Goal: Task Accomplishment & Management: Manage account settings

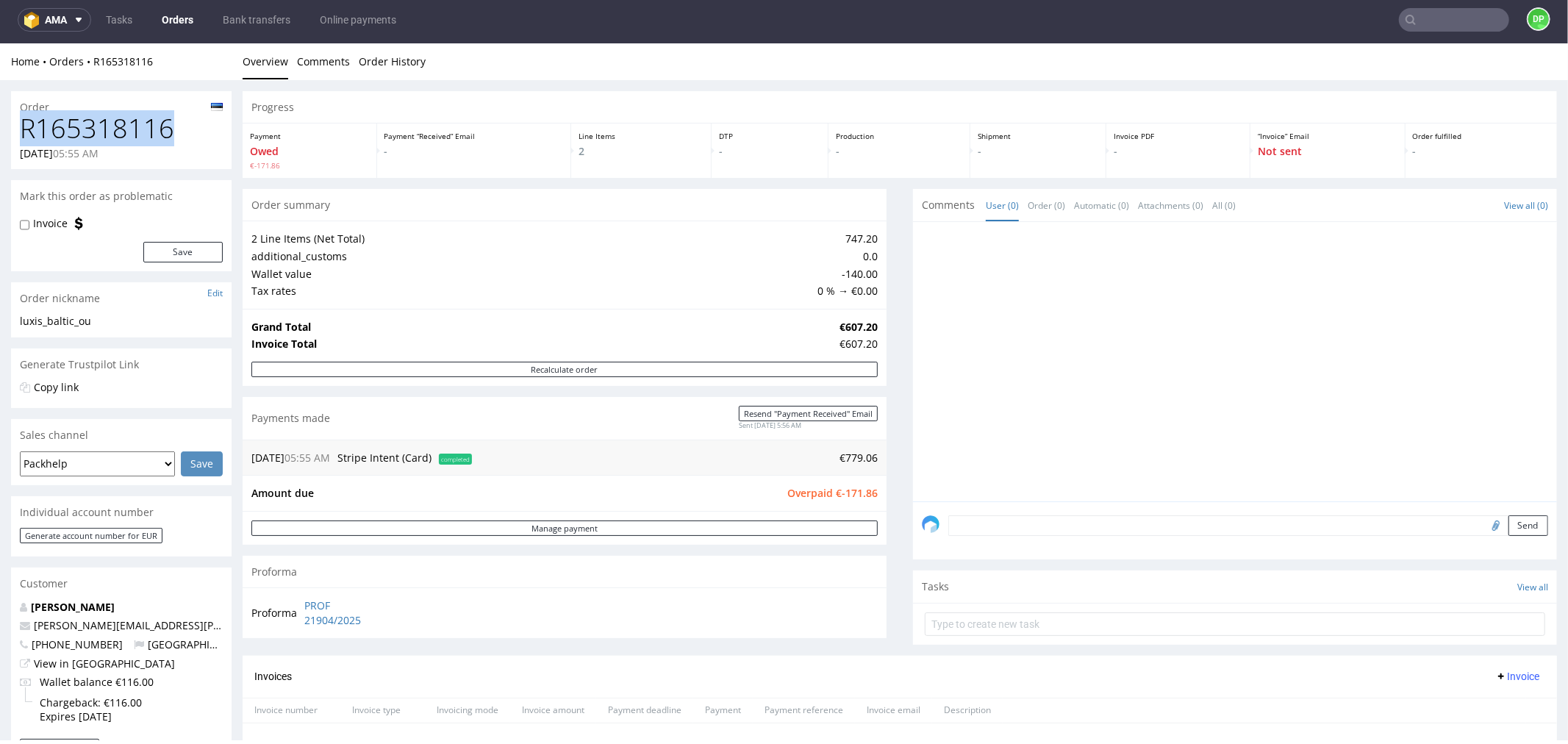
drag, startPoint x: 182, startPoint y: 135, endPoint x: 0, endPoint y: 138, distance: 182.0
click at [0, 138] on div "Order R165318116 10.10.2025 05:55 AM Mark this order as problematic Invoice Sav…" at bounding box center [784, 676] width 1568 height 1194
copy h1 "R165318116"
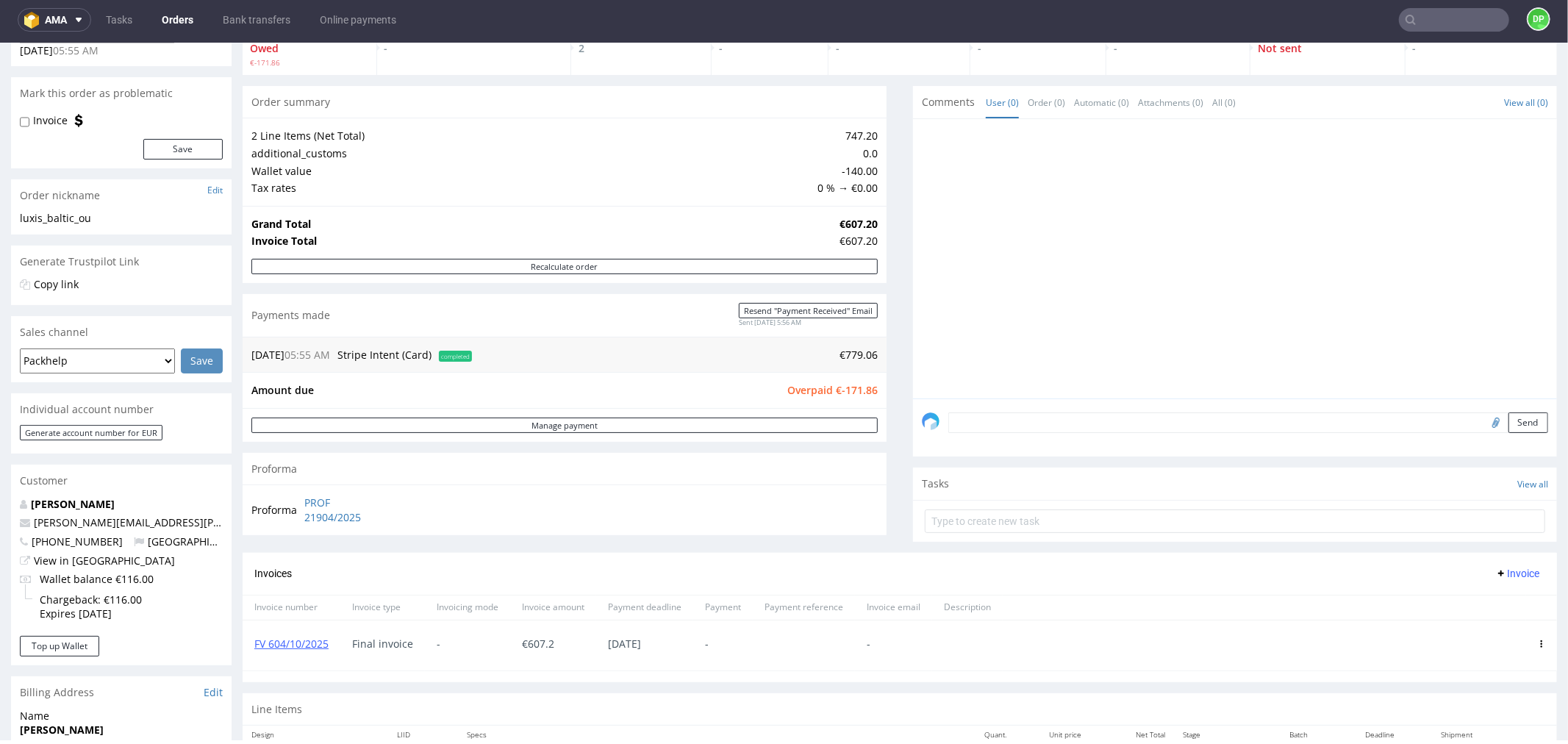
scroll to position [244, 0]
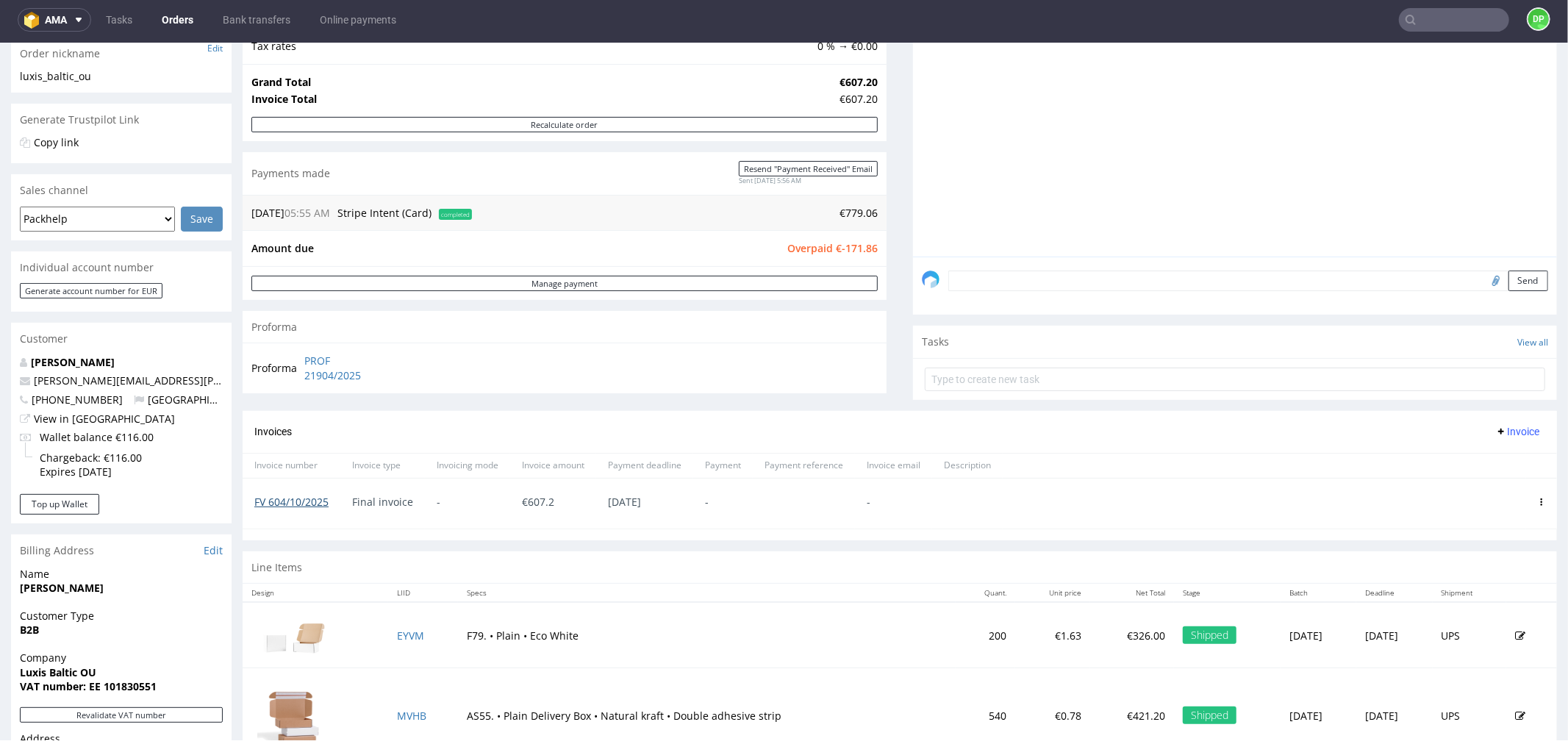
click at [298, 501] on link "FV 604/10/2025" at bounding box center [291, 501] width 74 height 14
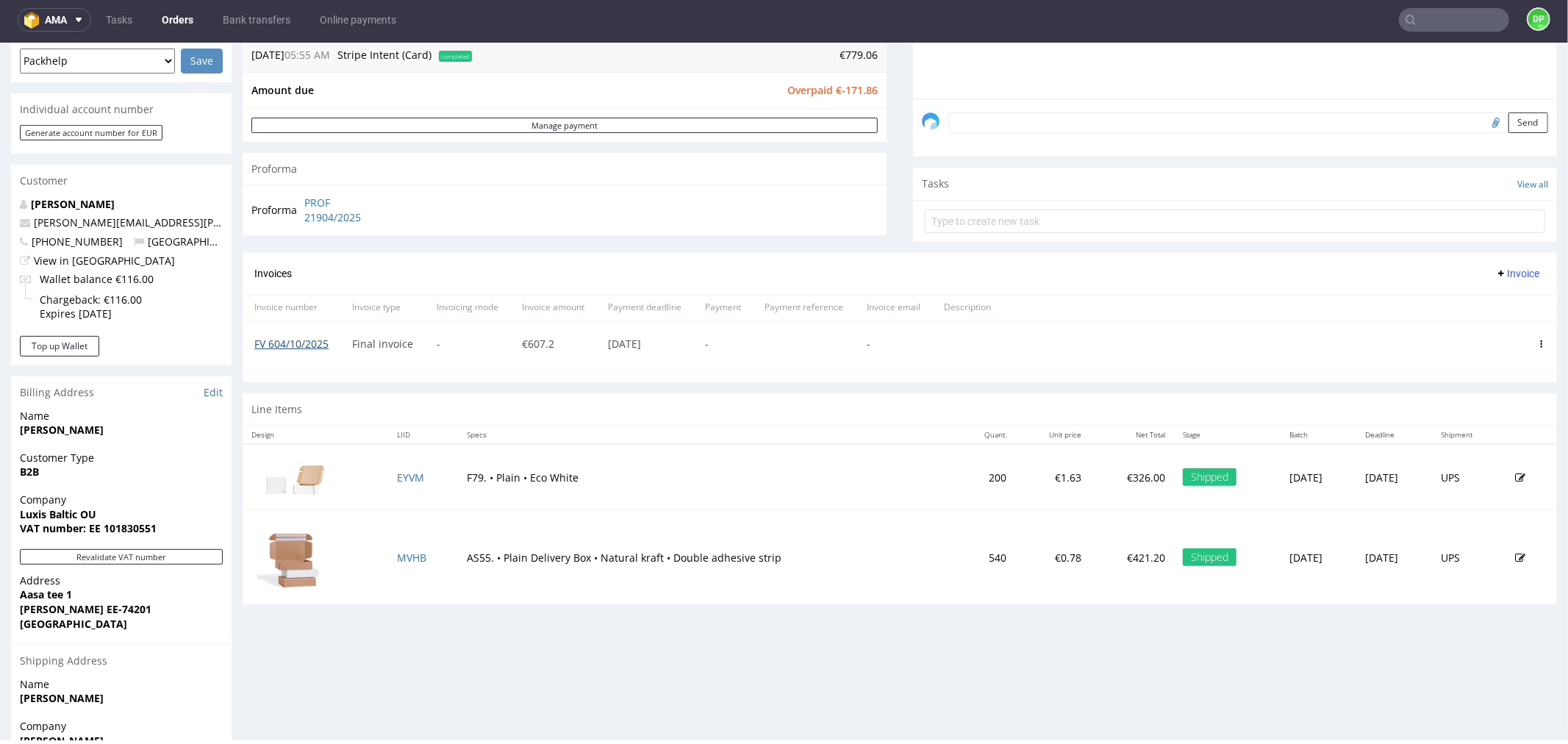
scroll to position [408, 0]
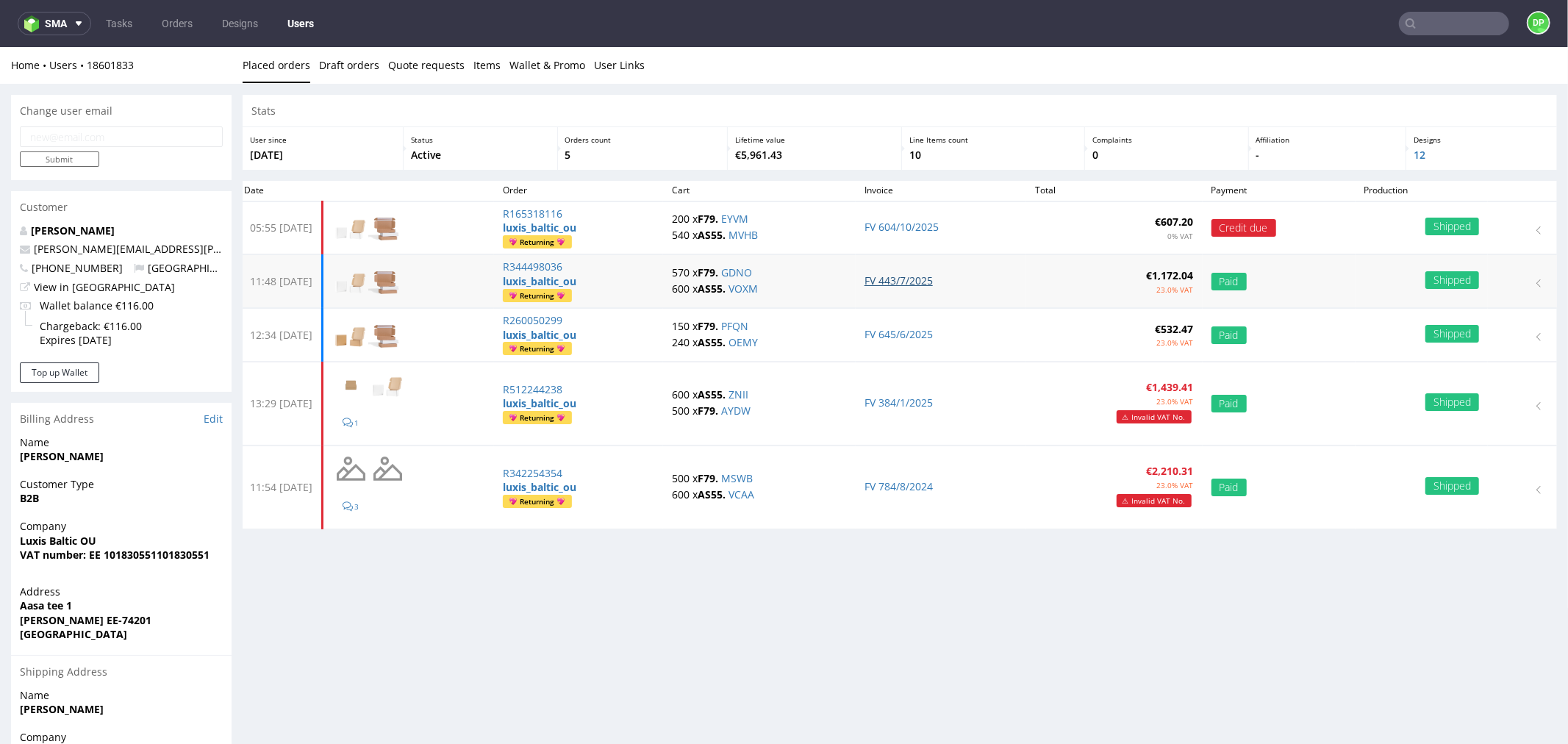
click at [909, 281] on link "FV 443/7/2025" at bounding box center [899, 279] width 69 height 14
click at [896, 281] on link "FV 443/7/2025" at bounding box center [899, 279] width 69 height 14
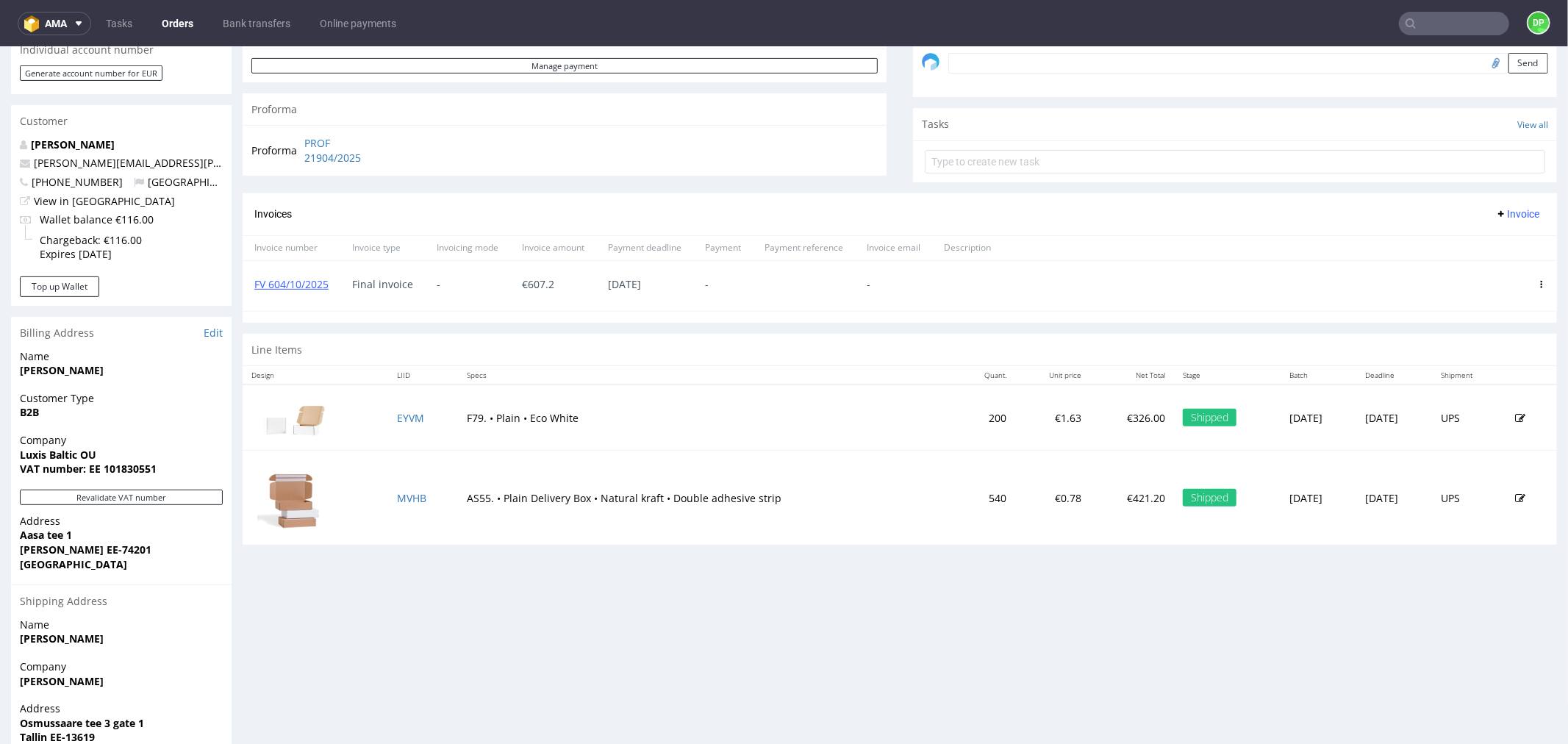
scroll to position [539, 0]
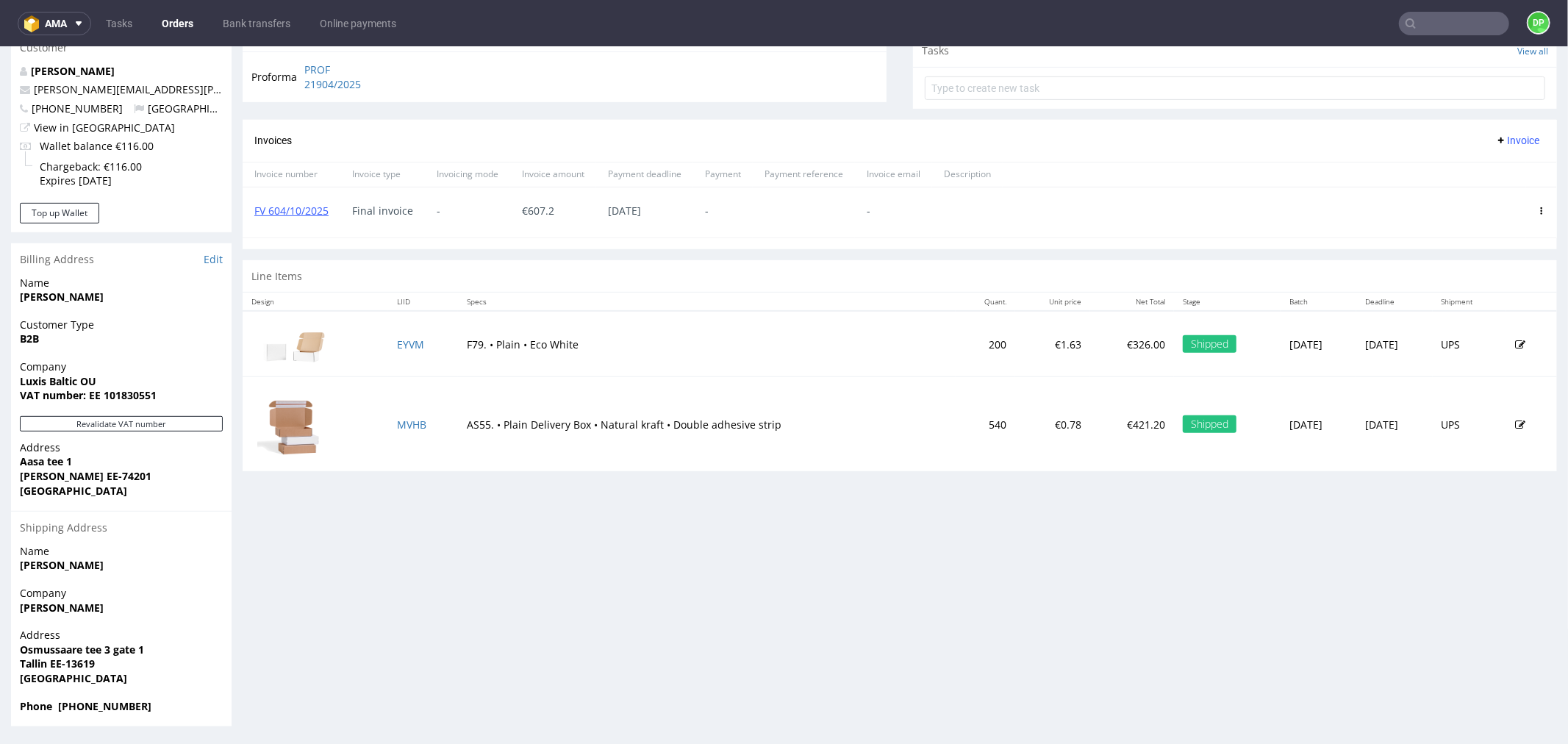
drag, startPoint x: 496, startPoint y: 488, endPoint x: 487, endPoint y: 488, distance: 9.0
click at [496, 488] on div "Progress Payment Owed €-171.86 Payment “Received” Email - Line Items 2 DTP - Pr…" at bounding box center [899, 140] width 1314 height 1171
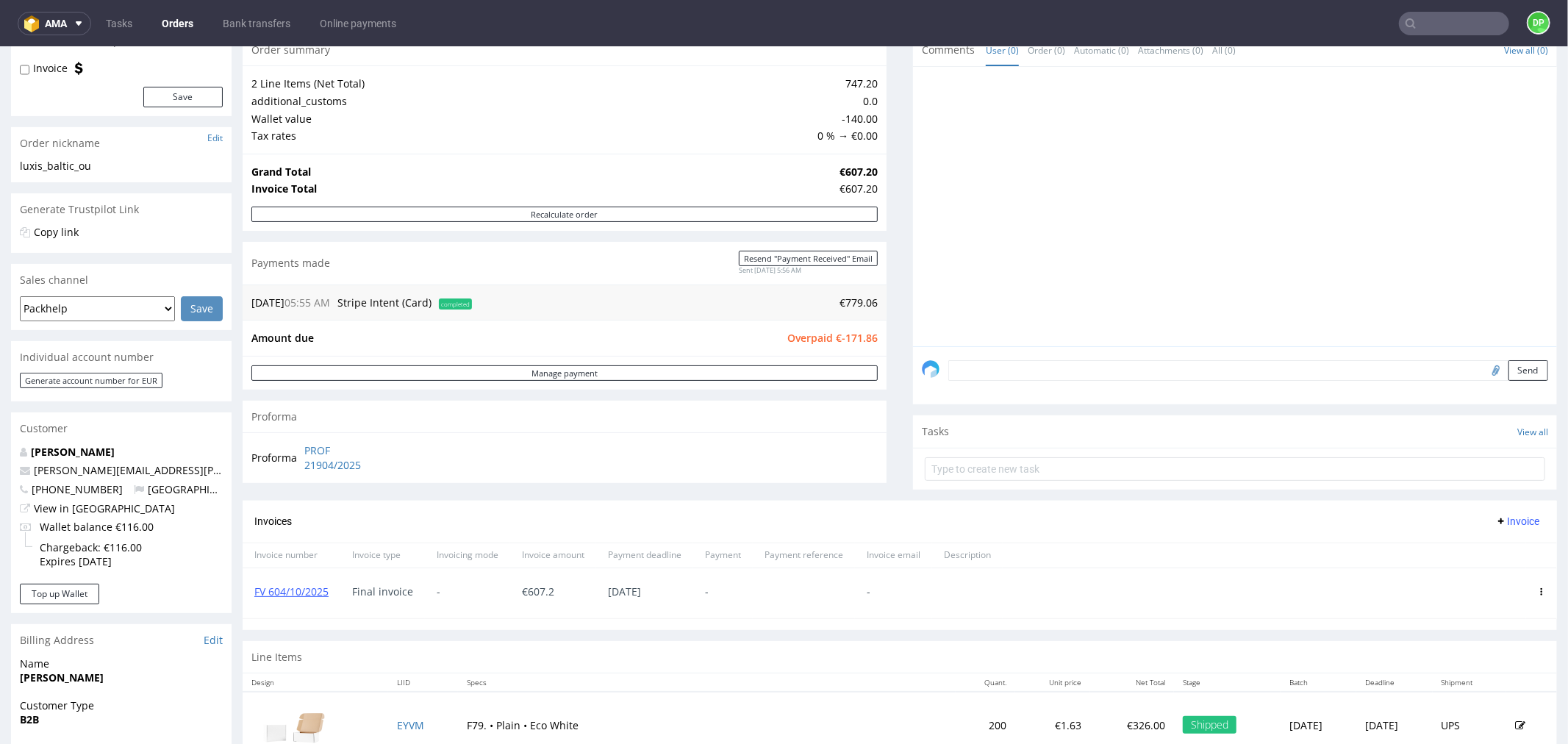
scroll to position [244, 0]
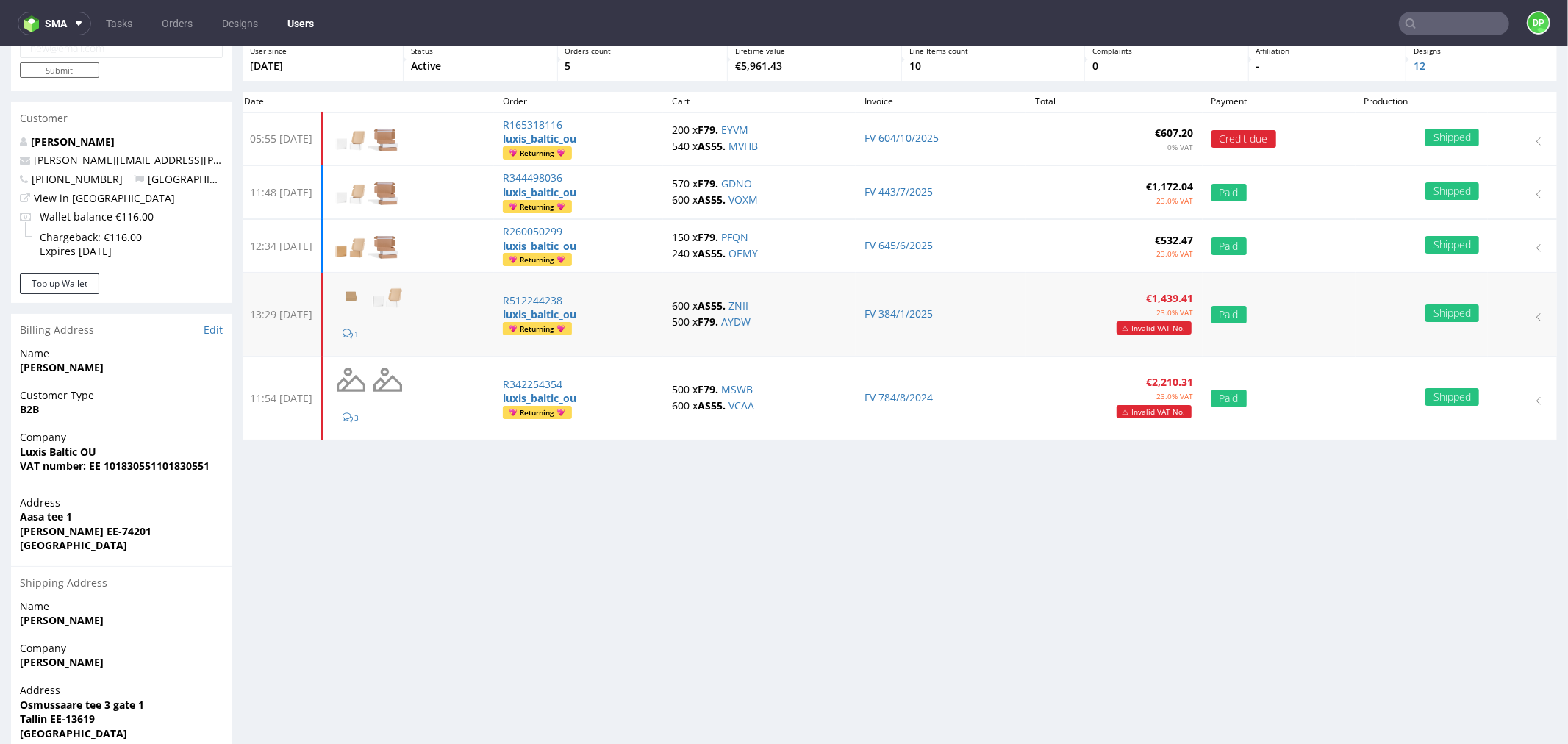
scroll to position [144, 0]
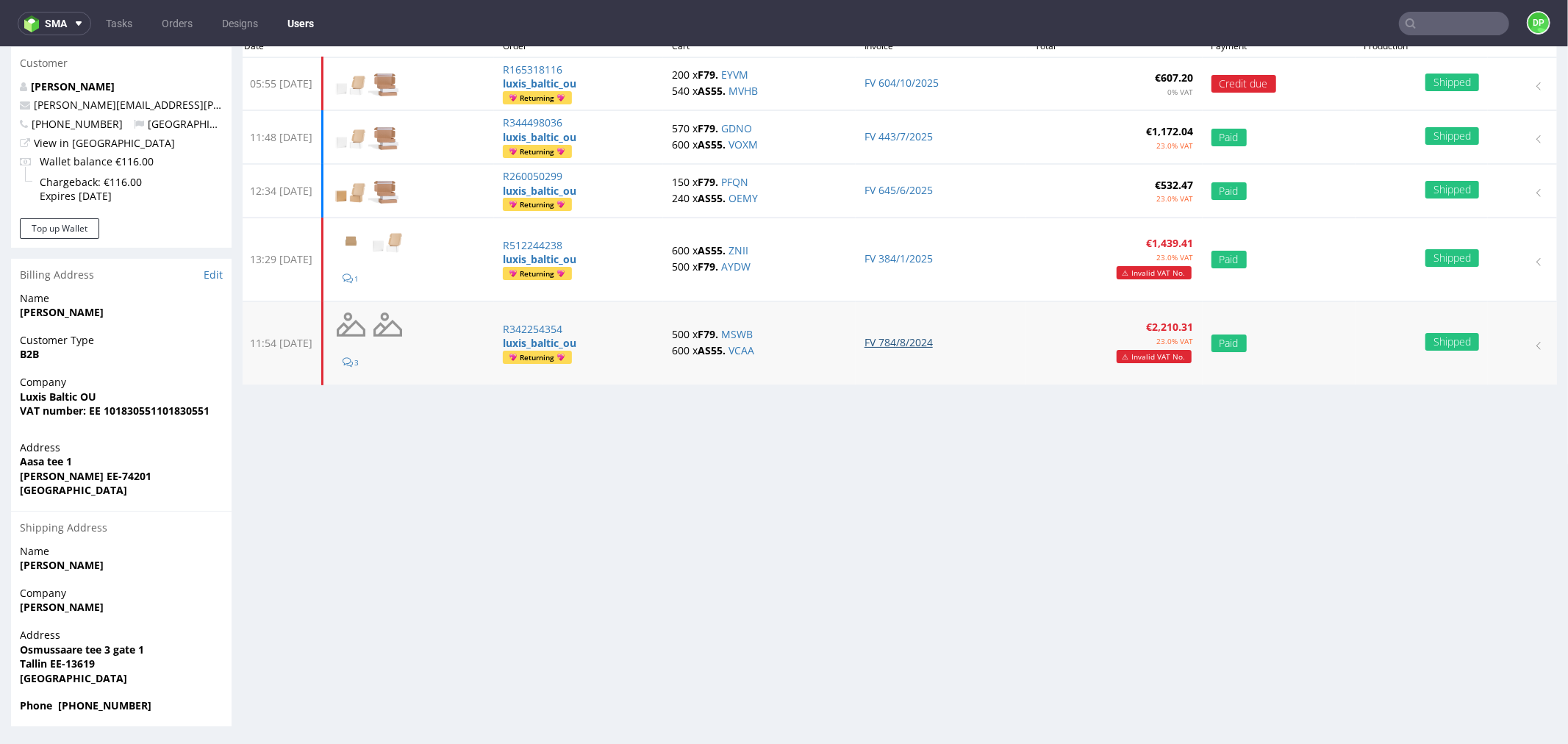
click at [909, 344] on link "FV 784/8/2024" at bounding box center [899, 341] width 69 height 14
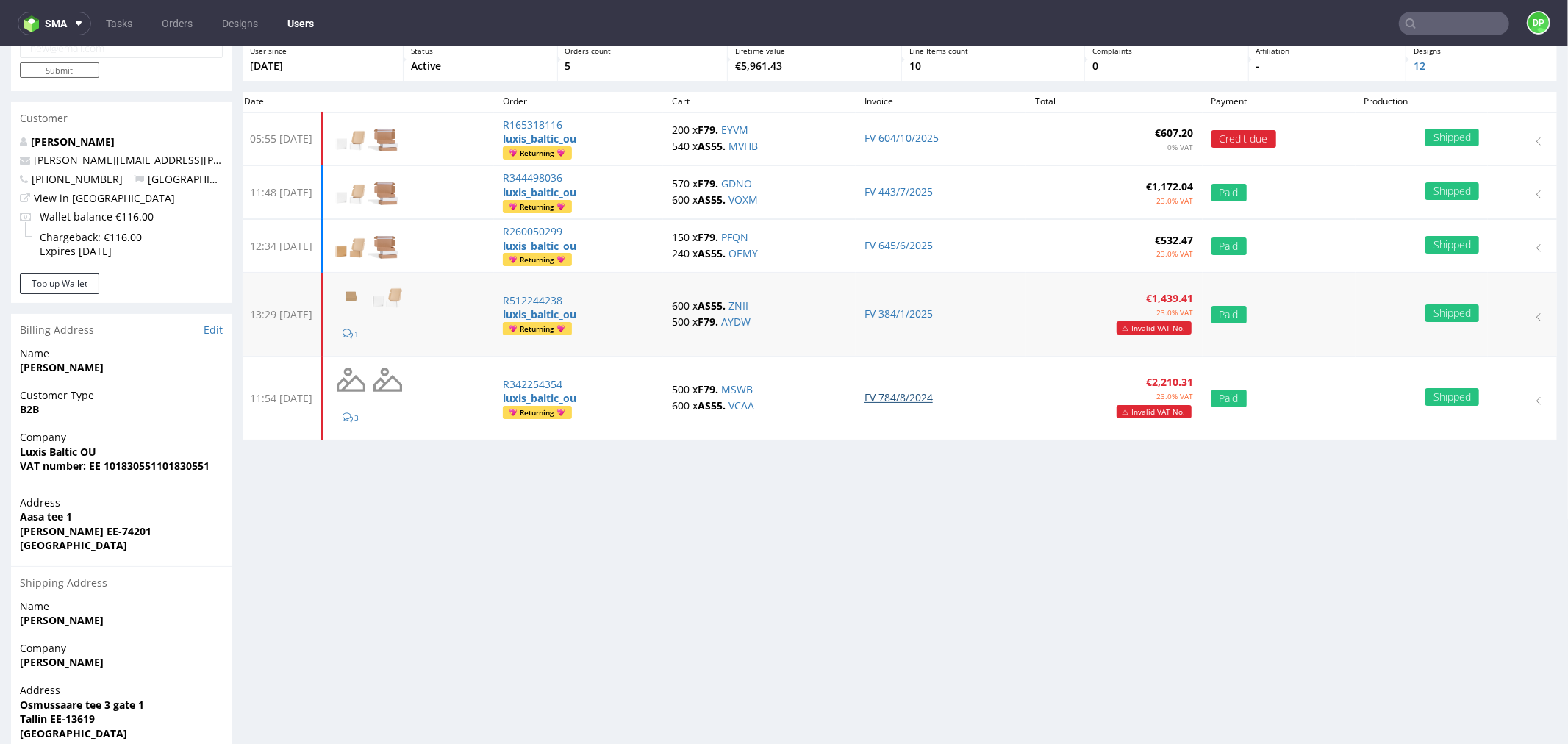
scroll to position [62, 0]
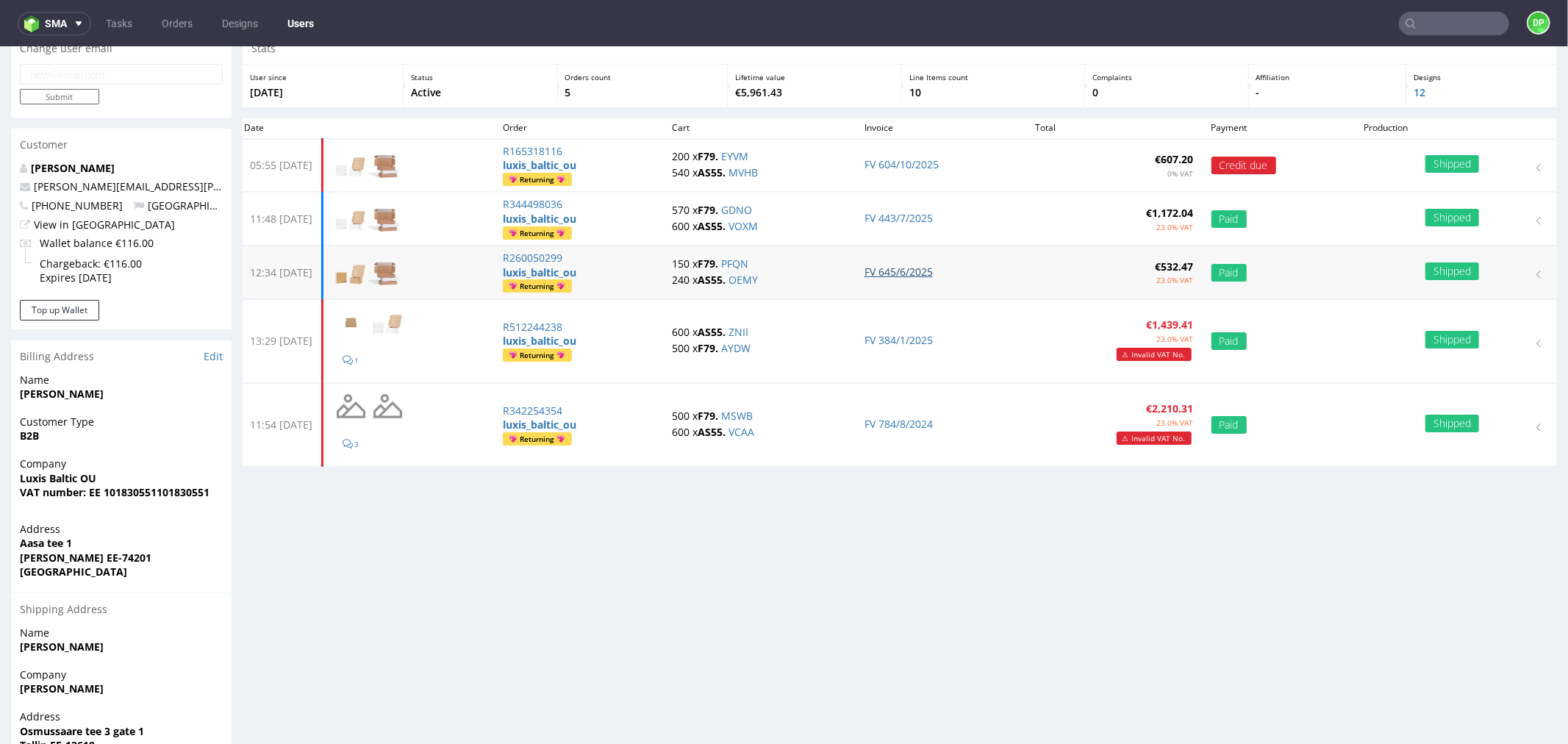
click at [898, 272] on link "FV 645/6/2025" at bounding box center [899, 271] width 69 height 14
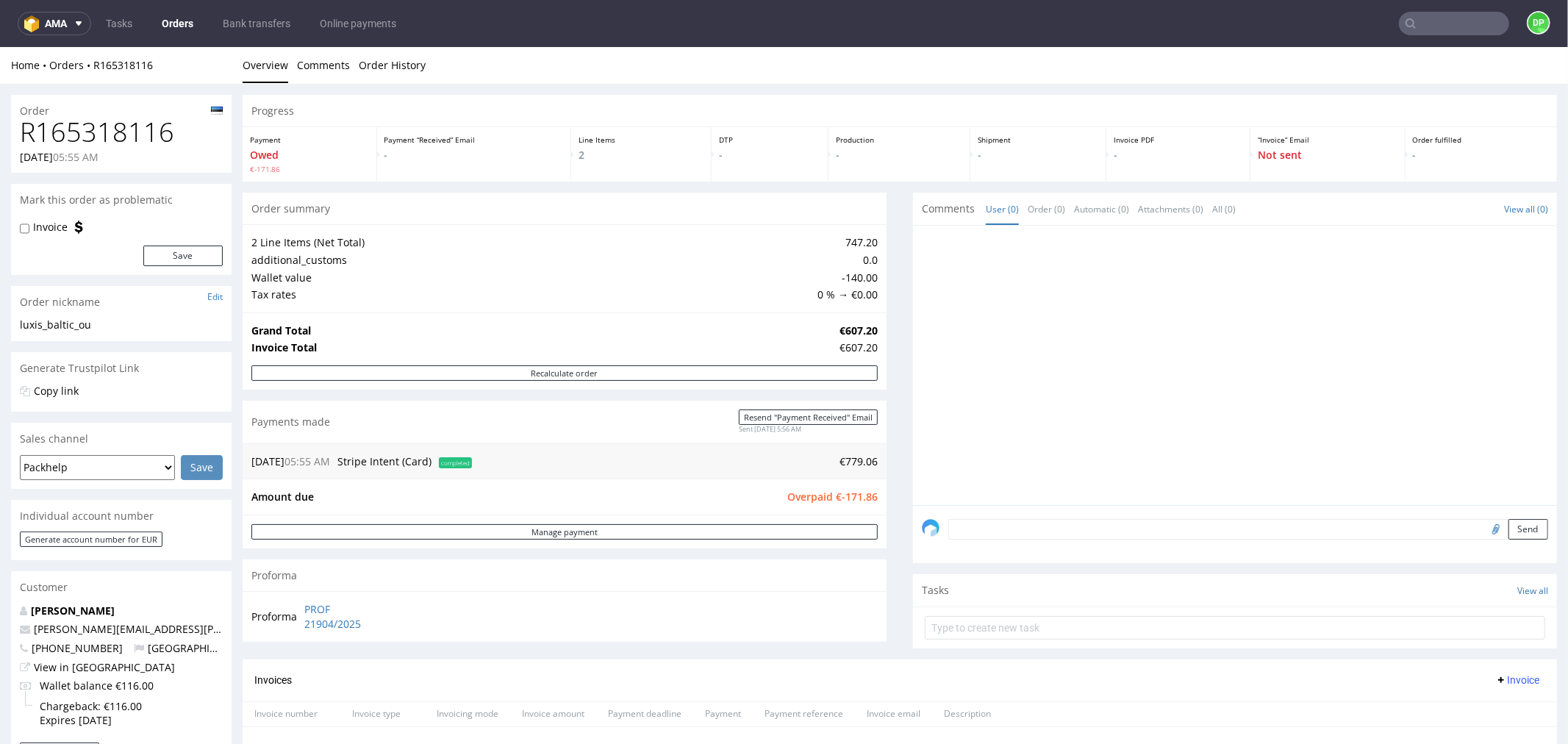
click at [67, 125] on h1 "R165318116" at bounding box center [121, 132] width 203 height 30
click at [66, 125] on h1 "R165318116" at bounding box center [121, 132] width 203 height 30
copy h1 "R165318116"
click at [547, 523] on link "Manage payment" at bounding box center [565, 530] width 626 height 15
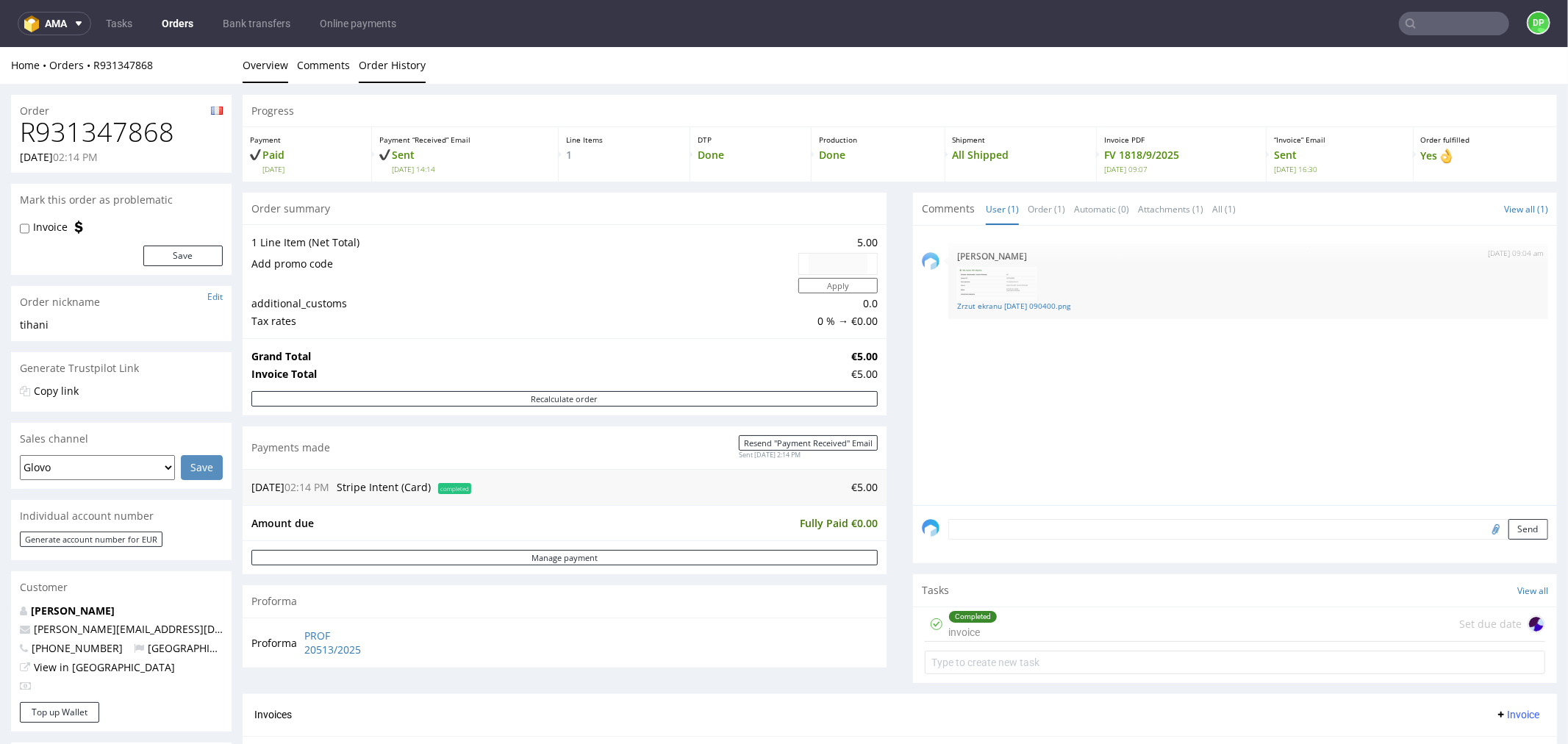
click at [421, 69] on link "Order History" at bounding box center [392, 64] width 67 height 36
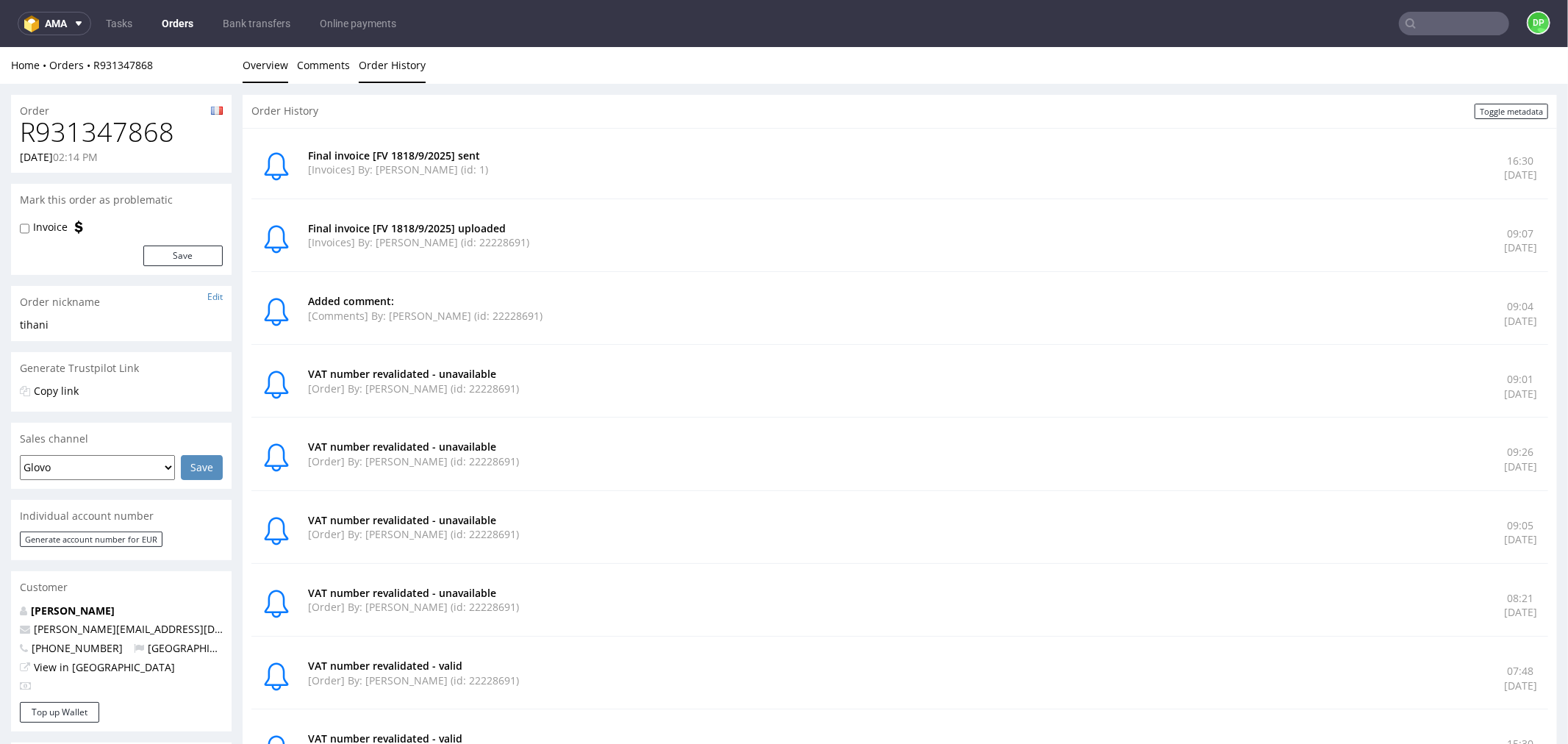
click at [253, 61] on link "Overview" at bounding box center [265, 64] width 46 height 36
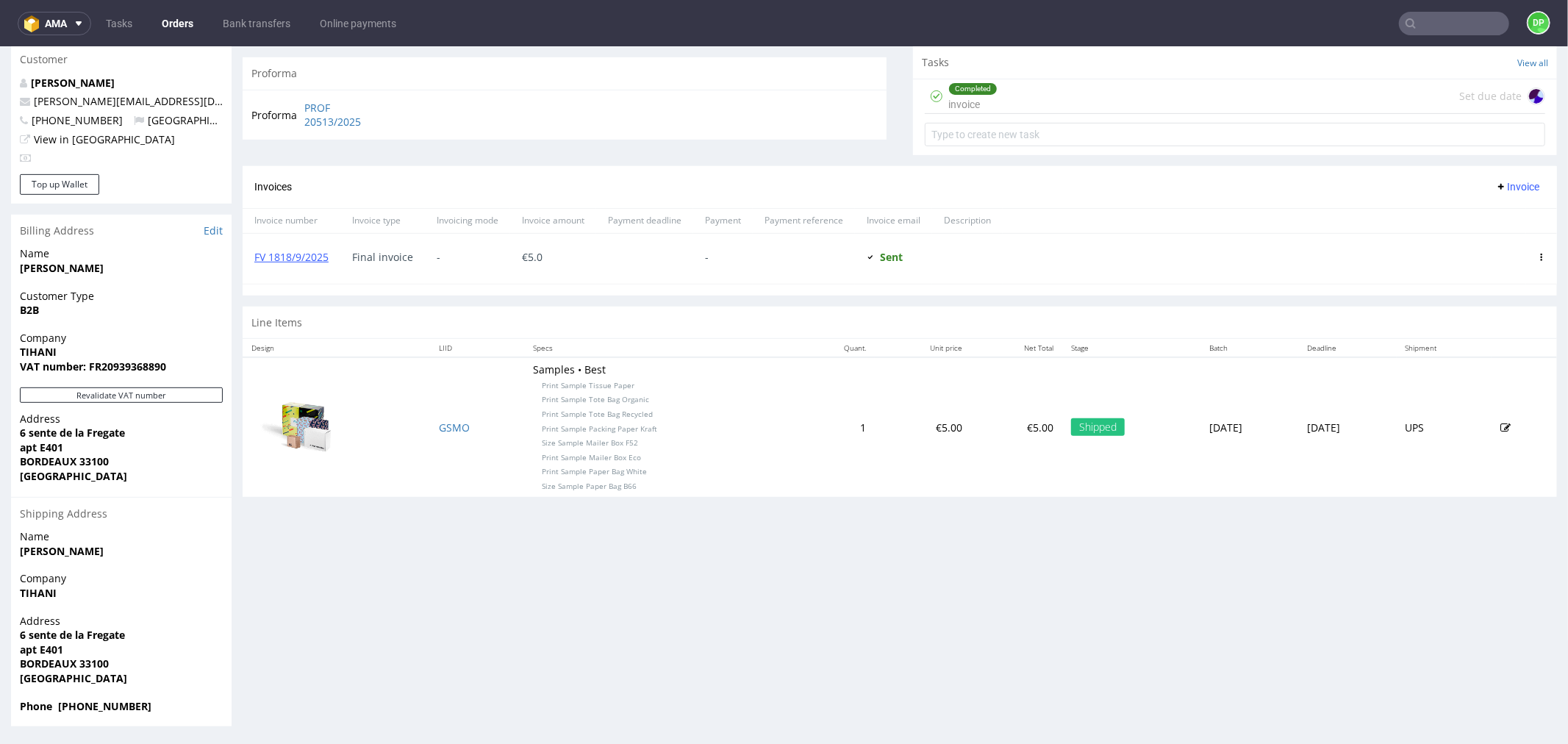
scroll to position [4, 0]
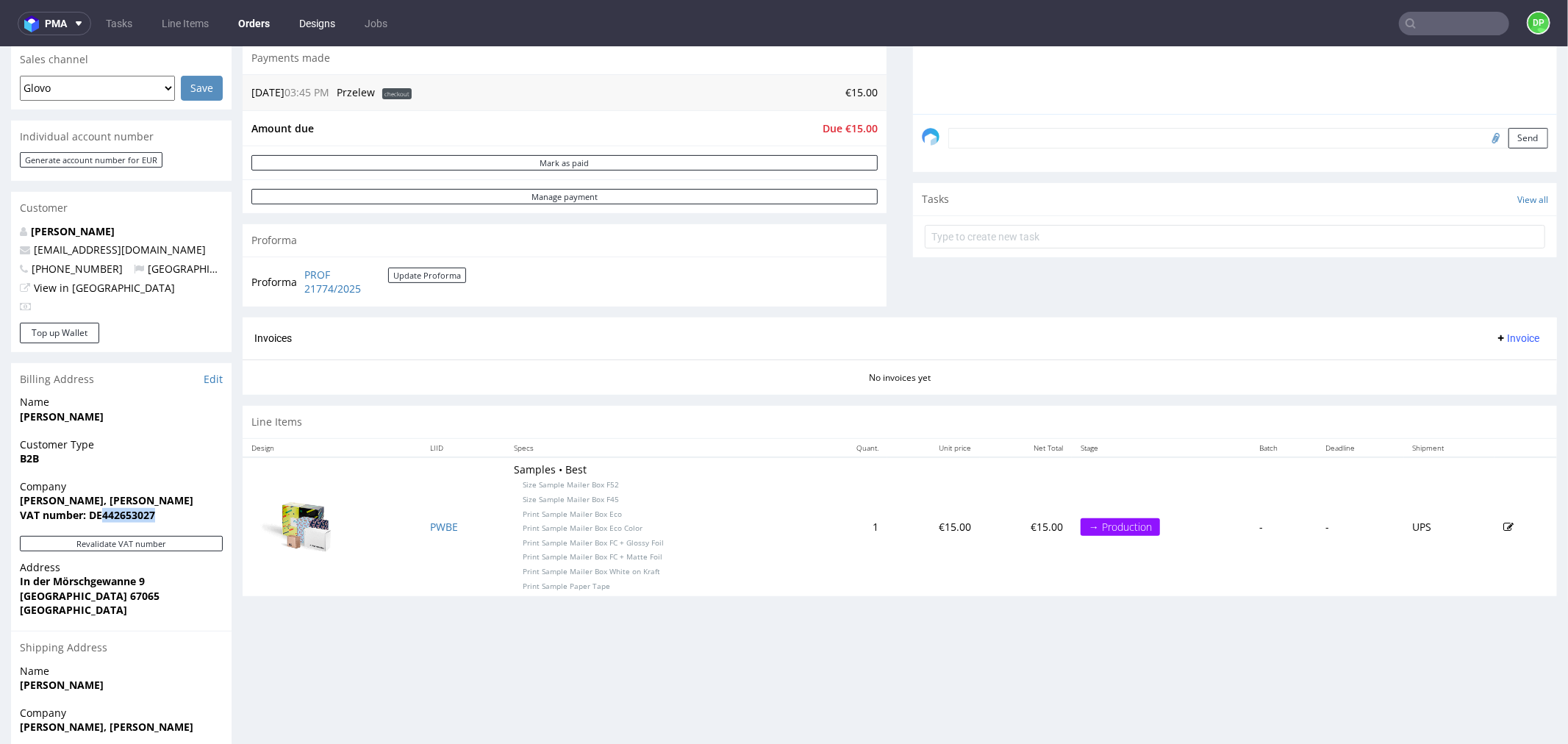
scroll to position [408, 0]
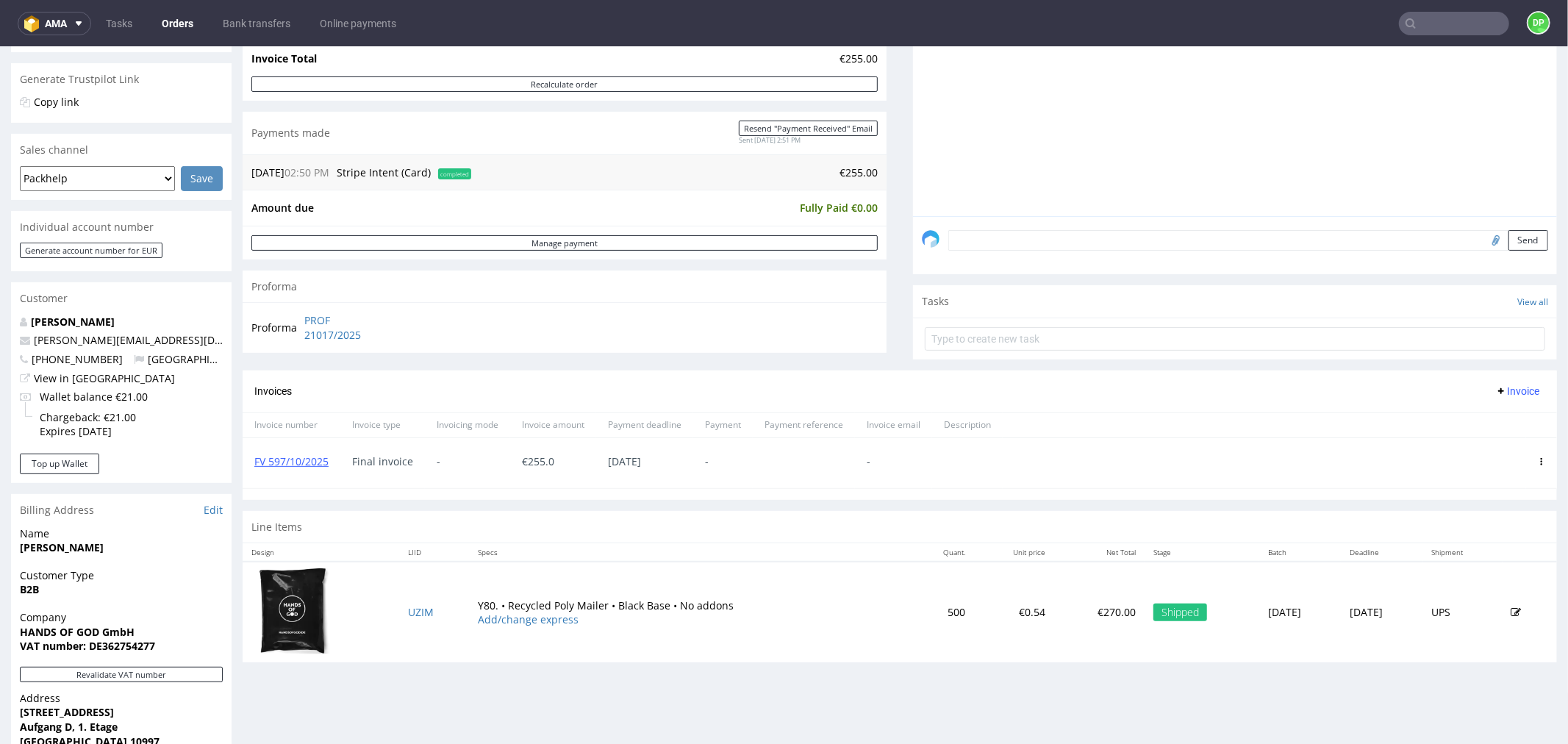
scroll to position [244, 0]
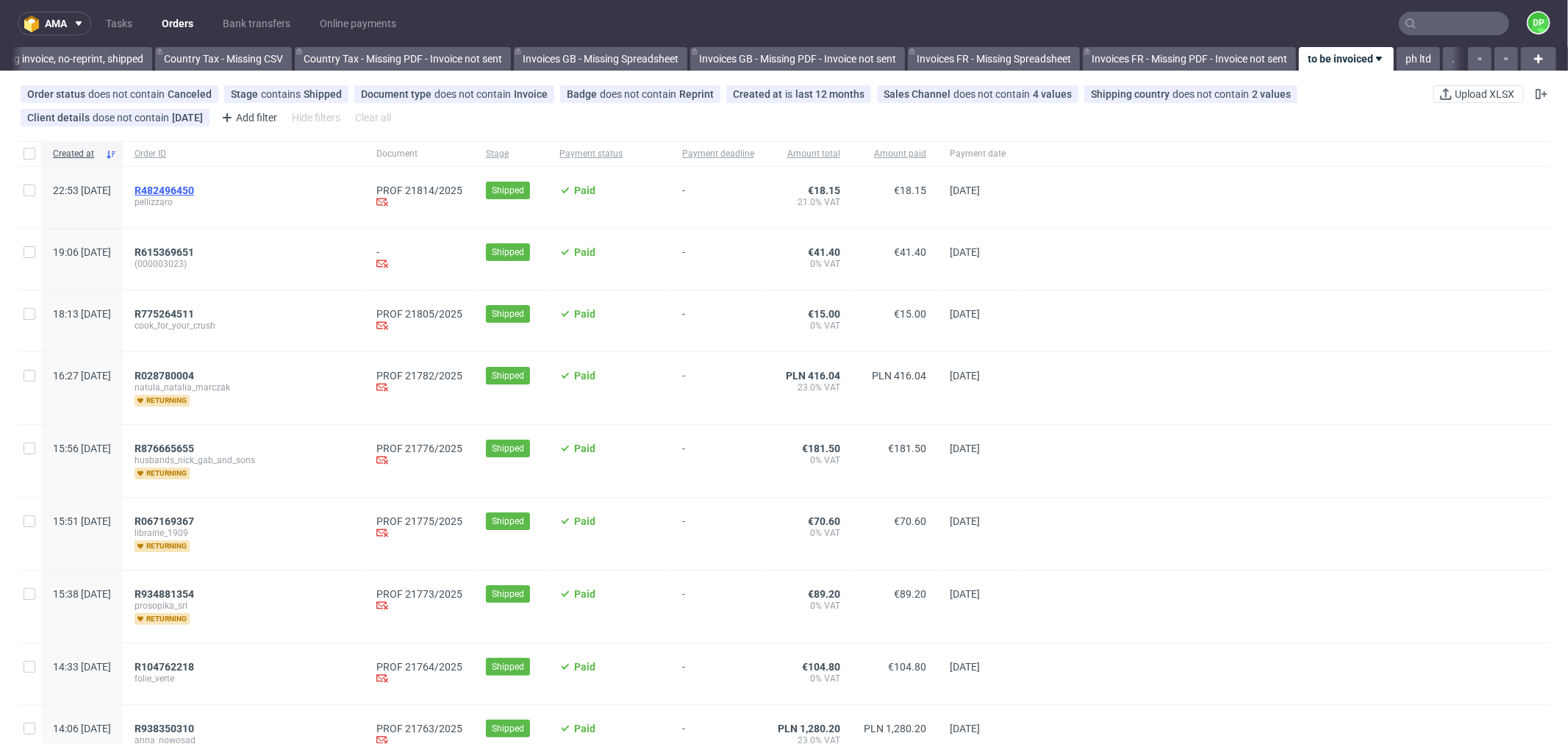
click at [194, 188] on span "R482496450" at bounding box center [164, 190] width 60 height 12
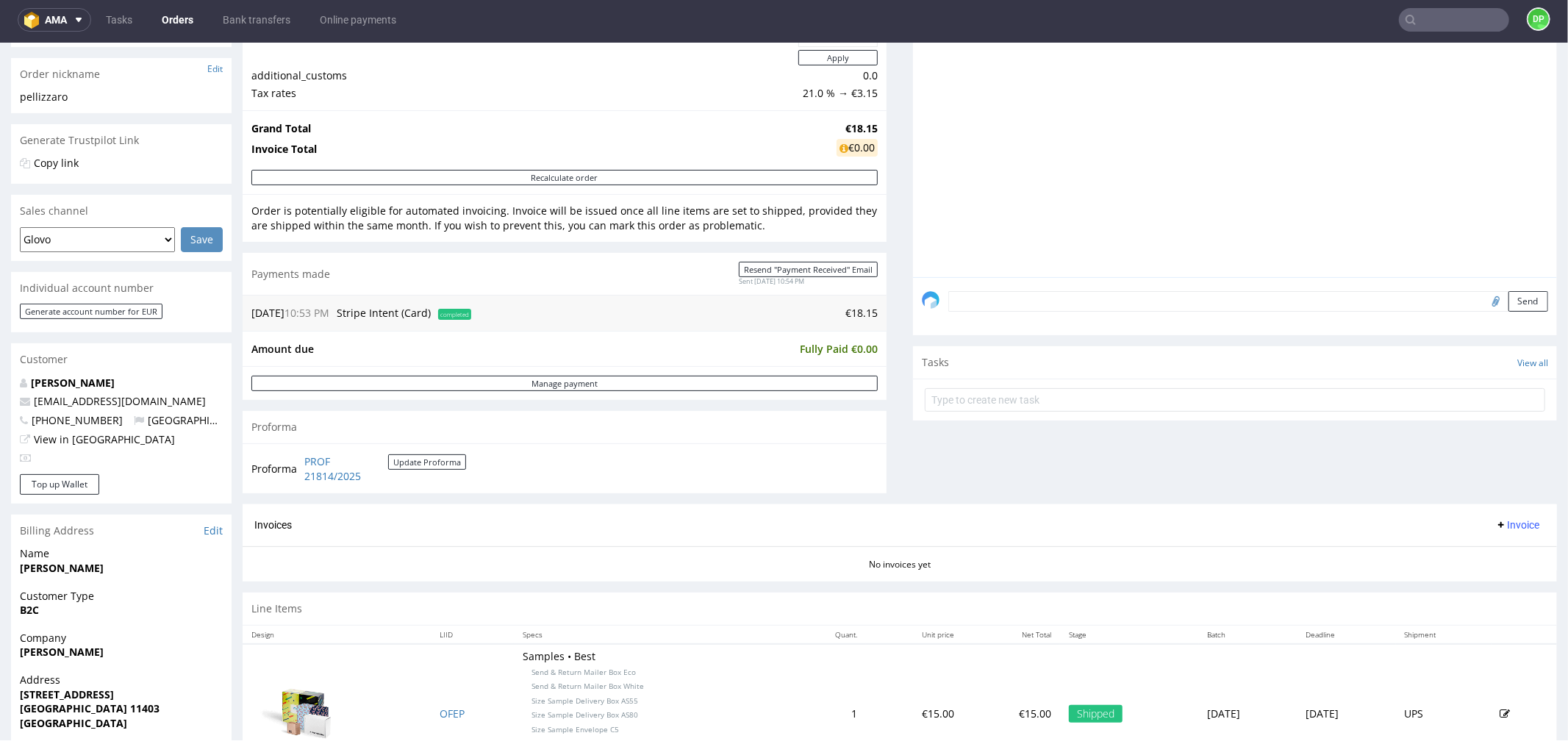
scroll to position [297, 0]
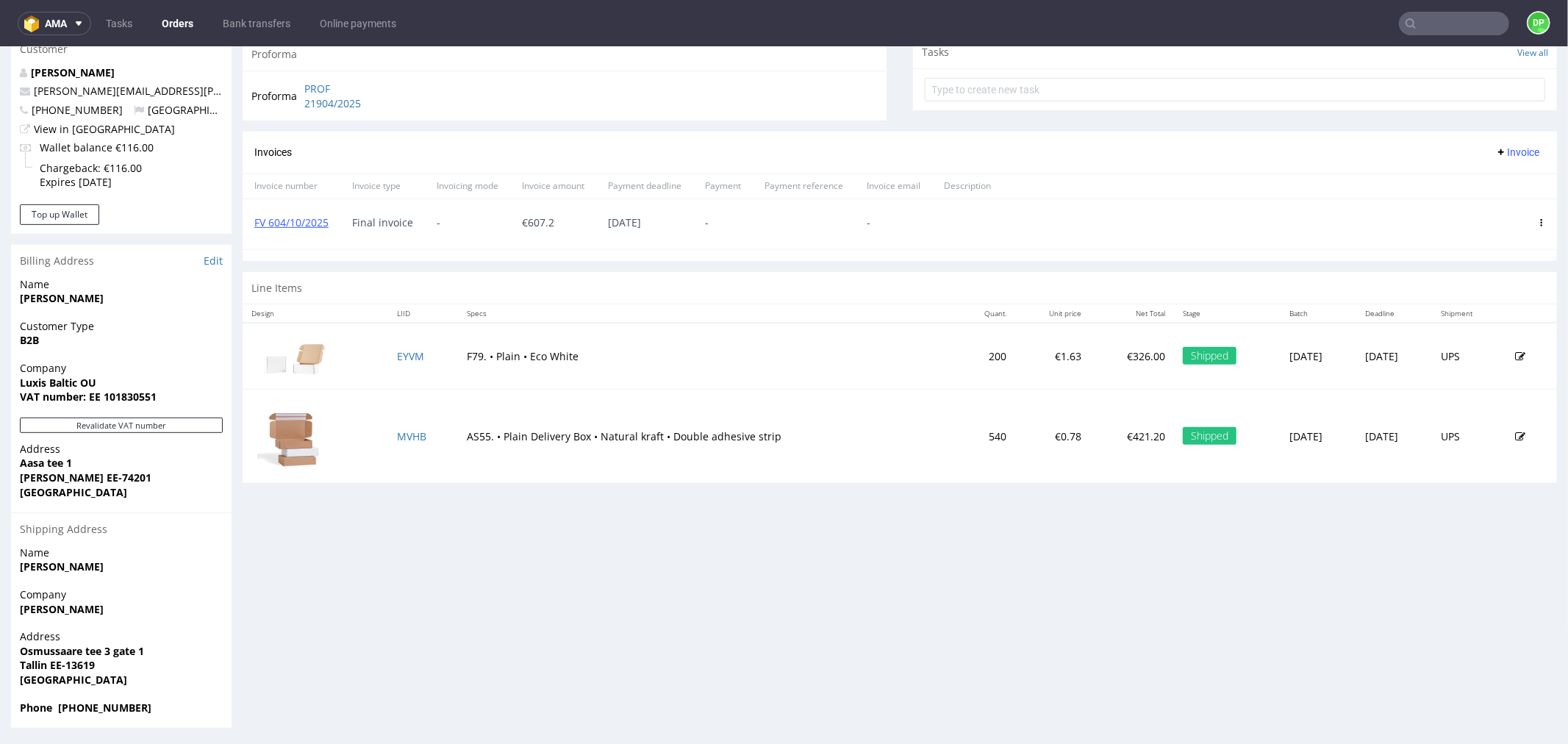
scroll to position [539, 0]
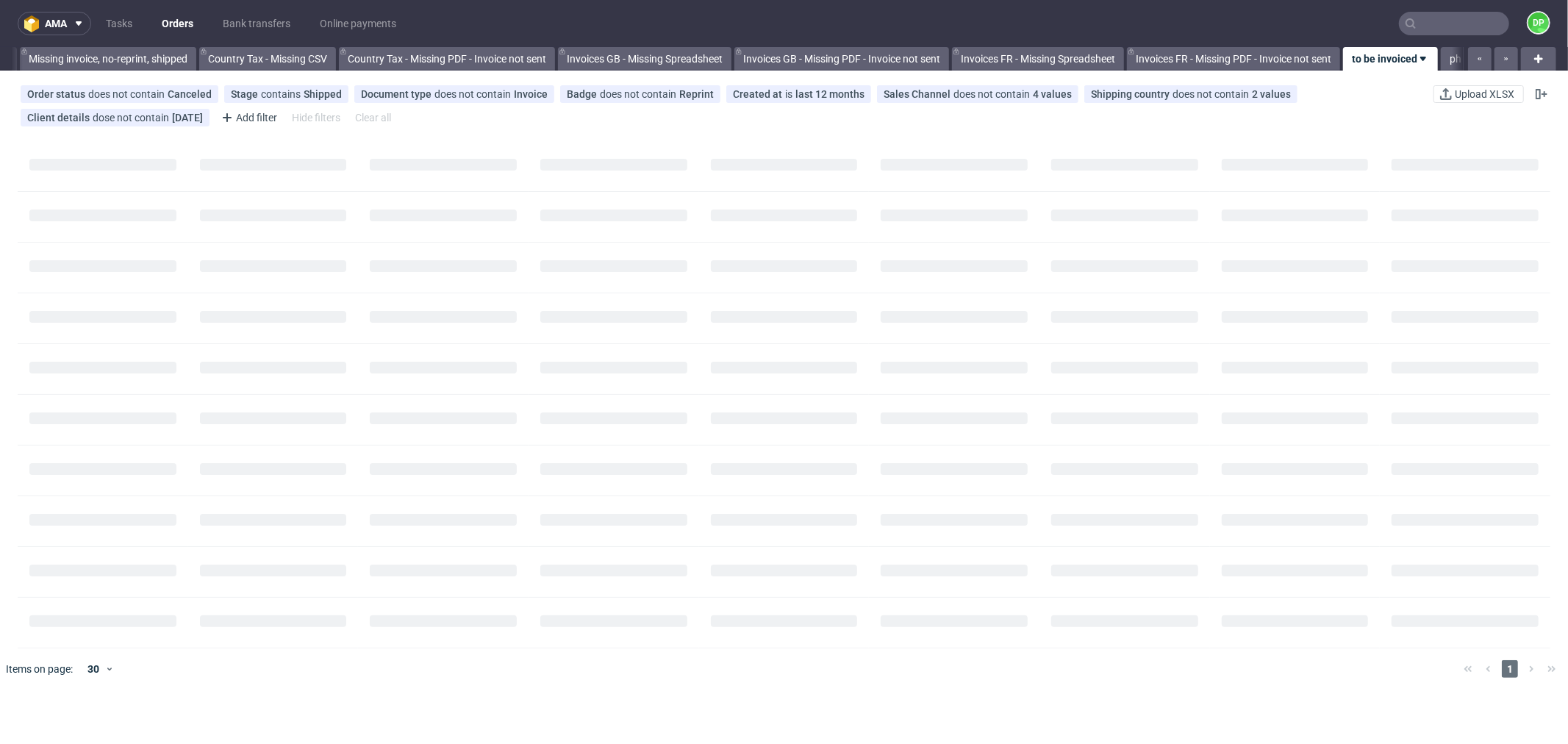
scroll to position [0, 1445]
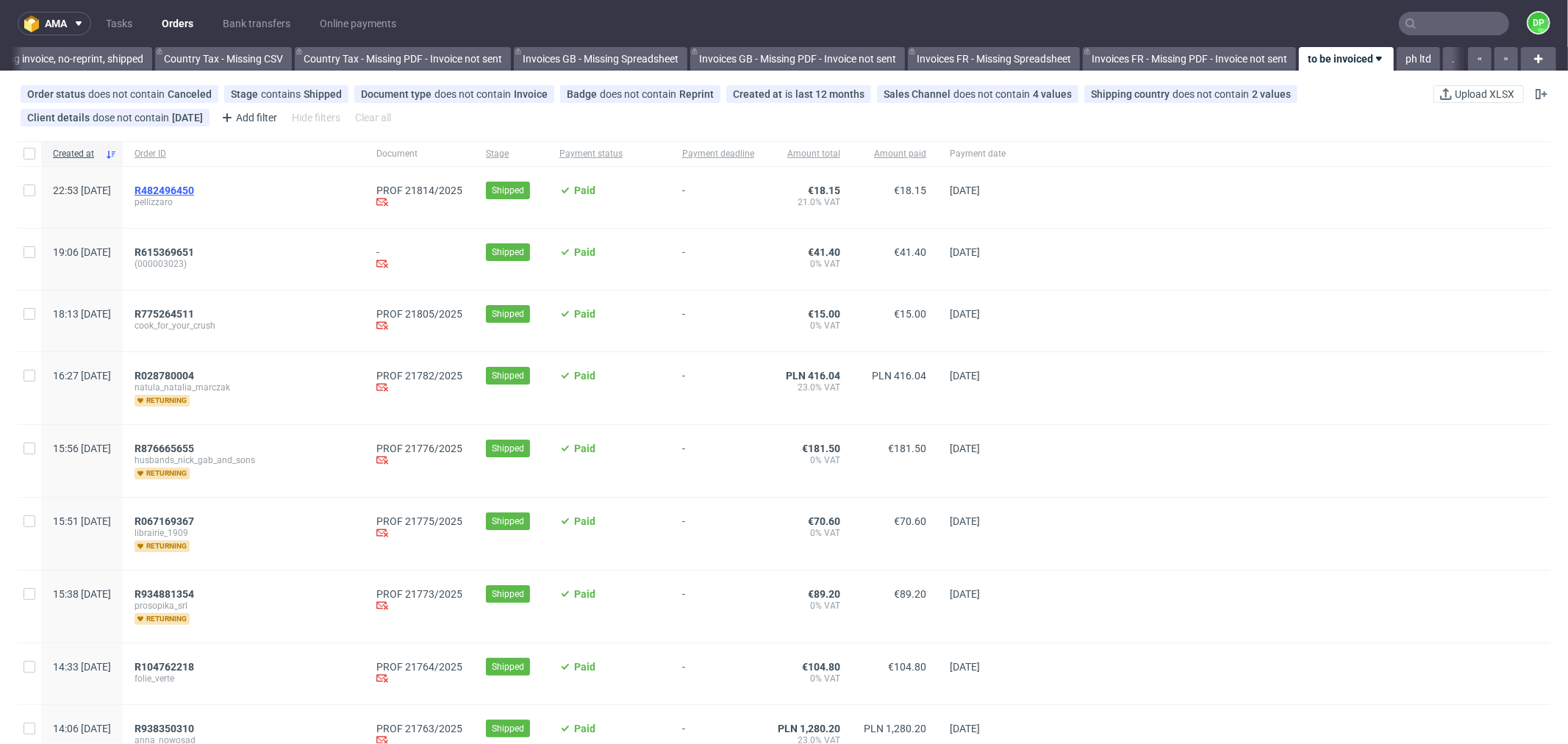
click at [194, 188] on span "R482496450" at bounding box center [164, 190] width 60 height 12
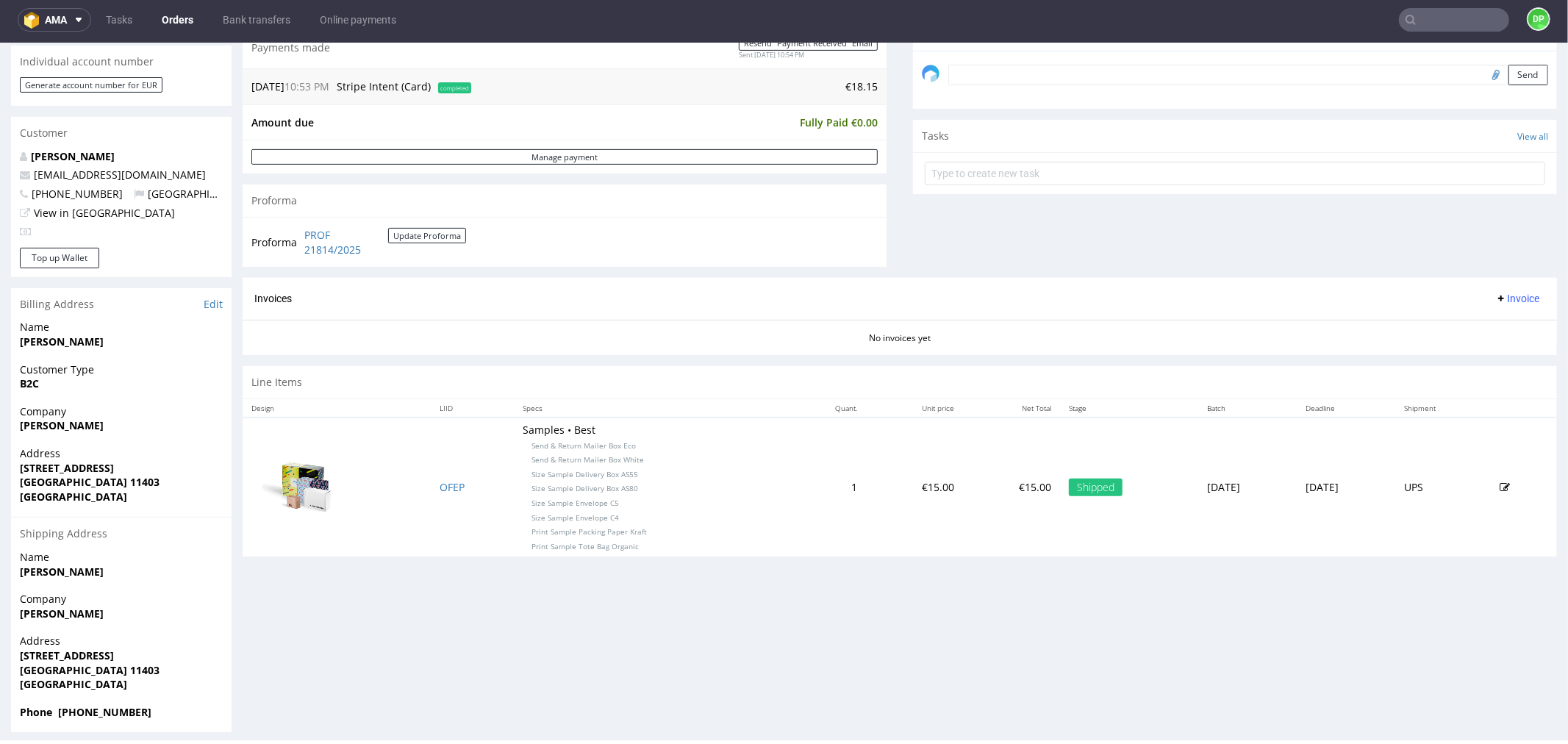
scroll to position [460, 0]
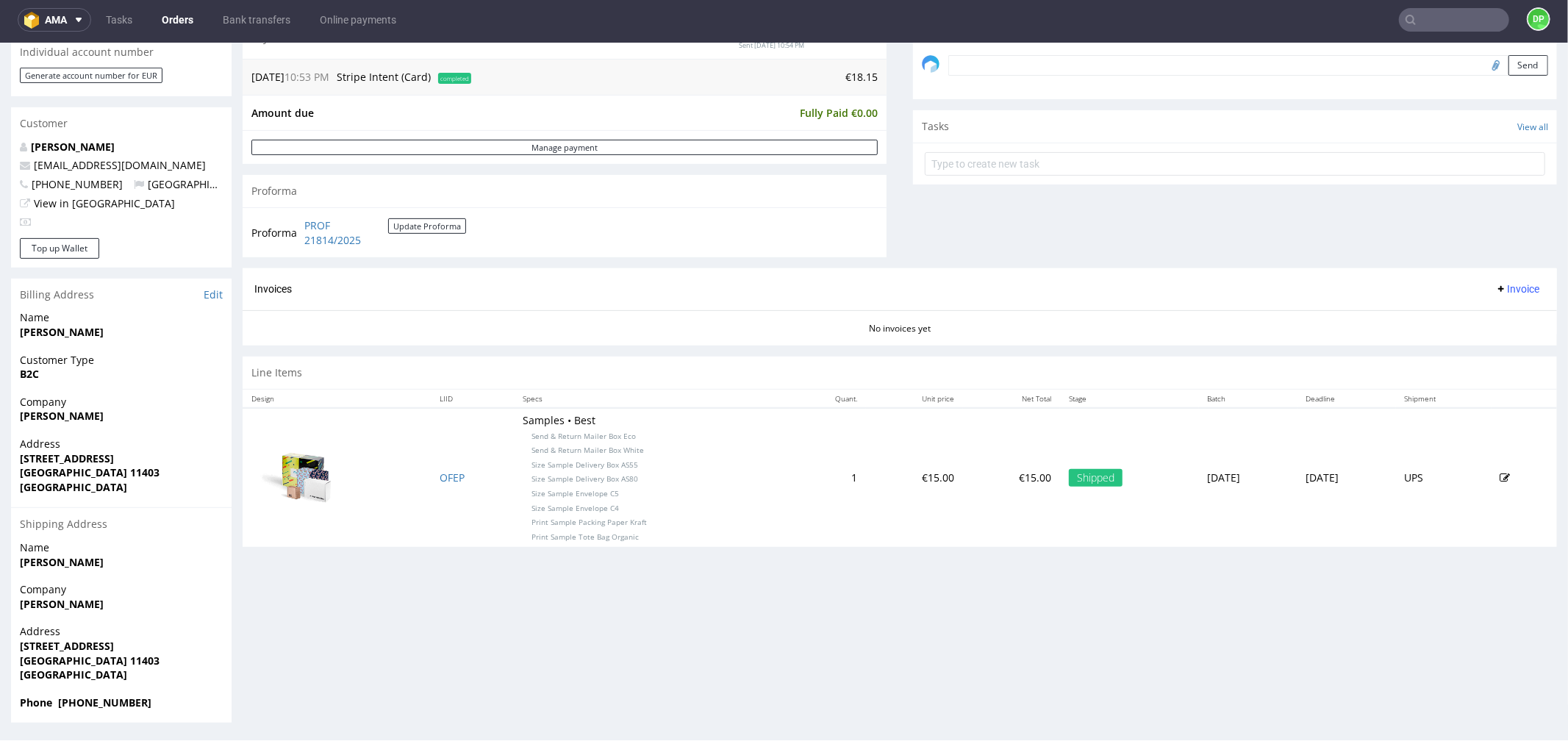
click at [1496, 290] on span "Invoice" at bounding box center [1517, 288] width 44 height 12
click at [1478, 313] on span "Generate" at bounding box center [1492, 320] width 71 height 14
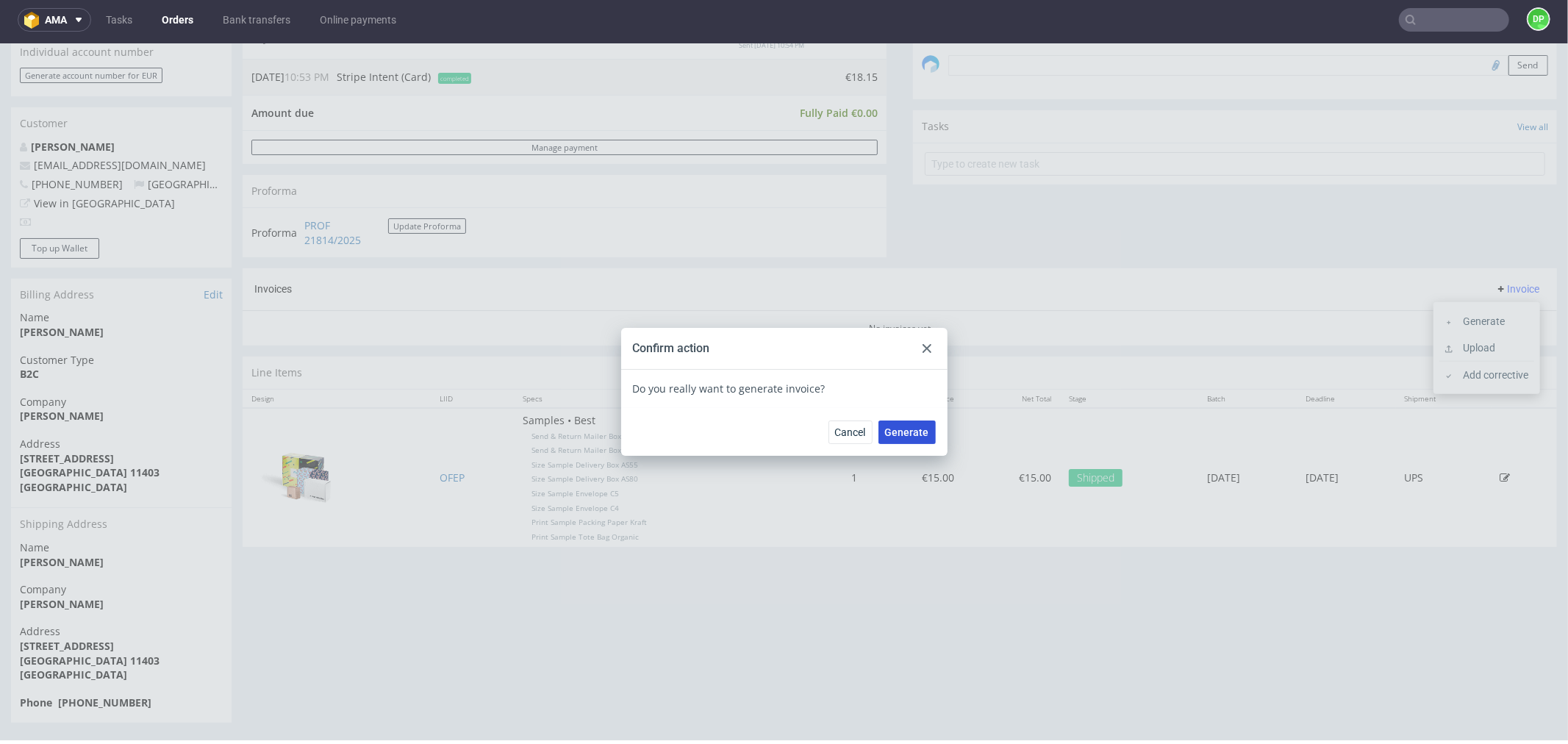
click at [899, 431] on span "Generate" at bounding box center [907, 431] width 44 height 10
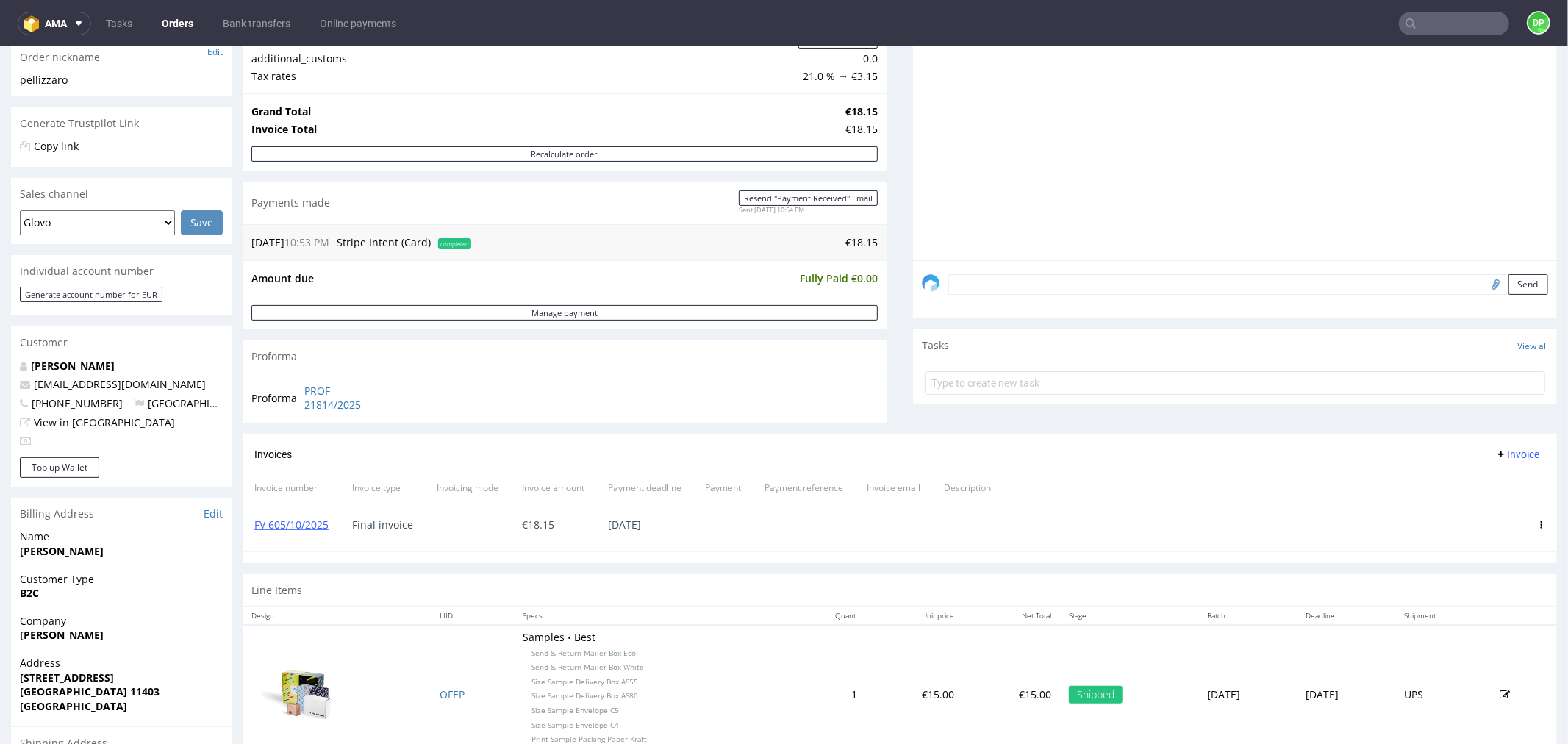
scroll to position [460, 0]
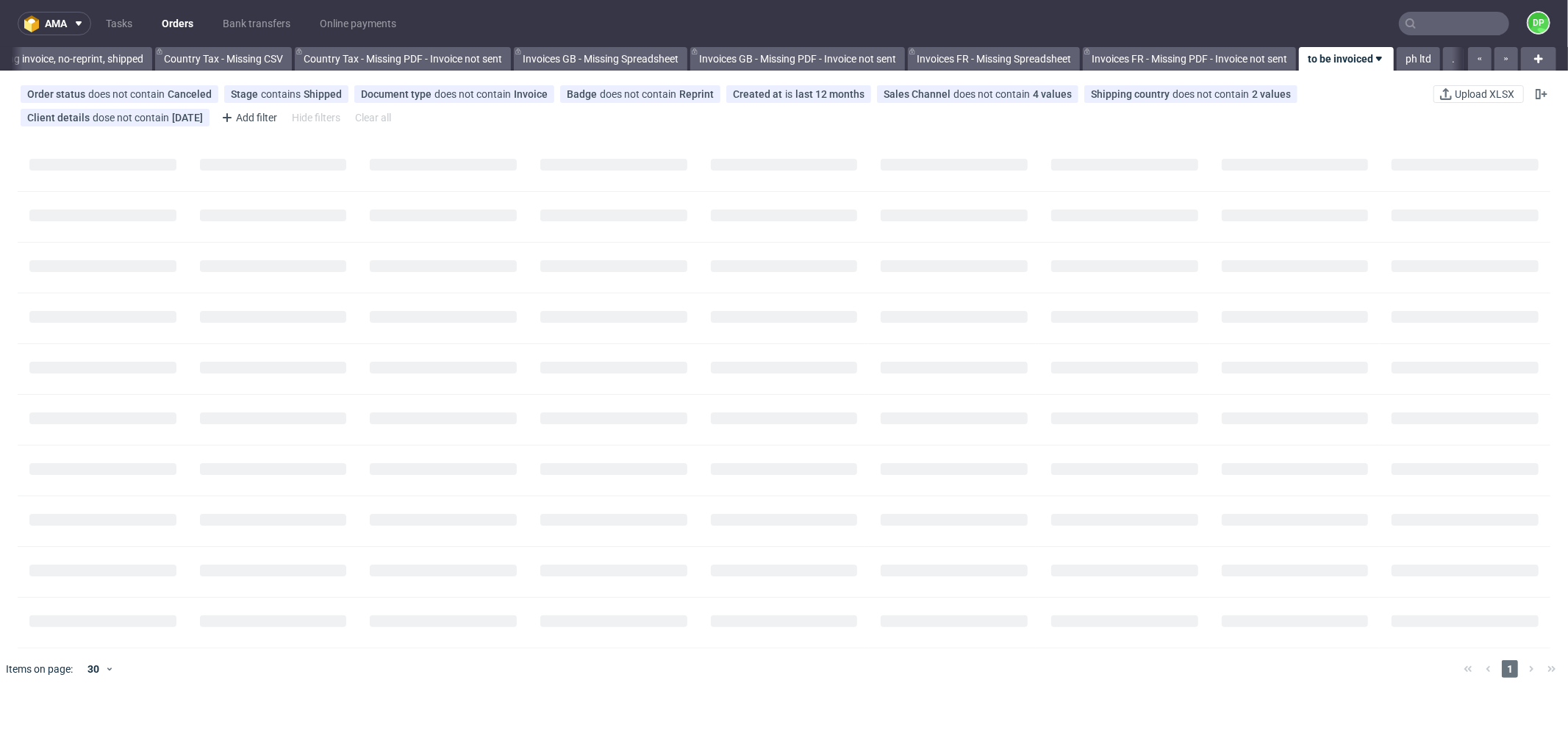
scroll to position [0, 1445]
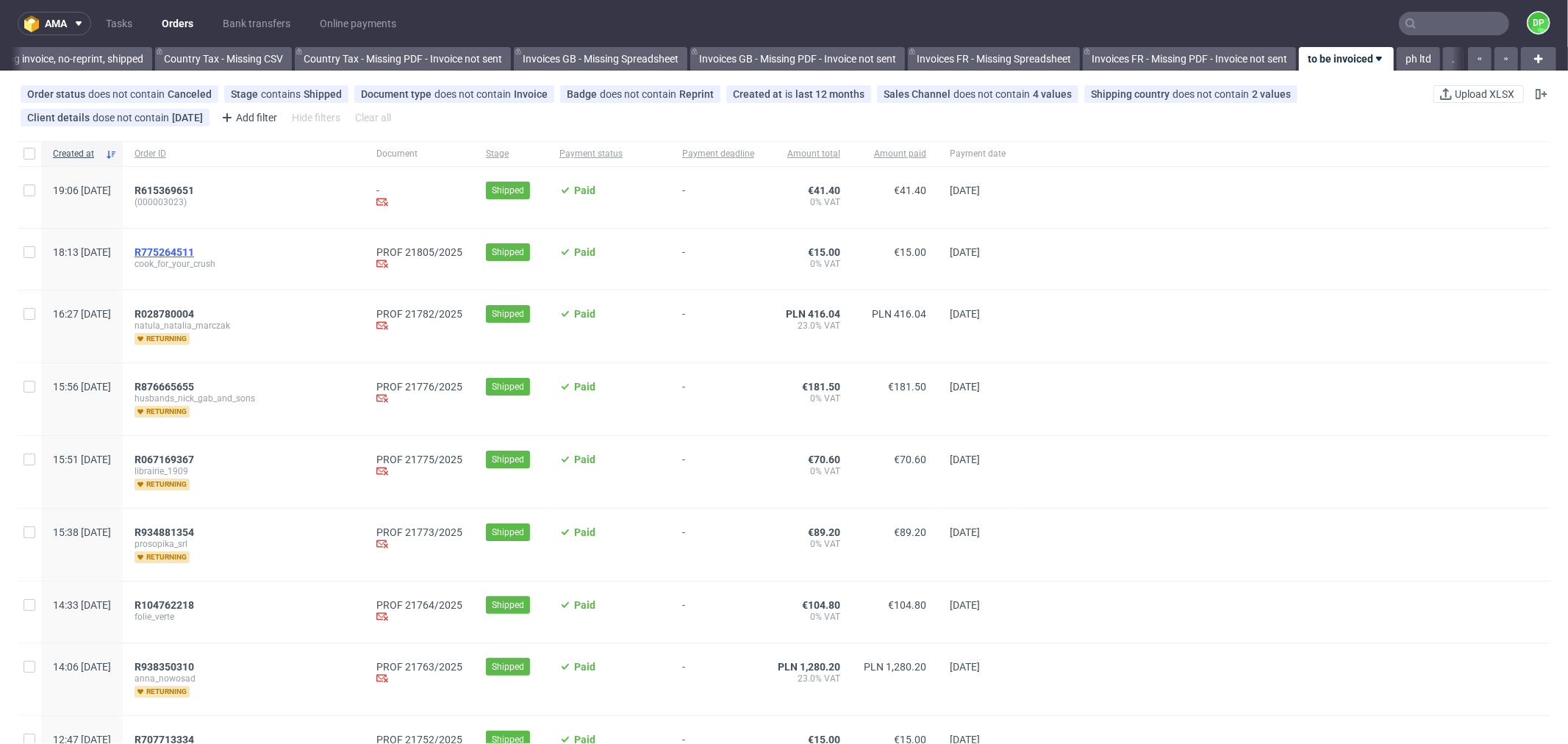
click at [194, 253] on span "R775264511" at bounding box center [164, 252] width 60 height 12
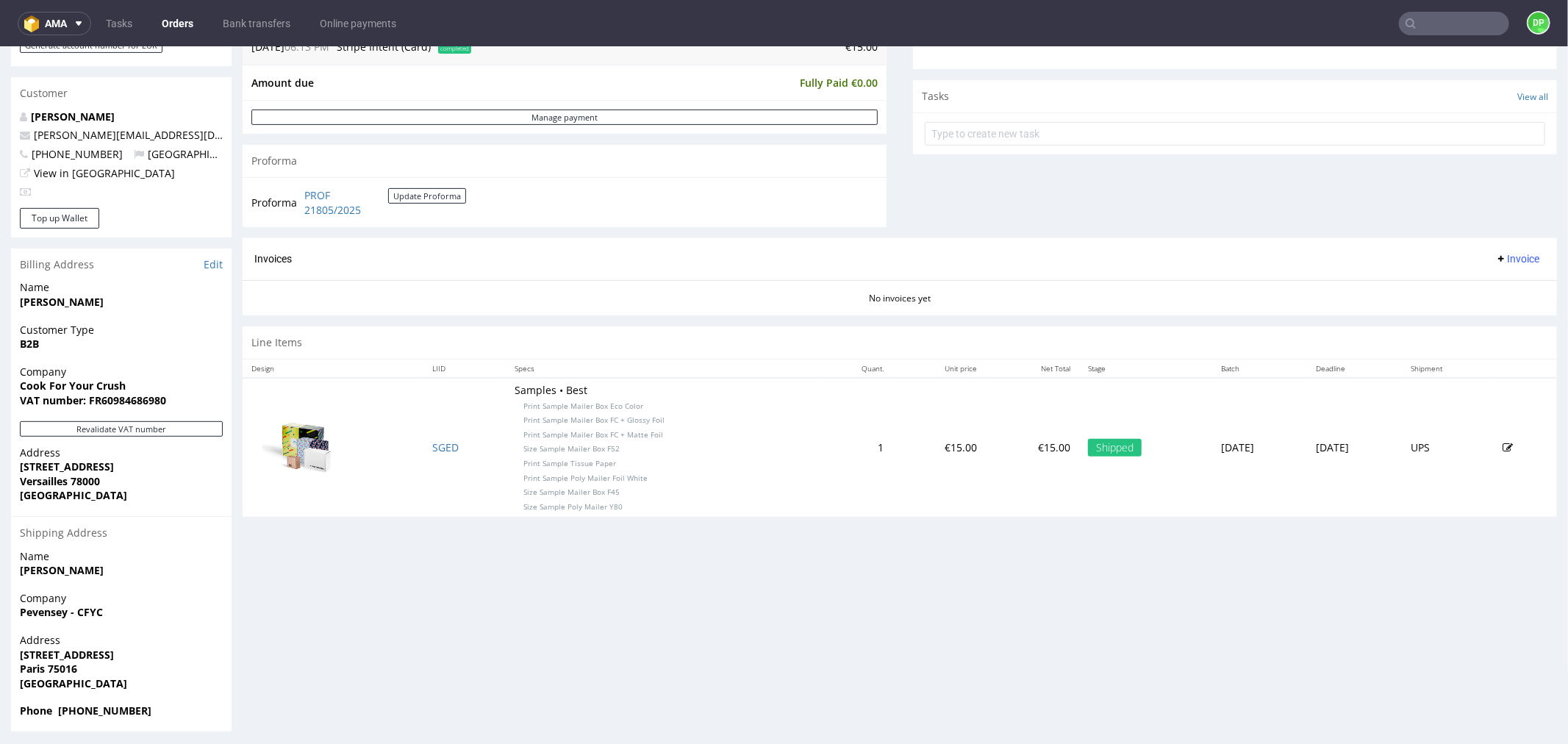
scroll to position [500, 0]
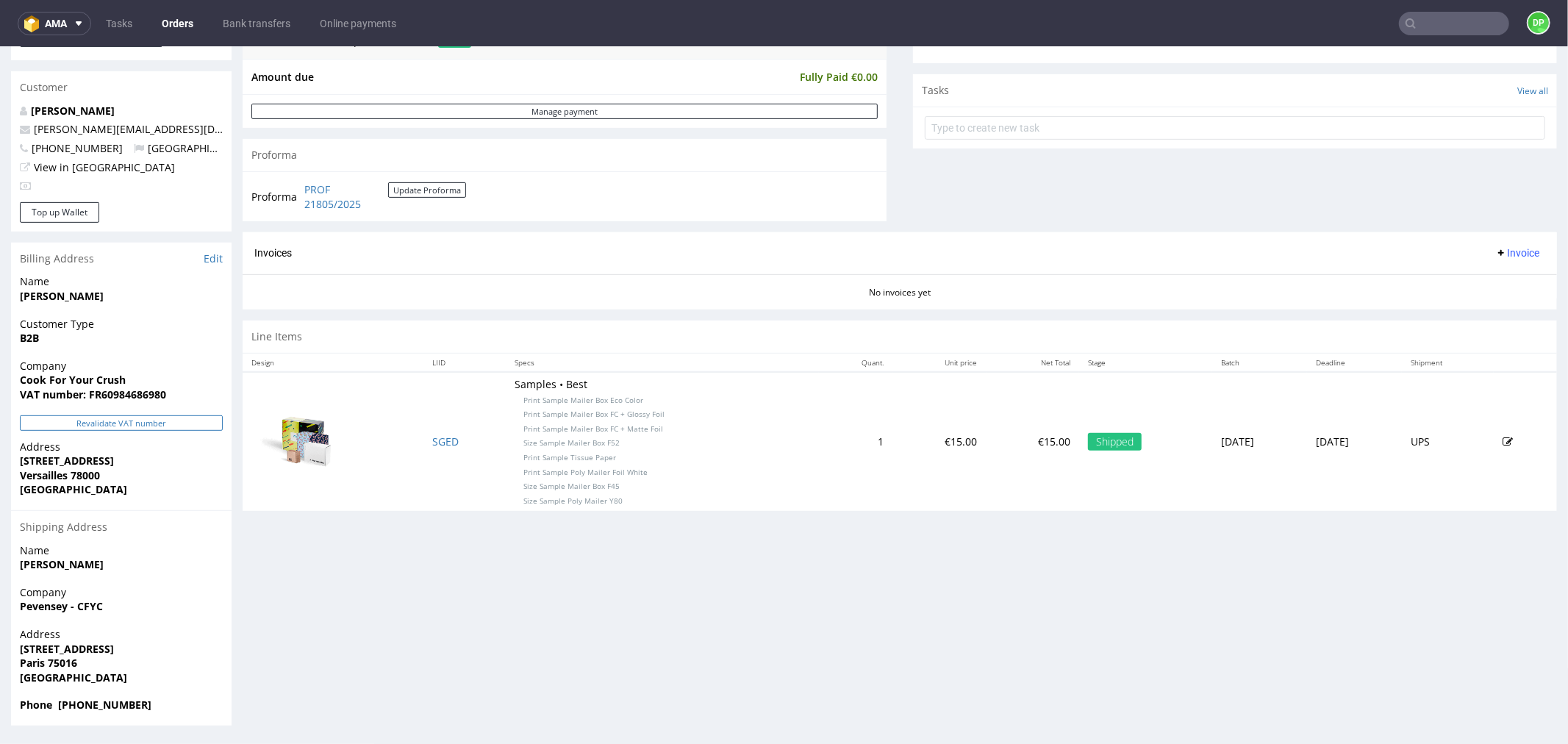
click at [105, 424] on button "Revalidate VAT number" at bounding box center [121, 422] width 203 height 15
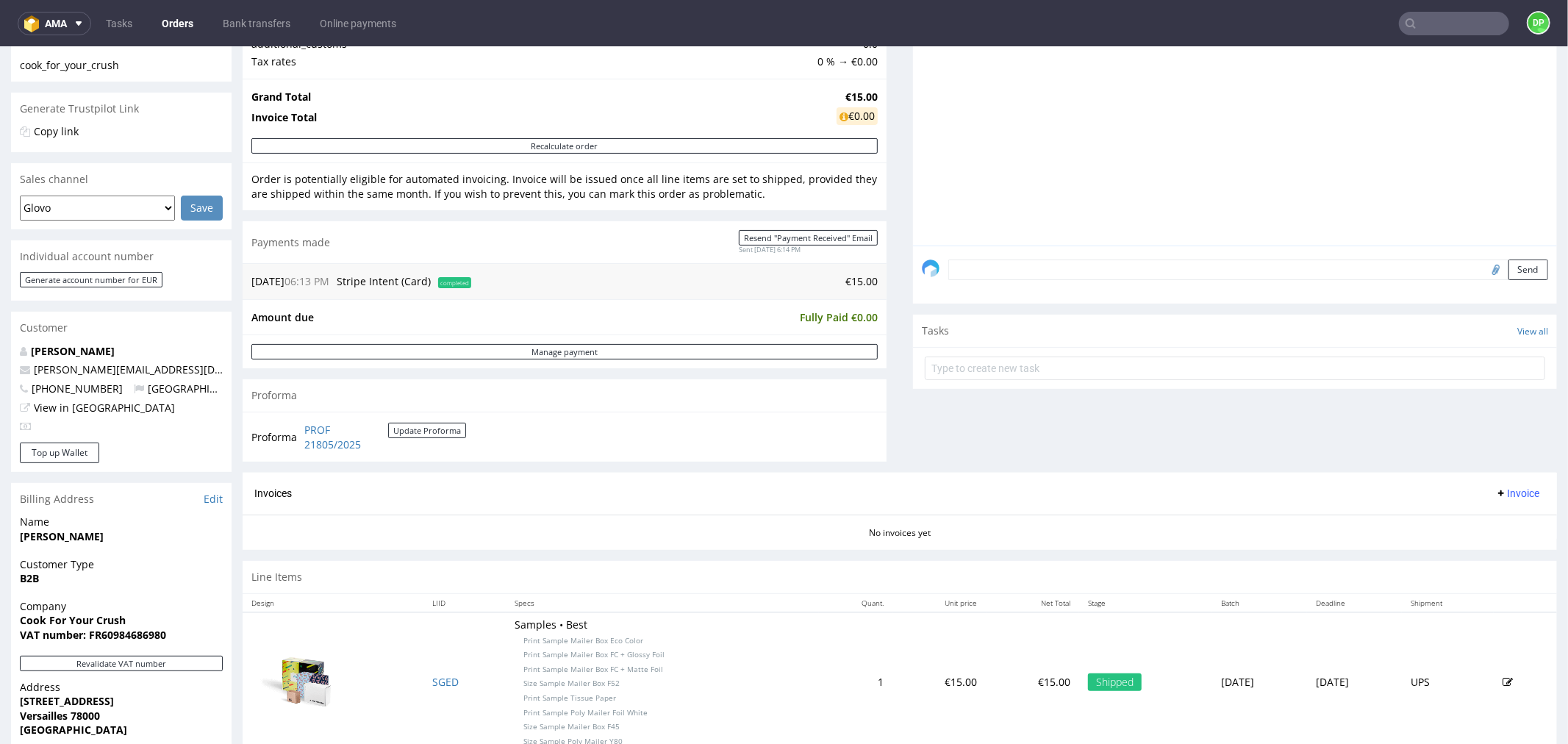
scroll to position [10, 0]
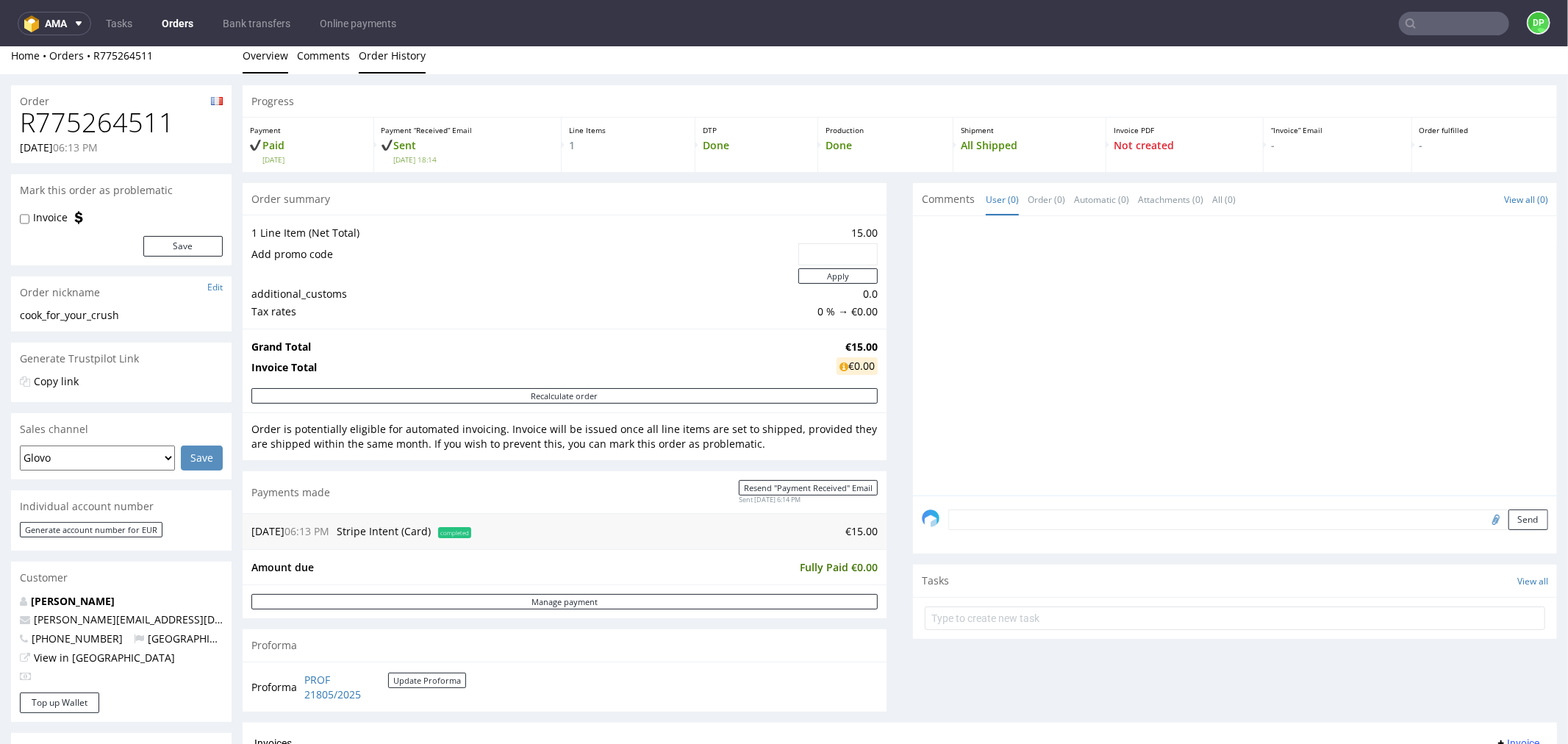
click at [385, 67] on link "Order History" at bounding box center [392, 55] width 67 height 36
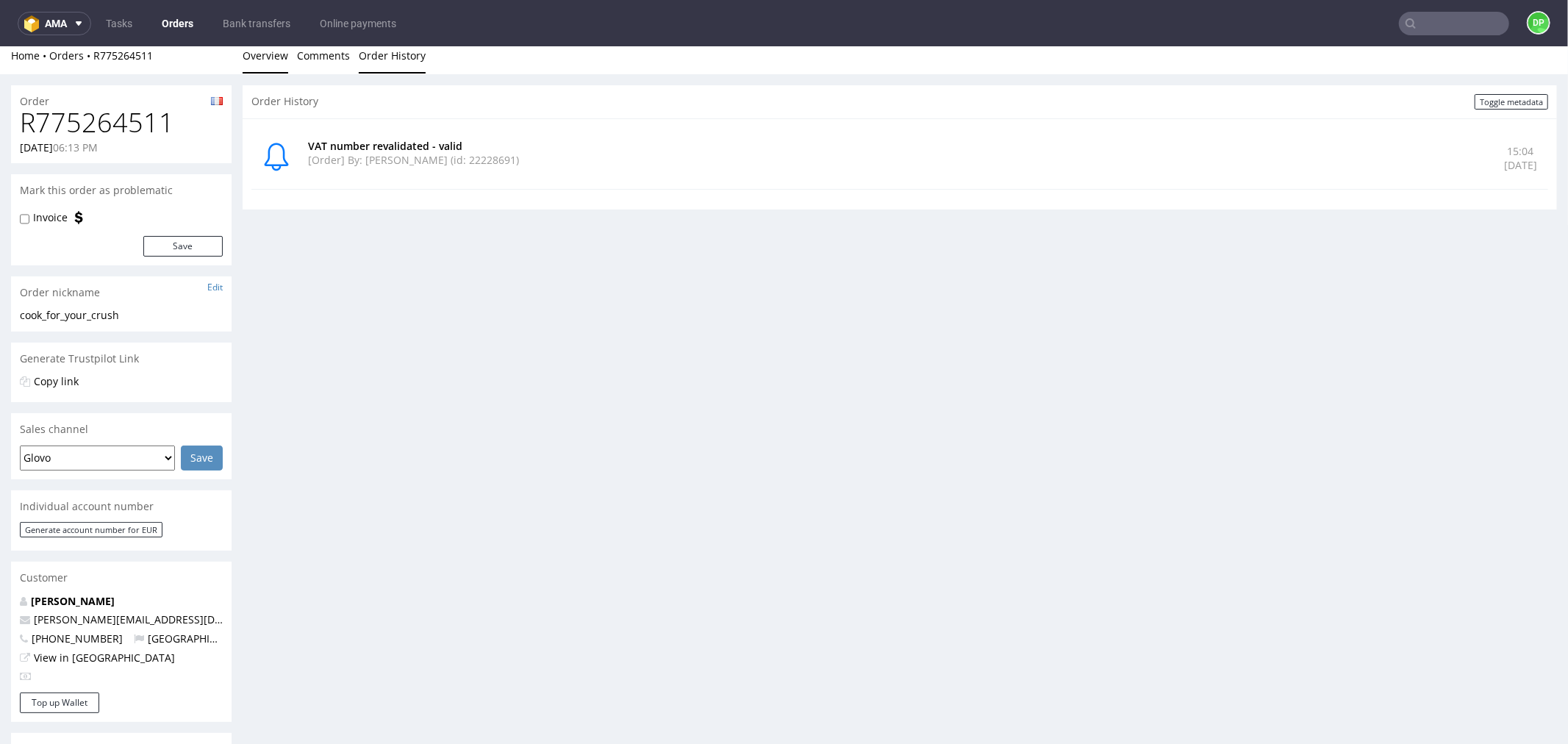
click at [275, 60] on link "Overview" at bounding box center [265, 55] width 46 height 36
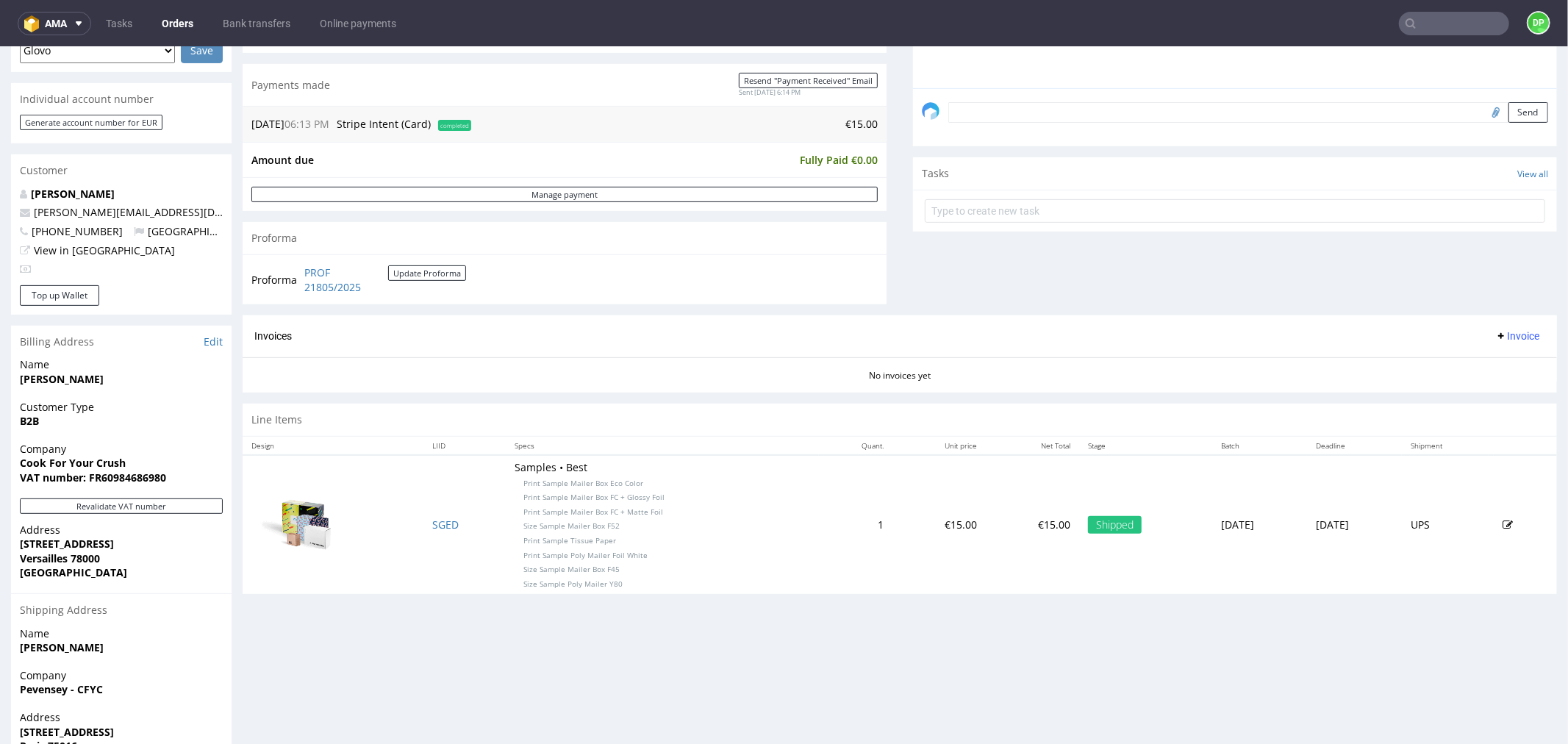
scroll to position [418, 0]
click at [1500, 332] on span "Invoice" at bounding box center [1517, 334] width 44 height 12
click at [1493, 365] on span "Generate" at bounding box center [1492, 367] width 71 height 14
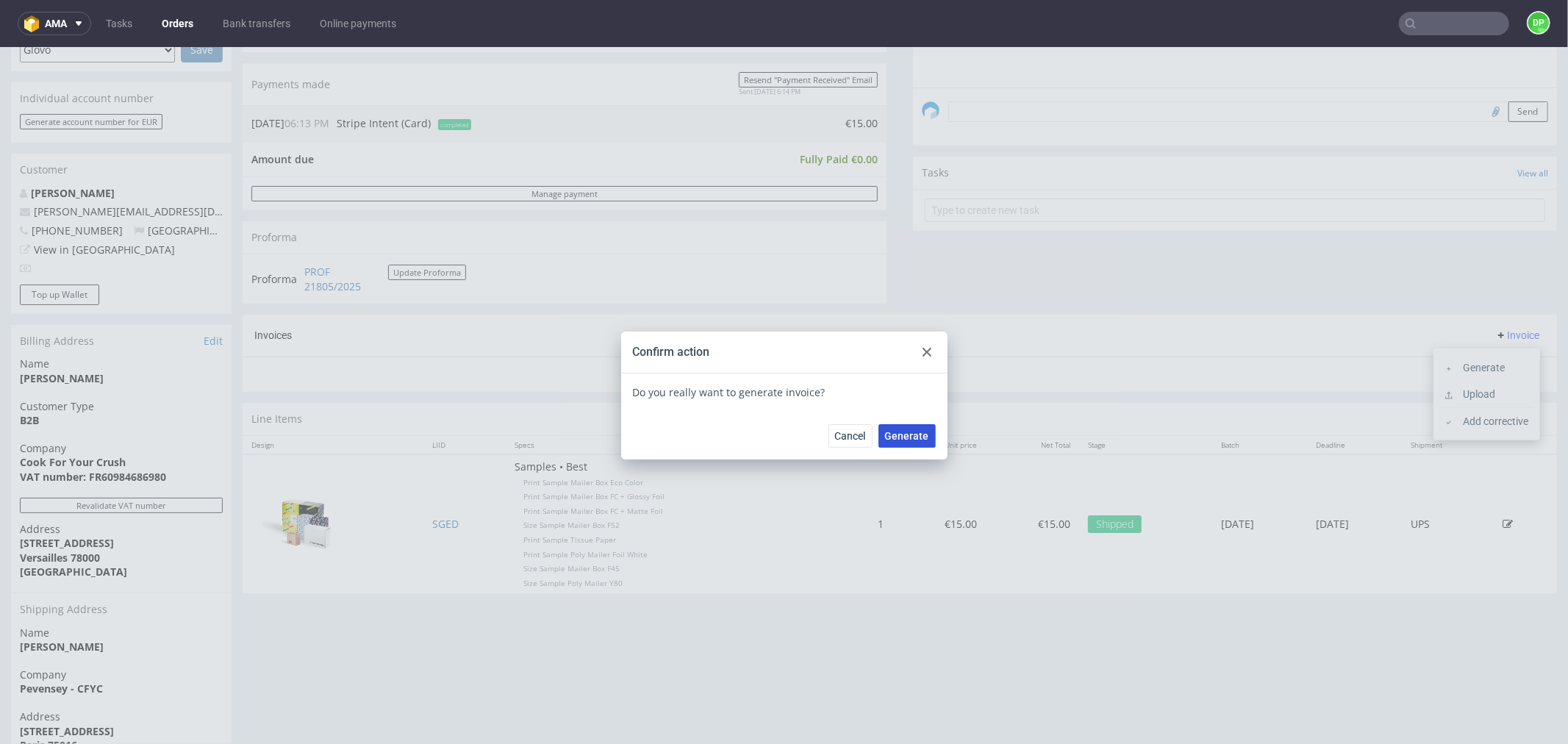
click at [916, 434] on span "Generate" at bounding box center [907, 435] width 44 height 10
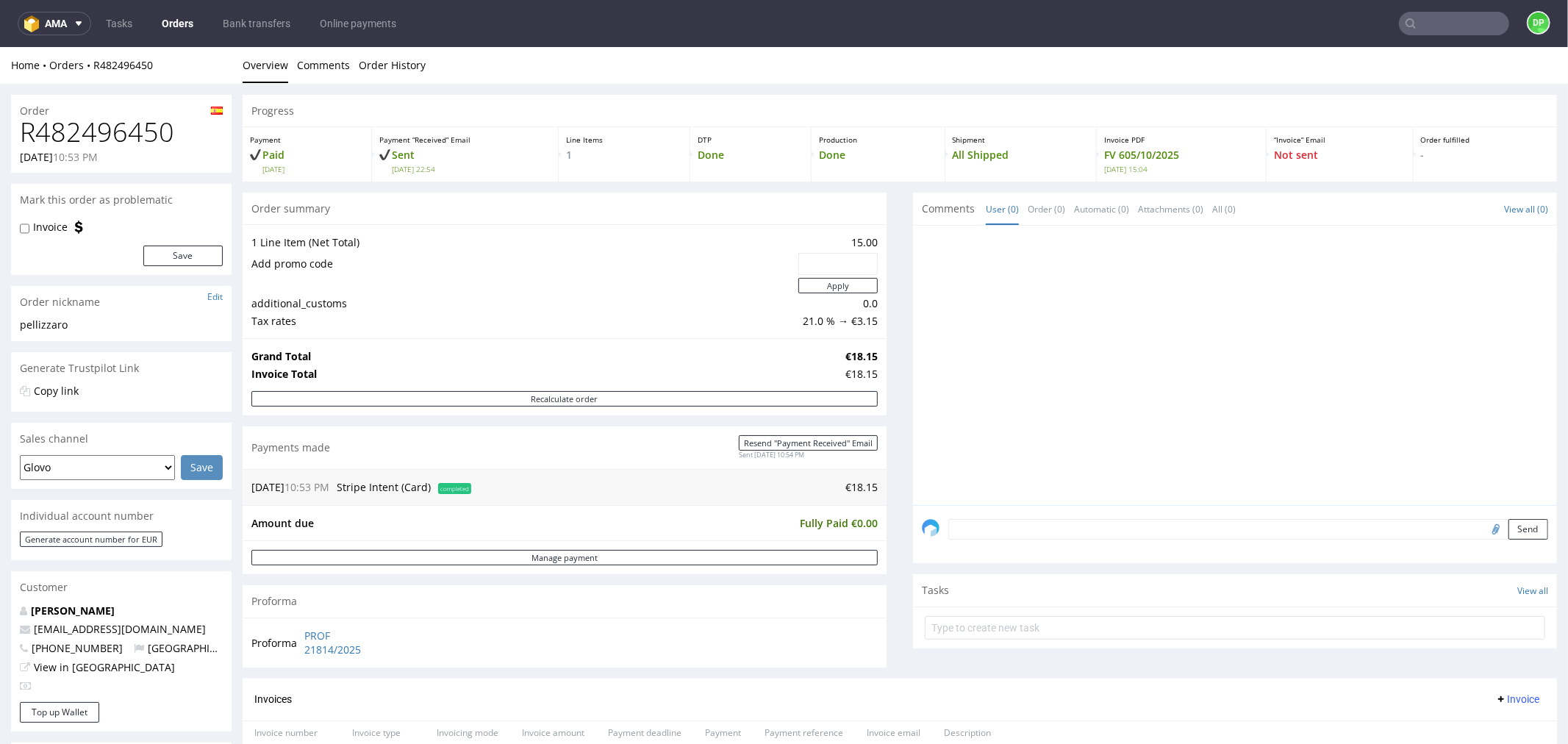
scroll to position [408, 0]
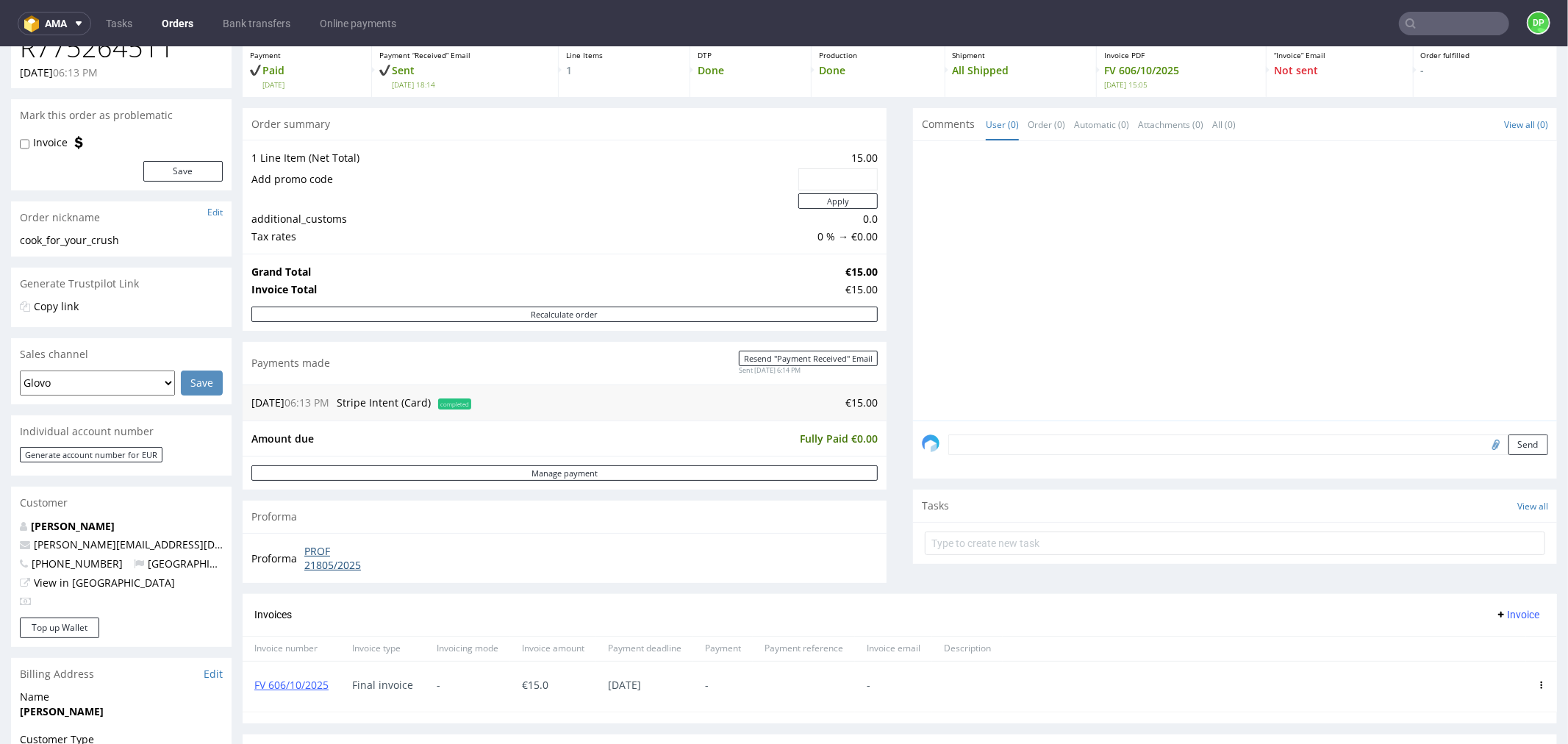
scroll to position [81, 0]
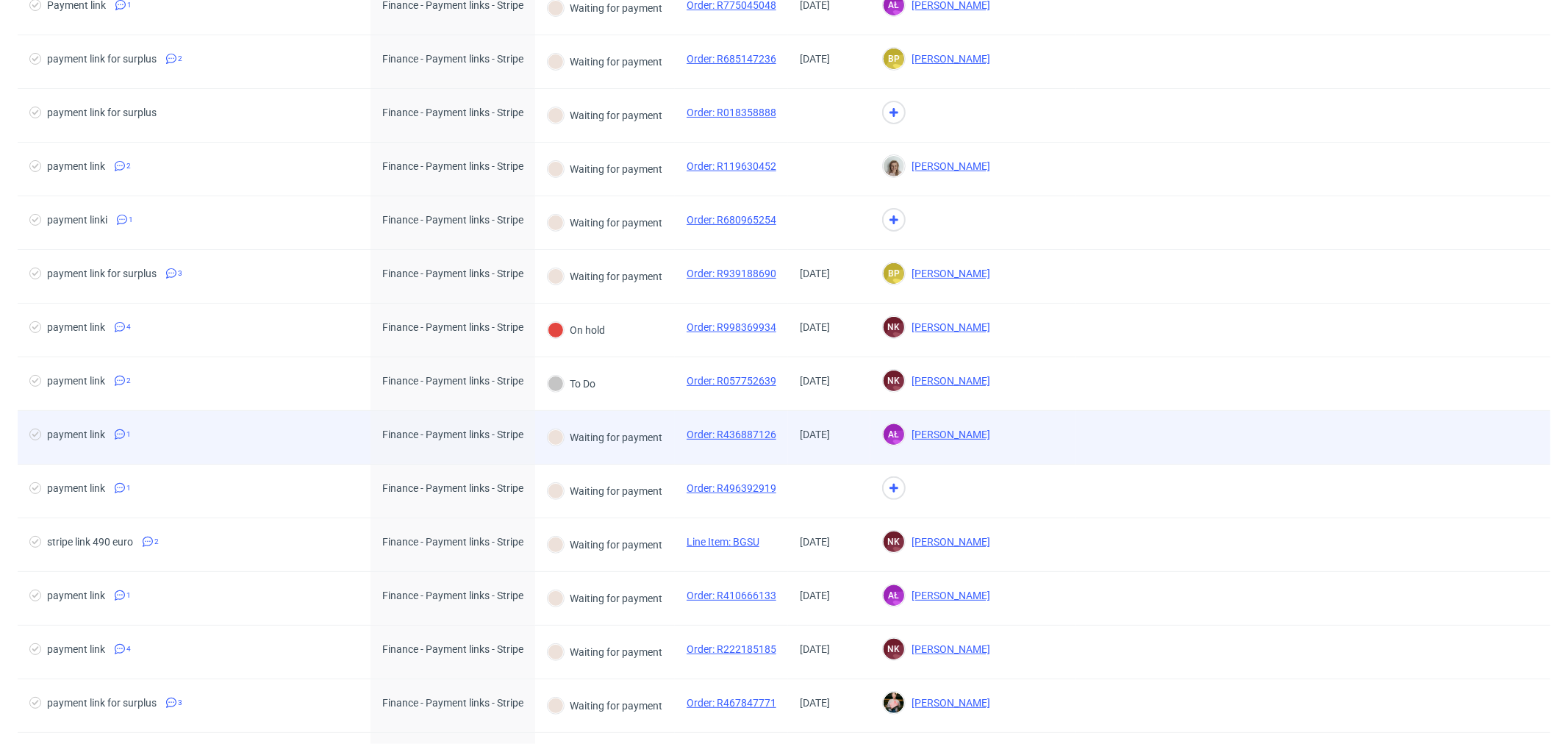
scroll to position [244, 0]
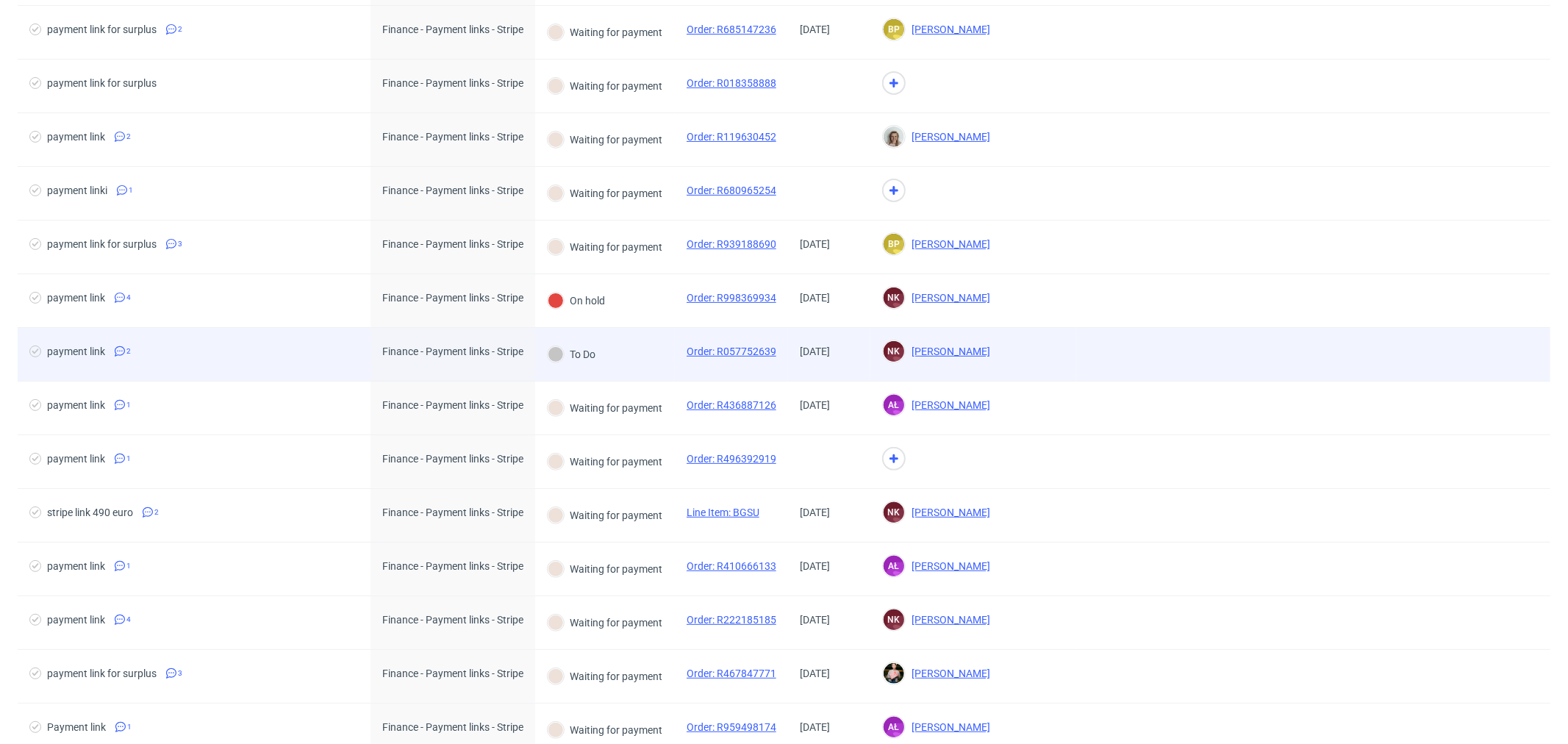
click at [295, 348] on span "payment link 2" at bounding box center [194, 354] width 329 height 18
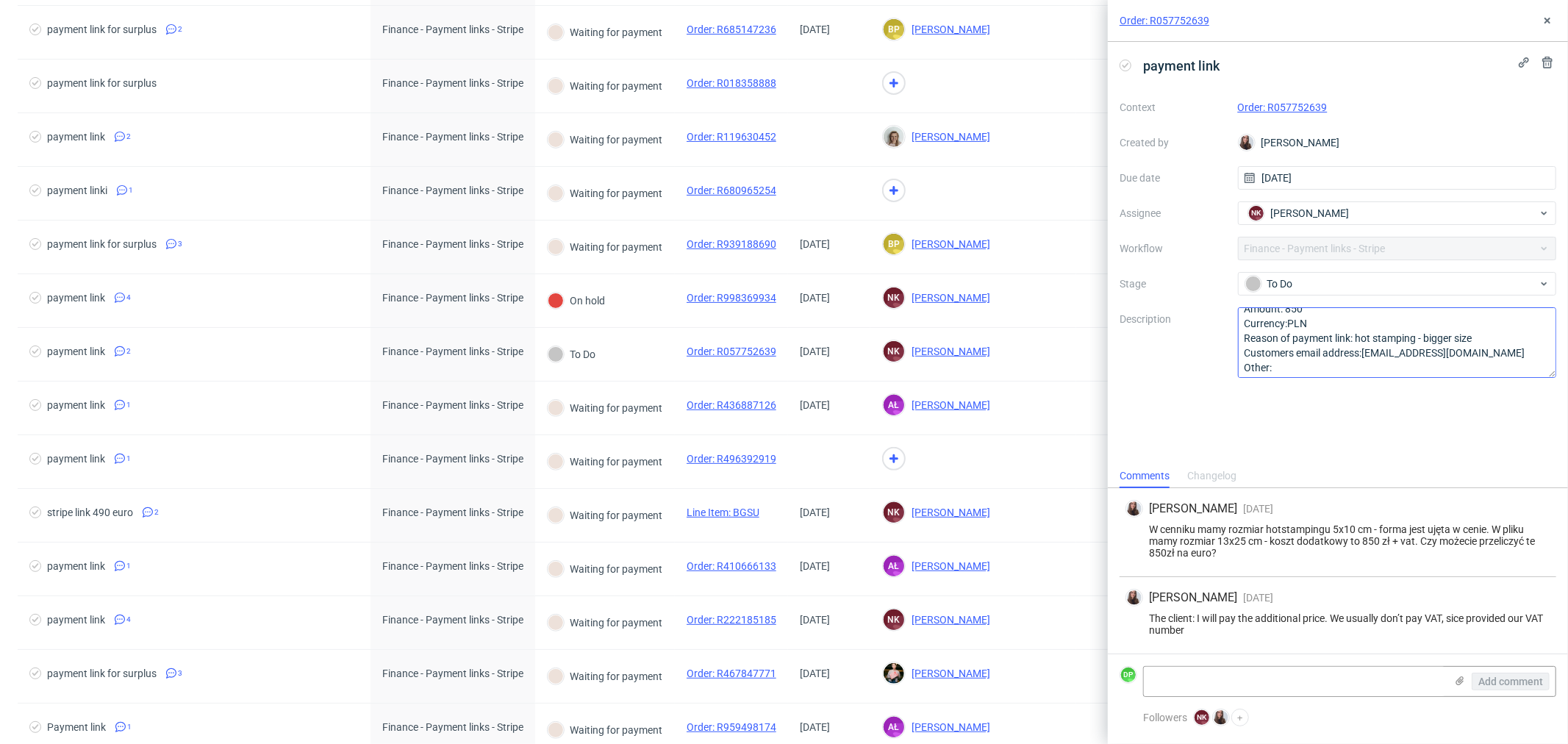
scroll to position [16, 0]
click at [1274, 107] on link "Order: R057752639" at bounding box center [1283, 106] width 89 height 12
click at [1261, 104] on link "Order: R057752639" at bounding box center [1283, 106] width 89 height 12
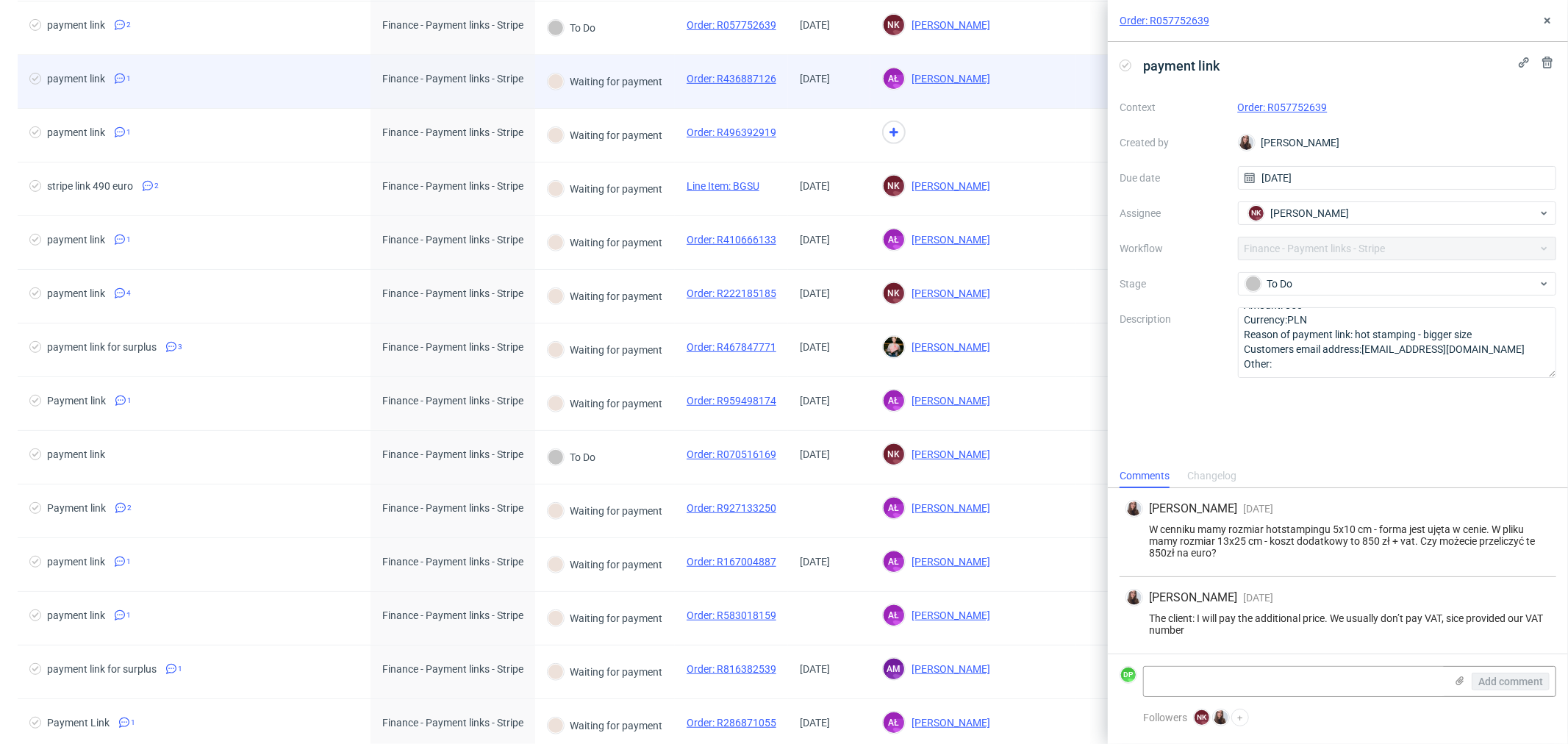
scroll to position [653, 0]
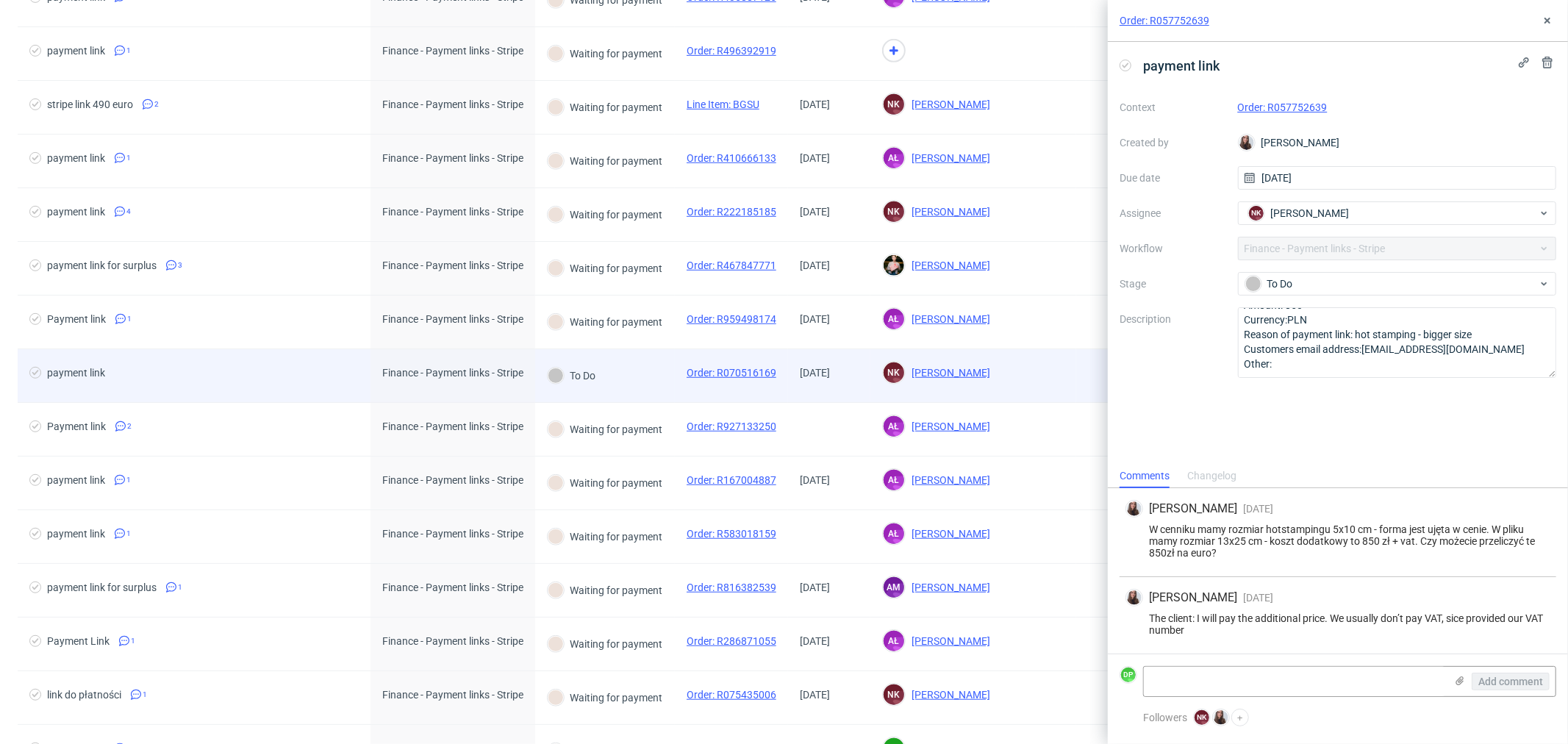
click at [283, 355] on div "payment link" at bounding box center [194, 375] width 353 height 53
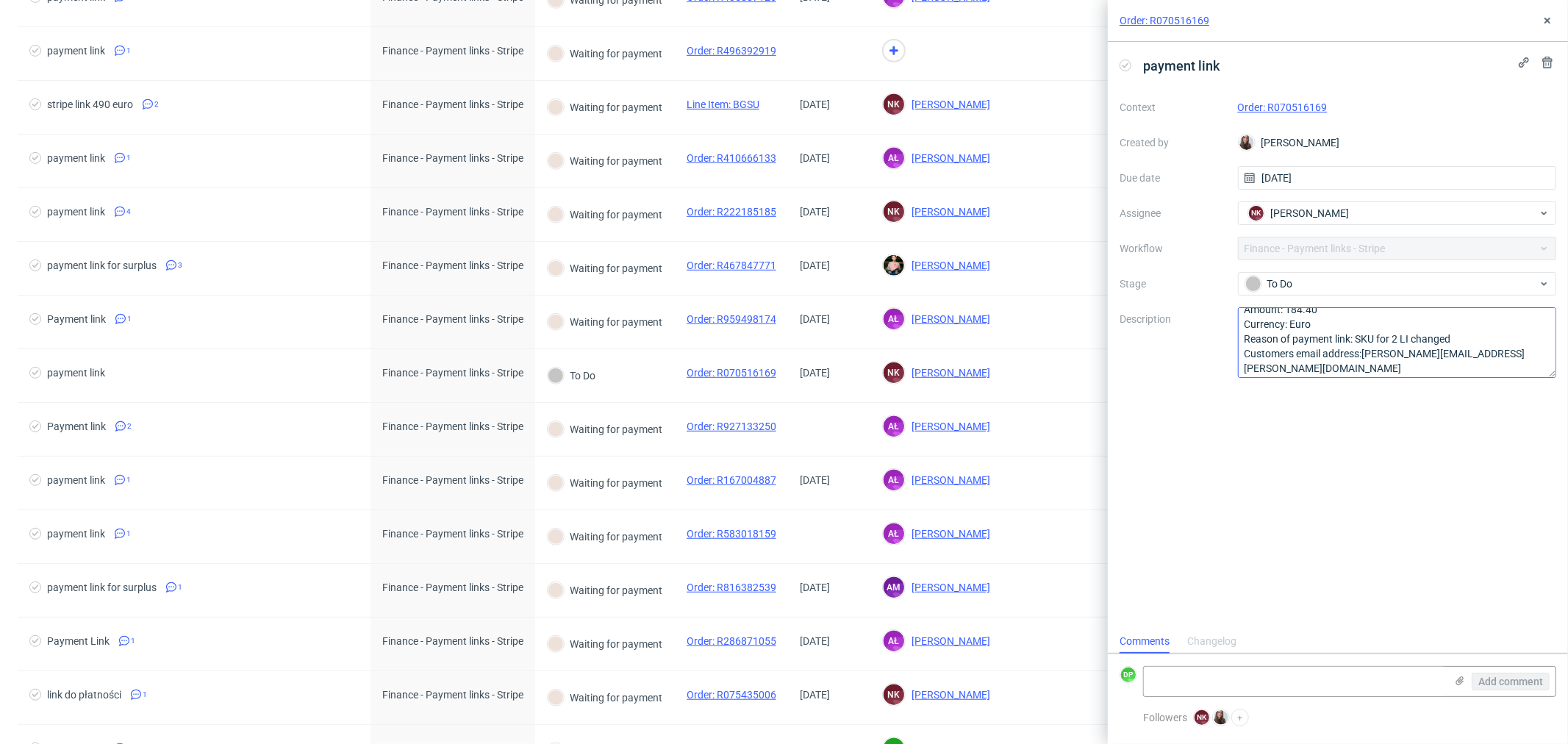
scroll to position [16, 0]
click at [1274, 106] on link "Order: R070516169" at bounding box center [1283, 106] width 89 height 12
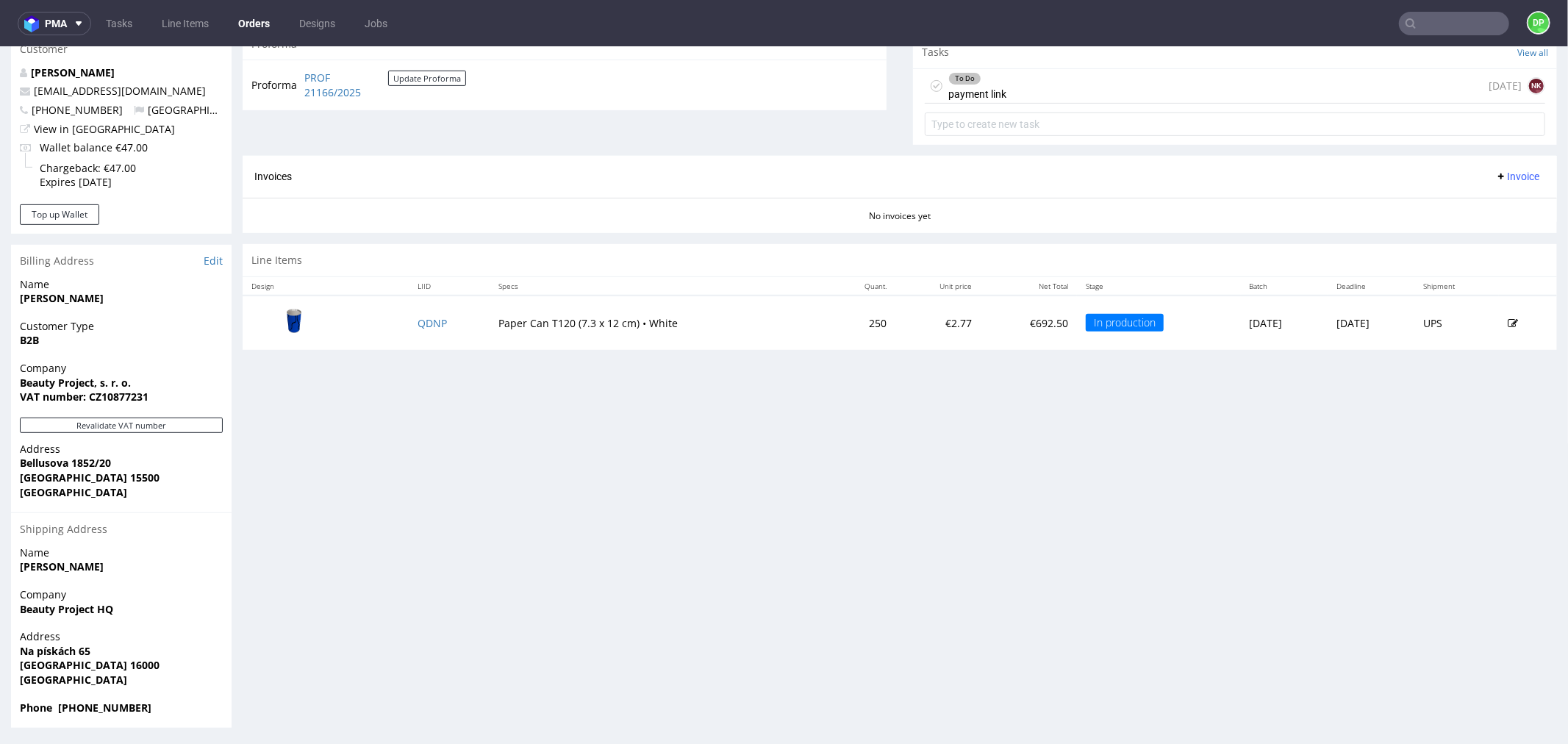
scroll to position [539, 0]
click at [158, 422] on button "Revalidate VAT number" at bounding box center [121, 422] width 203 height 15
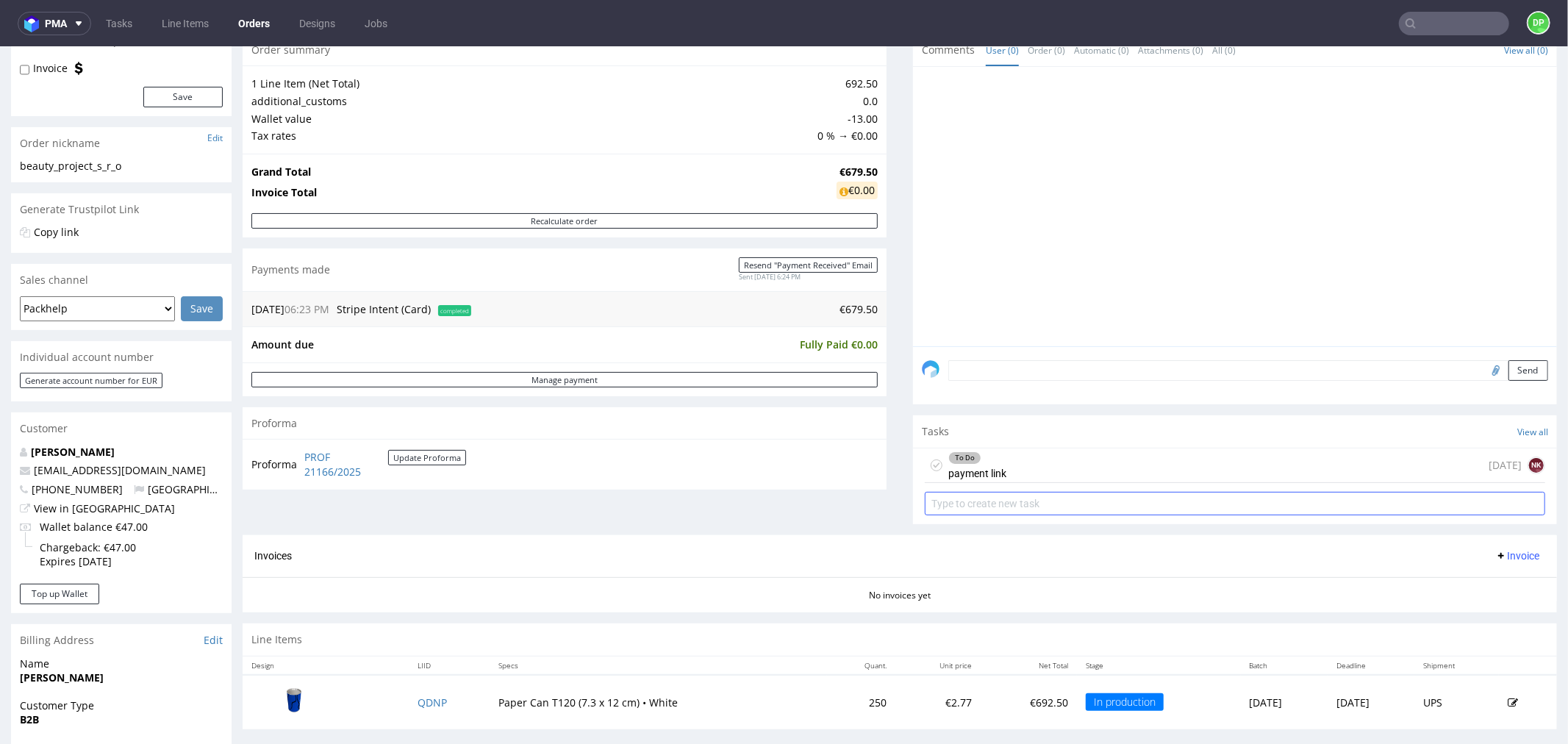
scroll to position [163, 0]
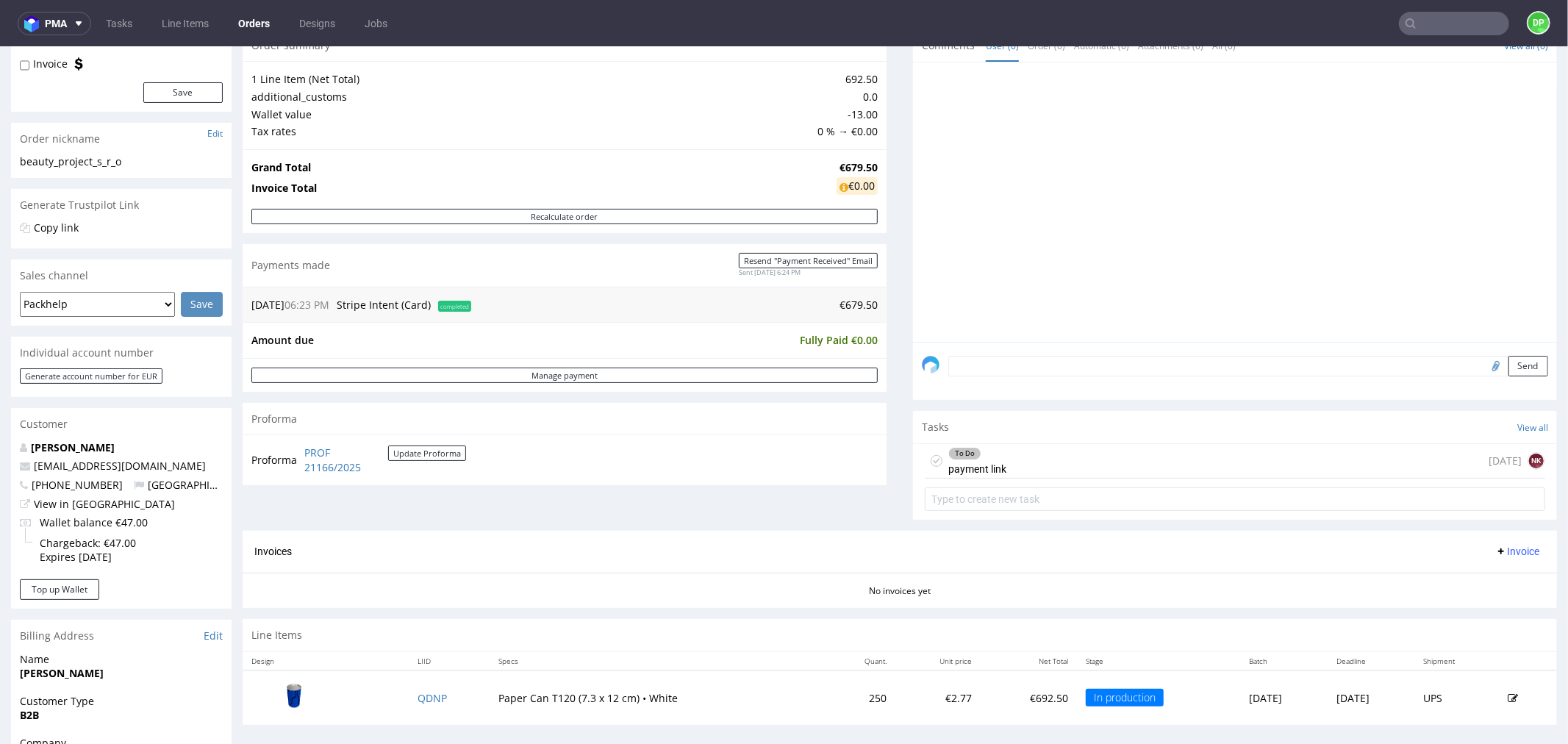
click at [1138, 461] on div "To Do payment link [DATE] NK" at bounding box center [1235, 460] width 621 height 34
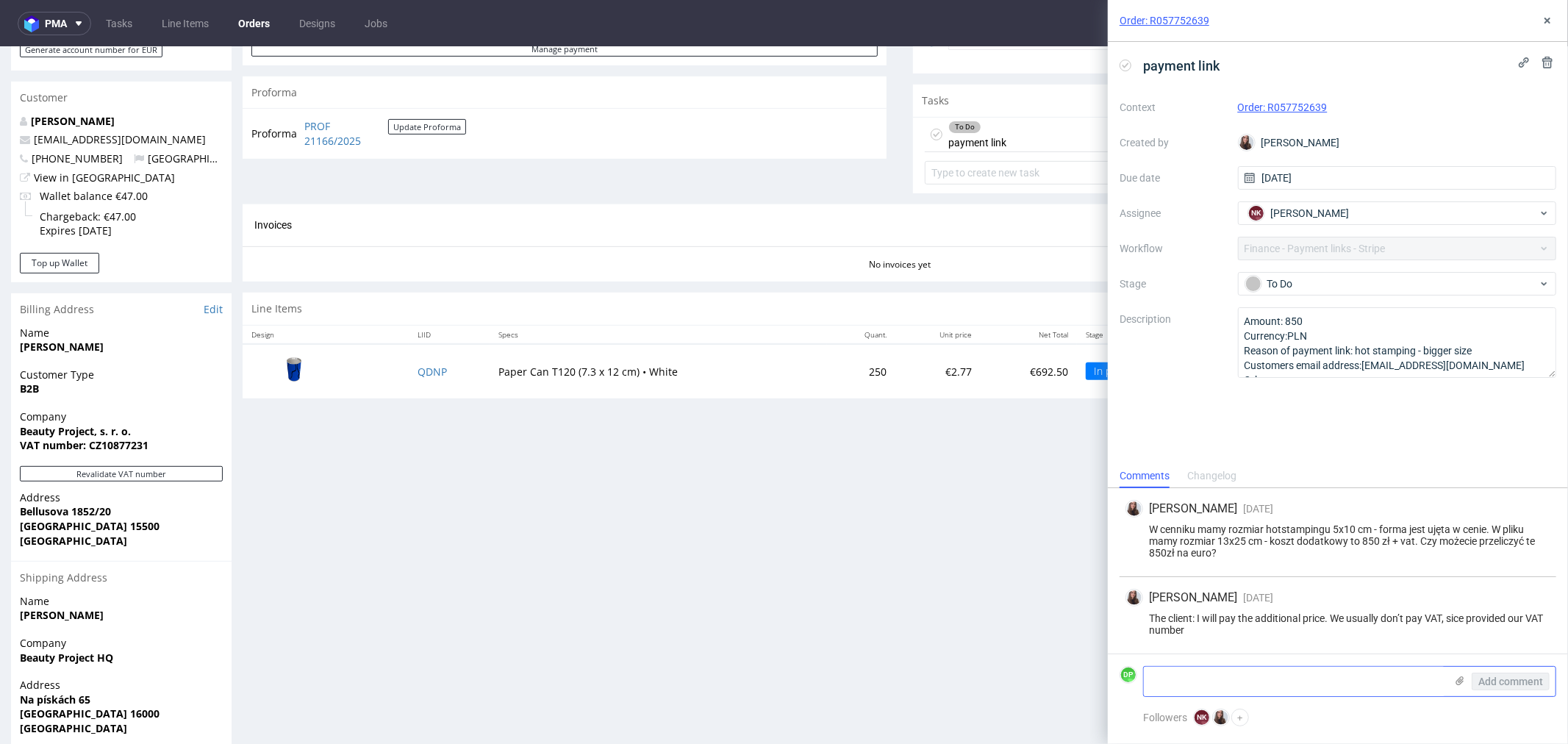
click at [1263, 673] on textarea at bounding box center [1295, 681] width 301 height 30
type textarea "C"
type textarea "K"
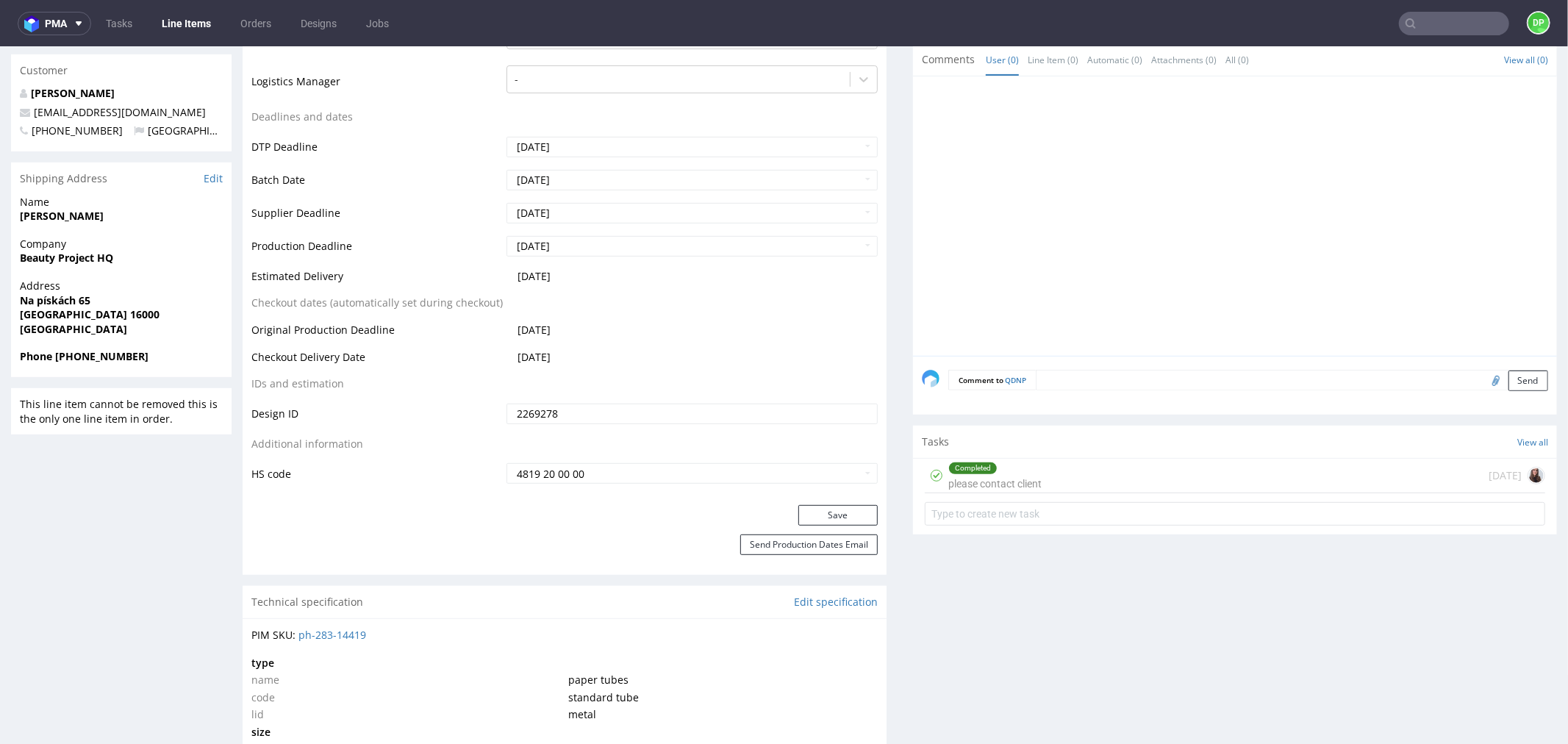
scroll to position [473, 0]
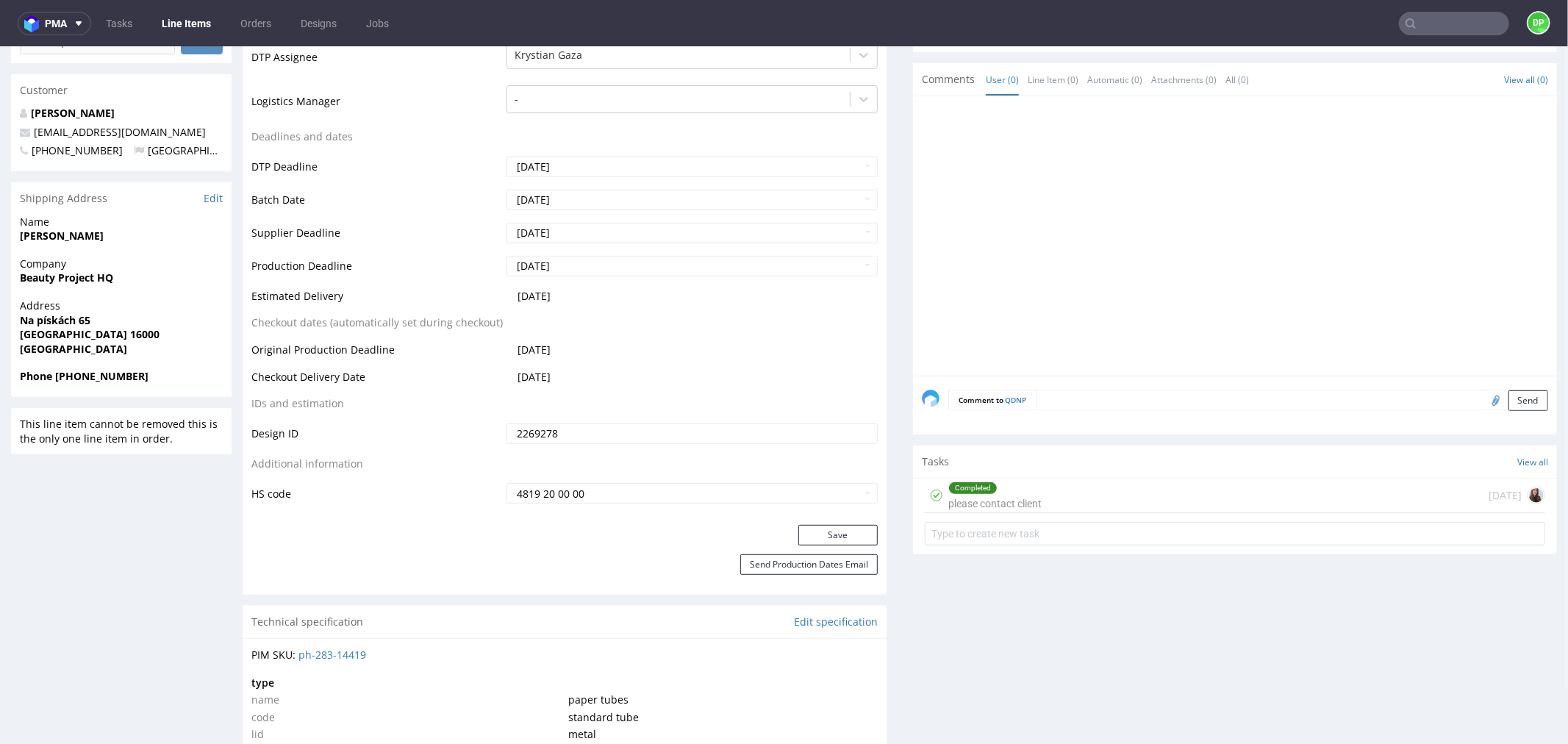
click at [1150, 488] on div "Completed please contact client 3 days ago" at bounding box center [1235, 495] width 621 height 34
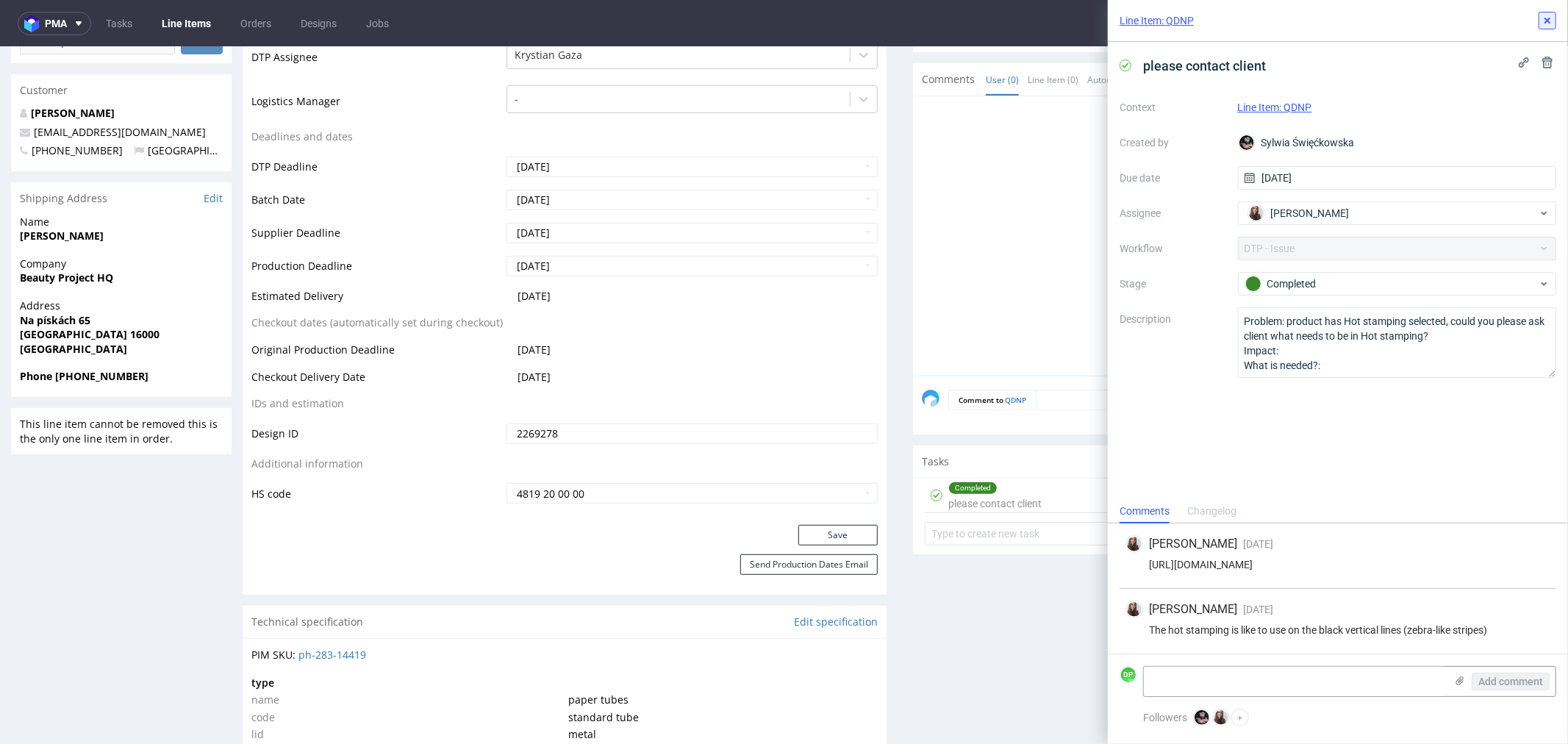
click at [1545, 19] on icon at bounding box center [1547, 20] width 12 height 12
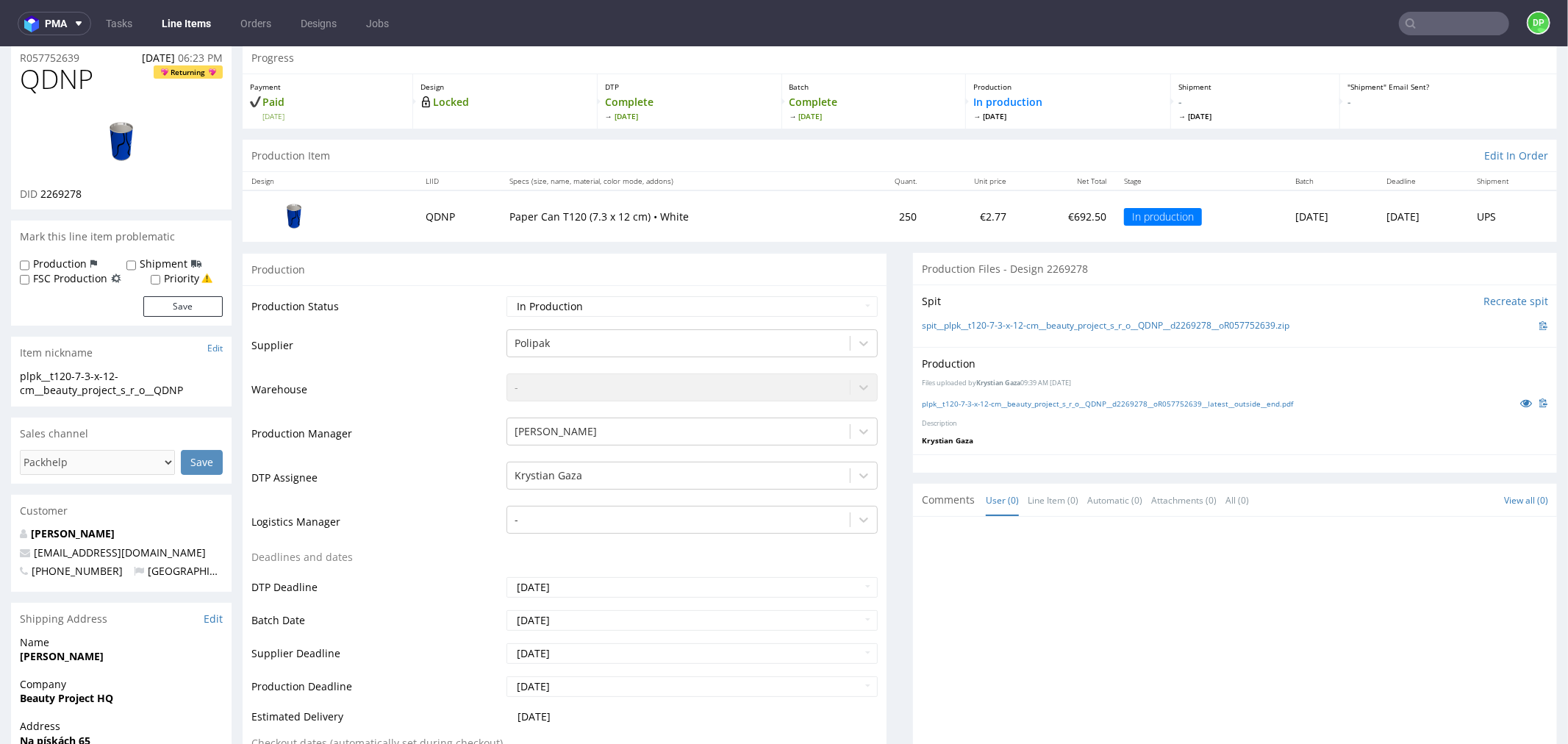
scroll to position [81, 0]
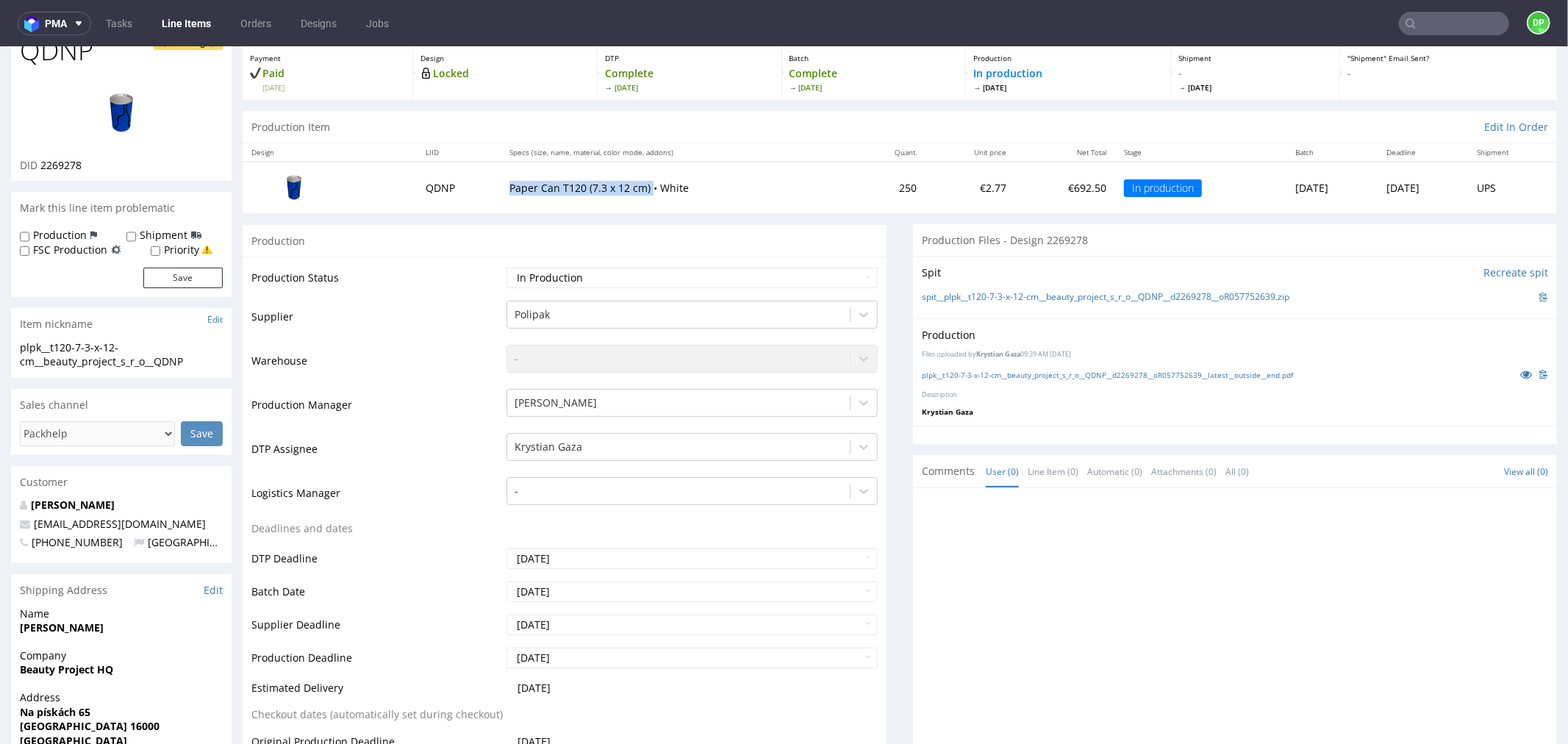
drag, startPoint x: 632, startPoint y: 187, endPoint x: 486, endPoint y: 188, distance: 146.0
click at [501, 188] on td "Paper Can T120 (7.3 x 12 cm) • White" at bounding box center [678, 186] width 354 height 51
copy p "Paper Can T120 (7.3 x 12 cm)"
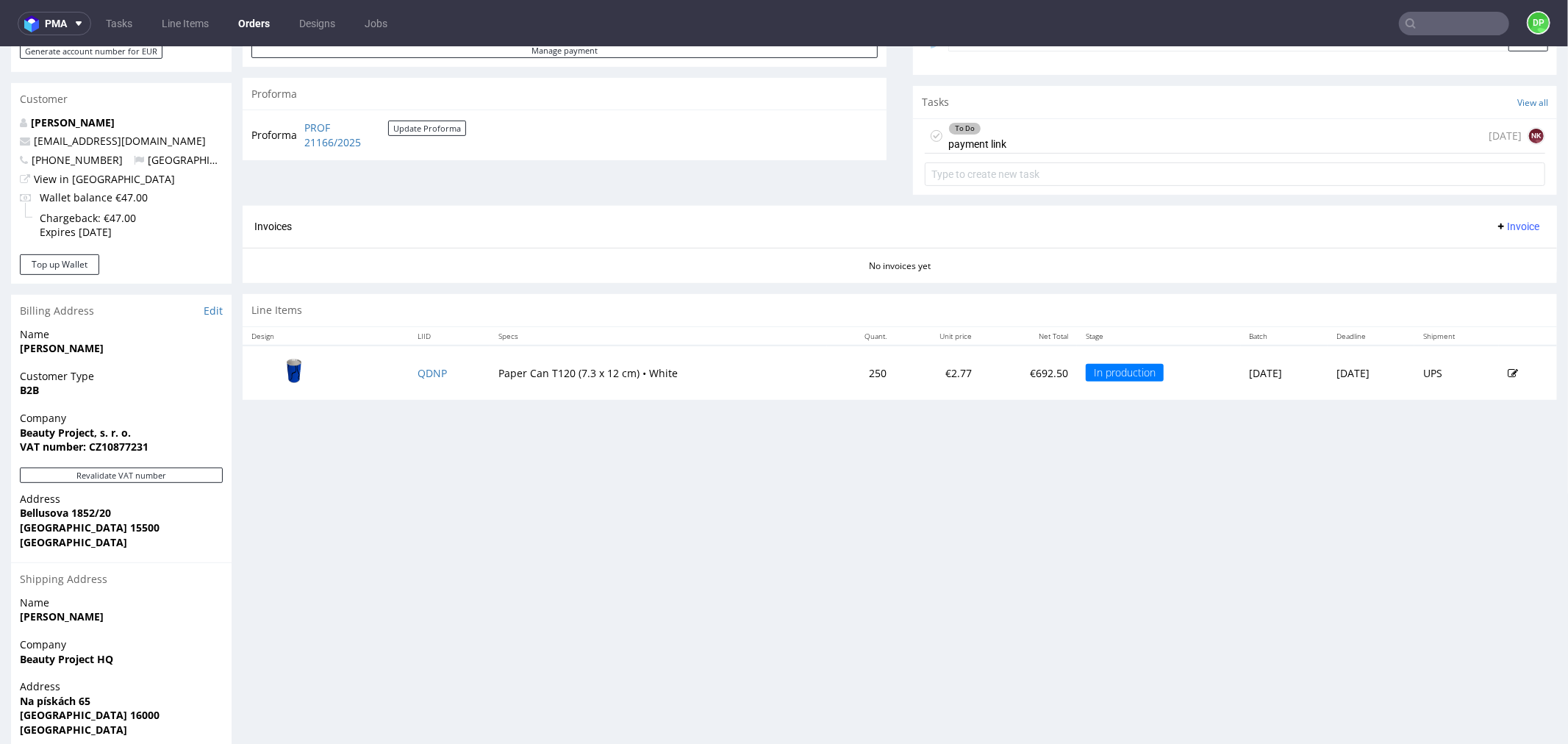
scroll to position [490, 0]
drag, startPoint x: 535, startPoint y: 371, endPoint x: 439, endPoint y: 376, distance: 96.1
click at [439, 376] on tr "QDNP Paper Can T120 (7.3 x 12 cm) • White 250 €2.77 €692.50 In production [DATE…" at bounding box center [899, 371] width 1314 height 54
copy tr "Paper Can"
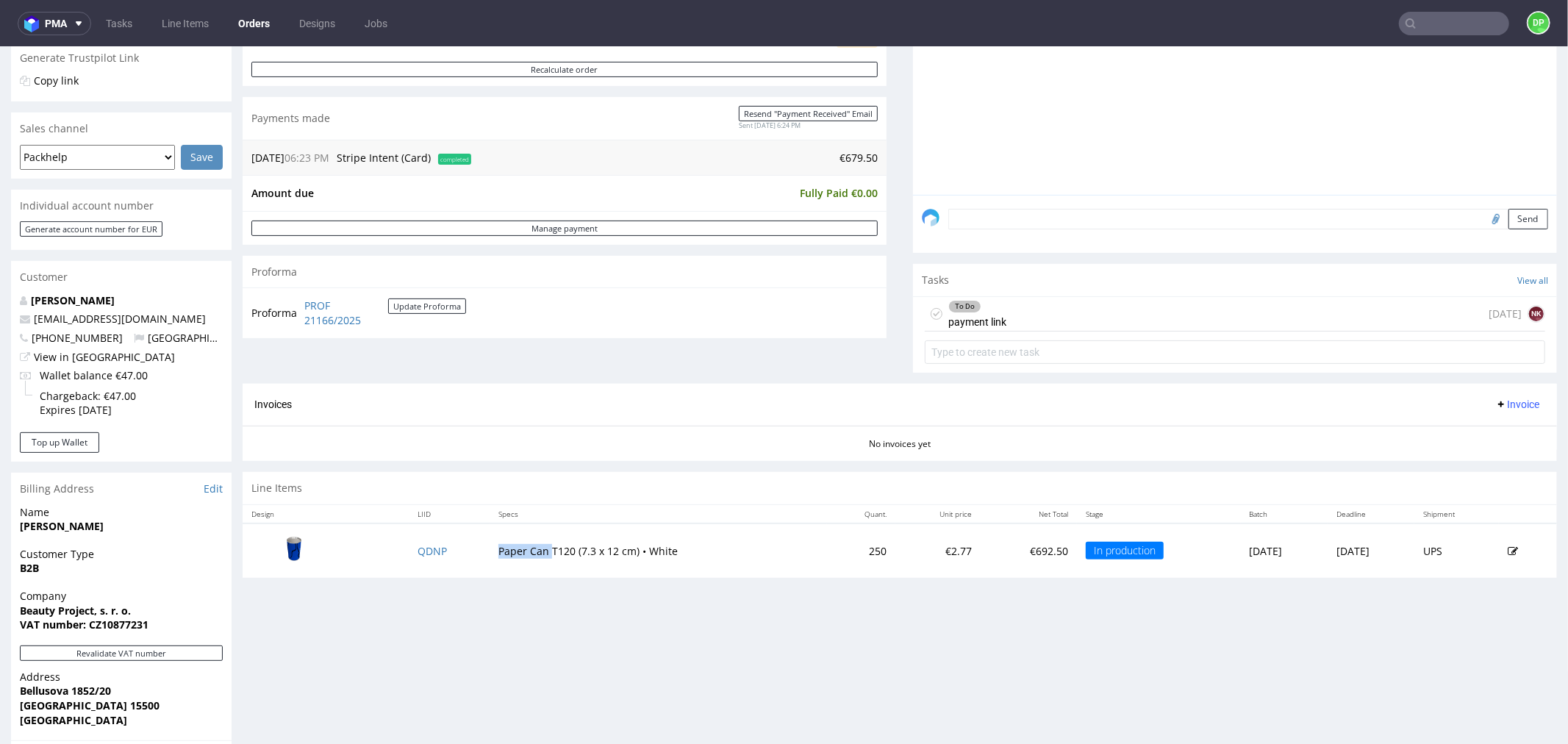
scroll to position [244, 0]
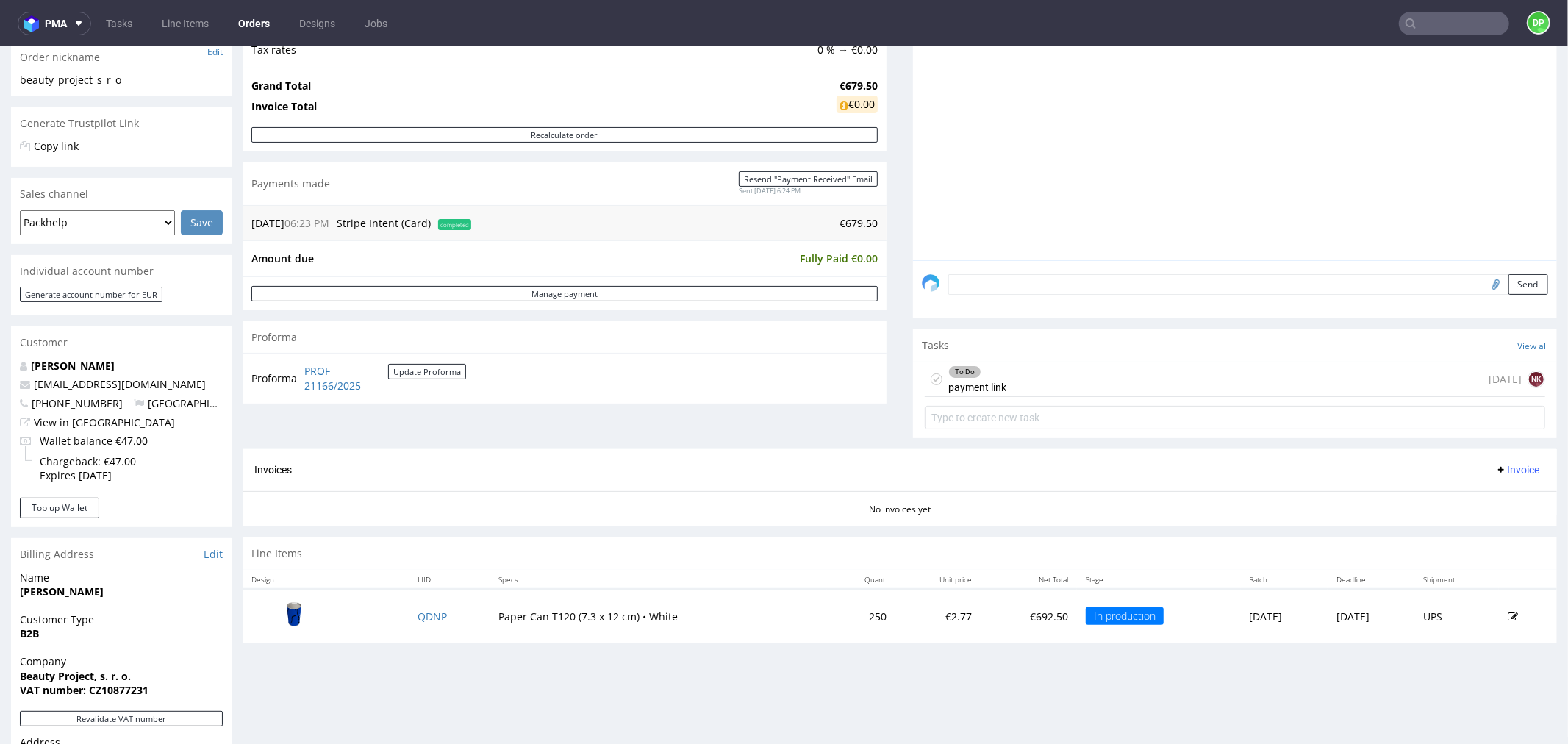
click at [1066, 391] on div "To Do payment link [DATE] NK" at bounding box center [1235, 379] width 621 height 34
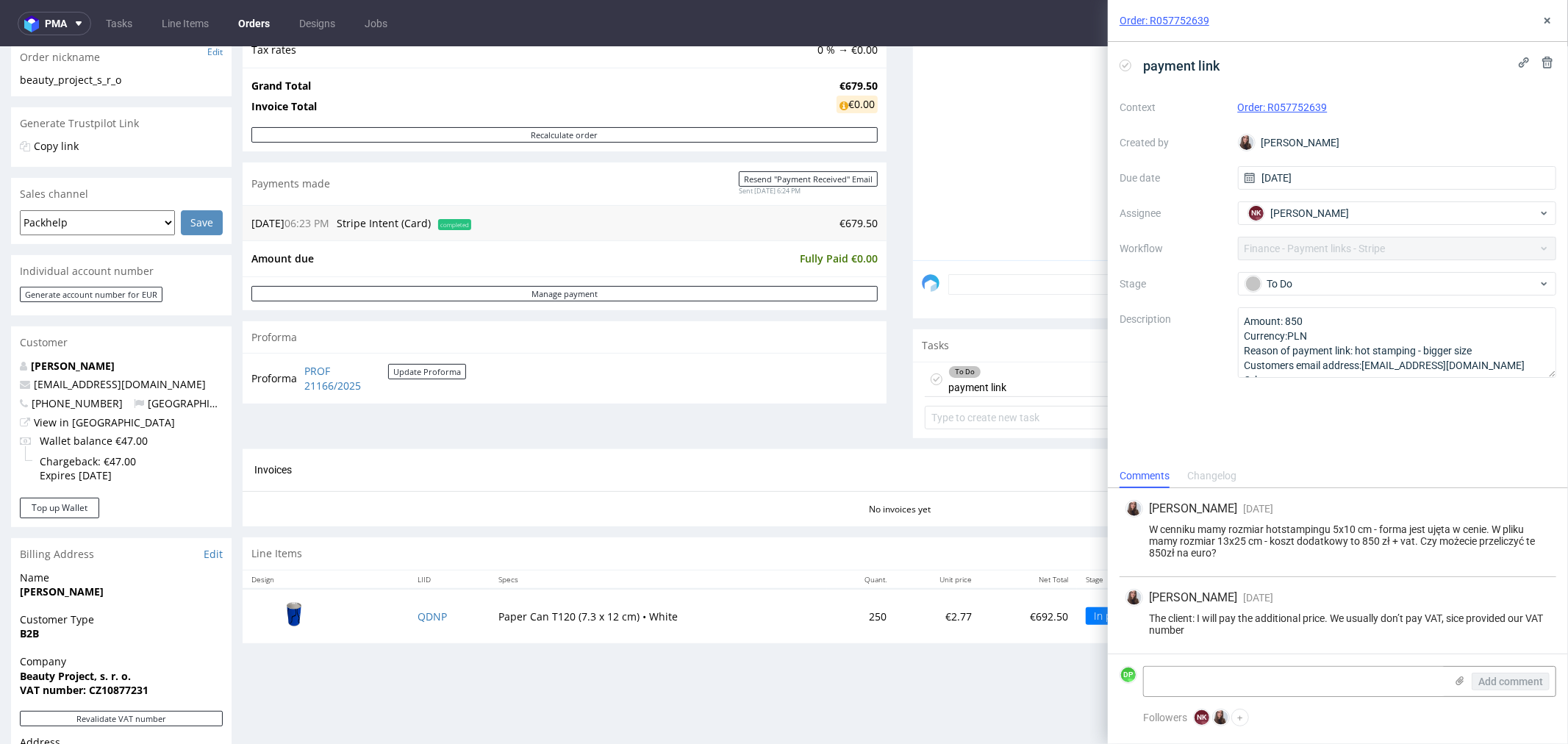
click at [722, 436] on div "Order summary 1 Line Item (Net Total) 692.50 additional_customs 0.0 Wallet valu…" at bounding box center [565, 197] width 644 height 501
click at [540, 402] on div "Proforma PROF 21166/2025 Update Proforma" at bounding box center [565, 376] width 644 height 50
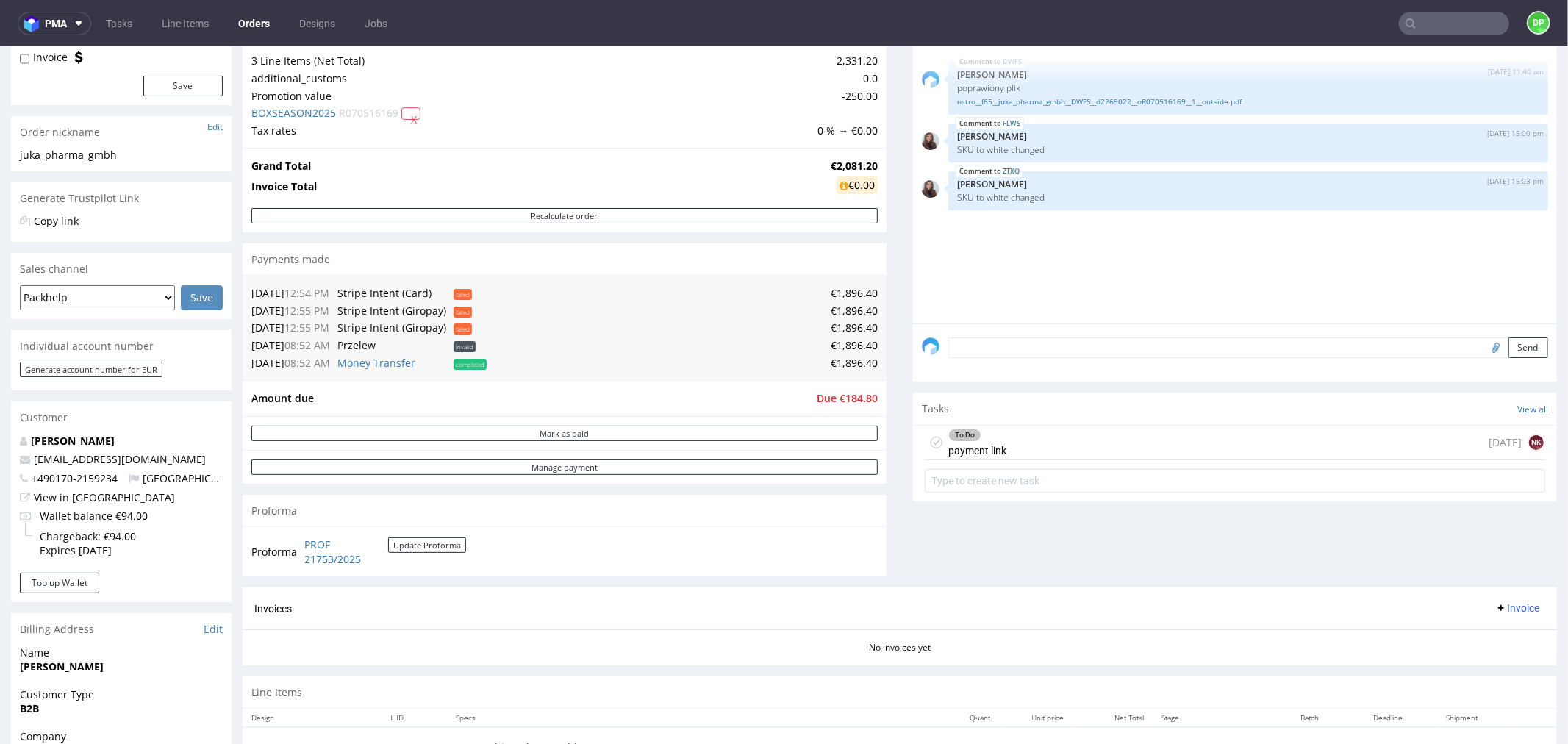
scroll to position [131, 0]
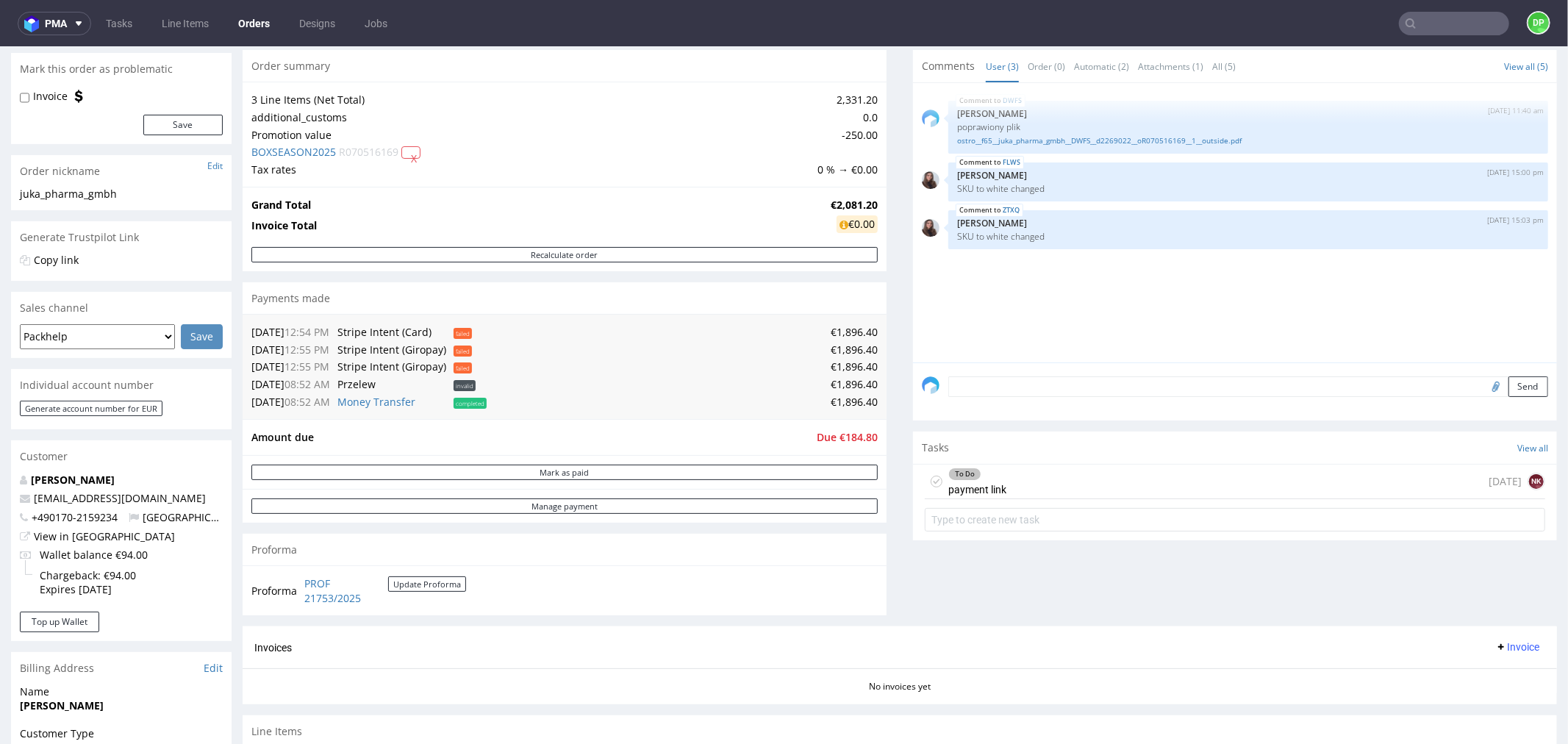
click at [1024, 481] on div "To Do payment link [DATE] NK" at bounding box center [1235, 481] width 621 height 34
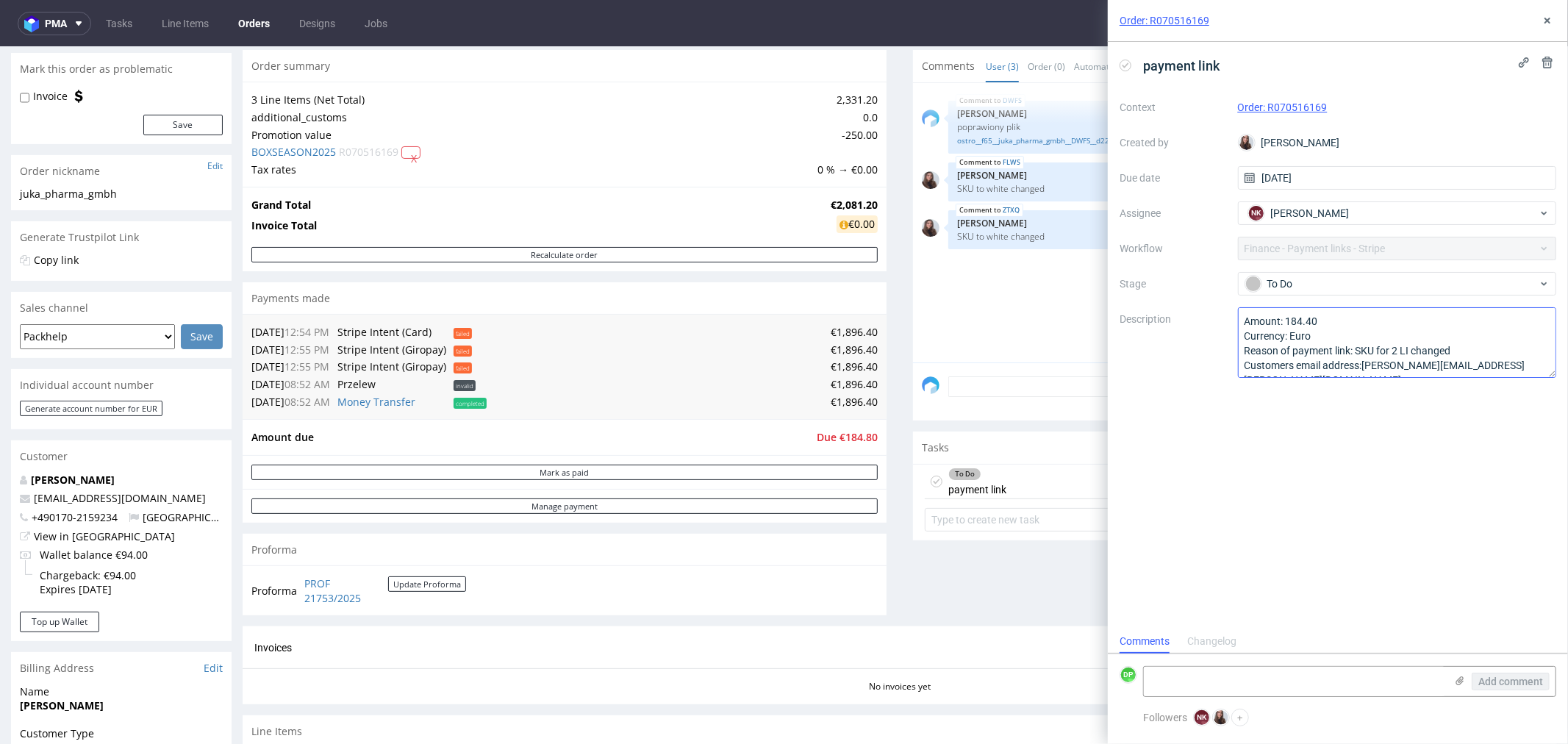
scroll to position [16, 0]
drag, startPoint x: 1469, startPoint y: 352, endPoint x: 1434, endPoint y: 354, distance: 35.1
click at [1398, 355] on textarea "Amount: 184.40 Currency: Euro Reason of payment link: SKU for 2 LI changed Cust…" at bounding box center [1398, 343] width 319 height 70
drag, startPoint x: 1523, startPoint y: 351, endPoint x: 1368, endPoint y: 350, distance: 155.0
click at [1368, 350] on textarea "Amount: 184.40 Currency: Euro Reason of payment link: SKU for 2 LI changed Cust…" at bounding box center [1398, 343] width 319 height 70
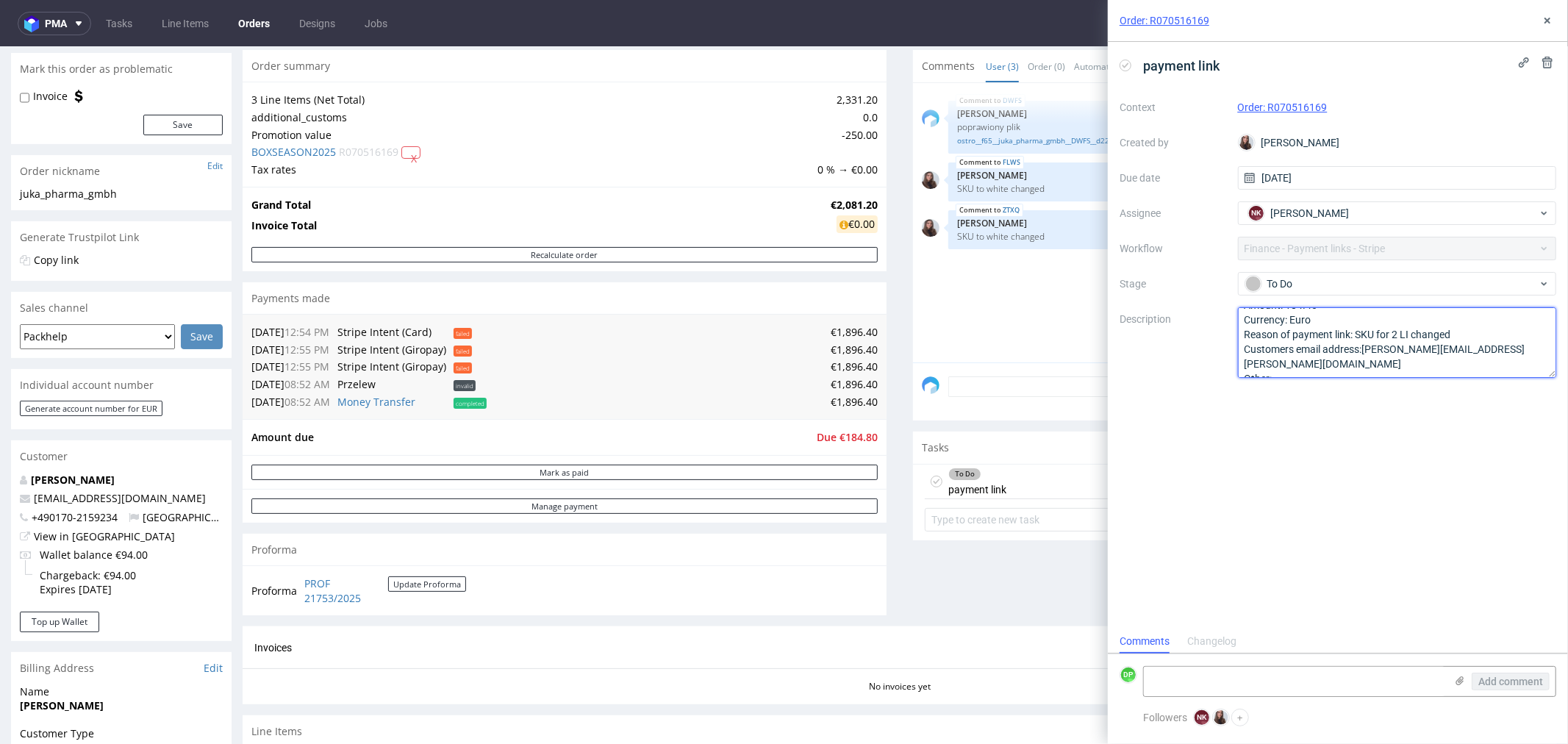
click at [1414, 364] on textarea "Amount: 184.40 Currency: Euro Reason of payment link: SKU for 2 LI changed Cust…" at bounding box center [1398, 343] width 319 height 70
drag, startPoint x: 1526, startPoint y: 351, endPoint x: 1371, endPoint y: 348, distance: 155.0
click at [1364, 348] on textarea "Amount: 184.40 Currency: Euro Reason of payment link: SKU for 2 LI changed Cust…" at bounding box center [1398, 343] width 319 height 70
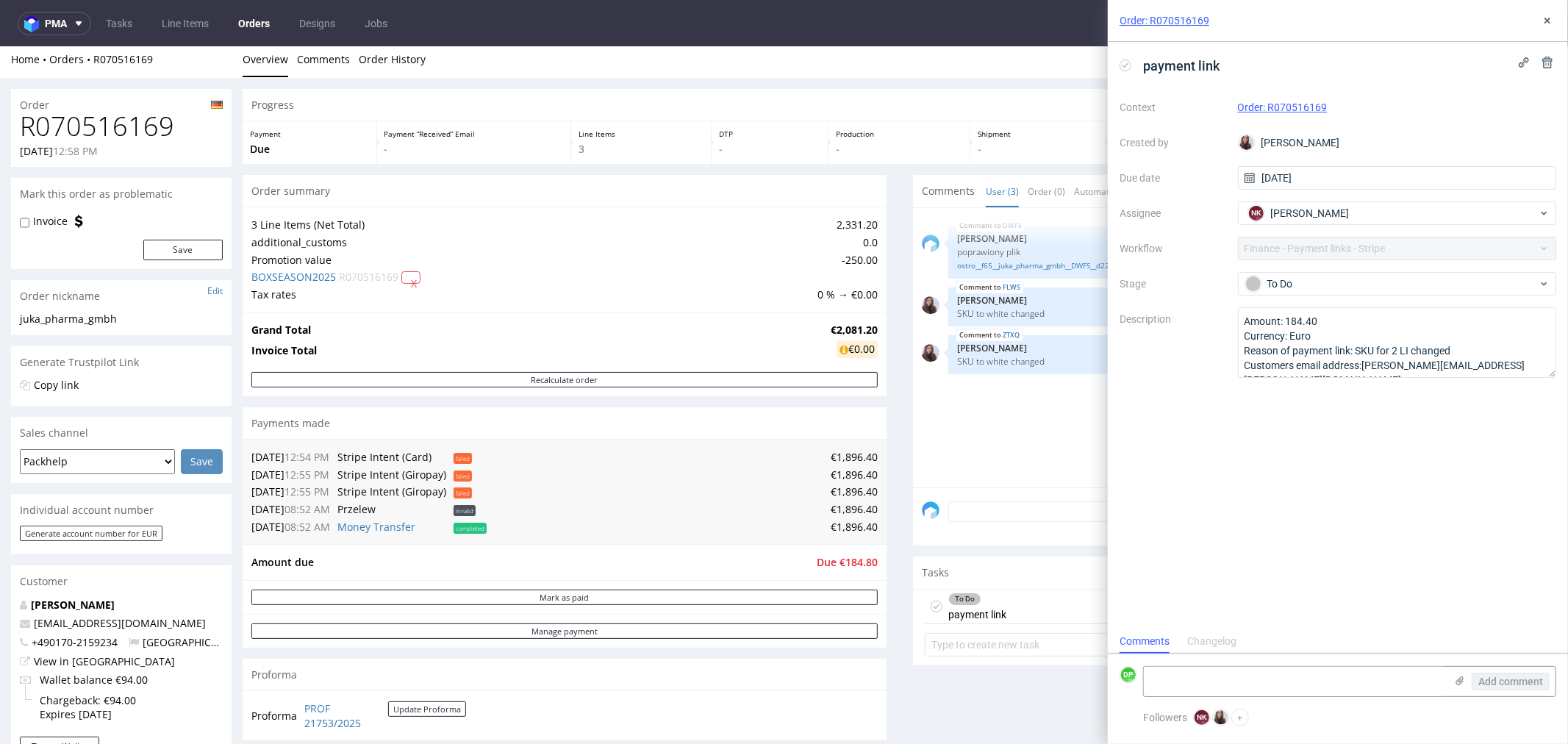
scroll to position [0, 0]
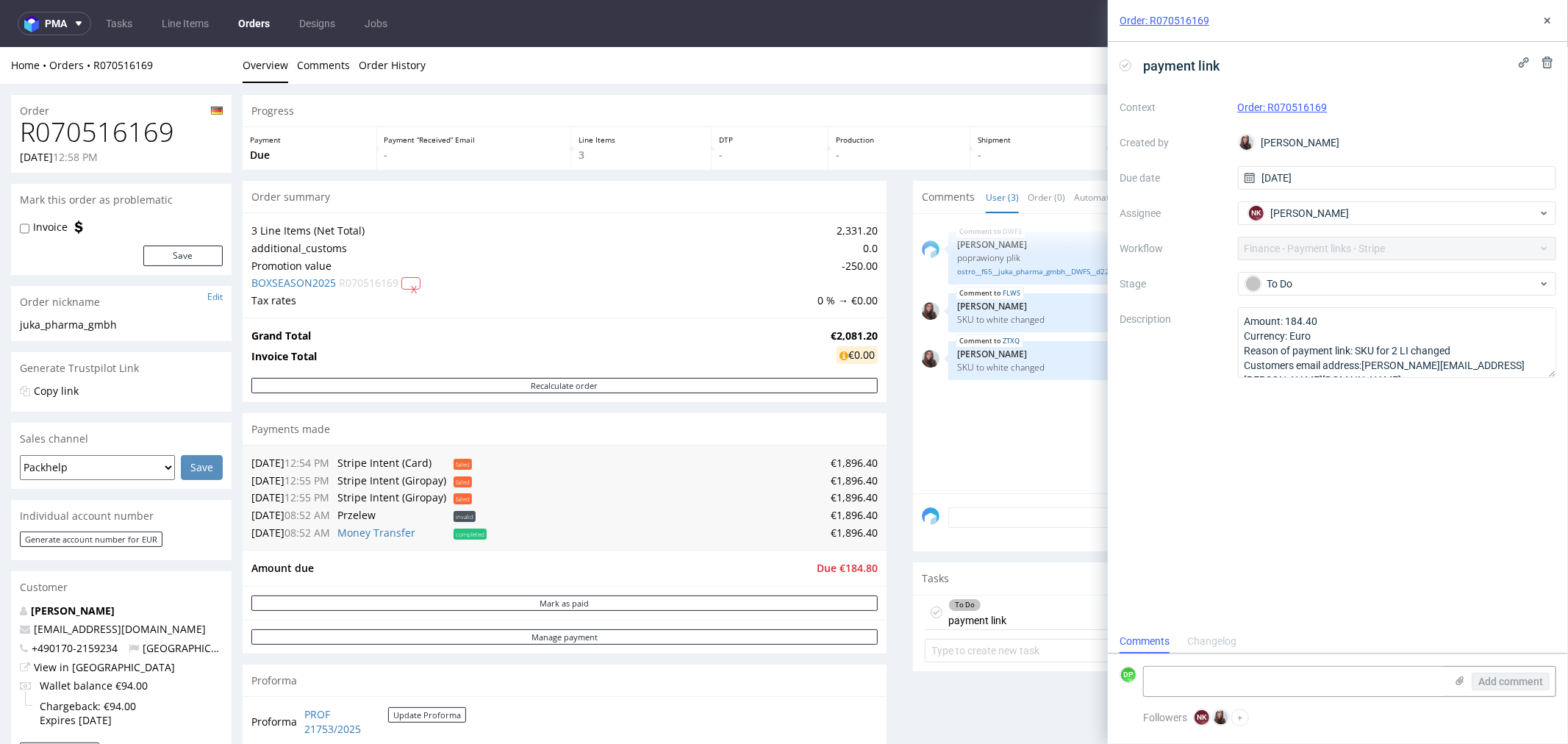
click at [109, 139] on h1 "R070516169" at bounding box center [121, 132] width 203 height 30
click at [110, 139] on h1 "R070516169" at bounding box center [121, 132] width 203 height 30
copy h1 "R070516169"
click at [110, 134] on h1 "R070516169" at bounding box center [121, 132] width 203 height 30
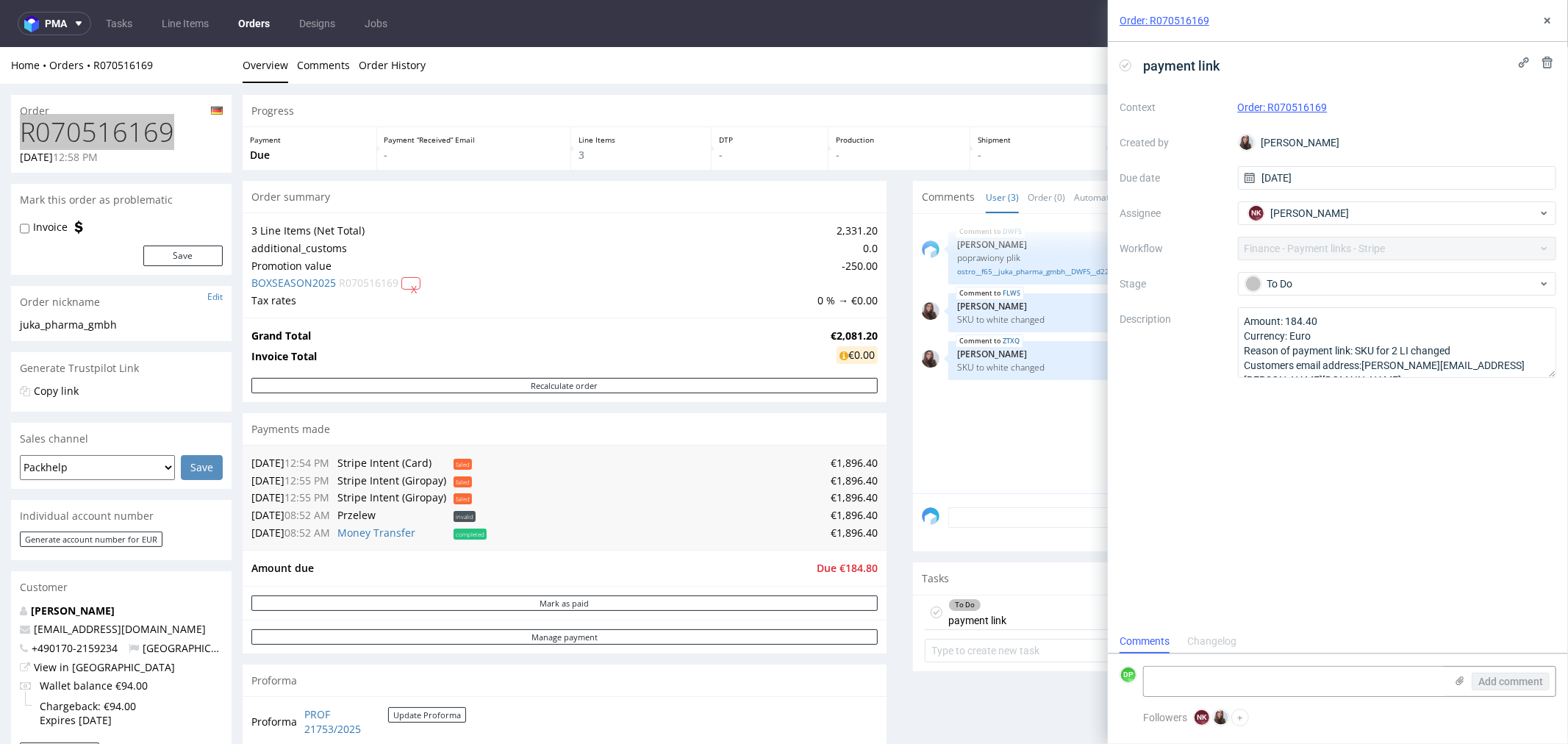
click at [1218, 659] on form "DP Add comment" at bounding box center [1338, 681] width 460 height 55
click at [1201, 666] on form "DP Add comment" at bounding box center [1338, 681] width 460 height 55
click at [1186, 675] on textarea at bounding box center [1295, 681] width 301 height 30
type textarea "payment link sent"
click at [1488, 678] on span "Add comment" at bounding box center [1511, 681] width 65 height 10
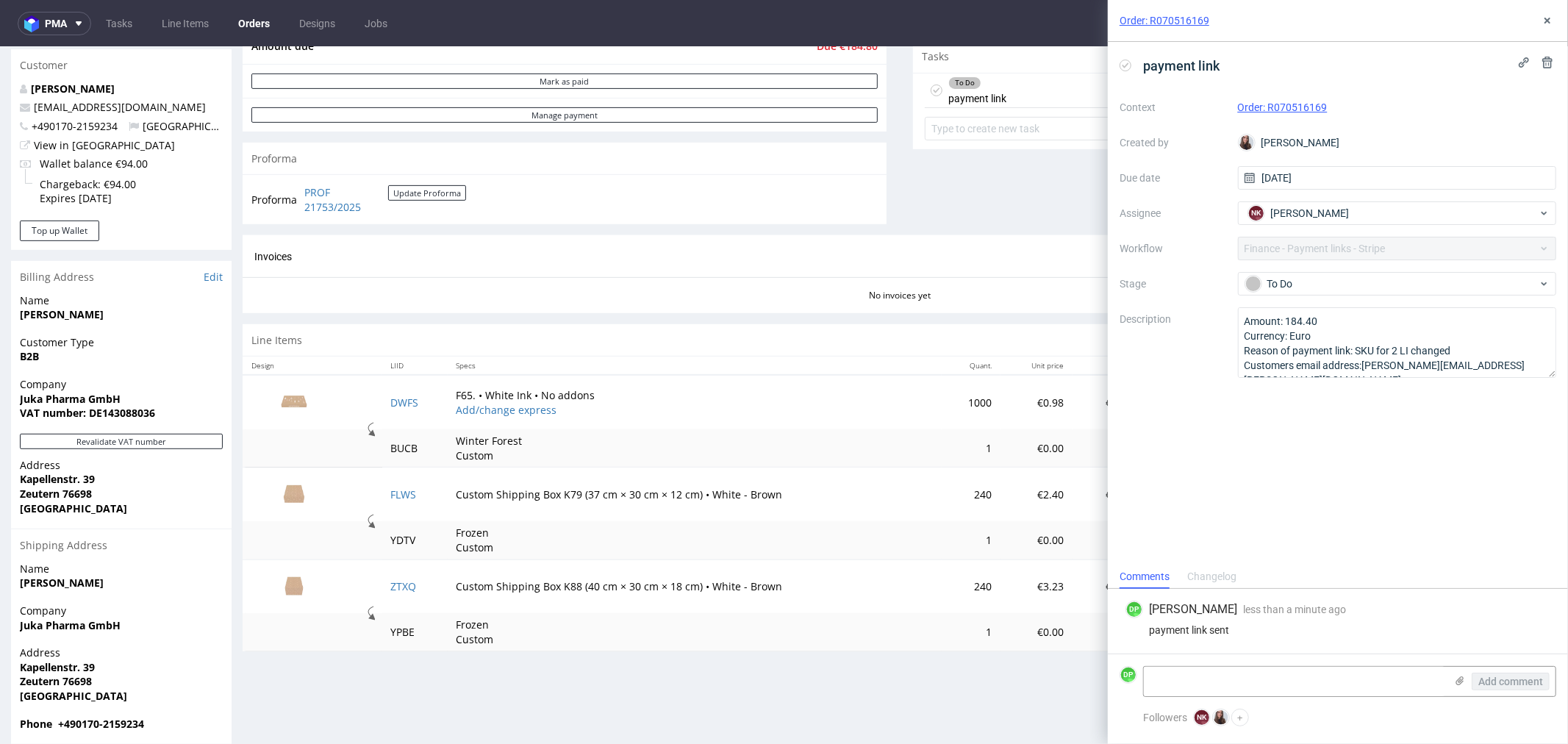
scroll to position [539, 0]
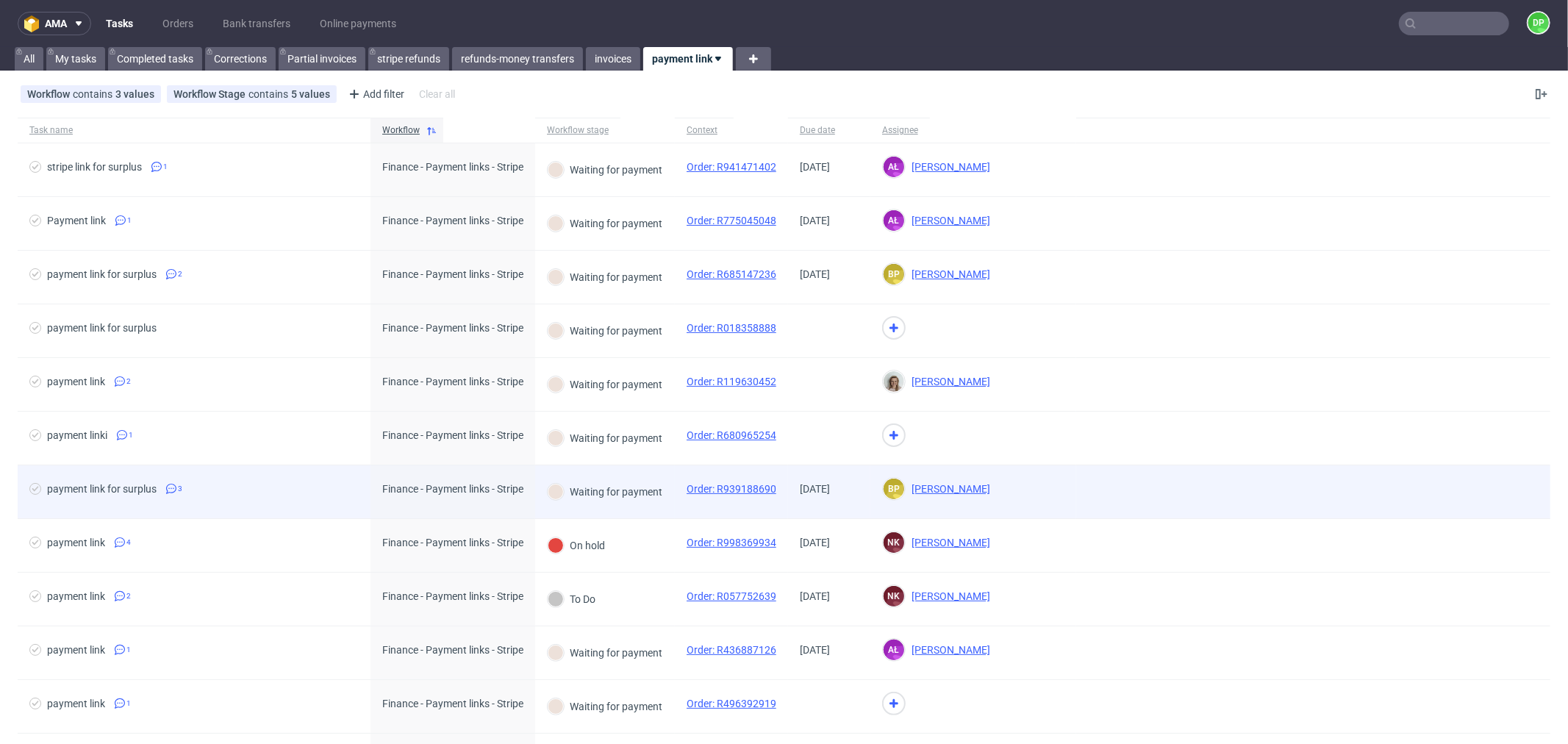
scroll to position [244, 0]
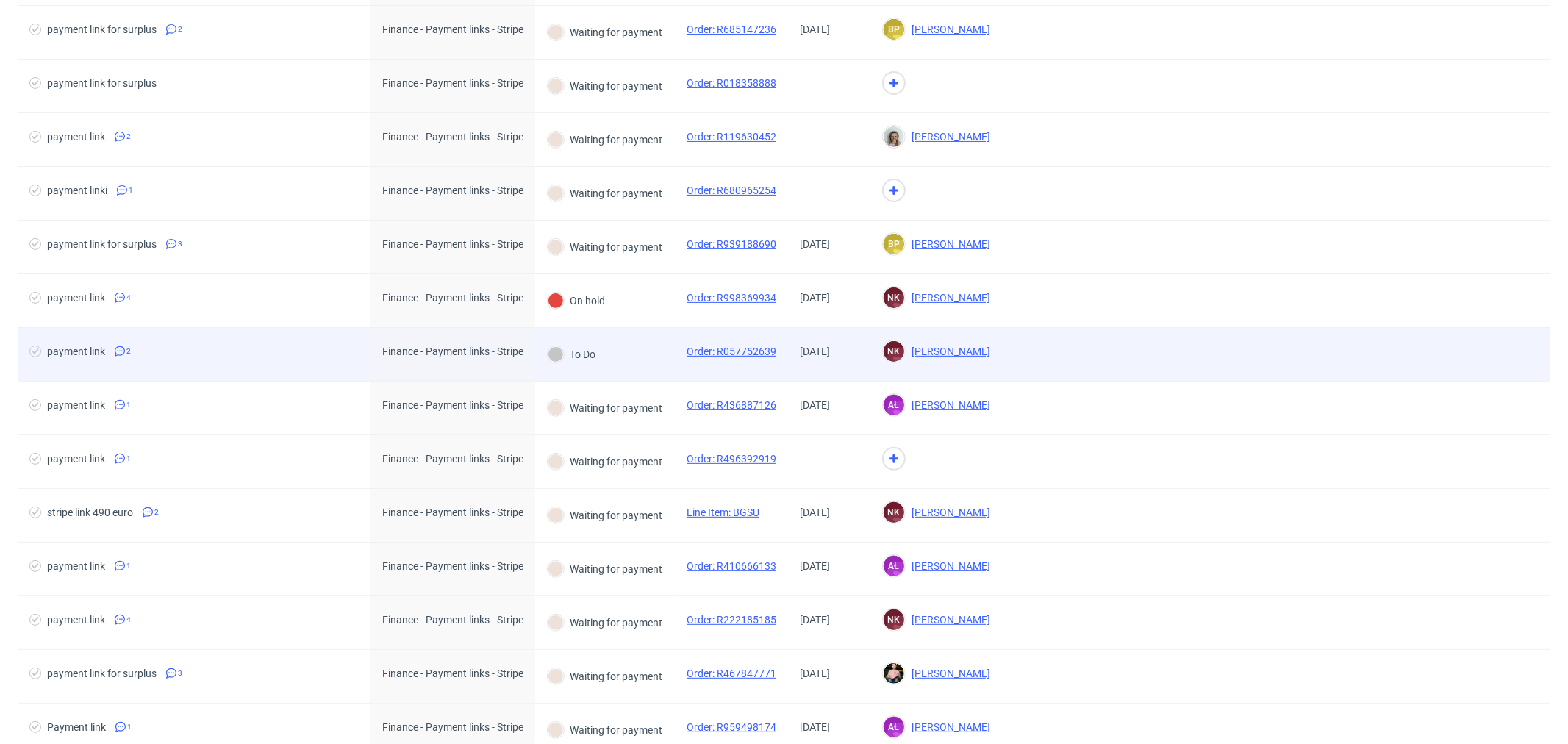
click at [257, 368] on div "payment link 2" at bounding box center [194, 354] width 353 height 53
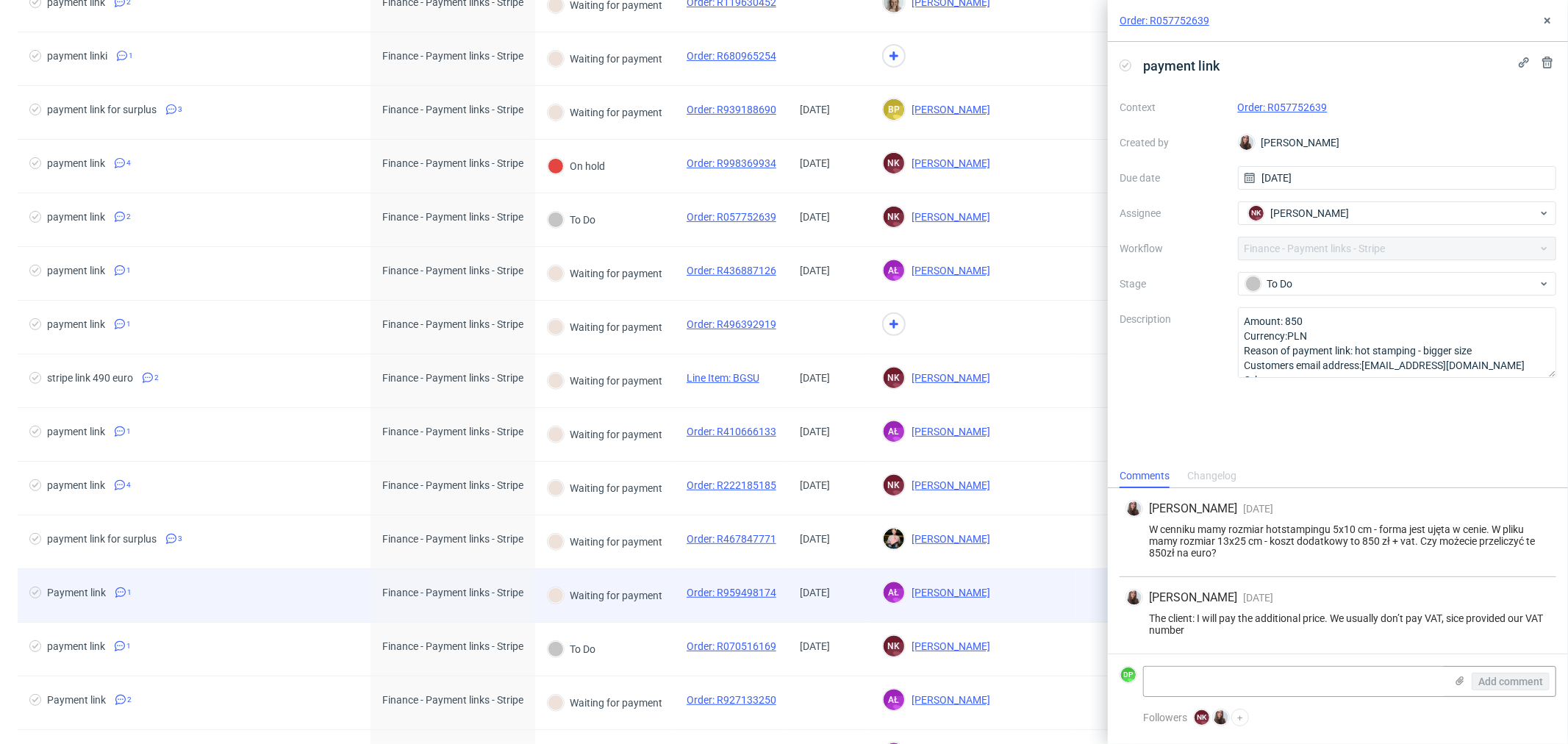
scroll to position [408, 0]
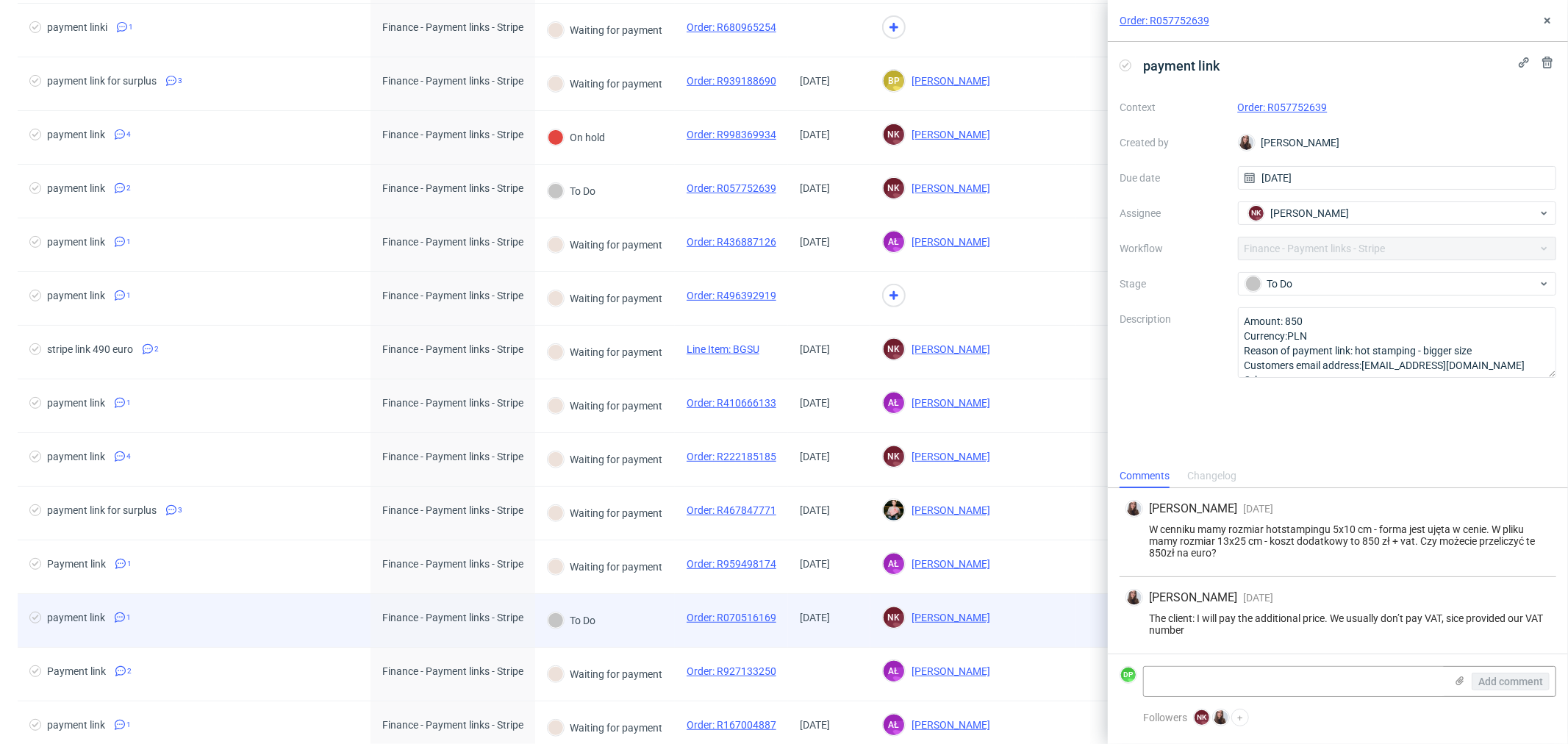
click at [253, 609] on div "payment link 1" at bounding box center [194, 620] width 353 height 53
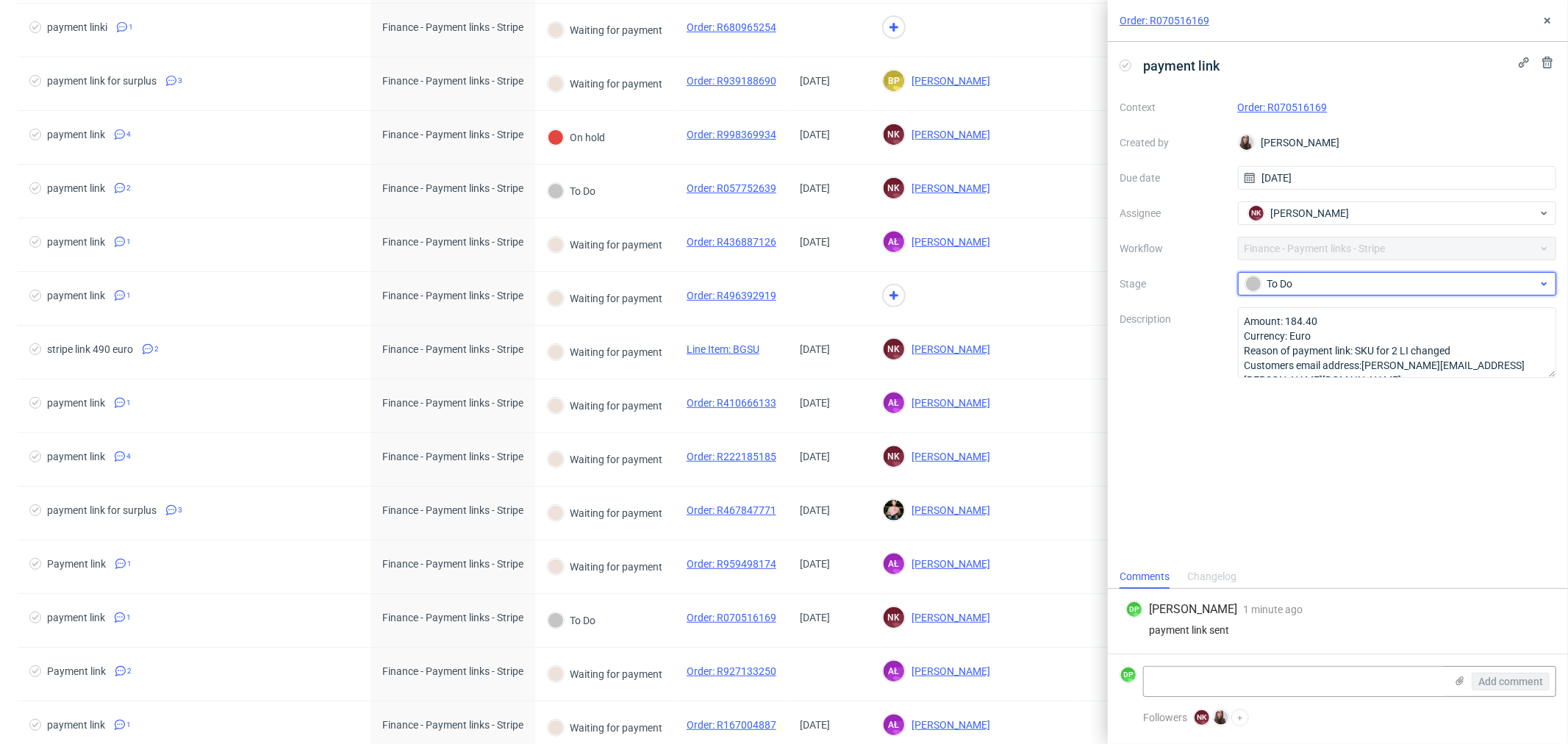
click at [1287, 284] on div "To Do" at bounding box center [1392, 284] width 292 height 16
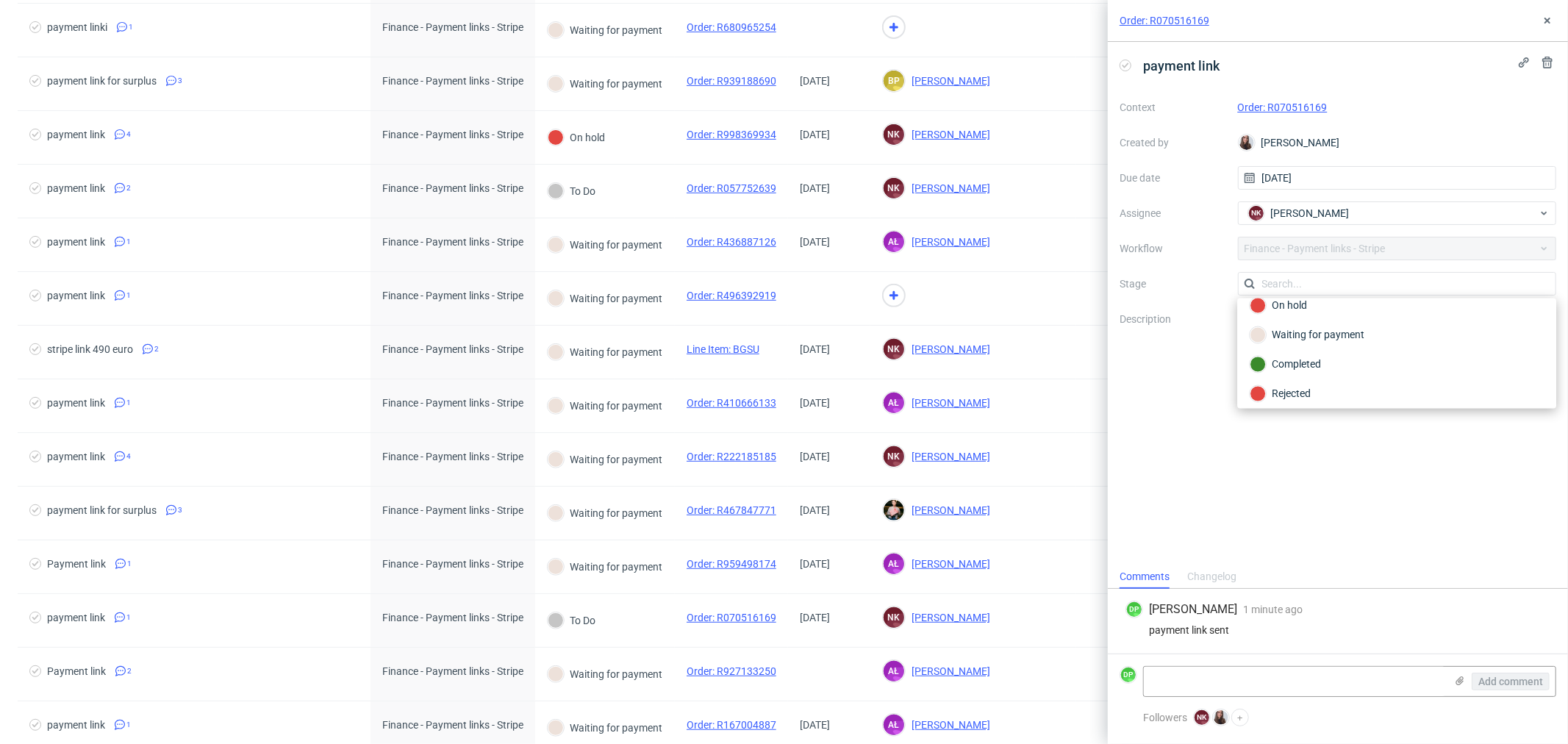
scroll to position [107, 0]
click at [1291, 333] on div "Waiting for payment" at bounding box center [1397, 329] width 294 height 16
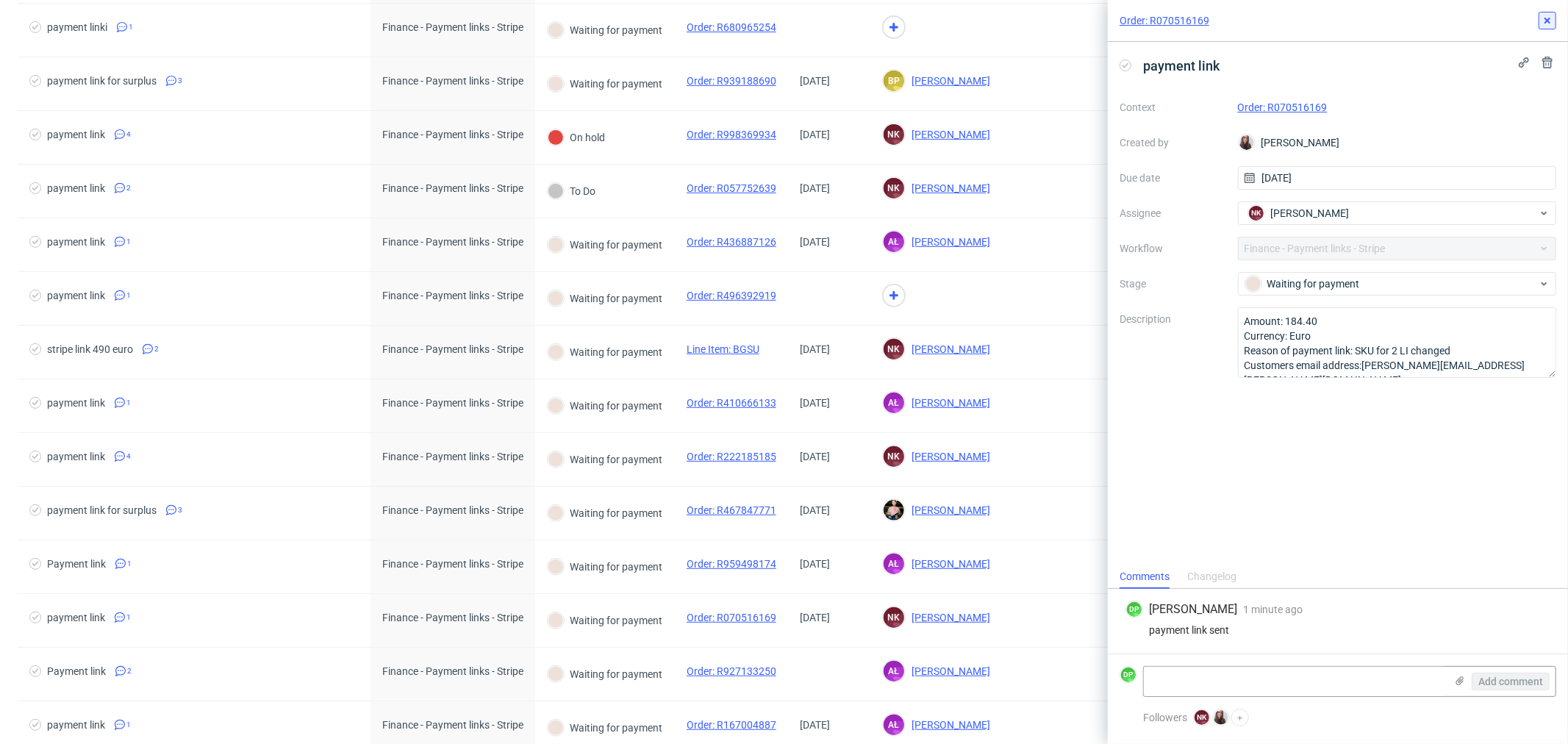
click at [1545, 17] on icon at bounding box center [1547, 20] width 12 height 12
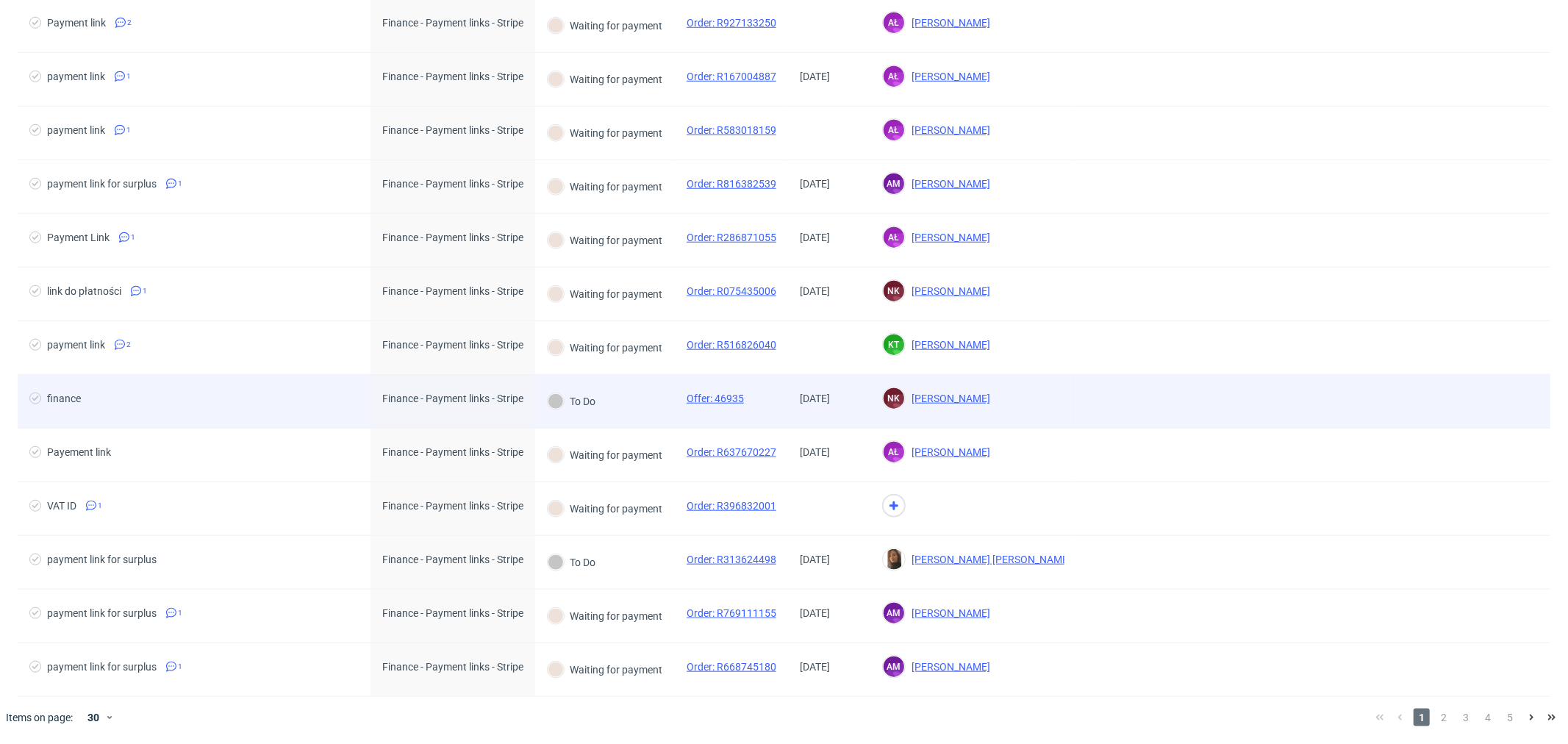
scroll to position [1062, 0]
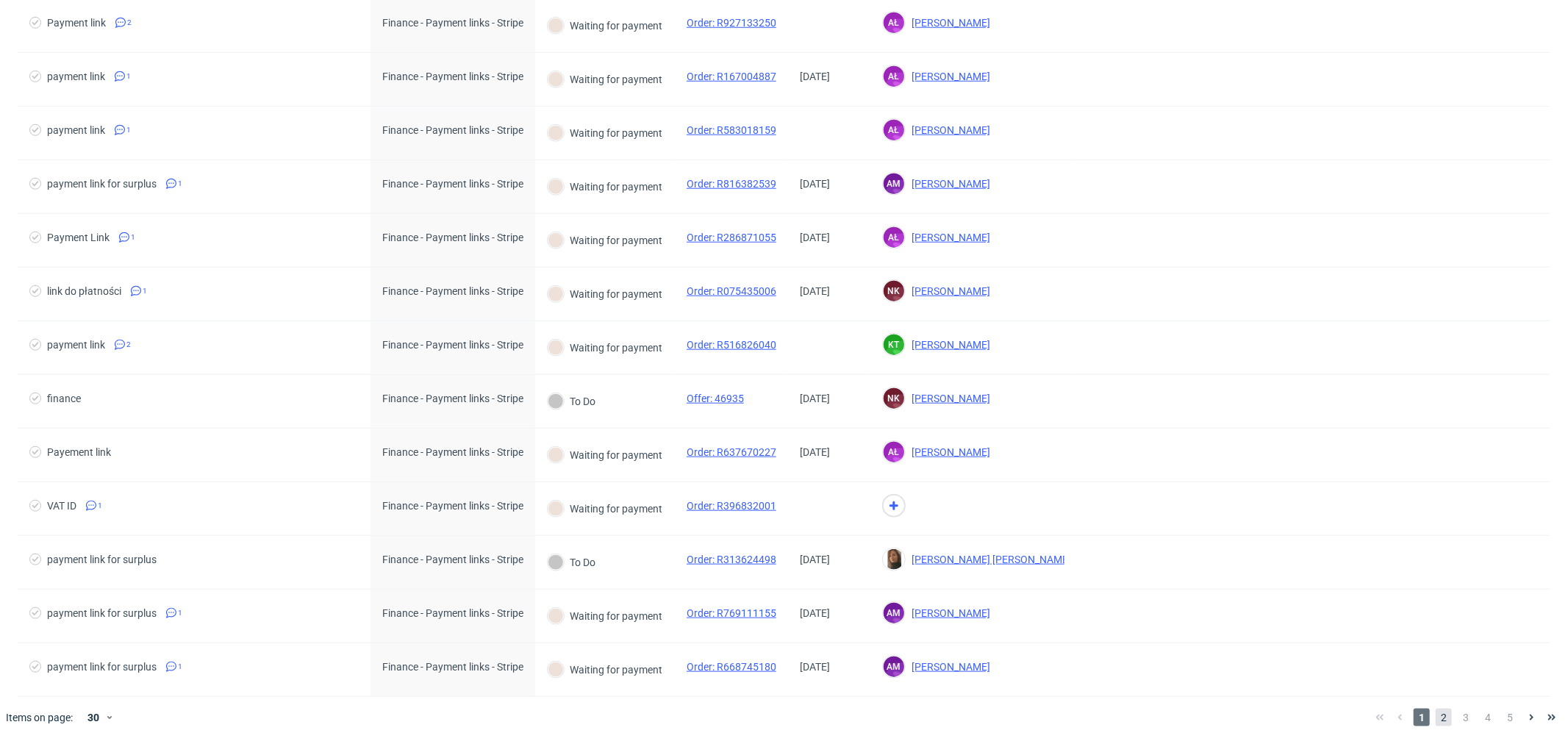
click at [1436, 717] on span "2" at bounding box center [1444, 718] width 16 height 18
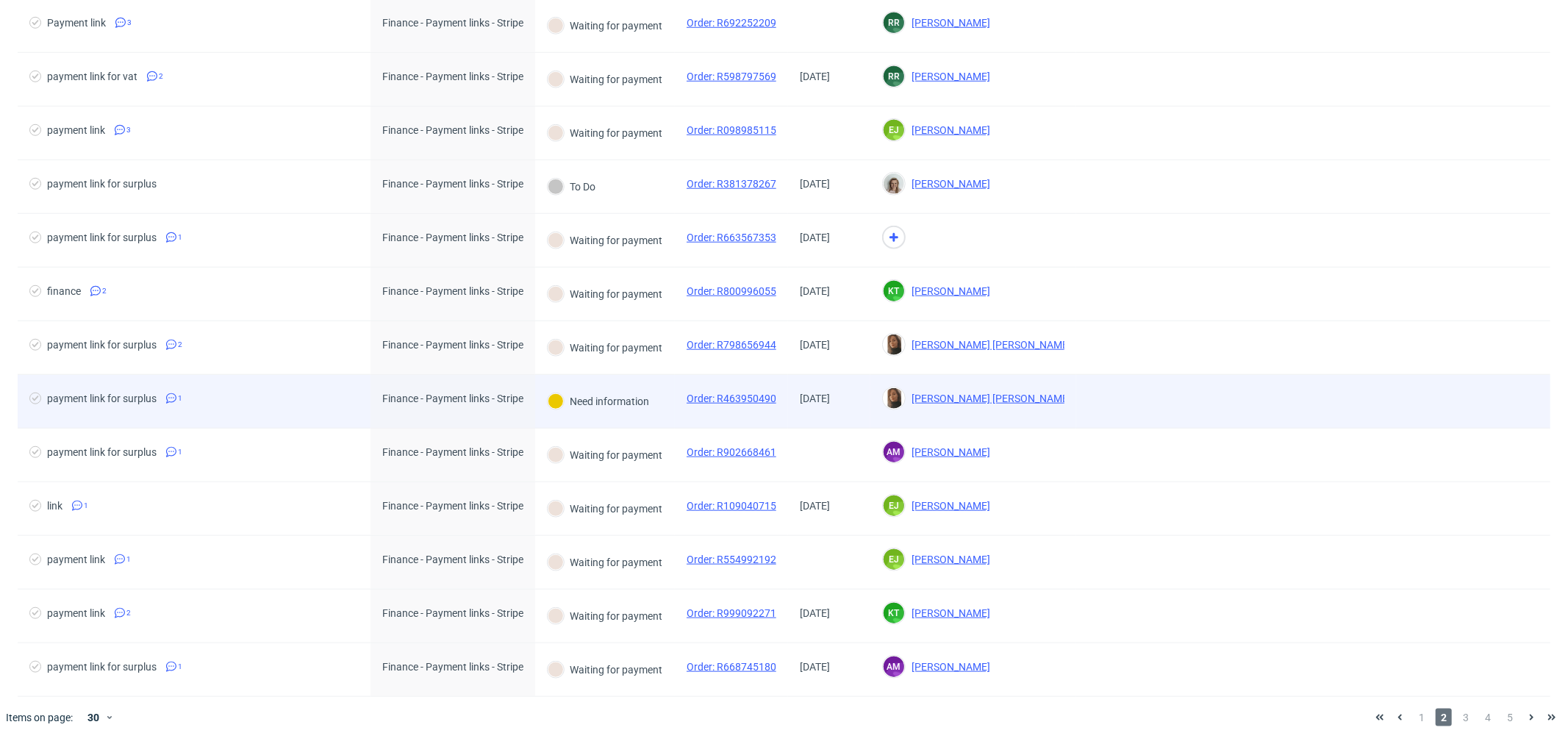
scroll to position [1062, 0]
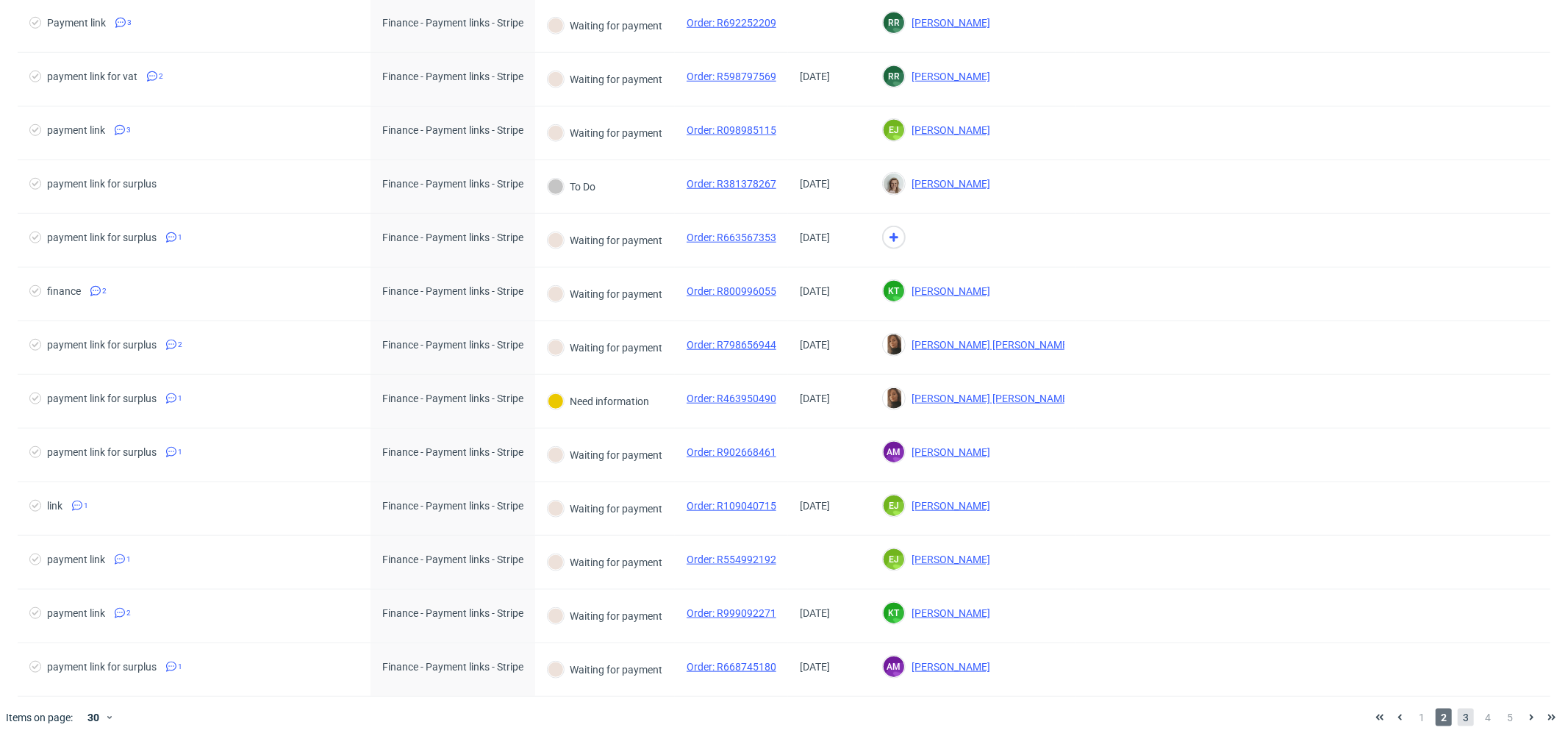
click at [1458, 712] on span "3" at bounding box center [1466, 718] width 16 height 18
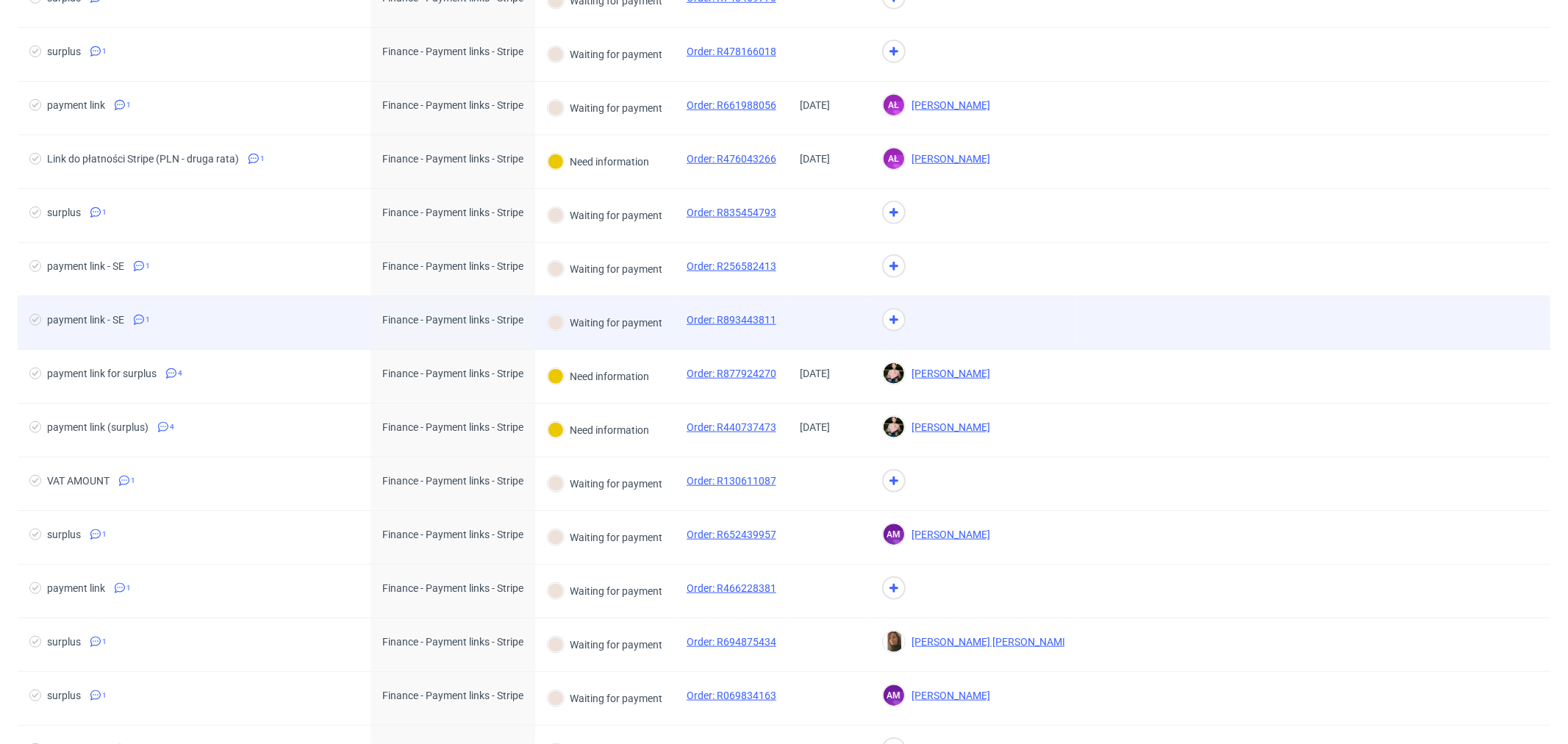
scroll to position [1062, 0]
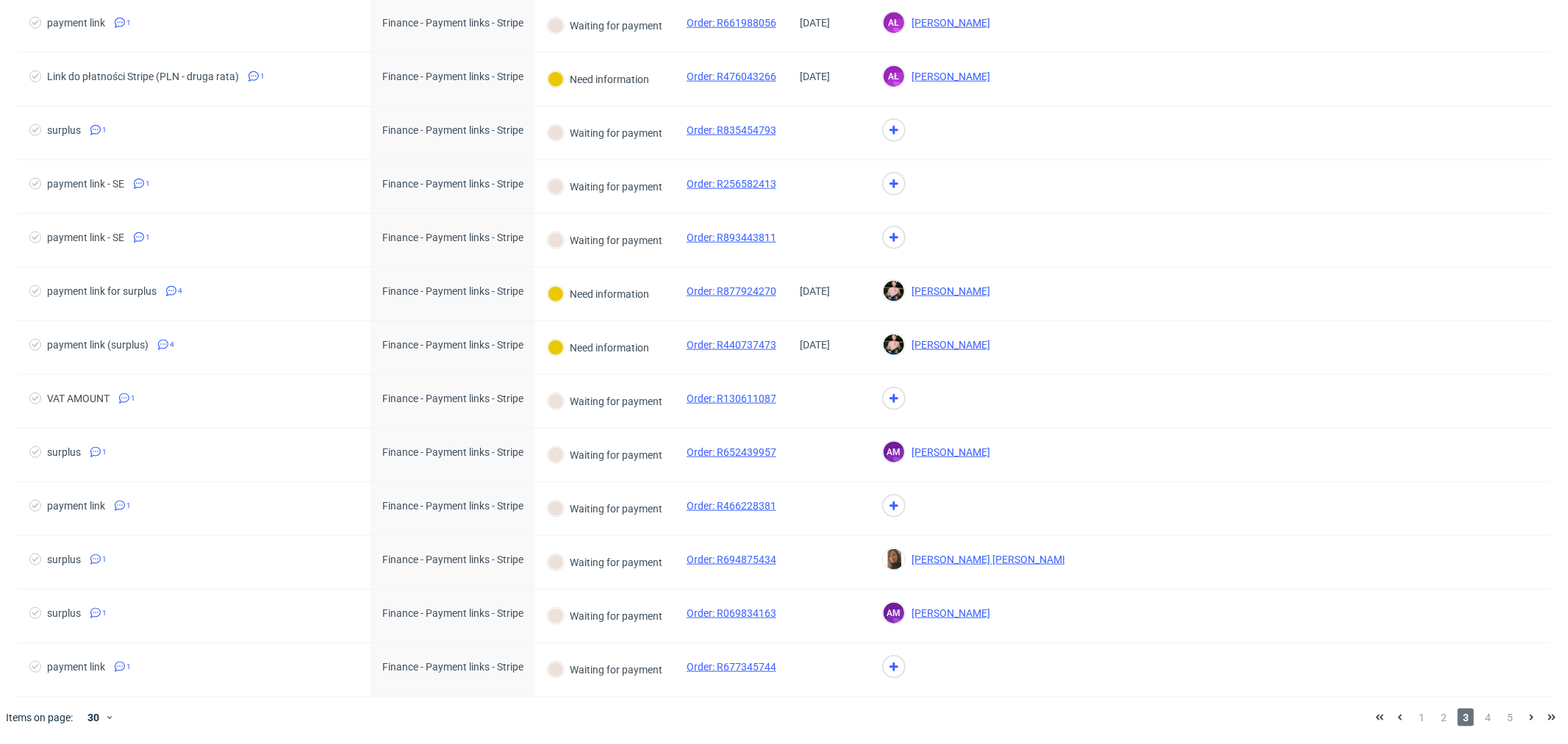
click at [1480, 713] on span "4" at bounding box center [1489, 718] width 16 height 18
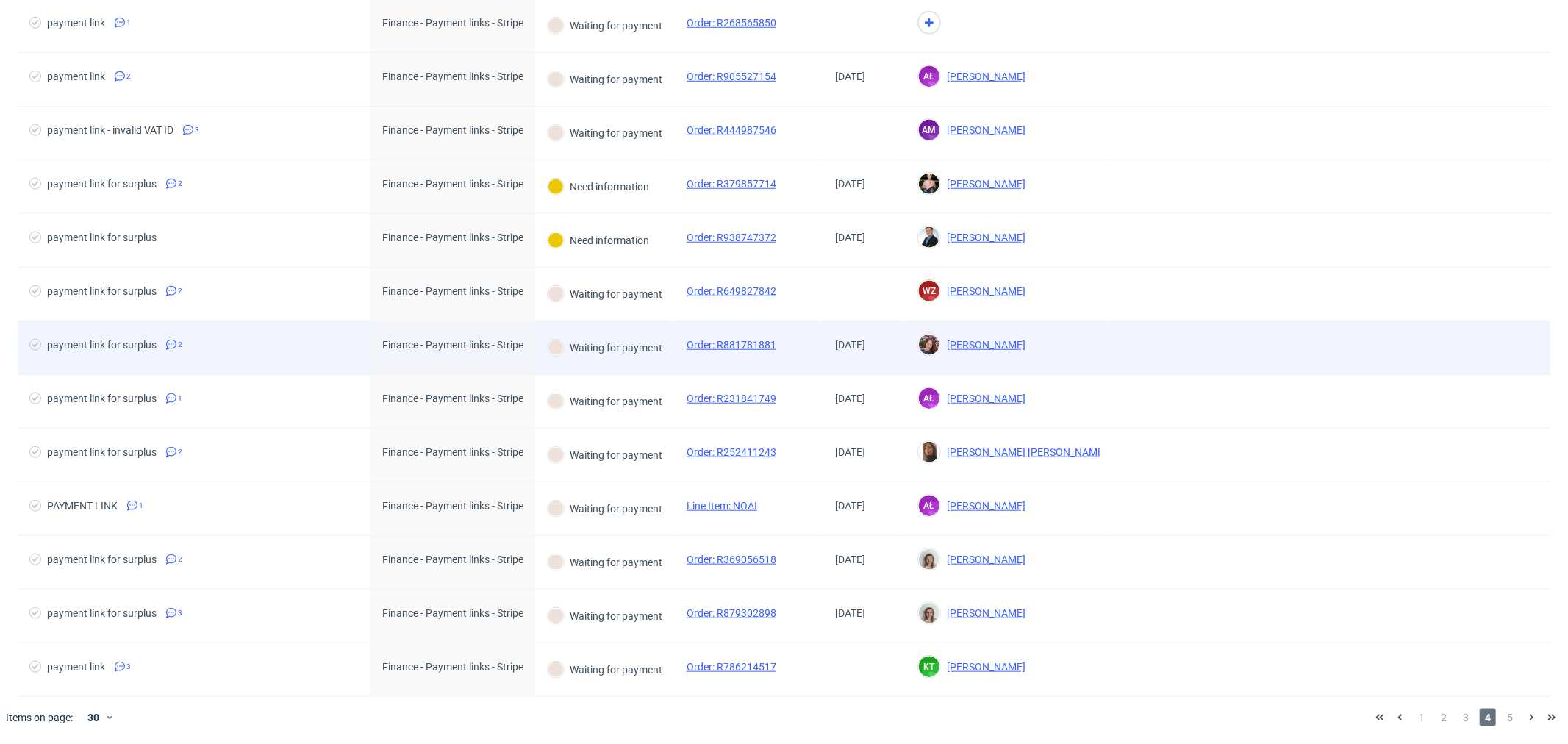
scroll to position [1062, 0]
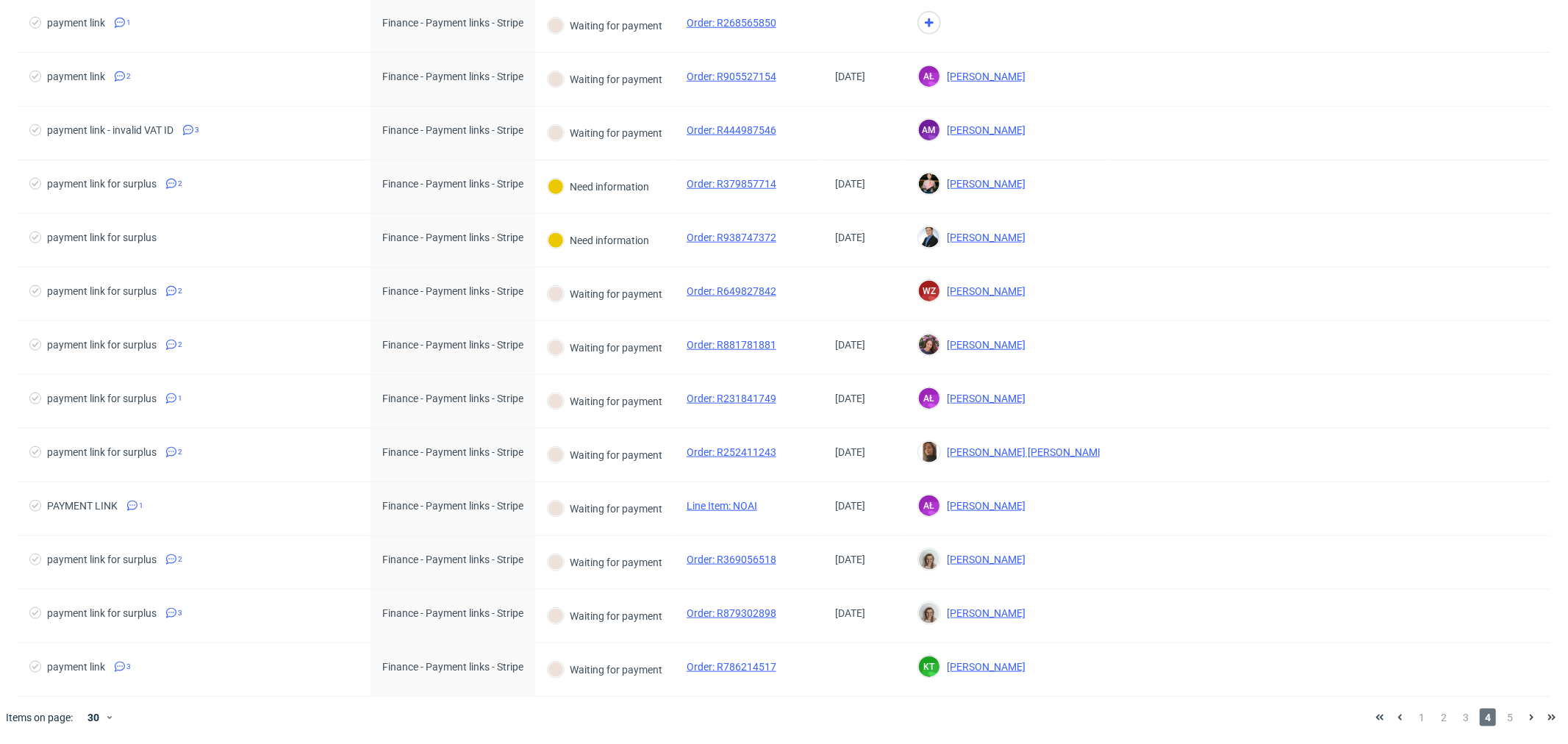
drag, startPoint x: 1503, startPoint y: 714, endPoint x: 1484, endPoint y: 698, distance: 24.8
click at [1503, 714] on span "5" at bounding box center [1510, 718] width 16 height 18
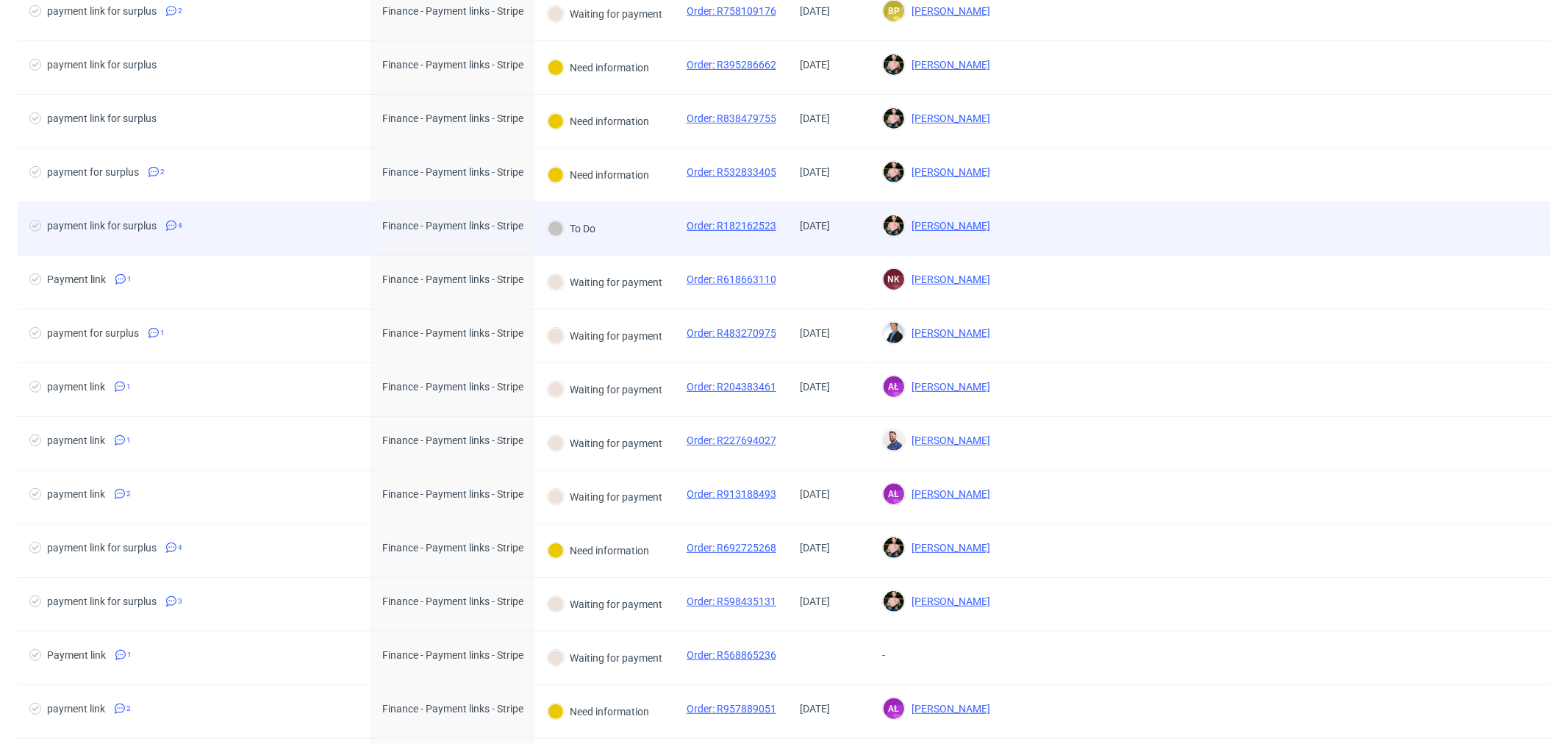
scroll to position [408, 0]
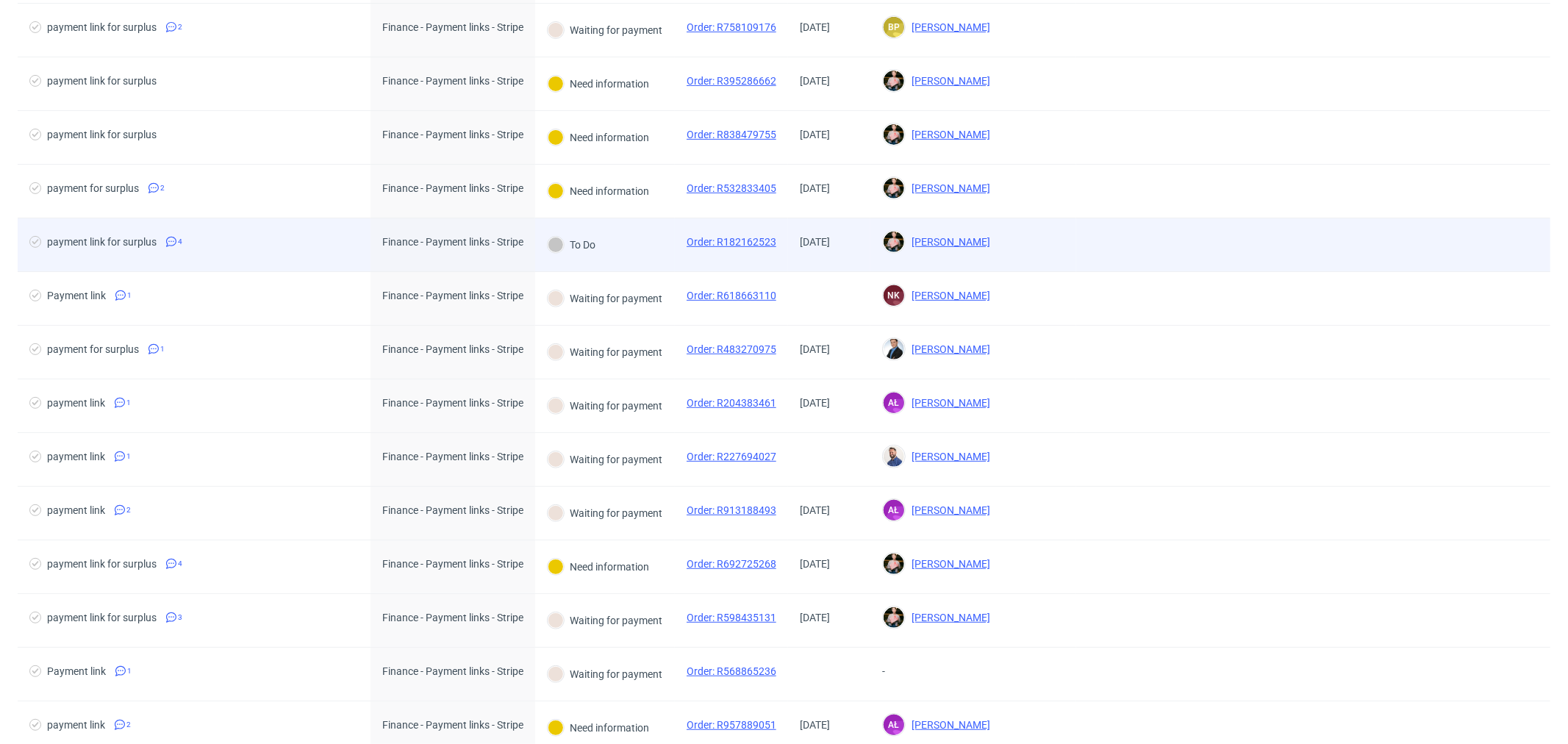
click at [228, 228] on div "payment link for surplus 4" at bounding box center [194, 244] width 353 height 53
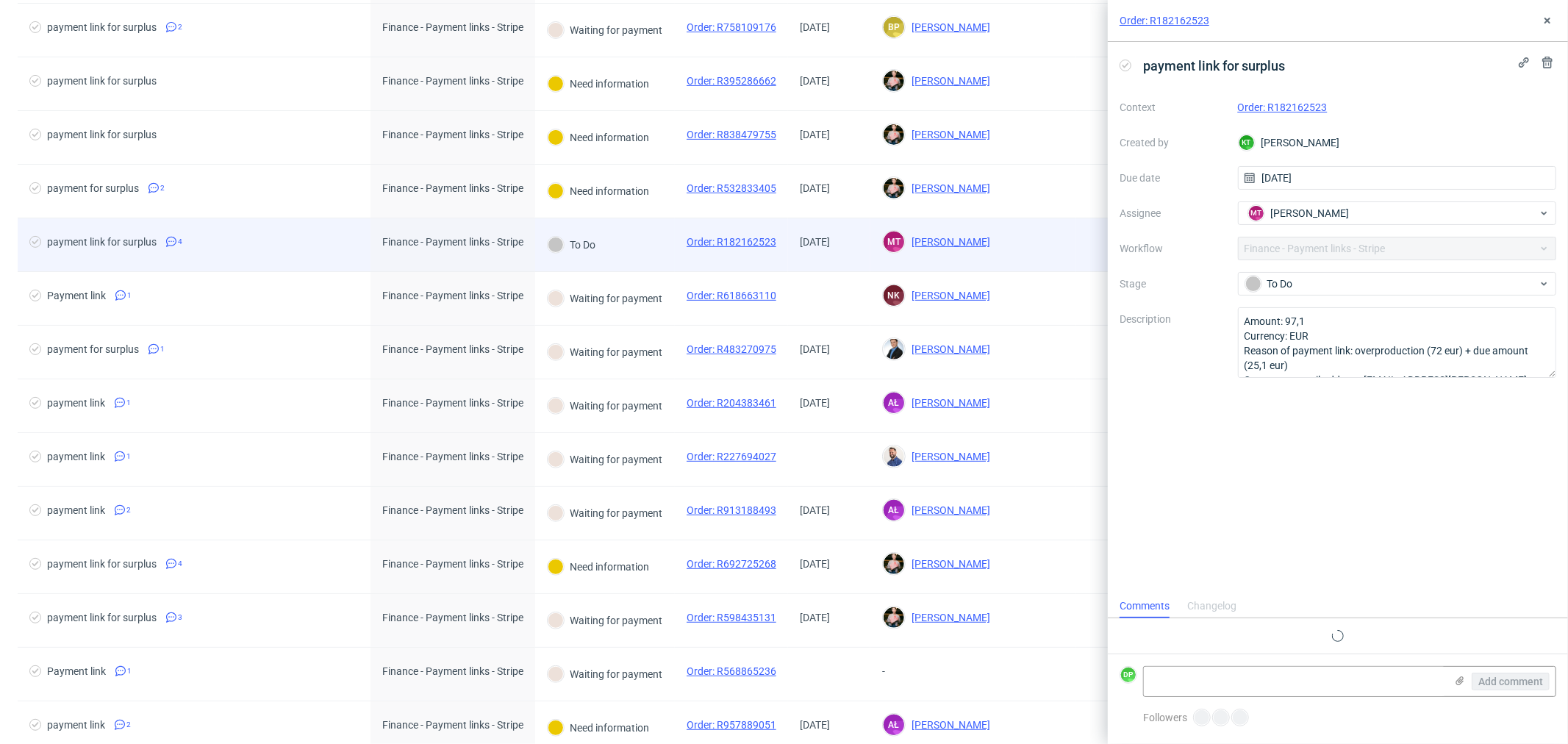
scroll to position [39, 0]
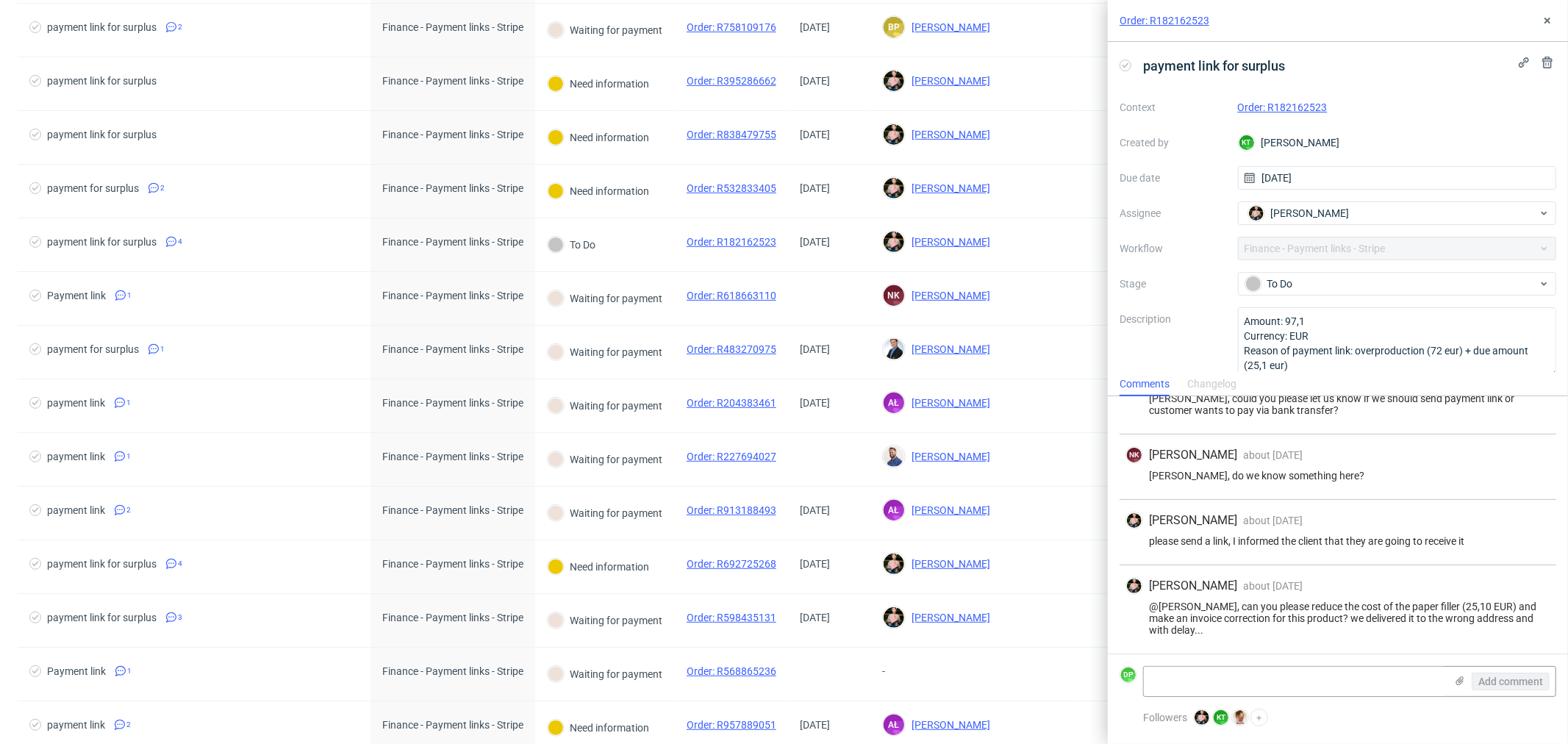
click at [1534, 27] on div "Order: R182162523" at bounding box center [1338, 21] width 460 height 41
click at [1549, 23] on use at bounding box center [1547, 21] width 6 height 6
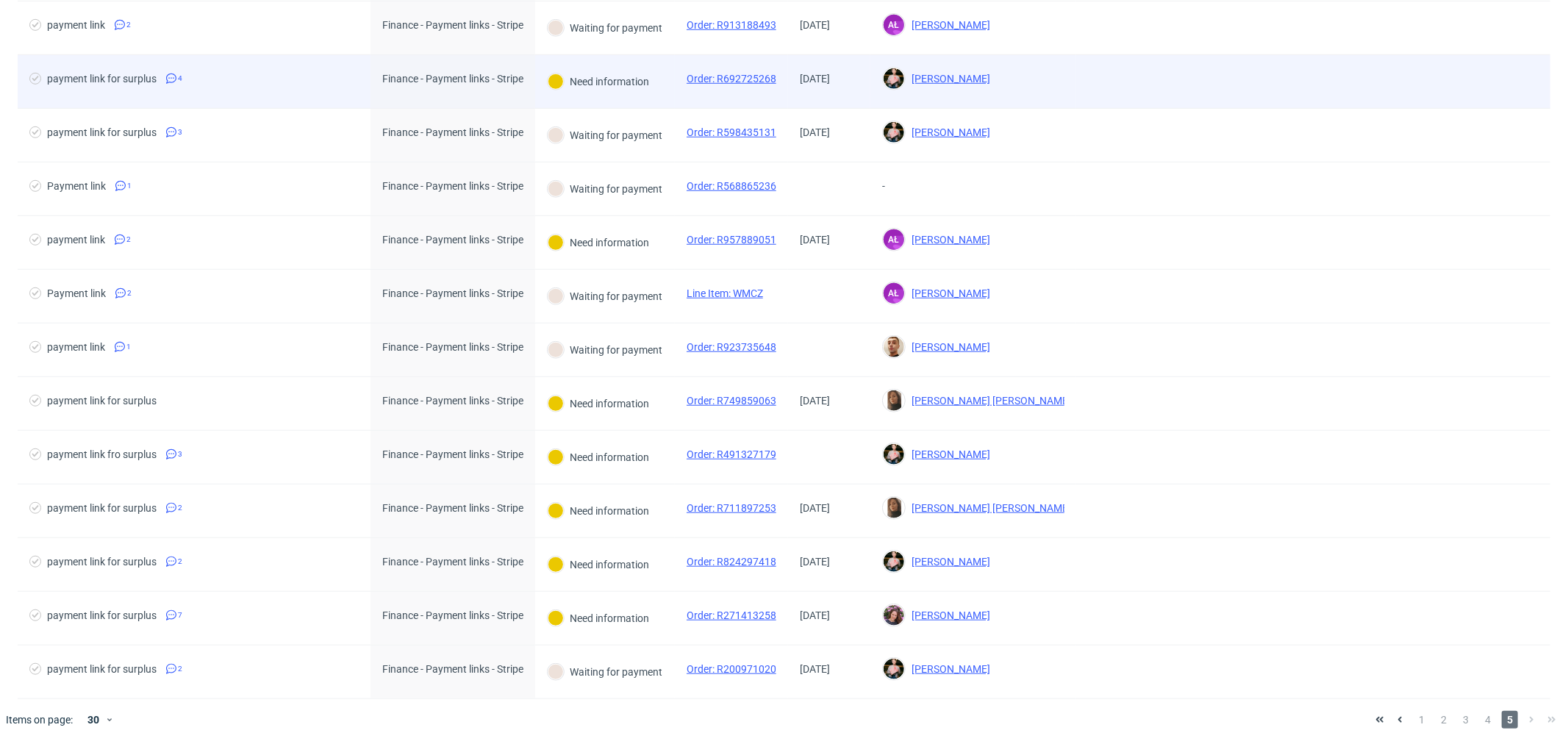
scroll to position [900, 0]
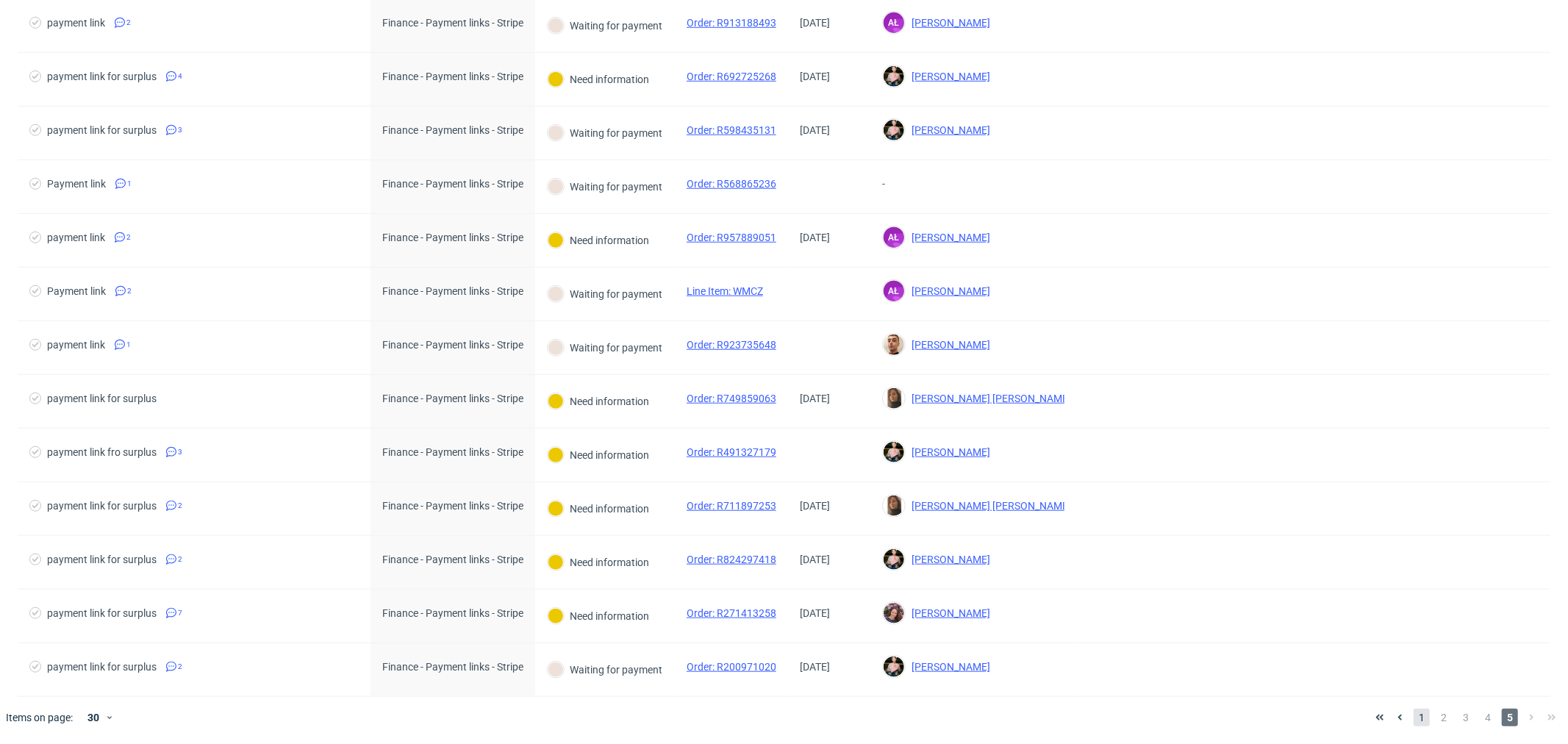
click at [1414, 717] on span "1" at bounding box center [1422, 718] width 16 height 18
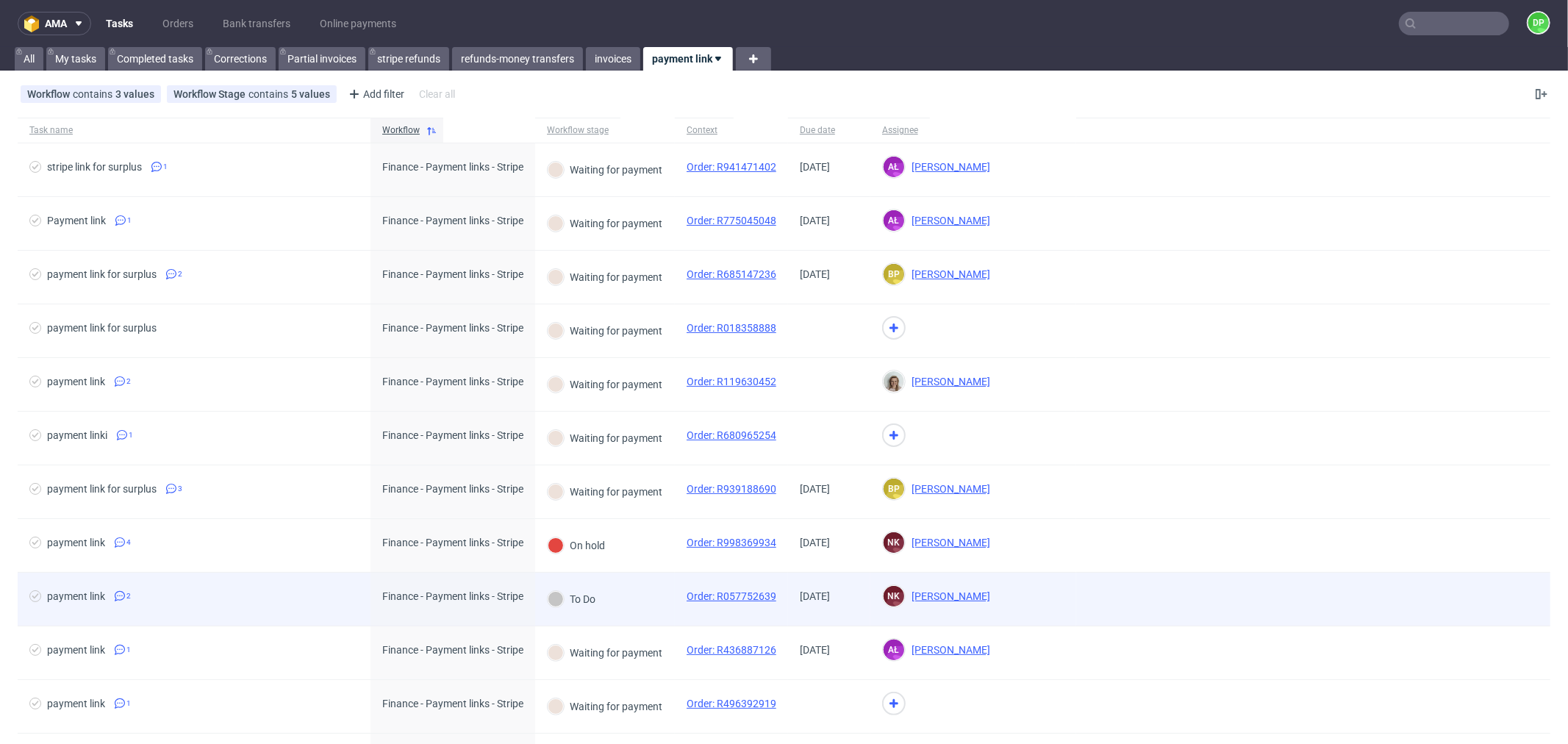
click at [262, 597] on span "payment link 2" at bounding box center [194, 599] width 329 height 18
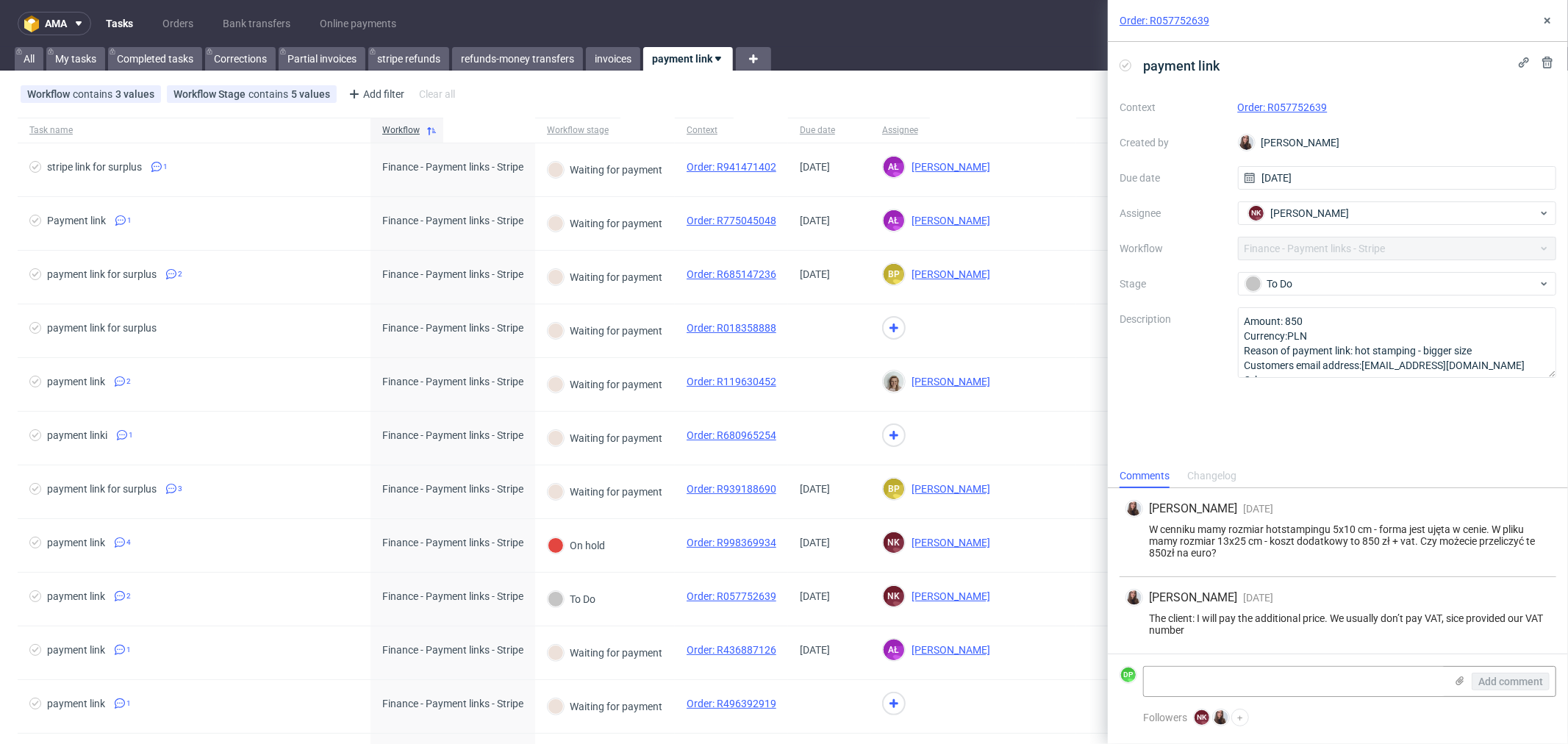
click at [1153, 18] on link "Order: R057752639" at bounding box center [1164, 21] width 89 height 14
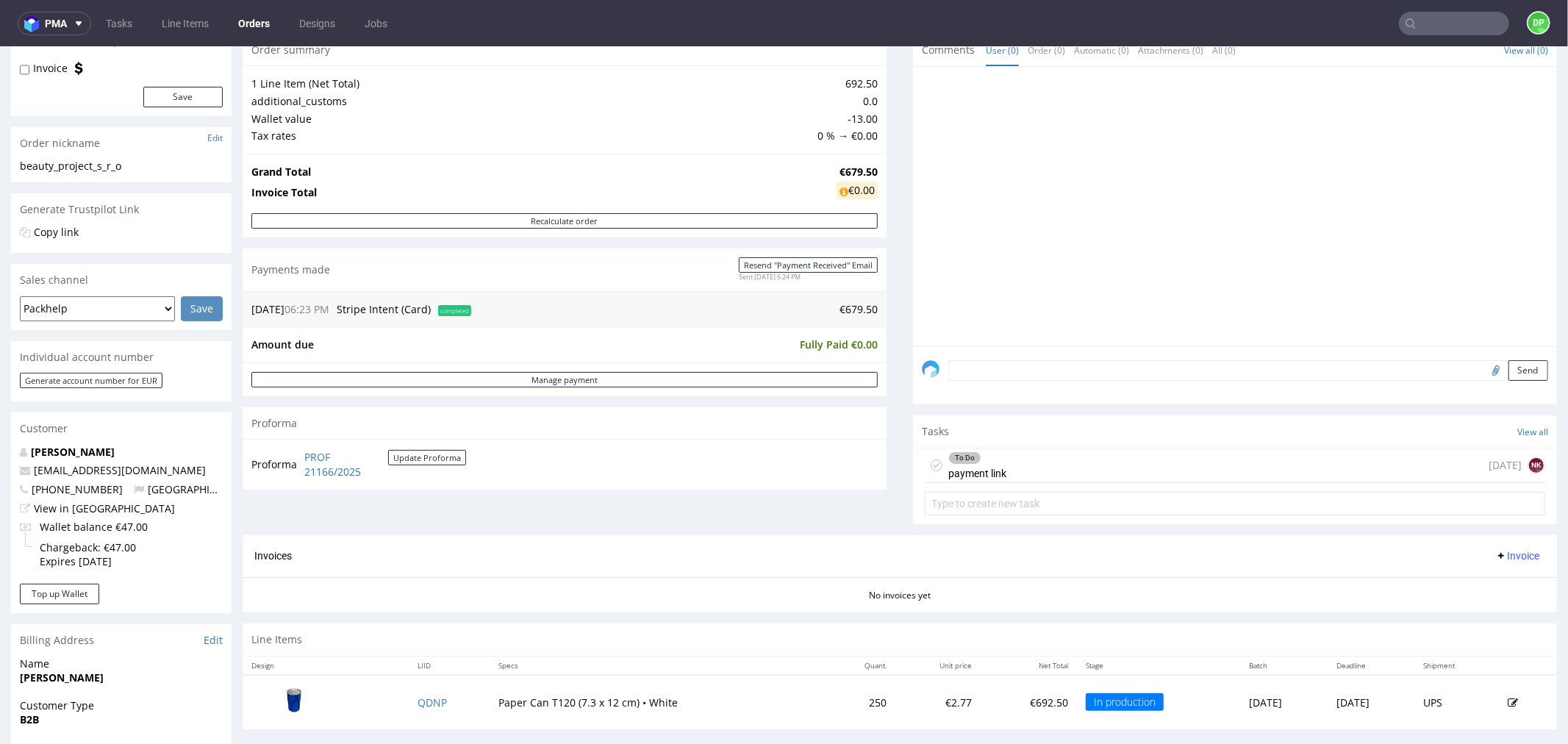
scroll to position [163, 0]
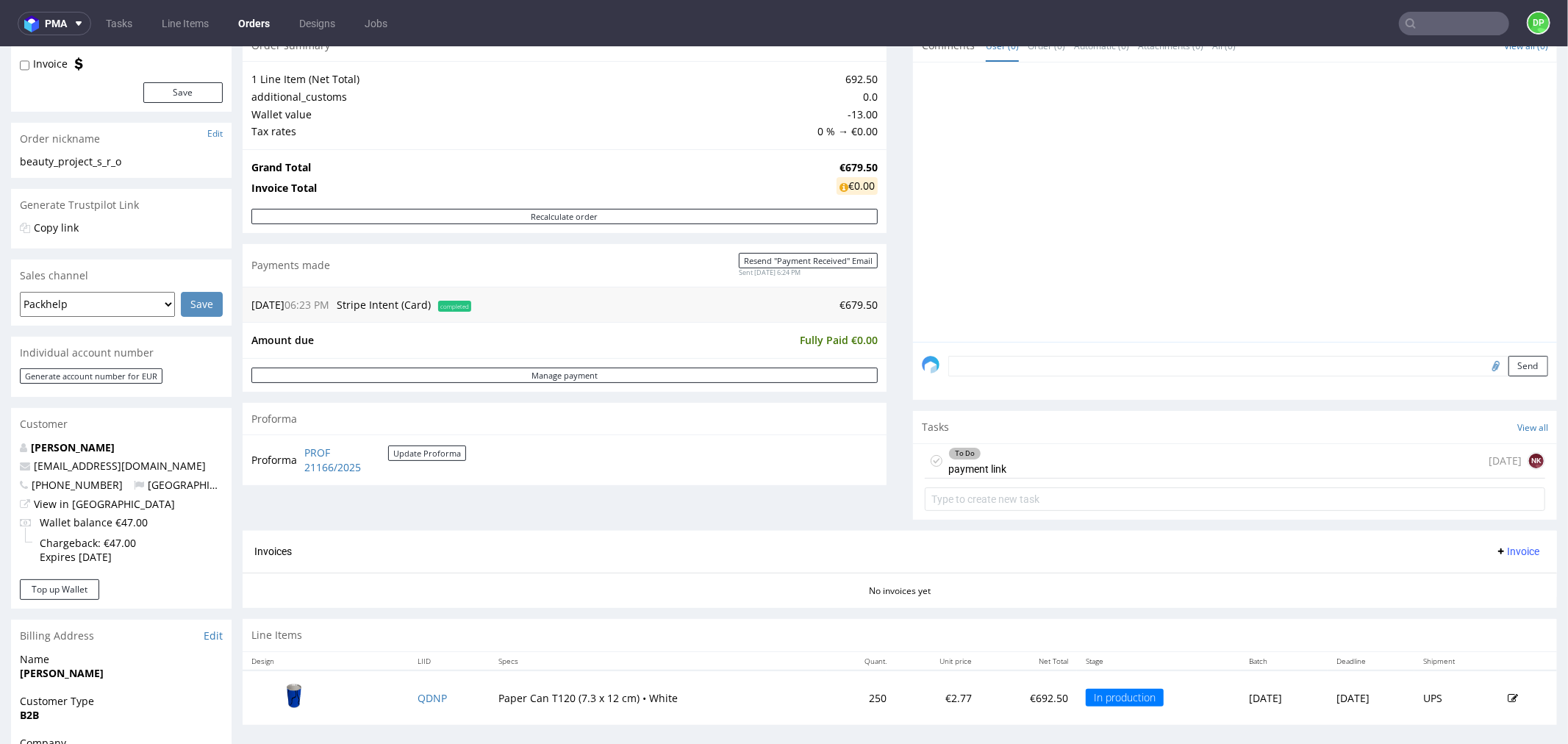
click at [1056, 460] on div "To Do payment link [DATE] NK" at bounding box center [1235, 460] width 621 height 34
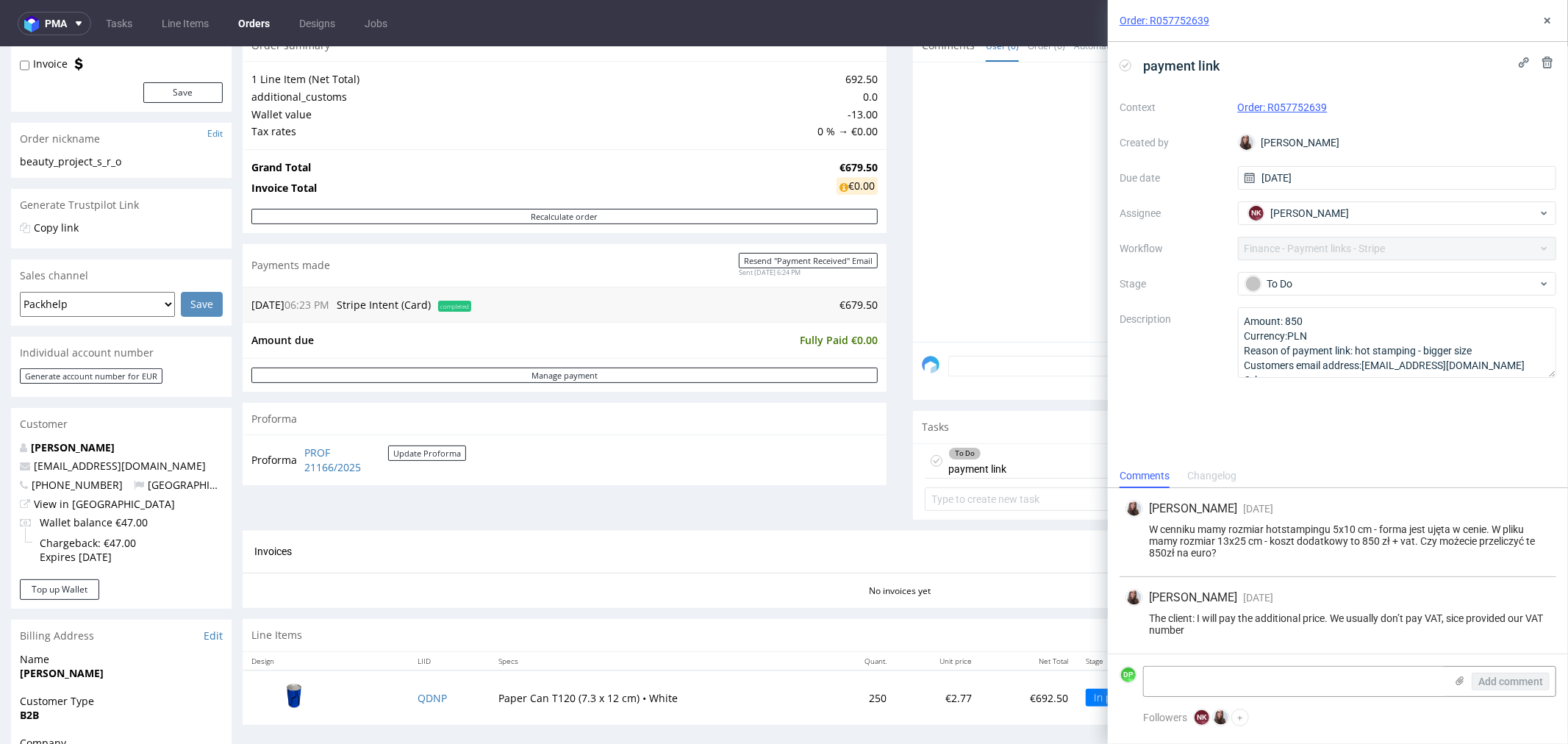
click at [951, 139] on div at bounding box center [1240, 206] width 635 height 271
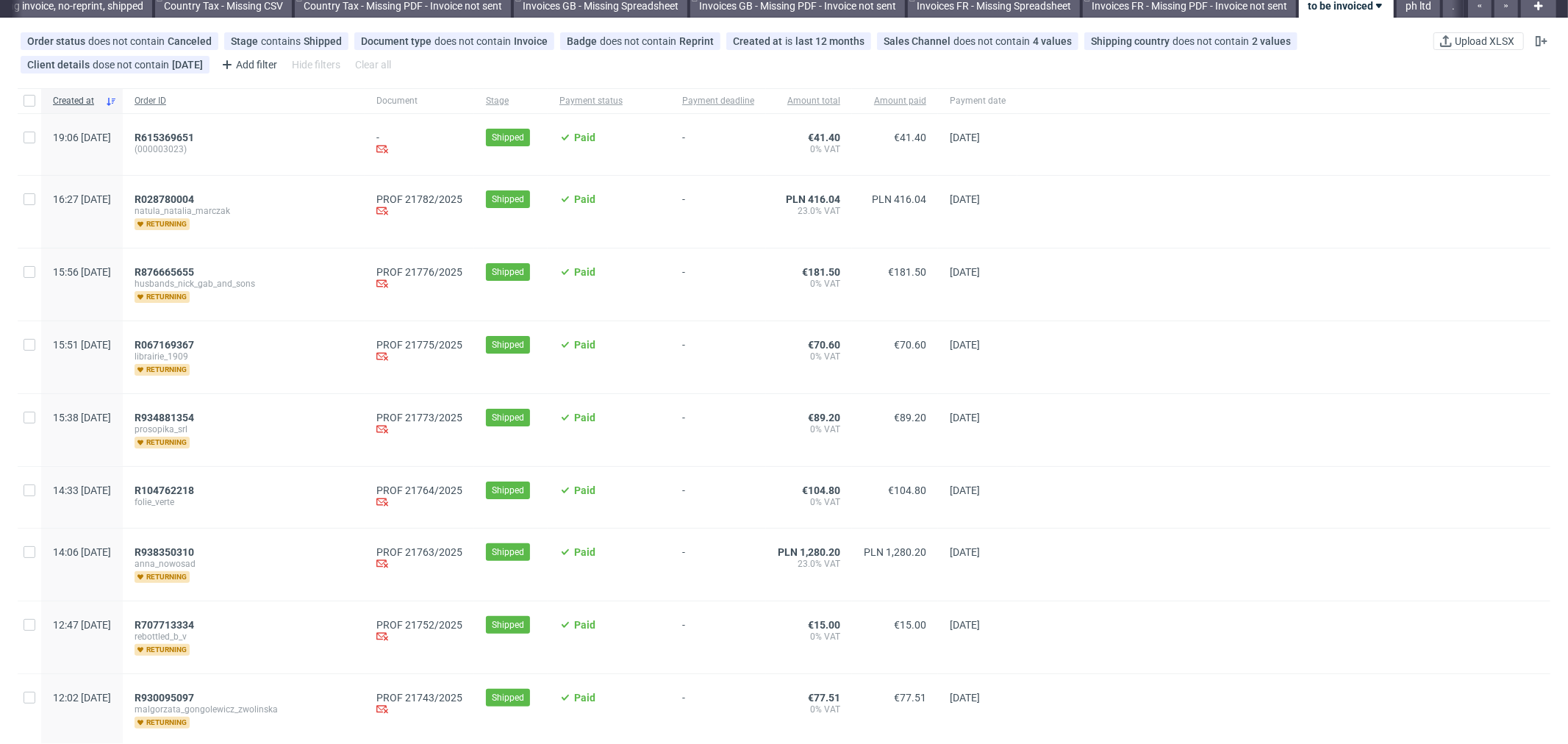
scroll to position [81, 0]
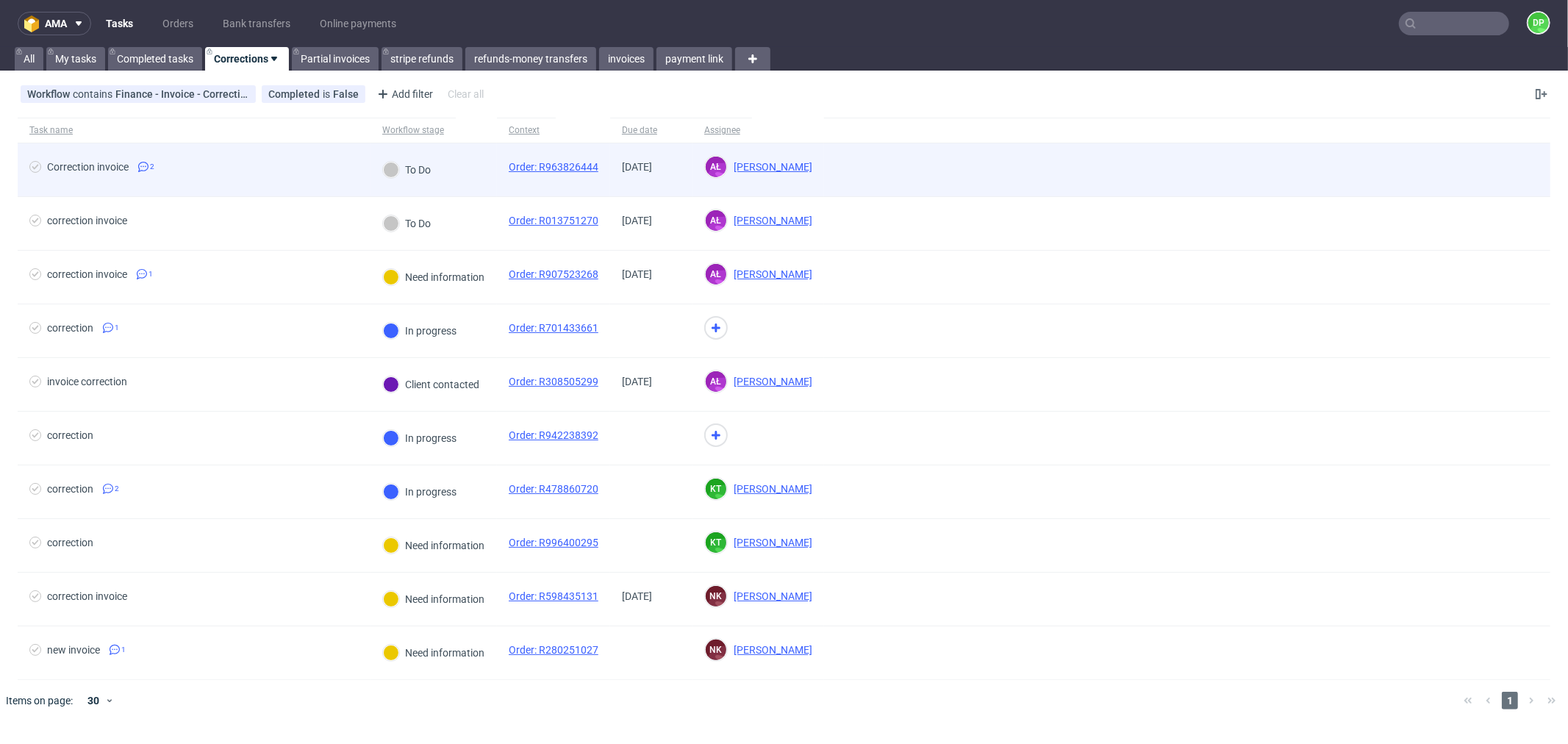
click at [253, 175] on span "Correction invoice 2" at bounding box center [194, 170] width 329 height 18
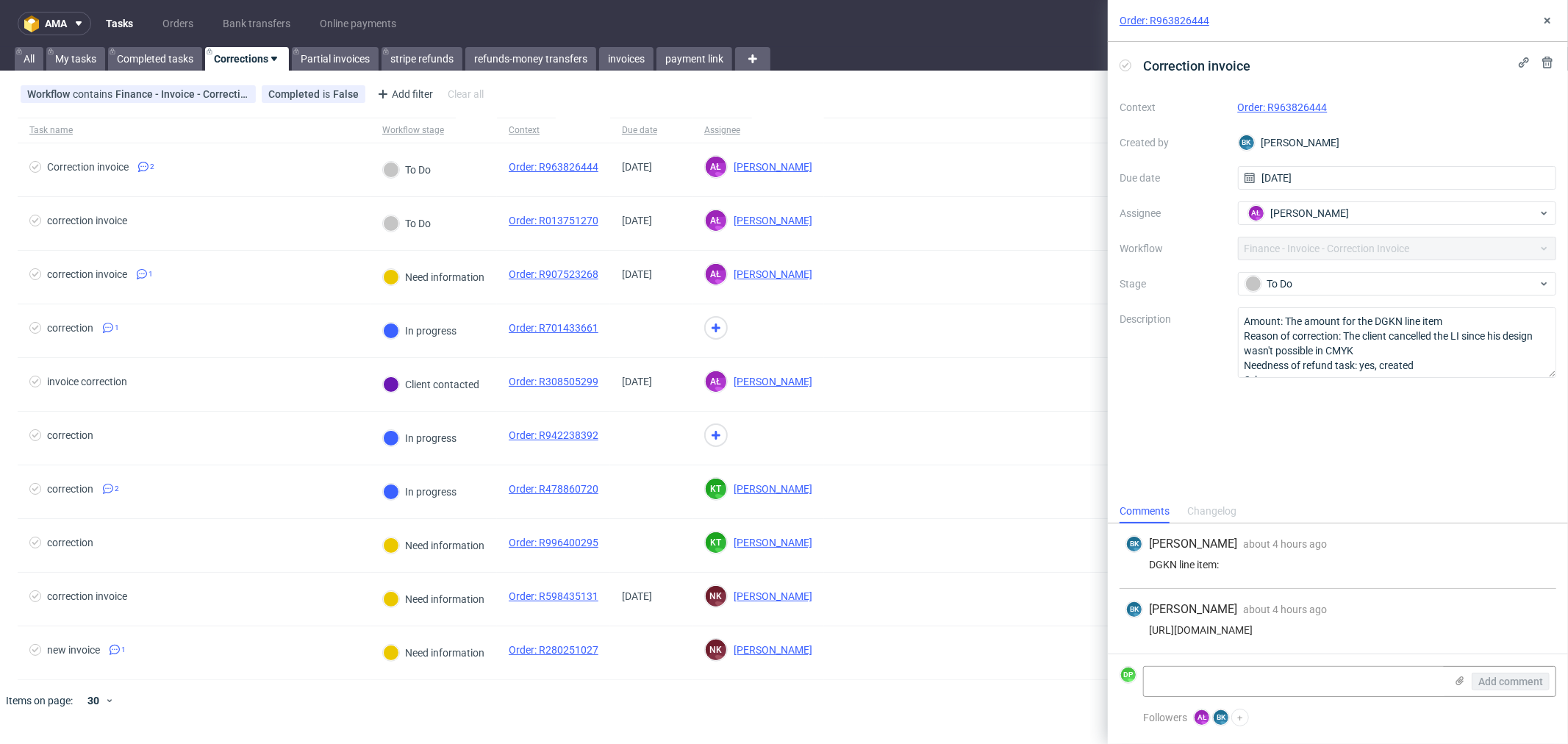
click at [1287, 104] on link "Order: R963826444" at bounding box center [1283, 106] width 89 height 12
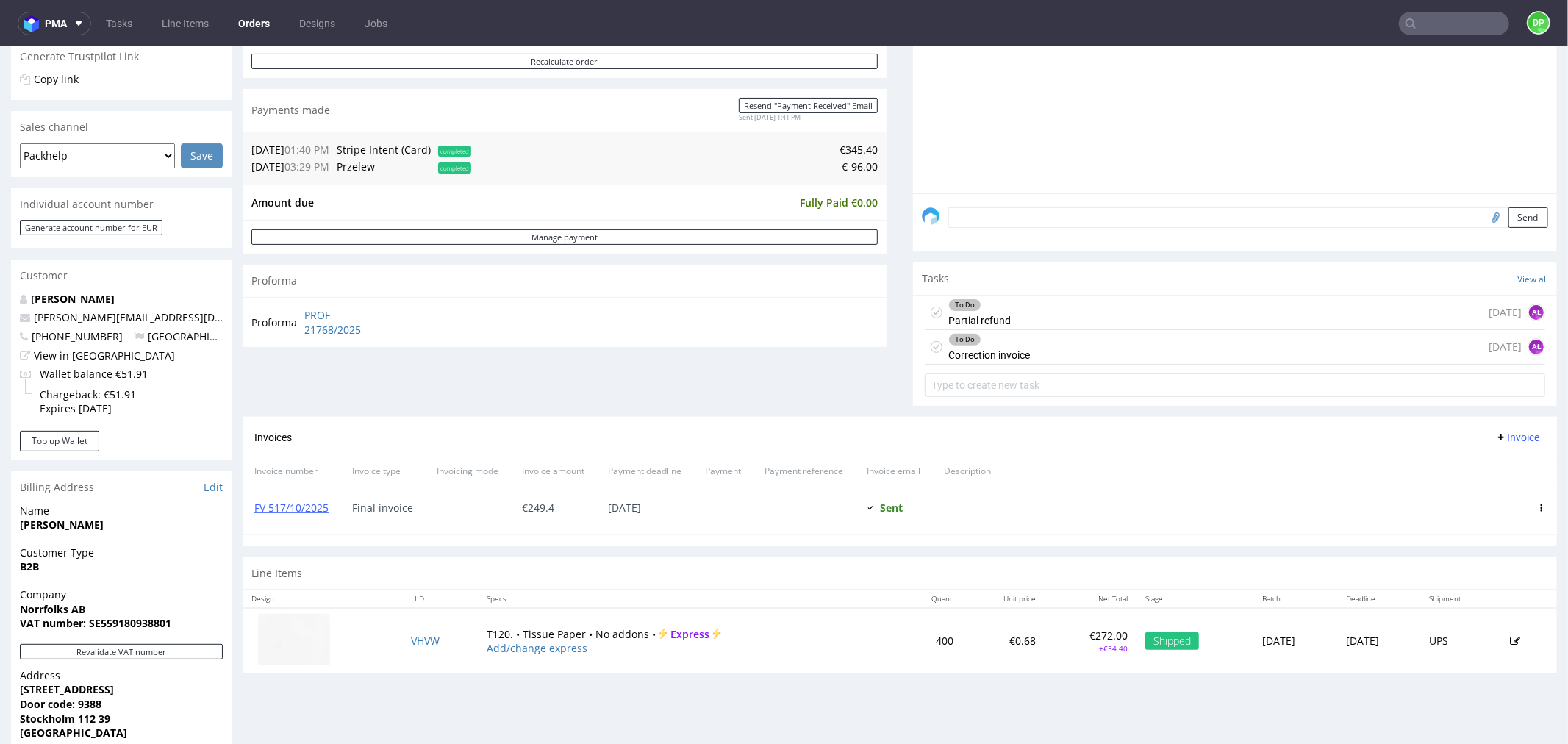
scroll to position [408, 0]
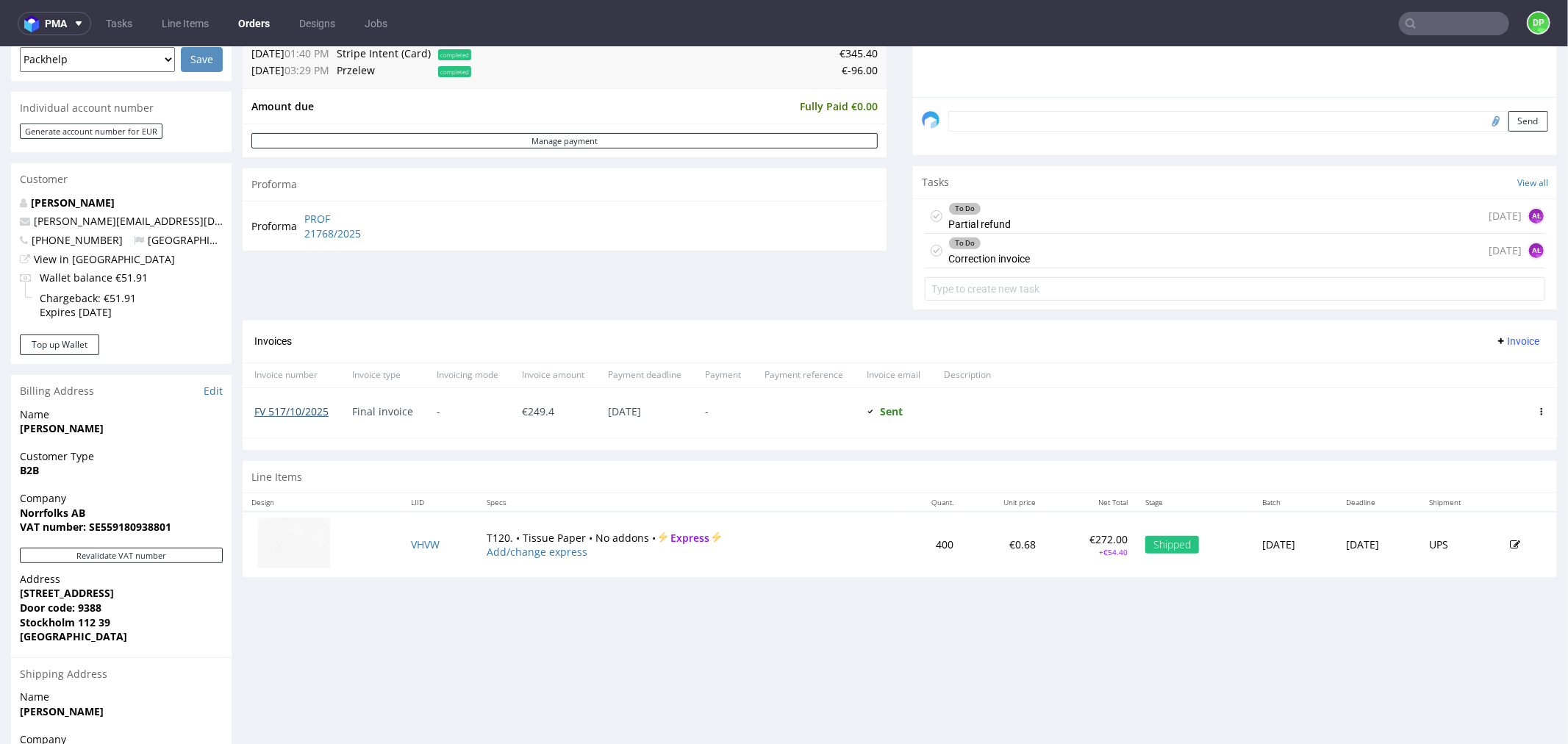
click at [312, 409] on link "FV 517/10/2025" at bounding box center [291, 409] width 74 height 14
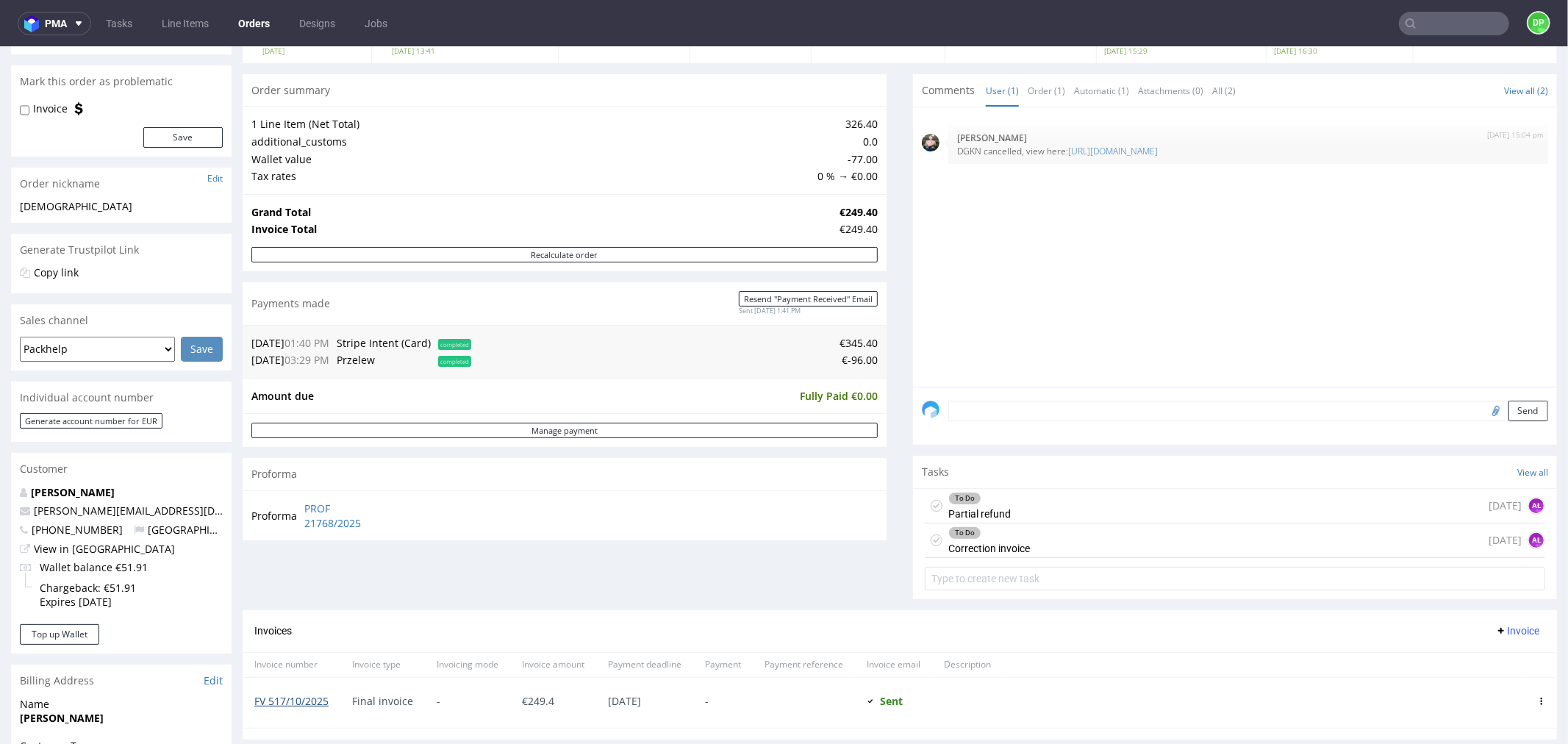
scroll to position [0, 0]
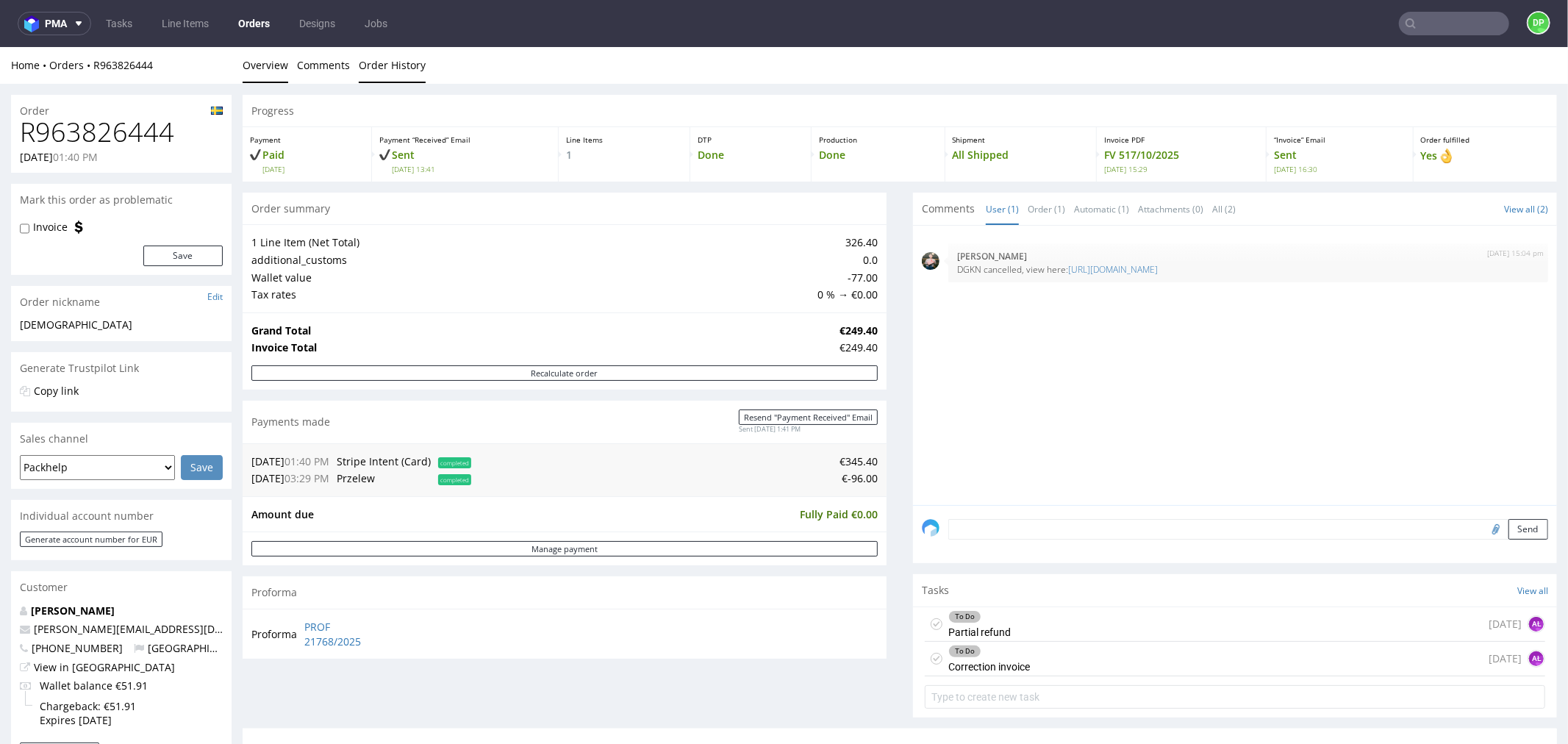
click at [360, 67] on link "Order History" at bounding box center [392, 64] width 67 height 36
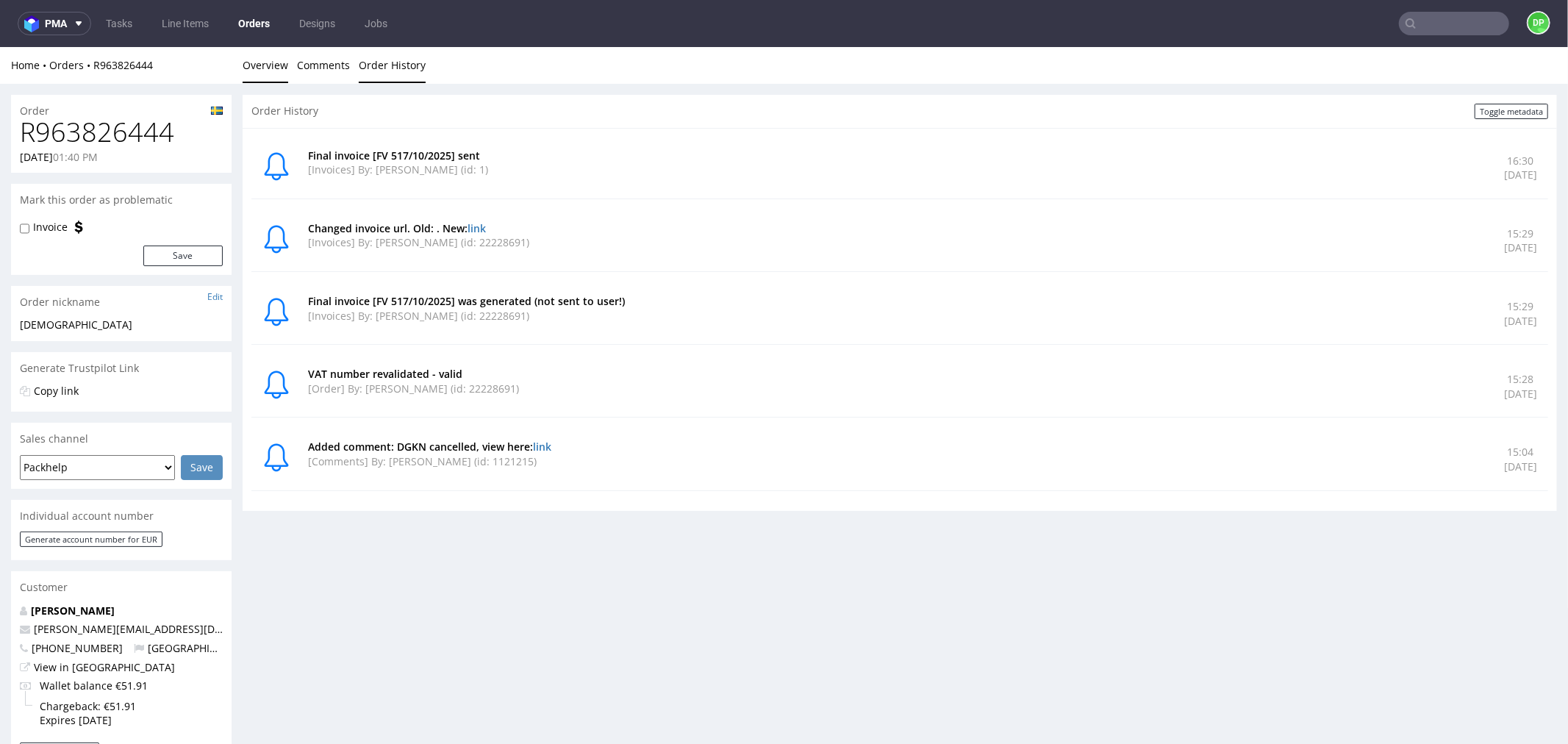
click at [259, 70] on link "Overview" at bounding box center [265, 64] width 46 height 36
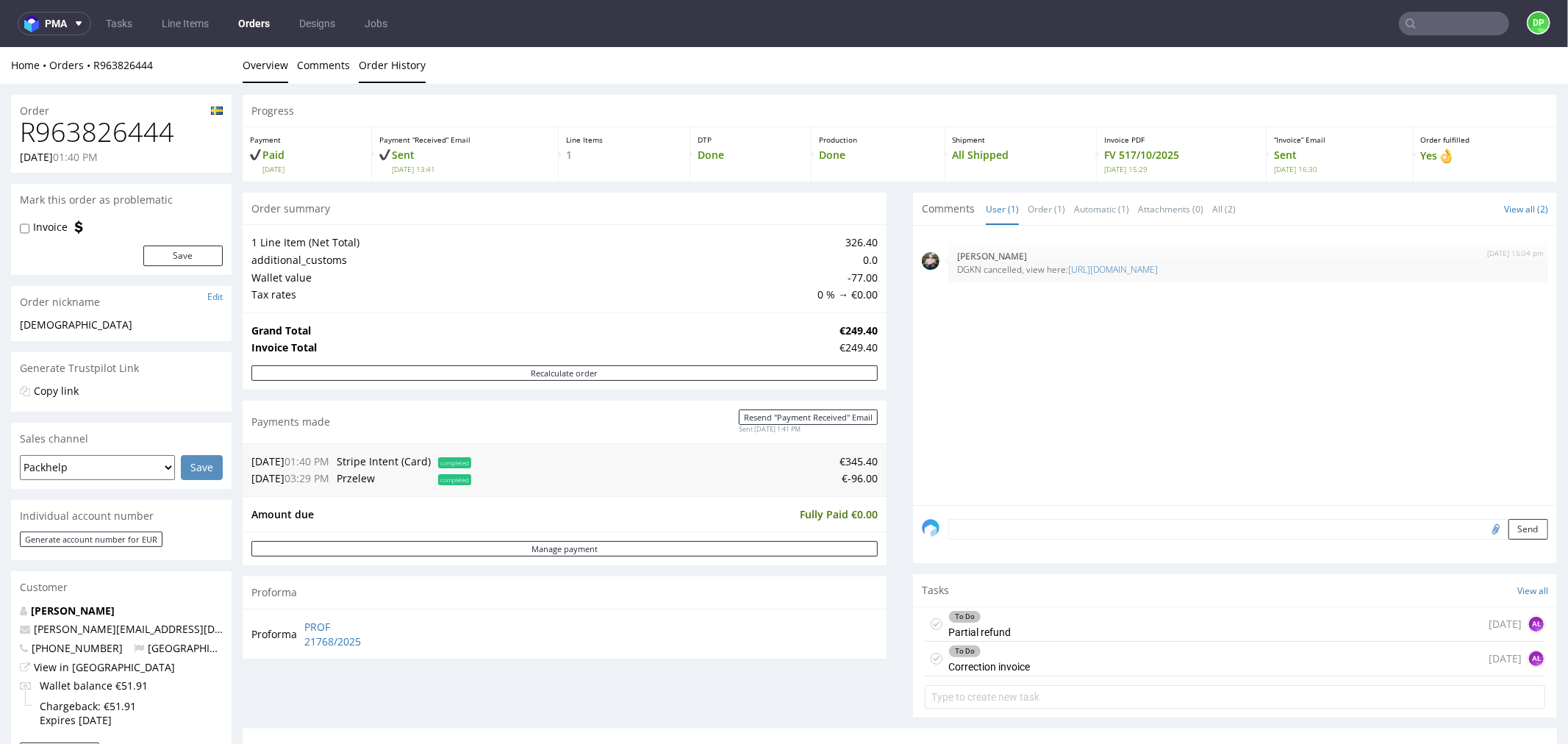
click at [381, 66] on link "Order History" at bounding box center [392, 64] width 67 height 36
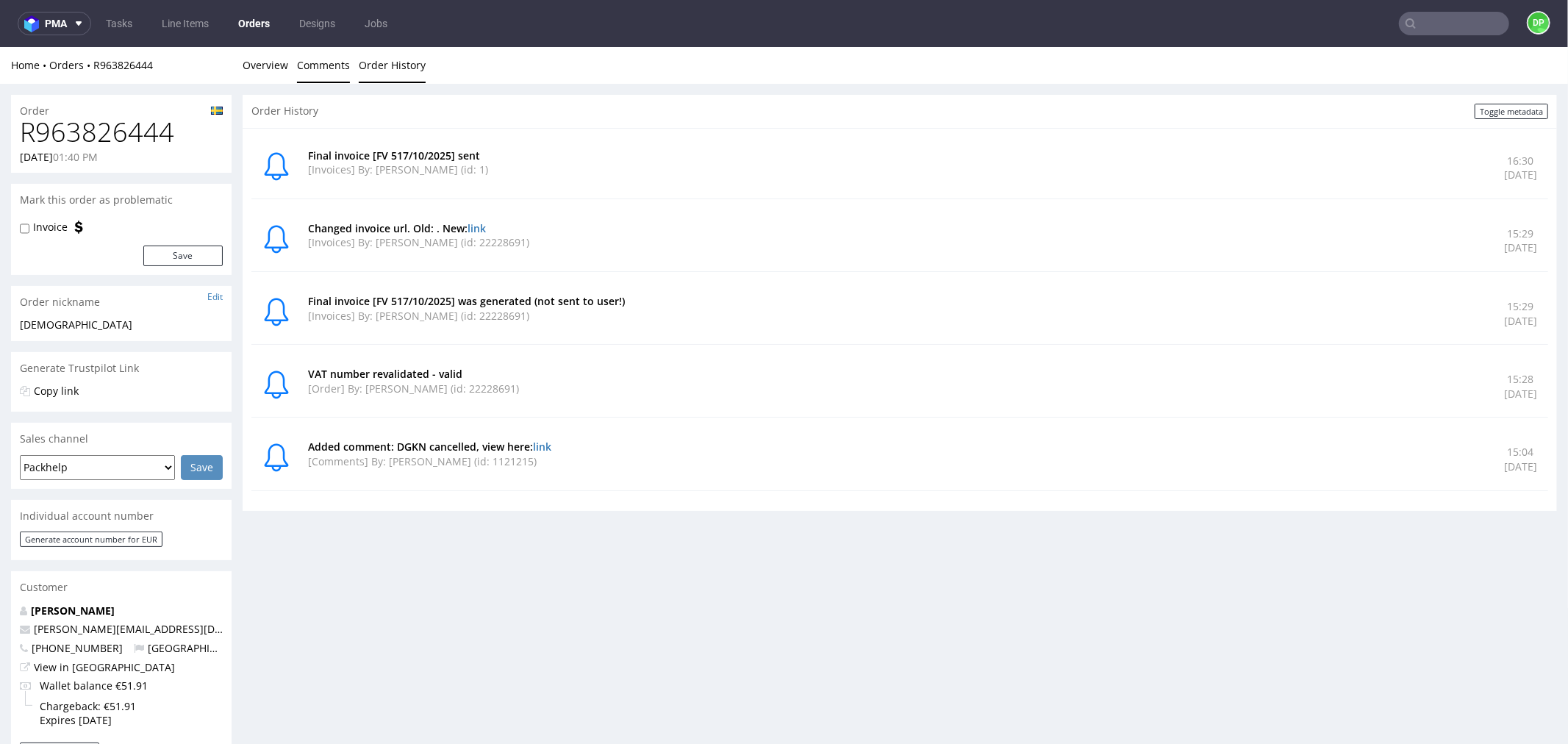
click at [312, 69] on link "Comments" at bounding box center [323, 64] width 53 height 36
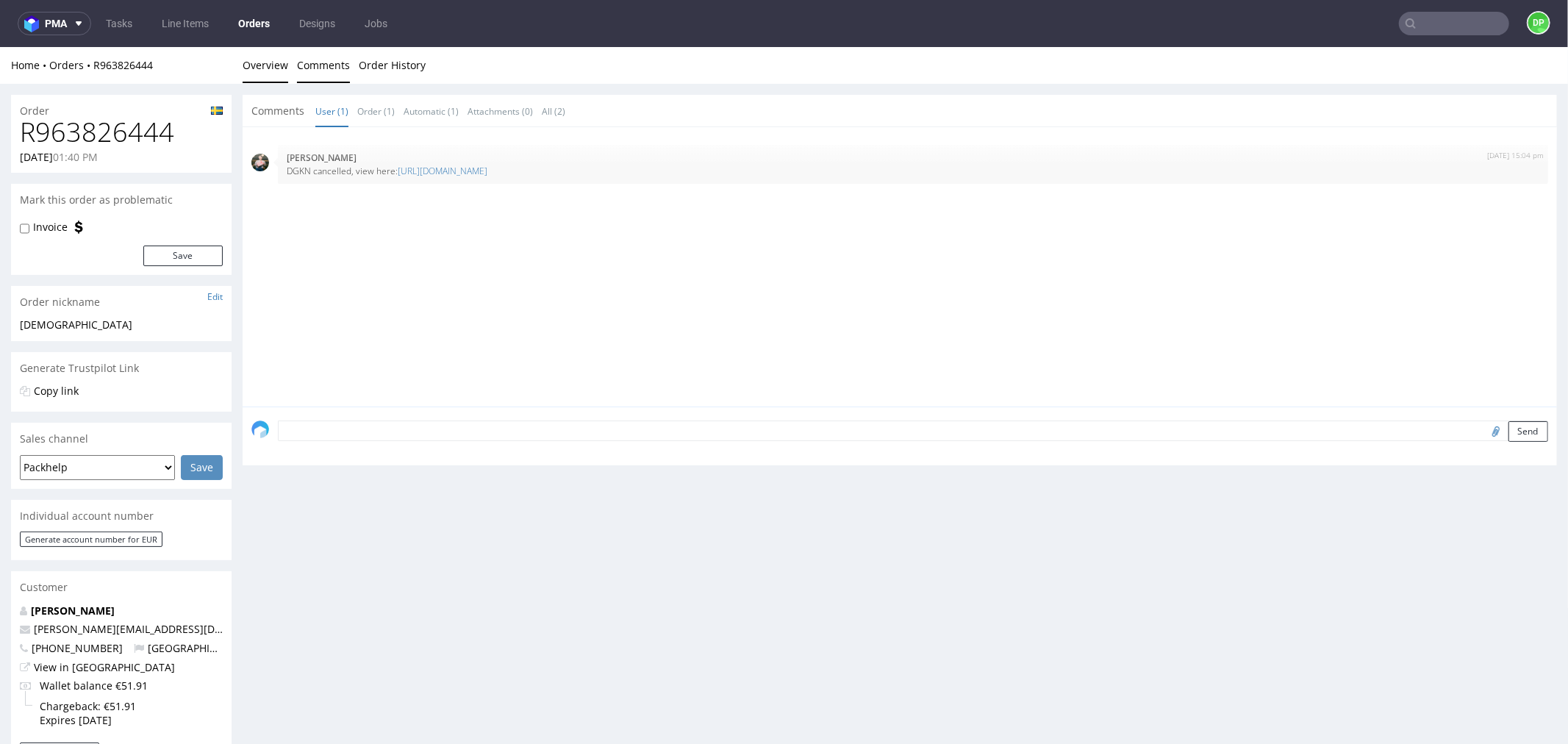
click at [266, 61] on link "Overview" at bounding box center [265, 64] width 46 height 36
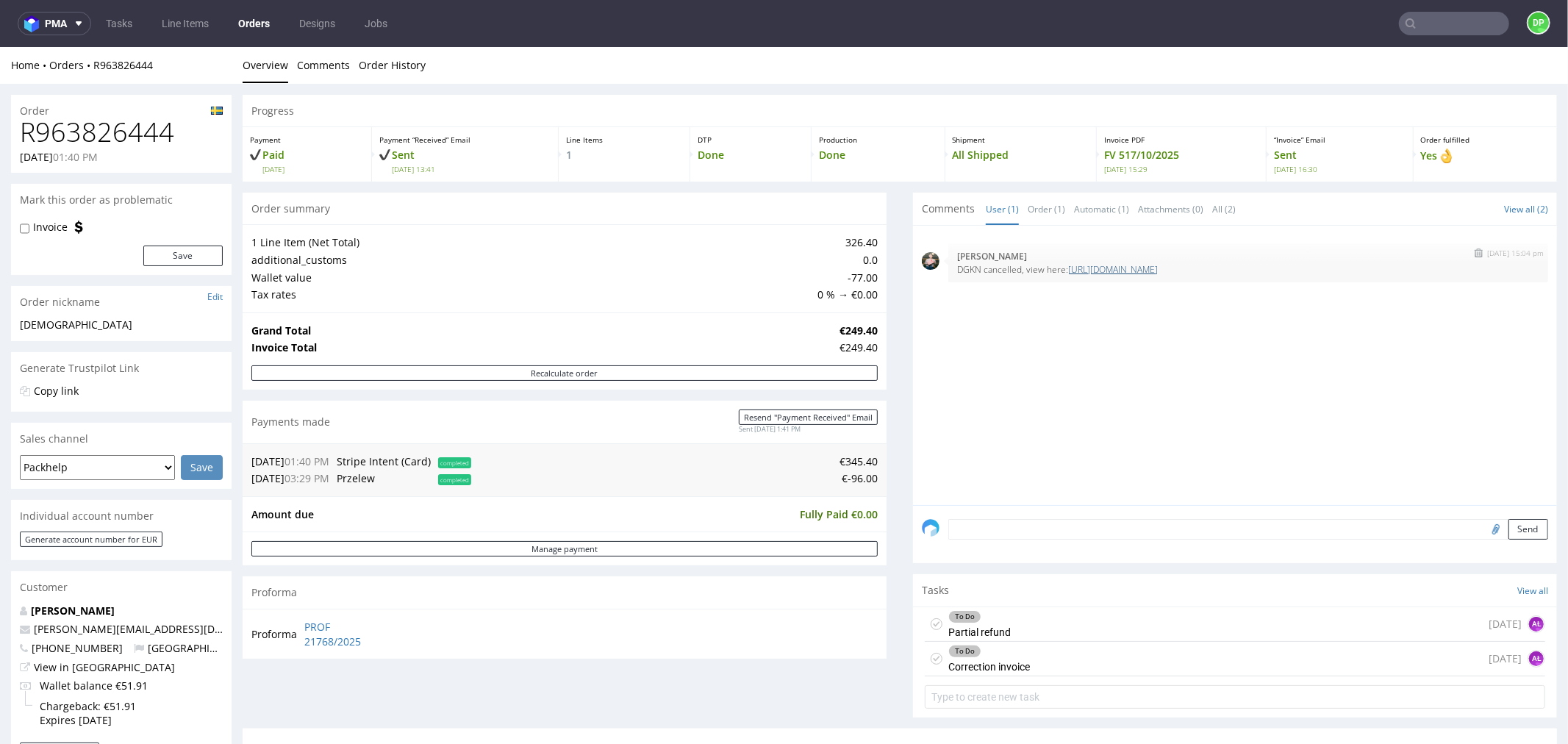
click at [1094, 266] on link "https://platform.packhelp.com/pma/line-items/7320181/orders/R963826444" at bounding box center [1112, 269] width 89 height 13
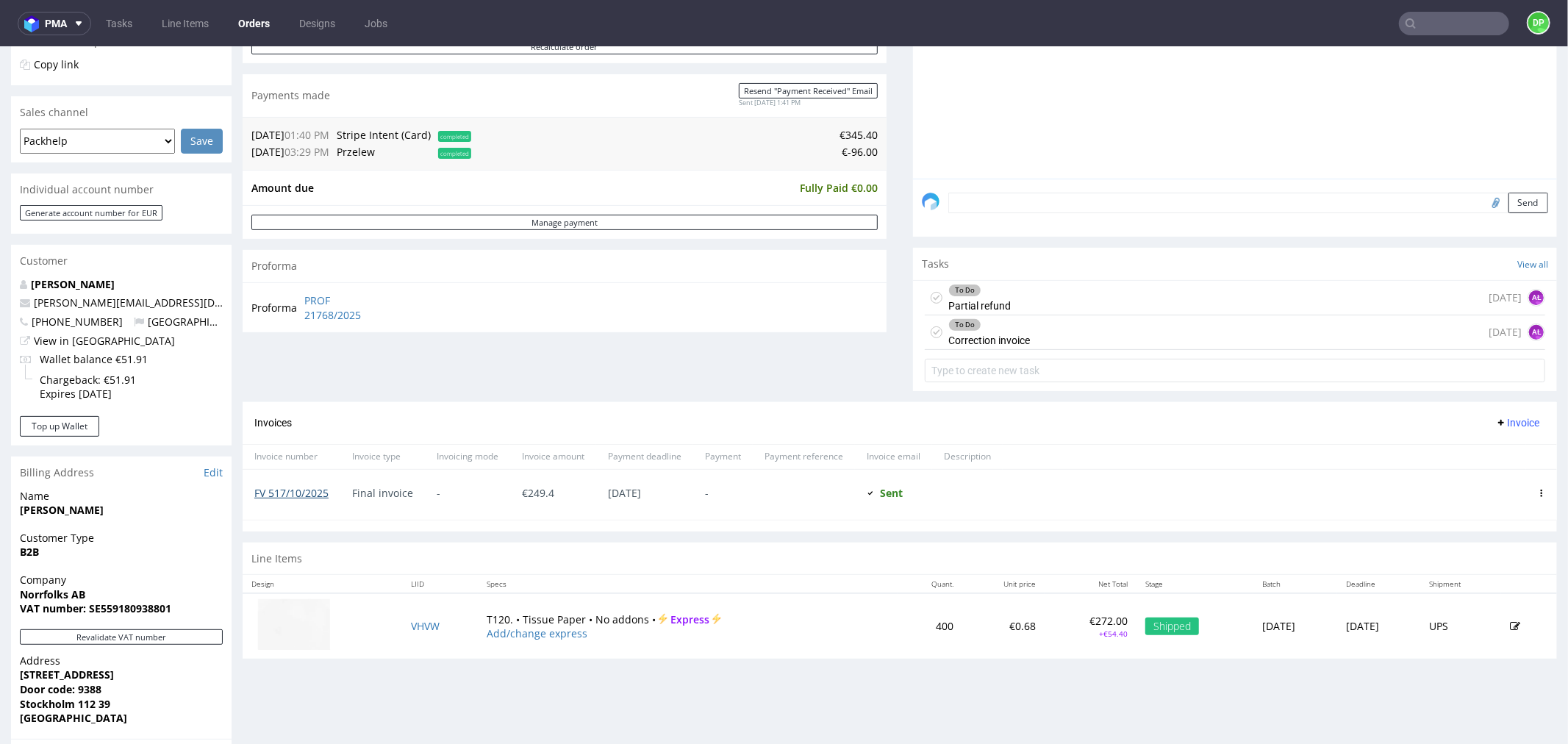
click at [282, 495] on link "FV 517/10/2025" at bounding box center [291, 491] width 74 height 14
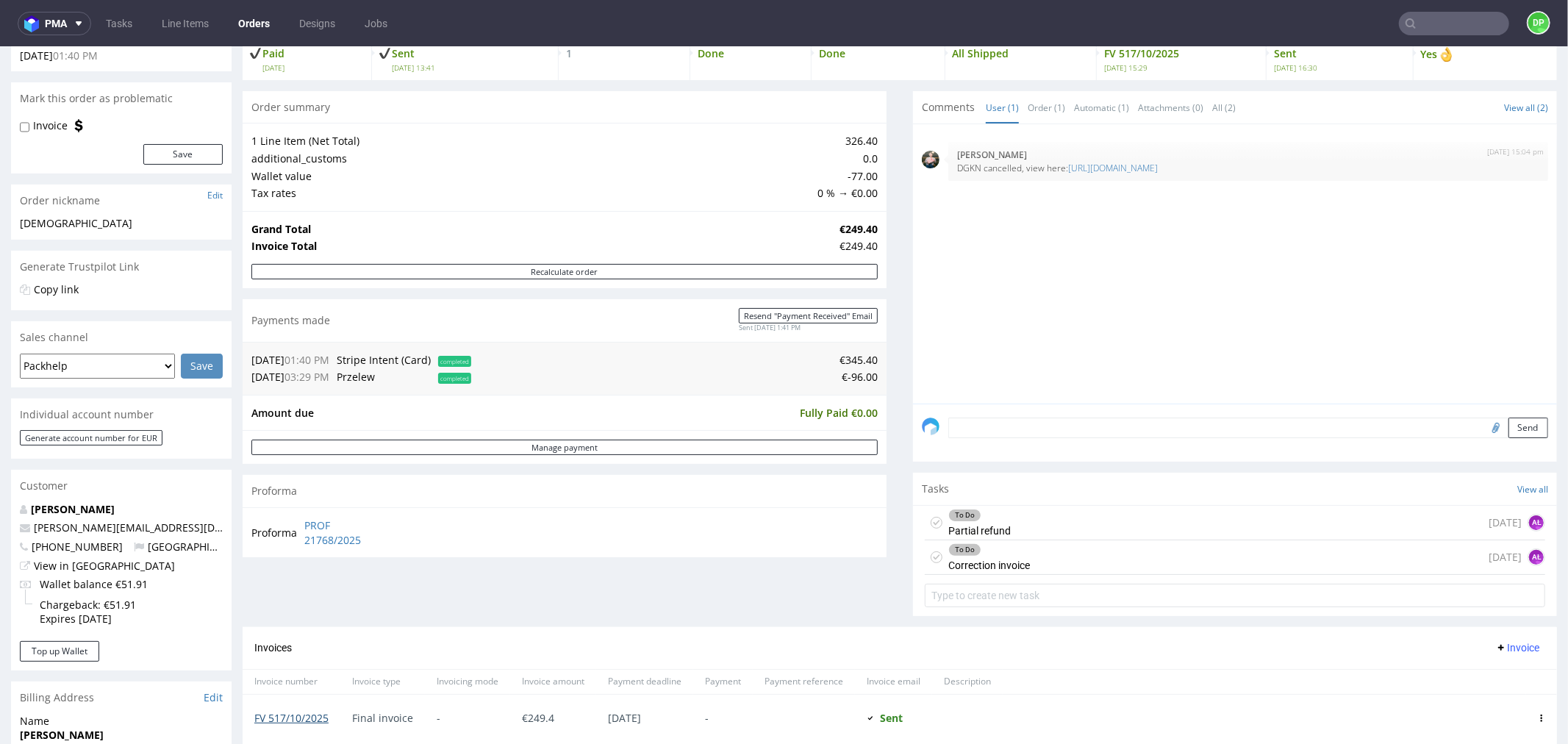
scroll to position [244, 0]
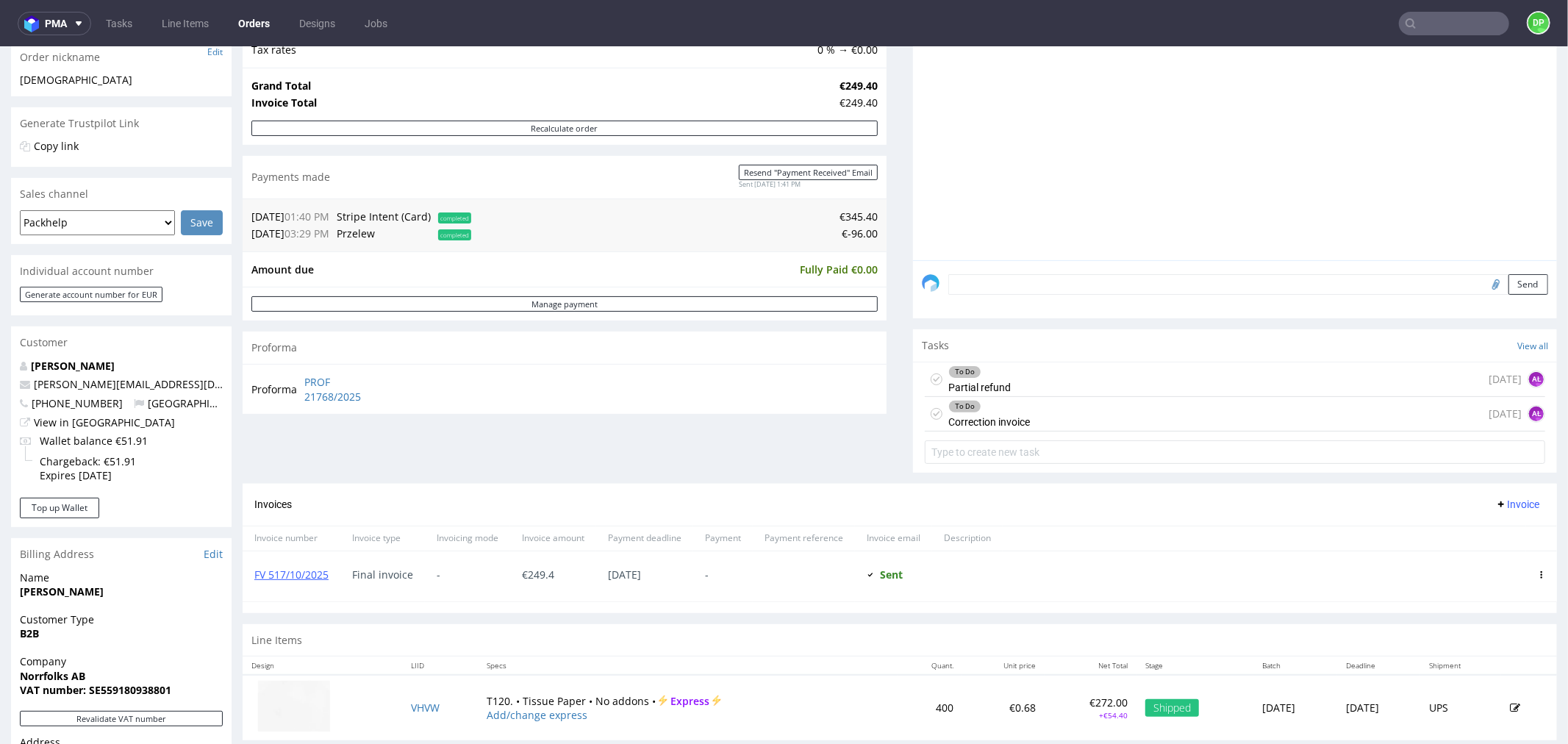
click at [1008, 370] on div "To Do Partial refund [DATE] AŁ" at bounding box center [1235, 379] width 621 height 34
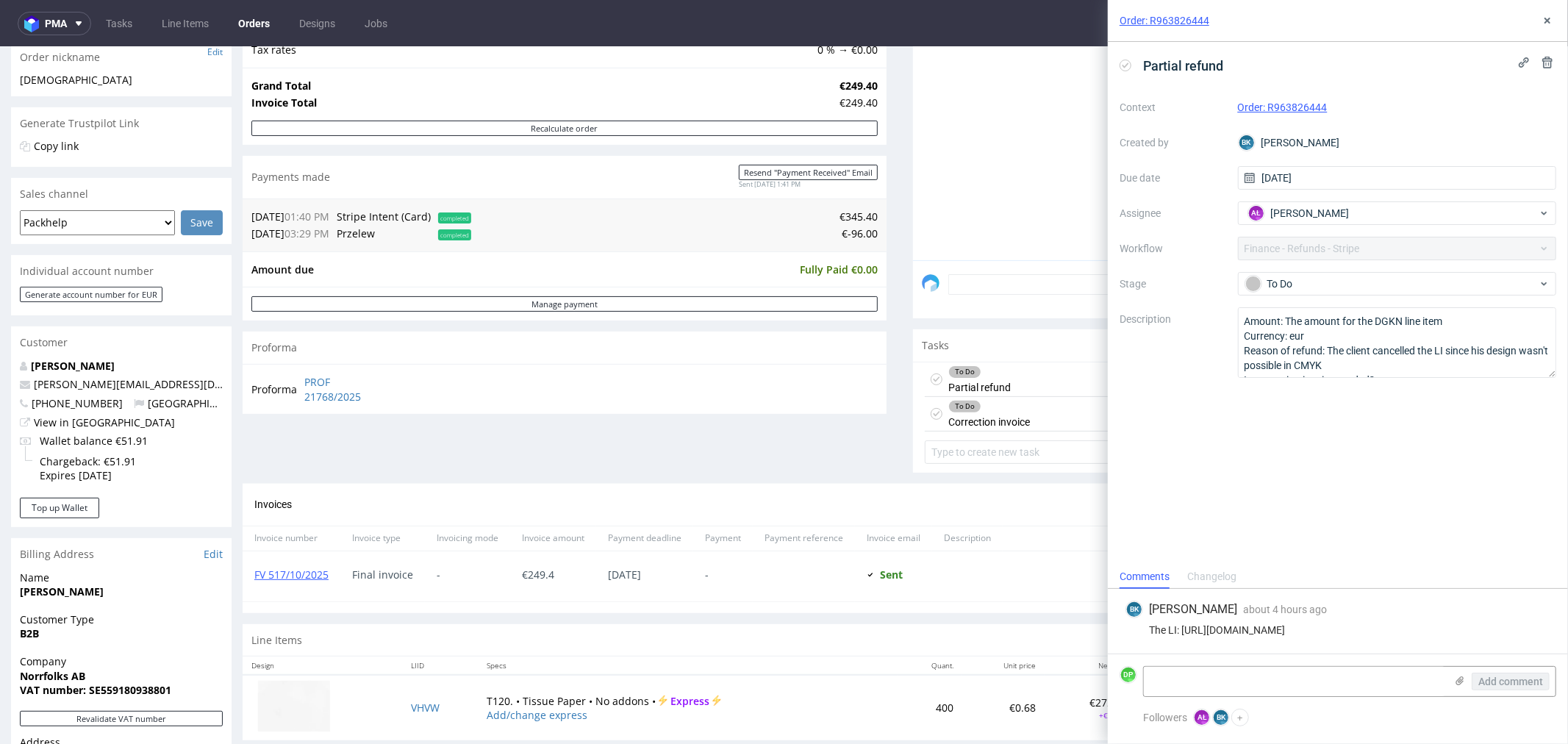
drag, startPoint x: 1258, startPoint y: 629, endPoint x: 1283, endPoint y: 626, distance: 25.2
click at [1259, 629] on div "The LI: https://platform.packhelp.com/pma/line-items/7320181/orders/R963826444" at bounding box center [1338, 629] width 425 height 12
drag, startPoint x: 1541, startPoint y: 622, endPoint x: 1184, endPoint y: 629, distance: 357.1
click at [1184, 629] on div "BK Bogna Krystian about 4 hours ago 10th Oct 2025, 11:17 The LI: https://platfo…" at bounding box center [1338, 621] width 437 height 65
copy div "https://platform.packhelp.com/pma/line-items/7320181/orders/R963826444"
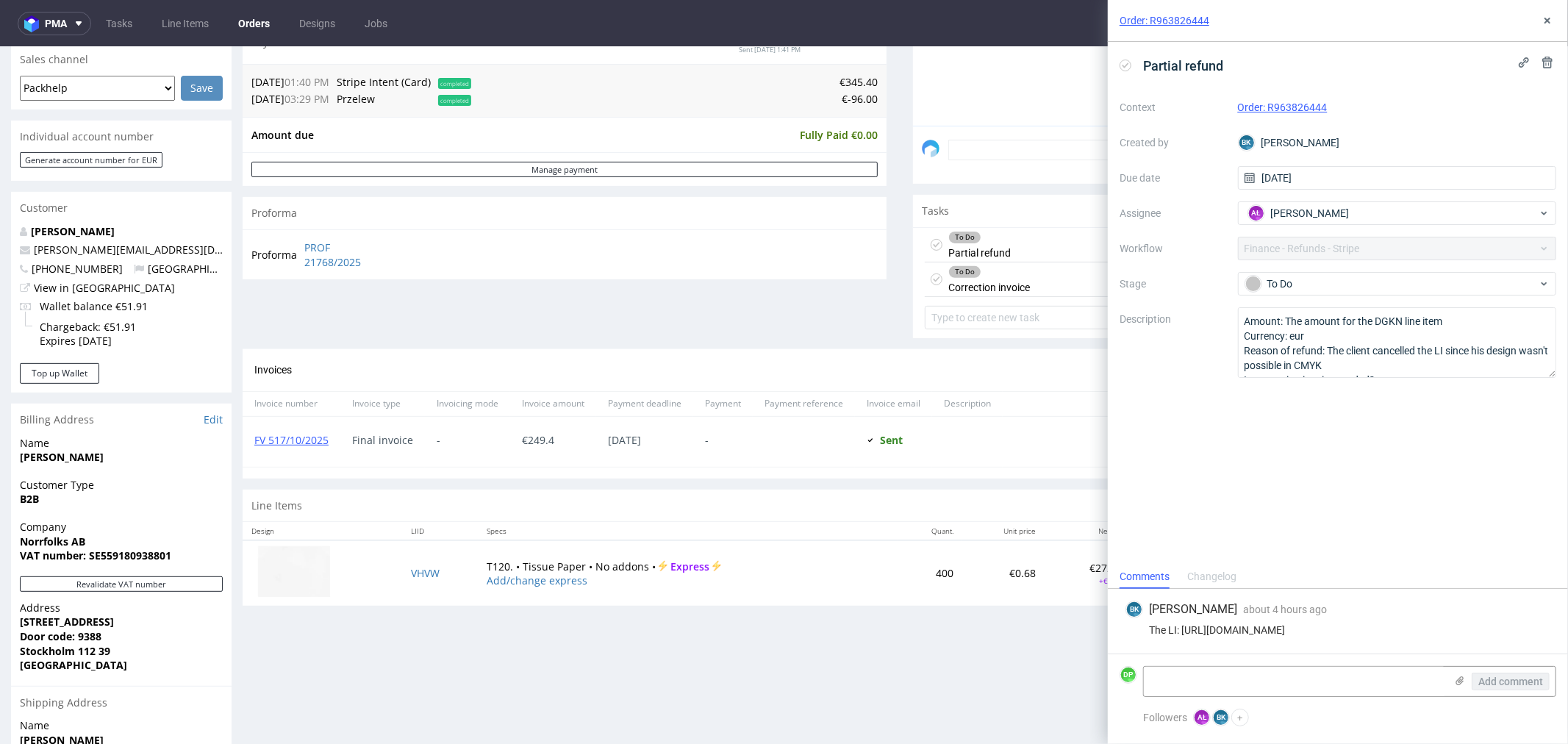
scroll to position [408, 0]
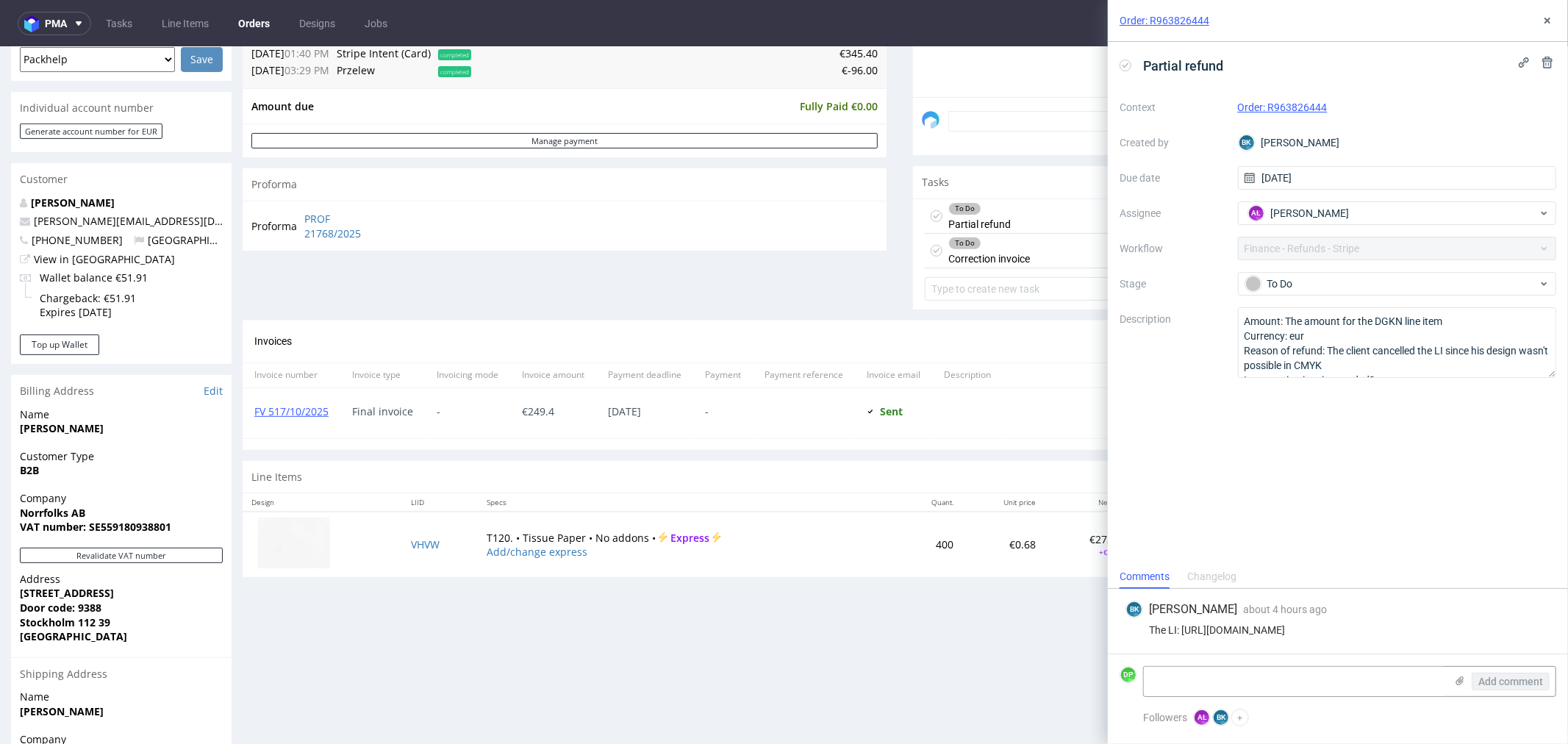
click at [796, 323] on div "Invoices Invoice" at bounding box center [899, 341] width 1314 height 41
click at [1545, 18] on use at bounding box center [1547, 21] width 6 height 6
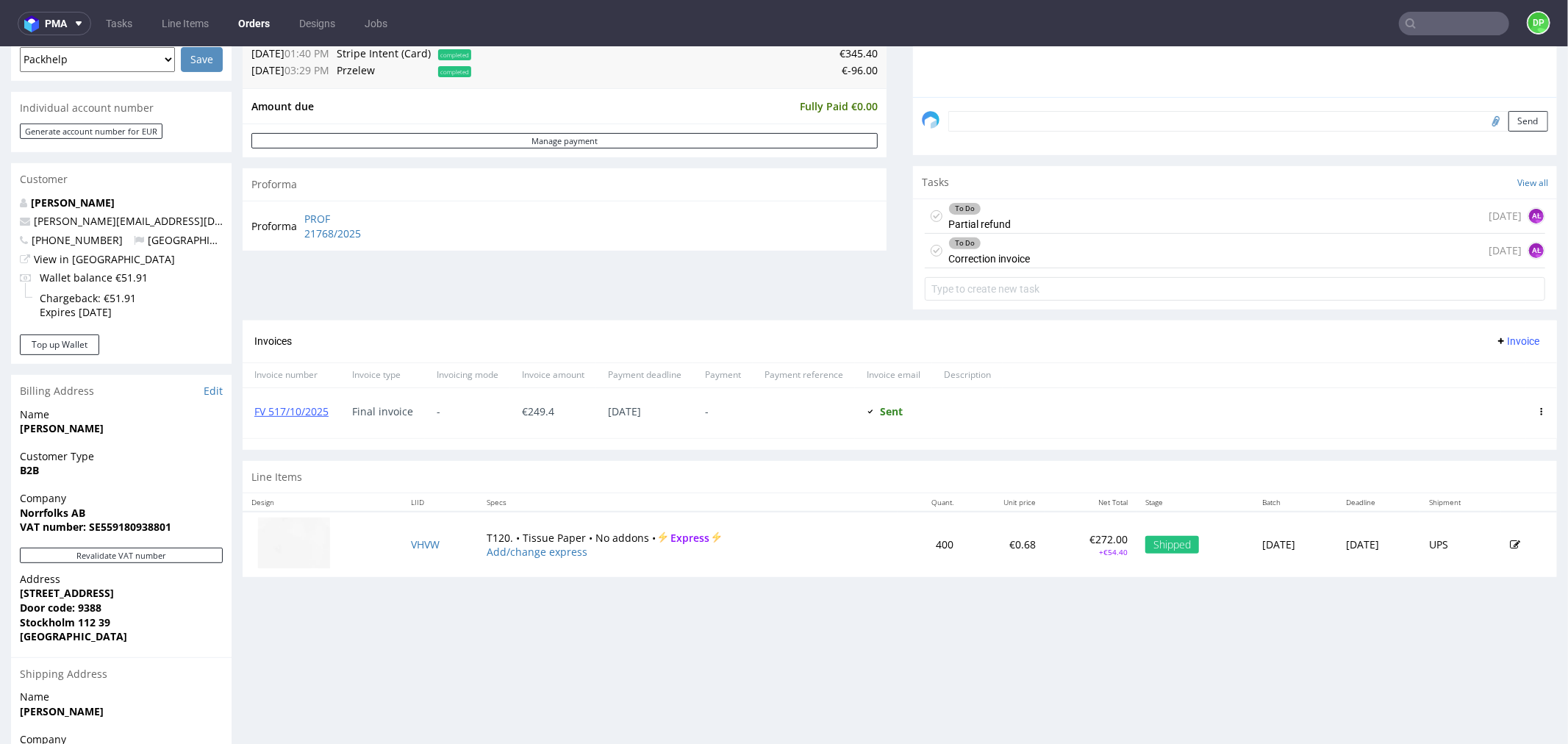
click at [1011, 237] on div "To Do" at bounding box center [989, 242] width 80 height 12
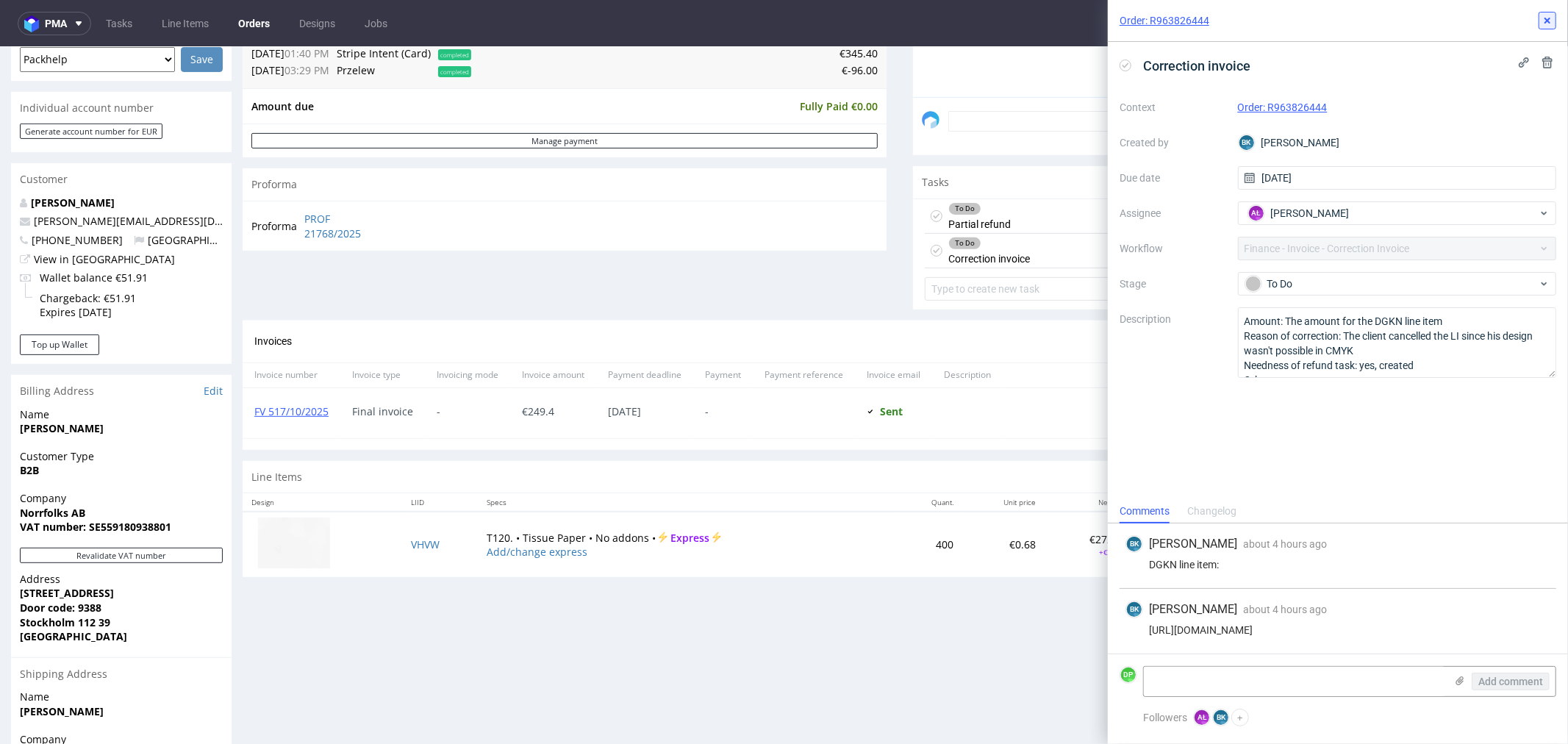
click at [1543, 18] on icon at bounding box center [1547, 20] width 12 height 12
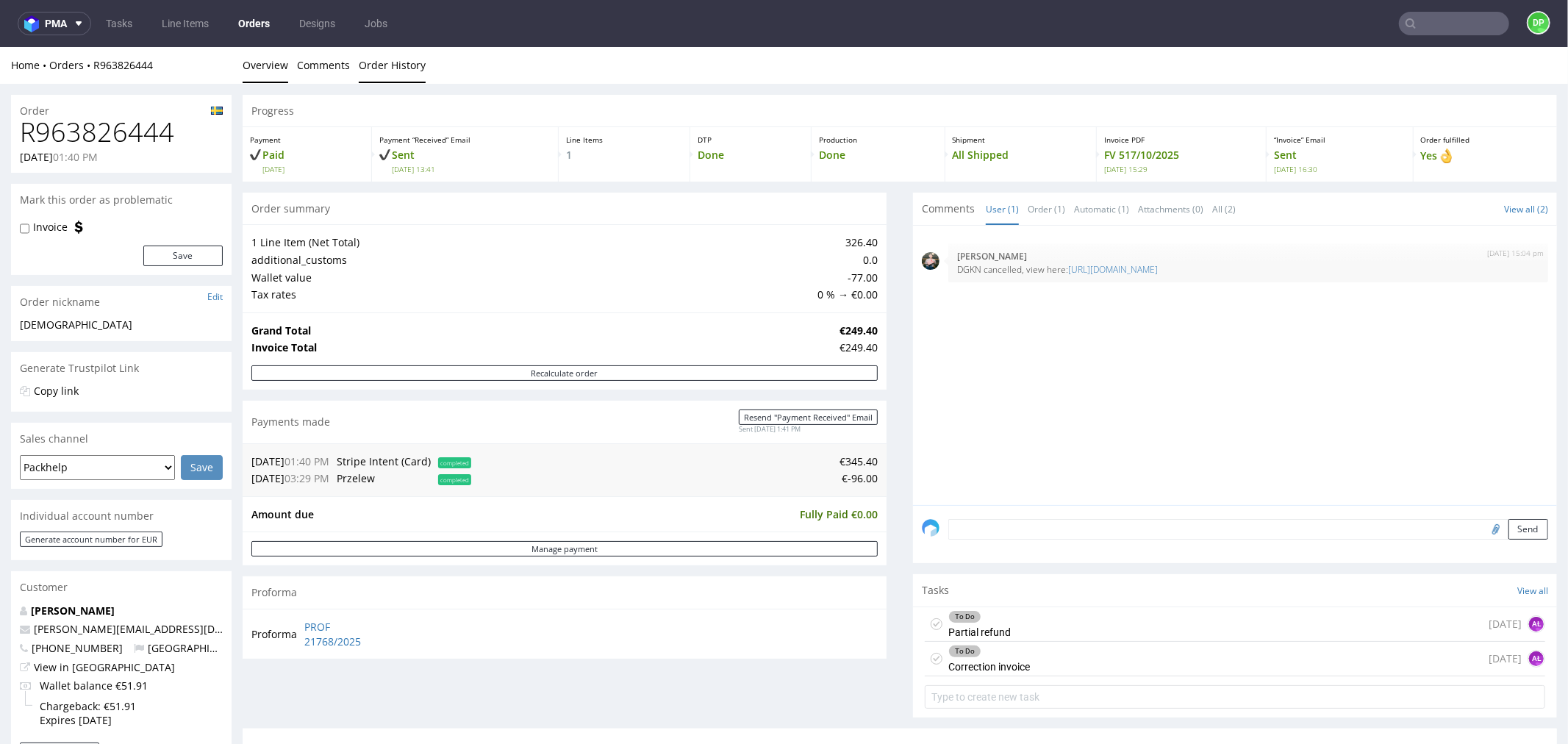
click at [370, 68] on link "Order History" at bounding box center [392, 64] width 67 height 36
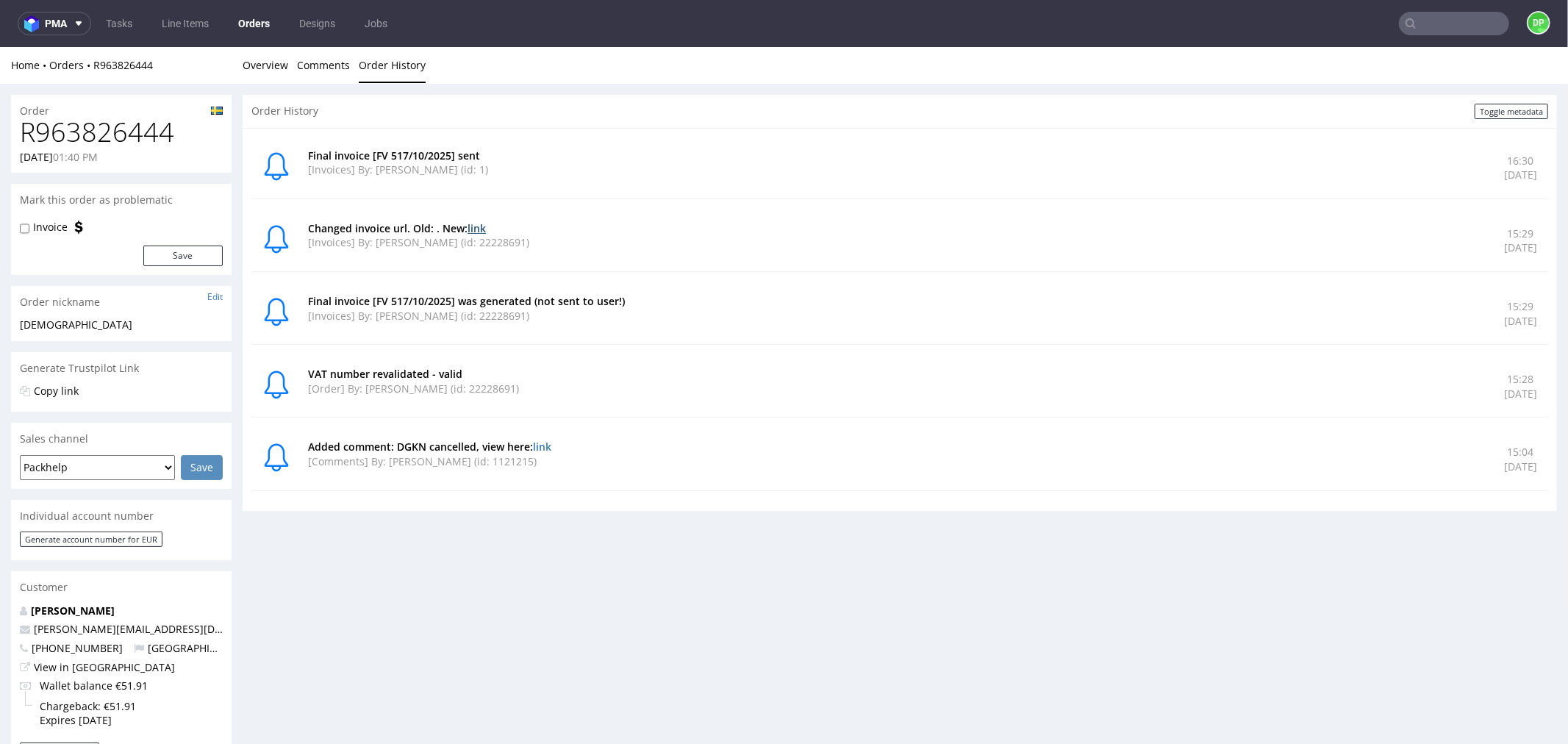
click at [483, 230] on link "link" at bounding box center [476, 227] width 18 height 14
click at [274, 69] on link "Overview" at bounding box center [265, 64] width 46 height 36
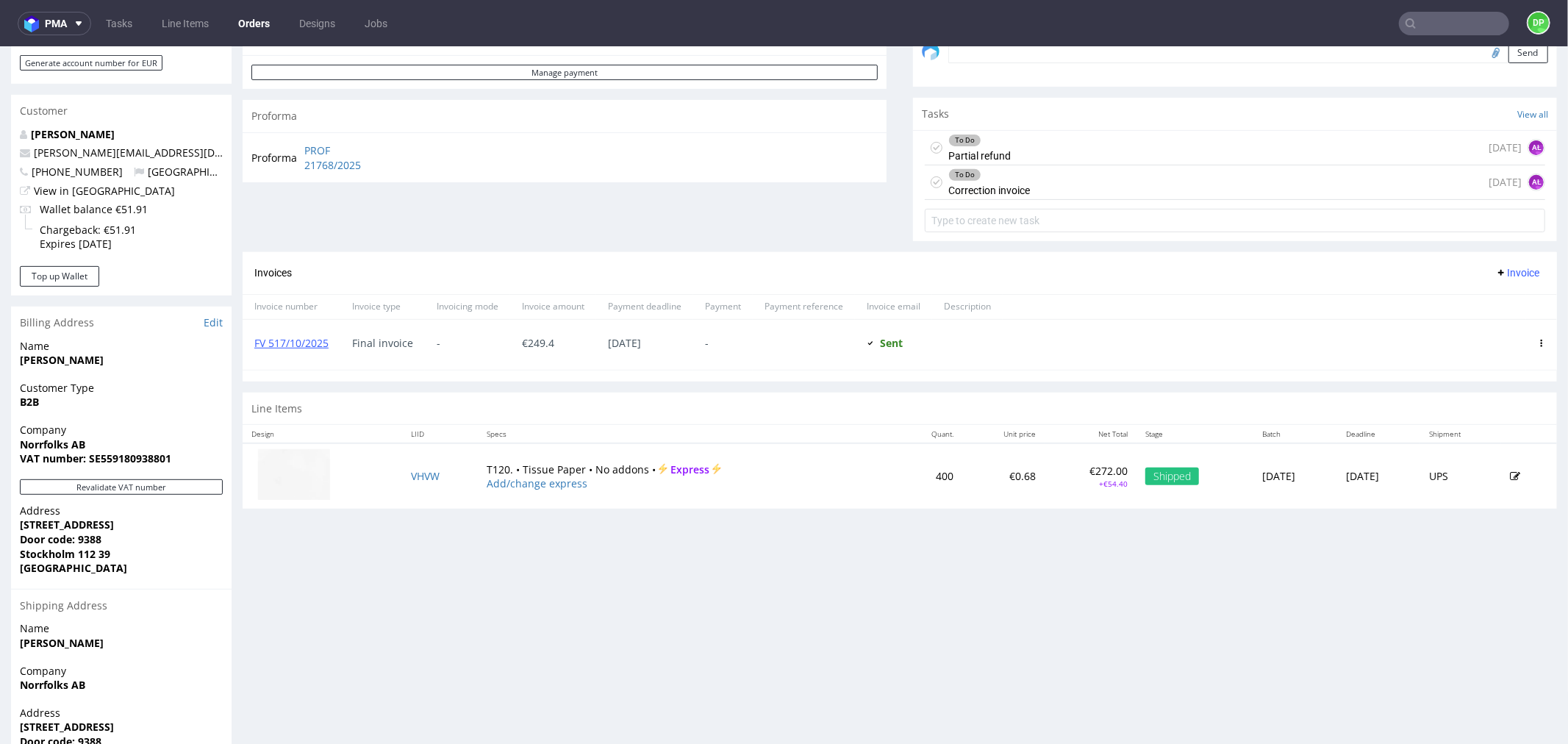
scroll to position [569, 0]
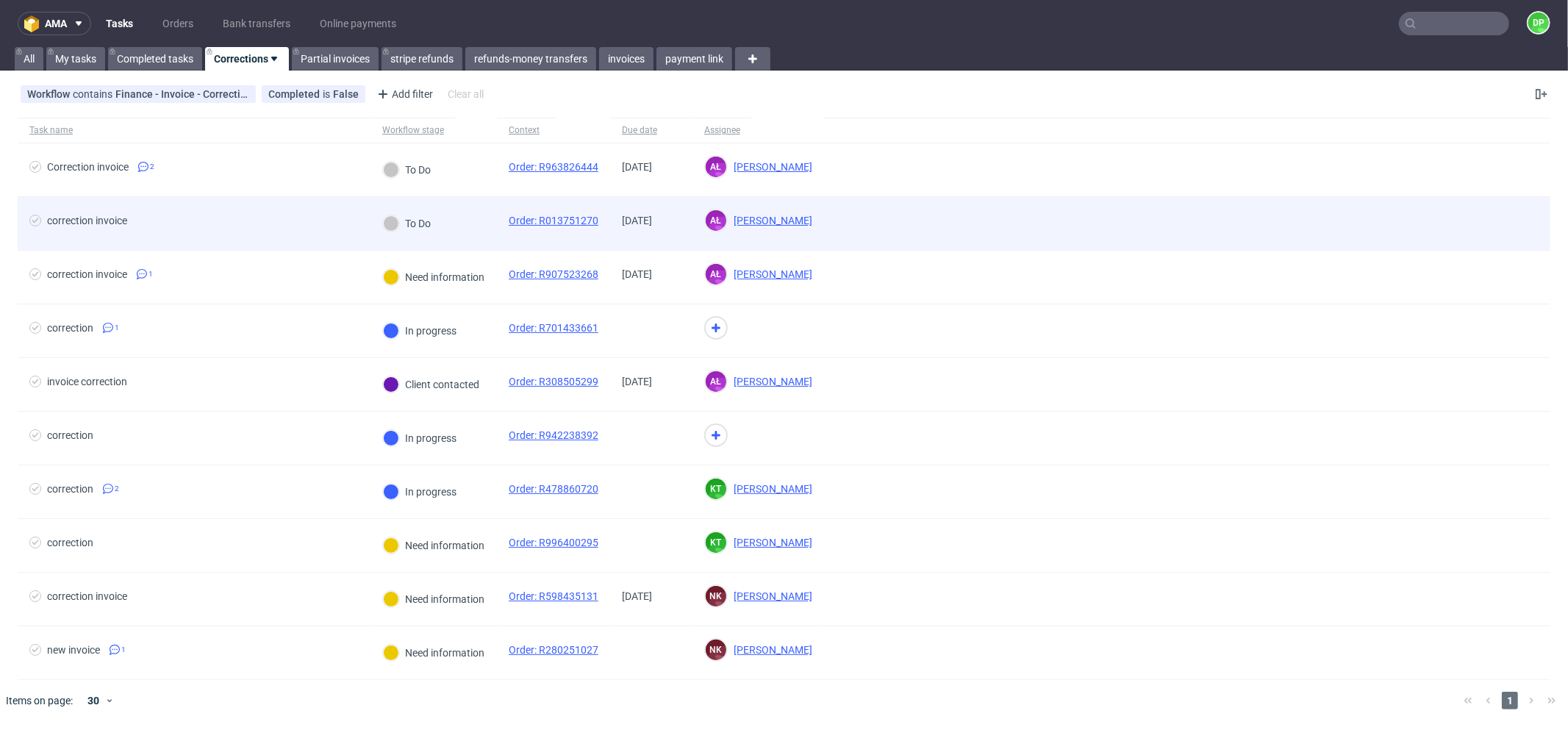
click at [318, 231] on span "correction invoice" at bounding box center [194, 224] width 329 height 18
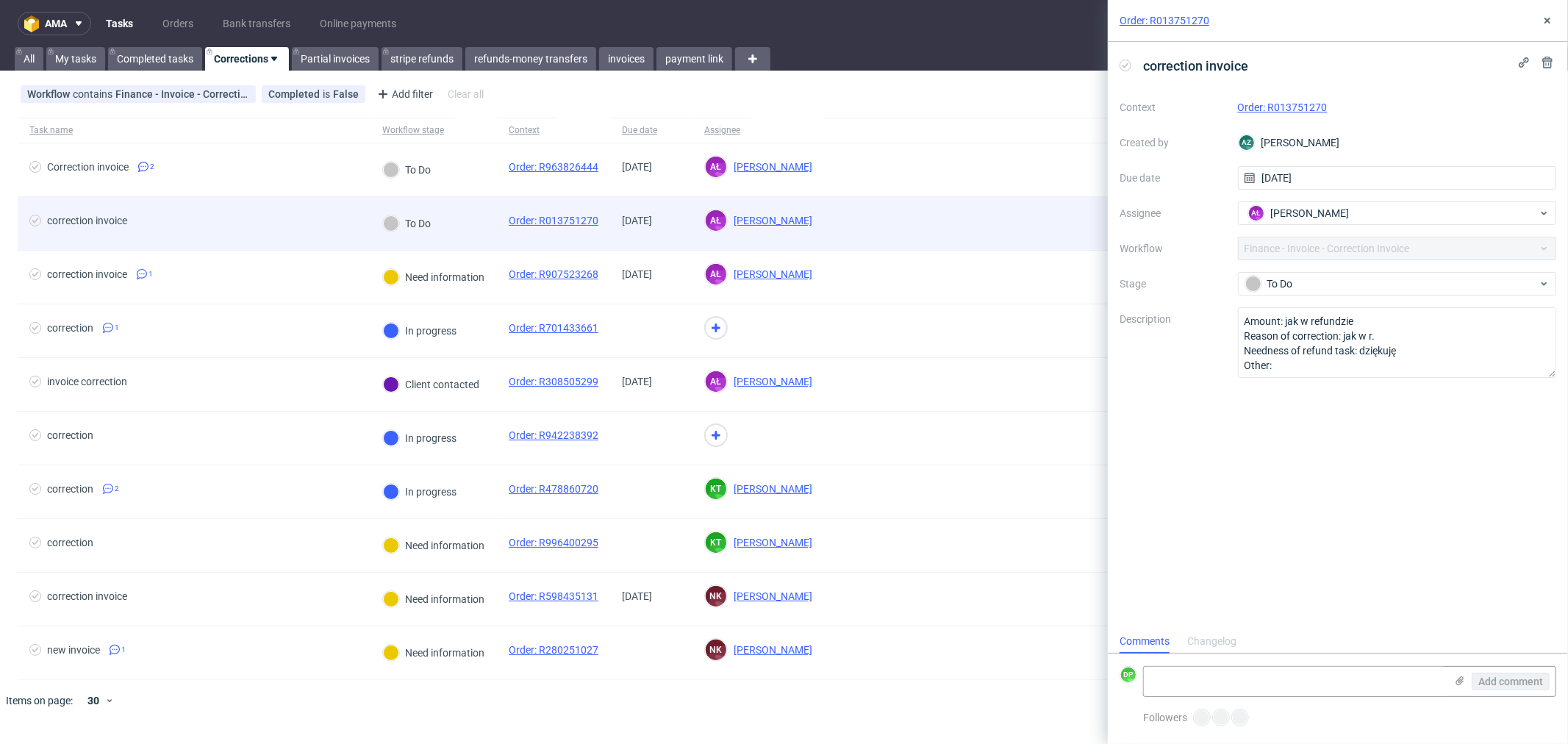
scroll to position [11, 0]
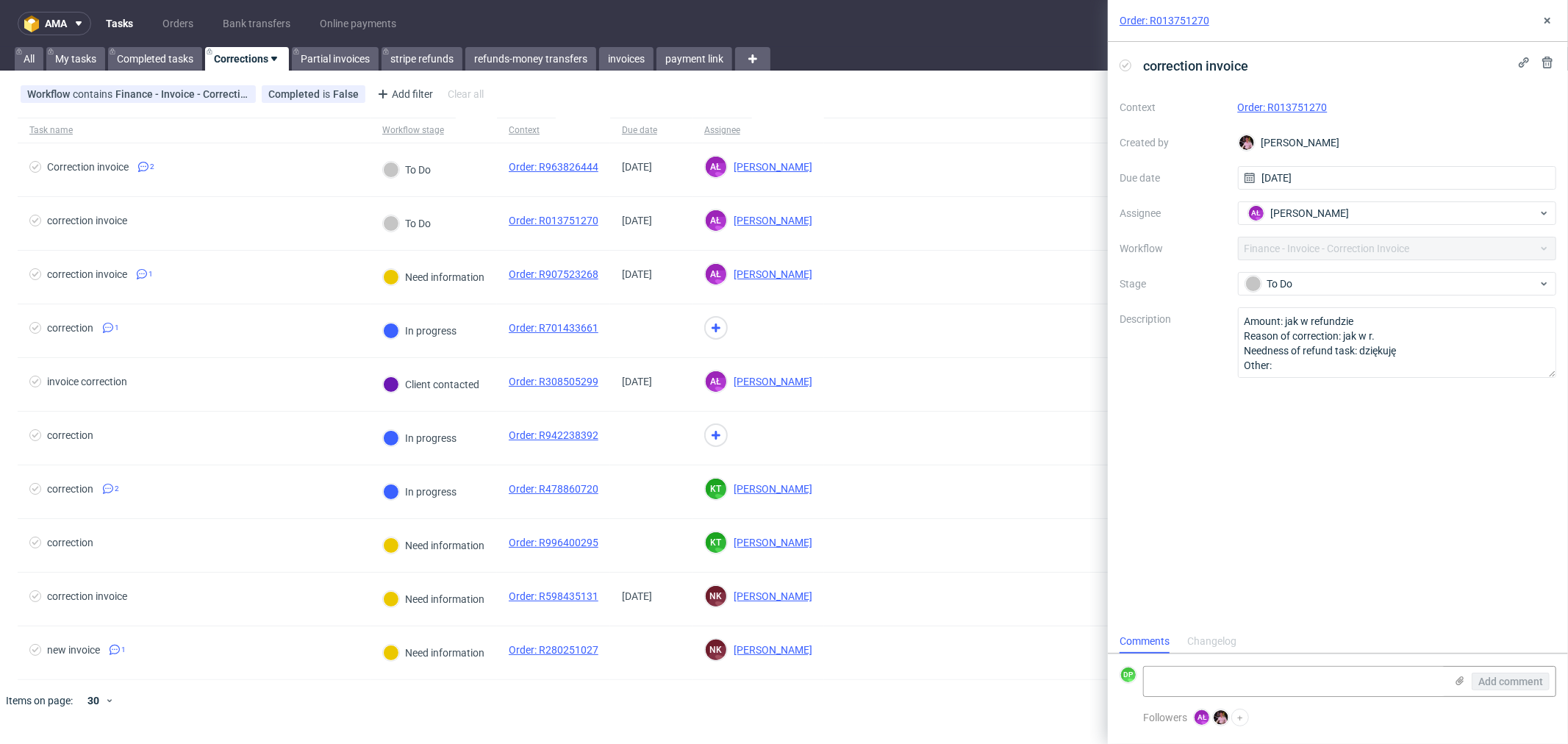
click at [1279, 108] on link "Order: R013751270" at bounding box center [1283, 106] width 89 height 12
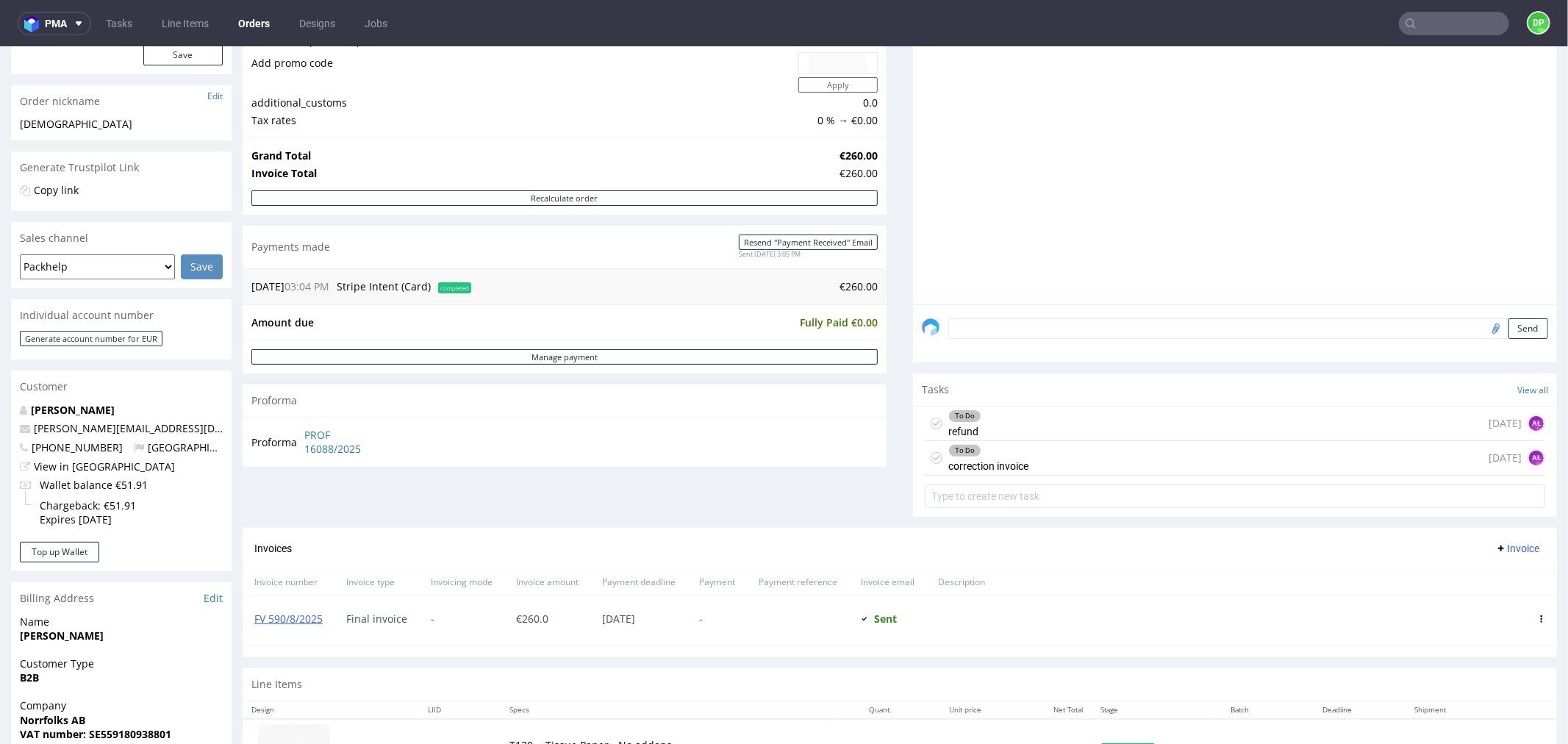
scroll to position [244, 0]
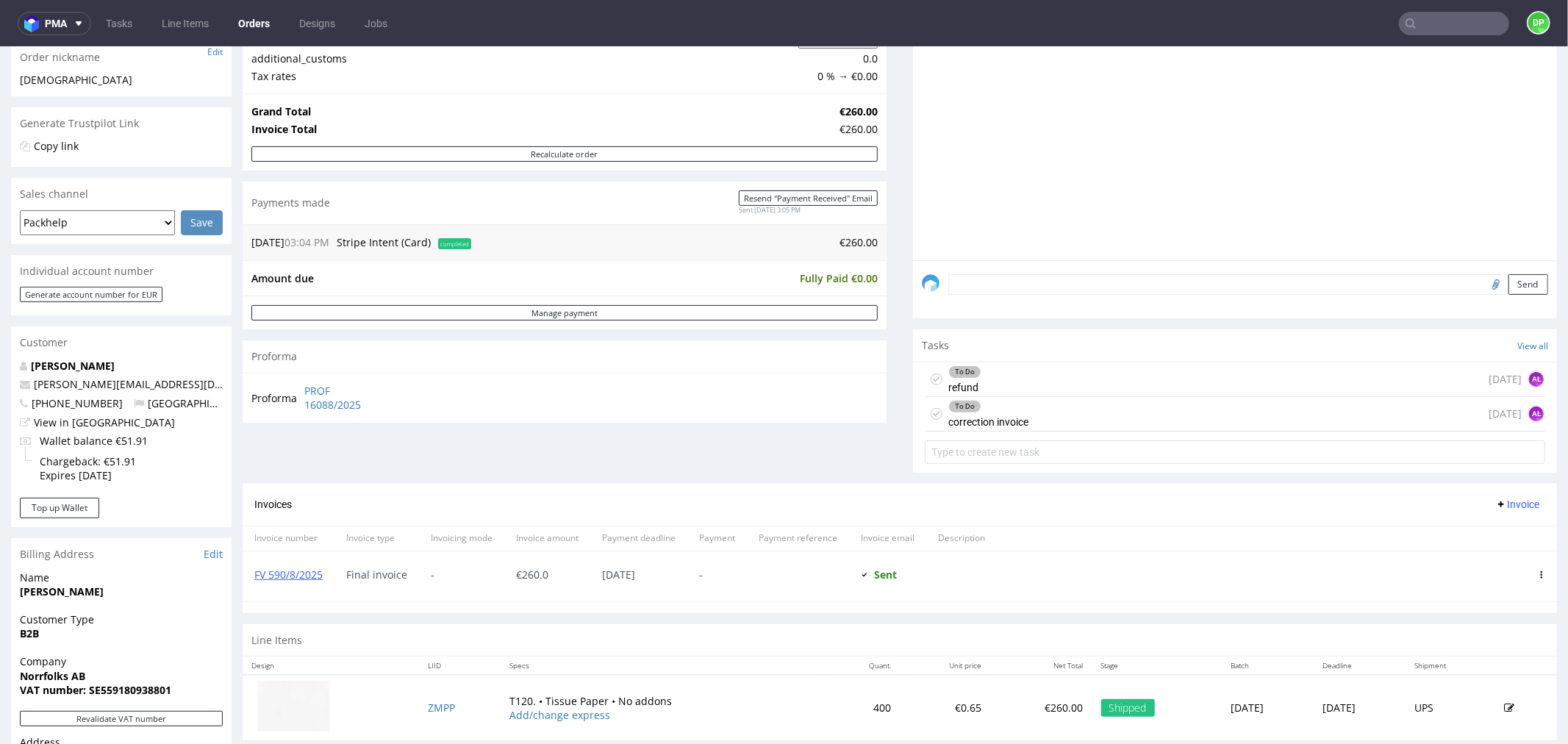
click at [1044, 372] on div "To Do refund [DATE] AŁ" at bounding box center [1235, 379] width 621 height 34
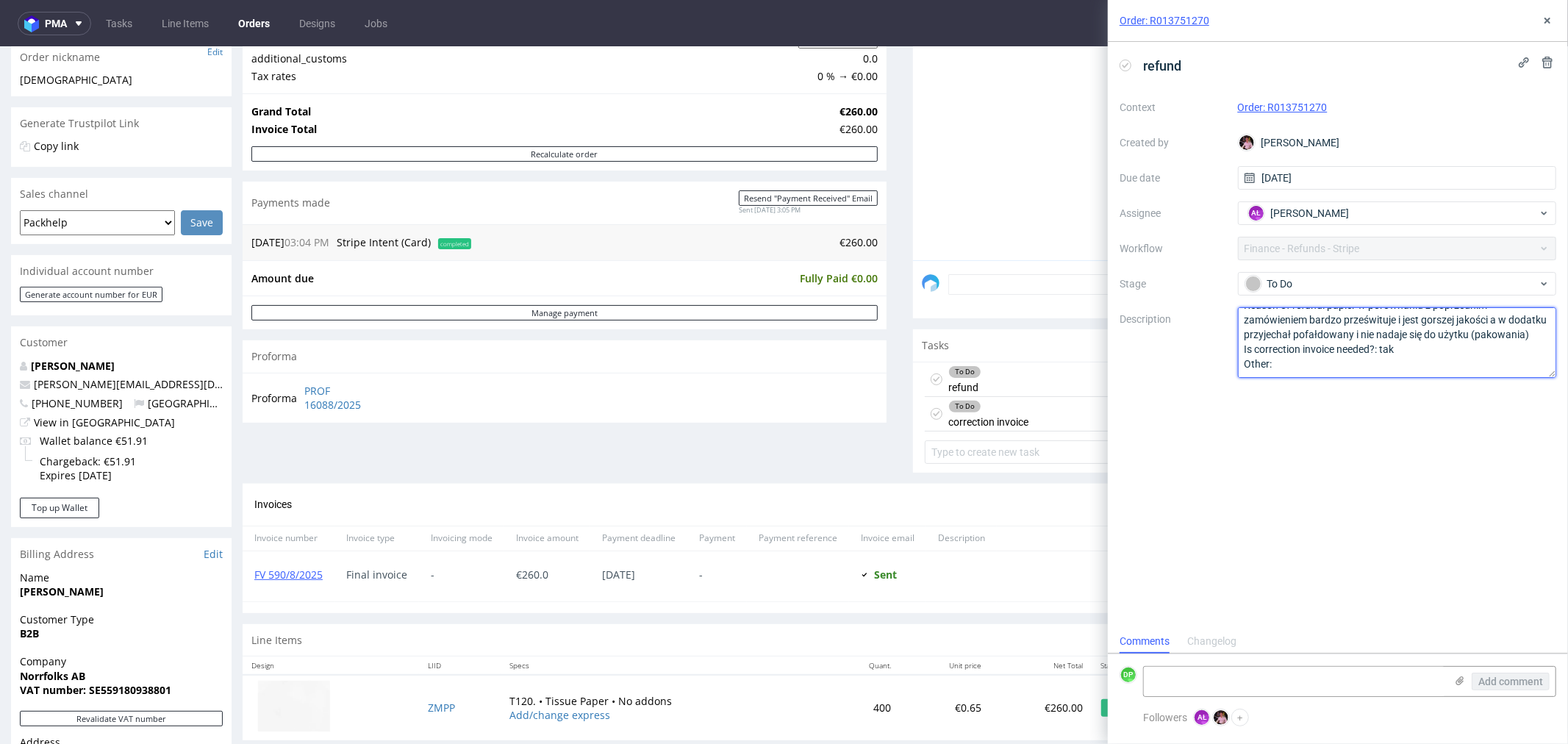
scroll to position [60, 0]
click at [1552, 308] on textarea "Amount: 50% zamówienia Currency: euro Reason of refund: papier w porównaniu z p…" at bounding box center [1398, 343] width 319 height 70
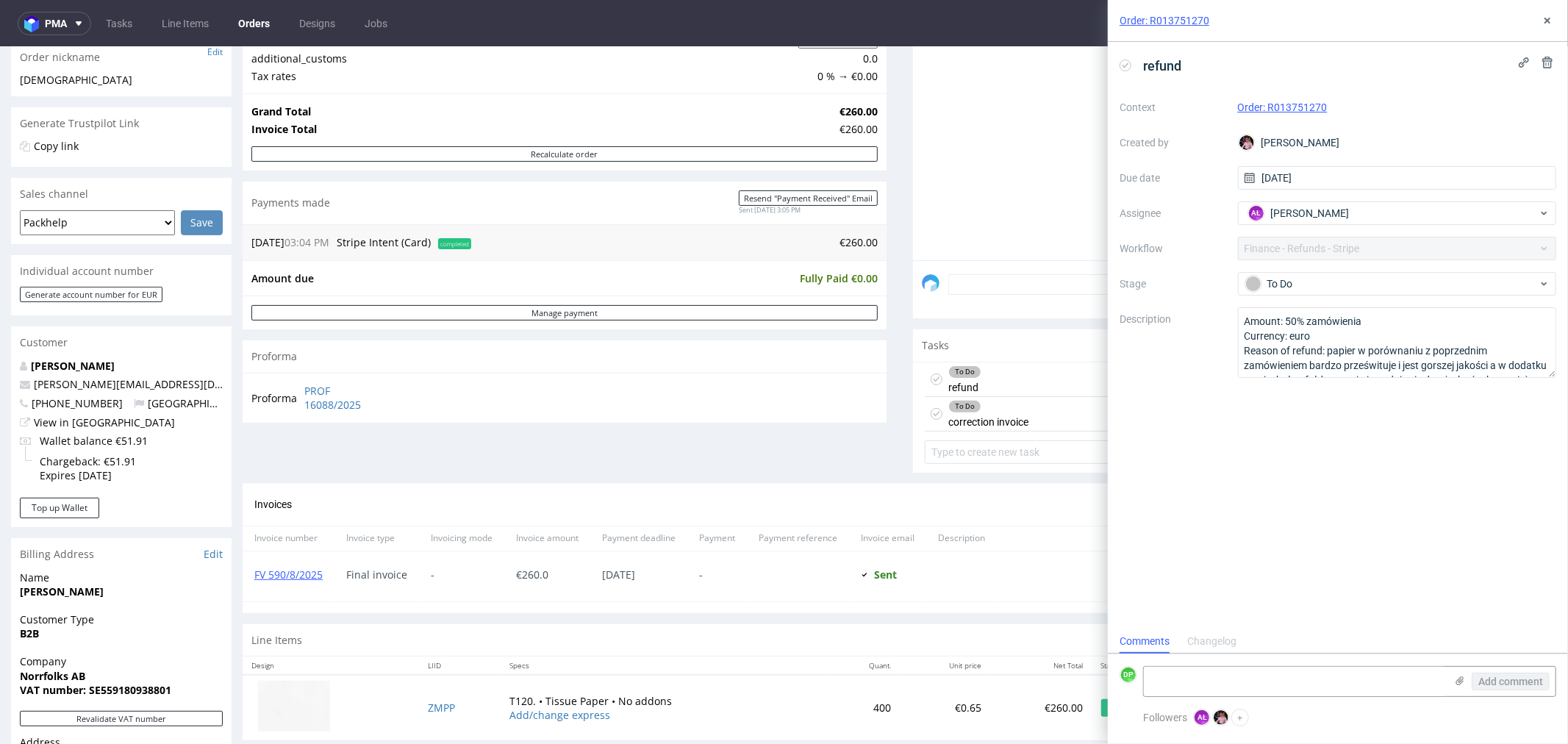
click at [792, 445] on div "Order summary 1 Line Item (Net Total) 260.00 Add promo code Apply additional_cu…" at bounding box center [565, 215] width 644 height 536
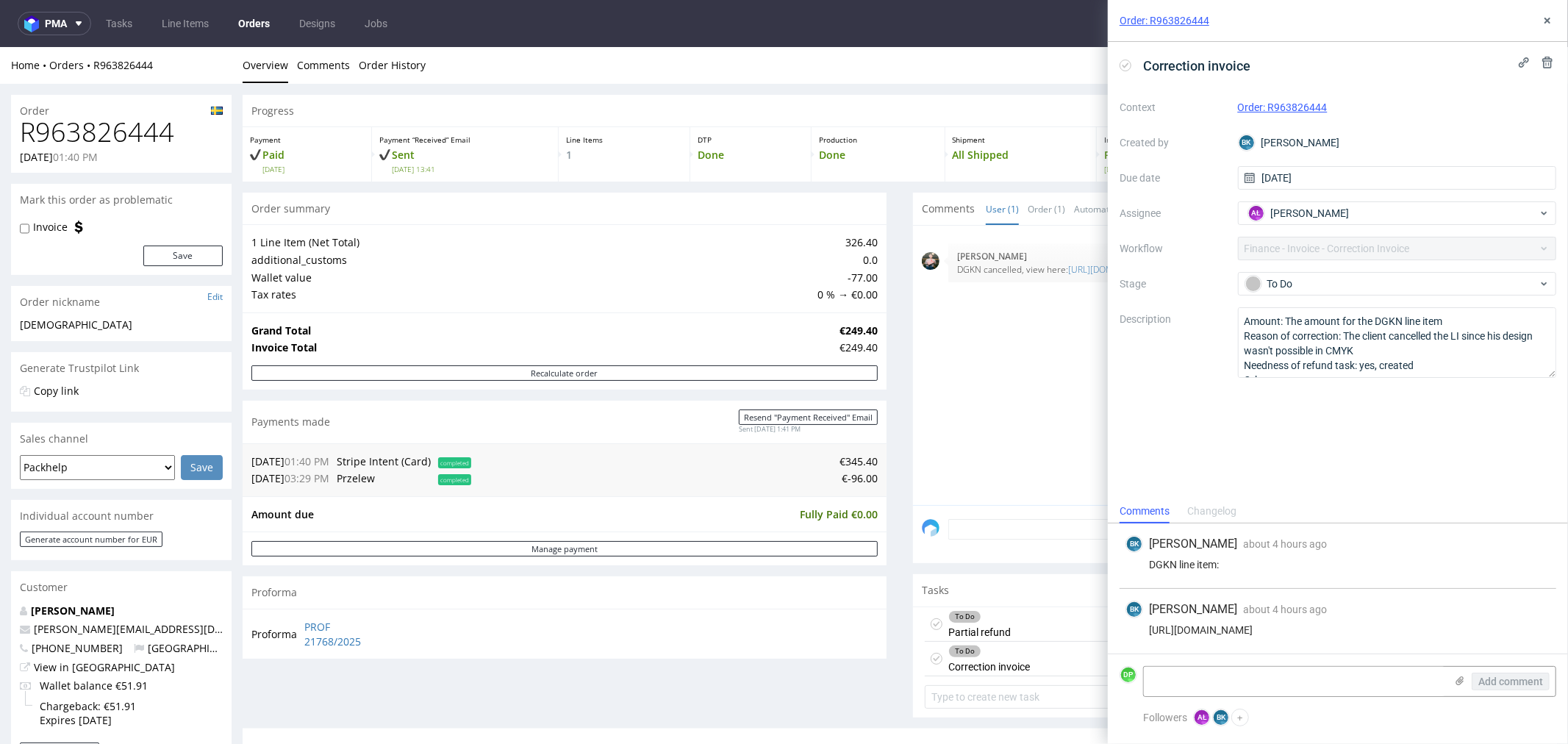
click at [1031, 352] on div "[DATE] 15:04 pm [PERSON_NAME] DGKN cancelled, view here: [URL][DOMAIN_NAME]" at bounding box center [1240, 369] width 635 height 271
click at [1550, 18] on use at bounding box center [1547, 21] width 6 height 6
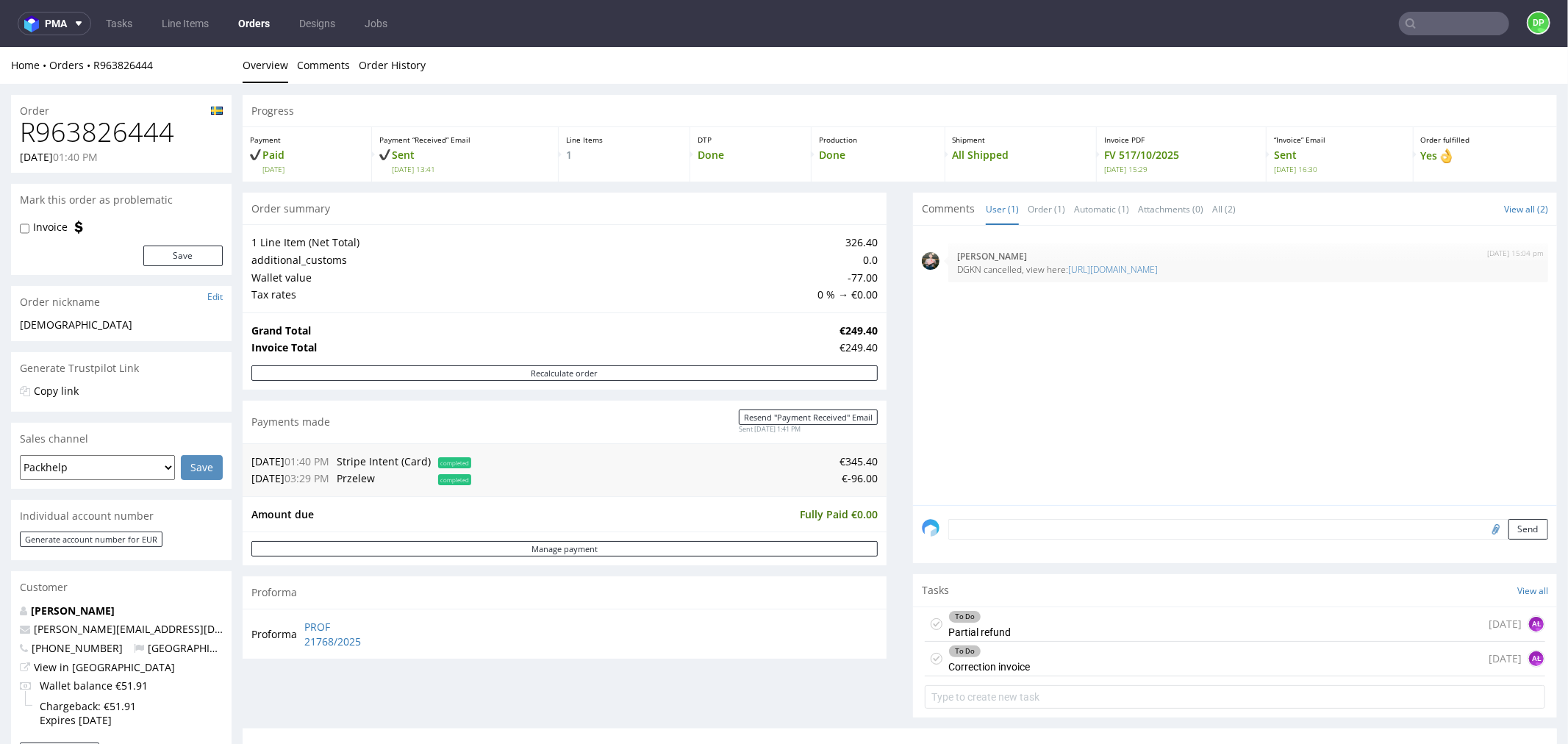
click at [111, 135] on h1 "R963826444" at bounding box center [121, 132] width 203 height 30
copy h1 "R963826444"
click at [1025, 671] on div "To Do Correction invoice today AŁ" at bounding box center [1235, 658] width 621 height 34
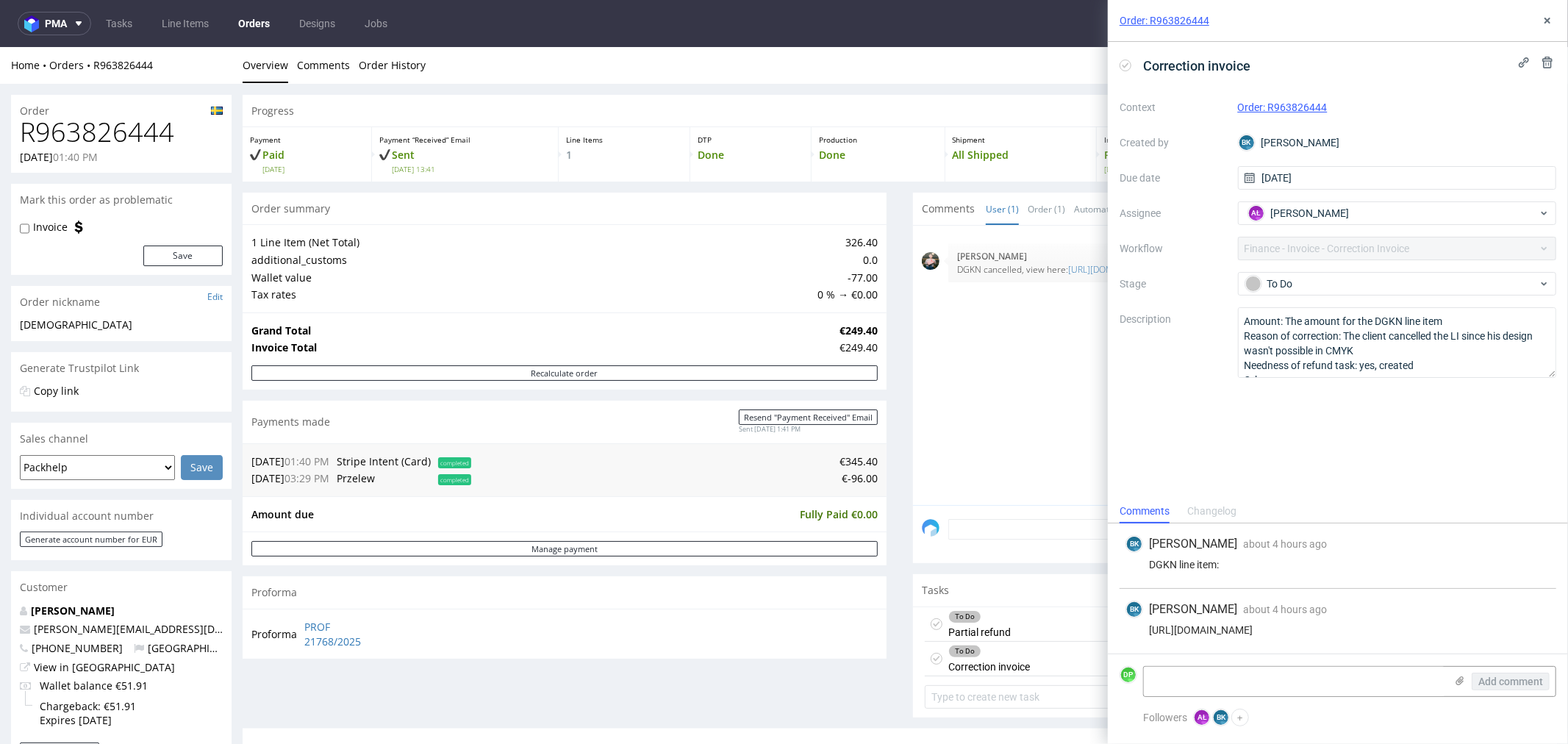
click at [1128, 67] on icon at bounding box center [1125, 65] width 12 height 12
click at [1553, 17] on icon at bounding box center [1547, 20] width 12 height 12
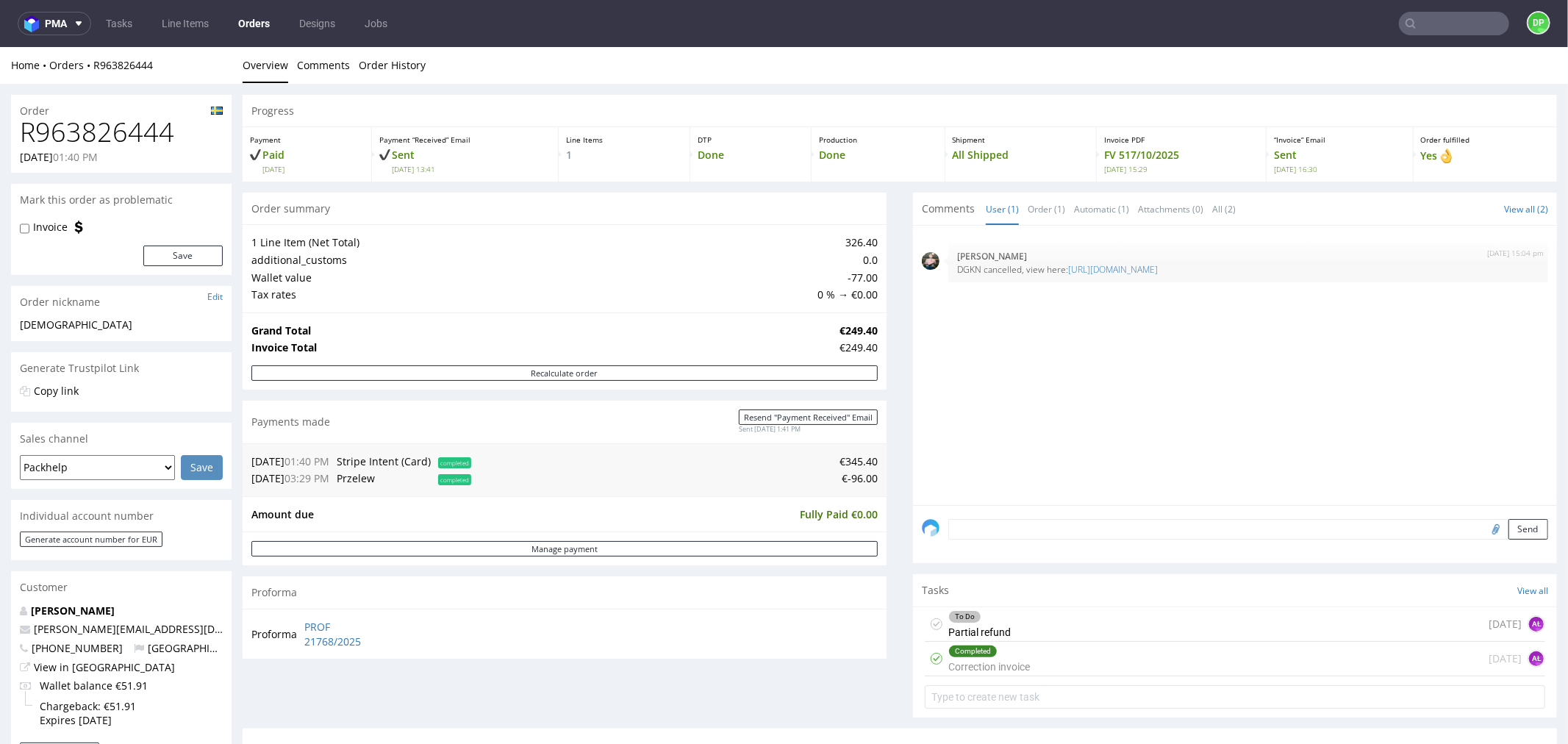
click at [1084, 627] on div "To Do Partial refund today AŁ" at bounding box center [1235, 623] width 621 height 34
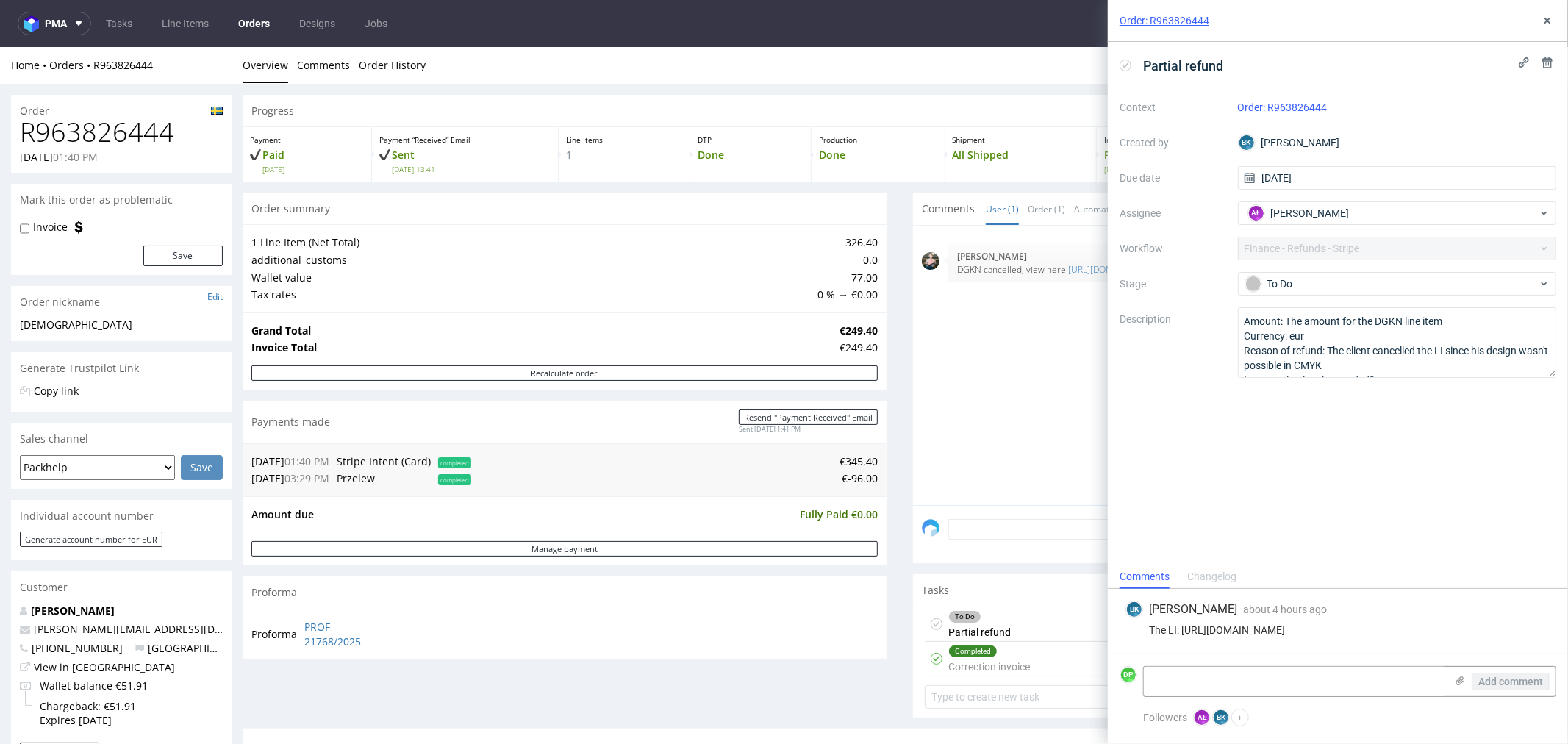
click at [1127, 69] on icon at bounding box center [1125, 65] width 12 height 12
click at [1553, 21] on icon at bounding box center [1547, 20] width 12 height 12
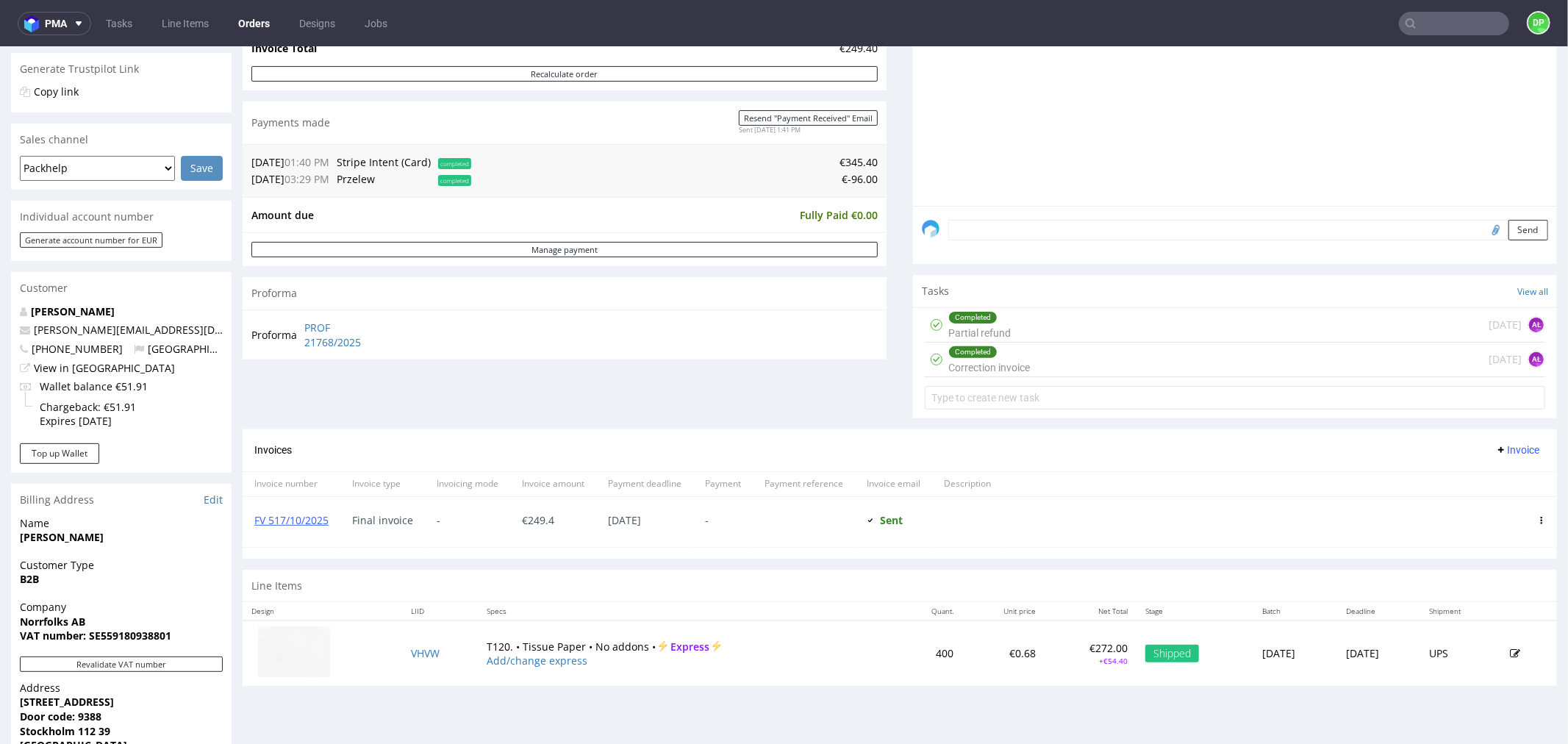
scroll to position [326, 0]
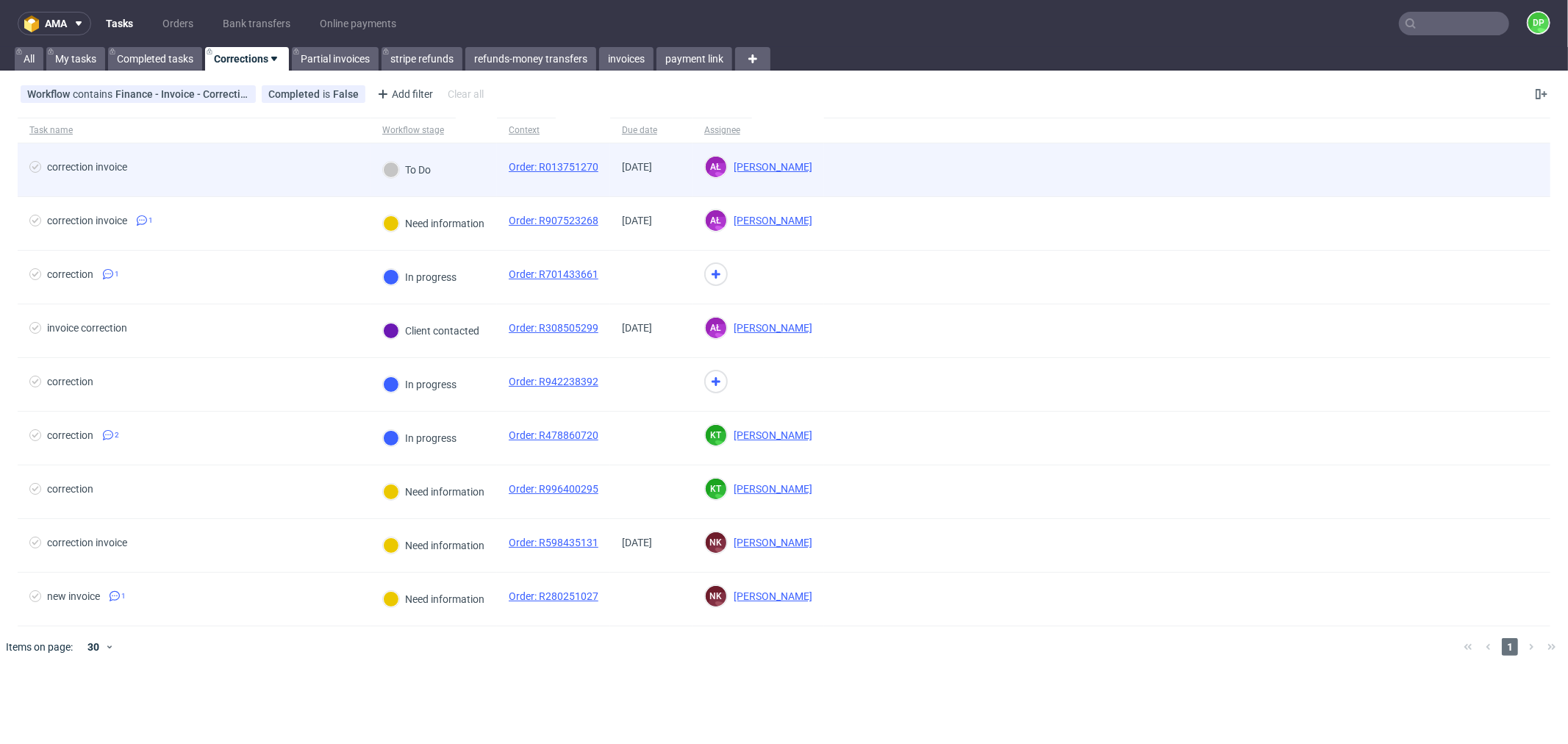
click at [182, 155] on div "correction invoice" at bounding box center [194, 170] width 353 height 53
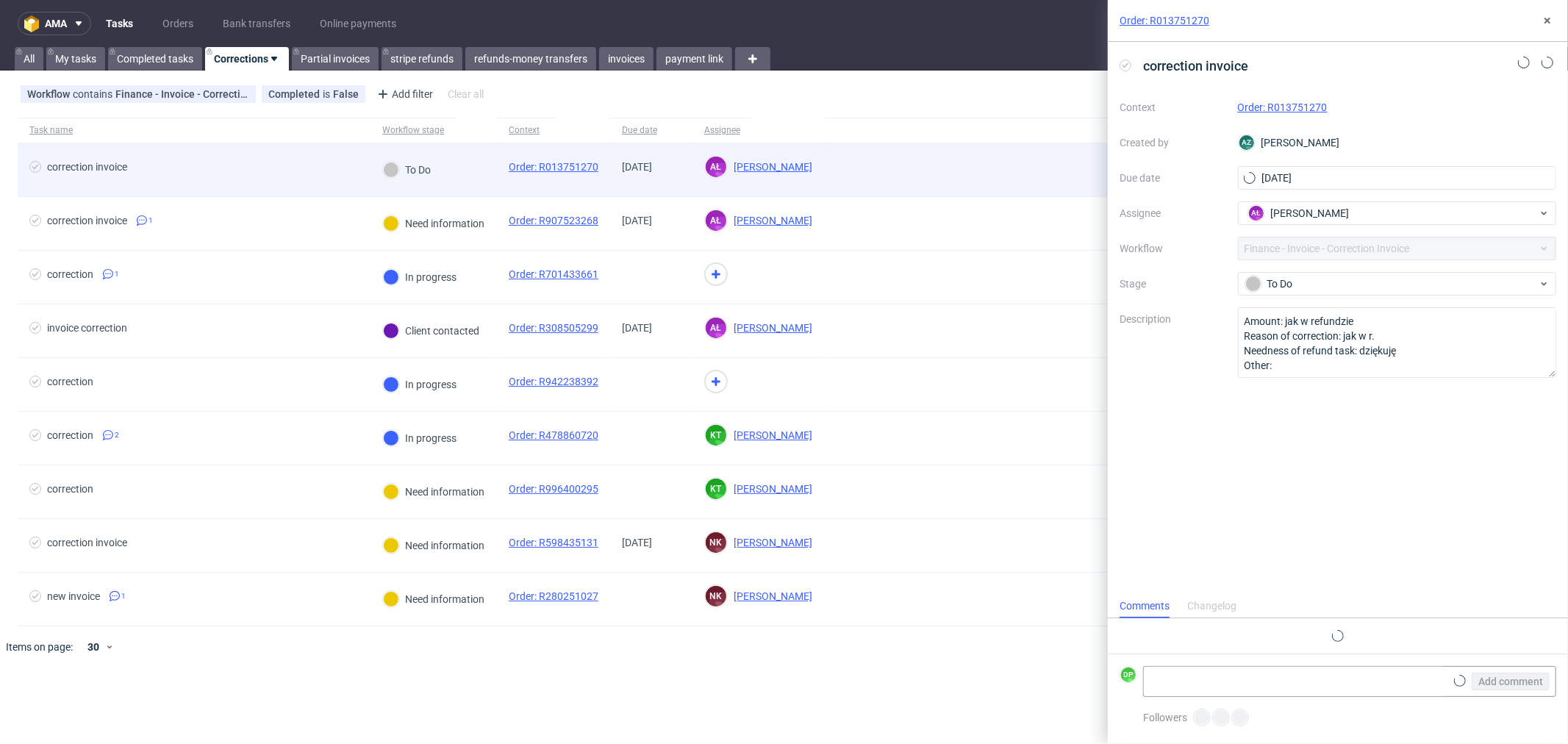
scroll to position [11, 0]
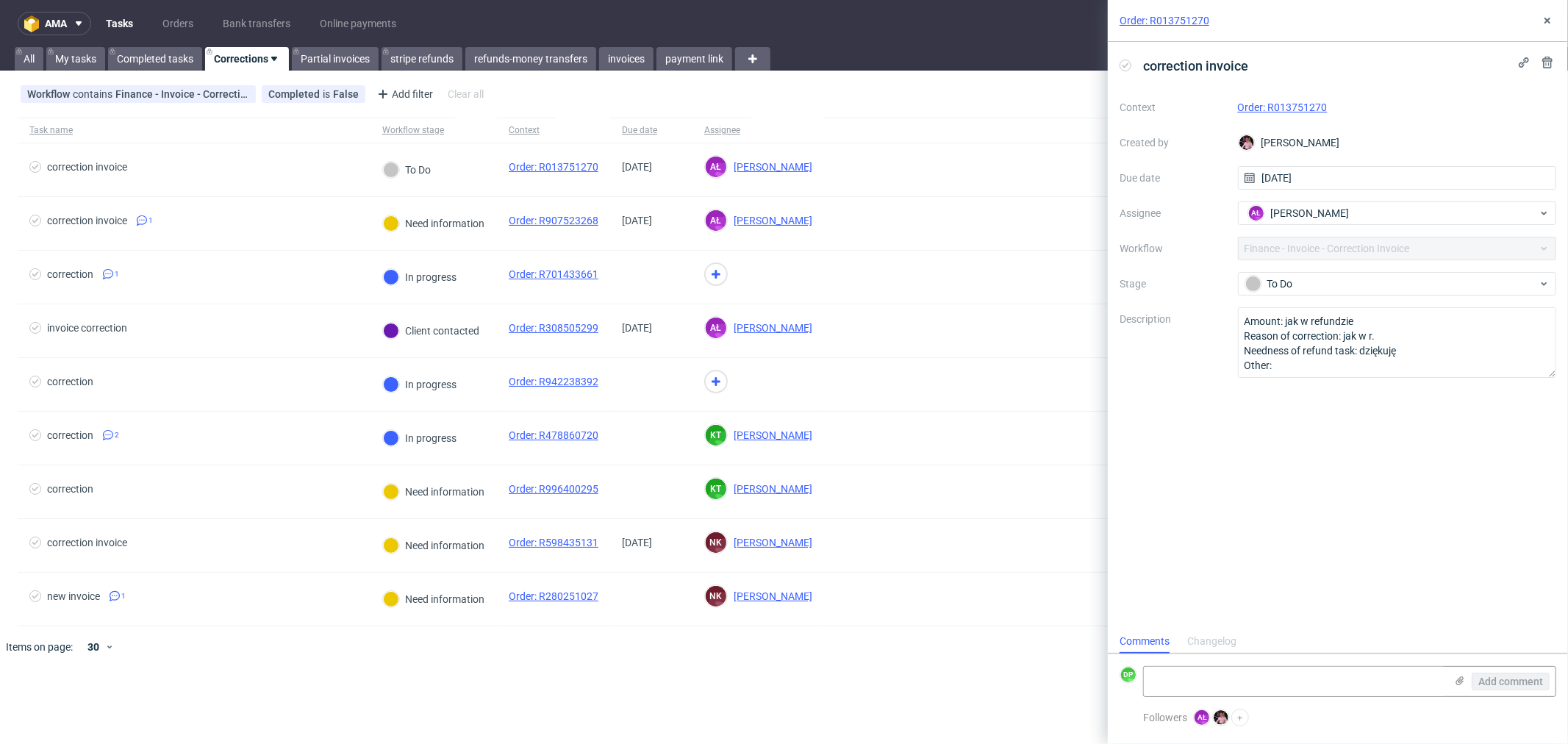
click at [1277, 106] on link "Order: R013751270" at bounding box center [1283, 106] width 89 height 12
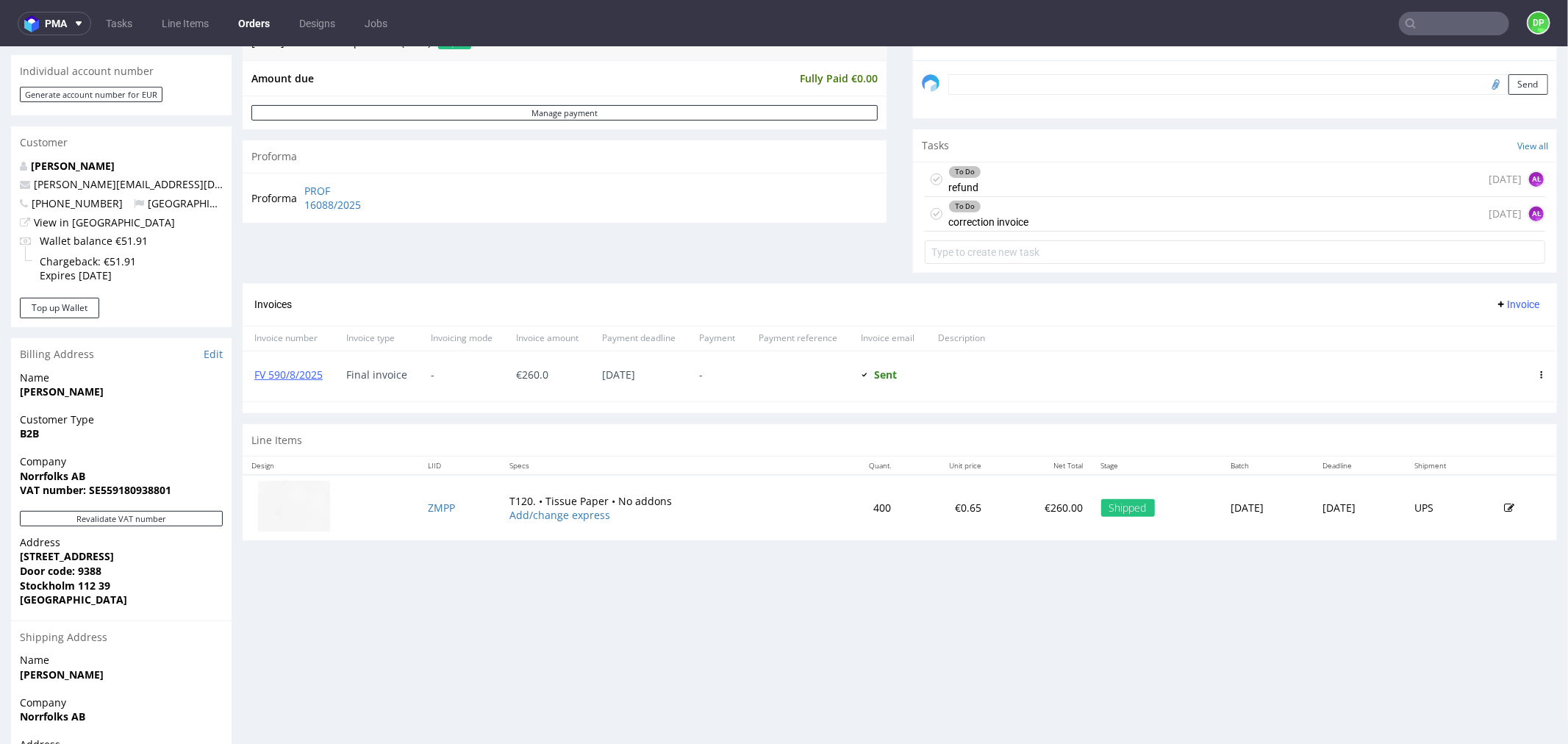
scroll to position [406, 0]
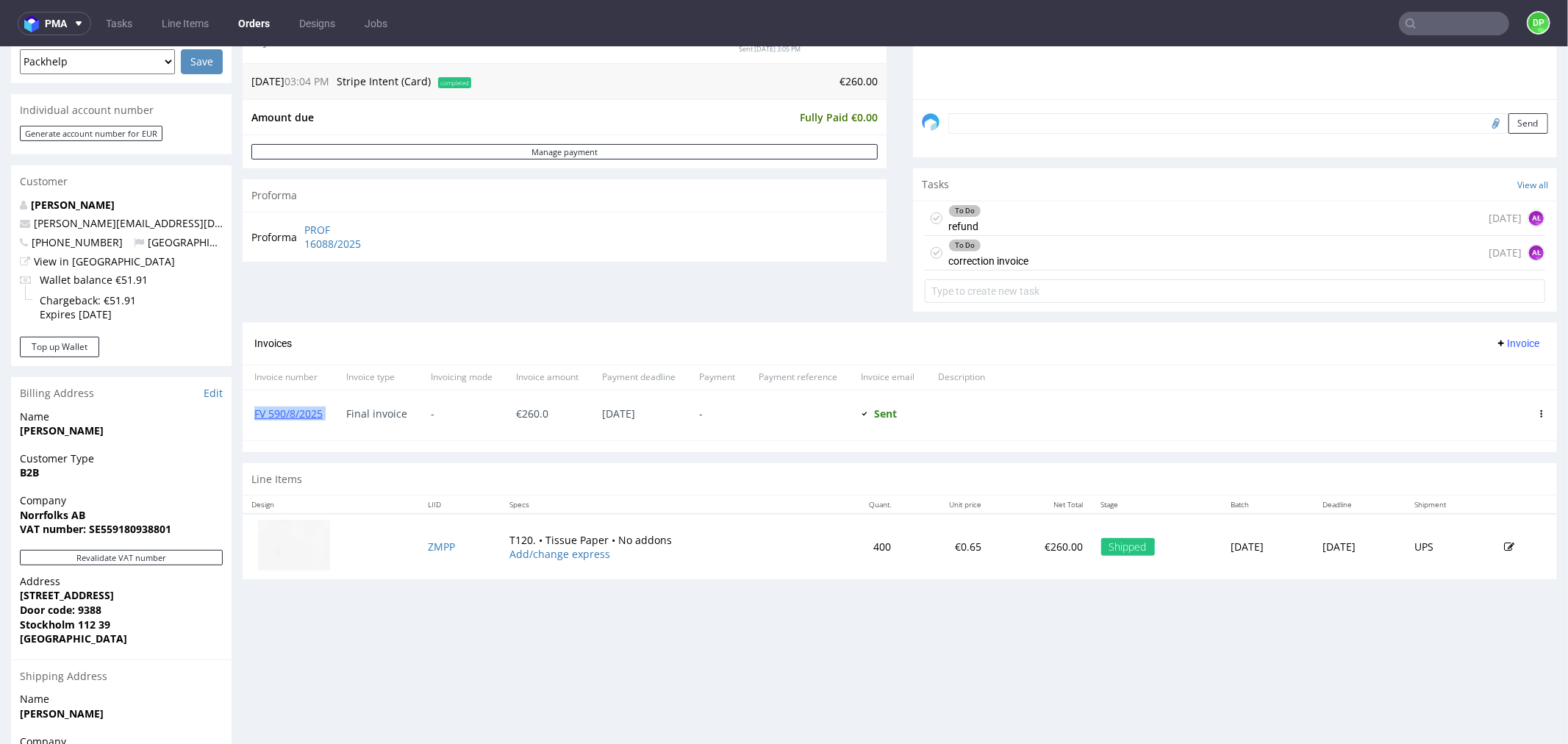
drag, startPoint x: 338, startPoint y: 409, endPoint x: 245, endPoint y: 411, distance: 93.0
click at [245, 411] on div "FV 590/8/2025 Final invoice - € 260.0 [DATE] - Sent Sent at [DATE]" at bounding box center [899, 414] width 1314 height 51
copy link "FV 590/8/2025"
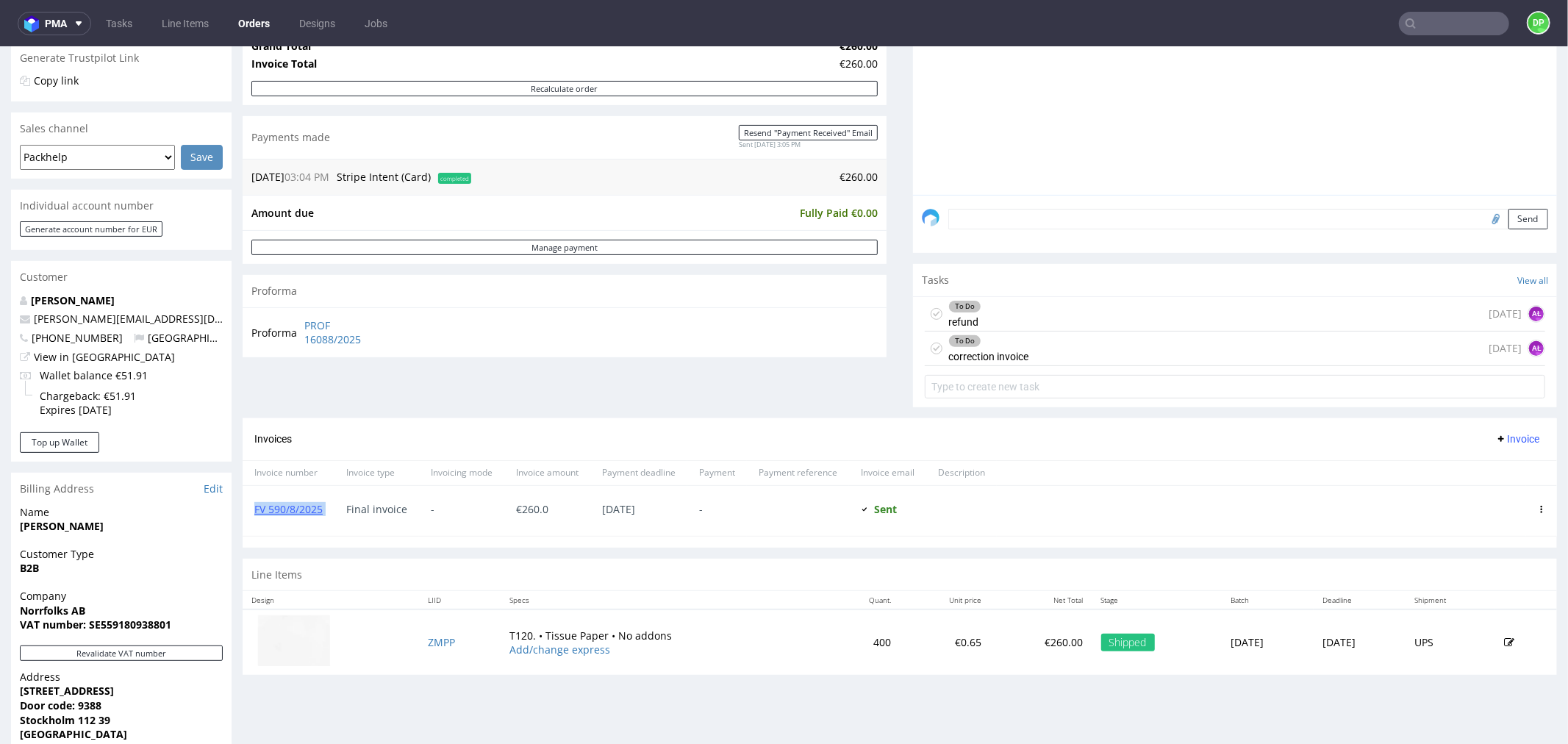
scroll to position [0, 0]
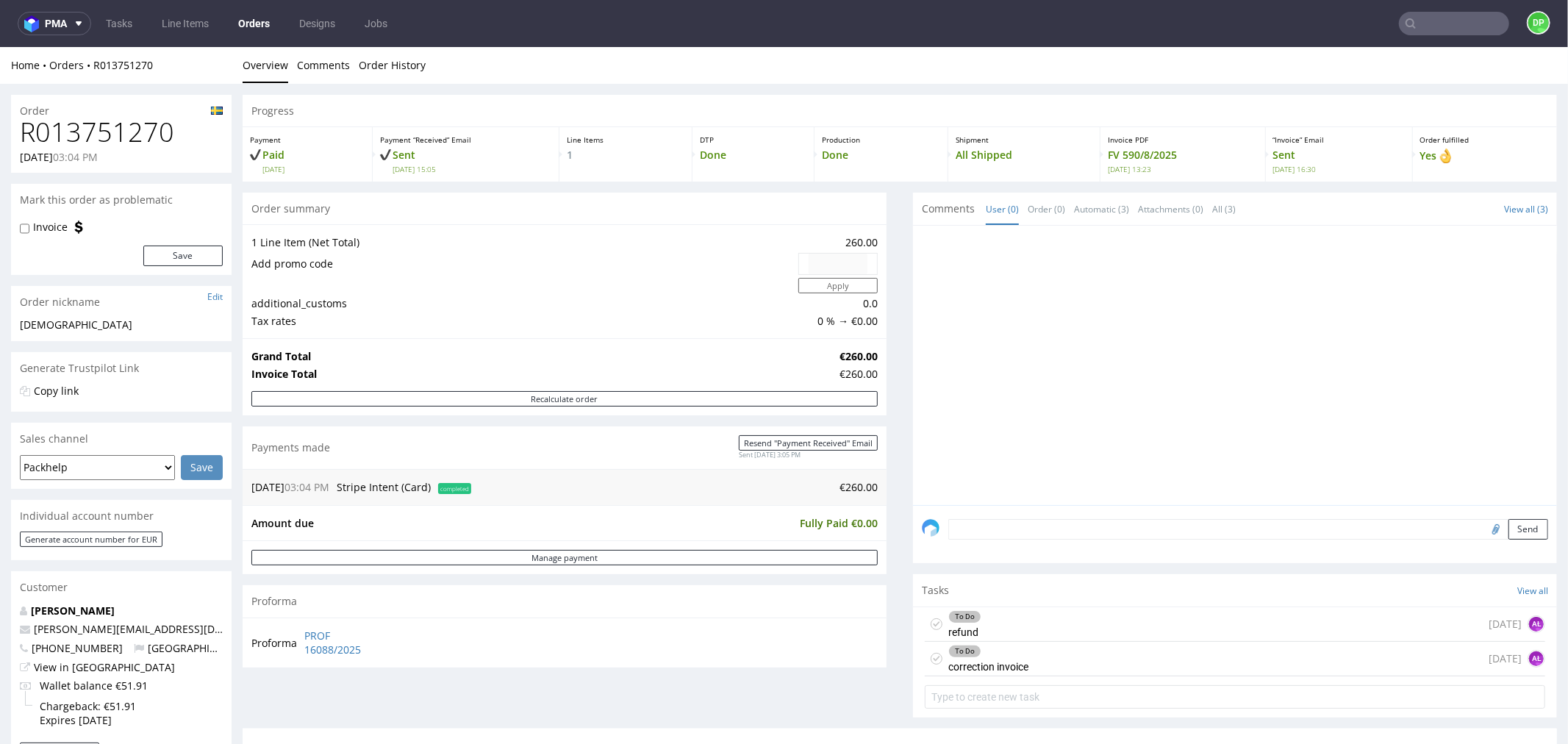
click at [71, 133] on h1 "R013751270" at bounding box center [121, 132] width 203 height 30
copy h1 "R013751270"
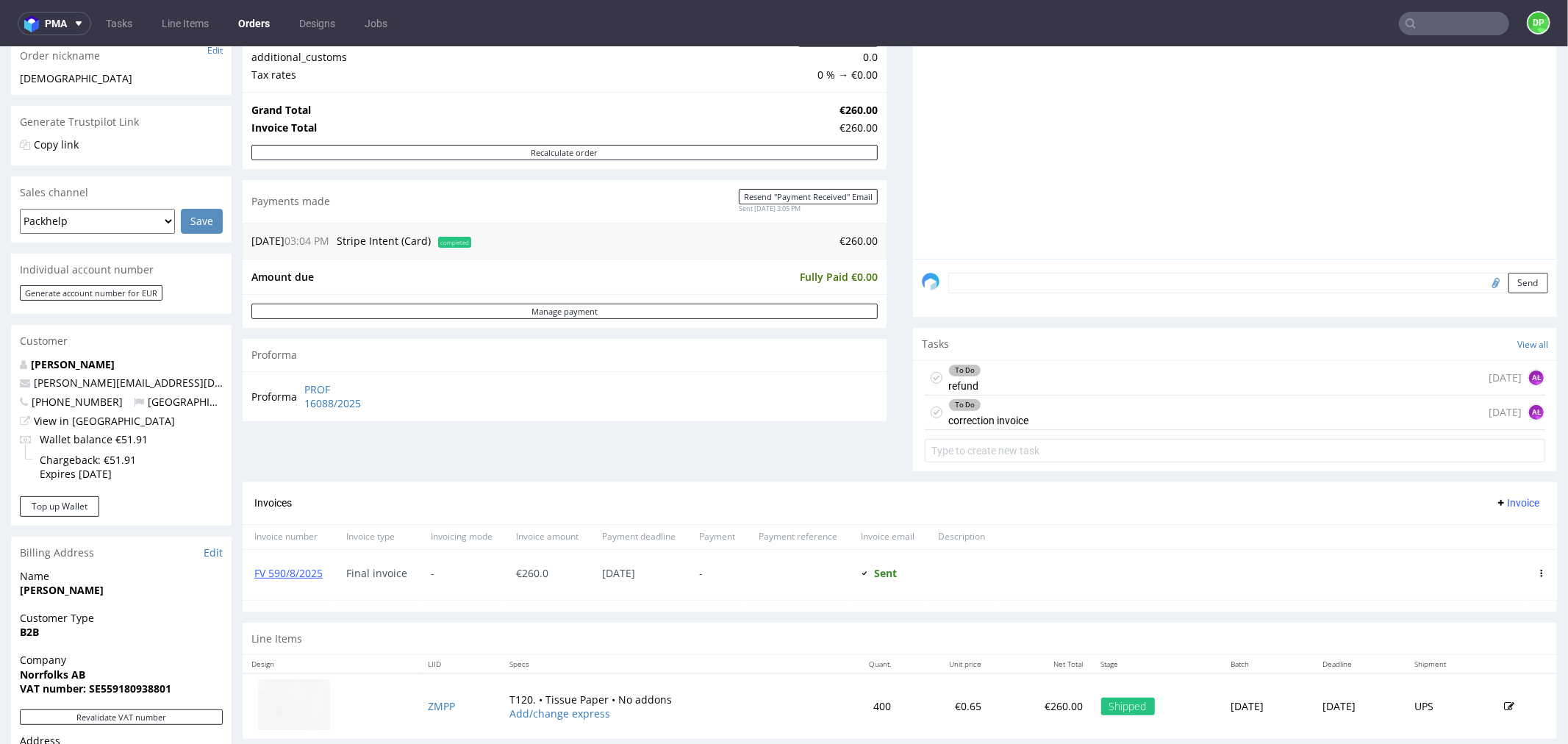
scroll to position [408, 0]
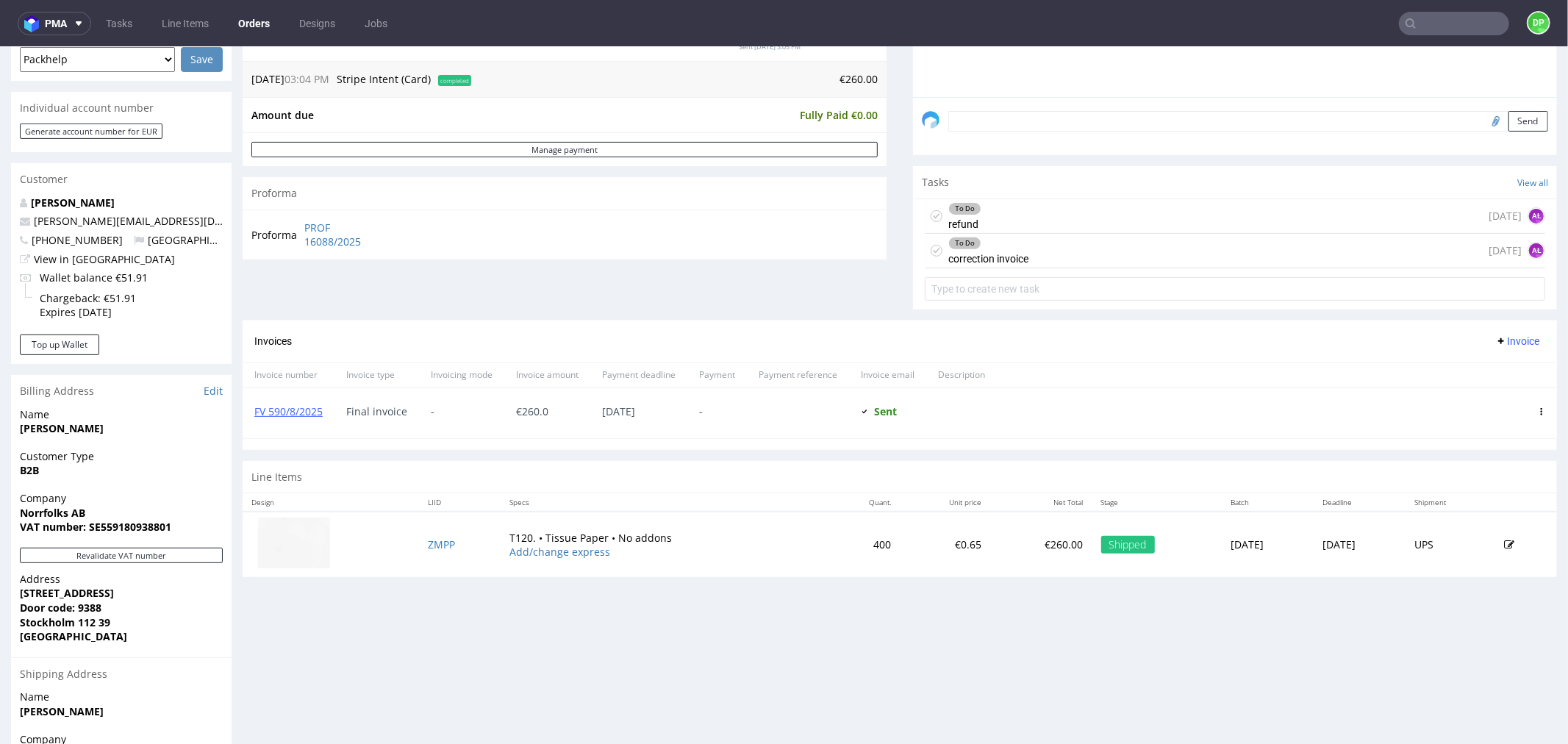
click at [1026, 216] on div "To Do refund today AŁ" at bounding box center [1235, 216] width 621 height 34
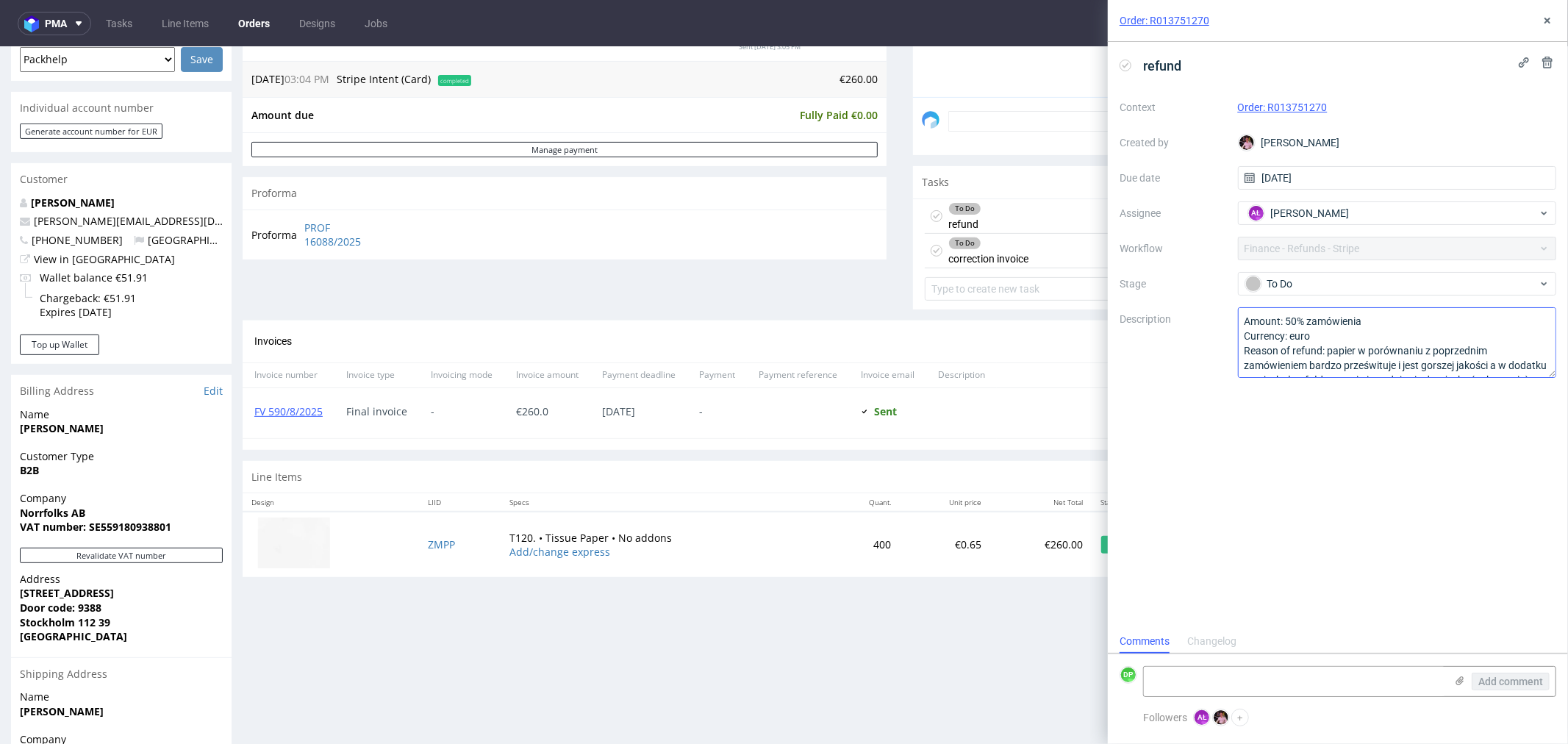
scroll to position [60, 0]
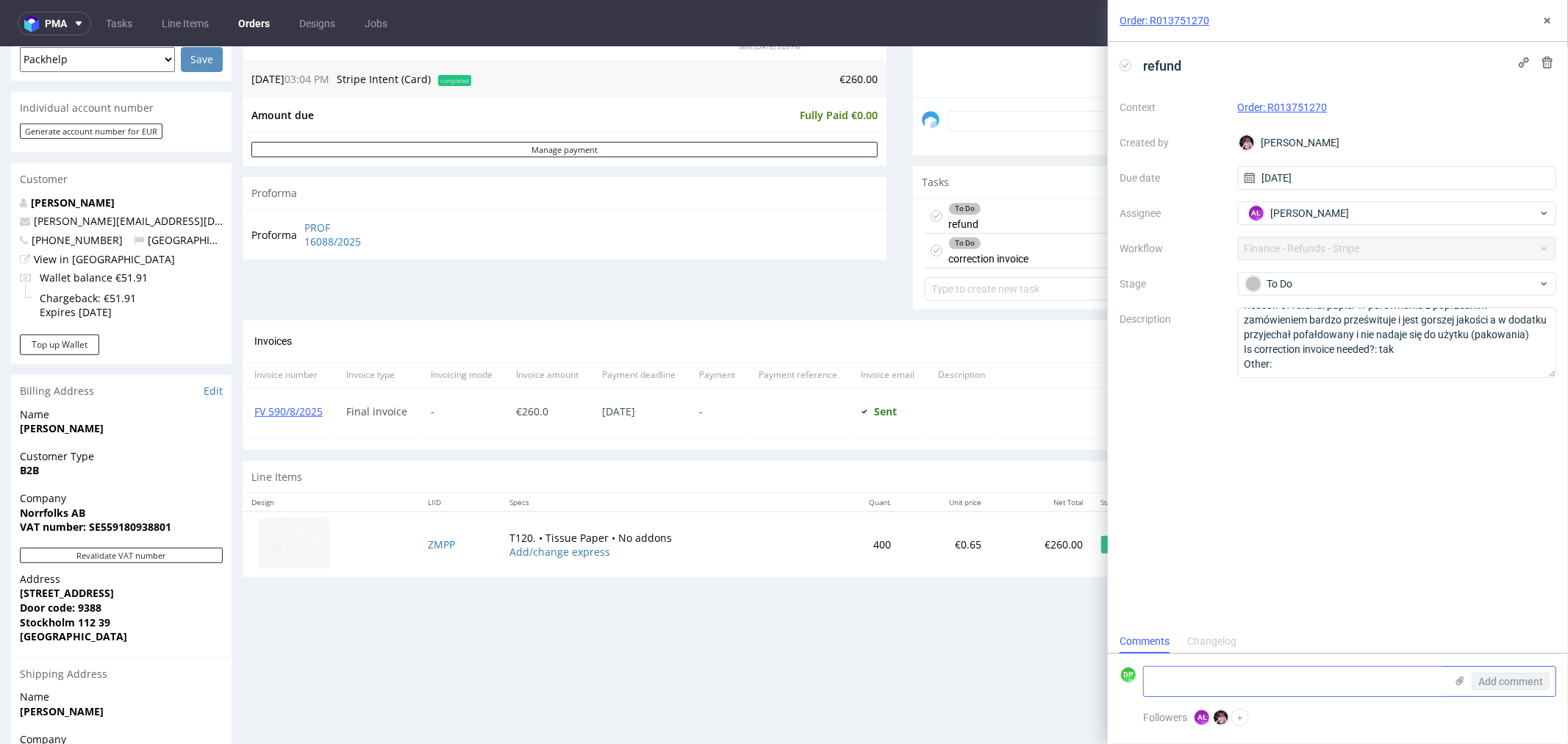
click at [1185, 677] on textarea at bounding box center [1295, 681] width 301 height 30
paste textarea "FK 657/2025"
type textarea "FK 657/2025"
click at [1125, 67] on use at bounding box center [1126, 65] width 6 height 5
click at [1508, 676] on span "Add comment" at bounding box center [1511, 681] width 65 height 10
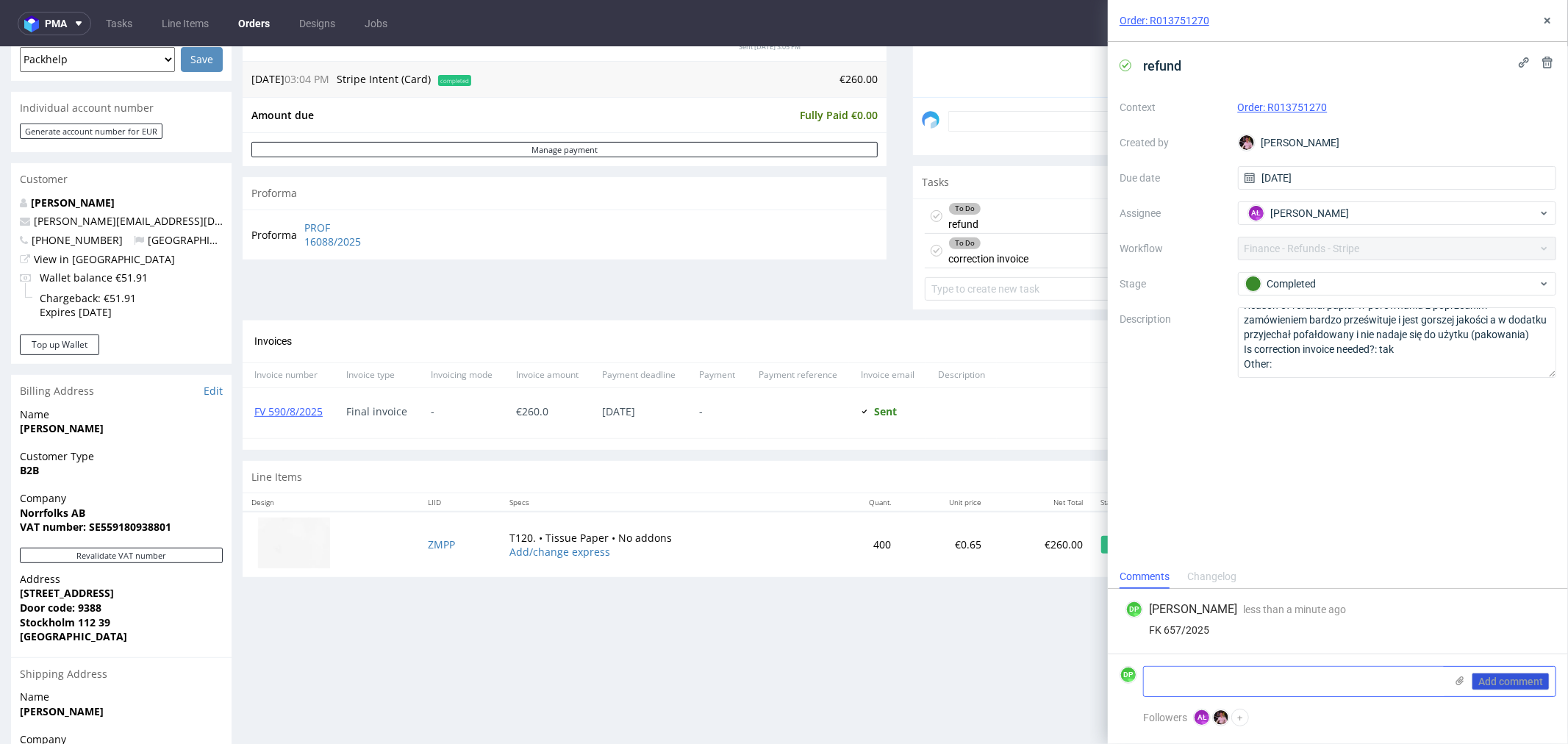
scroll to position [0, 0]
click at [1545, 12] on button at bounding box center [1548, 21] width 18 height 18
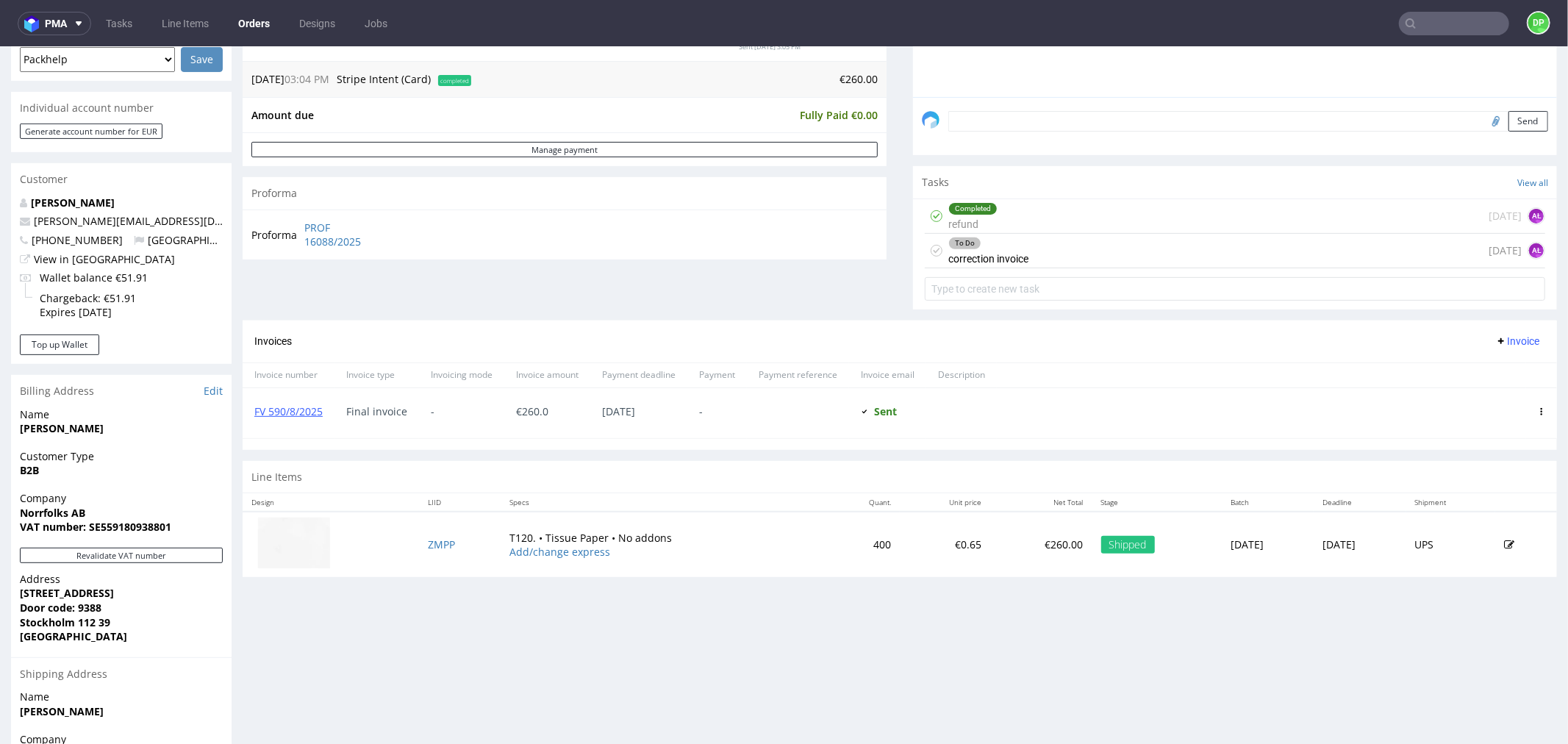
click at [1500, 335] on span "Invoice" at bounding box center [1517, 340] width 44 height 12
click at [1466, 372] on span "Upload" at bounding box center [1492, 371] width 71 height 14
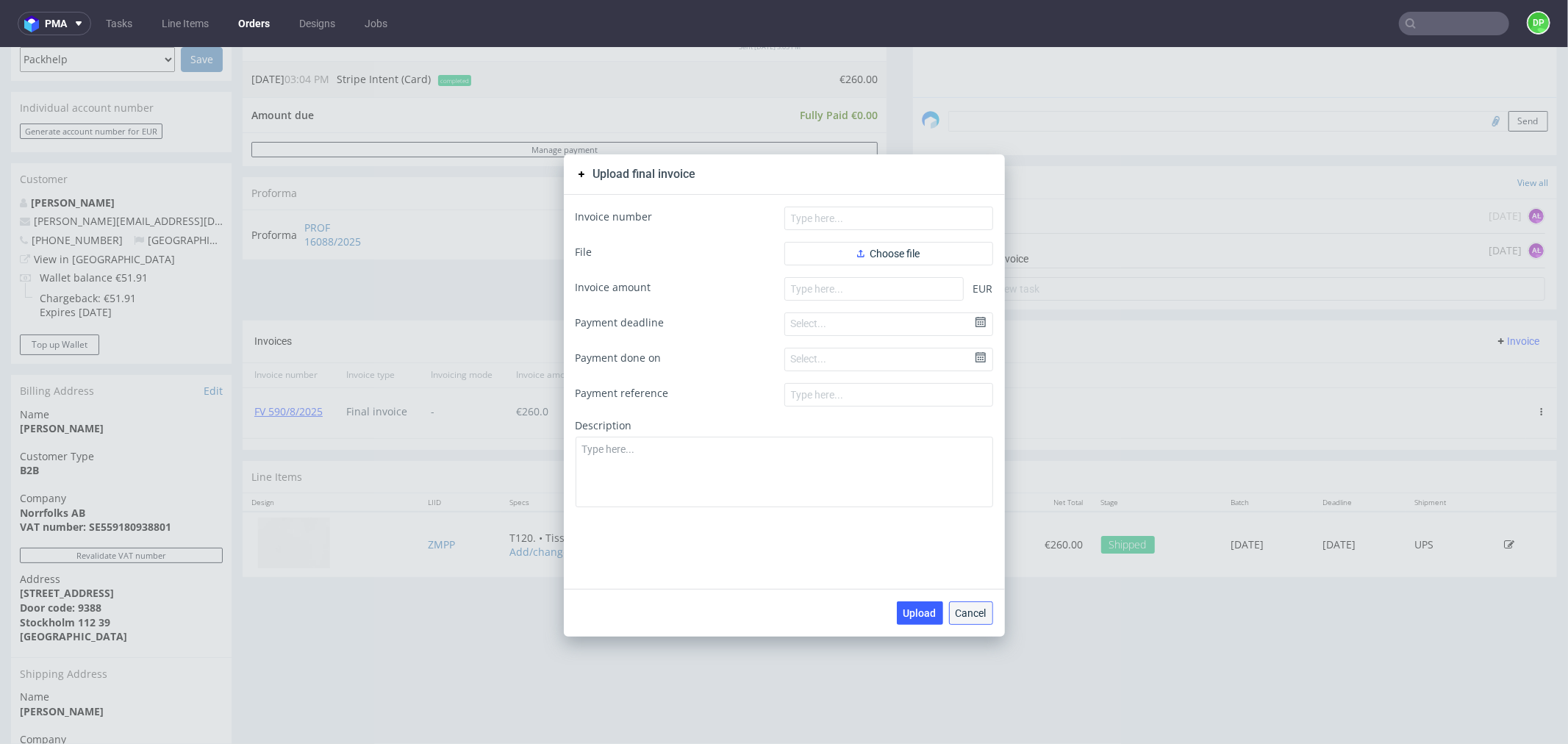
click at [973, 602] on button "Cancel" at bounding box center [971, 612] width 44 height 23
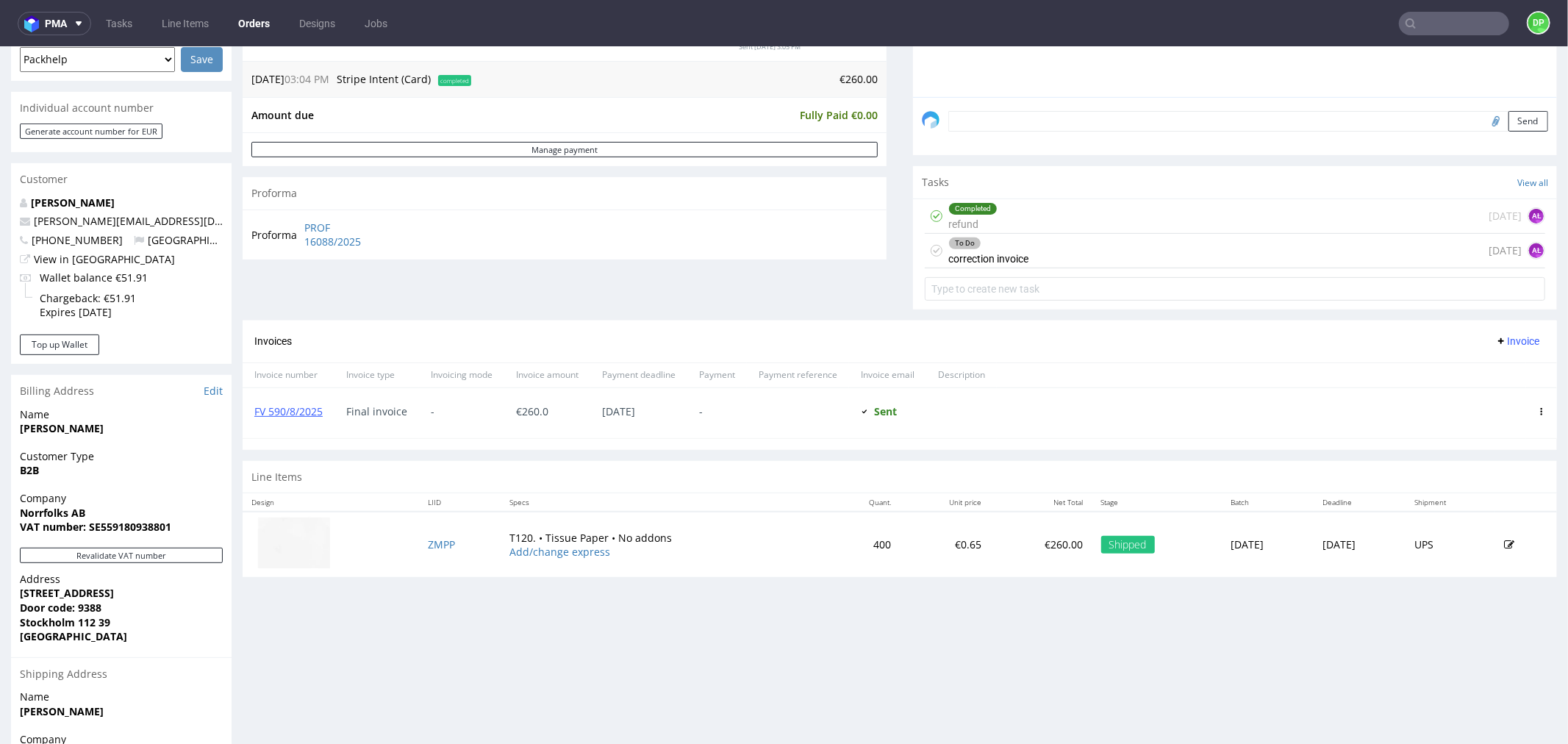
click at [1496, 342] on span "Invoice" at bounding box center [1517, 340] width 44 height 12
click at [1461, 391] on span "Add corrective" at bounding box center [1494, 399] width 74 height 14
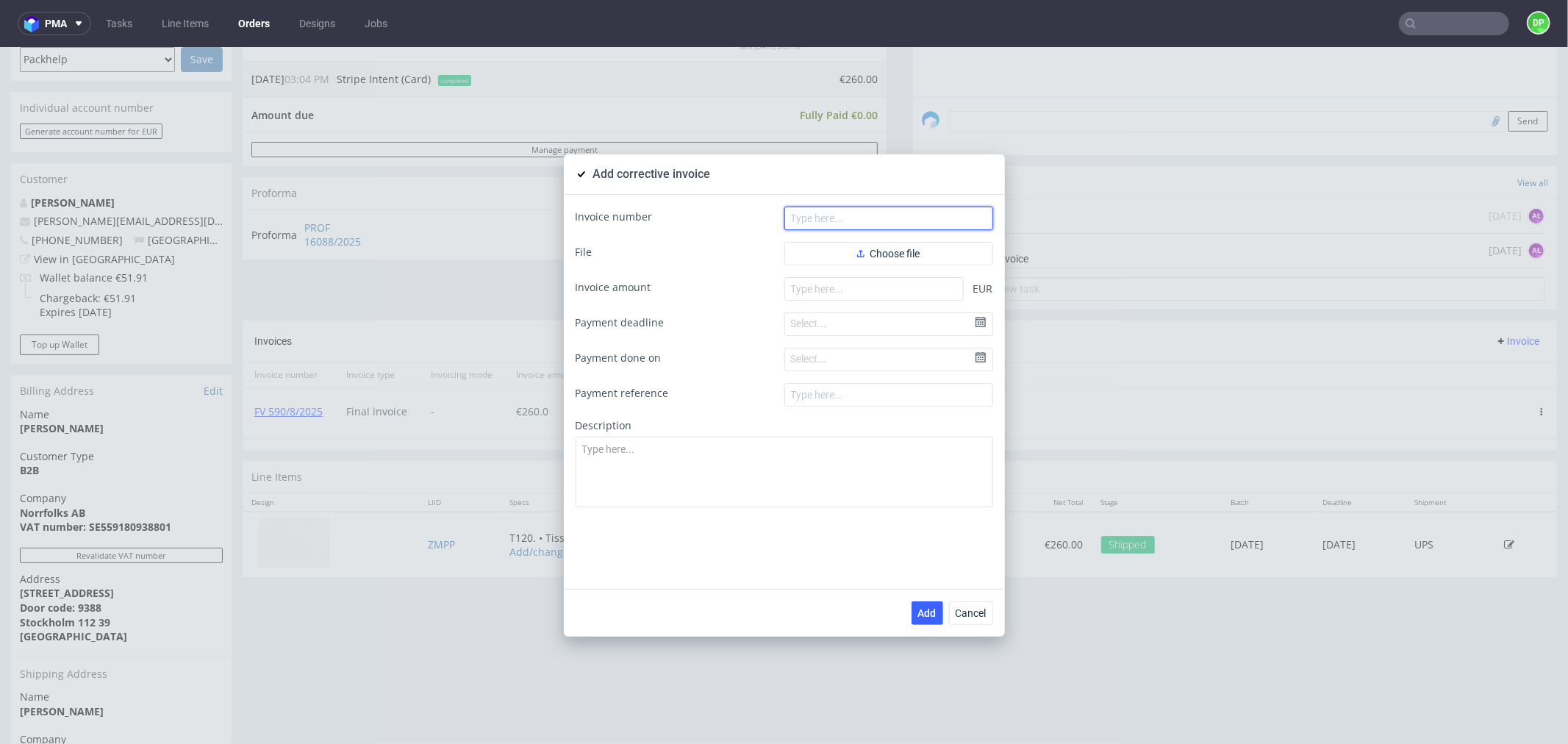
click at [849, 222] on input "text" at bounding box center [889, 217] width 208 height 23
paste input "FK 657/2025"
type input "FK 657/2025"
click at [870, 260] on button "Choose file" at bounding box center [889, 253] width 208 height 23
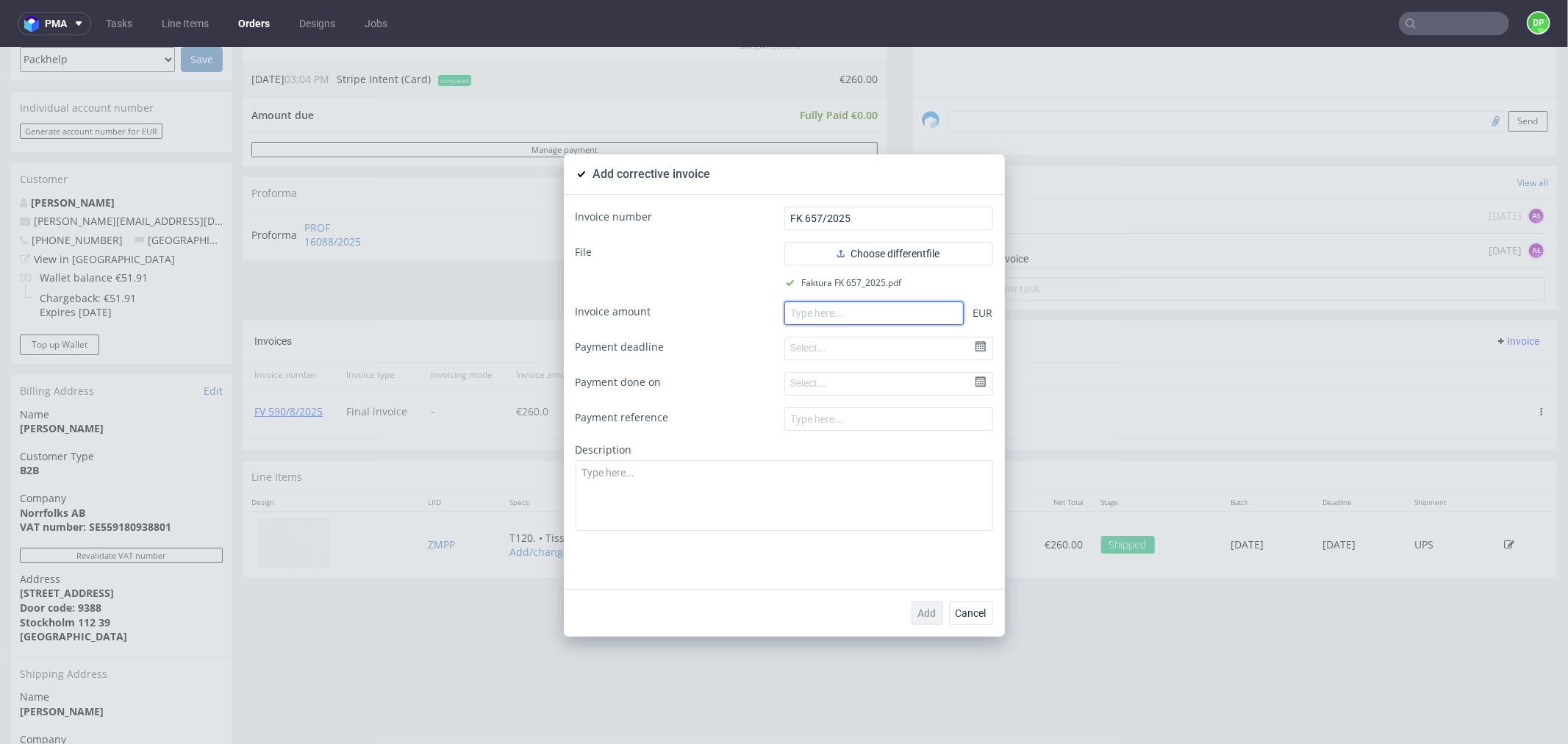
click at [871, 304] on input "number" at bounding box center [874, 312] width 180 height 23
paste input "-130.00"
type input "-130.00"
click at [872, 259] on button "Choose different file" at bounding box center [889, 253] width 208 height 23
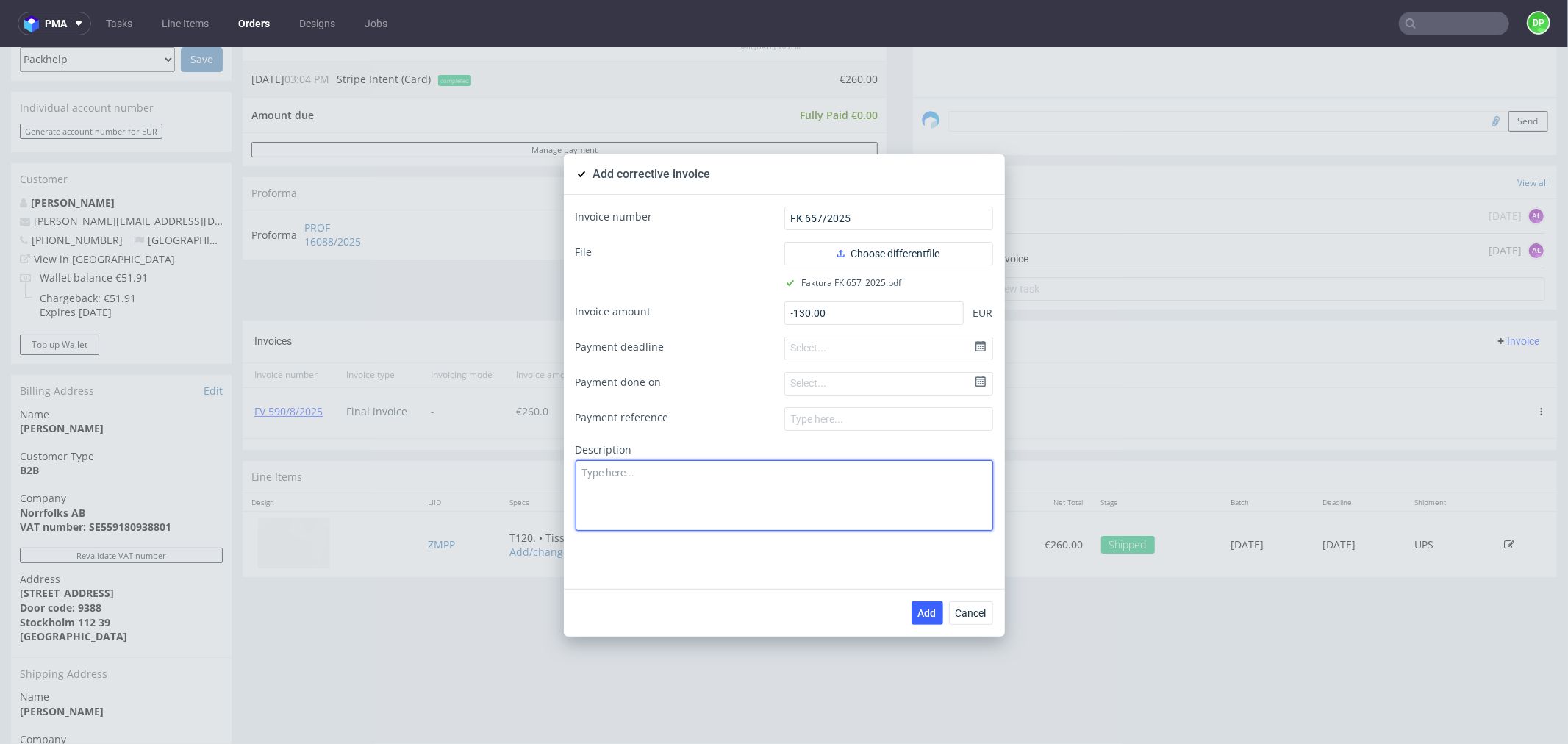
click at [628, 473] on textarea at bounding box center [784, 494] width 418 height 70
paste textarea "Production issue. Low quality of the product"
type textarea "Production issue. Low quality of the product"
click at [925, 611] on span "Add" at bounding box center [927, 611] width 18 height 10
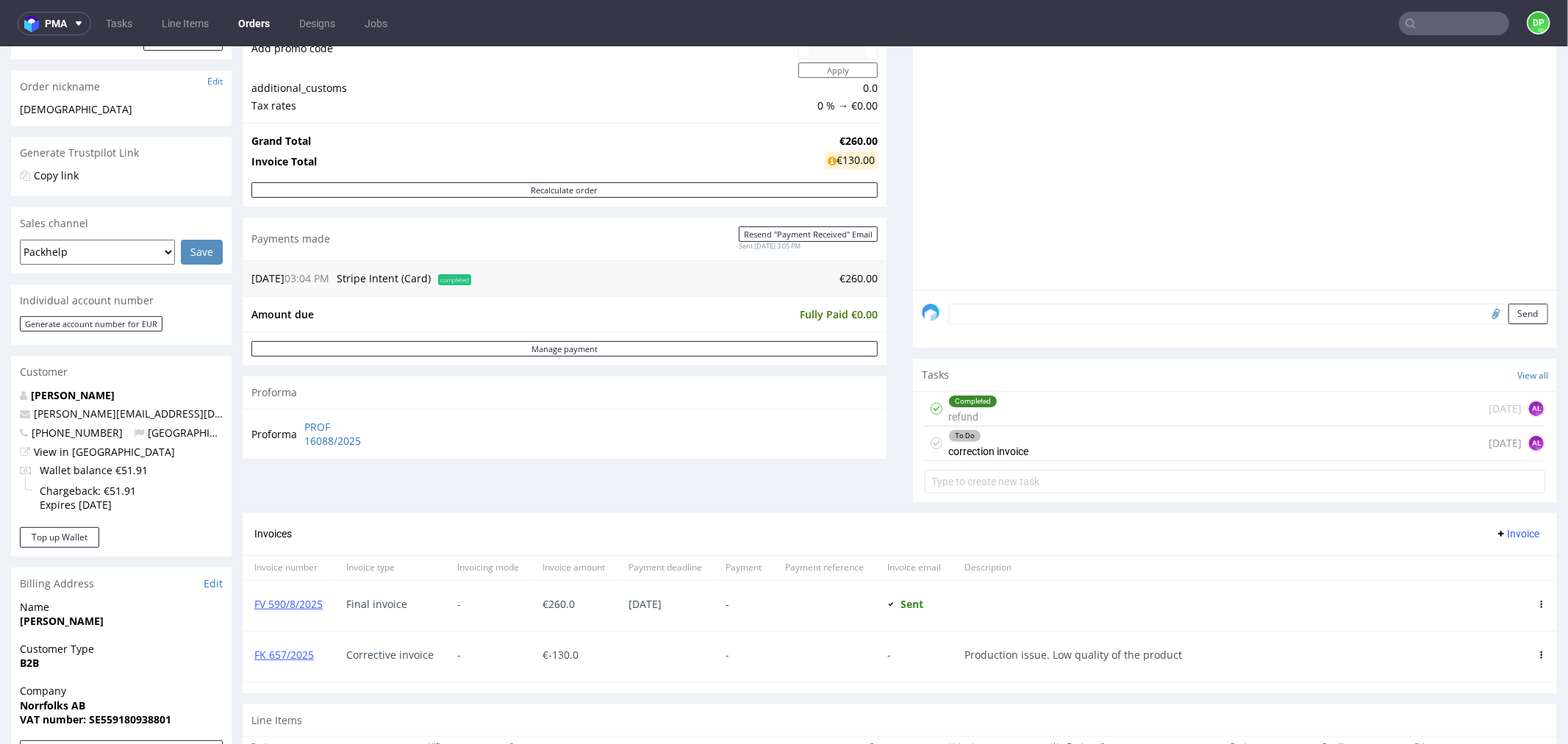
scroll to position [244, 0]
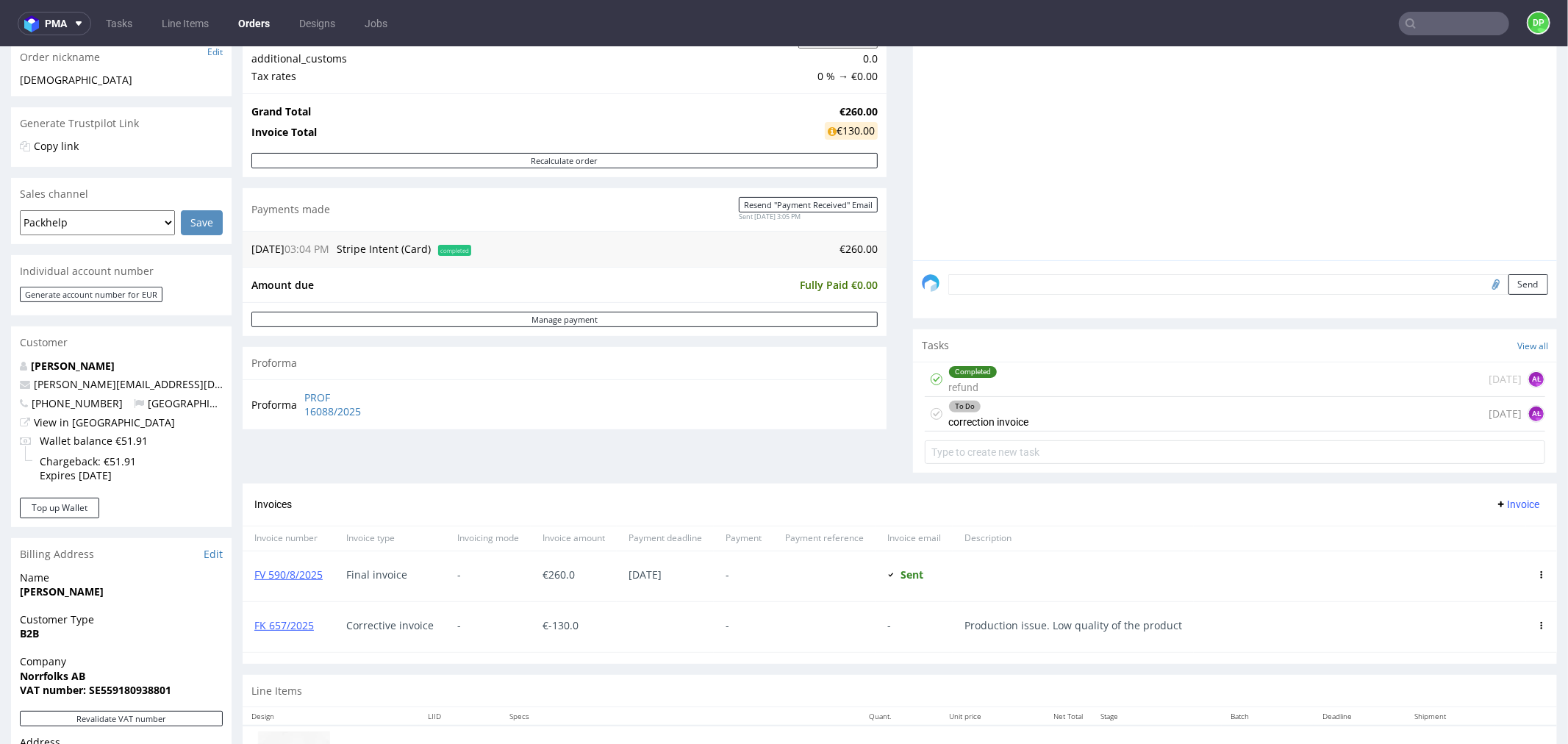
click at [276, 633] on div "FK 657/2025" at bounding box center [289, 626] width 92 height 50
click at [282, 627] on link "FK 657/2025" at bounding box center [284, 624] width 60 height 14
click at [1012, 375] on div "Completed refund today AŁ" at bounding box center [1235, 379] width 621 height 34
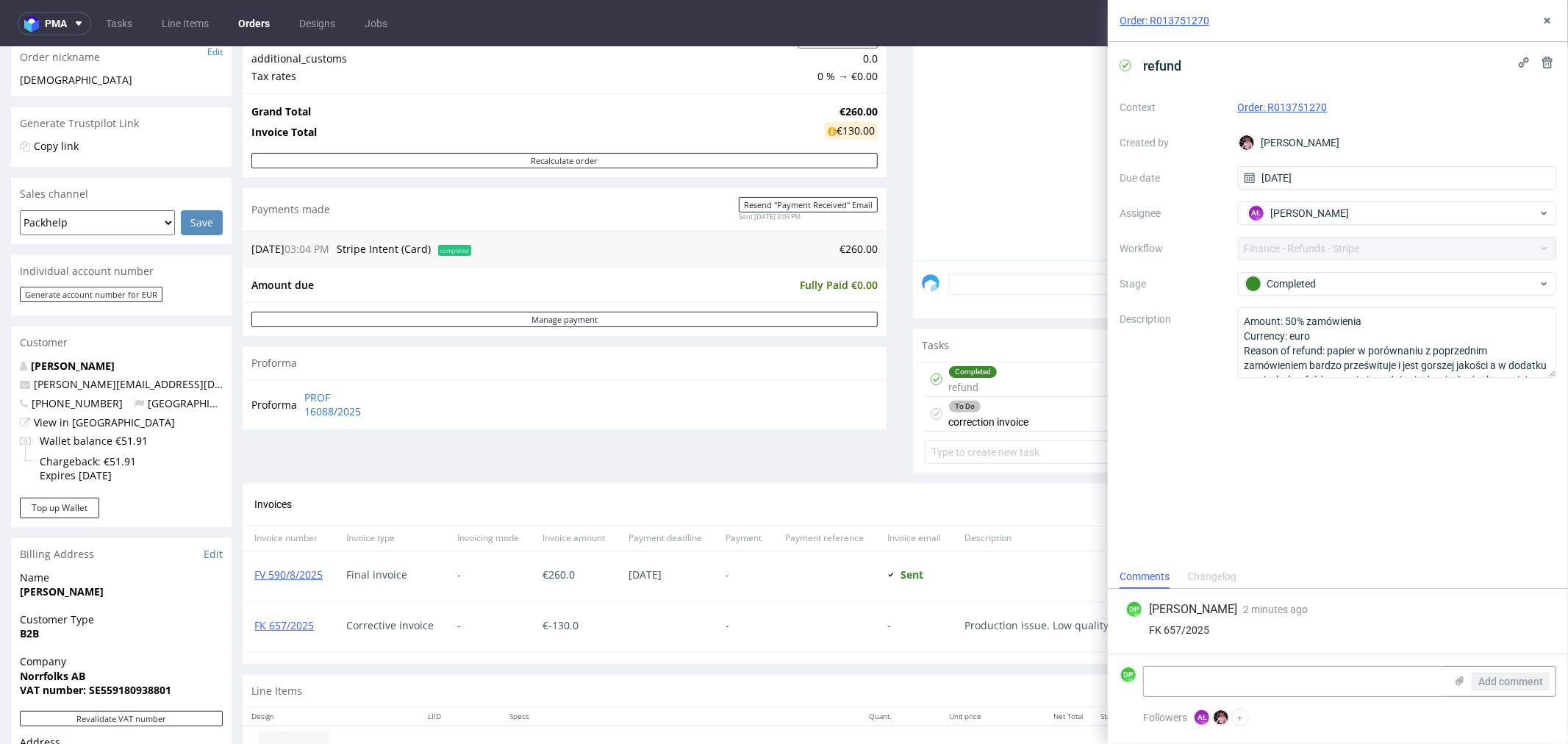
click at [1421, 607] on div "DP Dominika Piątek 2 minutes ago 10th Oct 2025, 15:34" at bounding box center [1338, 610] width 425 height 18
drag, startPoint x: 1217, startPoint y: 629, endPoint x: 1126, endPoint y: 629, distance: 91.0
click at [1126, 629] on div "FK 657/2025" at bounding box center [1338, 629] width 425 height 12
click at [761, 439] on div "Order summary 1 Line Item (Net Total) 260.00 Add promo code Apply additional_cu…" at bounding box center [565, 215] width 644 height 536
click at [1543, 18] on icon at bounding box center [1547, 20] width 12 height 12
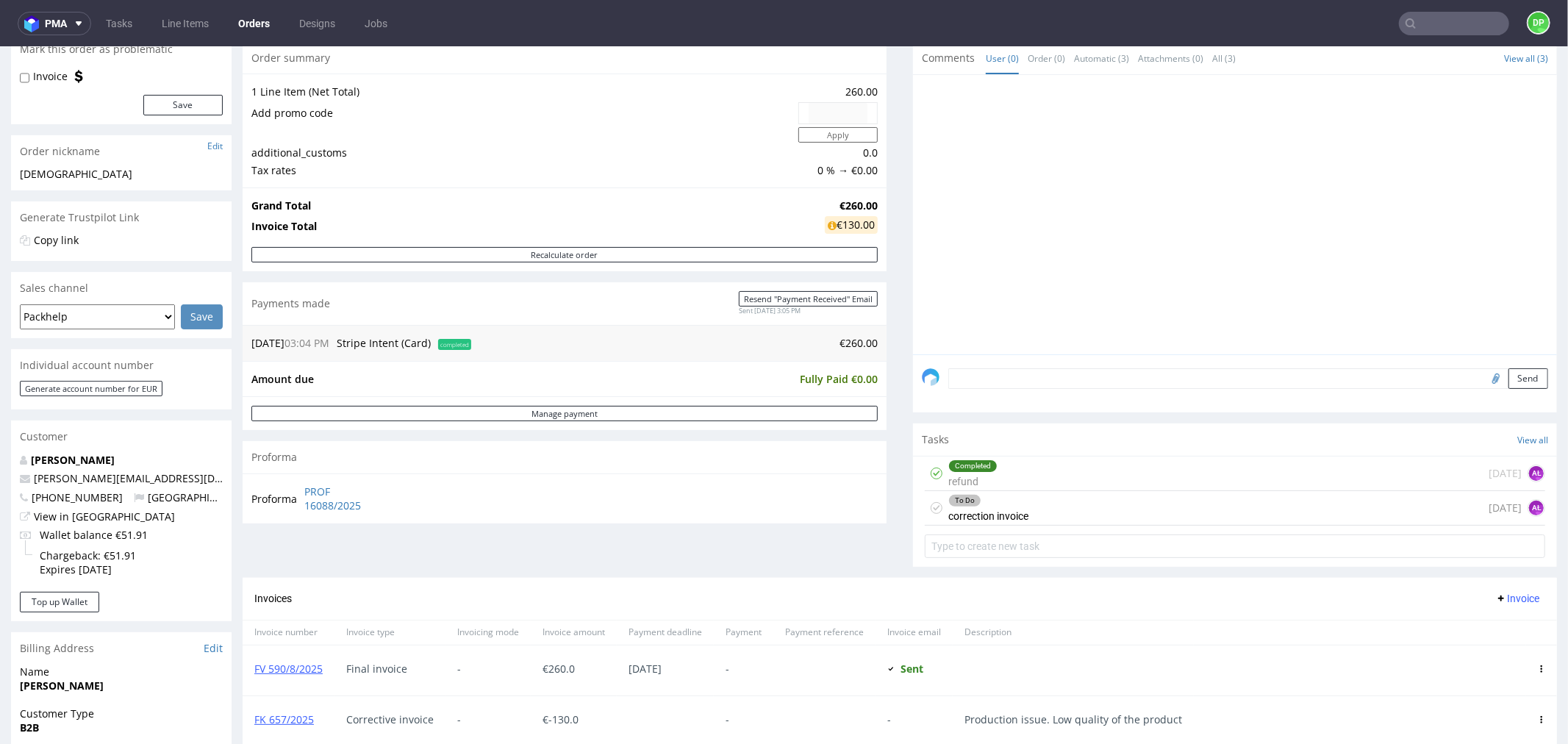
scroll to position [163, 0]
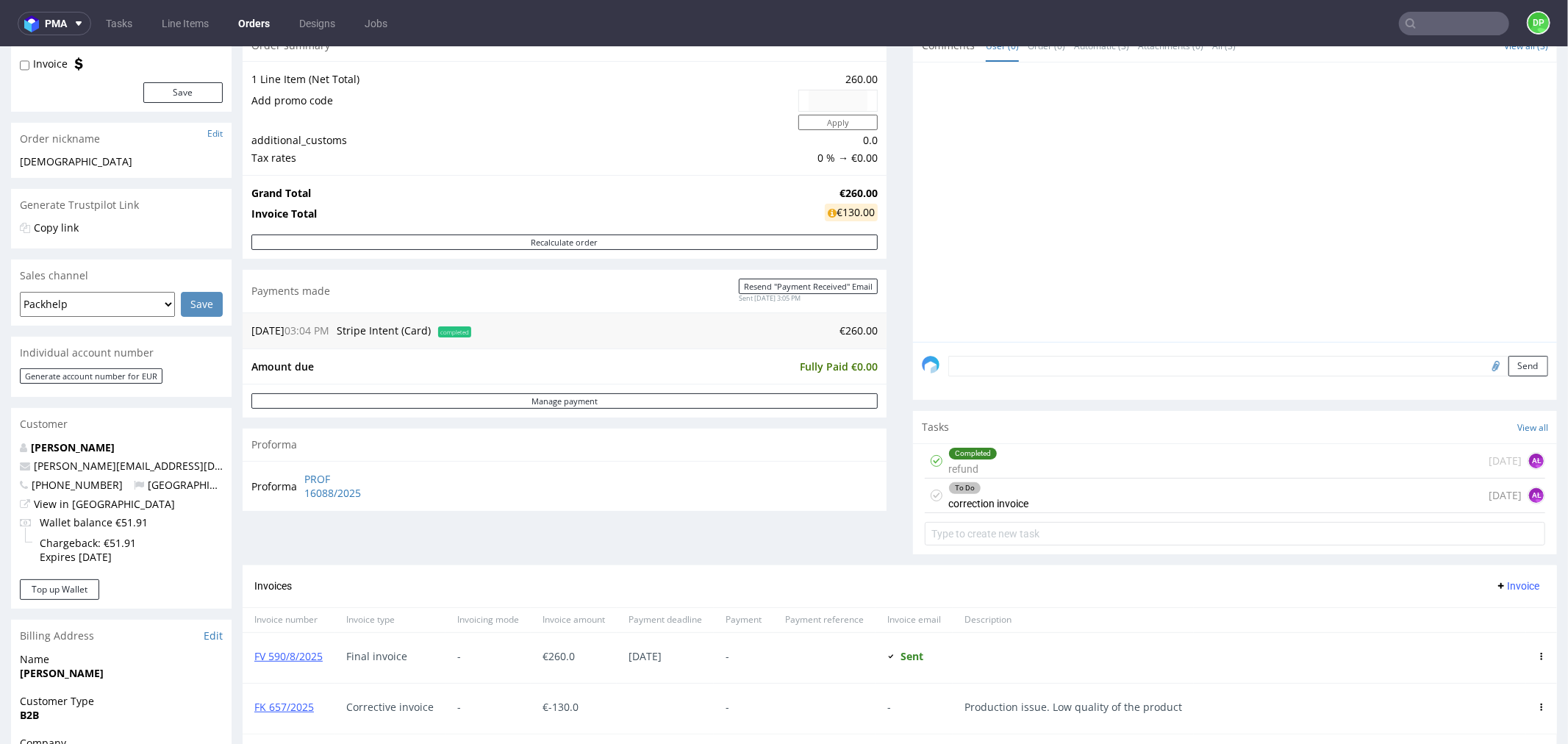
click at [1031, 497] on div "To Do correction invoice today AŁ" at bounding box center [1235, 495] width 621 height 34
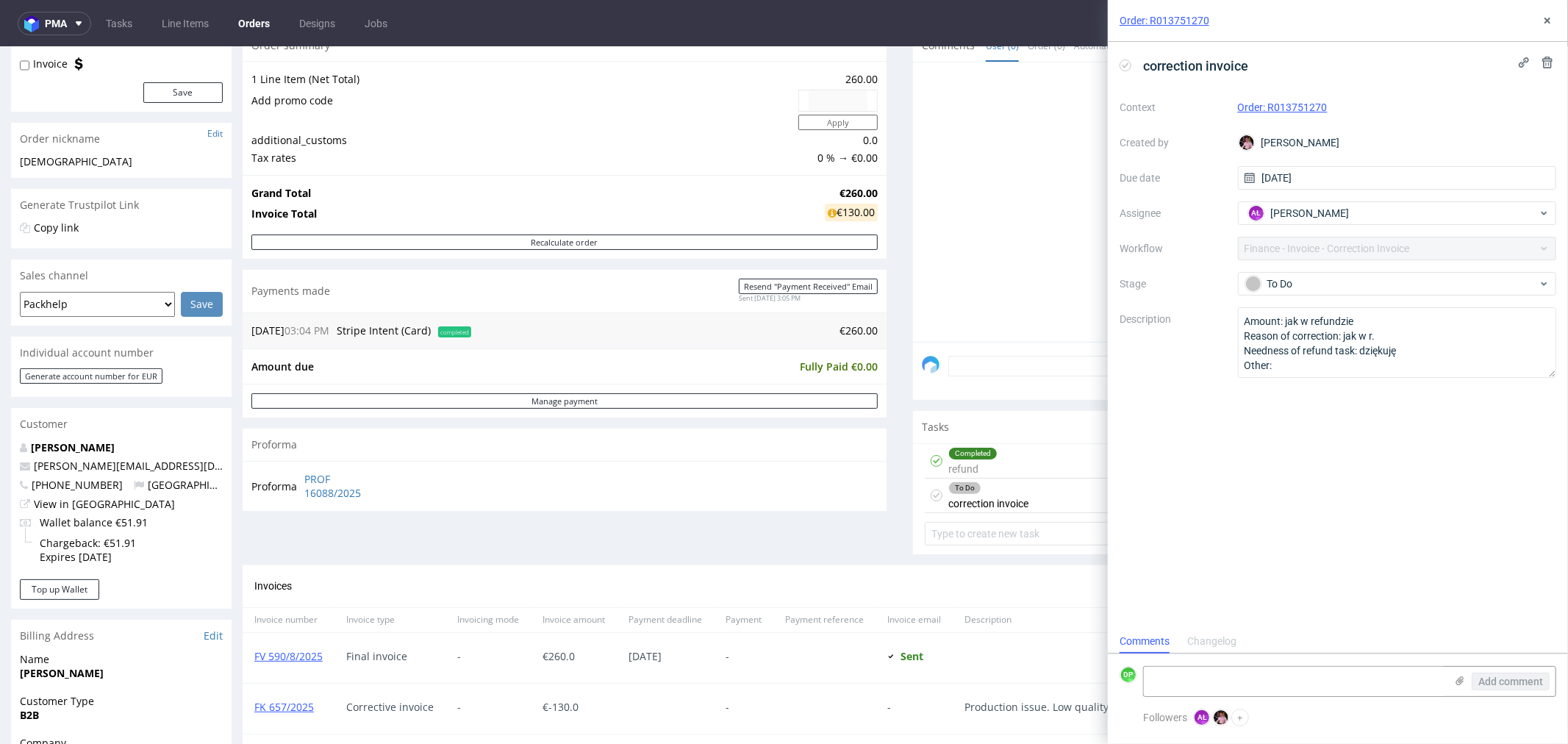
scroll to position [11, 0]
click at [1123, 64] on icon at bounding box center [1125, 65] width 12 height 12
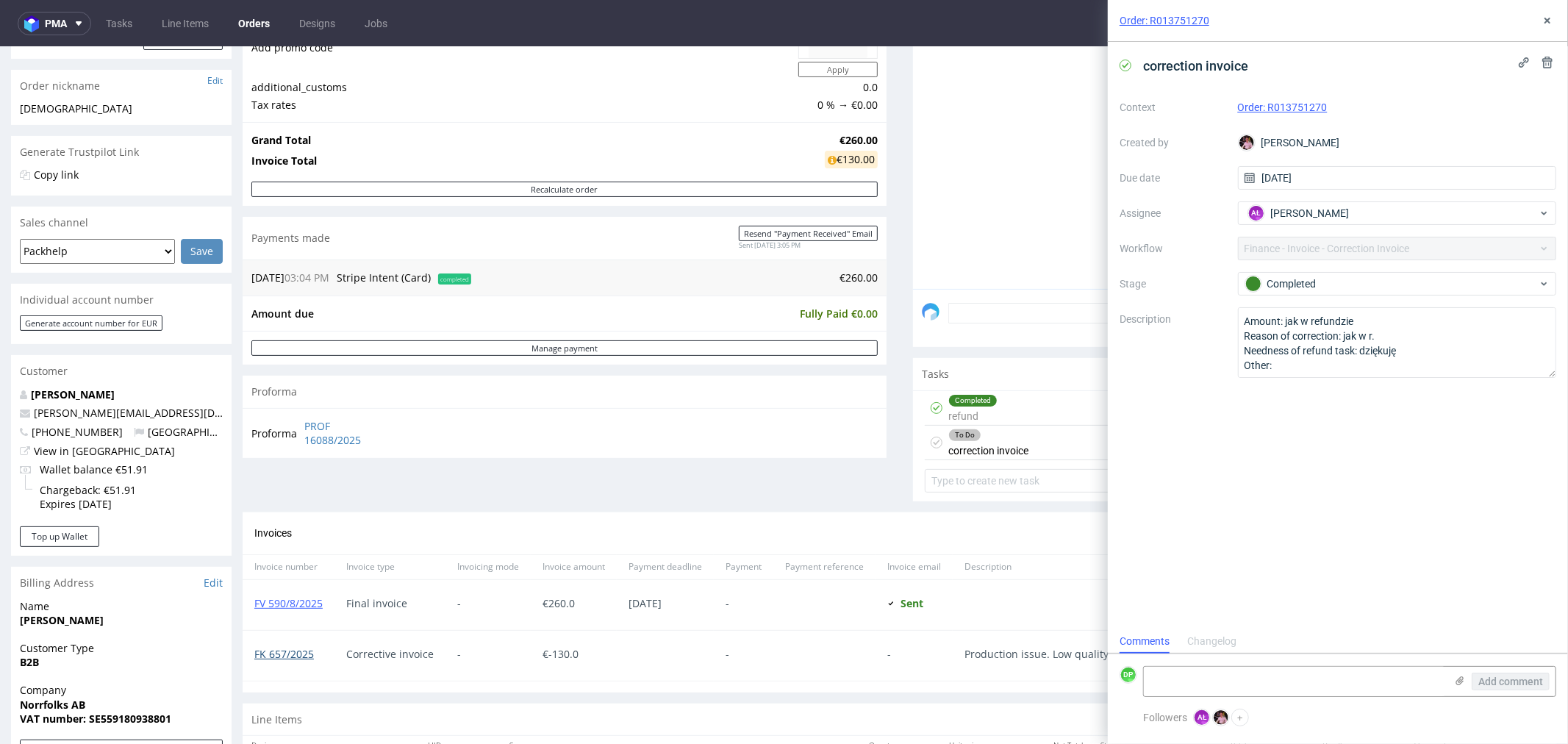
scroll to position [244, 0]
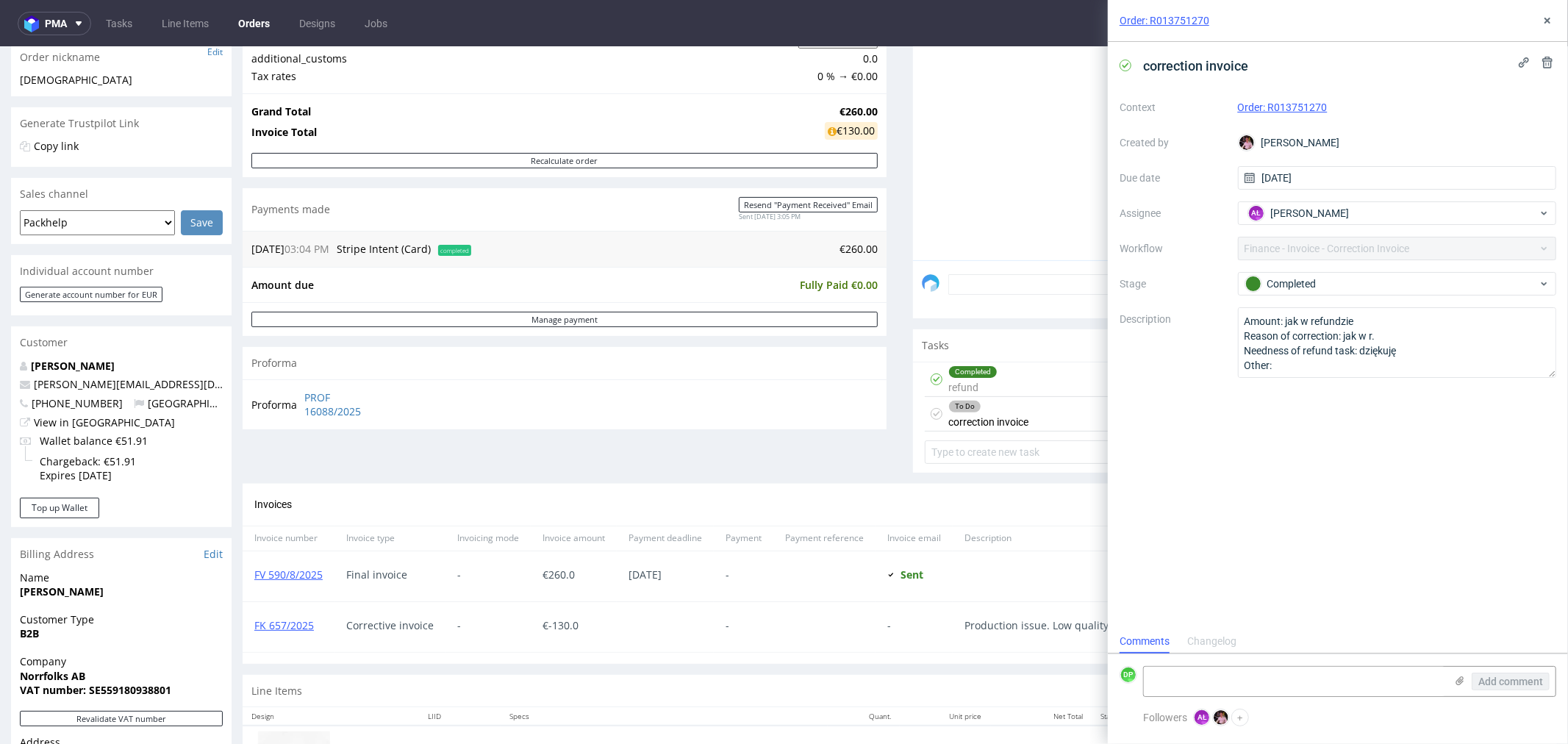
drag, startPoint x: 324, startPoint y: 622, endPoint x: 251, endPoint y: 638, distance: 74.7
click at [251, 638] on div "FK 657/2025" at bounding box center [289, 626] width 92 height 50
copy link "FK 657/2025"
click at [1296, 678] on textarea at bounding box center [1295, 681] width 301 height 30
paste textarea "FK 657/2025"
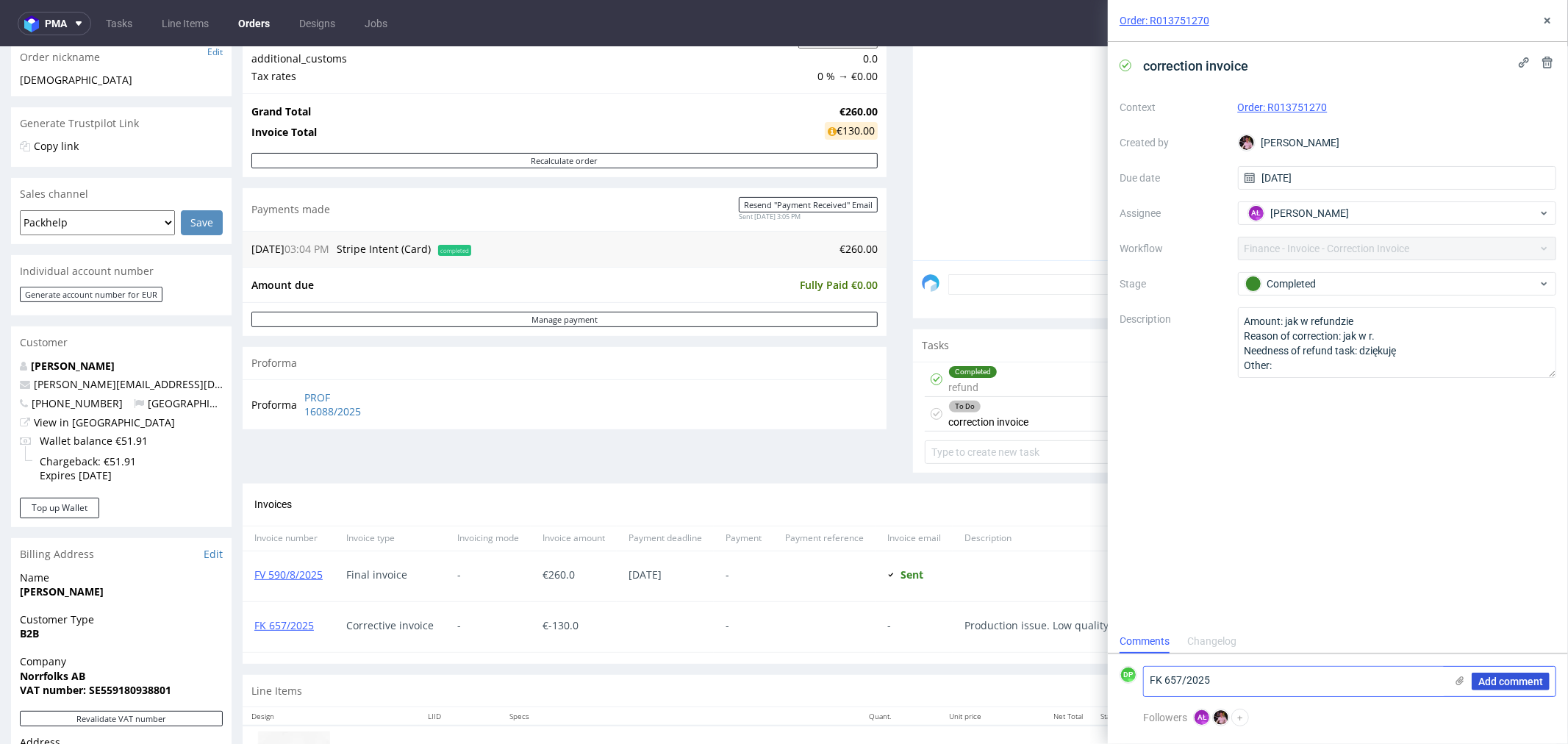
type textarea "FK 657/2025"
click at [1528, 679] on span "Add comment" at bounding box center [1511, 681] width 65 height 10
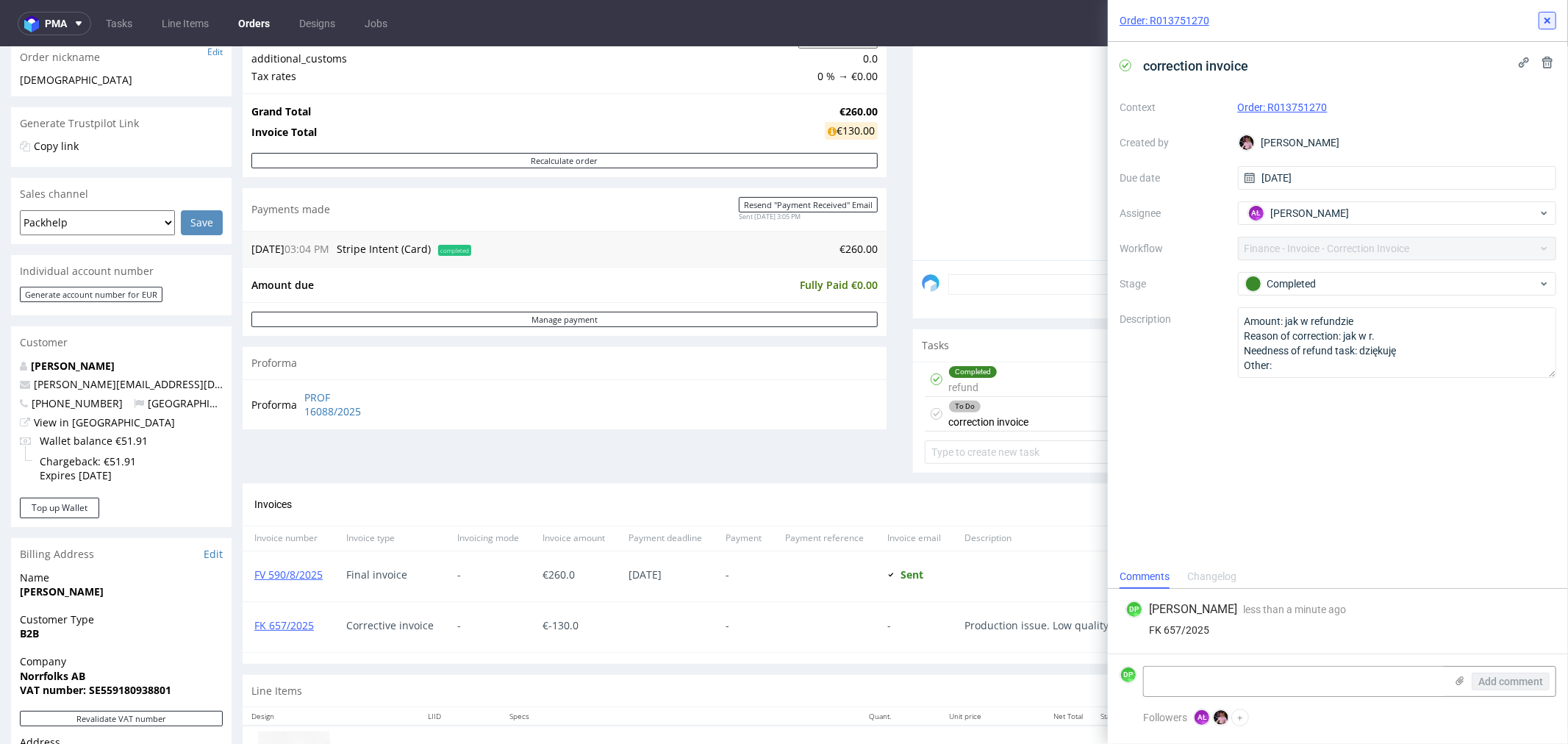
click at [1540, 22] on button at bounding box center [1548, 21] width 18 height 18
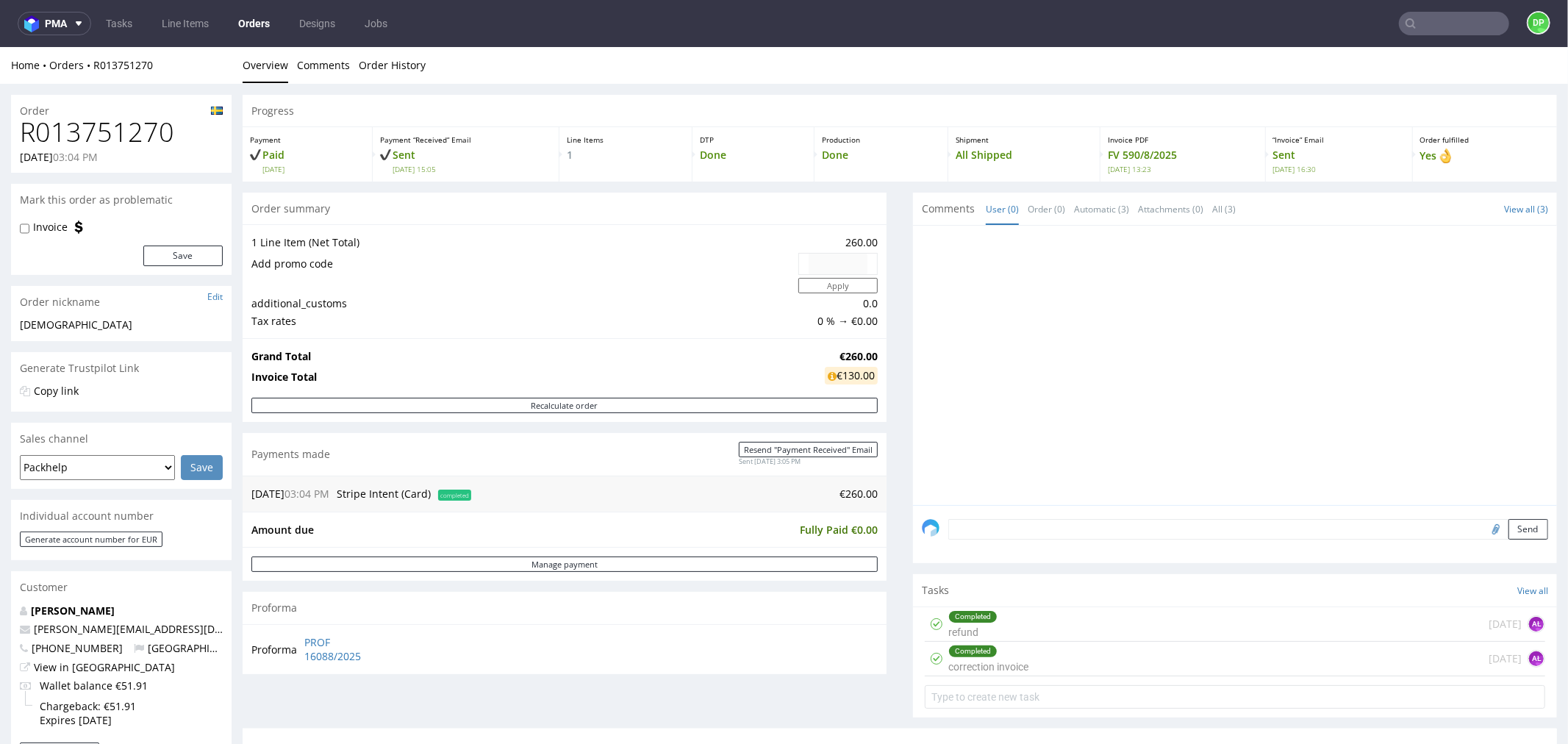
click at [86, 129] on h1 "R013751270" at bounding box center [121, 132] width 203 height 30
click at [86, 133] on h1 "R013751270" at bounding box center [121, 132] width 203 height 30
copy h1 "R013751270"
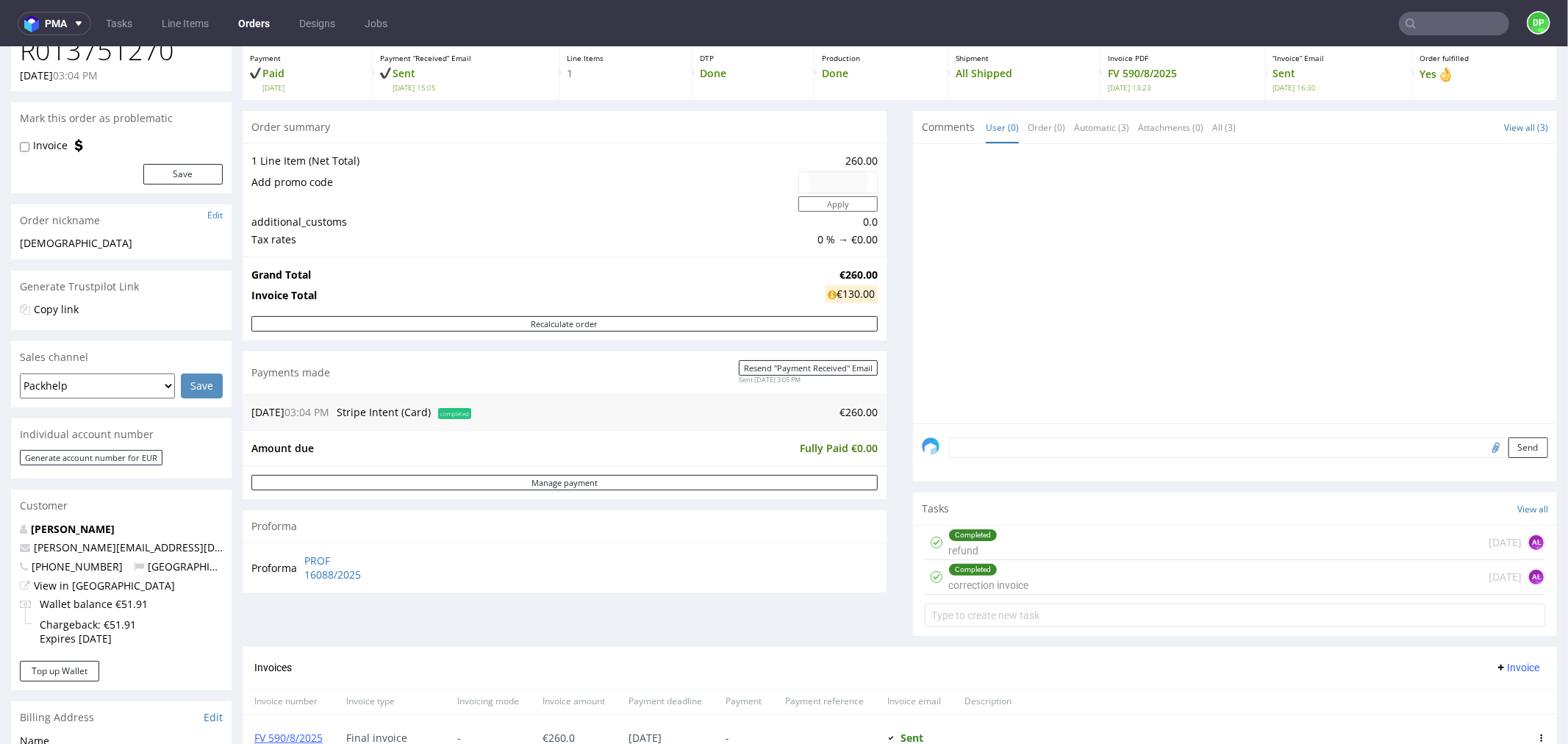
click at [1072, 540] on div "Completed refund today AŁ" at bounding box center [1235, 542] width 621 height 34
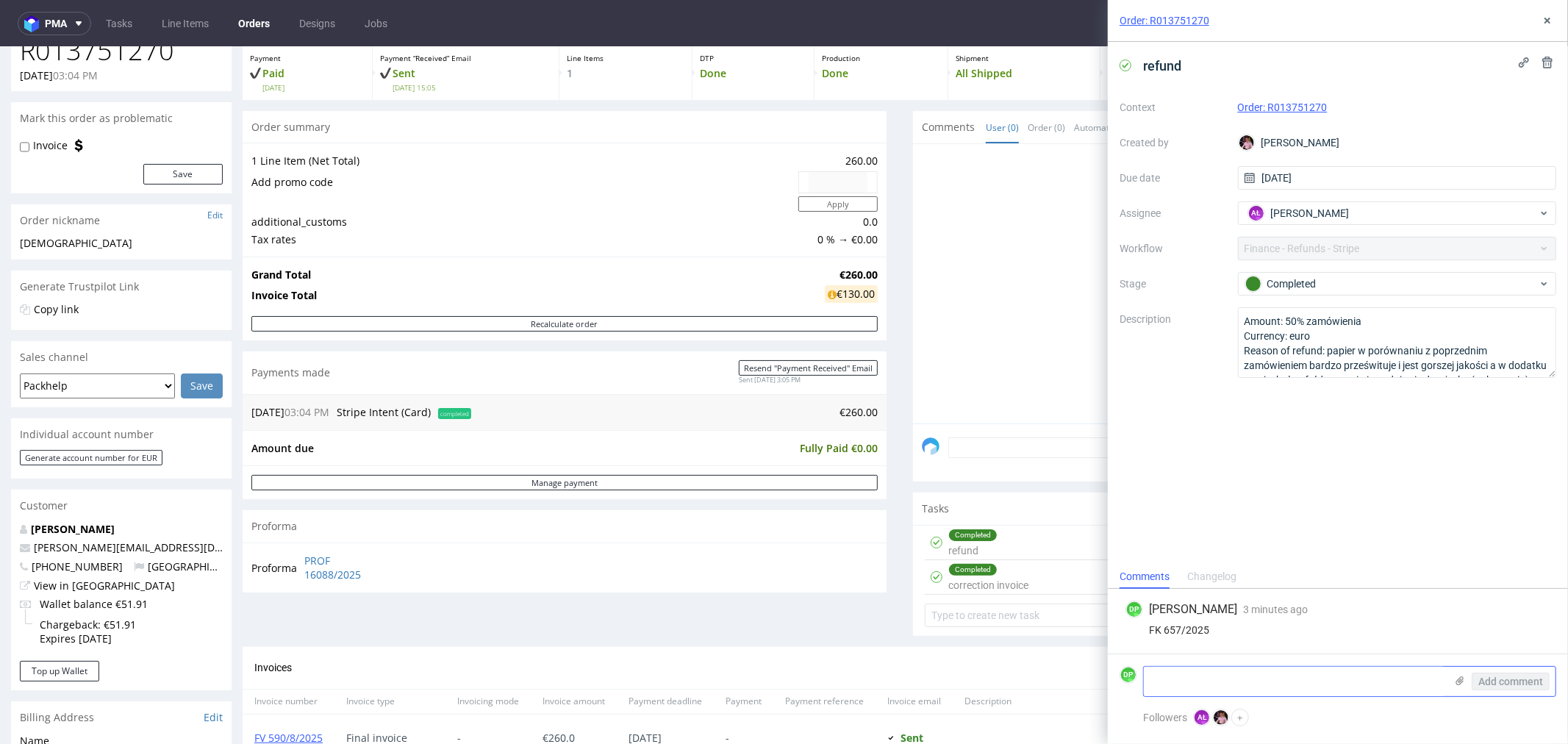
click at [1211, 684] on textarea at bounding box center [1295, 681] width 301 height 30
type textarea "refunded 10.10"
click at [1495, 685] on span "Add comment" at bounding box center [1511, 681] width 65 height 10
click at [1554, 24] on button at bounding box center [1548, 21] width 18 height 18
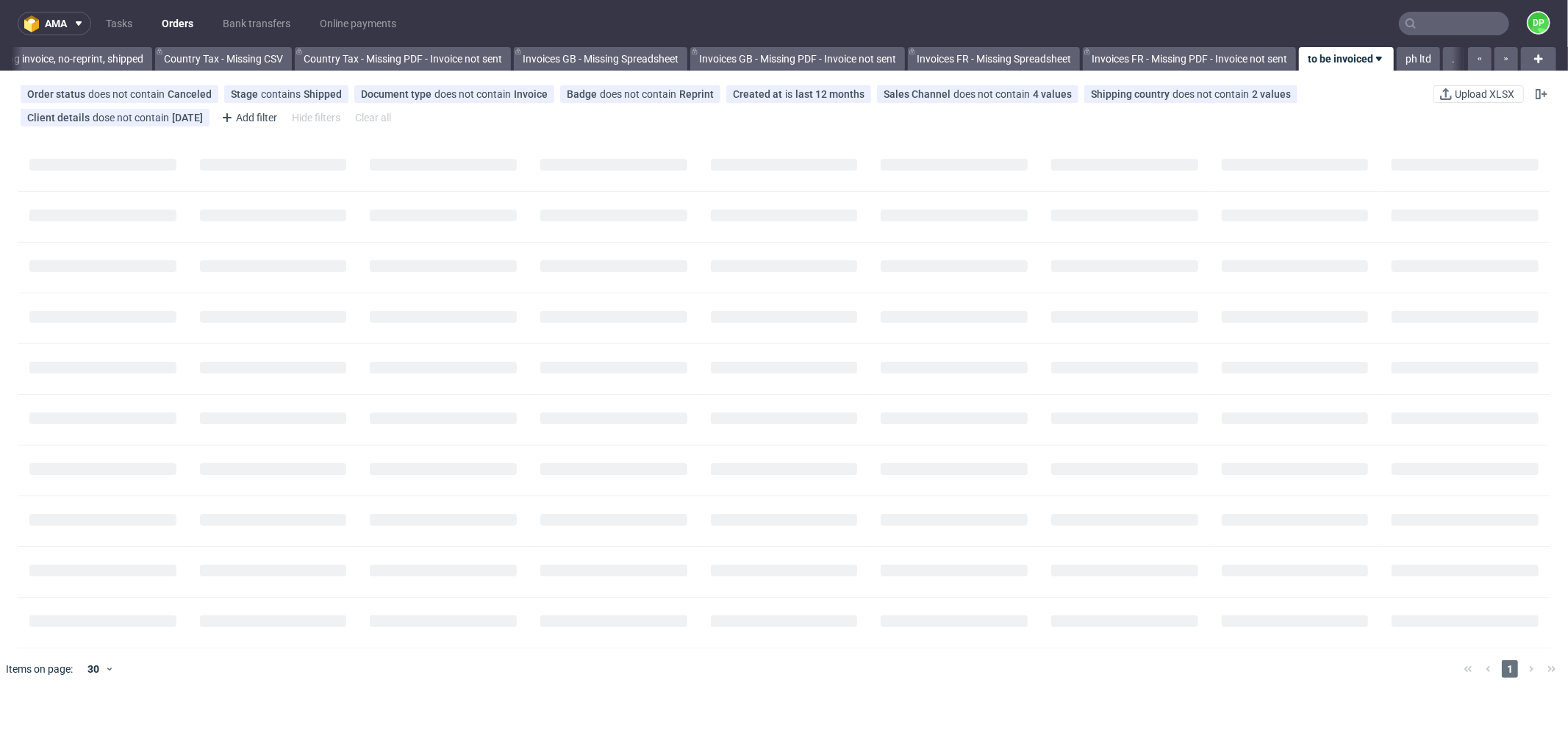
scroll to position [0, 1445]
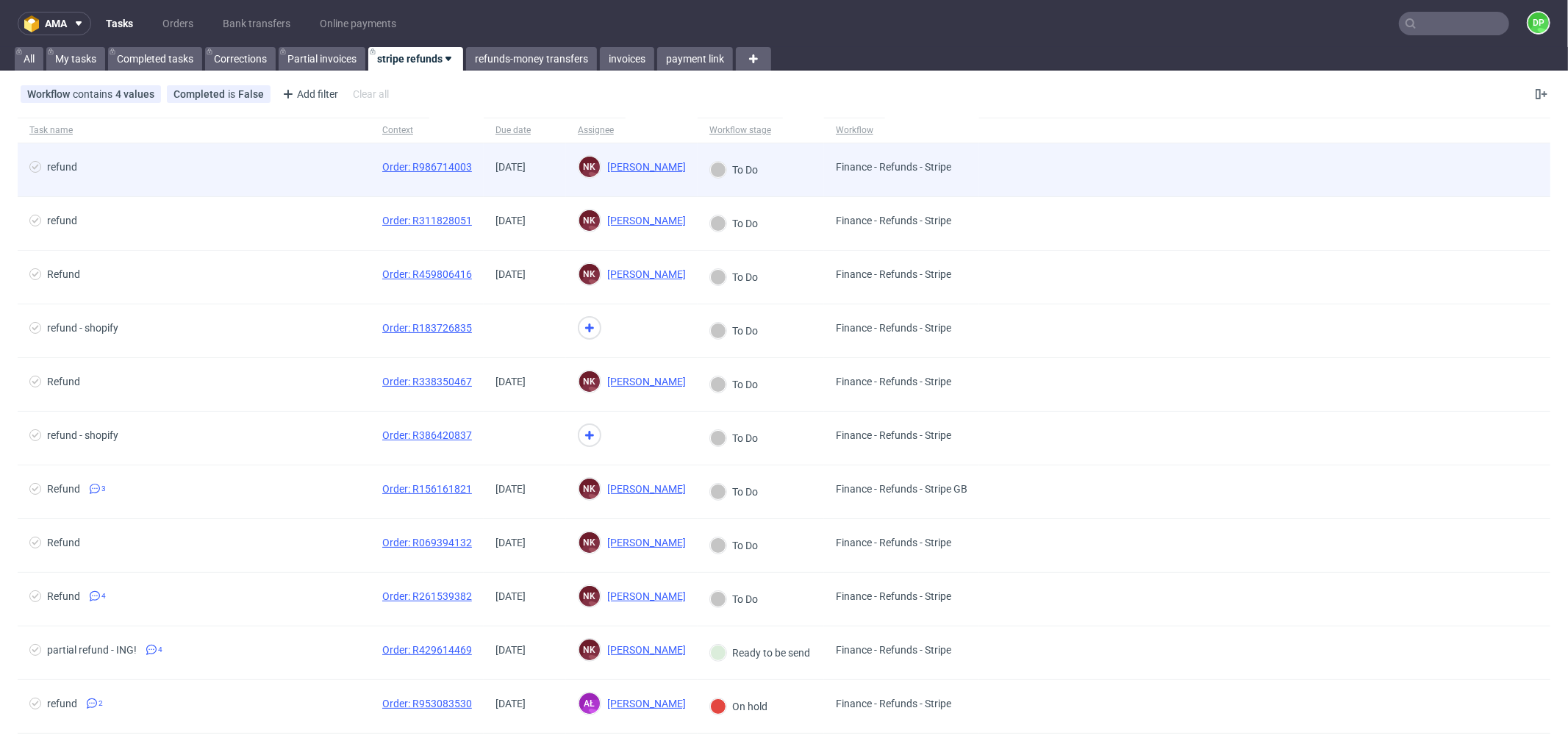
click at [288, 173] on span "refund" at bounding box center [194, 170] width 329 height 18
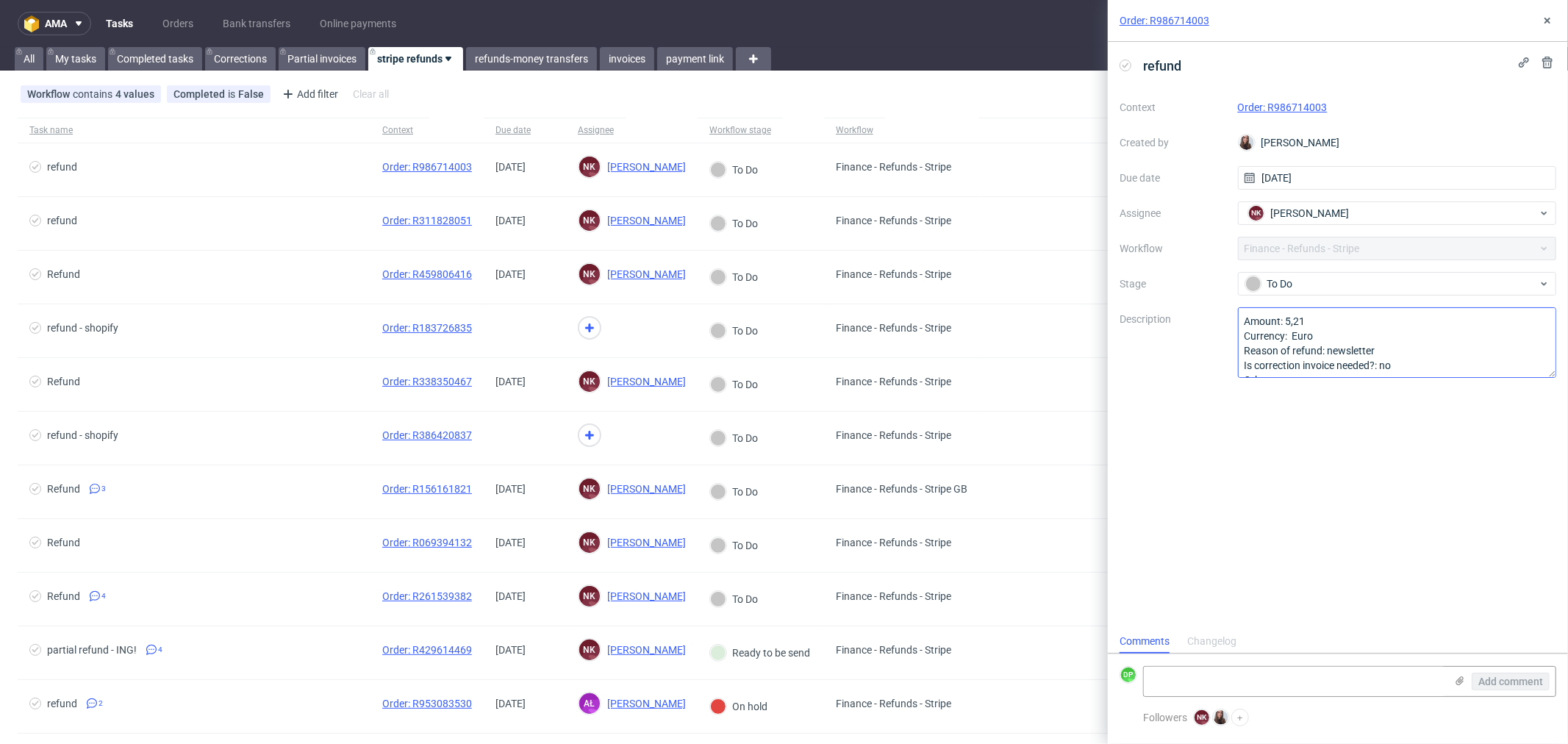
scroll to position [16, 0]
click at [1288, 104] on link "Order: R986714003" at bounding box center [1283, 106] width 89 height 12
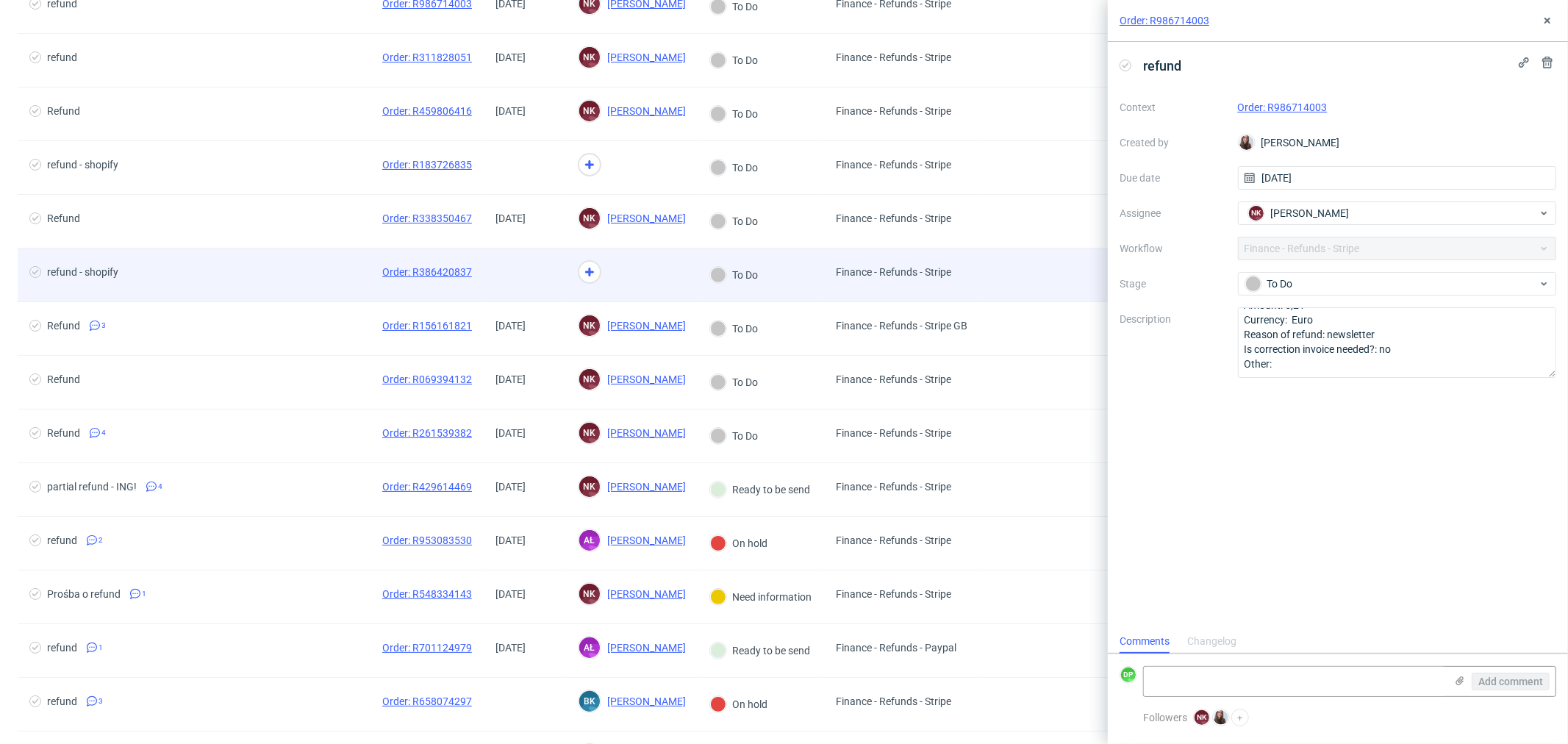
scroll to position [244, 0]
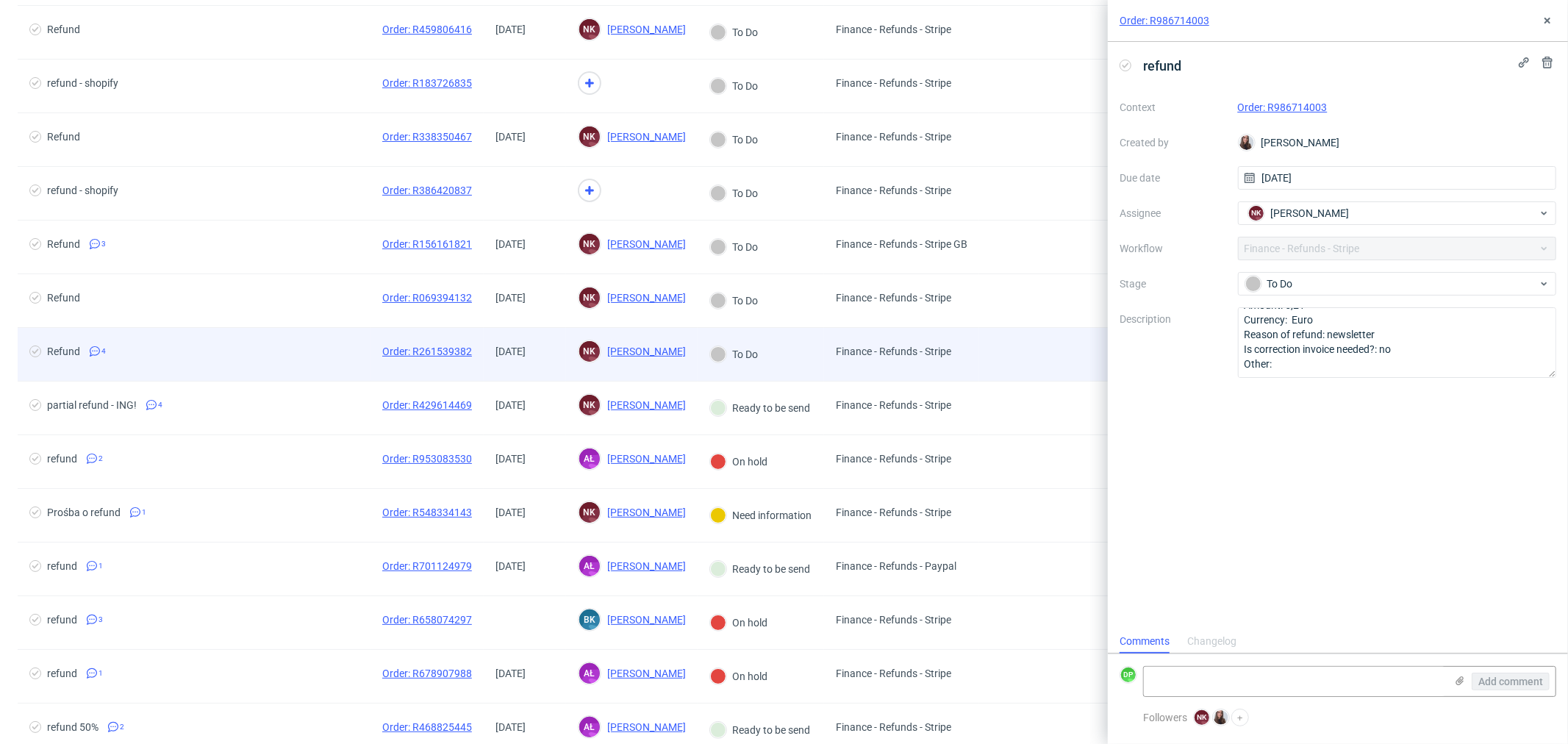
click at [241, 352] on span "Refund 4" at bounding box center [194, 354] width 329 height 18
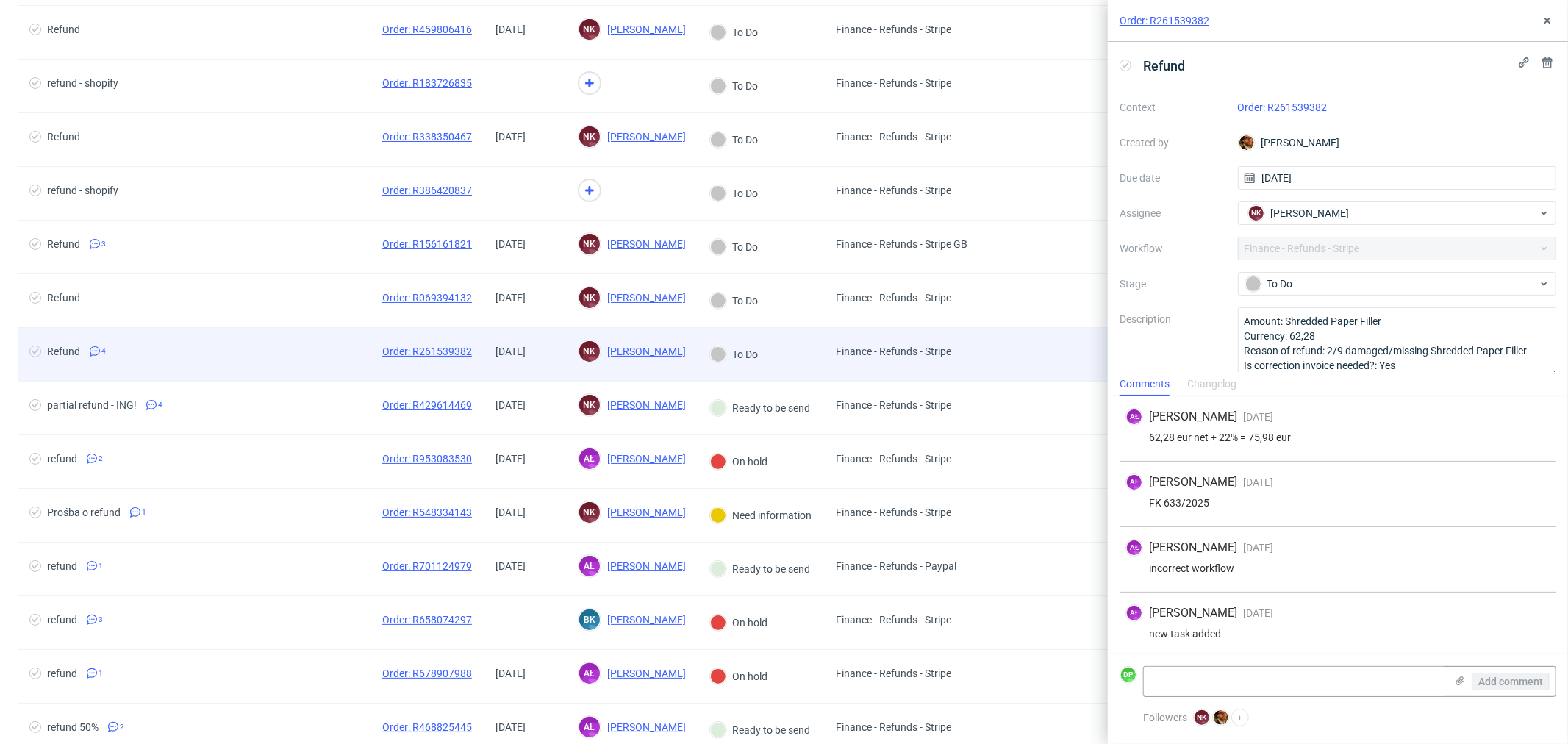
scroll to position [4, 0]
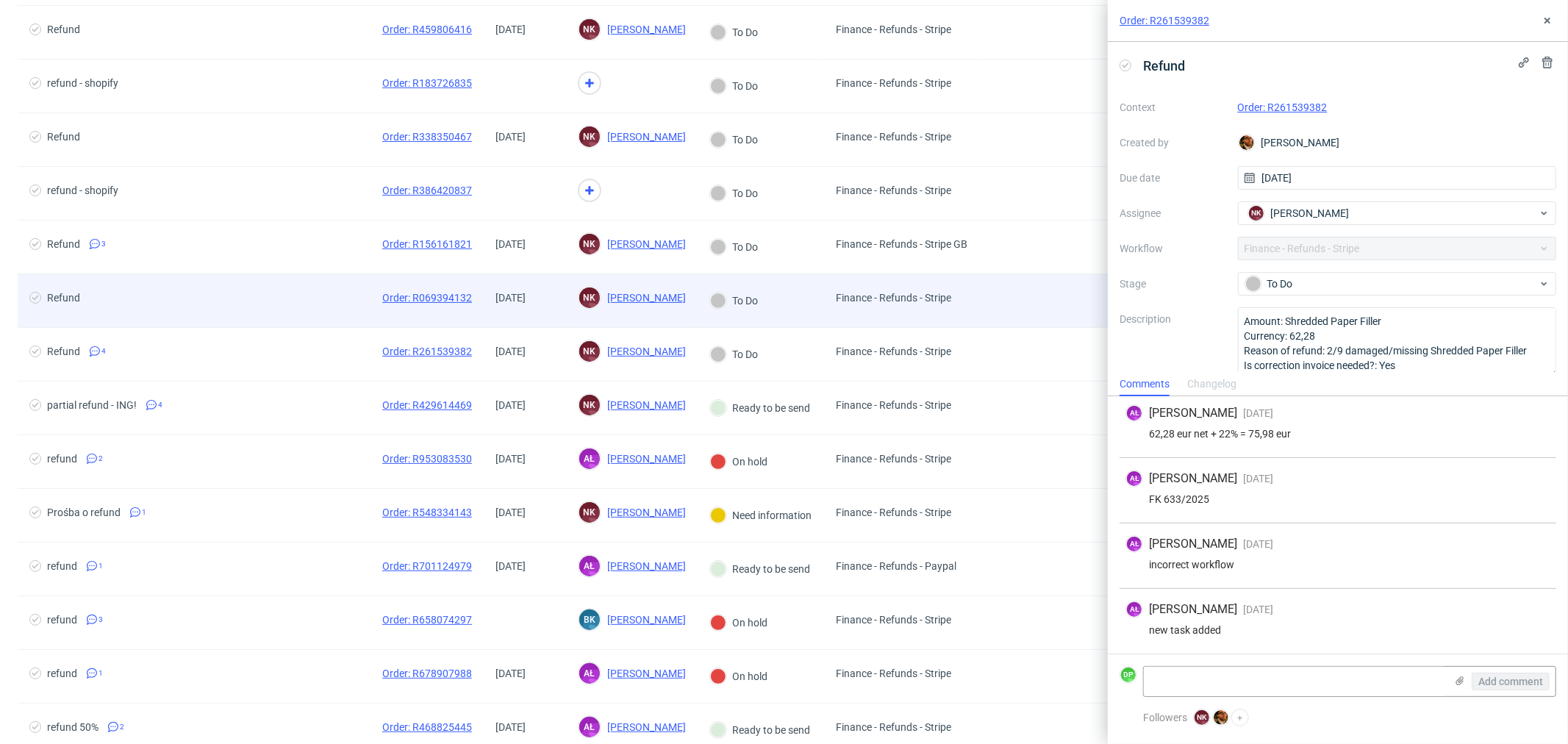
click at [234, 306] on span "Refund" at bounding box center [194, 301] width 329 height 18
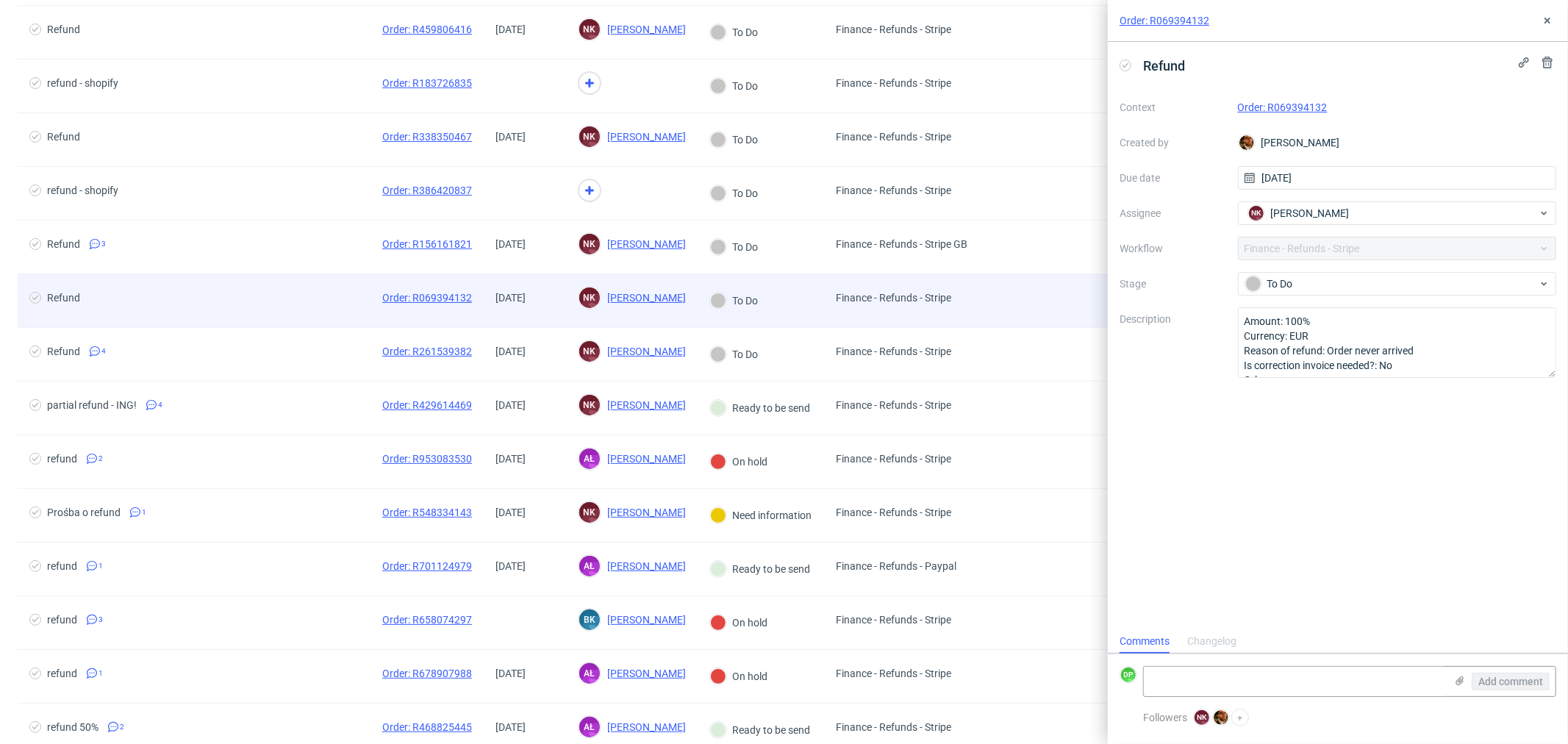
scroll to position [11, 0]
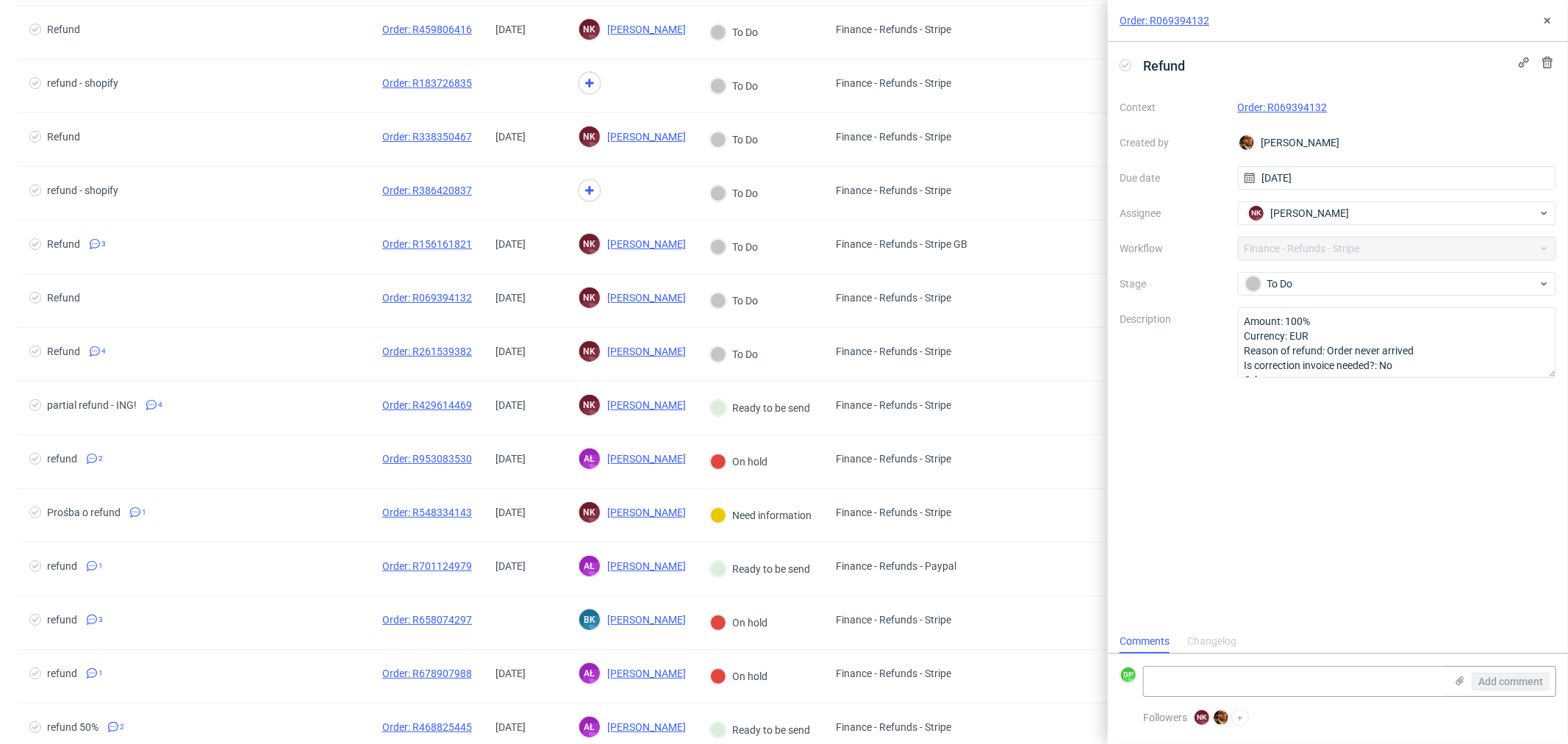
click at [1292, 107] on link "Order: R069394132" at bounding box center [1283, 106] width 89 height 12
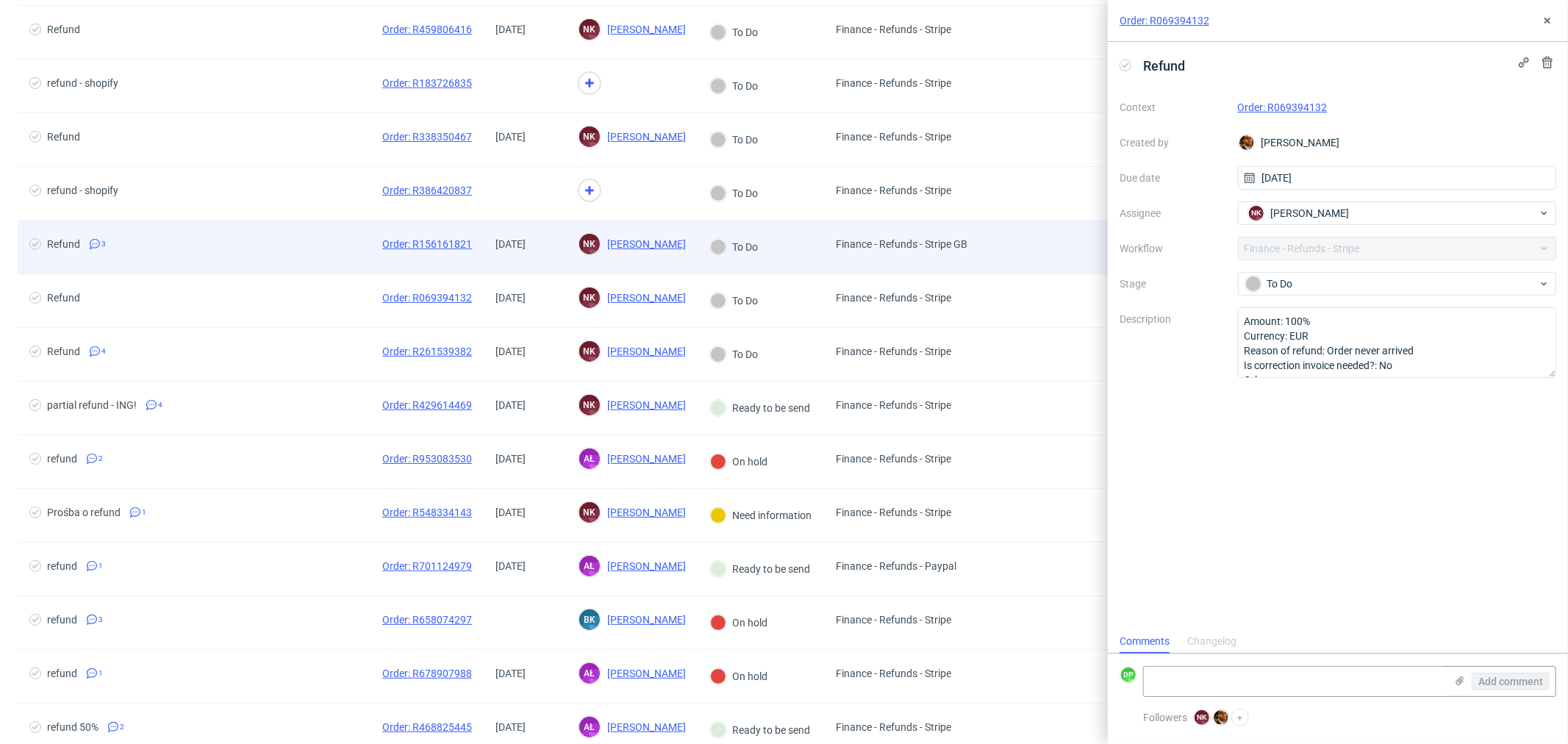
click at [299, 261] on div "Refund 3" at bounding box center [194, 247] width 353 height 53
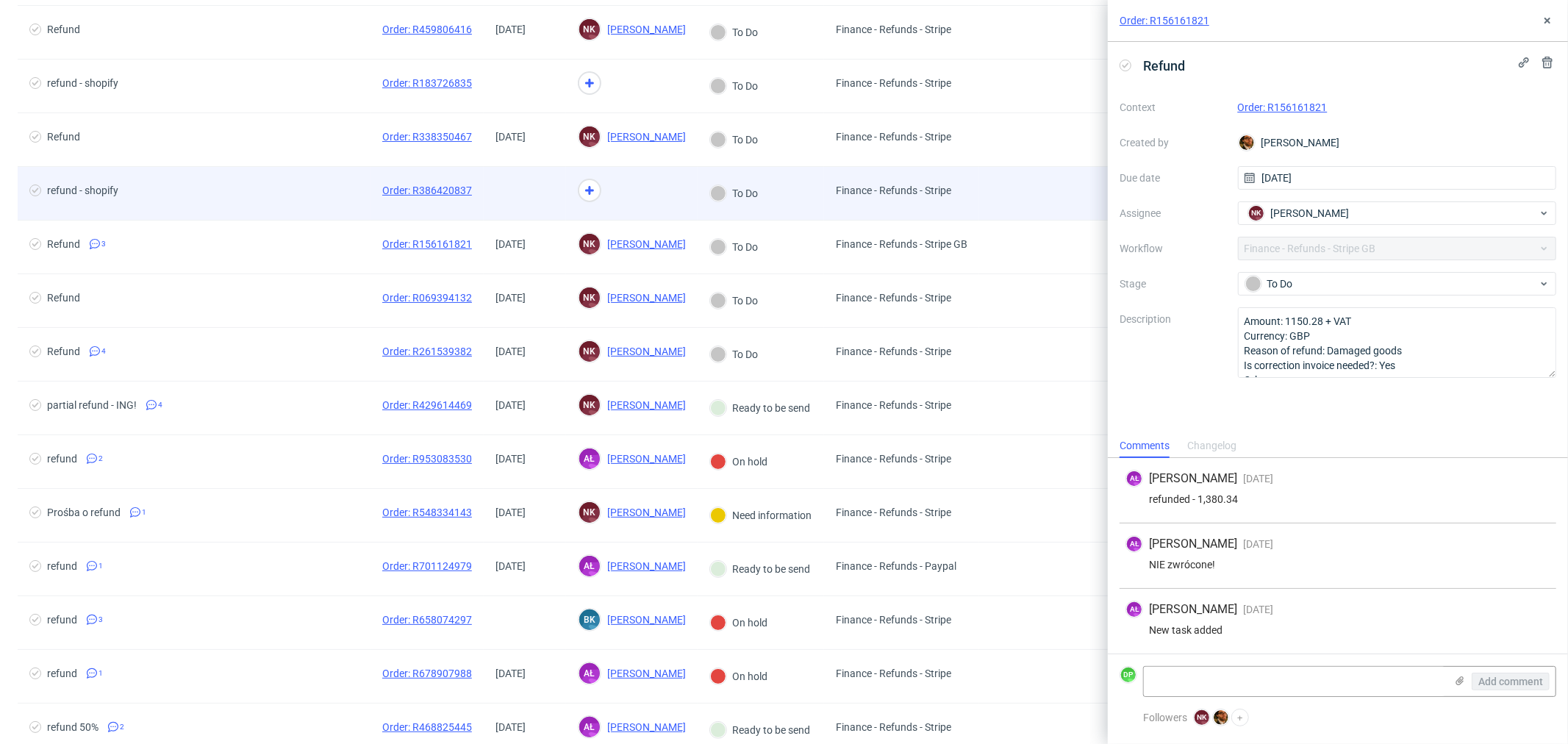
click at [309, 180] on div "refund - shopify" at bounding box center [194, 193] width 353 height 53
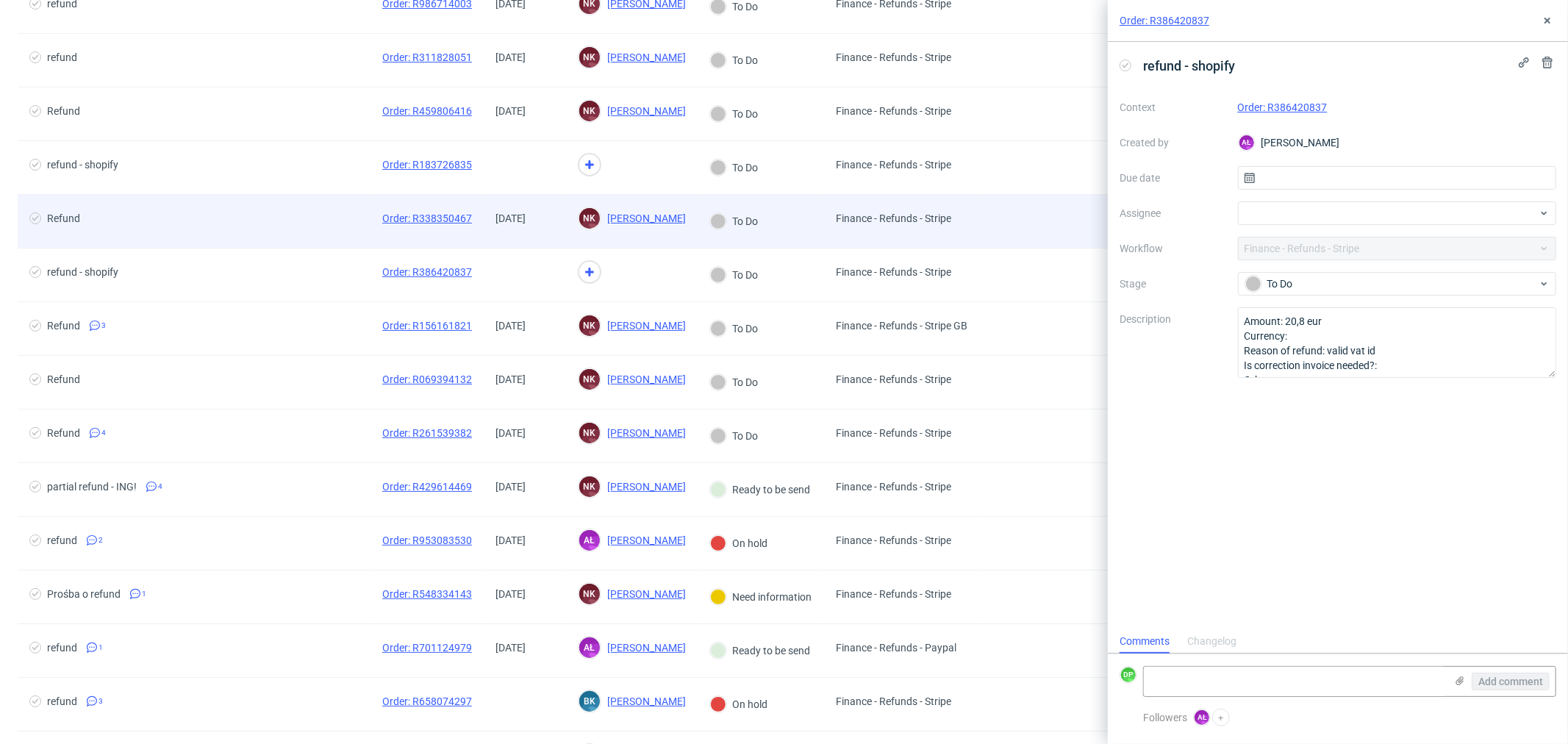
scroll to position [81, 0]
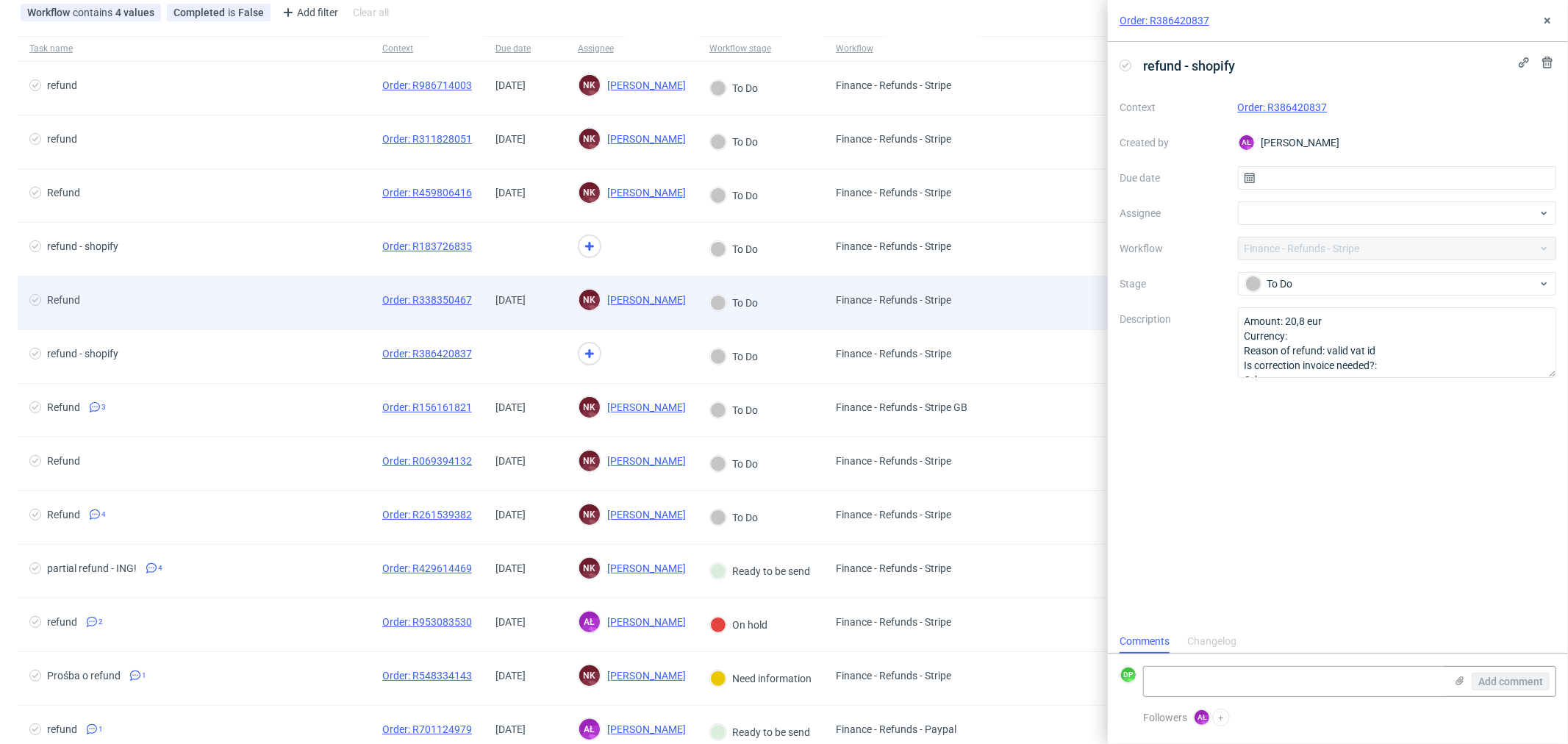
click at [268, 310] on span "Refund" at bounding box center [194, 303] width 329 height 18
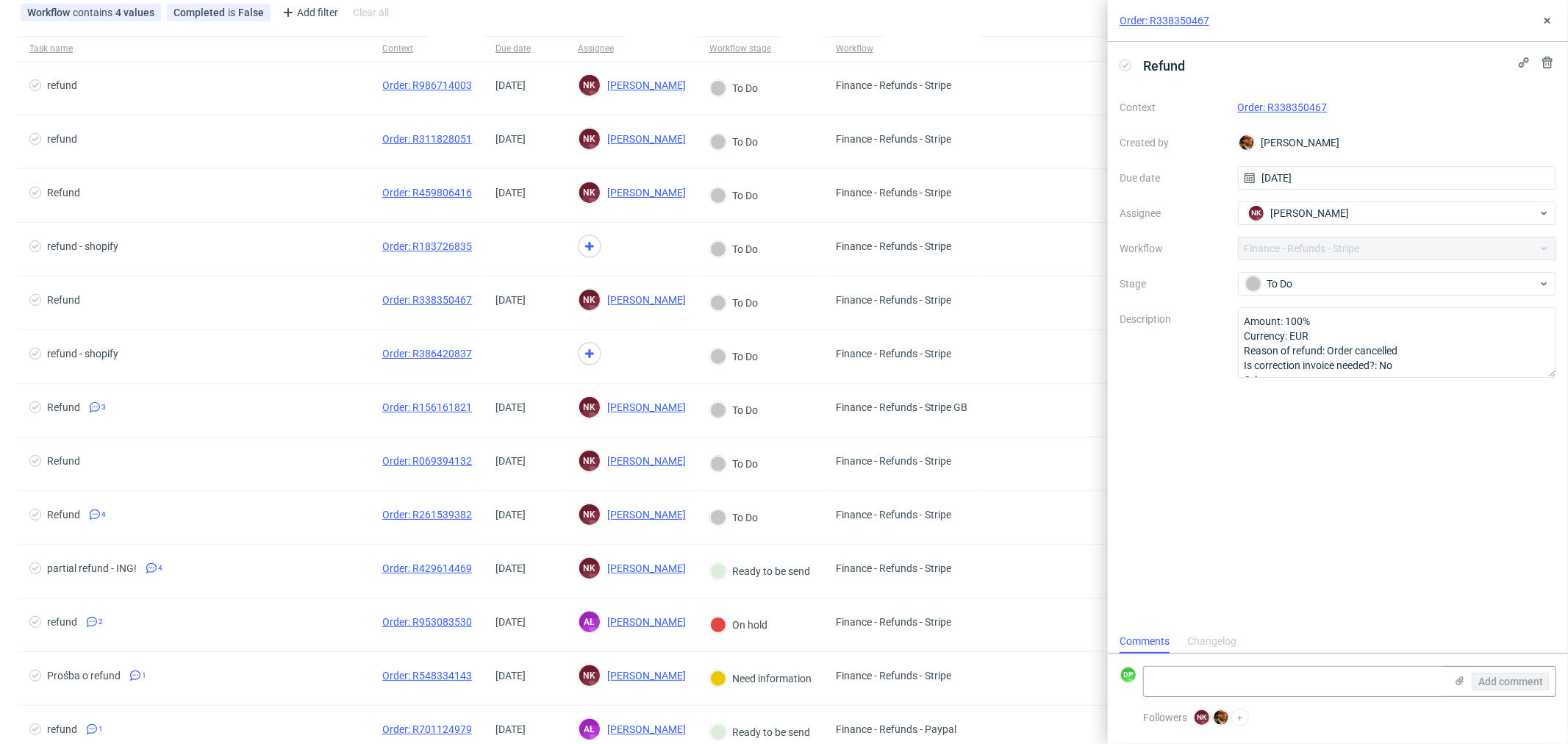
click at [1270, 101] on link "Order: R338350467" at bounding box center [1283, 106] width 89 height 12
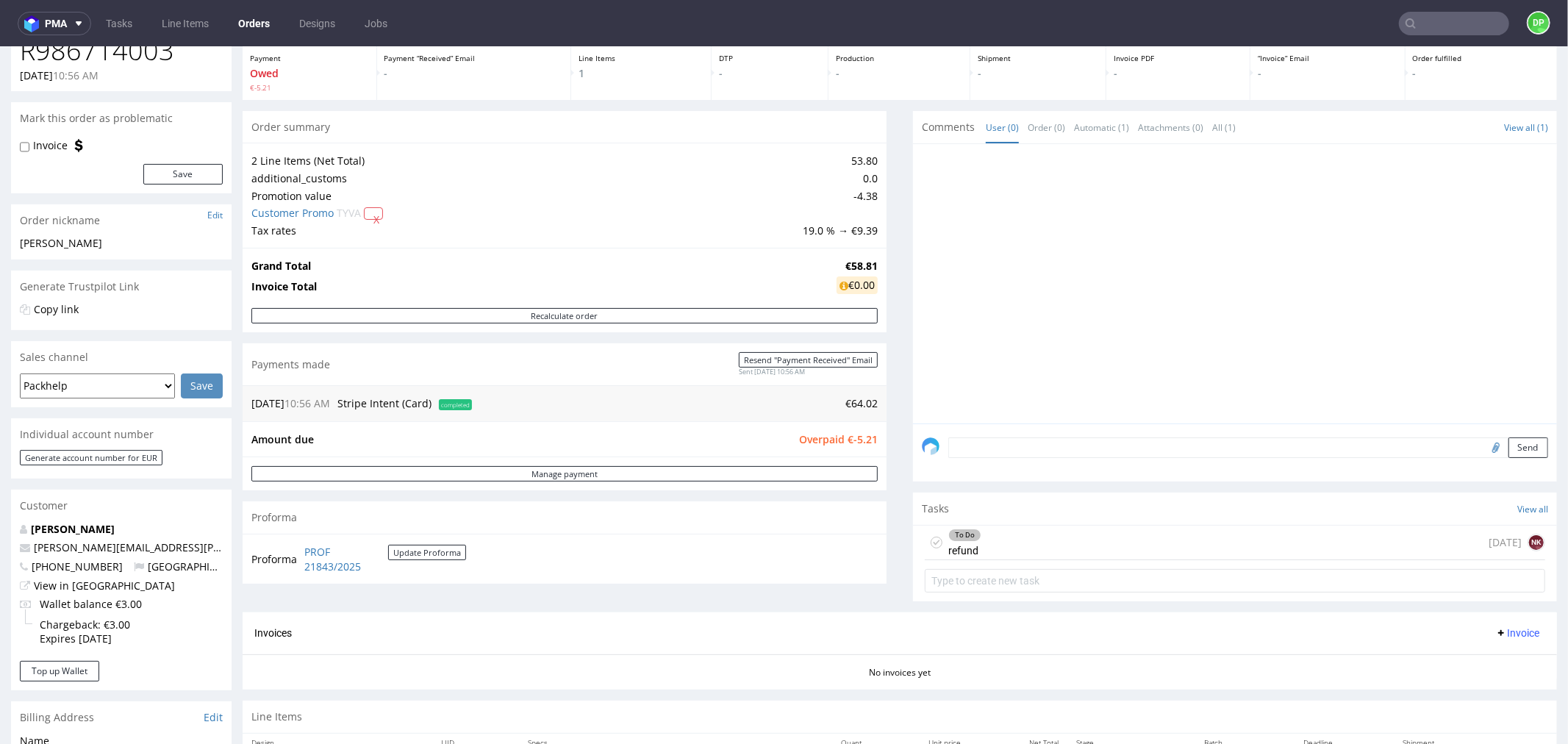
scroll to position [163, 0]
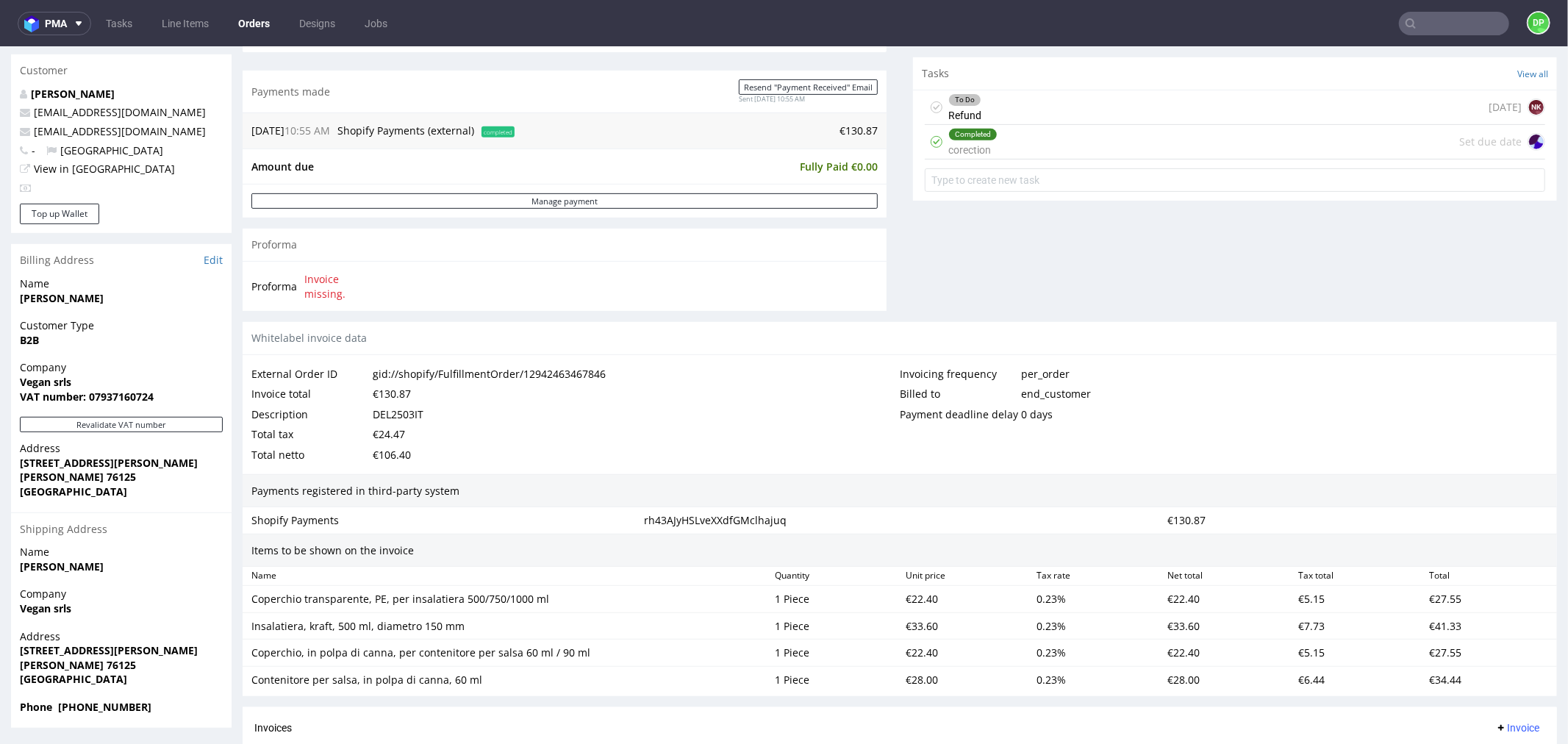
scroll to position [490, 0]
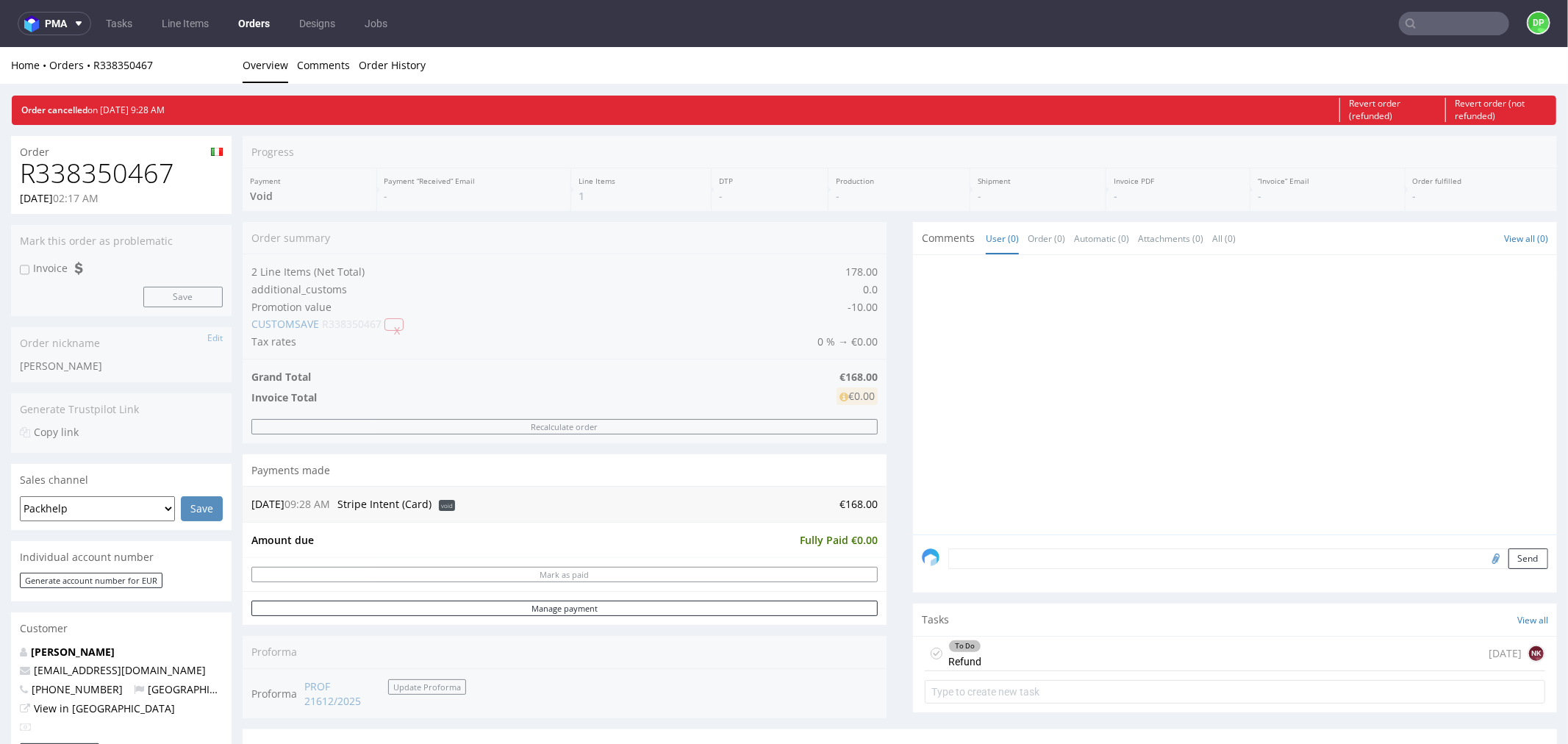
click at [78, 173] on h1 "R338350467" at bounding box center [121, 172] width 203 height 30
click at [79, 173] on h1 "R338350467" at bounding box center [121, 172] width 203 height 30
copy h1 "R338350467"
click at [1111, 662] on div "To Do Refund [DATE] NK" at bounding box center [1235, 653] width 621 height 34
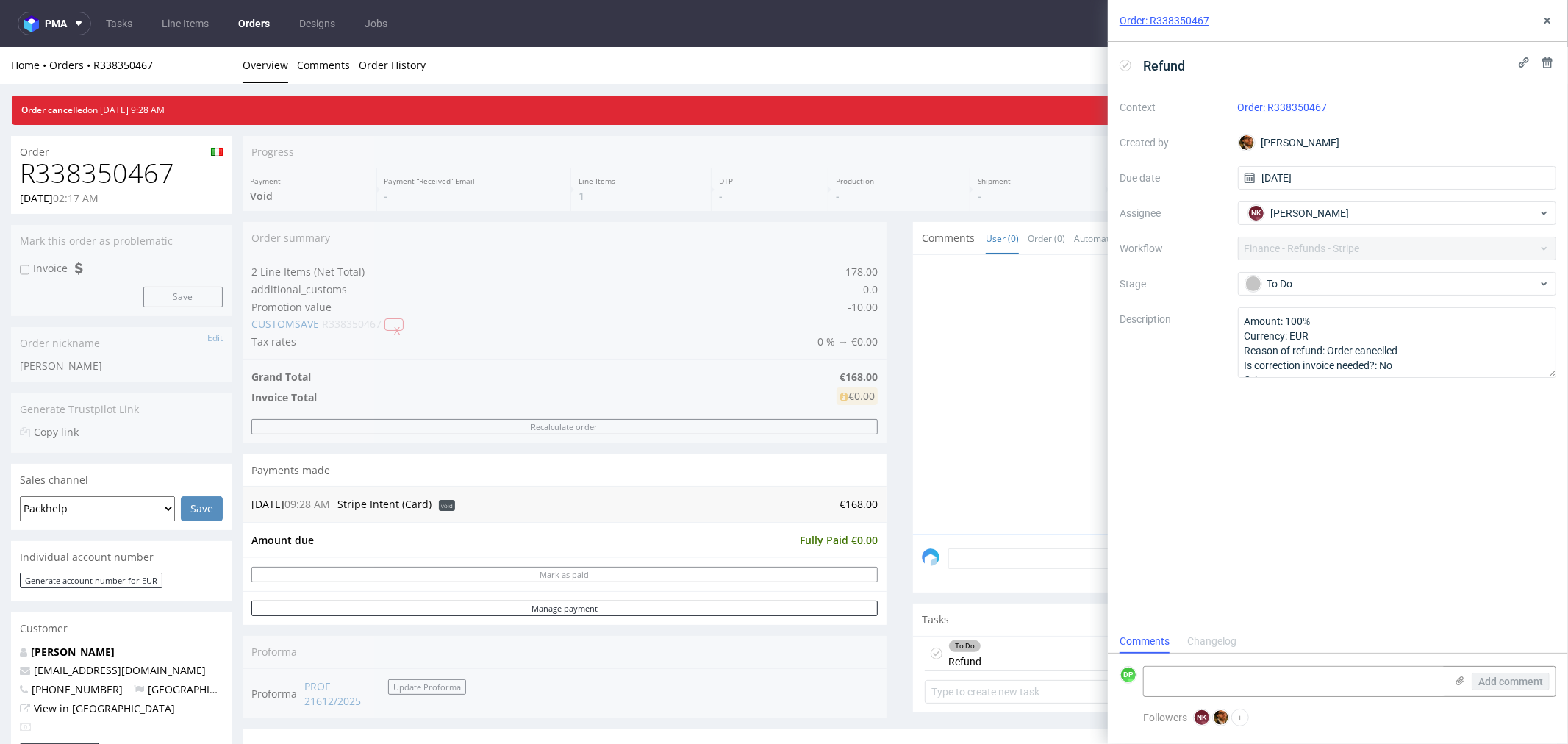
scroll to position [11, 0]
click at [1125, 61] on icon at bounding box center [1125, 65] width 12 height 12
click at [1199, 684] on textarea at bounding box center [1295, 681] width 301 height 30
type textarea "refunded 10.10"
click at [1522, 681] on span "Add comment" at bounding box center [1511, 681] width 65 height 10
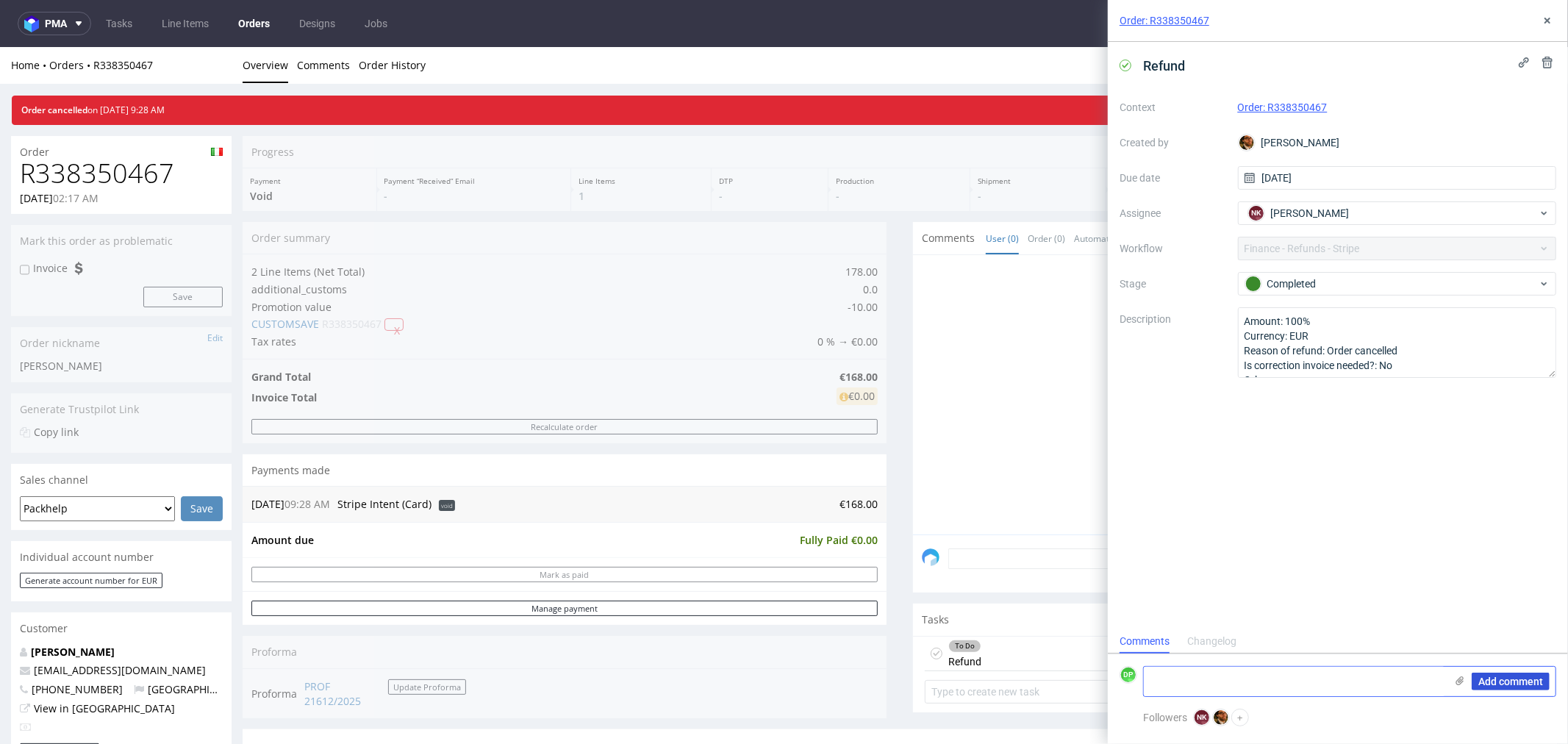
scroll to position [0, 0]
click at [1554, 19] on button at bounding box center [1548, 21] width 18 height 18
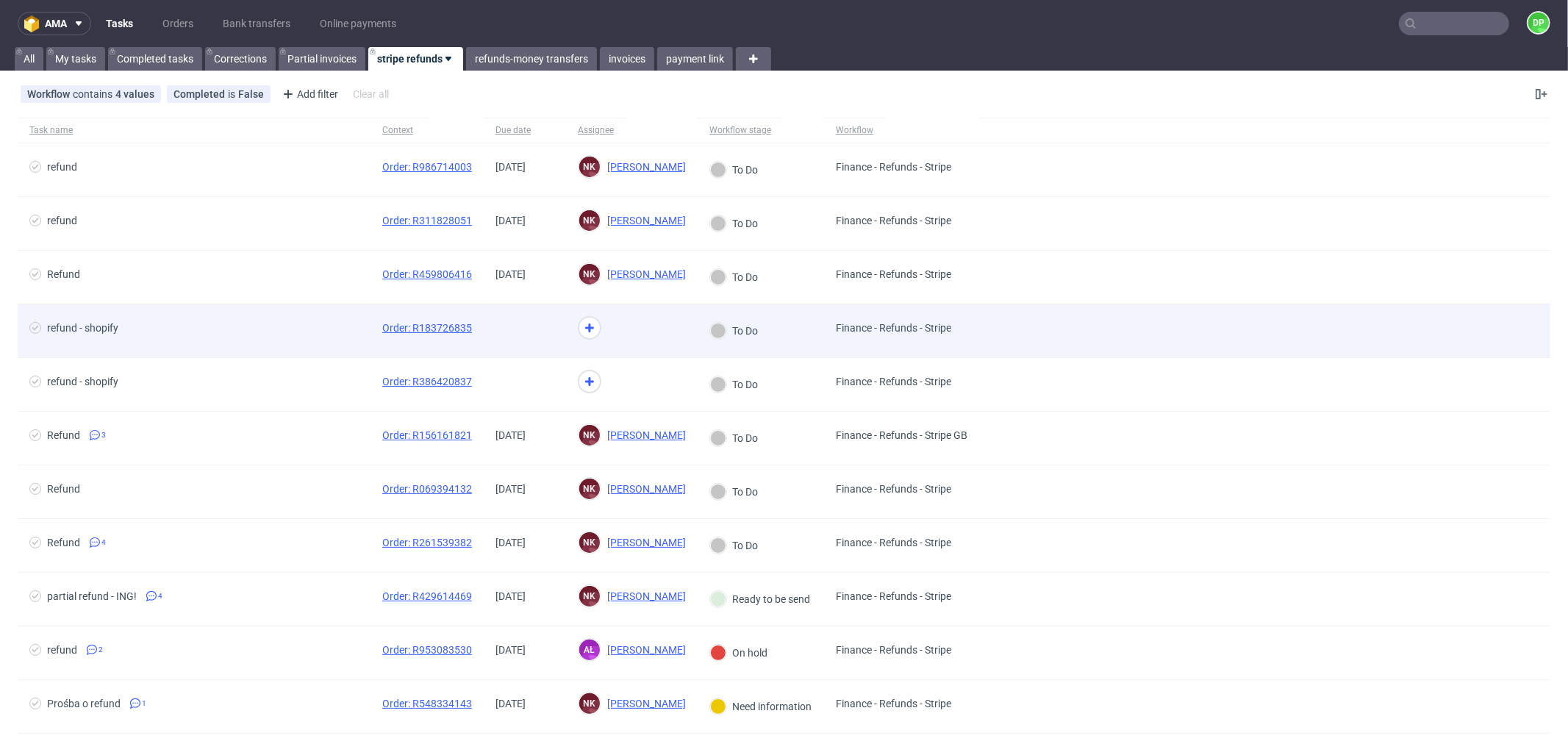
click at [263, 335] on span "refund - shopify" at bounding box center [194, 331] width 329 height 18
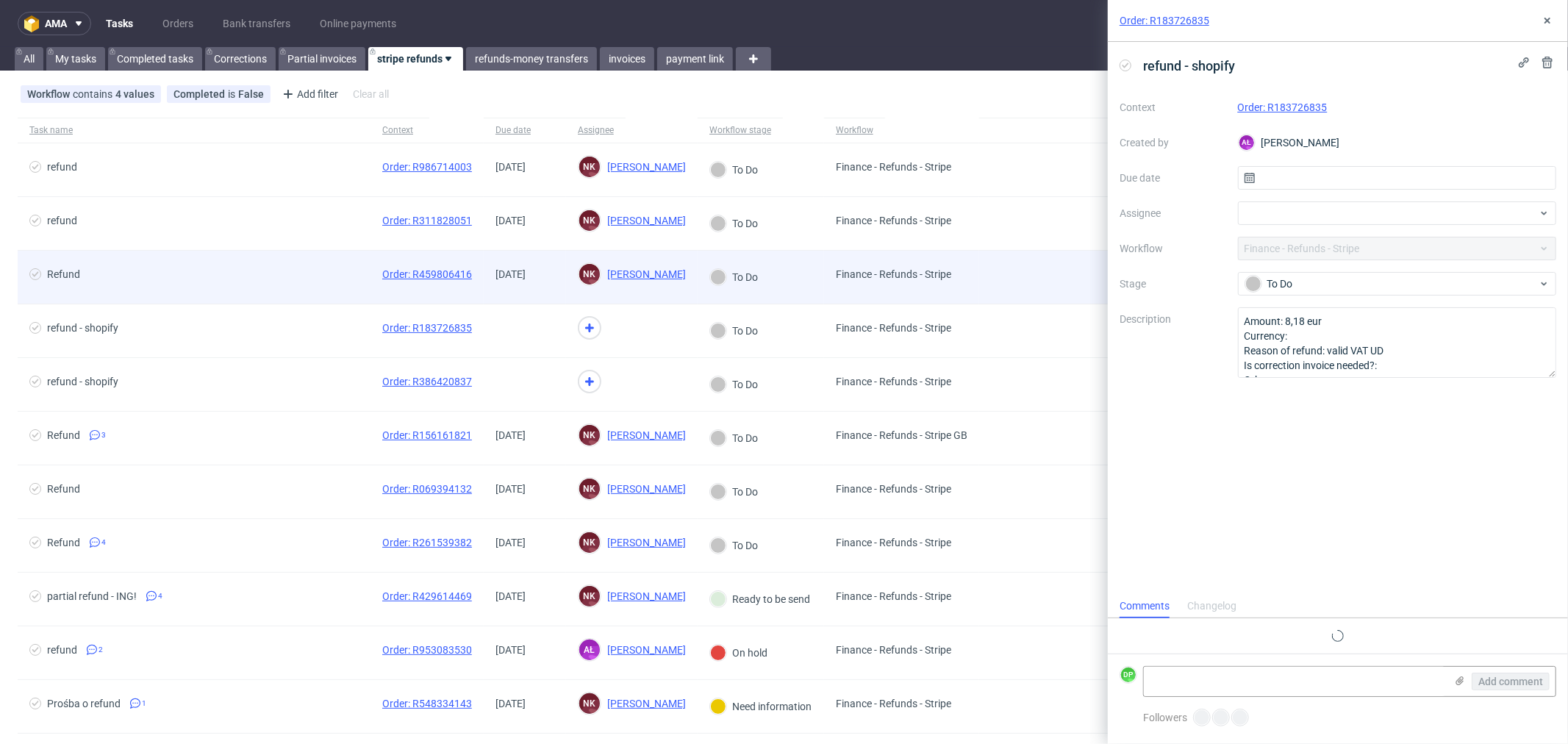
scroll to position [11, 0]
click at [261, 280] on span "Refund" at bounding box center [194, 277] width 329 height 18
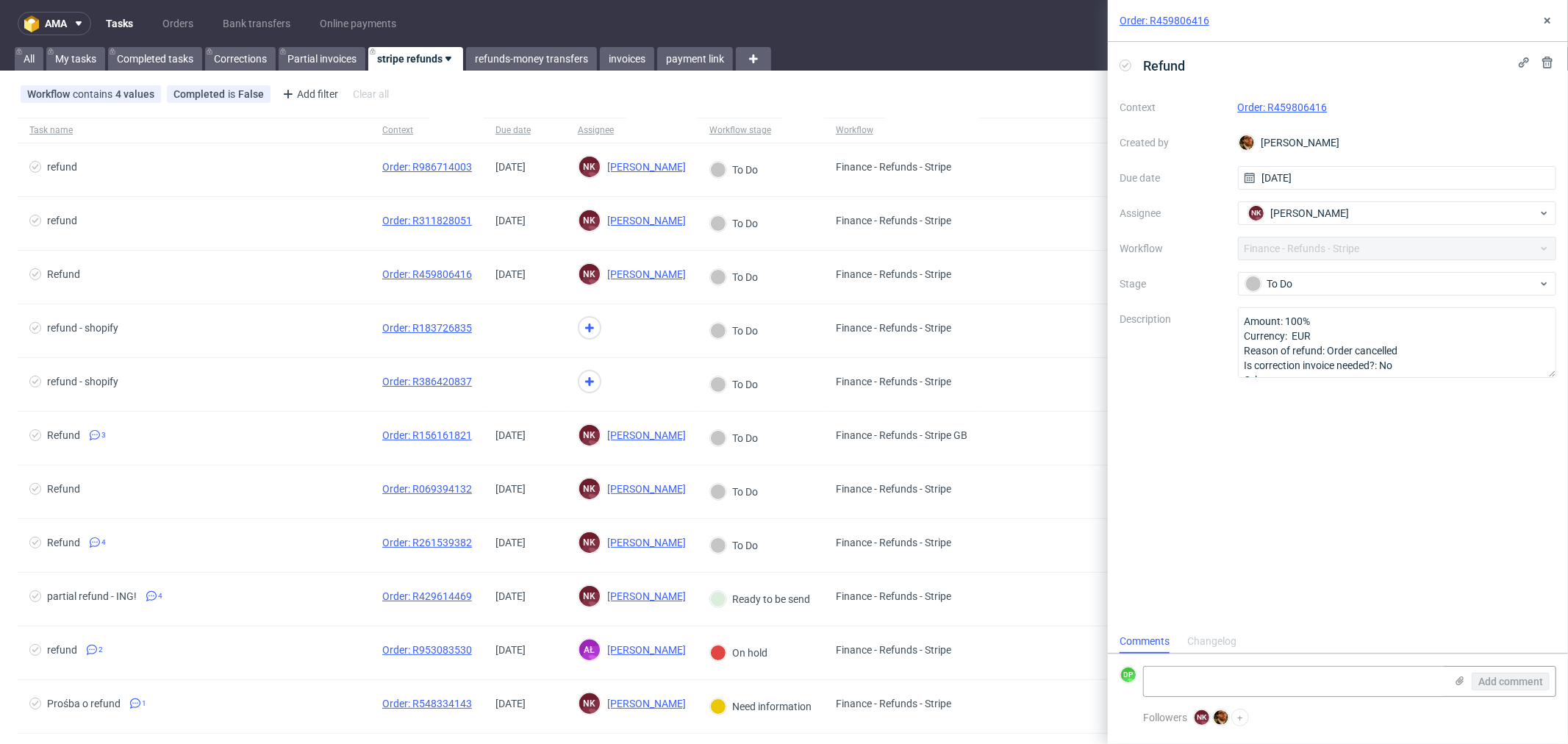
click at [1280, 104] on link "Order: R459806416" at bounding box center [1283, 106] width 89 height 12
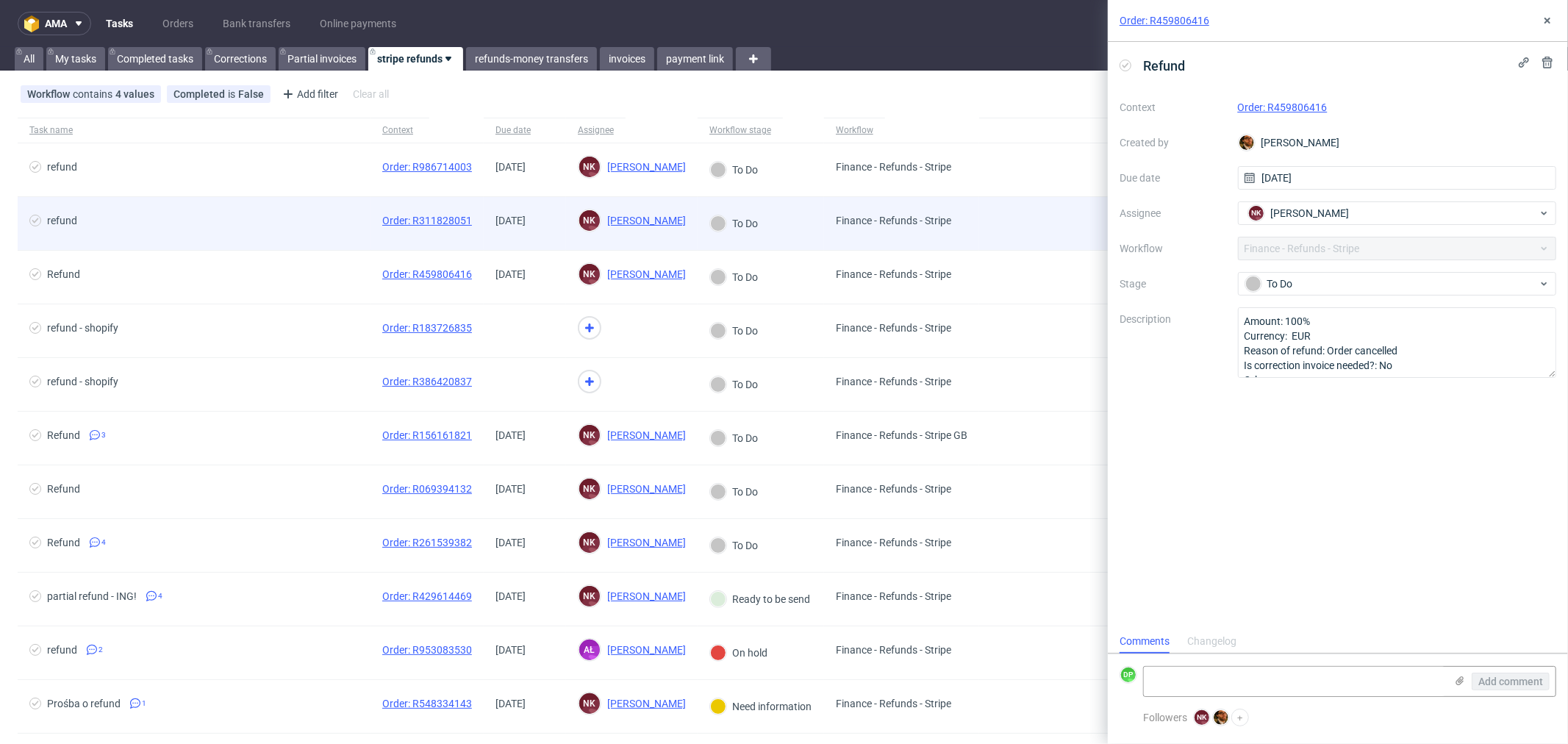
click at [239, 235] on div "refund" at bounding box center [194, 223] width 353 height 53
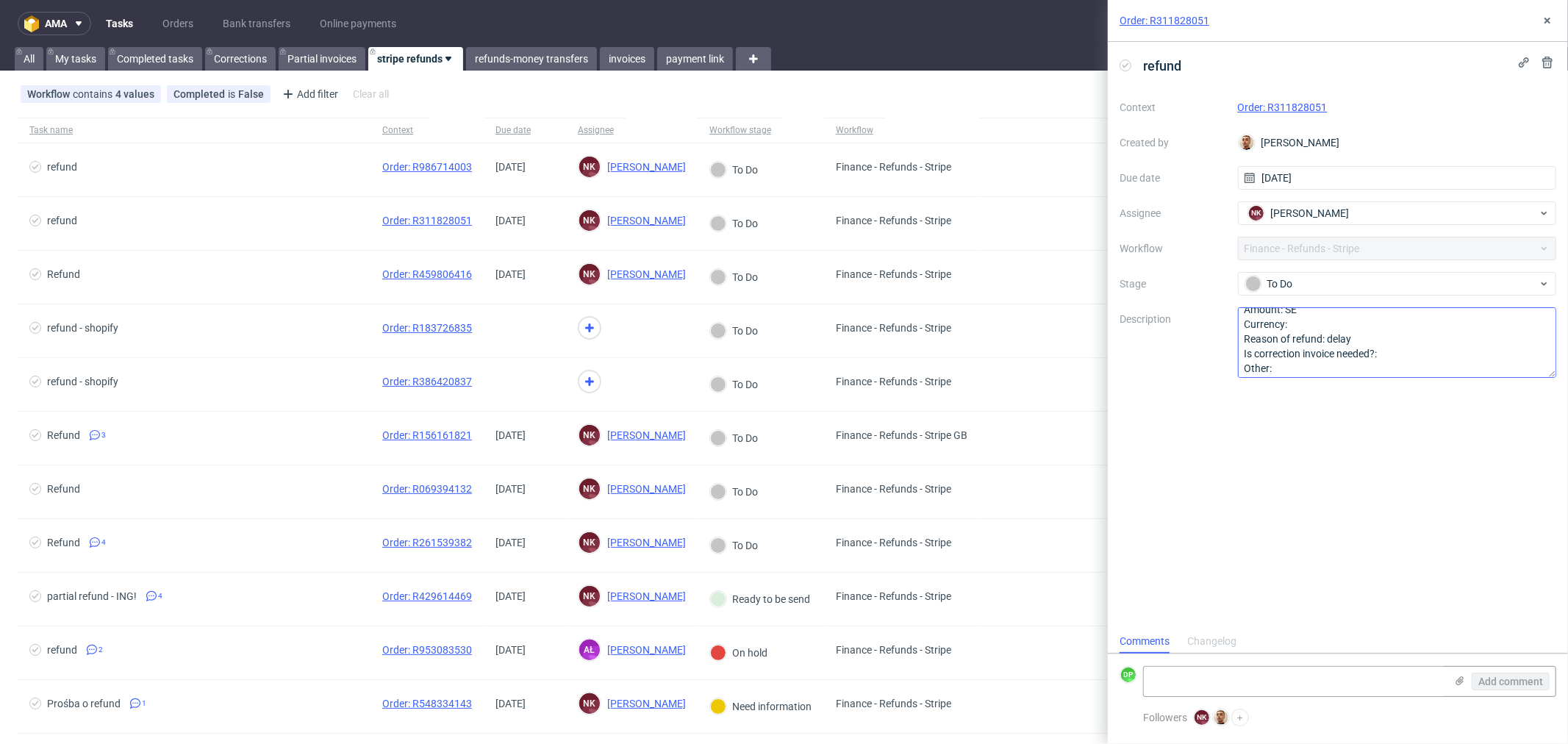
scroll to position [16, 0]
click at [1295, 99] on div "Order: R311828051" at bounding box center [1398, 107] width 319 height 18
click at [1288, 104] on link "Order: R311828051" at bounding box center [1283, 106] width 89 height 12
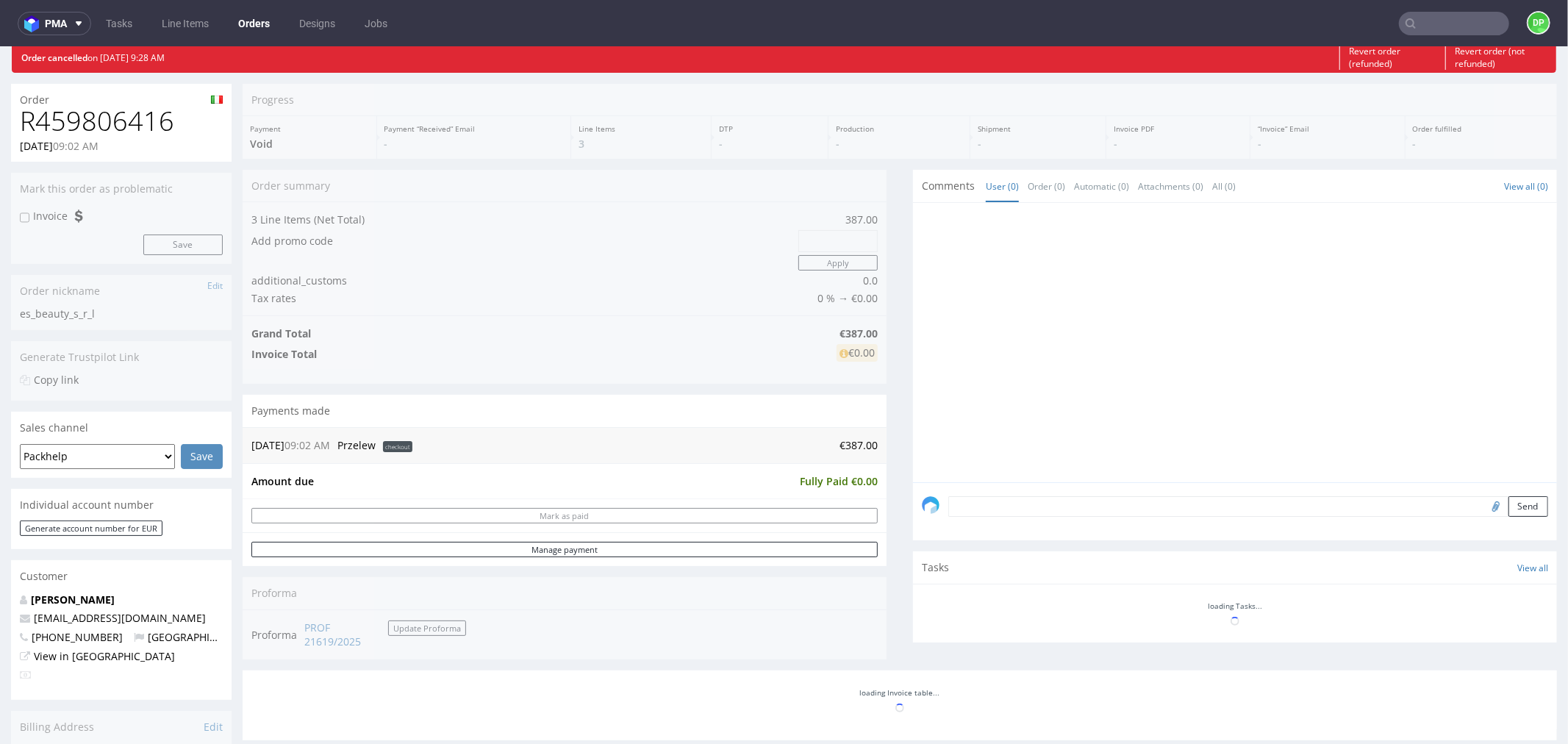
scroll to position [81, 0]
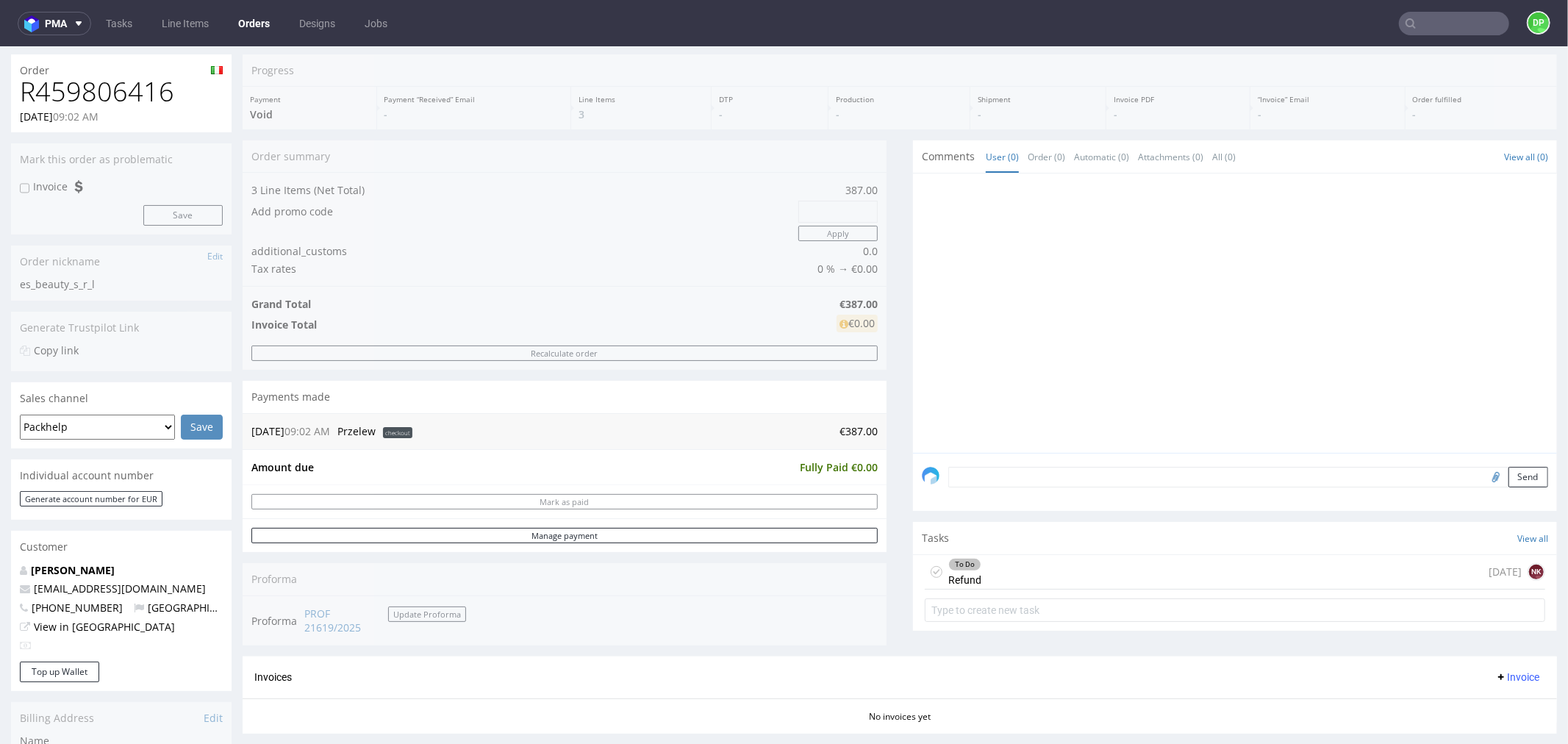
click at [121, 87] on h1 "R459806416" at bounding box center [121, 91] width 203 height 30
copy h1 "R459806416"
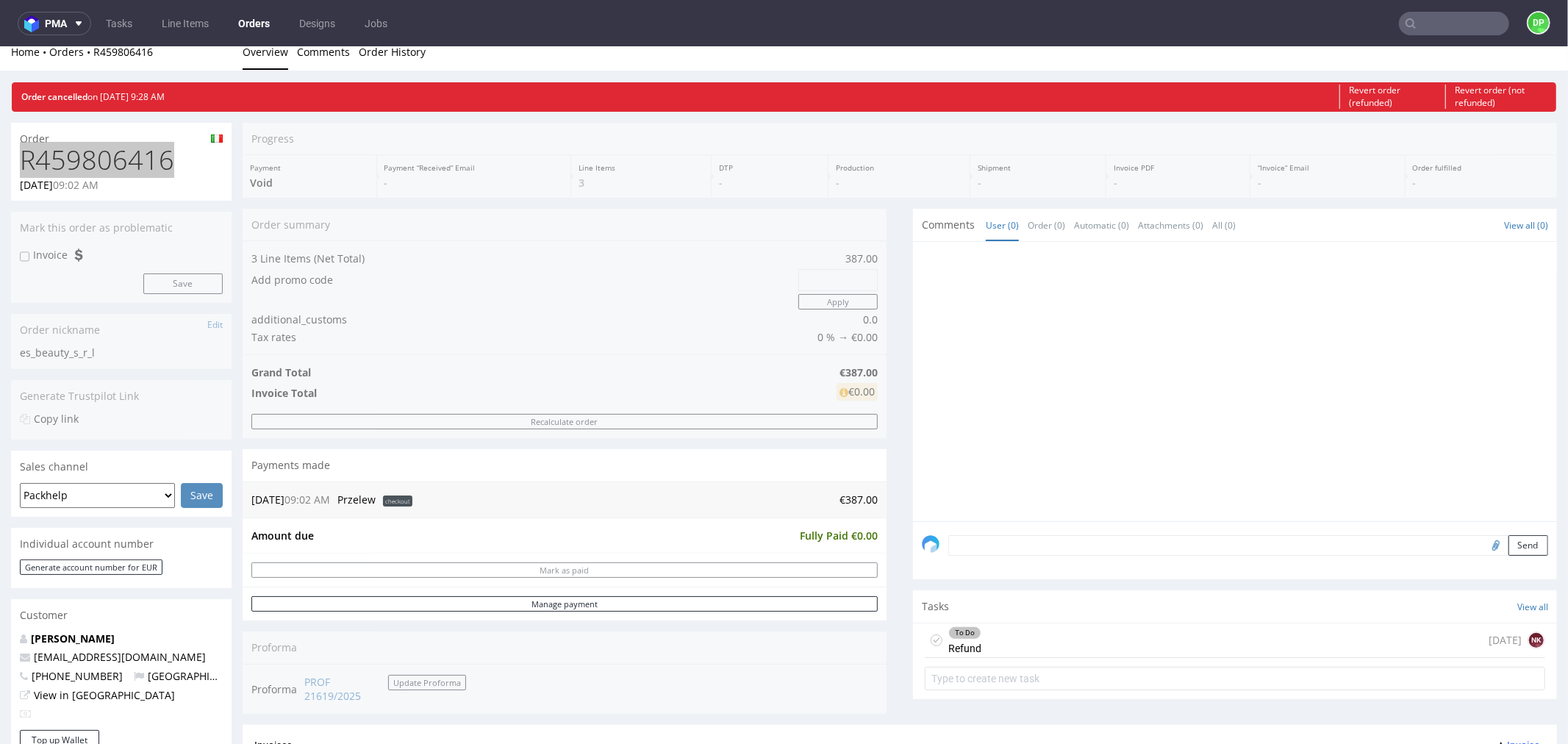
scroll to position [0, 0]
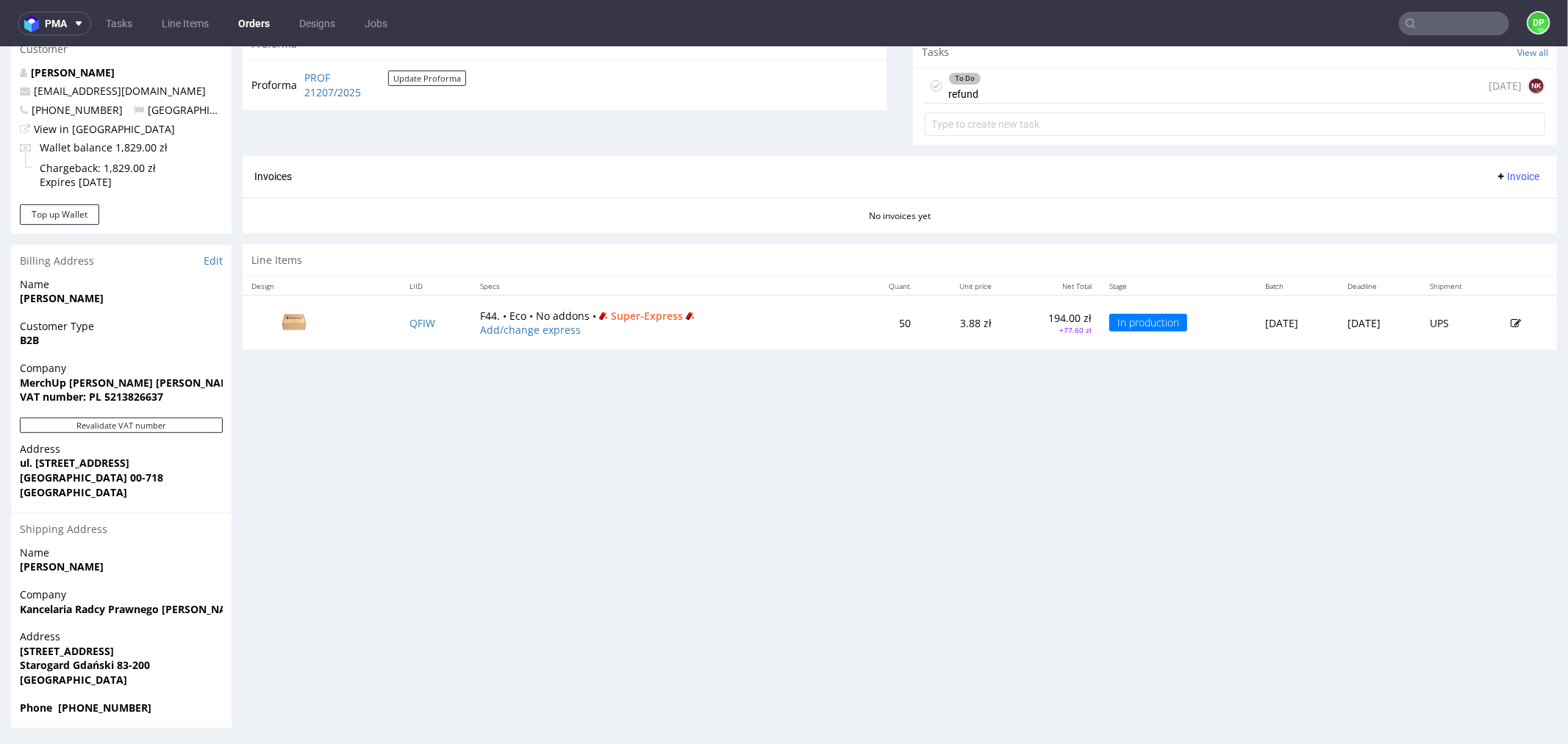
scroll to position [539, 0]
click at [149, 418] on button "Revalidate VAT number" at bounding box center [121, 422] width 203 height 15
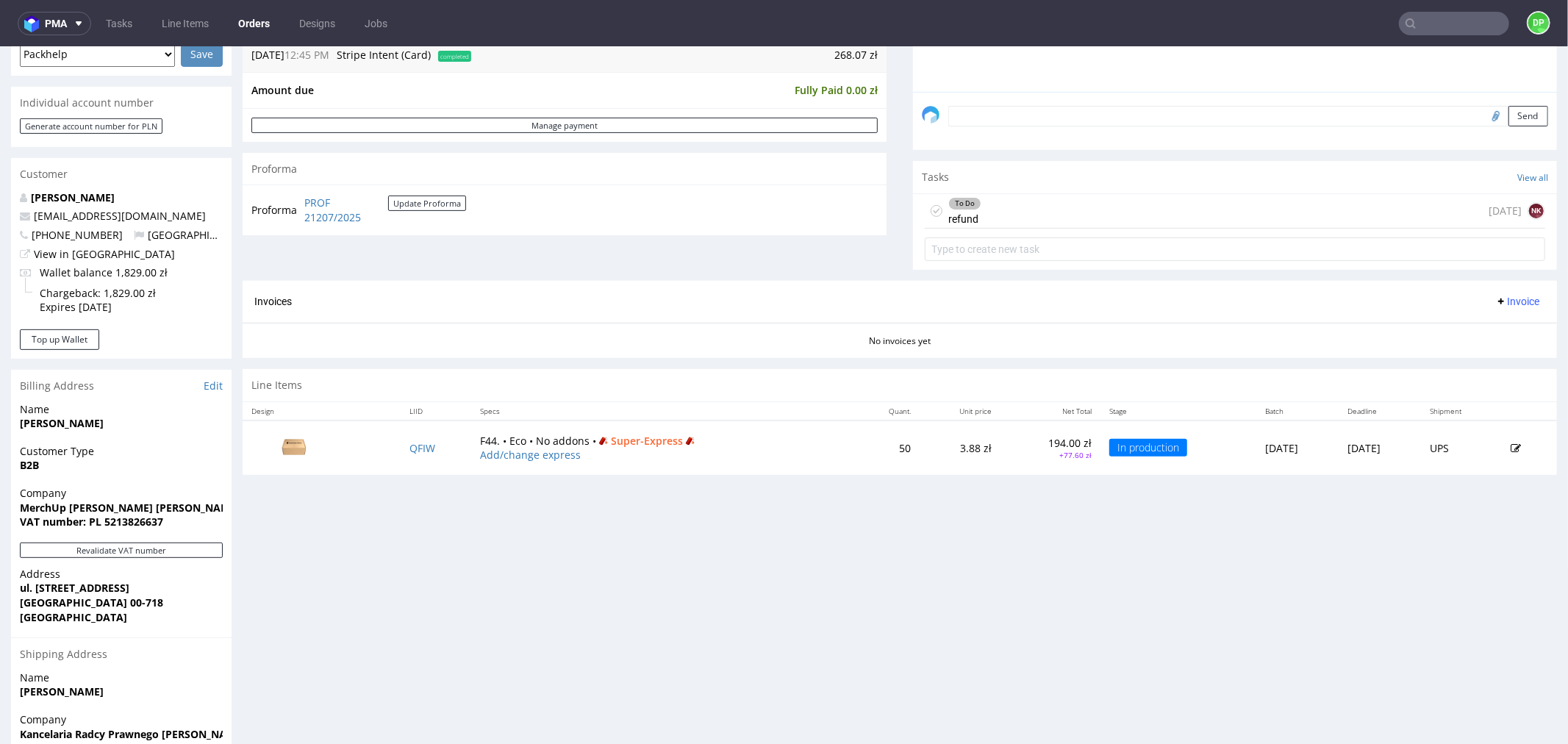
scroll to position [131, 0]
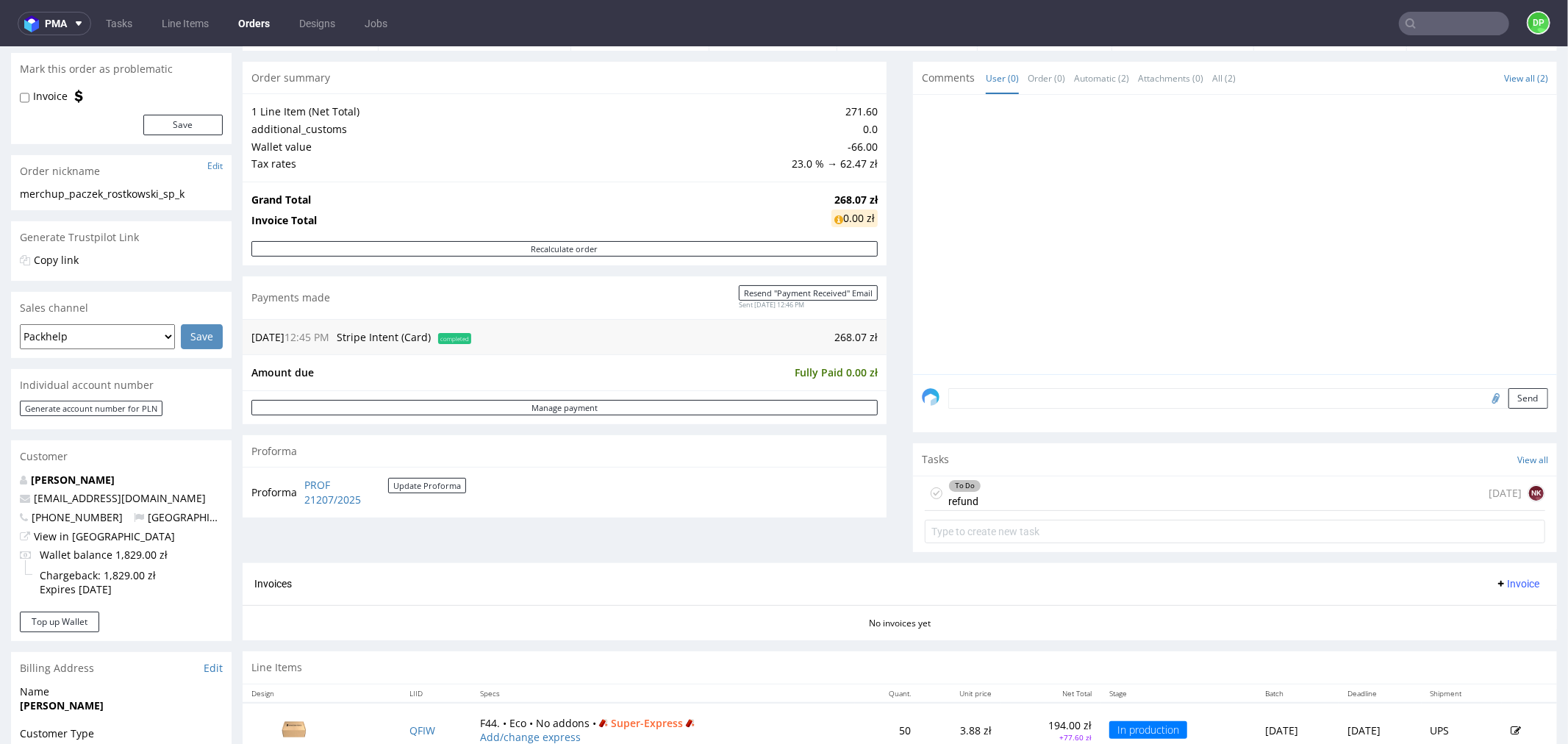
click at [1019, 491] on div "To Do refund 1 day ago NK" at bounding box center [1235, 492] width 621 height 34
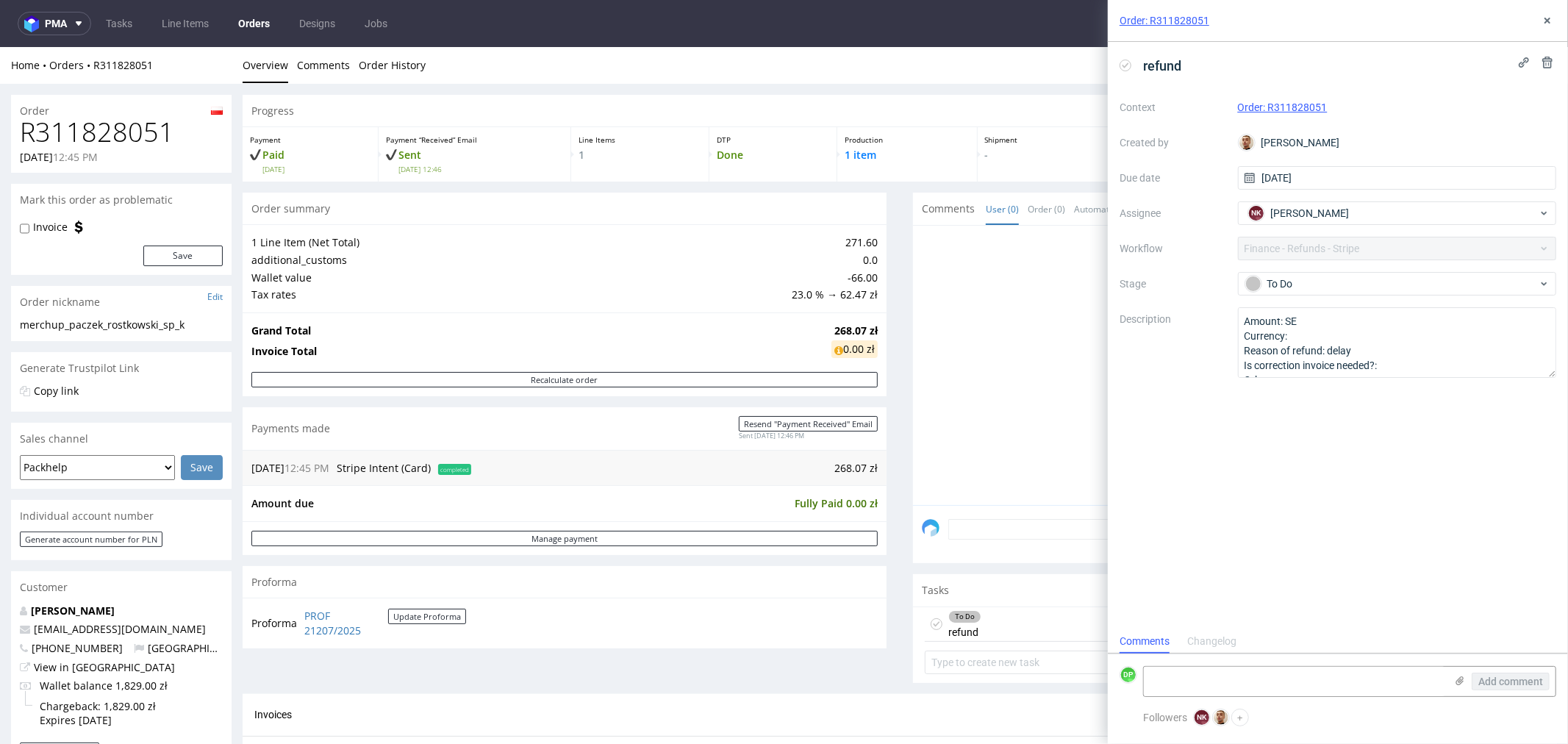
click at [142, 140] on h1 "R311828051" at bounding box center [121, 132] width 203 height 30
copy h1 "R311828051"
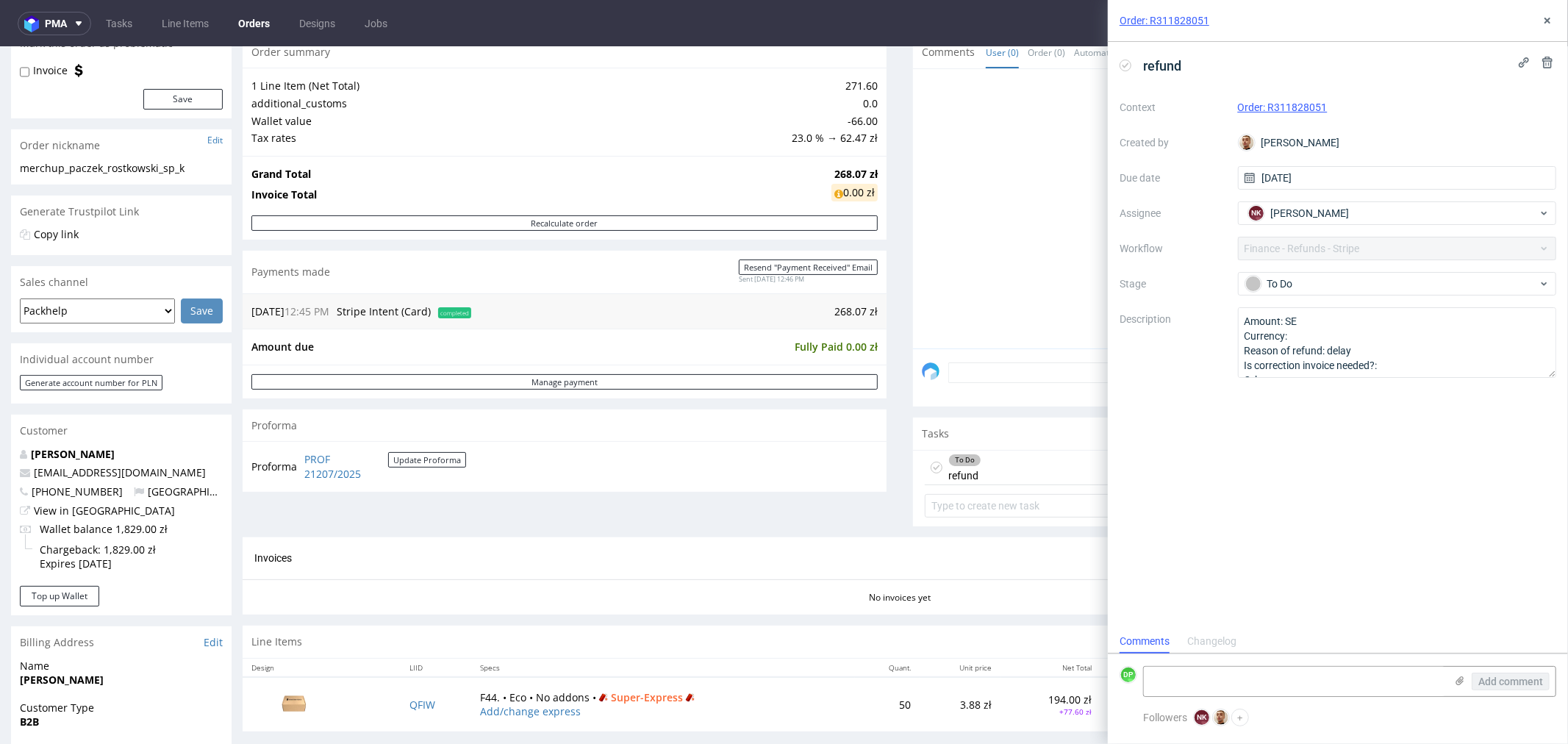
scroll to position [163, 0]
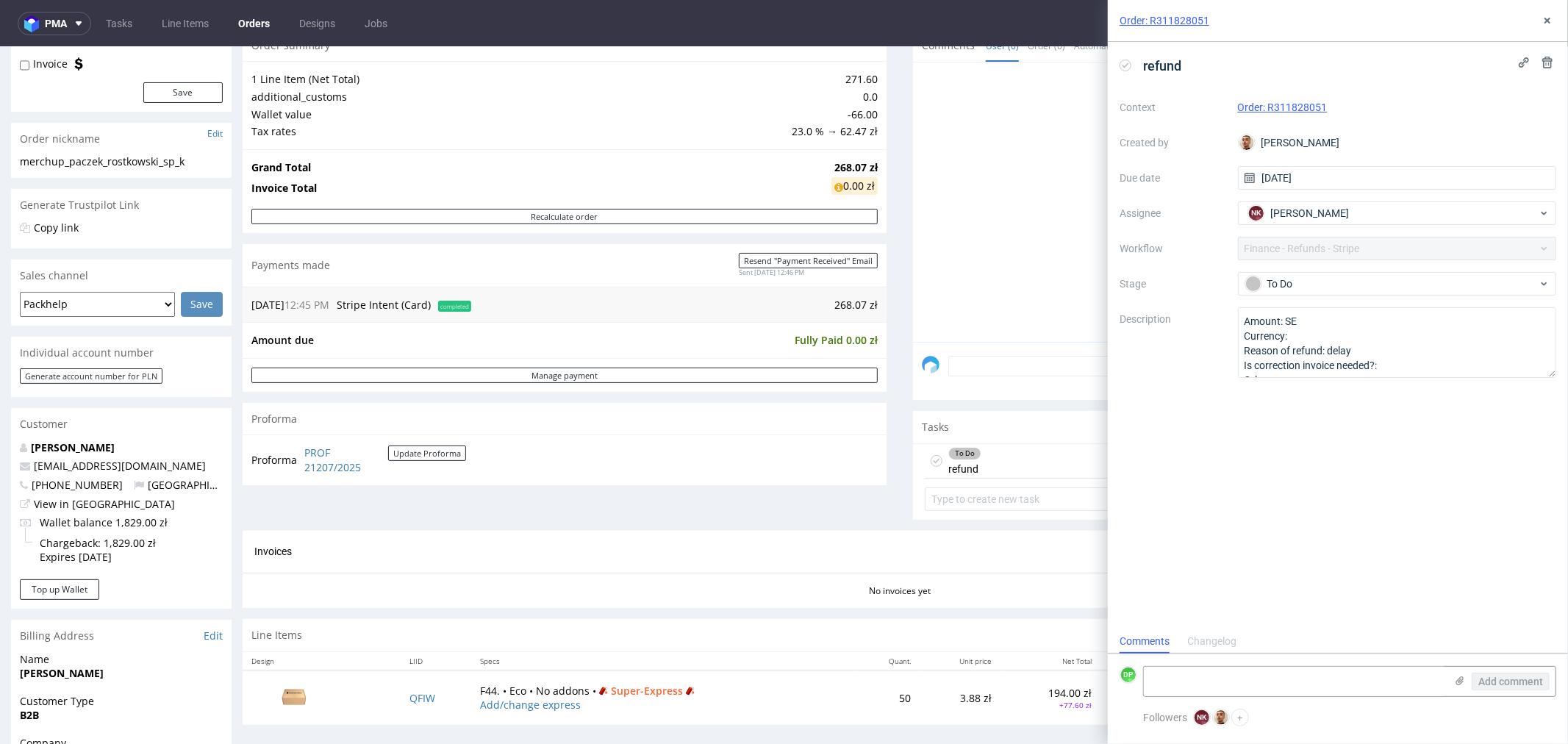
click at [1127, 64] on icon at bounding box center [1125, 65] width 12 height 12
drag, startPoint x: 1224, startPoint y: 681, endPoint x: 1232, endPoint y: 666, distance: 17.0
click at [1225, 680] on textarea at bounding box center [1295, 681] width 301 height 30
type textarea "refunded 10.10"
click at [1515, 684] on span "Add comment" at bounding box center [1511, 681] width 65 height 10
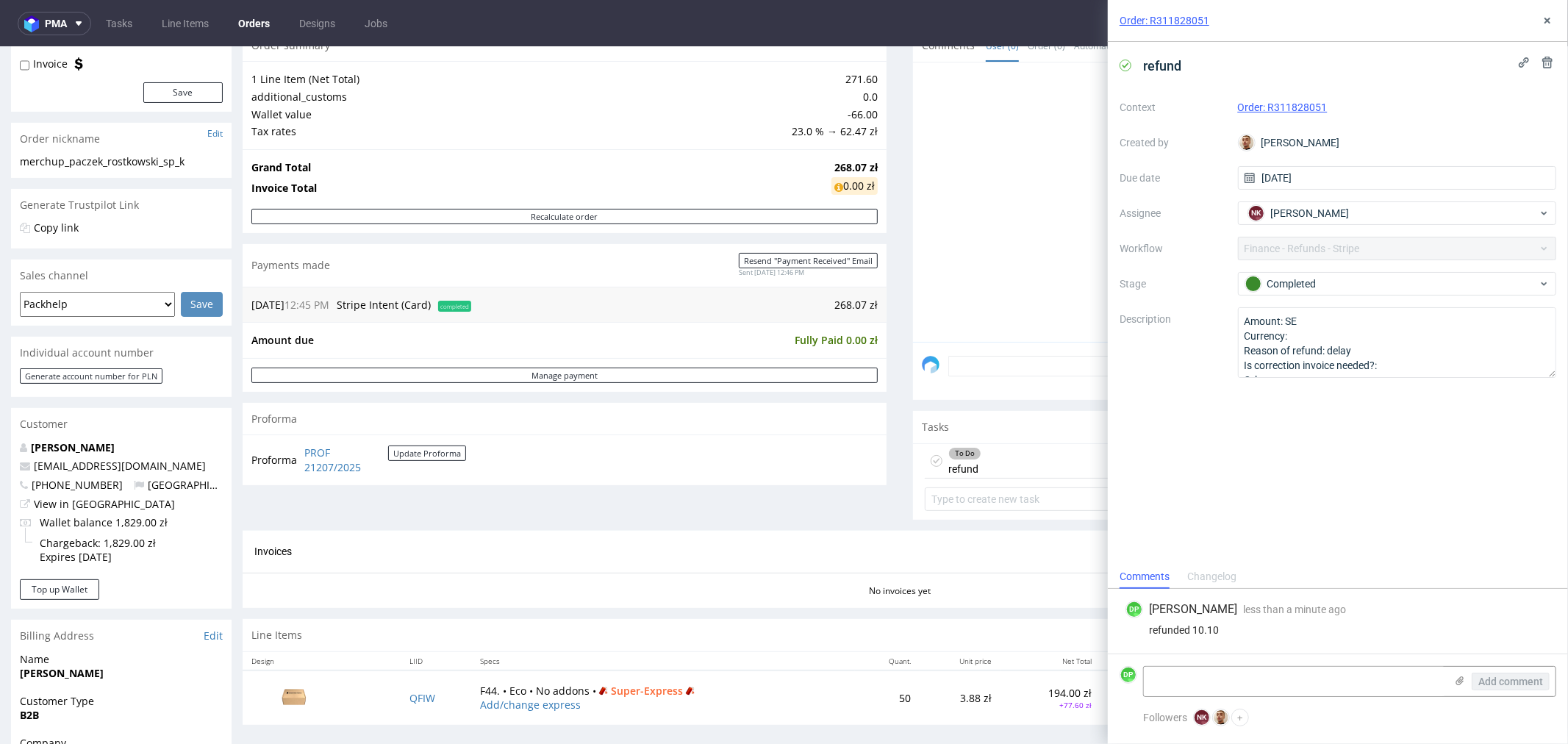
scroll to position [0, 0]
click at [1548, 20] on use at bounding box center [1547, 21] width 6 height 6
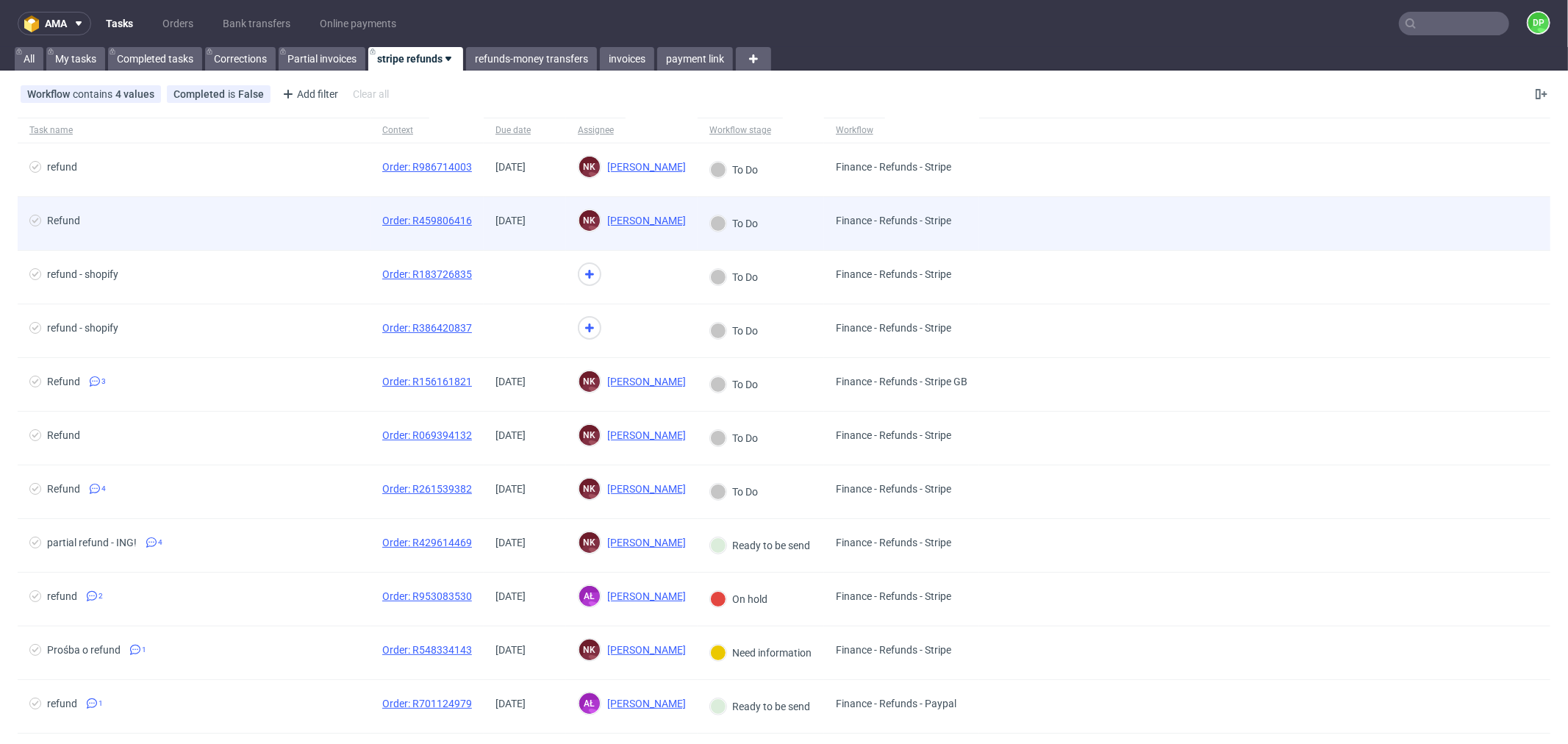
click at [383, 241] on div "Order: R459806416" at bounding box center [428, 223] width 114 height 53
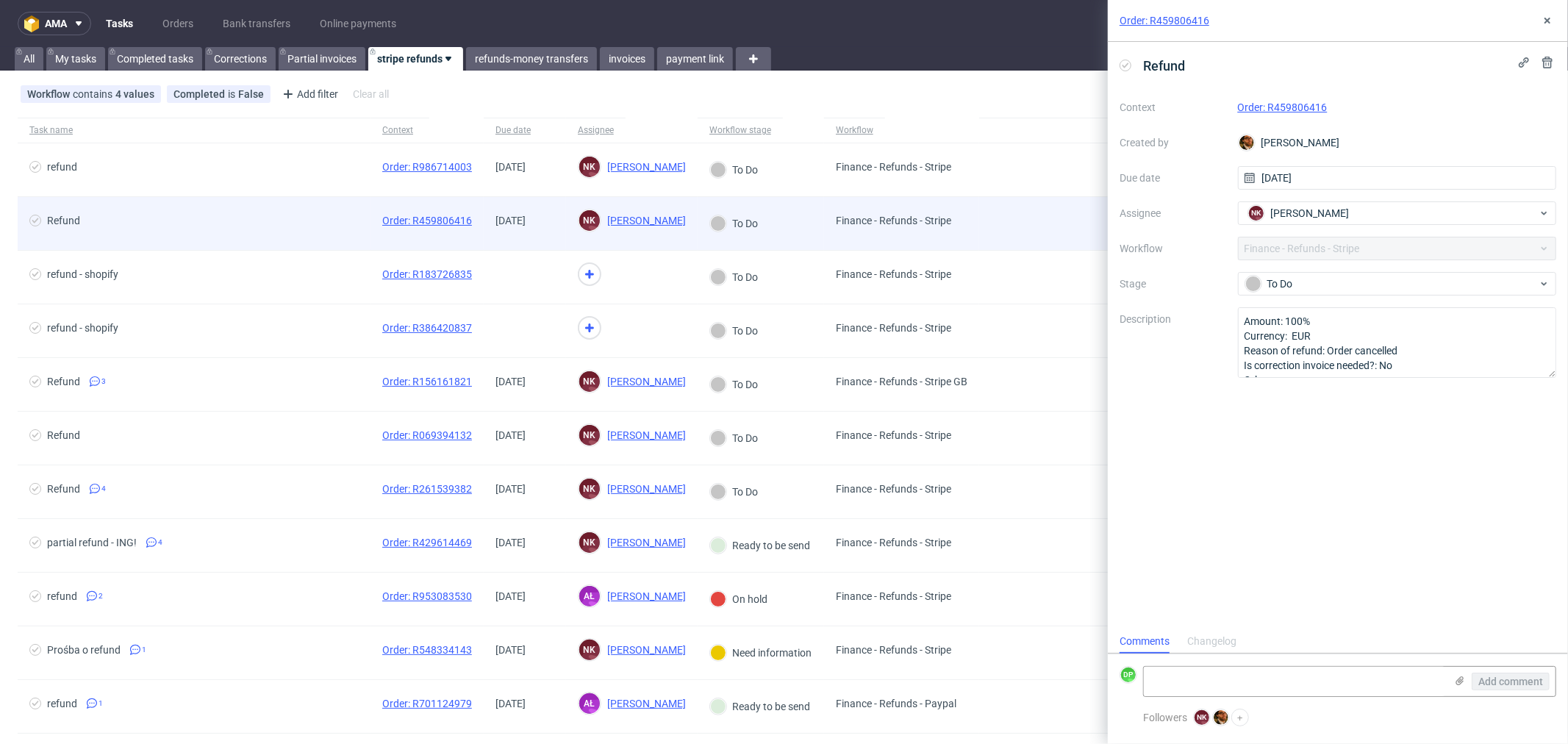
scroll to position [11, 0]
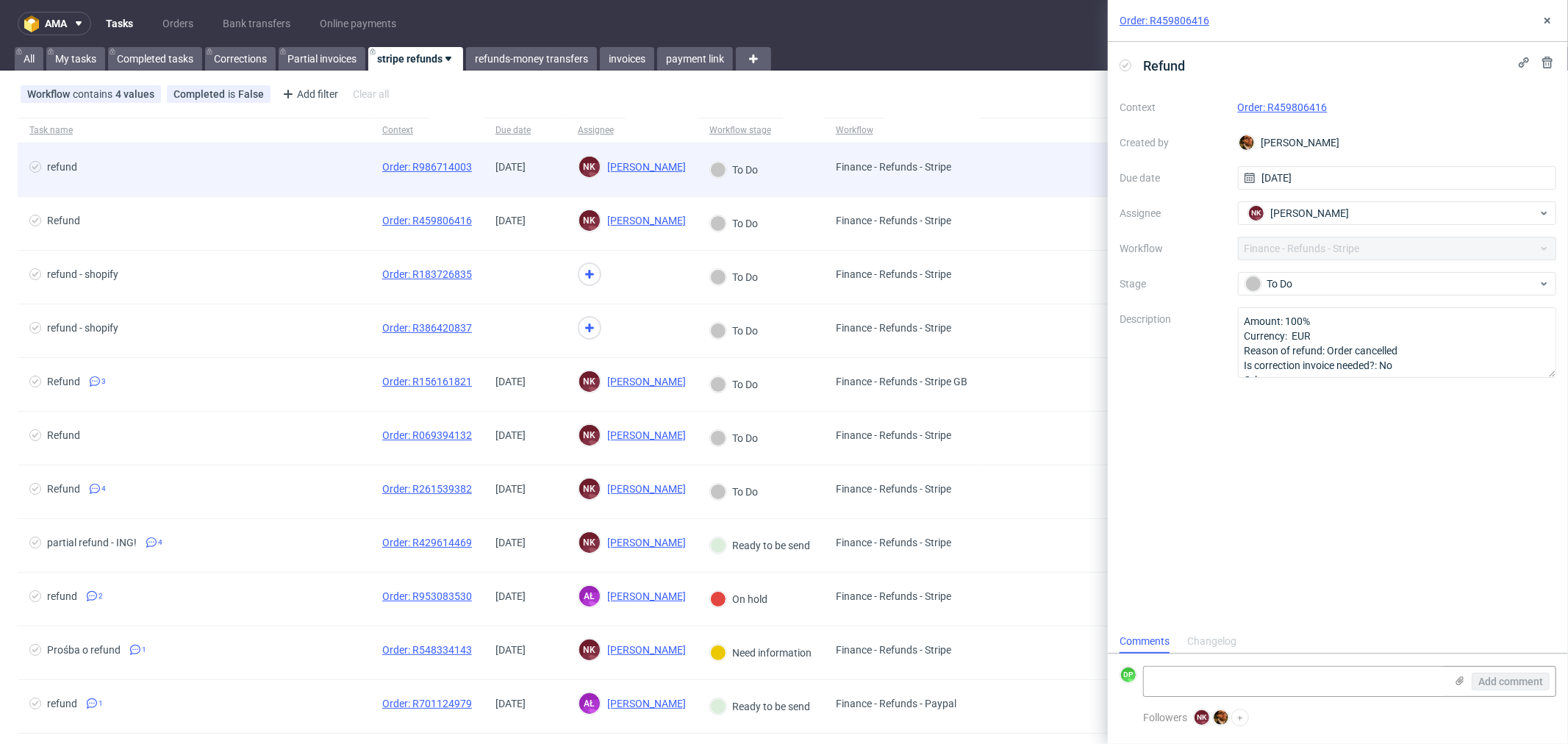
click at [262, 165] on span "refund" at bounding box center [194, 170] width 329 height 18
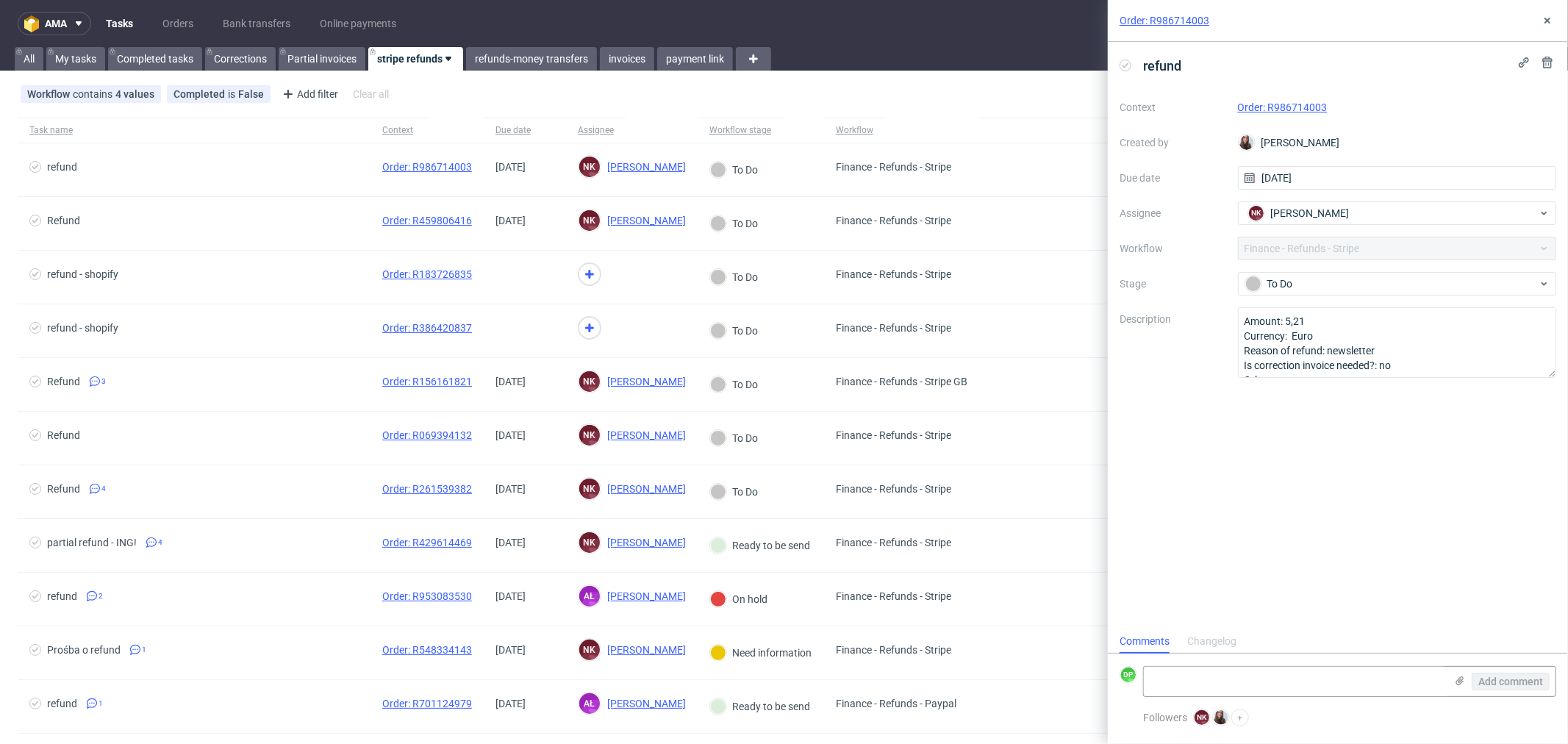
click at [1266, 104] on link "Order: R986714003" at bounding box center [1283, 106] width 89 height 12
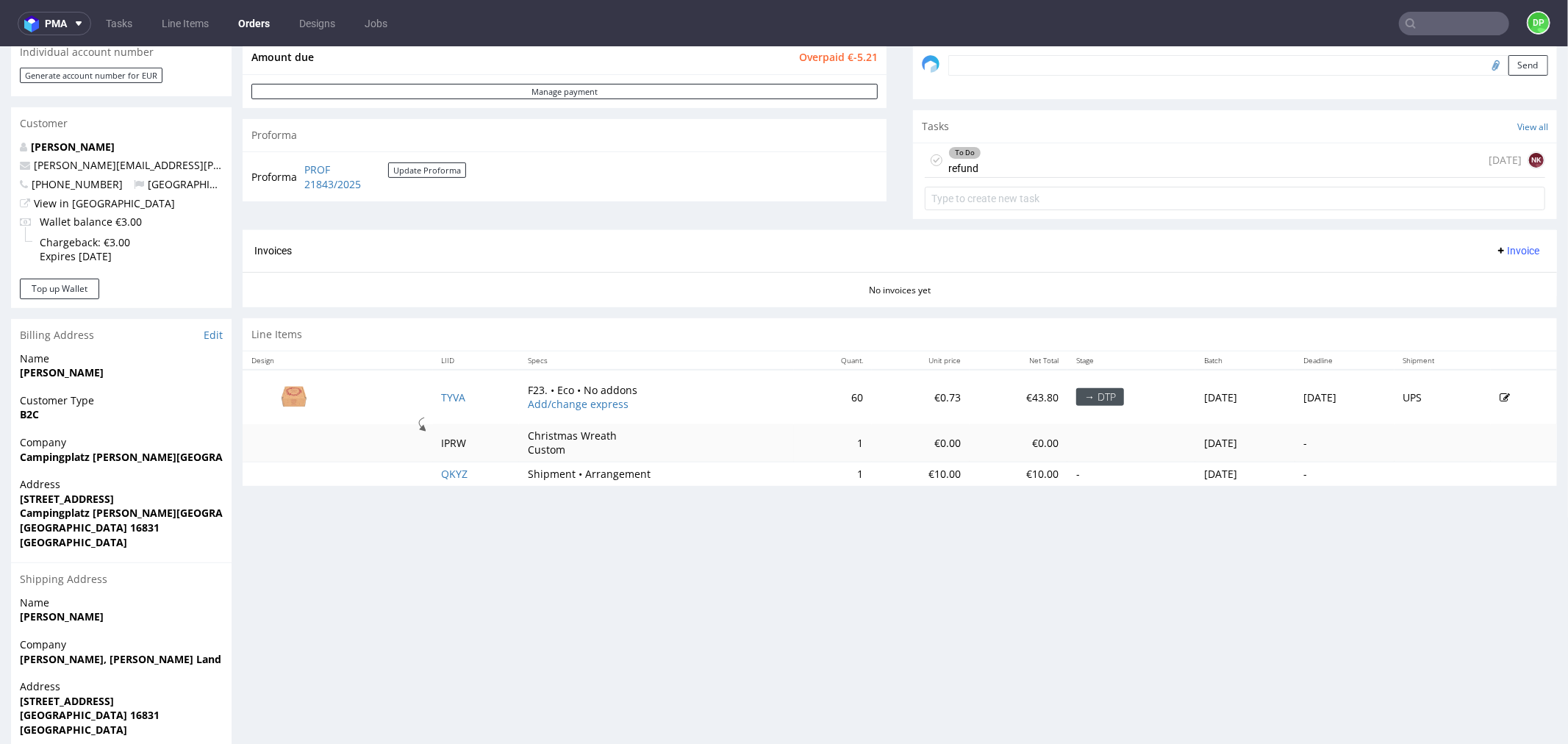
scroll to position [490, 0]
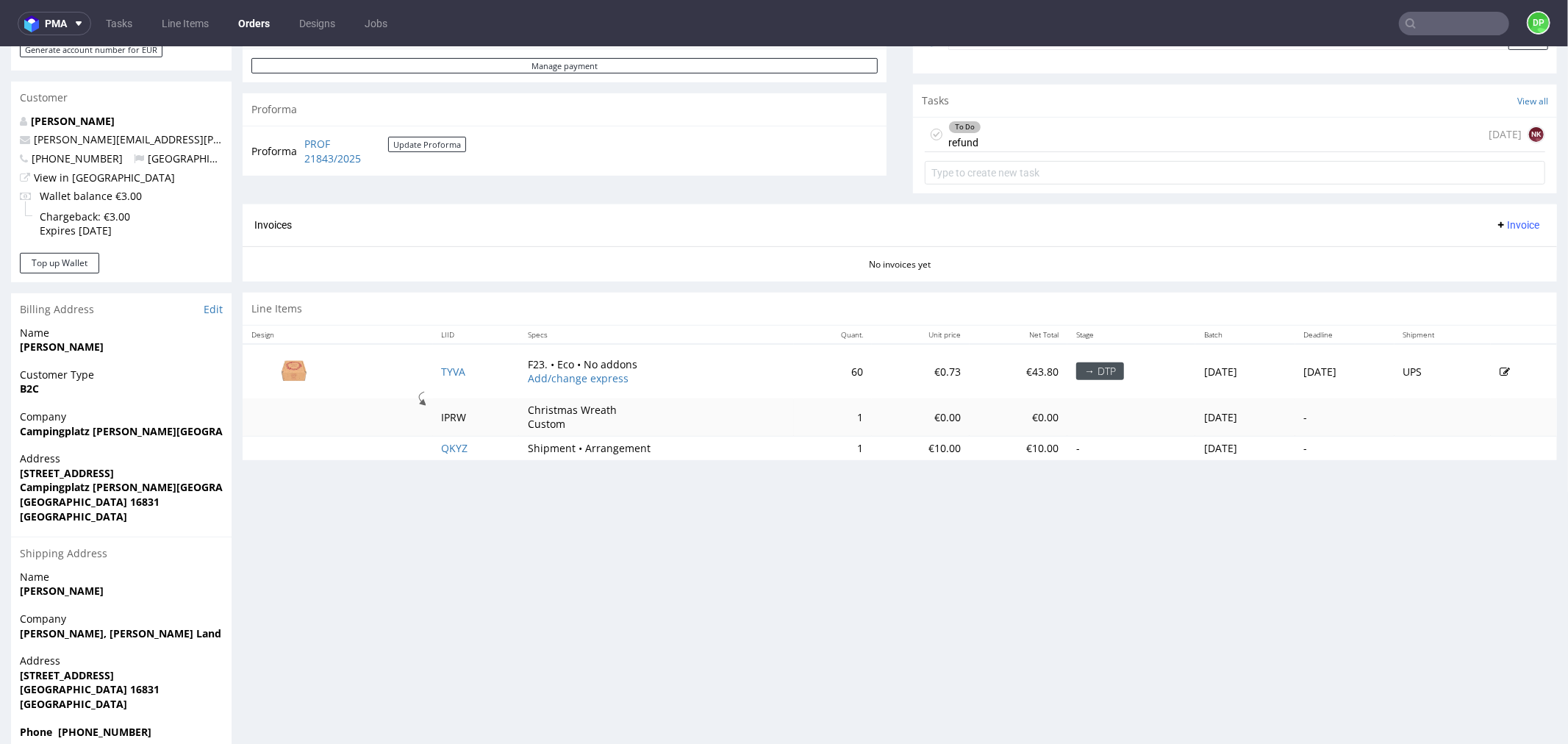
click at [1033, 142] on div "To Do refund [DATE] NK" at bounding box center [1235, 134] width 621 height 34
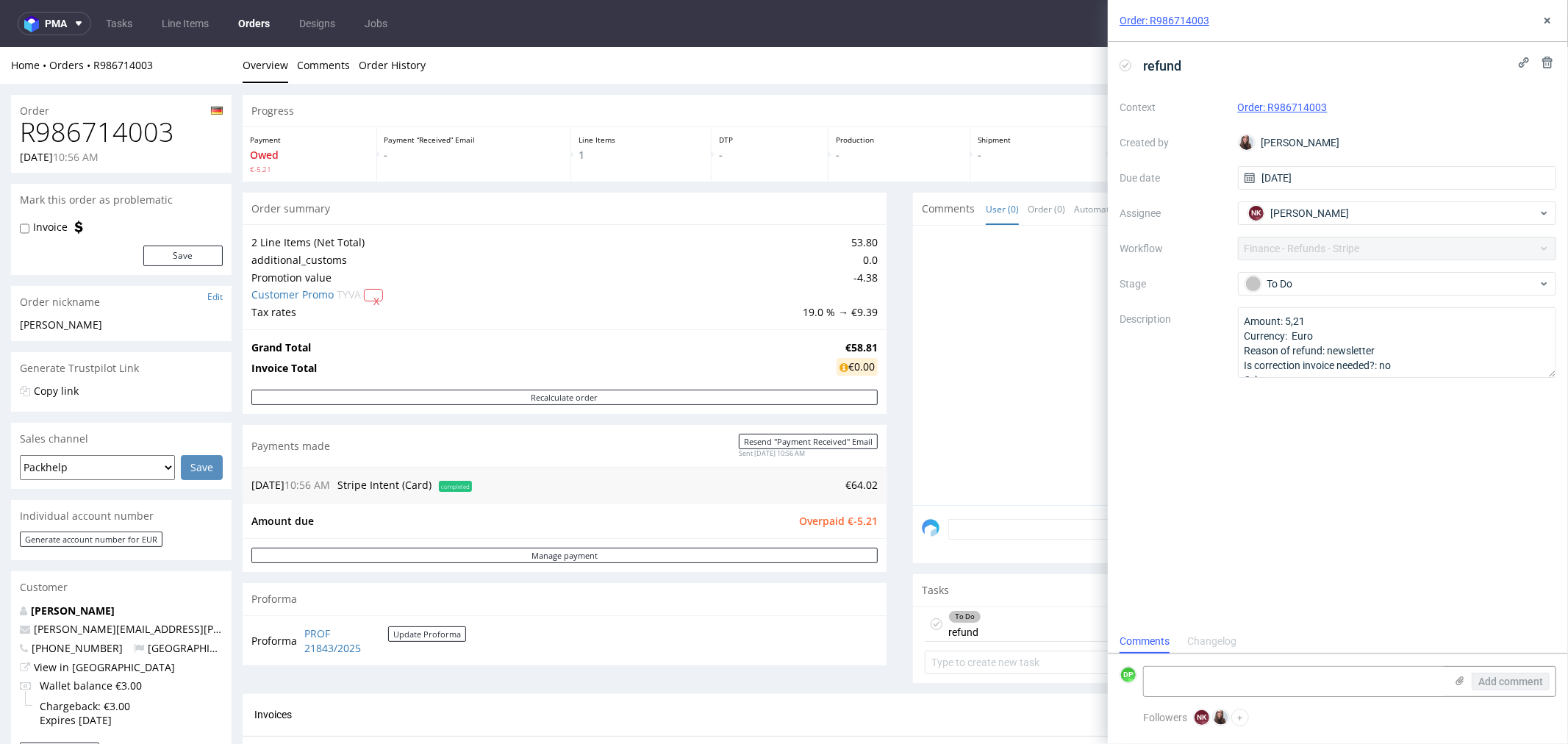
click at [97, 143] on h1 "R986714003" at bounding box center [121, 132] width 203 height 30
click at [94, 141] on h1 "R986714003" at bounding box center [121, 132] width 203 height 30
click at [64, 133] on h1 "R986714003" at bounding box center [121, 132] width 203 height 30
click at [67, 140] on h1 "R986714003" at bounding box center [121, 132] width 203 height 30
copy h1 "R986714003"
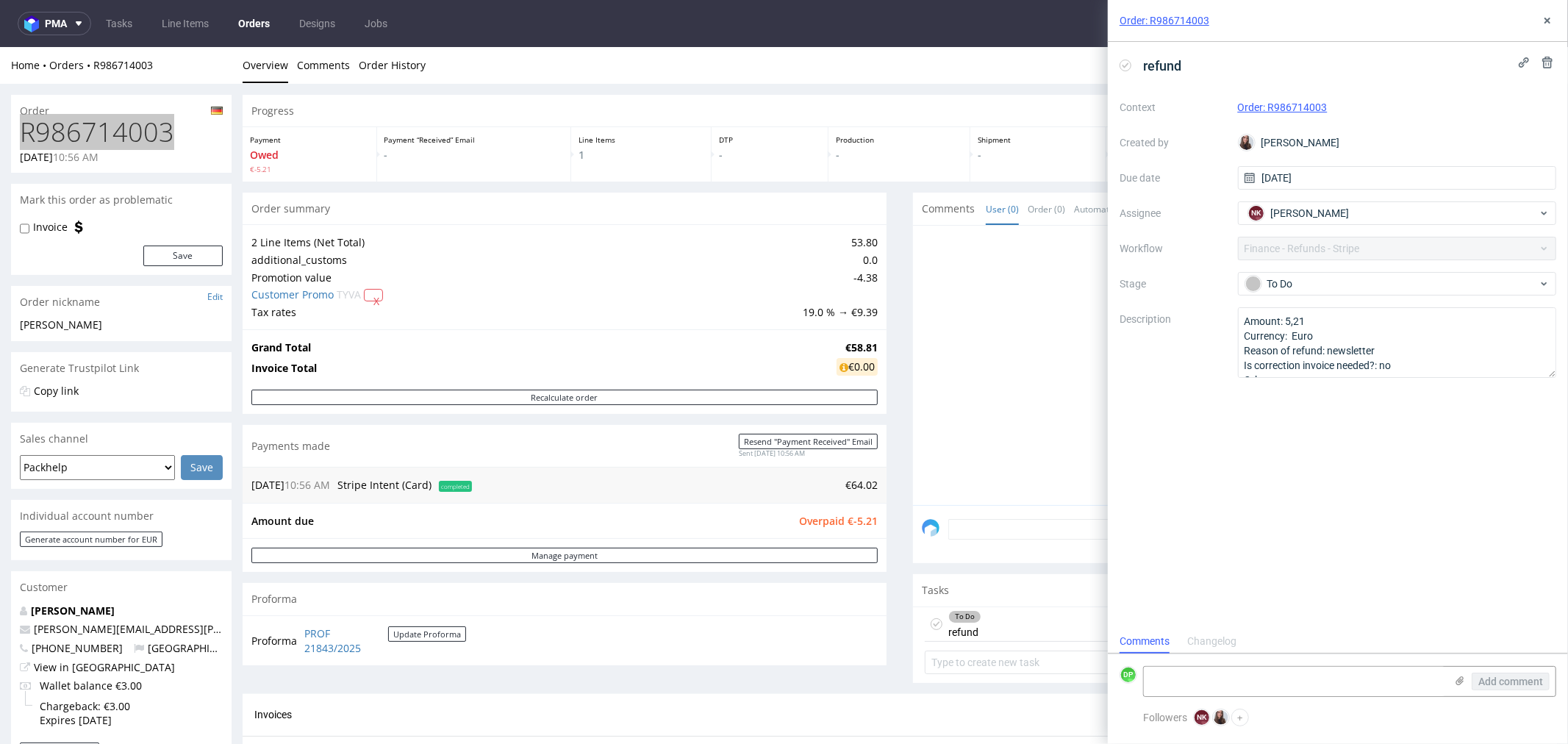
click at [1127, 66] on icon at bounding box center [1125, 65] width 12 height 12
click at [1228, 674] on textarea at bounding box center [1295, 681] width 301 height 30
type textarea "refunded 10.10"
click at [1509, 682] on span "Add comment" at bounding box center [1511, 681] width 65 height 10
click at [1546, 21] on use at bounding box center [1547, 21] width 6 height 6
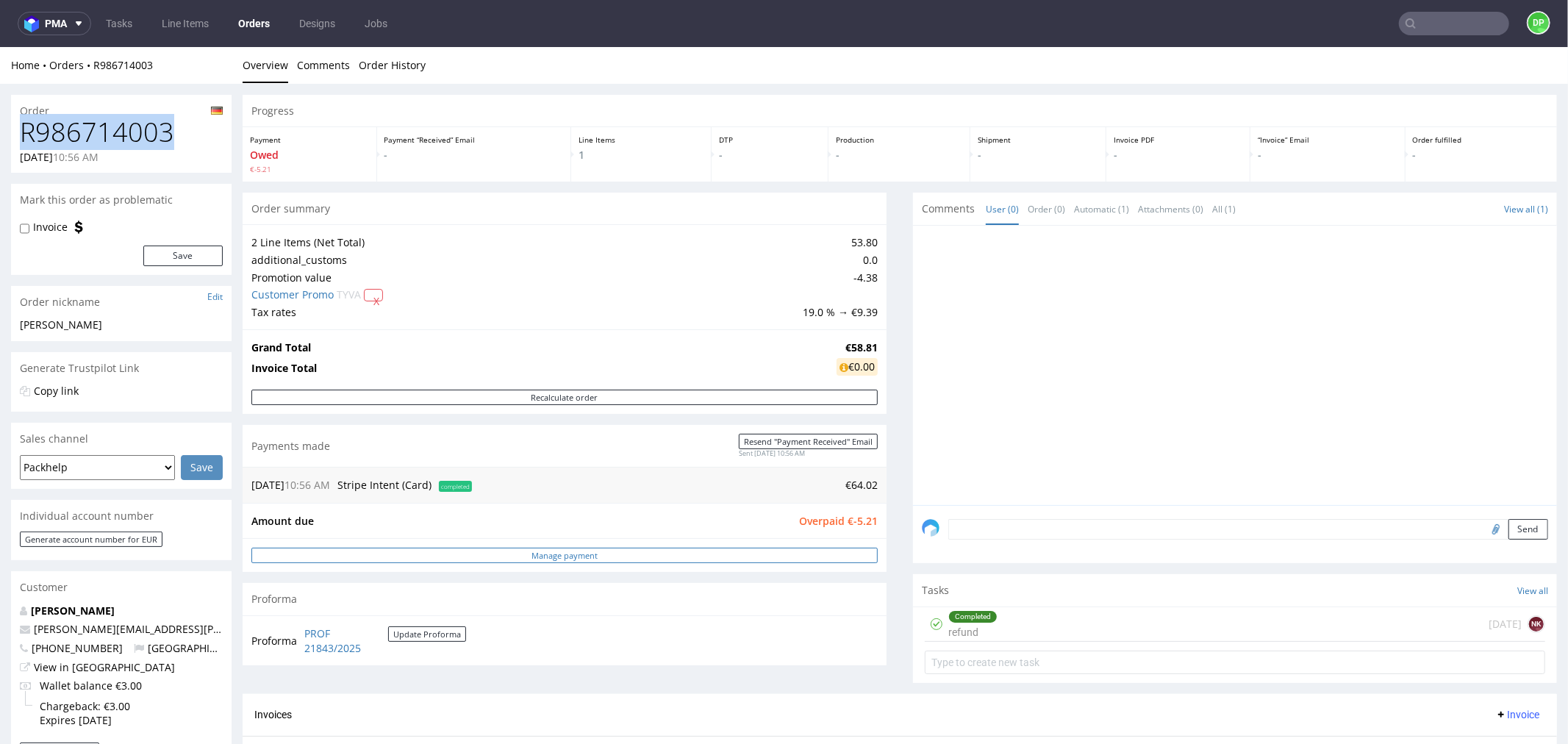
click at [539, 551] on link "Manage payment" at bounding box center [565, 554] width 626 height 15
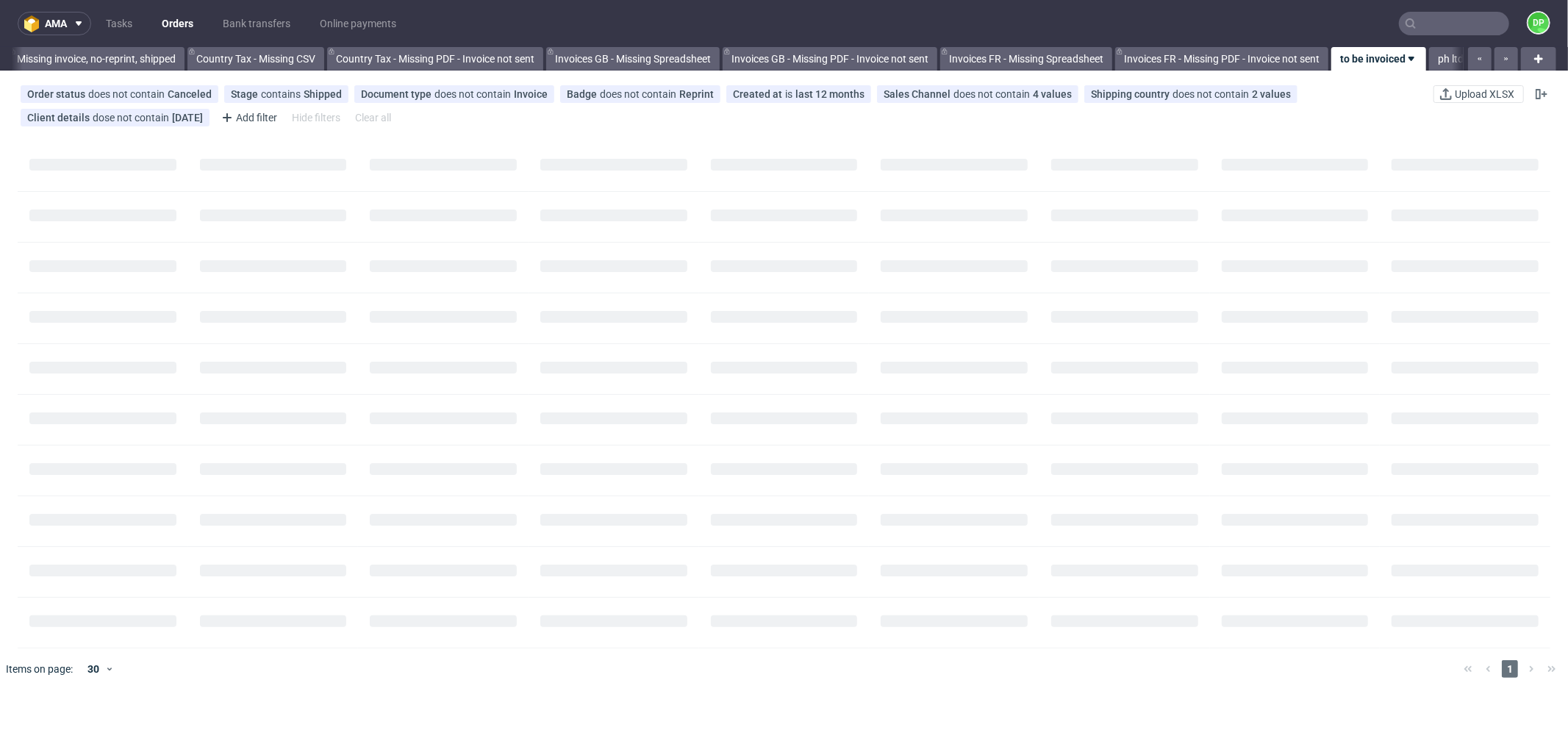
scroll to position [0, 1445]
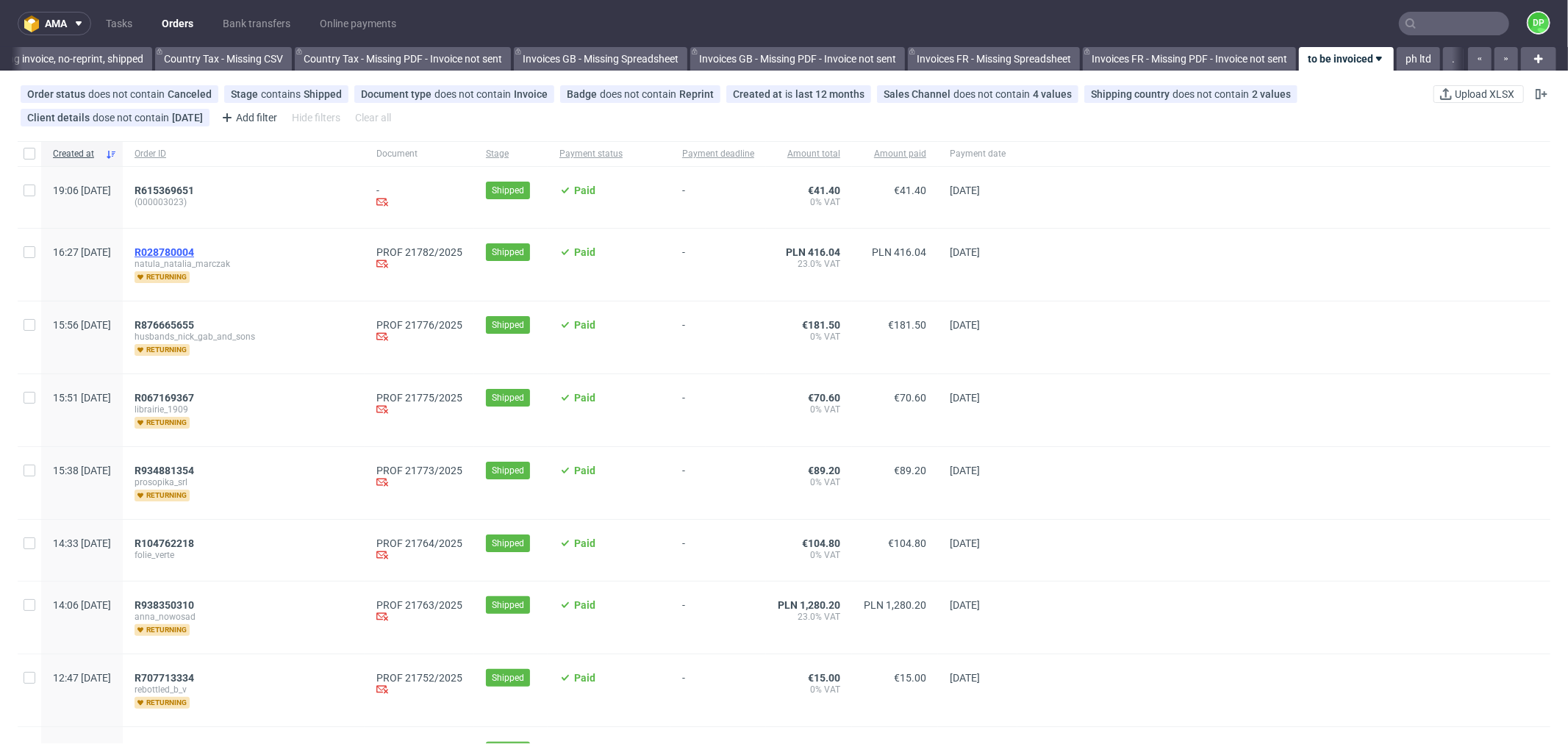
click at [194, 250] on span "R028780004" at bounding box center [164, 252] width 60 height 12
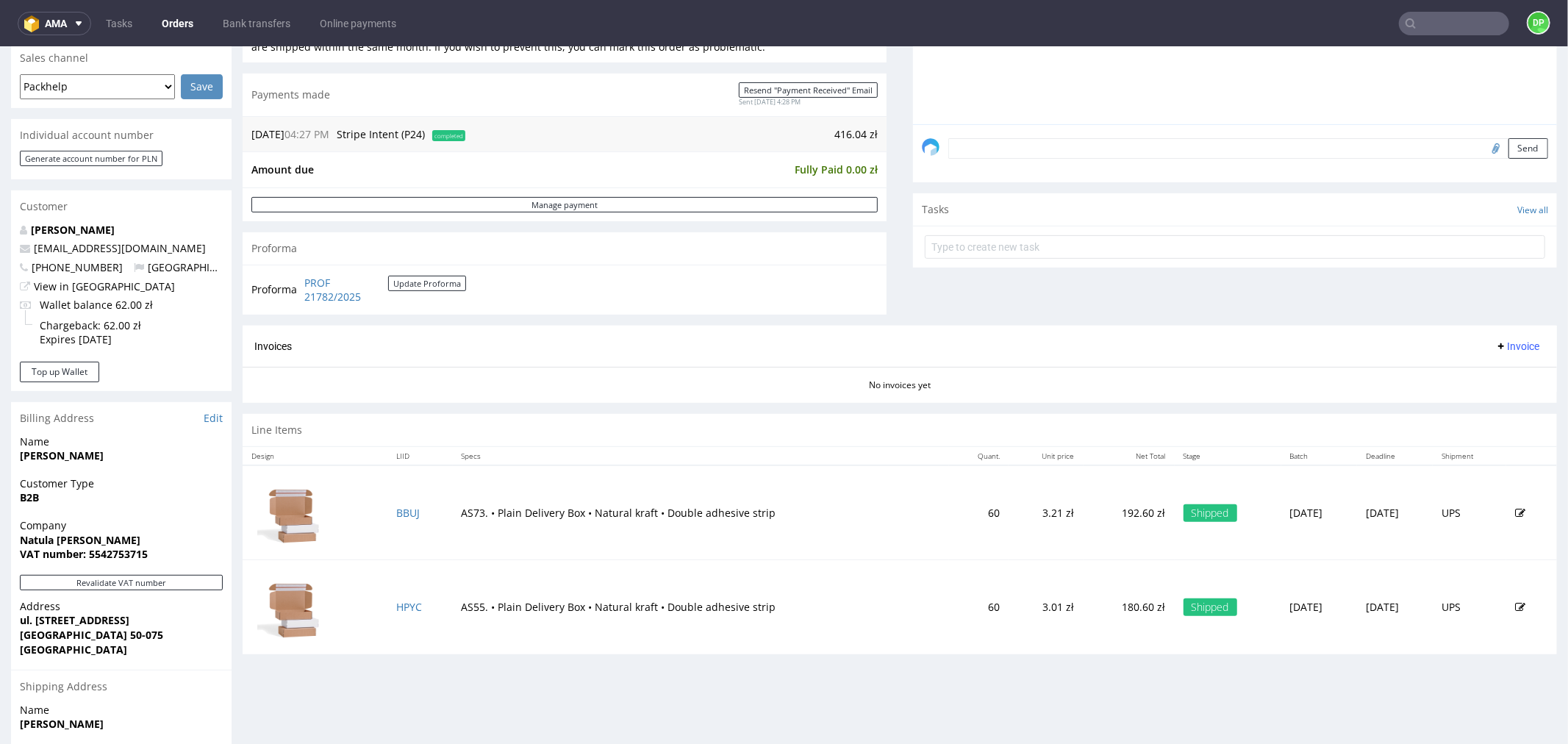
scroll to position [408, 0]
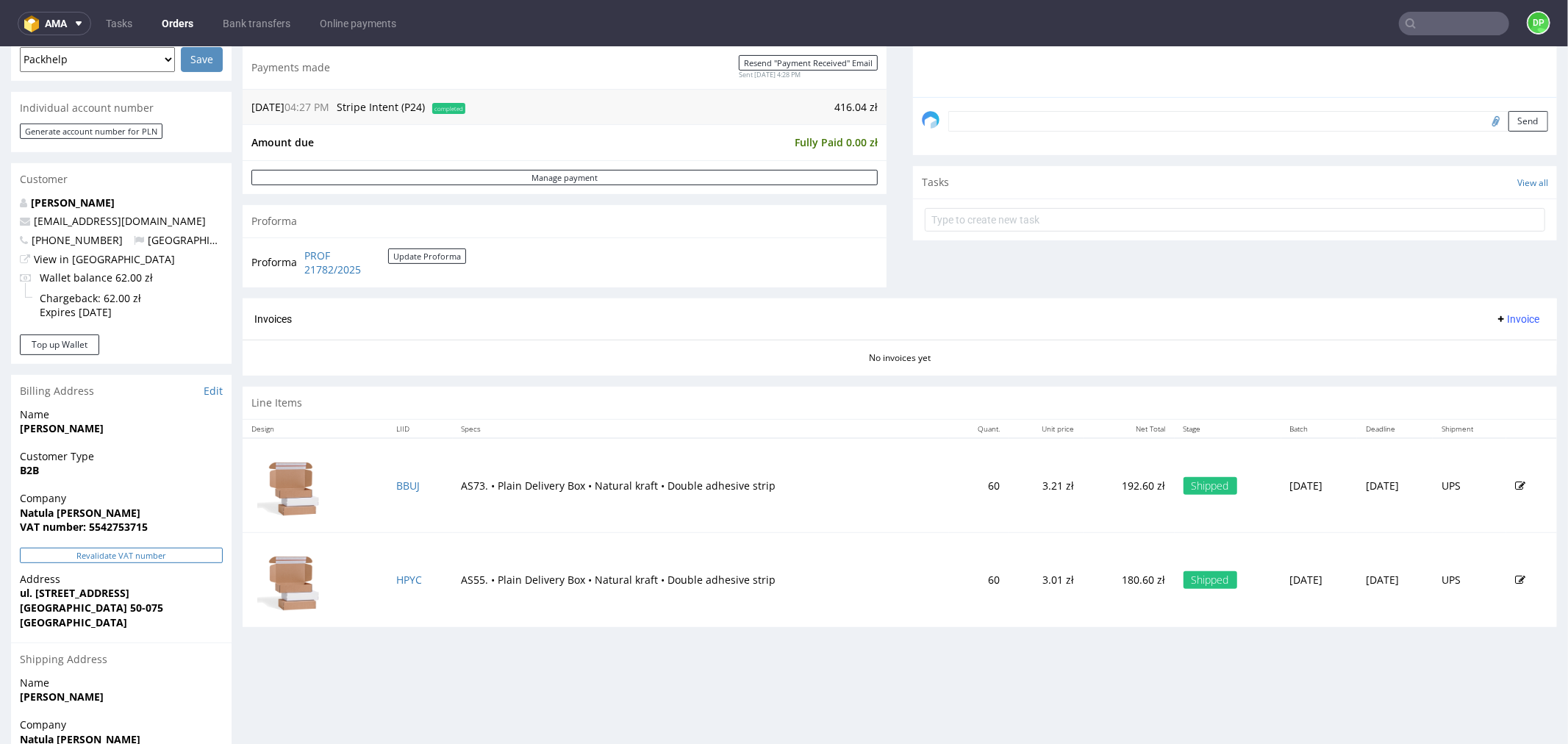
click at [131, 555] on button "Revalidate VAT number" at bounding box center [121, 554] width 203 height 15
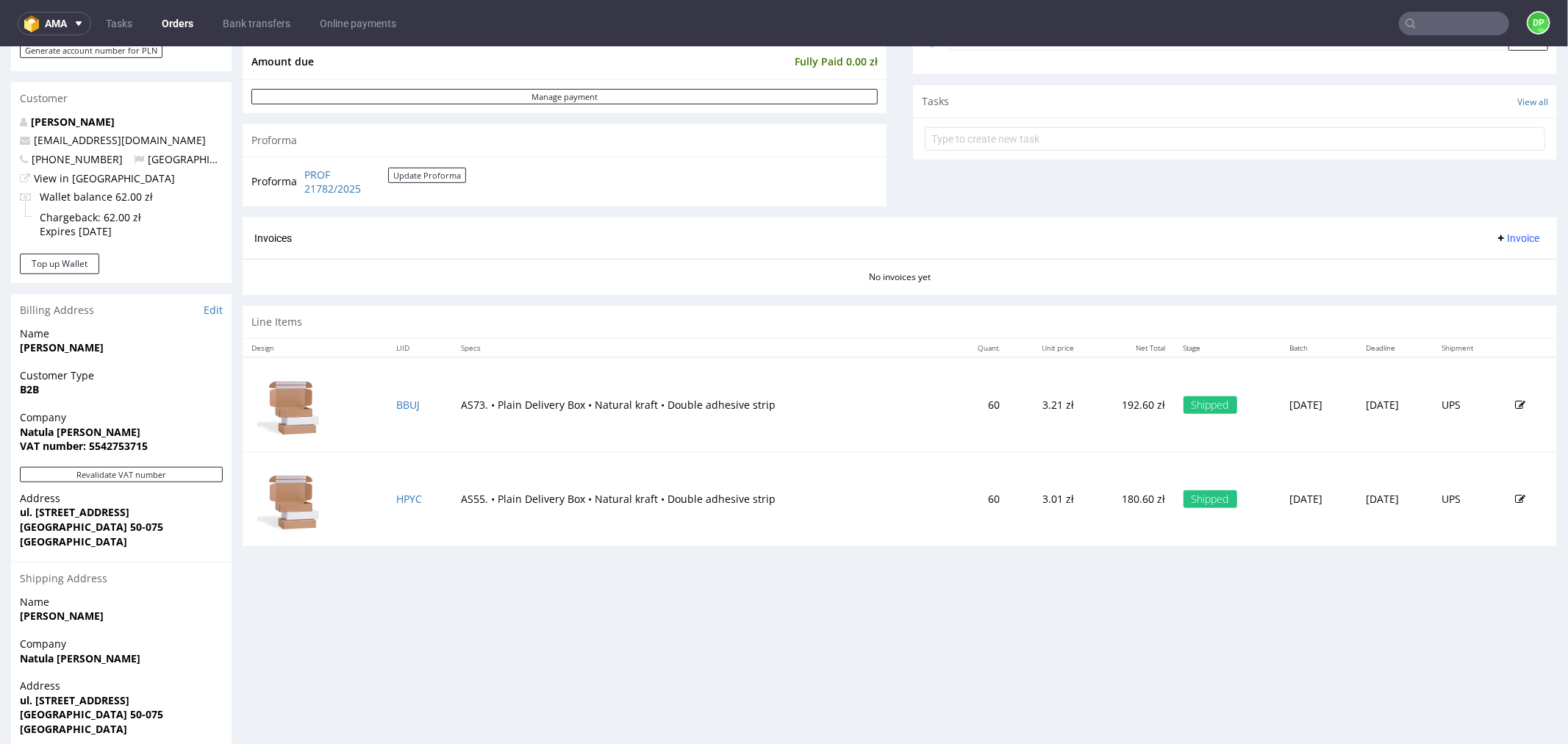
scroll to position [490, 0]
drag, startPoint x: 1499, startPoint y: 231, endPoint x: 1489, endPoint y: 243, distance: 15.6
click at [1497, 234] on span "Invoice" at bounding box center [1517, 236] width 44 height 12
click at [1479, 273] on span "Generate" at bounding box center [1492, 268] width 71 height 14
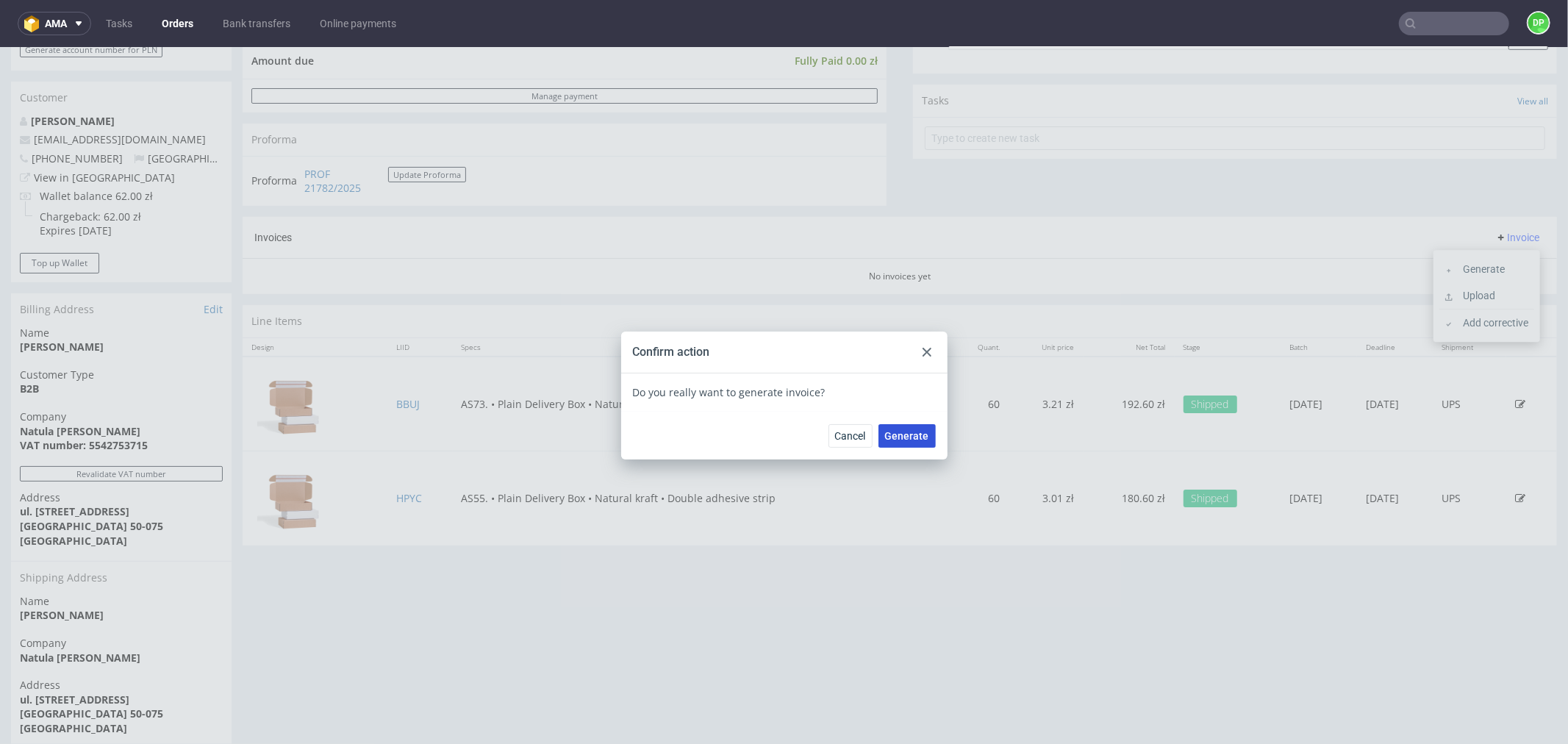
click at [910, 436] on span "Generate" at bounding box center [907, 435] width 44 height 10
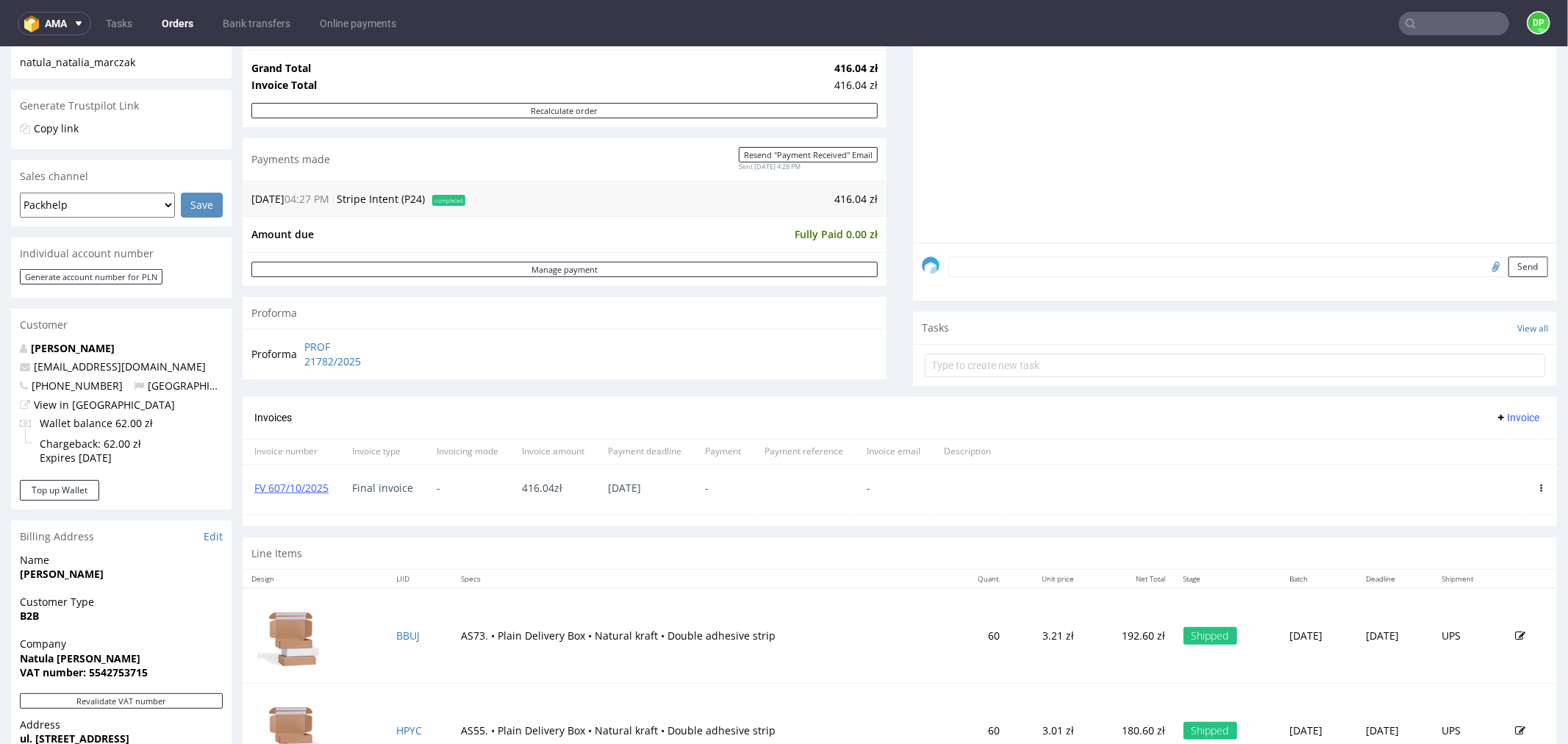
scroll to position [326, 0]
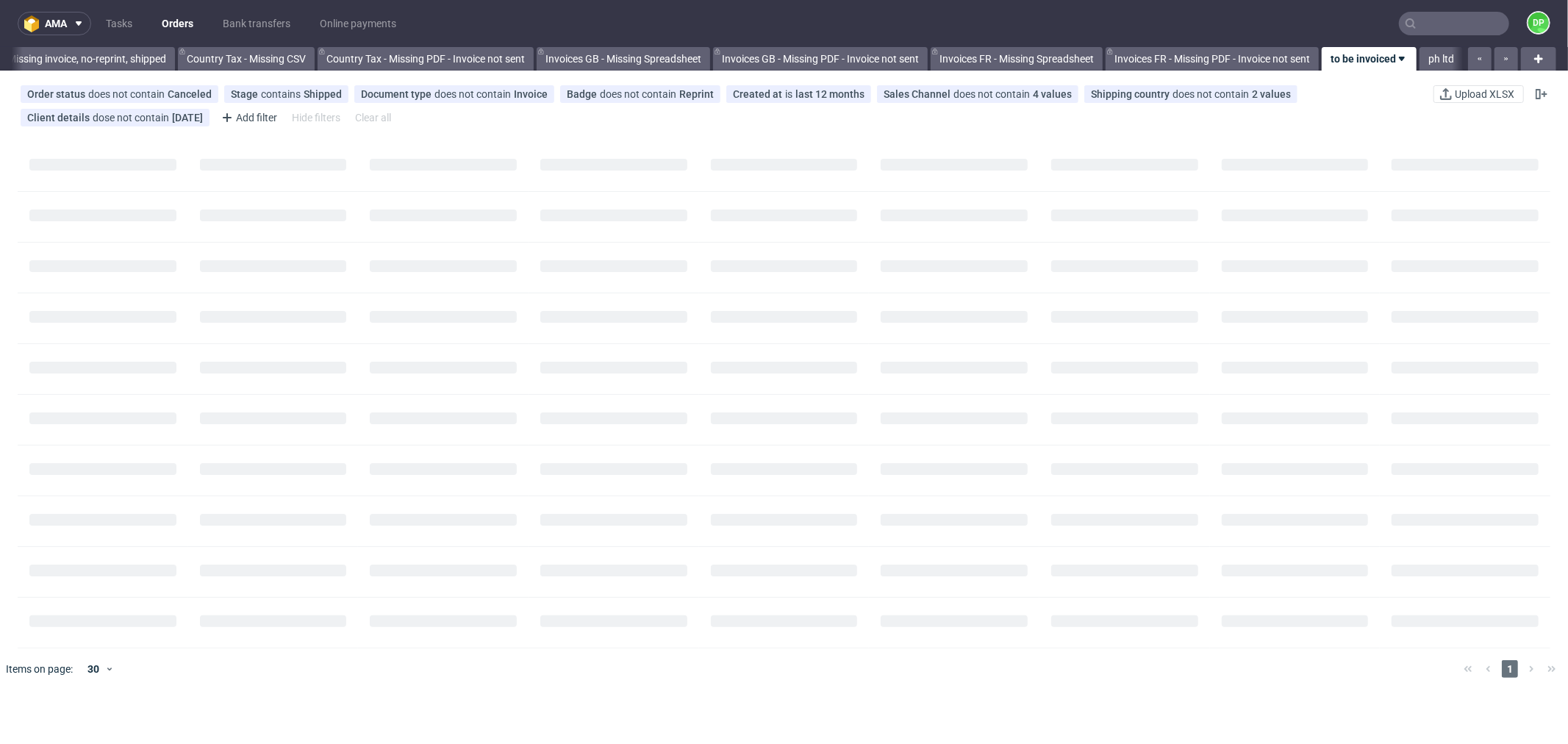
scroll to position [0, 1445]
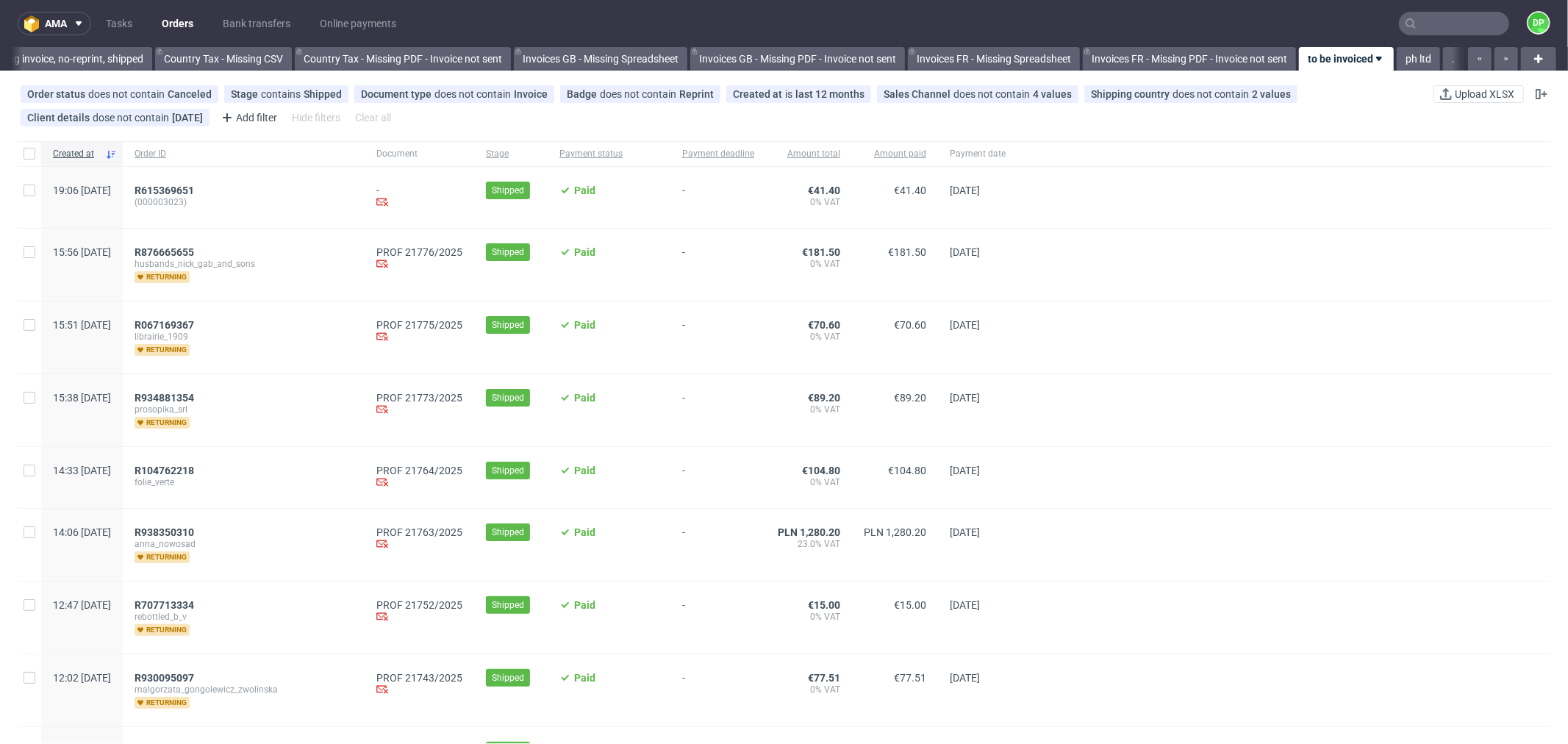
click at [205, 243] on div "R876665655 husbands_nick_gab_and_sons returning" at bounding box center [244, 264] width 242 height 72
click at [194, 251] on span "R876665655" at bounding box center [164, 252] width 60 height 12
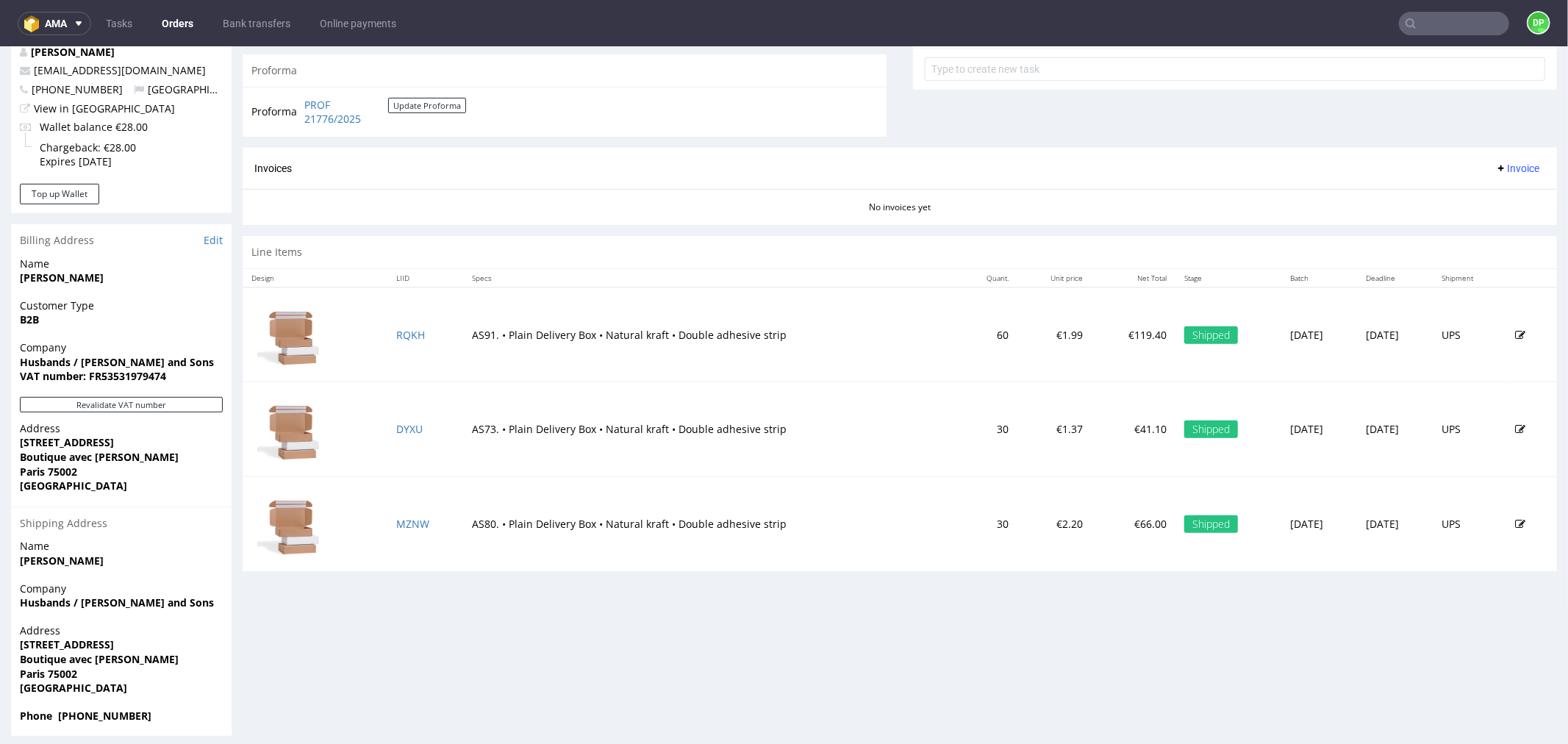
scroll to position [569, 0]
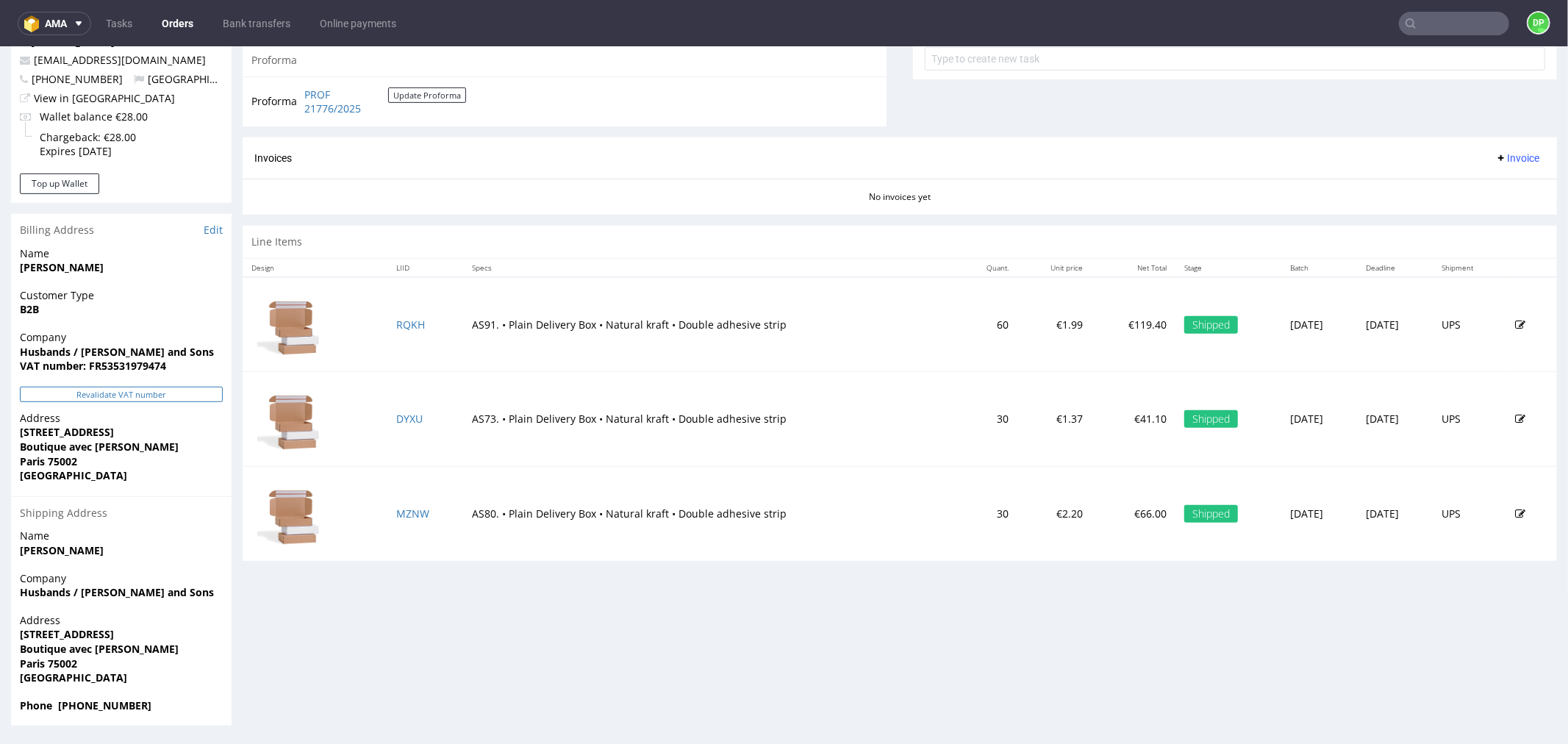
click at [138, 395] on button "Revalidate VAT number" at bounding box center [121, 393] width 203 height 15
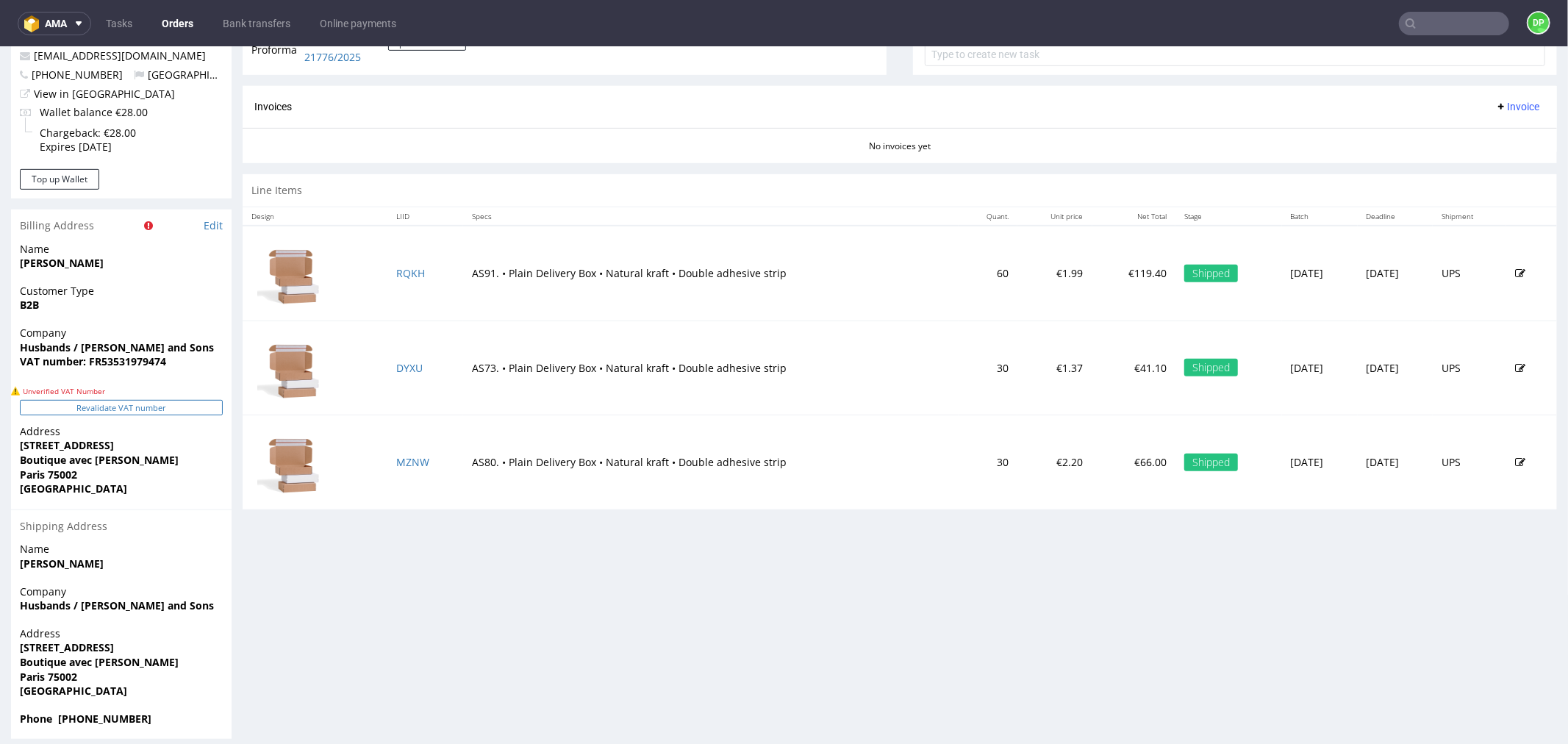
scroll to position [586, 0]
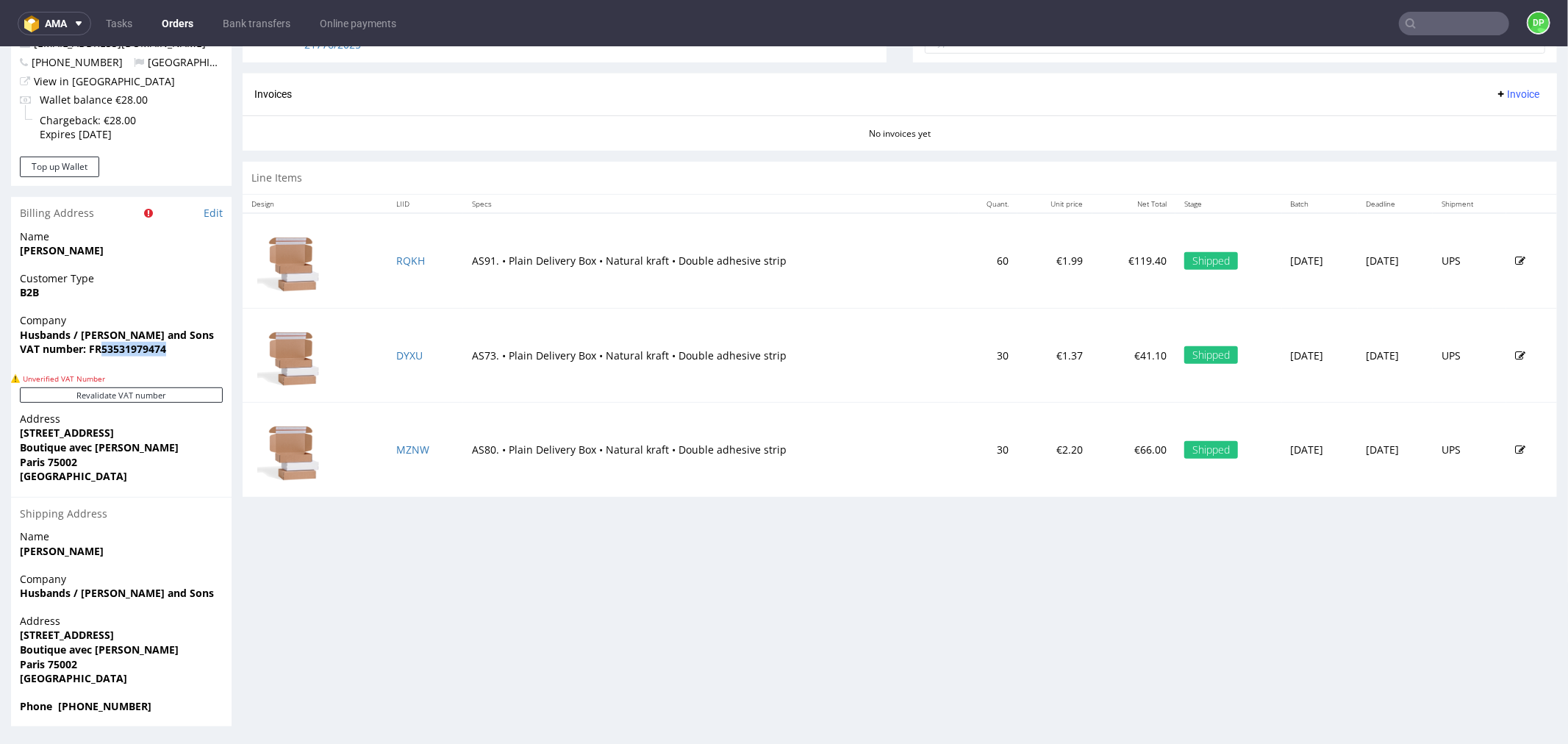
drag, startPoint x: 180, startPoint y: 361, endPoint x: 101, endPoint y: 363, distance: 79.0
click at [101, 363] on div "Company Husbands / Nick Gab and Sons VAT number: FR53531979474" at bounding box center [121, 340] width 221 height 57
copy strong "53531979474"
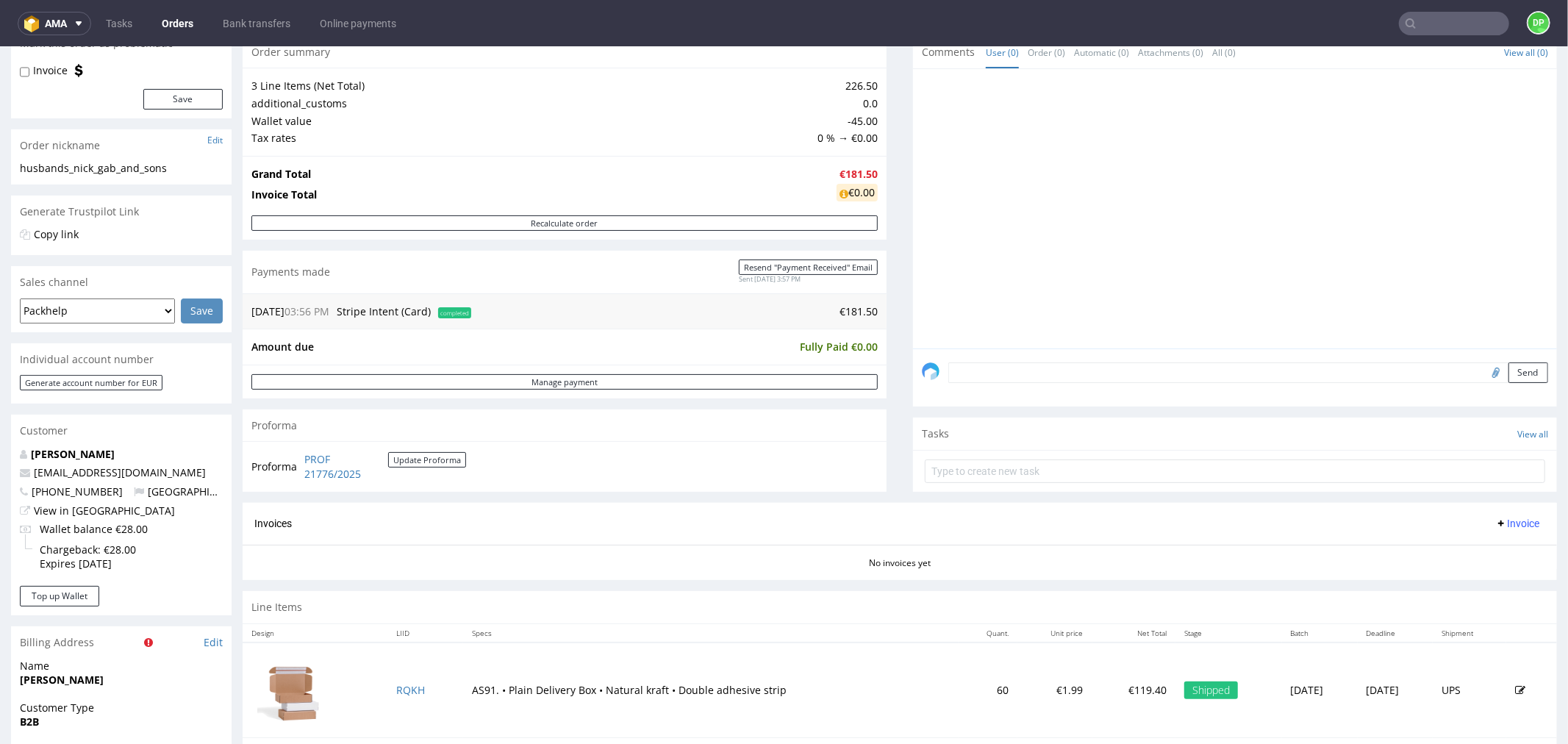
scroll to position [0, 0]
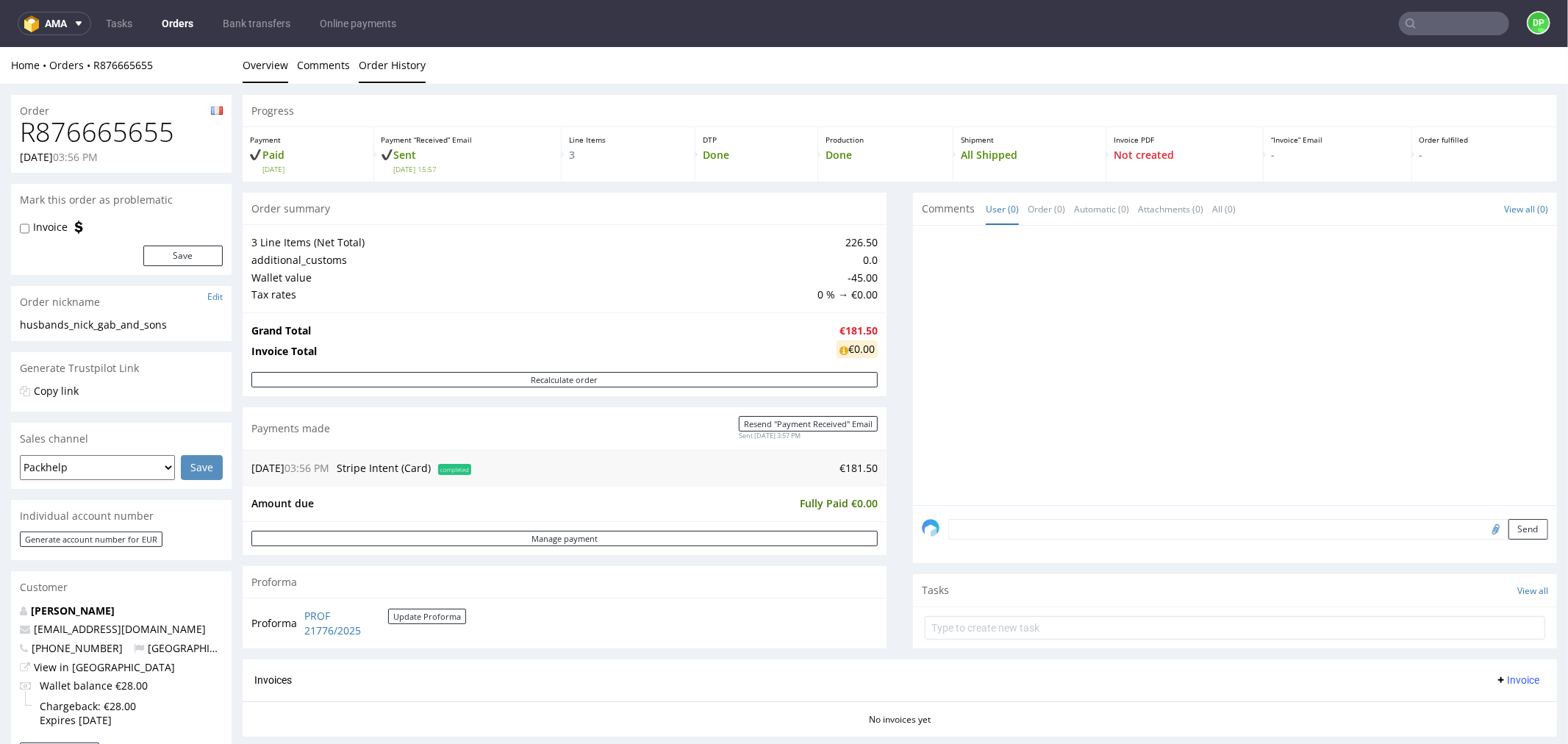
click at [383, 61] on link "Order History" at bounding box center [392, 64] width 67 height 36
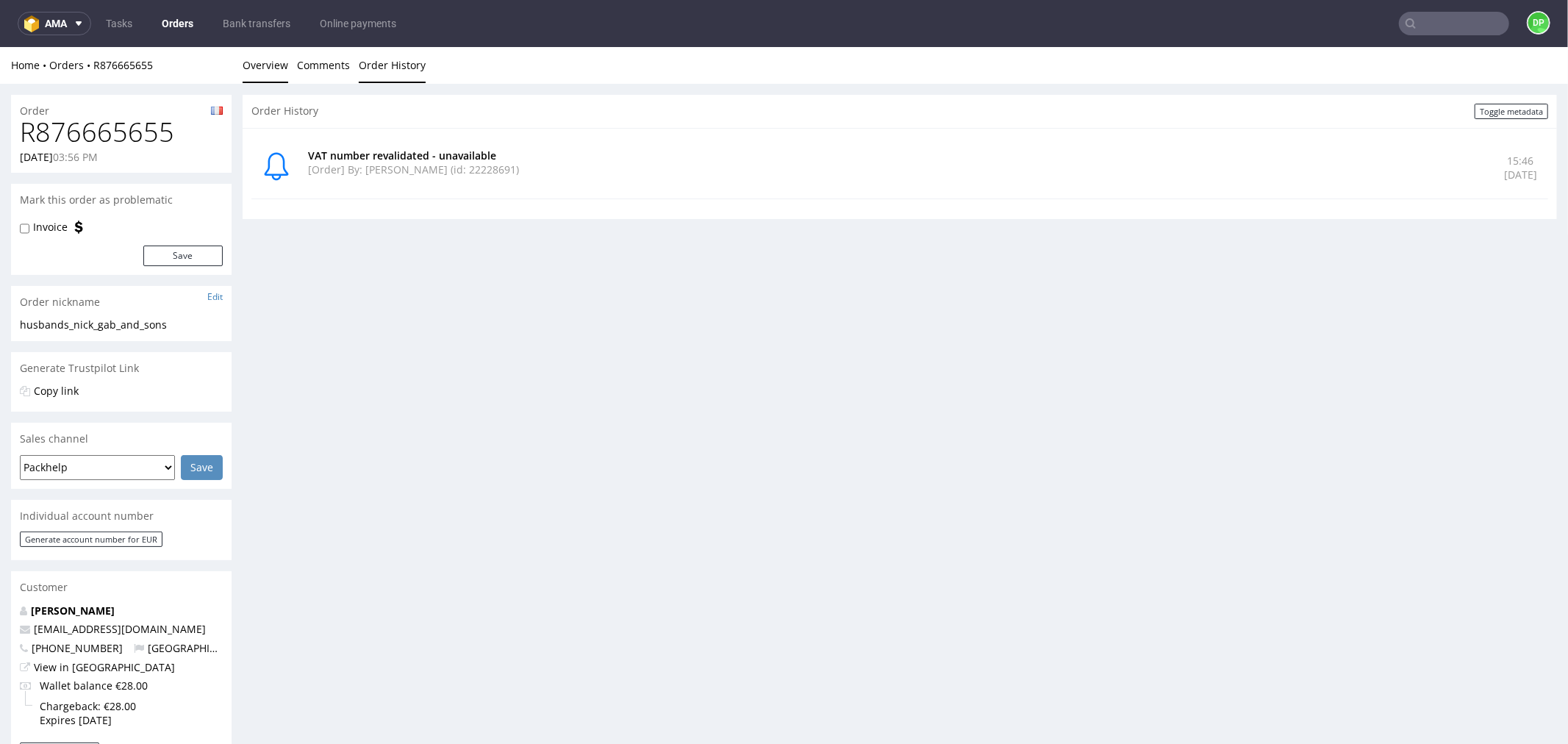
click at [283, 56] on link "Overview" at bounding box center [265, 64] width 46 height 36
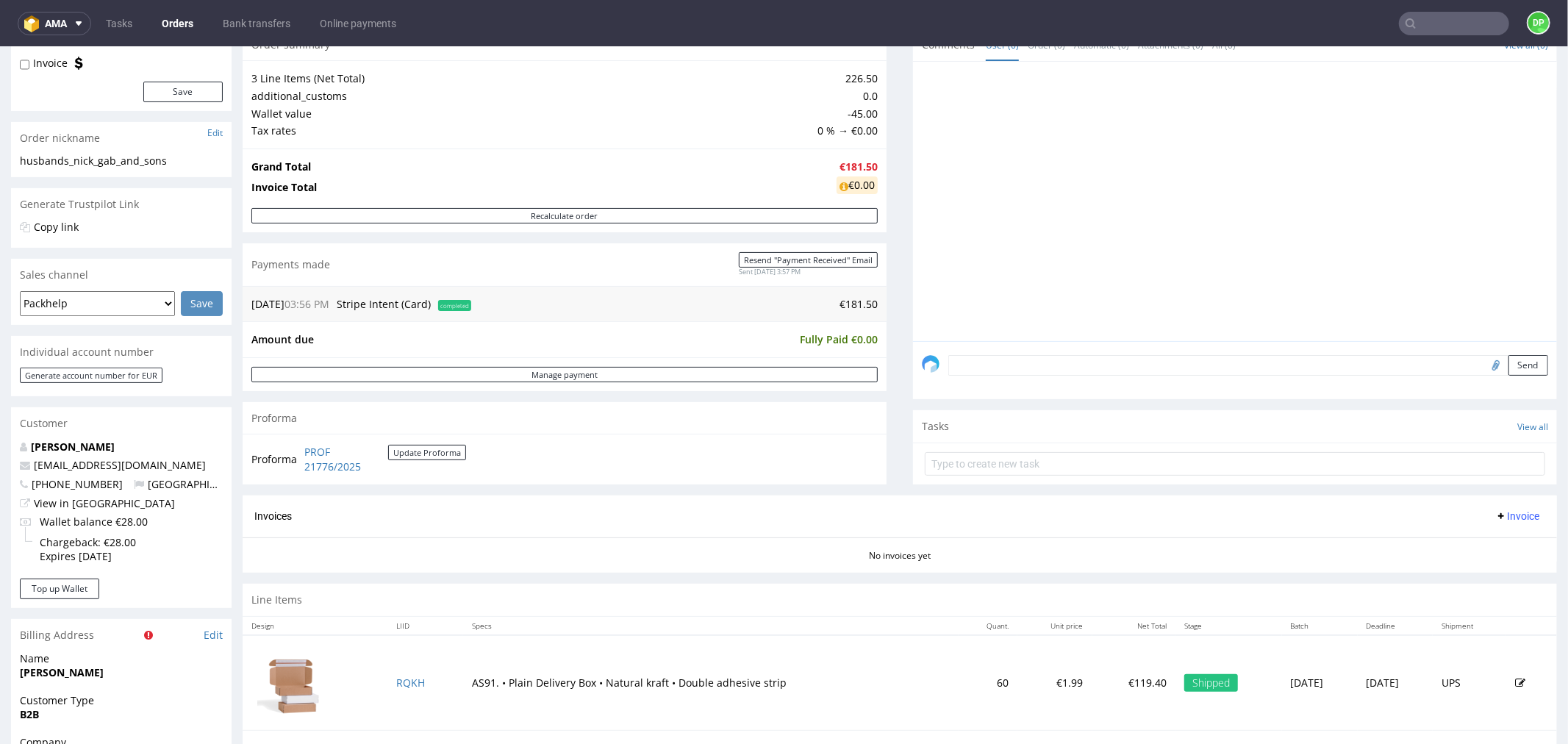
scroll to position [163, 0]
click at [1484, 370] on input "file" at bounding box center [1494, 364] width 21 height 19
type input "C:\fakepath\Zrzut ekranu 2025-10-10 154701.png"
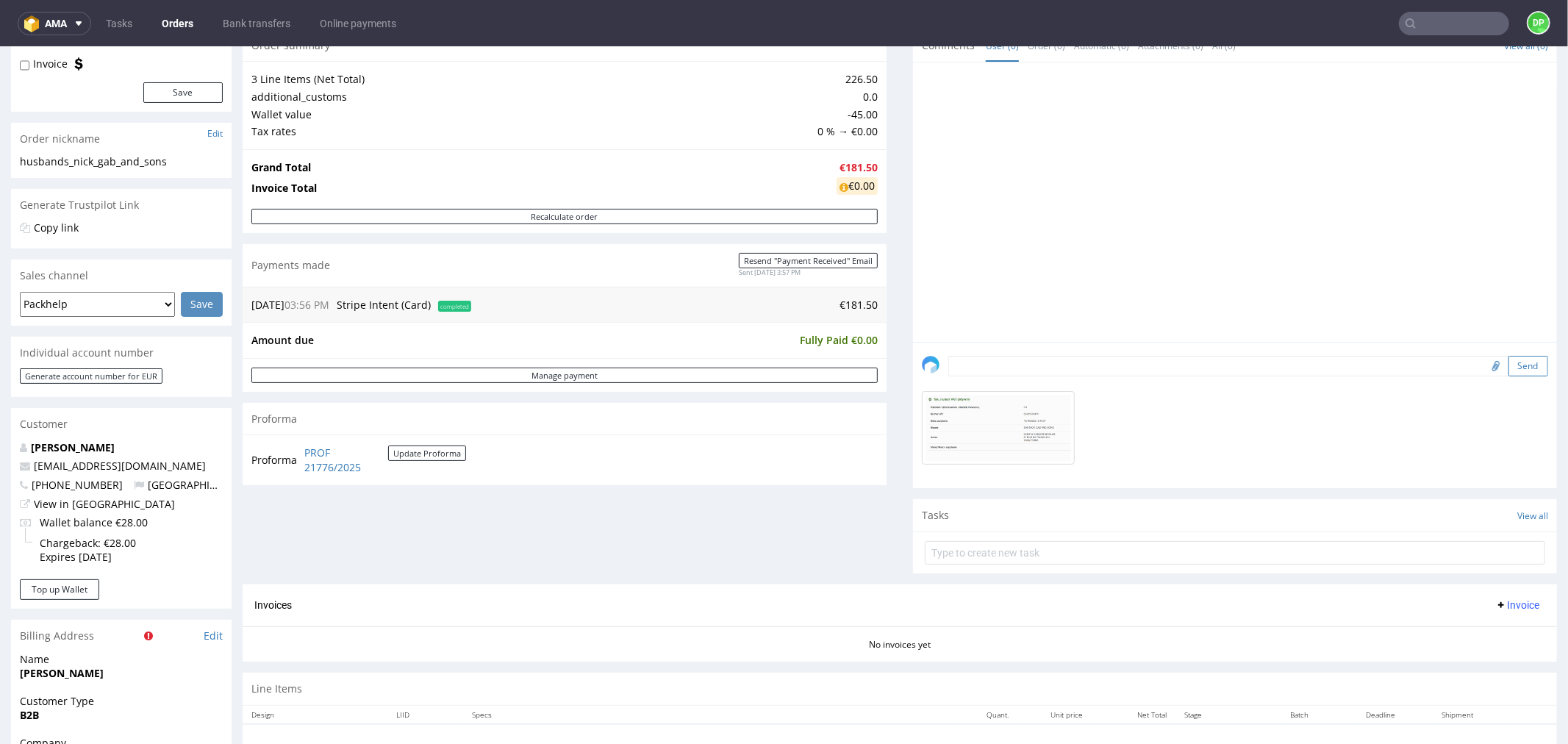
click at [1508, 368] on button "Send" at bounding box center [1528, 365] width 40 height 21
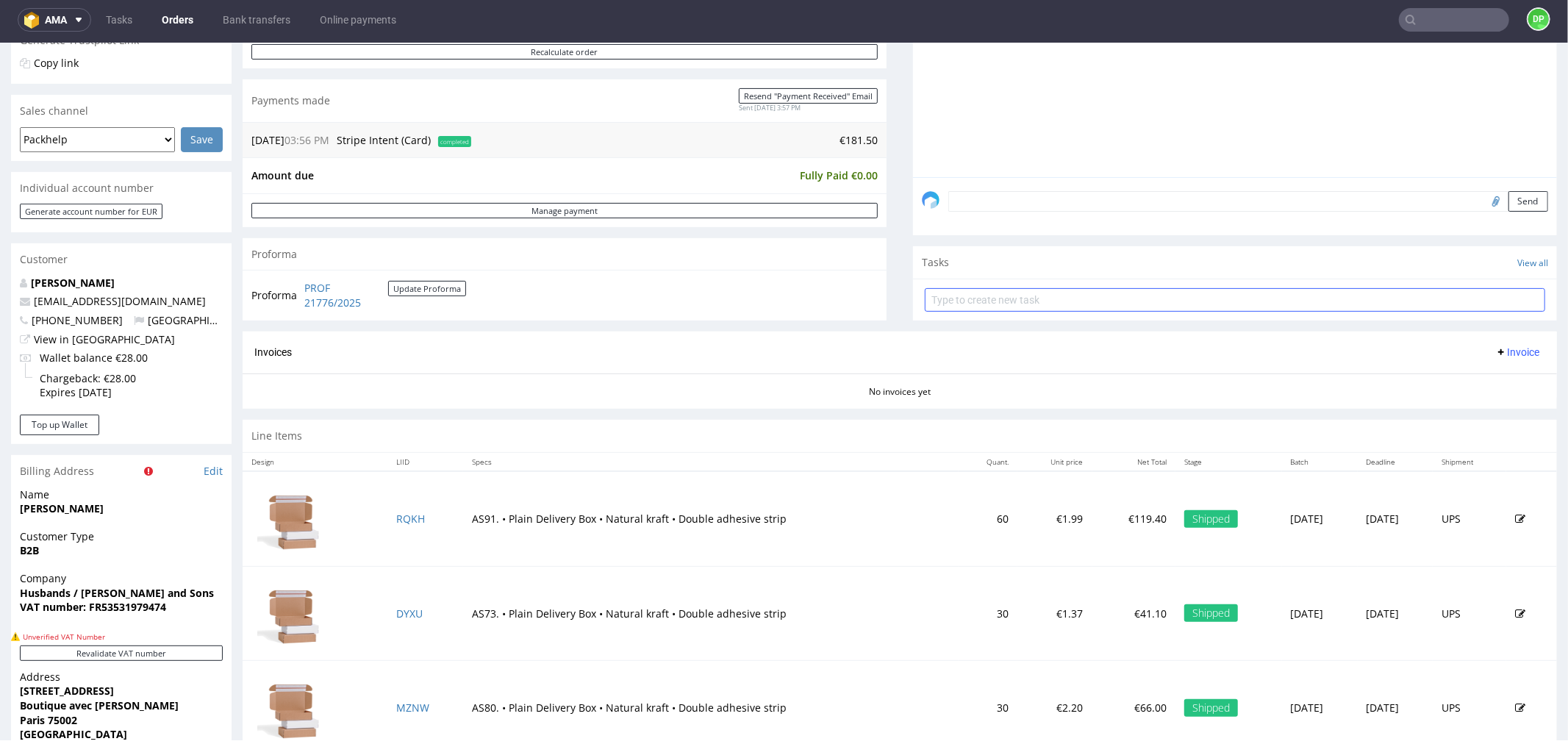
scroll to position [260, 0]
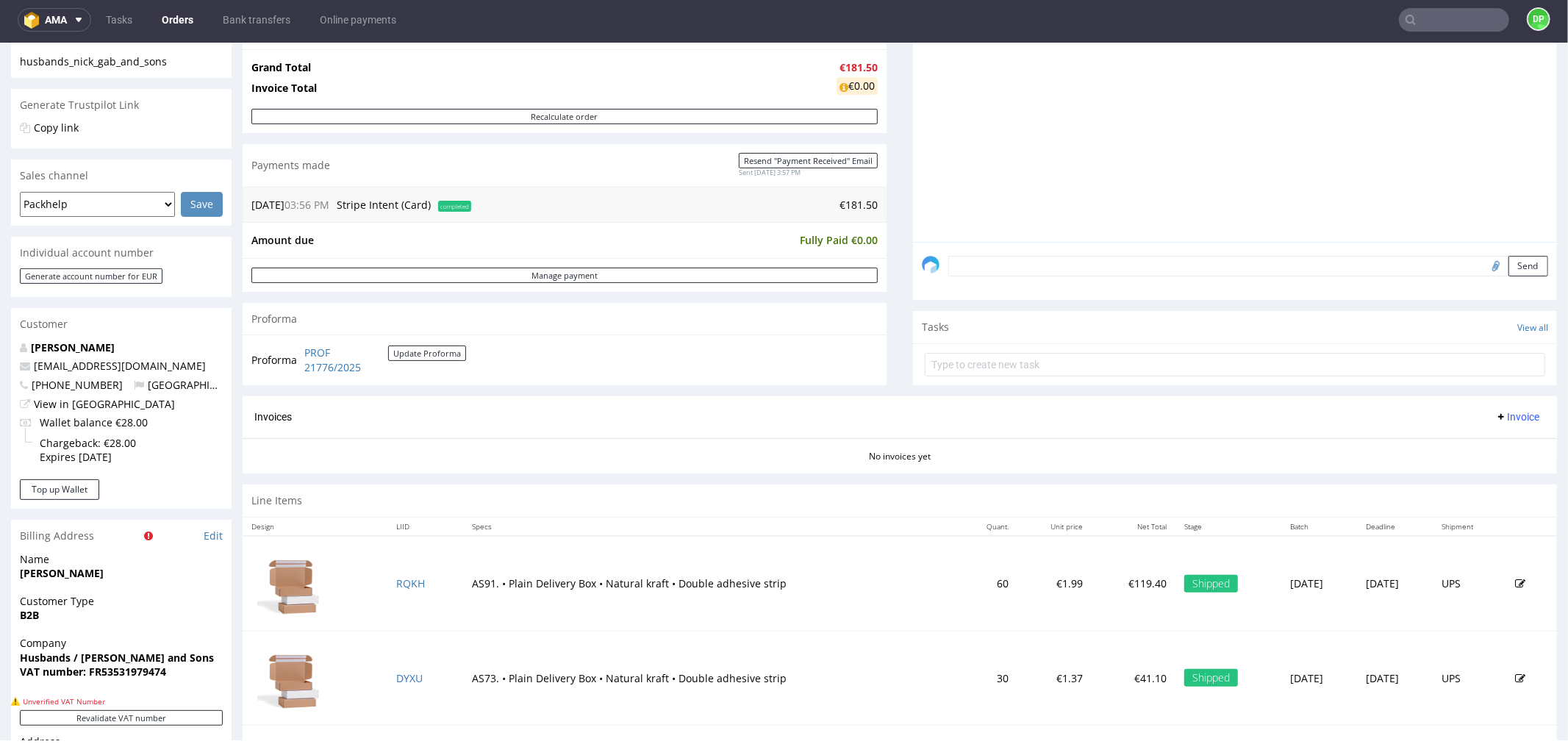
click at [1496, 410] on icon at bounding box center [1501, 416] width 12 height 12
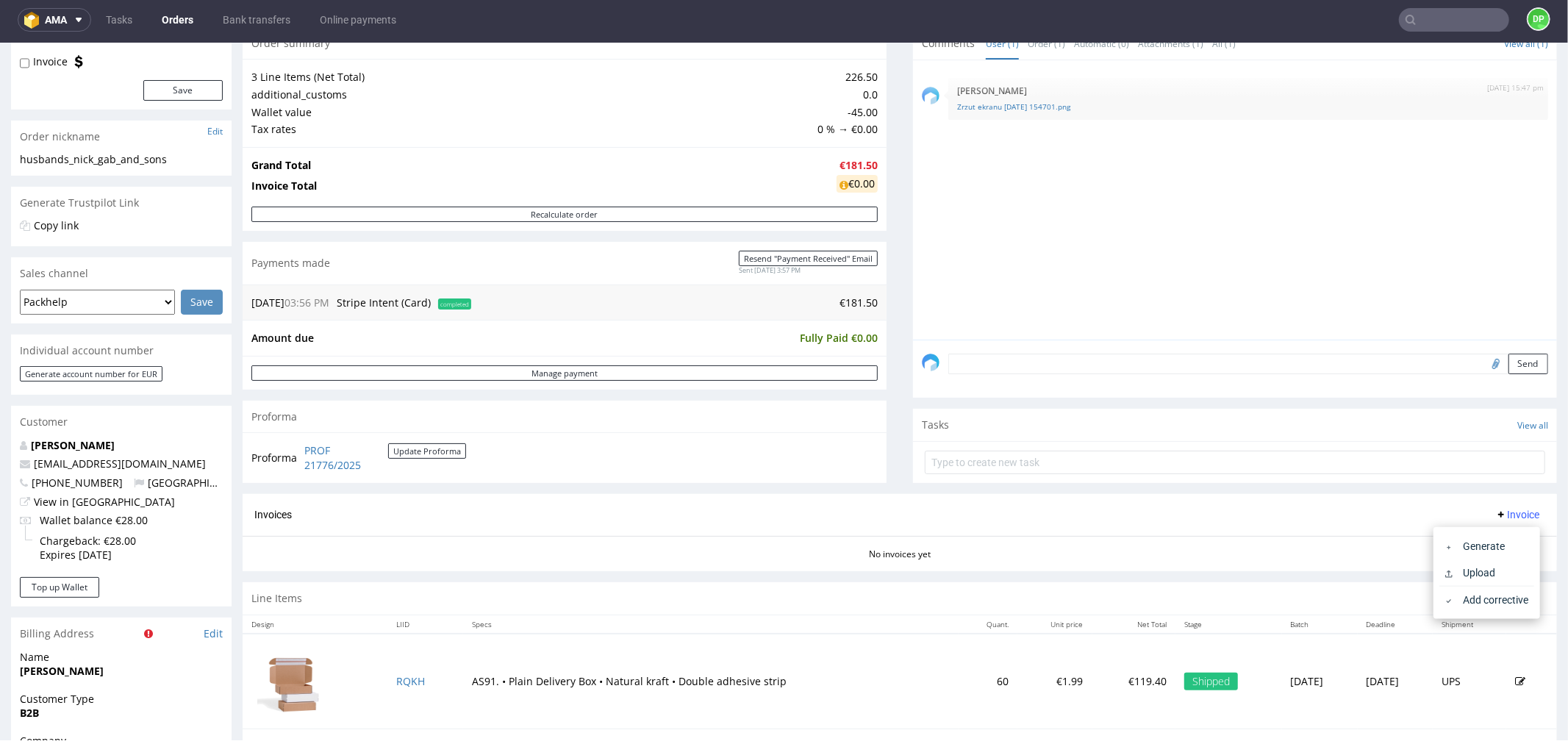
scroll to position [163, 0]
click at [1457, 537] on span "Generate" at bounding box center [1492, 544] width 71 height 14
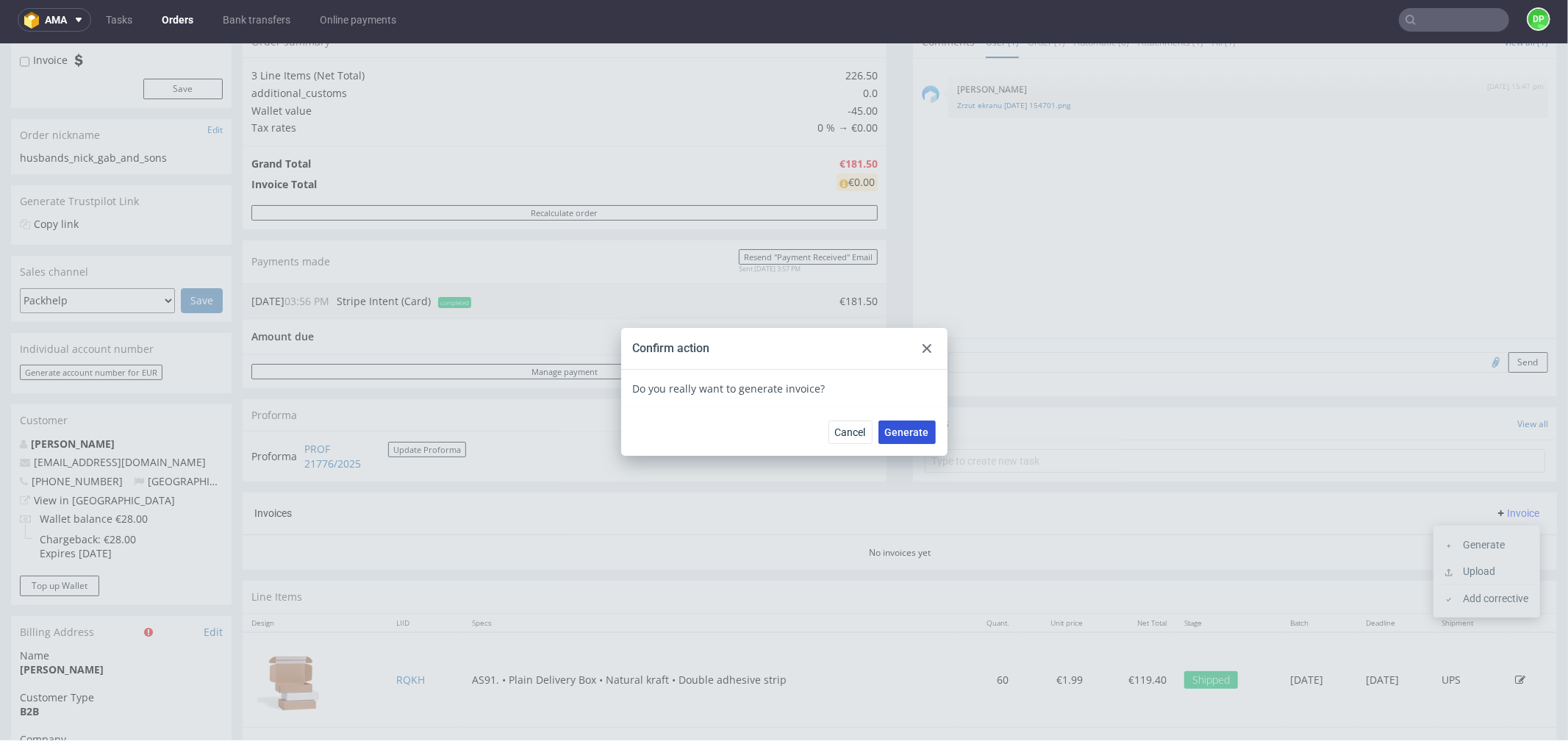
click at [903, 432] on span "Generate" at bounding box center [907, 431] width 44 height 10
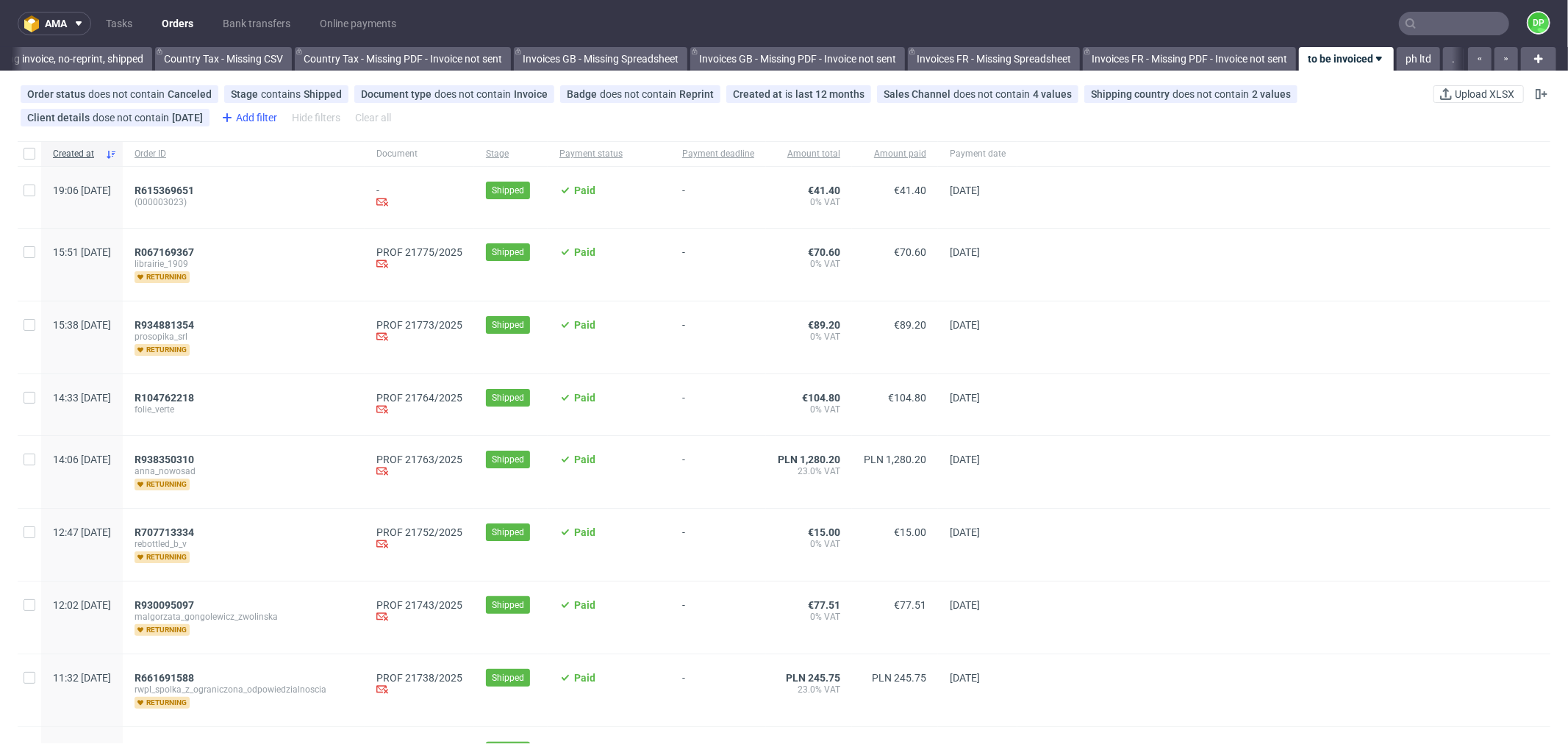
scroll to position [0, 1445]
click at [194, 253] on span "R067169367" at bounding box center [164, 252] width 60 height 12
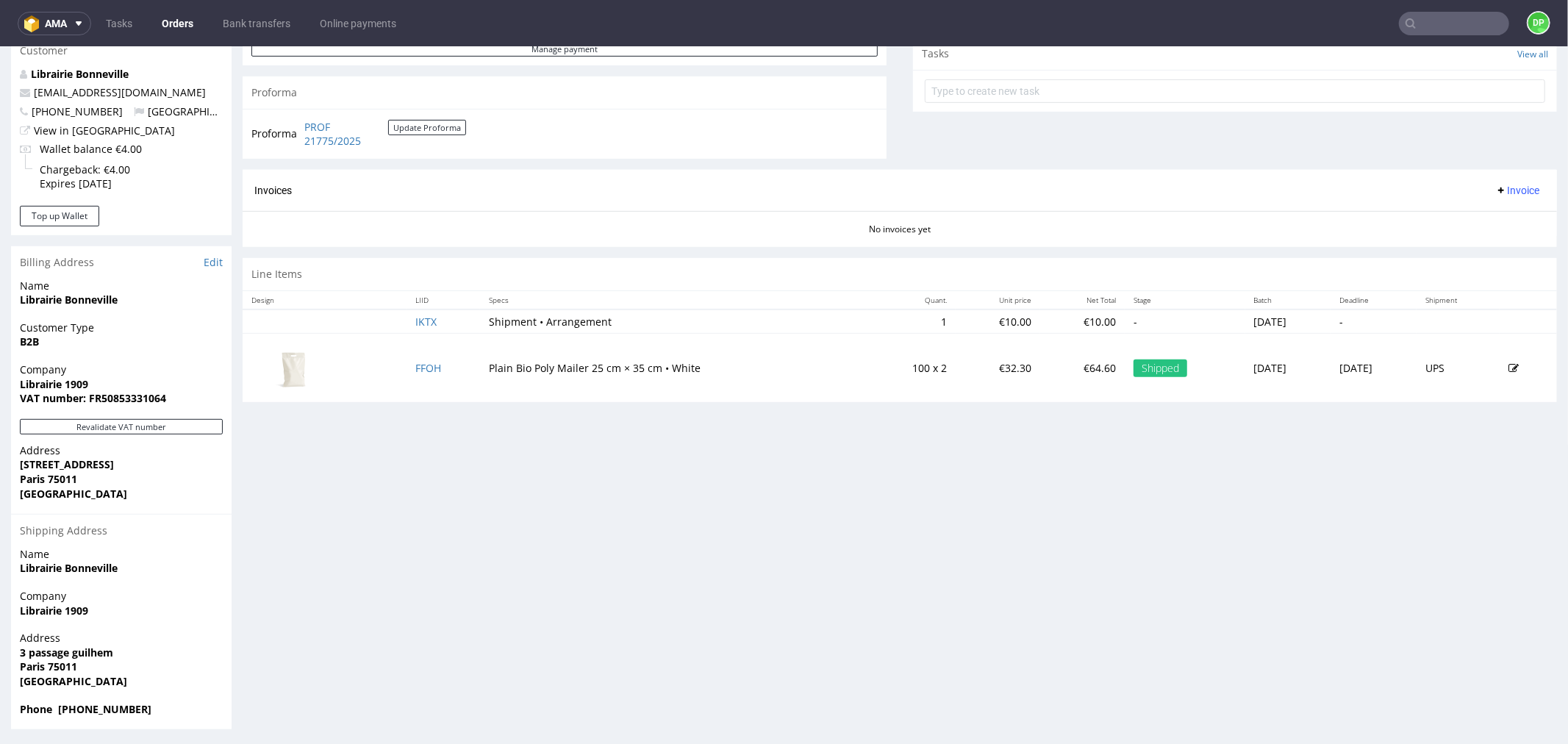
scroll to position [539, 0]
click at [69, 423] on button "Revalidate VAT number" at bounding box center [121, 422] width 203 height 15
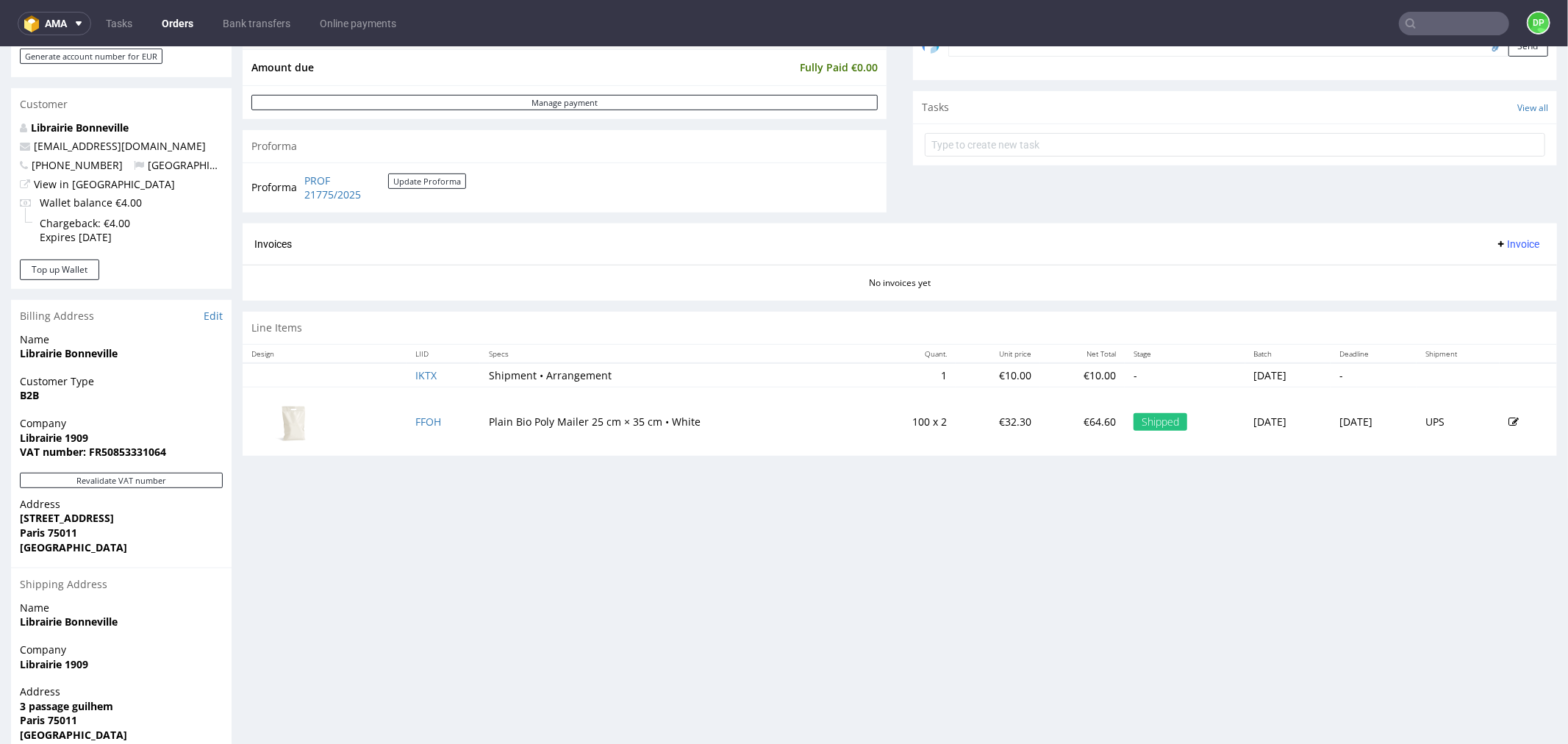
scroll to position [0, 0]
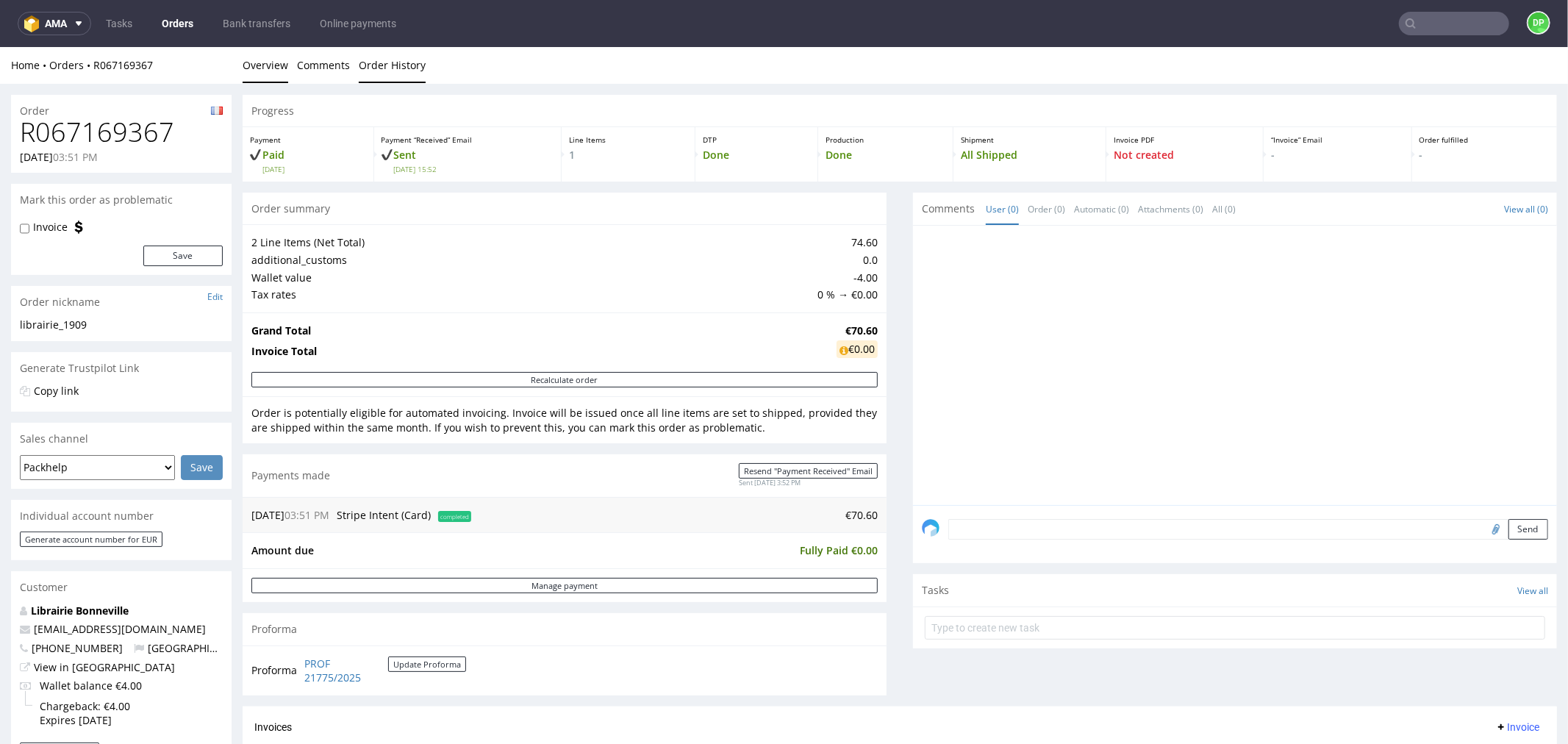
click at [379, 69] on link "Order History" at bounding box center [392, 64] width 67 height 36
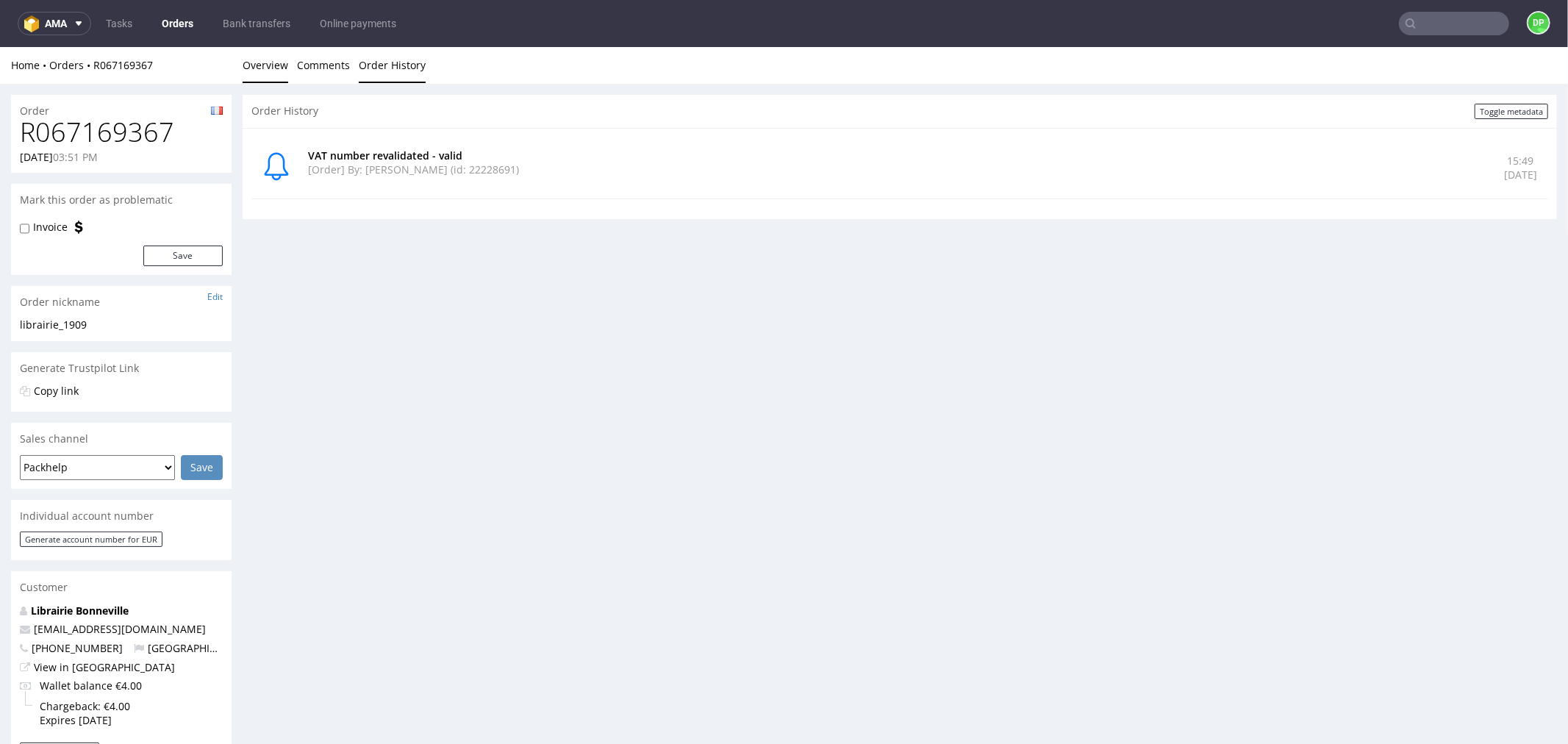
click at [271, 68] on link "Overview" at bounding box center [265, 64] width 46 height 36
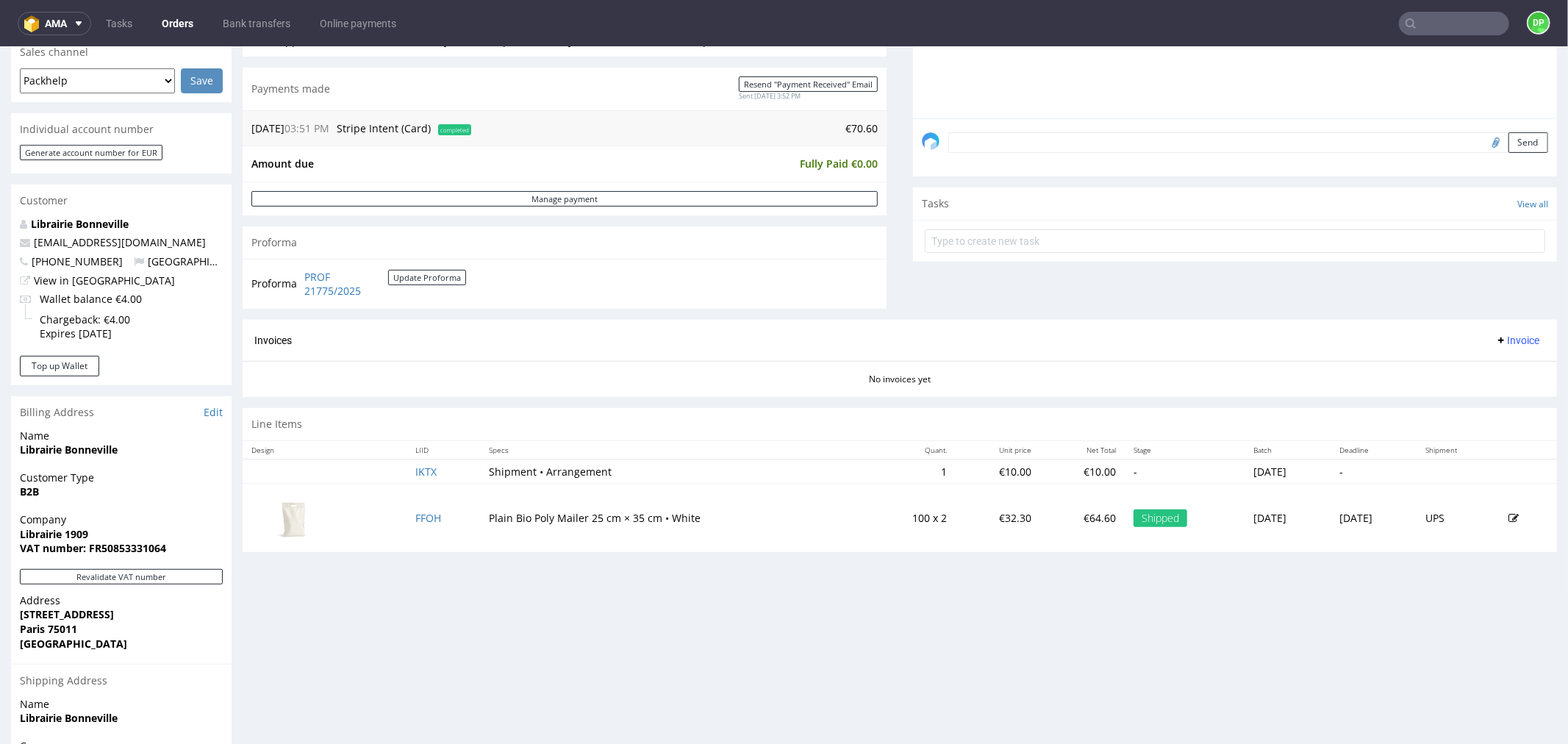
scroll to position [408, 0]
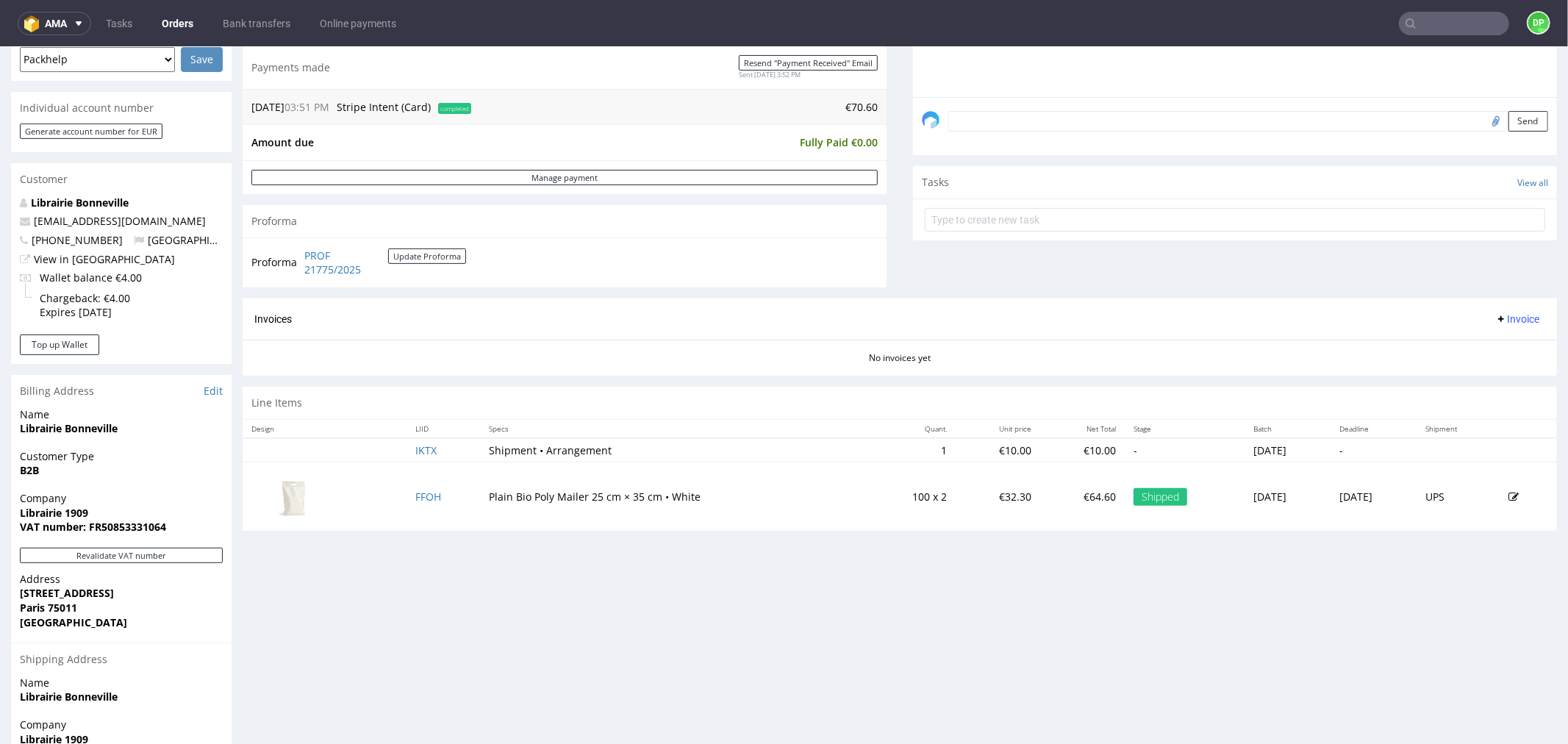
click at [1497, 326] on button "Invoice" at bounding box center [1517, 318] width 56 height 18
click at [1481, 349] on span "Generate" at bounding box center [1492, 350] width 71 height 14
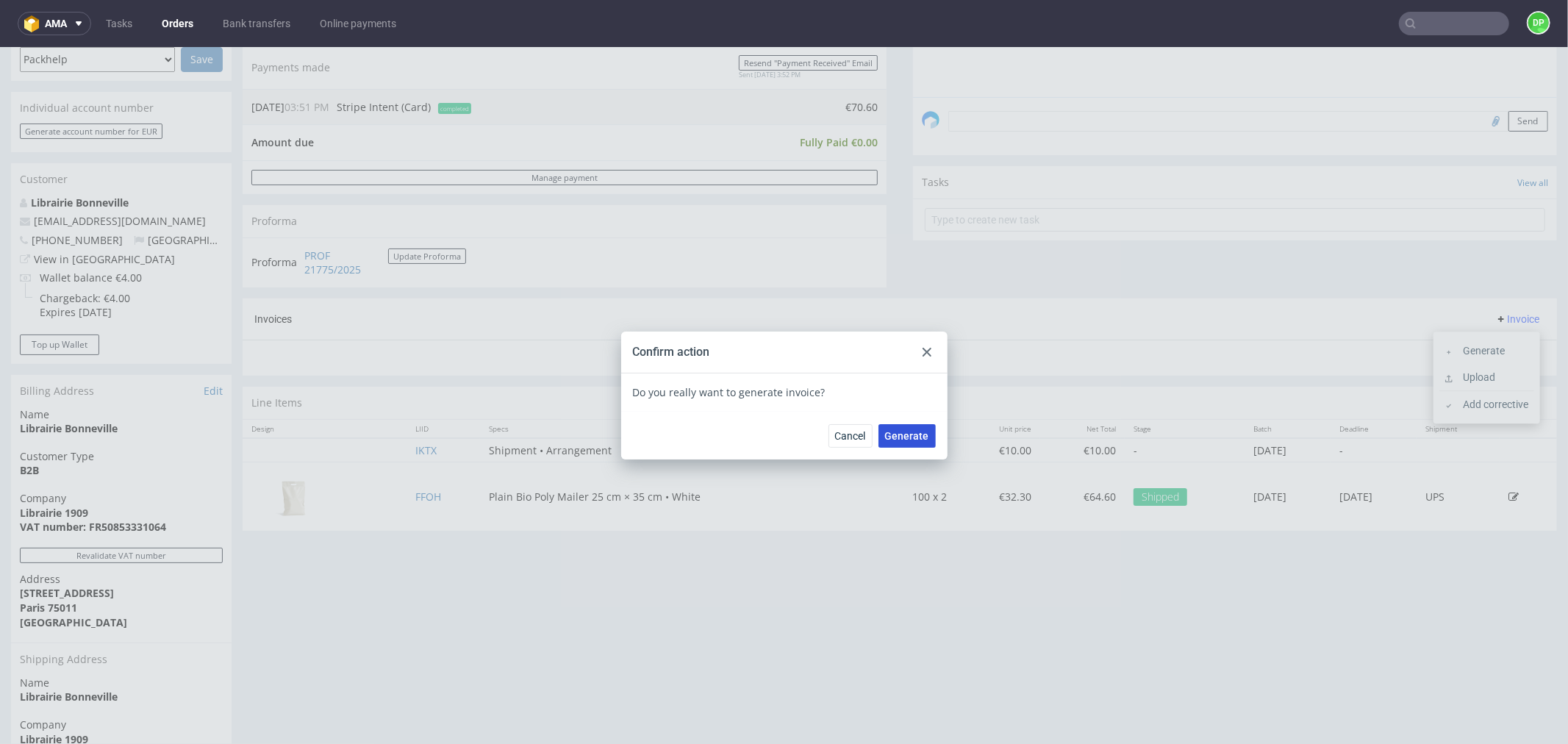
click at [917, 431] on span "Generate" at bounding box center [907, 435] width 44 height 10
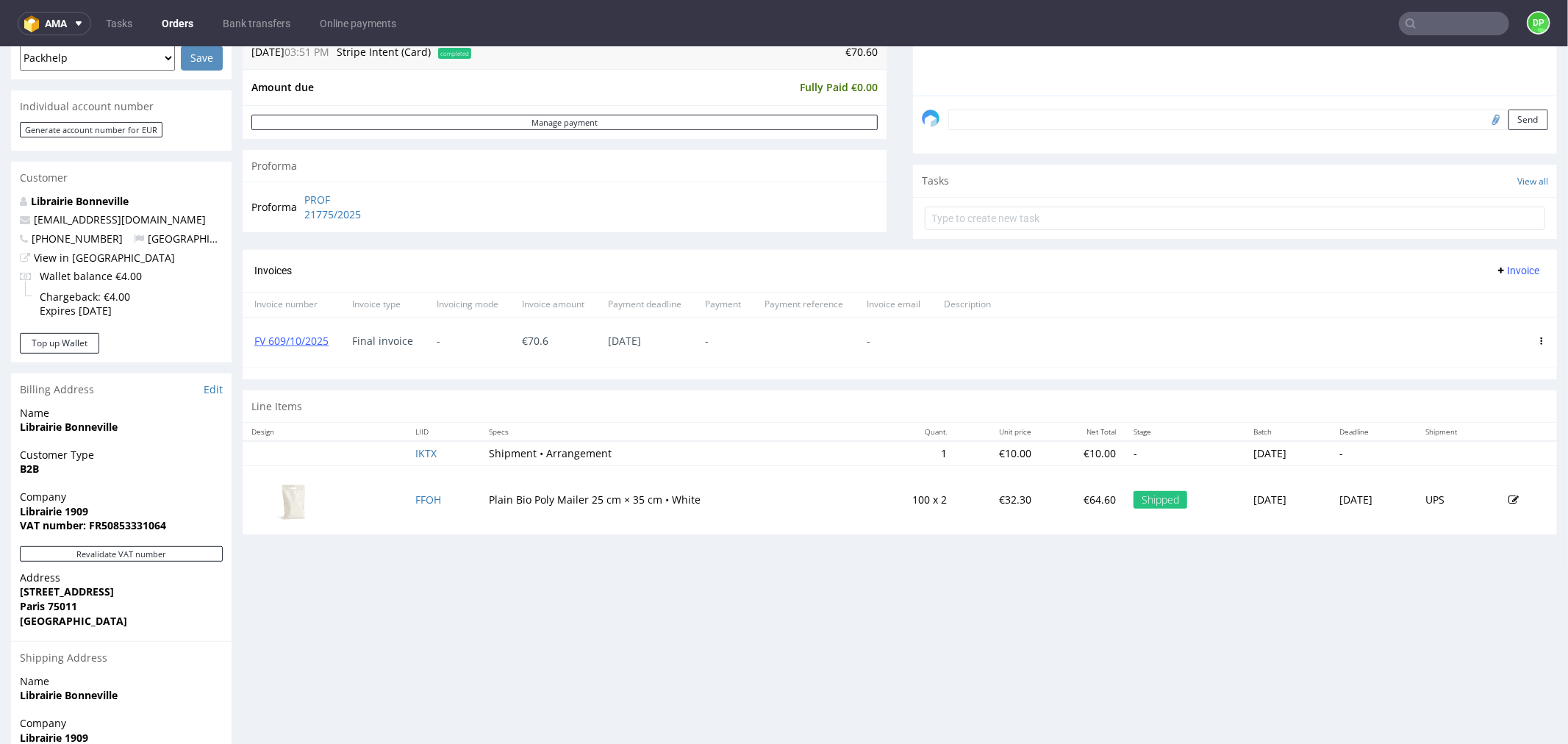
scroll to position [490, 0]
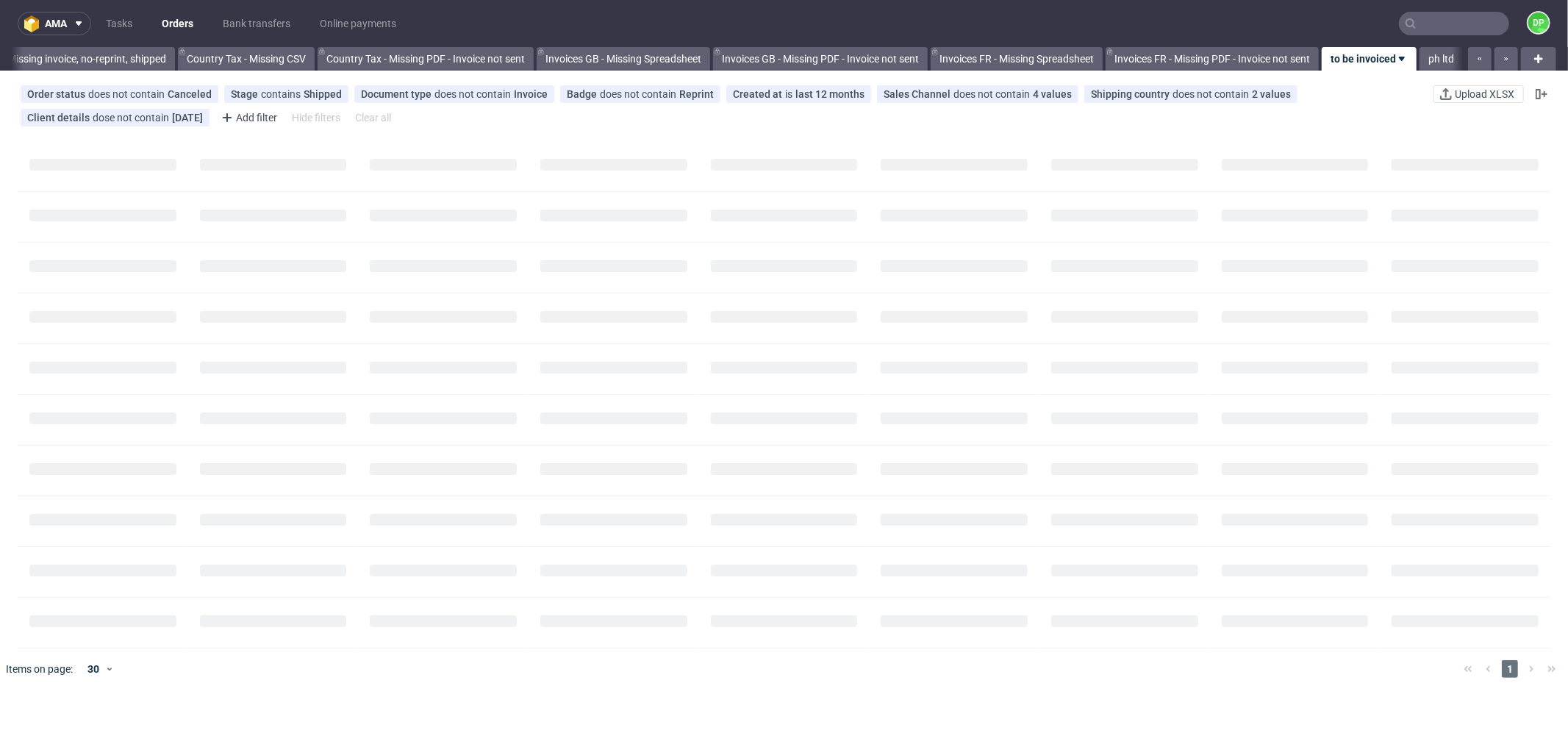
scroll to position [0, 1445]
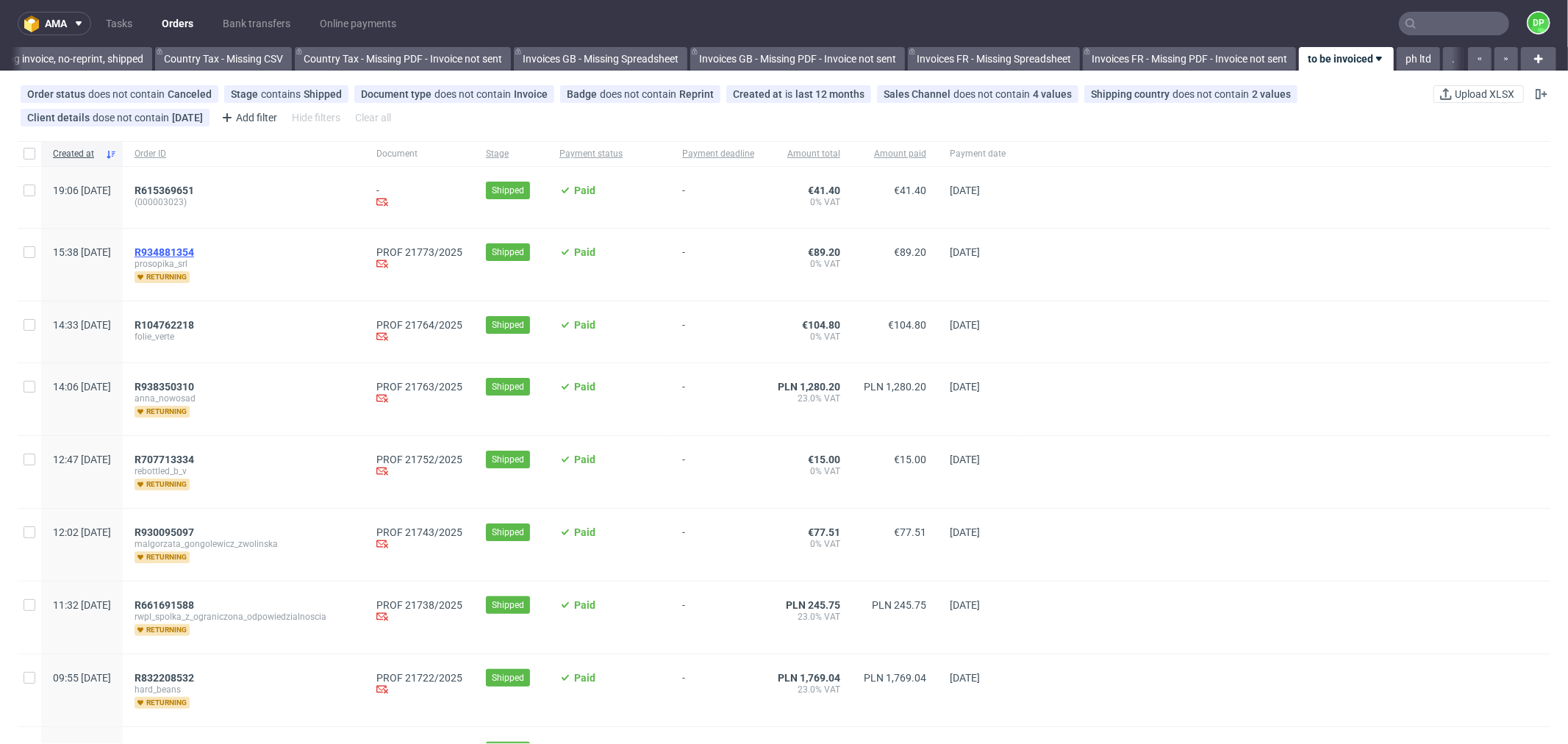
click at [194, 250] on span "R934881354" at bounding box center [164, 252] width 60 height 12
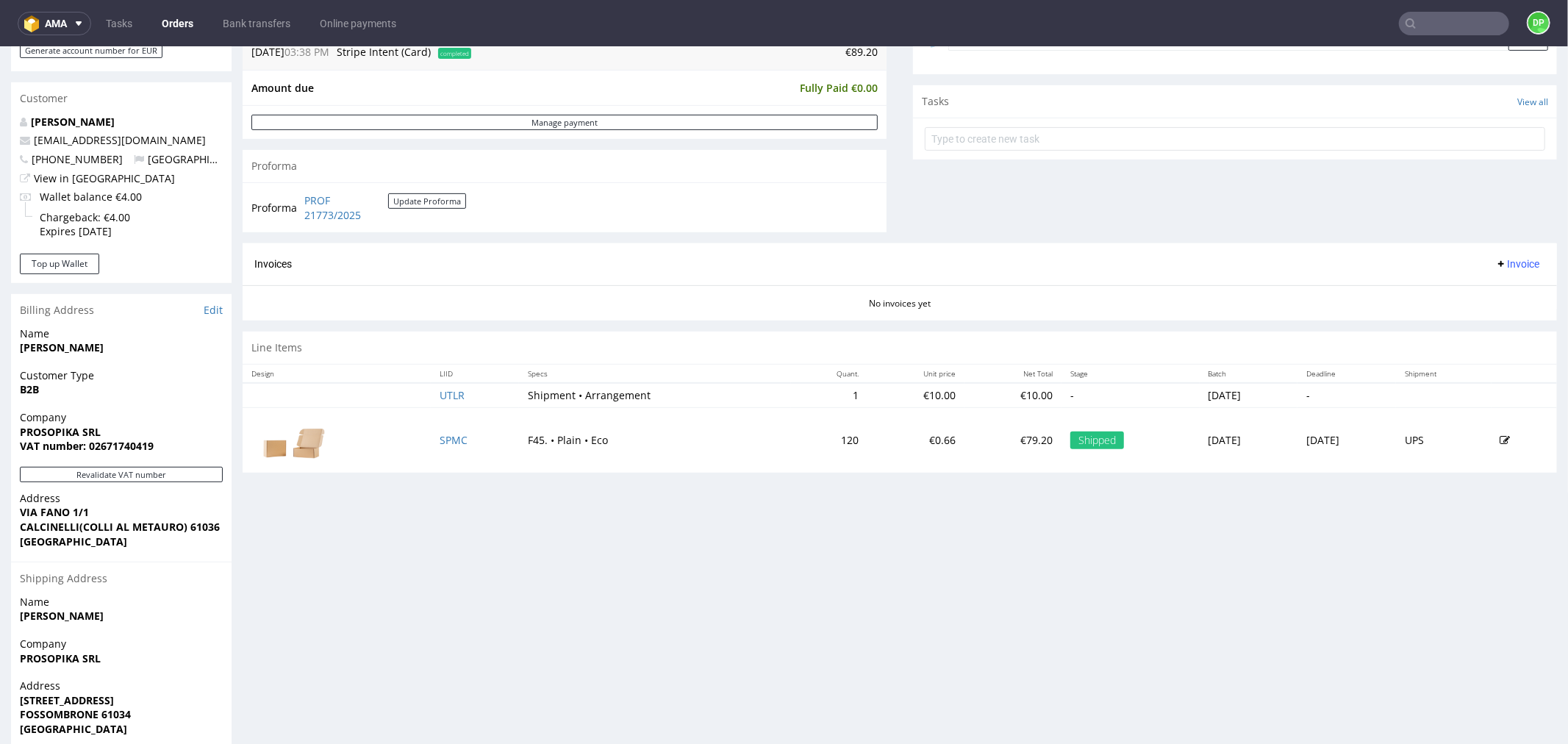
scroll to position [539, 0]
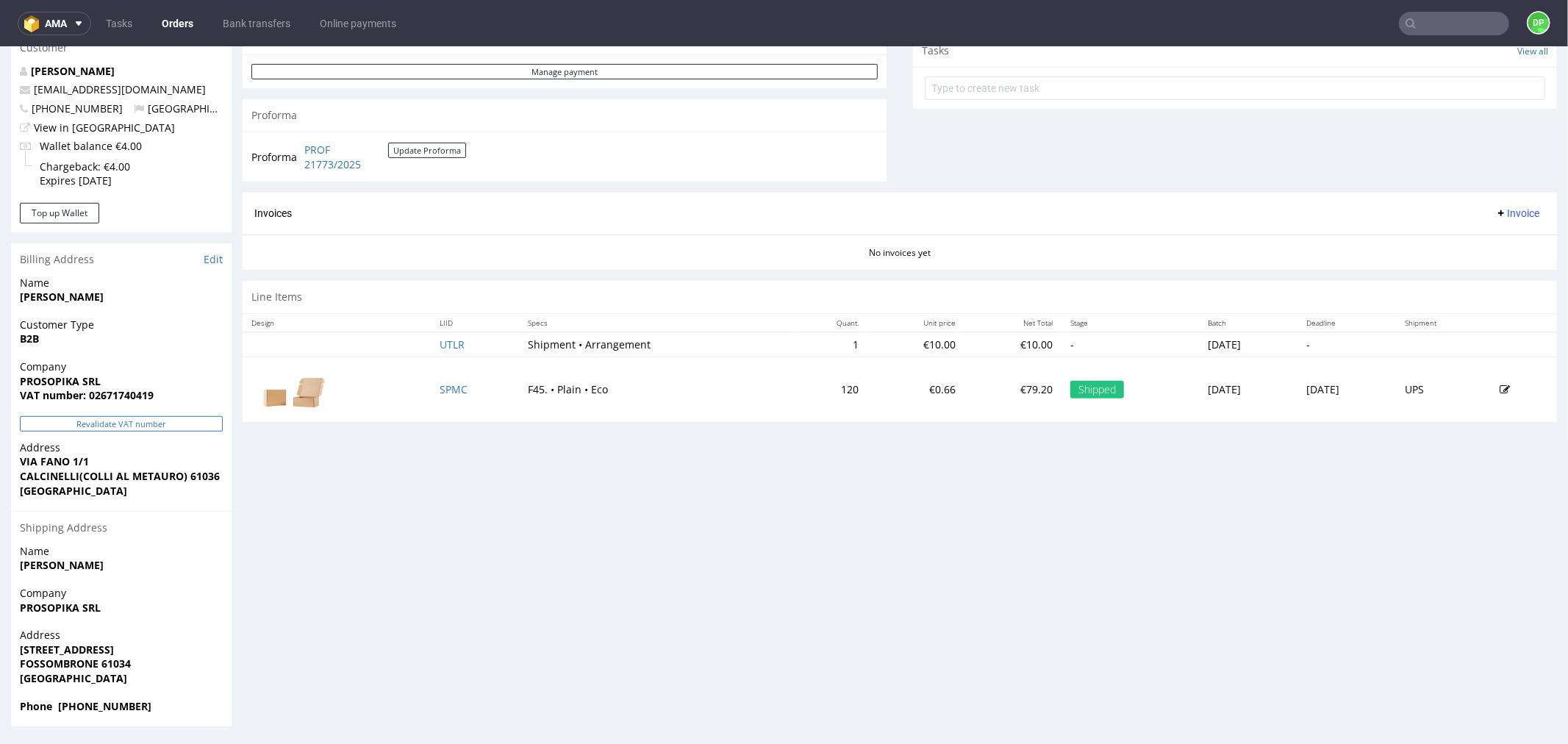
click at [134, 424] on button "Revalidate VAT number" at bounding box center [121, 422] width 203 height 15
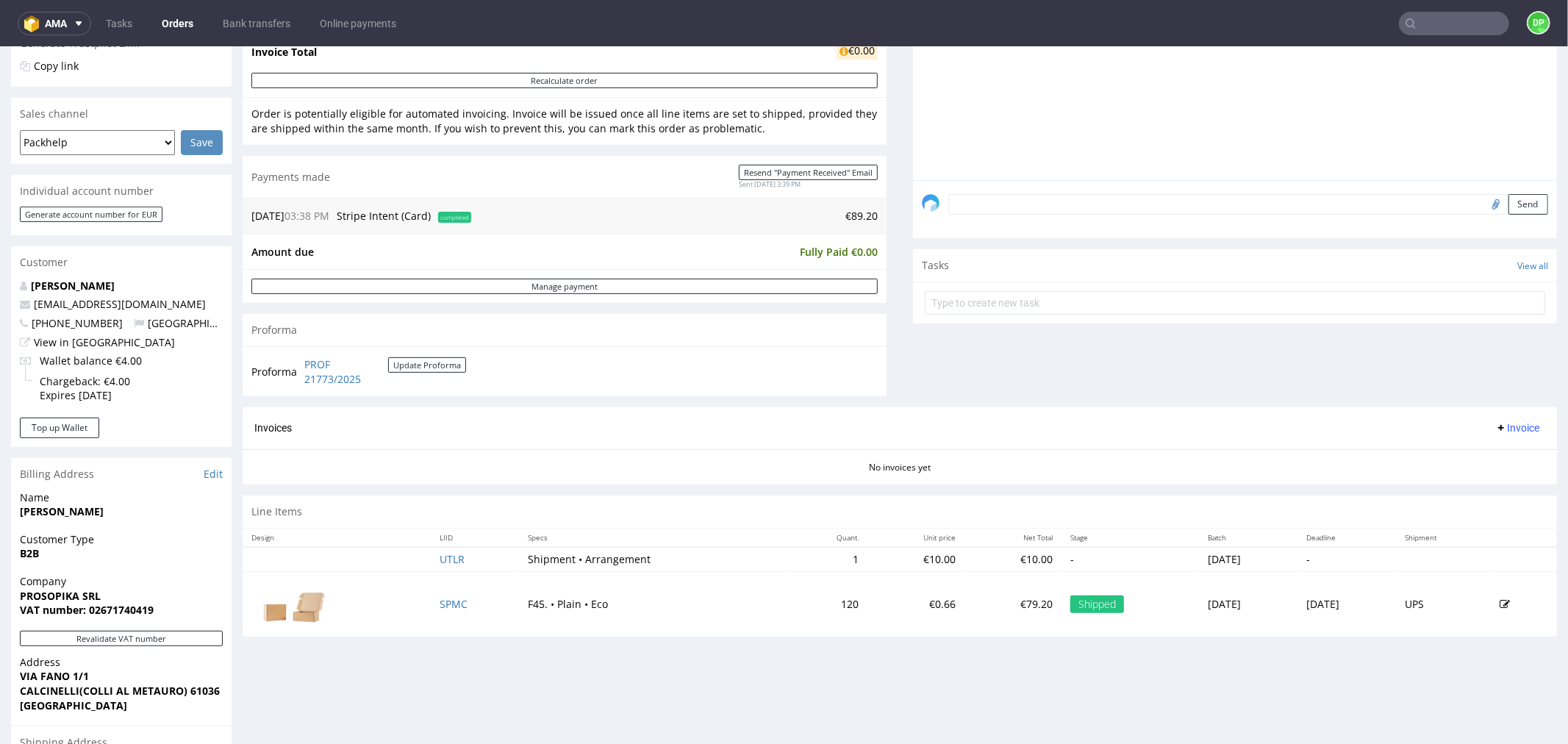
scroll to position [326, 0]
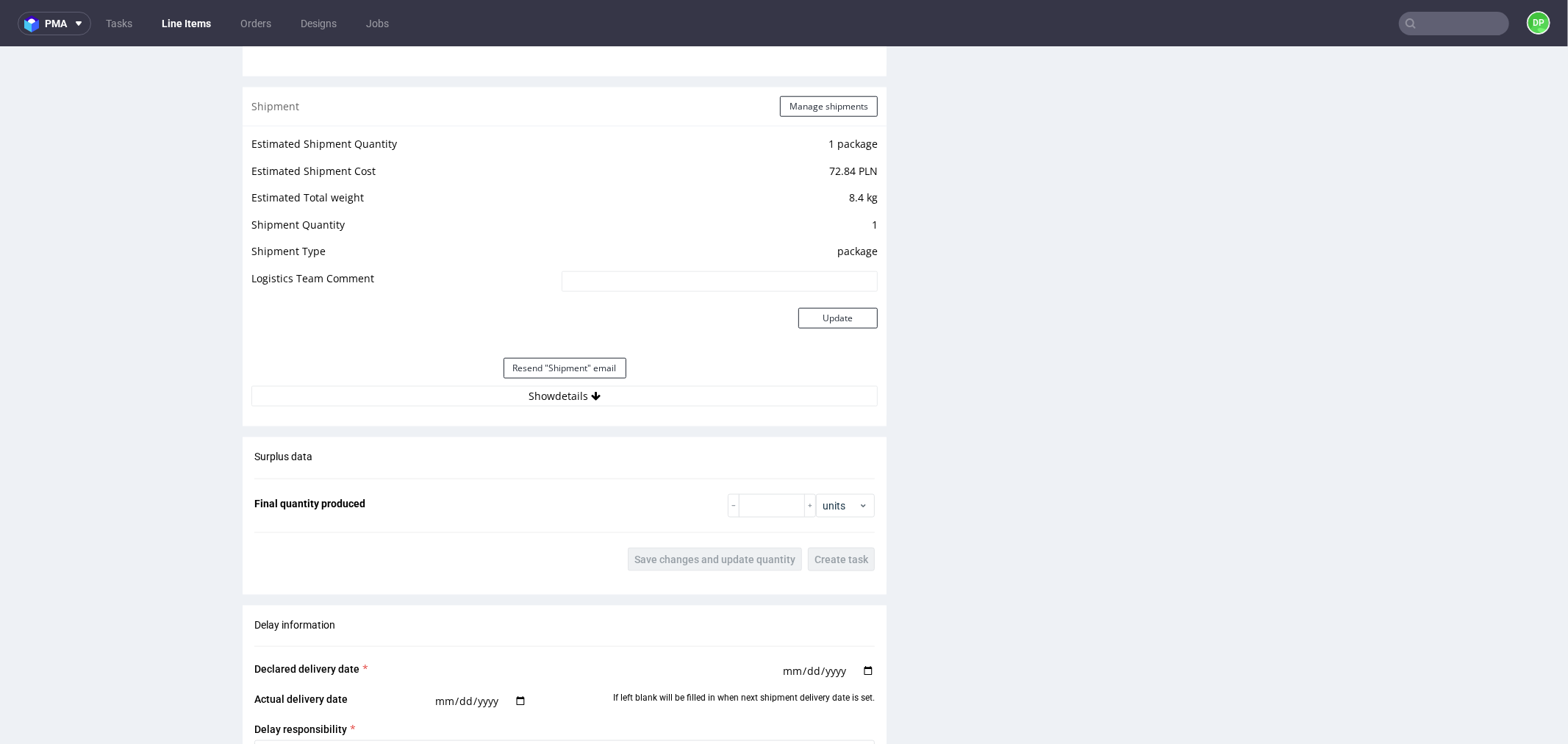
scroll to position [1388, 0]
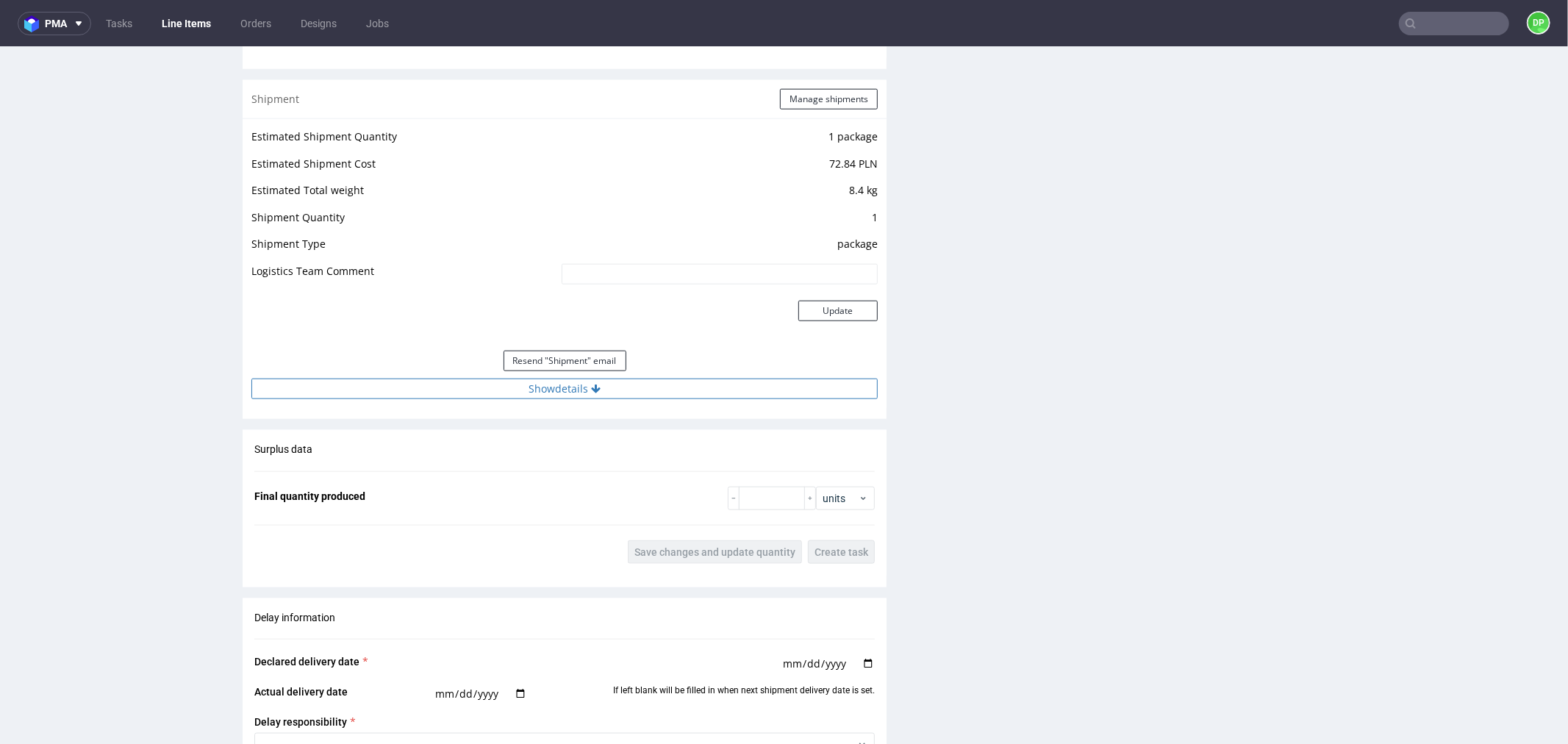
click at [615, 395] on button "Show details" at bounding box center [565, 388] width 626 height 21
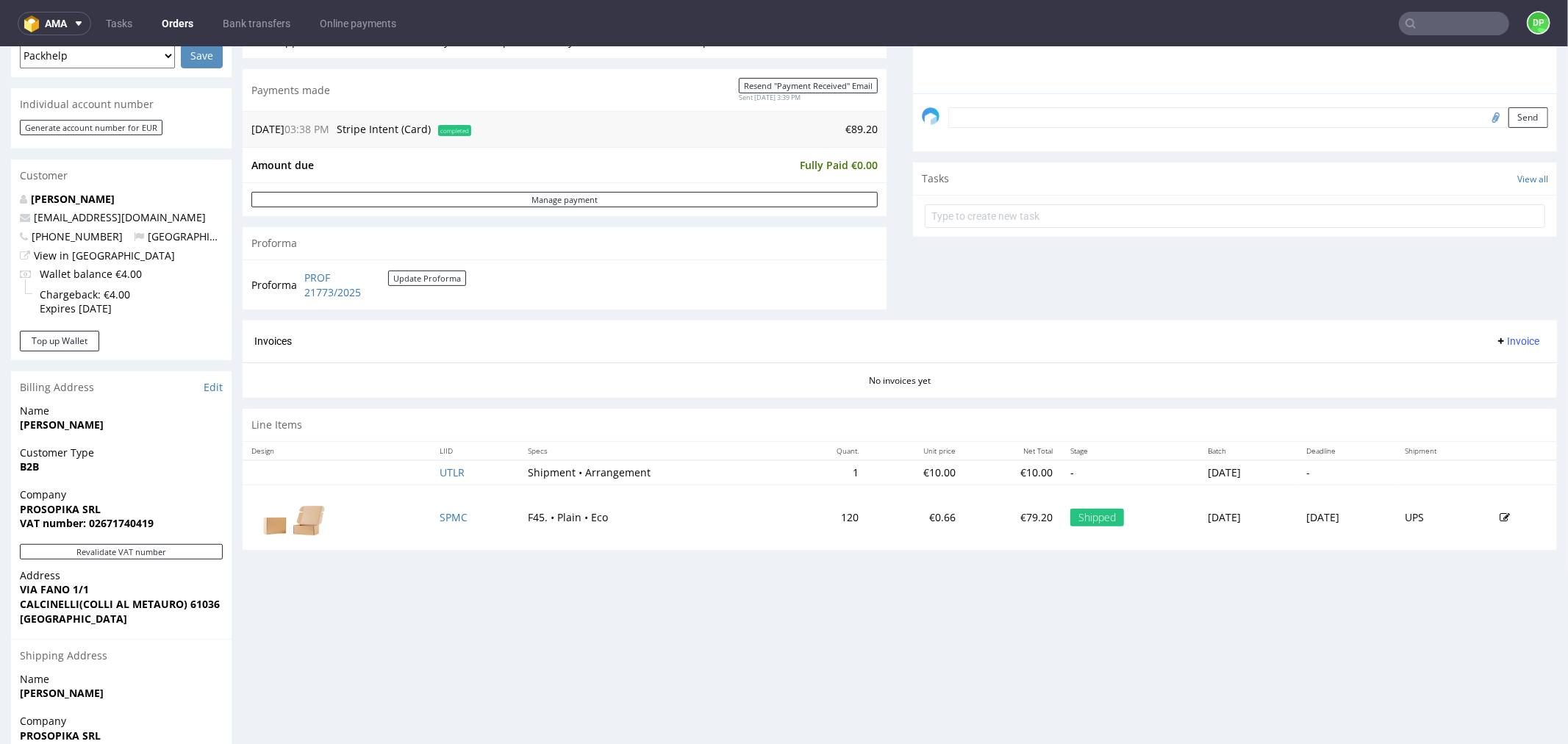
scroll to position [539, 0]
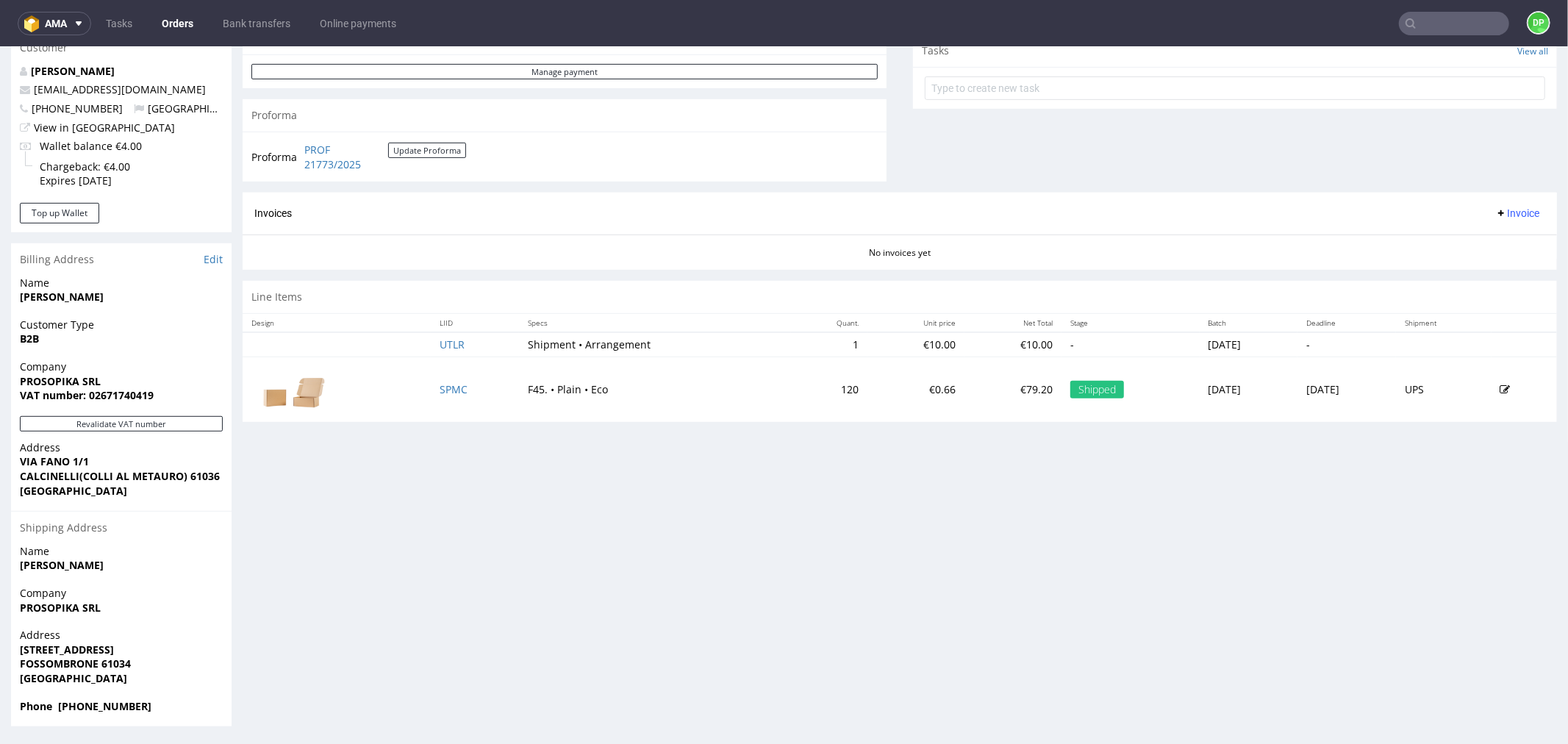
click at [1496, 211] on span "Invoice" at bounding box center [1517, 212] width 44 height 12
click at [1483, 237] on span "Generate" at bounding box center [1492, 244] width 71 height 14
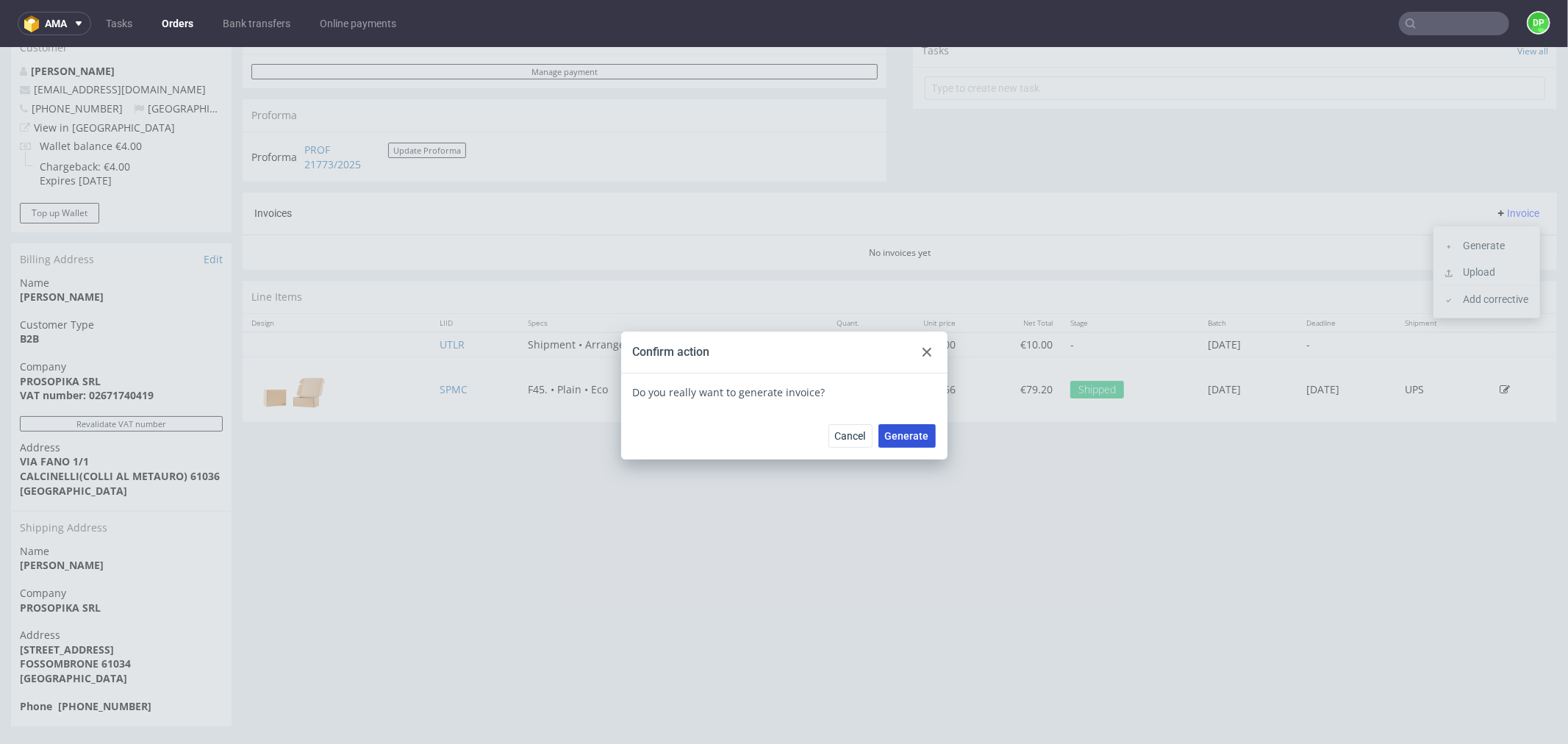
click at [917, 438] on span "Generate" at bounding box center [907, 435] width 44 height 10
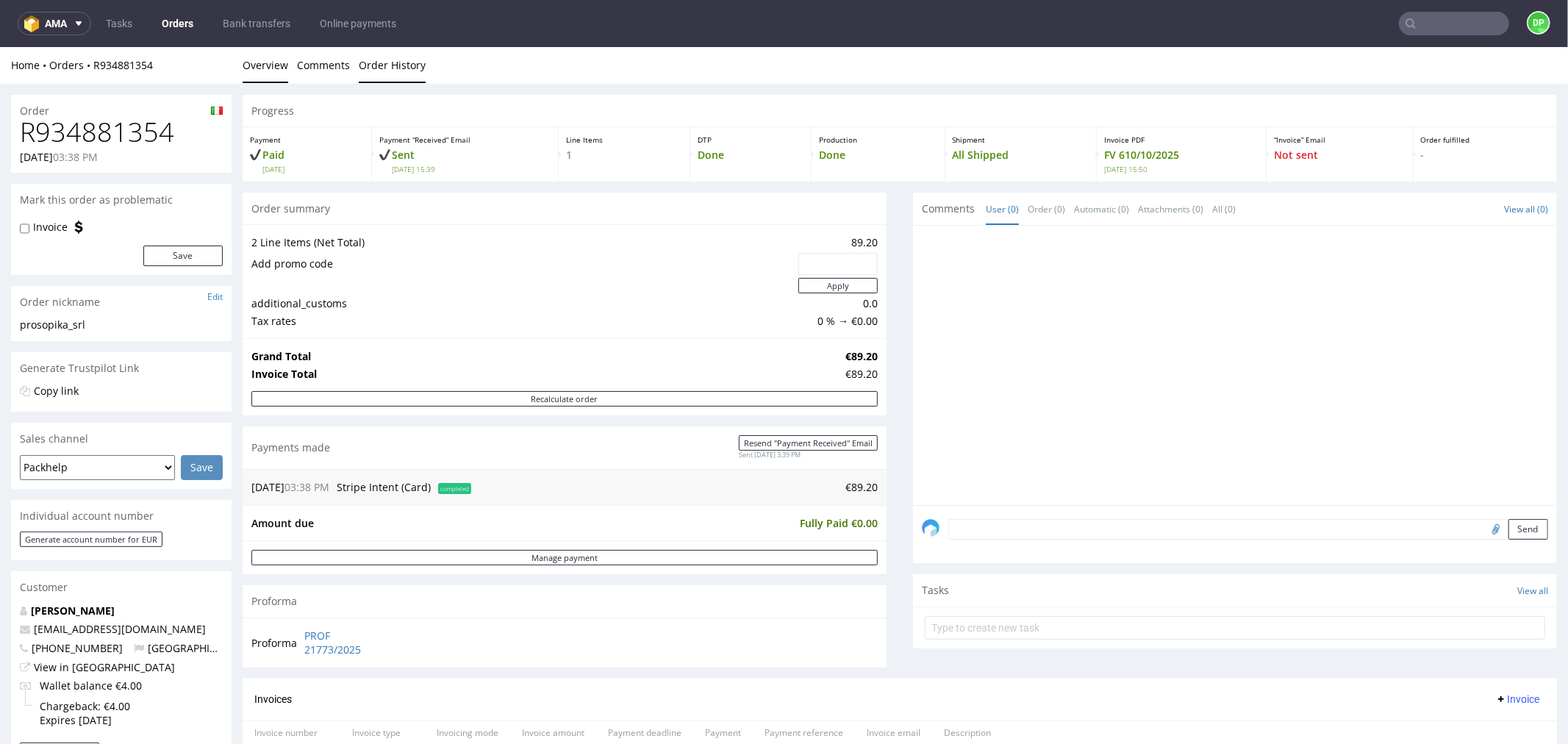
click at [403, 75] on link "Order History" at bounding box center [392, 64] width 67 height 36
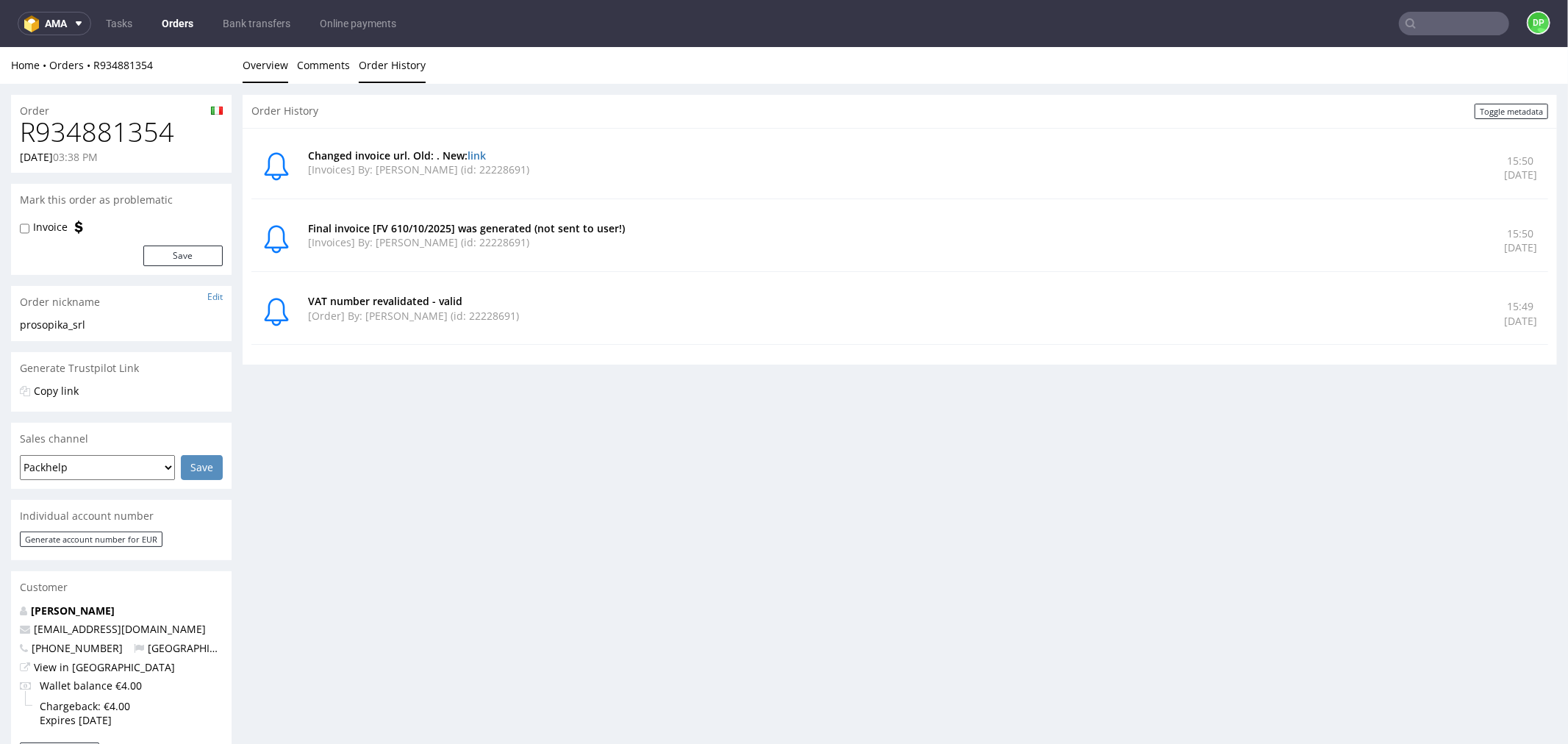
click at [253, 70] on link "Overview" at bounding box center [265, 64] width 46 height 36
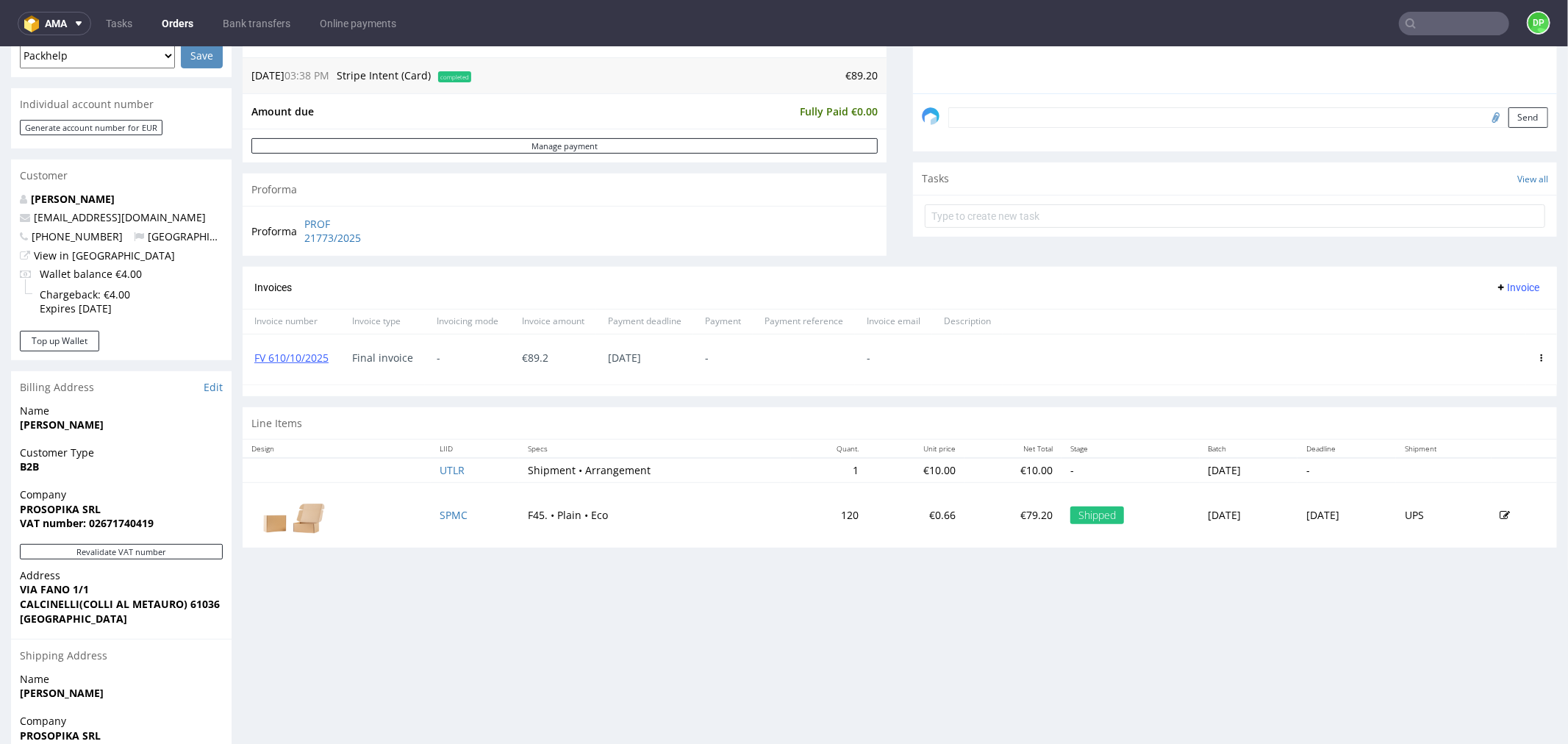
scroll to position [490, 0]
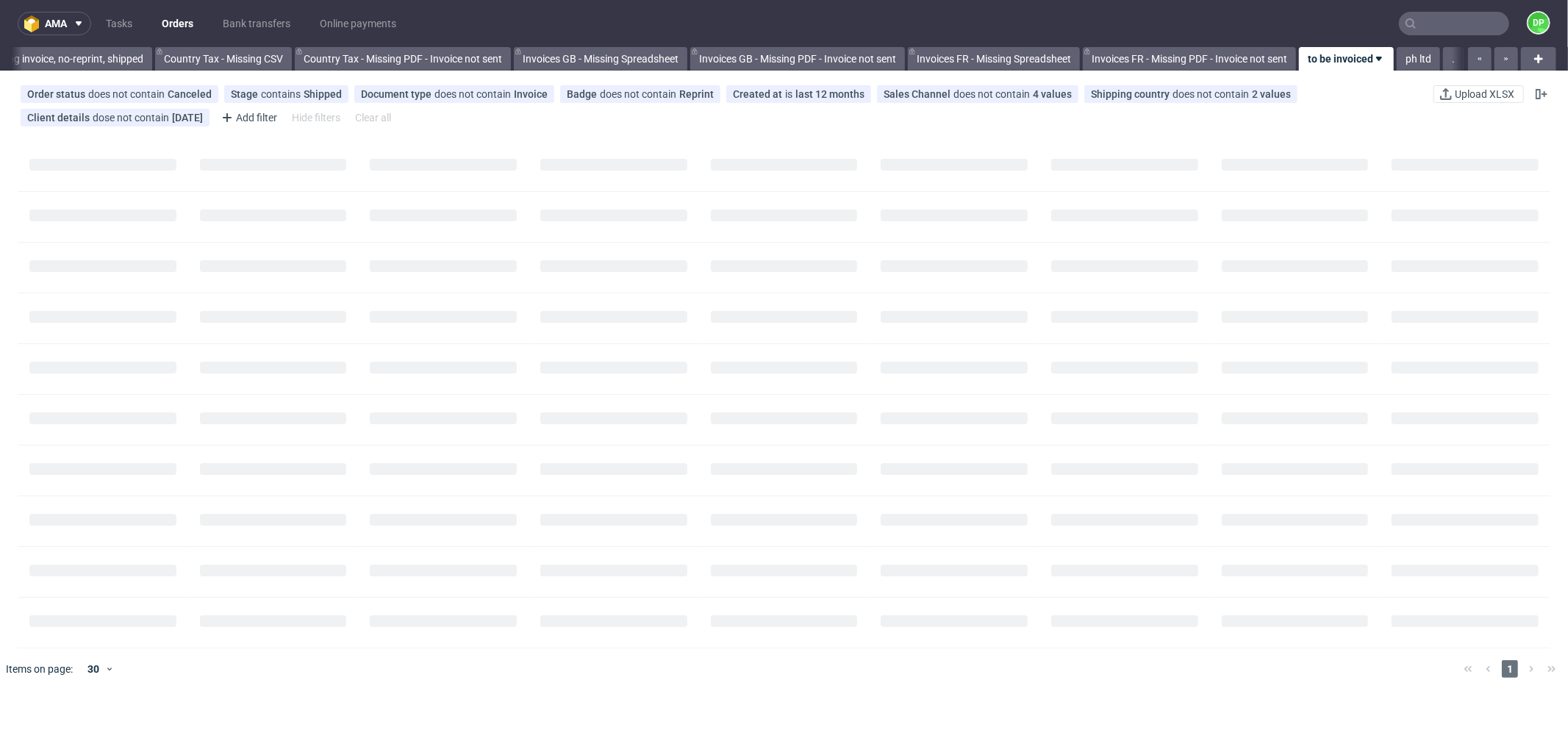
scroll to position [0, 1445]
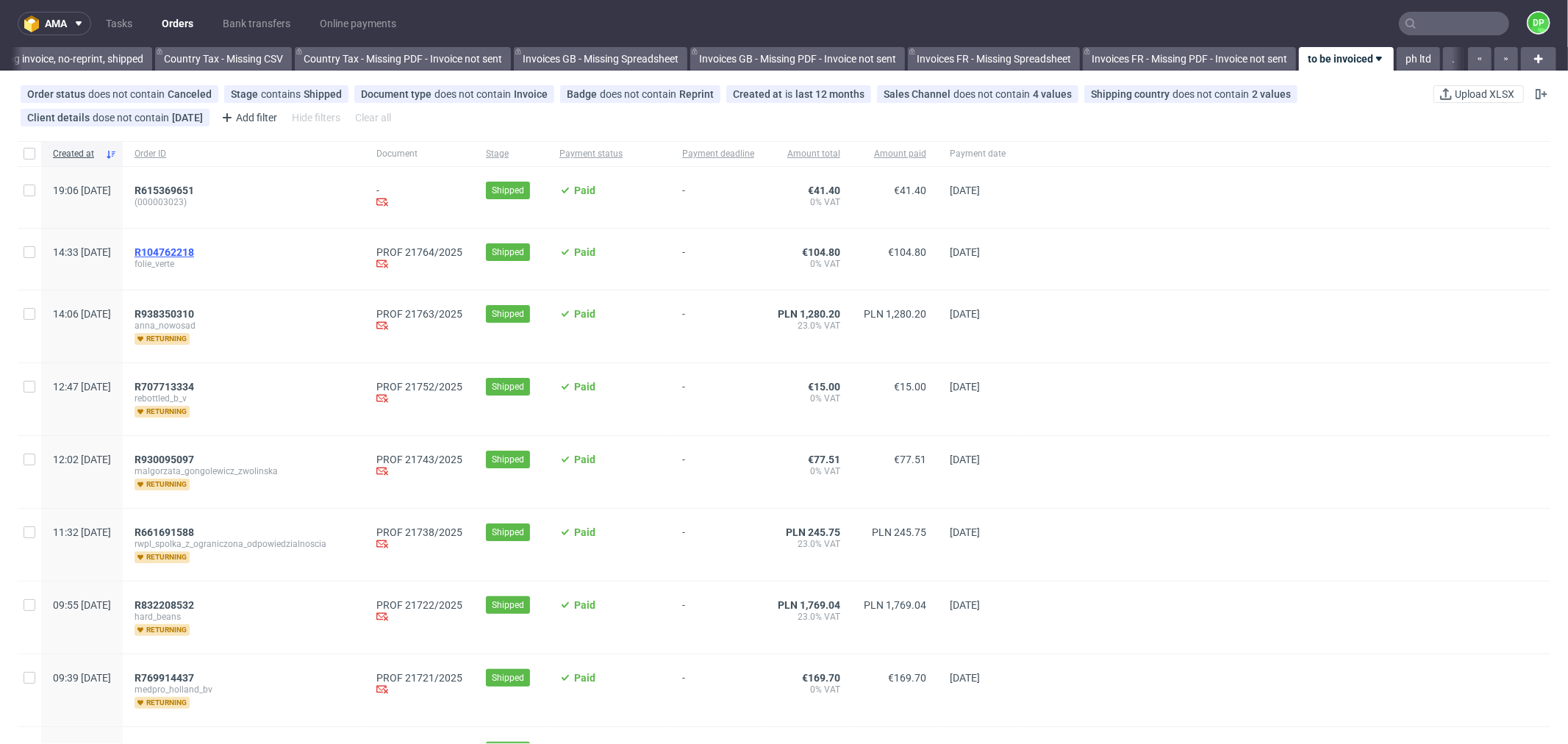
click at [194, 247] on span "R104762218" at bounding box center [164, 252] width 60 height 12
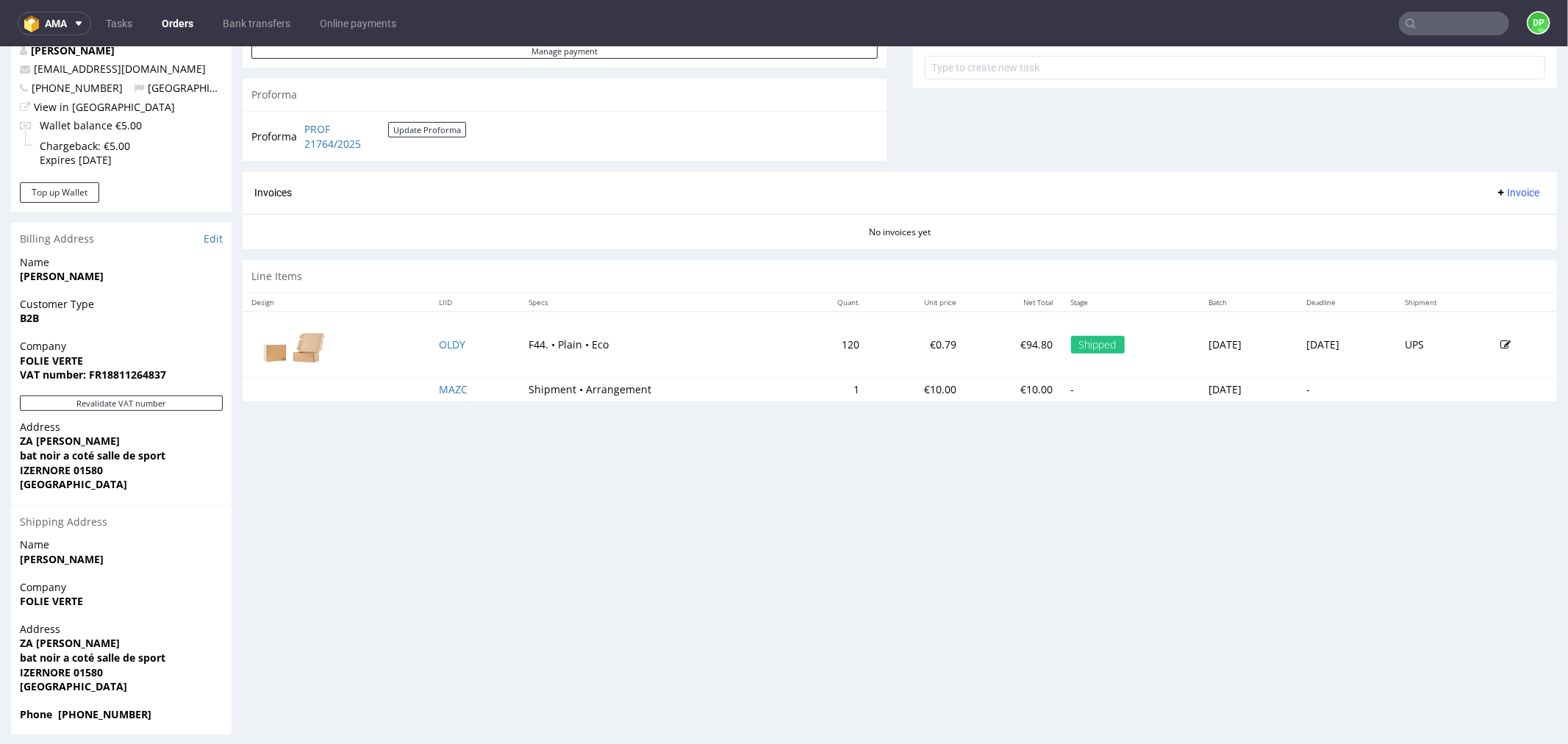
scroll to position [569, 0]
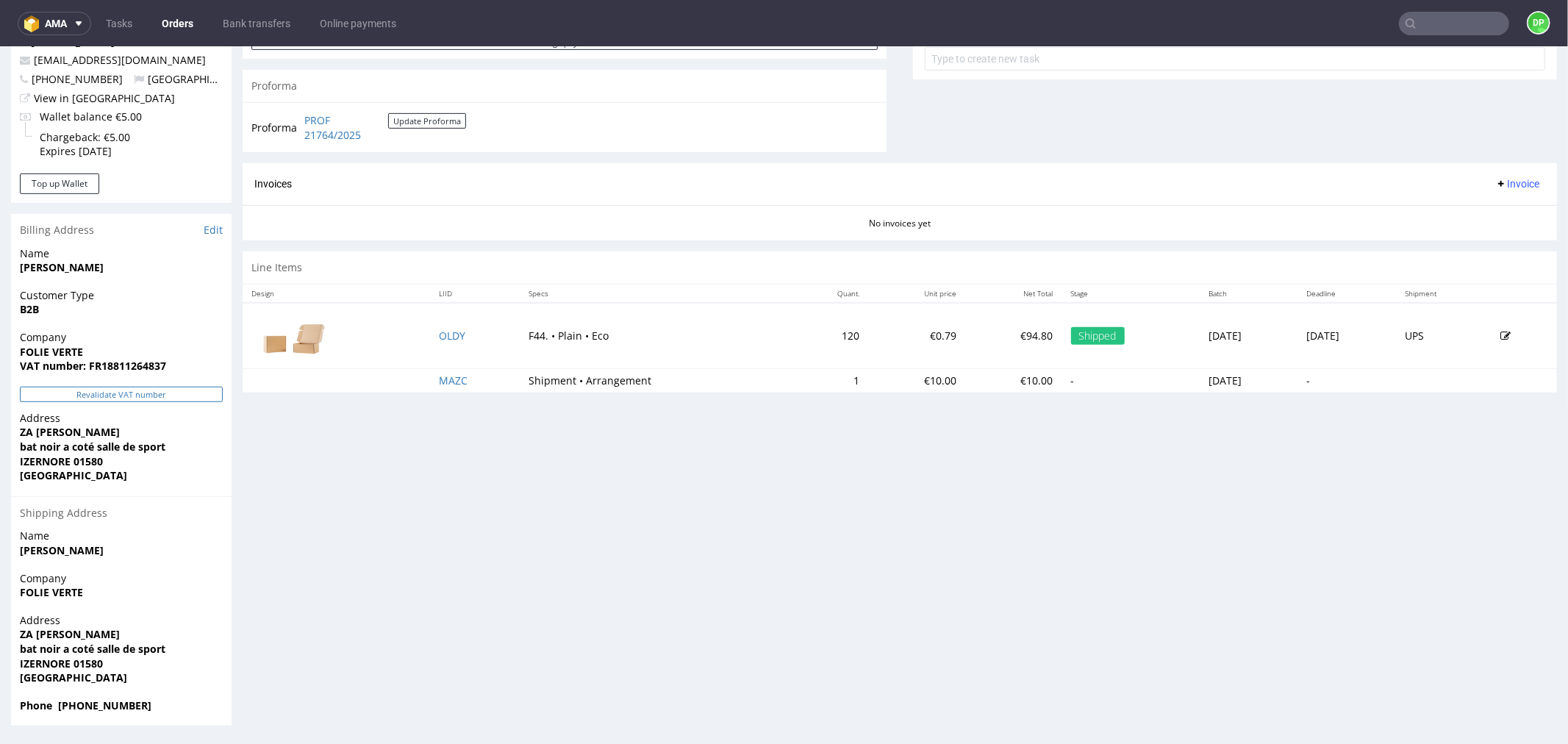
click at [125, 400] on button "Revalidate VAT number" at bounding box center [121, 393] width 203 height 15
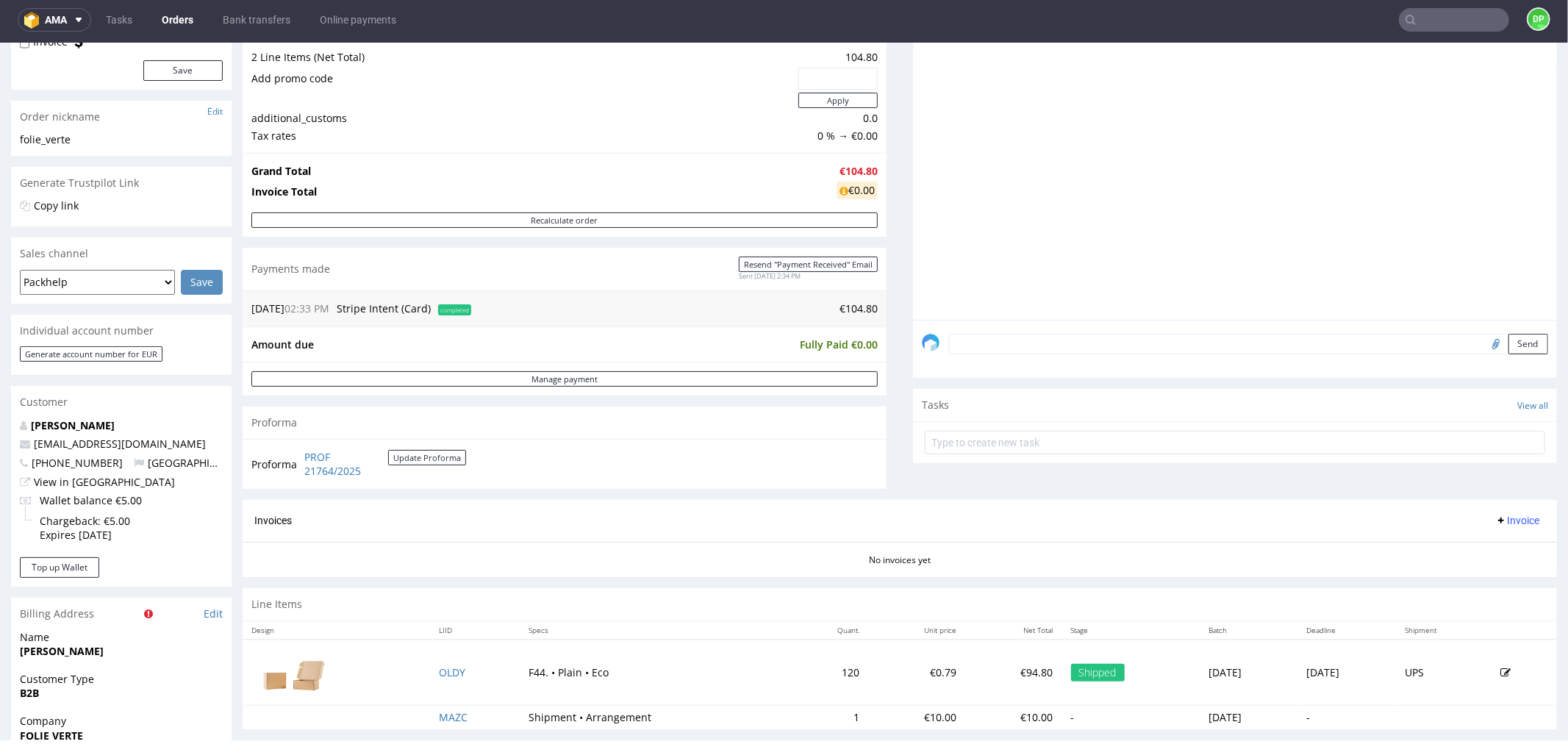
scroll to position [0, 0]
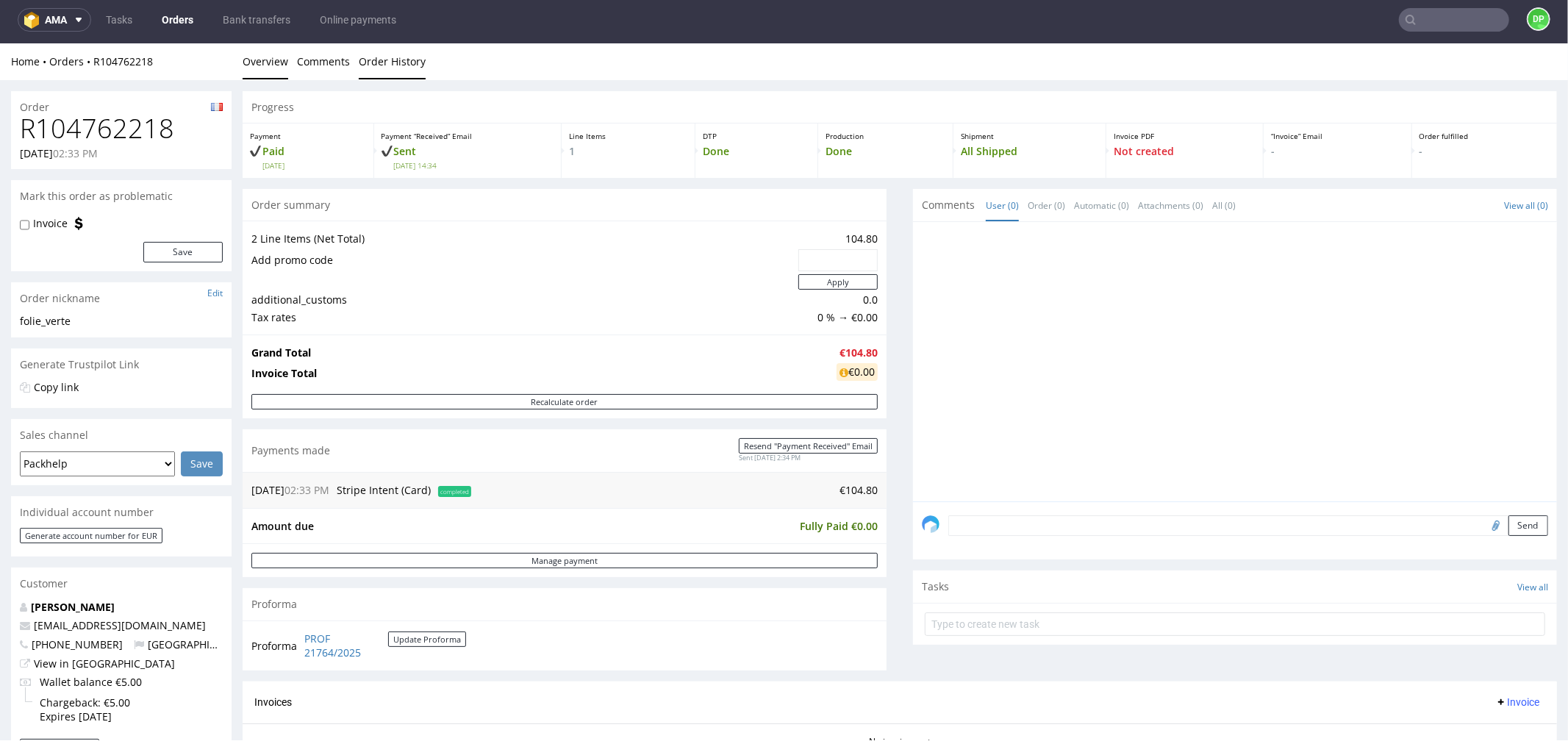
click at [397, 52] on link "Order History" at bounding box center [392, 60] width 67 height 36
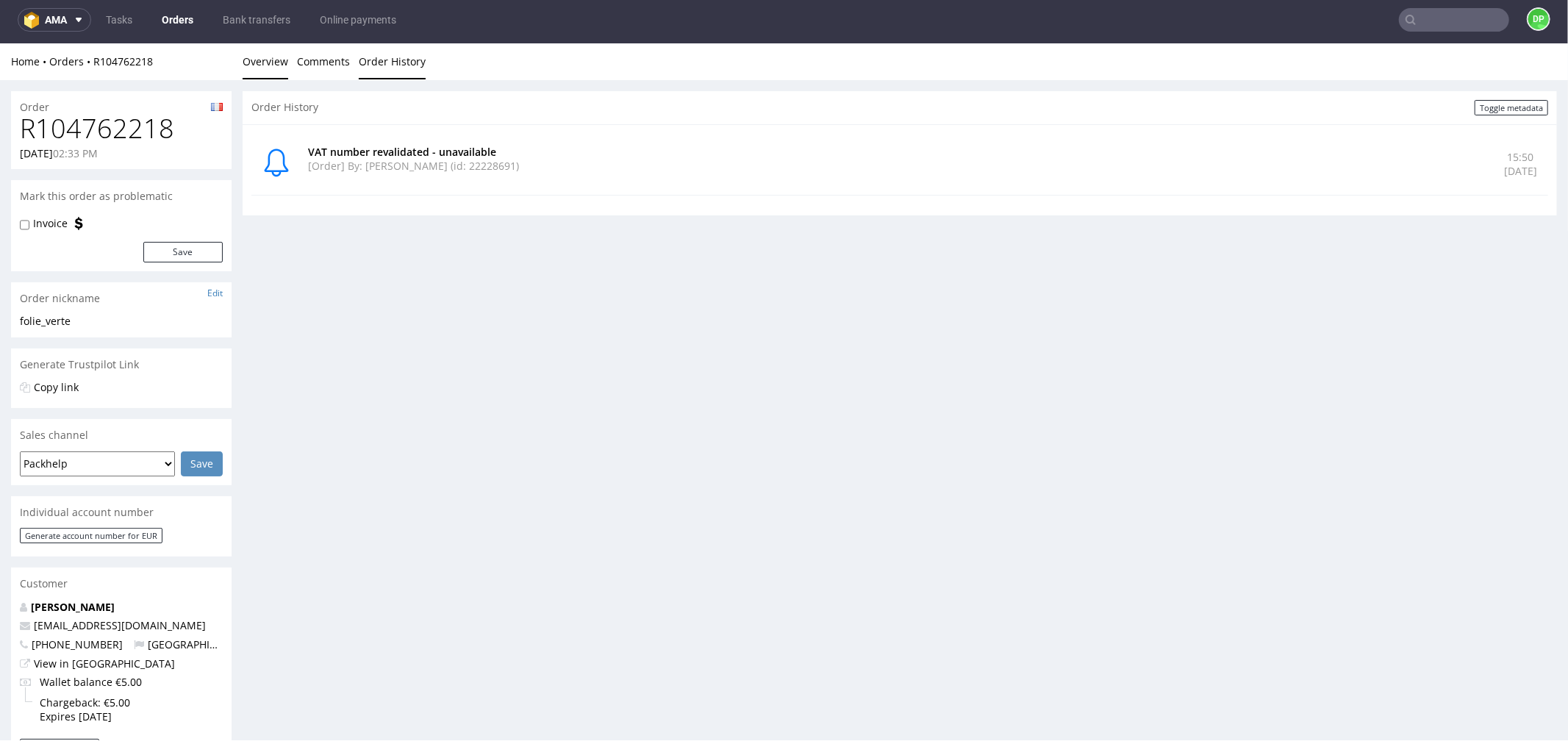
click at [254, 66] on link "Overview" at bounding box center [265, 60] width 46 height 36
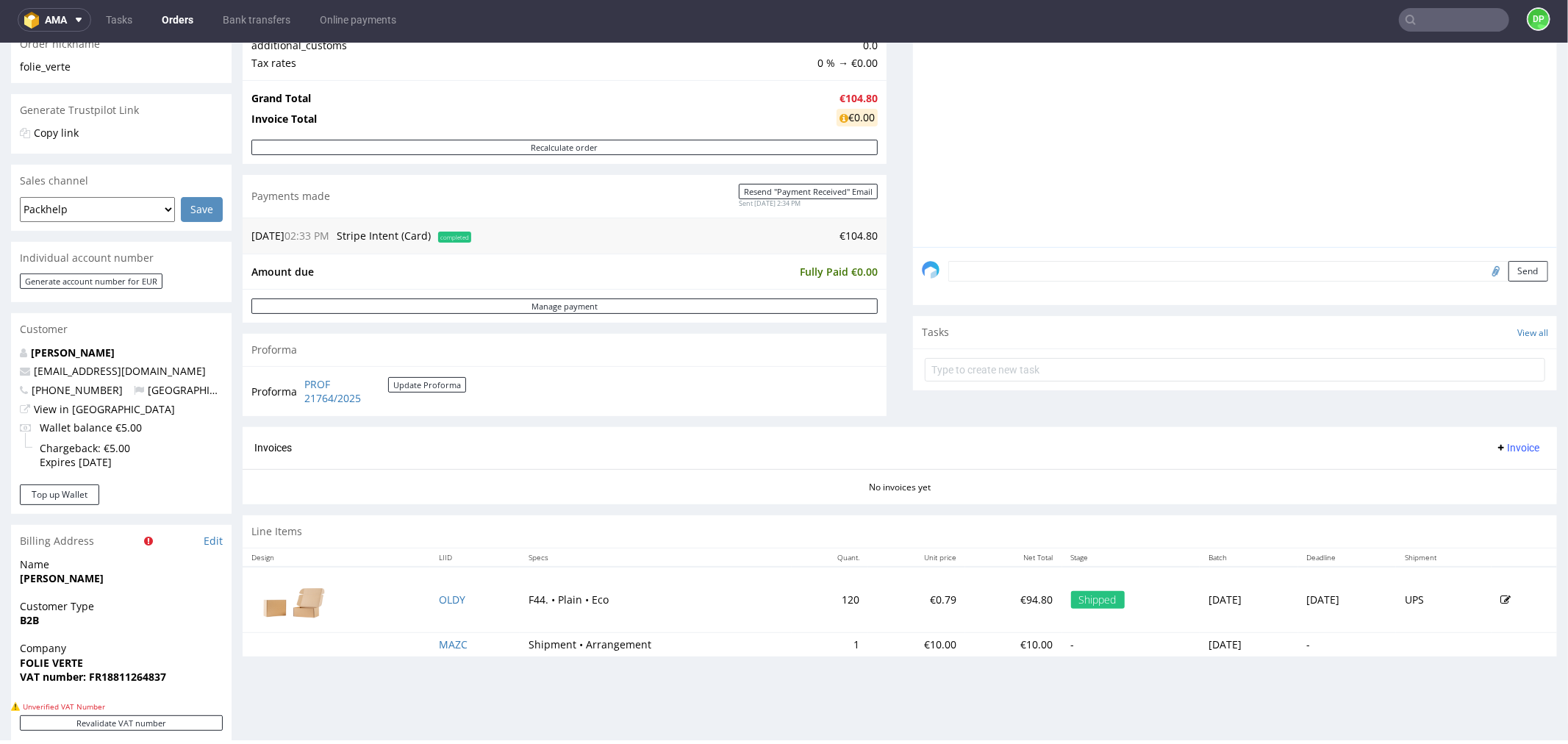
scroll to position [490, 0]
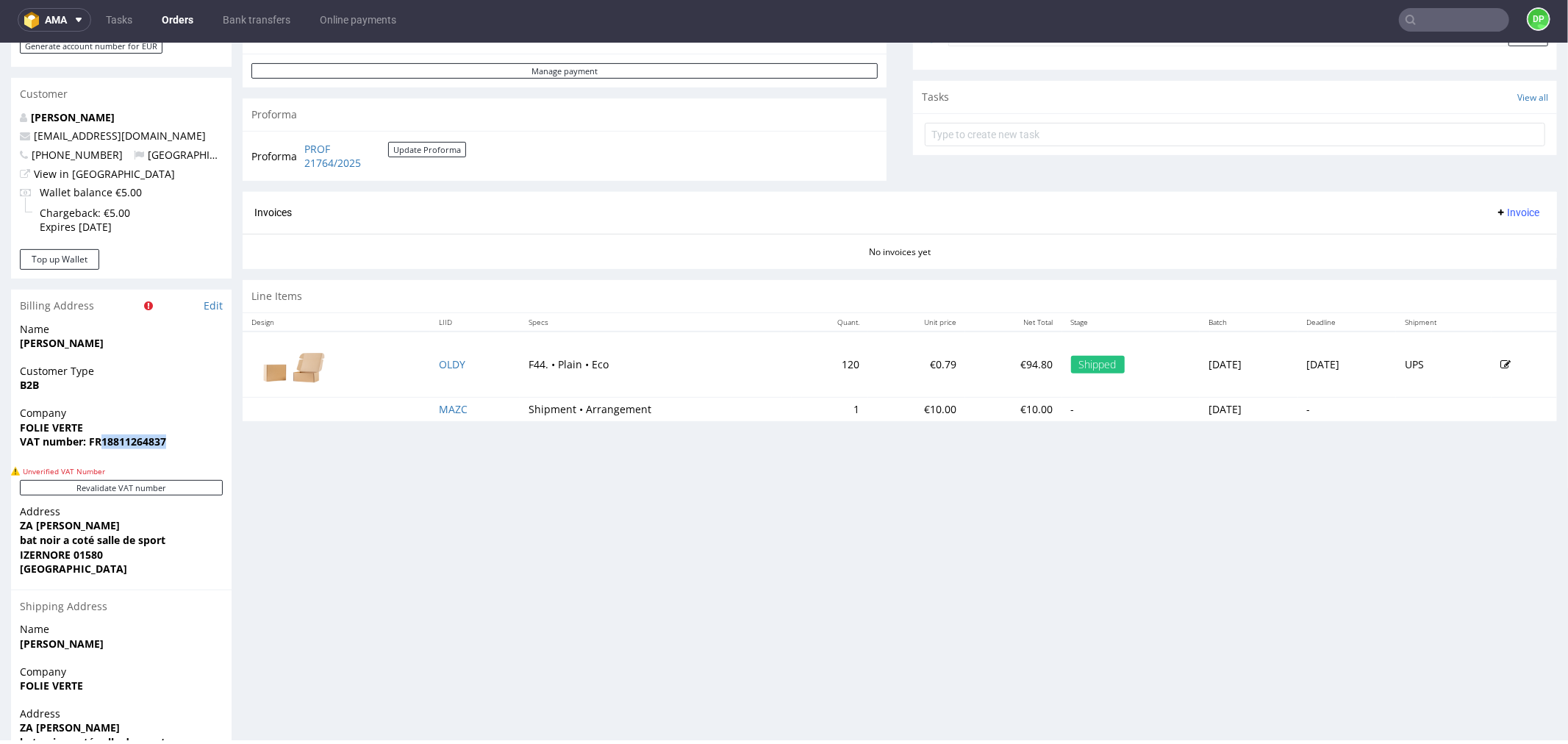
drag, startPoint x: 186, startPoint y: 439, endPoint x: 103, endPoint y: 454, distance: 84.3
click at [103, 454] on div "Company FOLIE VERTE VAT number: FR18811264837" at bounding box center [121, 433] width 221 height 57
copy strong "18811264837"
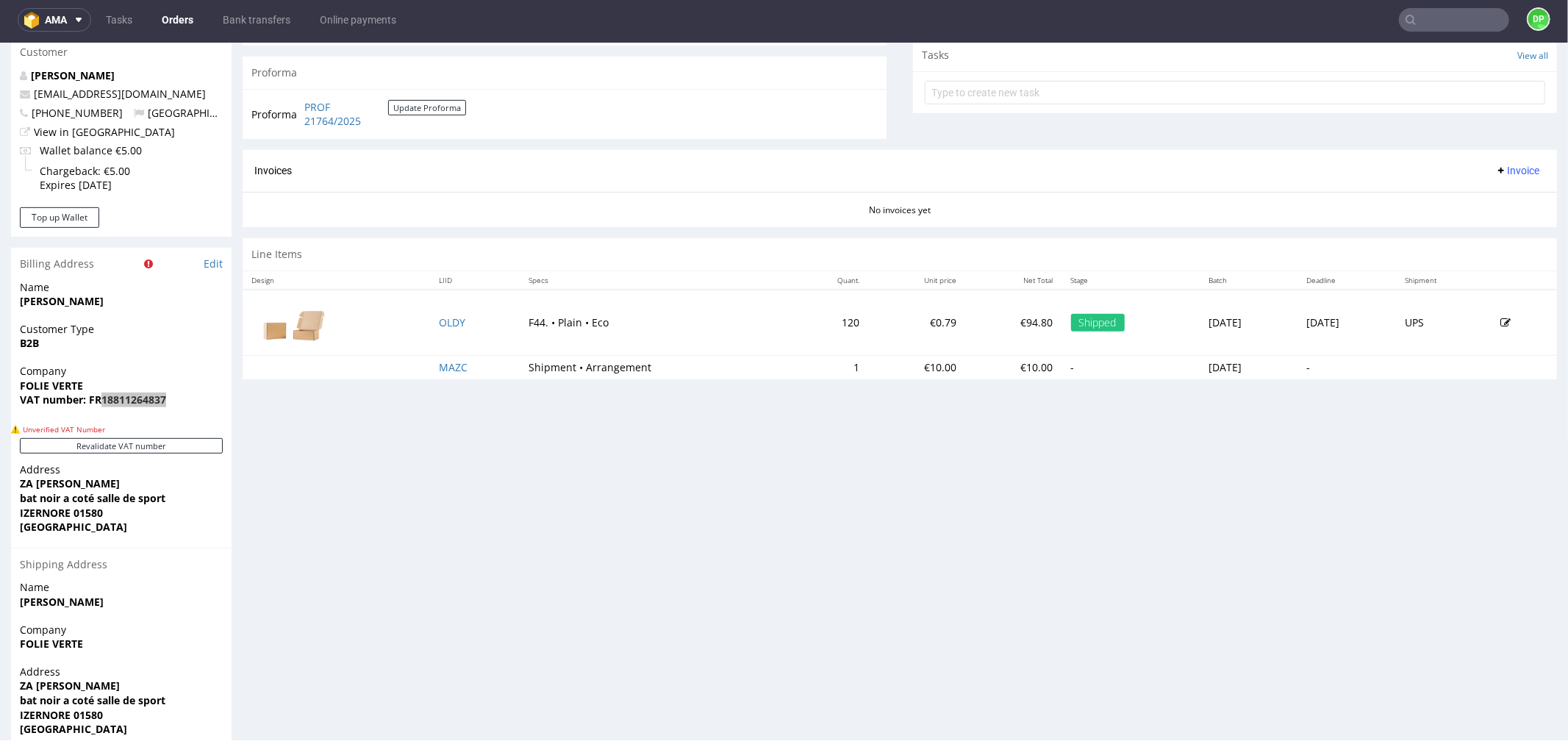
scroll to position [504, 0]
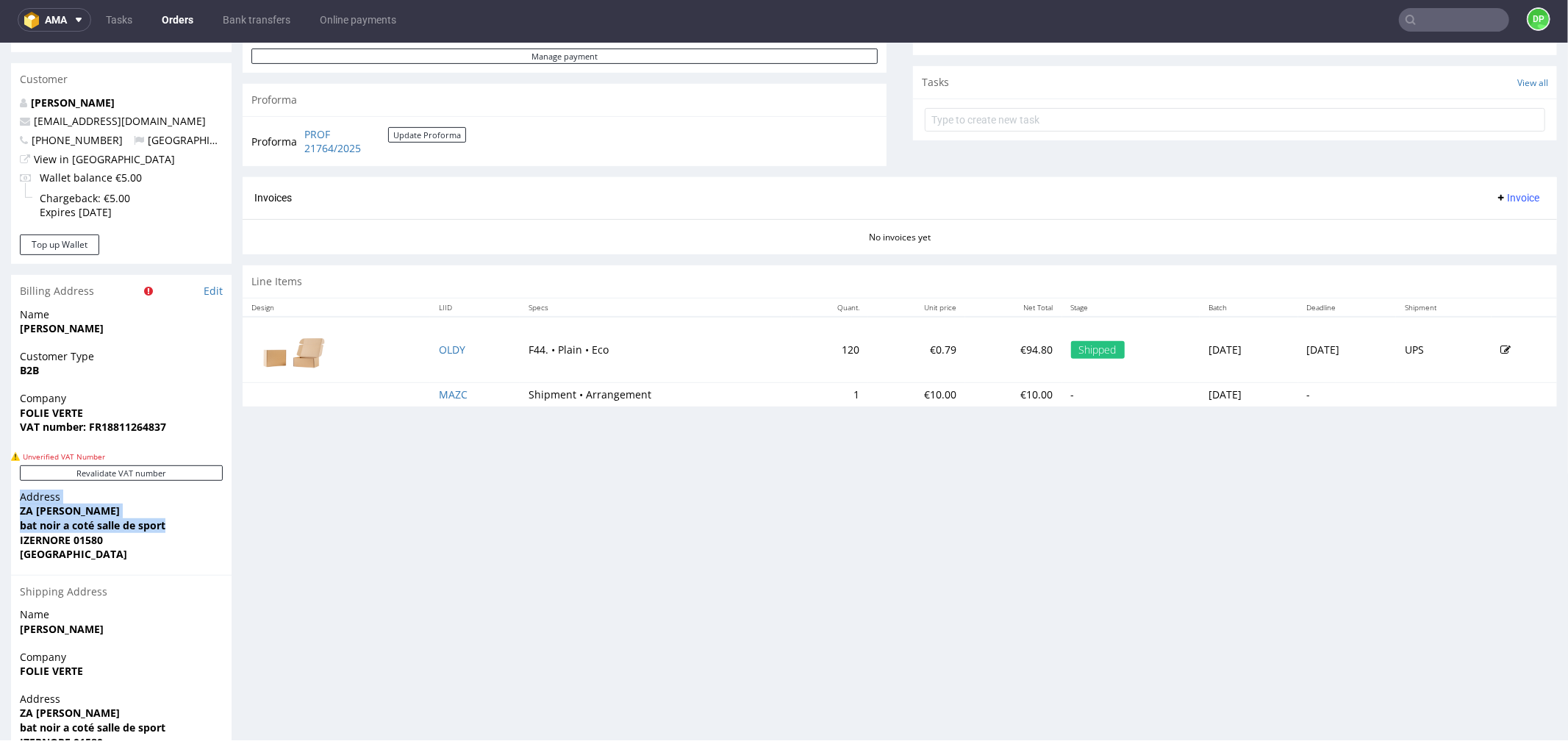
drag, startPoint x: 49, startPoint y: 510, endPoint x: 208, endPoint y: 522, distance: 159.5
click at [208, 522] on div "Address ZA Pierre FONDELLE bat noir a coté salle de sport IZERNORE 01580 France" at bounding box center [121, 531] width 221 height 86
click at [202, 525] on span "bat noir a coté salle de sport" at bounding box center [121, 525] width 203 height 14
drag, startPoint x: 177, startPoint y: 520, endPoint x: 0, endPoint y: 508, distance: 177.4
click at [0, 508] on div "Order R104762218 09.10.2025 02:33 PM Mark this order as problematic Invoice Sav…" at bounding box center [784, 195] width 1568 height 1240
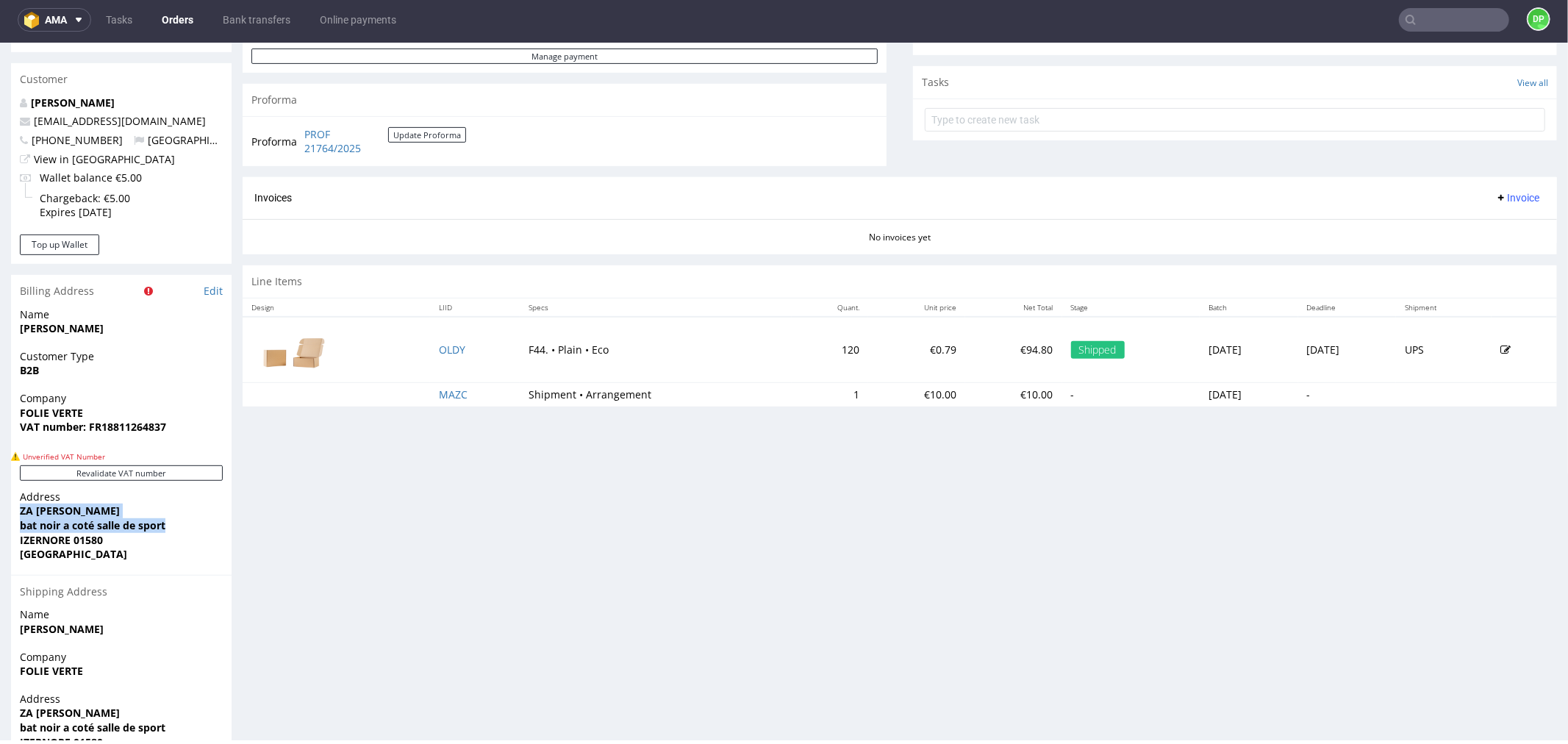
copy p "ZA Pierre FONDELLE bat noir a coté salle de sport"
click at [145, 563] on div "Address ZA Pierre FONDELLE bat noir a coté salle de sport IZERNORE 01580 France" at bounding box center [121, 531] width 221 height 86
drag, startPoint x: 129, startPoint y: 563, endPoint x: 12, endPoint y: 505, distance: 130.6
click at [12, 505] on div "Address ZA Pierre FONDELLE bat noir a coté salle de sport IZERNORE 01580 France" at bounding box center [121, 531] width 221 height 86
copy p "ZA Pierre FONDELLE bat noir a coté salle de sport IZERNORE 01580 France"
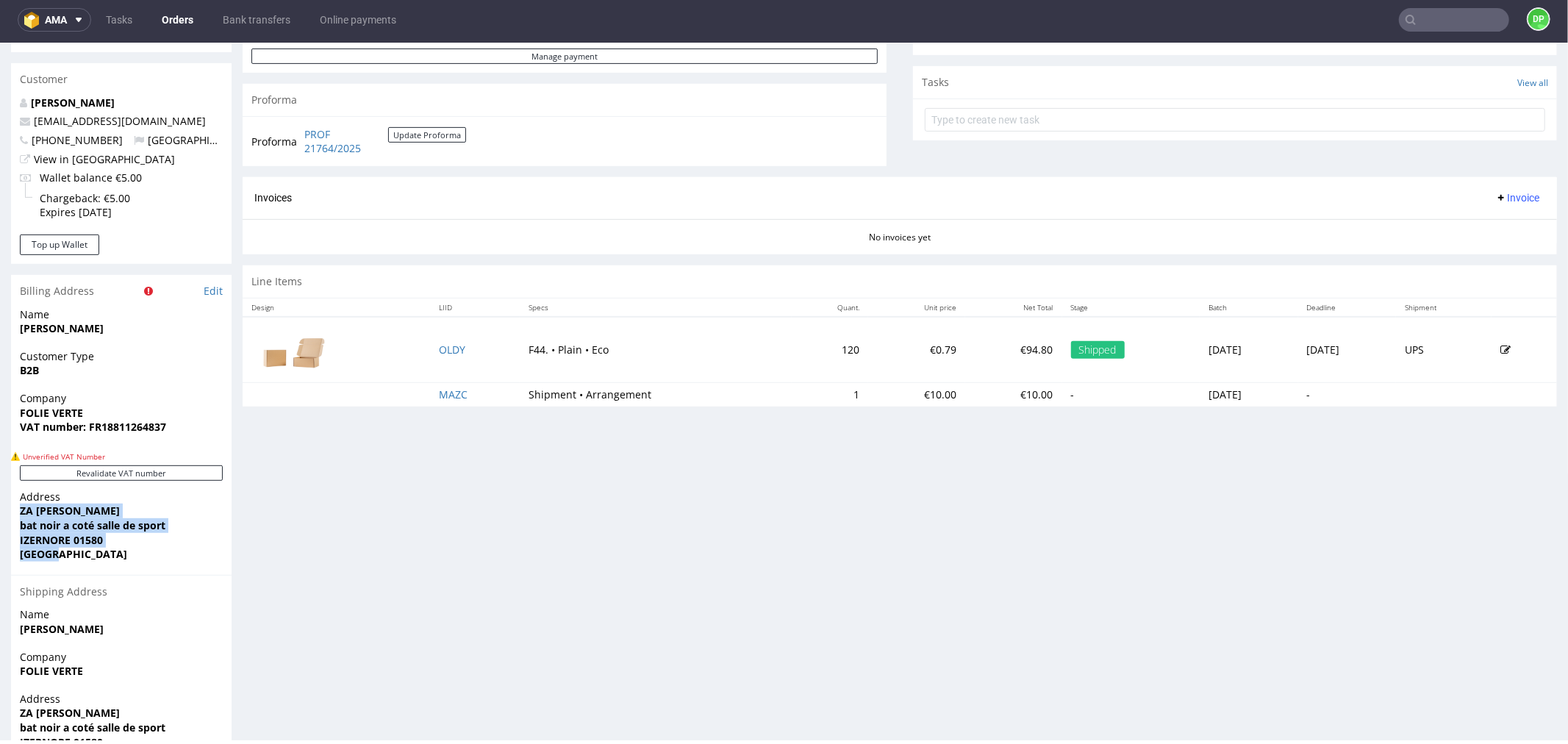
copy p "ZA Pierre FONDELLE bat noir a coté salle de sport IZERNORE 01580 France"
click at [354, 494] on div "Progress Payment Paid Thu 09 Oct Payment “Received” Email Sent Thu 9 Oct 14:34 …" at bounding box center [899, 195] width 1314 height 1218
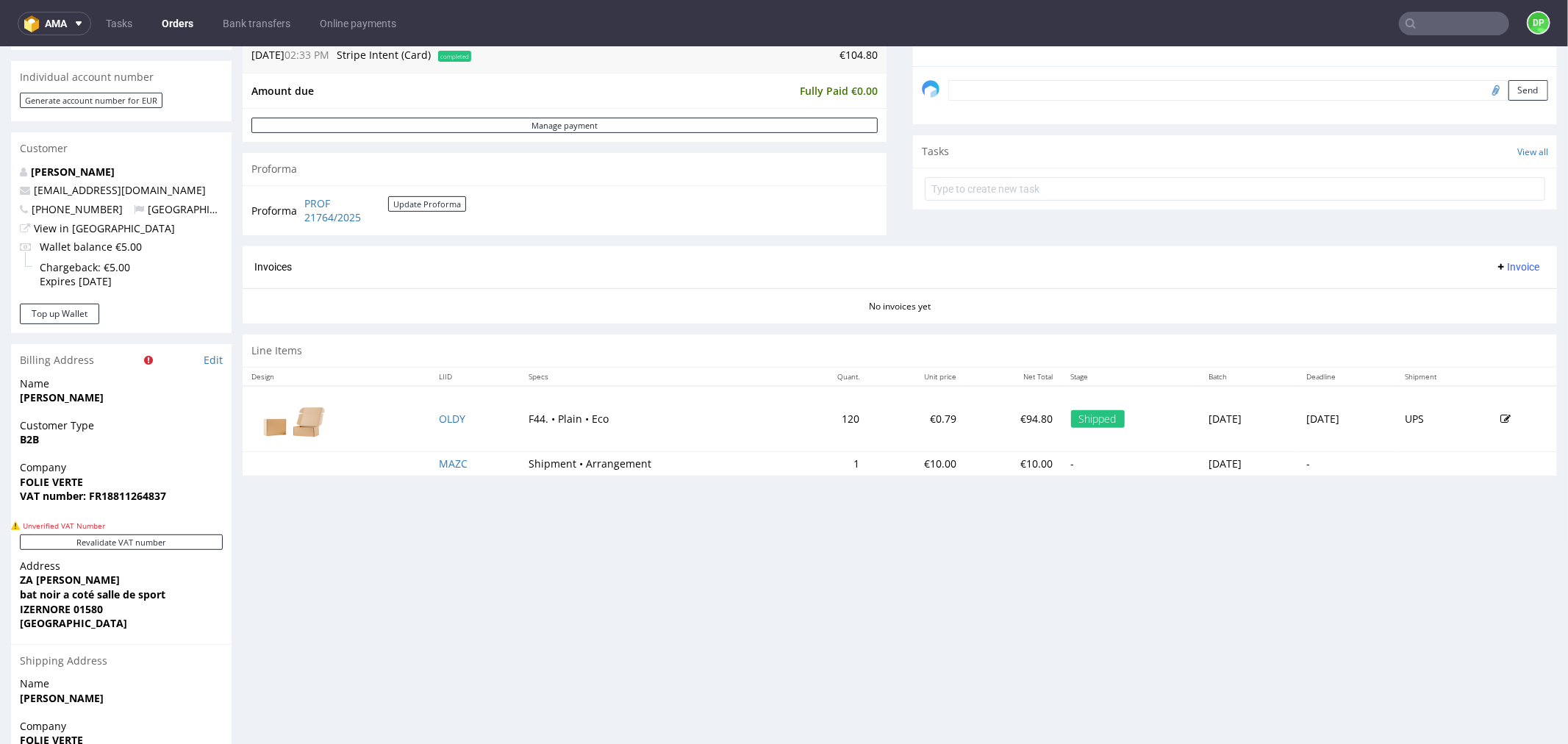
scroll to position [423, 0]
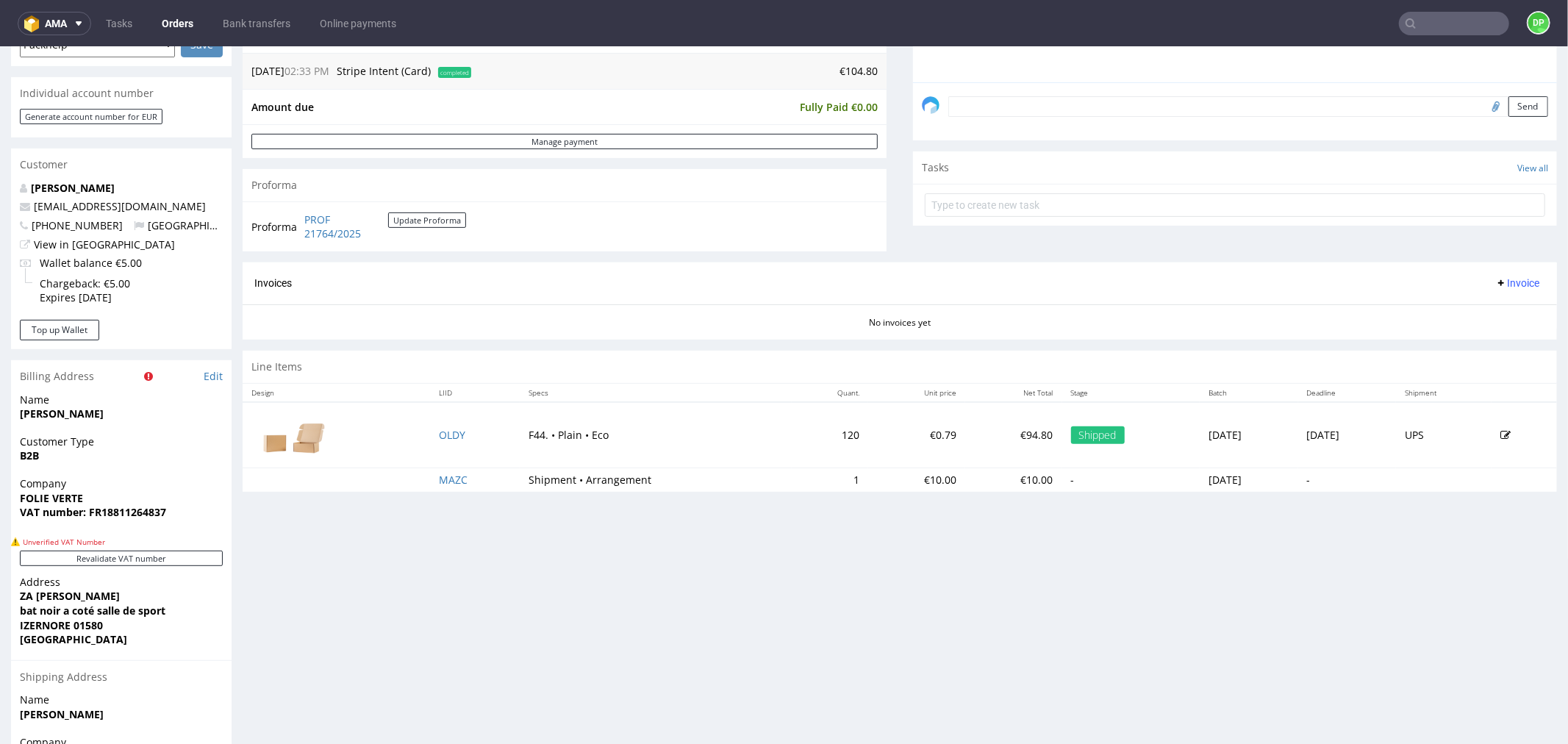
click at [526, 586] on div "Progress Payment Paid Thu 09 Oct Payment “Received” Email Sent Thu 9 Oct 14:34 …" at bounding box center [899, 280] width 1314 height 1218
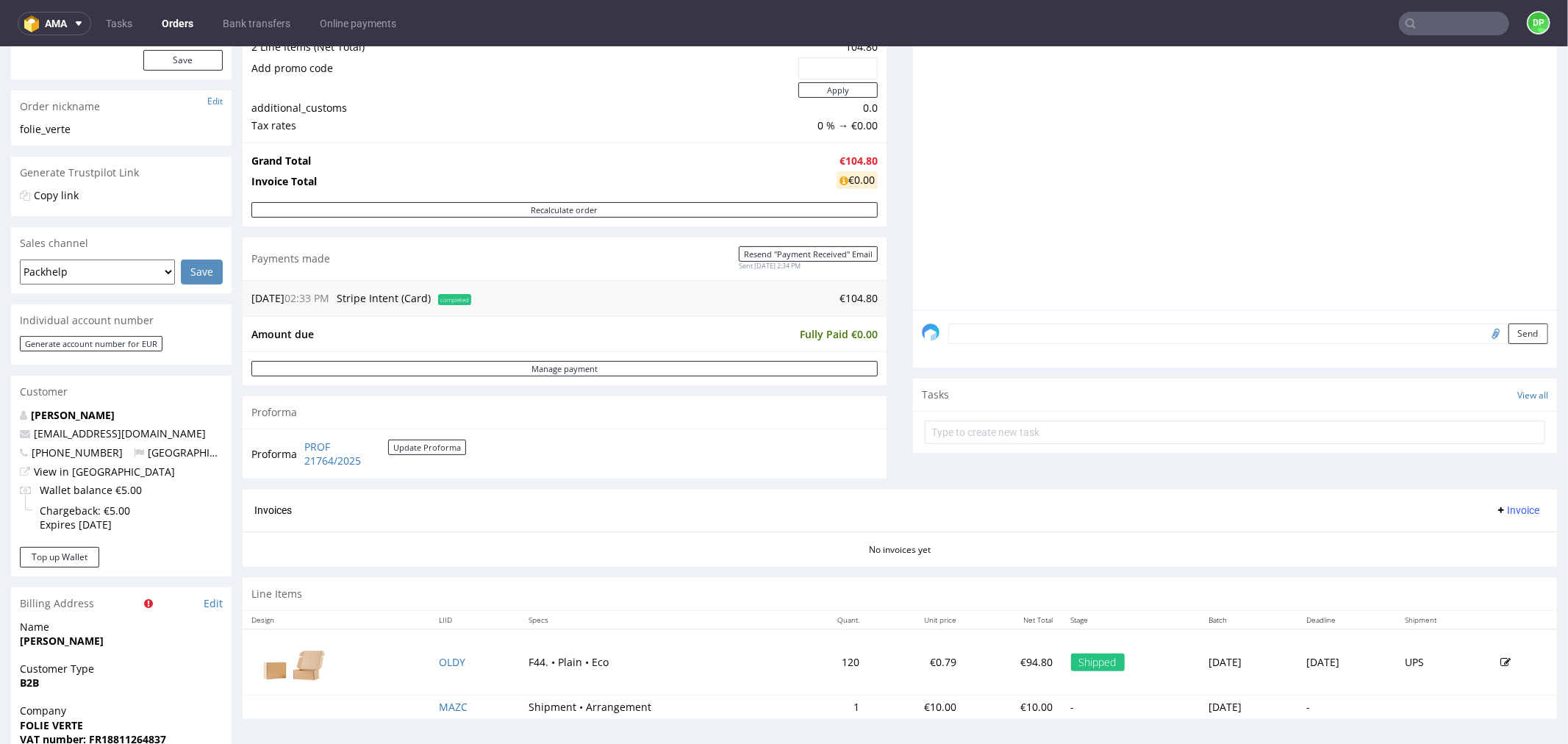
scroll to position [571, 0]
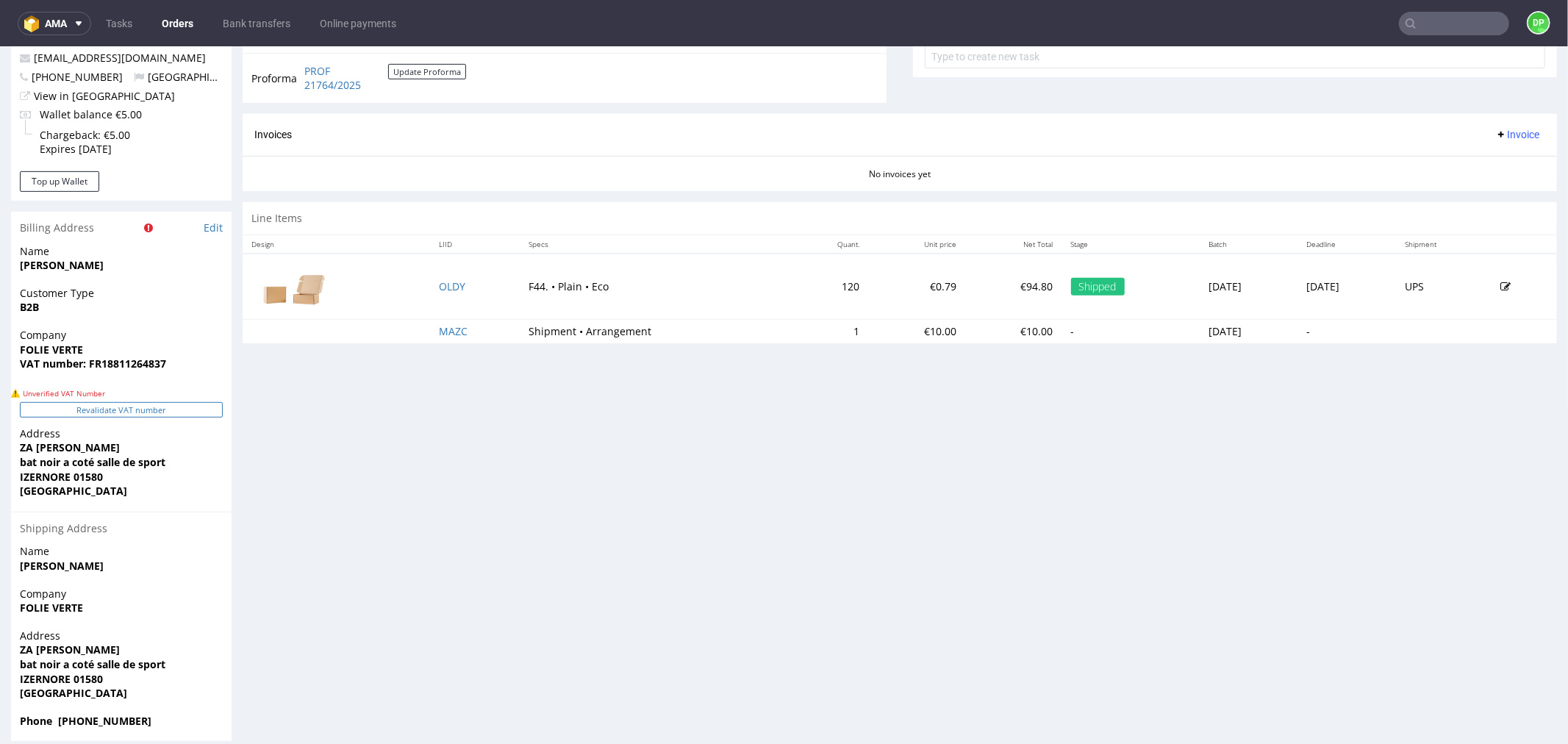
click at [69, 411] on button "Revalidate VAT number" at bounding box center [121, 409] width 203 height 15
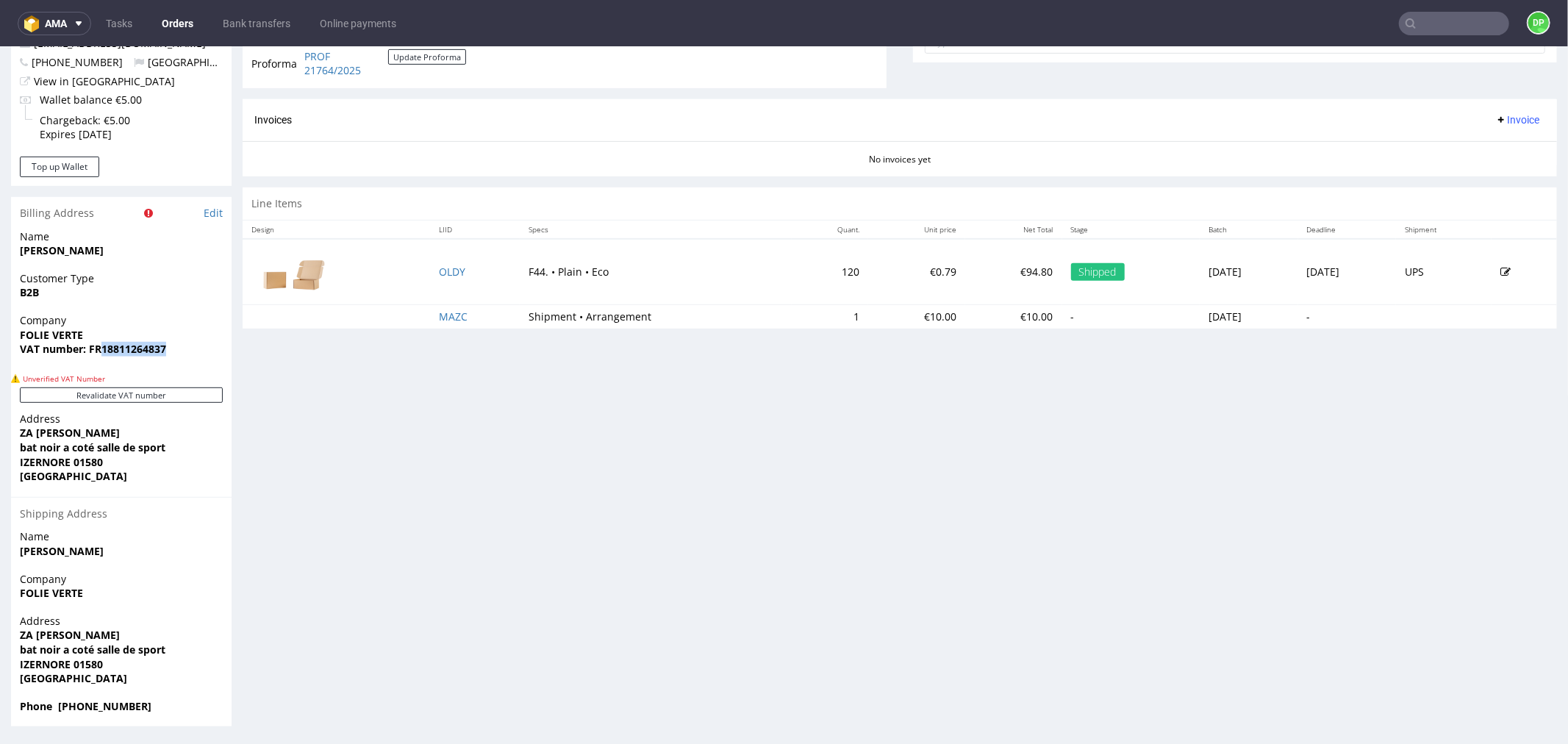
drag, startPoint x: 180, startPoint y: 344, endPoint x: 101, endPoint y: 354, distance: 79.6
click at [101, 354] on span "VAT number: FR18811264837" at bounding box center [121, 348] width 203 height 14
copy strong "18811264837"
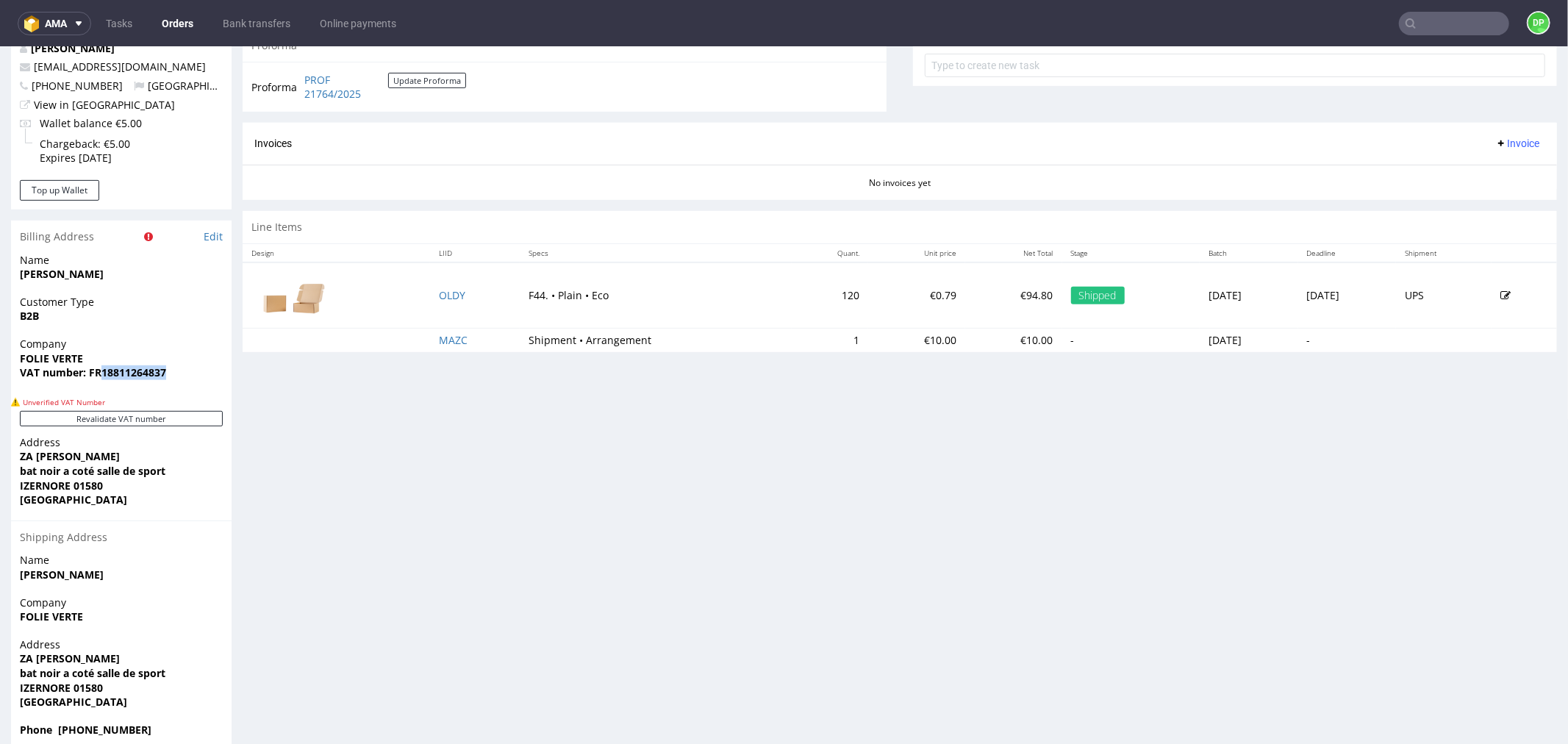
scroll to position [571, 0]
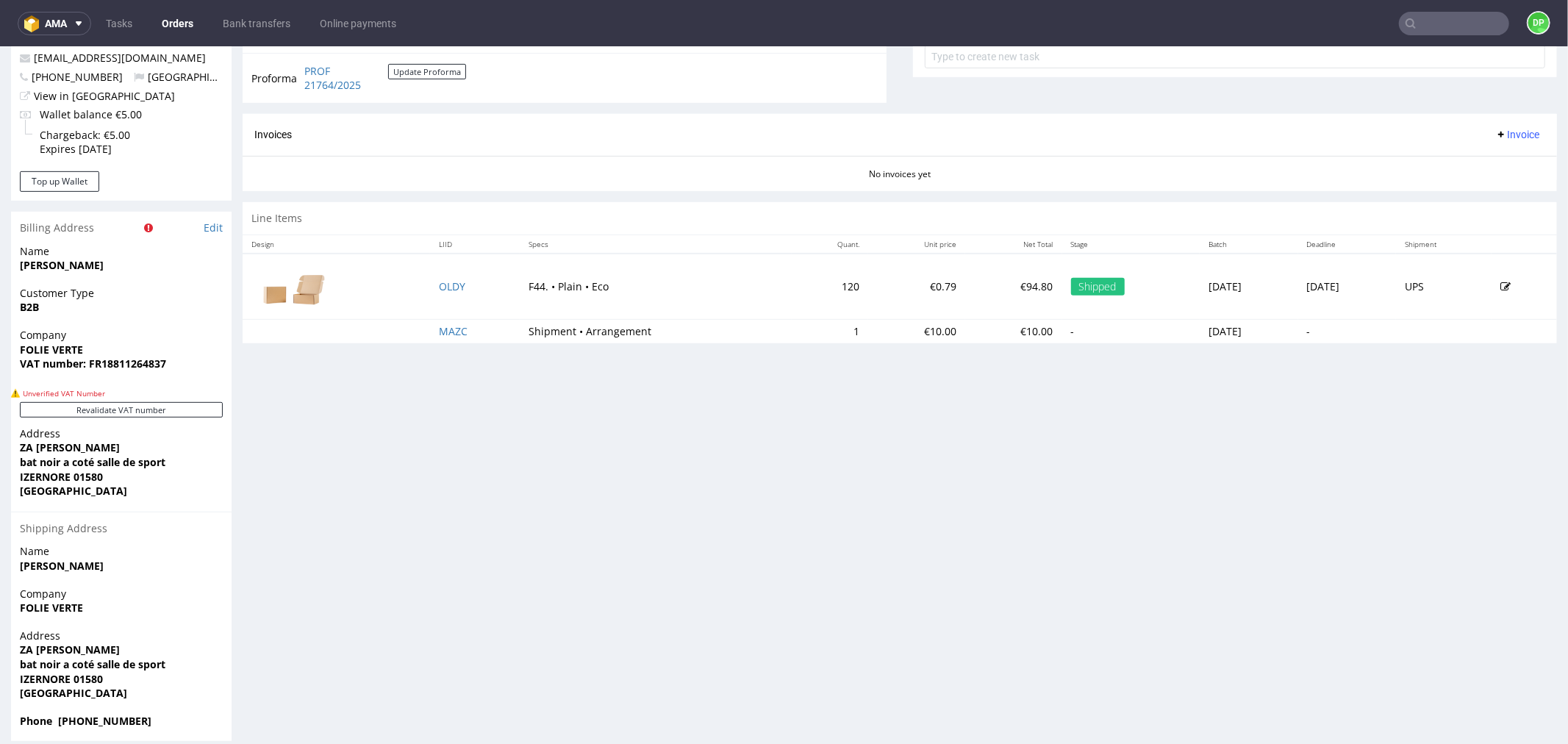
click at [296, 427] on div "Progress Payment Paid Thu 09 Oct Payment “Received” Email Sent Thu 9 Oct 14:34 …" at bounding box center [899, 132] width 1314 height 1218
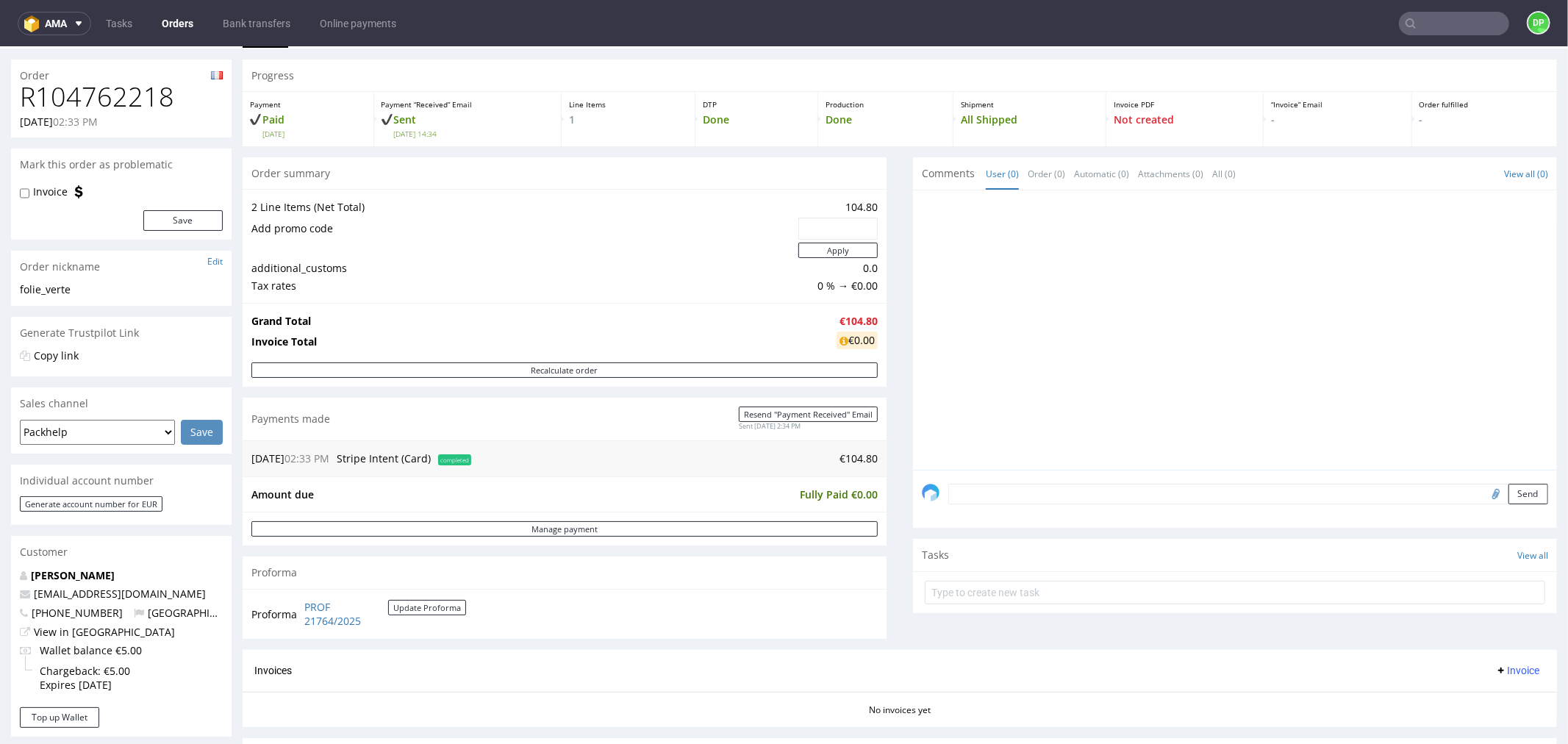
scroll to position [0, 0]
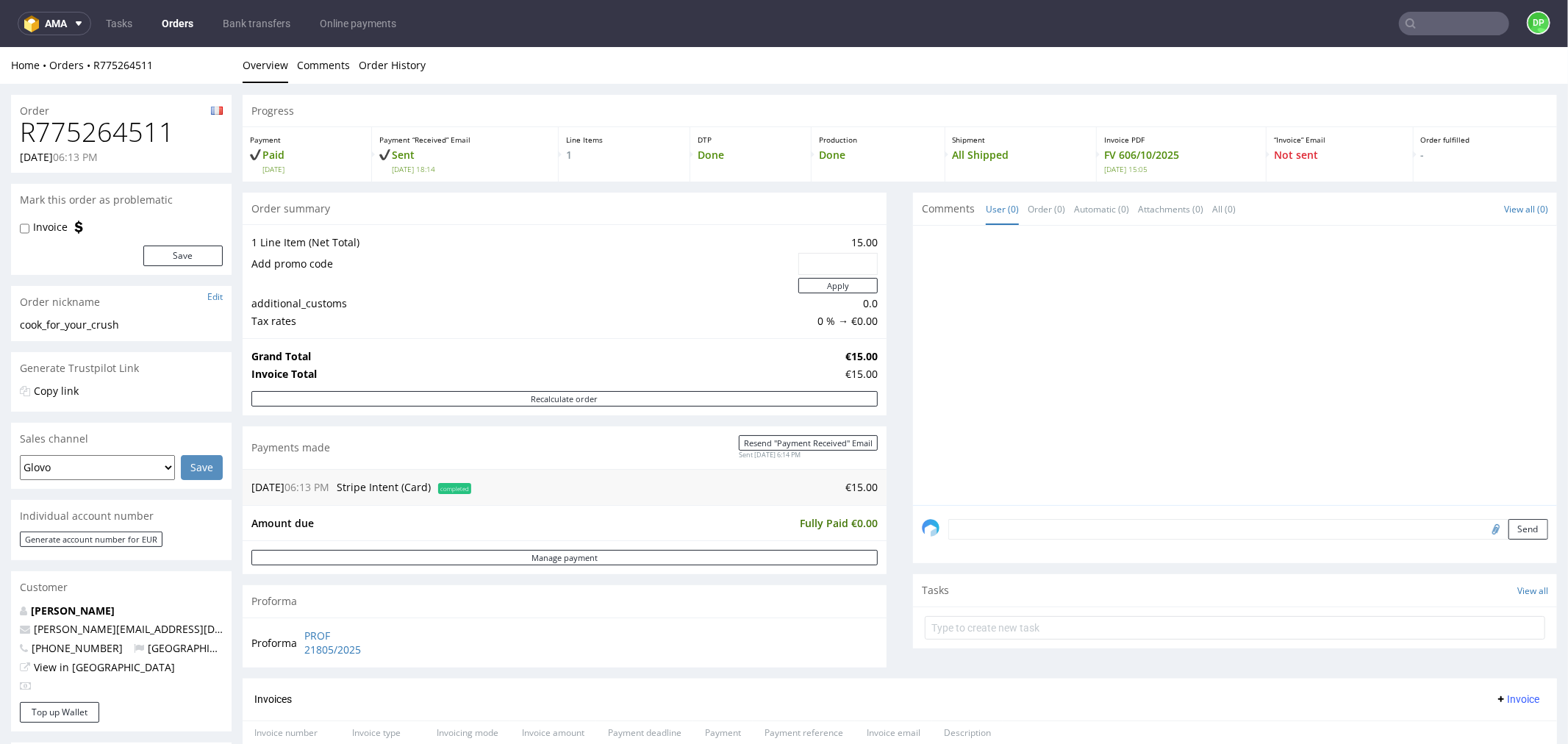
scroll to position [81, 0]
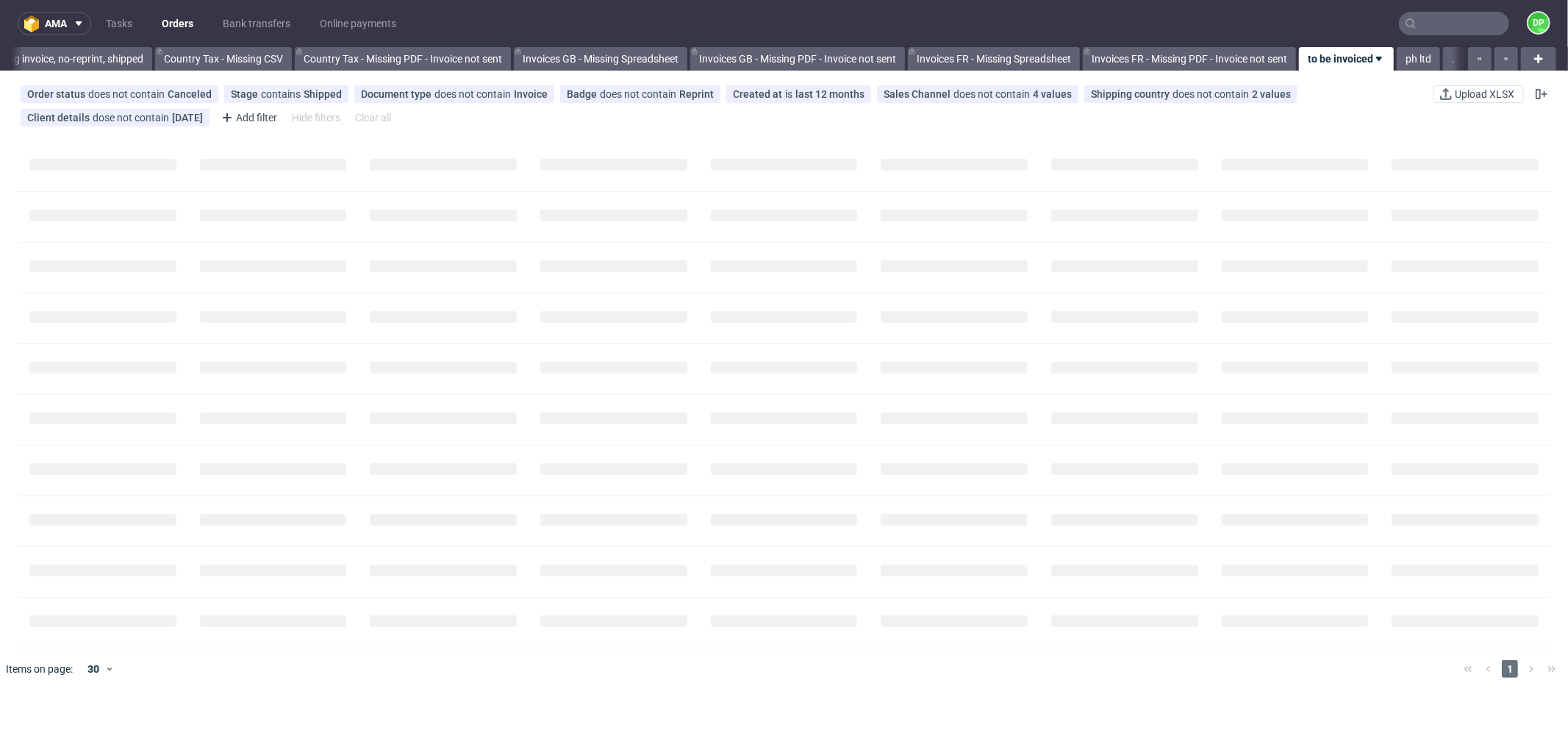
scroll to position [0, 1445]
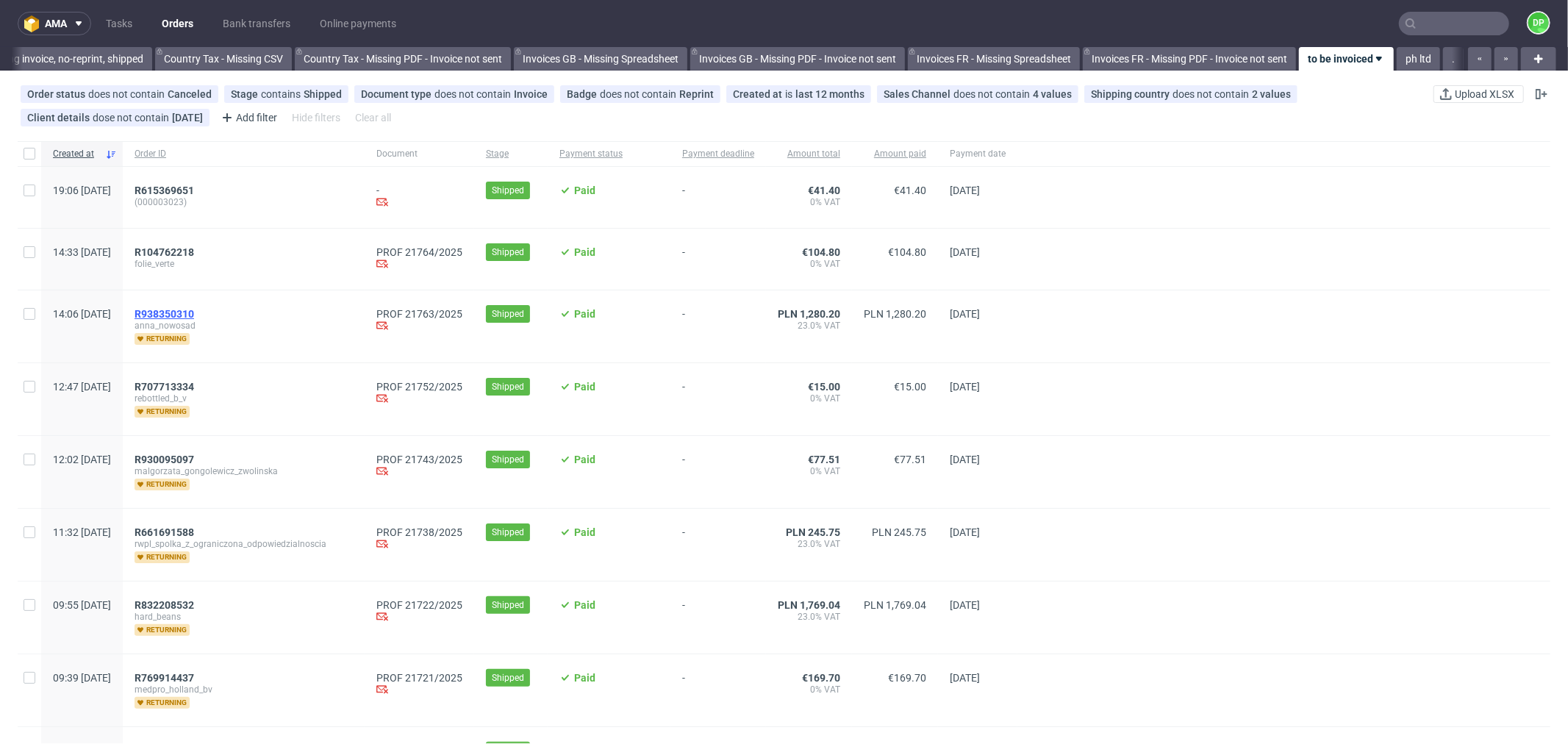
click at [194, 310] on span "R938350310" at bounding box center [164, 313] width 60 height 12
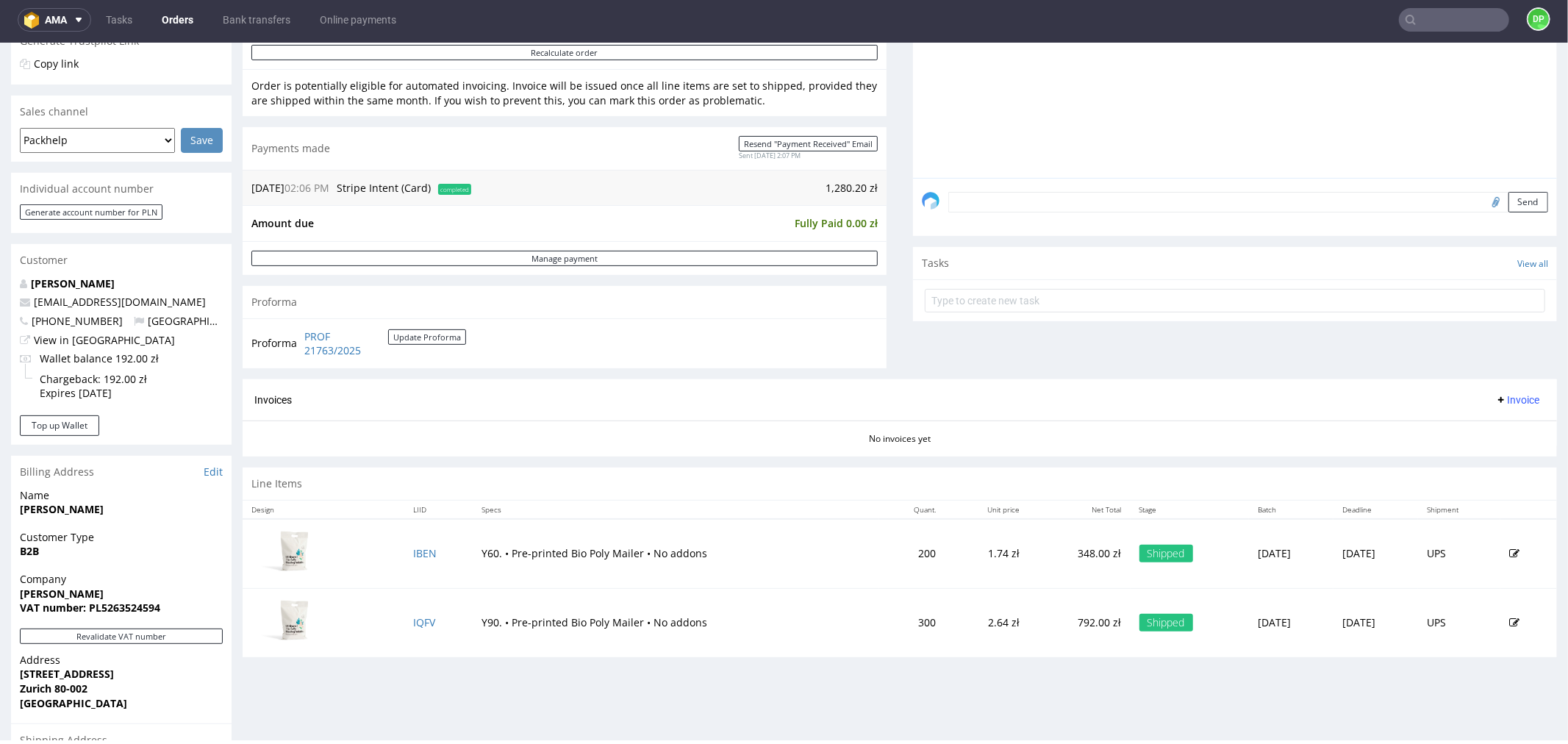
scroll to position [408, 0]
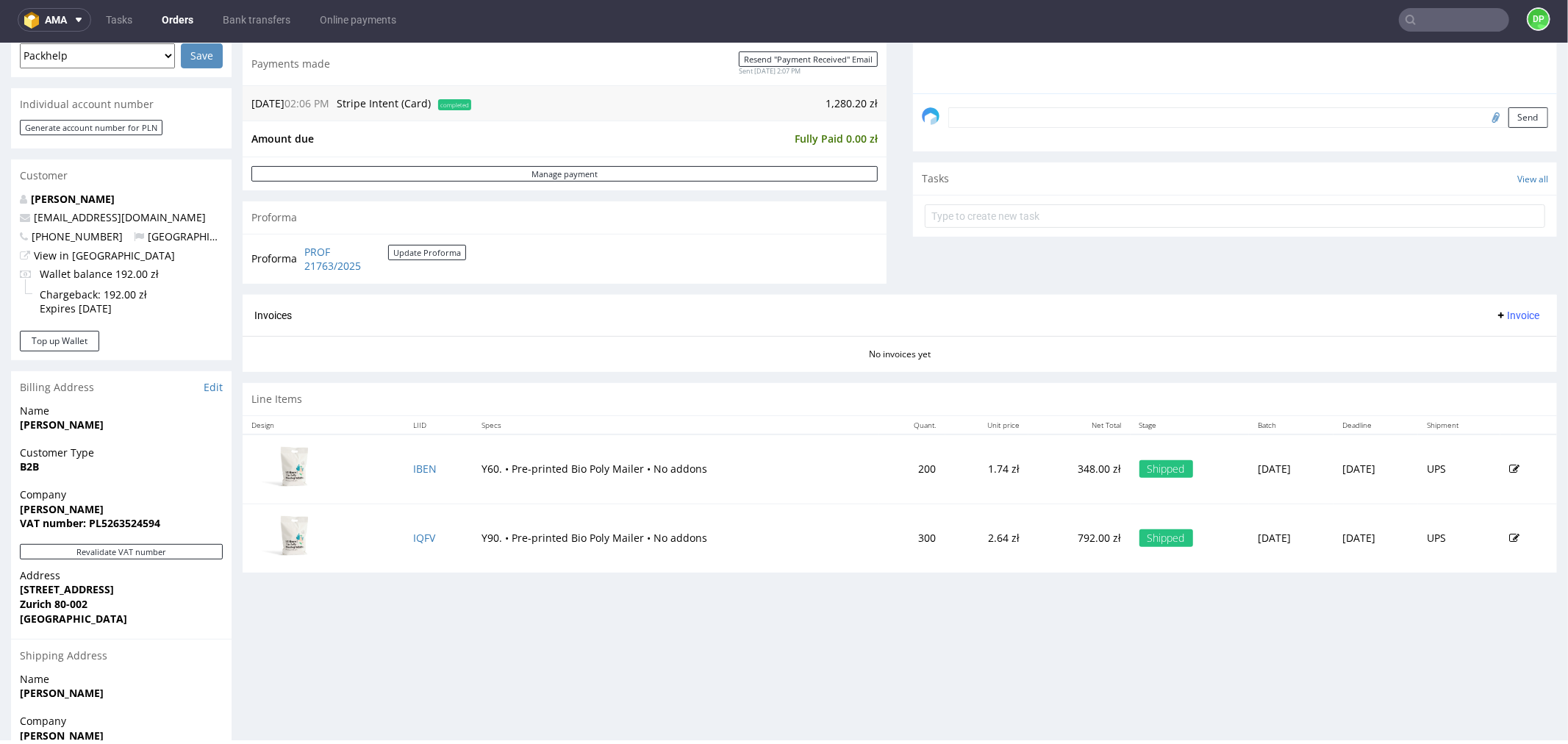
click at [1496, 313] on span "Invoice" at bounding box center [1517, 314] width 44 height 12
click at [1467, 340] on span "Generate" at bounding box center [1492, 346] width 71 height 14
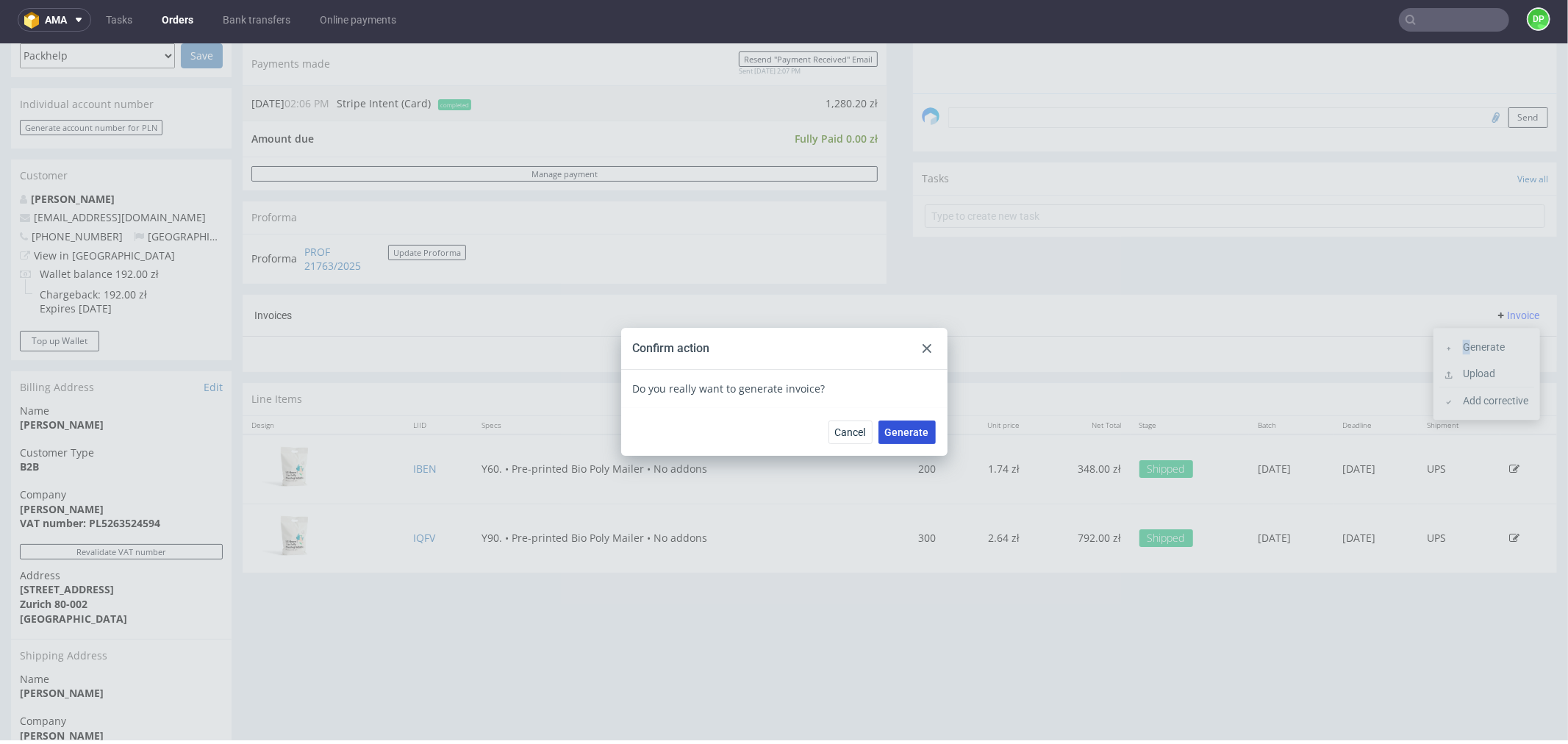
click at [899, 430] on span "Generate" at bounding box center [907, 431] width 44 height 10
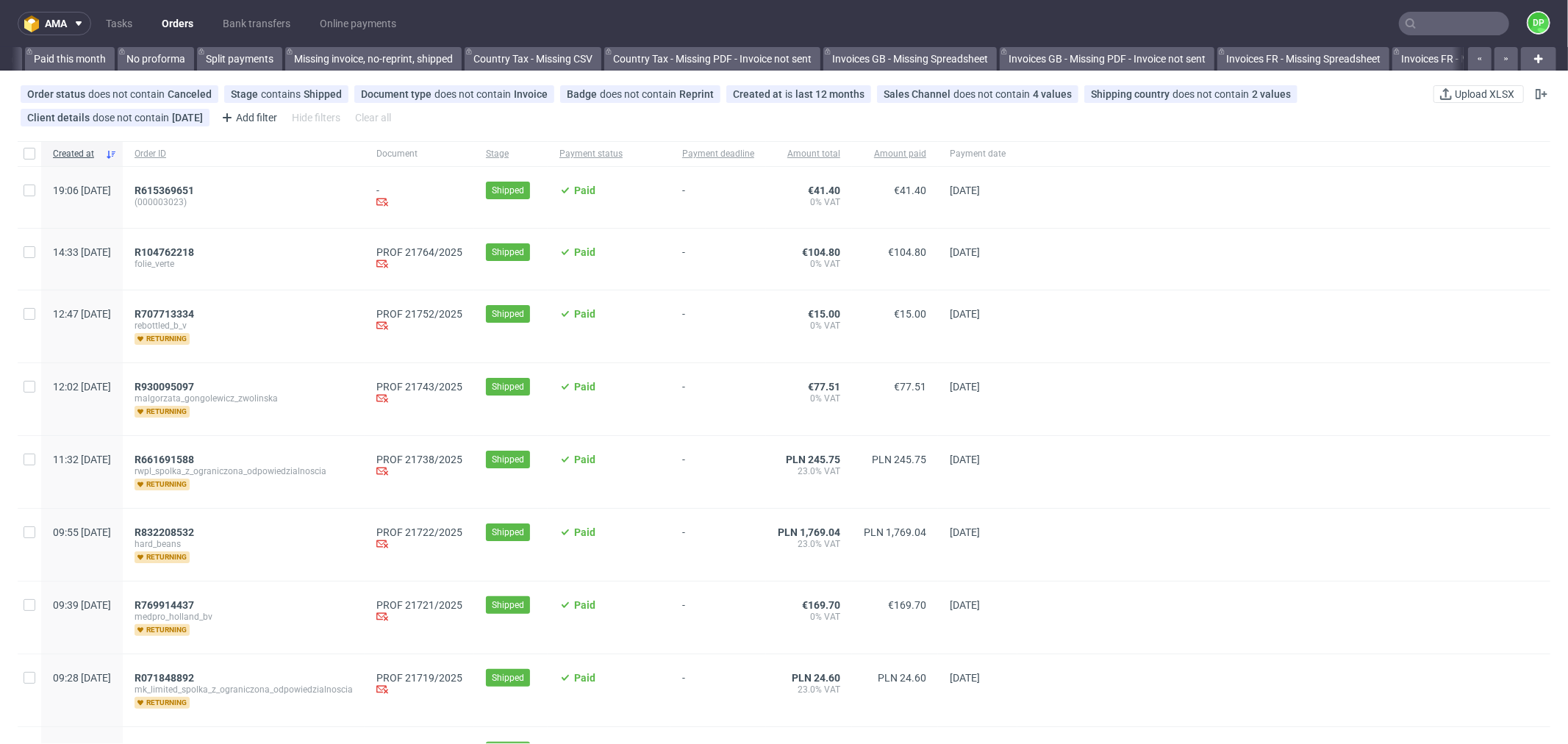
scroll to position [0, 1445]
click at [194, 316] on span "R707713334" at bounding box center [164, 313] width 60 height 12
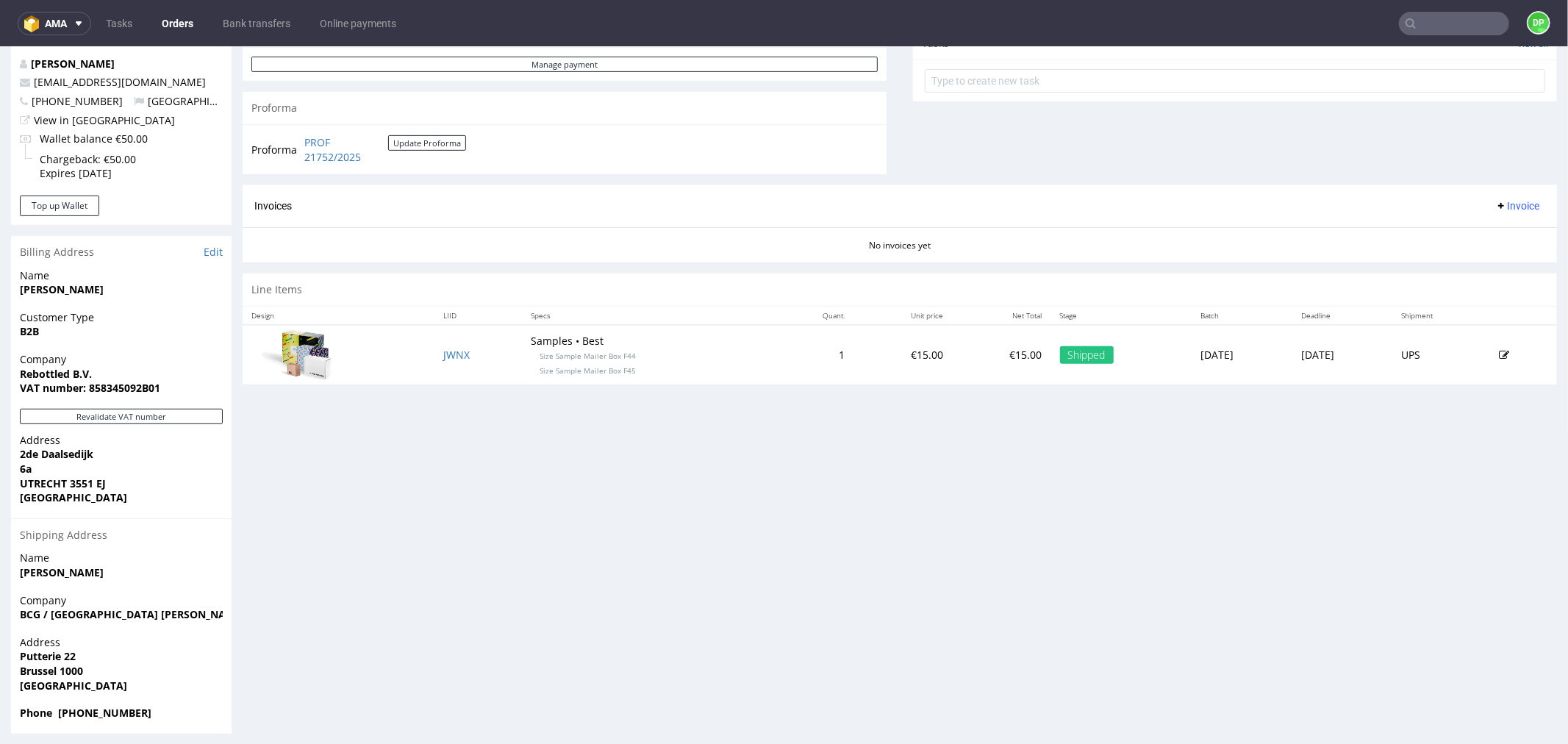
scroll to position [555, 0]
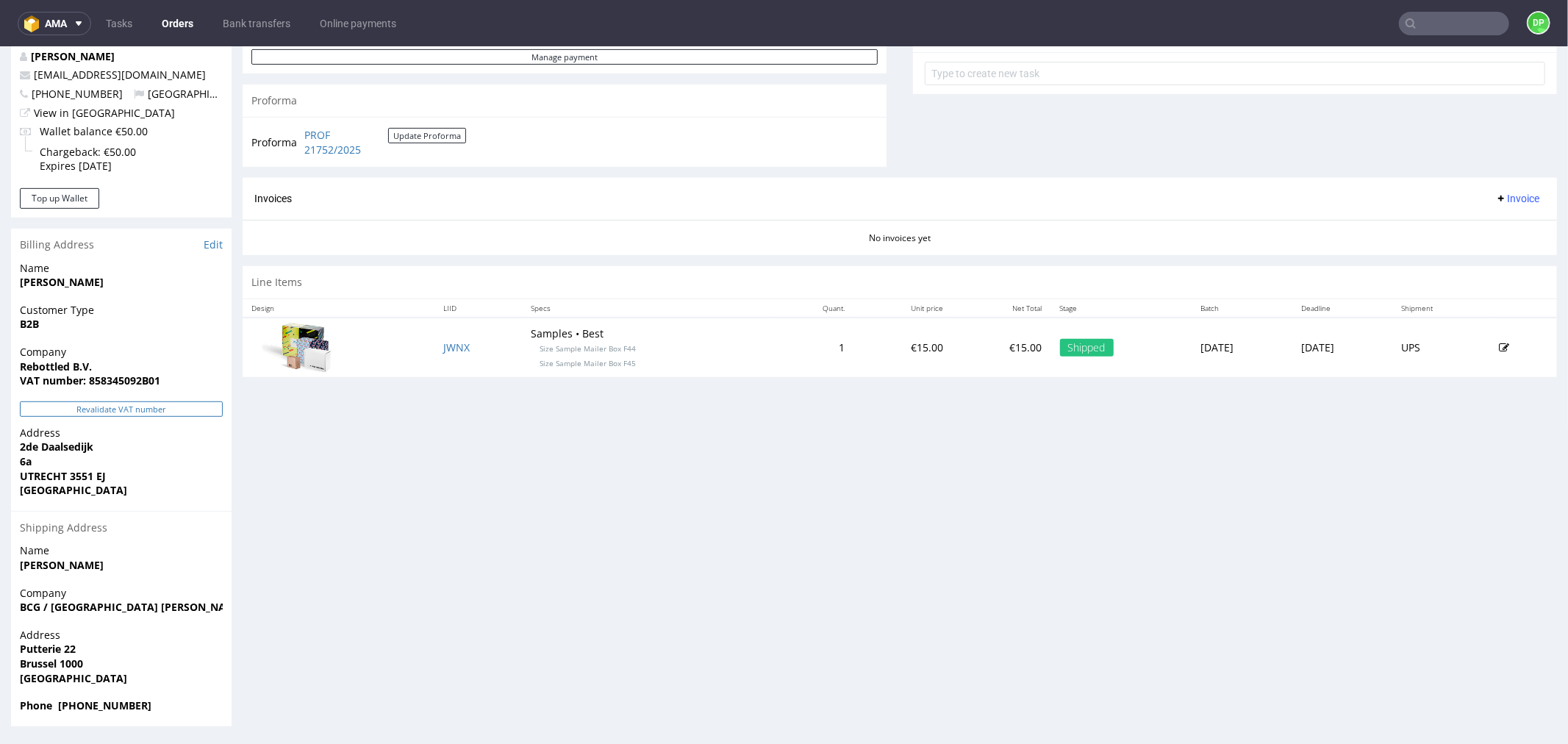
click at [130, 405] on button "Revalidate VAT number" at bounding box center [121, 408] width 203 height 15
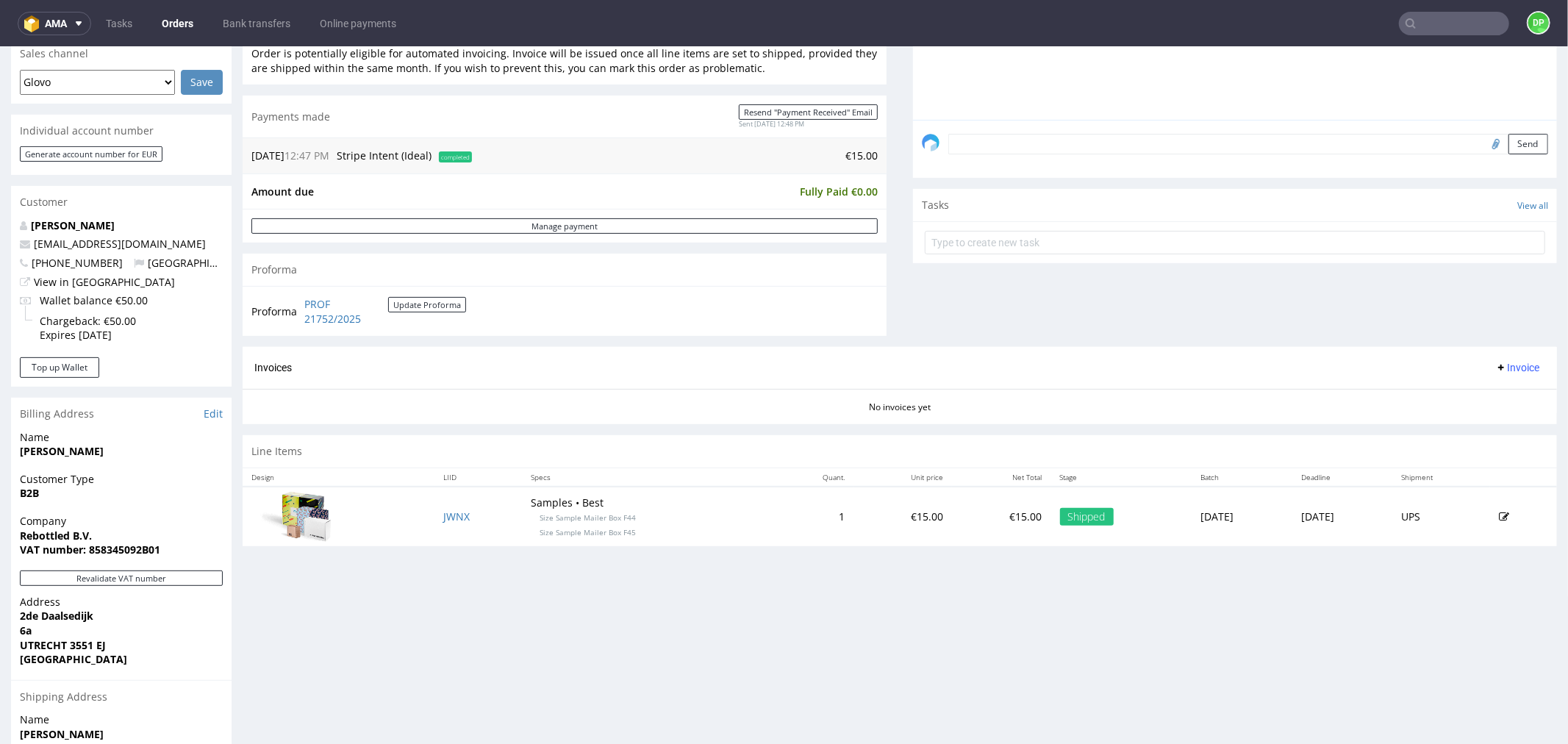
scroll to position [408, 0]
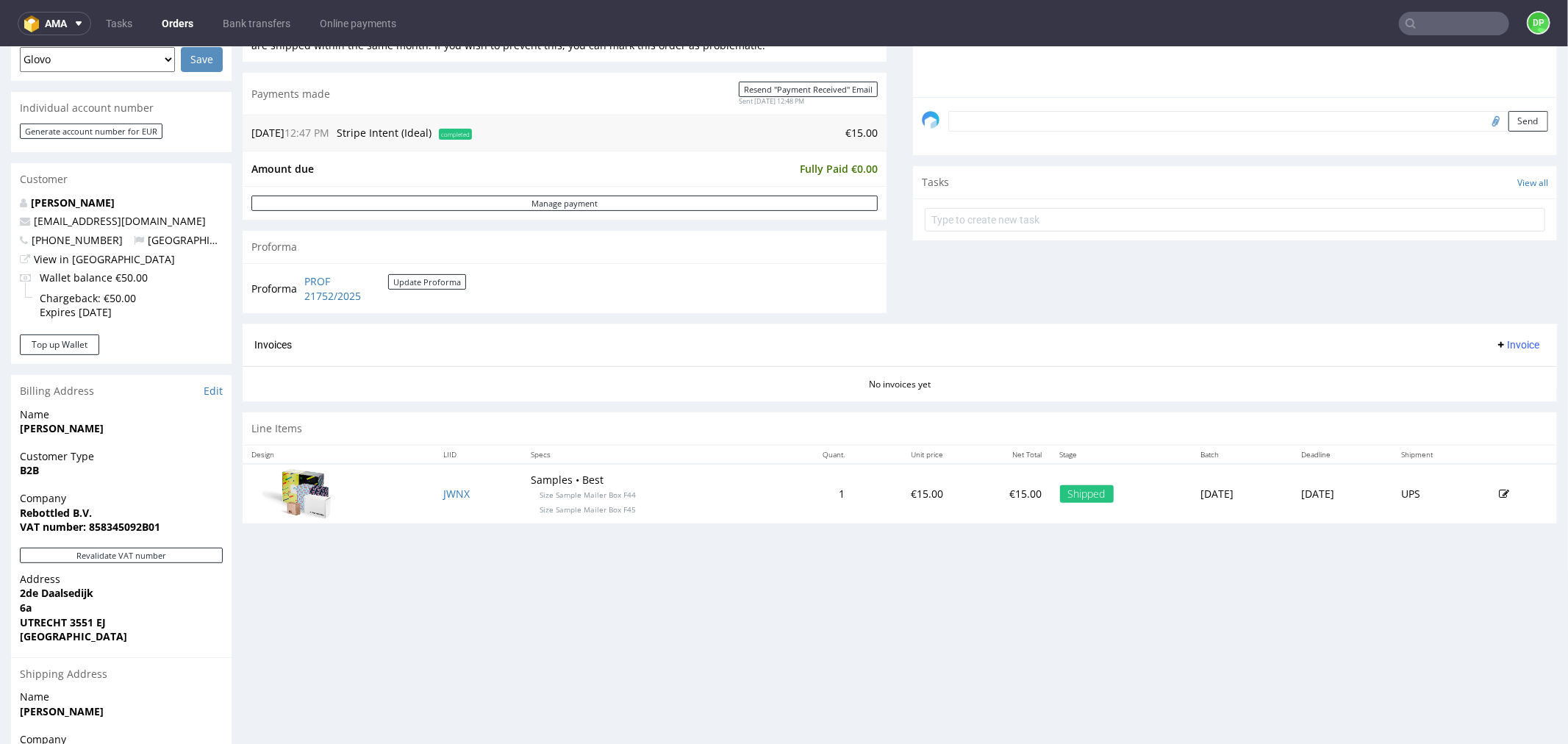
click at [1498, 342] on span "Invoice" at bounding box center [1517, 344] width 44 height 12
click at [1490, 370] on span "Generate" at bounding box center [1492, 376] width 71 height 14
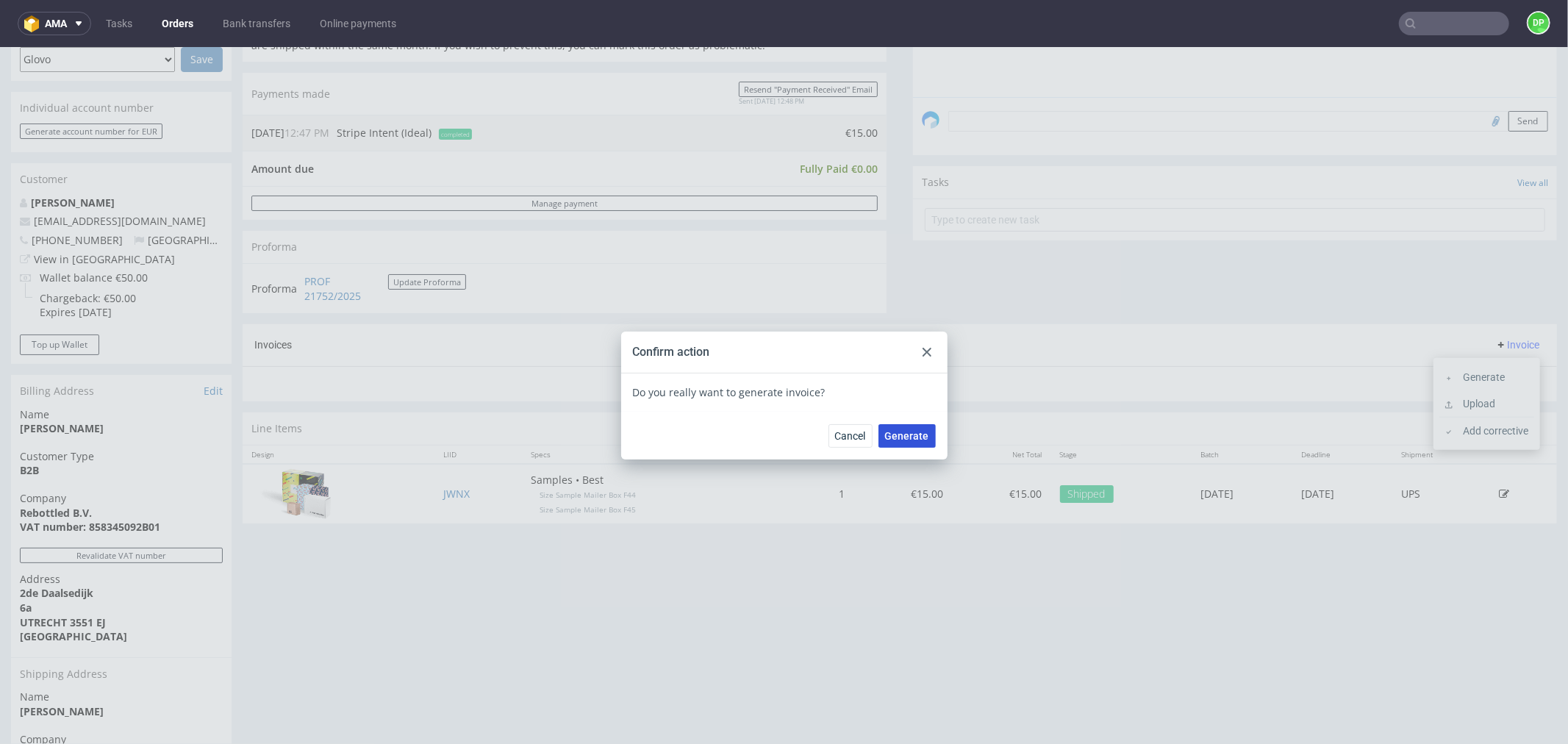
click at [899, 436] on span "Generate" at bounding box center [907, 435] width 44 height 10
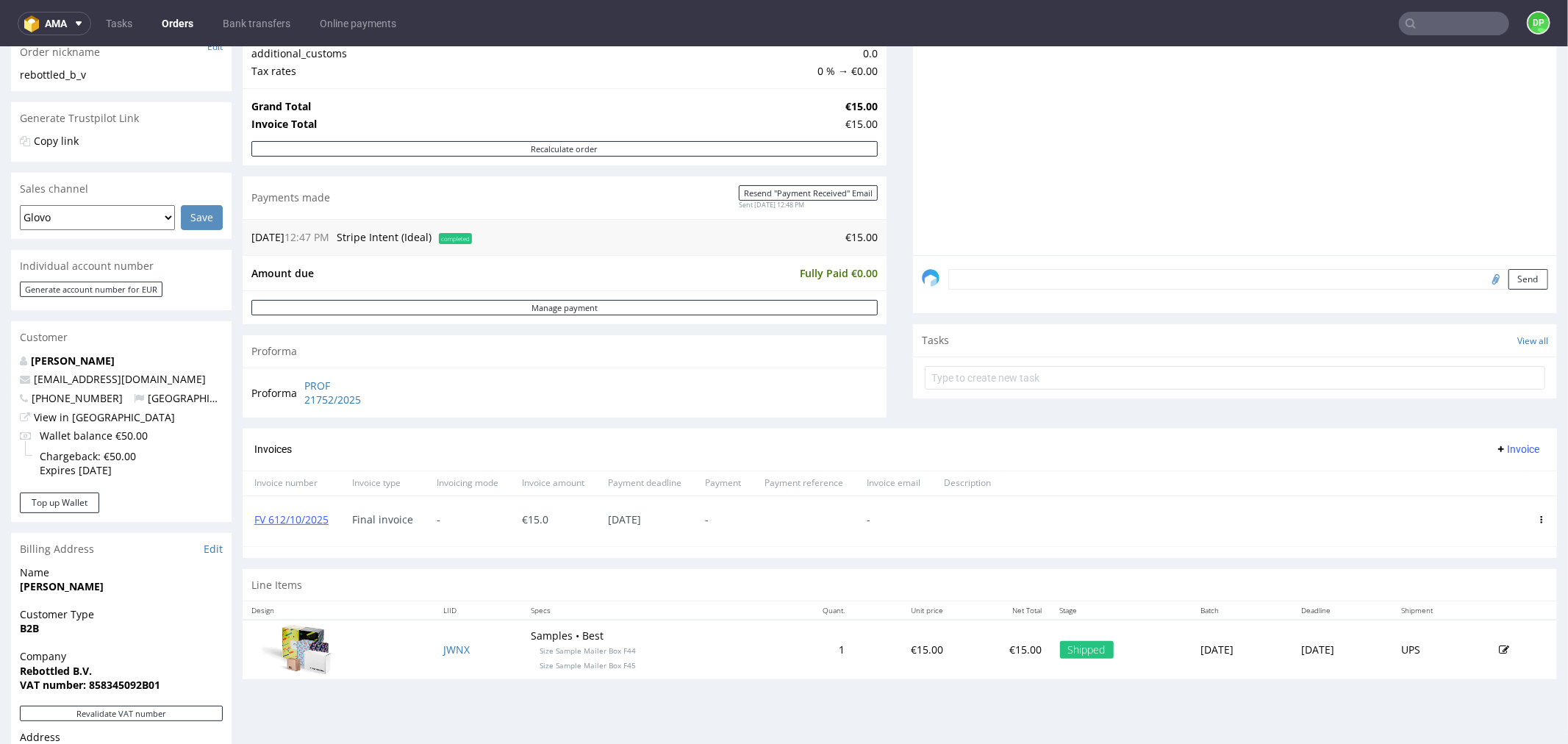
scroll to position [326, 0]
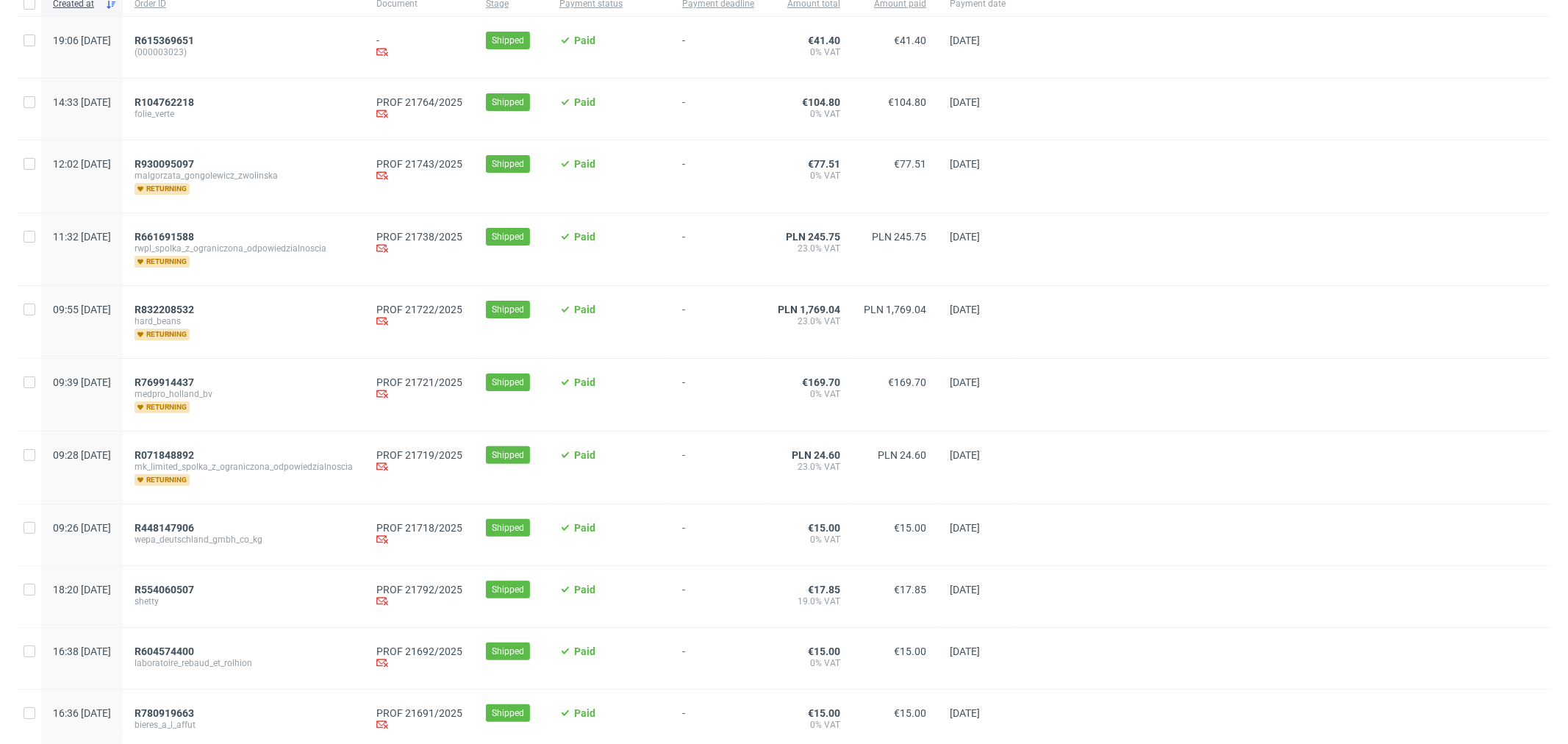
scroll to position [163, 0]
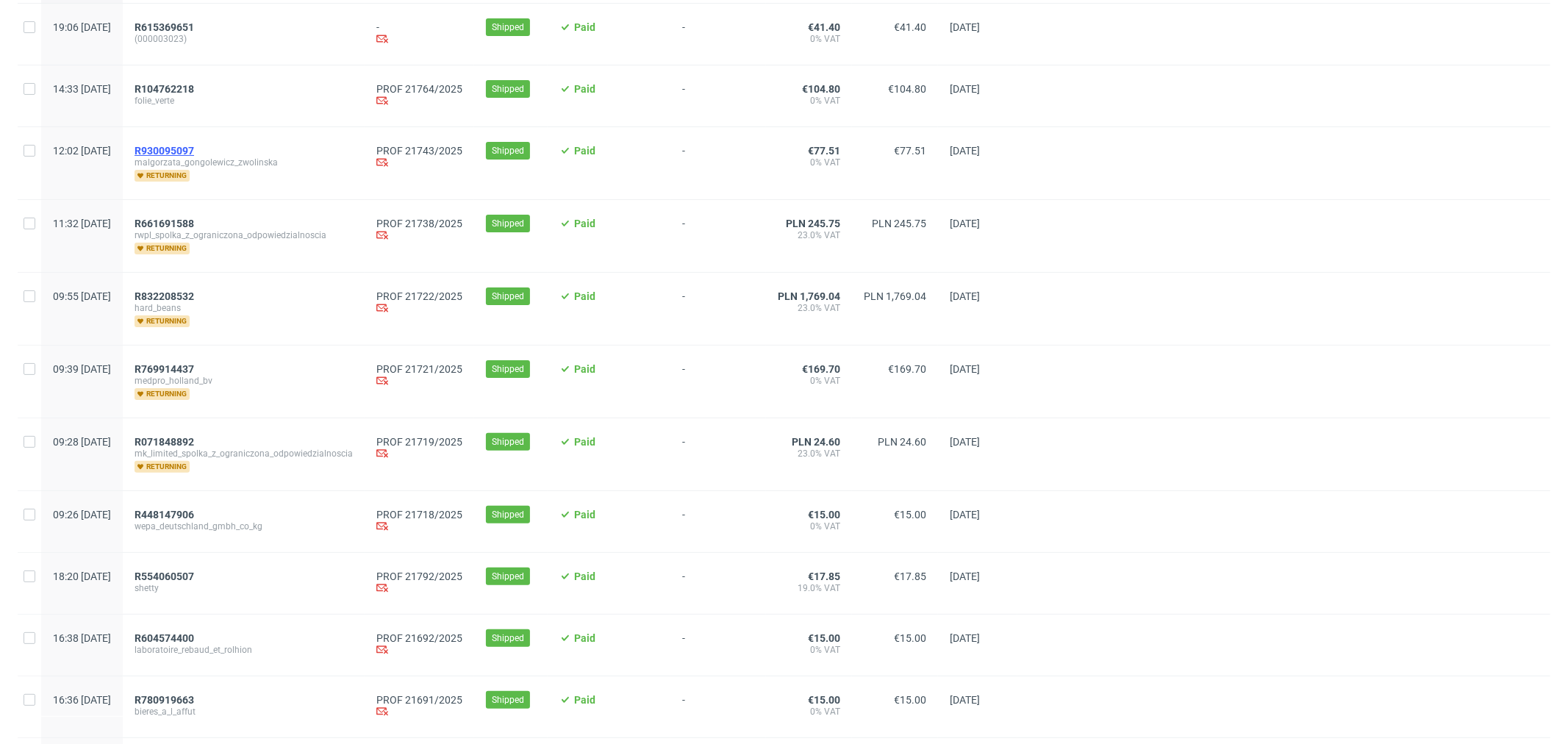
click at [194, 152] on span "R930095097" at bounding box center [164, 151] width 60 height 12
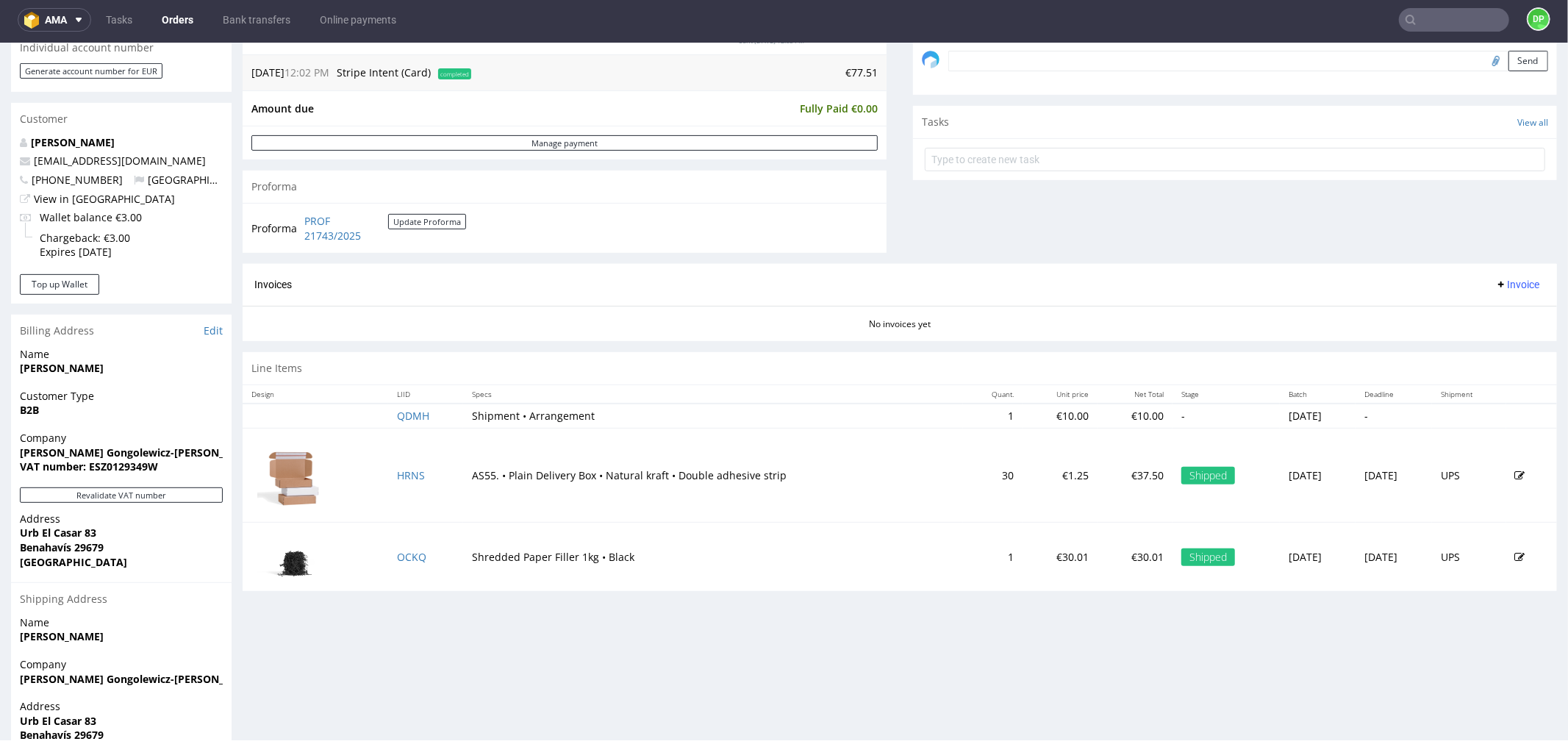
scroll to position [490, 0]
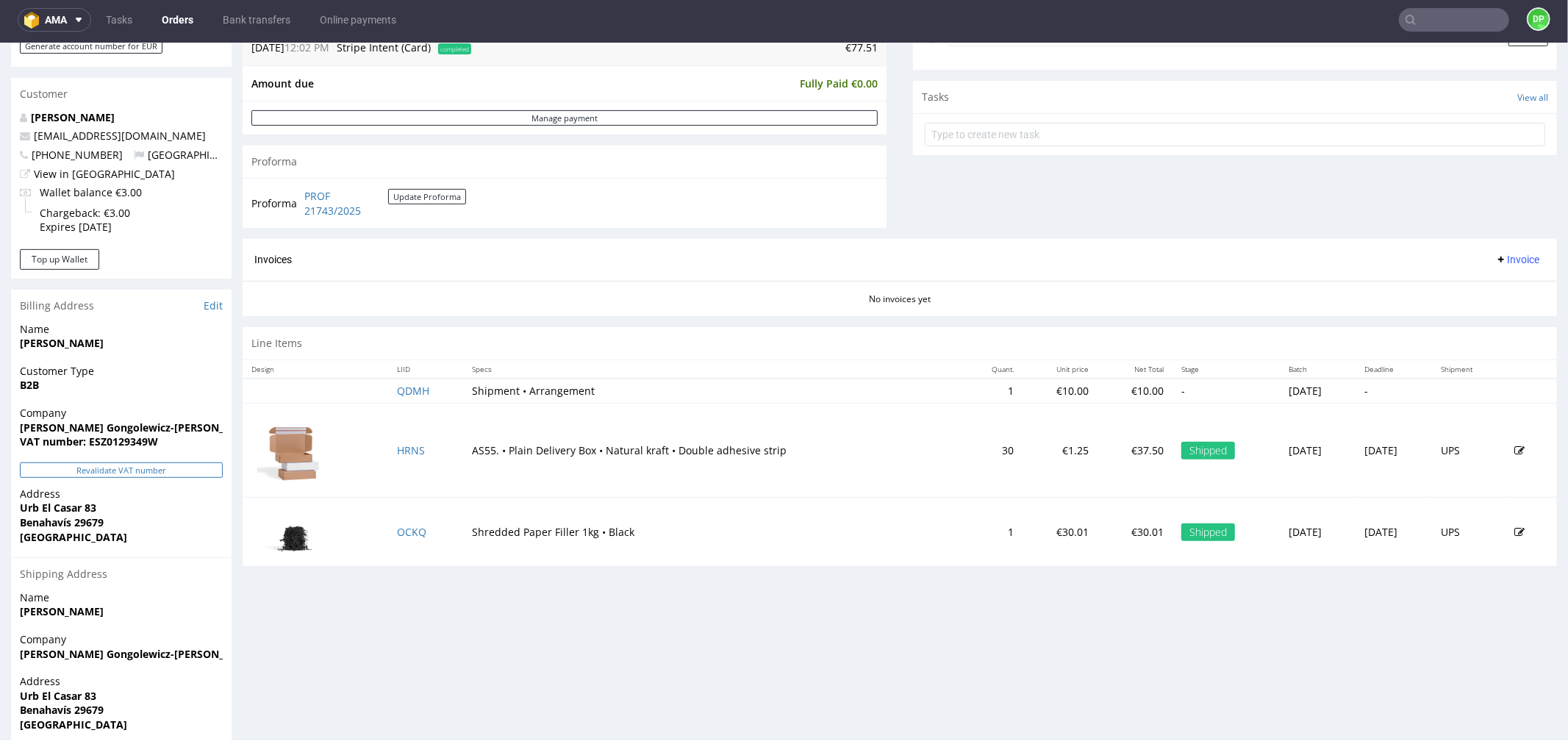
click at [127, 474] on button "Revalidate VAT number" at bounding box center [121, 469] width 203 height 15
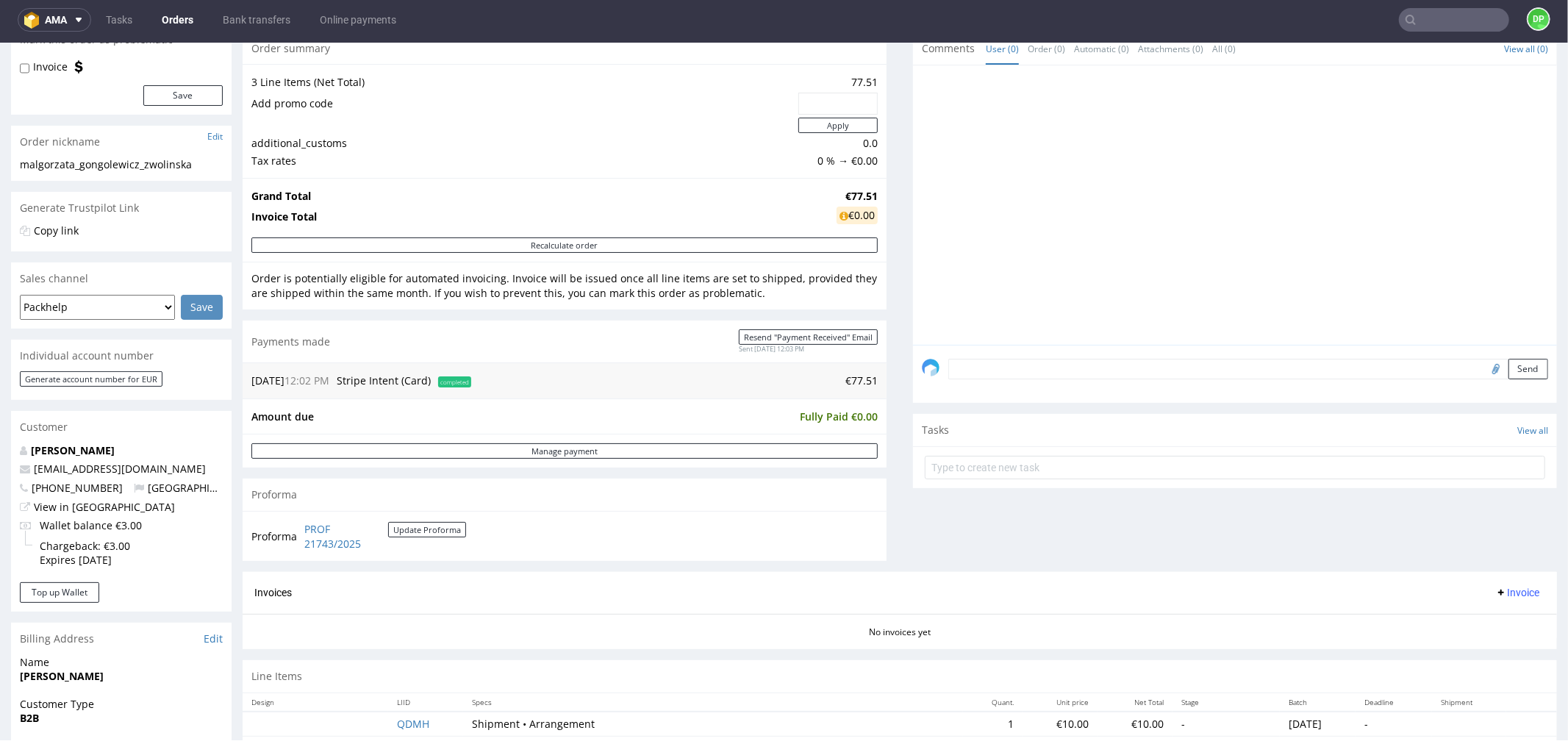
scroll to position [163, 0]
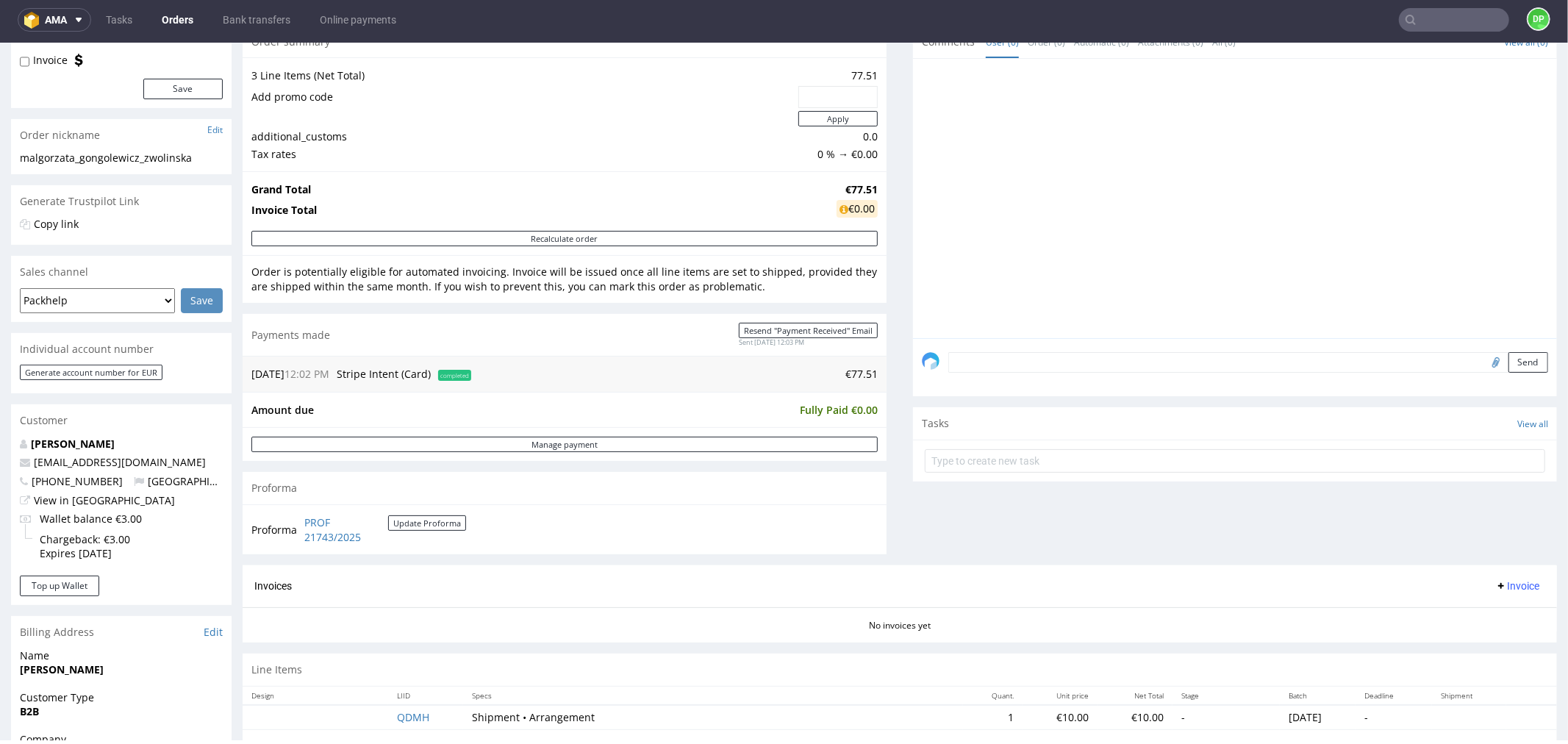
click at [1517, 590] on button "Invoice" at bounding box center [1517, 585] width 56 height 18
click at [1482, 611] on span "Generate" at bounding box center [1492, 617] width 71 height 14
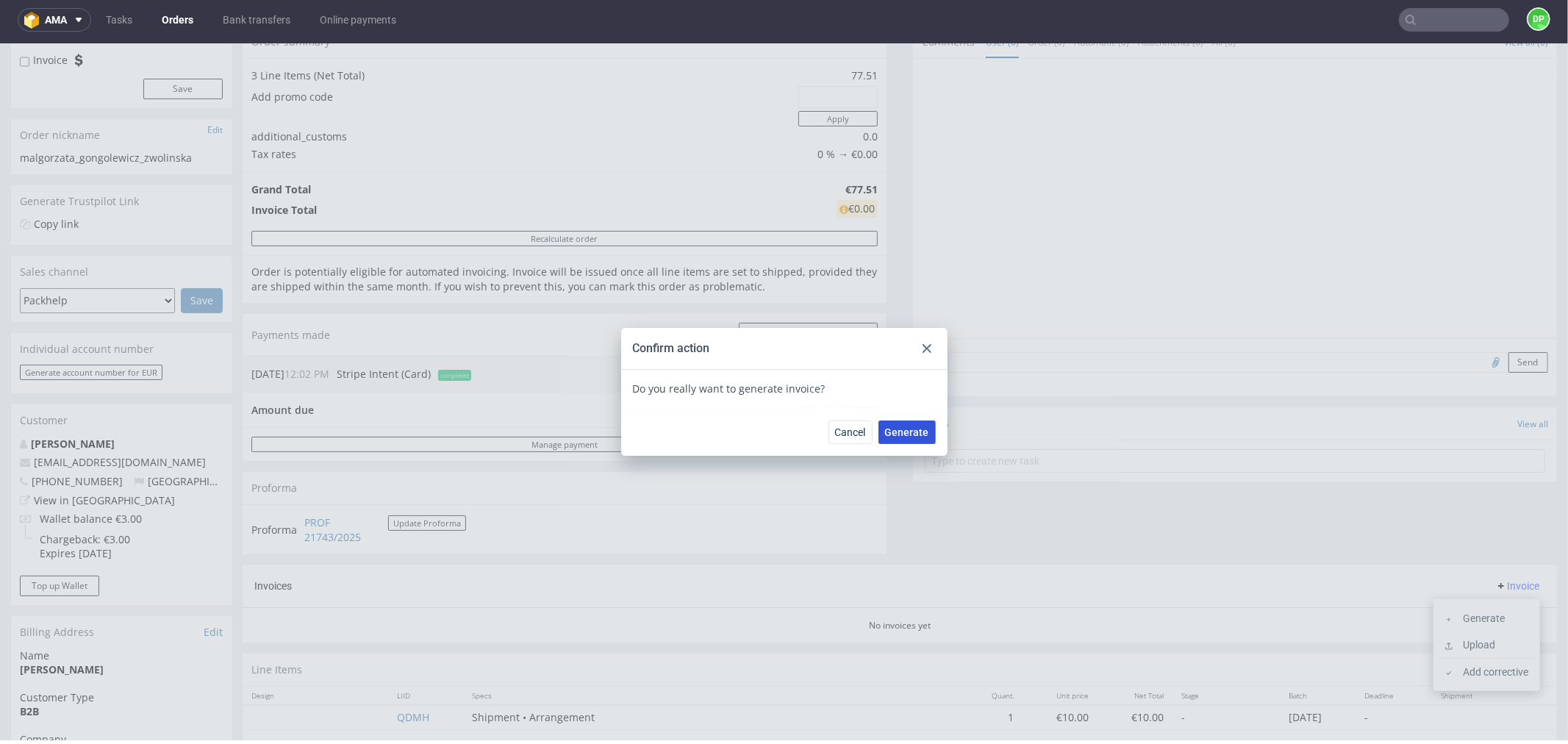
click at [884, 438] on button "Generate" at bounding box center [908, 431] width 58 height 23
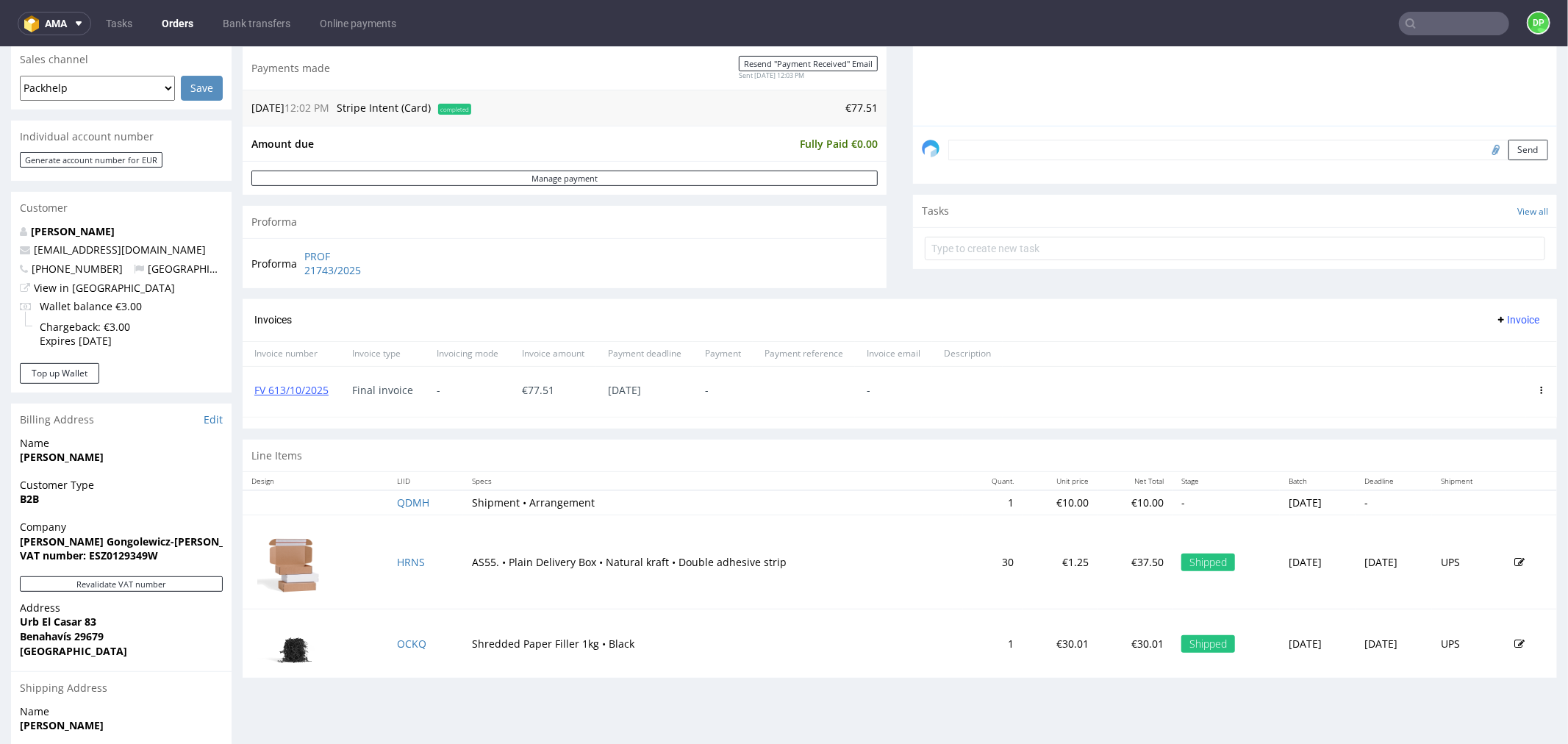
scroll to position [408, 0]
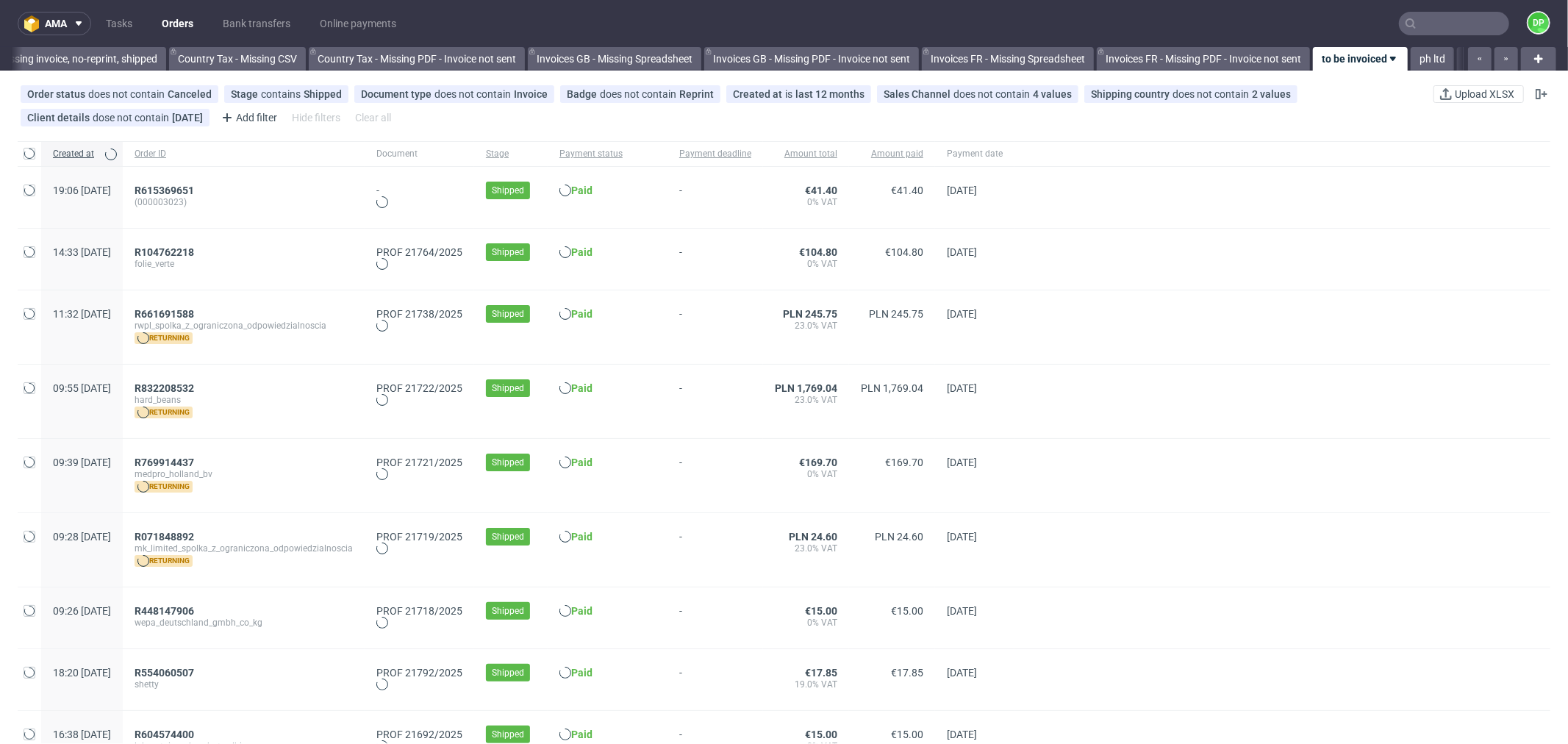
scroll to position [0, 1445]
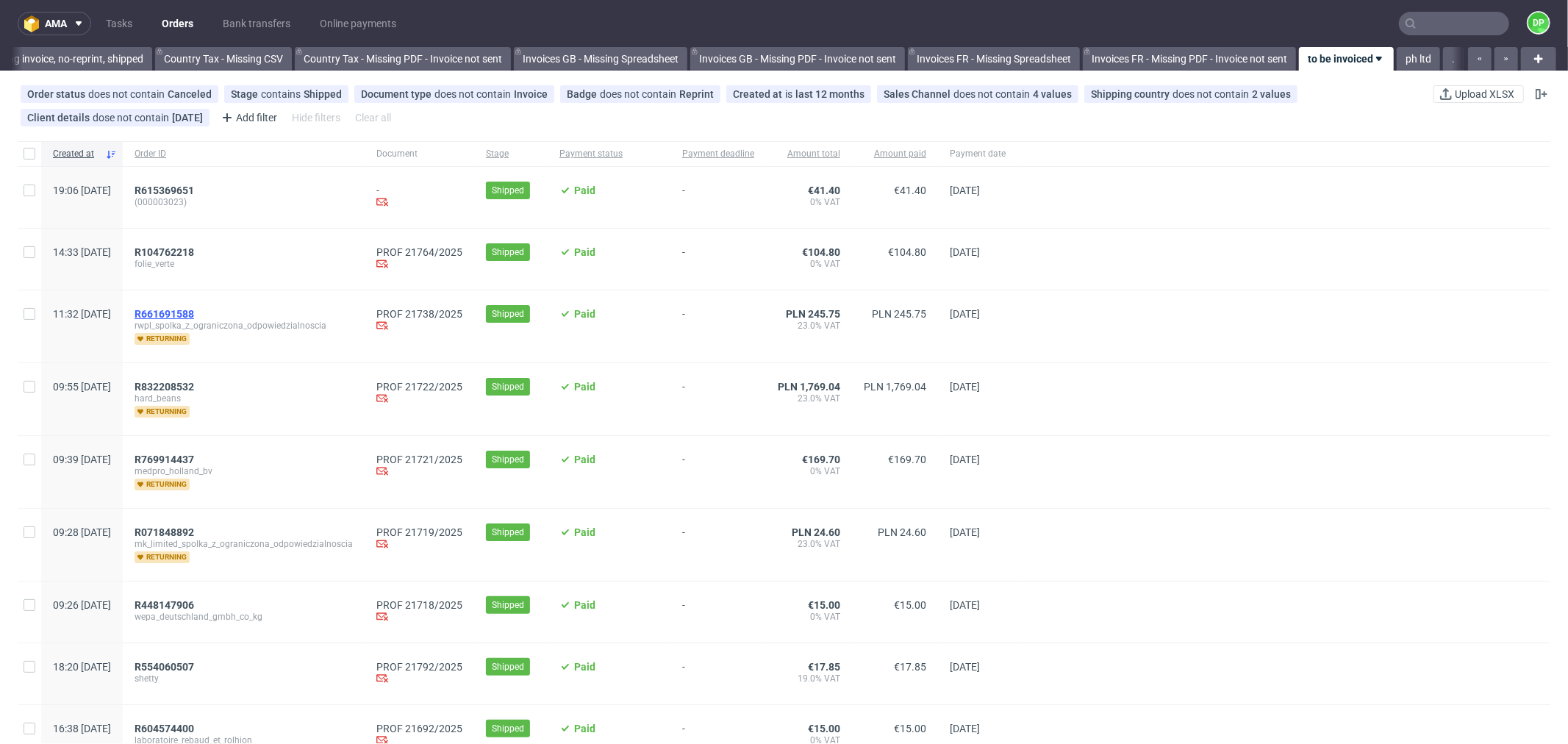
click at [194, 315] on span "R661691588" at bounding box center [164, 313] width 60 height 12
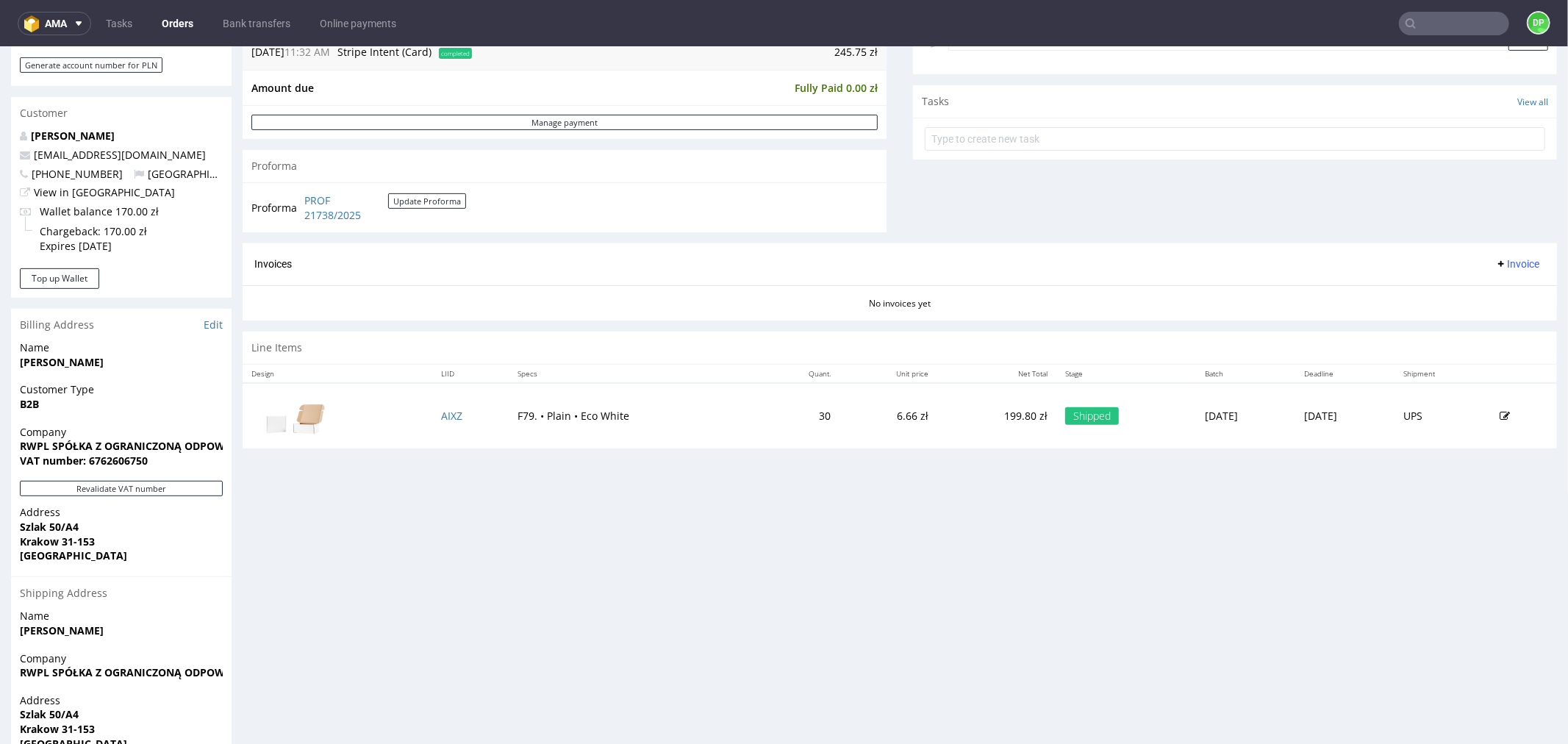
scroll to position [555, 0]
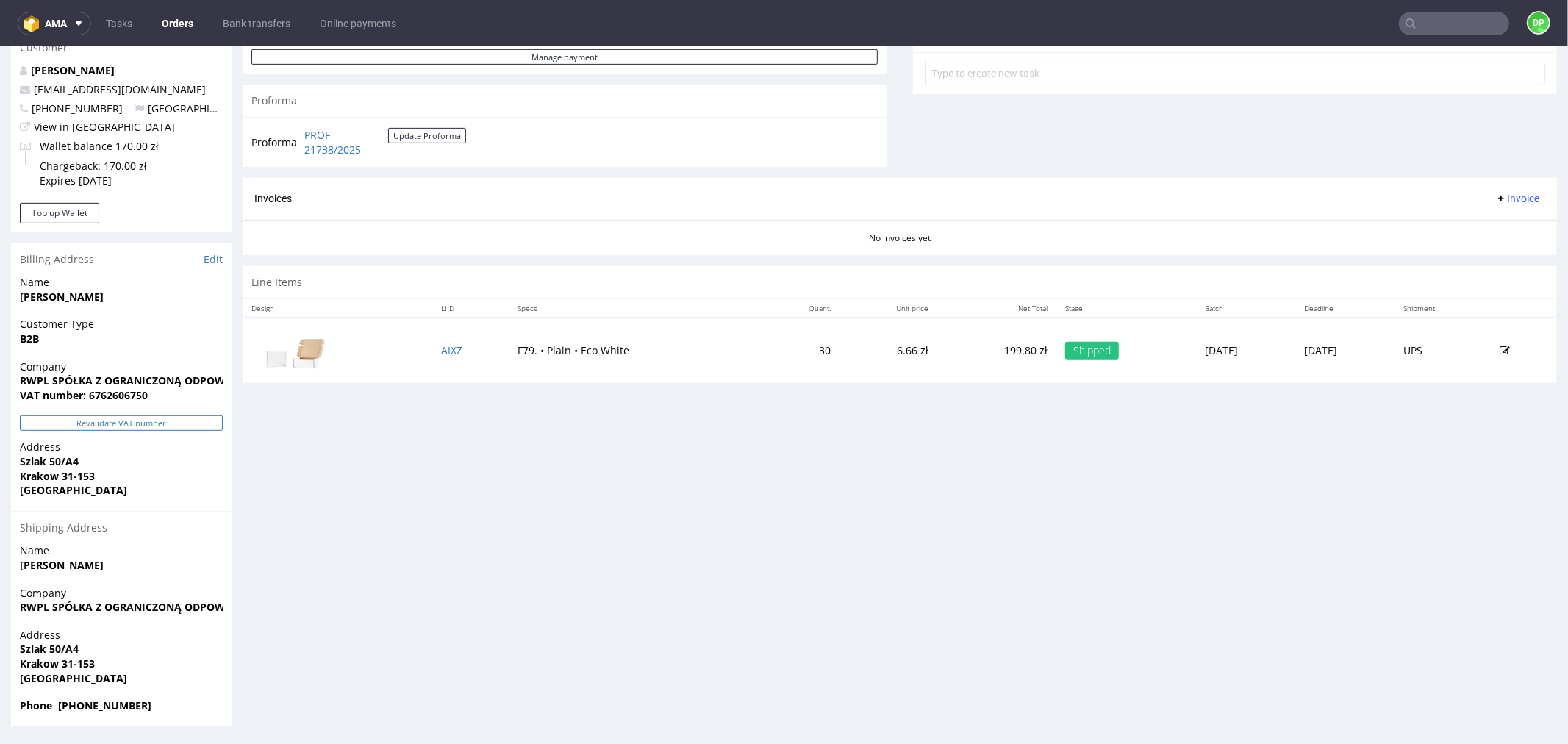
click at [148, 420] on button "Revalidate VAT number" at bounding box center [121, 422] width 203 height 15
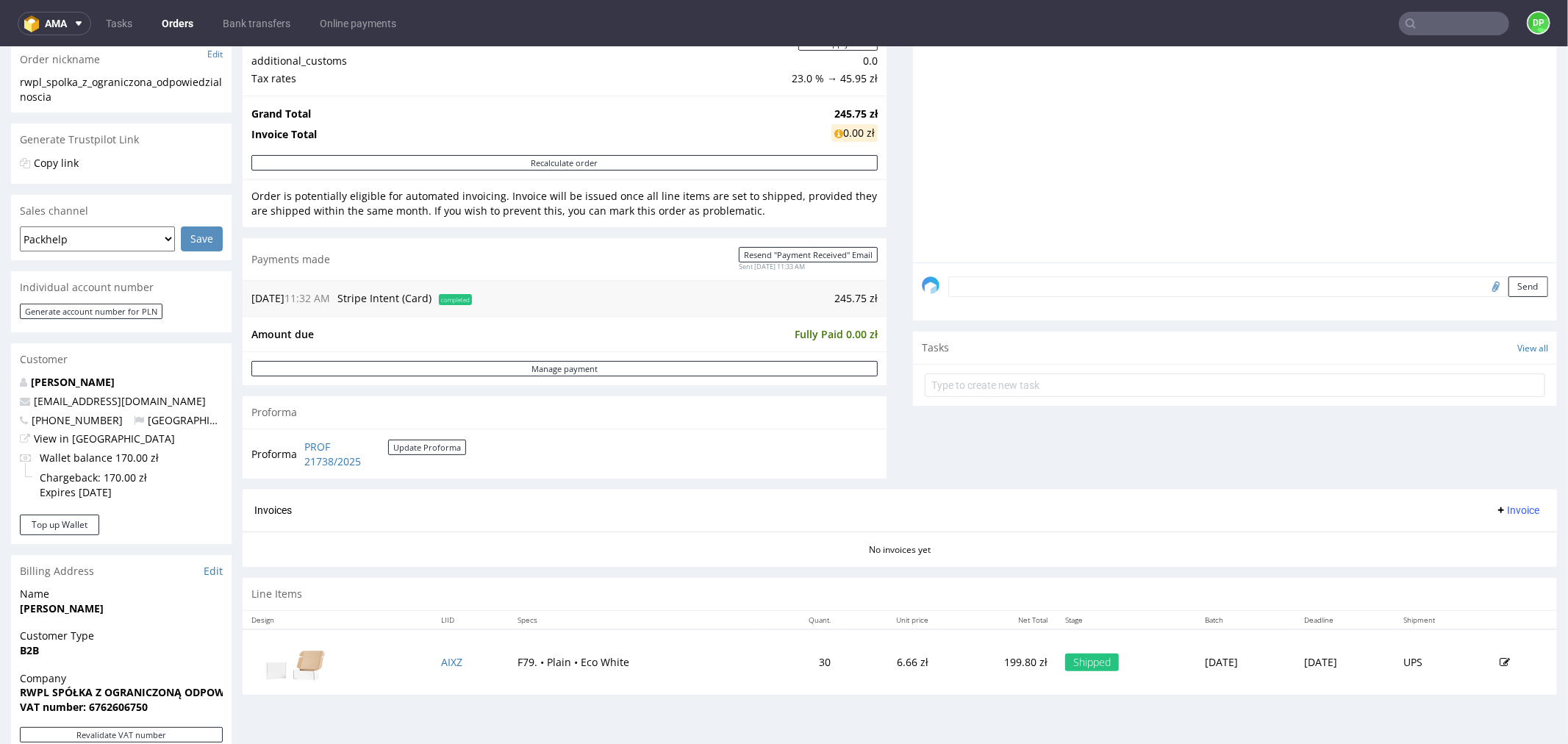
scroll to position [326, 0]
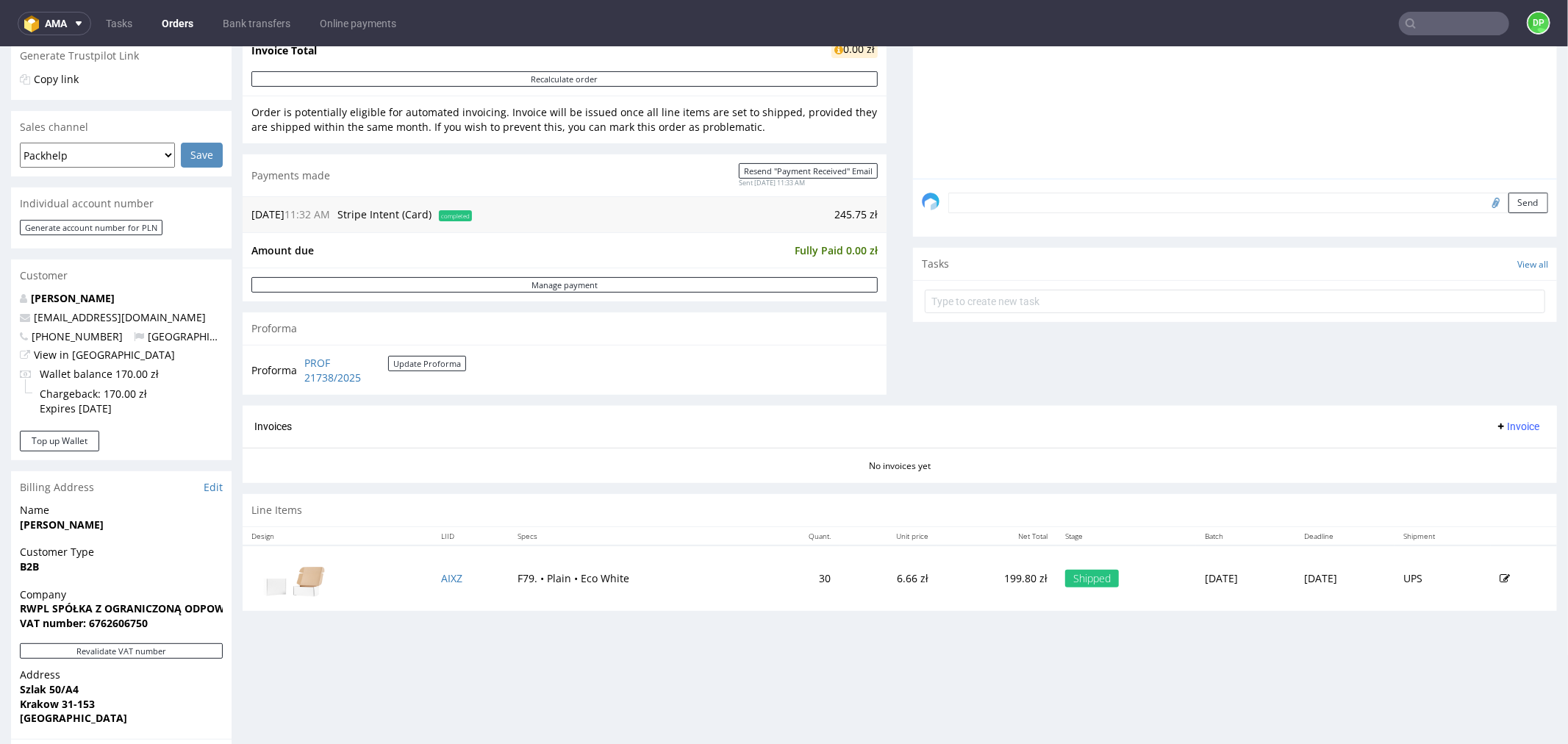
click at [1502, 427] on span "Invoice" at bounding box center [1517, 425] width 44 height 12
click at [1489, 451] on span "Generate" at bounding box center [1492, 458] width 71 height 14
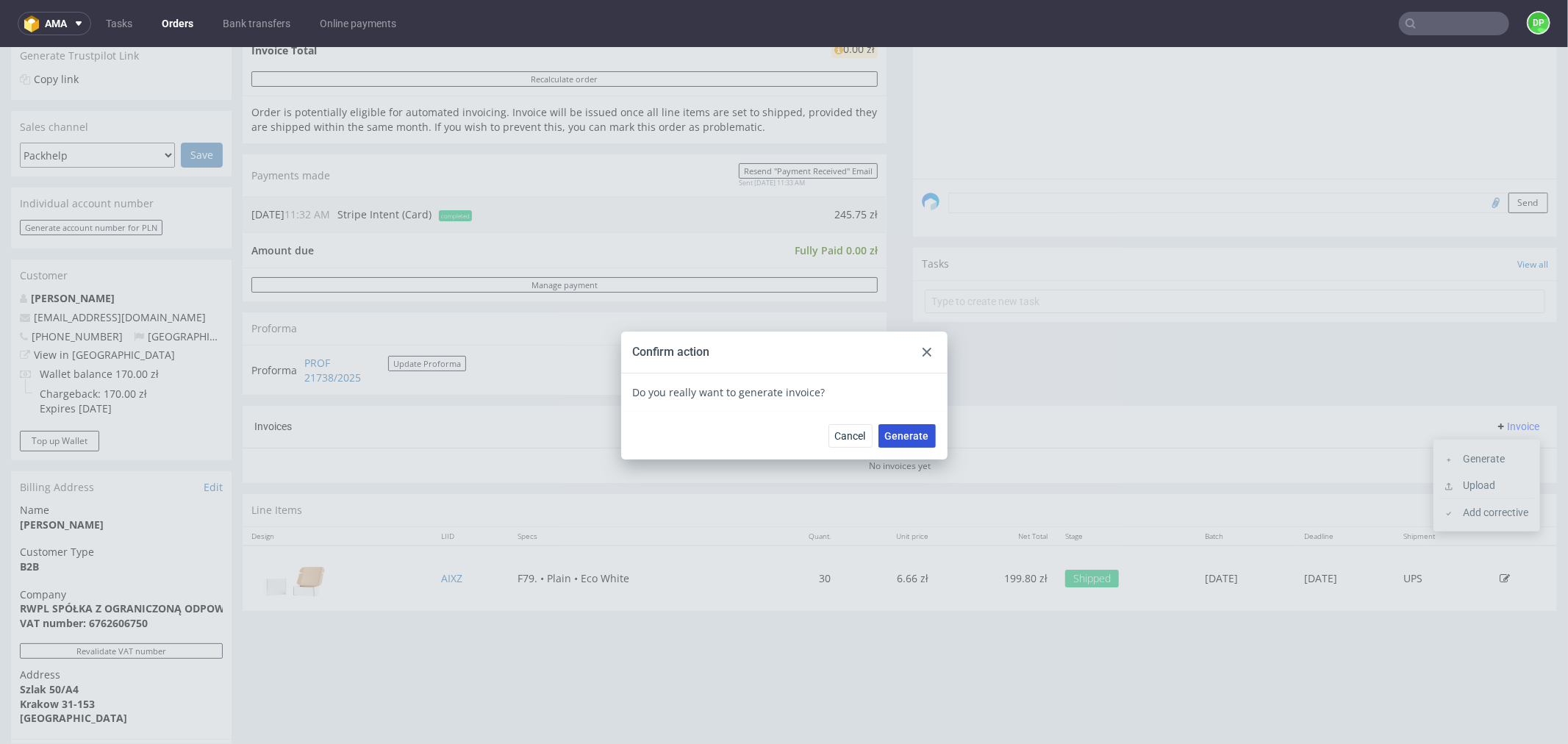
click at [910, 430] on span "Generate" at bounding box center [907, 435] width 44 height 10
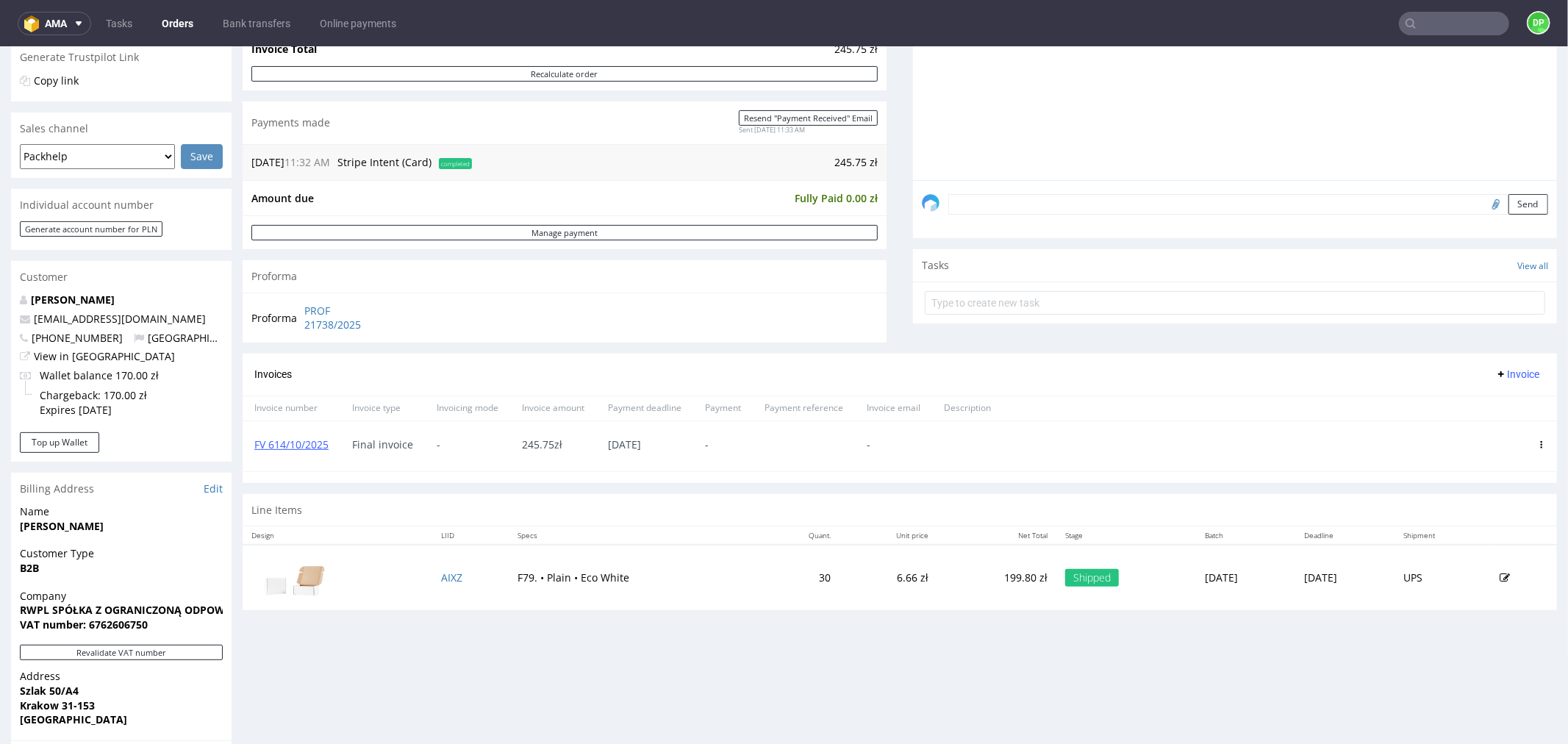
scroll to position [326, 0]
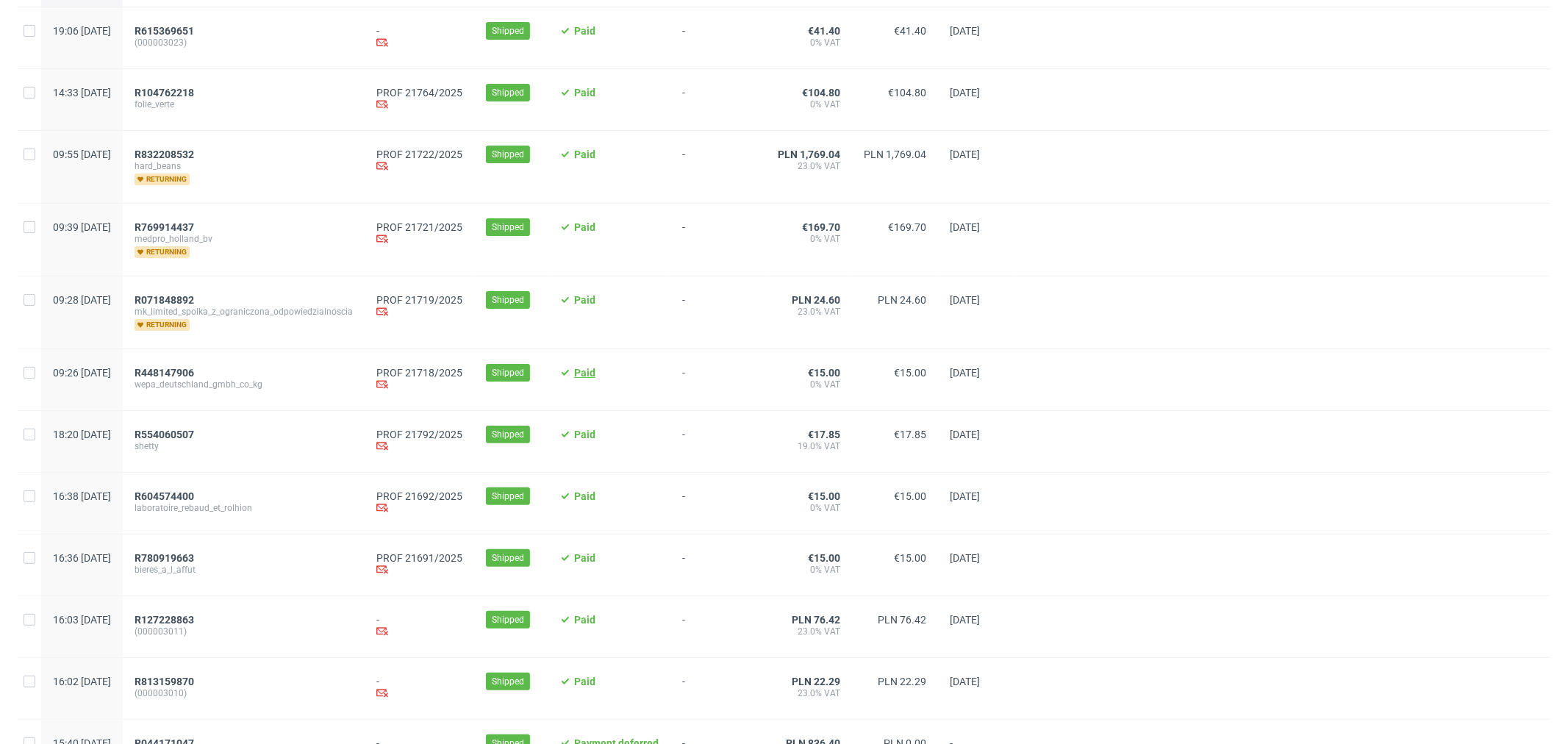
scroll to position [163, 0]
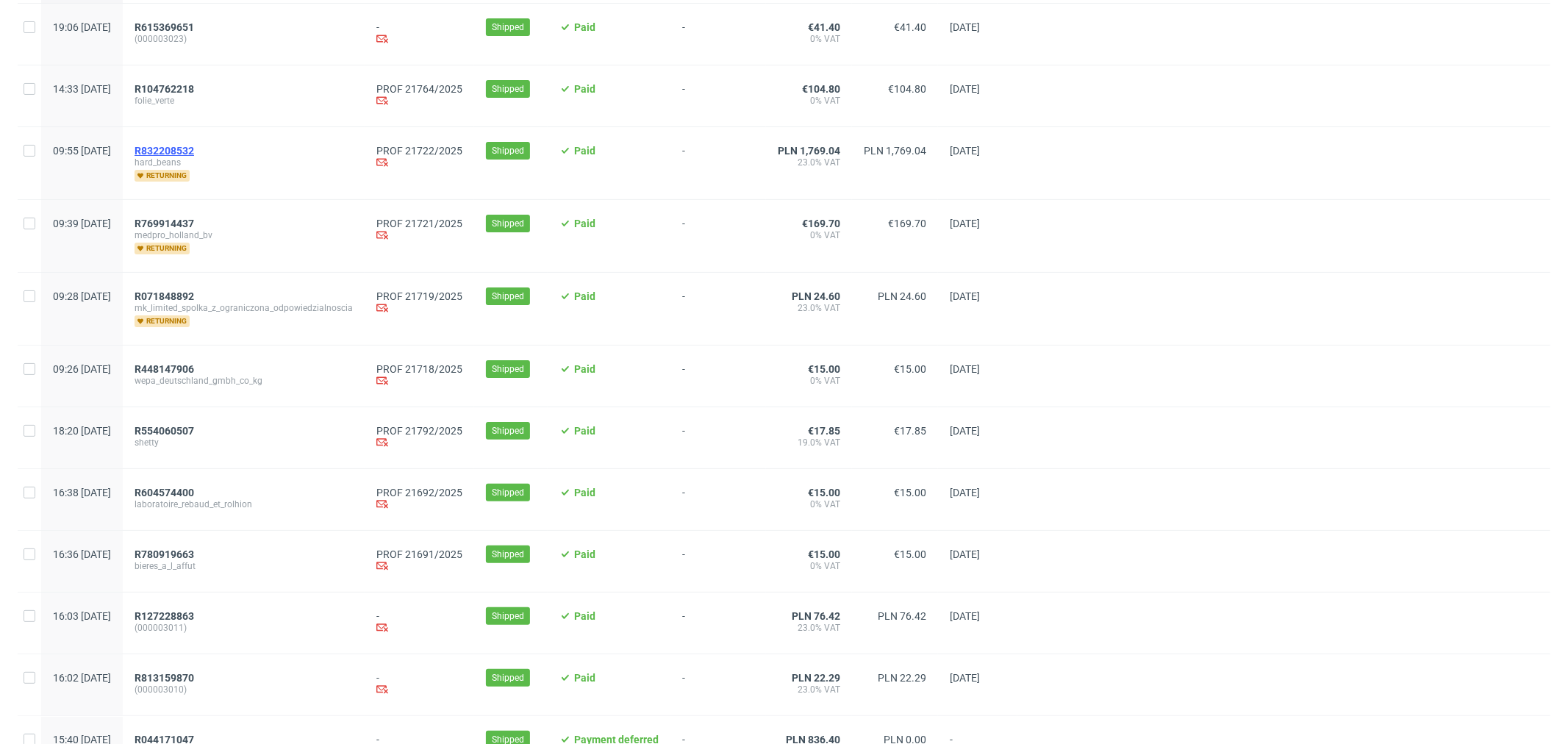
click at [194, 148] on span "R832208532" at bounding box center [164, 151] width 60 height 12
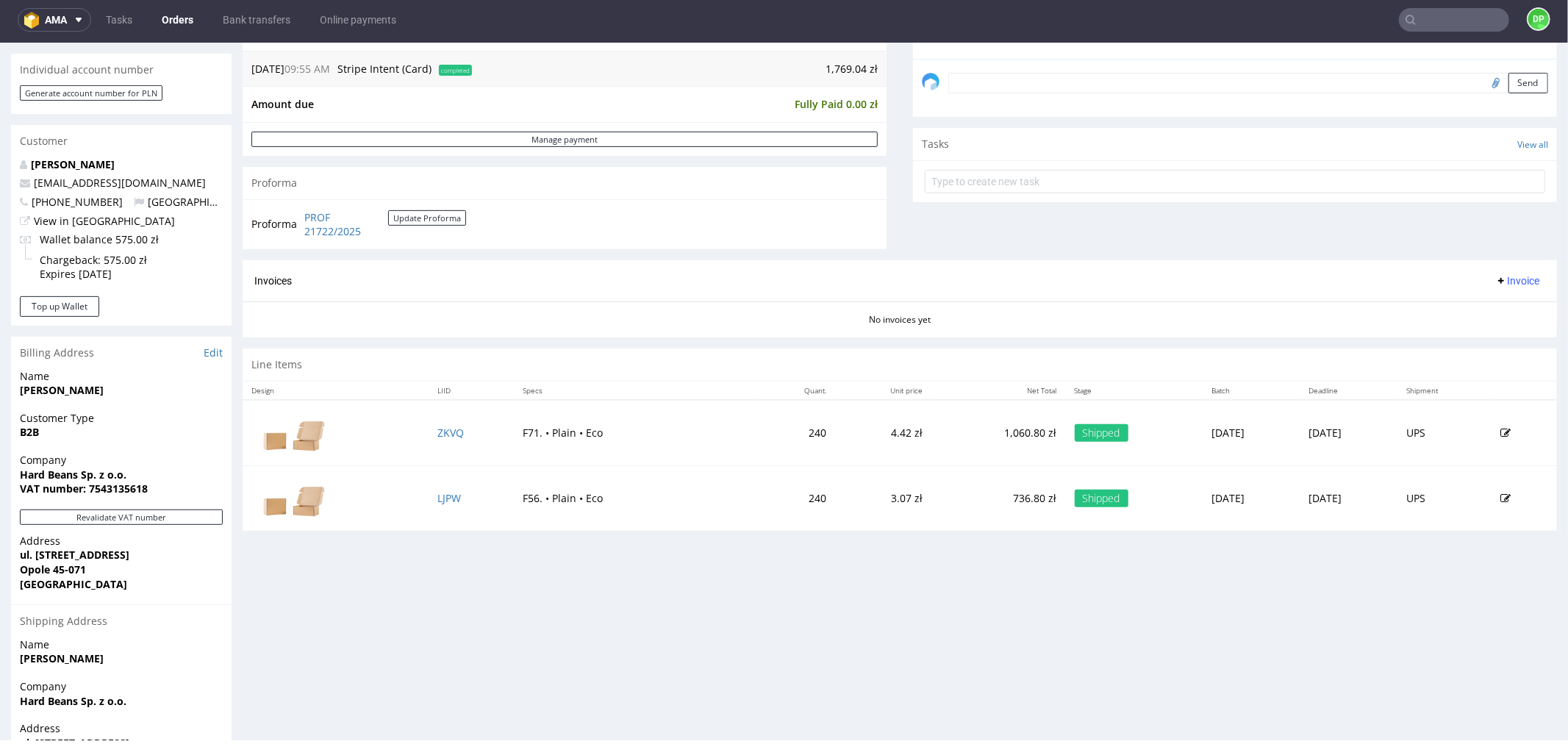
scroll to position [539, 0]
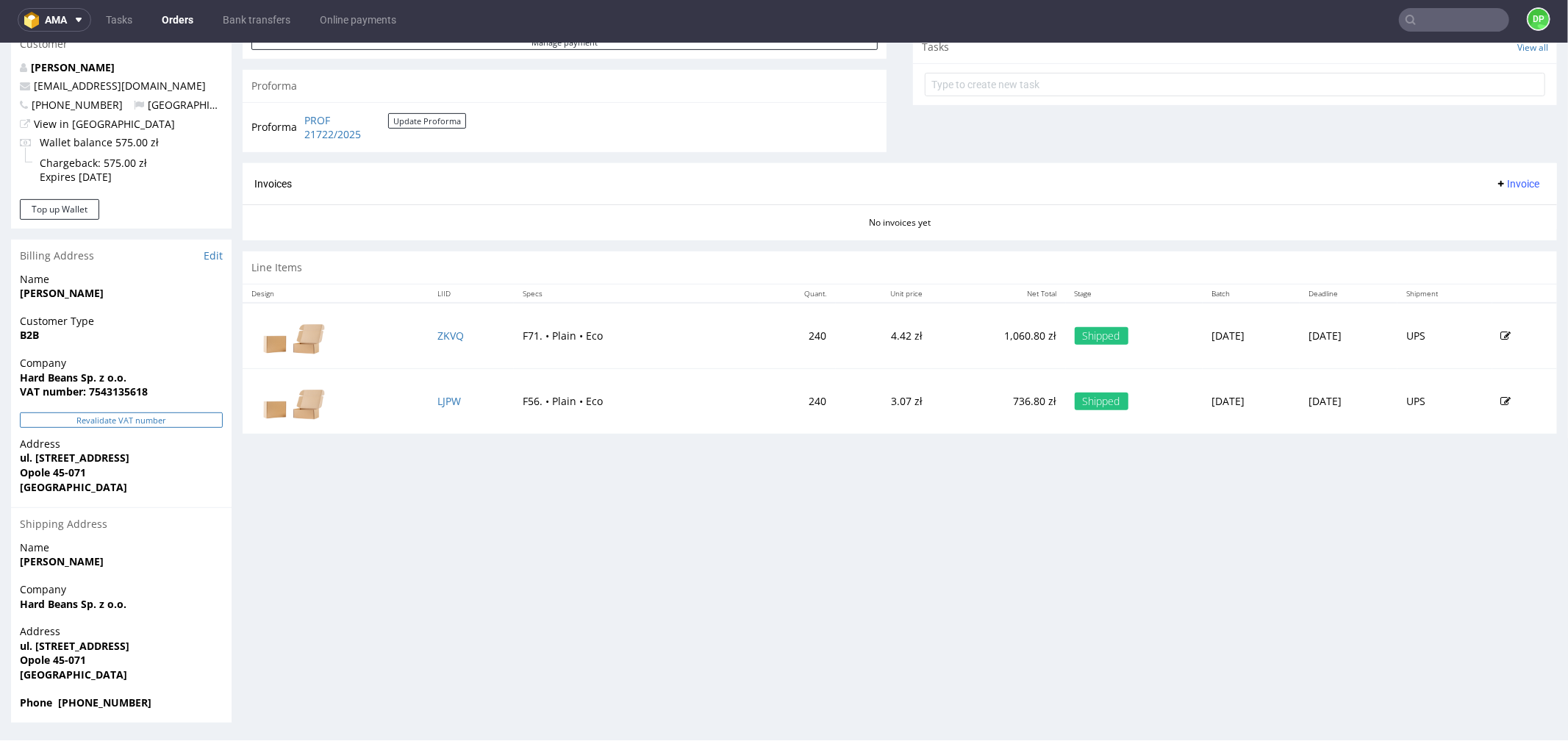
click at [101, 423] on button "Revalidate VAT number" at bounding box center [121, 418] width 203 height 15
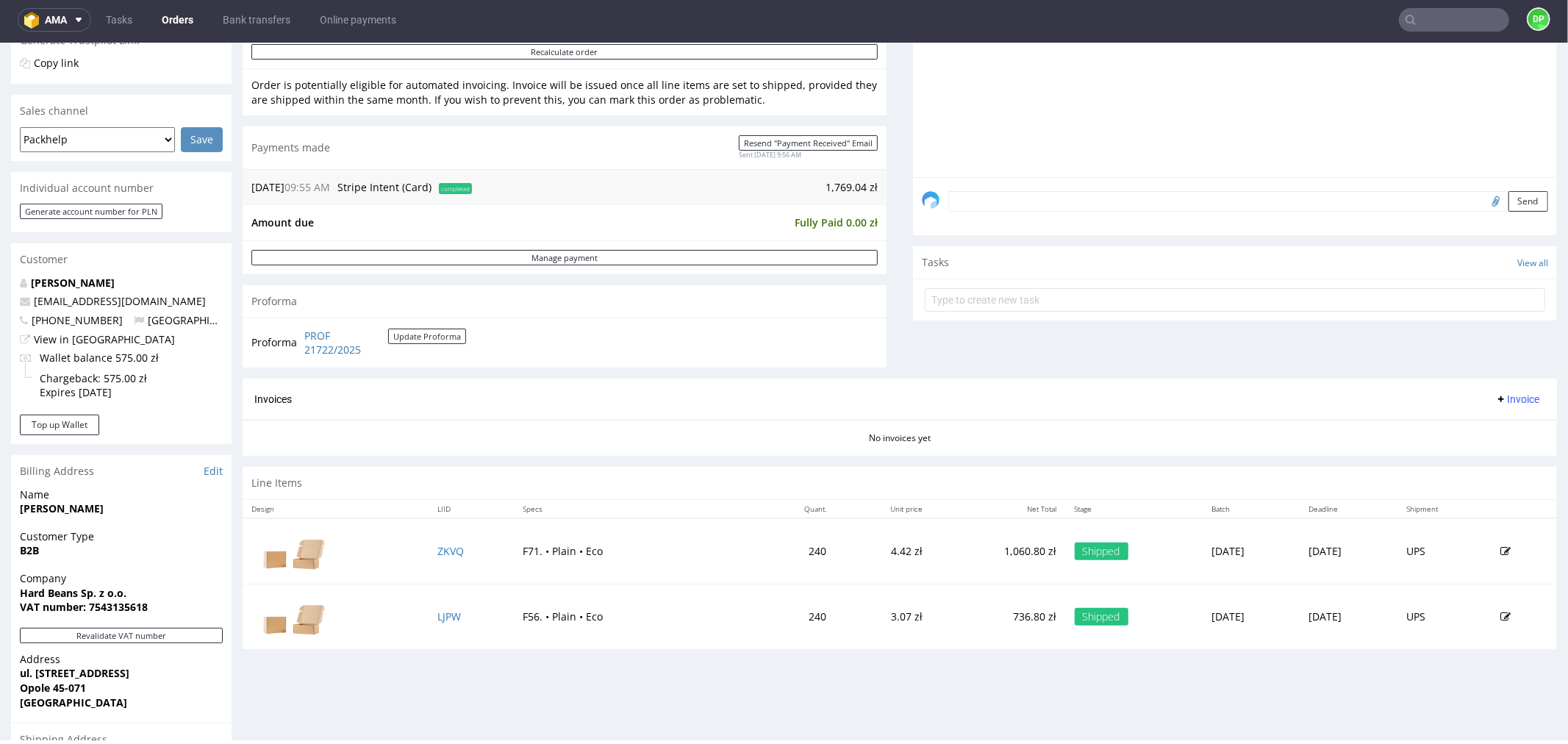
scroll to position [326, 0]
click at [1490, 401] on button "Invoice" at bounding box center [1517, 397] width 56 height 18
click at [1489, 423] on span "Generate" at bounding box center [1492, 427] width 71 height 14
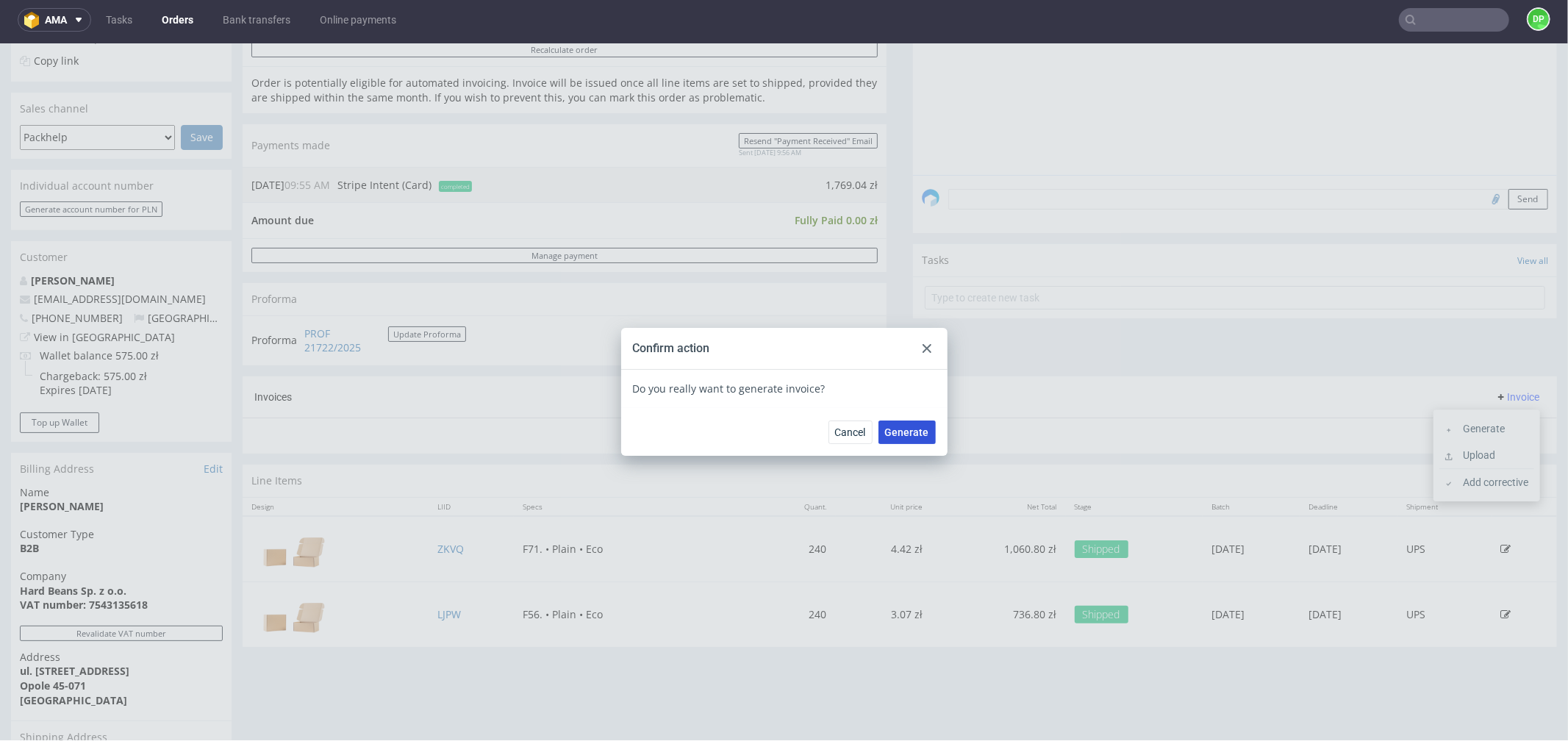
click at [901, 430] on span "Generate" at bounding box center [907, 431] width 44 height 10
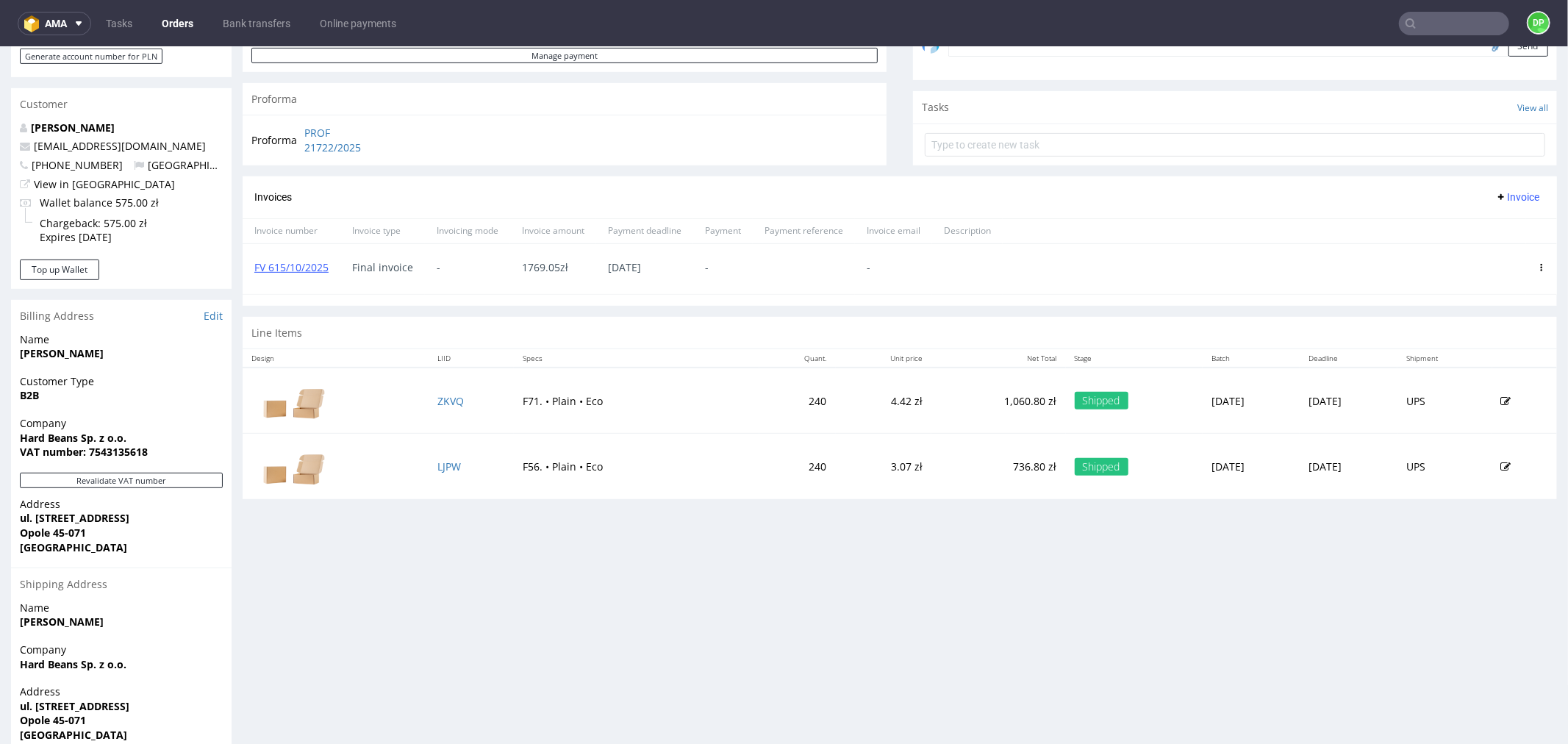
scroll to position [490, 0]
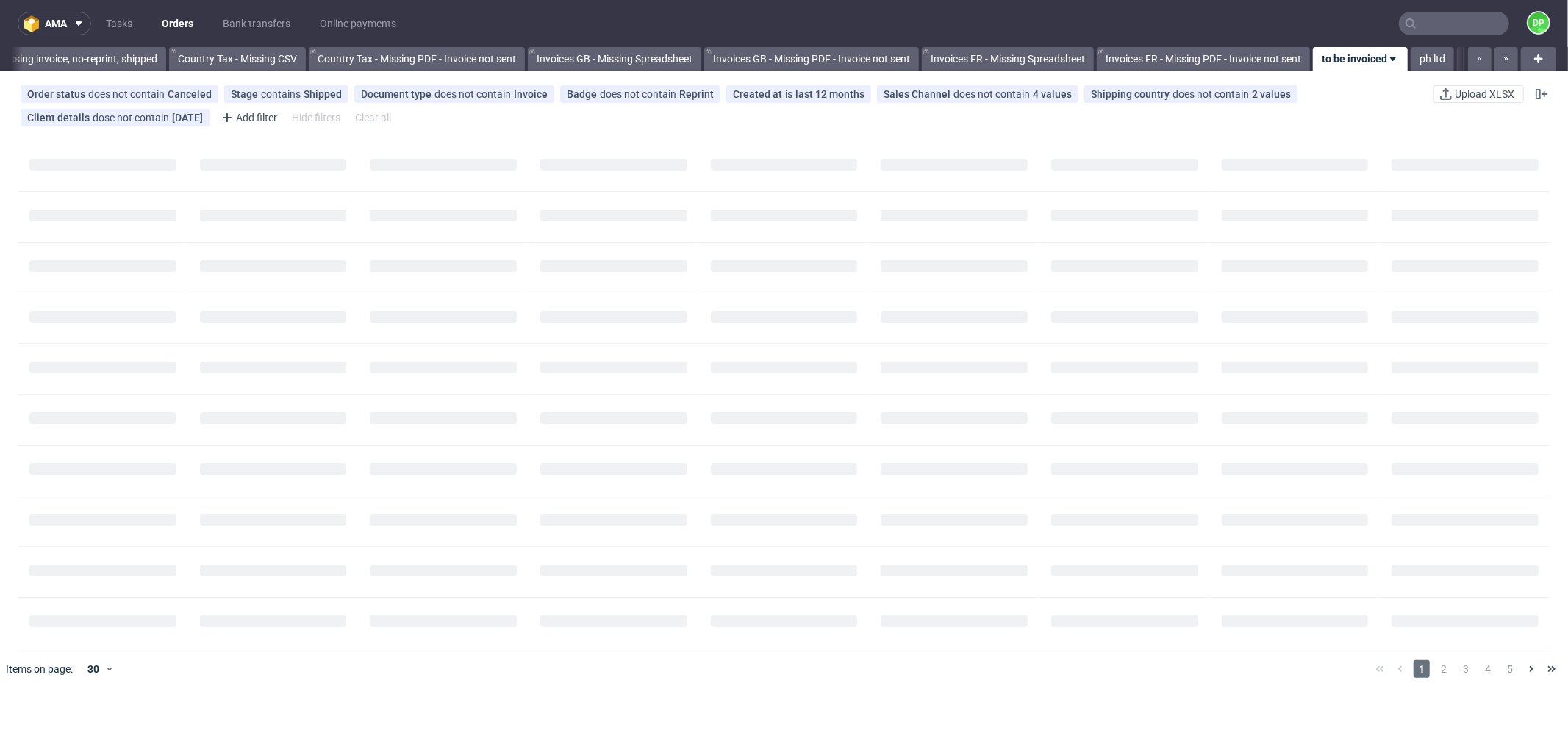
scroll to position [0, 1445]
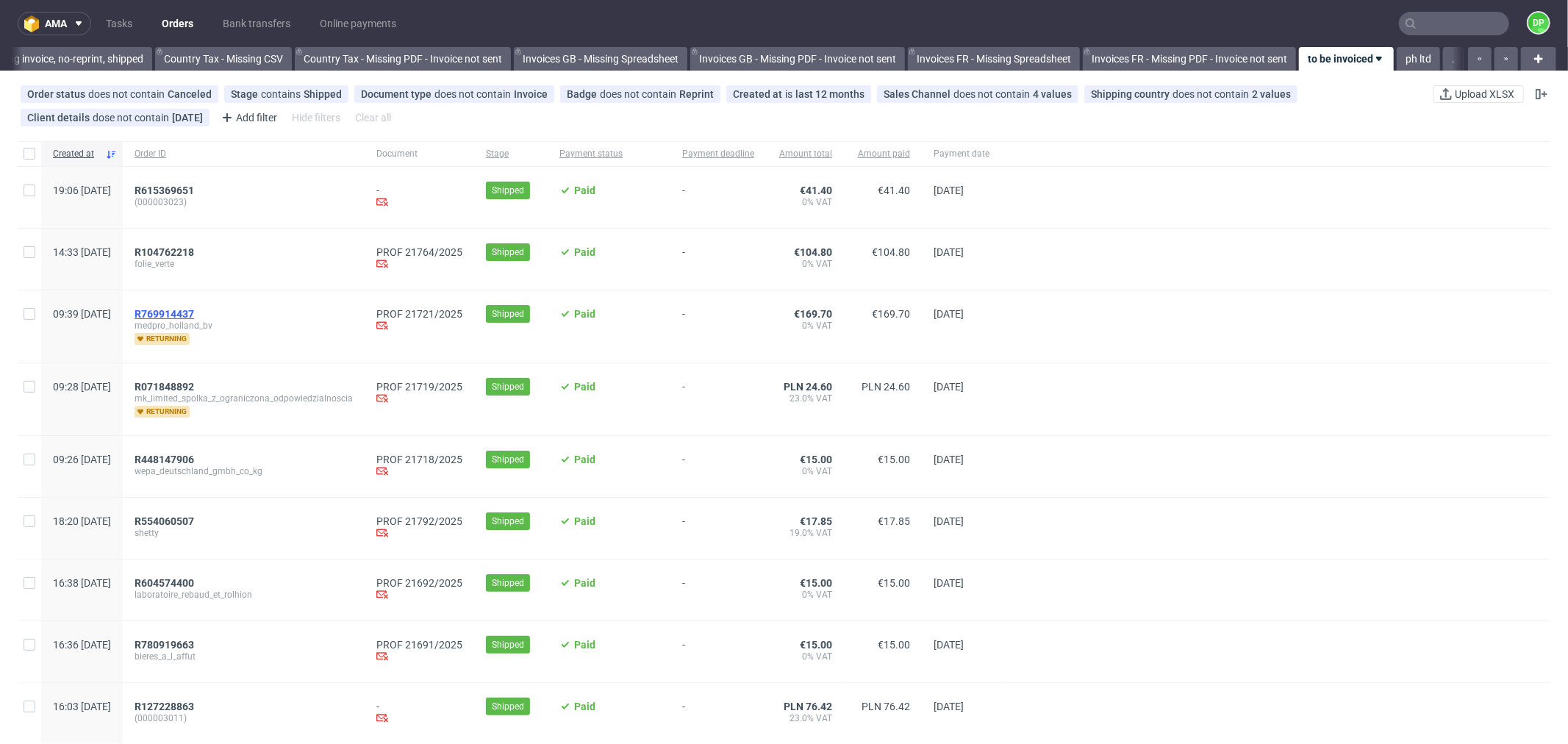
click at [194, 314] on span "R769914437" at bounding box center [164, 313] width 60 height 12
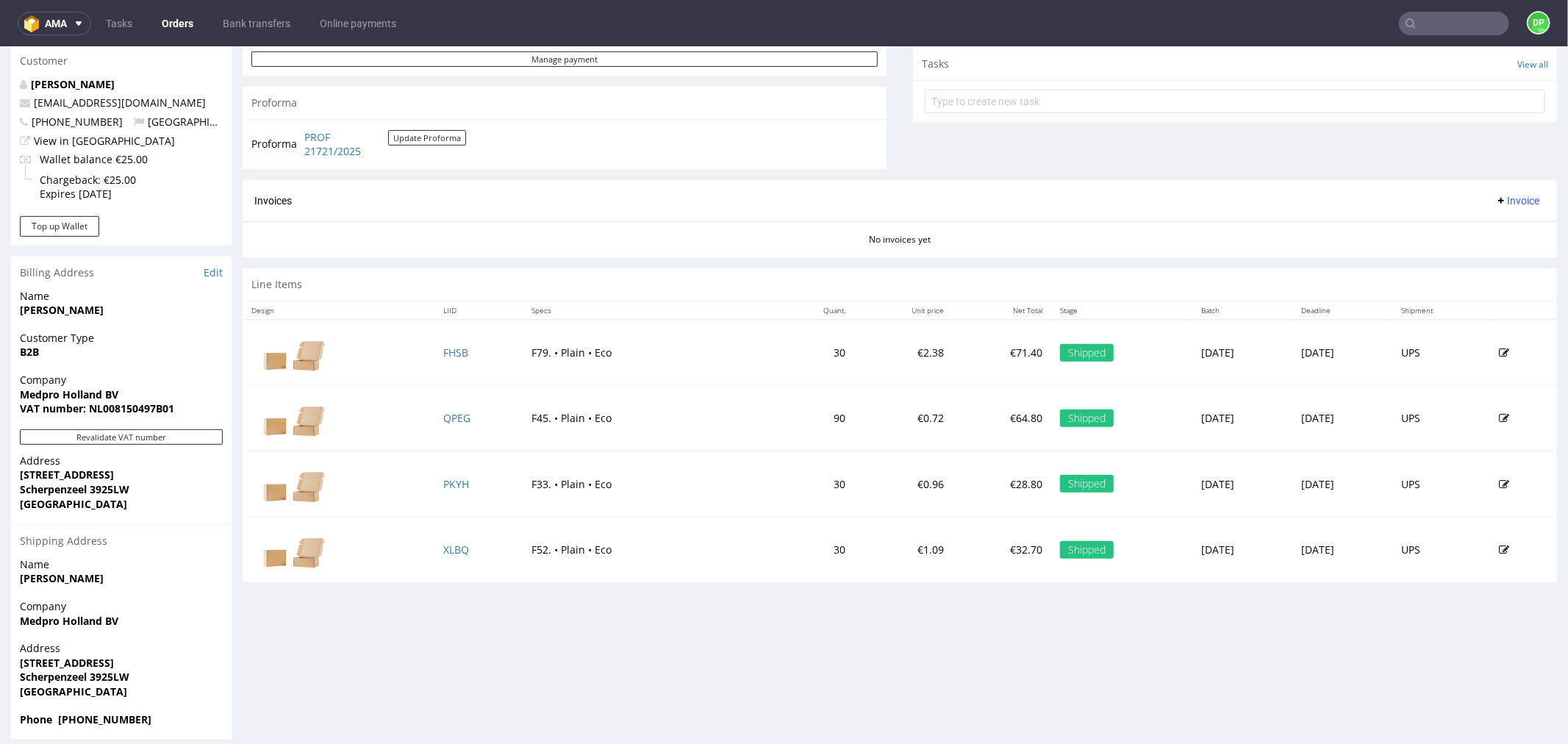
scroll to position [539, 0]
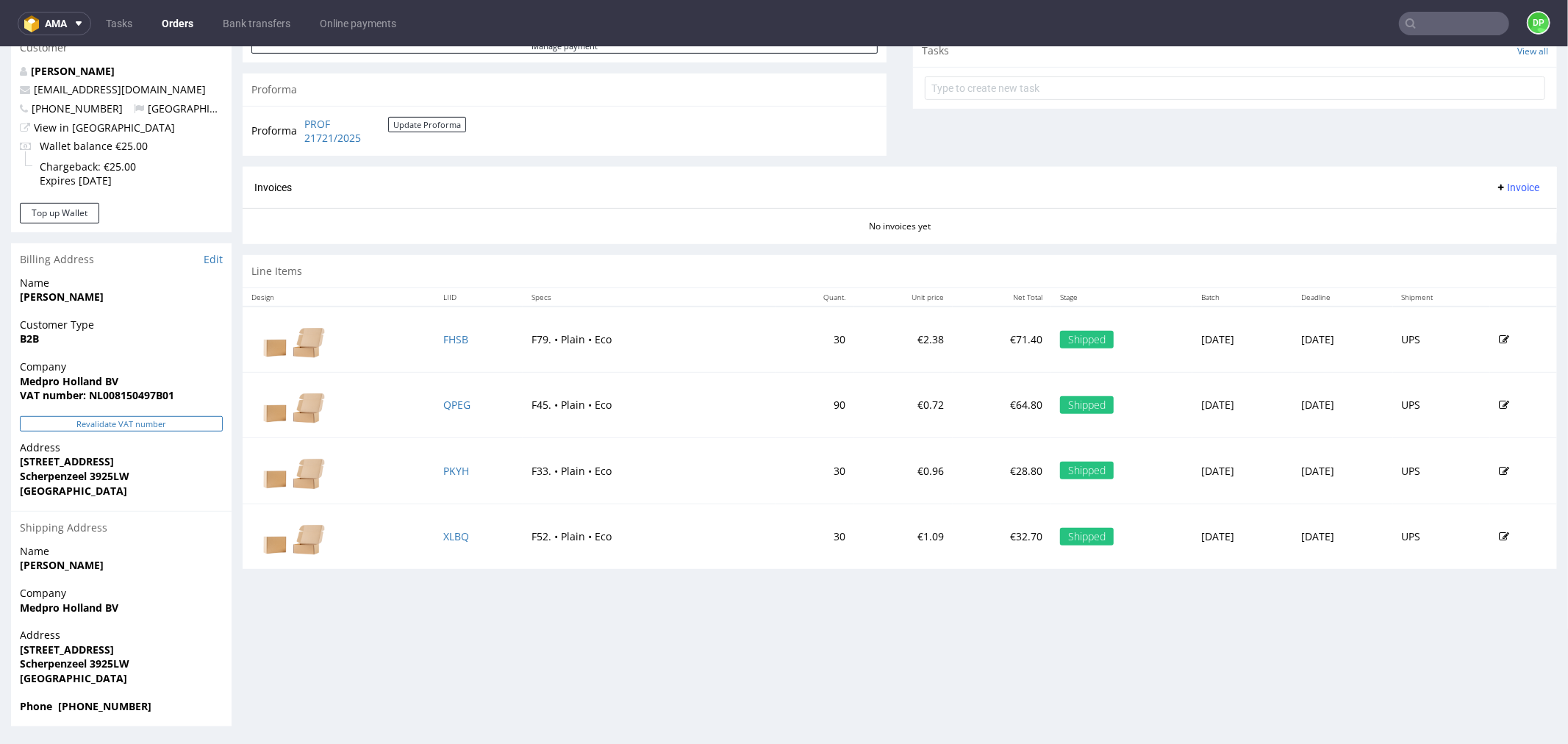
click at [137, 428] on button "Revalidate VAT number" at bounding box center [121, 422] width 203 height 15
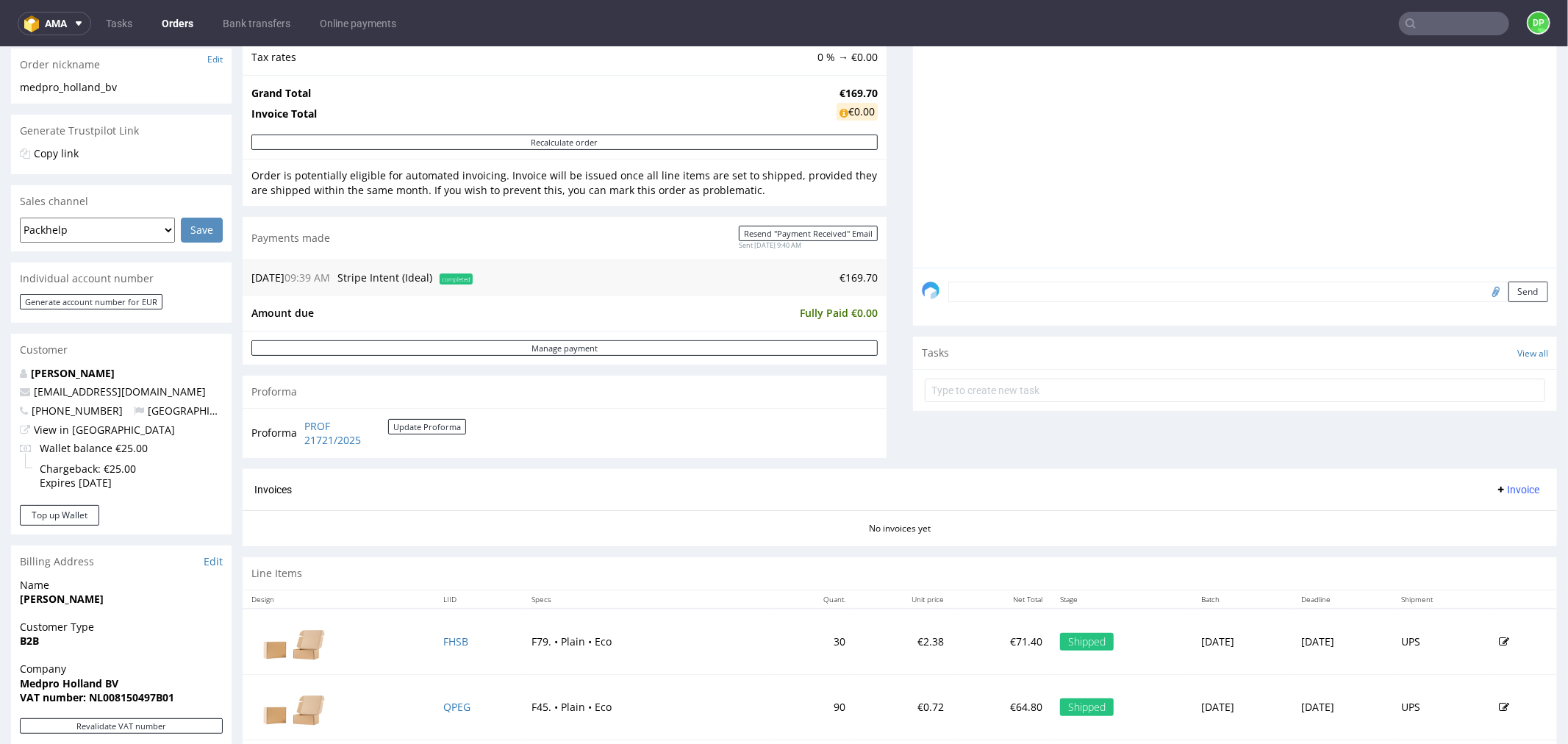
scroll to position [244, 0]
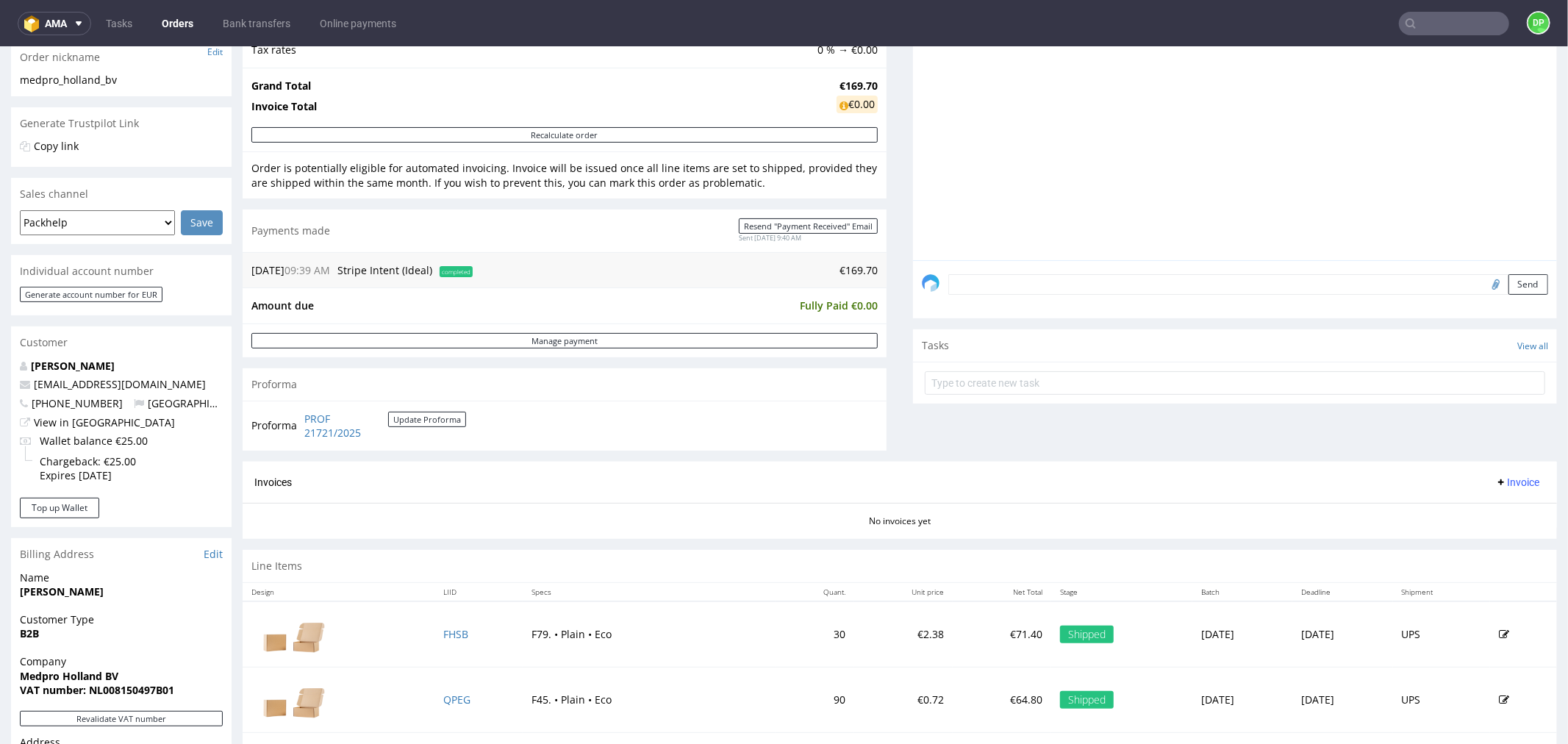
click at [1496, 479] on span "Invoice" at bounding box center [1517, 481] width 44 height 12
click at [1471, 506] on span "Generate" at bounding box center [1492, 513] width 71 height 14
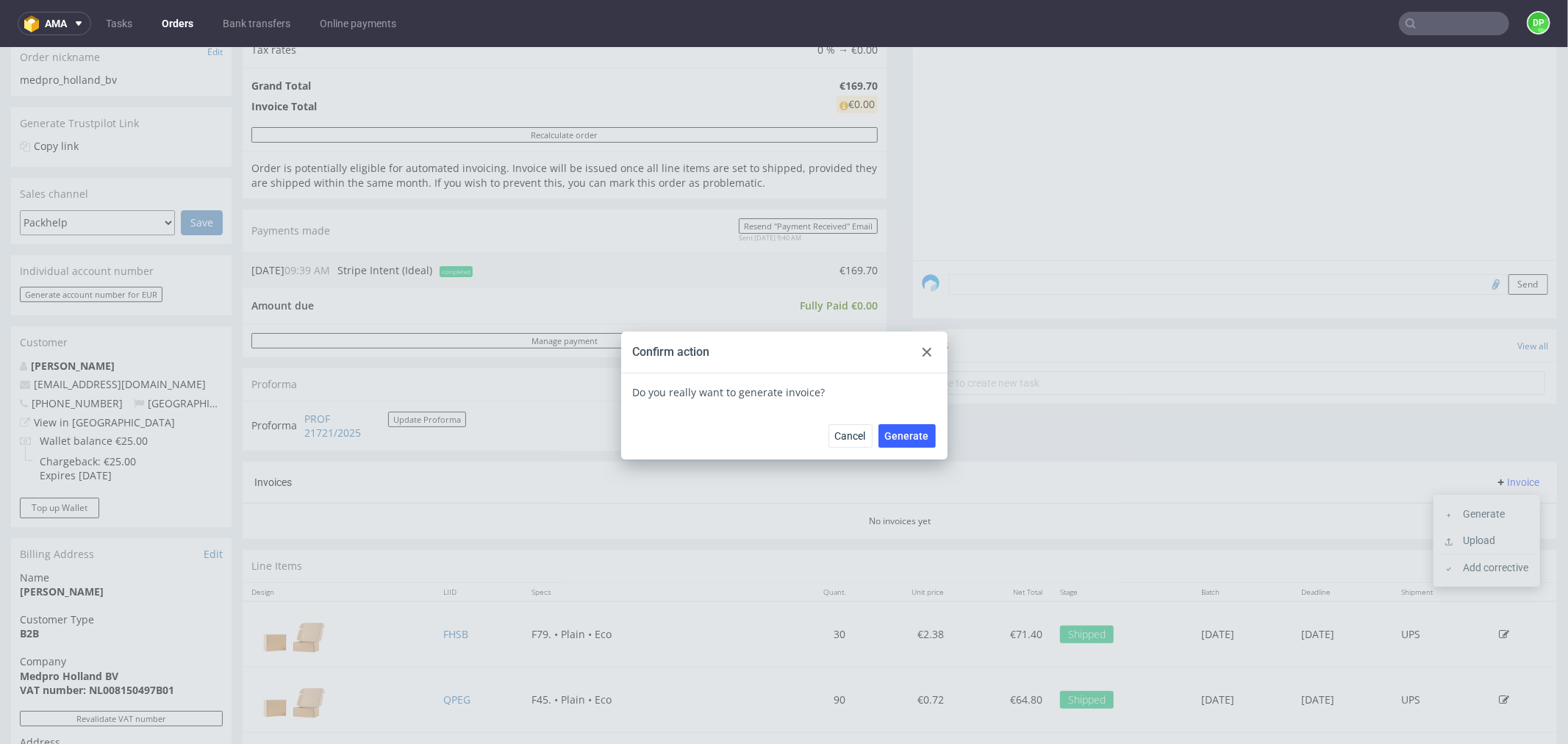
click at [889, 417] on div "Cancel Generate" at bounding box center [785, 435] width 327 height 48
click at [900, 438] on span "Generate" at bounding box center [907, 435] width 44 height 10
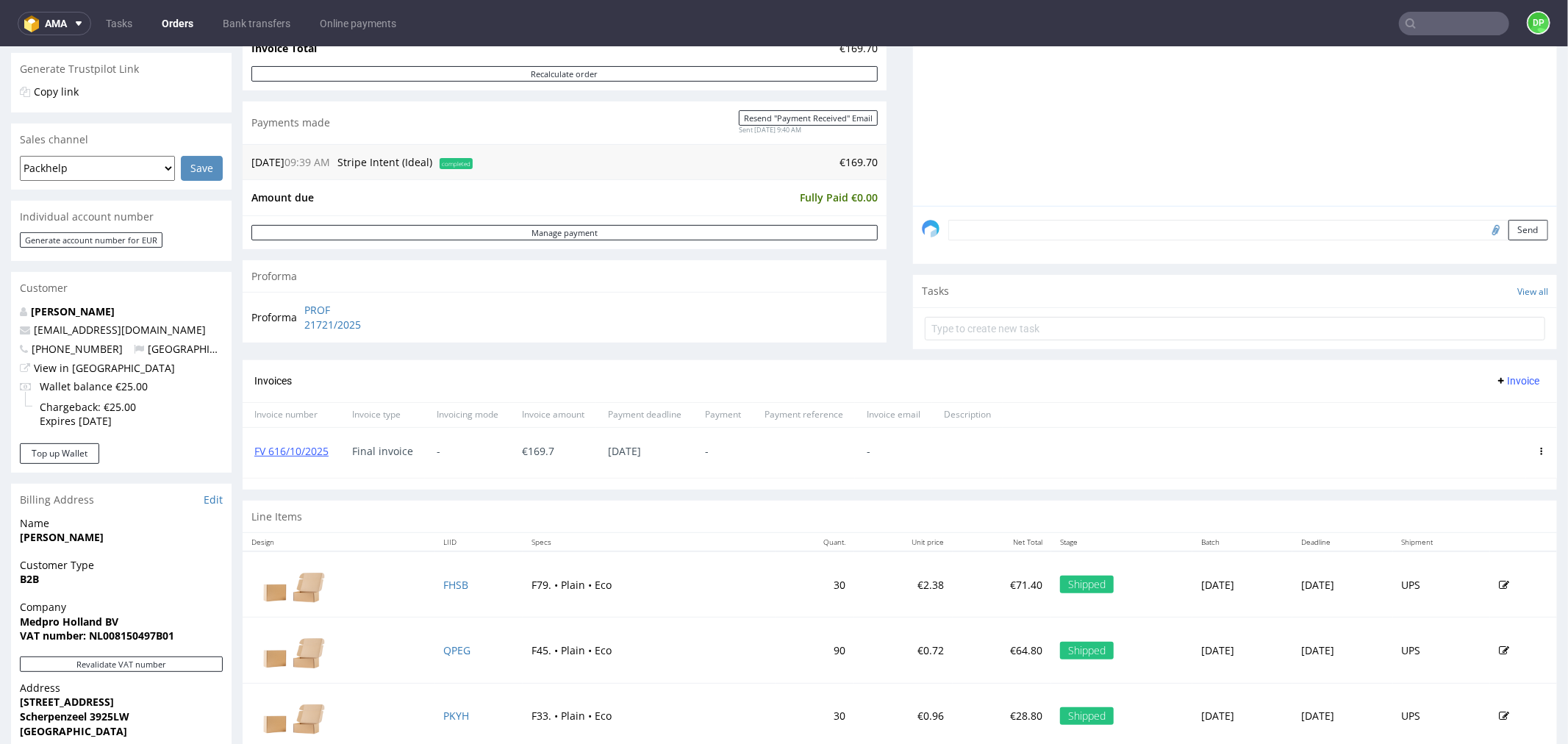
scroll to position [326, 0]
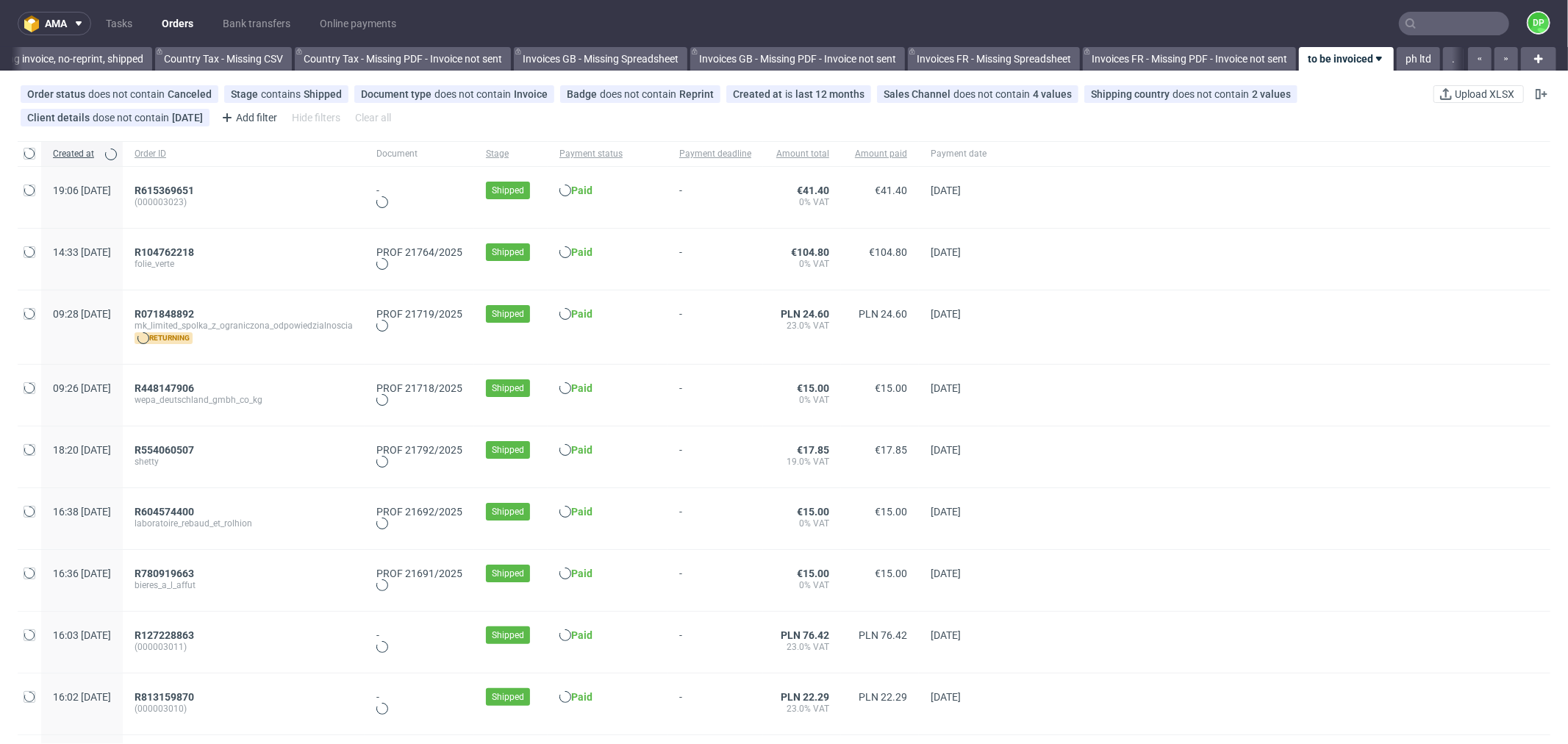
scroll to position [0, 1445]
click at [194, 315] on span "R071848892" at bounding box center [164, 313] width 60 height 12
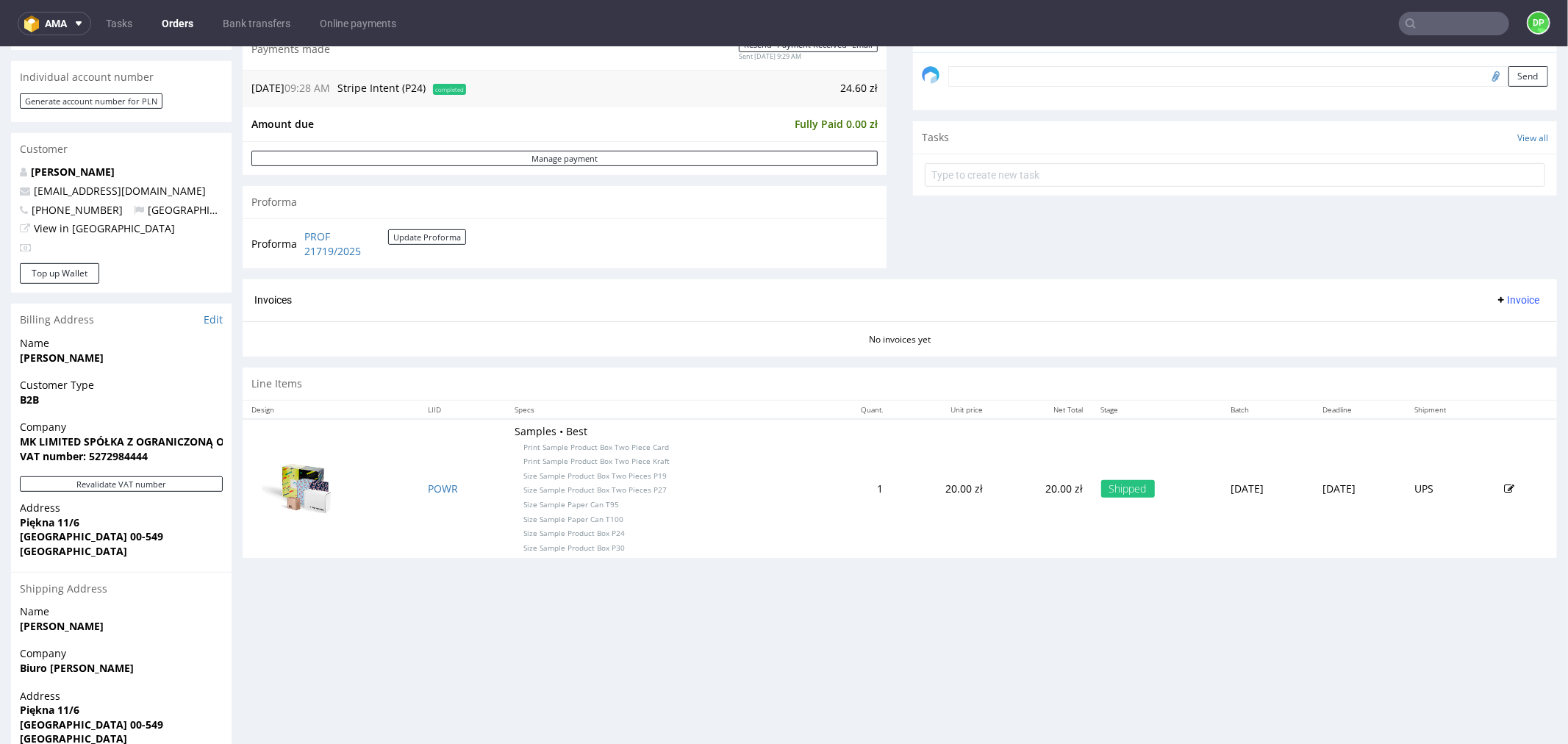
scroll to position [490, 0]
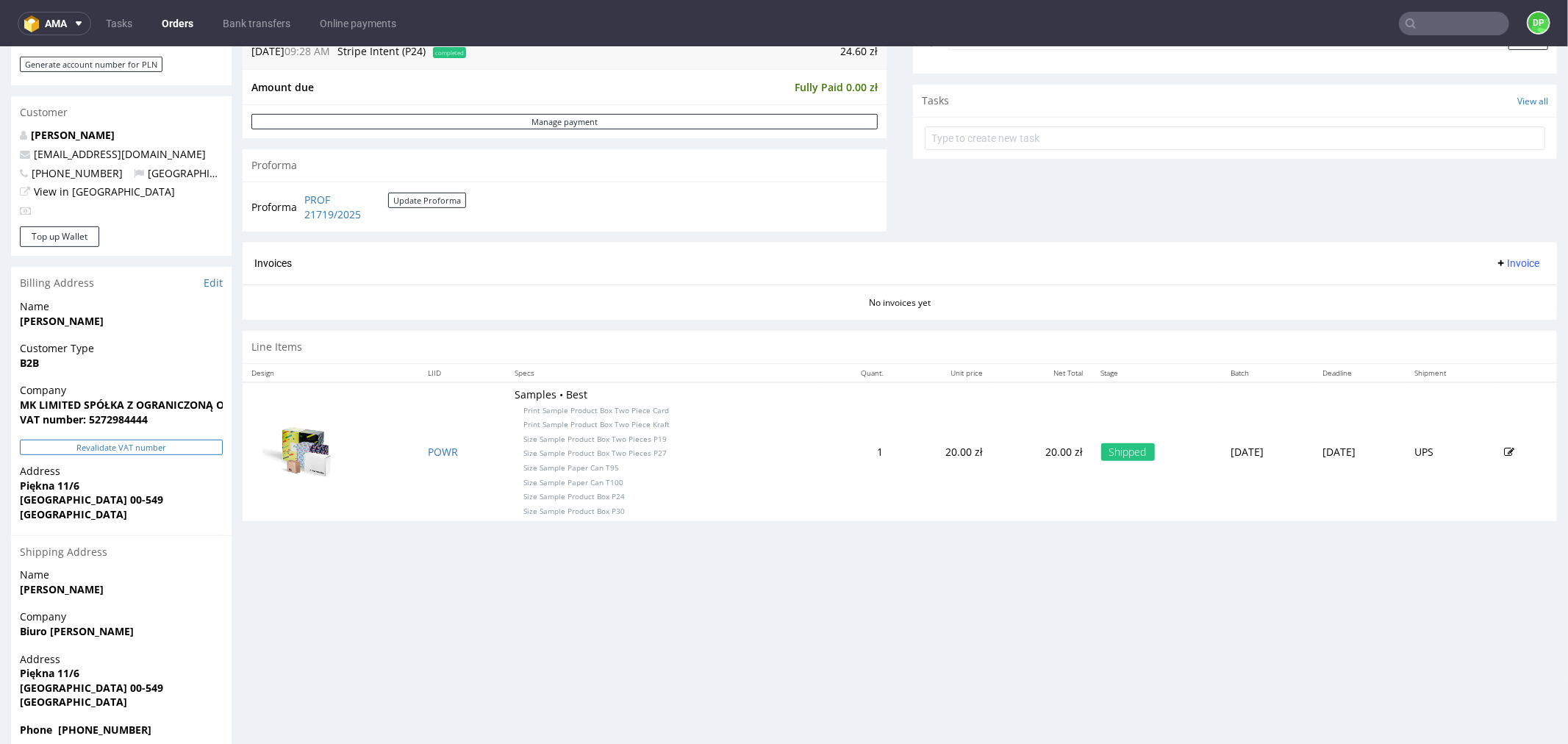
click at [119, 443] on button "Revalidate VAT number" at bounding box center [121, 446] width 203 height 15
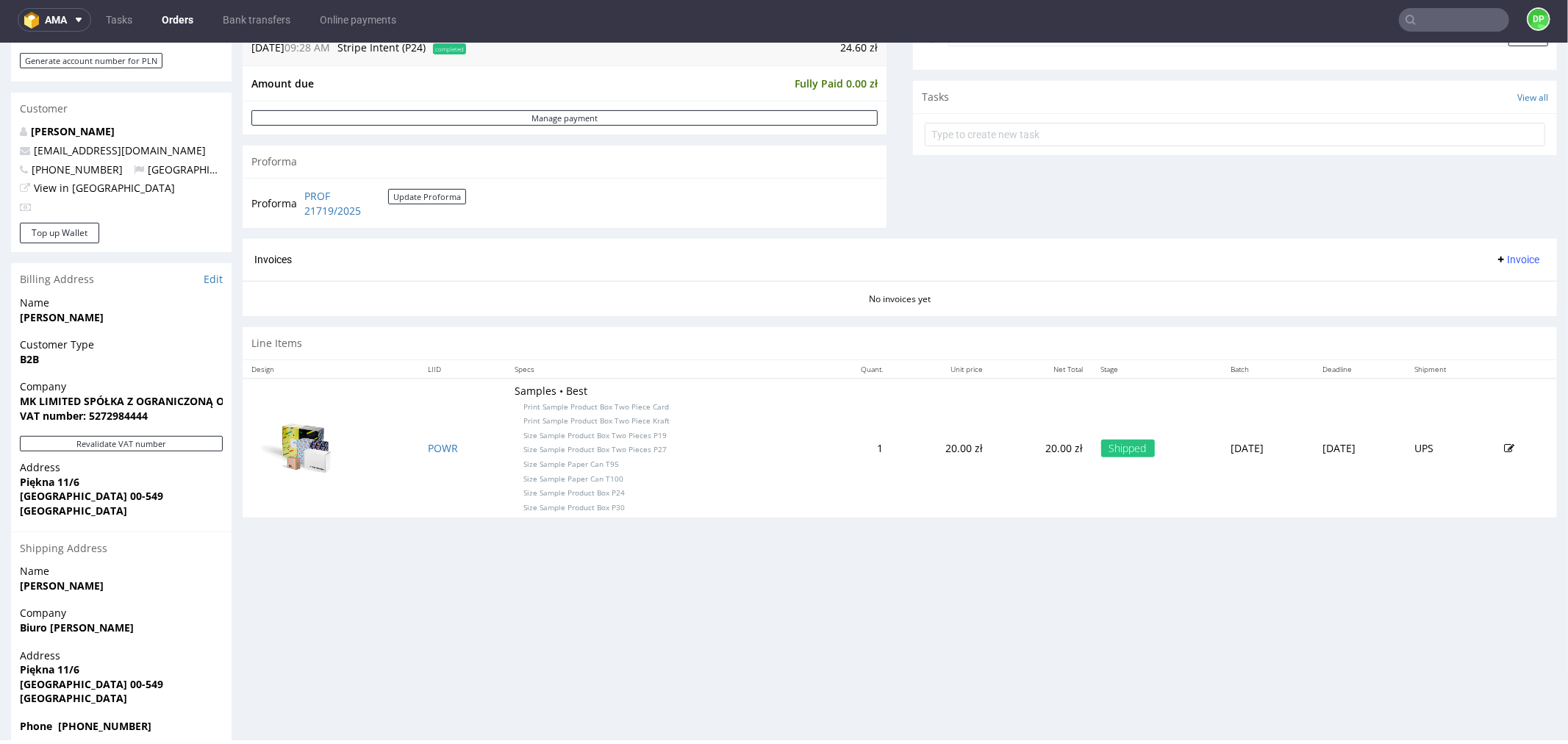
click at [1496, 261] on span "Invoice" at bounding box center [1517, 258] width 44 height 12
click at [1480, 287] on span "Generate" at bounding box center [1492, 291] width 71 height 14
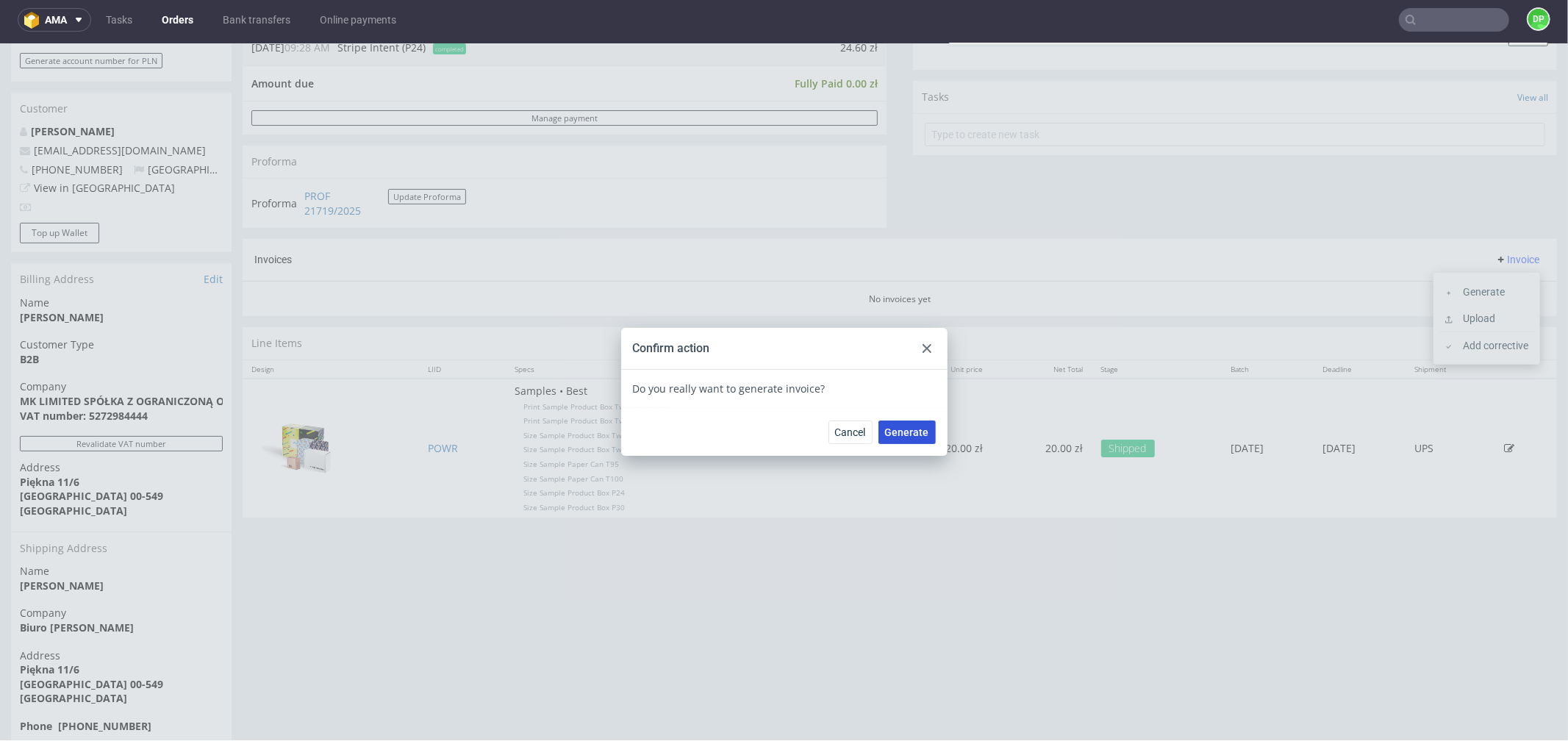
click at [921, 435] on span "Generate" at bounding box center [907, 431] width 44 height 10
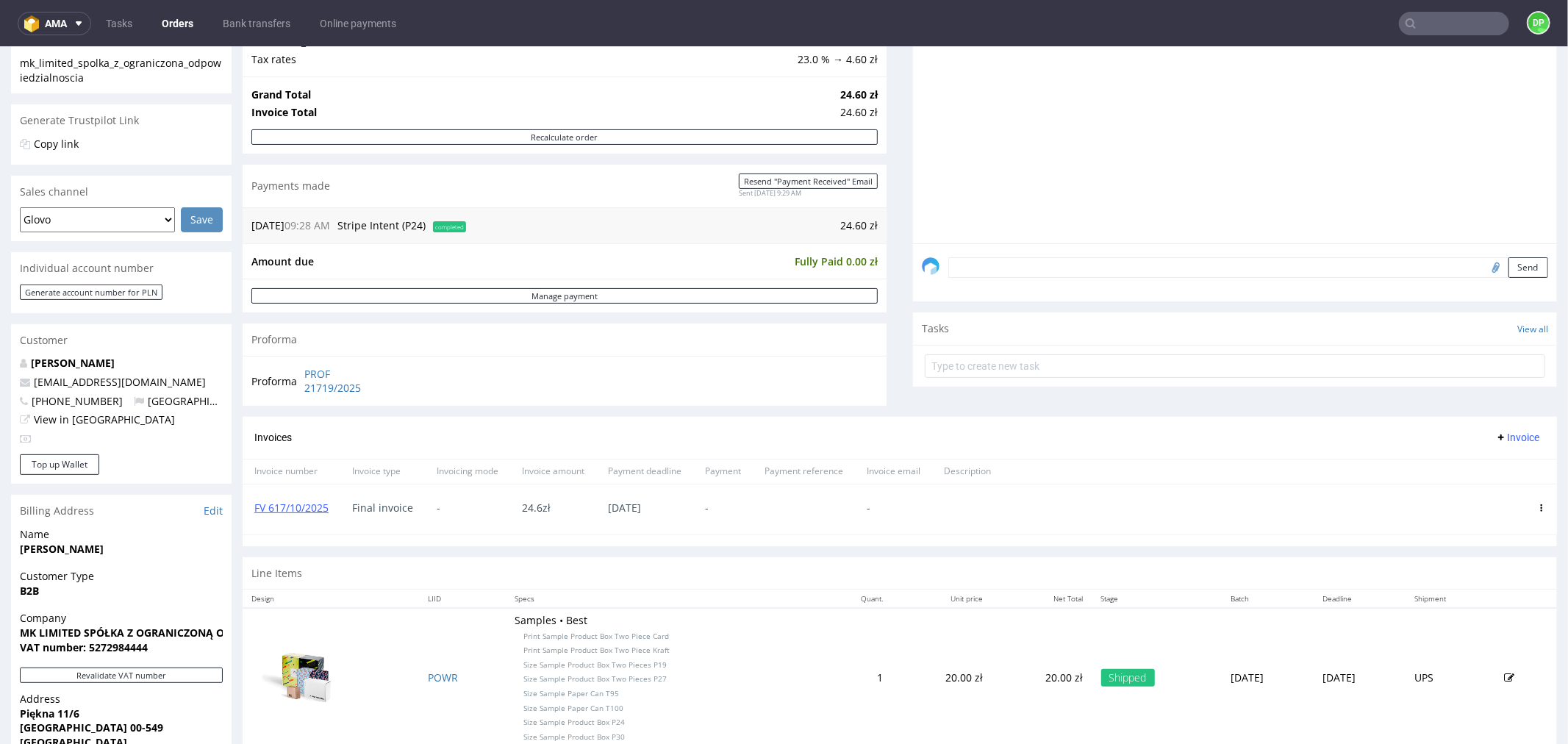
scroll to position [326, 0]
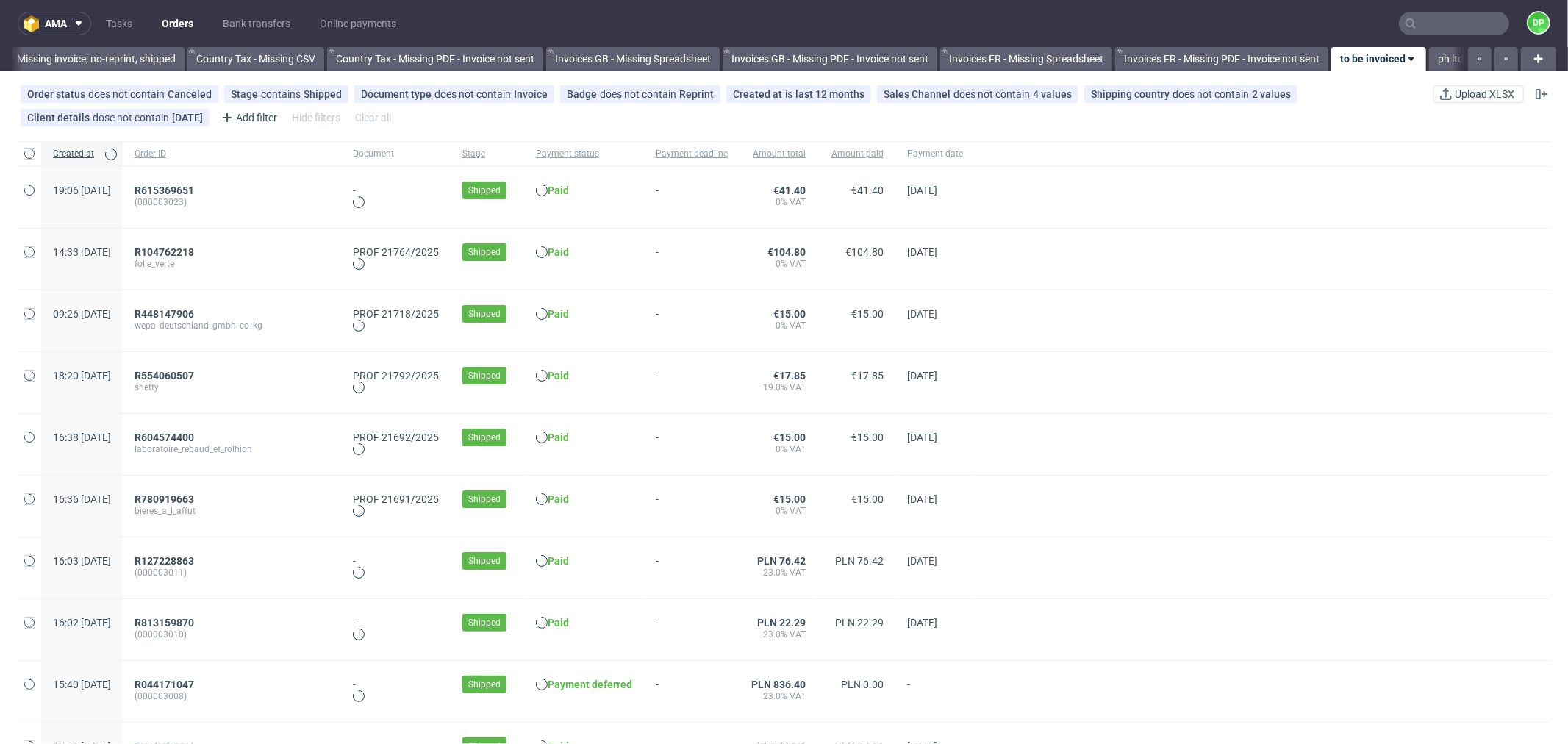
scroll to position [0, 1445]
click at [194, 314] on span "R448147906" at bounding box center [164, 313] width 60 height 12
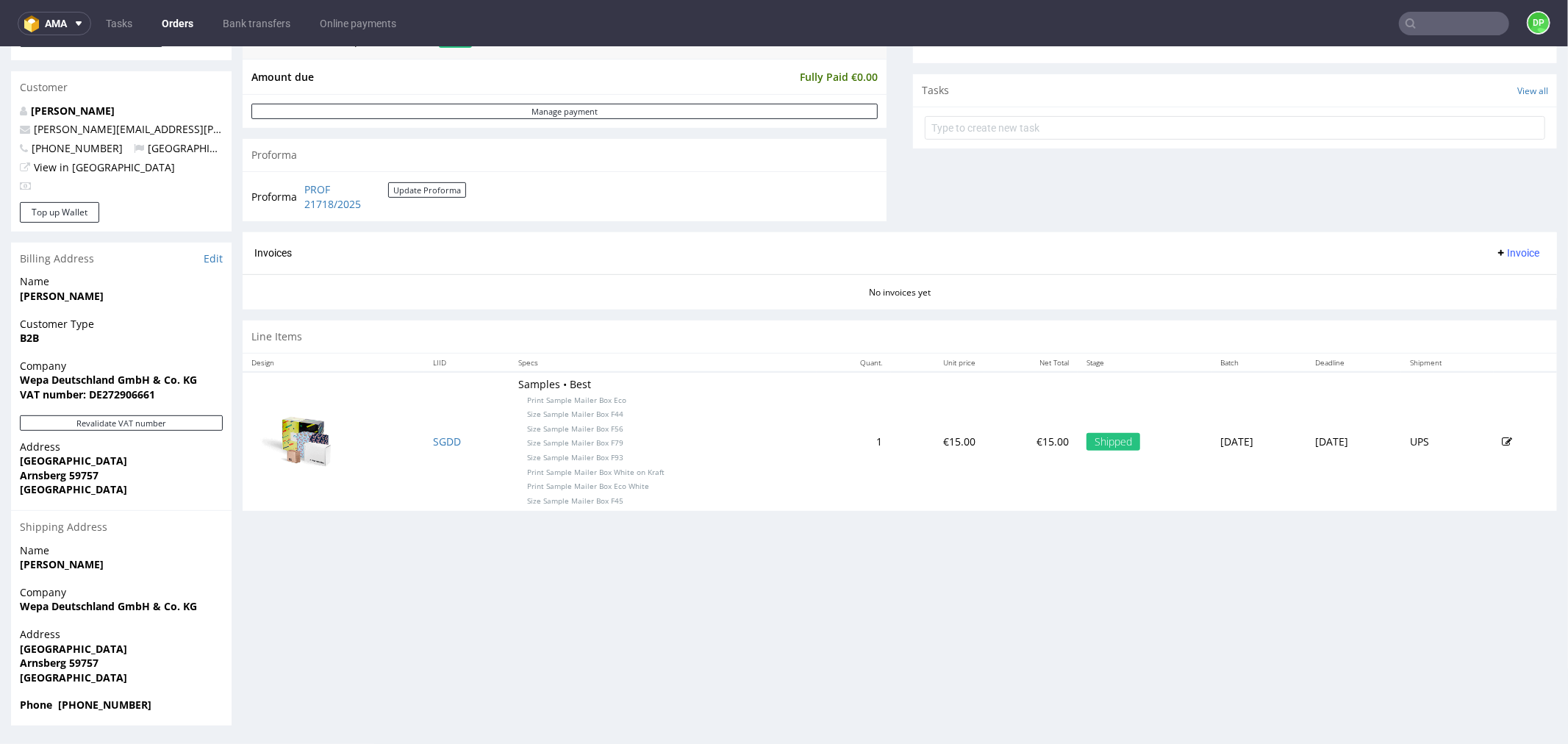
scroll to position [4, 0]
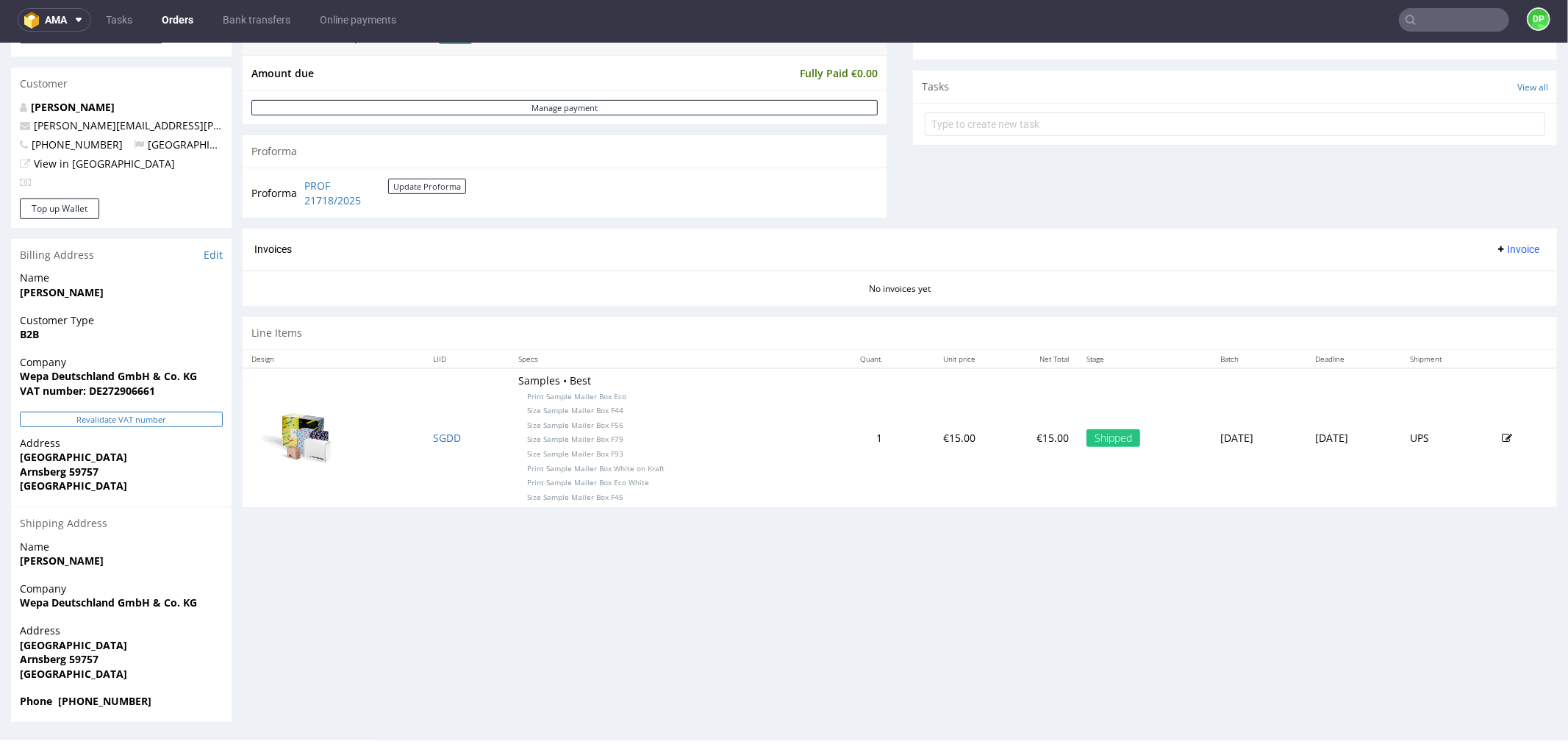
click at [110, 425] on button "Revalidate VAT number" at bounding box center [121, 418] width 203 height 15
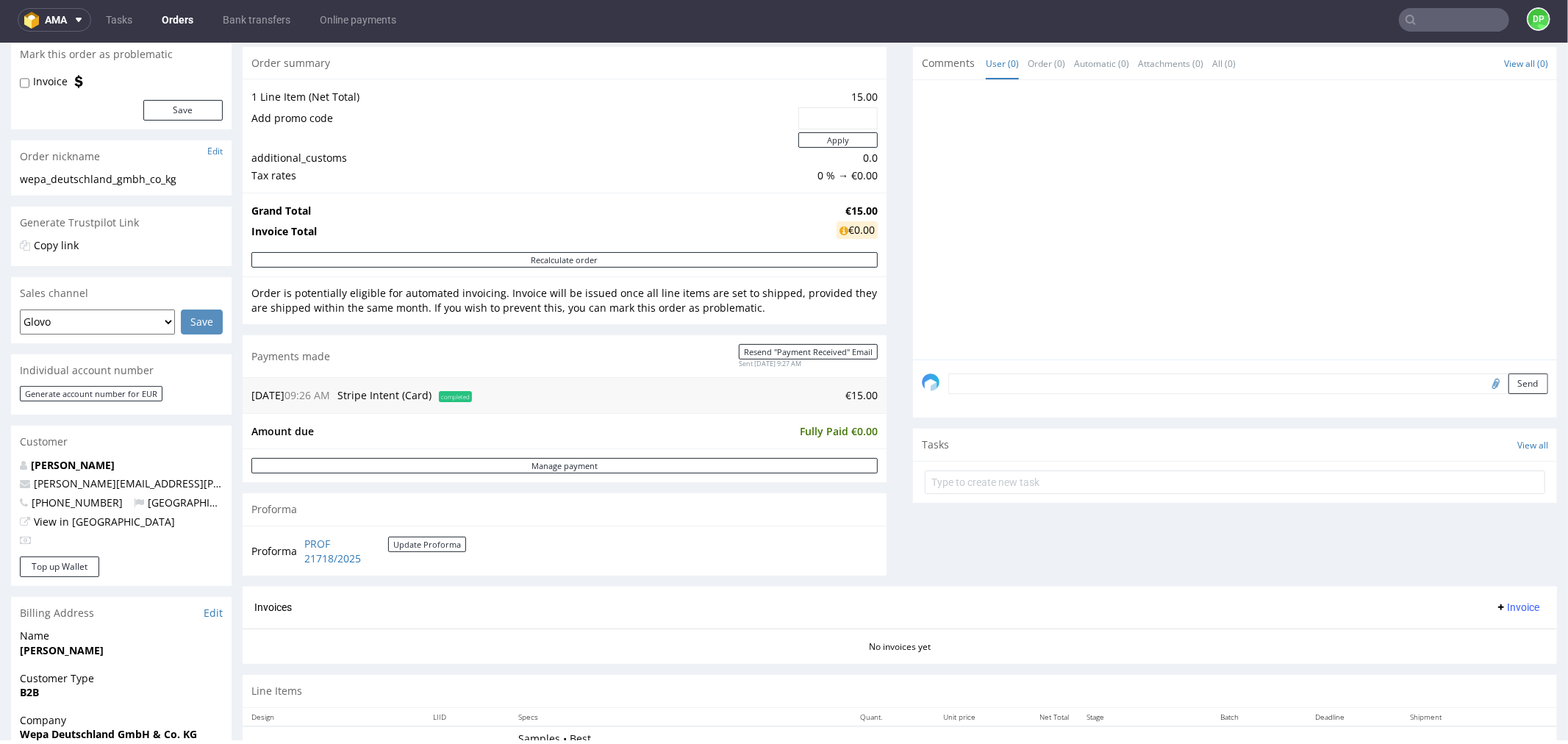
scroll to position [326, 0]
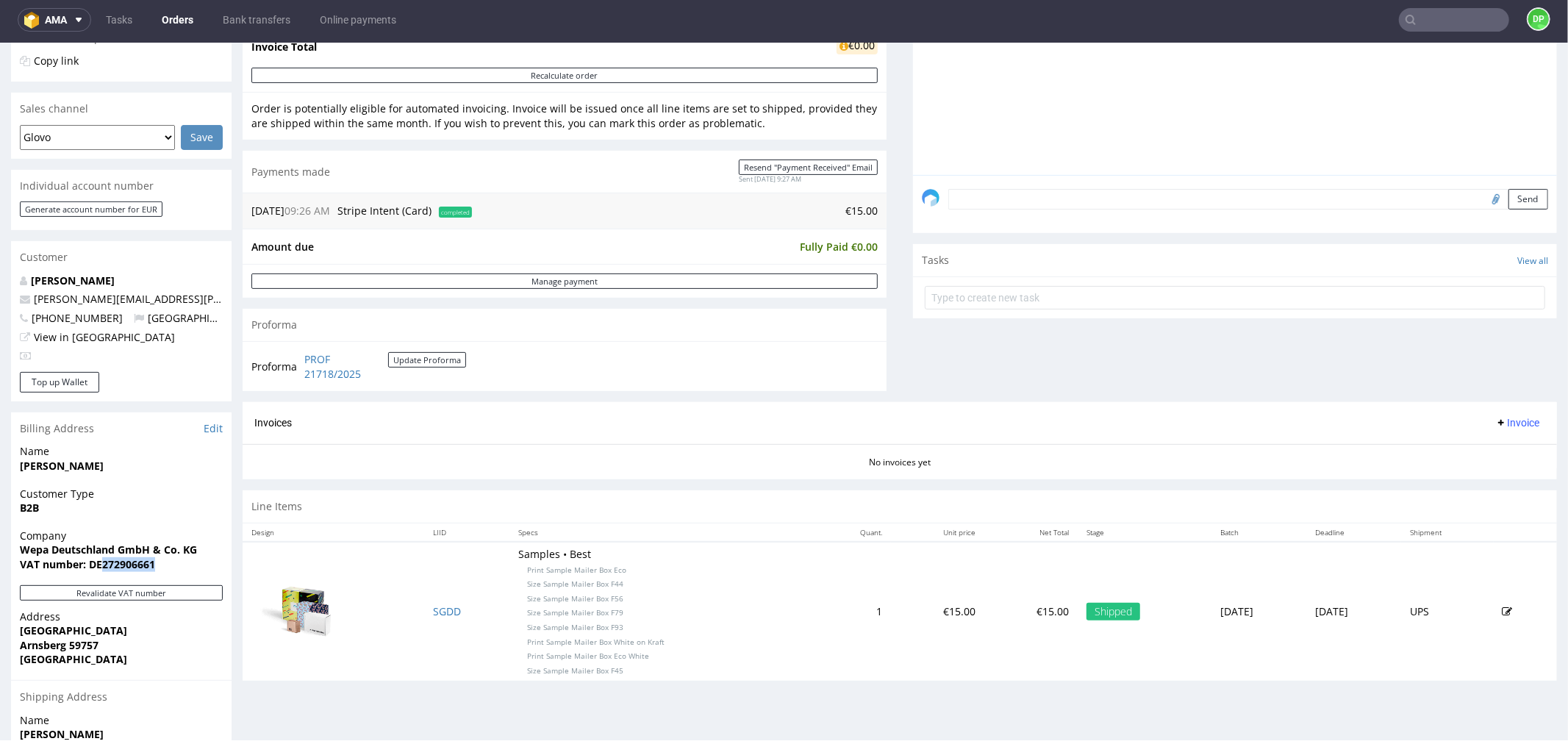
drag, startPoint x: 166, startPoint y: 567, endPoint x: 103, endPoint y: 579, distance: 64.1
click at [103, 579] on div "Company Wepa Deutschland GmbH & Co. KG VAT number: DE272906661" at bounding box center [121, 556] width 221 height 57
copy strong "272906661"
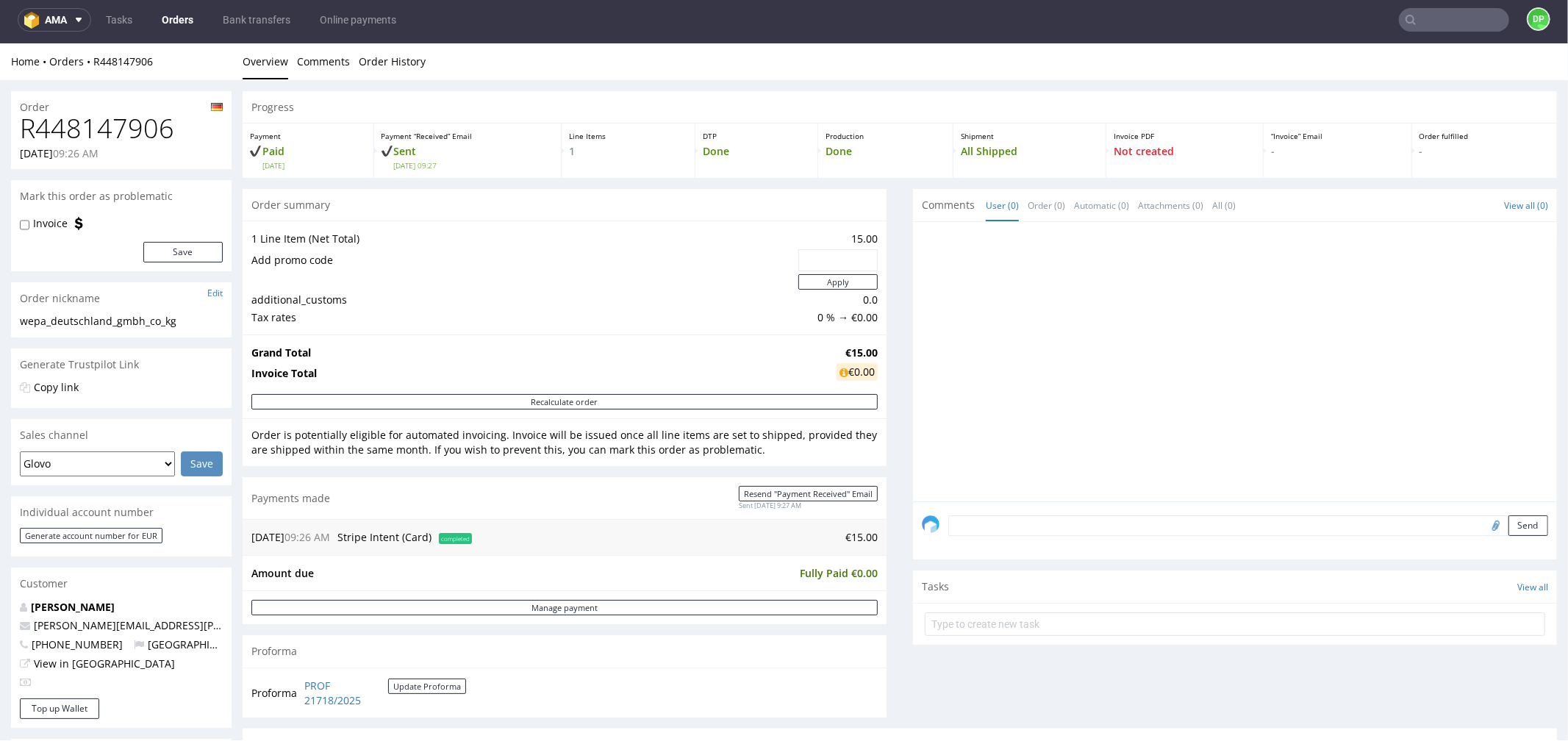
scroll to position [0, 0]
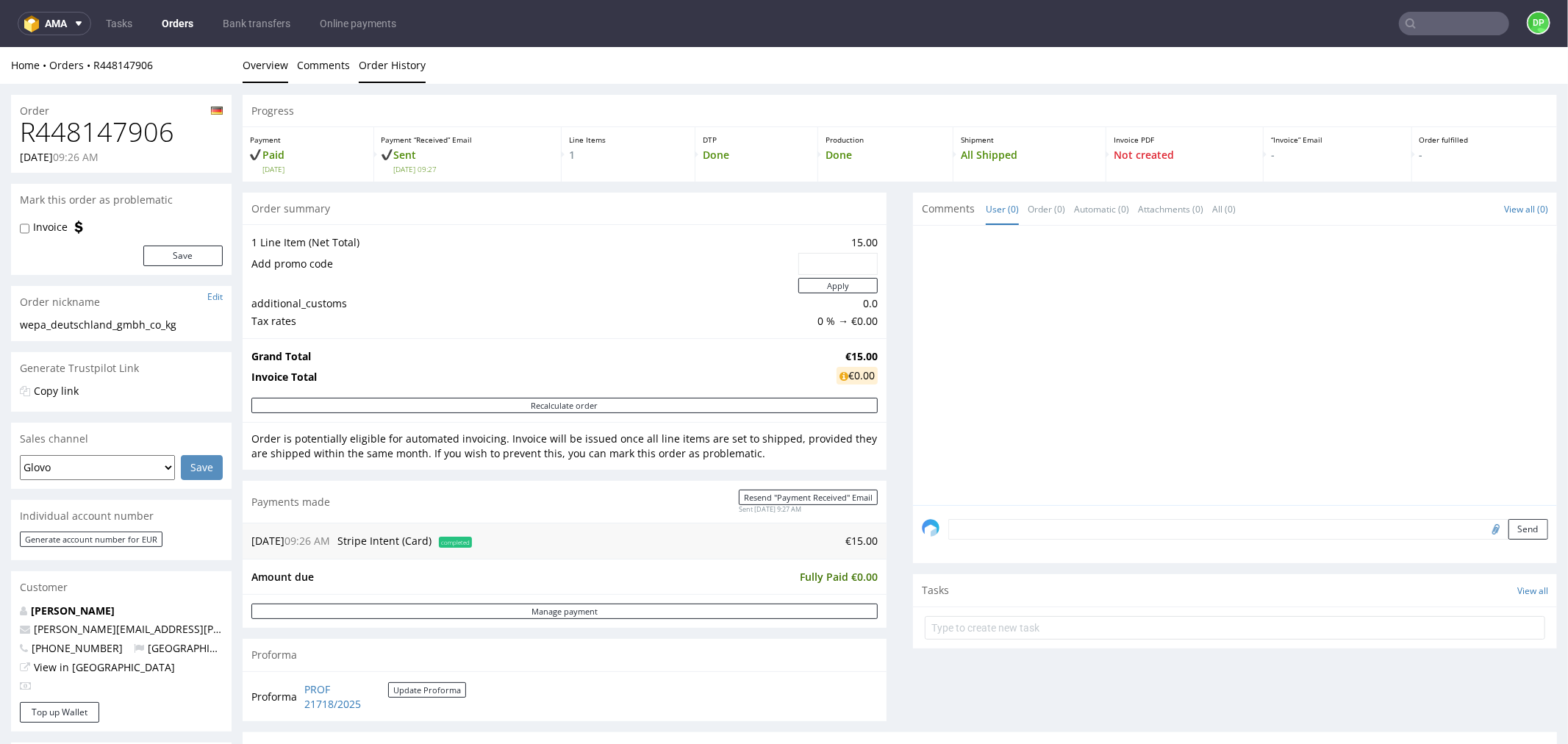
click at [369, 69] on link "Order History" at bounding box center [392, 64] width 67 height 36
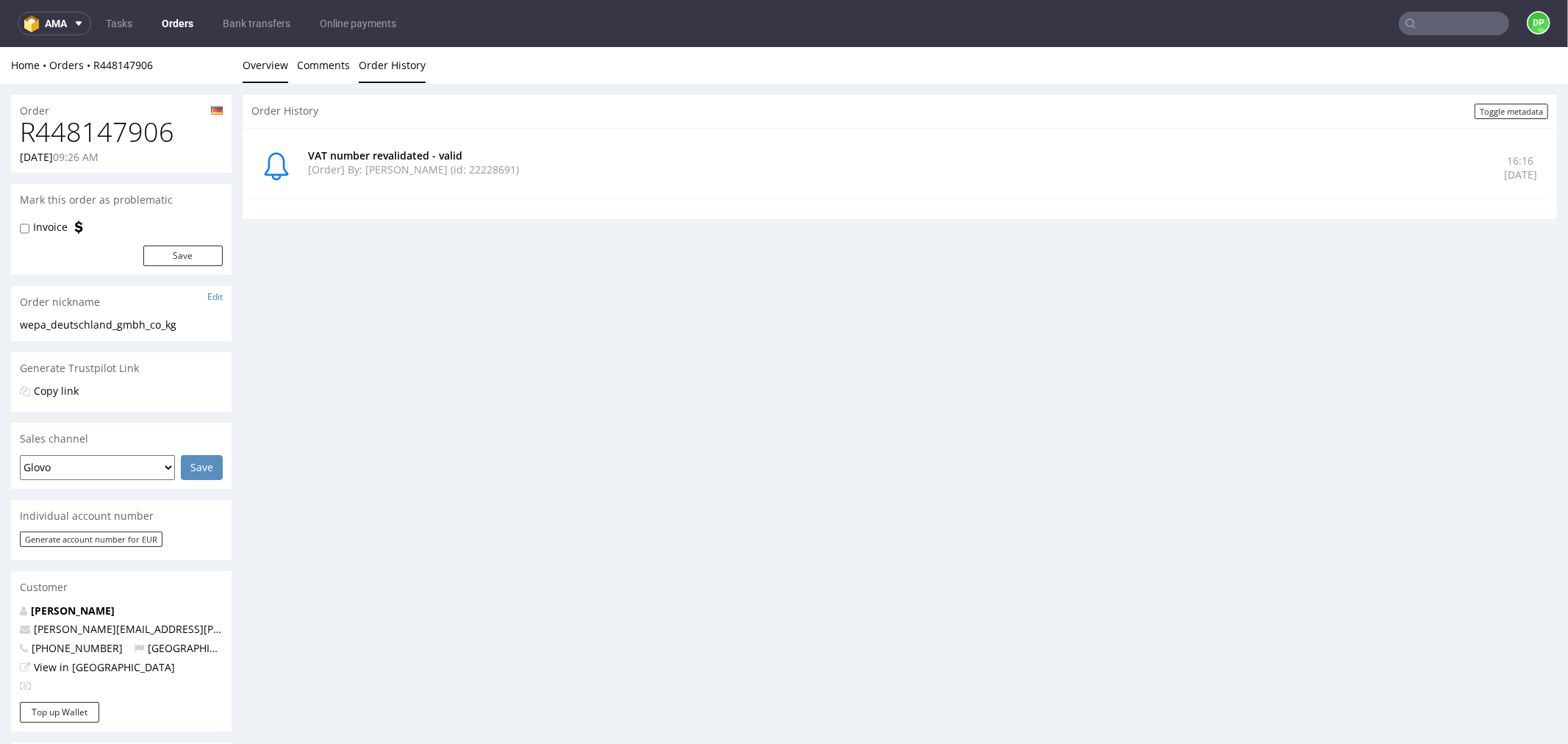
click at [277, 74] on link "Overview" at bounding box center [265, 64] width 46 height 36
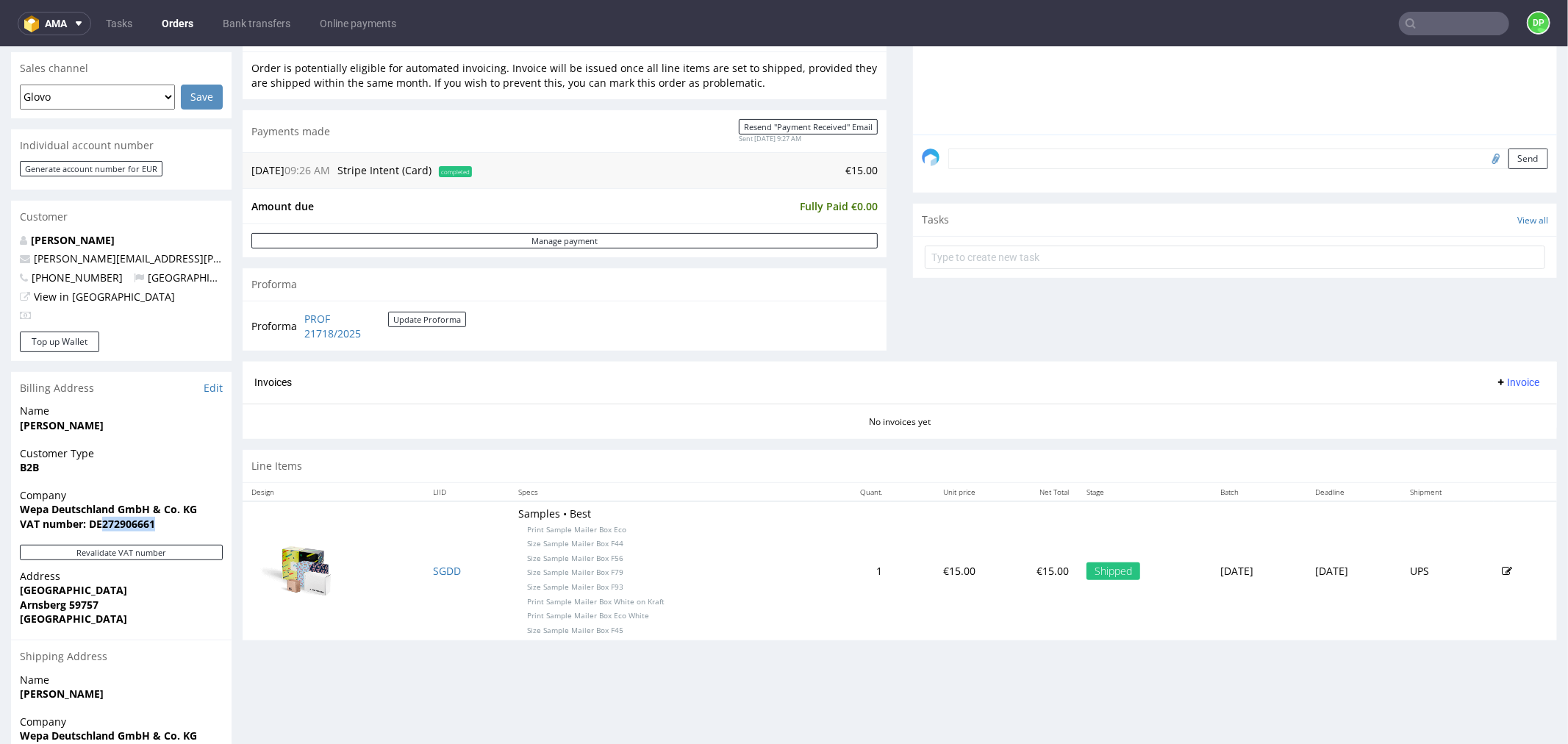
scroll to position [500, 0]
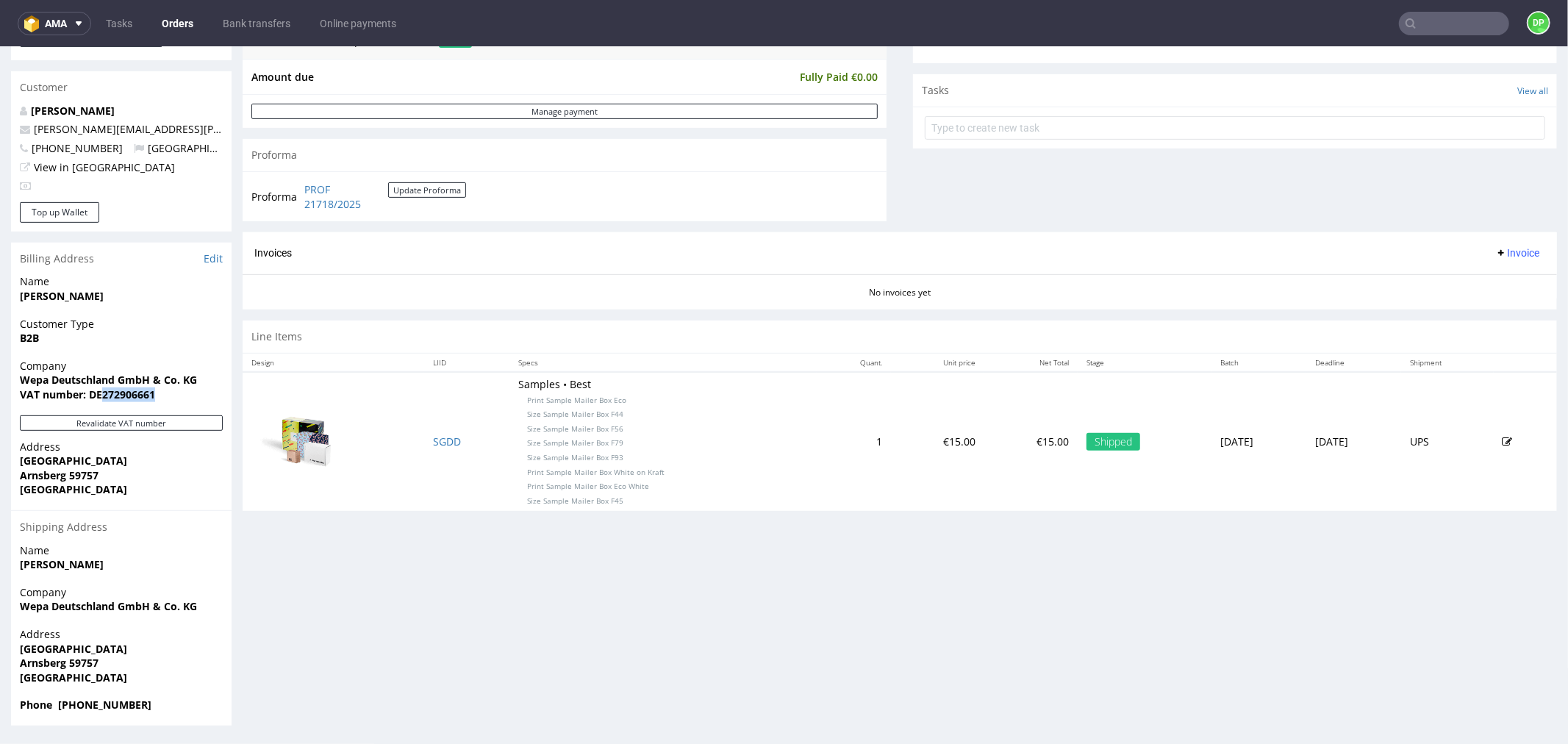
click at [1501, 254] on span "Invoice" at bounding box center [1517, 252] width 44 height 12
click at [1459, 280] on span "Generate" at bounding box center [1492, 284] width 71 height 14
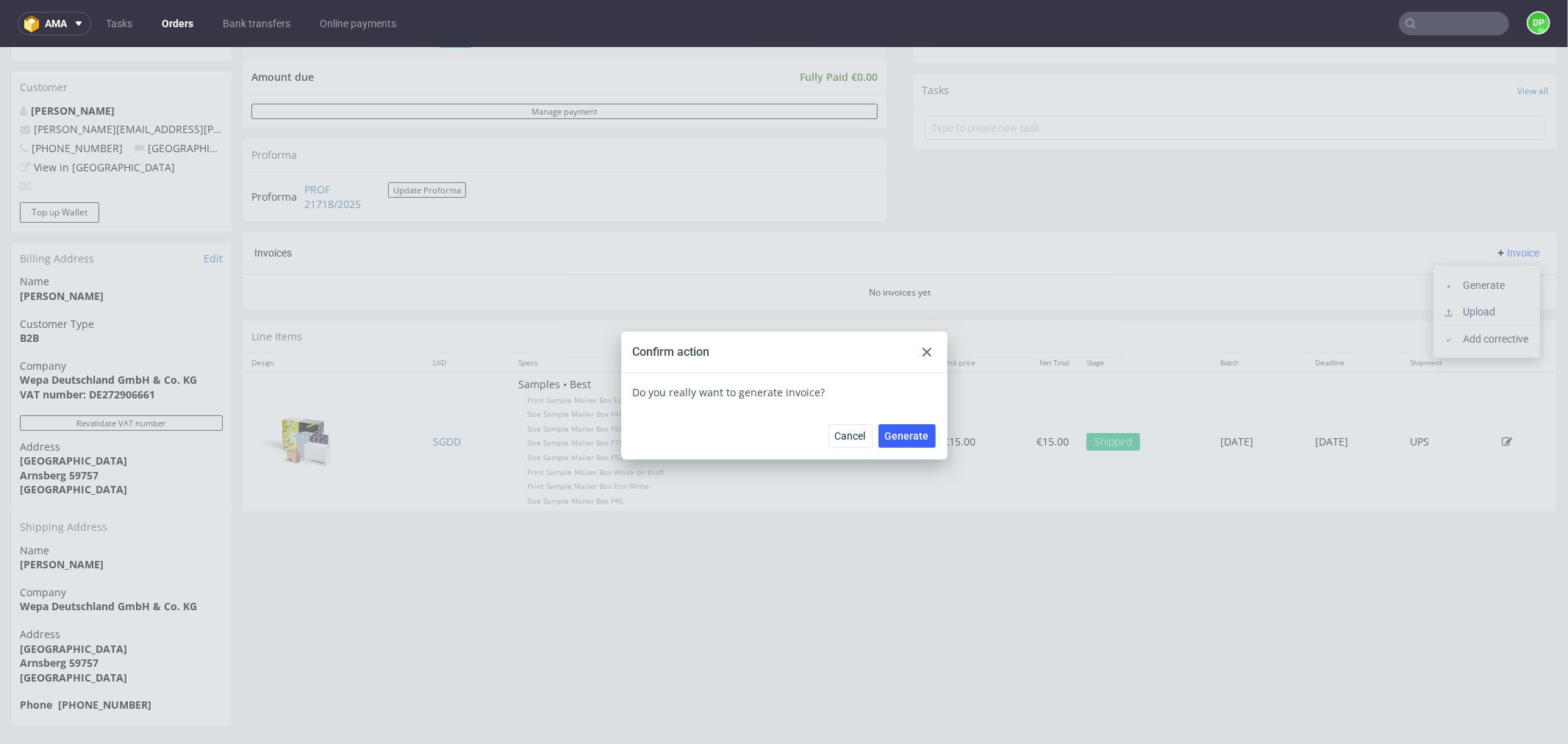
click at [903, 446] on div "Cancel Generate" at bounding box center [785, 435] width 327 height 48
click at [901, 433] on span "Generate" at bounding box center [907, 435] width 44 height 10
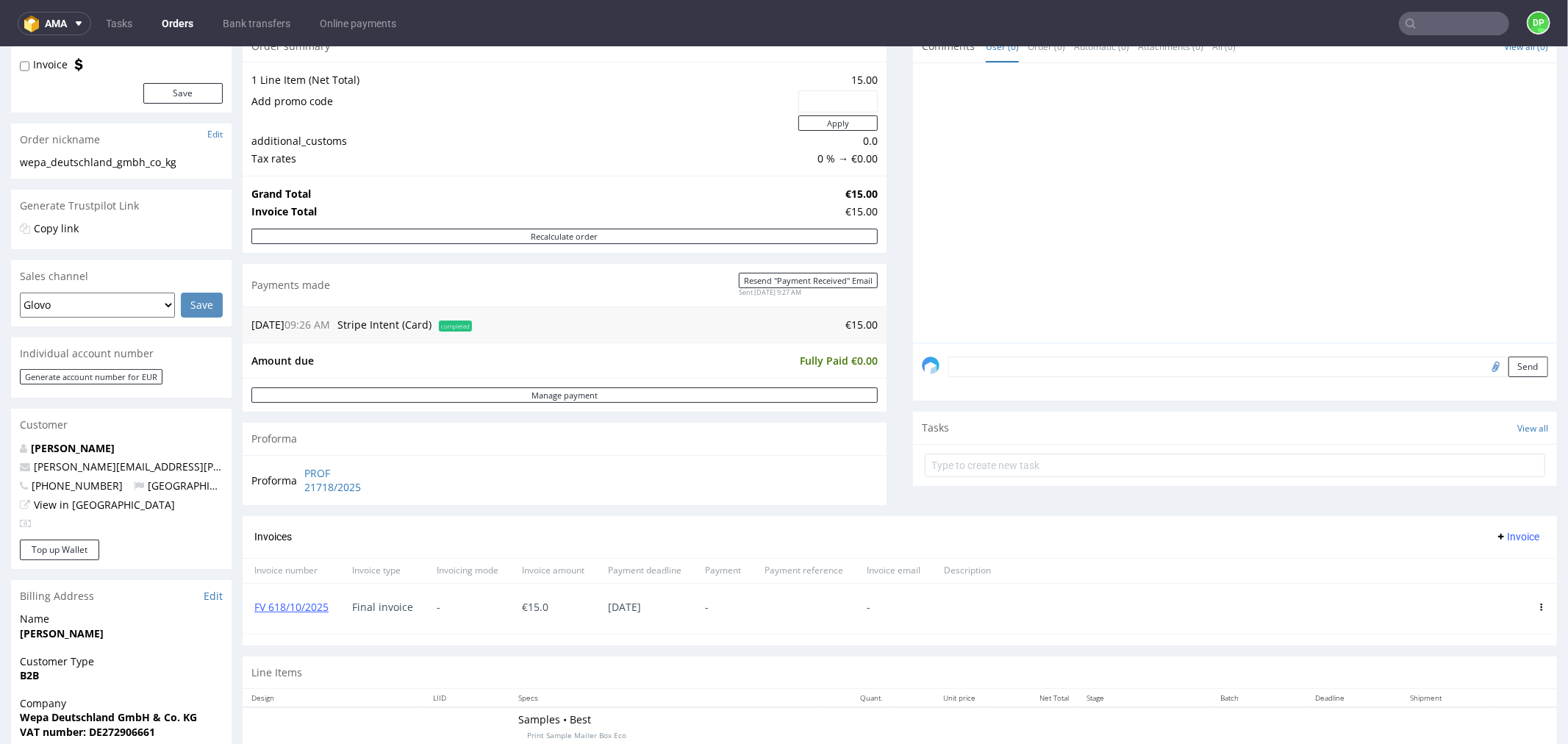
scroll to position [163, 0]
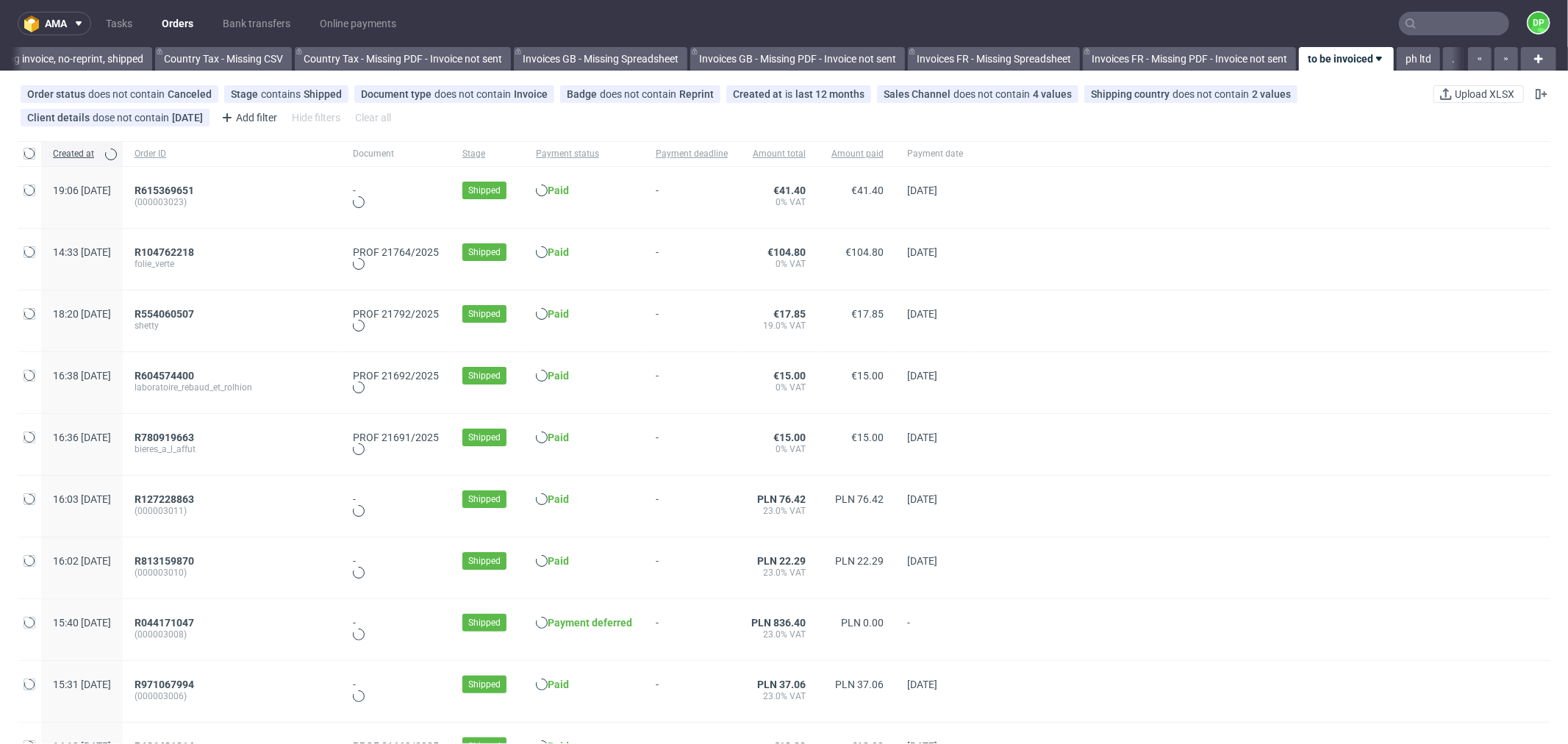
scroll to position [0, 1445]
click at [228, 307] on div "R554060507 shetty" at bounding box center [232, 321] width 218 height 61
click at [194, 313] on span "R554060507" at bounding box center [164, 313] width 60 height 12
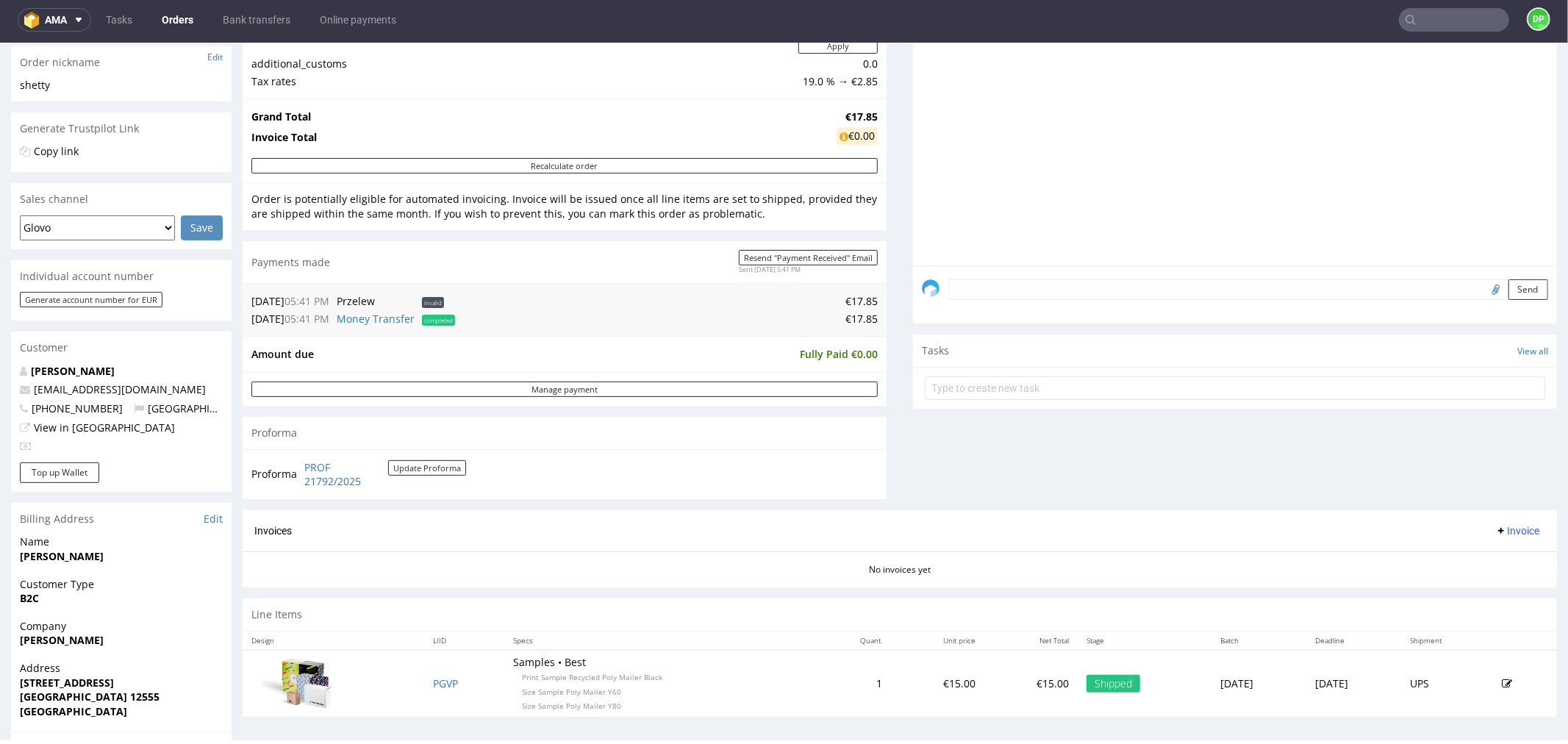
scroll to position [408, 0]
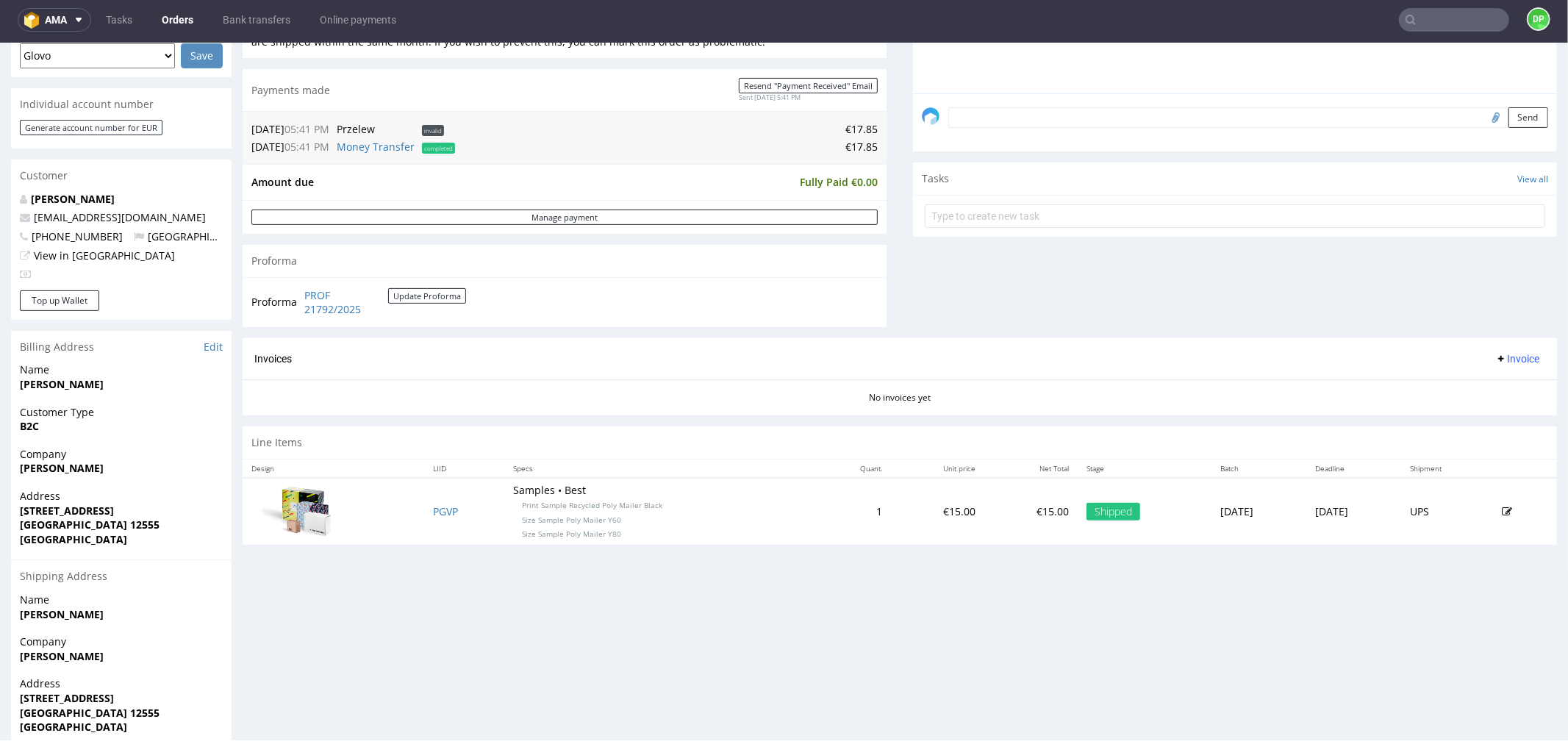
click at [1496, 360] on span "Invoice" at bounding box center [1517, 357] width 44 height 12
click at [1495, 383] on span "Generate" at bounding box center [1492, 390] width 71 height 14
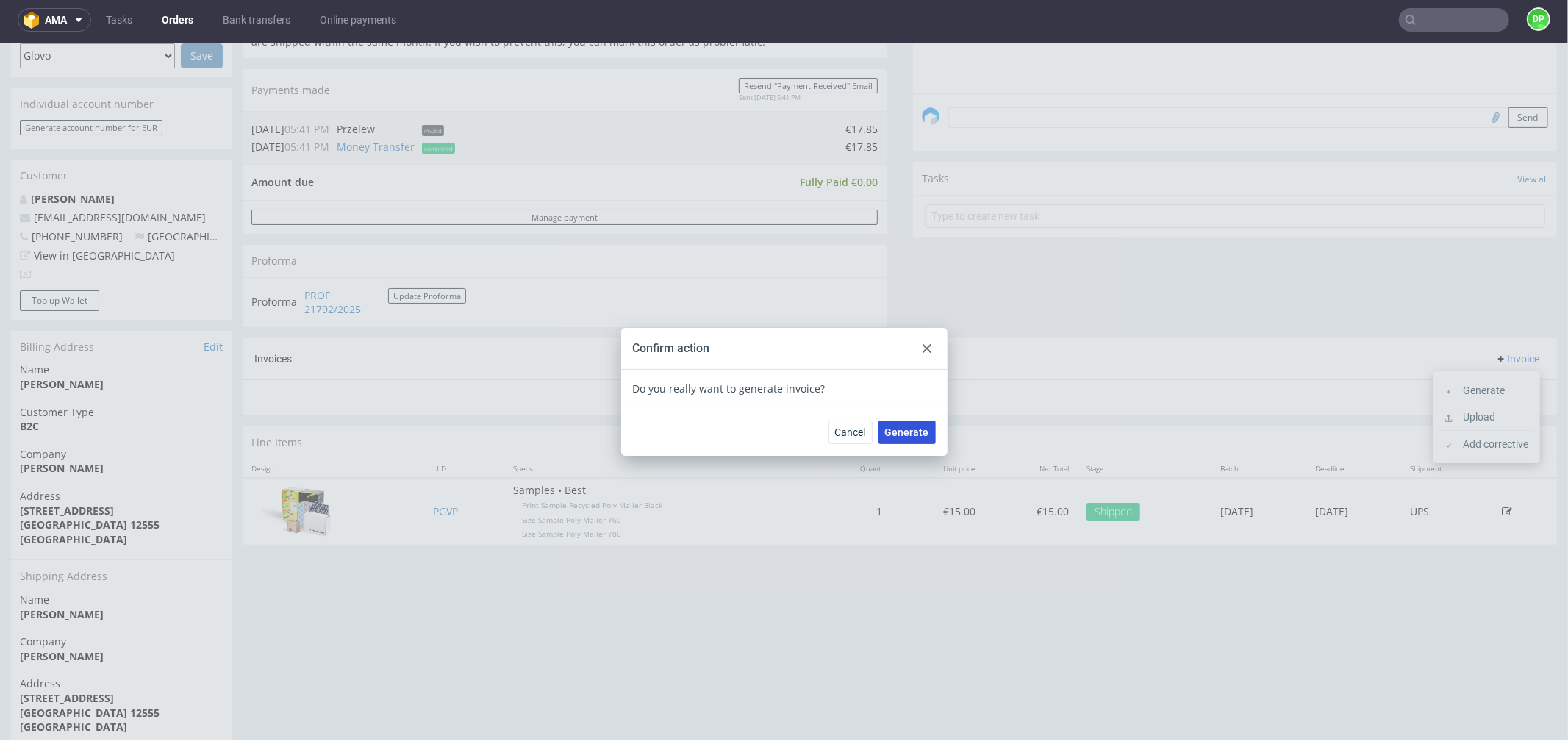
click at [904, 427] on span "Generate" at bounding box center [907, 431] width 44 height 10
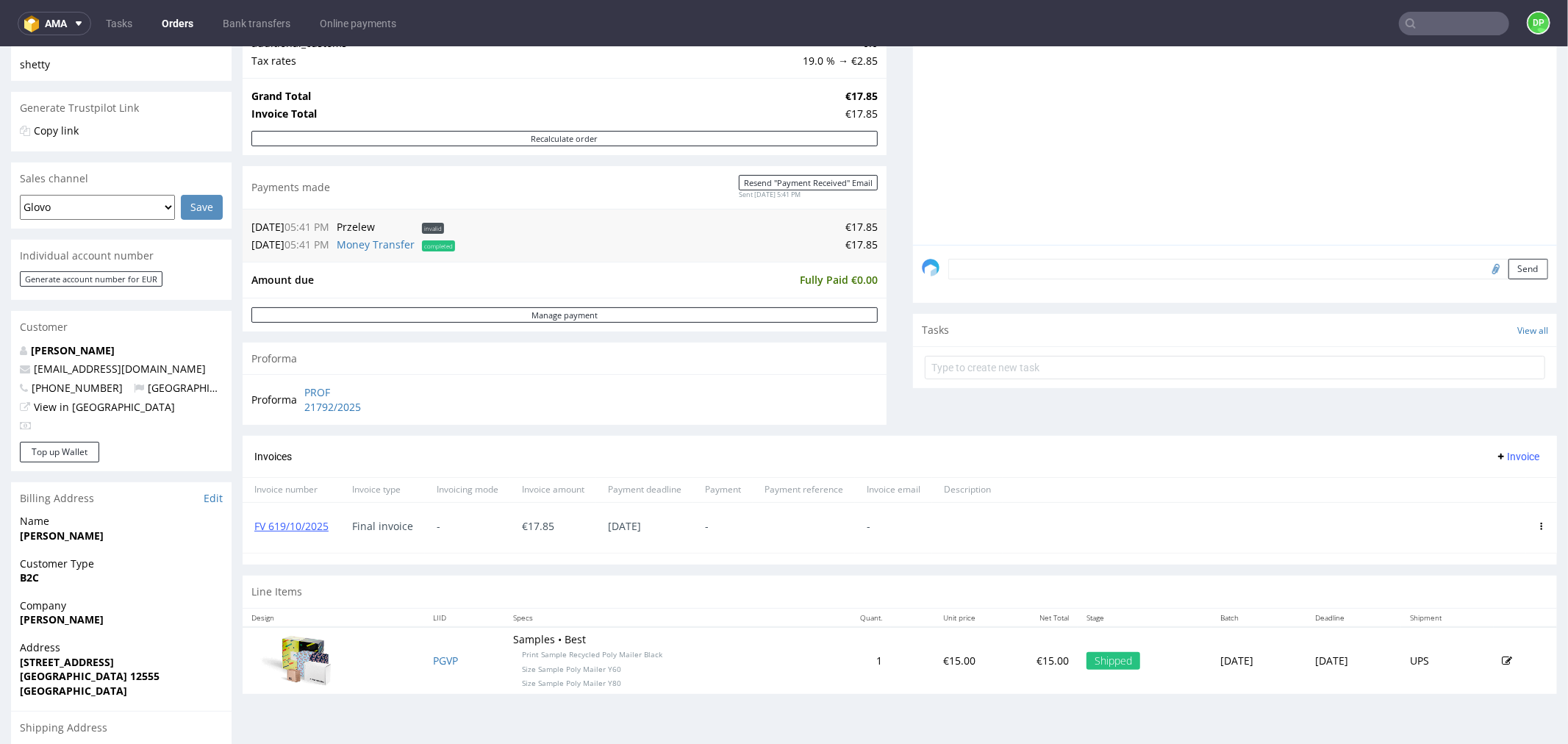
scroll to position [326, 0]
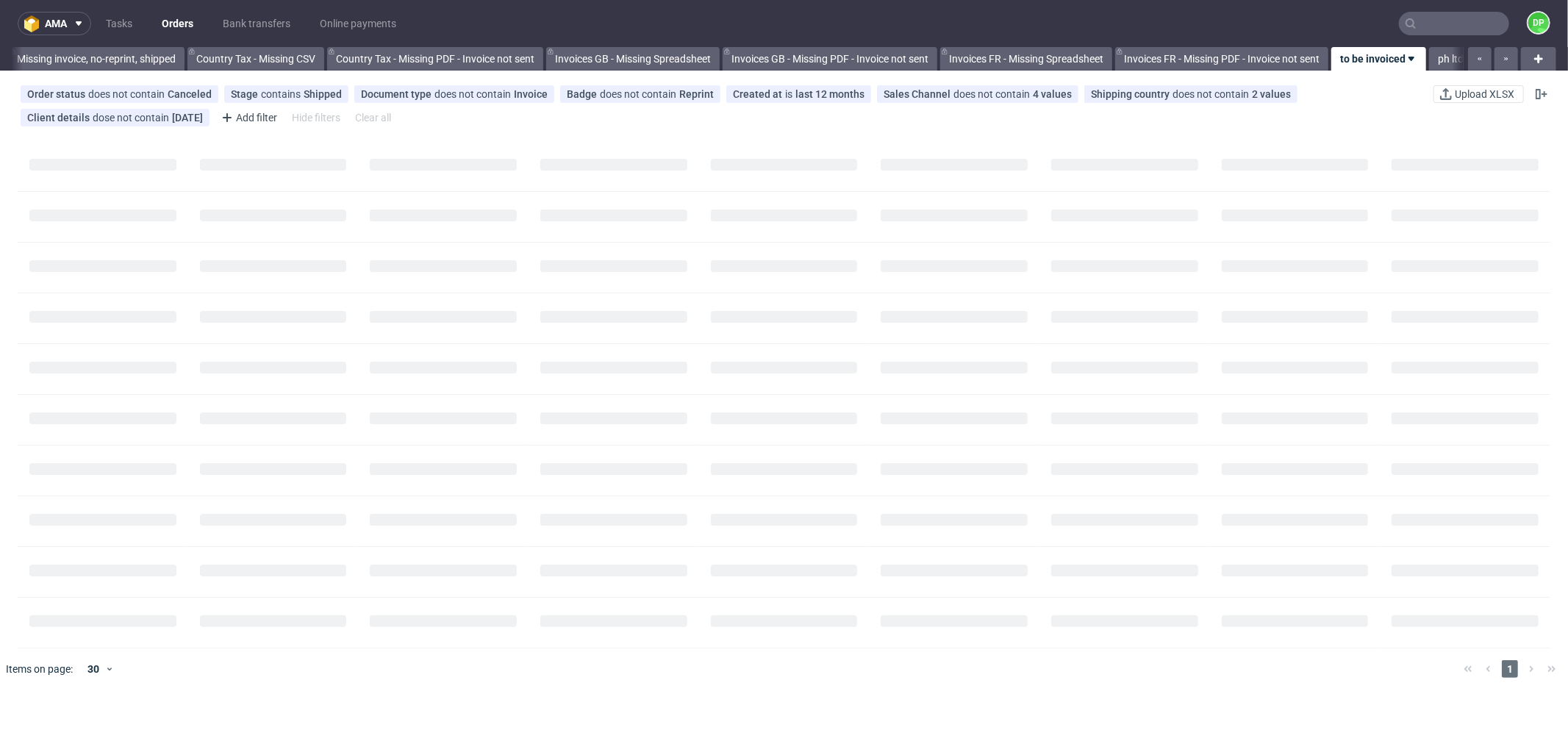
scroll to position [0, 1445]
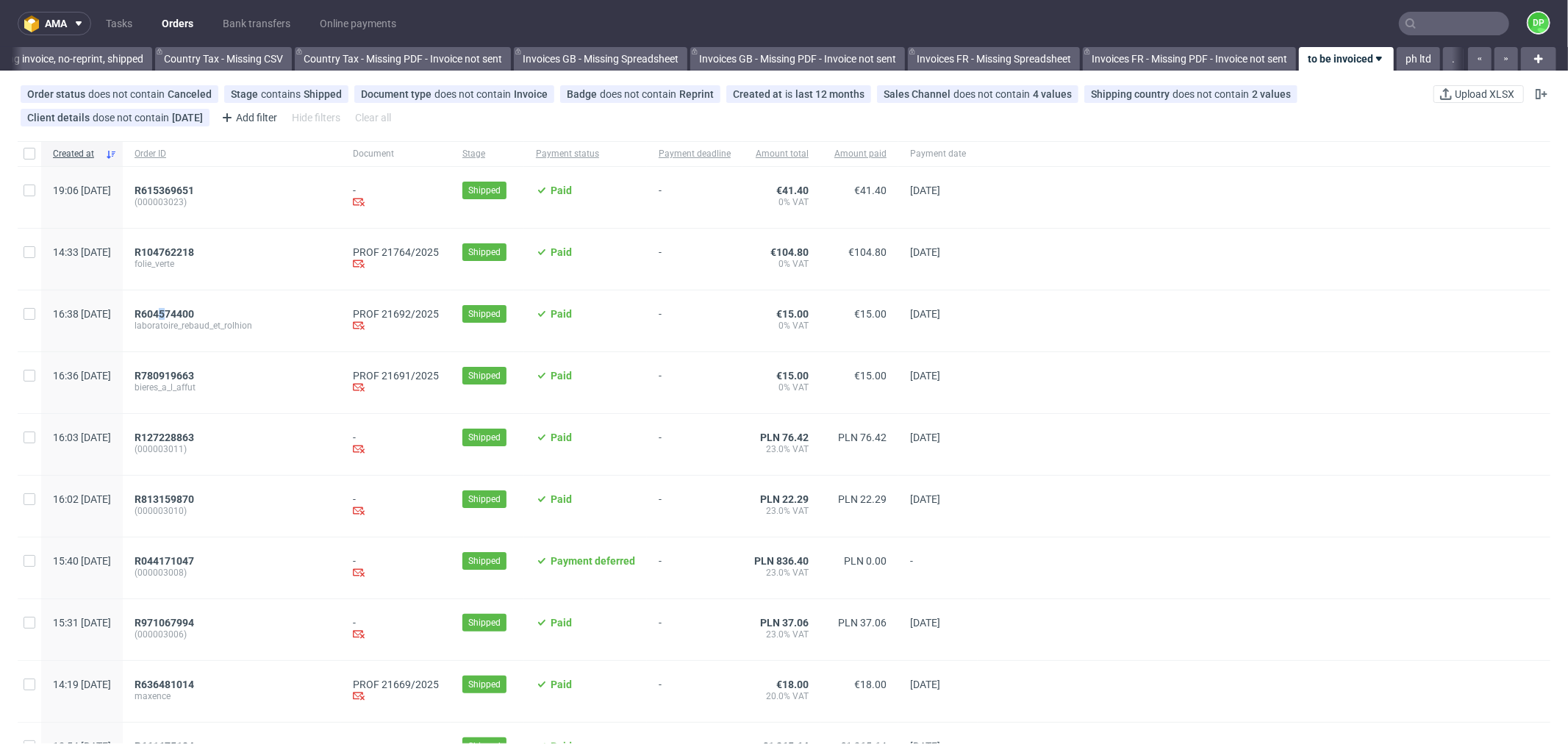
drag, startPoint x: 203, startPoint y: 307, endPoint x: 208, endPoint y: 300, distance: 8.6
click at [208, 300] on div "R604574400 laboratoire_rebaud_et_rolhion" at bounding box center [232, 321] width 218 height 61
click at [194, 312] on span "R604574400" at bounding box center [164, 313] width 60 height 12
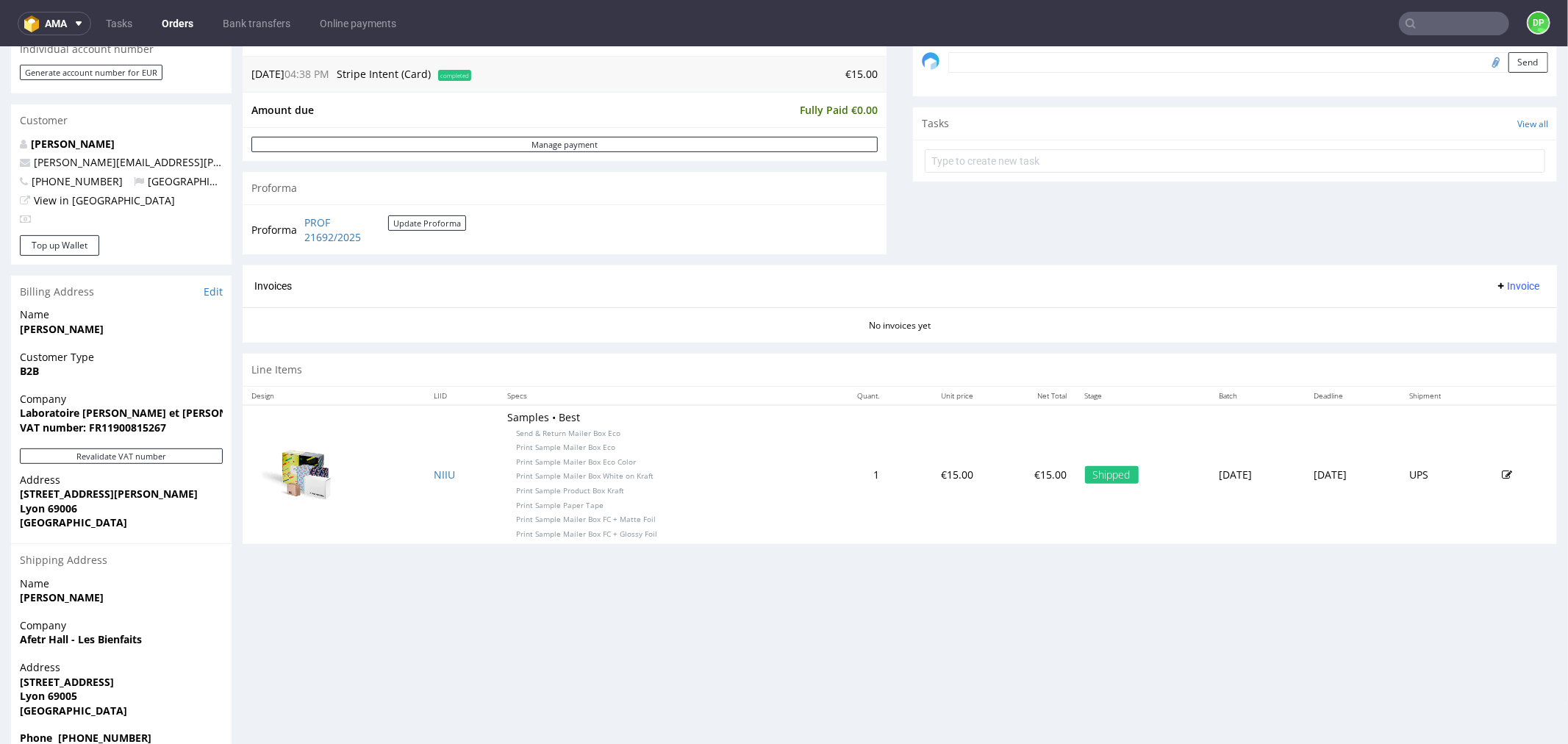
scroll to position [490, 0]
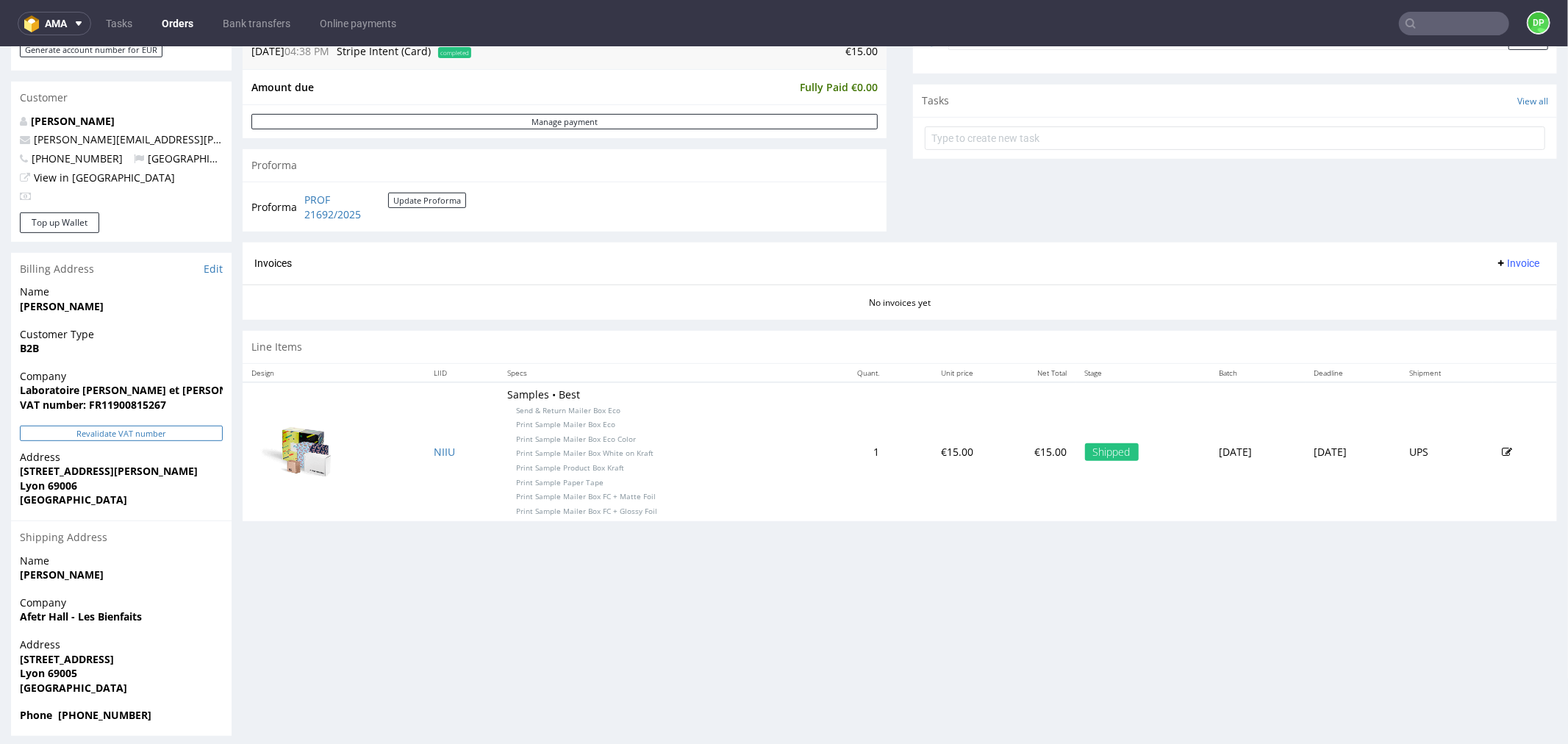
click at [138, 430] on button "Revalidate VAT number" at bounding box center [121, 432] width 203 height 15
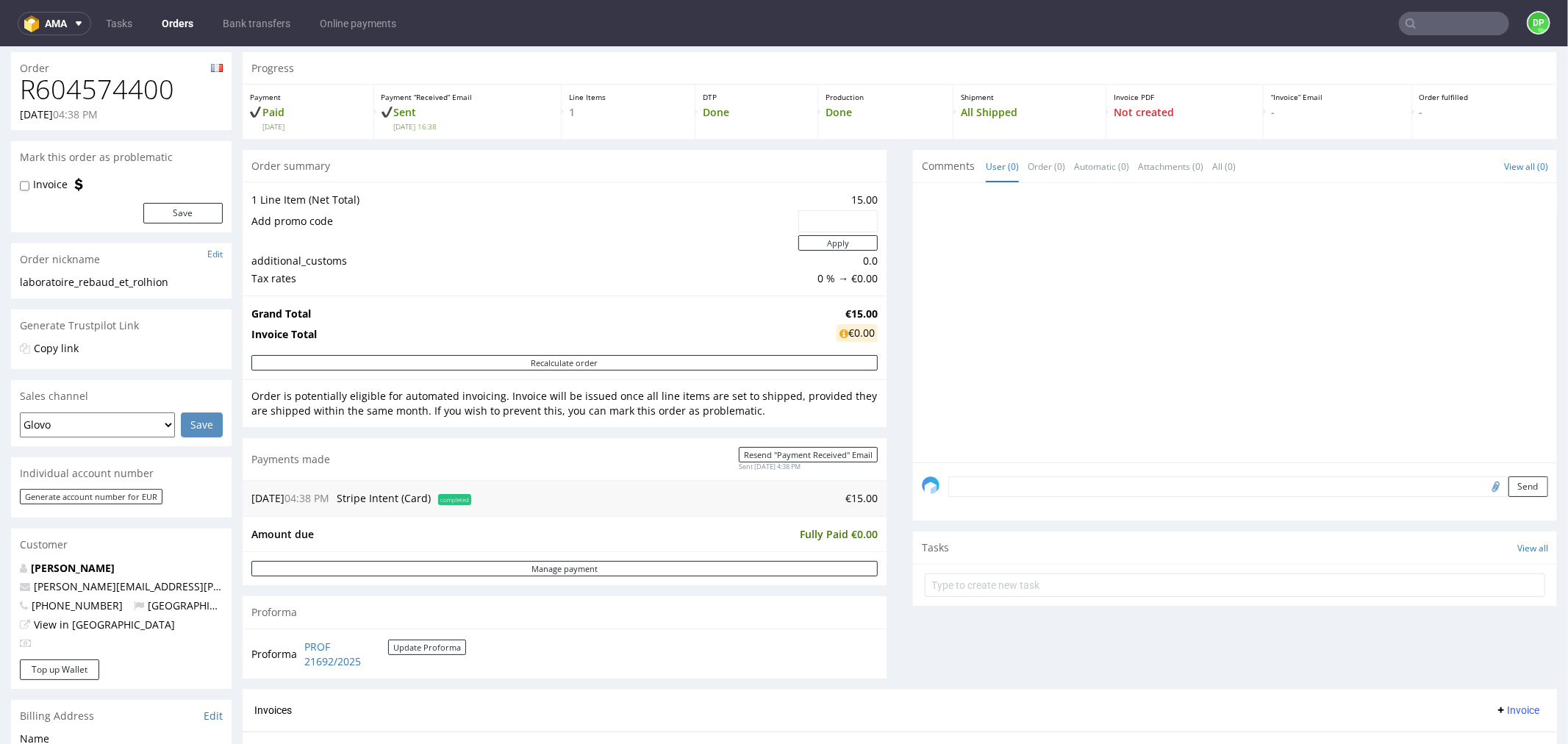
scroll to position [0, 0]
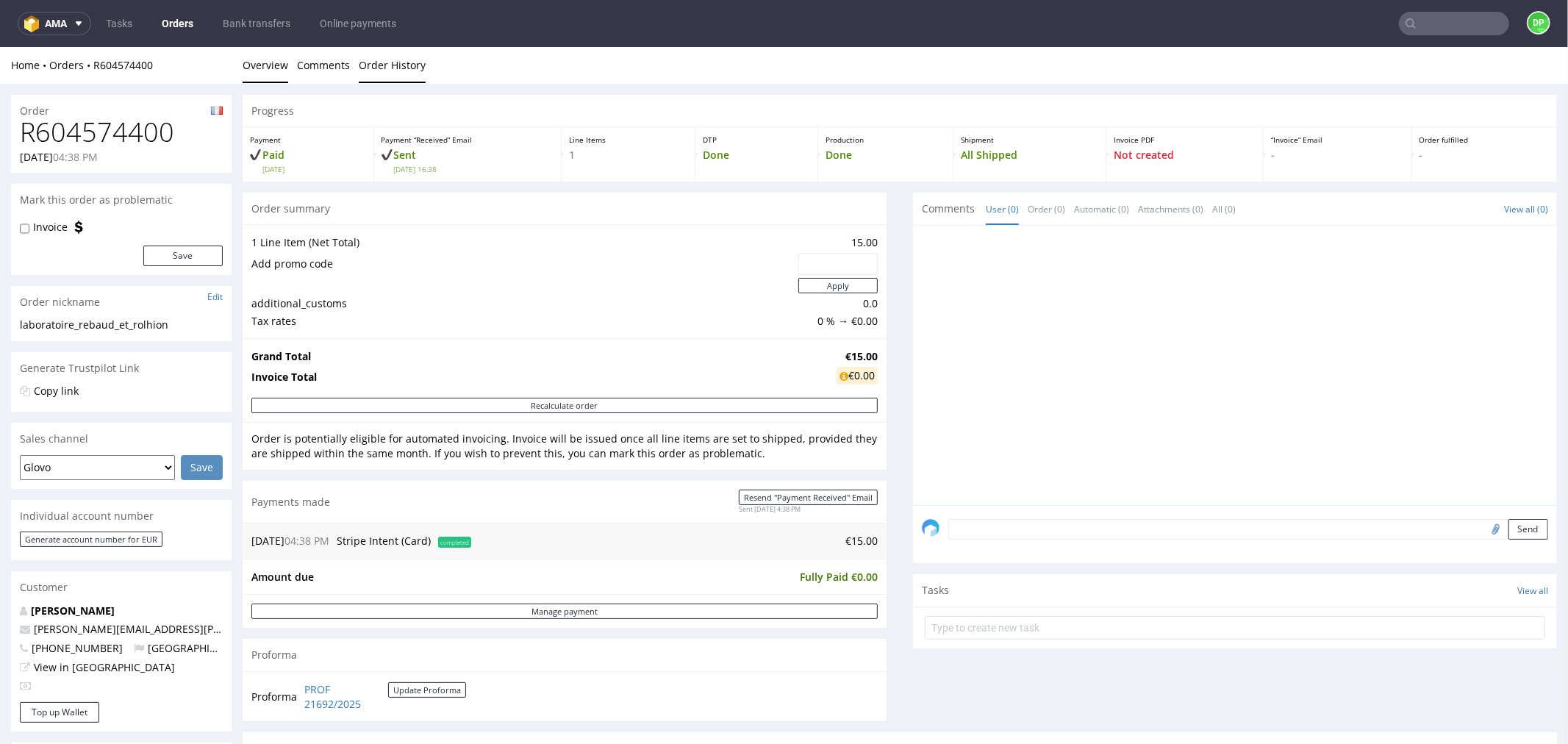
click at [407, 77] on link "Order History" at bounding box center [392, 64] width 67 height 36
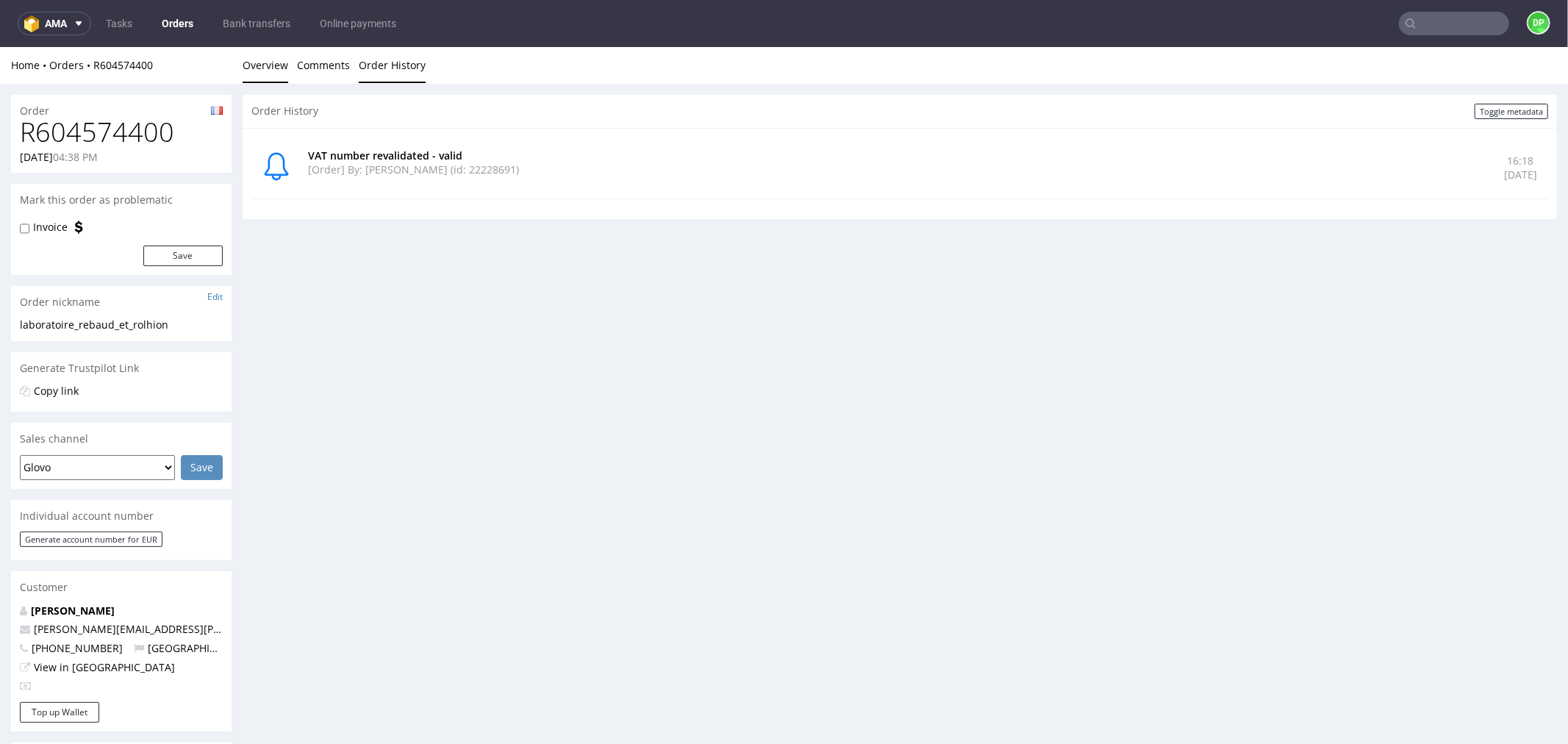
click at [268, 75] on link "Overview" at bounding box center [265, 64] width 46 height 36
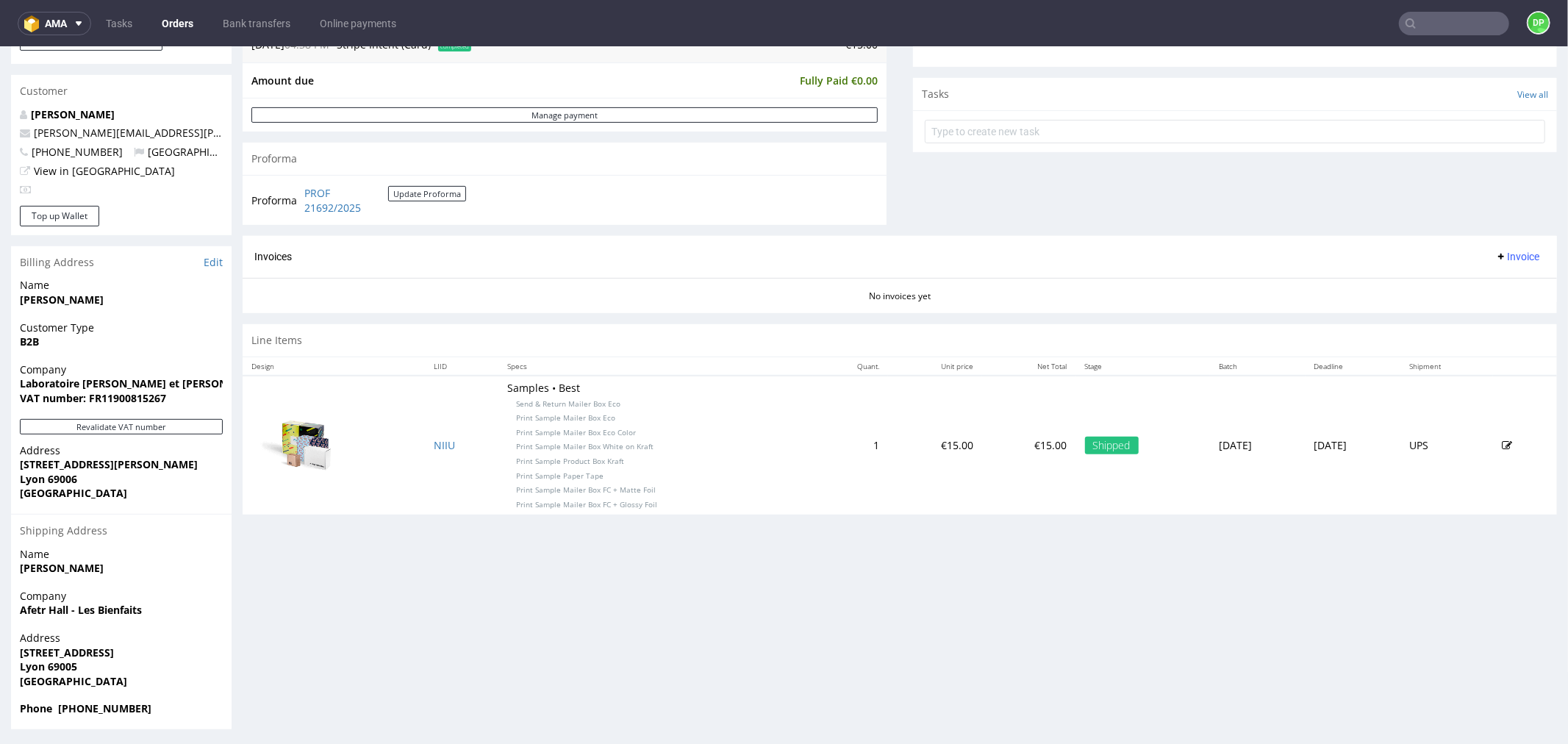
scroll to position [500, 0]
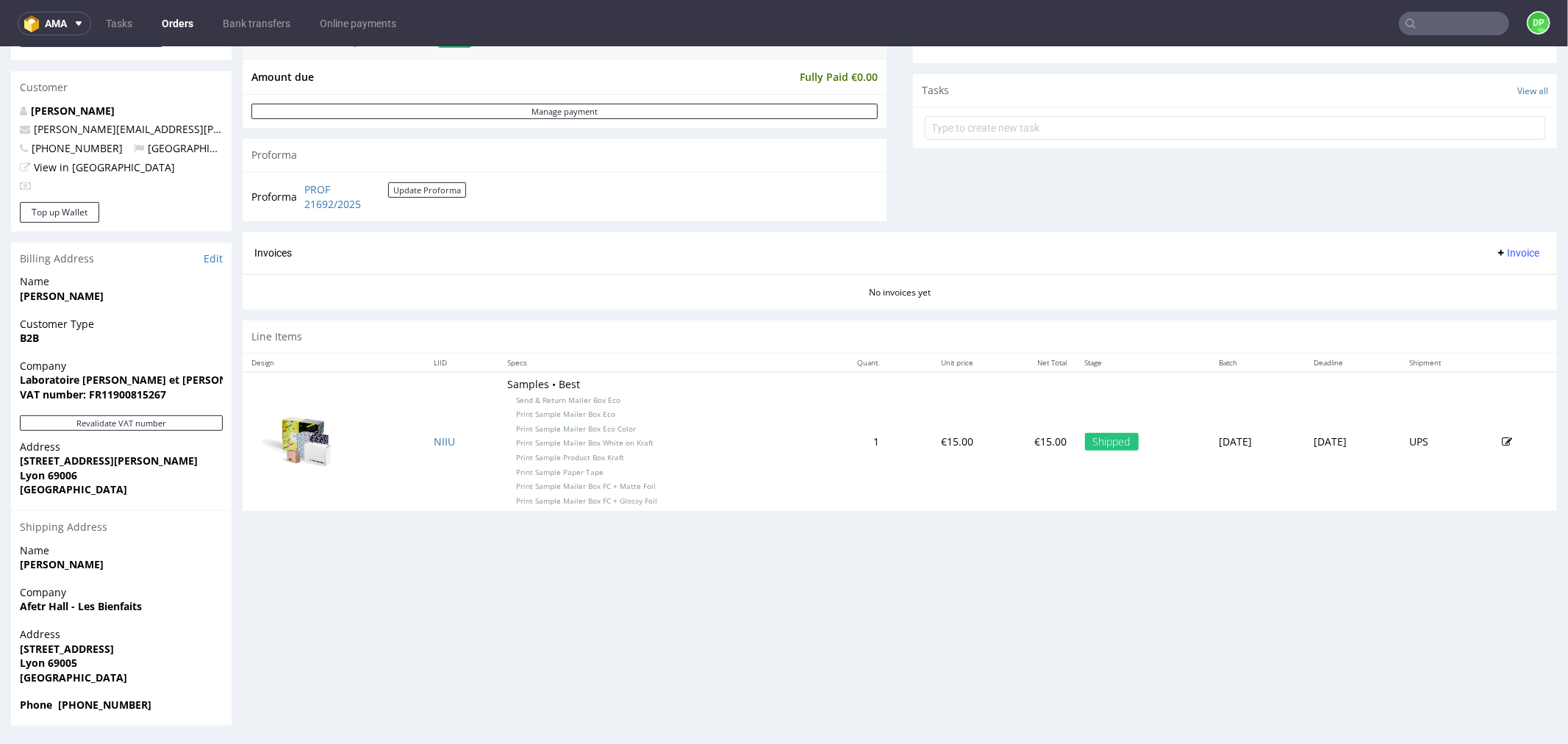
click at [1494, 254] on button "Invoice" at bounding box center [1517, 253] width 56 height 18
click at [1449, 284] on icon at bounding box center [1449, 286] width 7 height 7
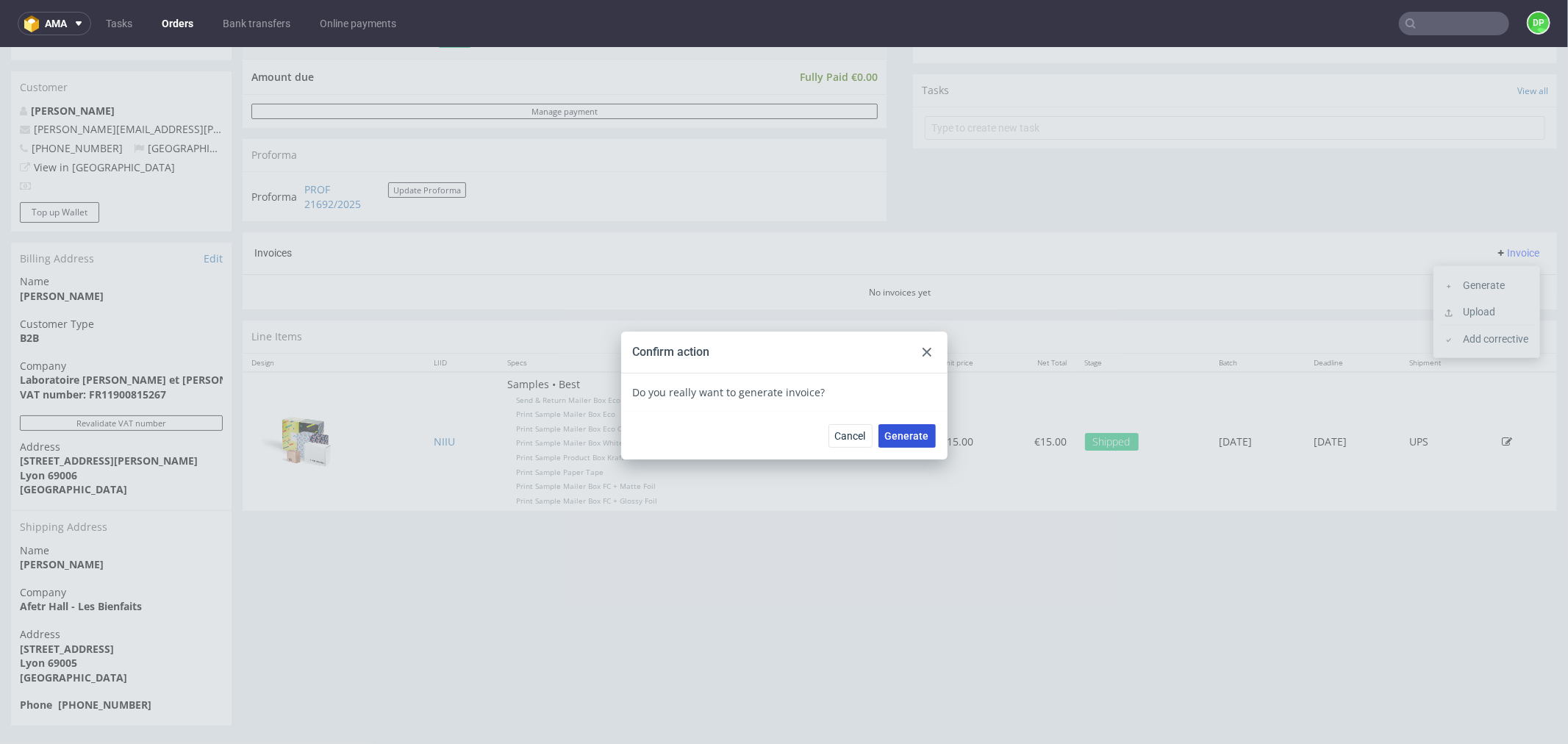
click at [895, 445] on button "Generate" at bounding box center [908, 435] width 58 height 23
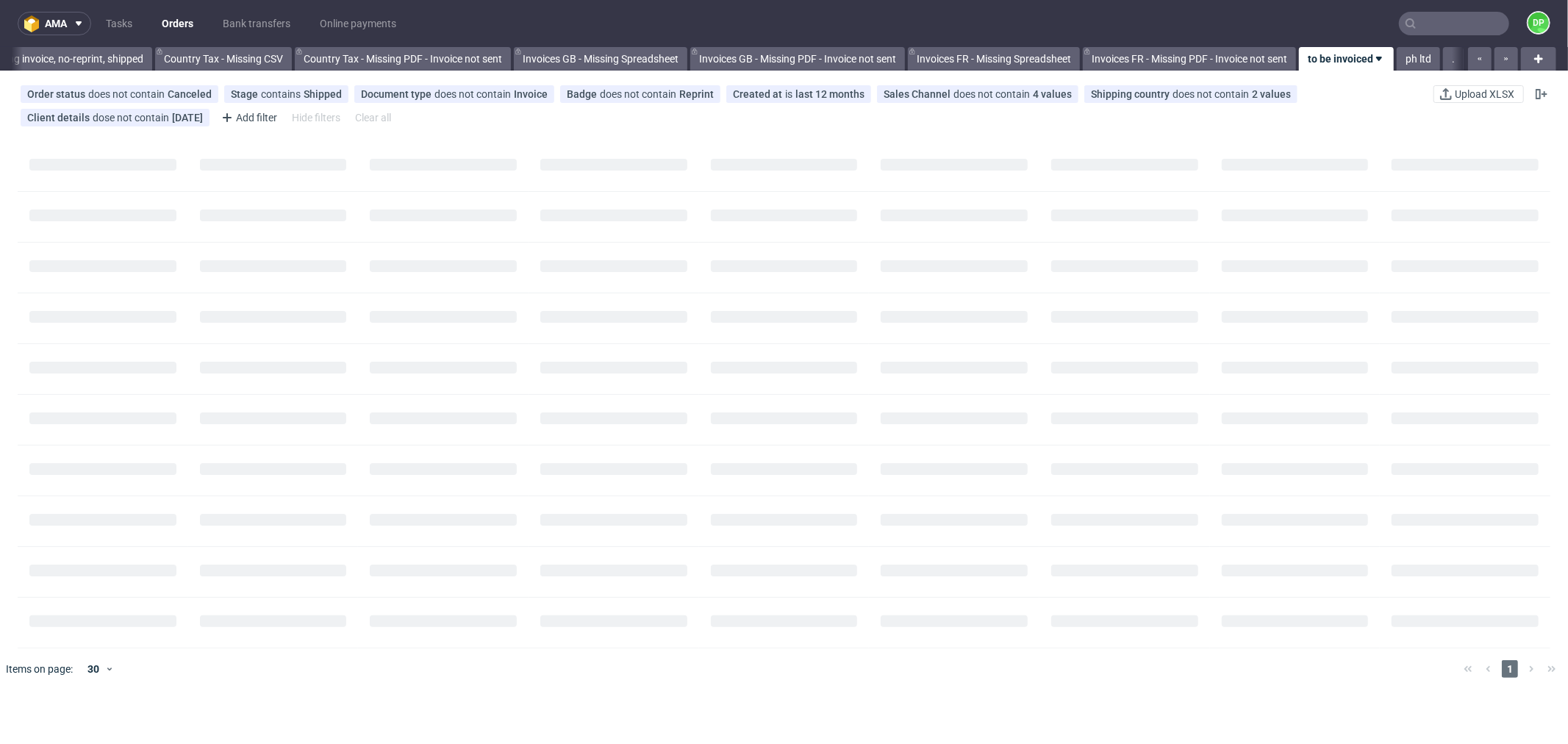
scroll to position [0, 1445]
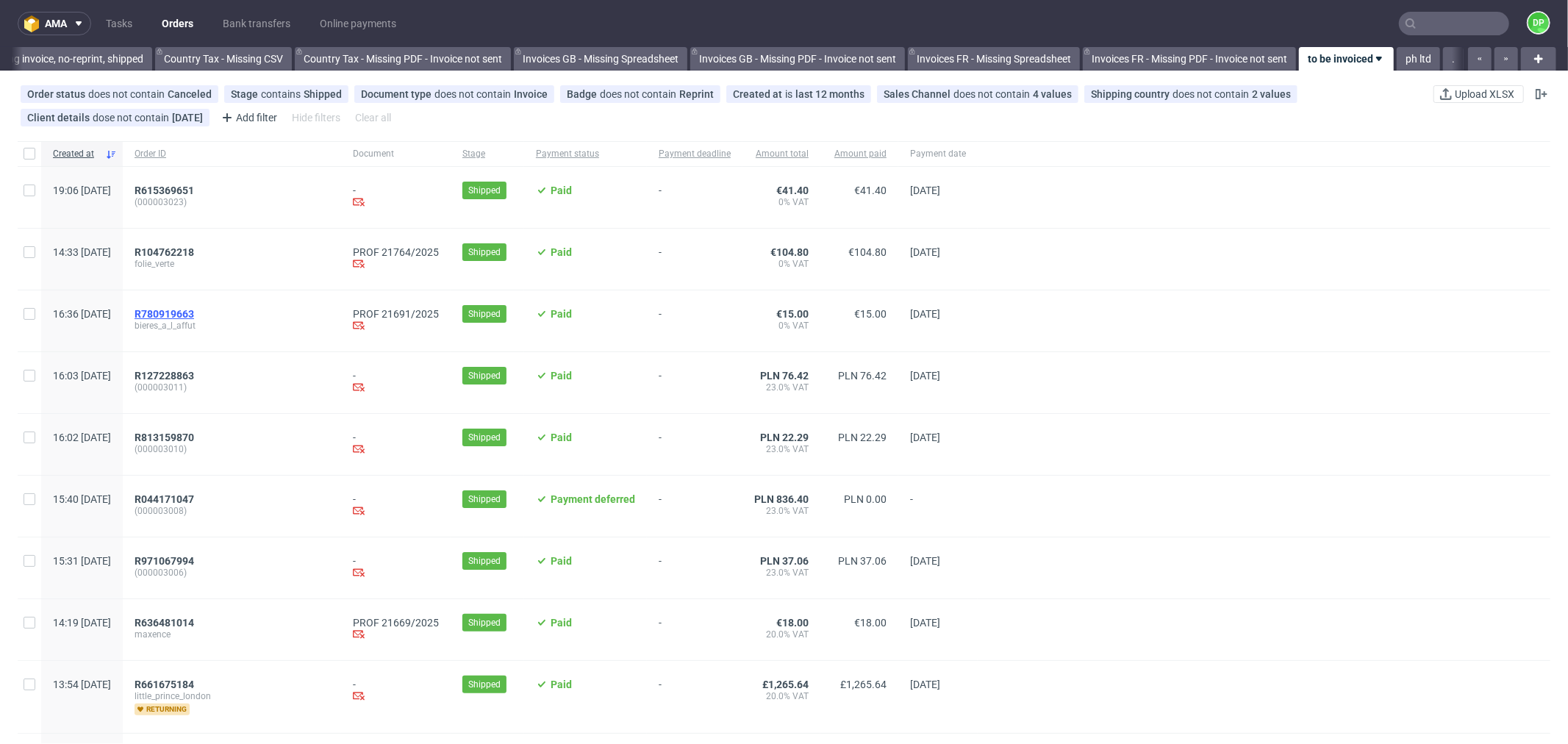
click at [194, 308] on span "R780919663" at bounding box center [164, 313] width 60 height 12
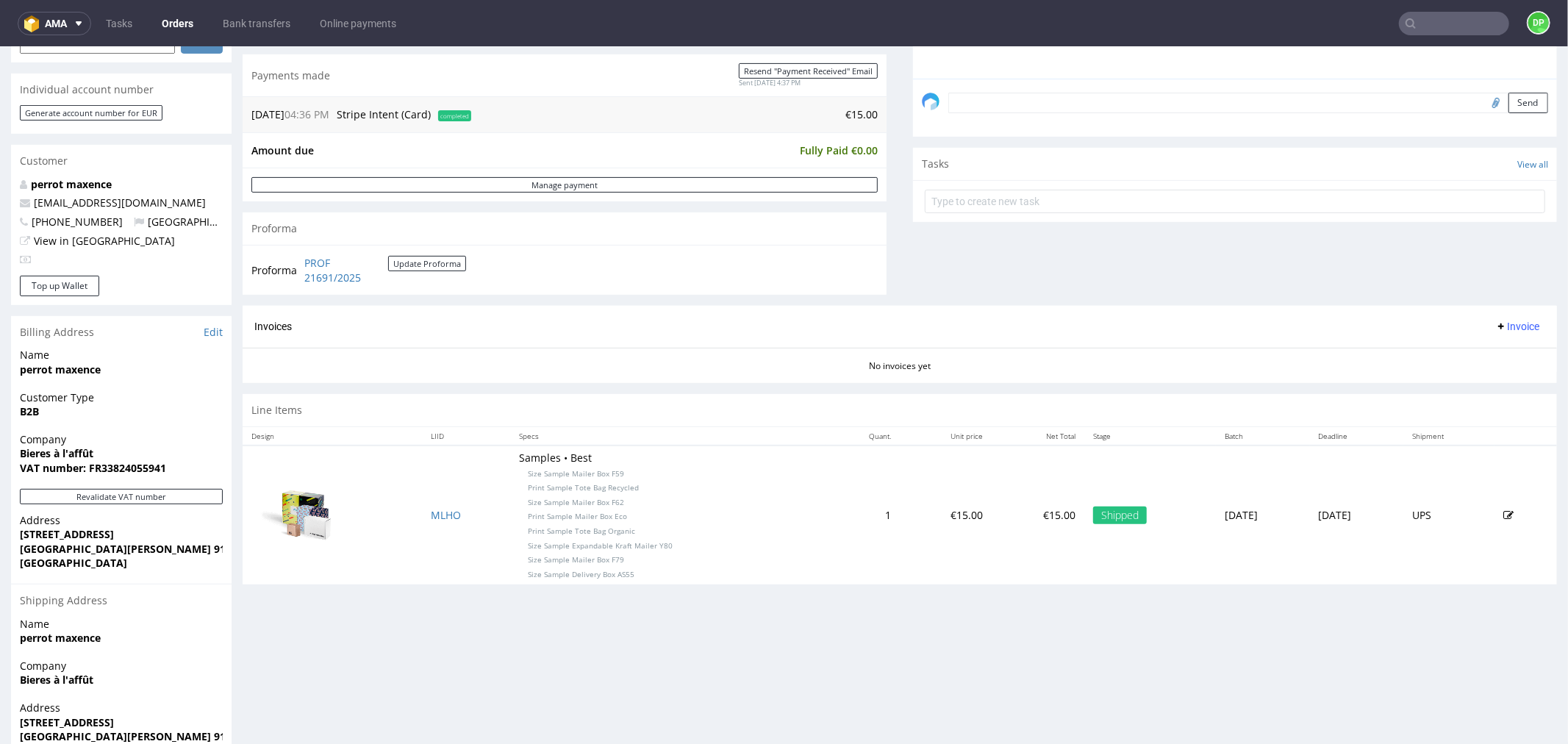
scroll to position [434, 0]
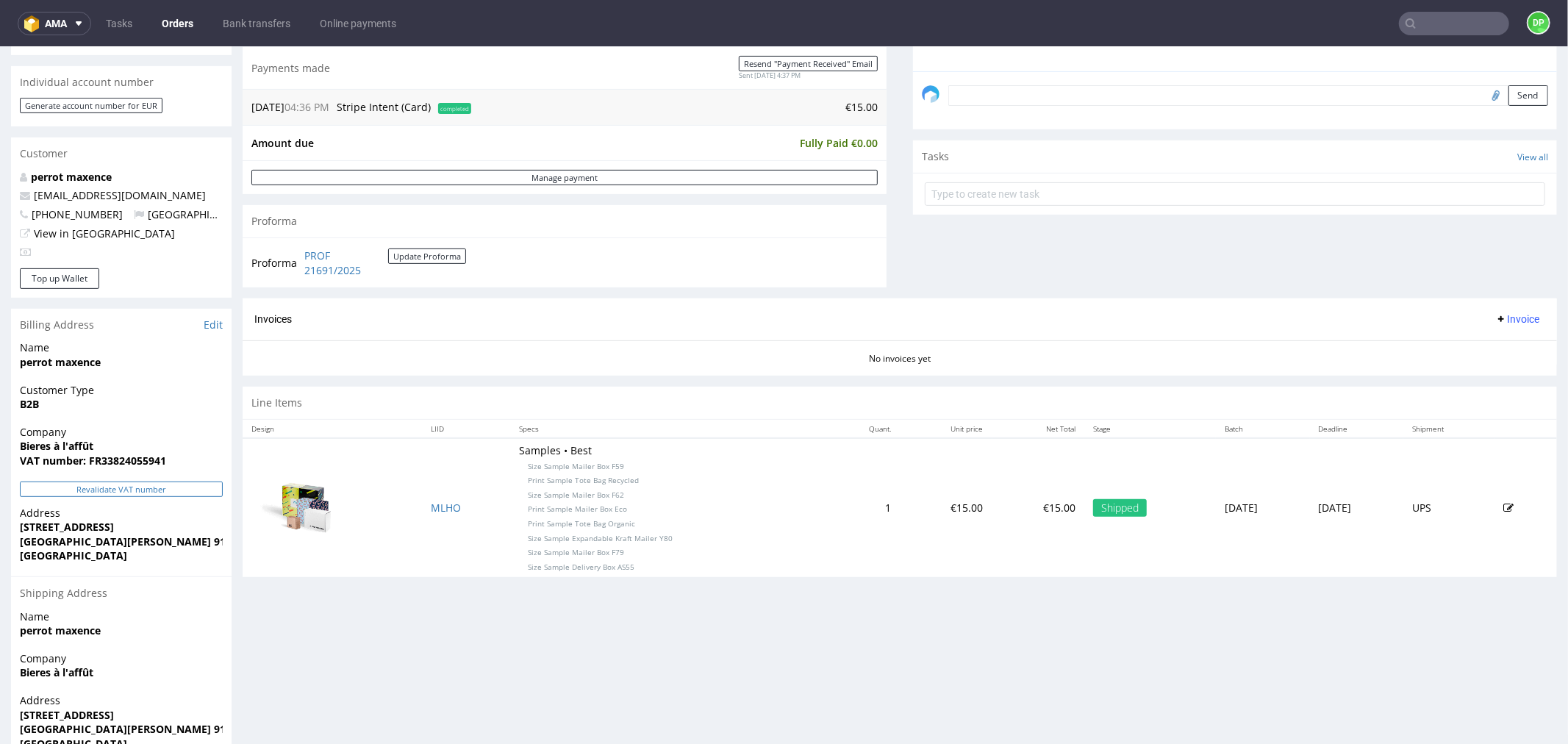
click at [192, 492] on button "Revalidate VAT number" at bounding box center [121, 488] width 203 height 15
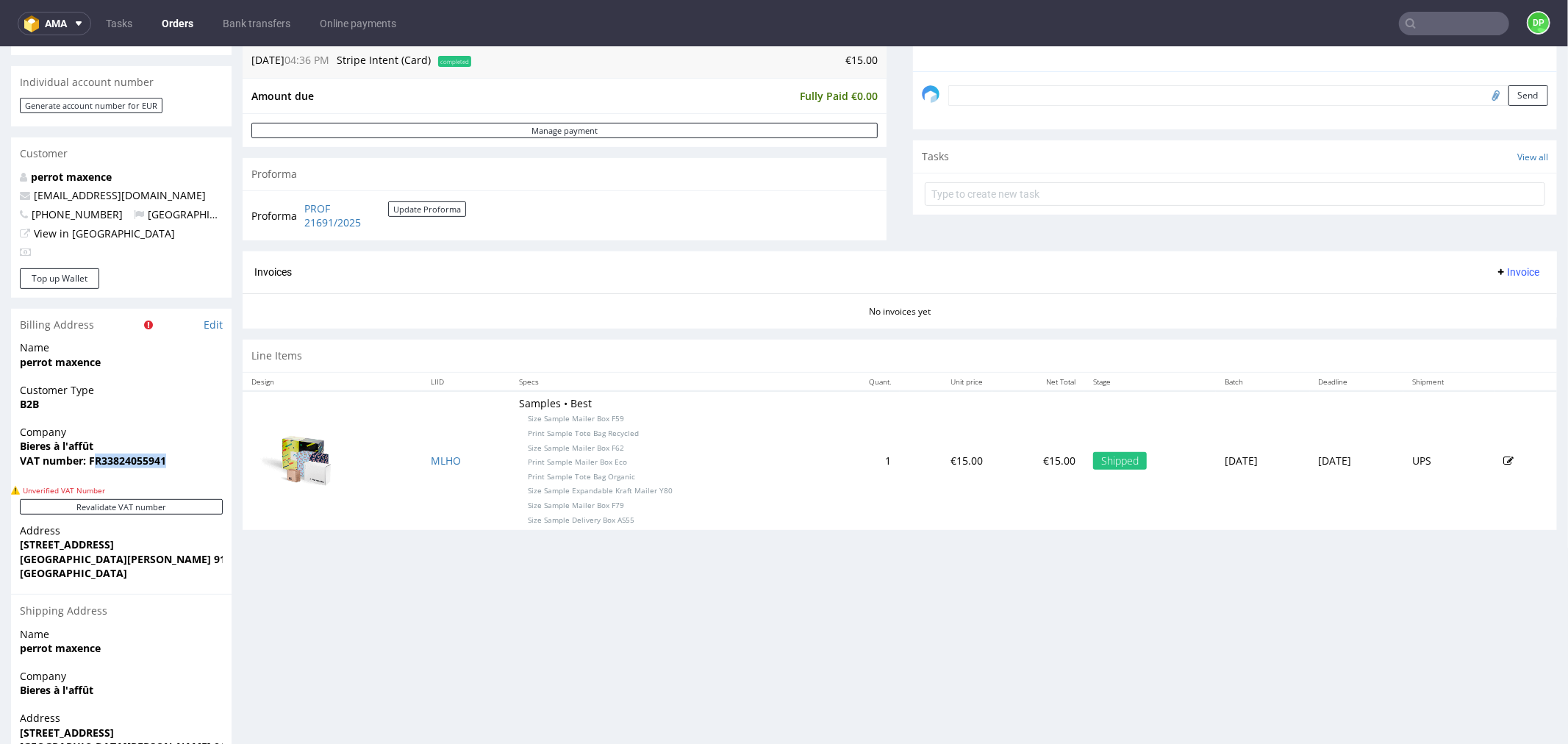
drag, startPoint x: 175, startPoint y: 458, endPoint x: 96, endPoint y: 463, distance: 79.2
click at [96, 463] on span "VAT number: FR33824055941" at bounding box center [121, 460] width 203 height 14
click at [160, 463] on strong "VAT number: FR33824055941" at bounding box center [93, 459] width 146 height 14
drag, startPoint x: 177, startPoint y: 458, endPoint x: 101, endPoint y: 463, distance: 76.2
click at [99, 464] on span "VAT number: FR33824055941" at bounding box center [121, 460] width 203 height 14
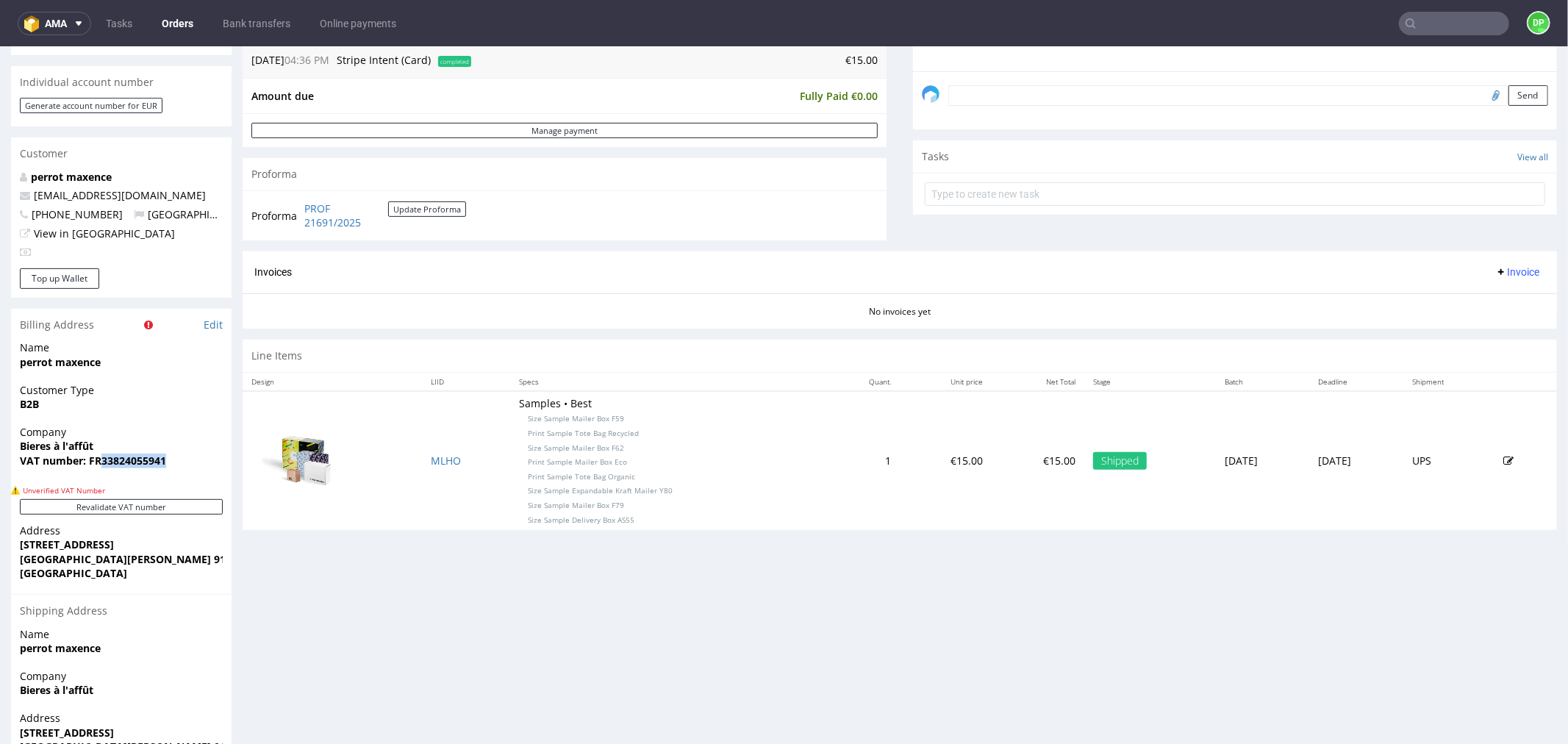
copy strong "33824055941"
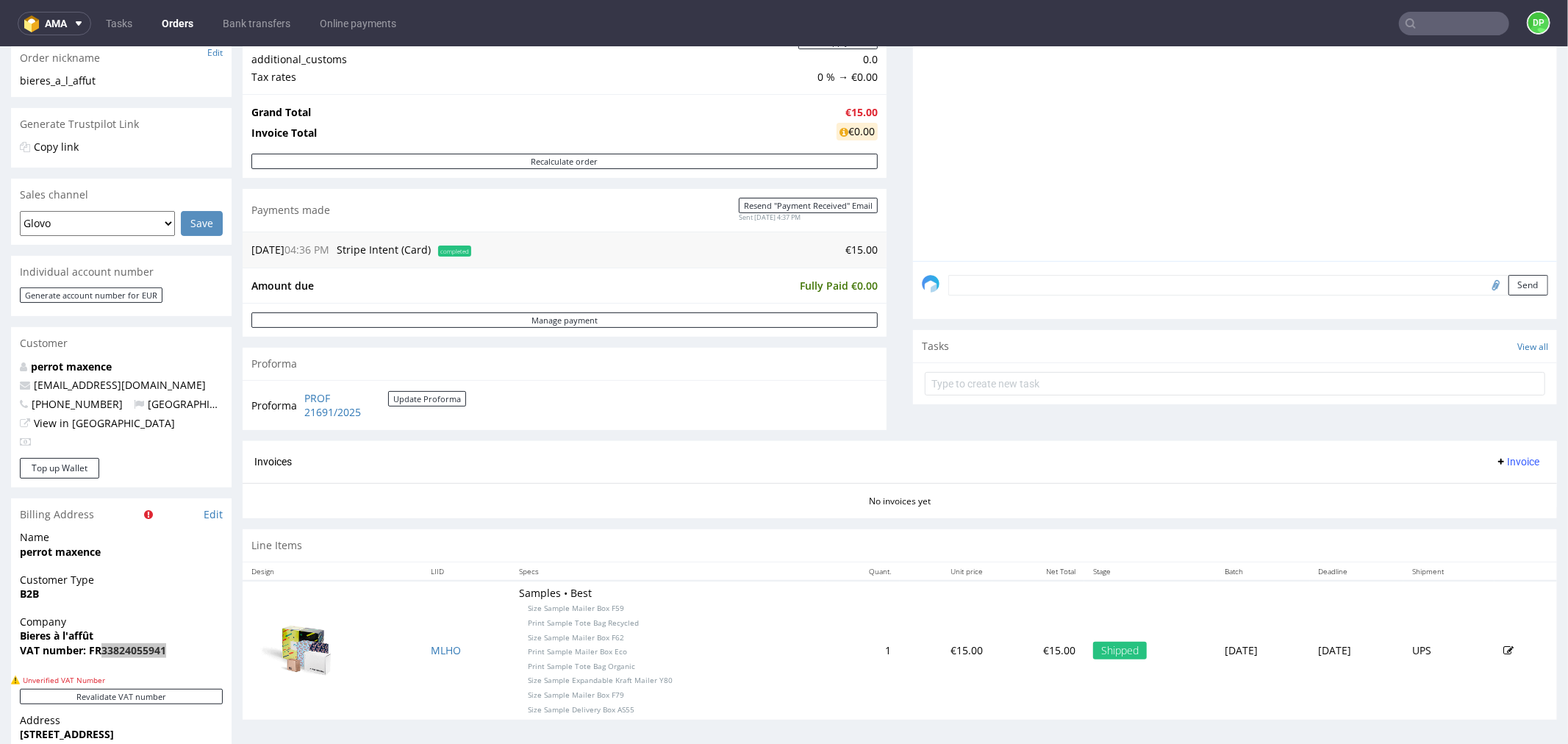
scroll to position [245, 0]
click at [1496, 454] on span "Invoice" at bounding box center [1517, 459] width 44 height 12
click at [1447, 482] on li "Generate" at bounding box center [1487, 491] width 95 height 26
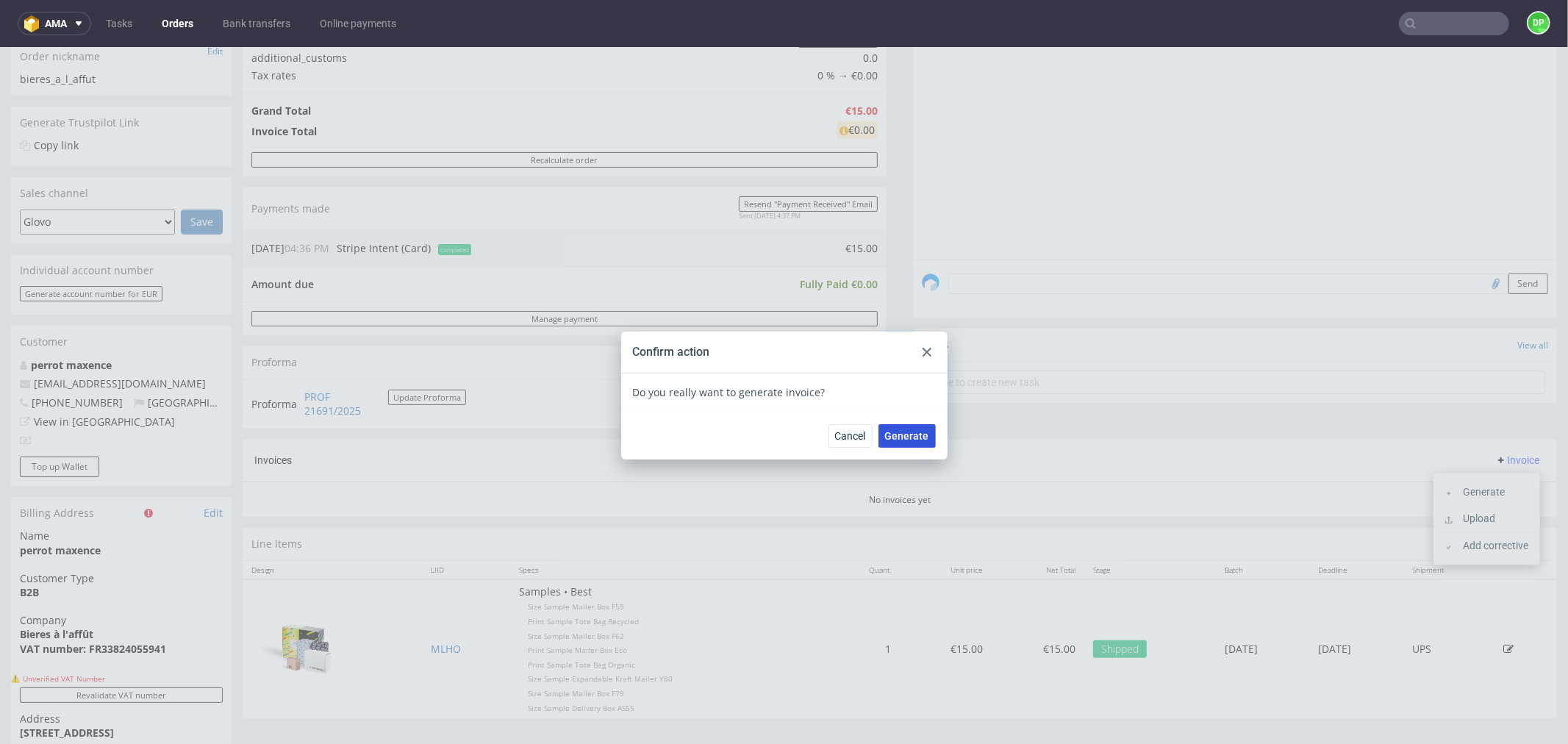
click at [889, 430] on span "Generate" at bounding box center [907, 435] width 44 height 10
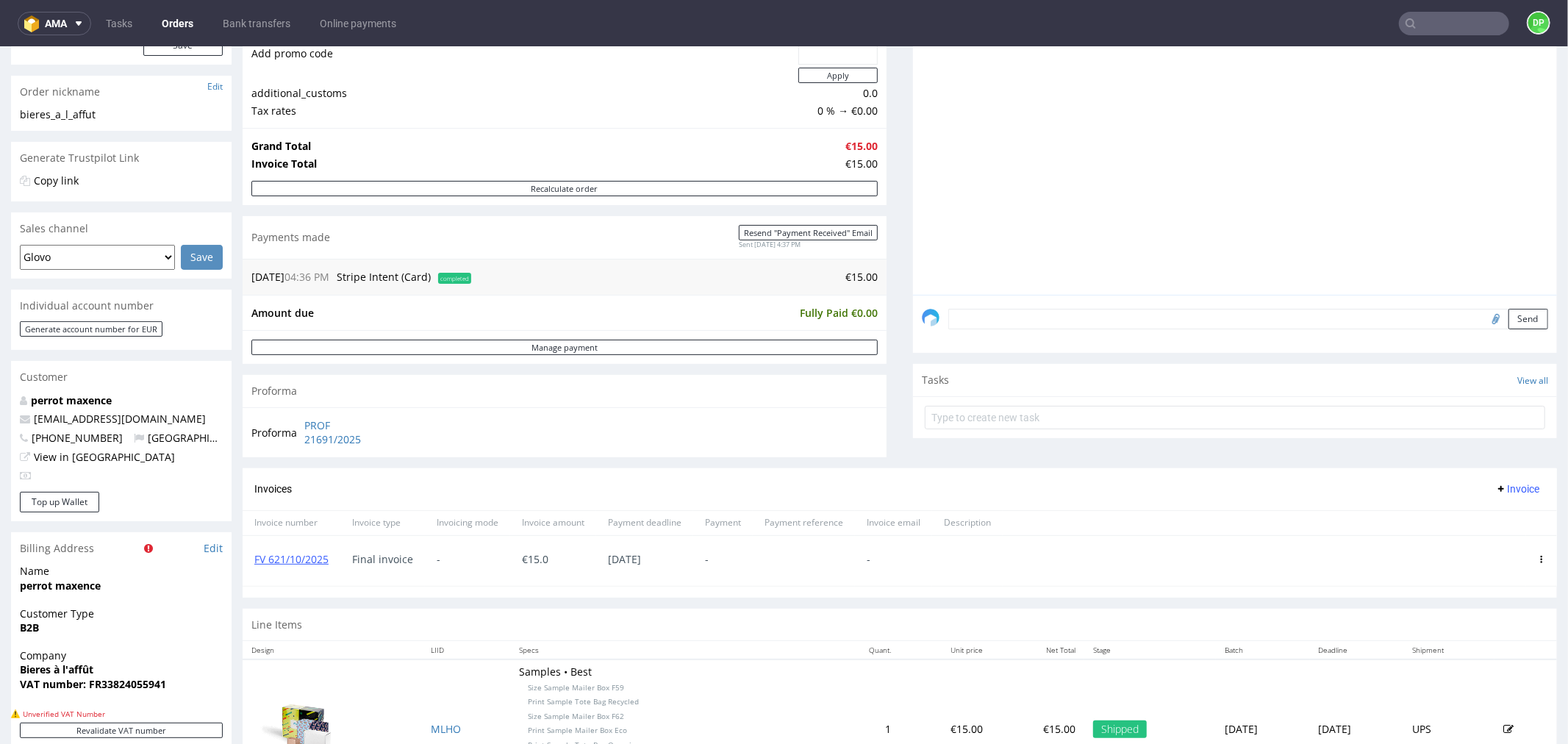
scroll to position [211, 0]
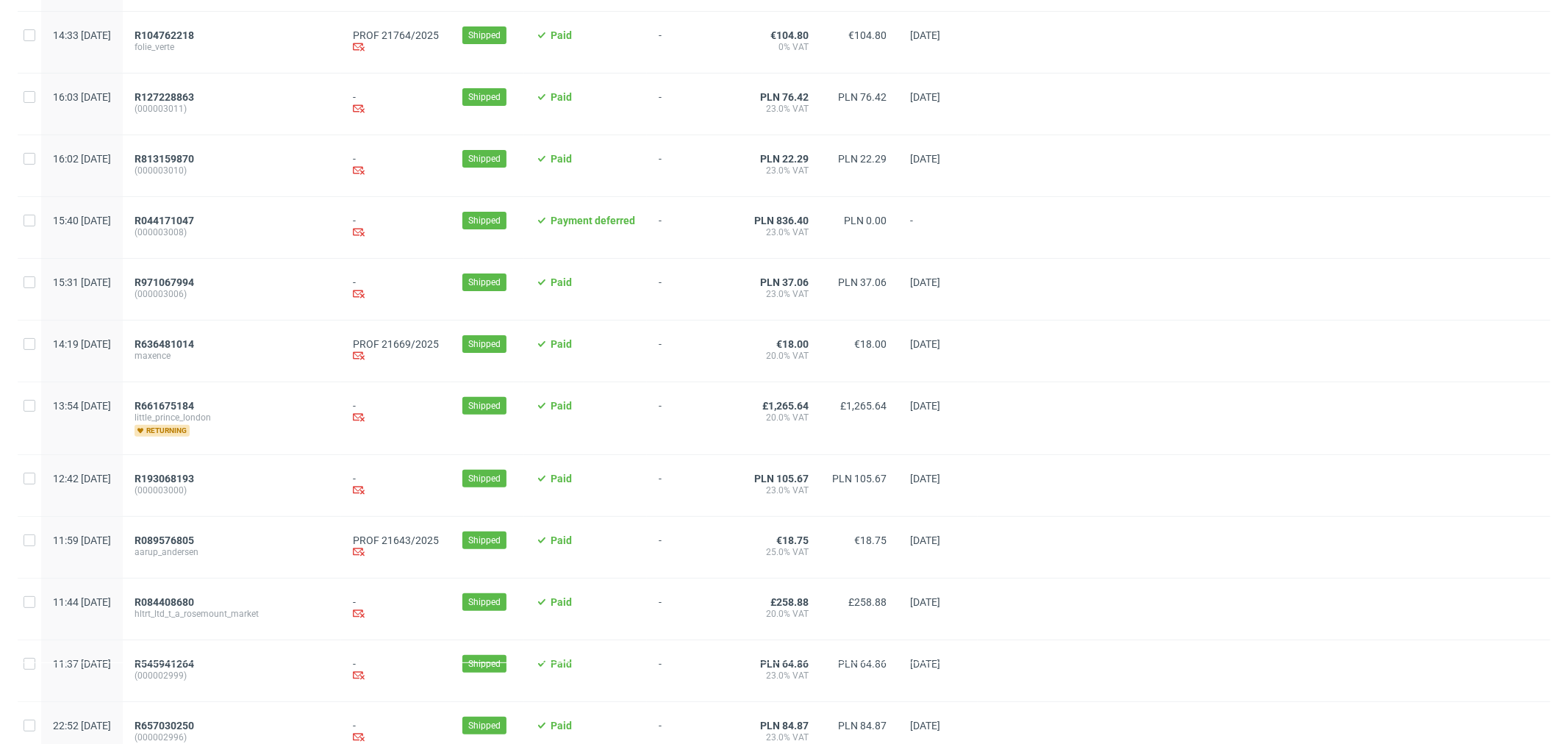
scroll to position [218, 0]
click at [194, 344] on span "R636481014" at bounding box center [164, 342] width 60 height 12
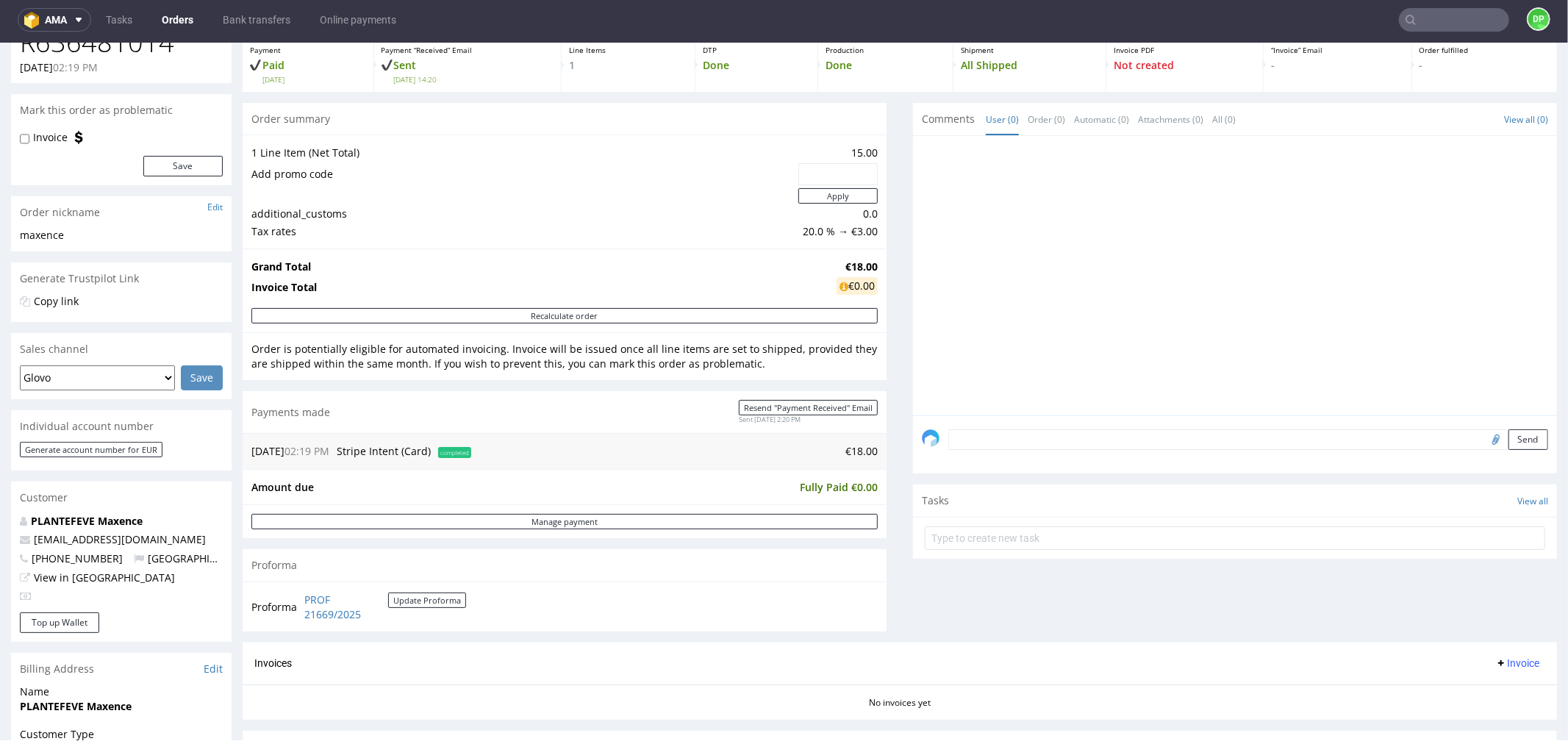
scroll to position [244, 0]
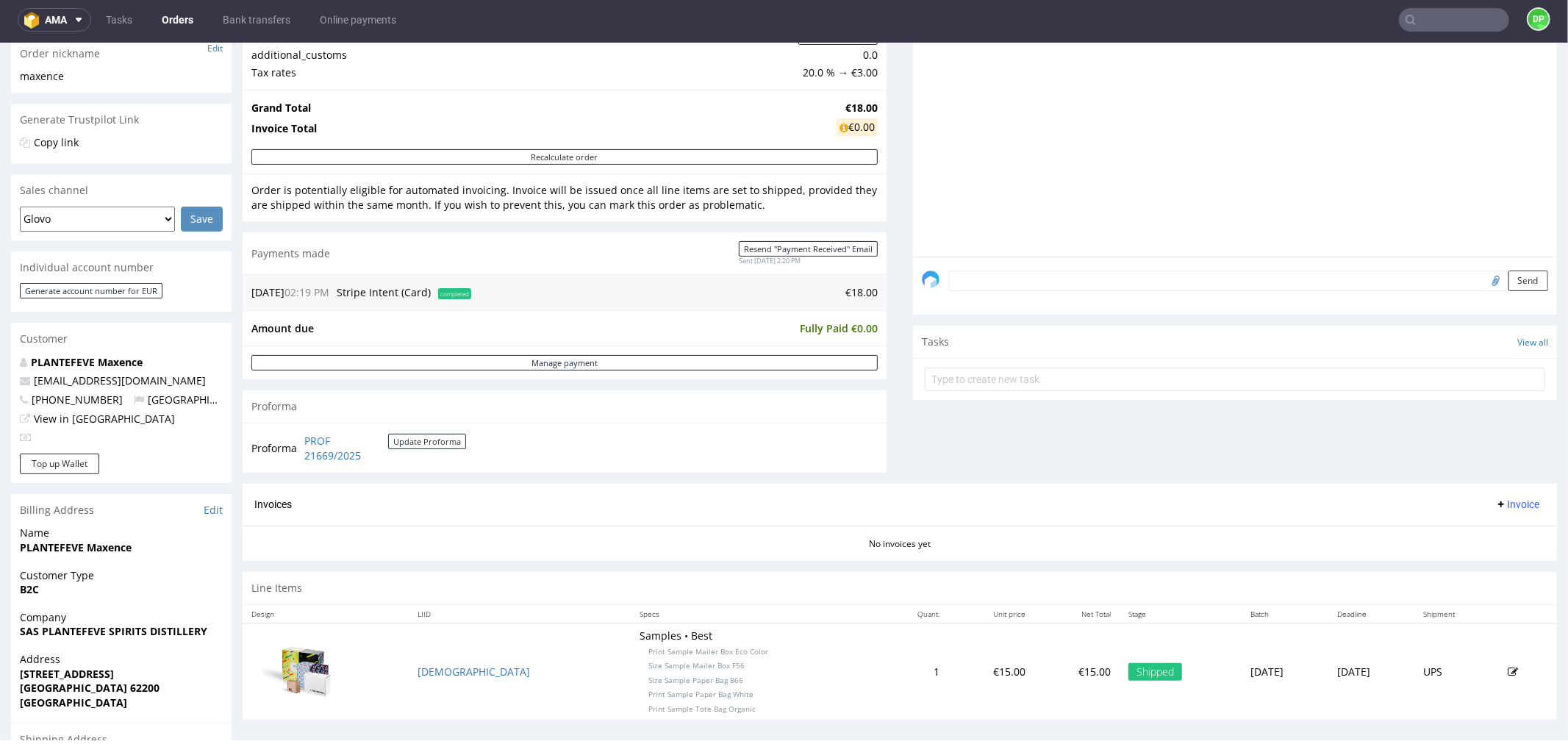
click at [1496, 507] on span "Invoice" at bounding box center [1517, 503] width 44 height 12
click at [1469, 535] on span "Generate" at bounding box center [1492, 536] width 71 height 14
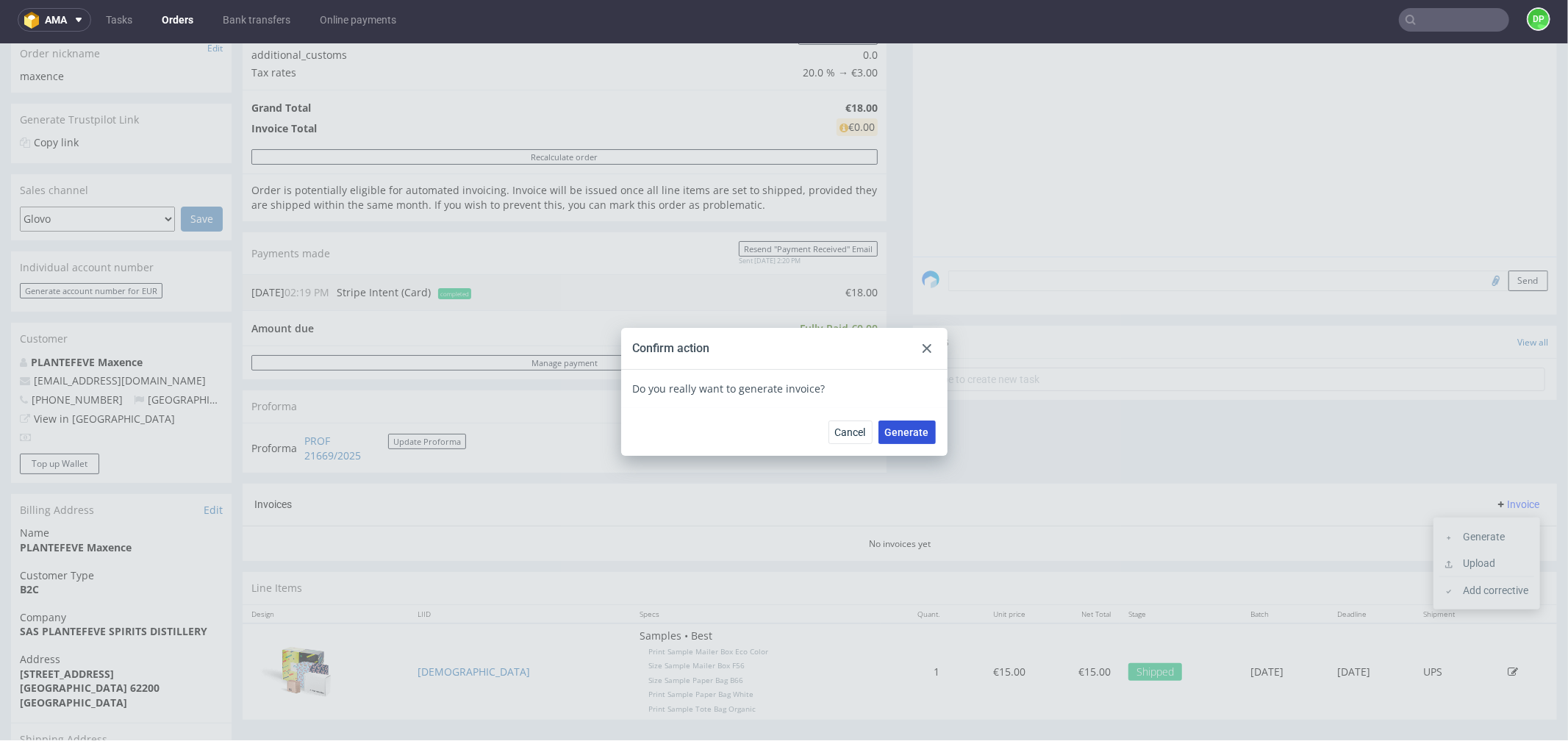
click at [902, 427] on span "Generate" at bounding box center [907, 431] width 44 height 10
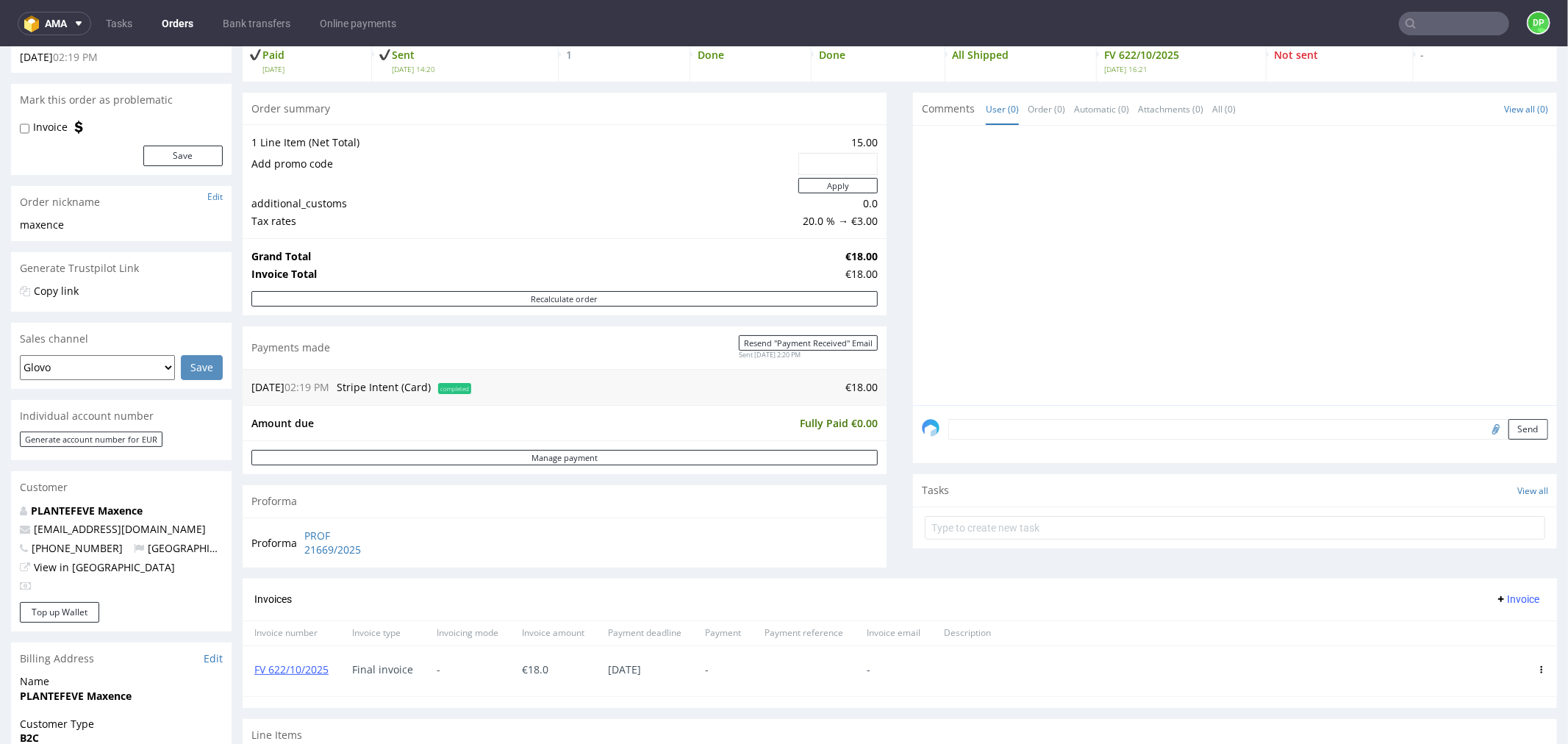
scroll to position [326, 0]
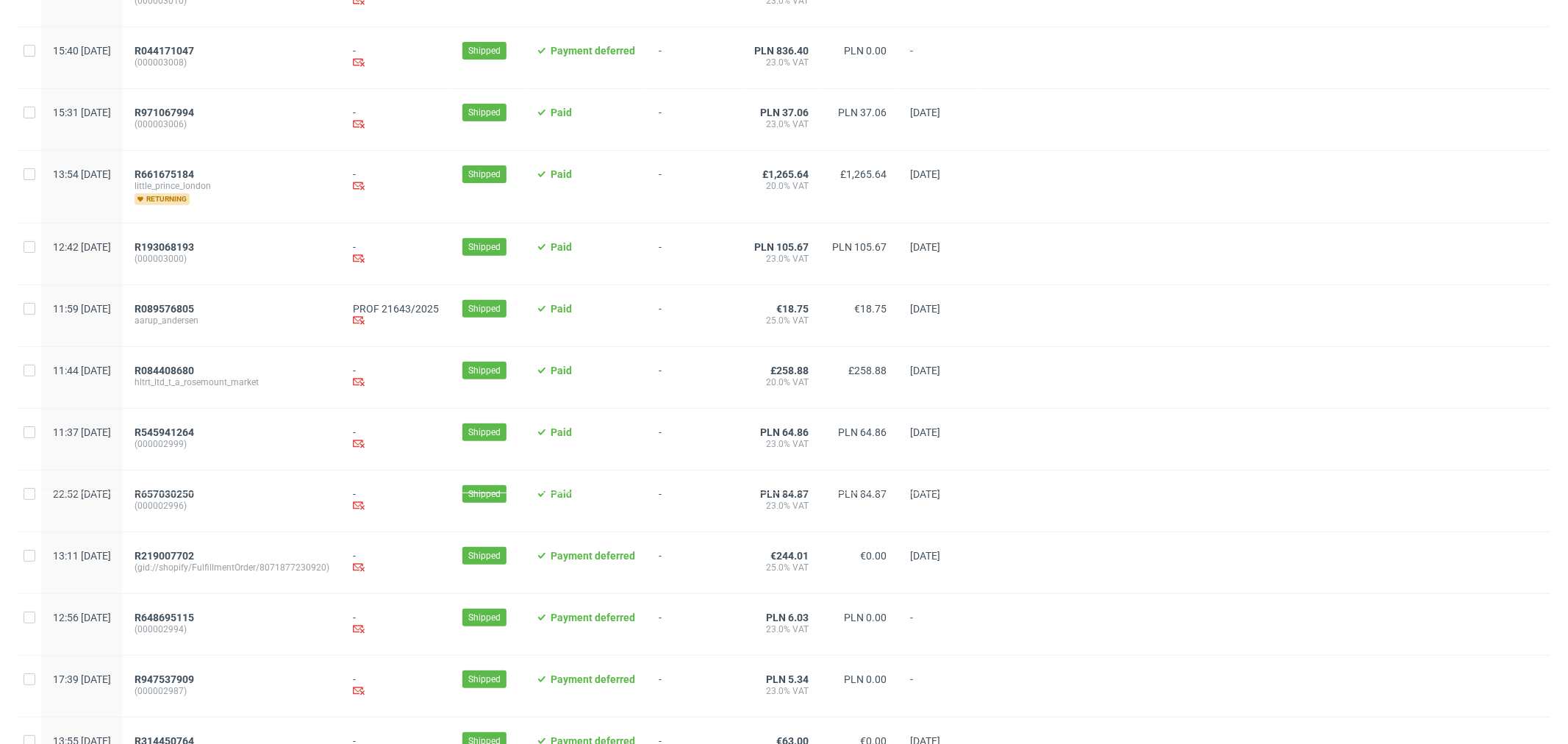
scroll to position [408, 0]
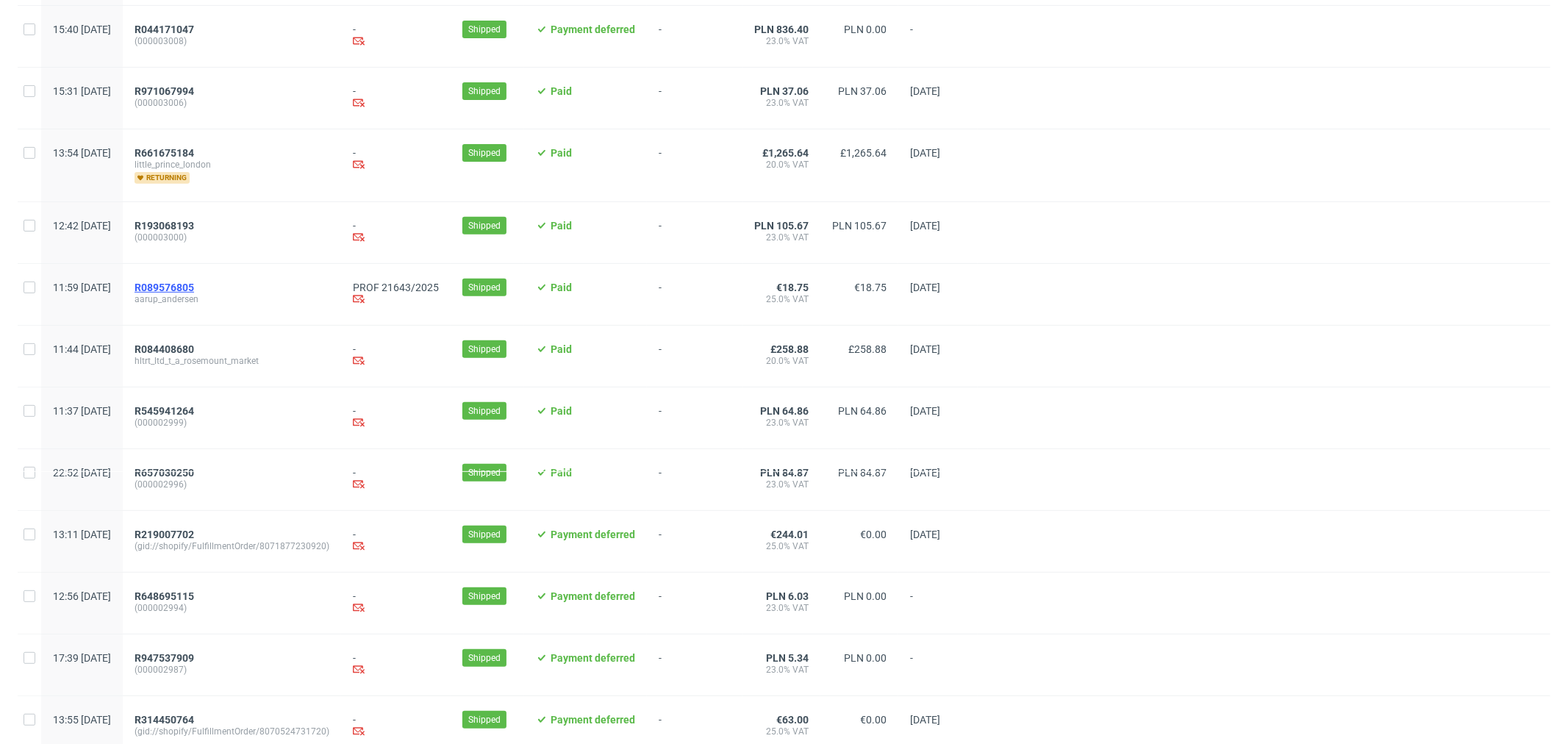
click at [194, 292] on span "R089576805" at bounding box center [164, 287] width 60 height 12
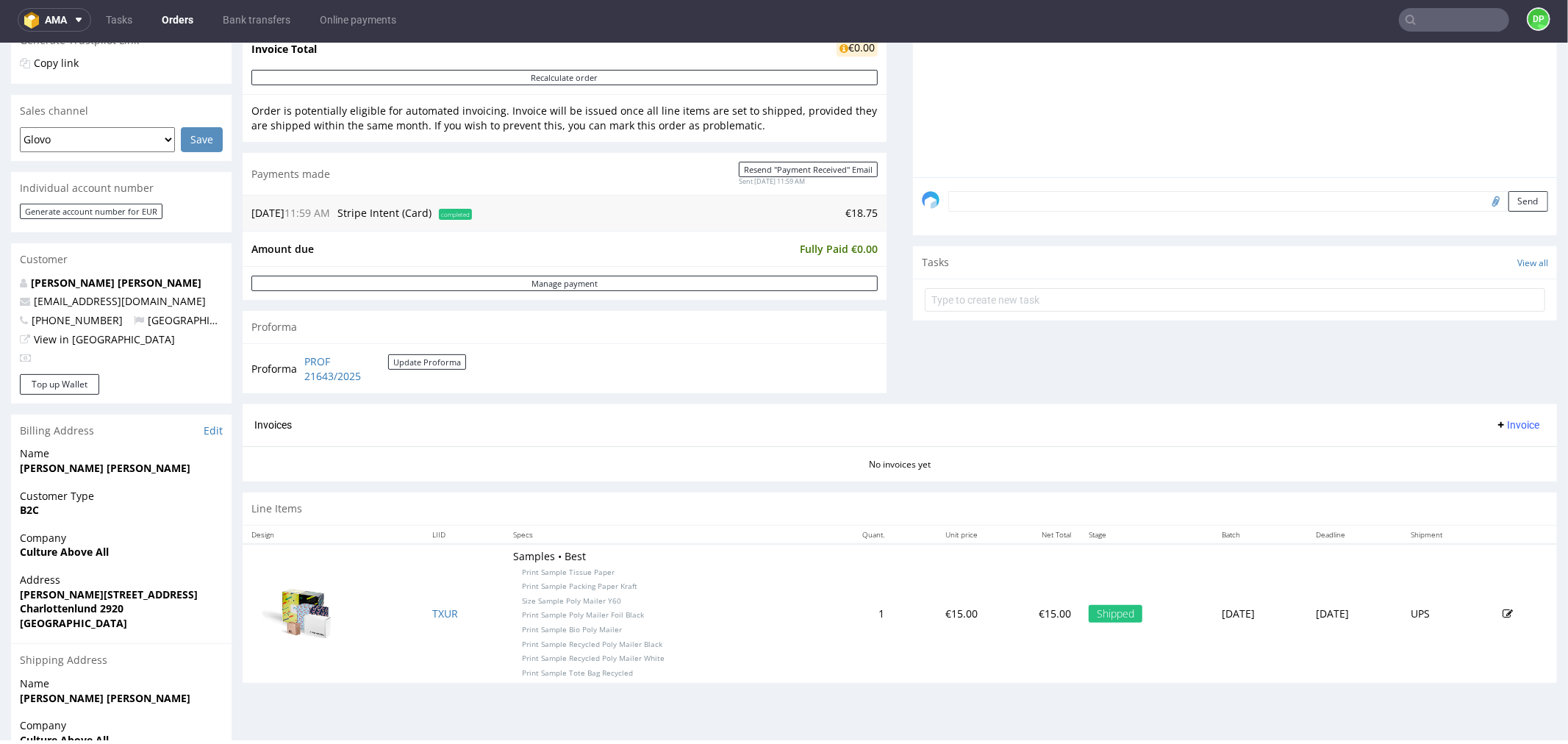
scroll to position [460, 0]
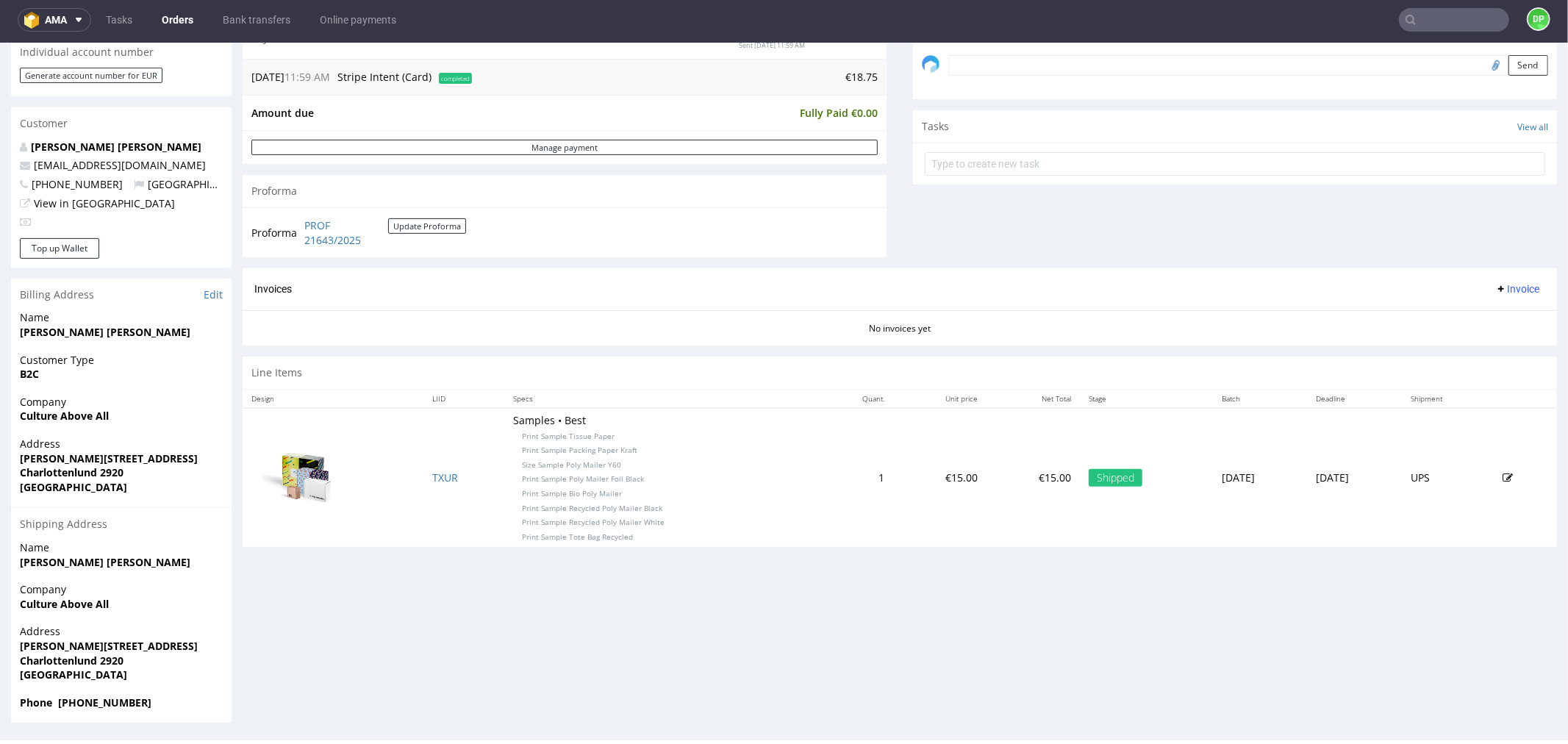
click at [1496, 288] on span "Invoice" at bounding box center [1517, 288] width 44 height 12
click at [1473, 327] on li "Generate" at bounding box center [1487, 320] width 95 height 26
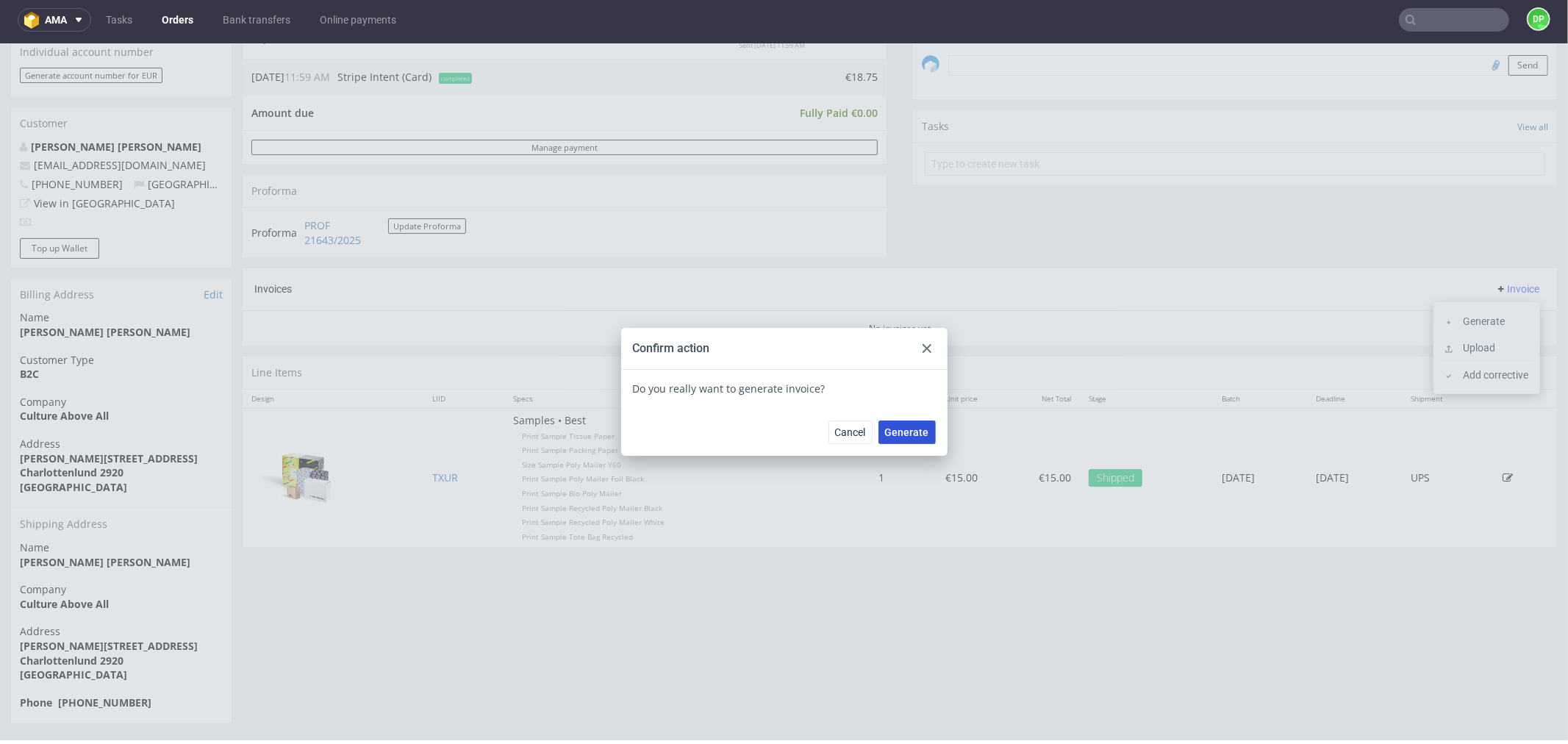
click at [887, 434] on span "Generate" at bounding box center [907, 431] width 44 height 10
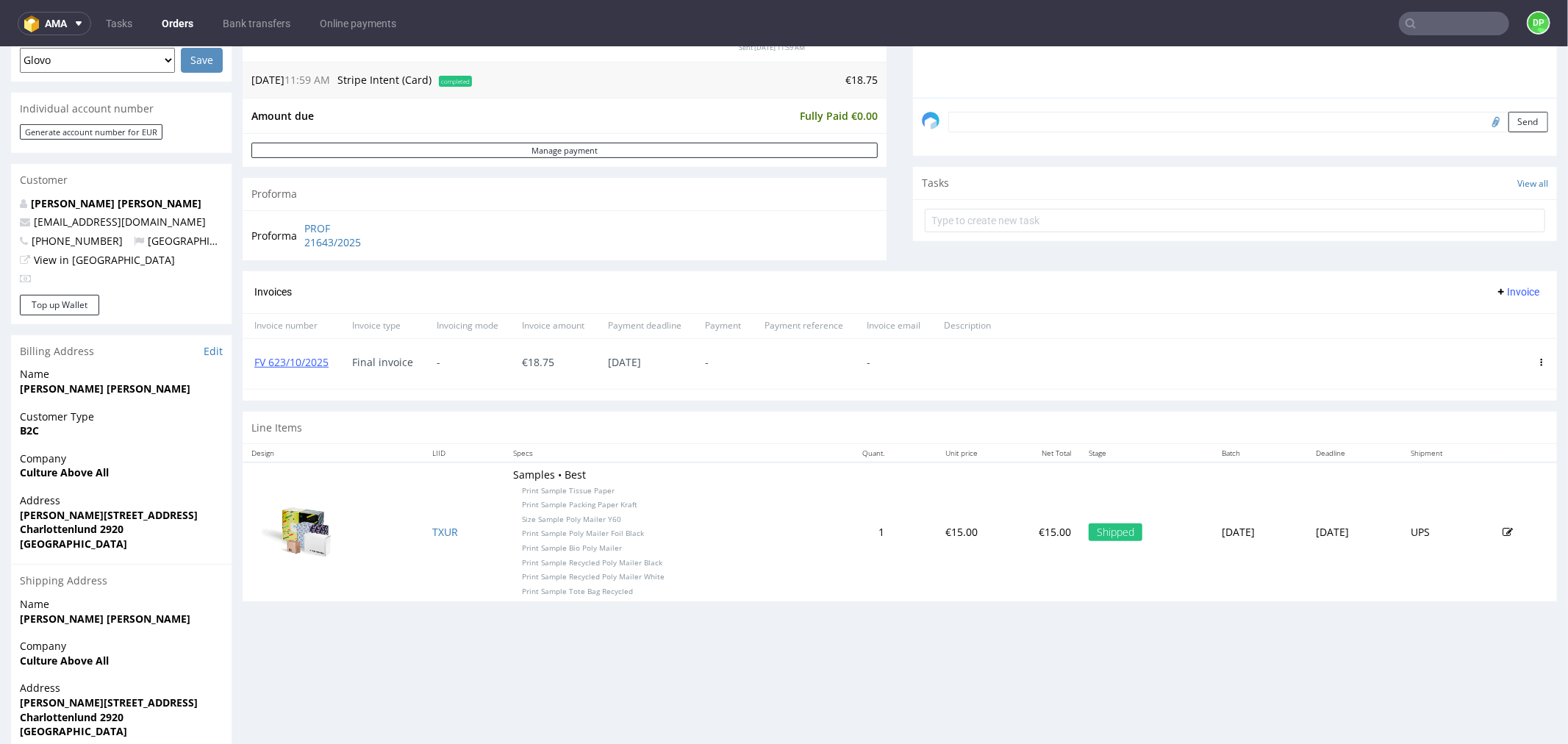
scroll to position [379, 0]
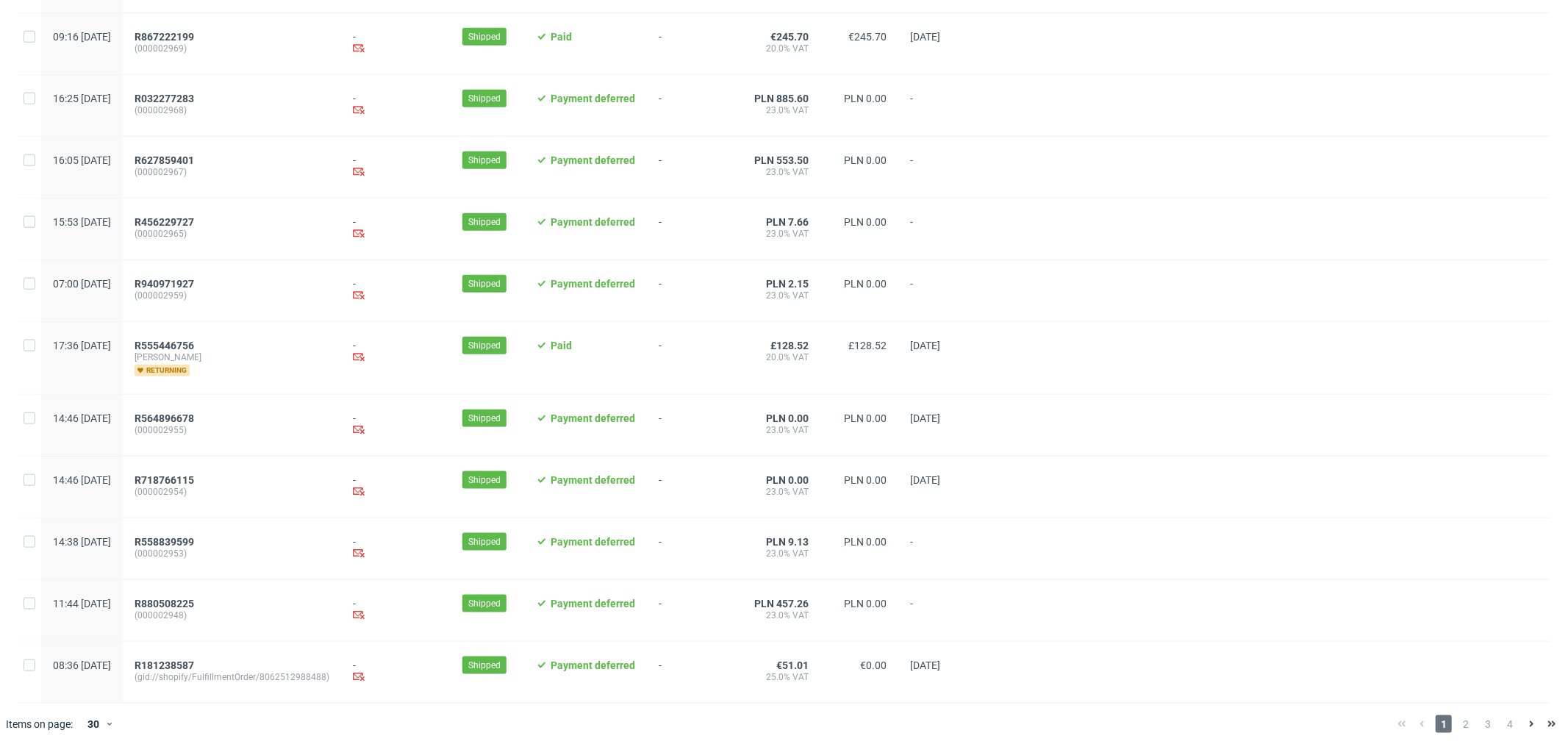
scroll to position [1361, 0]
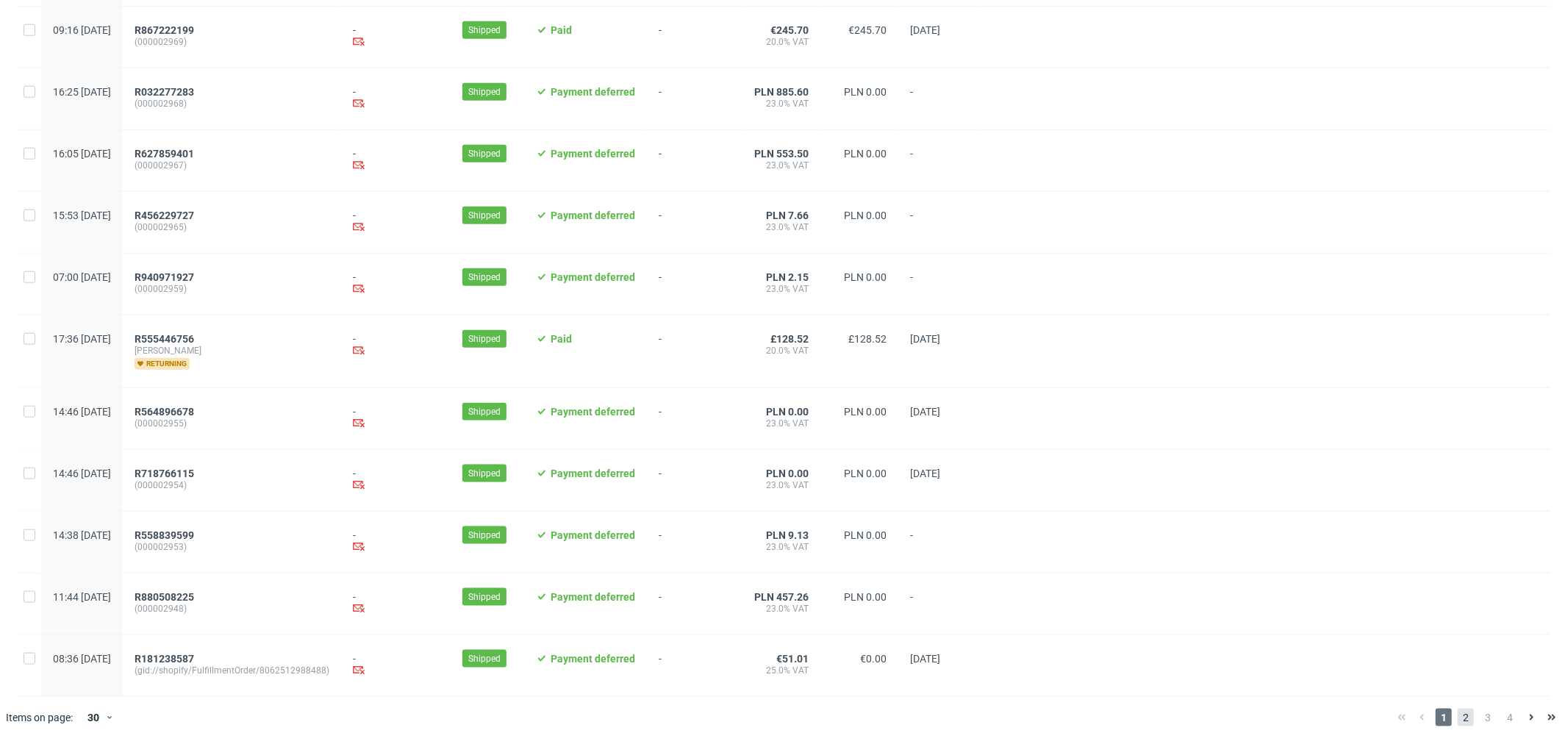
click at [1461, 722] on span "2" at bounding box center [1466, 718] width 16 height 18
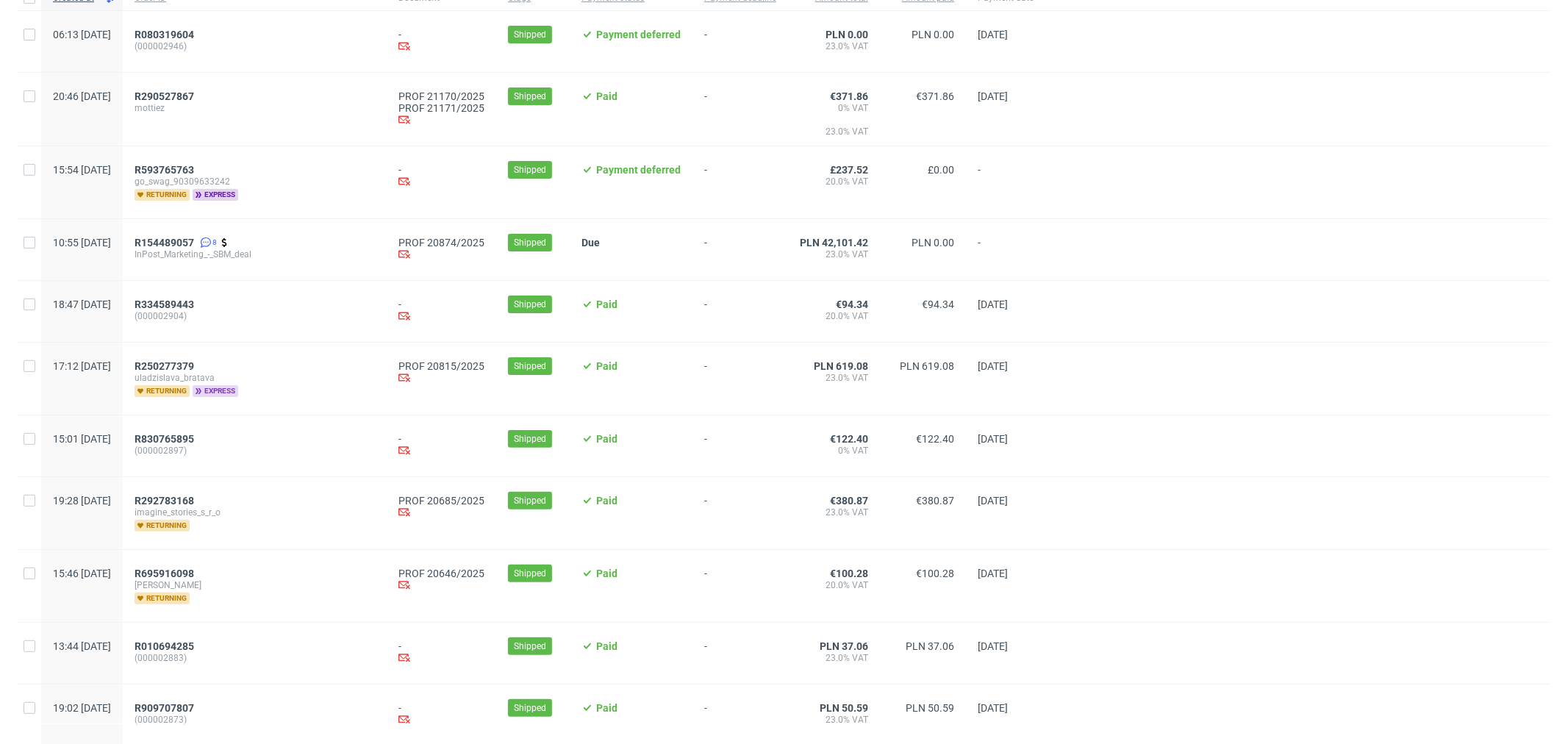
scroll to position [163, 0]
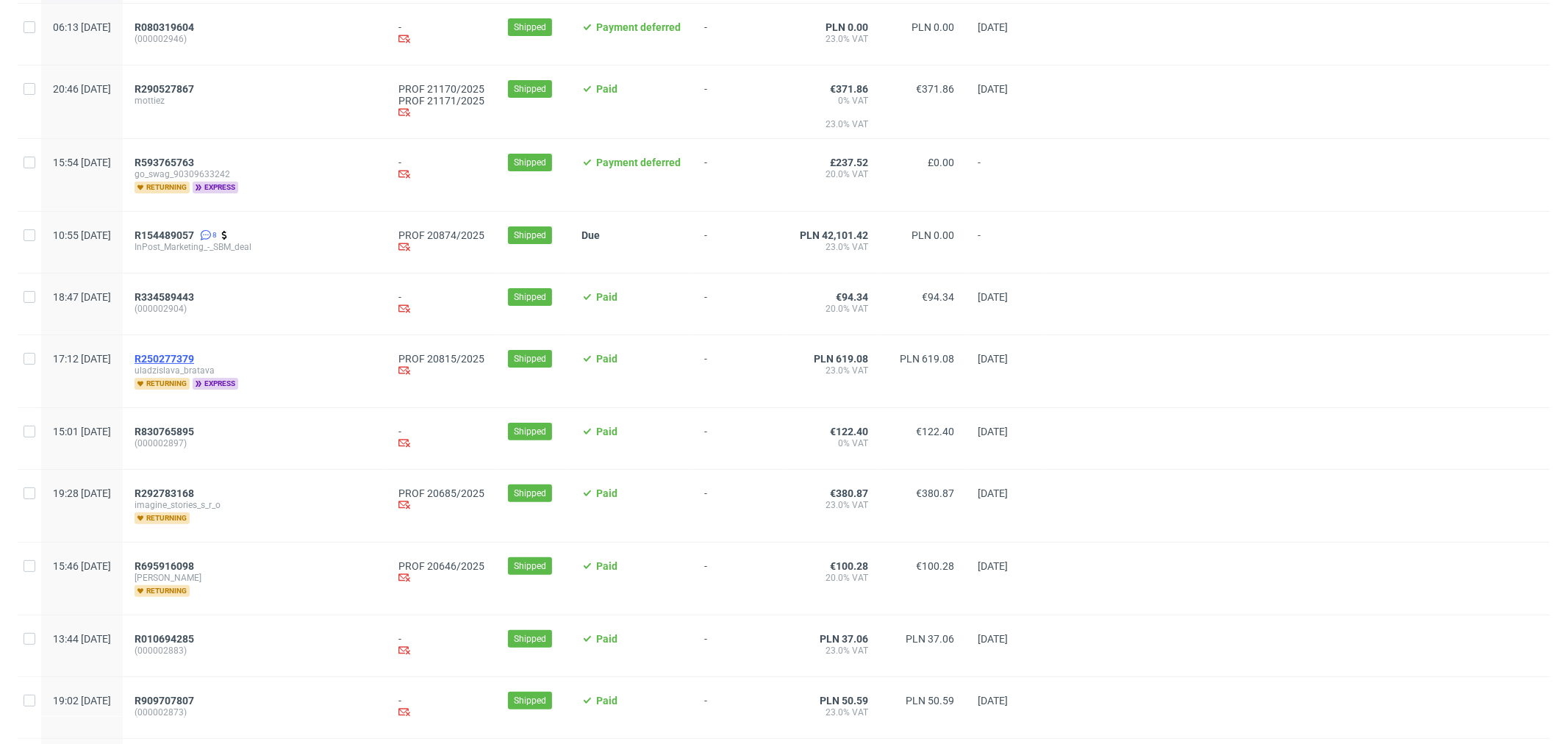
click at [194, 359] on span "R250277379" at bounding box center [164, 358] width 60 height 12
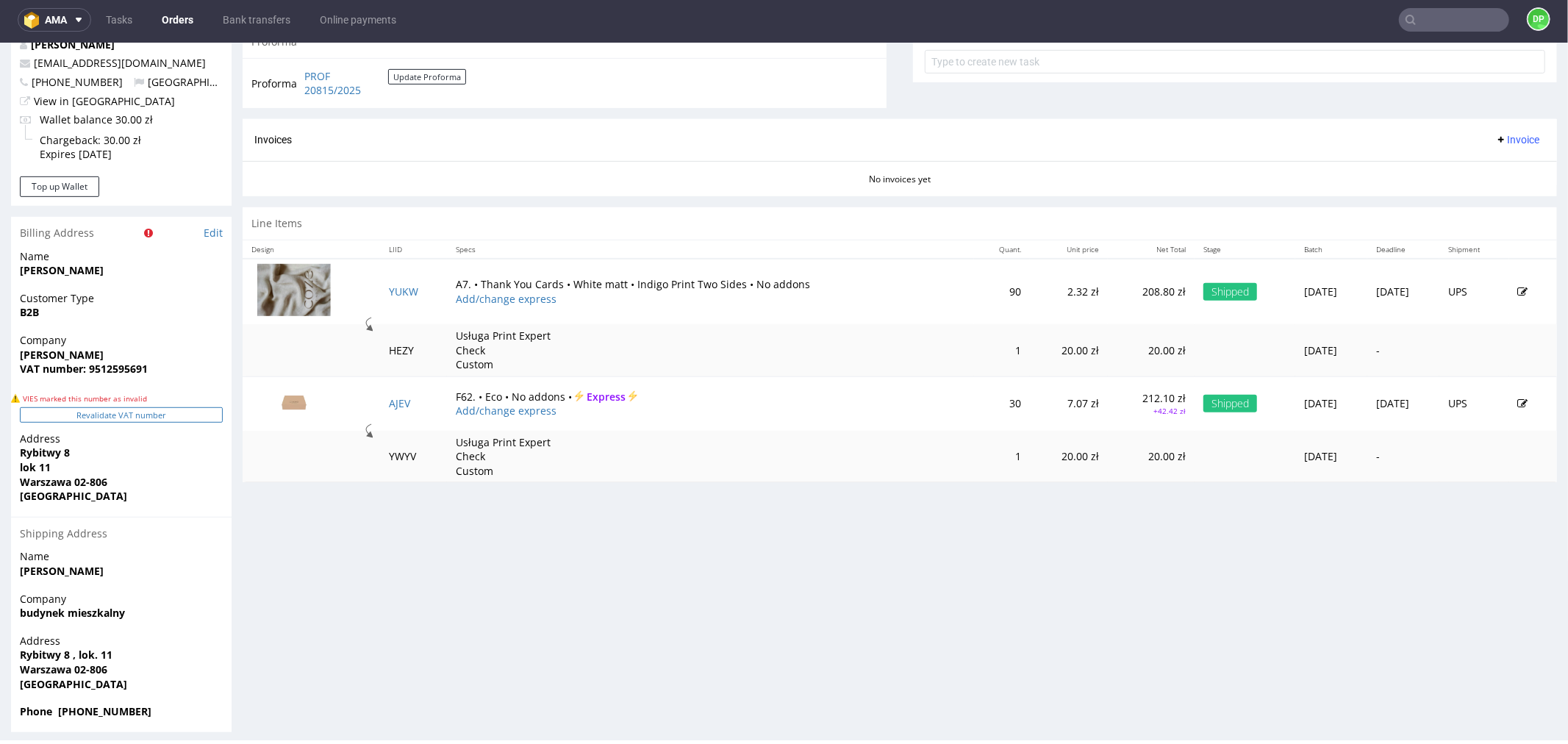
scroll to position [613, 0]
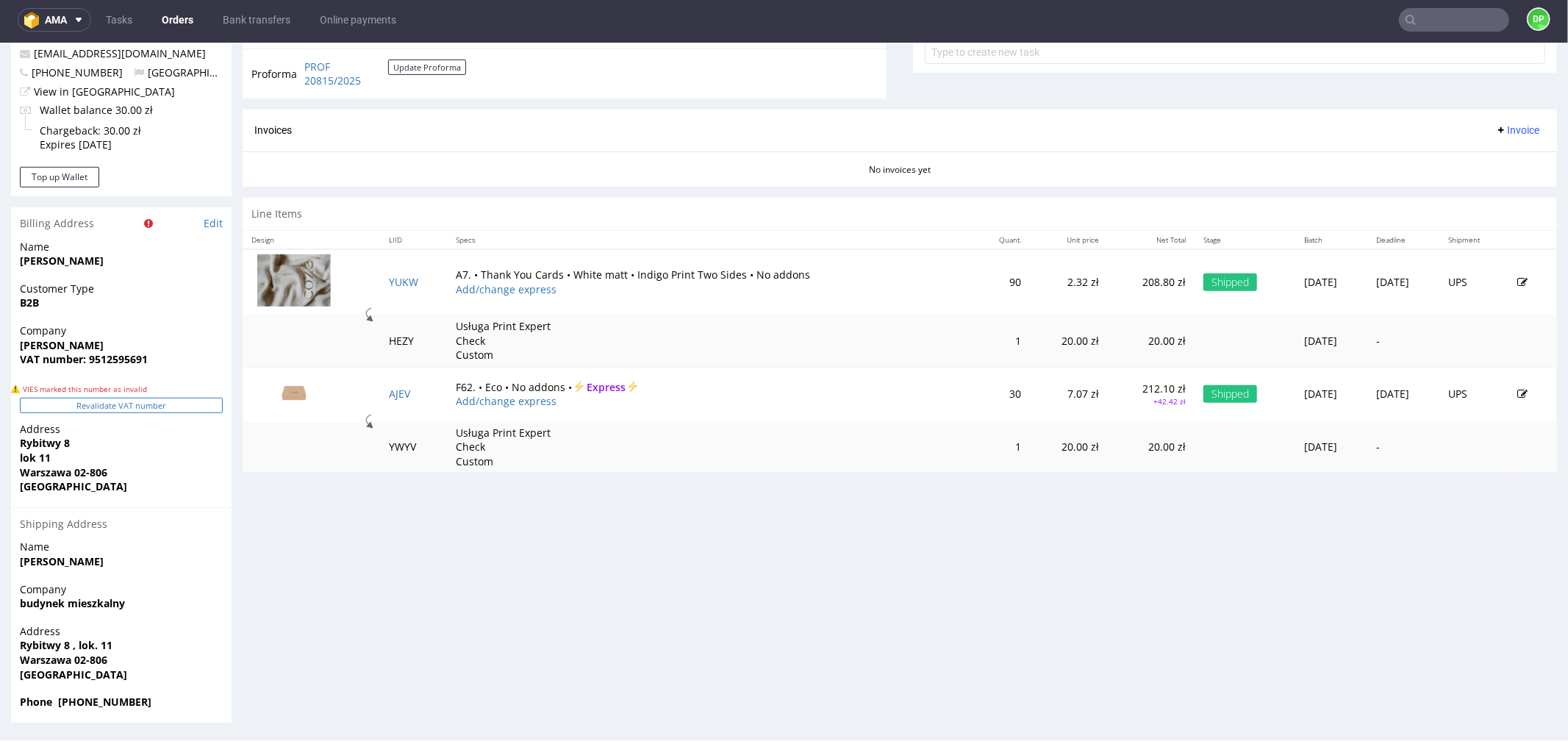
click at [125, 400] on button "Revalidate VAT number" at bounding box center [121, 404] width 203 height 15
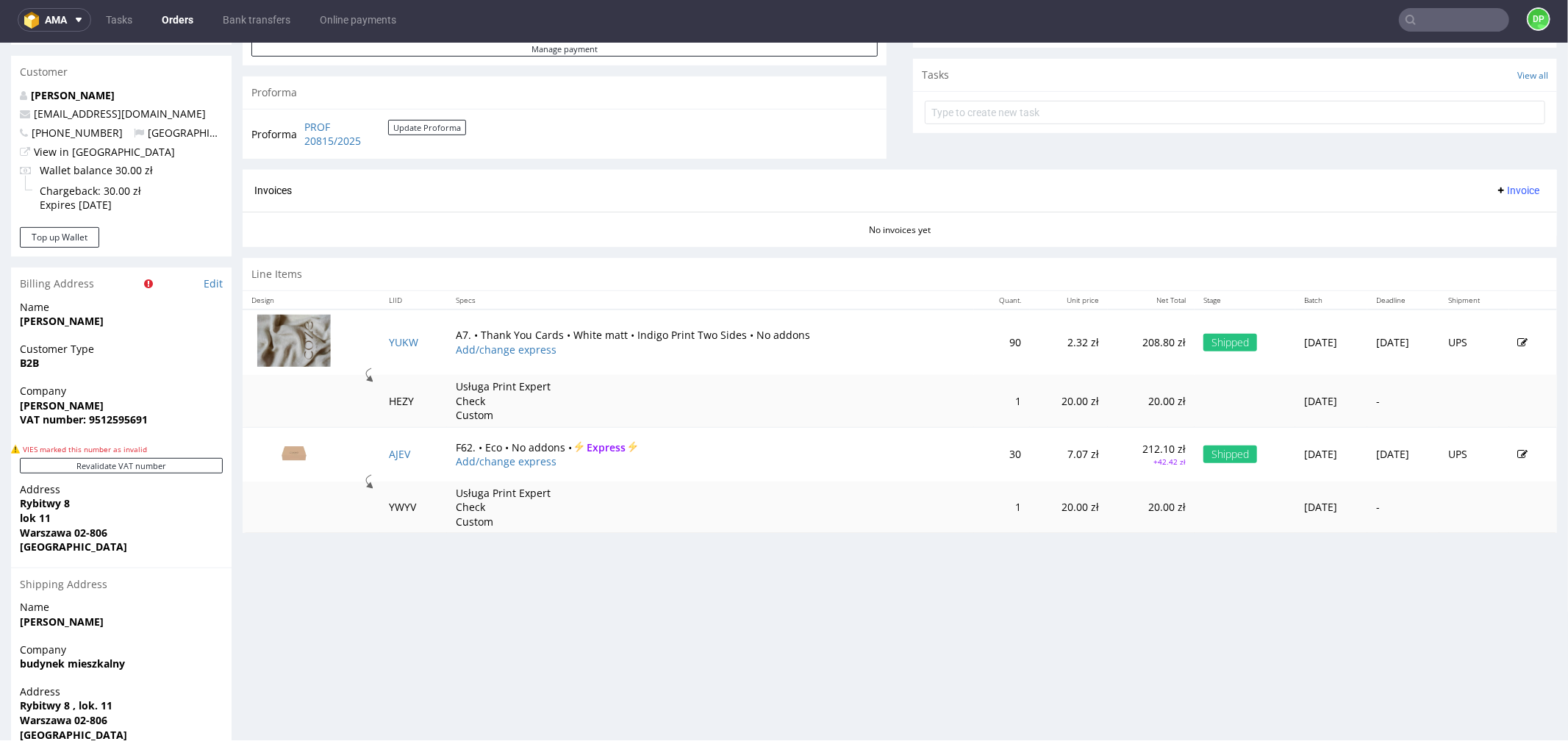
scroll to position [571, 0]
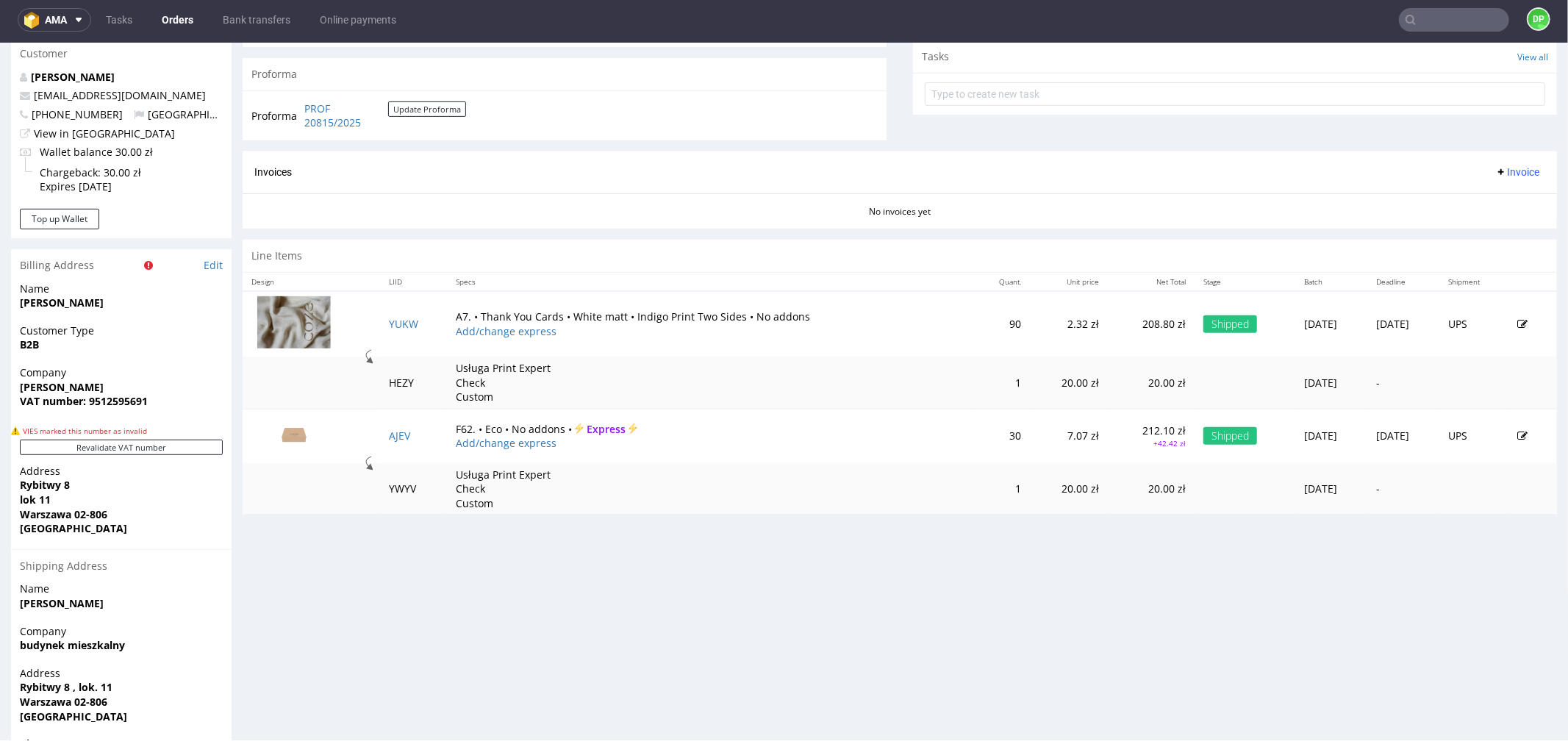
drag, startPoint x: 388, startPoint y: 445, endPoint x: 338, endPoint y: 611, distance: 173.4
click at [337, 614] on div "Progress Payment Paid Sat 27 Sep Payment “Received” Email Sent Sat 27 Sep 17:13…" at bounding box center [899, 162] width 1314 height 1203
click at [1496, 170] on span "Invoice" at bounding box center [1517, 170] width 44 height 12
click at [1473, 200] on span "Generate" at bounding box center [1492, 203] width 71 height 14
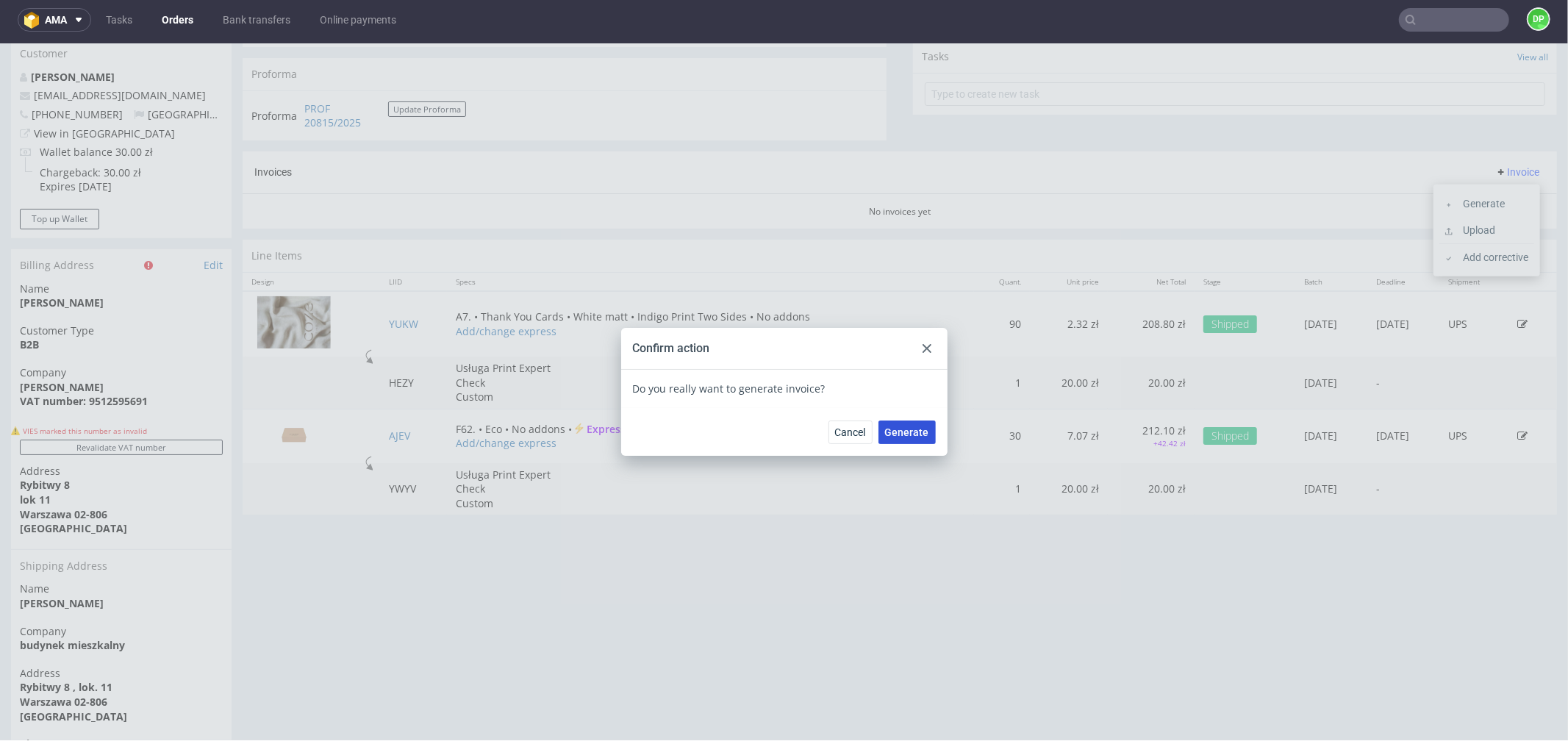
click at [903, 430] on span "Generate" at bounding box center [907, 431] width 44 height 10
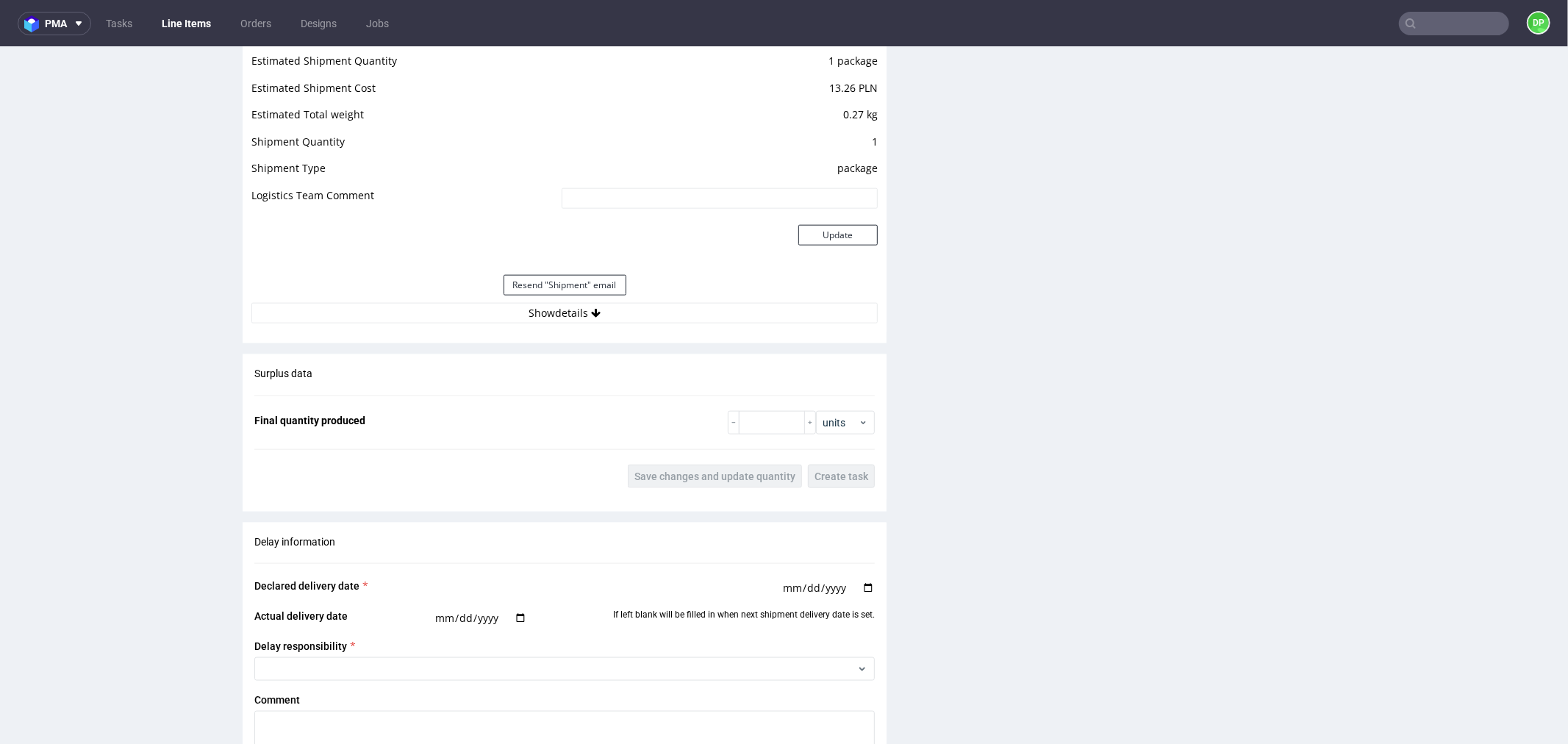
scroll to position [1388, 0]
click at [488, 313] on button "Show details" at bounding box center [565, 314] width 626 height 21
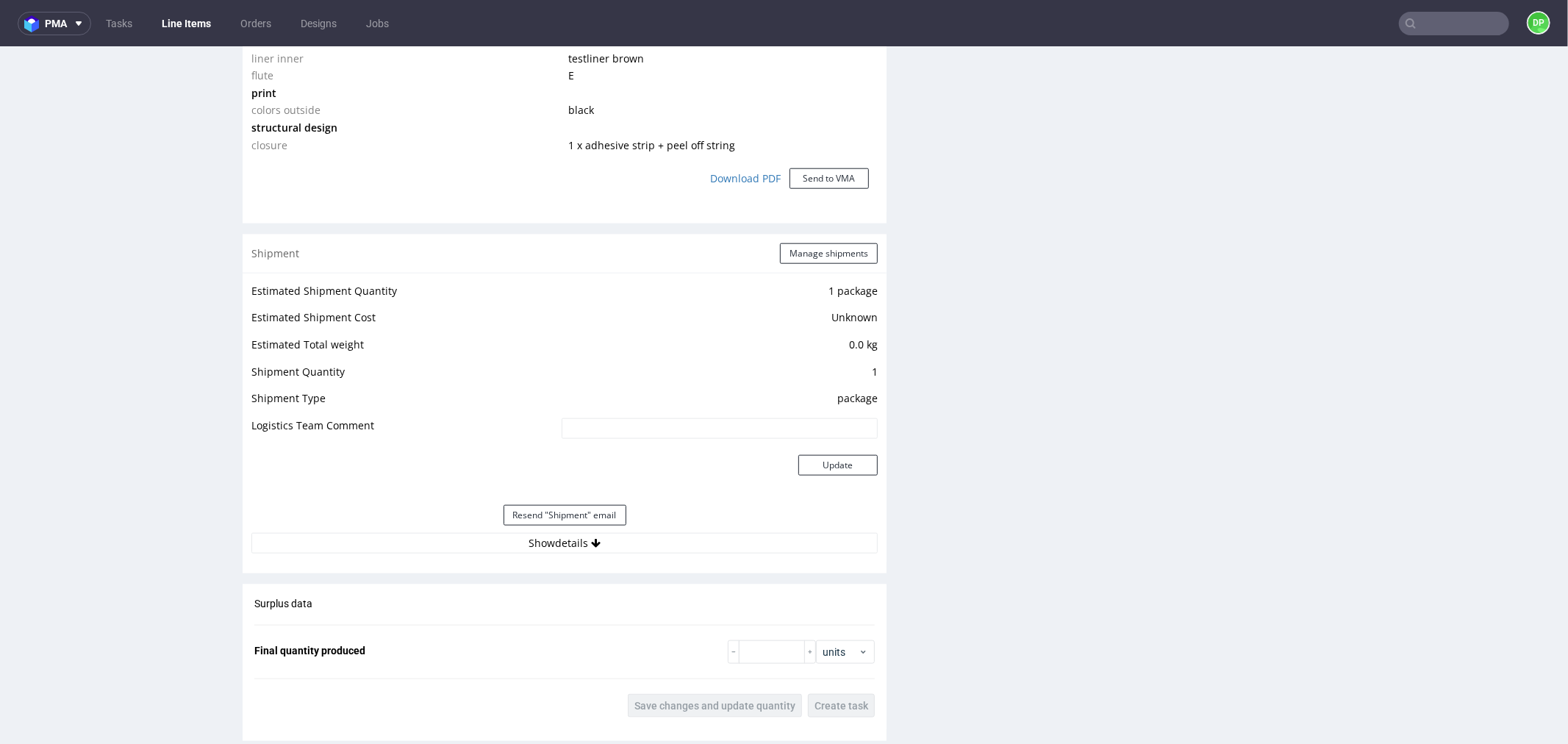
scroll to position [1470, 0]
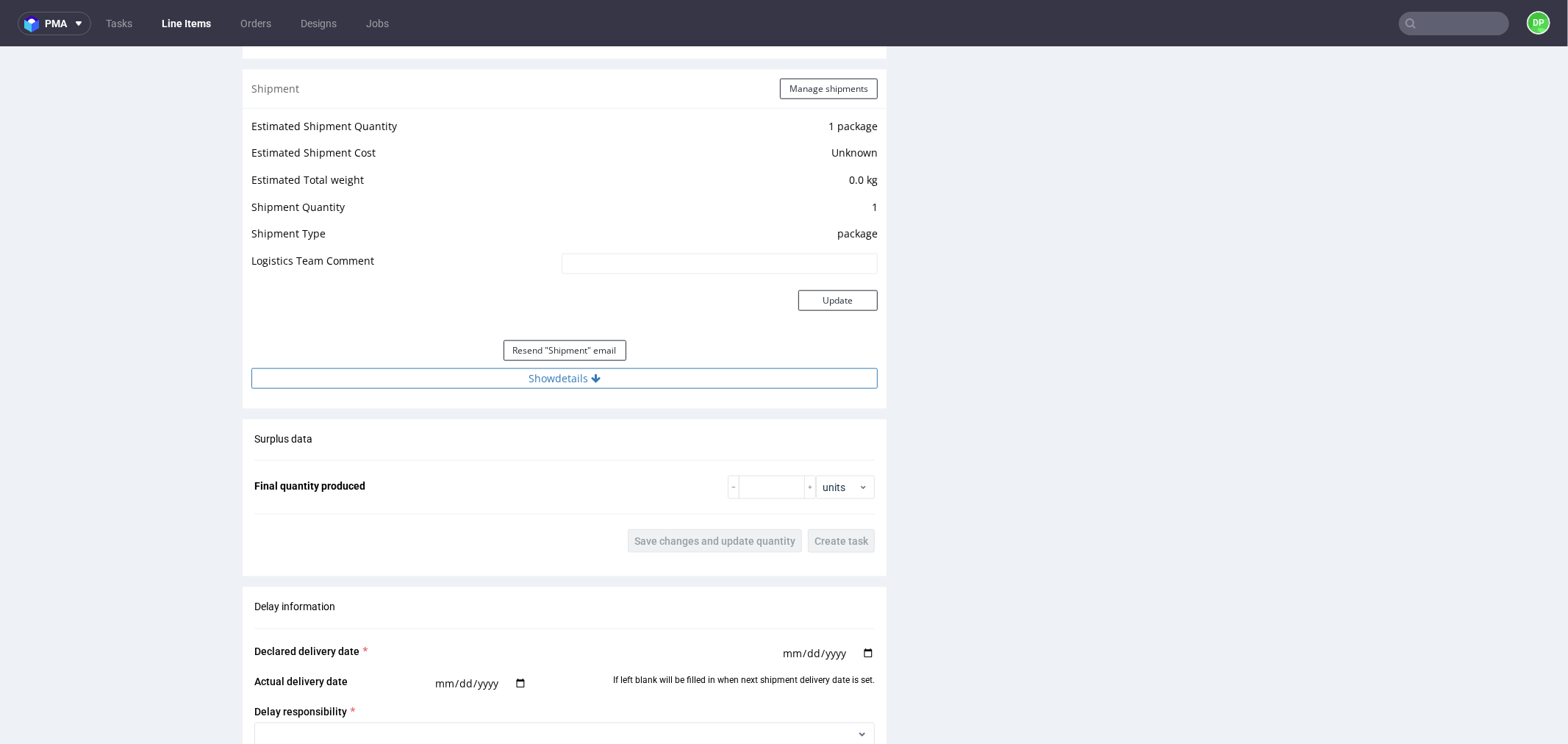
click at [522, 370] on button "Show details" at bounding box center [565, 378] width 626 height 21
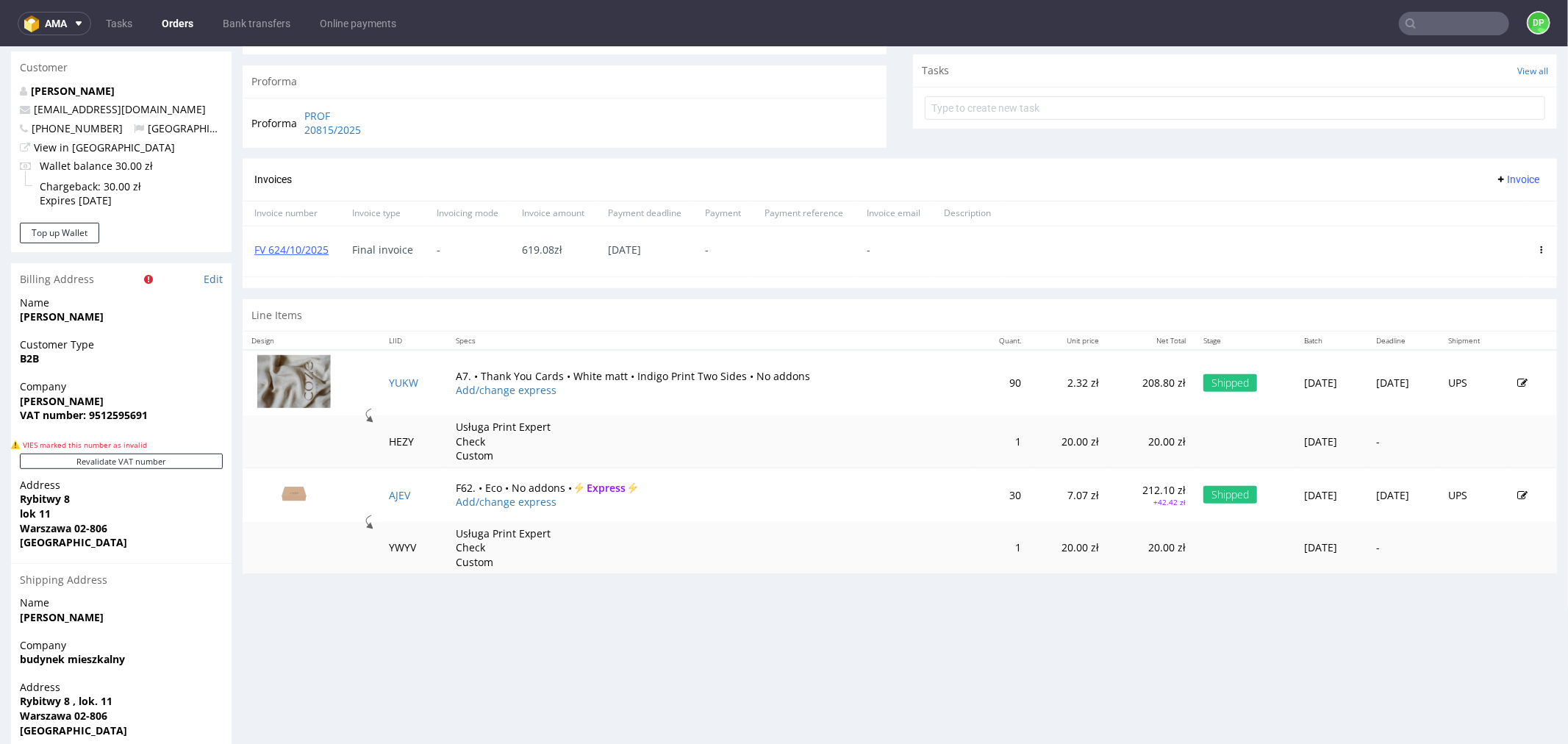
scroll to position [571, 0]
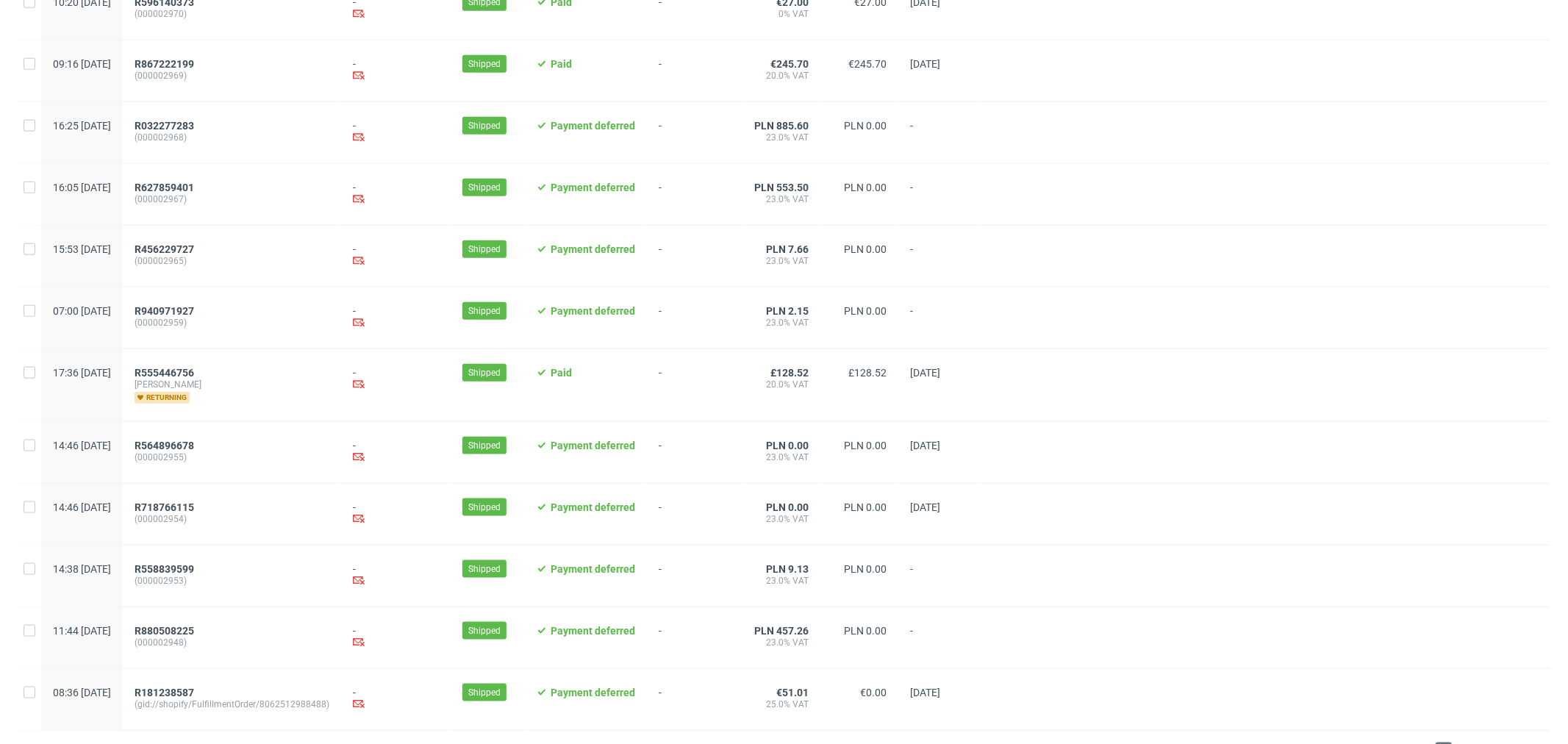
scroll to position [1361, 0]
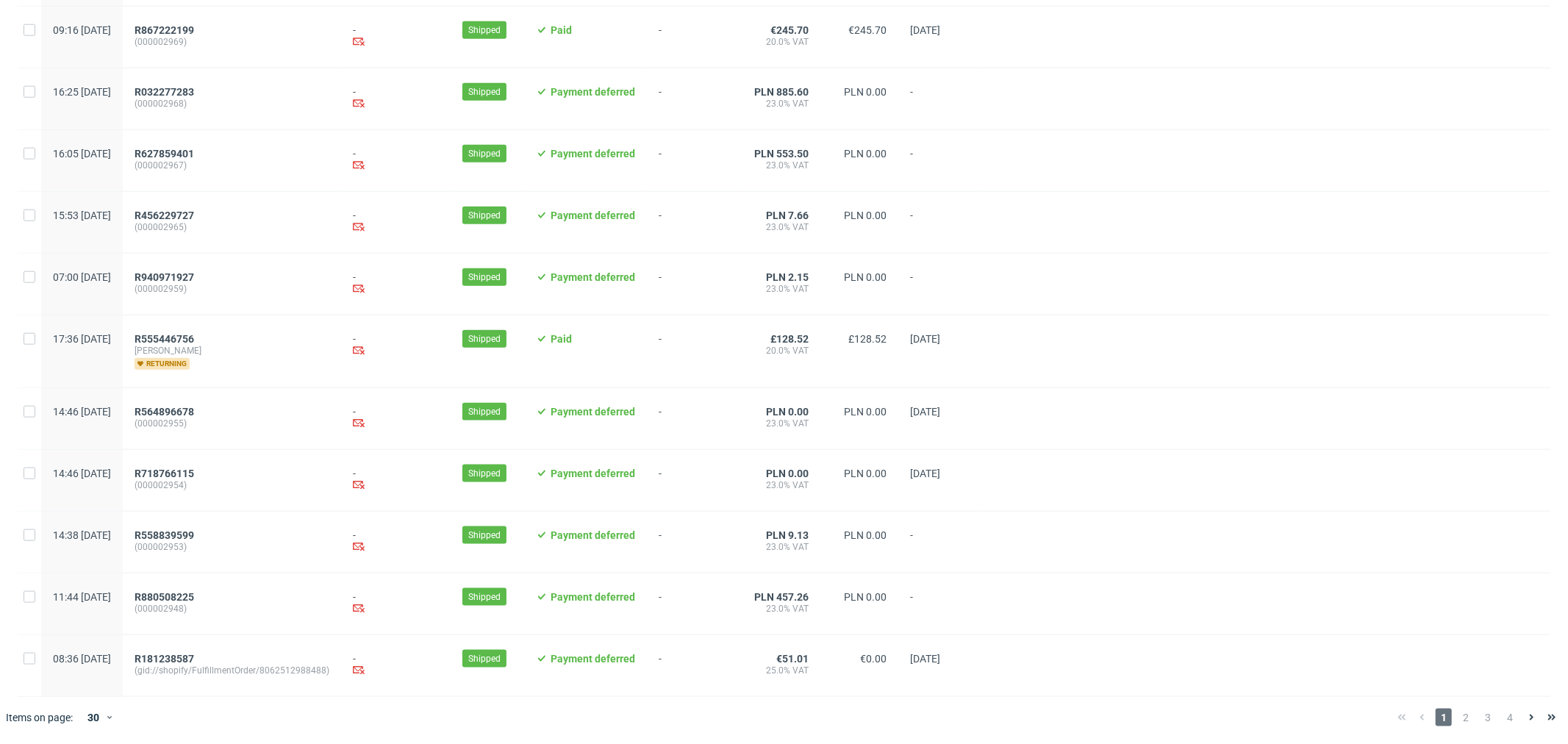
click at [1458, 717] on span "2" at bounding box center [1466, 718] width 16 height 18
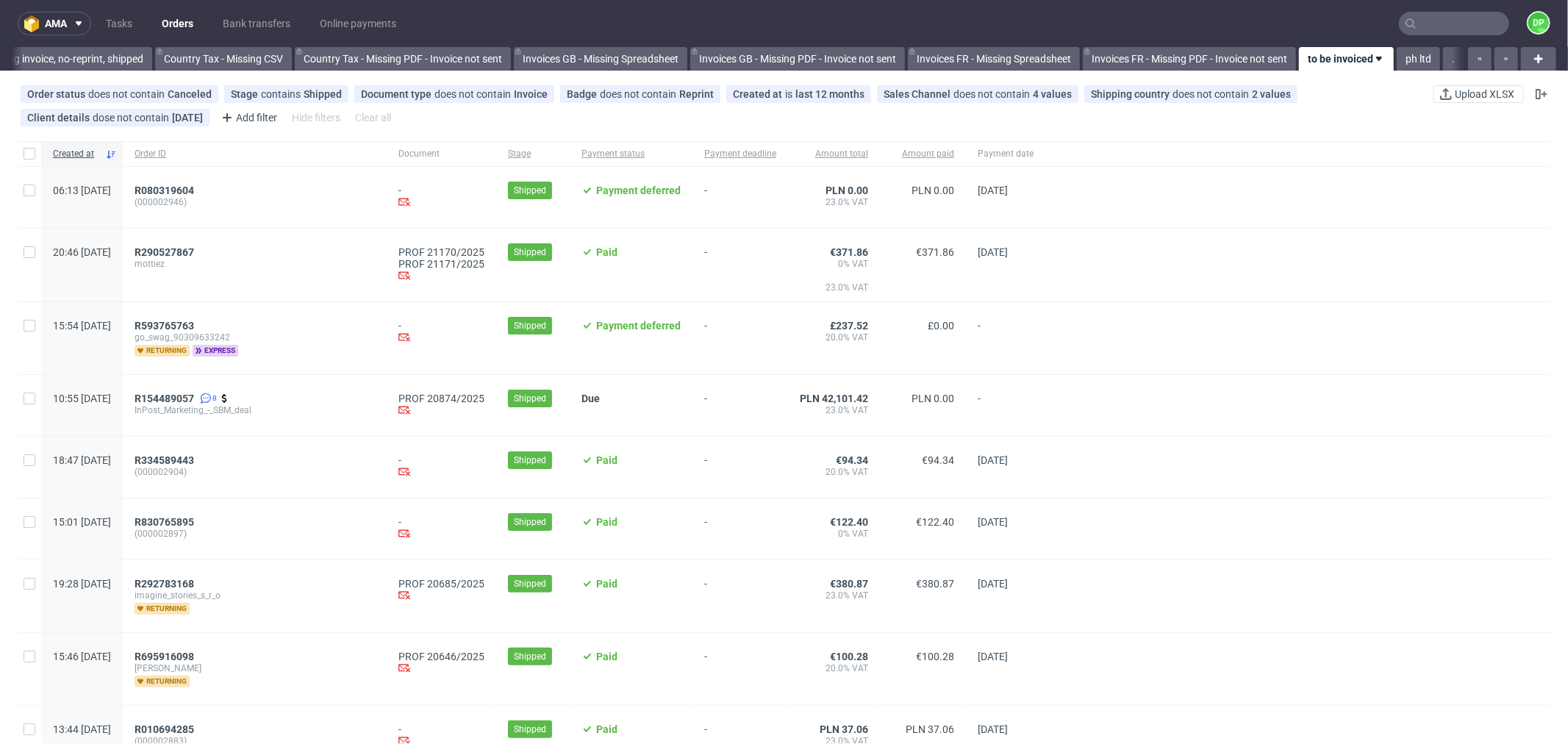
click at [224, 592] on span "imagine_stories_s_r_o" at bounding box center [254, 595] width 241 height 12
click at [194, 583] on span "R292783168" at bounding box center [164, 583] width 60 height 12
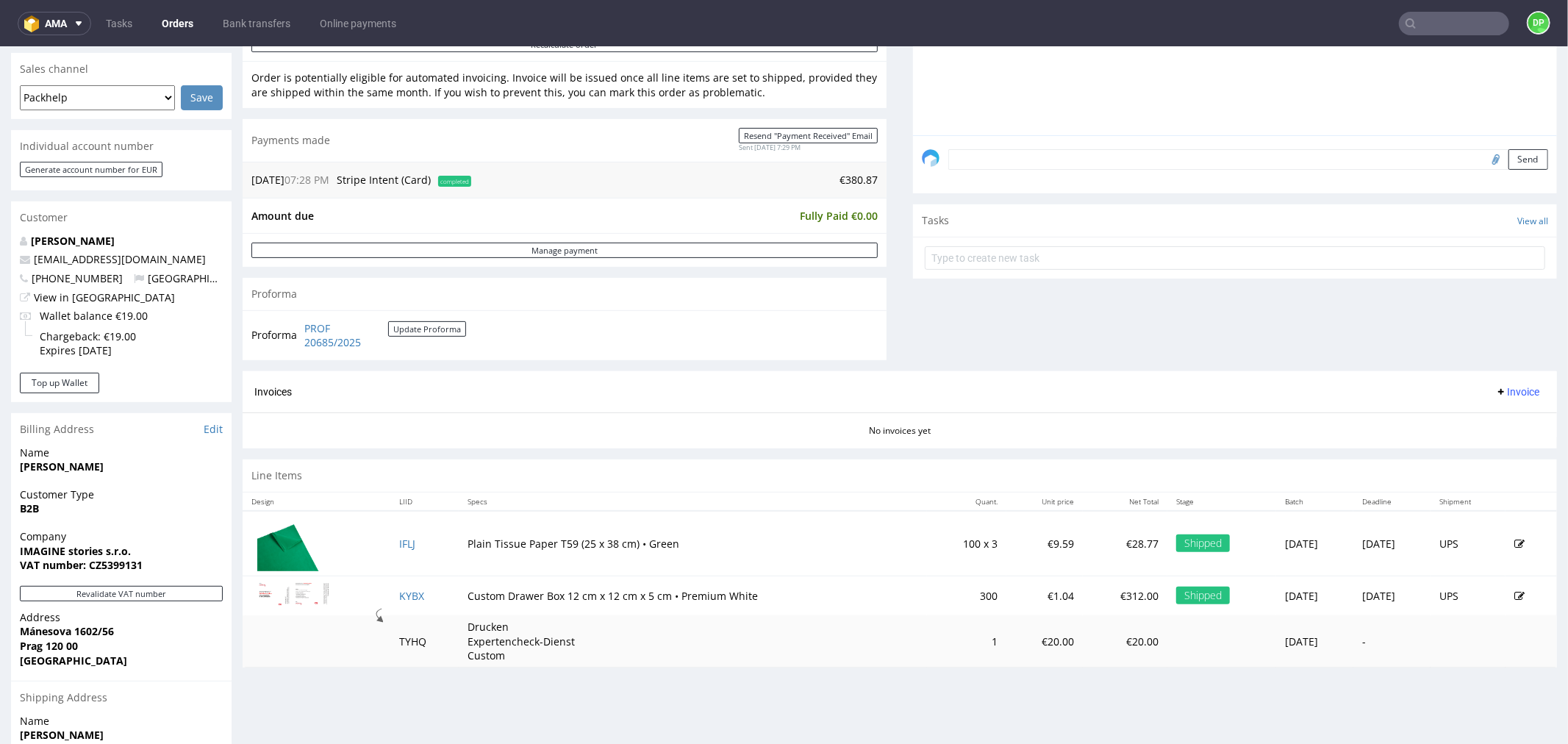
scroll to position [408, 0]
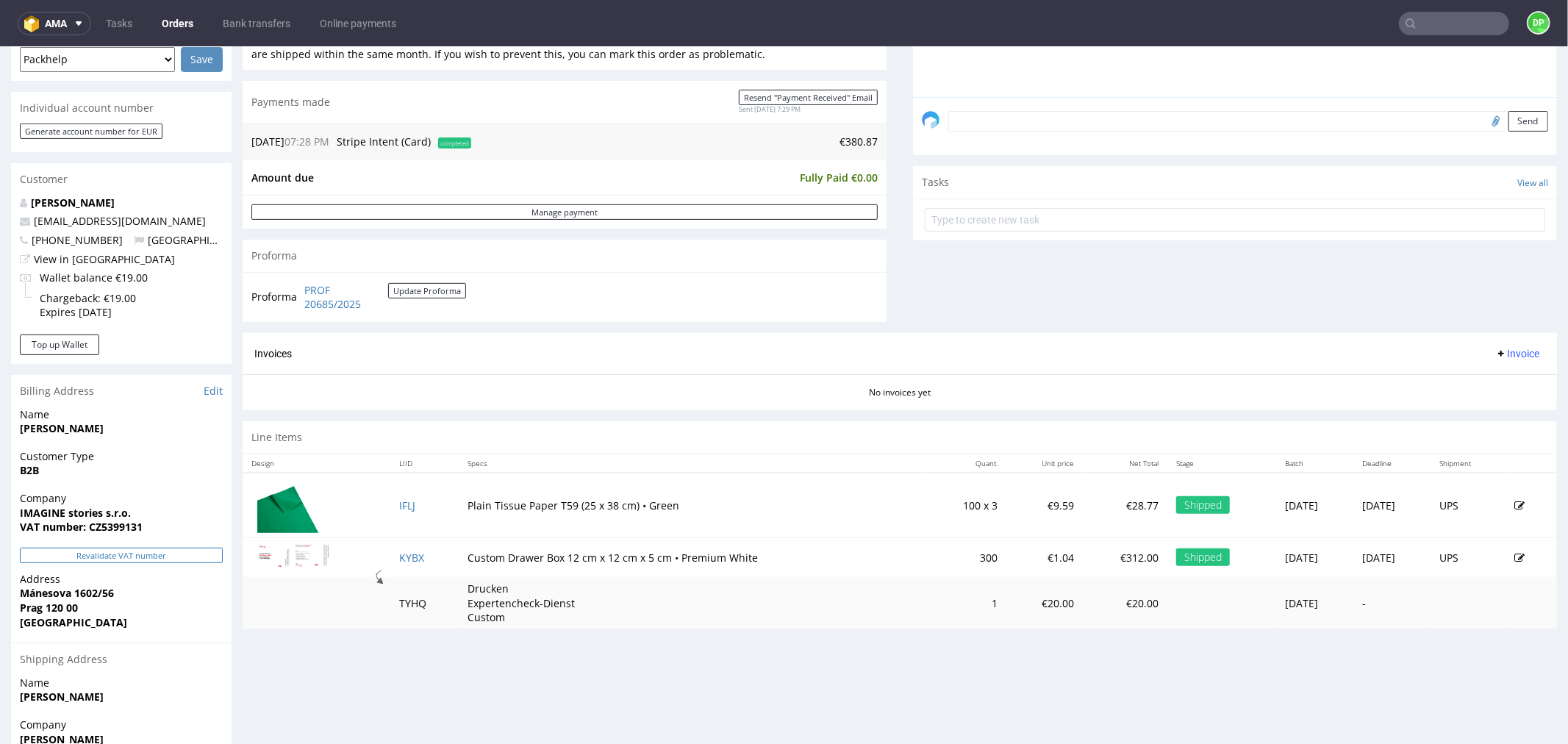
click at [193, 548] on button "Revalidate VAT number" at bounding box center [121, 554] width 203 height 15
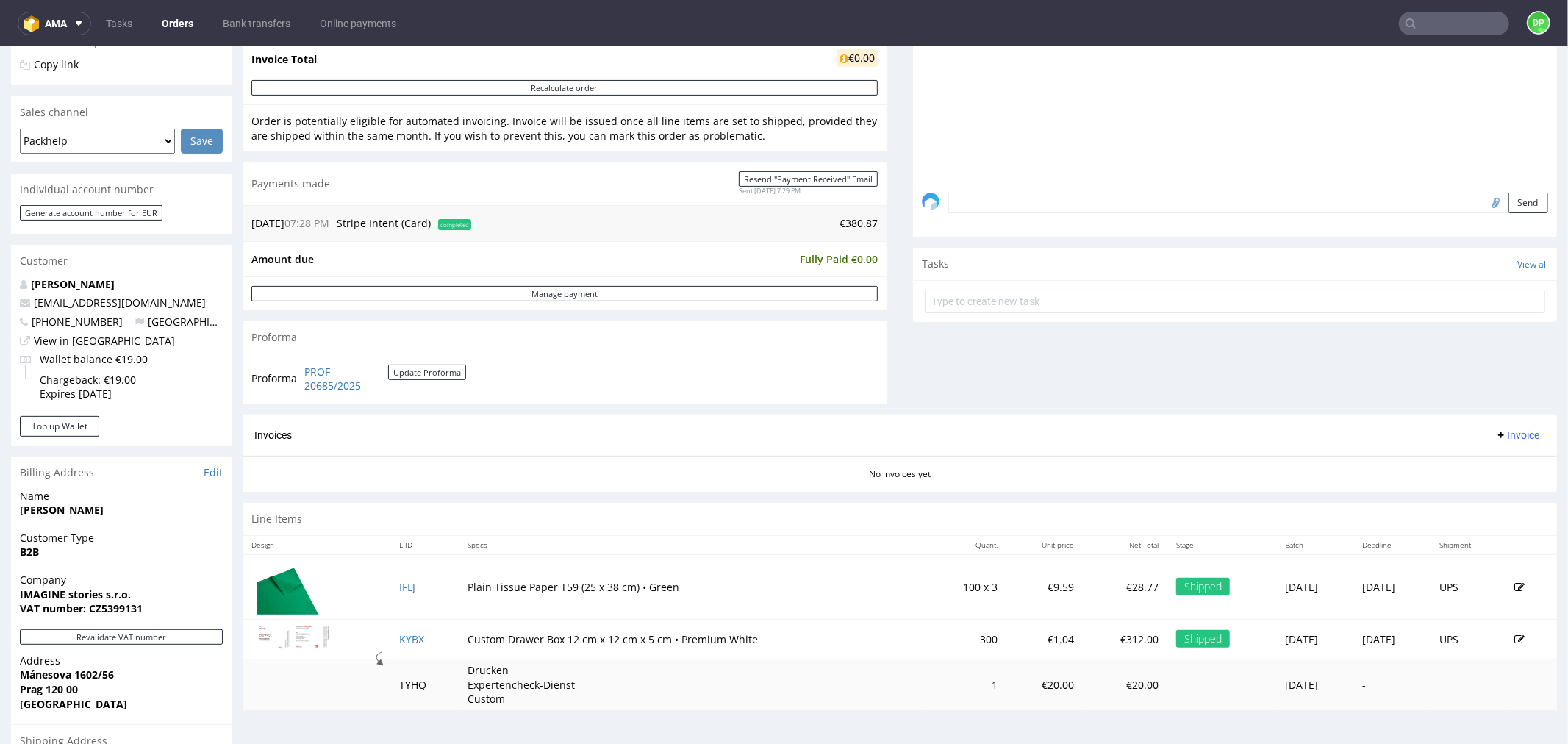
scroll to position [0, 0]
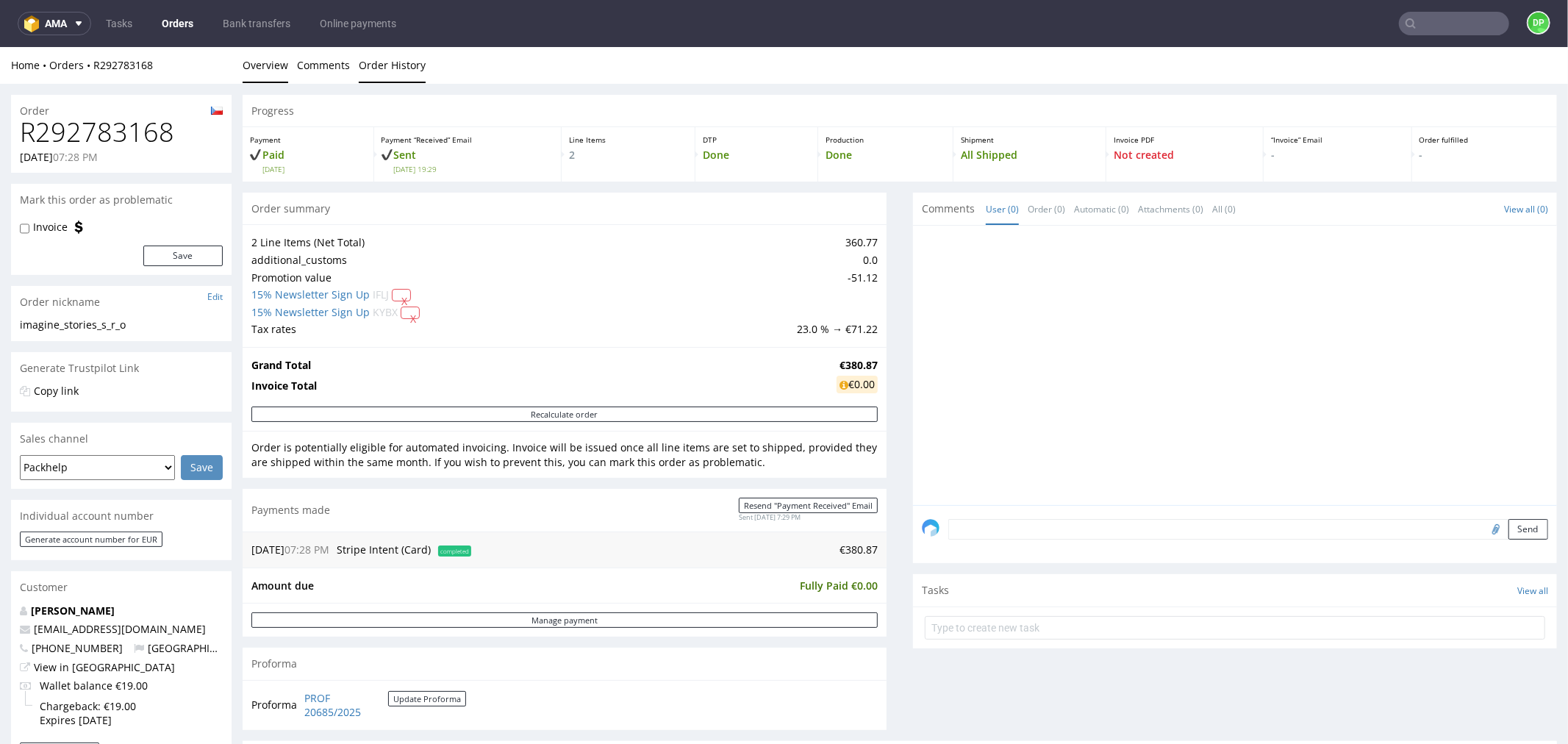
click at [411, 73] on link "Order History" at bounding box center [392, 64] width 67 height 36
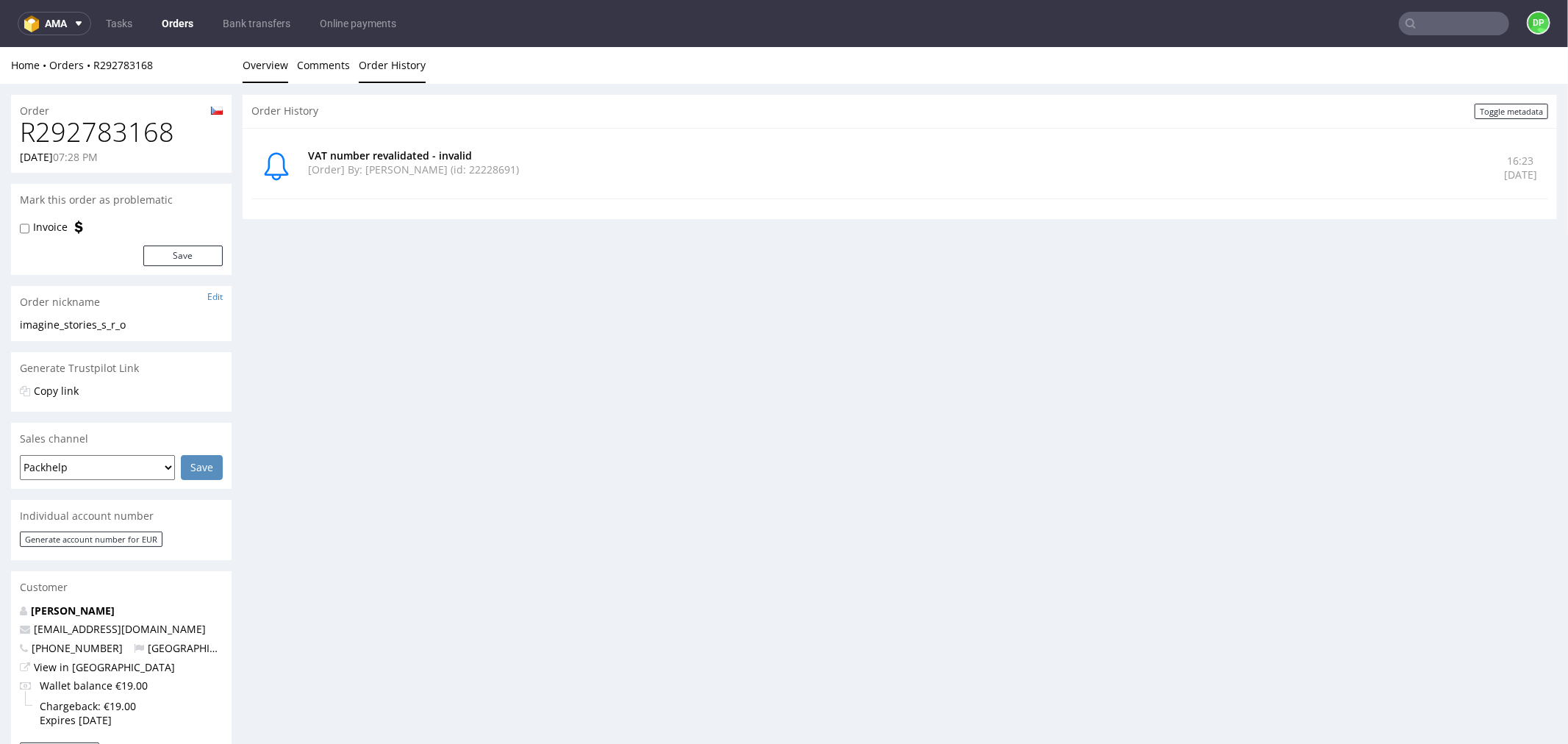
click at [247, 63] on link "Overview" at bounding box center [265, 64] width 46 height 36
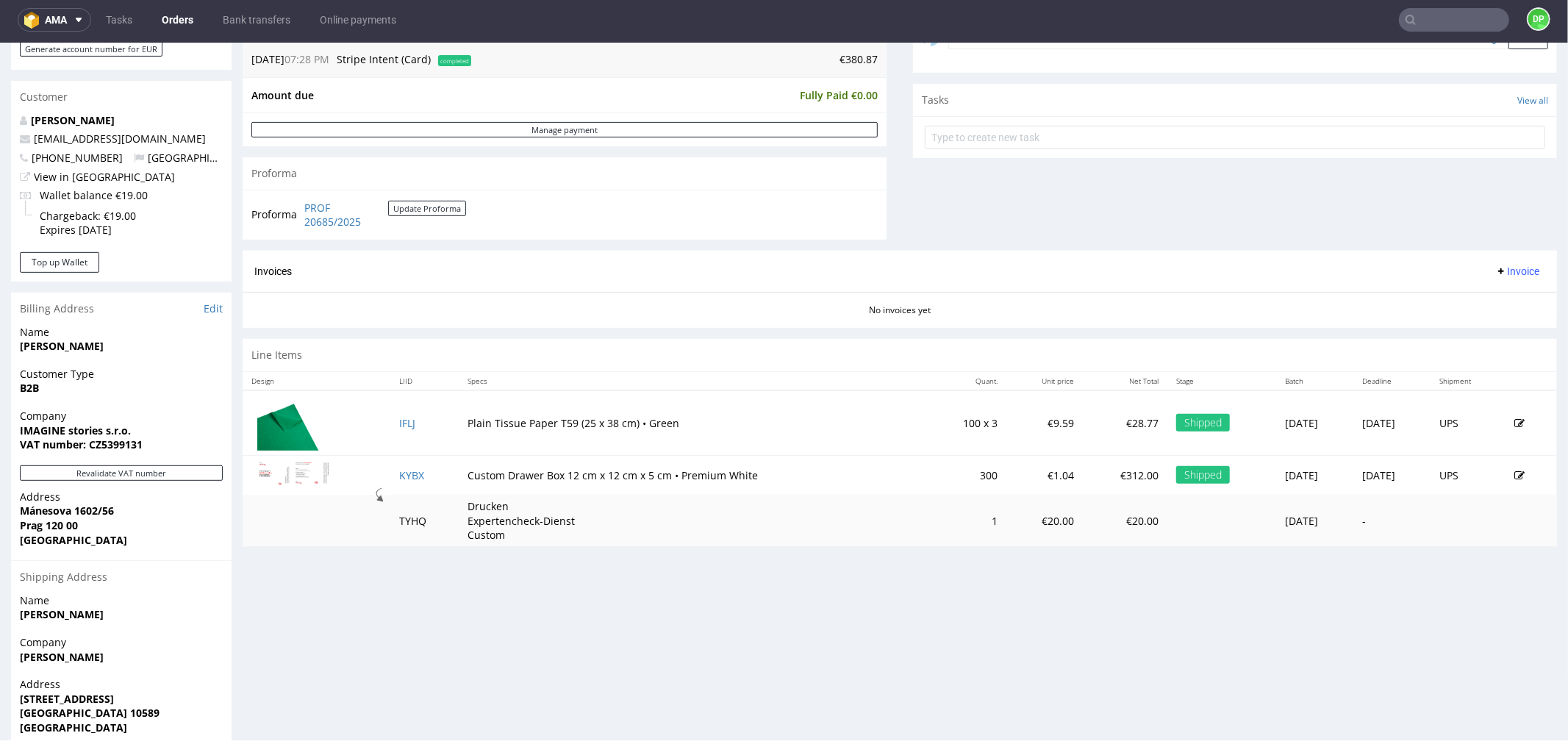
scroll to position [539, 0]
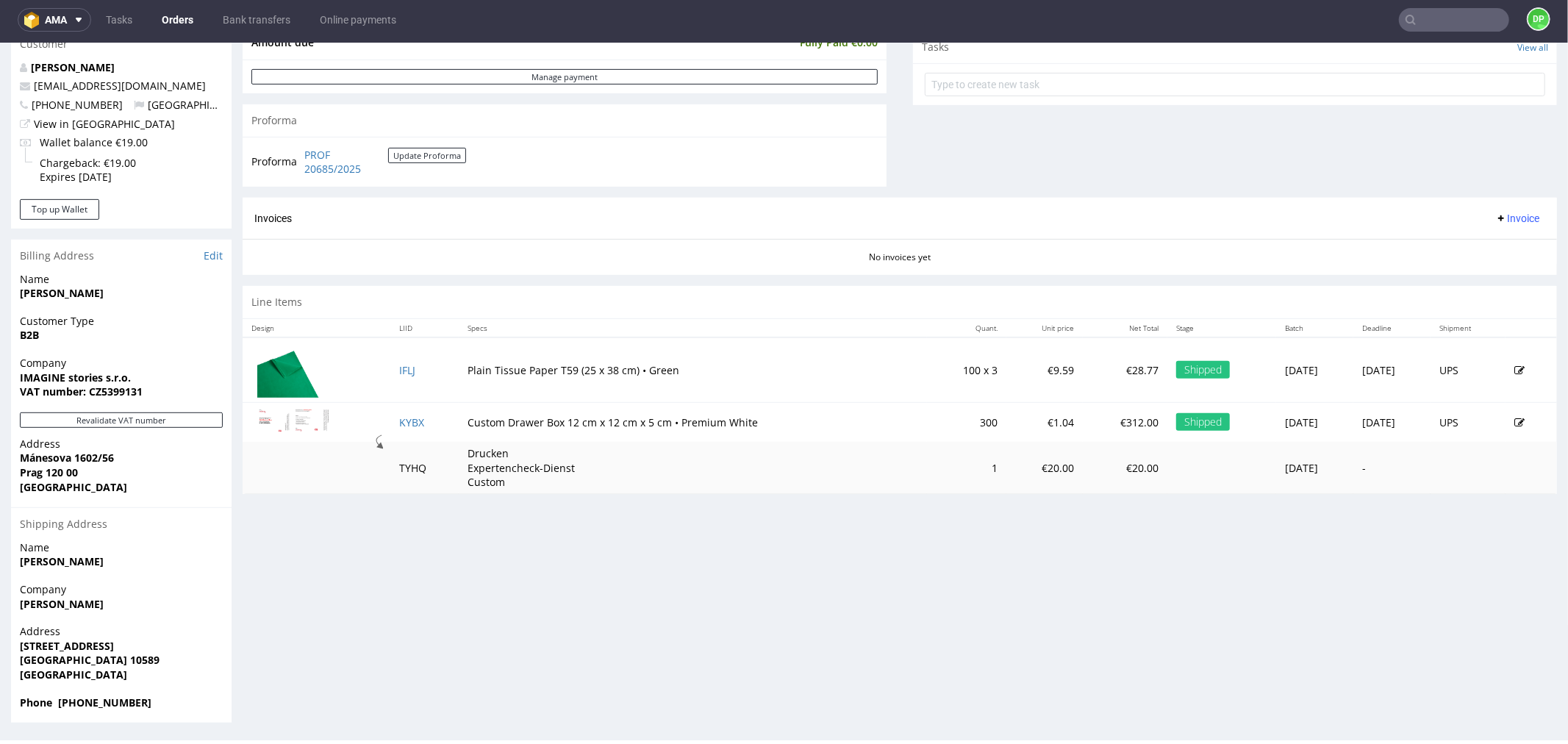
drag, startPoint x: 404, startPoint y: 418, endPoint x: 449, endPoint y: 427, distance: 45.9
click at [459, 427] on td "Custom Drawer Box 12 cm x 12 cm x 5 cm • Premium White" at bounding box center [694, 421] width 469 height 40
click at [1496, 214] on span "Invoice" at bounding box center [1517, 217] width 44 height 12
click at [1471, 242] on span "Generate" at bounding box center [1492, 249] width 71 height 14
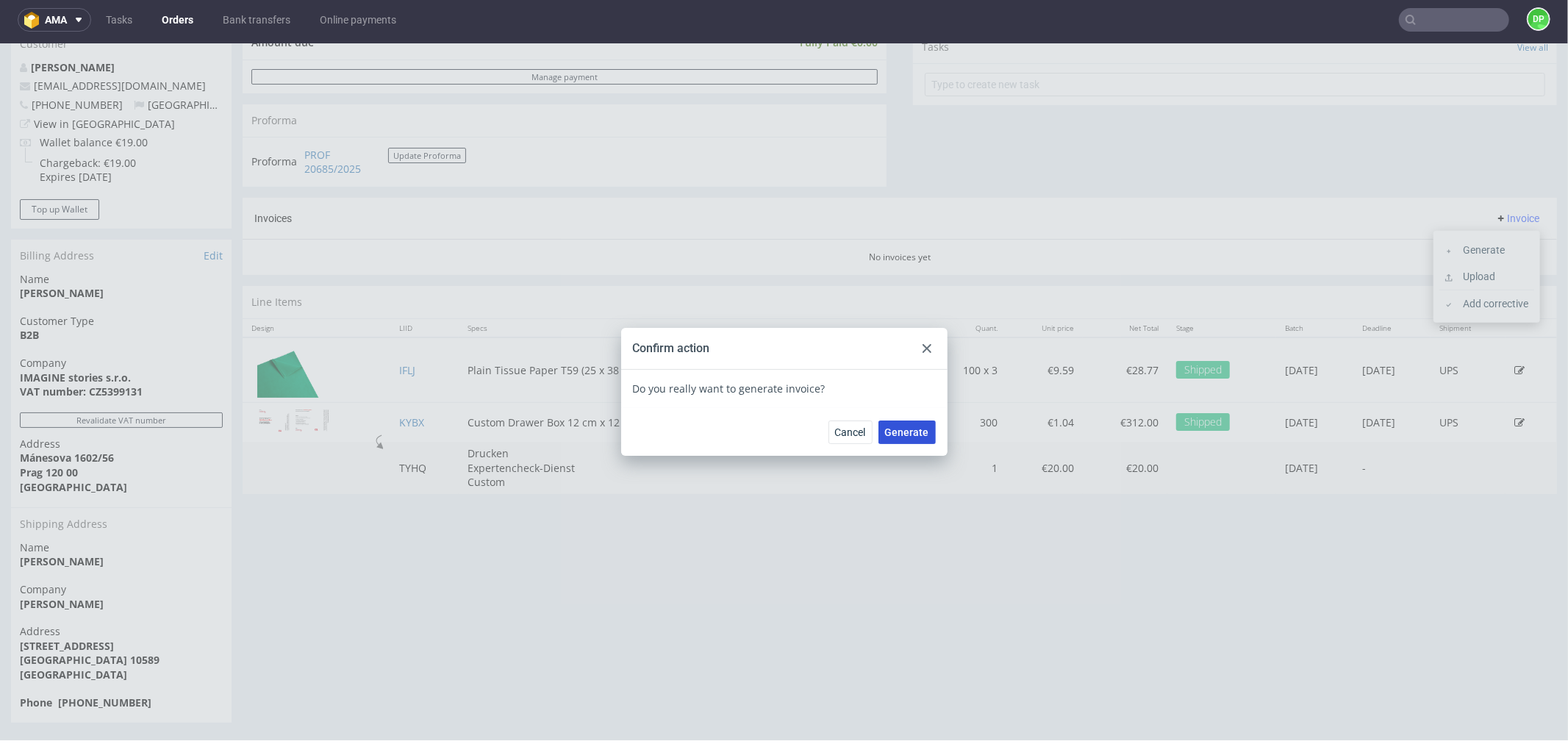
click at [899, 431] on span "Generate" at bounding box center [907, 431] width 44 height 10
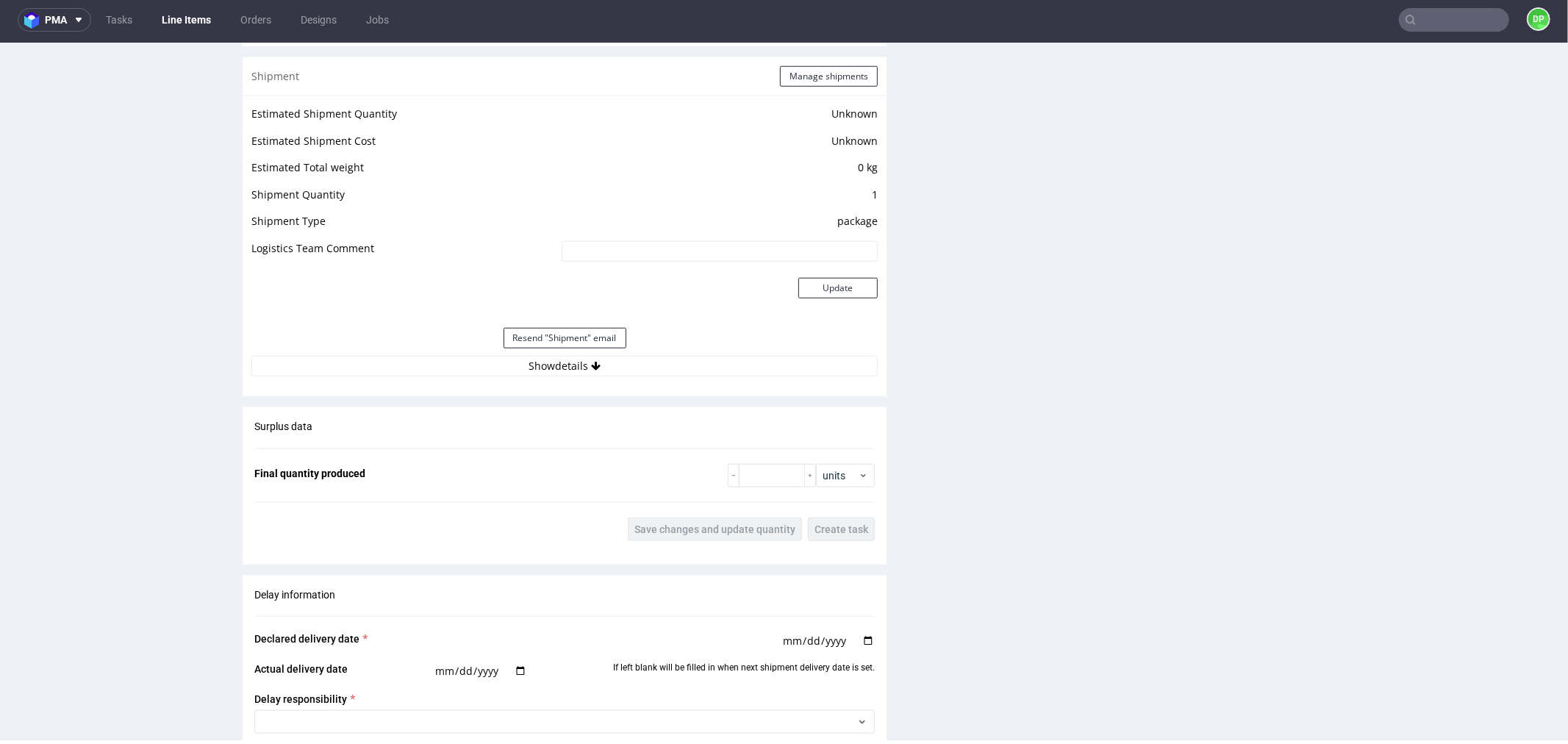
scroll to position [1225, 0]
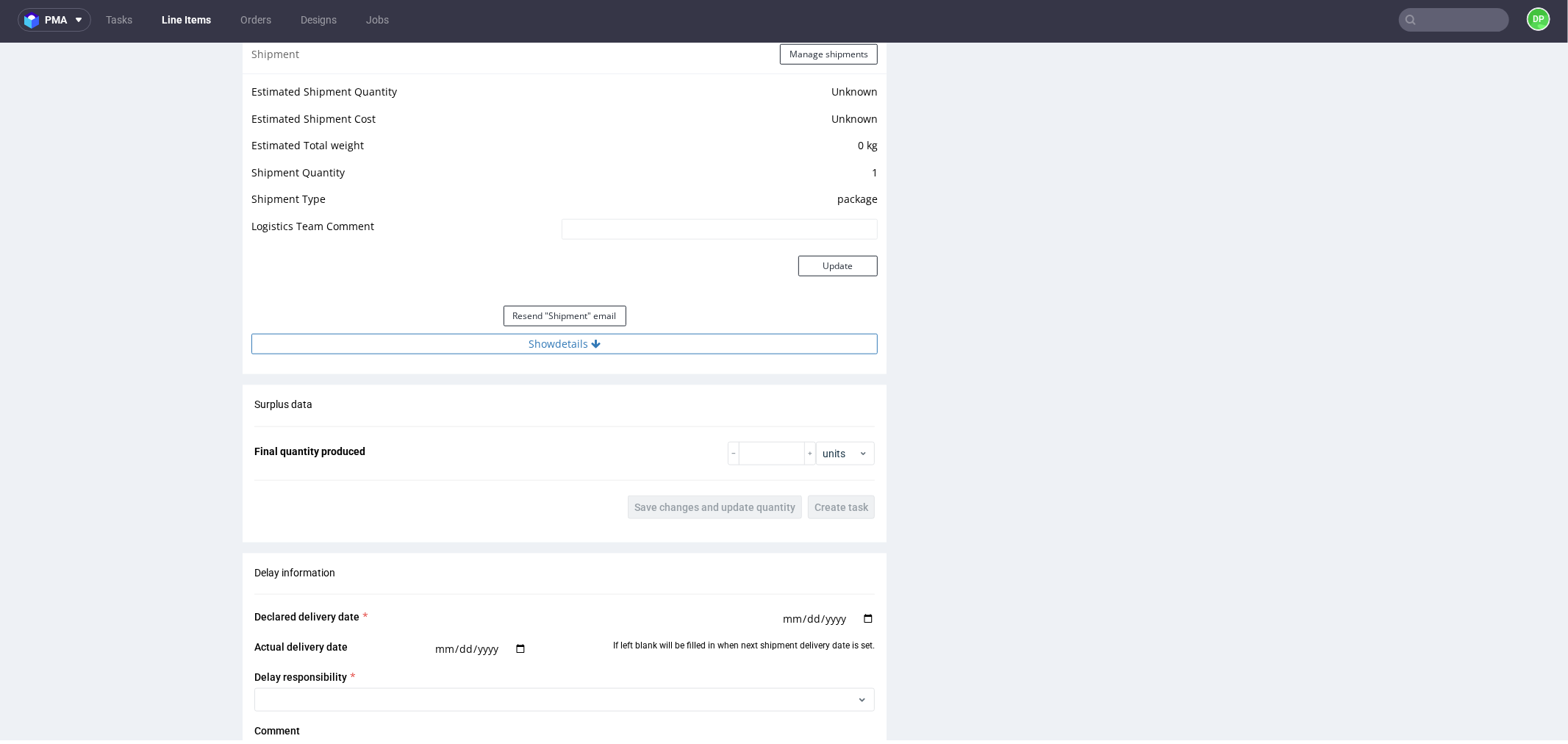
click at [541, 336] on button "Show details" at bounding box center [565, 343] width 626 height 21
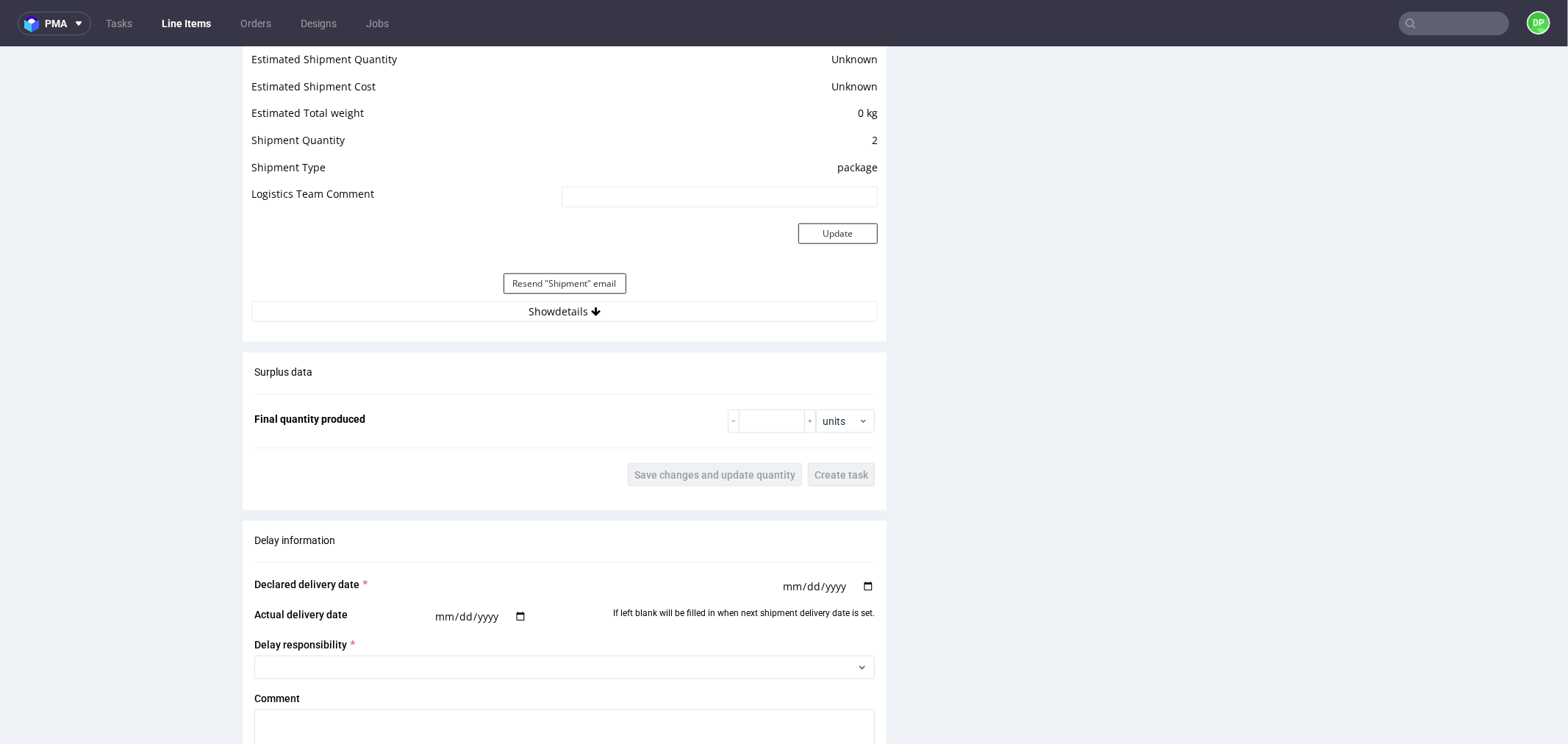
scroll to position [1388, 0]
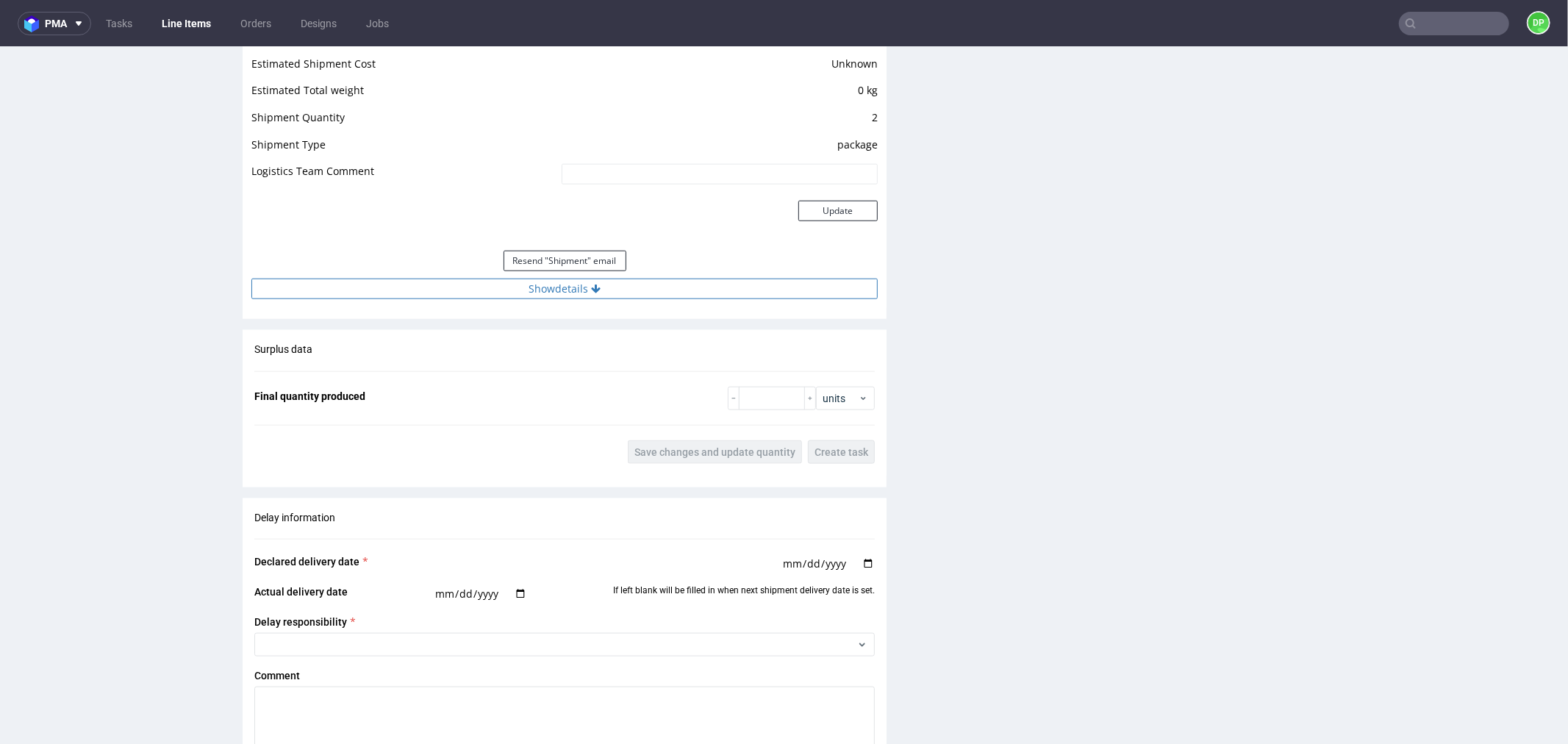
click at [511, 292] on button "Show details" at bounding box center [565, 288] width 626 height 21
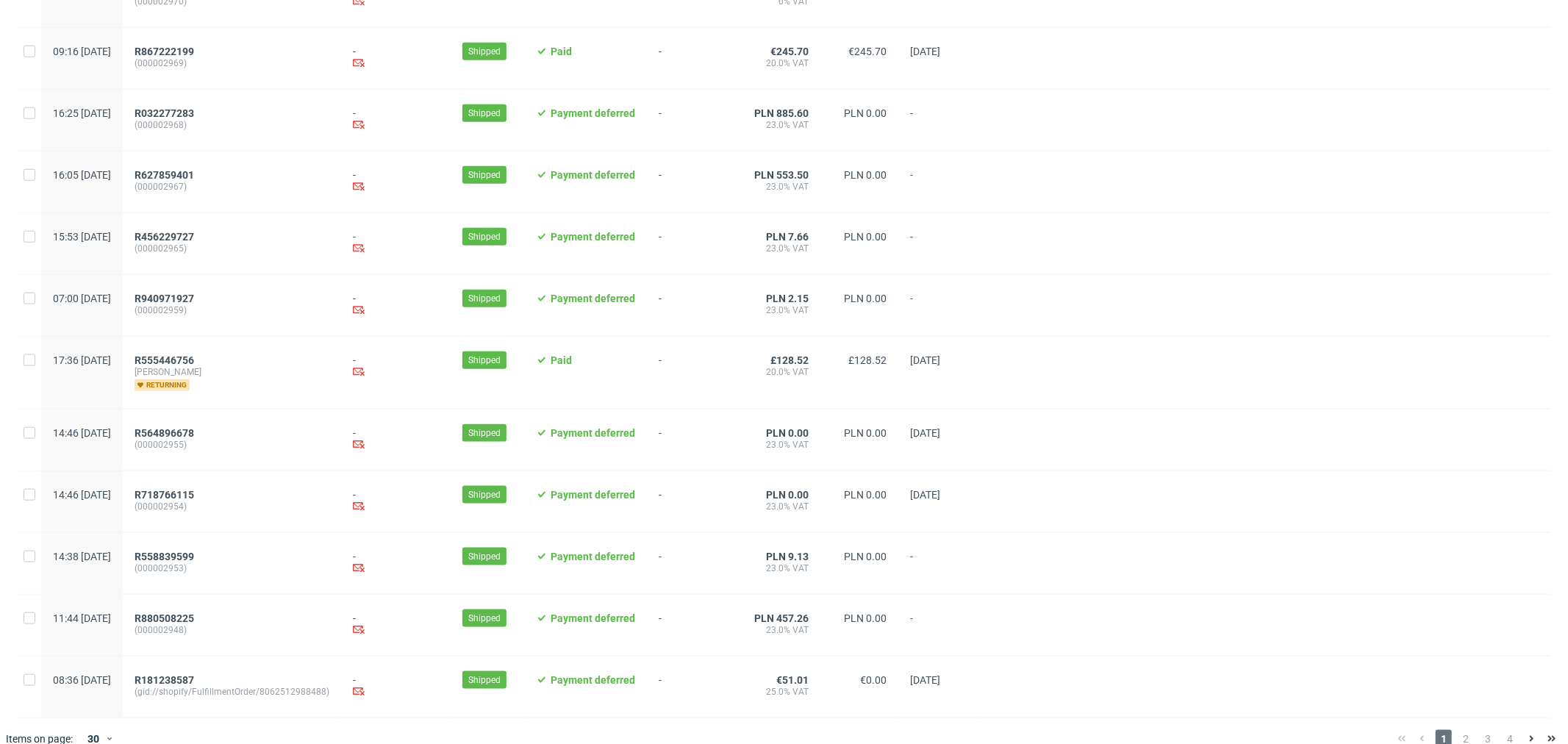
scroll to position [1361, 0]
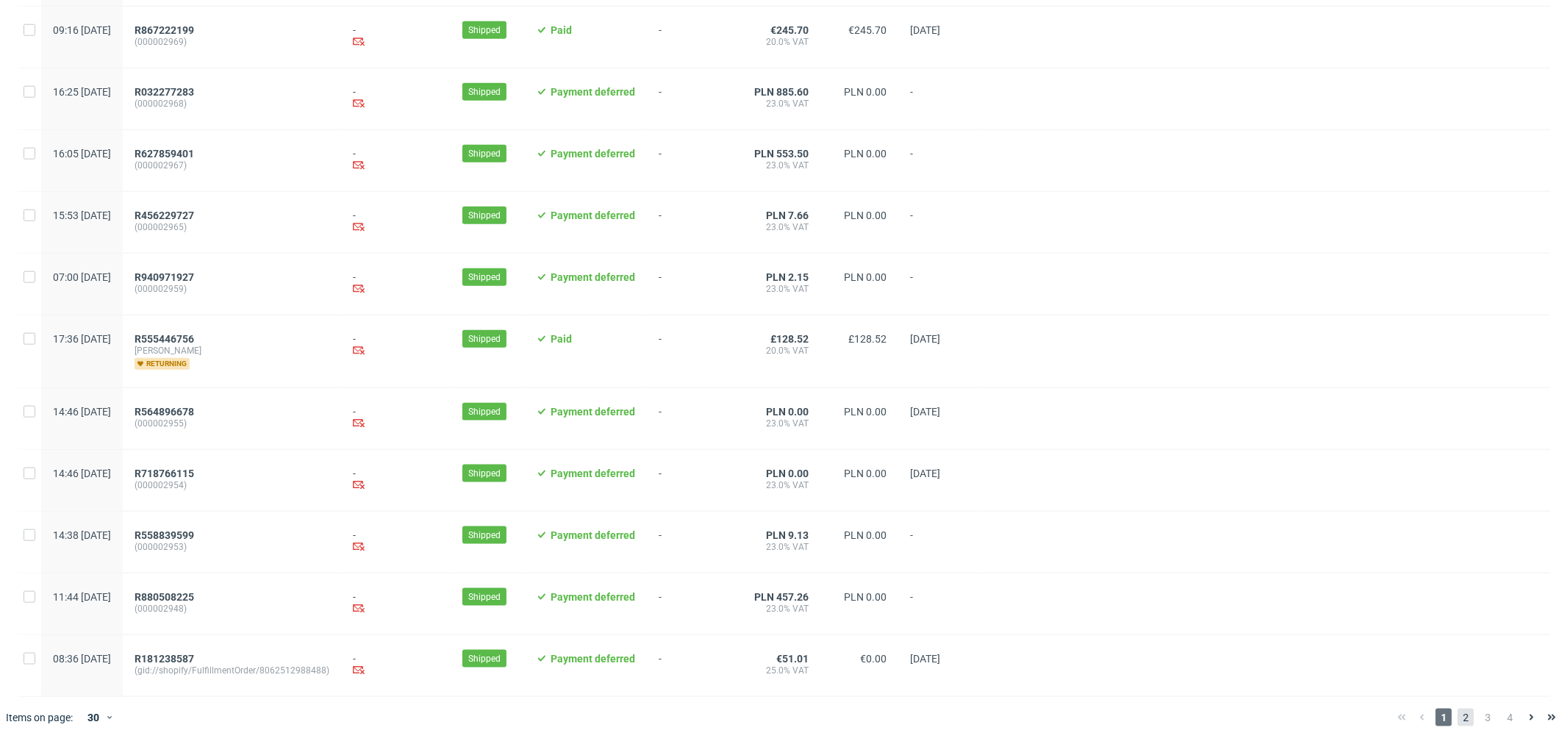
click at [1458, 721] on span "2" at bounding box center [1466, 718] width 16 height 18
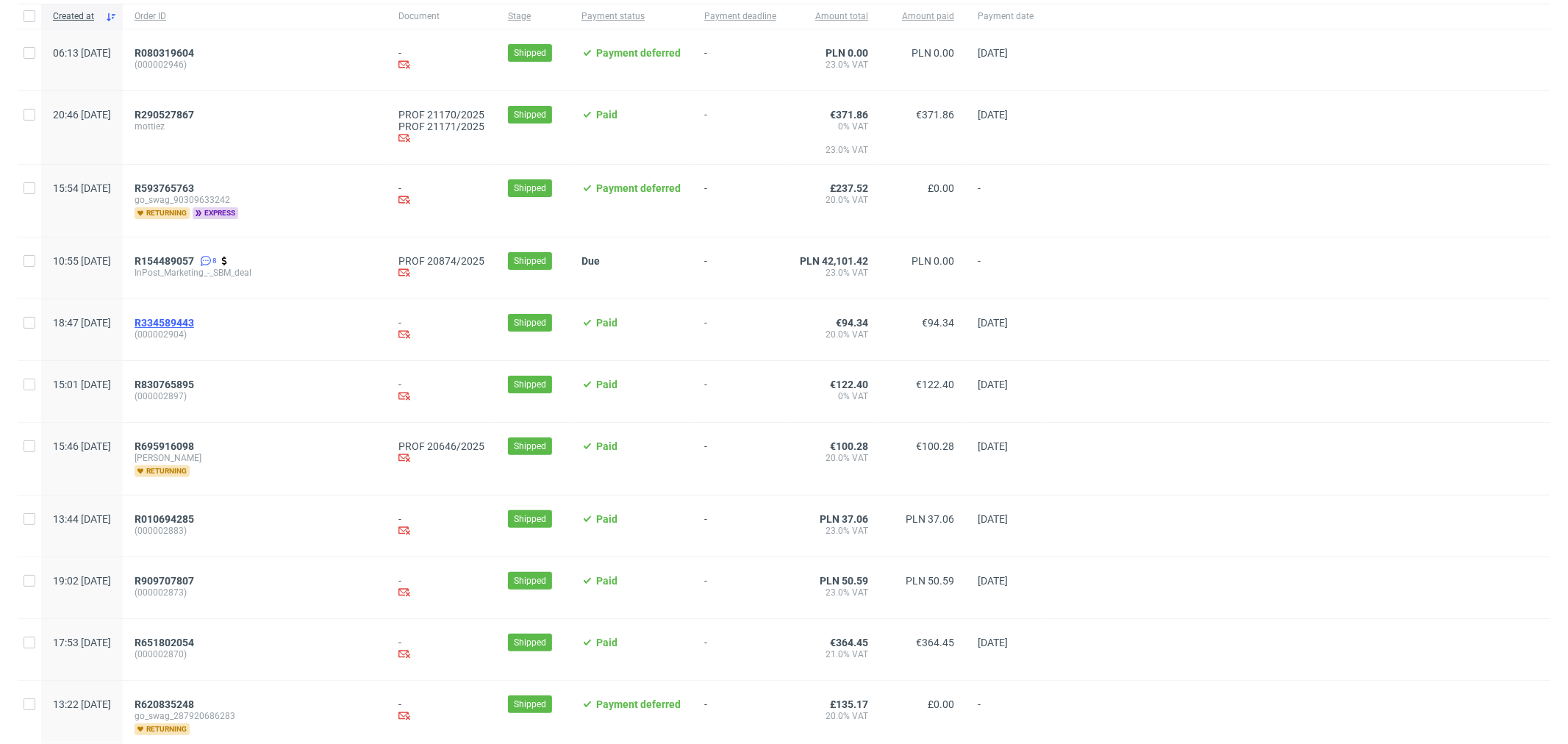
scroll to position [163, 0]
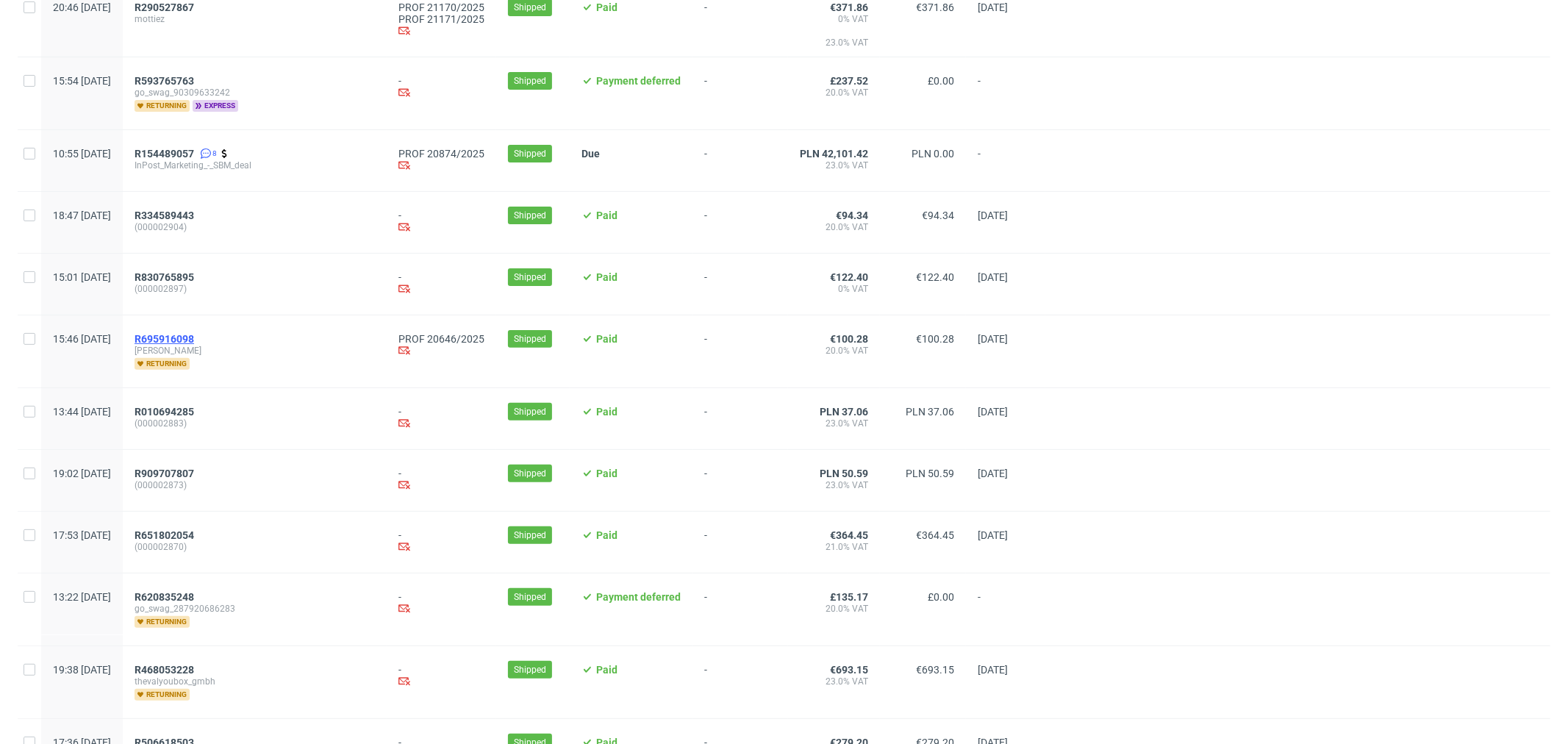
click at [194, 341] on span "R695916098" at bounding box center [164, 338] width 60 height 12
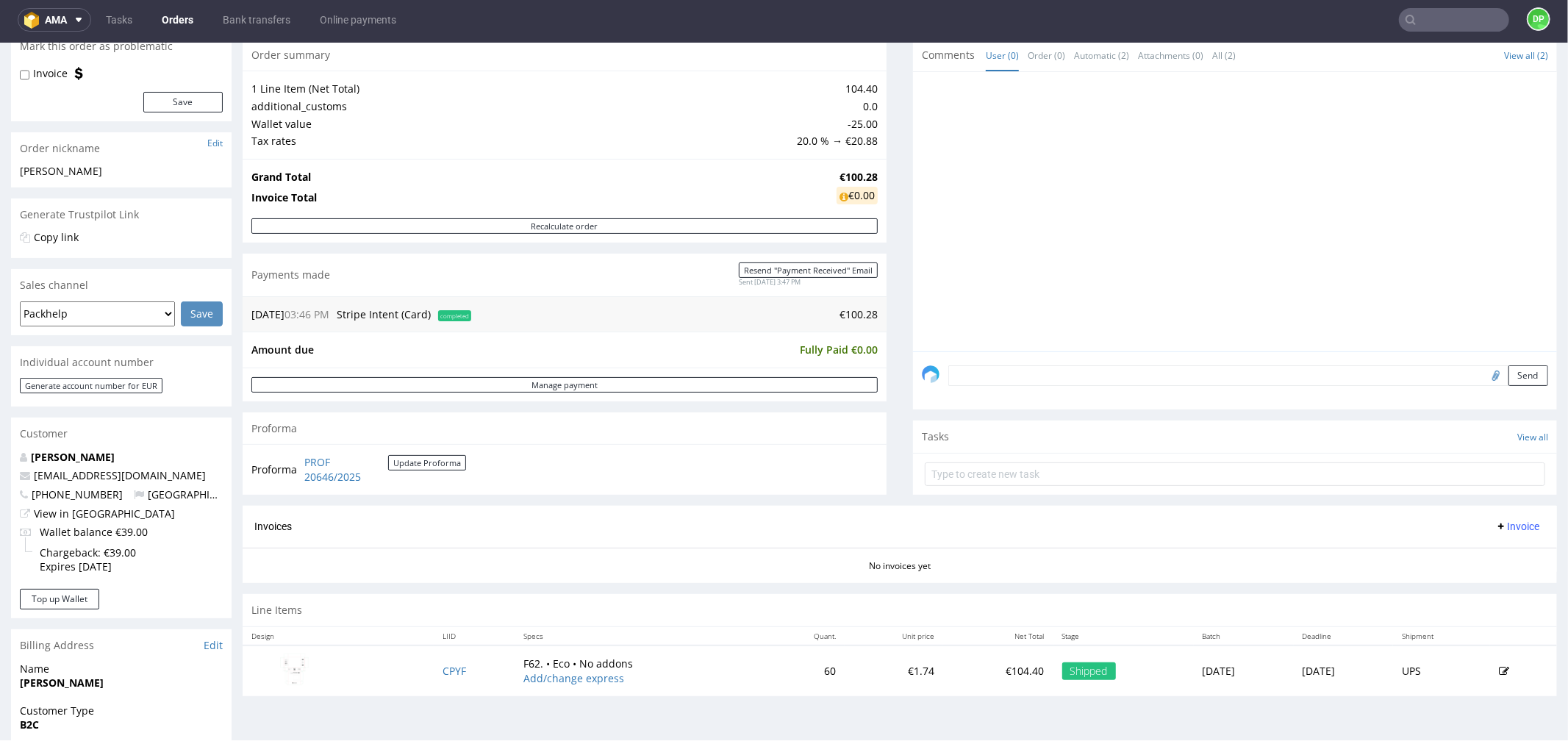
scroll to position [326, 0]
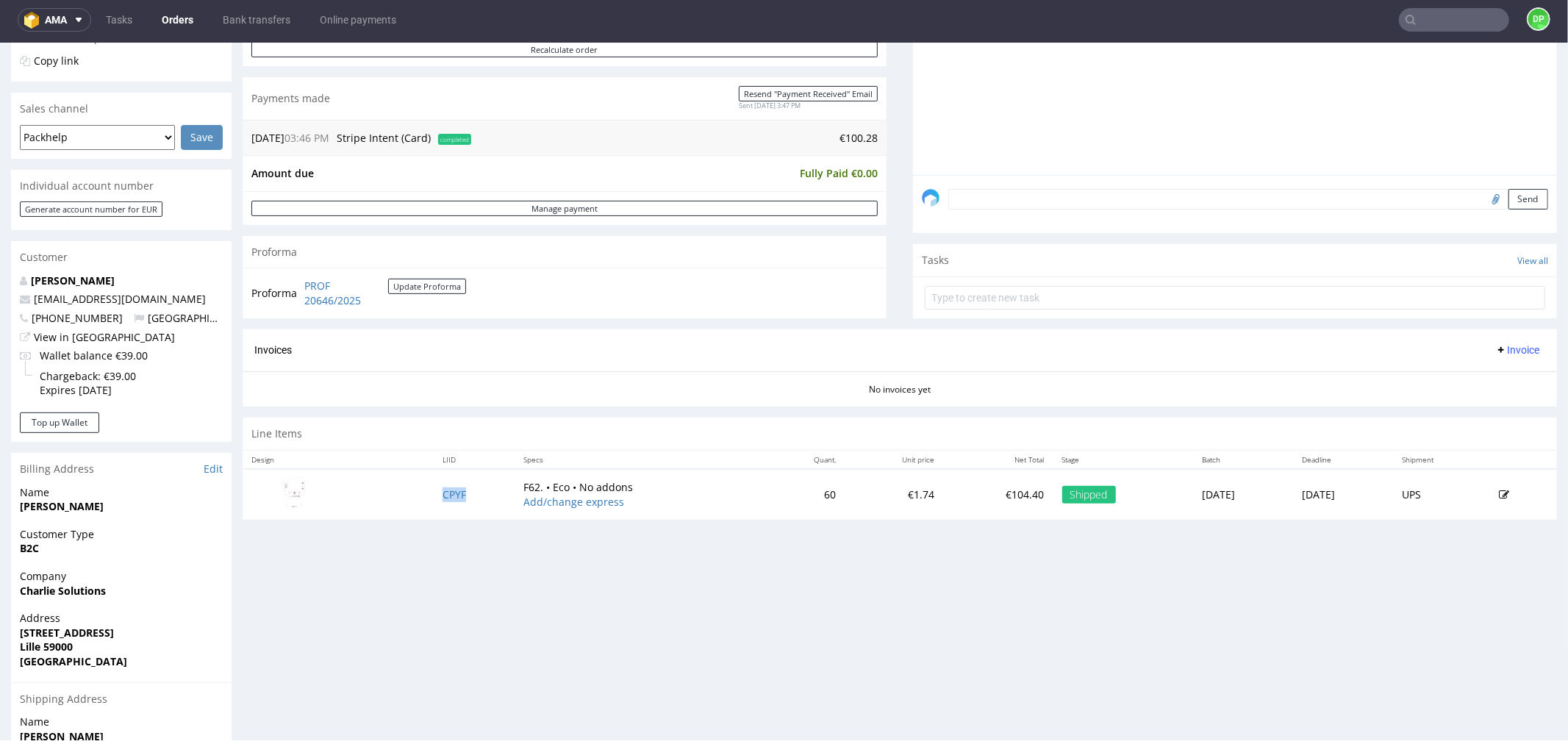
click at [453, 495] on td "CPYF" at bounding box center [475, 493] width 81 height 51
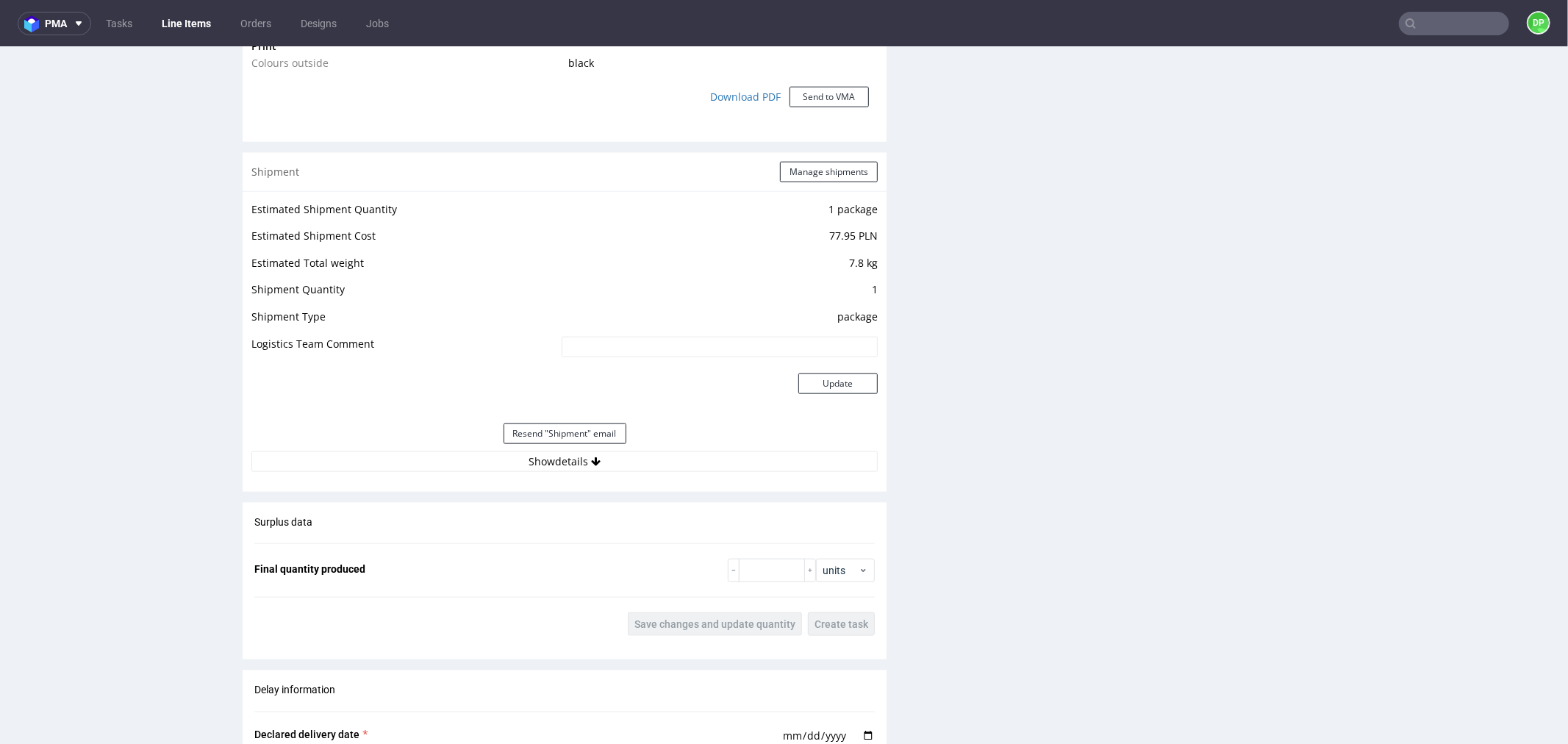
scroll to position [1306, 0]
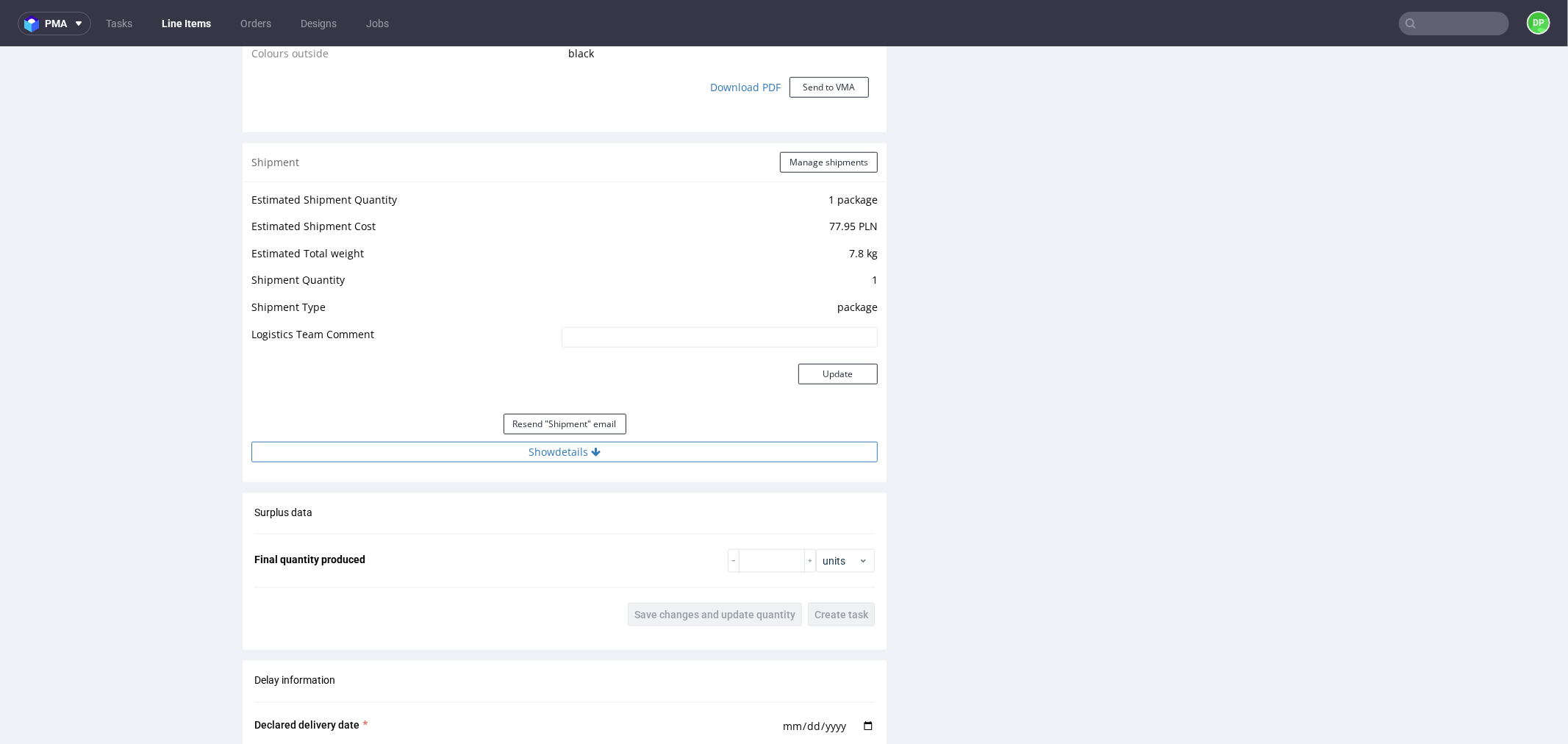
click at [436, 442] on button "Show details" at bounding box center [565, 451] width 626 height 21
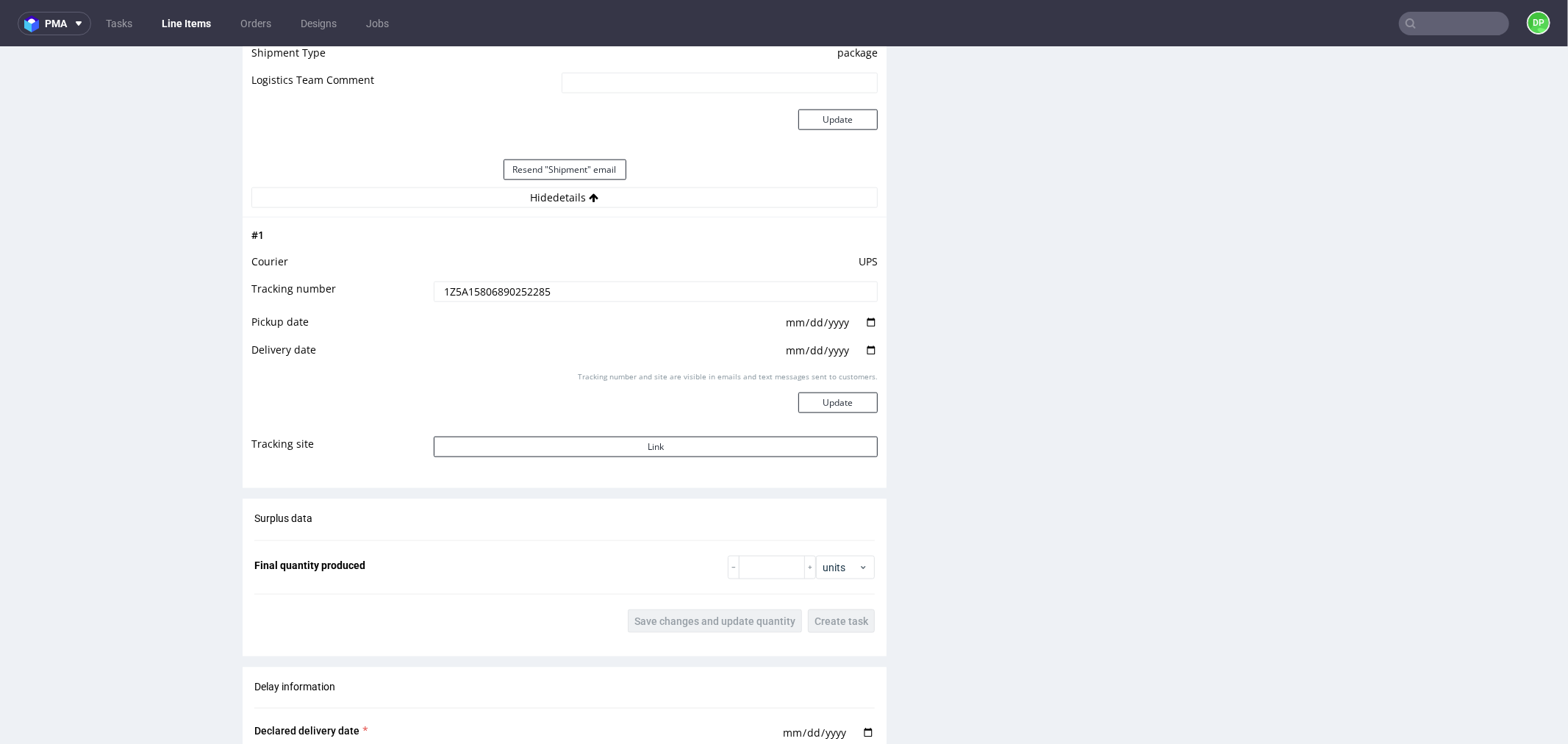
scroll to position [1633, 0]
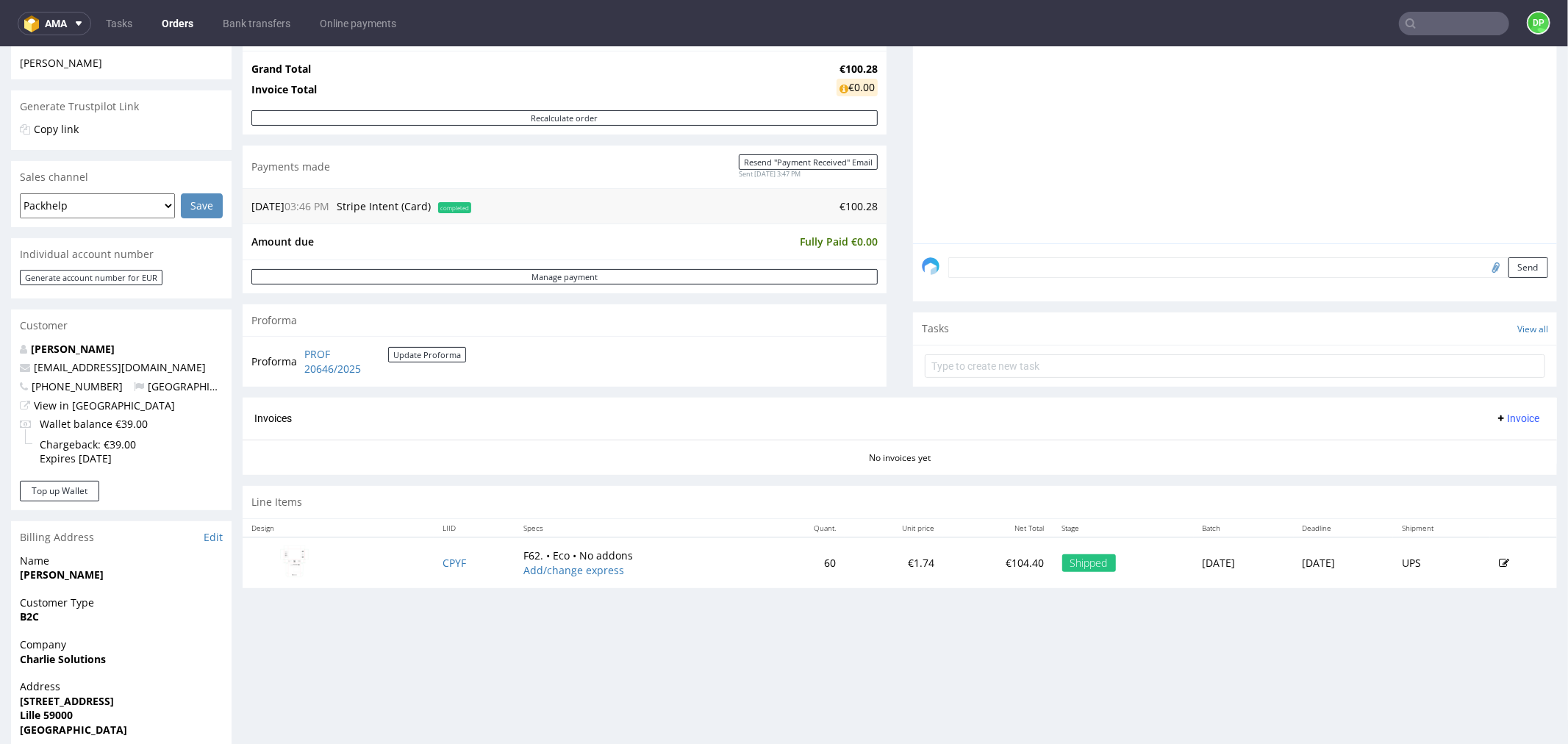
scroll to position [256, 0]
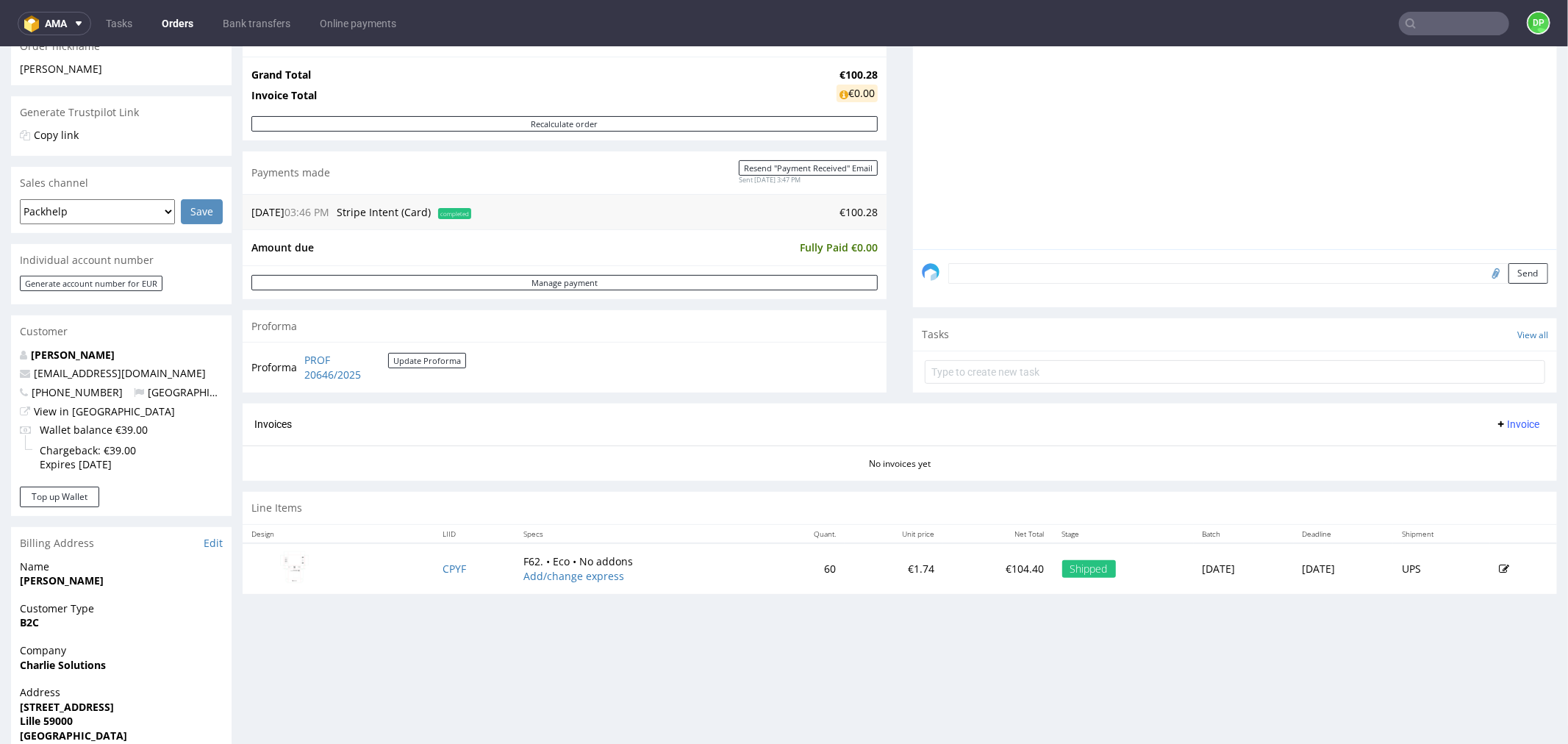
click at [1496, 428] on span "Invoice" at bounding box center [1517, 423] width 44 height 12
click at [1482, 450] on span "Generate" at bounding box center [1492, 455] width 71 height 14
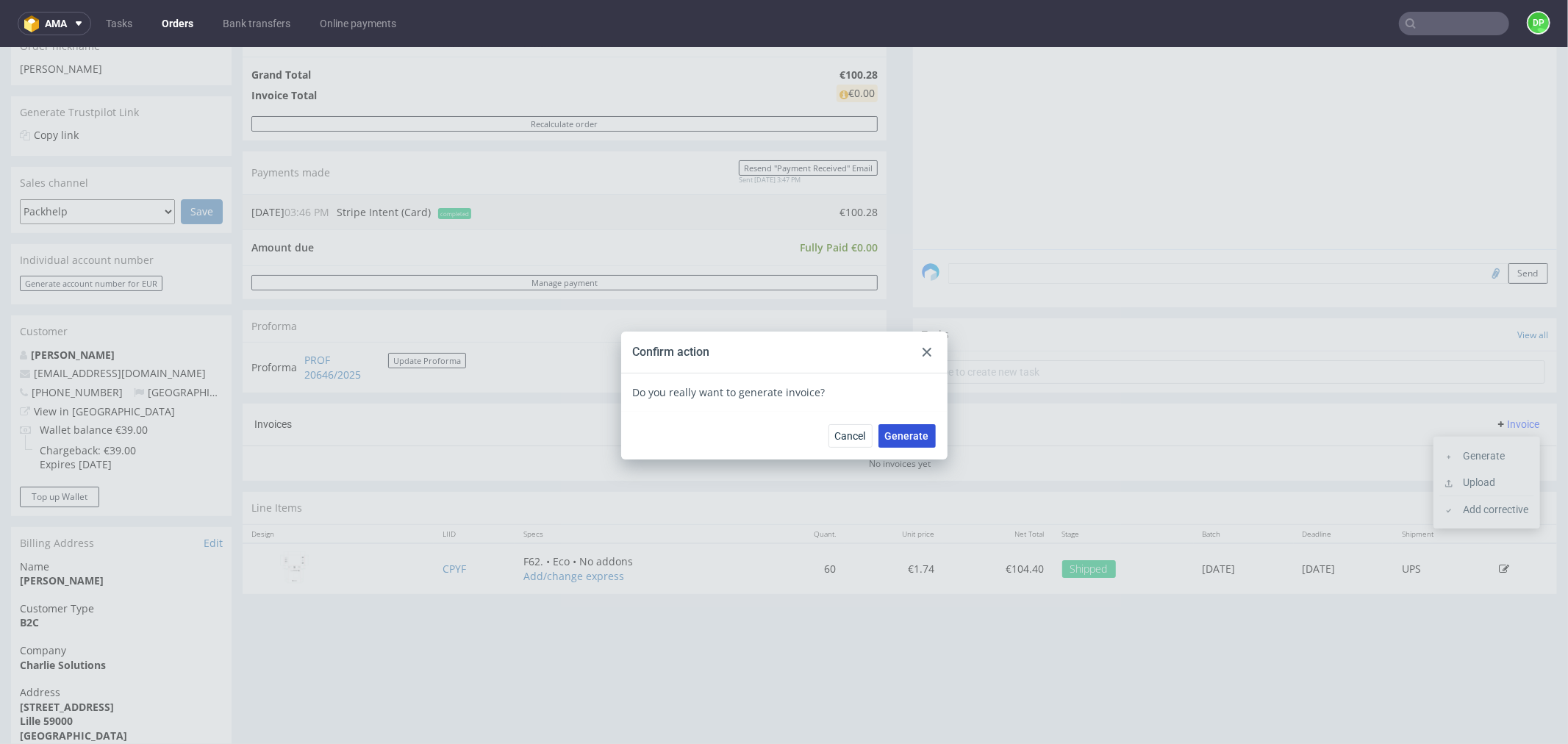
click at [898, 435] on span "Generate" at bounding box center [907, 435] width 44 height 10
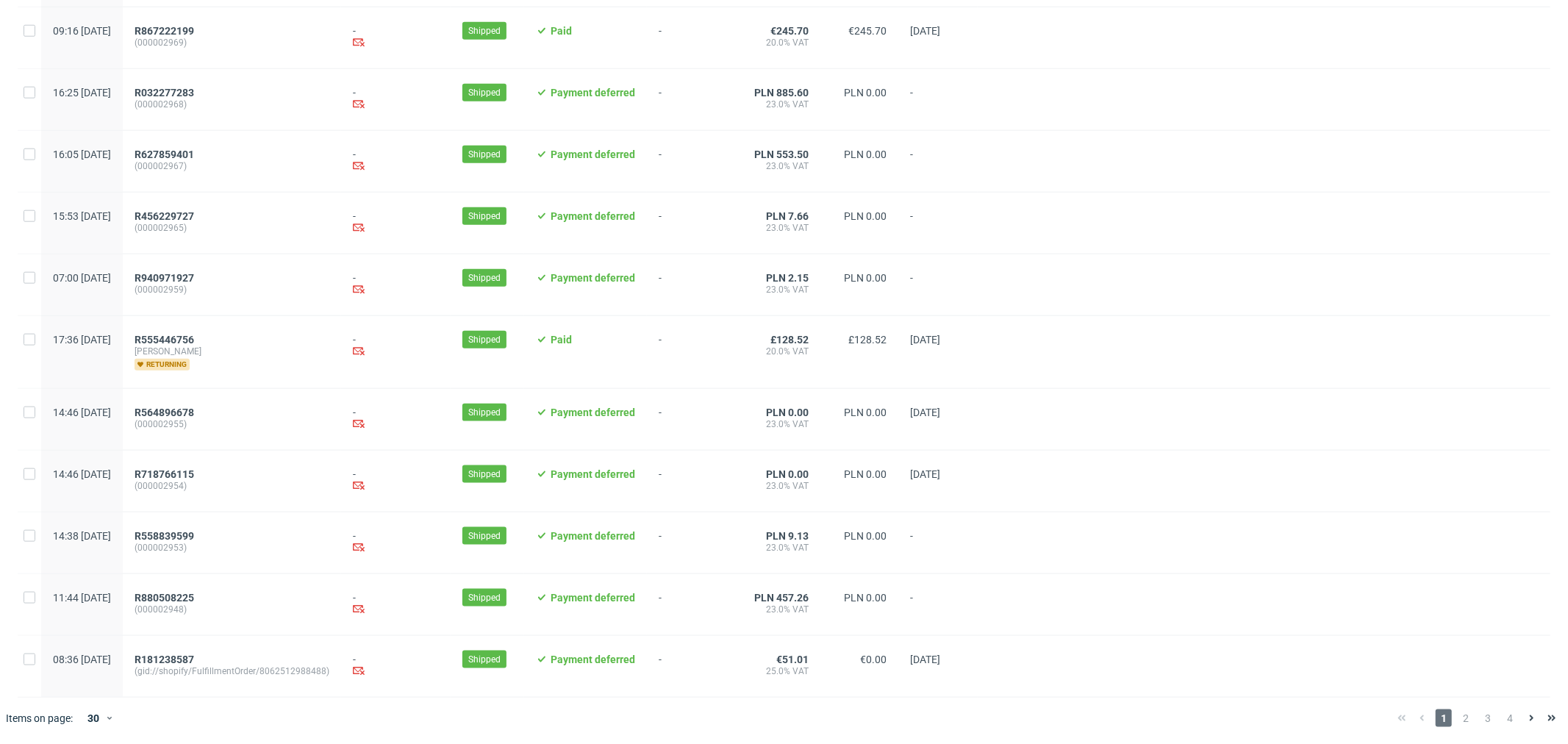
scroll to position [1361, 0]
click at [1458, 717] on span "2" at bounding box center [1466, 718] width 16 height 18
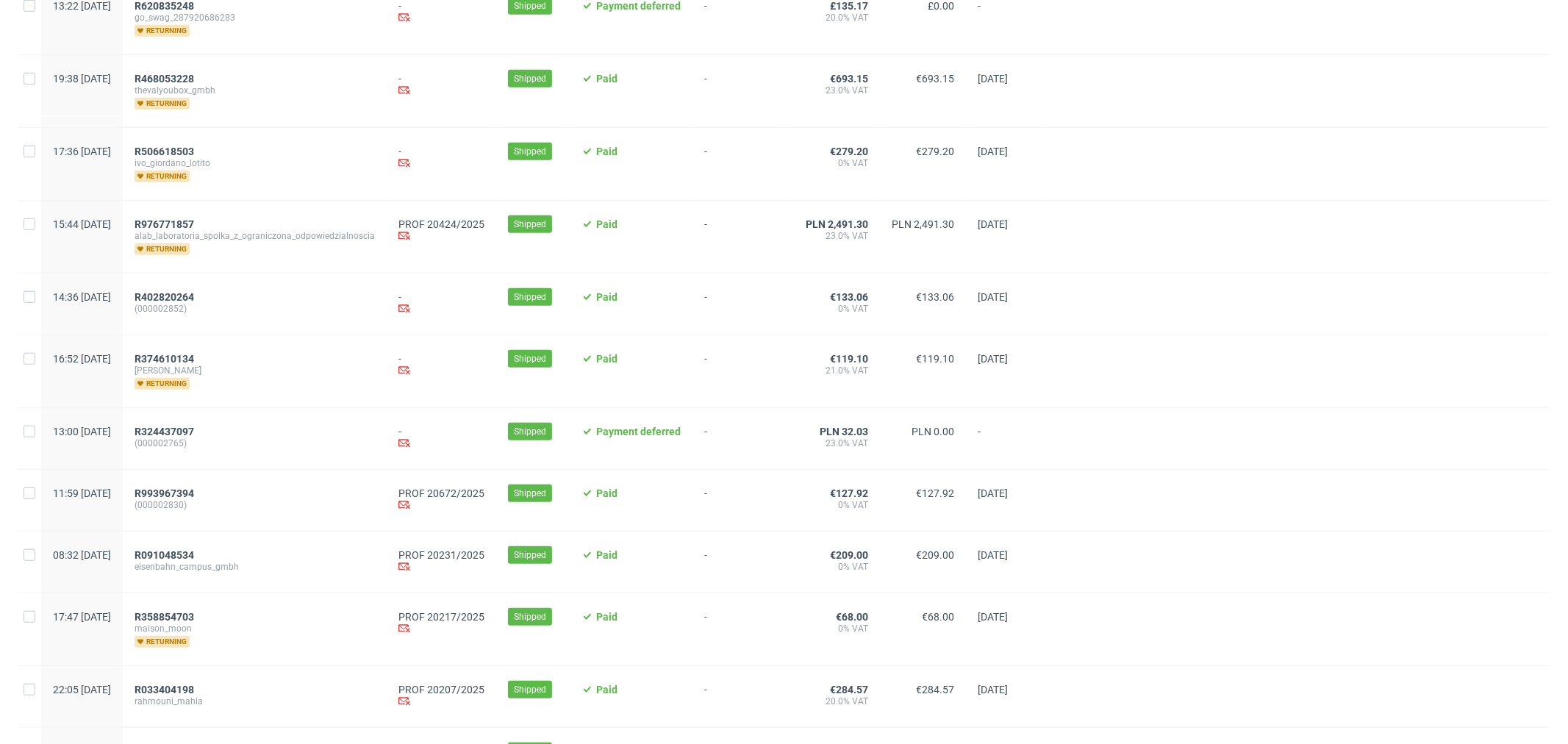
scroll to position [735, 0]
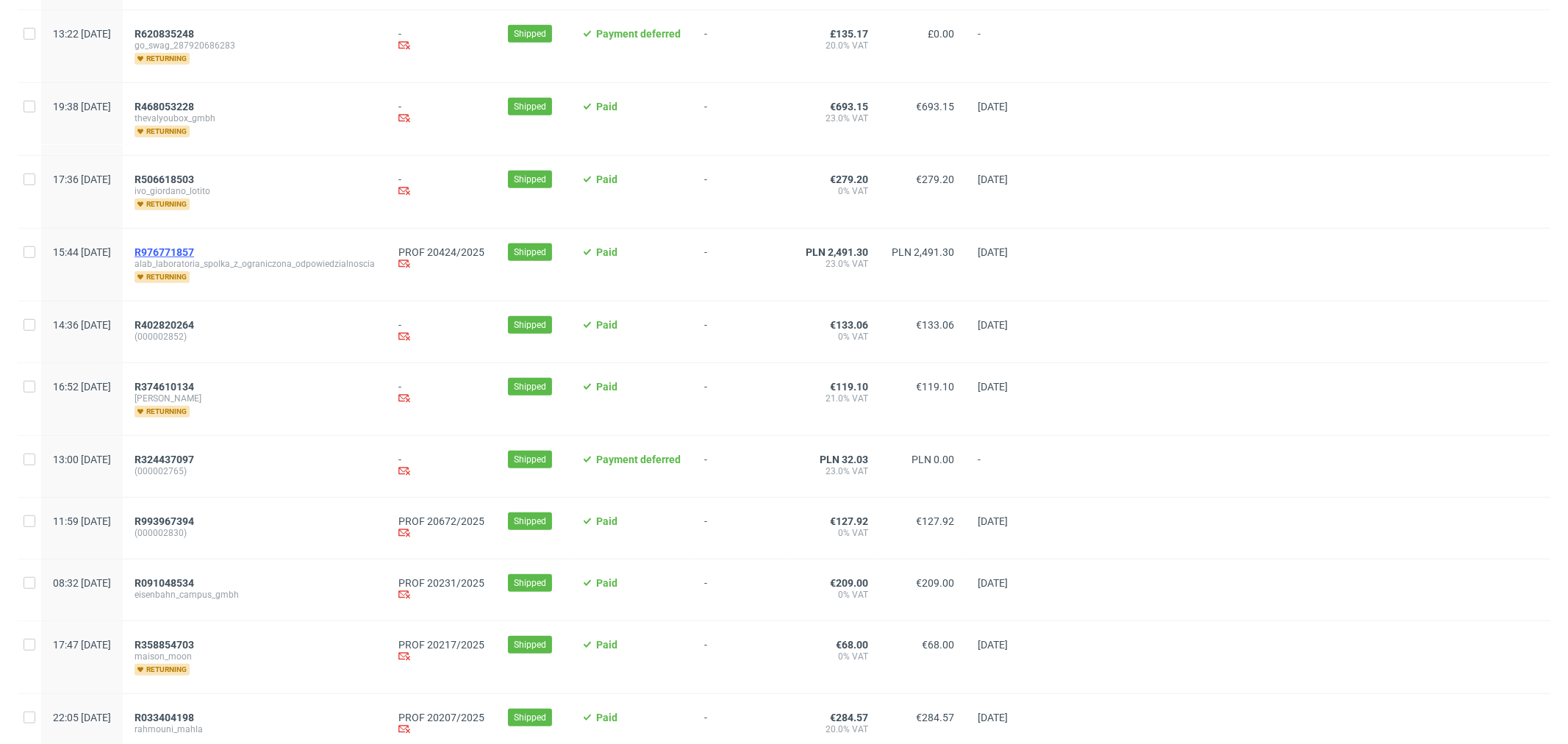
click at [194, 257] on span "R976771857" at bounding box center [164, 252] width 60 height 12
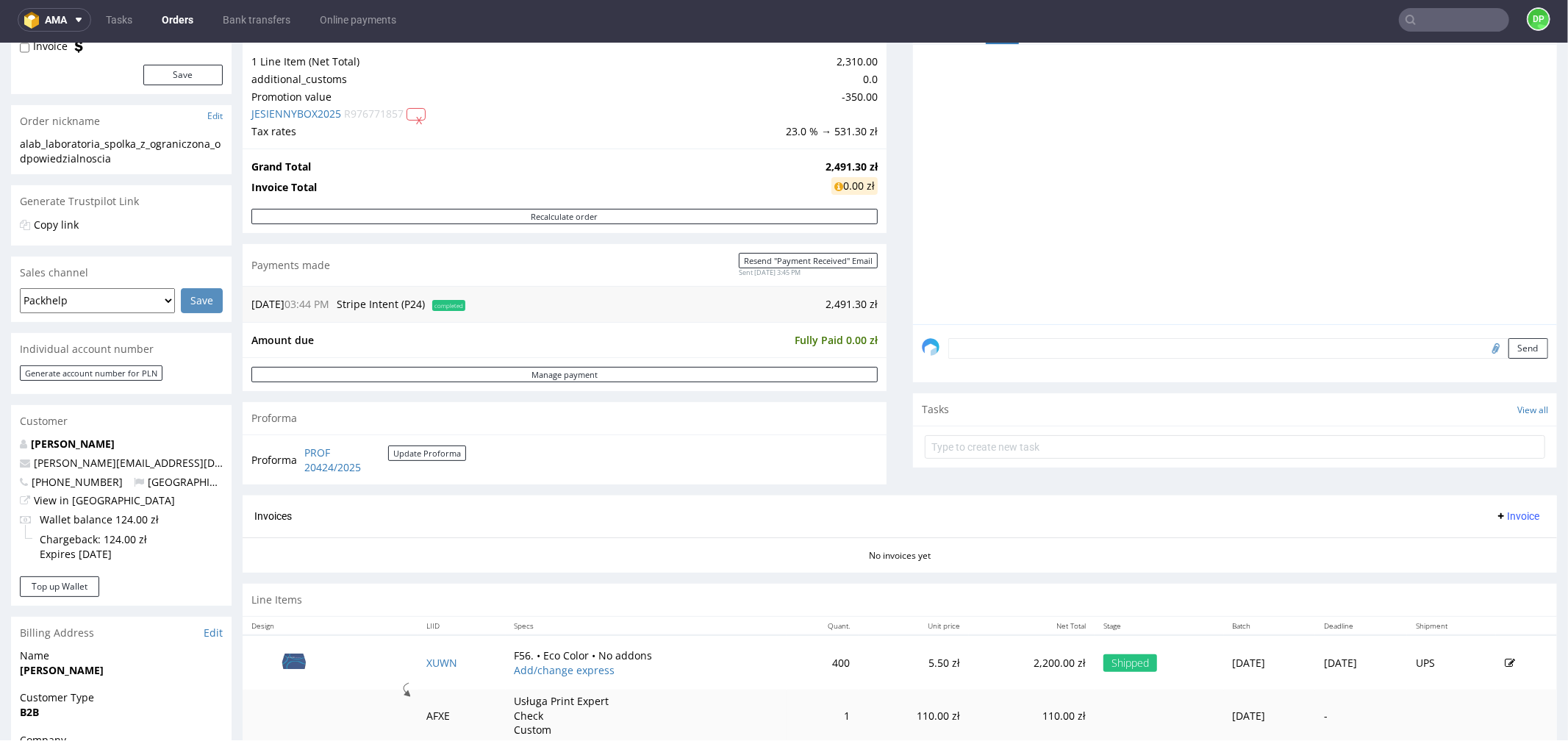
scroll to position [326, 0]
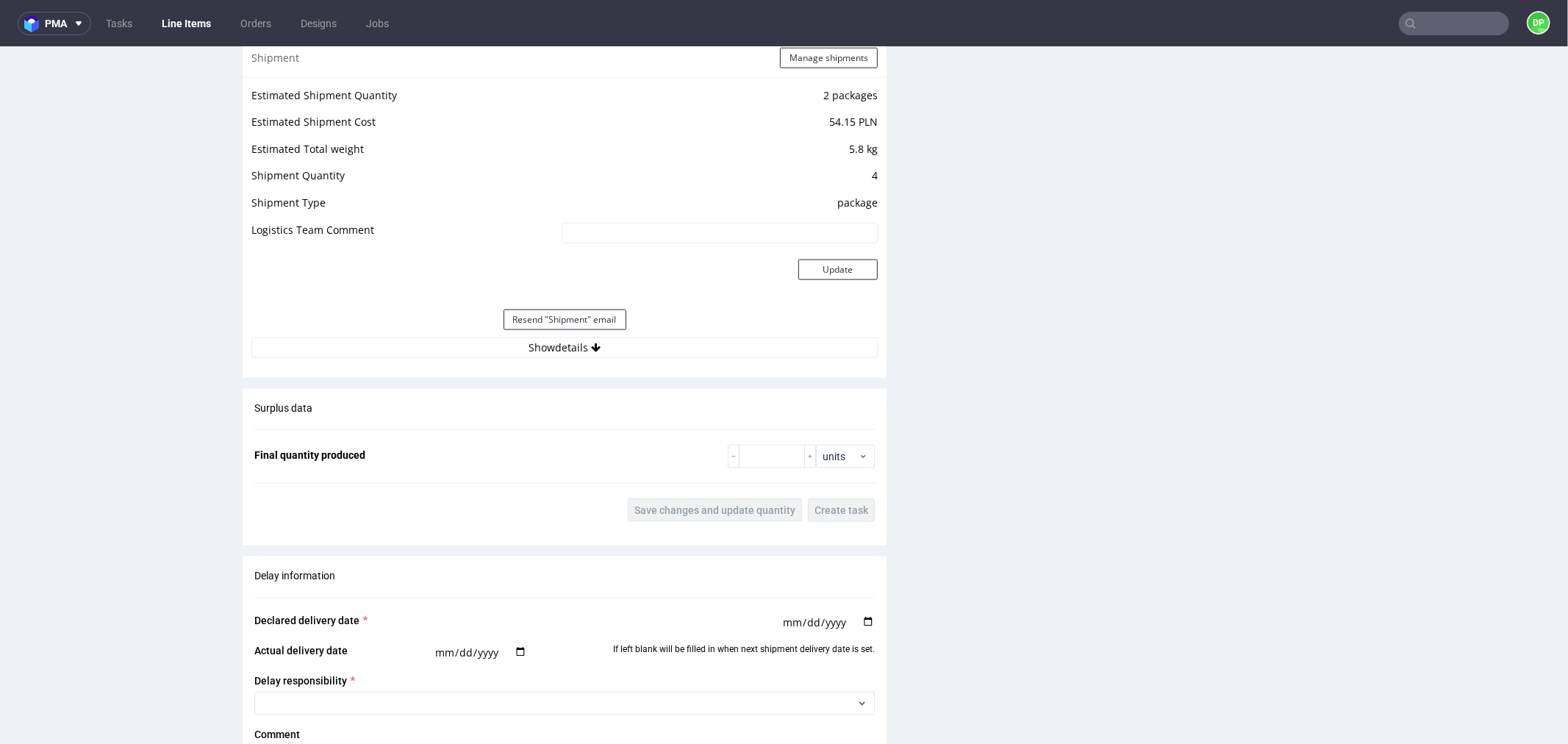
scroll to position [1470, 0]
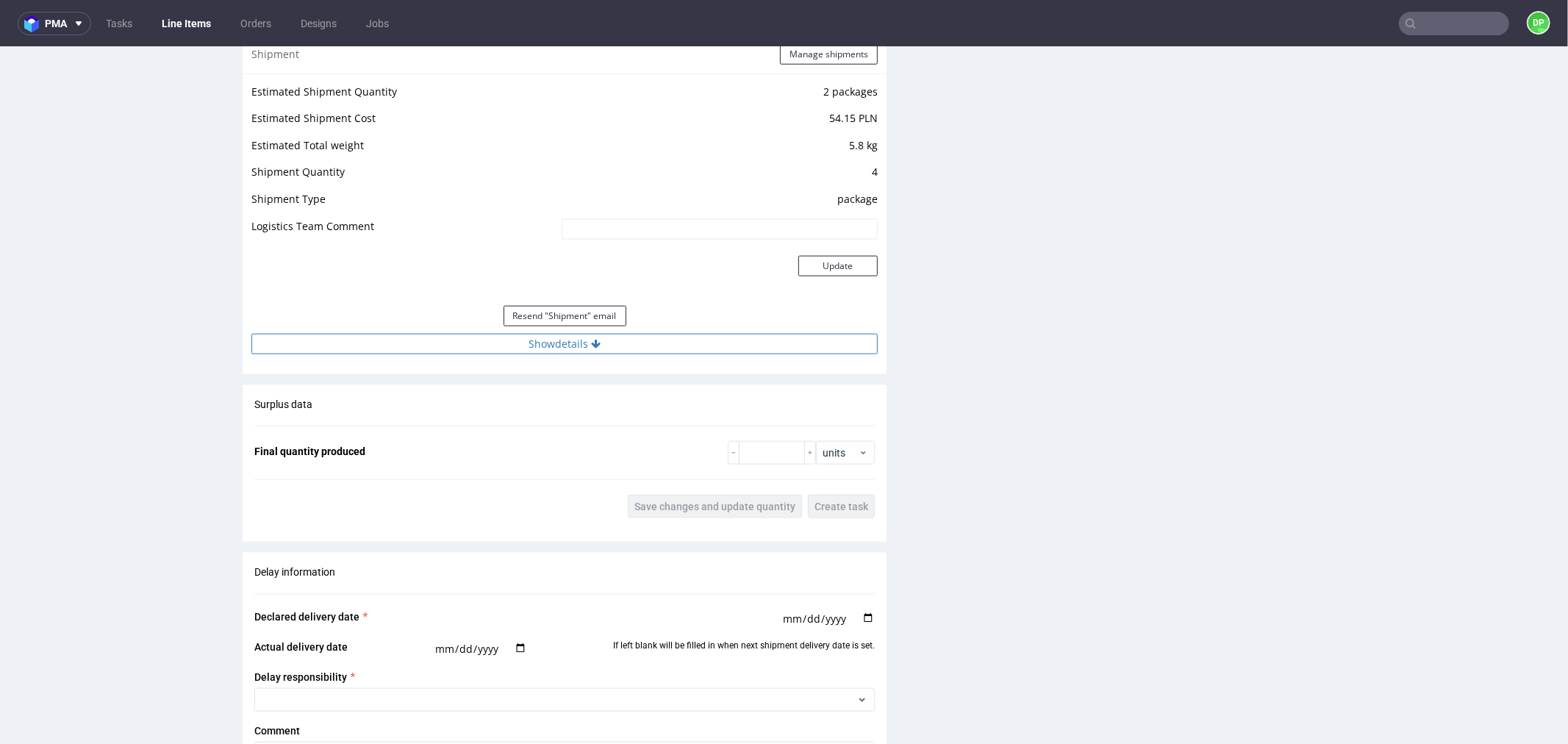
click at [483, 342] on button "Show details" at bounding box center [565, 343] width 626 height 21
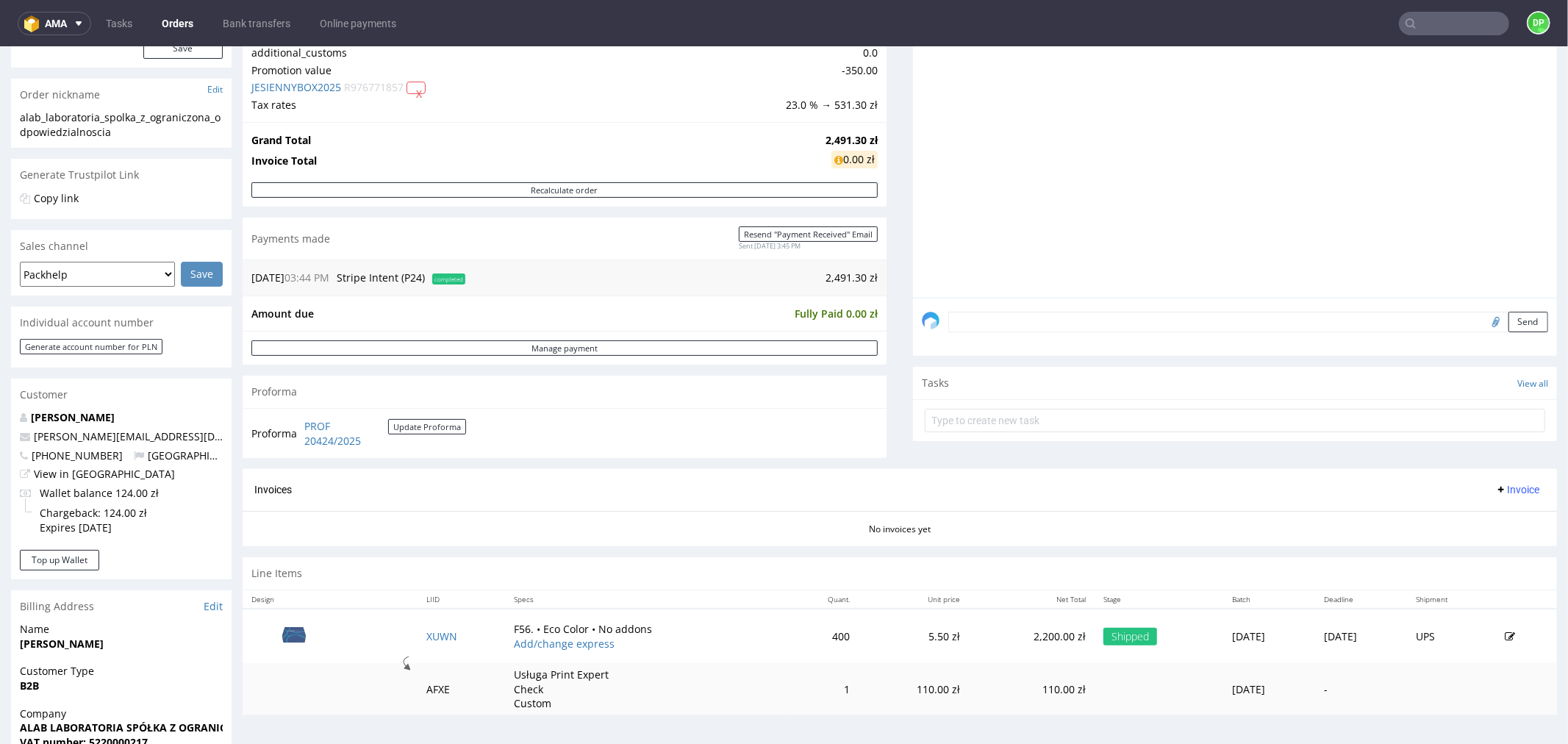
scroll to position [326, 0]
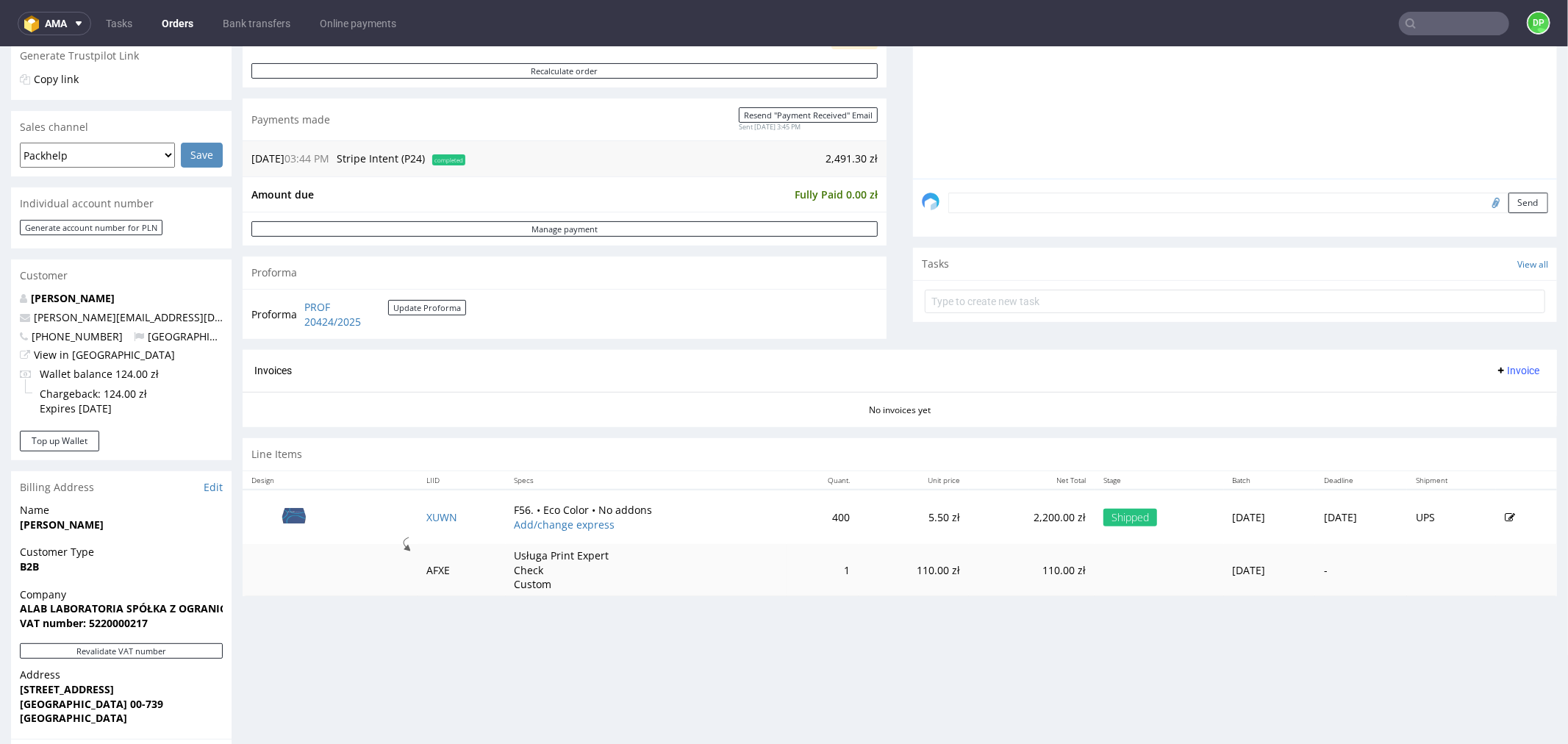
click at [1496, 374] on icon at bounding box center [1501, 369] width 12 height 12
click at [1473, 407] on span "Generate" at bounding box center [1492, 401] width 71 height 14
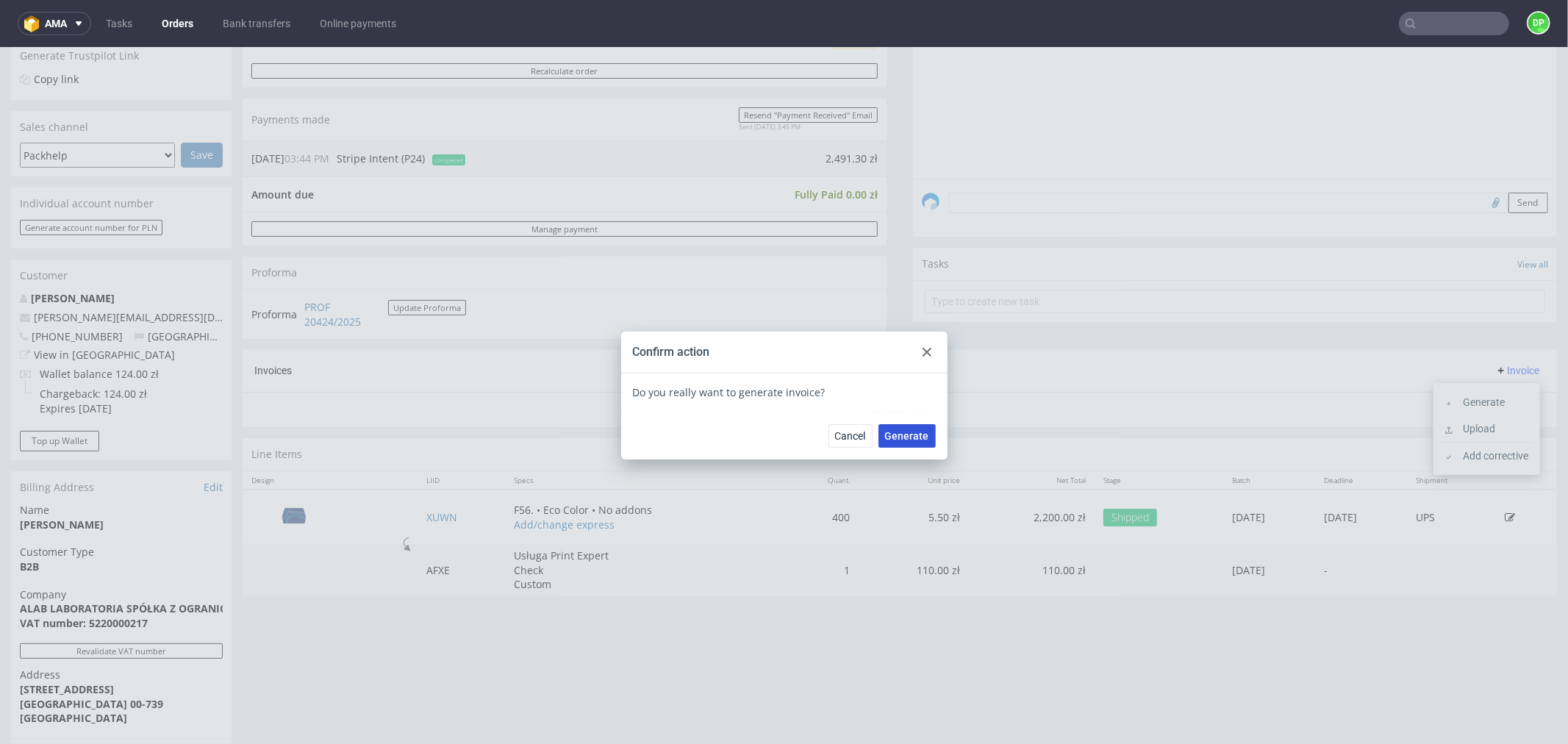
drag, startPoint x: 897, startPoint y: 427, endPoint x: 887, endPoint y: 427, distance: 10.0
click at [897, 426] on button "Generate" at bounding box center [908, 435] width 58 height 23
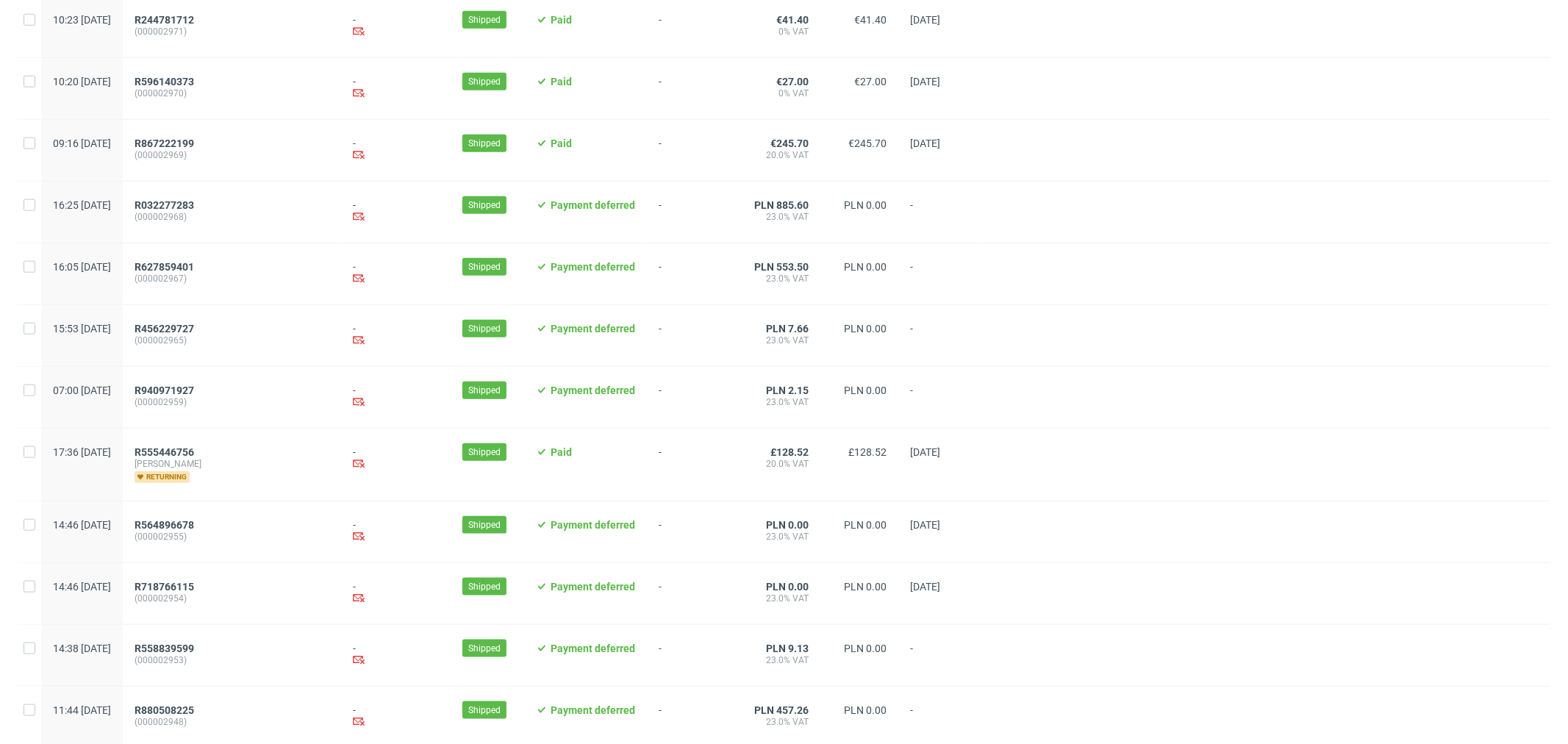
scroll to position [1361, 0]
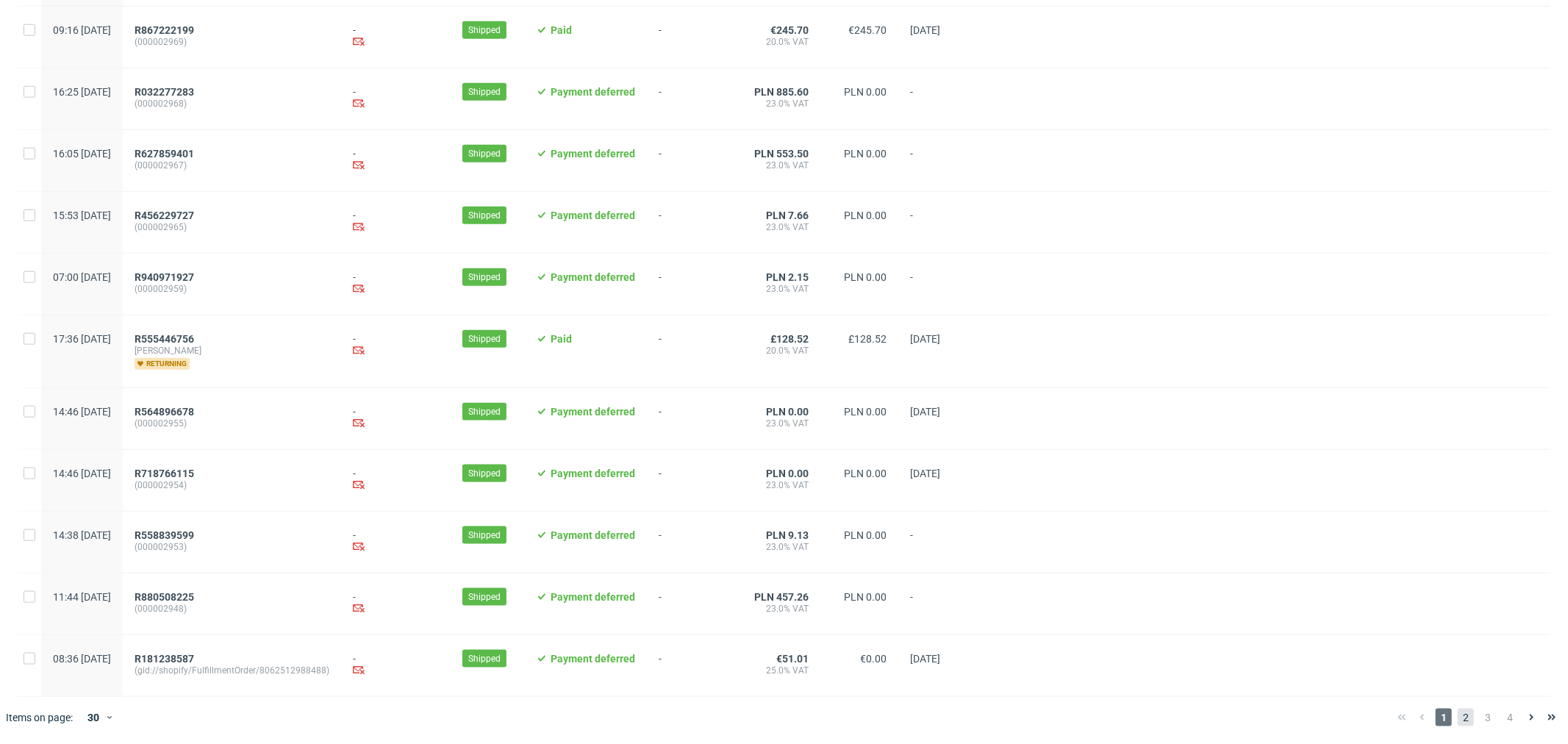
click at [1458, 714] on span "2" at bounding box center [1466, 718] width 16 height 18
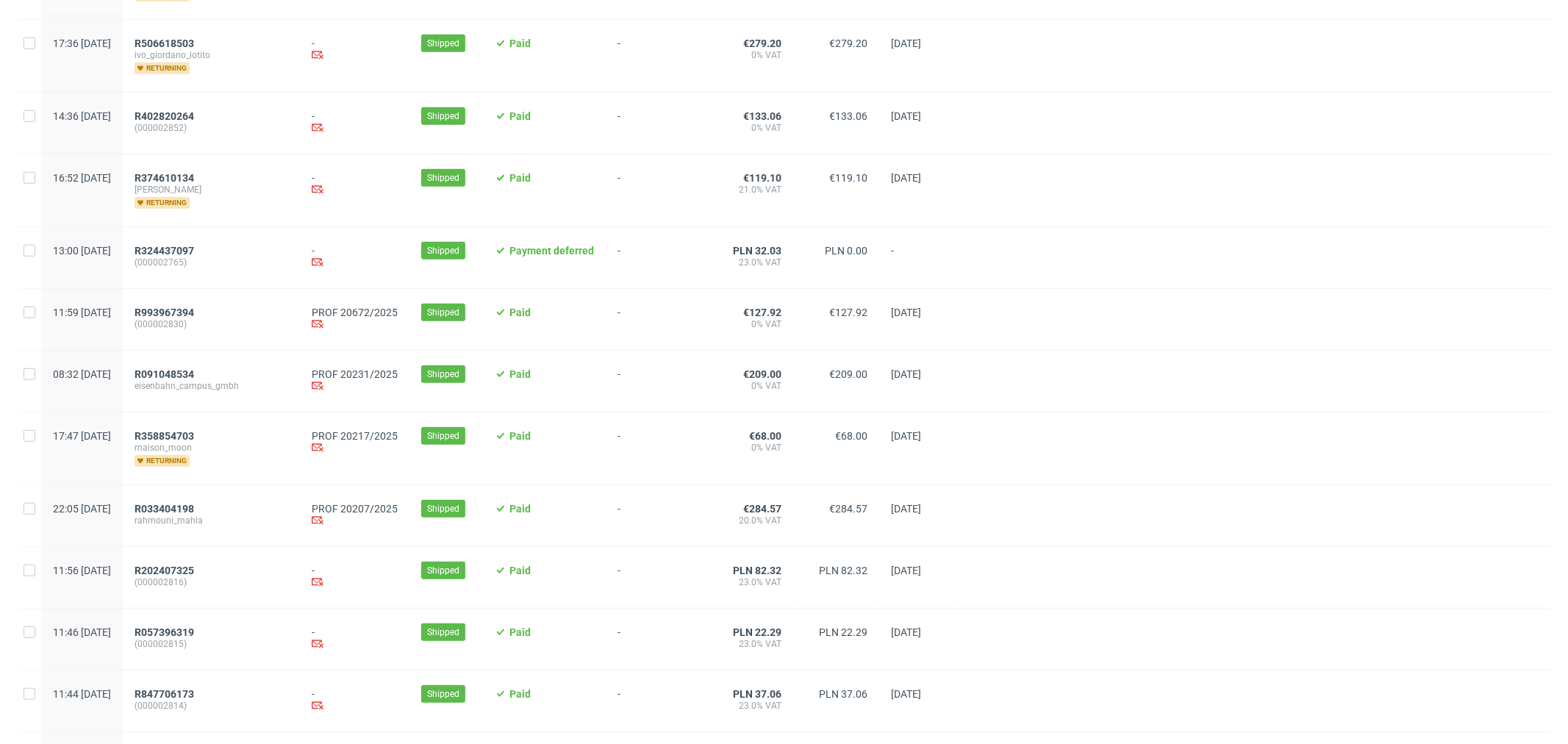
scroll to position [898, 0]
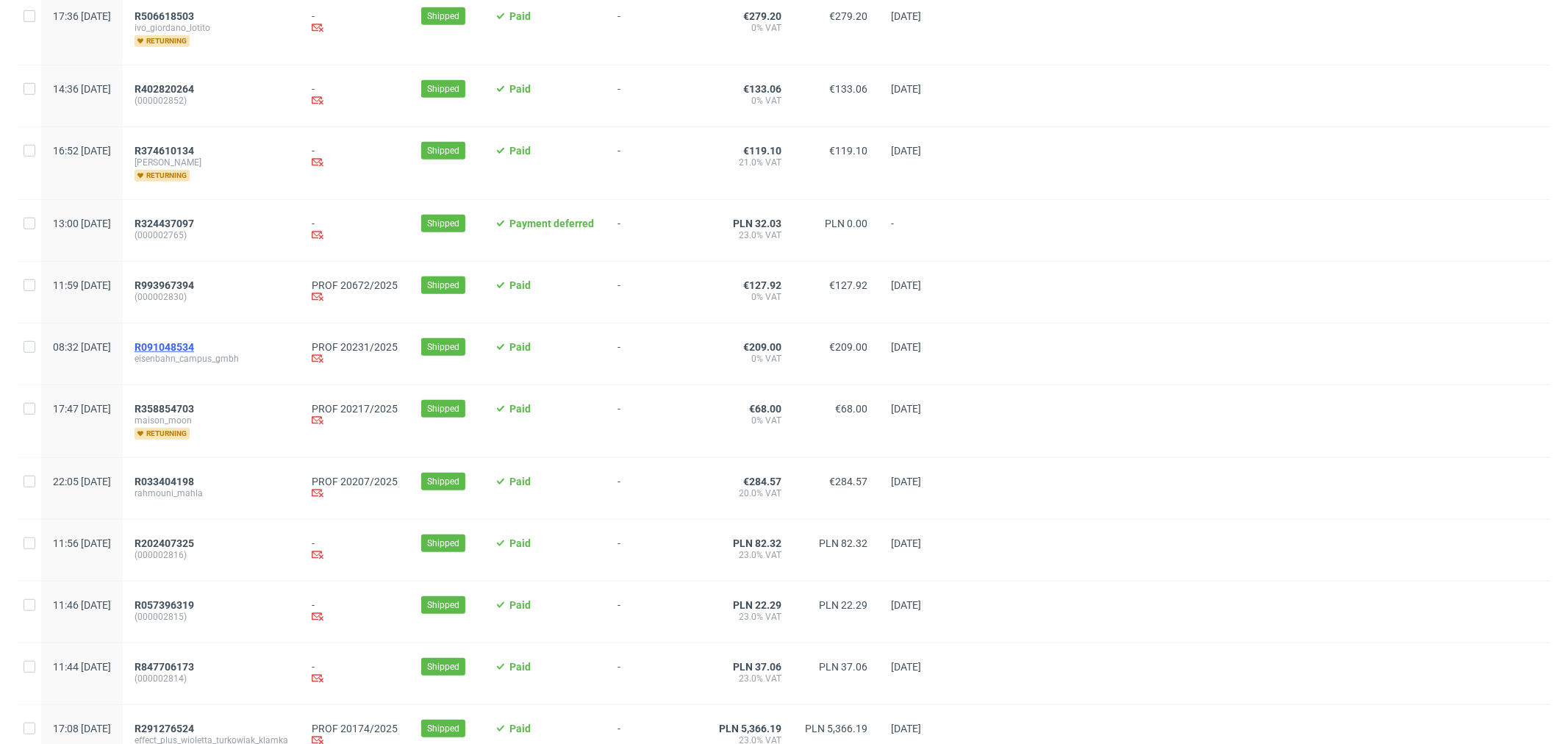
click at [194, 345] on span "R091048534" at bounding box center [164, 346] width 60 height 12
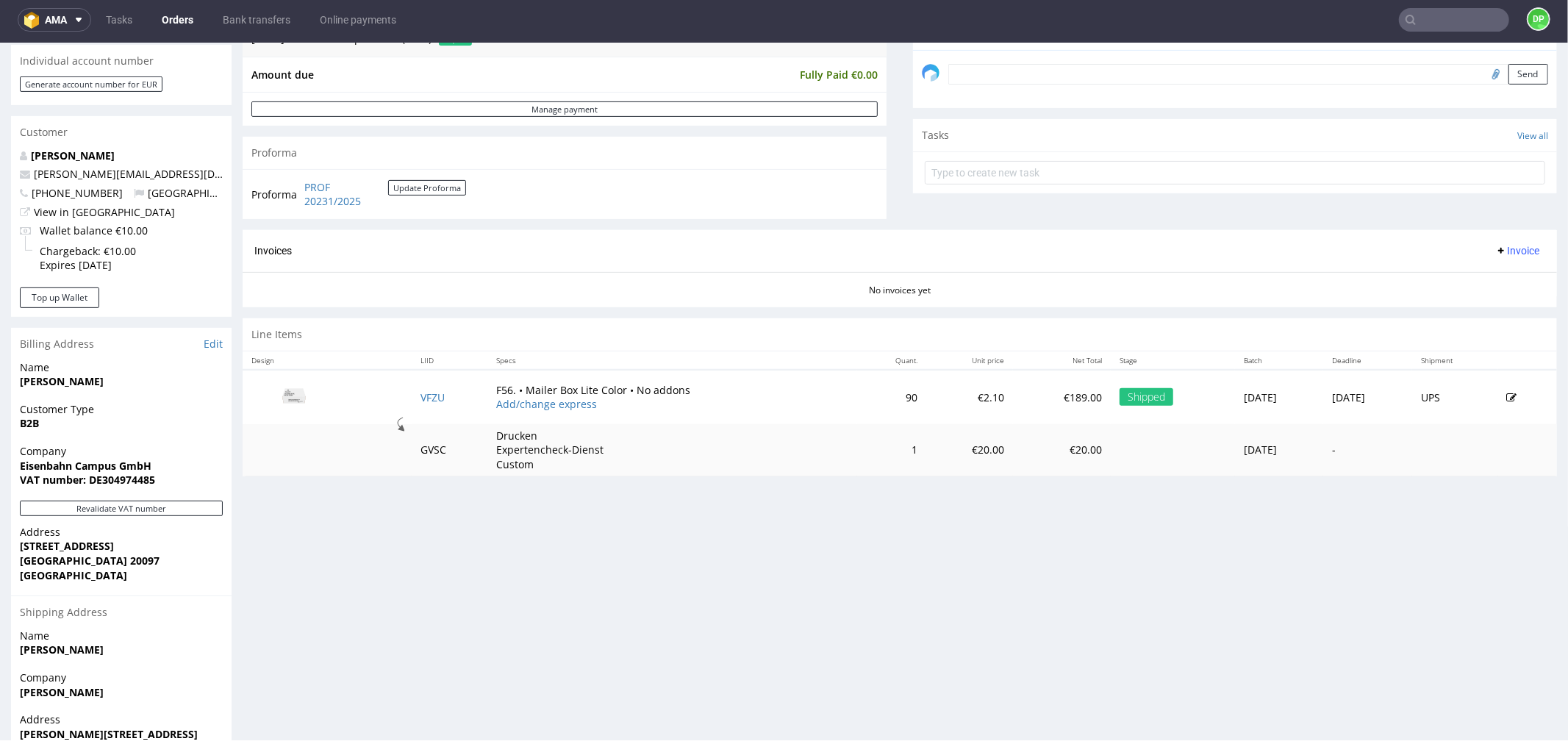
scroll to position [539, 0]
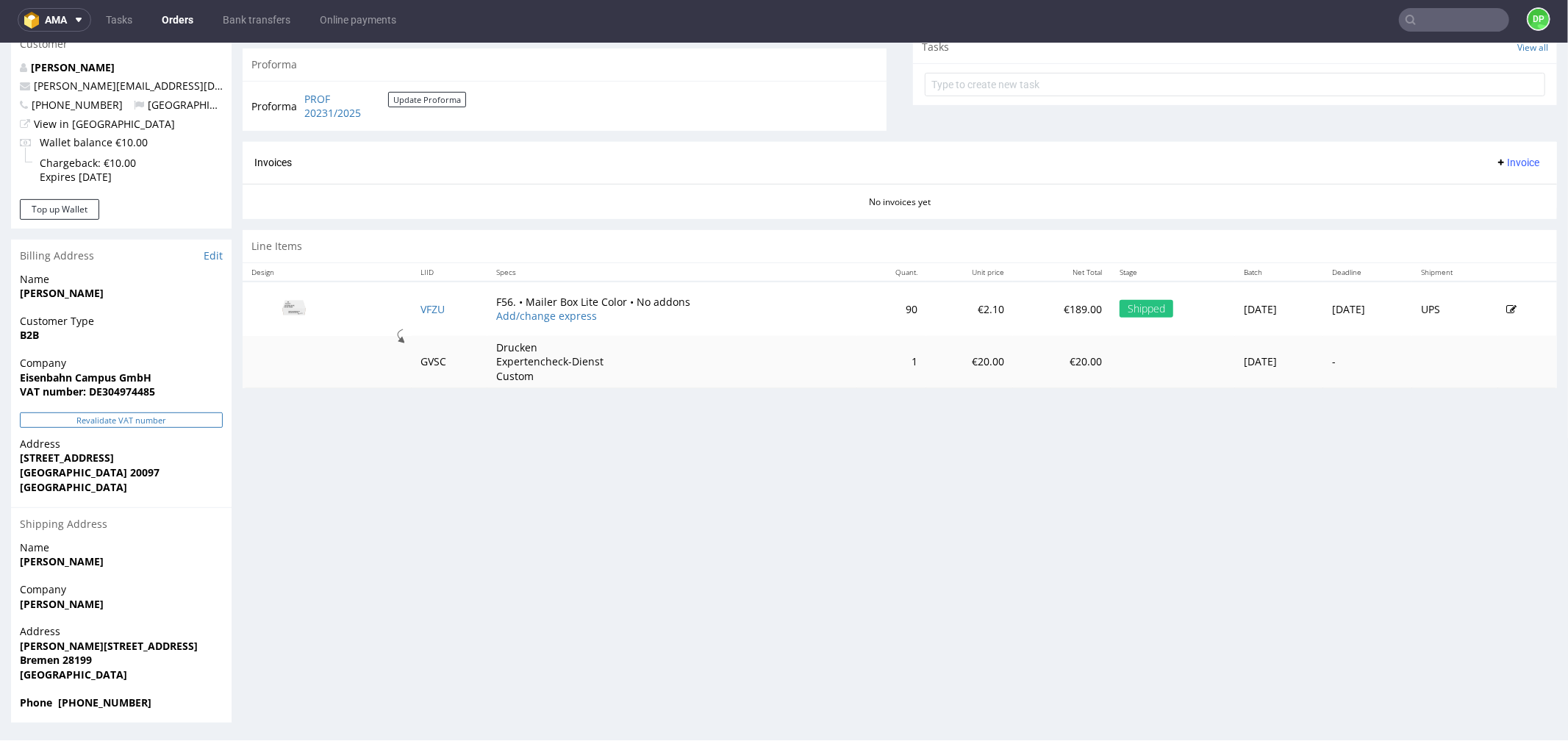
click at [123, 419] on button "Revalidate VAT number" at bounding box center [121, 418] width 203 height 15
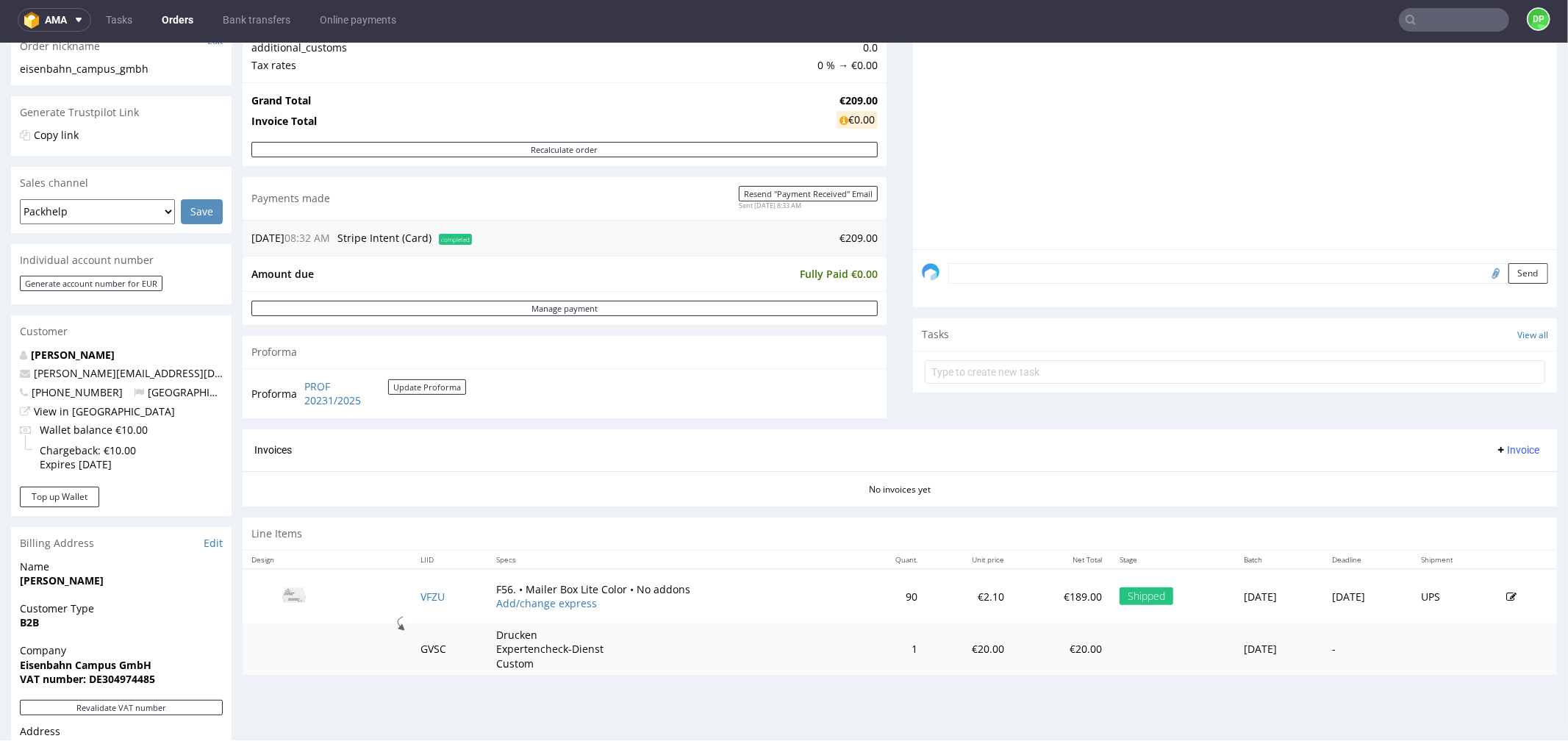
scroll to position [326, 0]
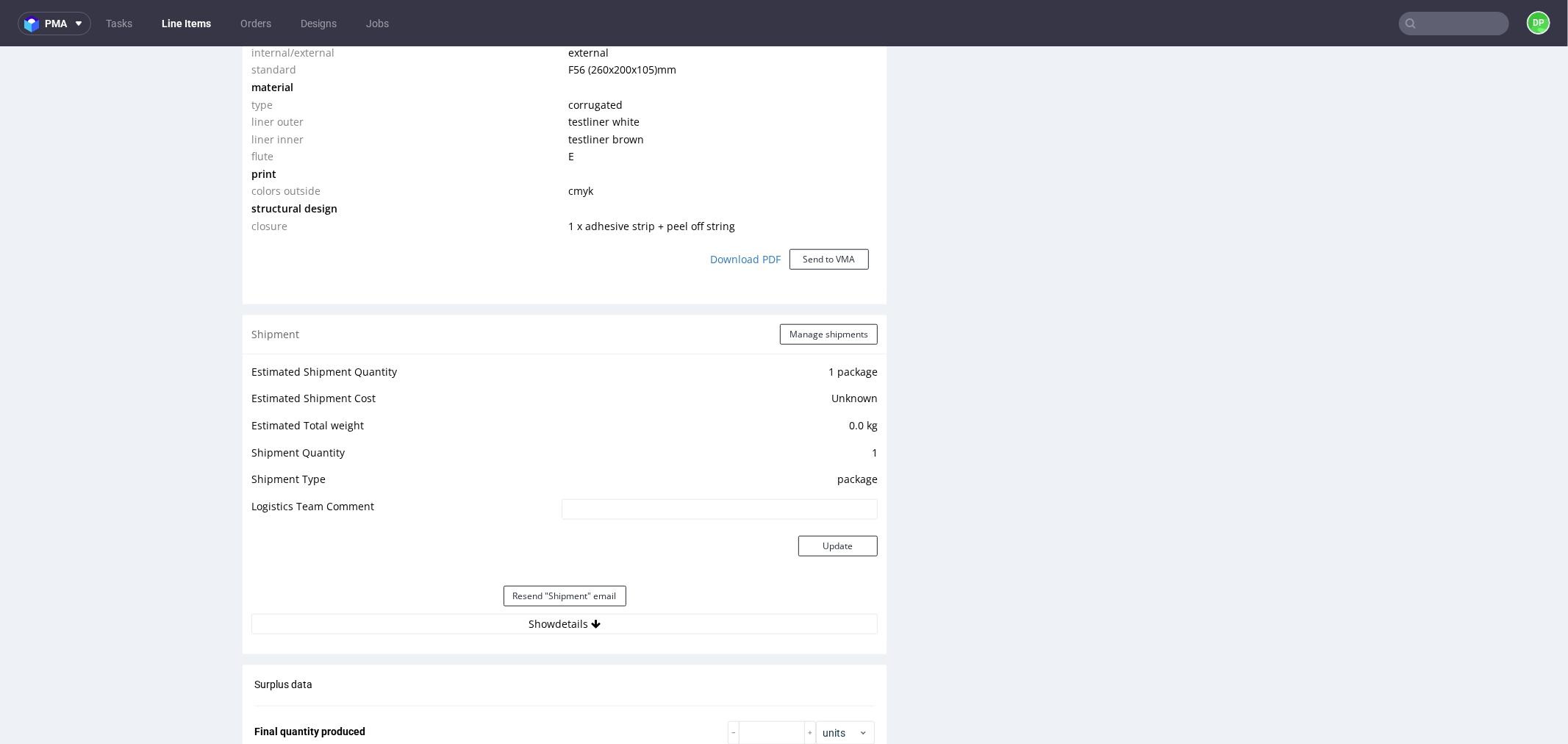
scroll to position [1306, 0]
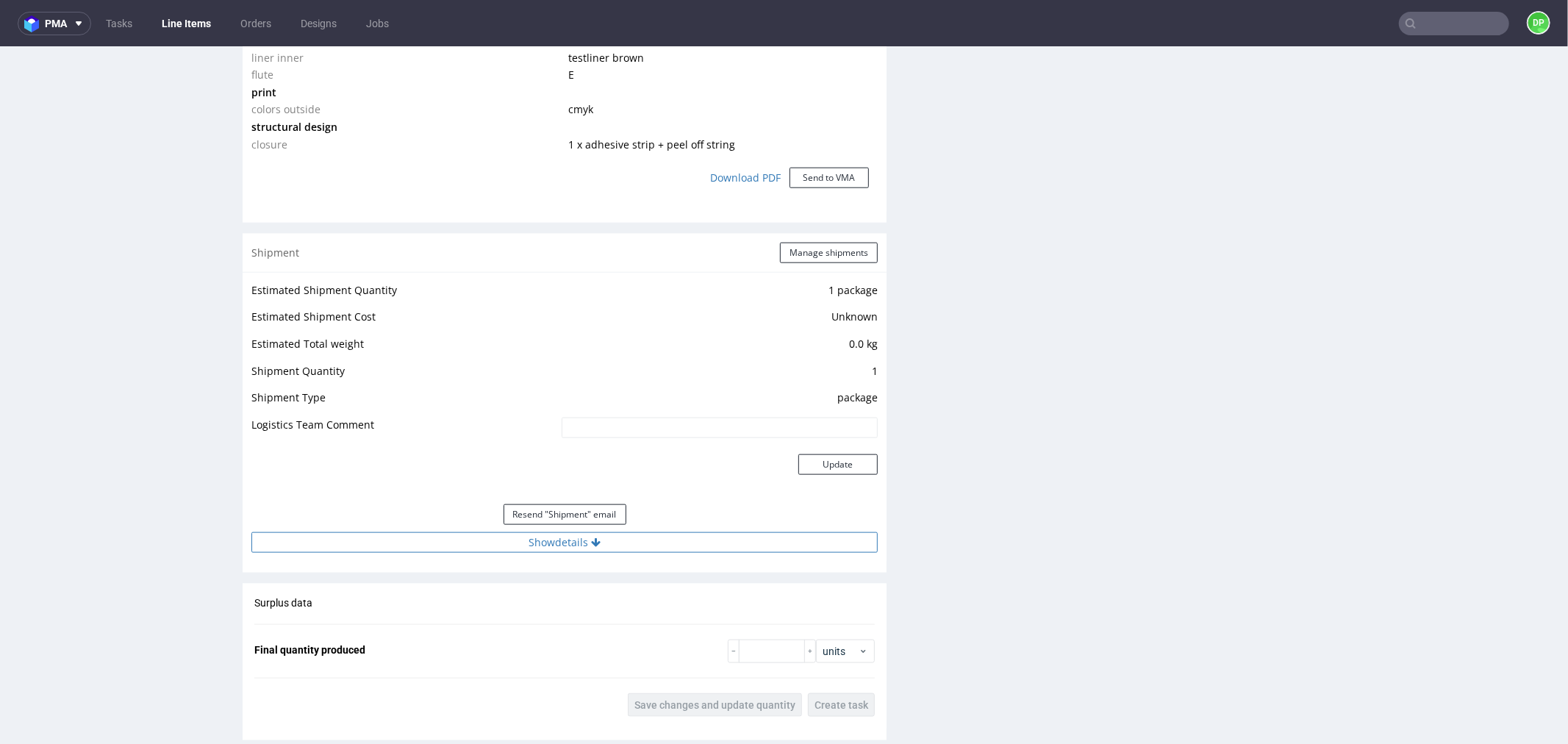
click at [408, 537] on button "Show details" at bounding box center [565, 541] width 626 height 21
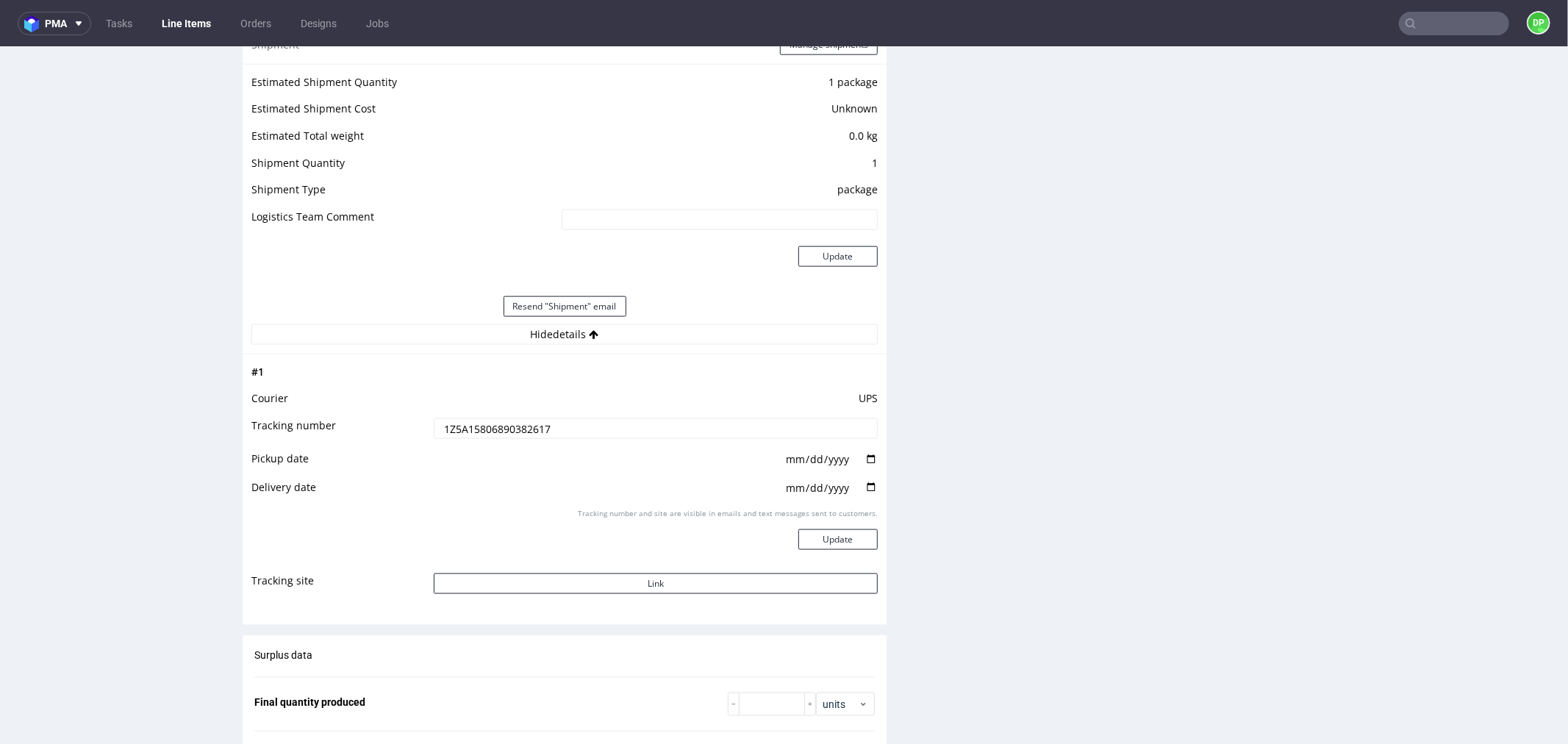
scroll to position [1388, 0]
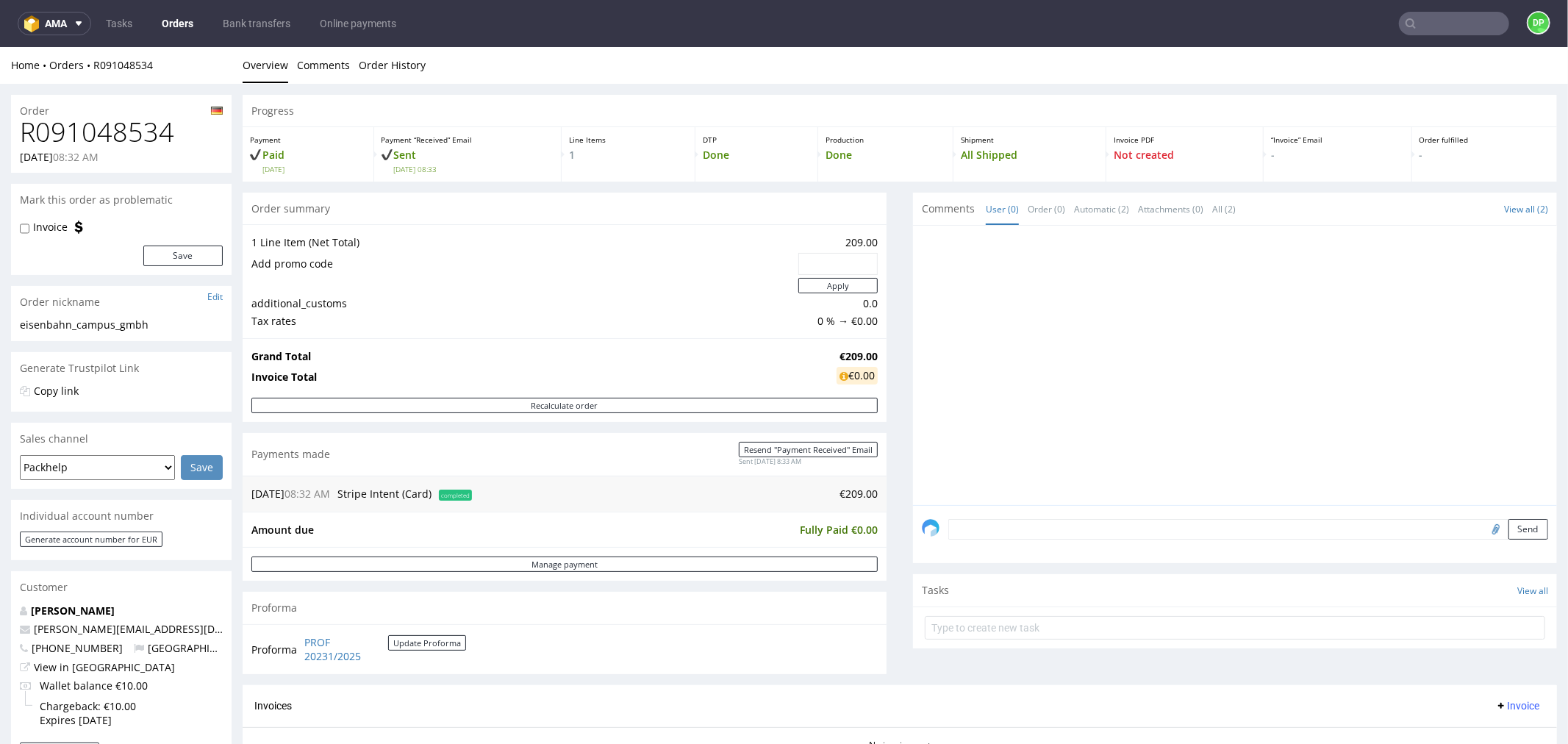
scroll to position [244, 0]
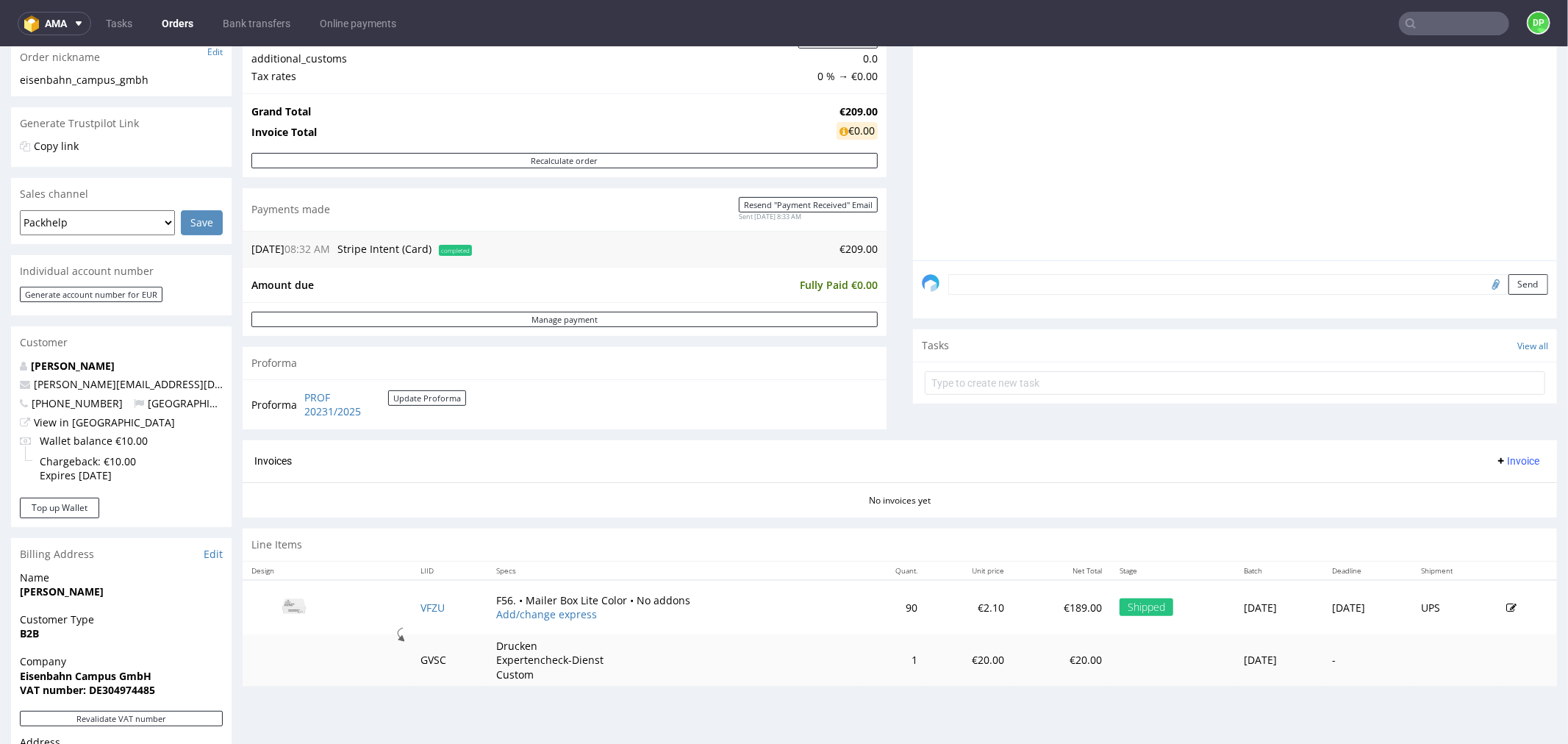
click at [1496, 463] on icon at bounding box center [1501, 460] width 12 height 12
click at [1475, 485] on span "Generate" at bounding box center [1492, 491] width 71 height 14
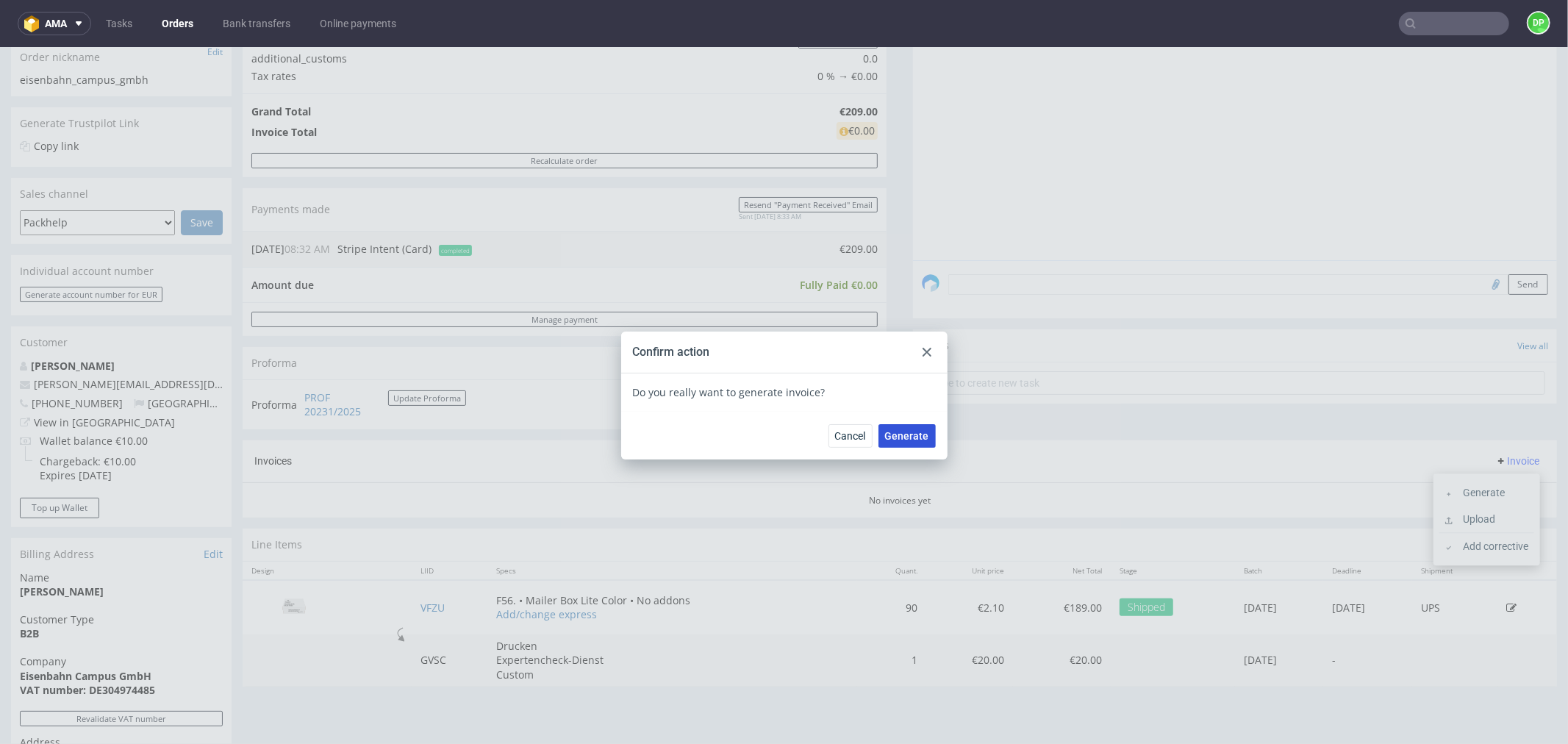
click at [898, 436] on span "Generate" at bounding box center [907, 435] width 44 height 10
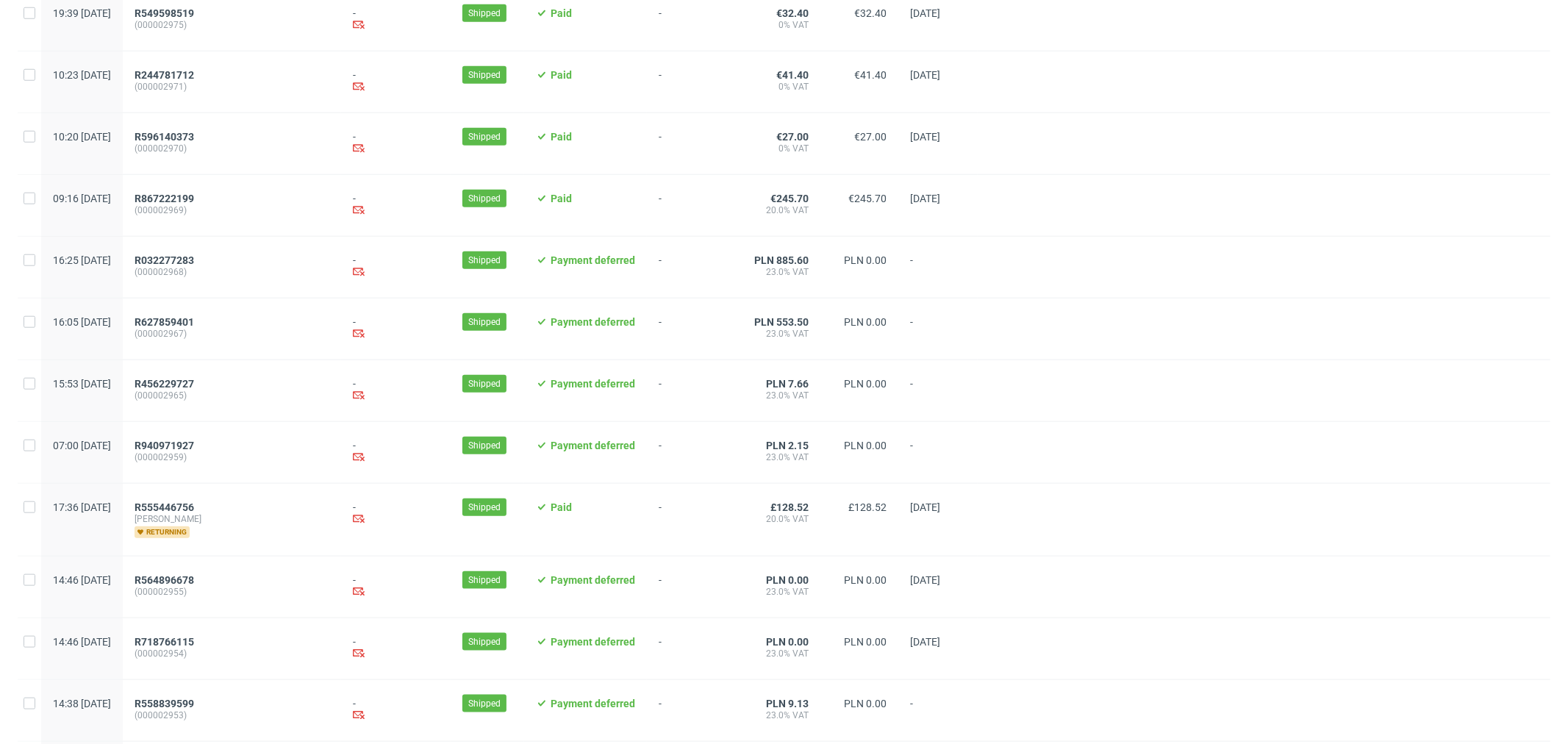
scroll to position [1361, 0]
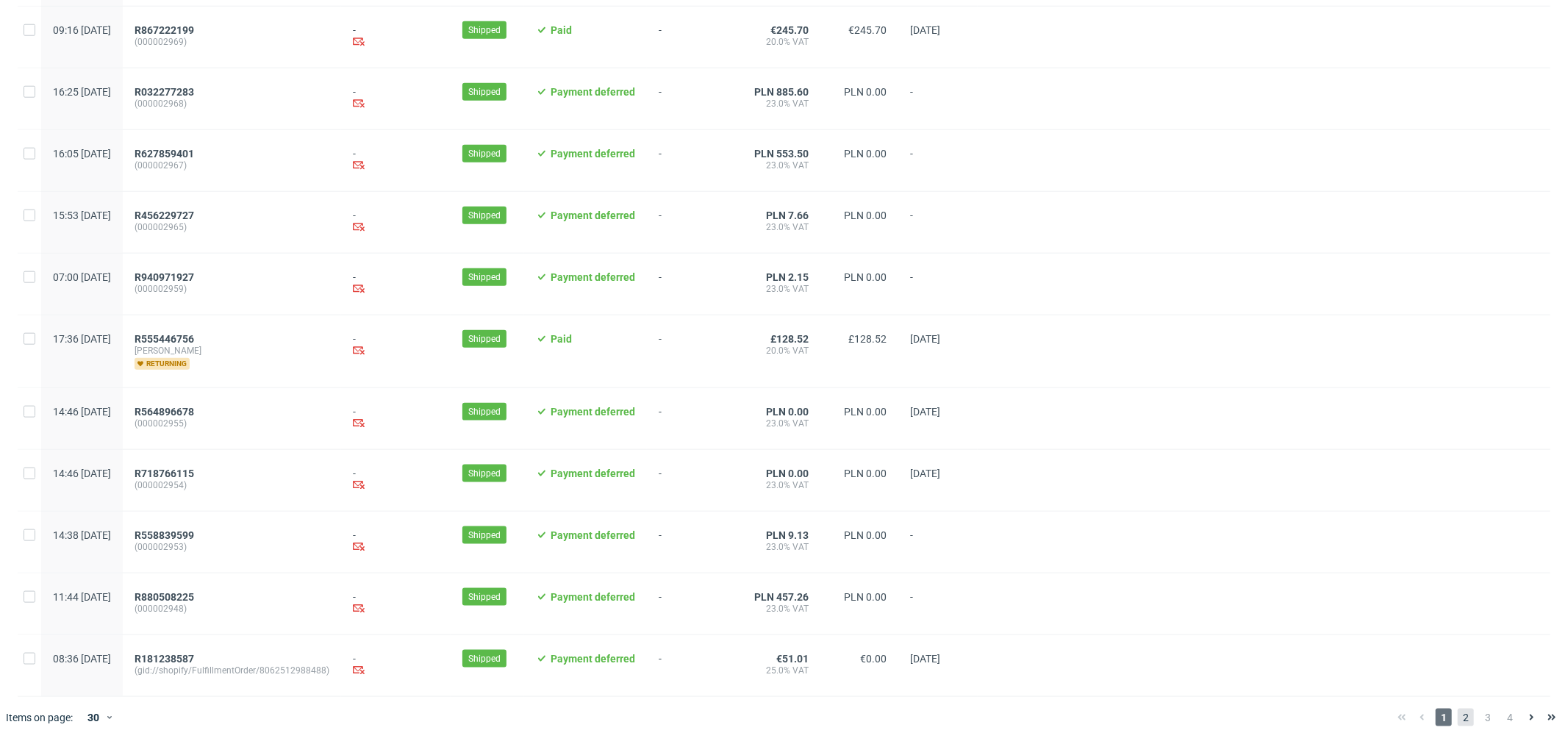
click at [1461, 713] on span "2" at bounding box center [1466, 718] width 16 height 18
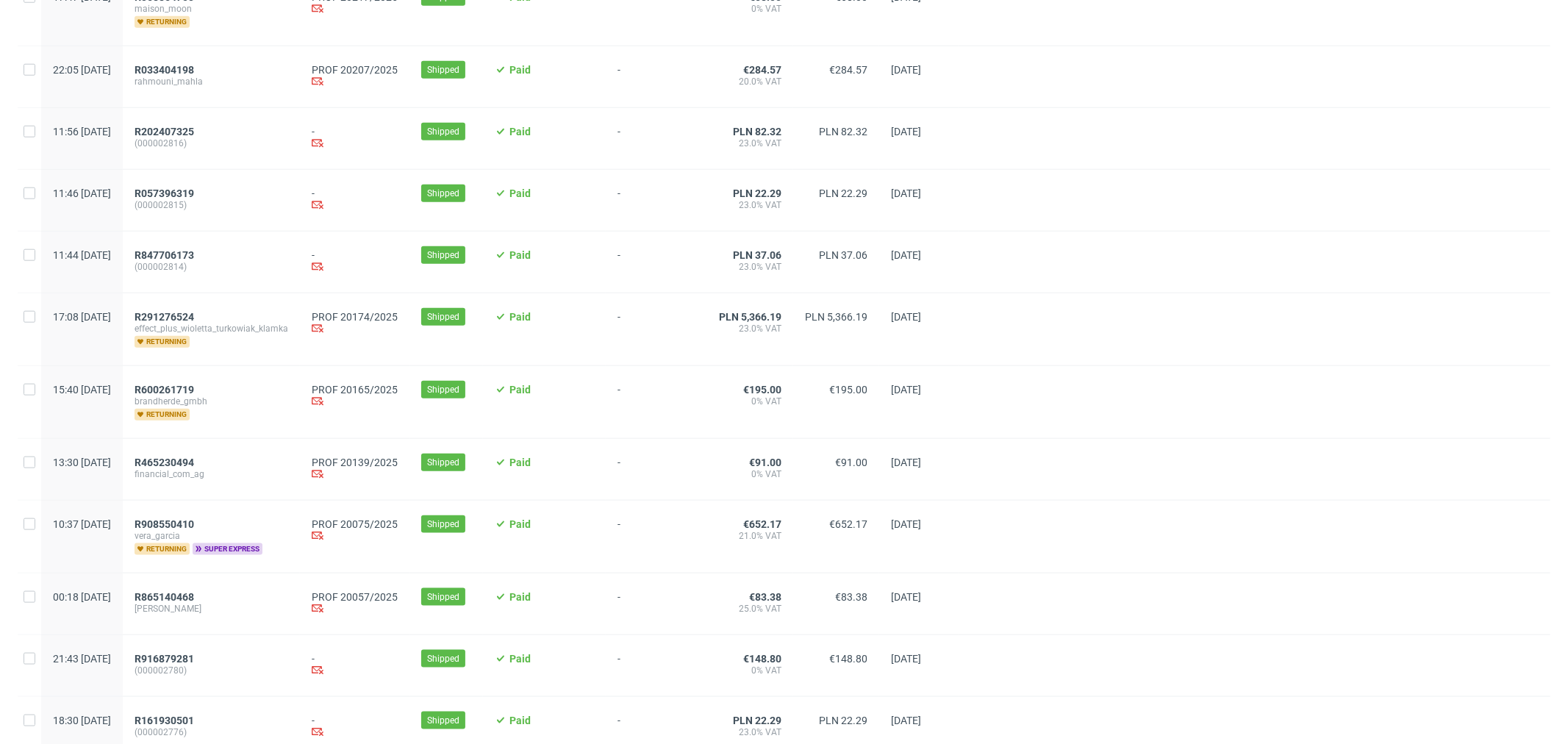
scroll to position [979, 0]
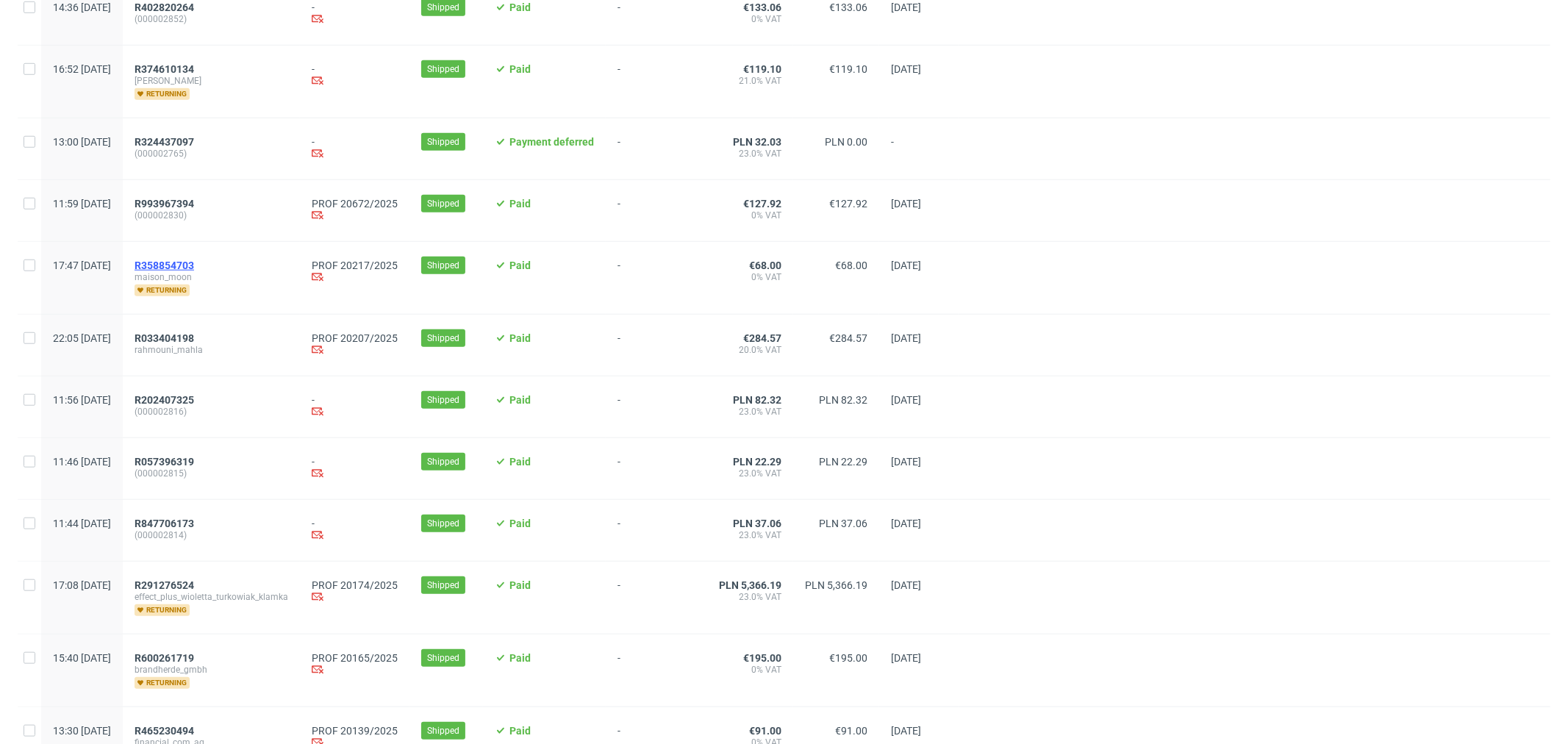
click at [194, 268] on span "R358854703" at bounding box center [164, 265] width 60 height 12
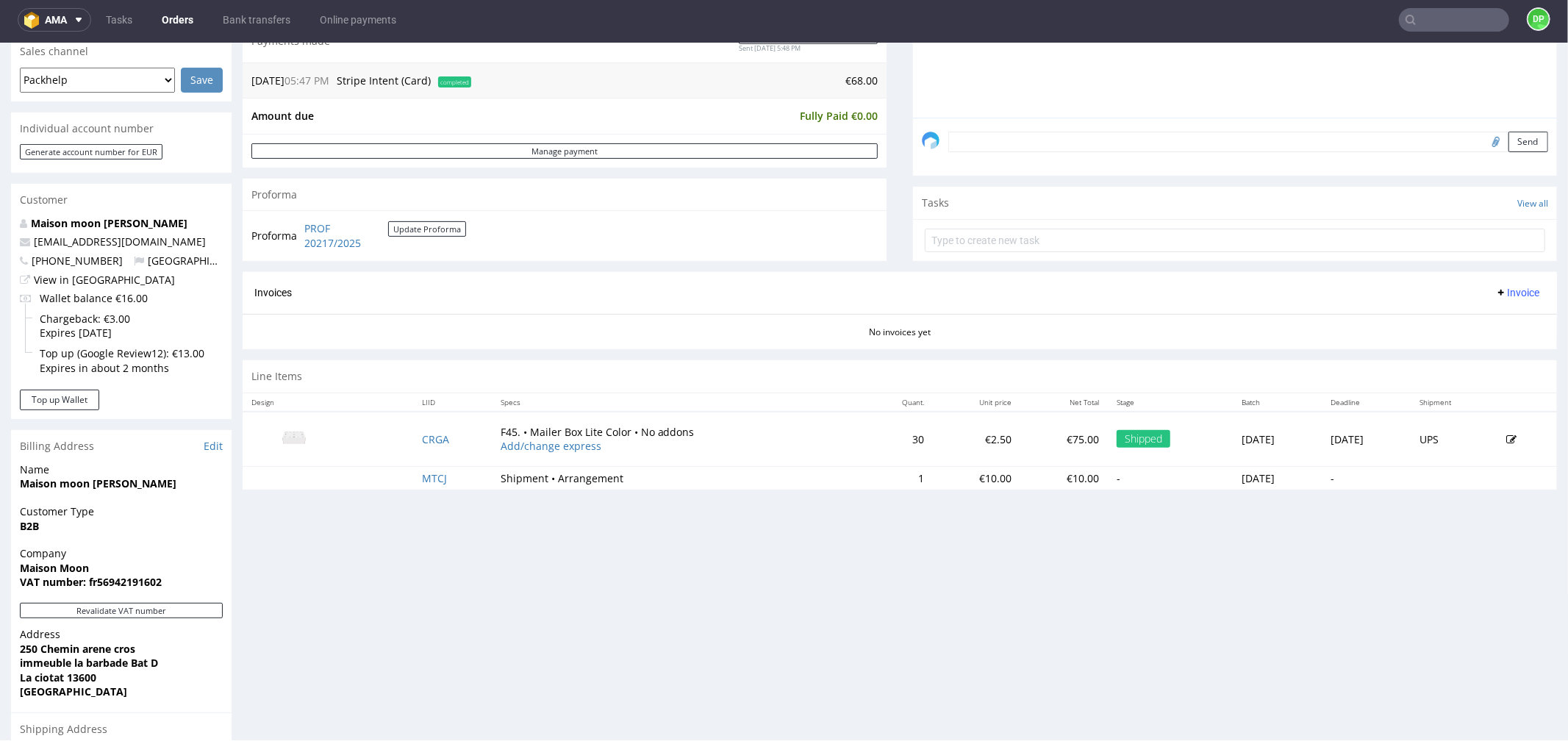
scroll to position [571, 0]
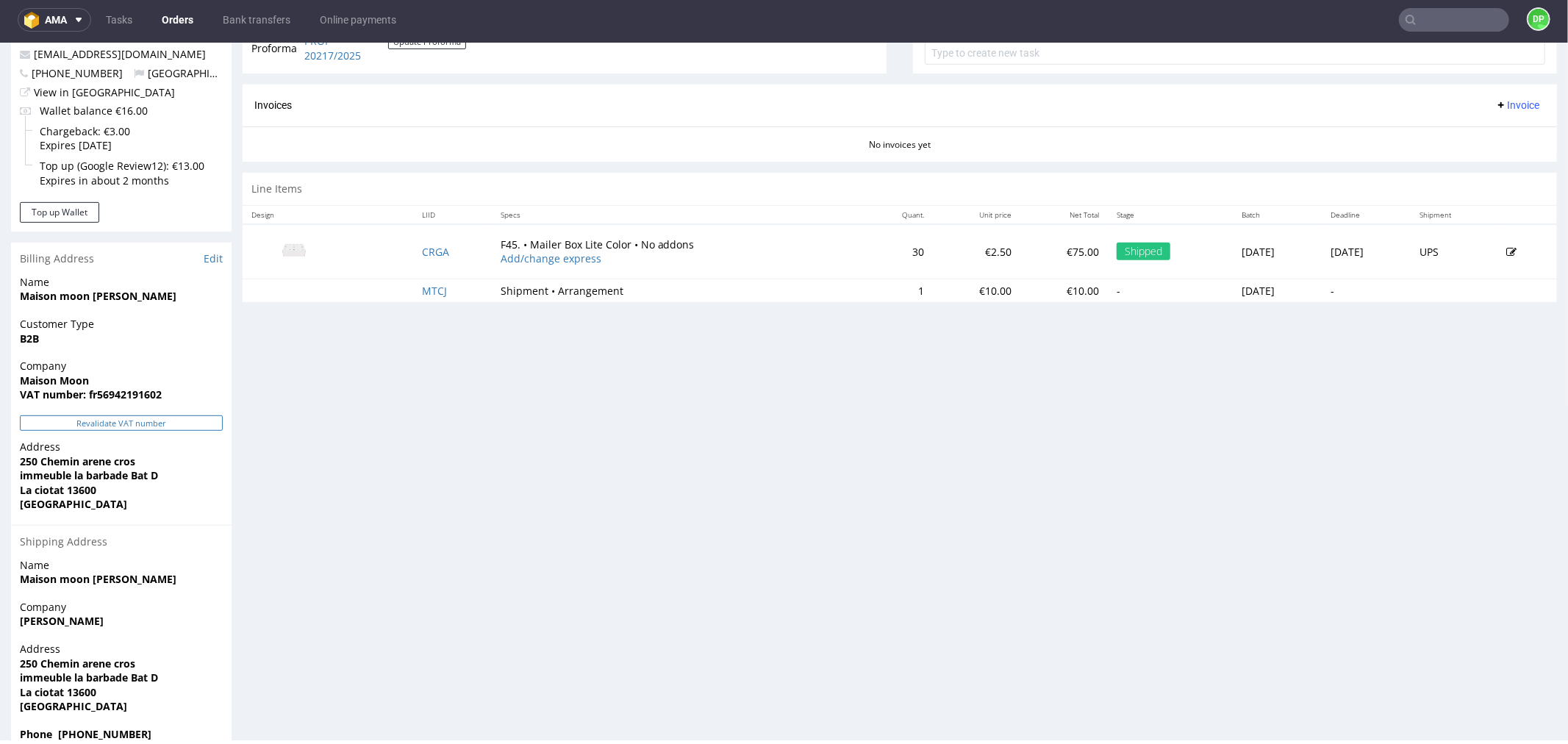
click at [91, 427] on button "Revalidate VAT number" at bounding box center [121, 422] width 203 height 15
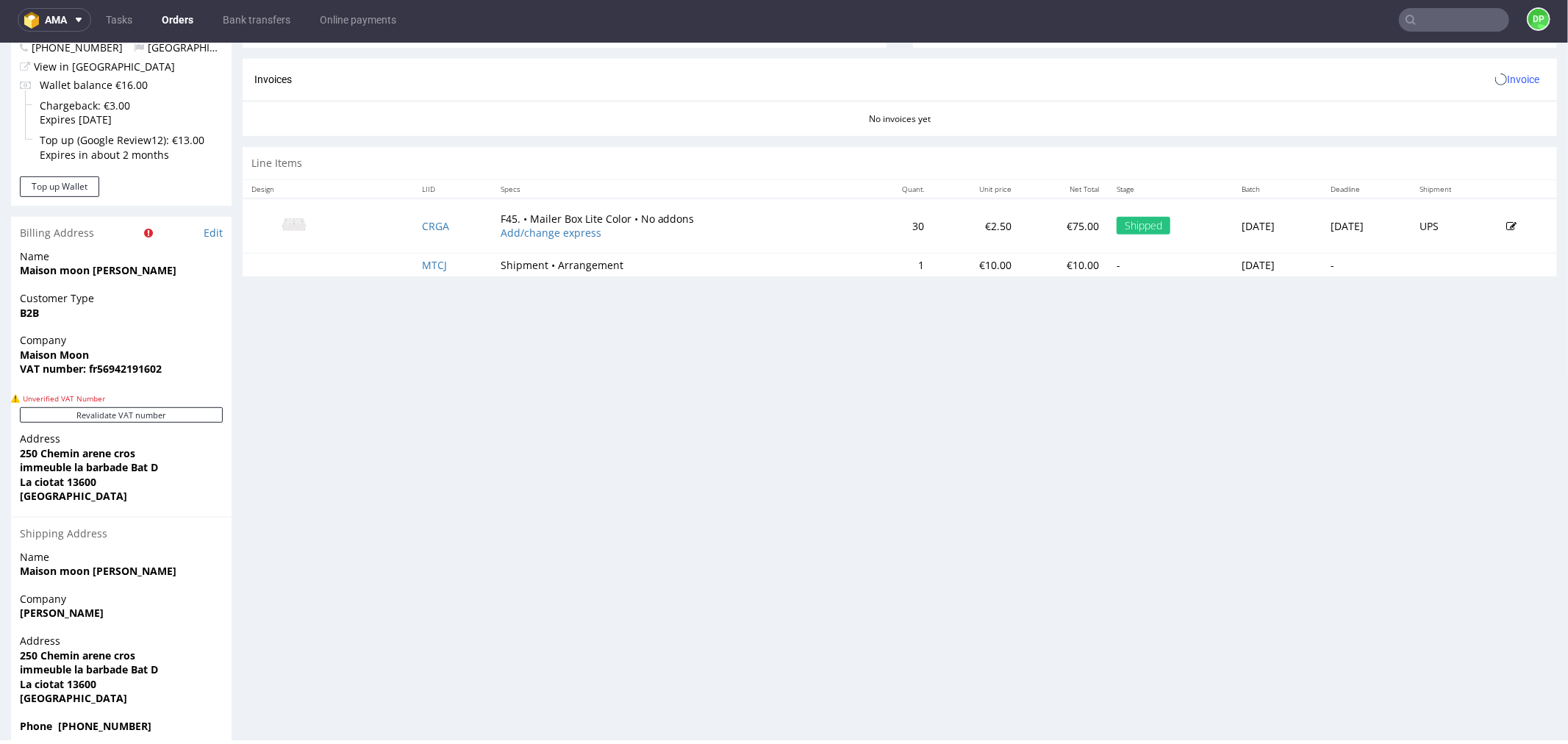
scroll to position [621, 0]
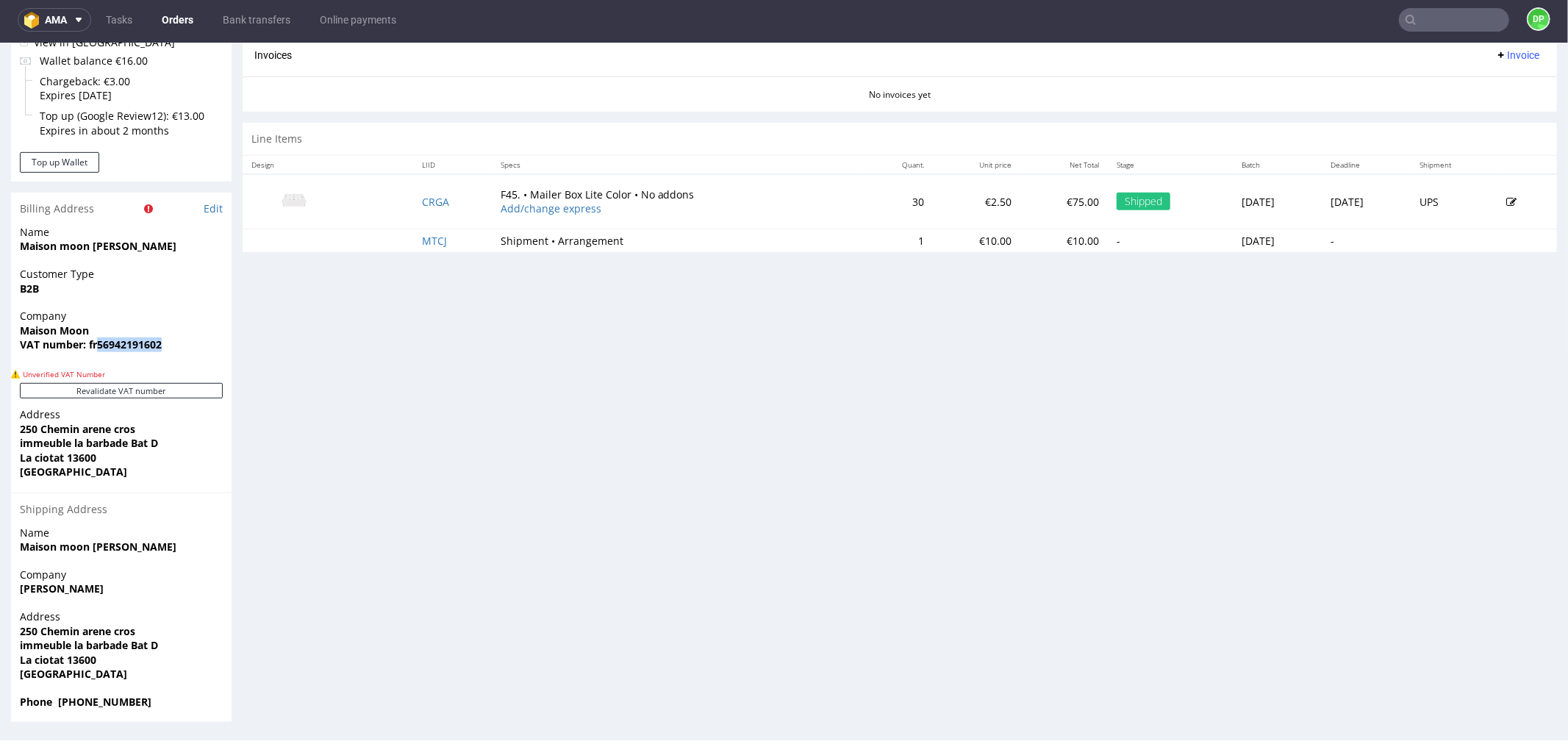
drag, startPoint x: 180, startPoint y: 351, endPoint x: 97, endPoint y: 354, distance: 83.1
click at [97, 354] on div "Company Maison Moon VAT number: fr56942191602" at bounding box center [121, 335] width 221 height 57
copy strong "56942191602"
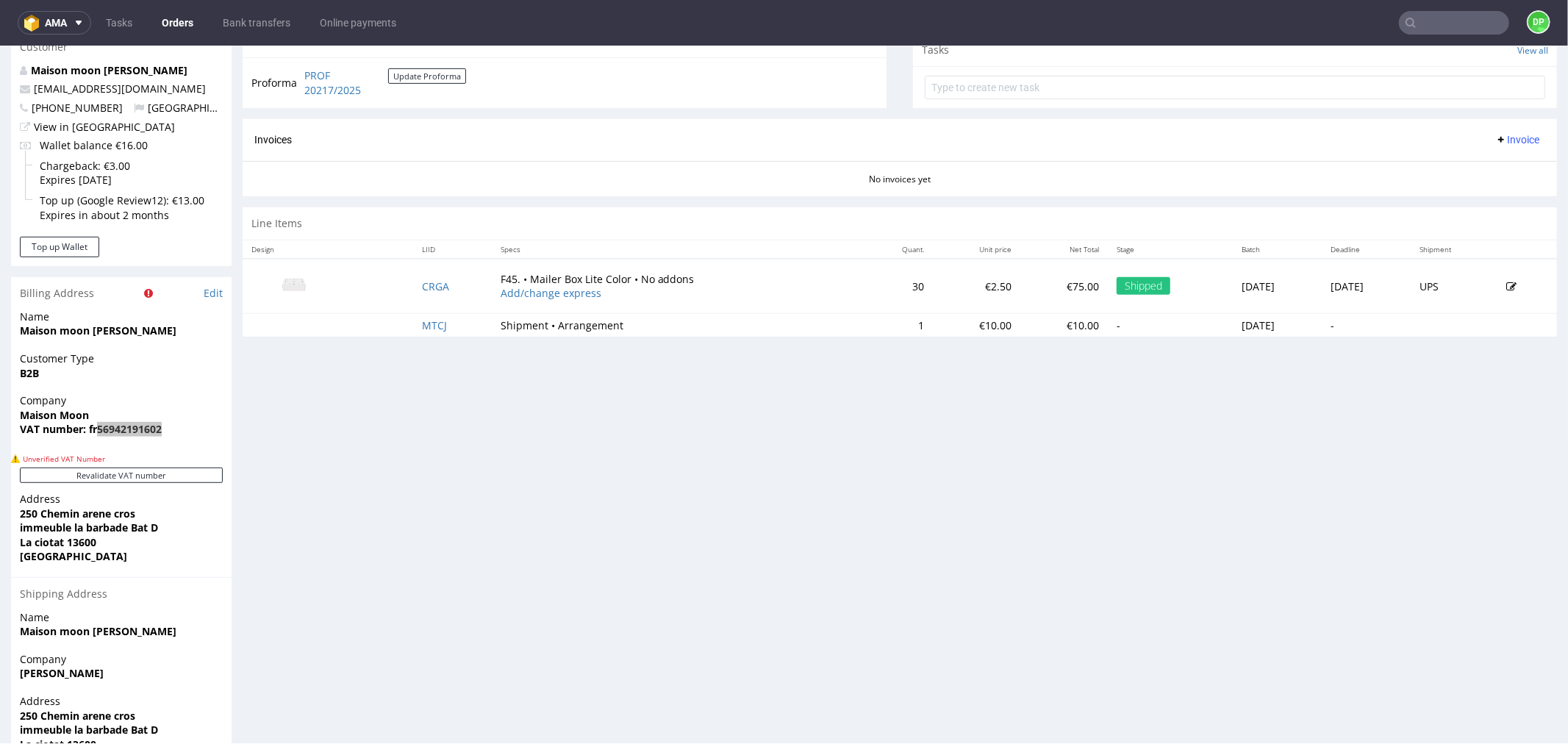
scroll to position [0, 0]
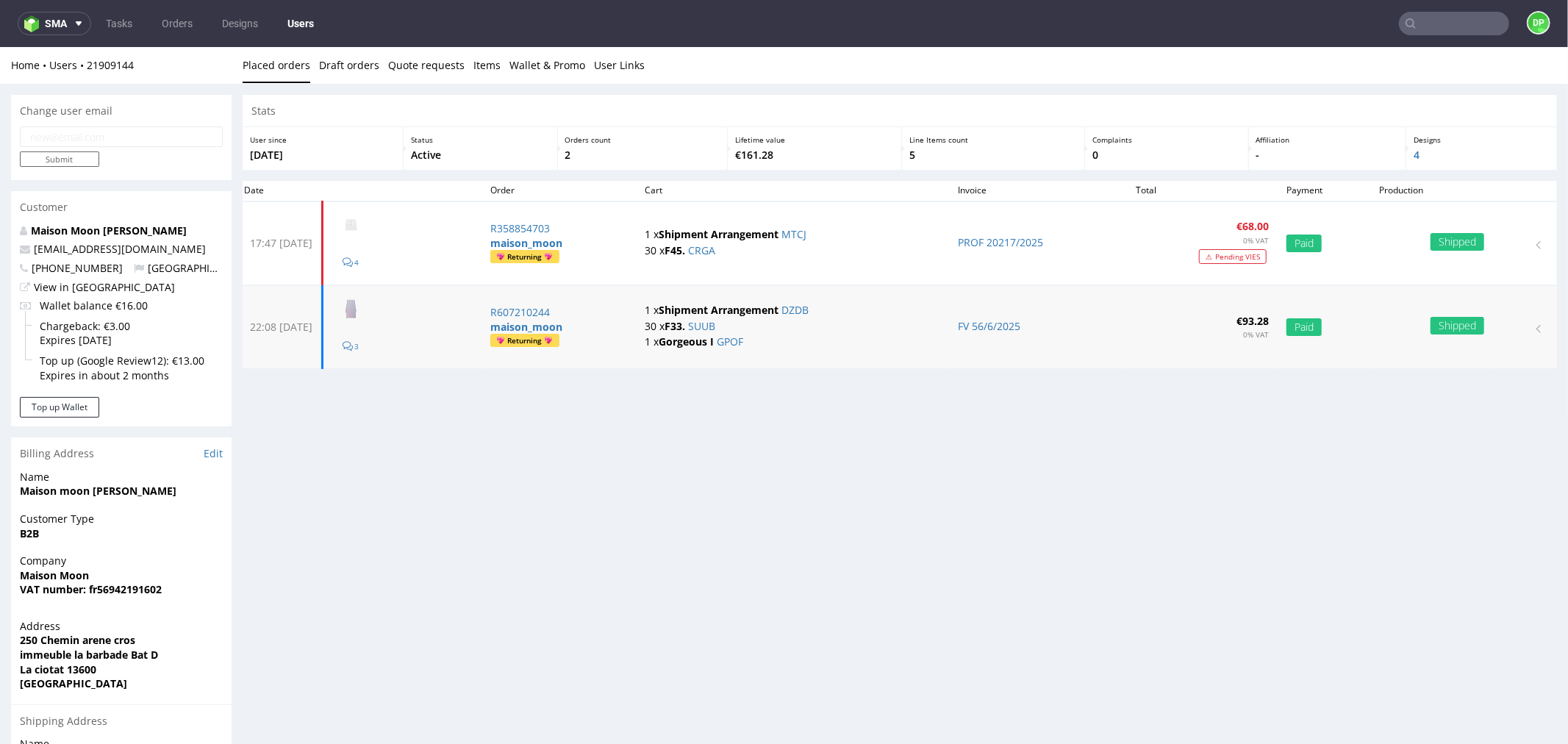
click at [960, 333] on td "FV 56/6/2025" at bounding box center [1038, 326] width 177 height 83
click at [971, 321] on link "FV 56/6/2025" at bounding box center [989, 325] width 62 height 14
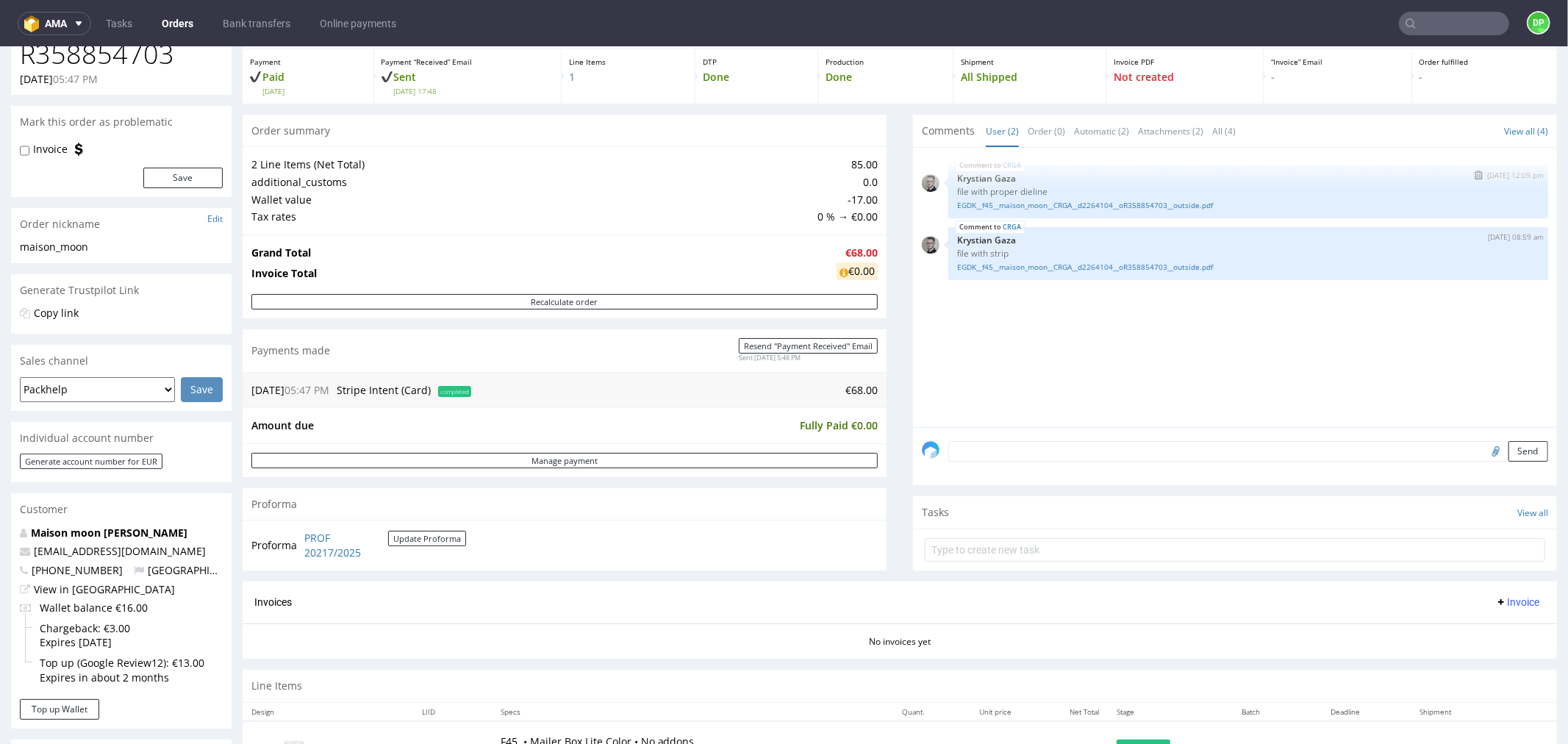
scroll to position [50, 0]
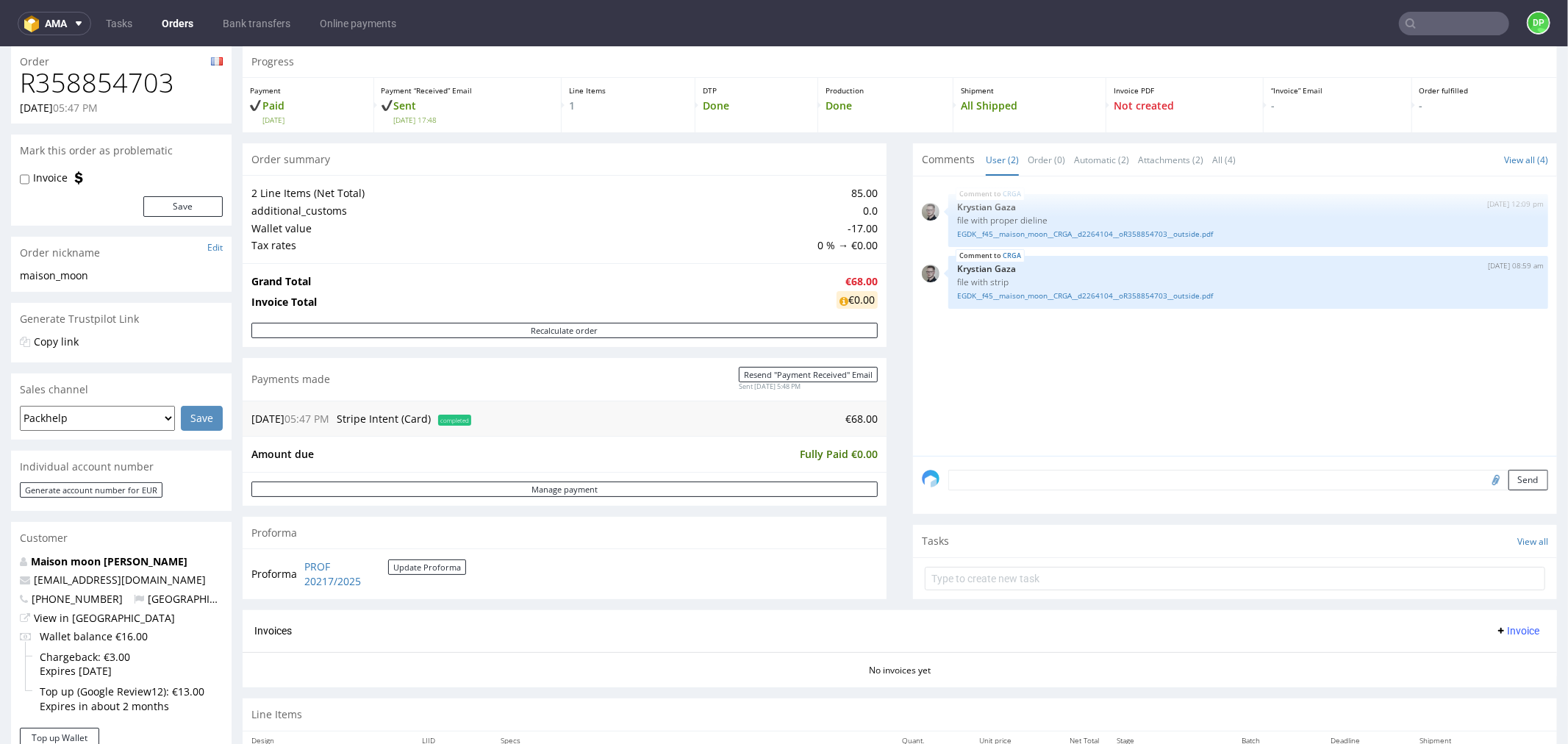
click at [1484, 479] on input "file" at bounding box center [1494, 478] width 21 height 19
type input "C:\fakepath\Zrzut ekranu 2025-10-10 162945.png"
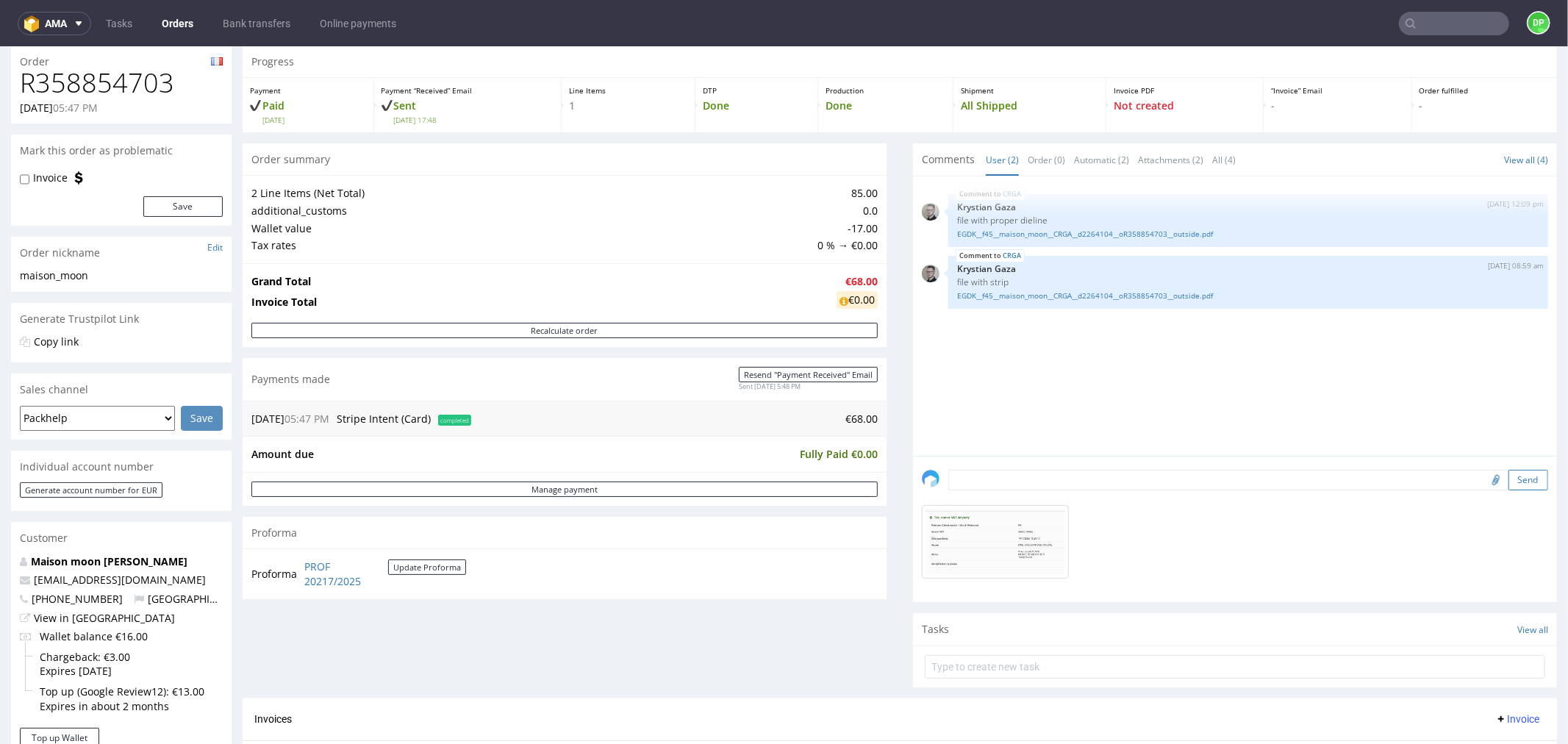
click at [1508, 475] on button "Send" at bounding box center [1528, 479] width 40 height 21
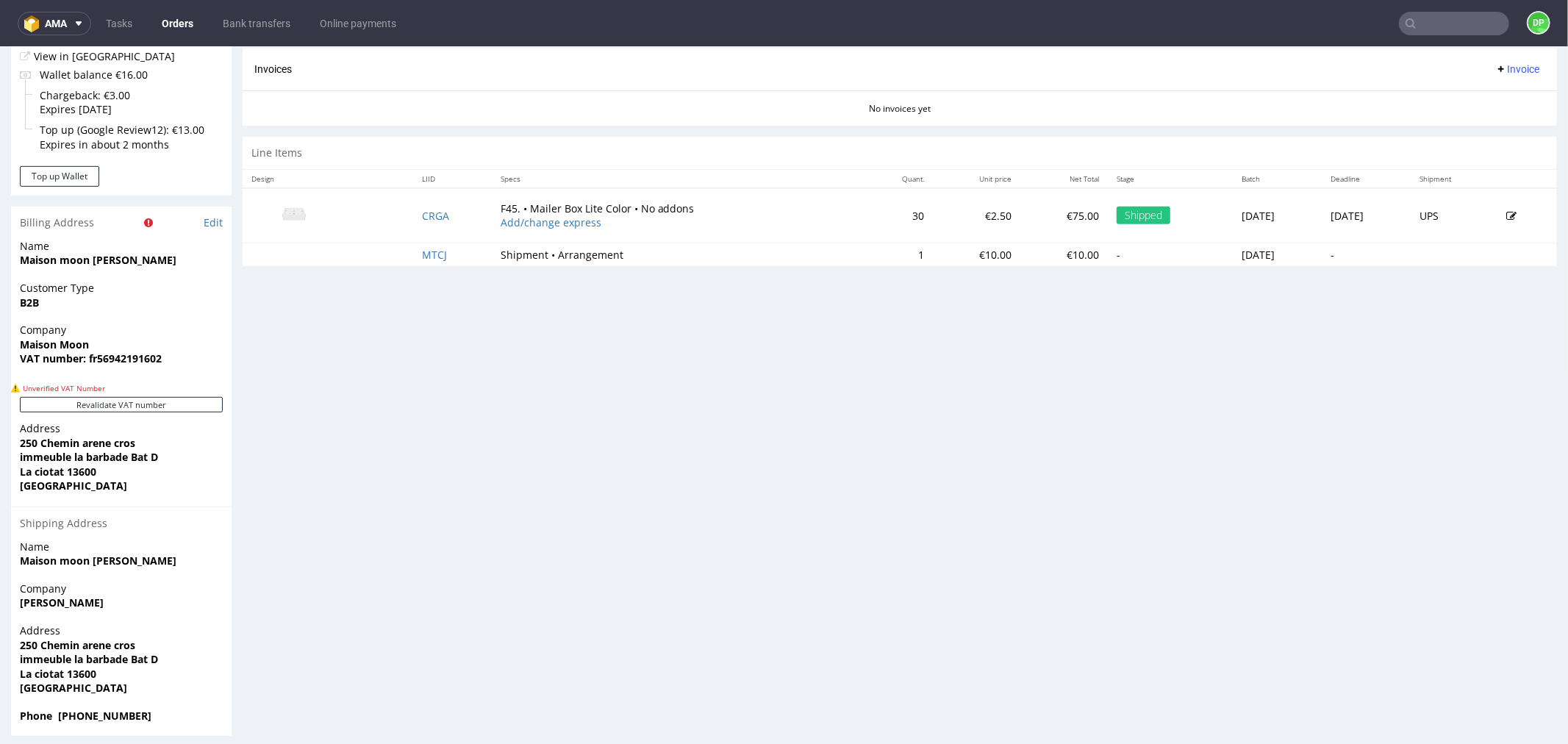
scroll to position [621, 0]
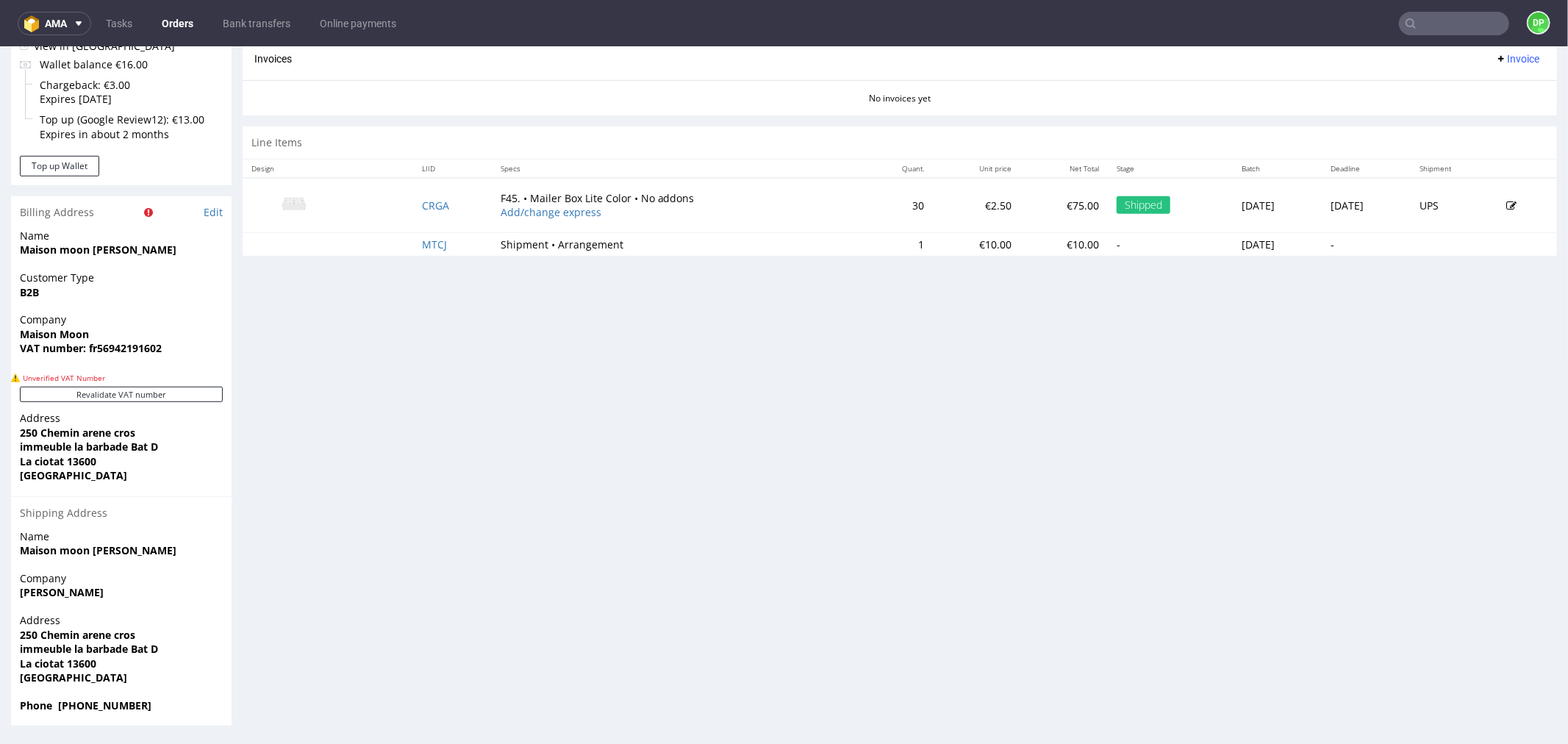
click at [1496, 58] on icon at bounding box center [1501, 58] width 12 height 12
click at [1462, 87] on span "Generate" at bounding box center [1492, 89] width 71 height 14
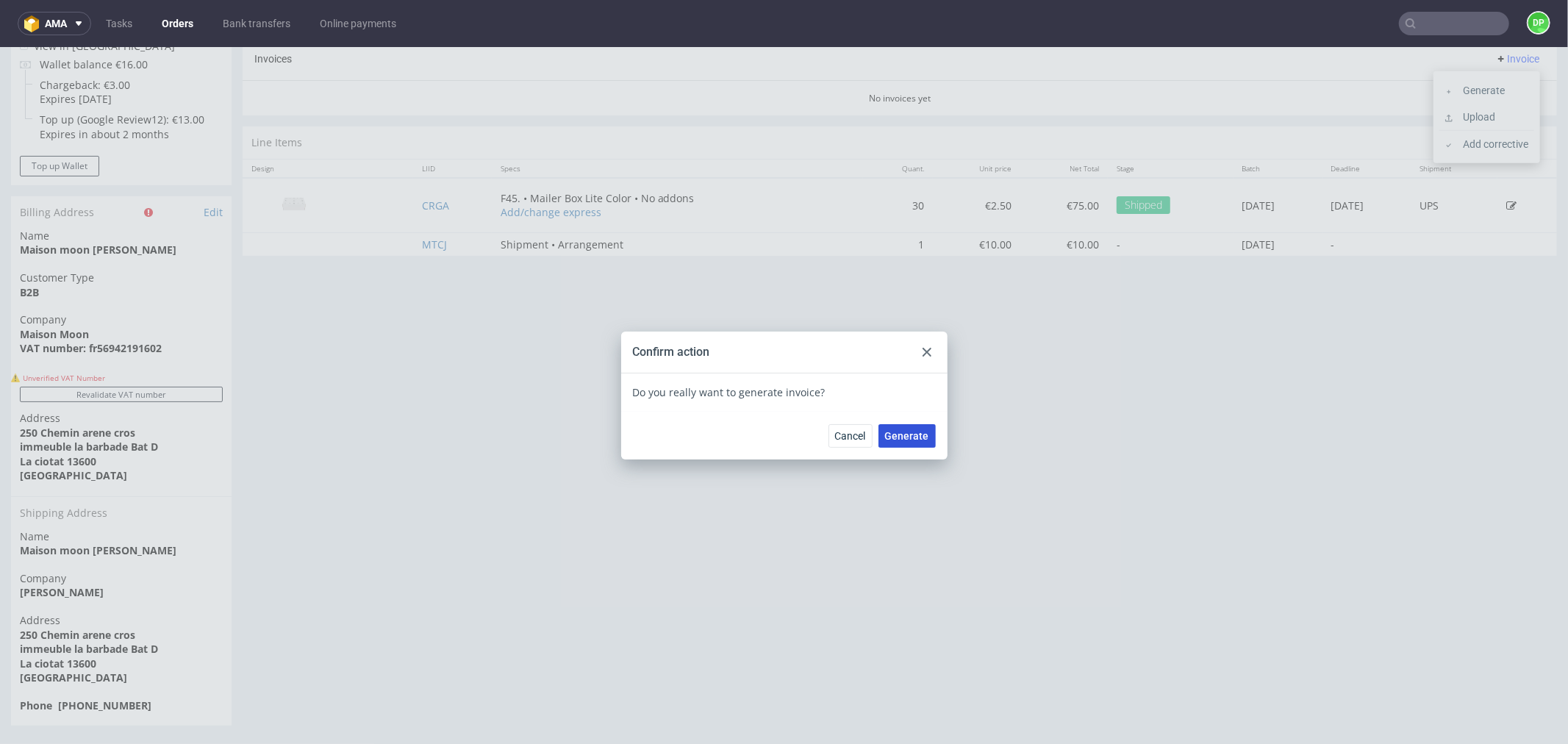
click at [900, 423] on button "Generate" at bounding box center [908, 435] width 58 height 23
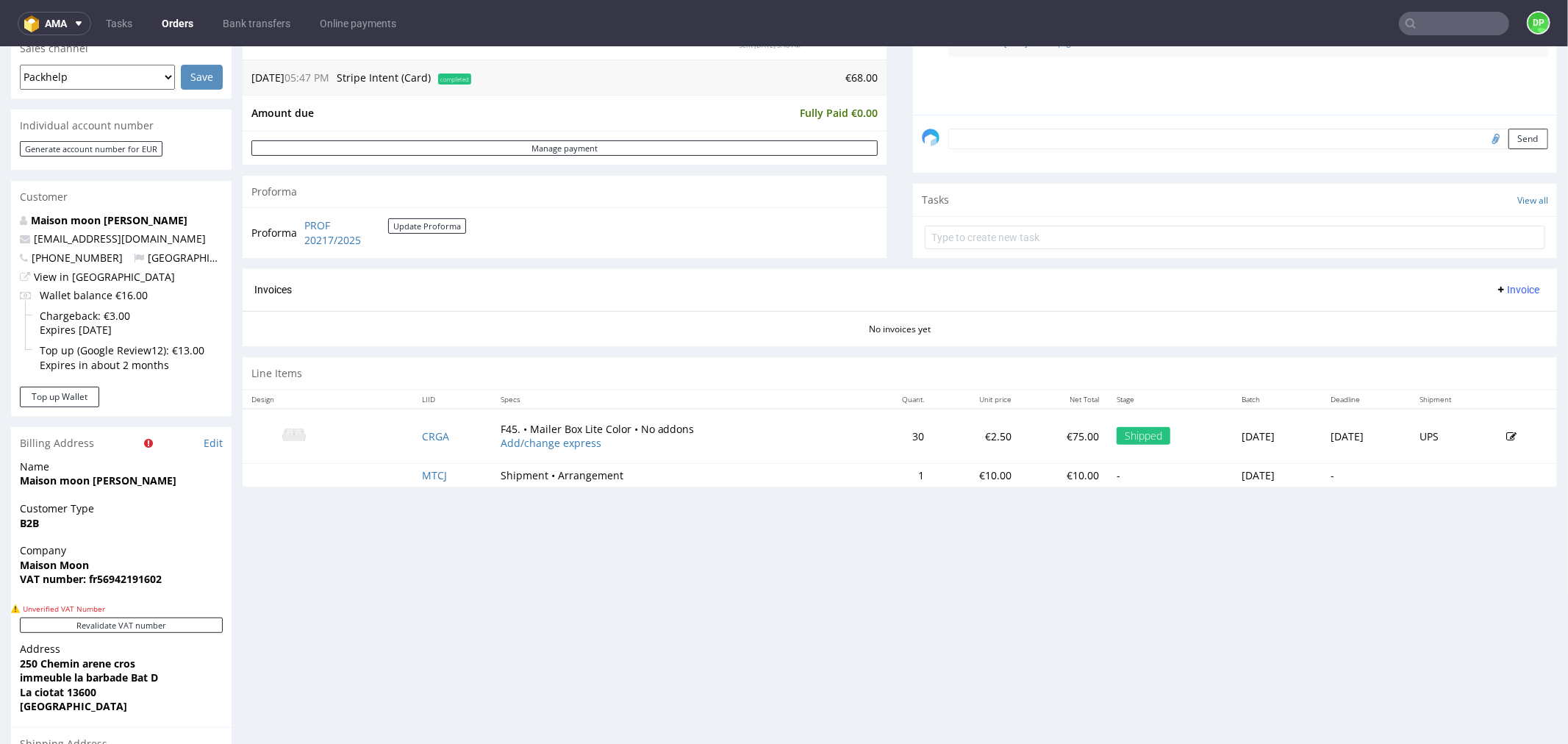
scroll to position [408, 0]
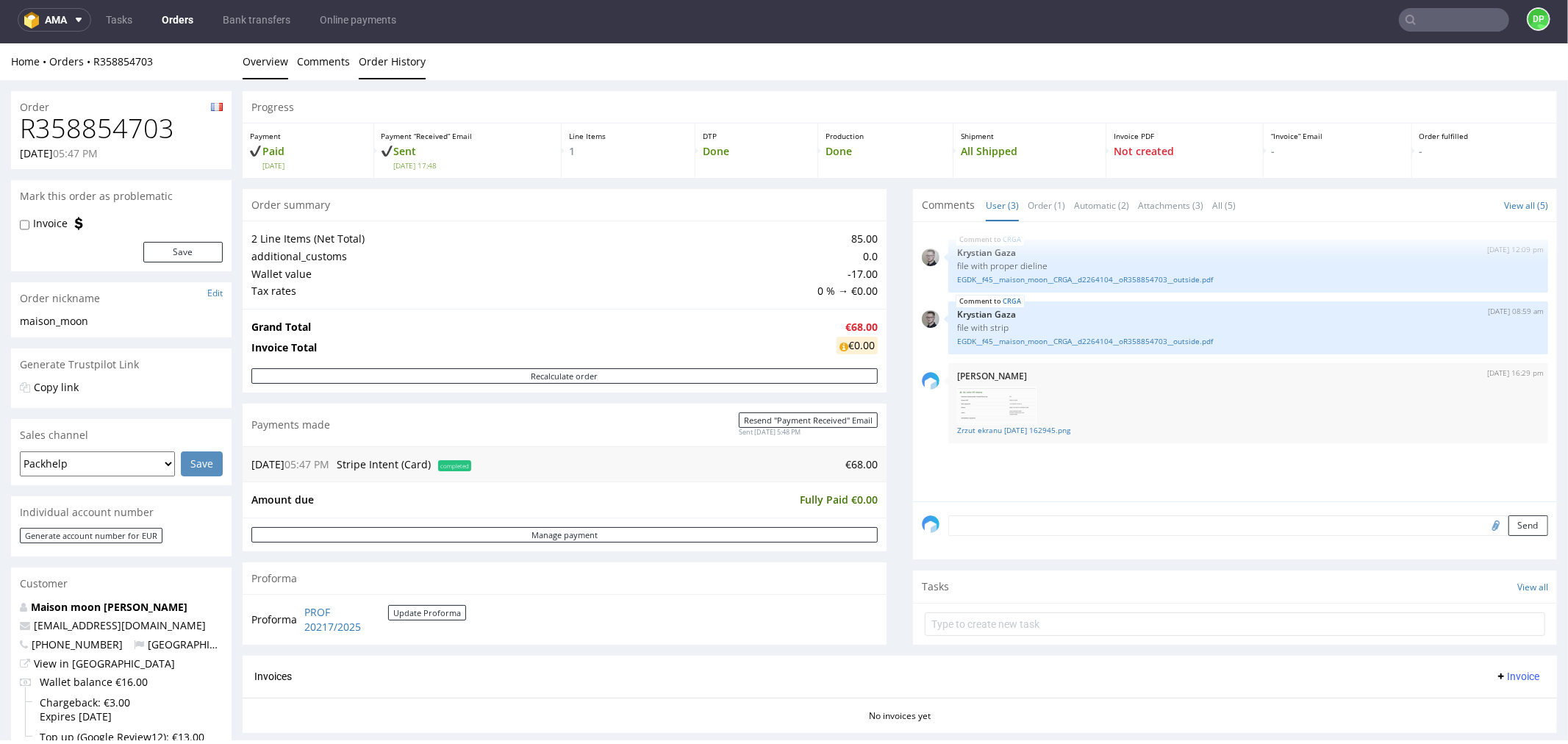
click at [379, 71] on link "Order History" at bounding box center [392, 60] width 67 height 36
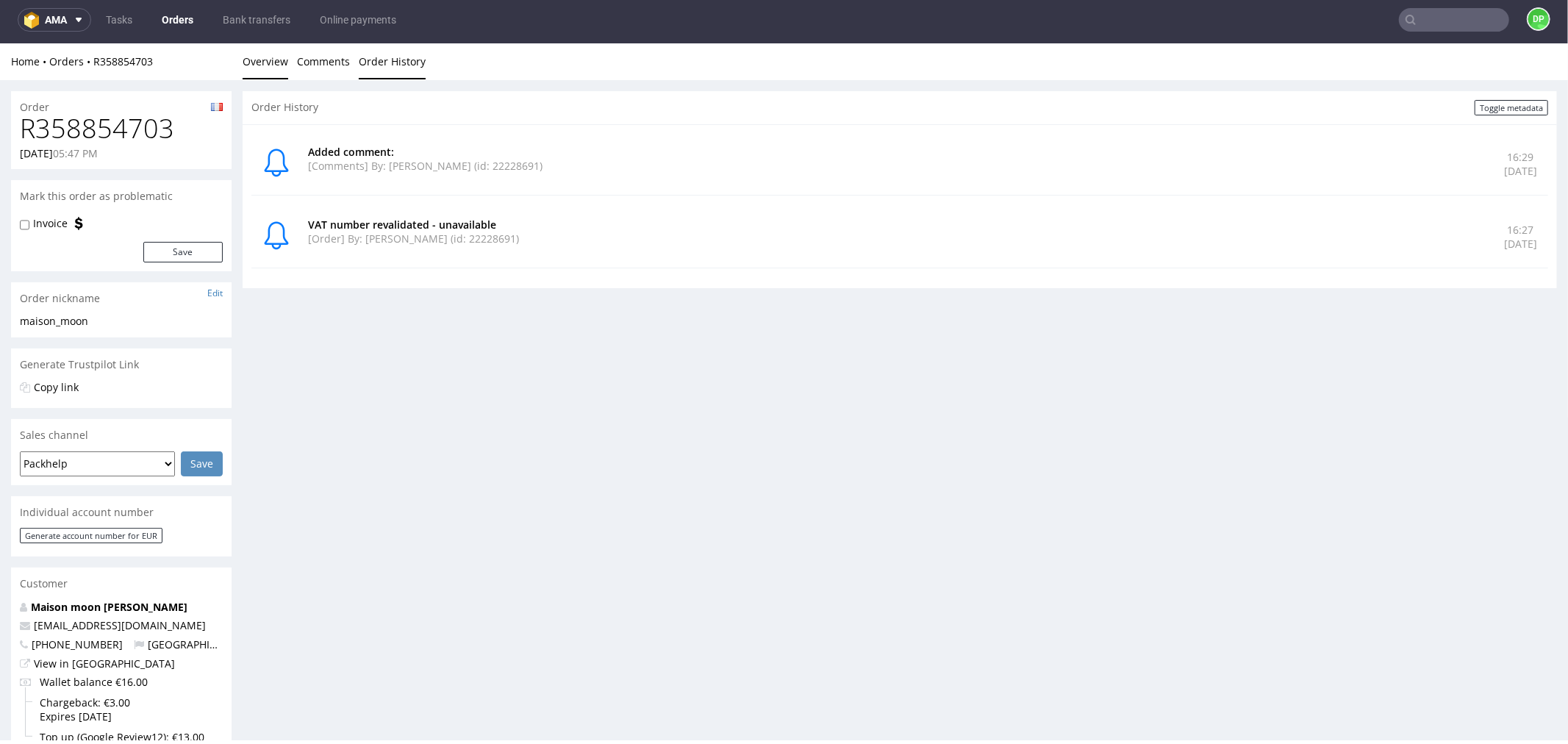
click at [253, 61] on link "Overview" at bounding box center [265, 60] width 46 height 36
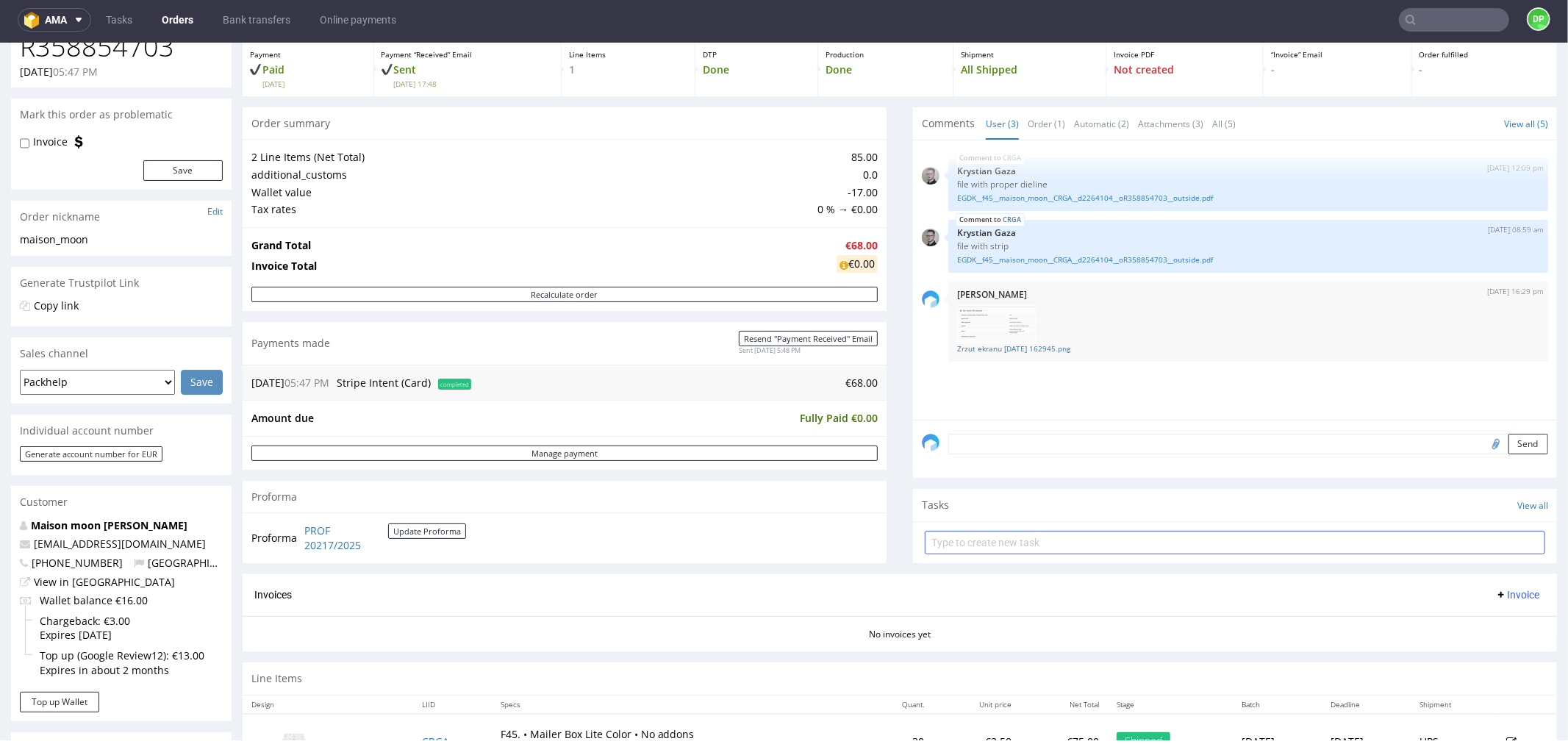
scroll to position [244, 0]
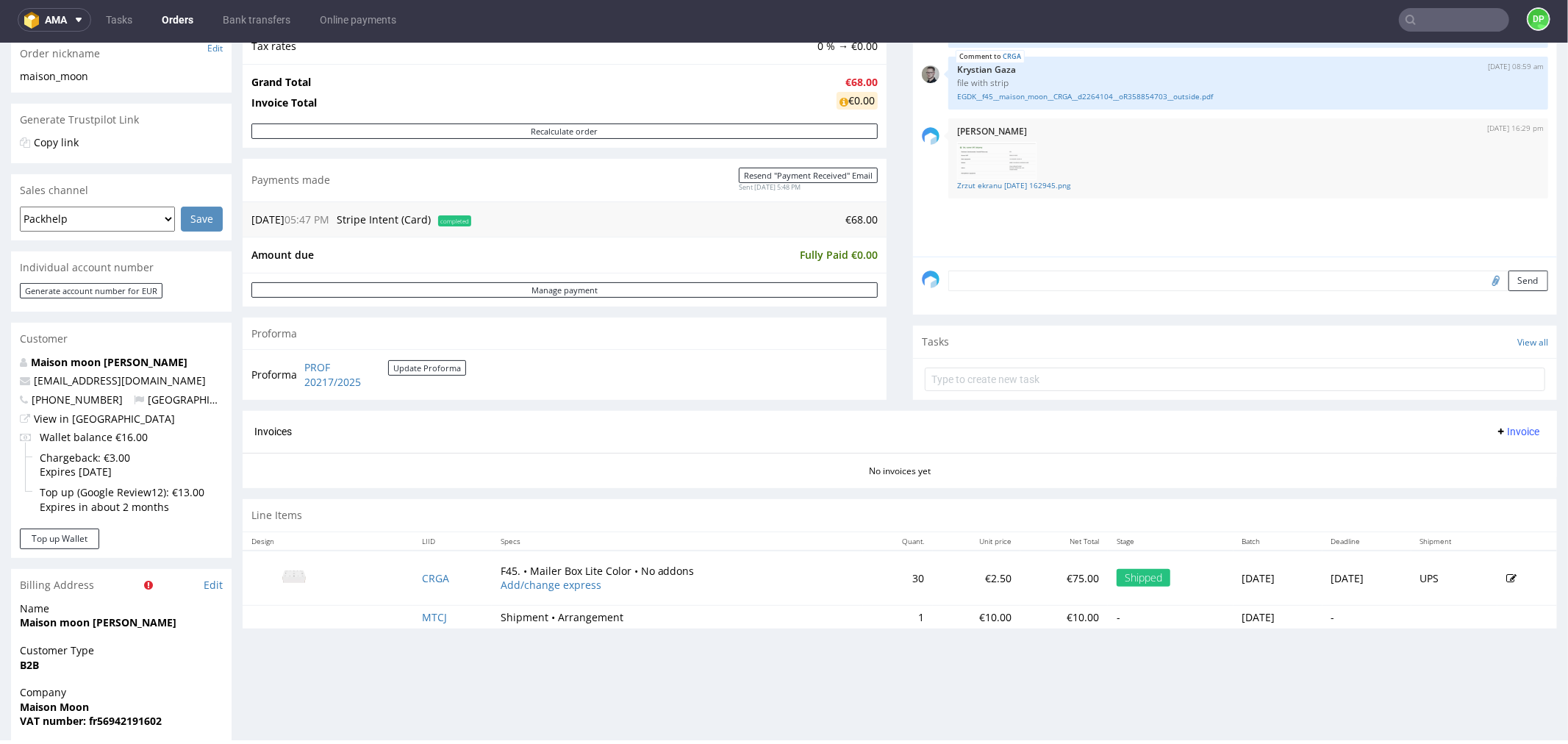
click at [1496, 427] on span "Invoice" at bounding box center [1517, 430] width 44 height 12
click at [1480, 455] on span "Generate" at bounding box center [1492, 463] width 71 height 14
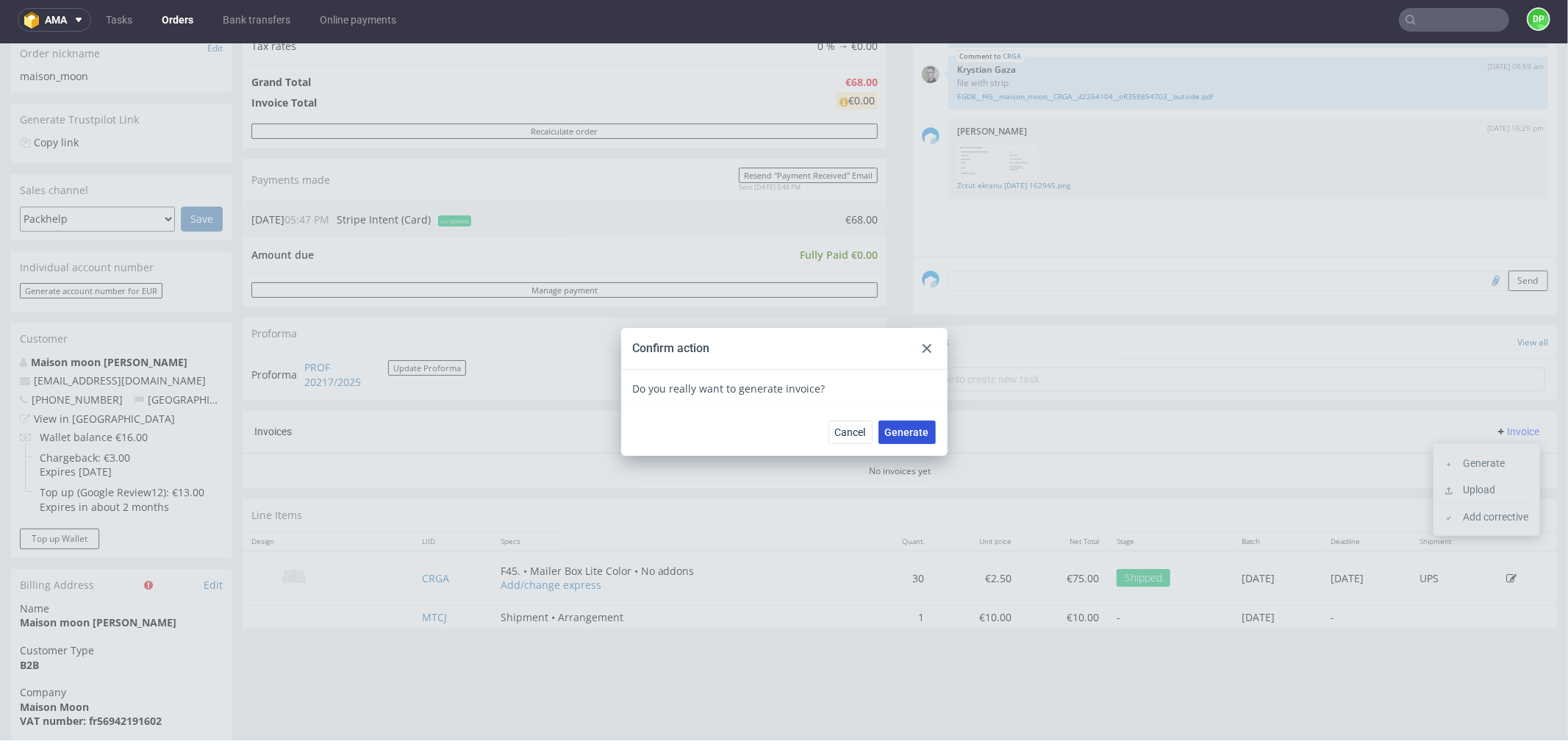
click at [917, 430] on span "Generate" at bounding box center [907, 431] width 44 height 10
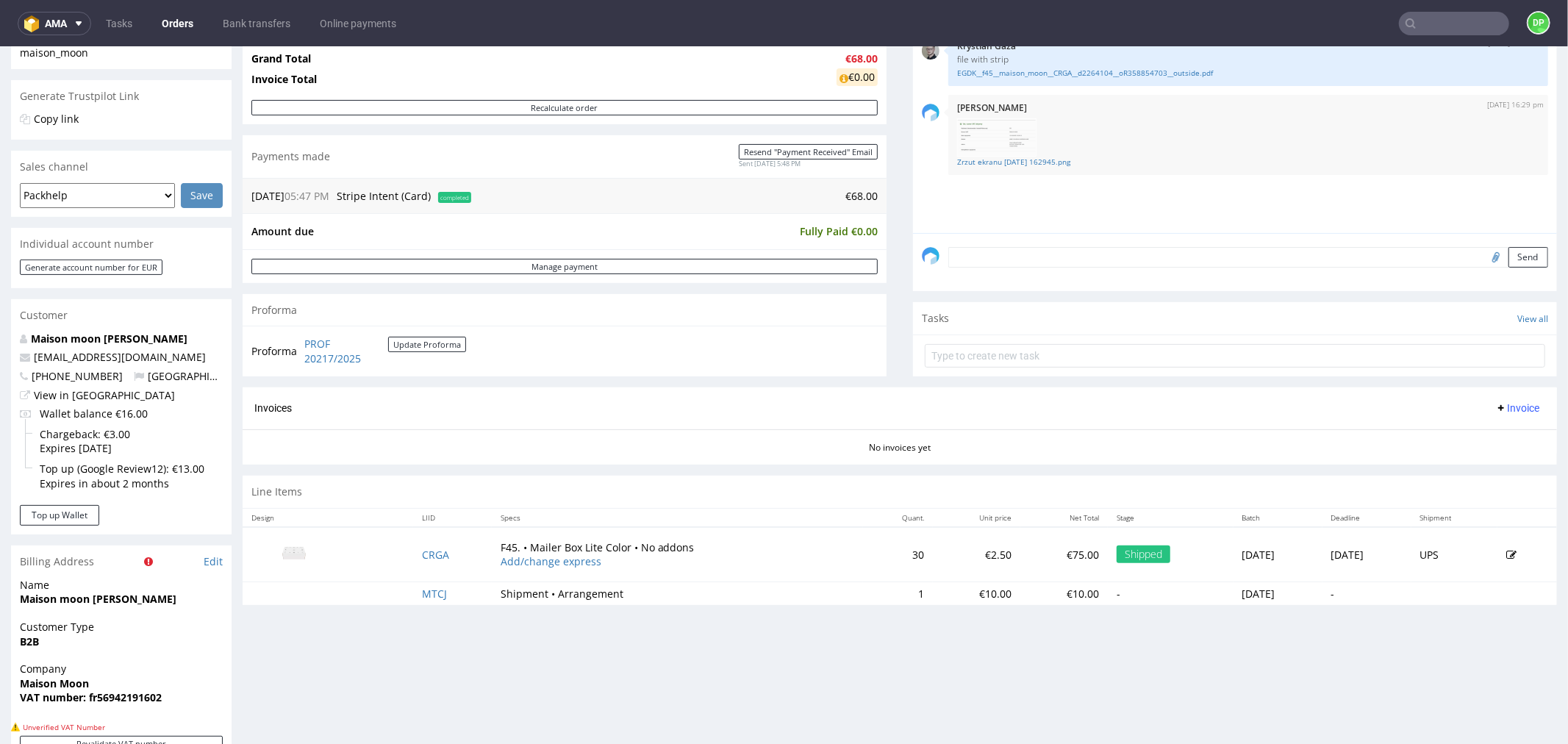
scroll to position [408, 0]
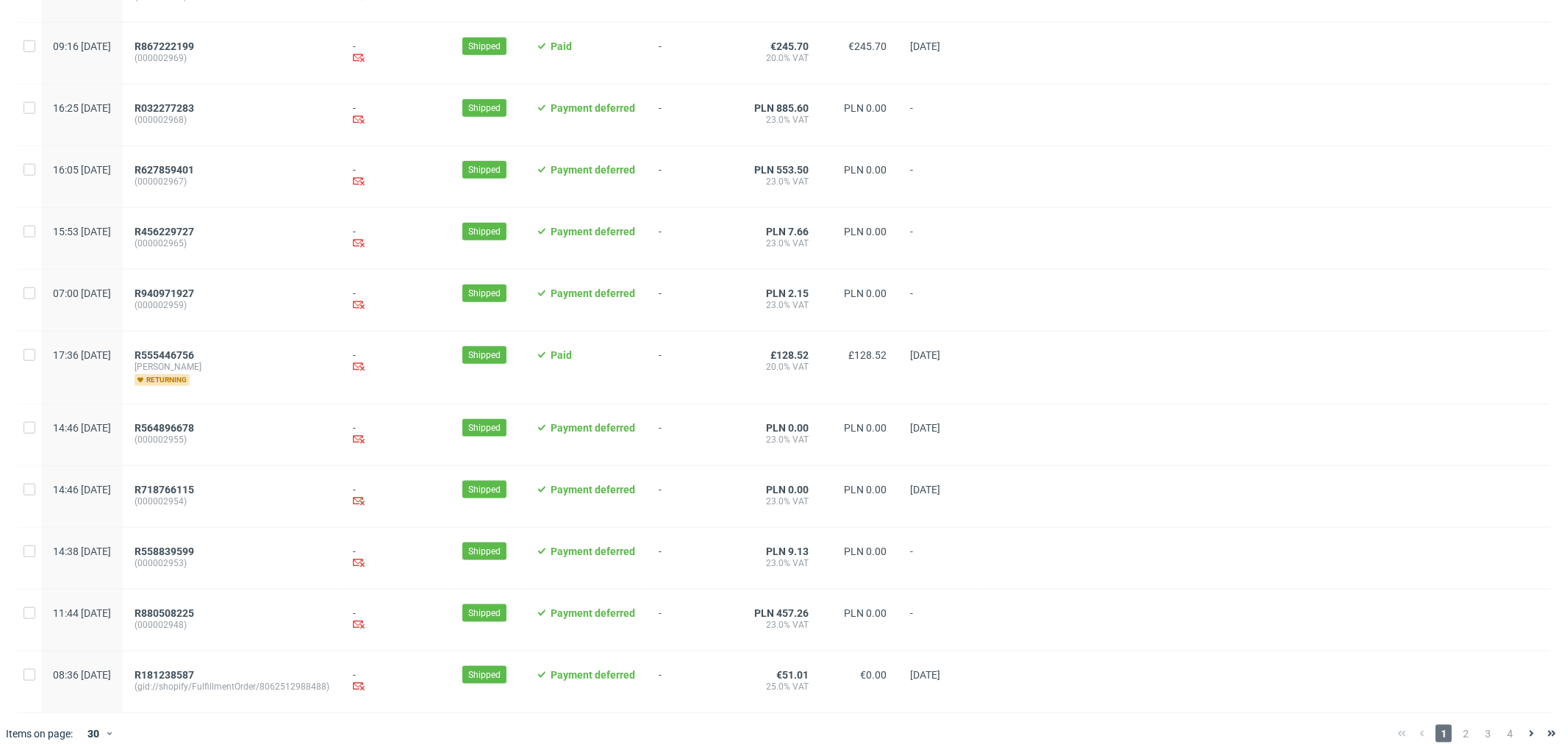
scroll to position [1361, 0]
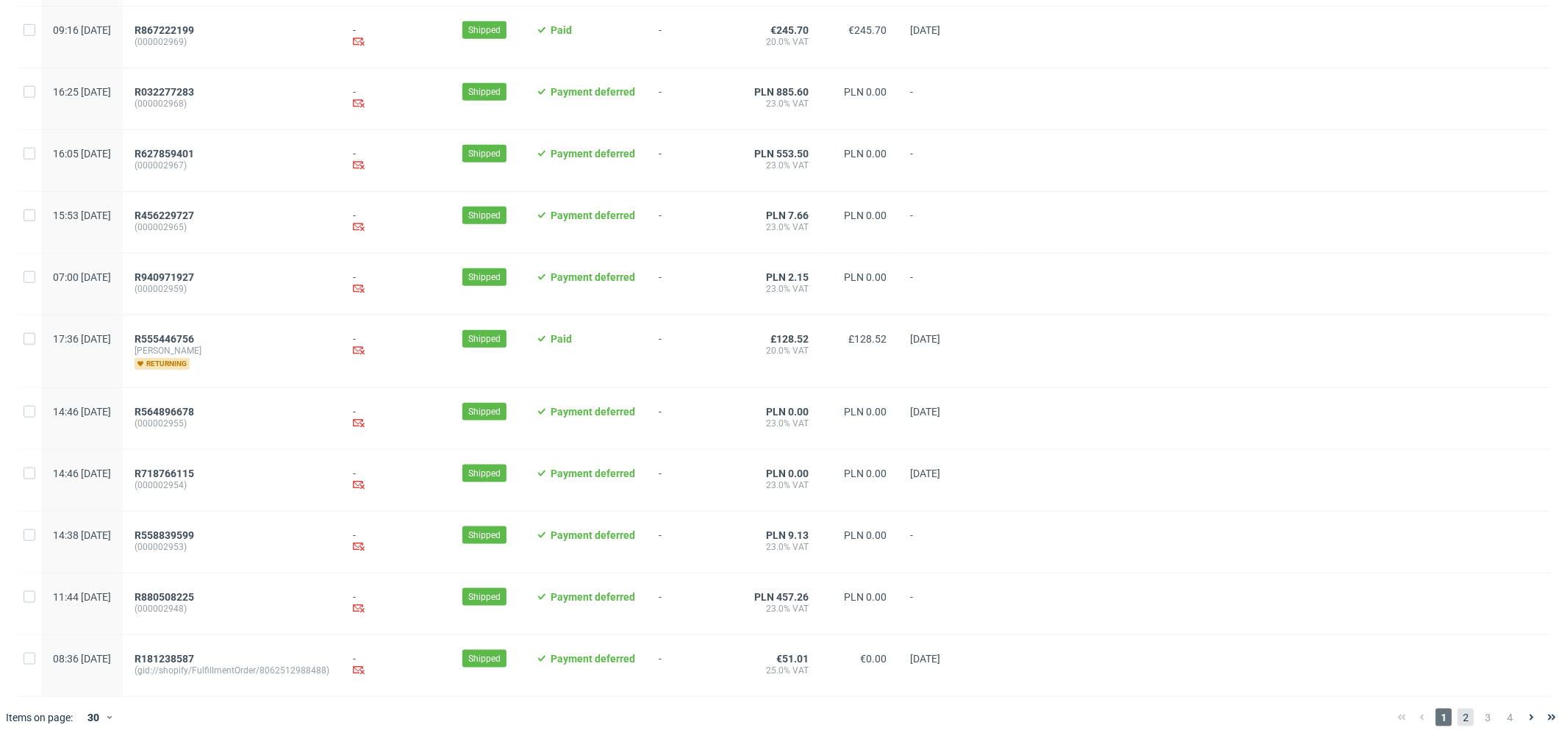
click at [1458, 716] on span "2" at bounding box center [1466, 718] width 16 height 18
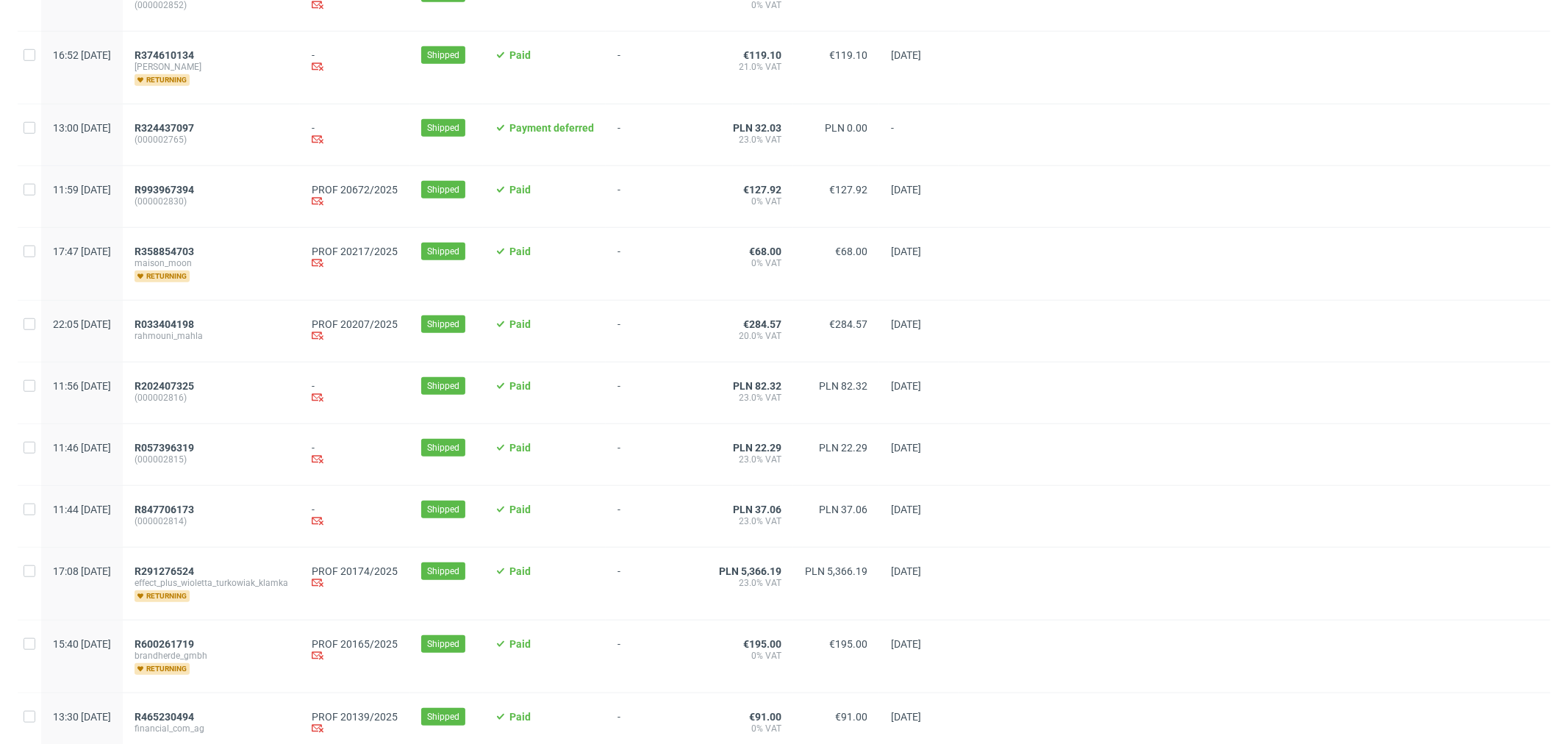
scroll to position [979, 0]
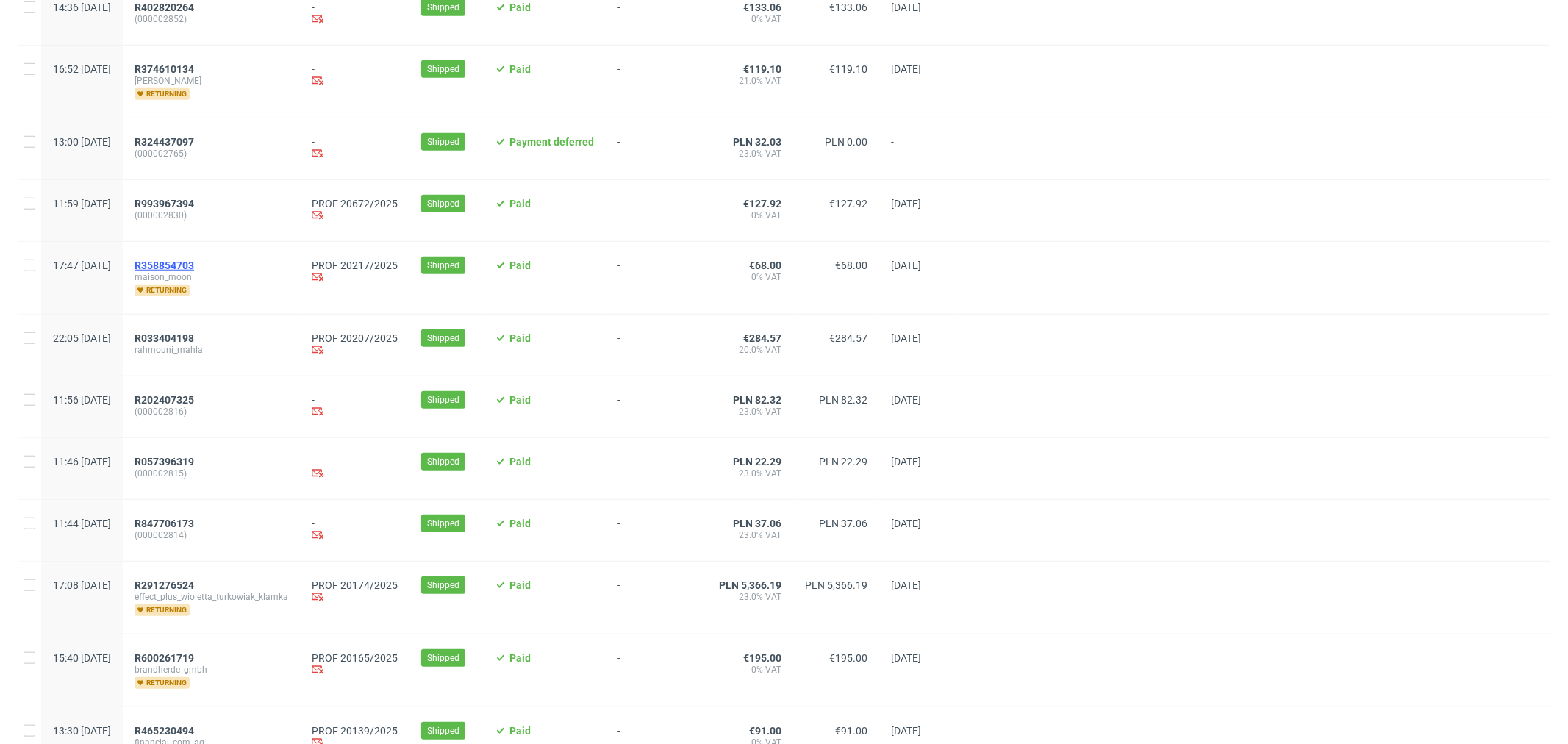
click at [194, 268] on span "R358854703" at bounding box center [164, 265] width 60 height 12
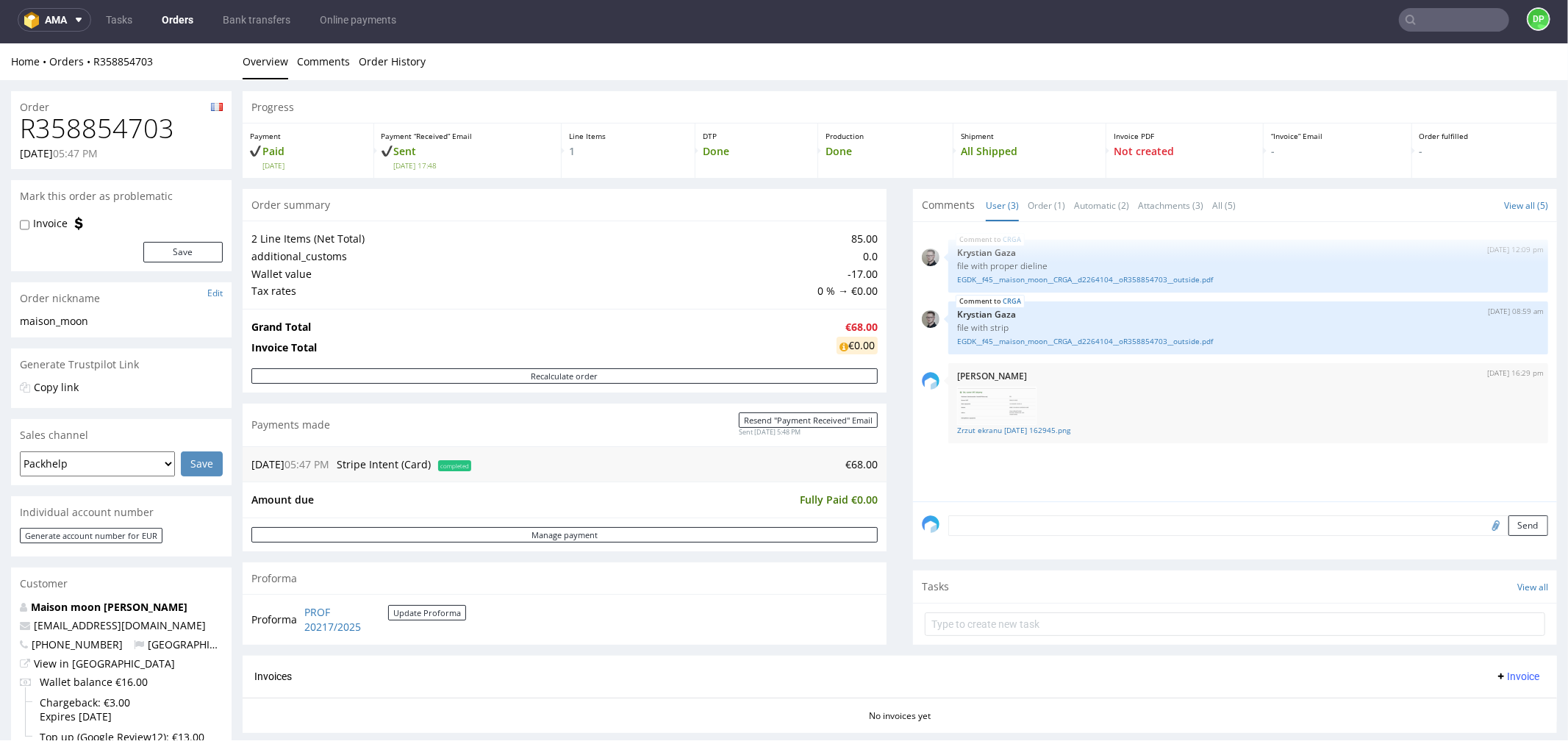
click at [125, 128] on h1 "R358854703" at bounding box center [121, 128] width 203 height 30
click at [124, 133] on h1 "R358854703" at bounding box center [121, 128] width 203 height 30
click at [125, 129] on h1 "R358854703" at bounding box center [121, 128] width 203 height 30
copy h1 "R358854703"
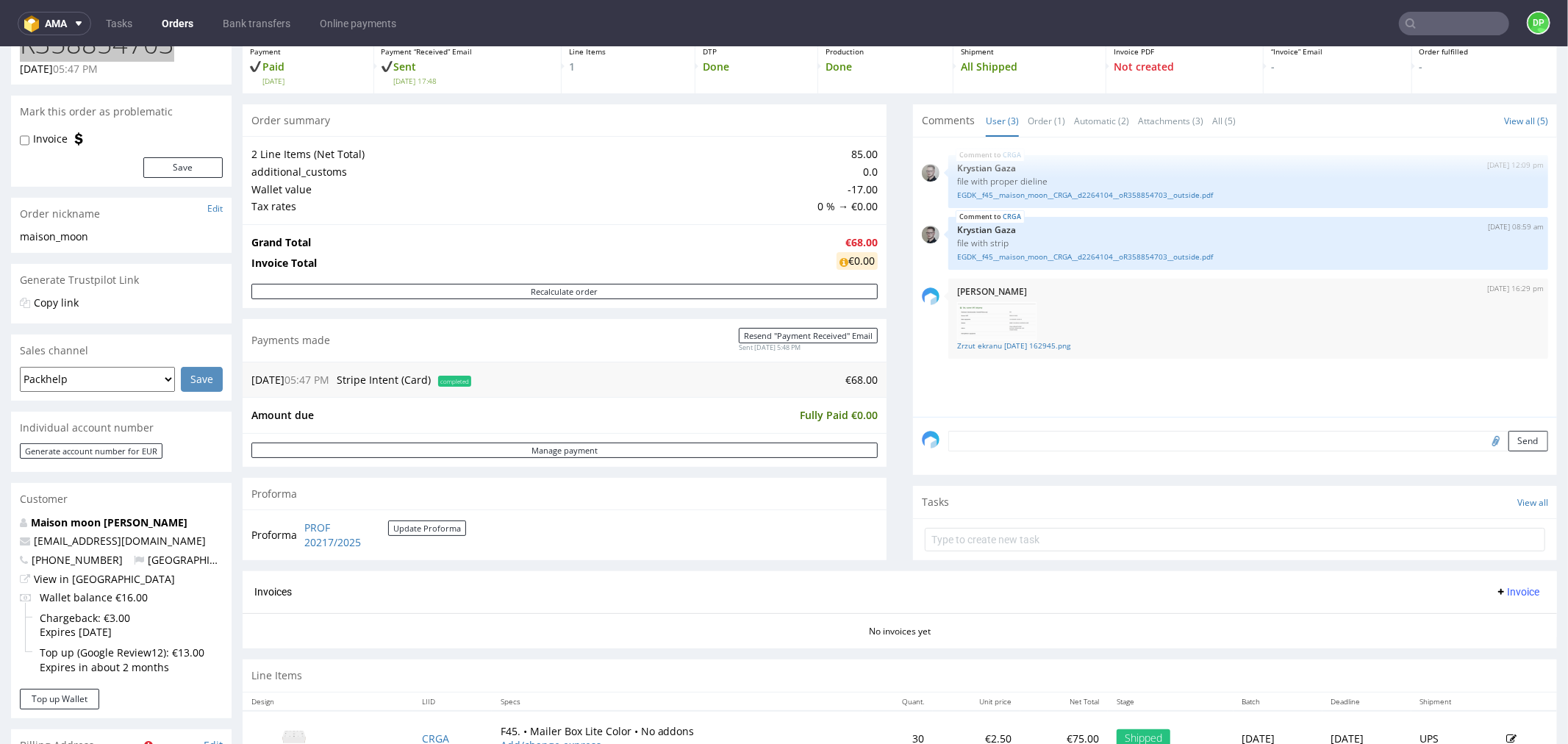
scroll to position [244, 0]
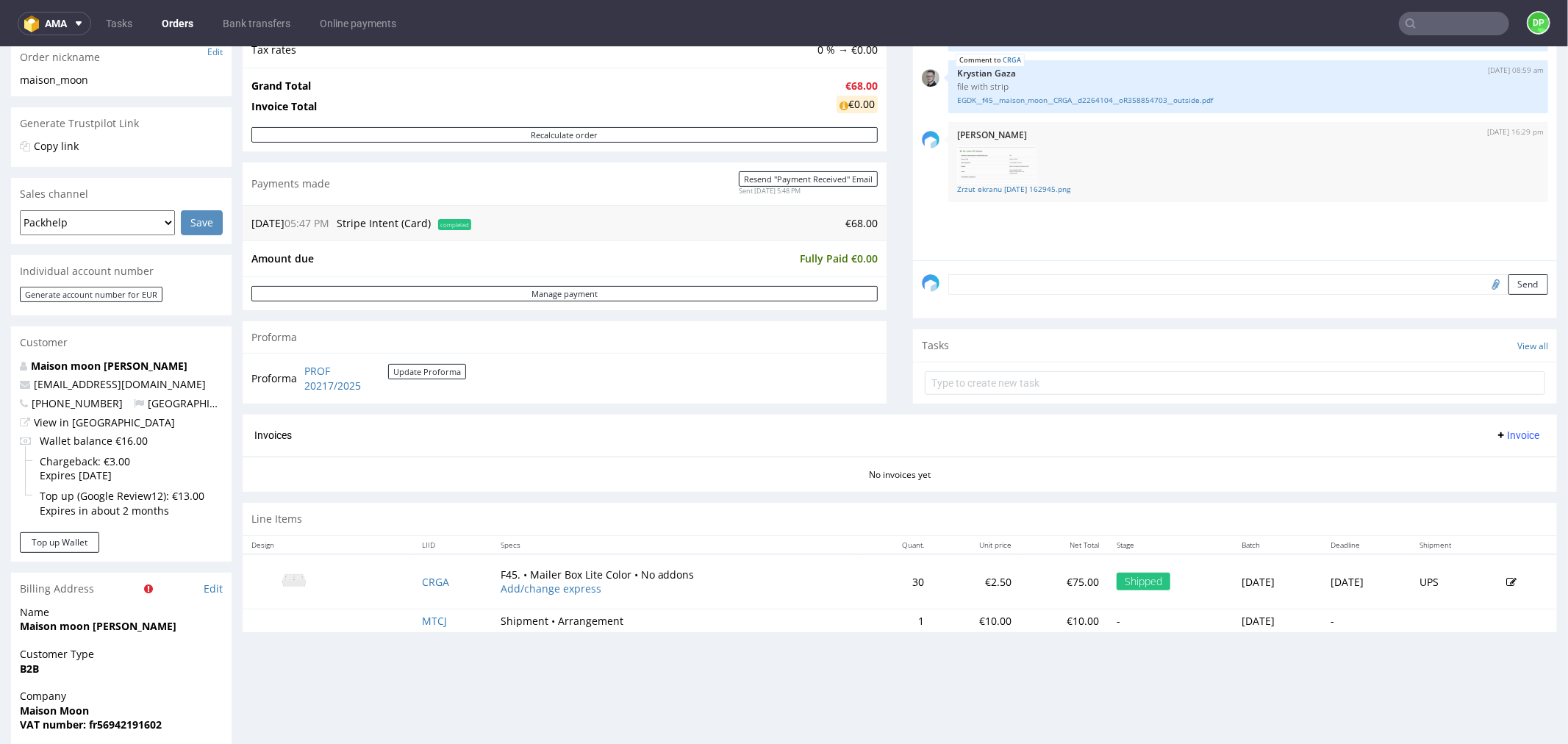
click at [1397, 442] on div "Invoices Invoice" at bounding box center [899, 435] width 1291 height 18
click at [1493, 442] on button "Invoice" at bounding box center [1517, 435] width 56 height 18
click at [1482, 459] on span "Generate" at bounding box center [1492, 466] width 71 height 14
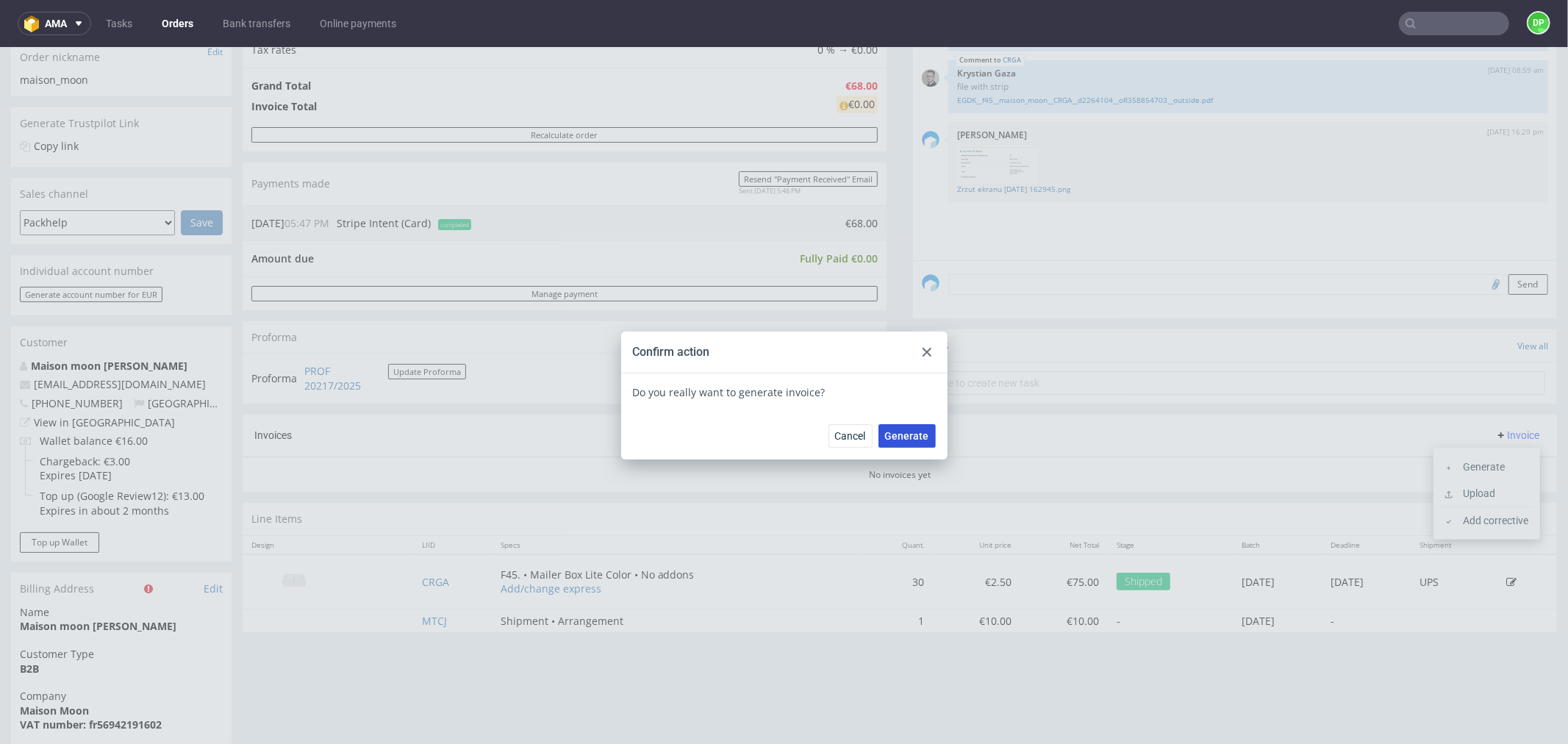
click at [898, 434] on span "Generate" at bounding box center [907, 435] width 44 height 10
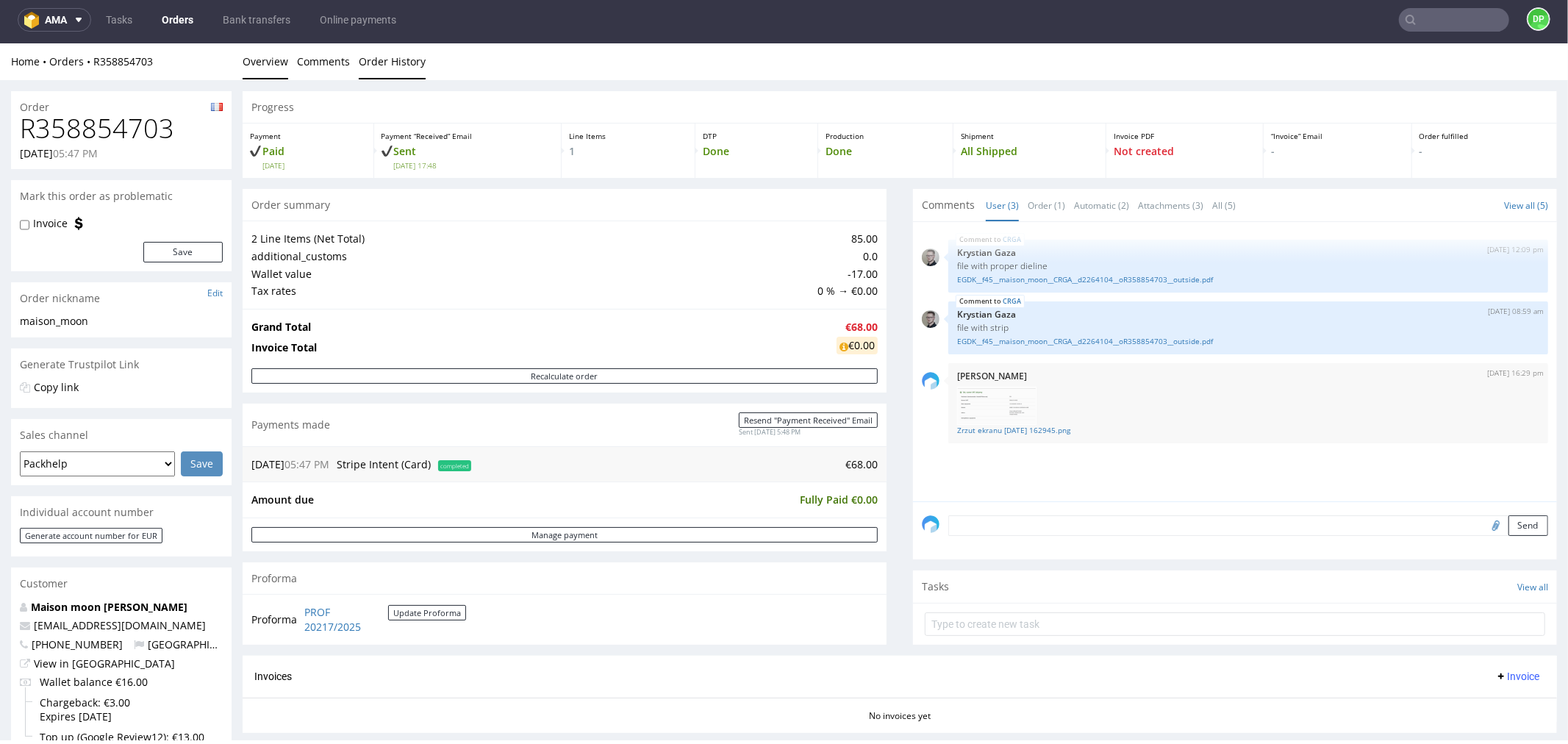
click at [401, 60] on link "Order History" at bounding box center [392, 60] width 67 height 36
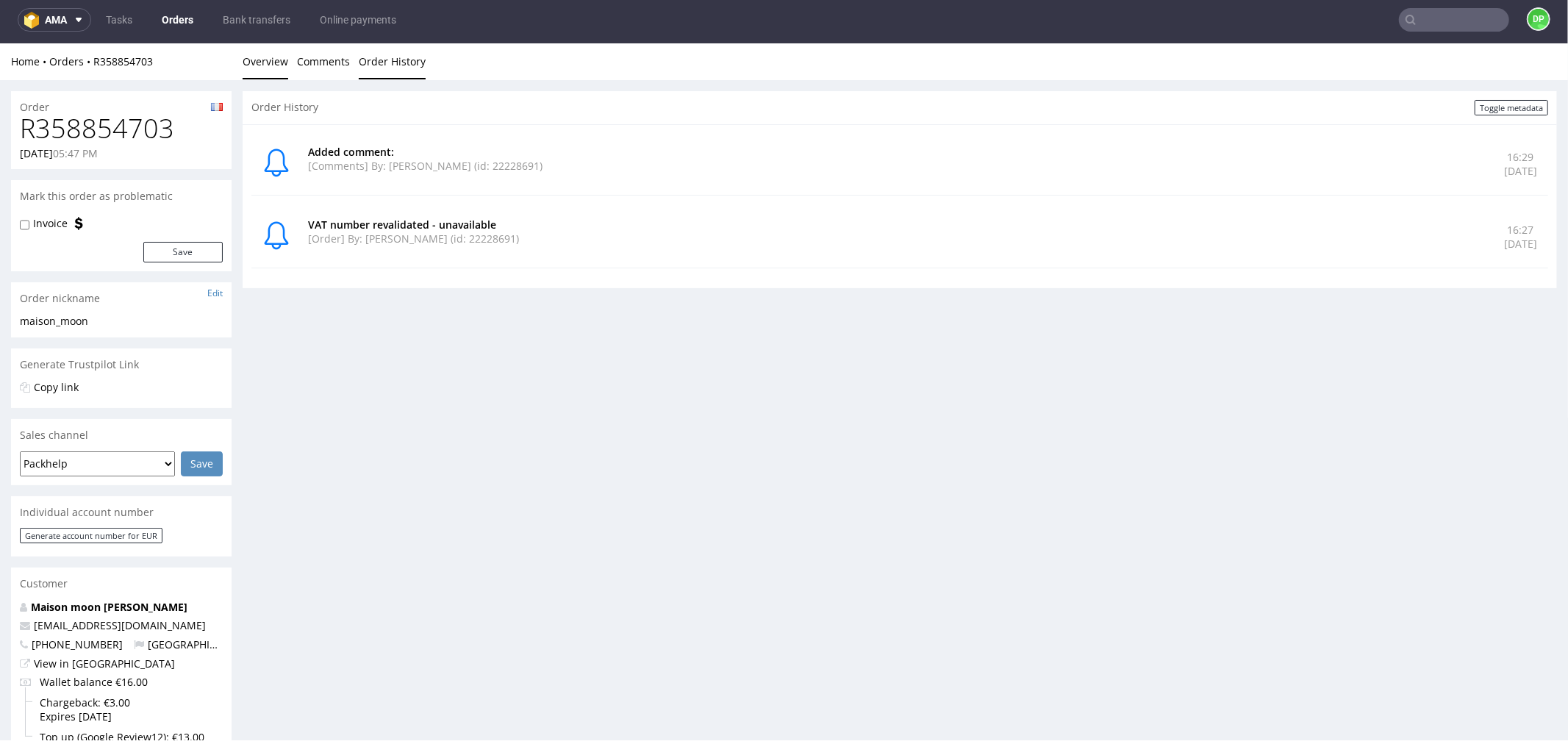
click at [261, 53] on link "Overview" at bounding box center [265, 60] width 46 height 36
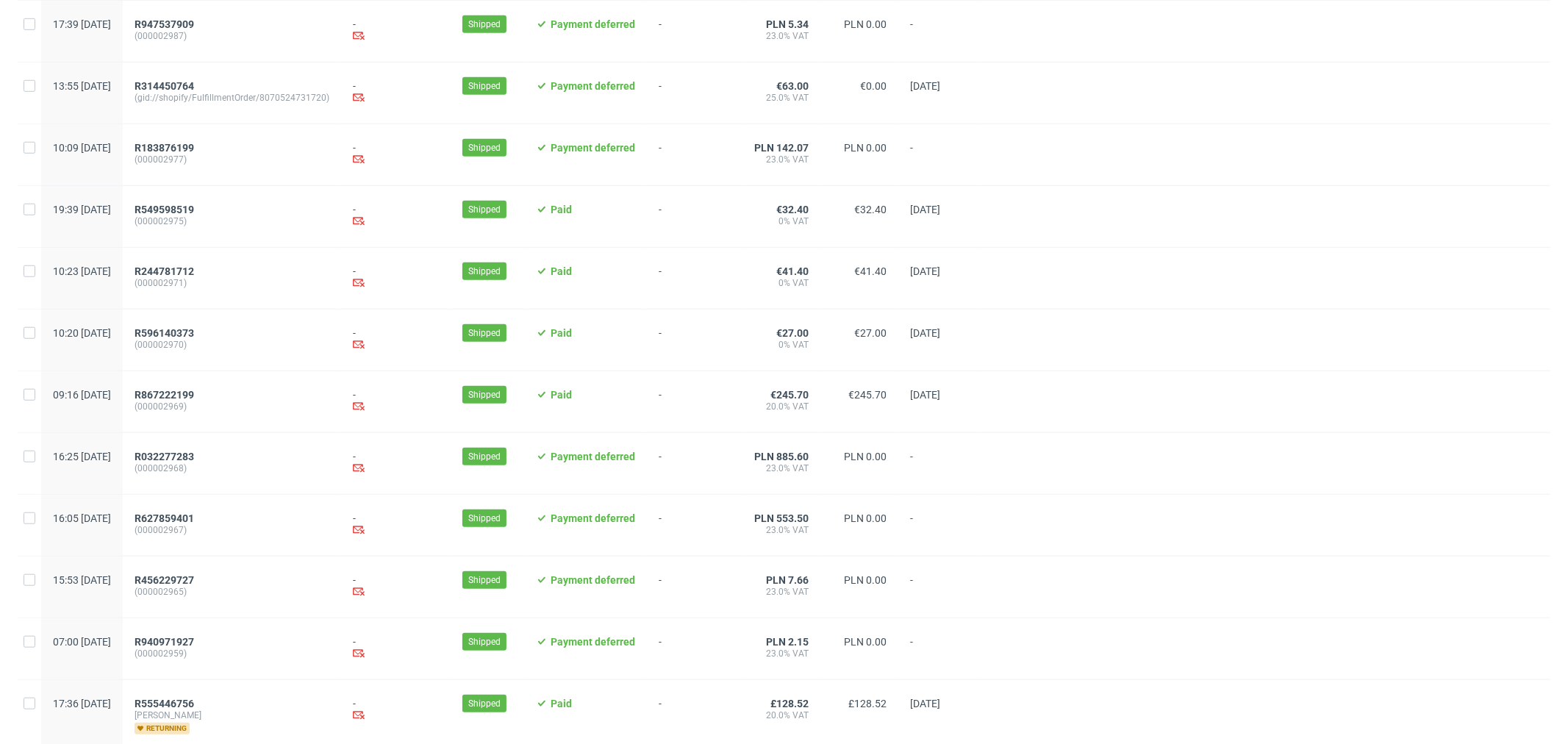
scroll to position [1361, 0]
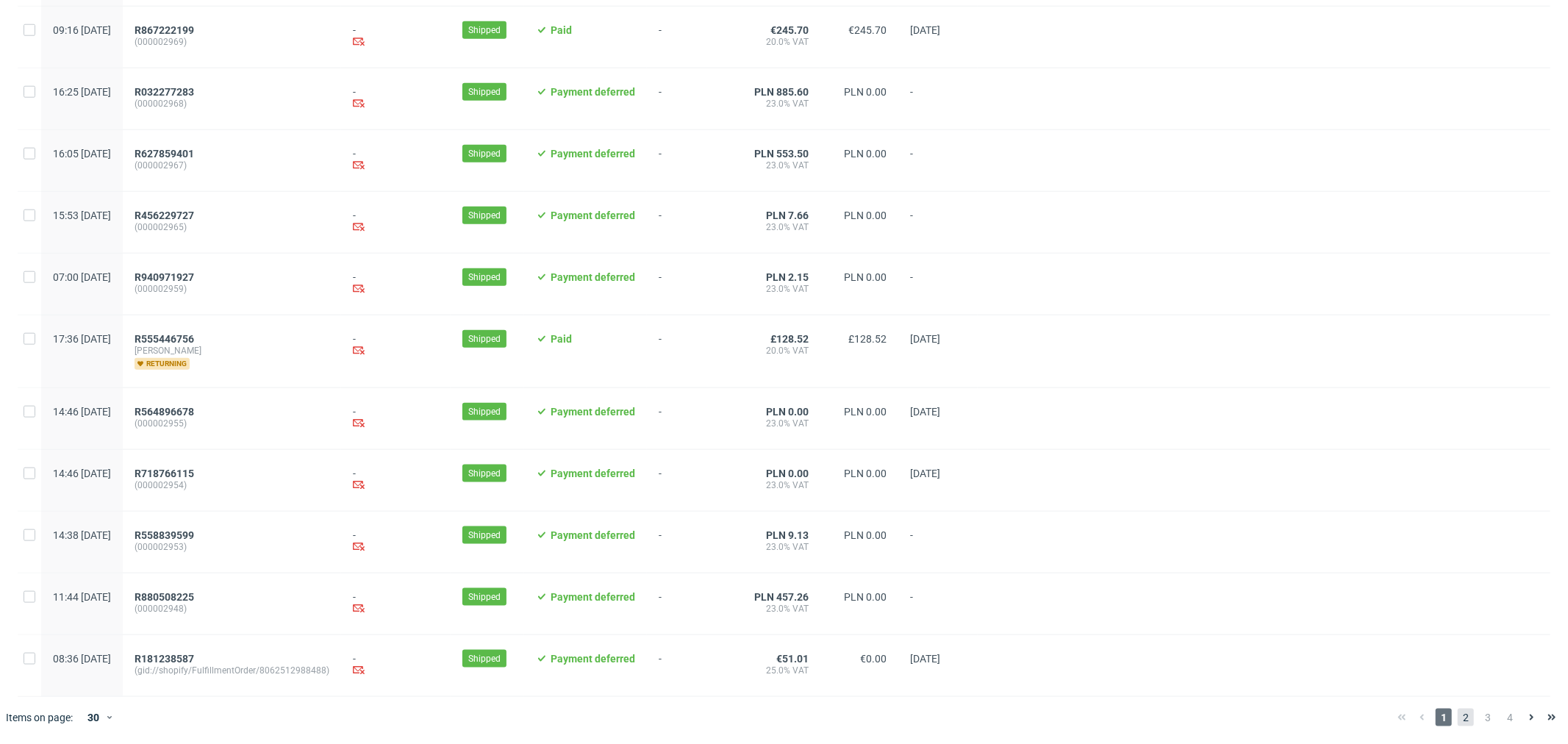
click at [1458, 718] on span "2" at bounding box center [1466, 718] width 16 height 18
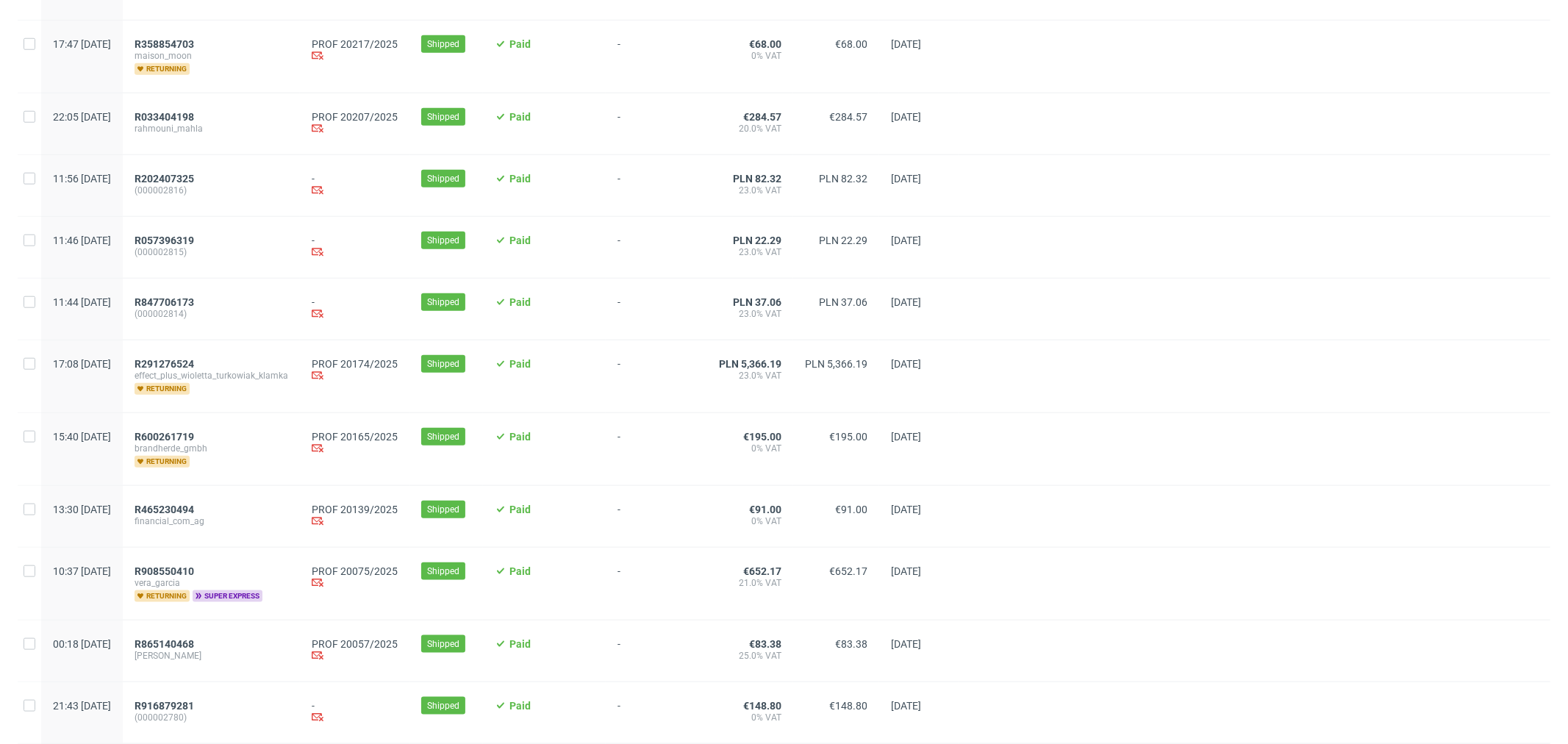
scroll to position [979, 0]
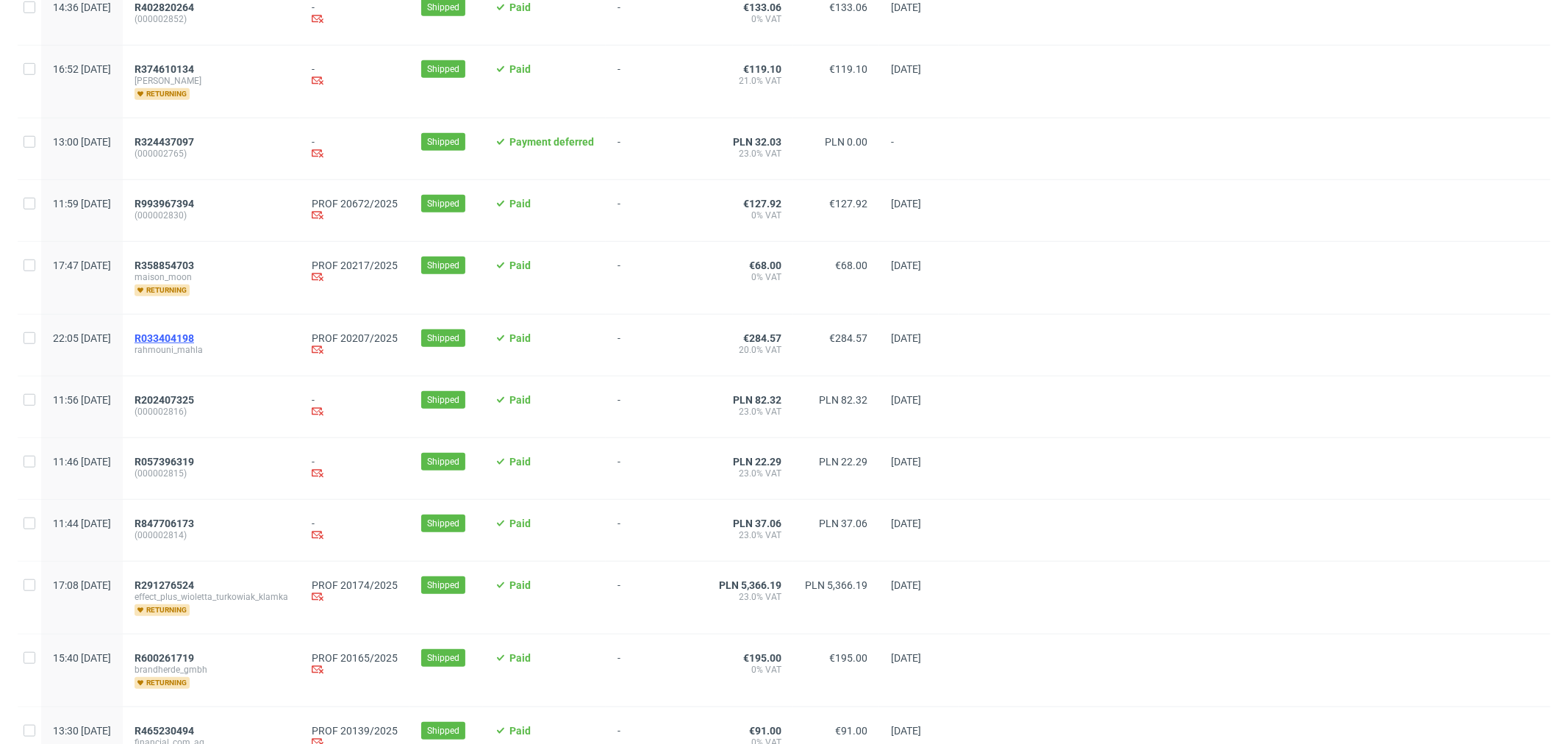
click at [197, 344] on link "R033404198" at bounding box center [165, 337] width 62 height 12
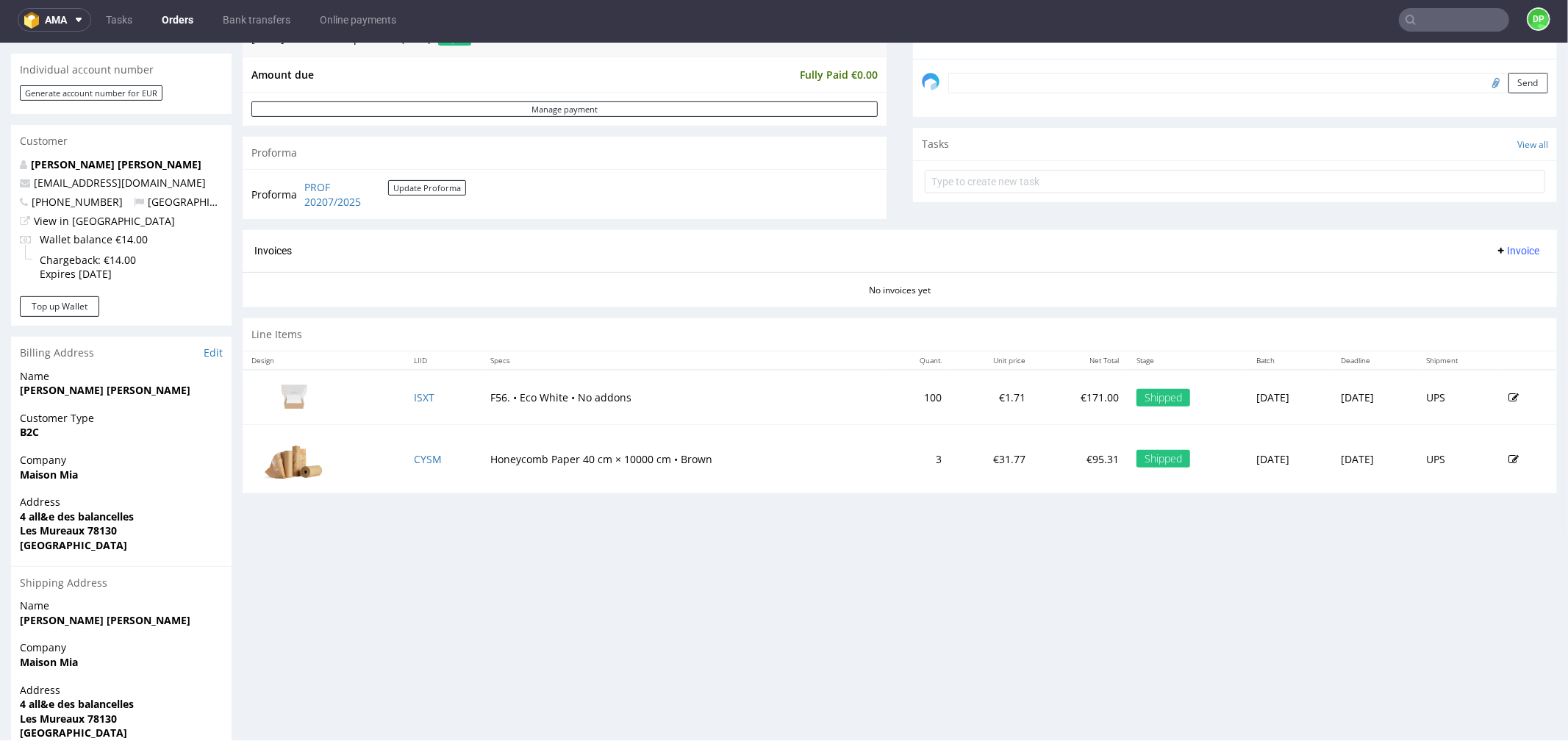
scroll to position [490, 0]
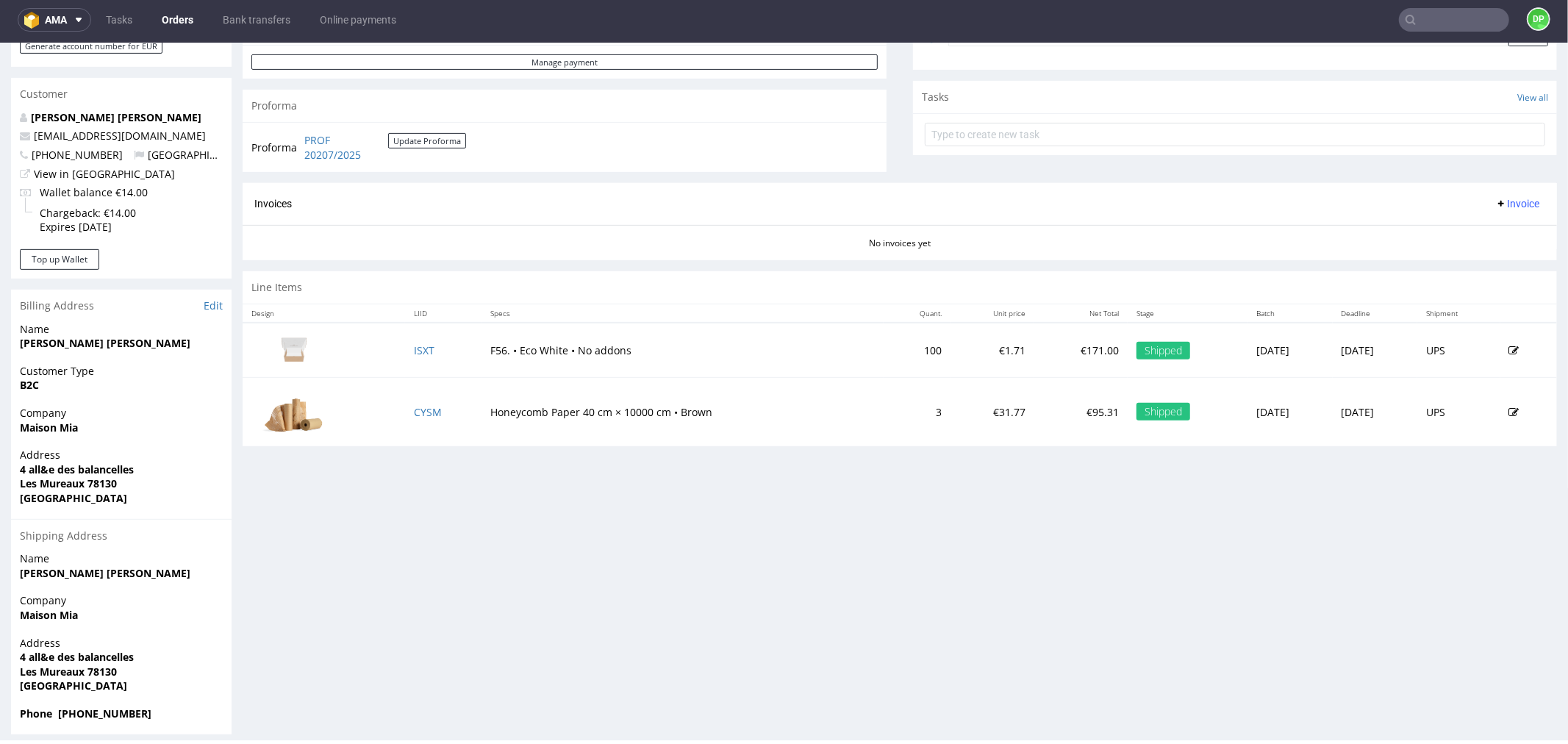
drag, startPoint x: 416, startPoint y: 420, endPoint x: 357, endPoint y: 464, distance: 73.6
click at [346, 468] on div "Progress Payment Paid Sat 20 Sep Payment “Received” Email Sent Sat 20 Sep 22:06…" at bounding box center [899, 167] width 1314 height 1133
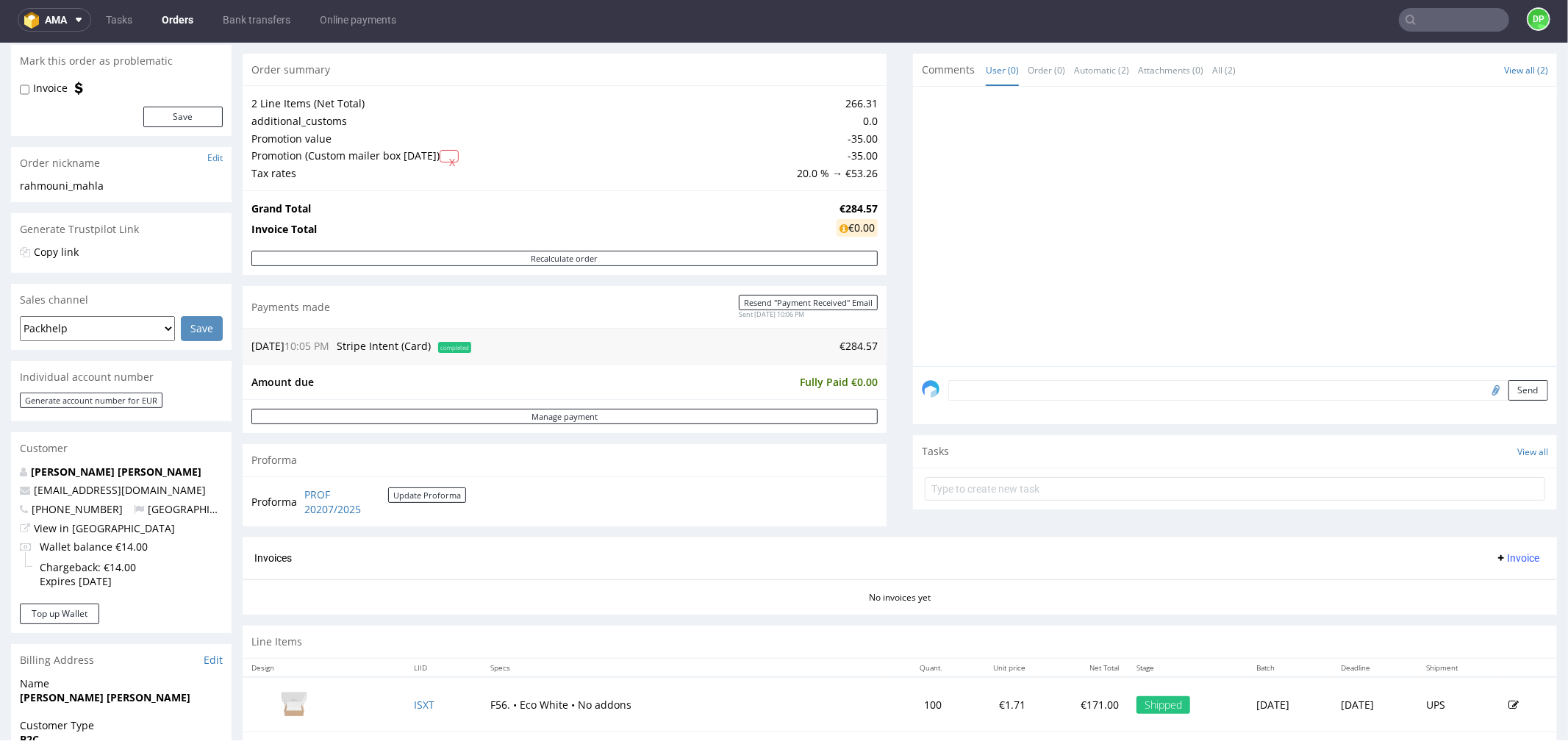
scroll to position [244, 0]
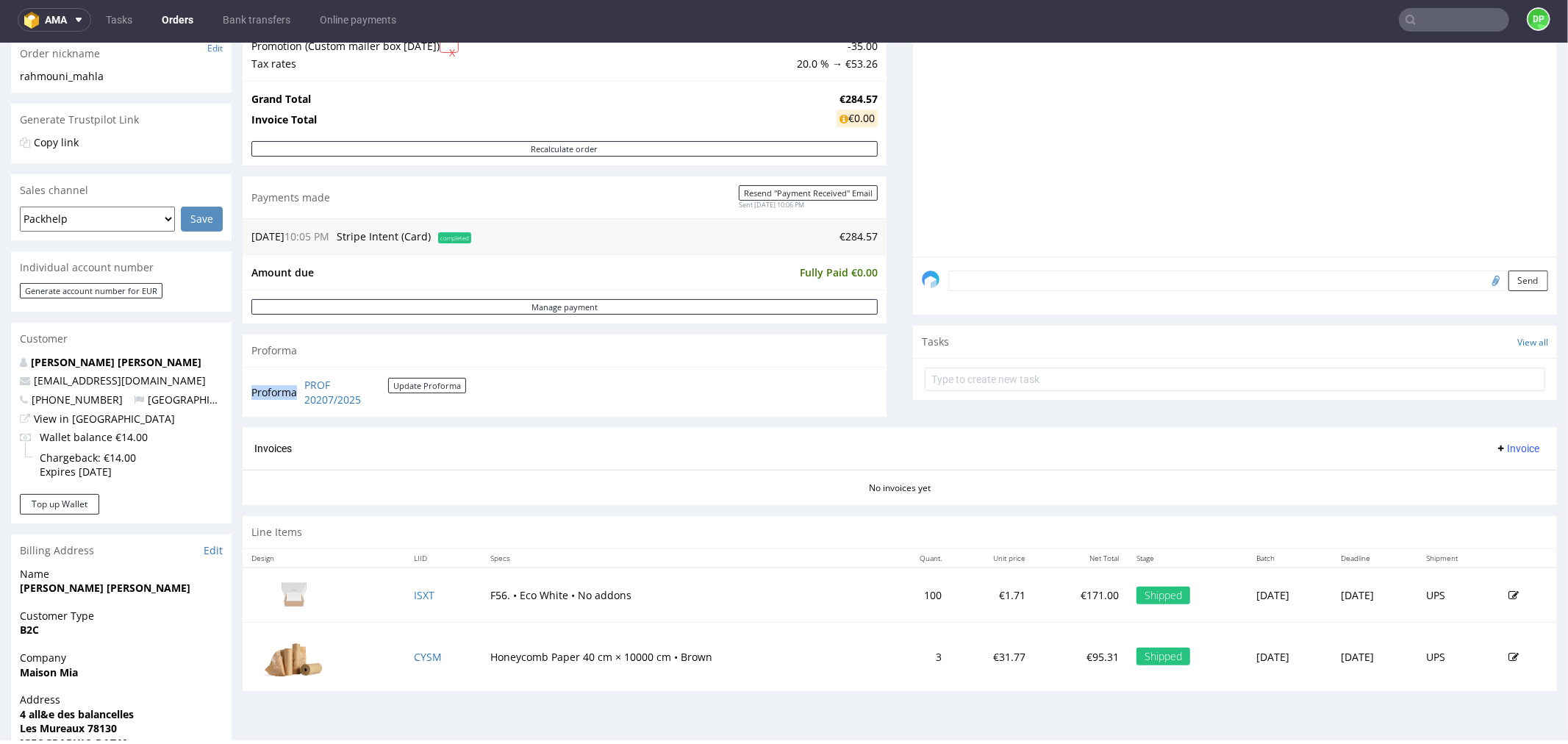
drag, startPoint x: 388, startPoint y: 405, endPoint x: 298, endPoint y: 387, distance: 91.8
click at [298, 387] on tr "Proforma PROF 20207/2025 Update Proforma" at bounding box center [360, 390] width 217 height 32
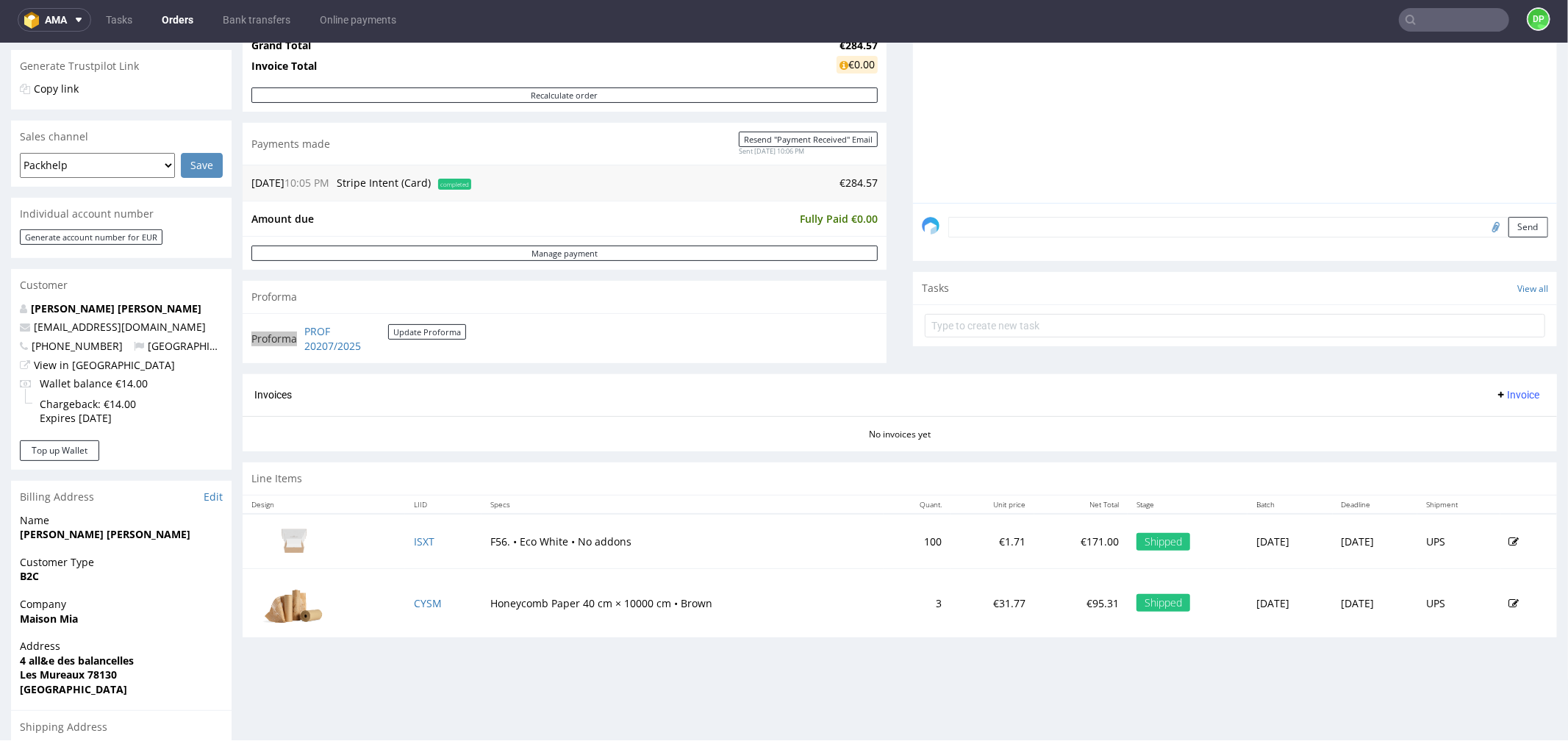
scroll to position [326, 0]
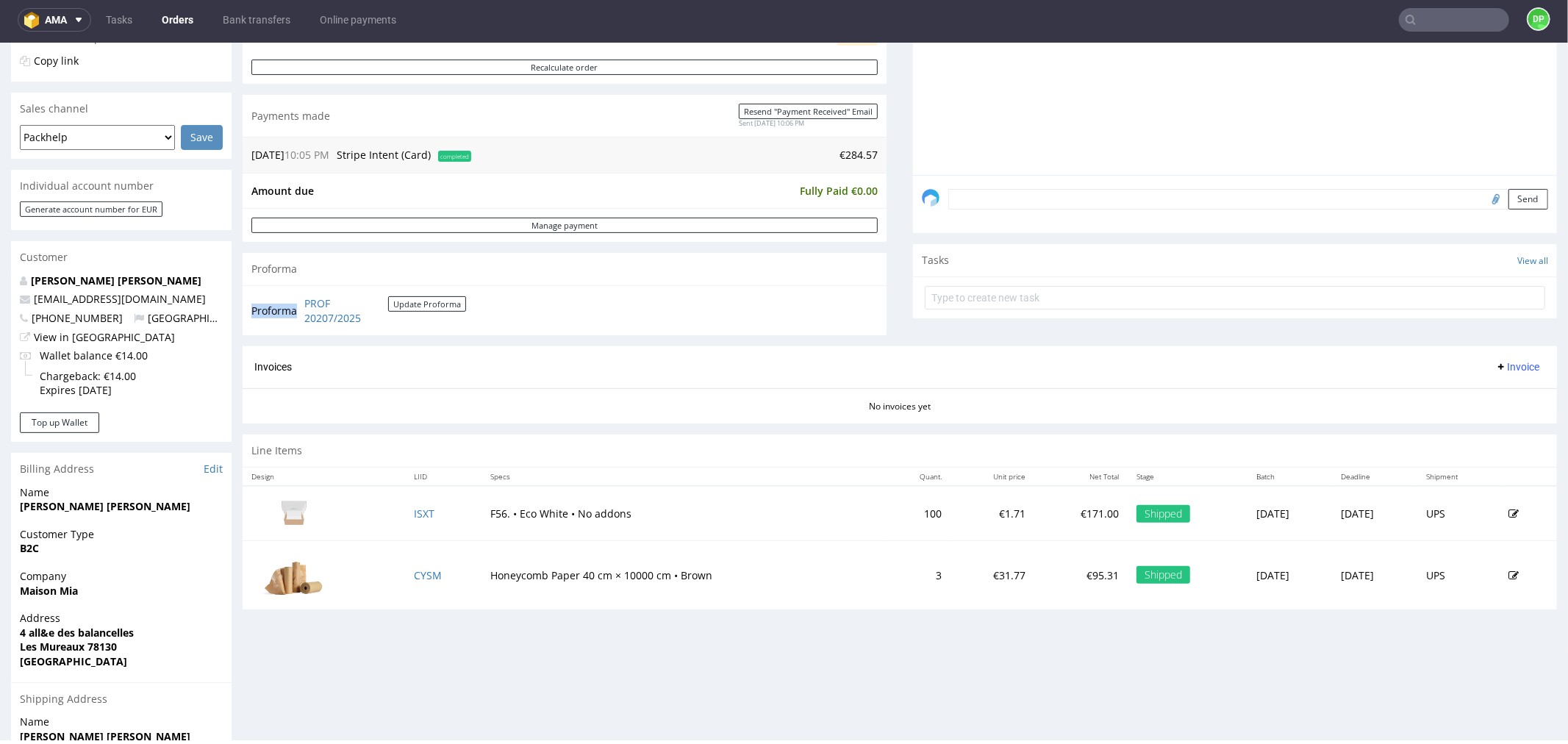
click at [1496, 360] on span "Invoice" at bounding box center [1517, 365] width 44 height 12
click at [1479, 419] on span "Upload" at bounding box center [1492, 424] width 71 height 14
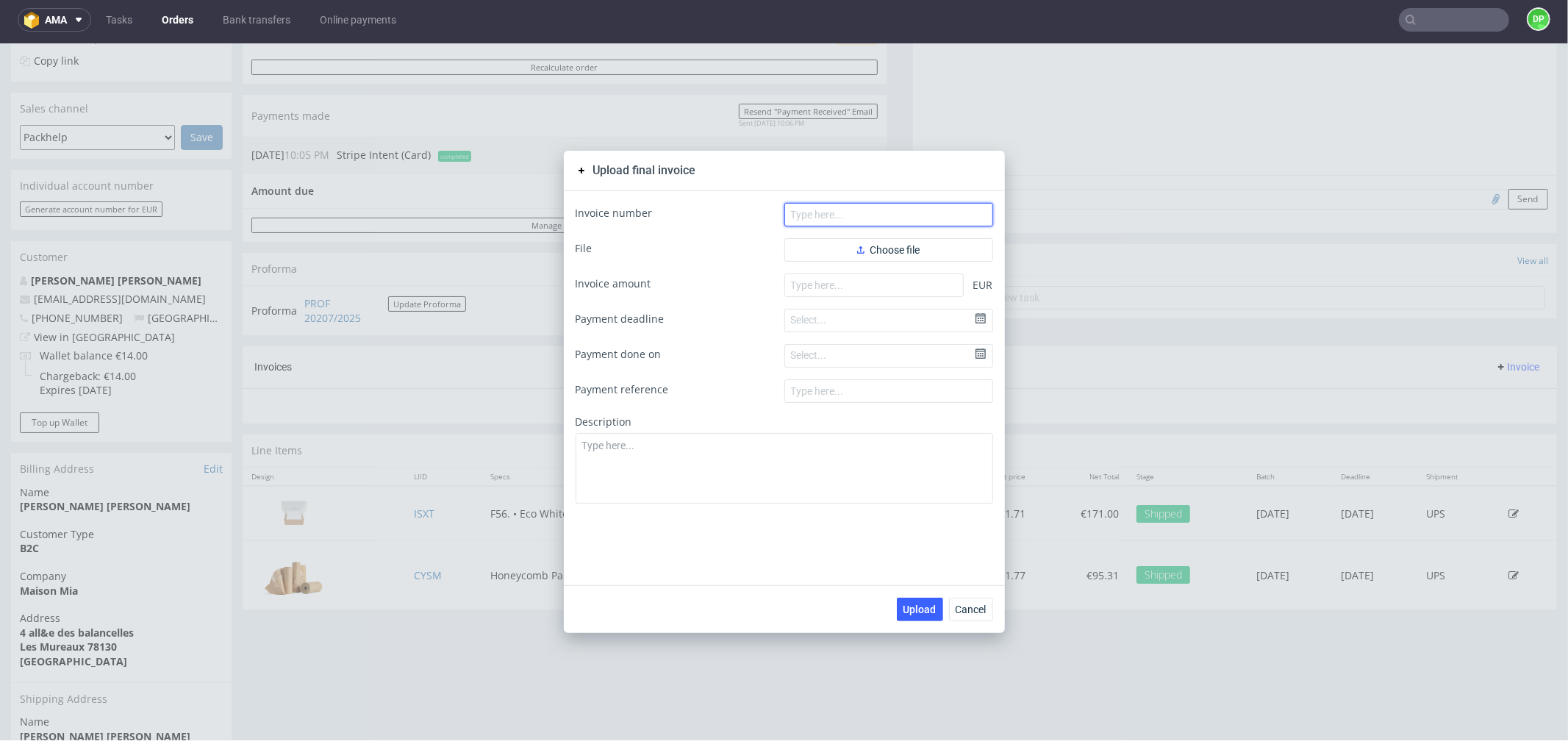
click at [841, 221] on input "text" at bounding box center [889, 214] width 208 height 23
paste input "FV 630/10/2025"
type input "FV 630/10/2025"
click at [812, 253] on button "Choose file" at bounding box center [889, 249] width 208 height 23
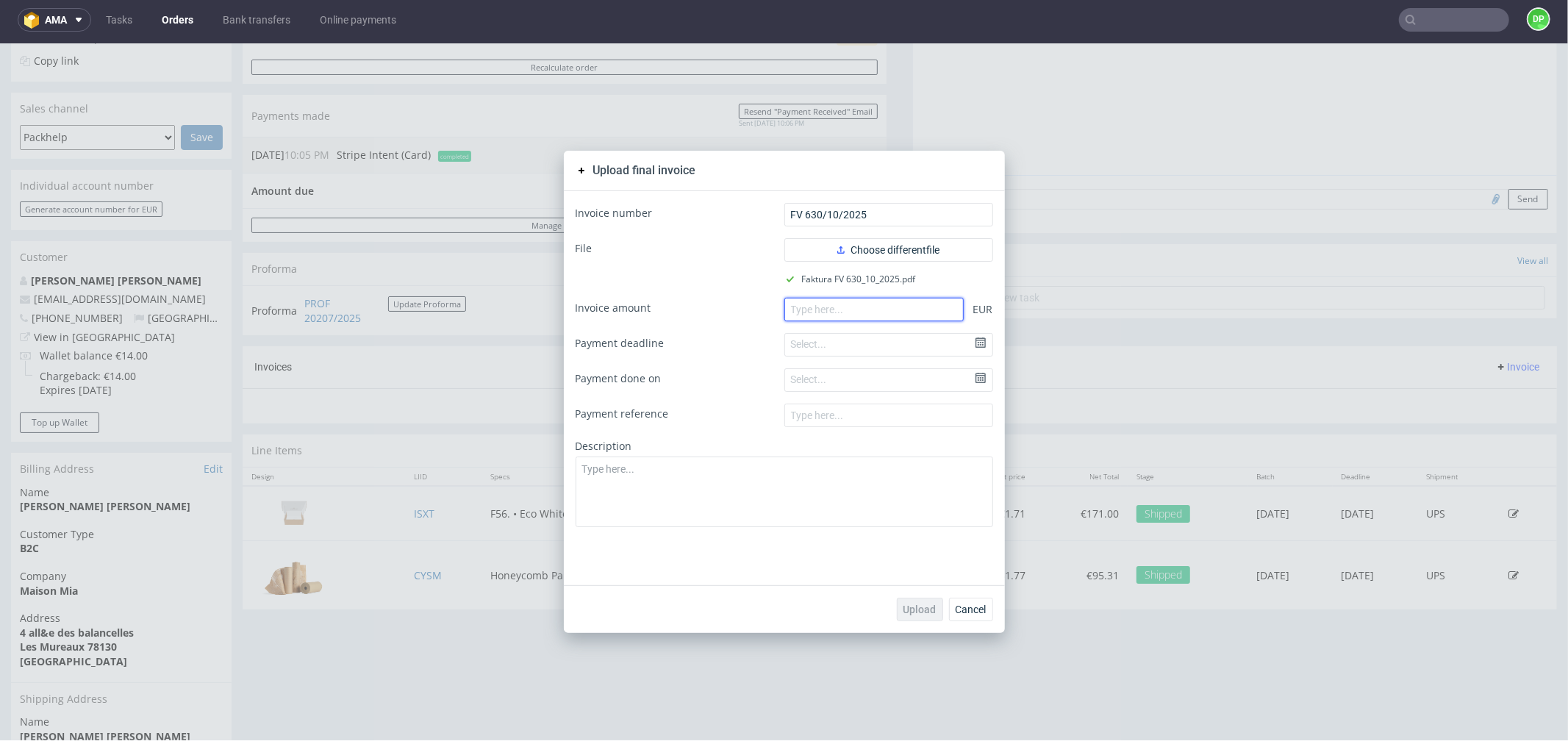
click at [821, 315] on input "number" at bounding box center [874, 308] width 180 height 23
paste input "114.37"
type input "114.37"
click at [909, 615] on button "Upload" at bounding box center [919, 609] width 46 height 23
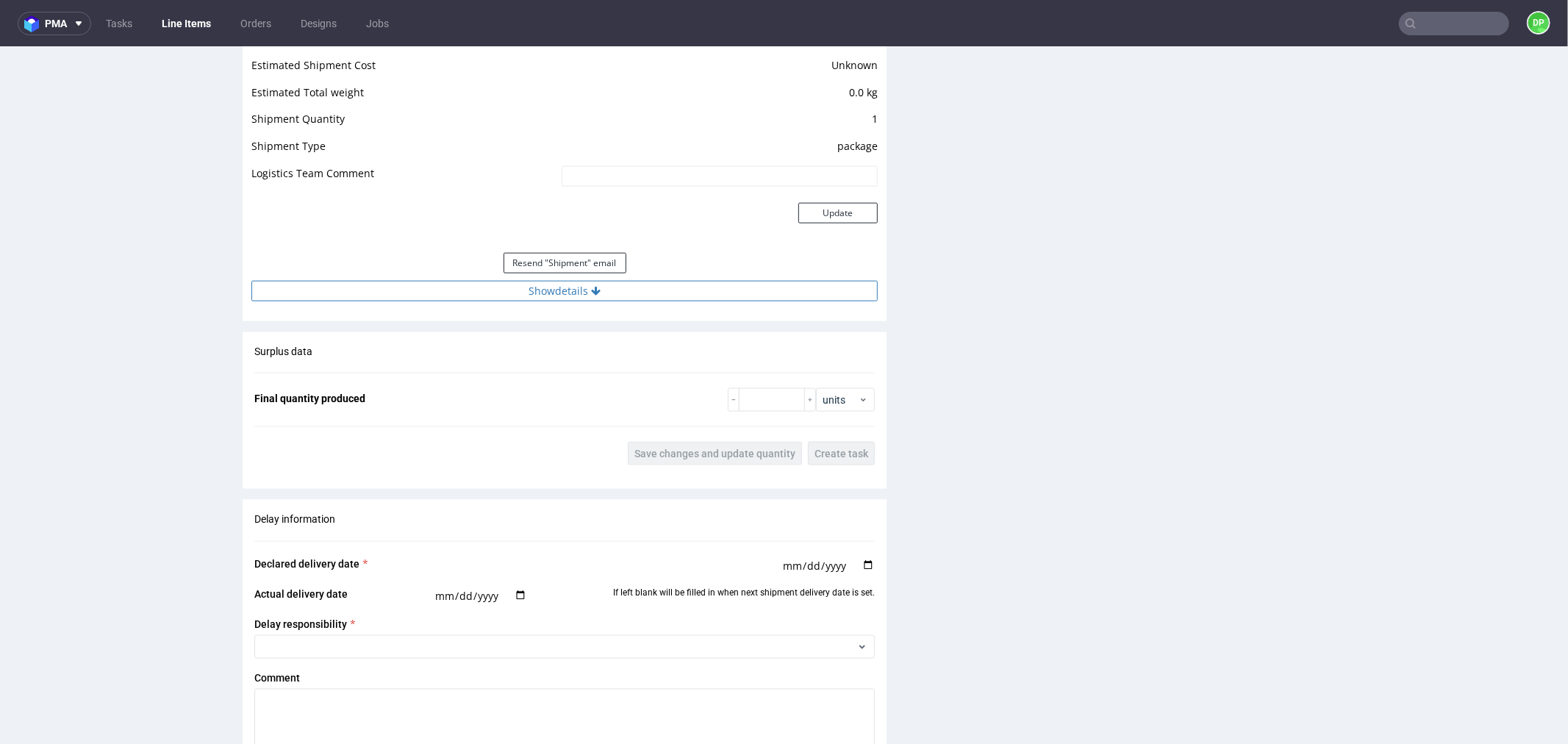
scroll to position [1552, 0]
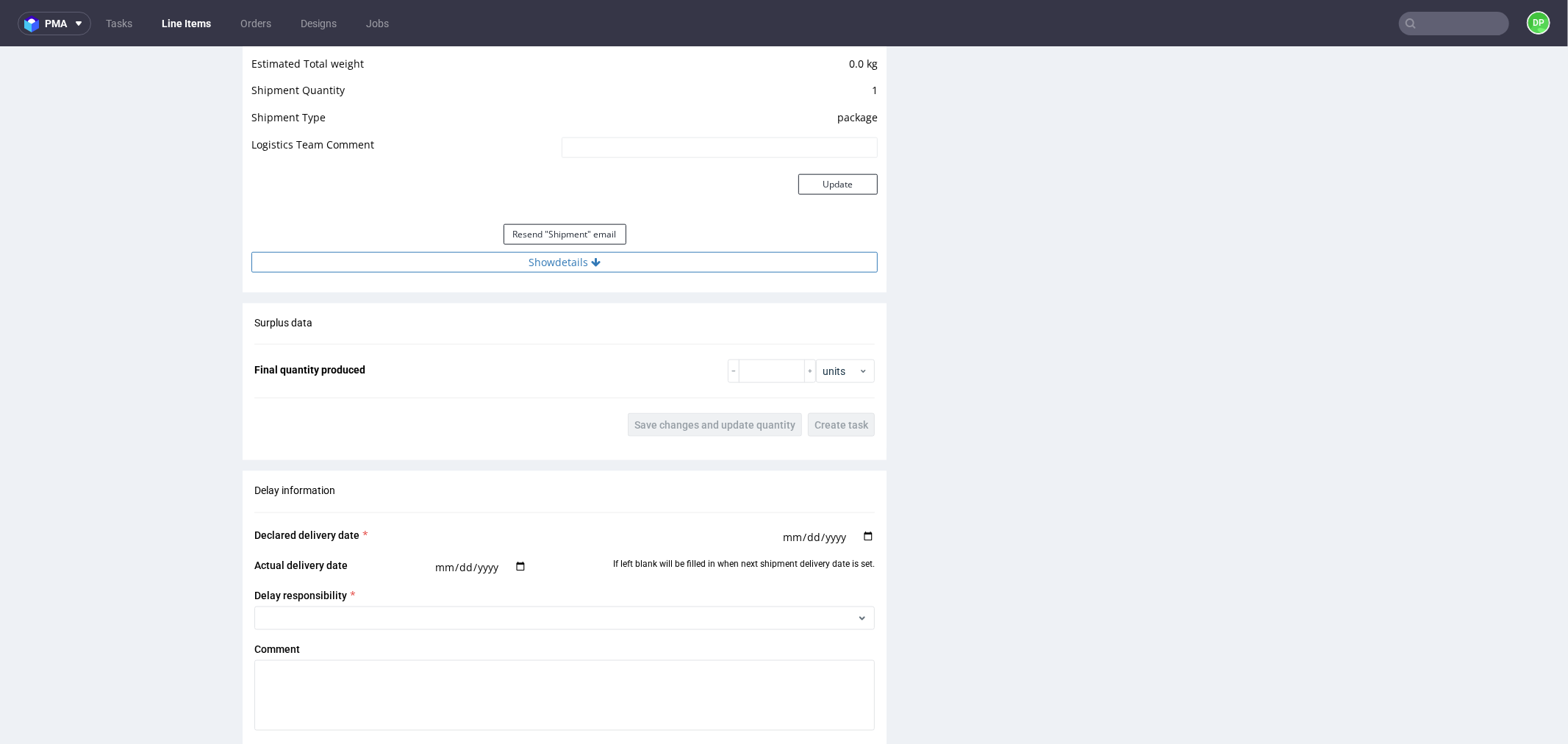
click at [542, 259] on button "Show details" at bounding box center [565, 262] width 626 height 21
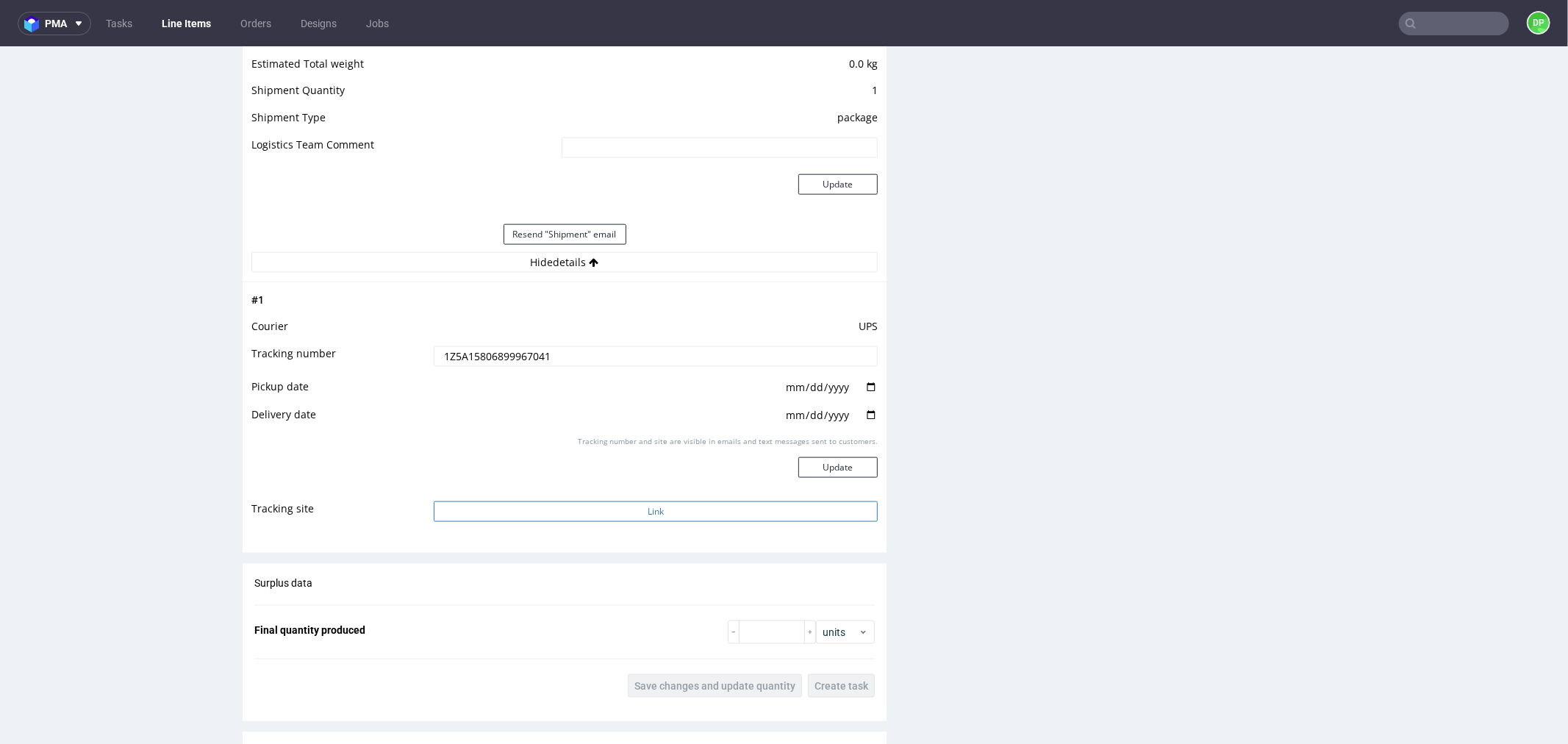
click at [622, 515] on button "Link" at bounding box center [656, 510] width 444 height 21
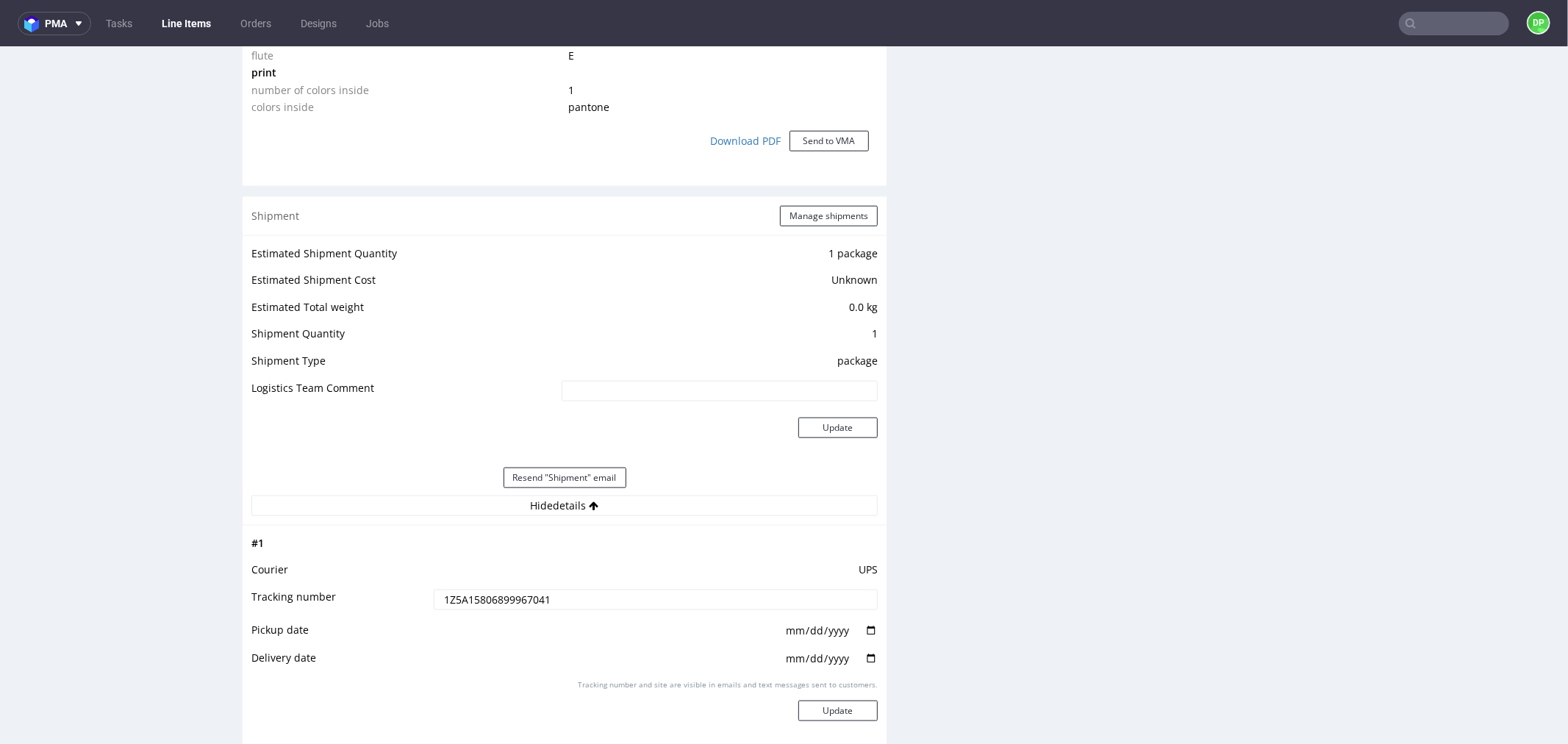
scroll to position [1306, 0]
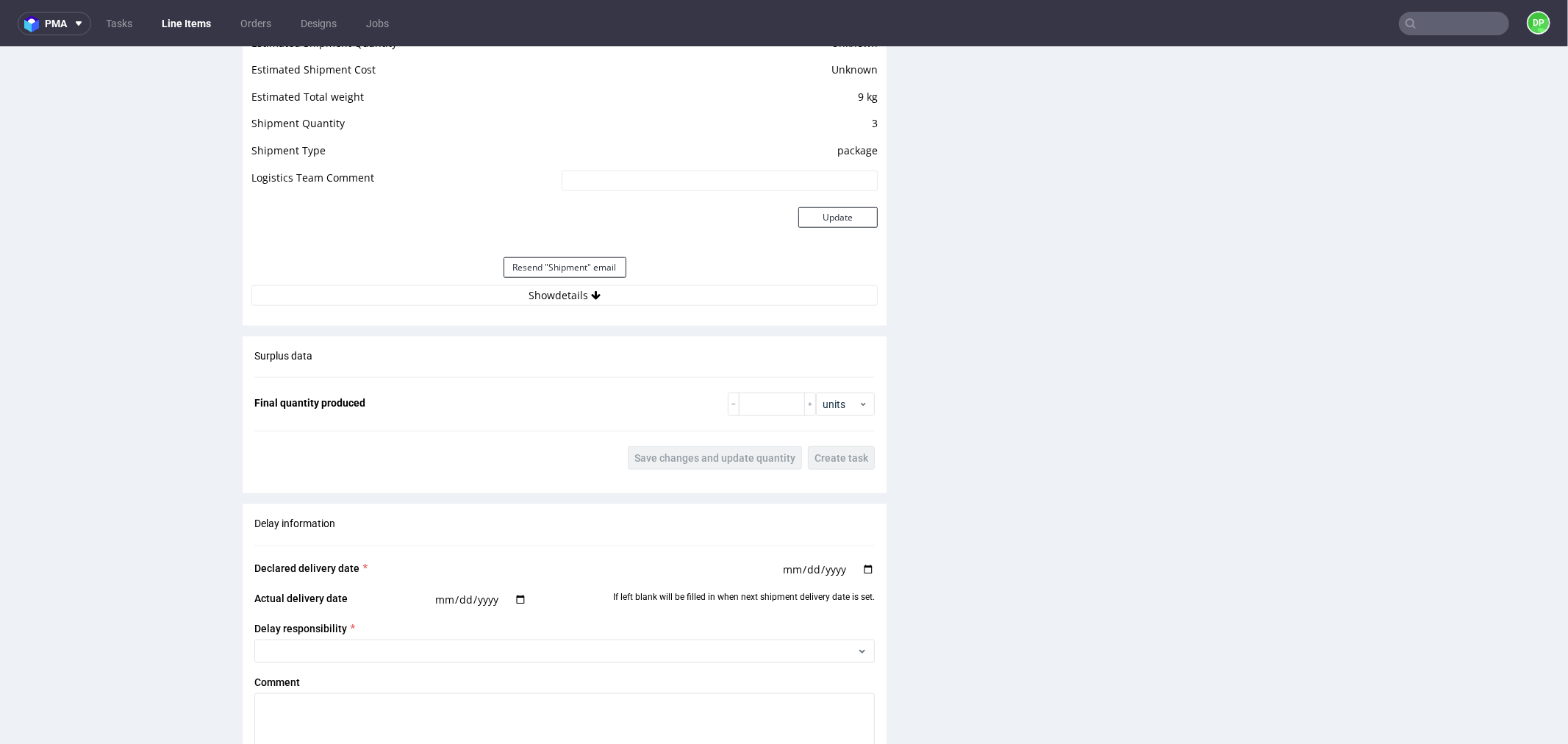
scroll to position [1306, 0]
click at [607, 294] on button "Show details" at bounding box center [565, 297] width 626 height 21
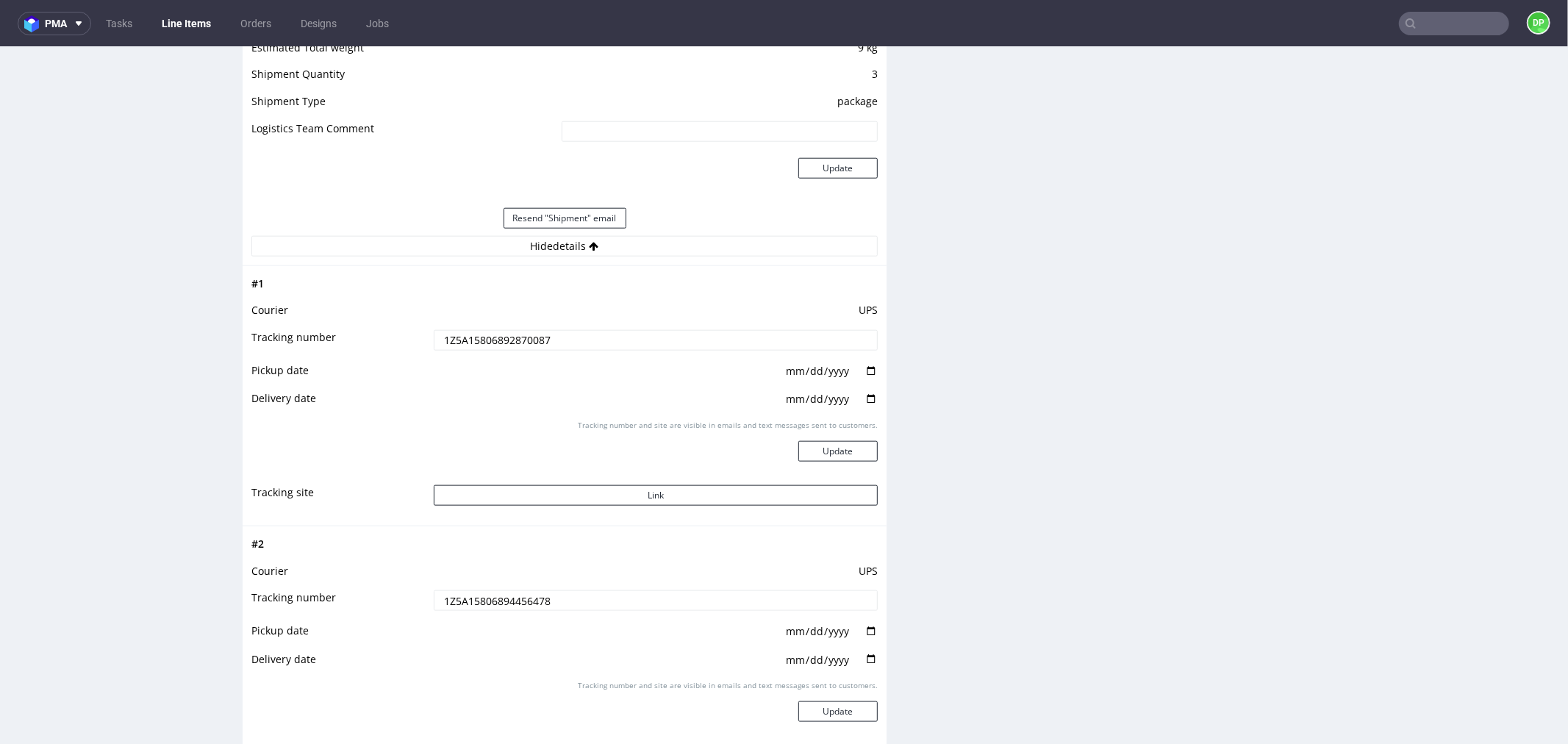
scroll to position [1470, 0]
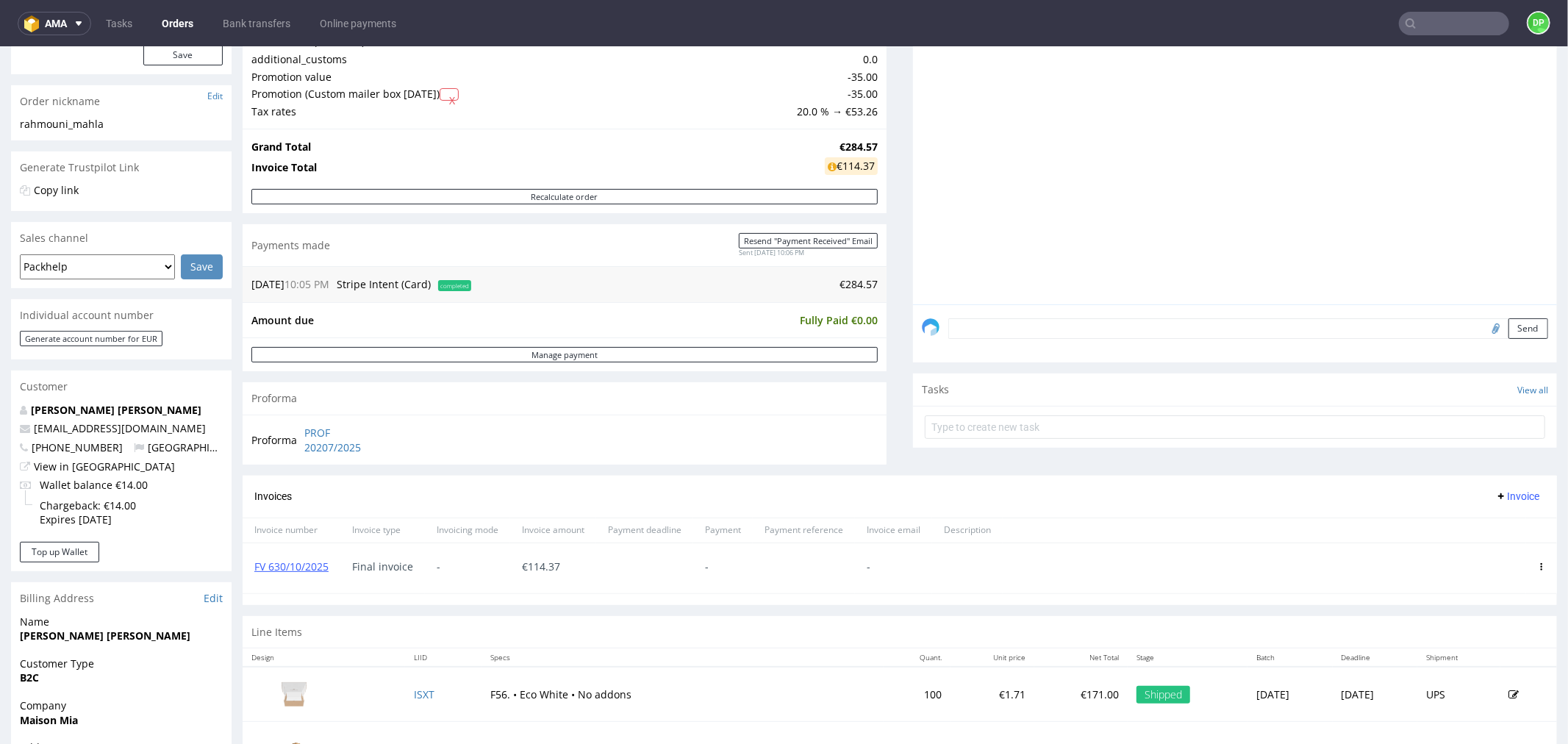
scroll to position [163, 0]
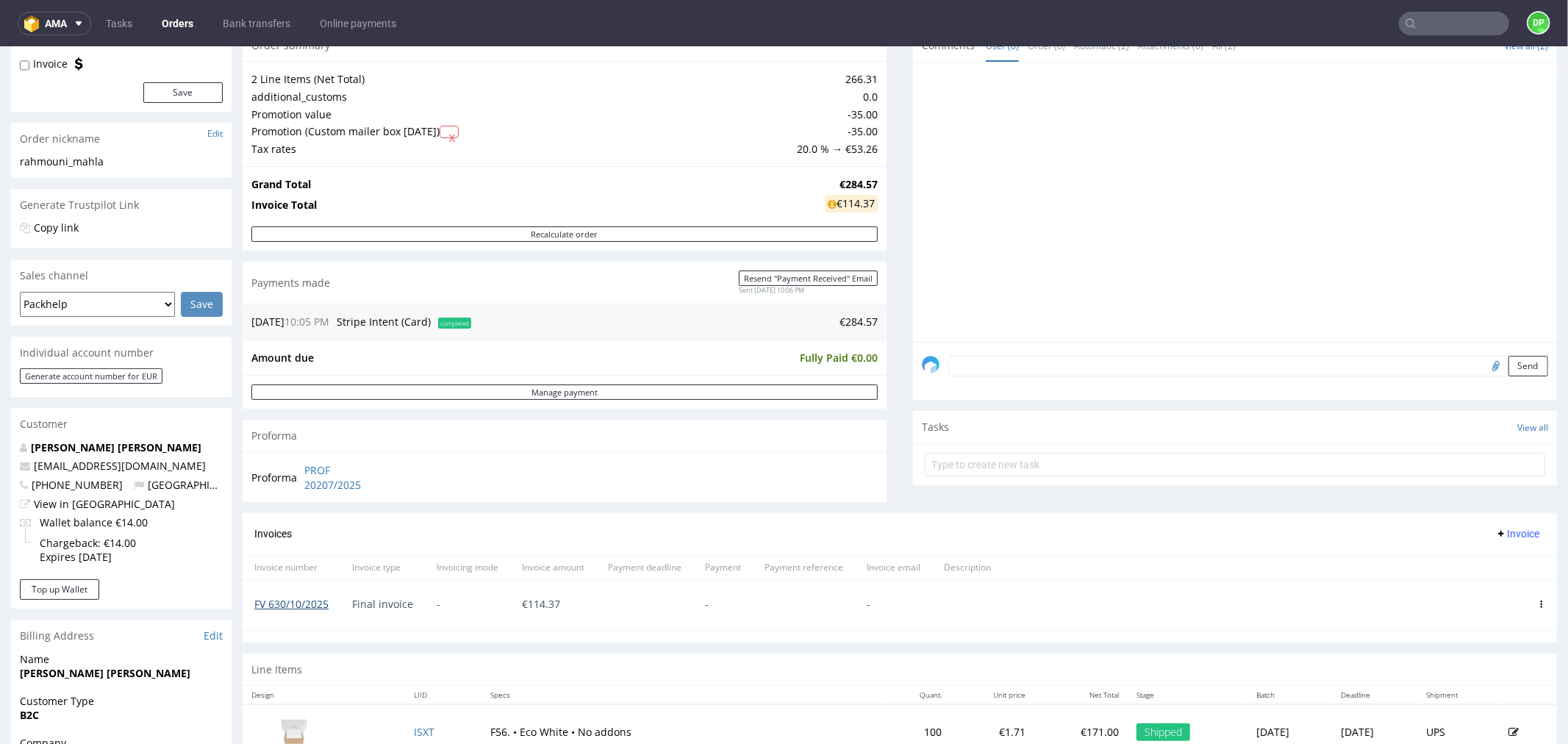
click at [276, 604] on link "FV 630/10/2025" at bounding box center [291, 602] width 74 height 14
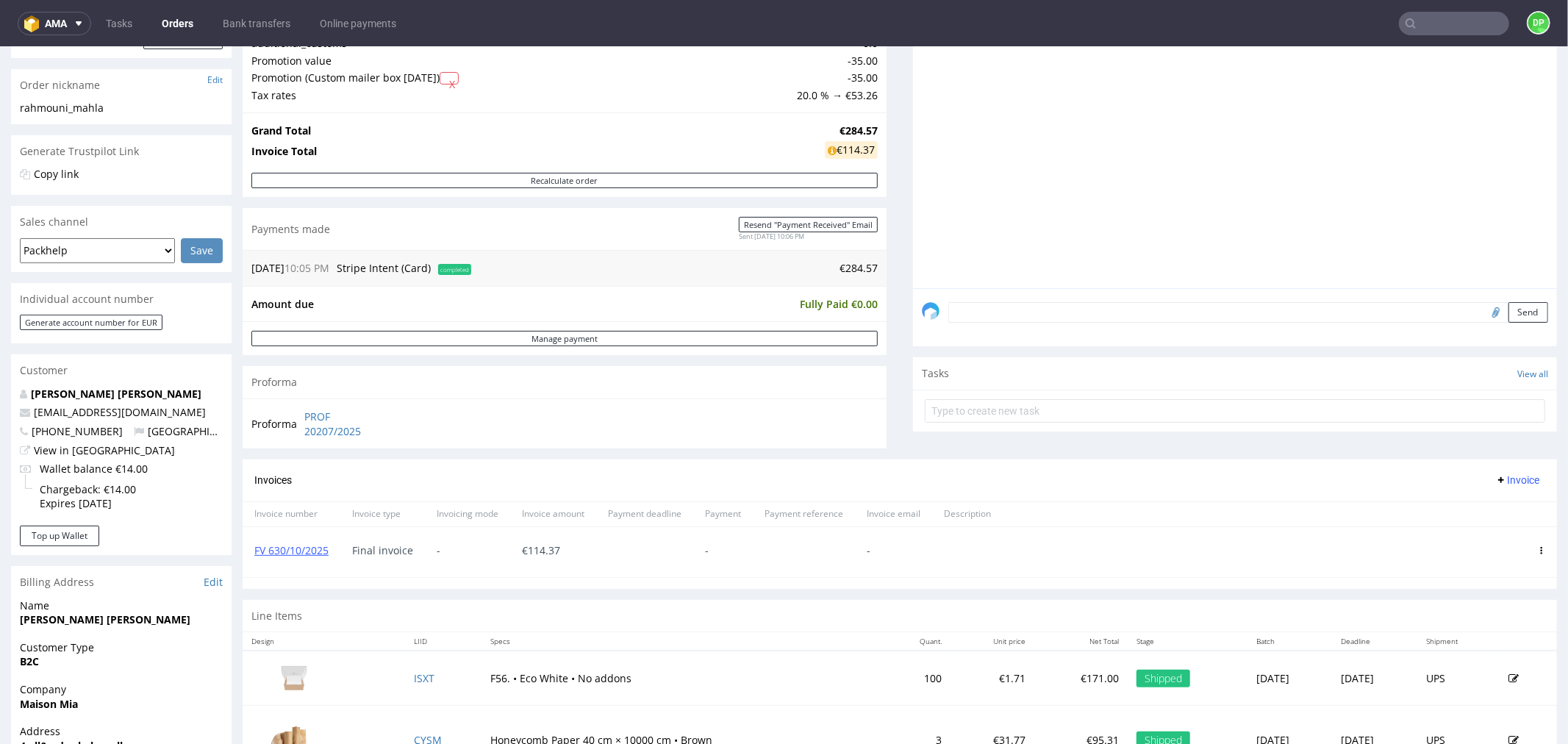
scroll to position [244, 0]
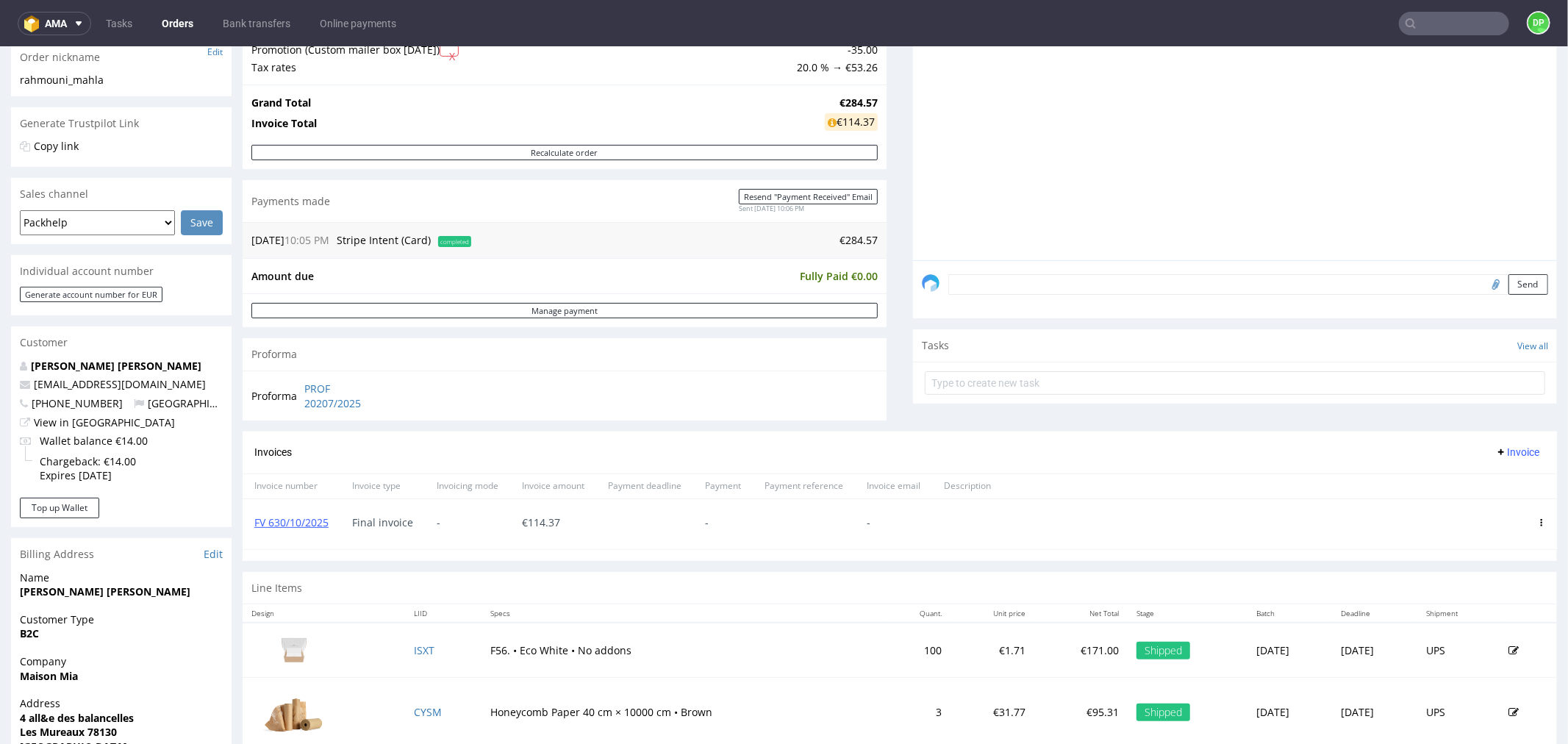
click at [1498, 451] on span "Invoice" at bounding box center [1517, 451] width 44 height 12
click at [1464, 475] on span "Upload" at bounding box center [1492, 482] width 71 height 14
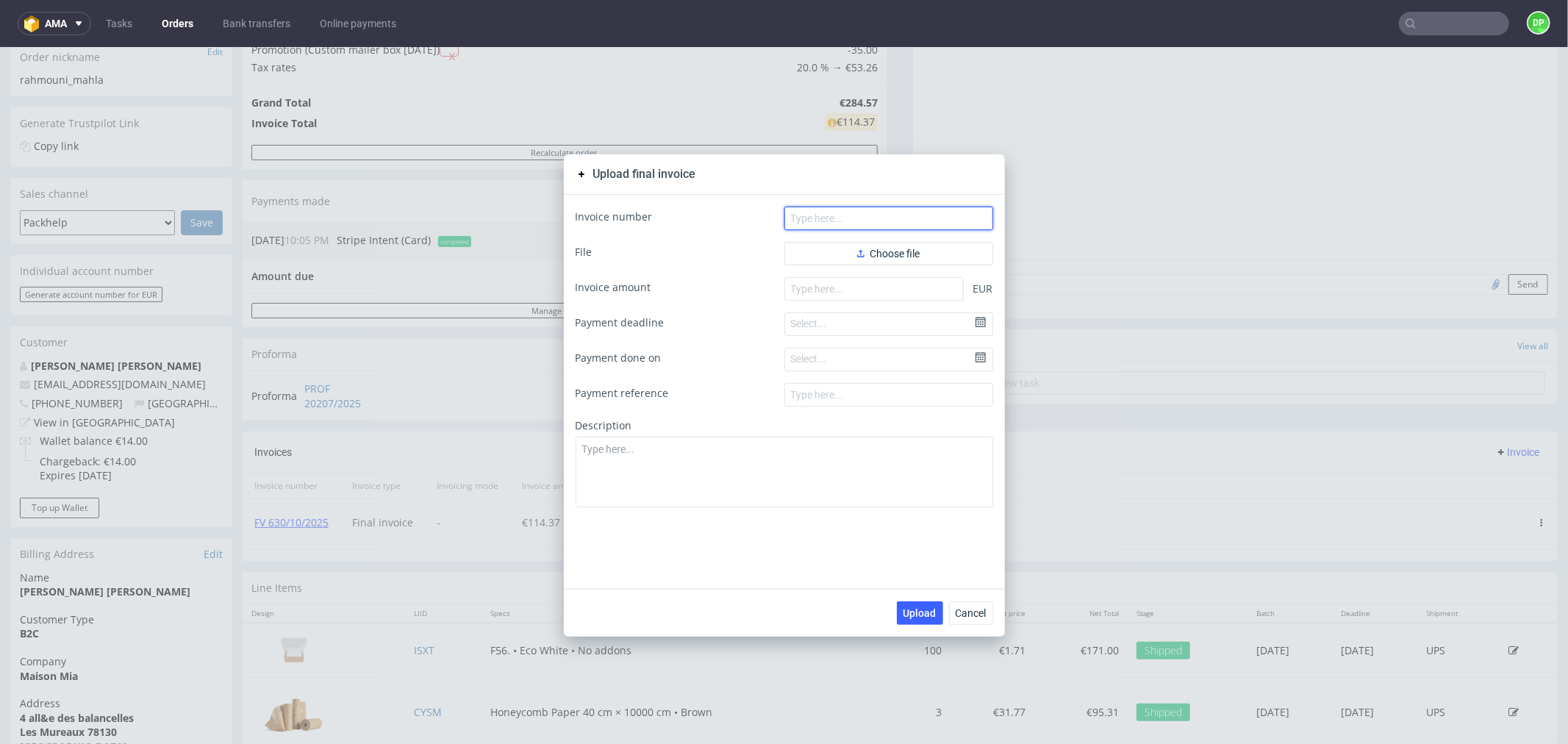
click at [851, 214] on input "text" at bounding box center [889, 217] width 208 height 23
paste input "FV 631/10/2025"
type input "FV 631/10/2025"
click at [880, 251] on span "Choose file" at bounding box center [889, 253] width 63 height 10
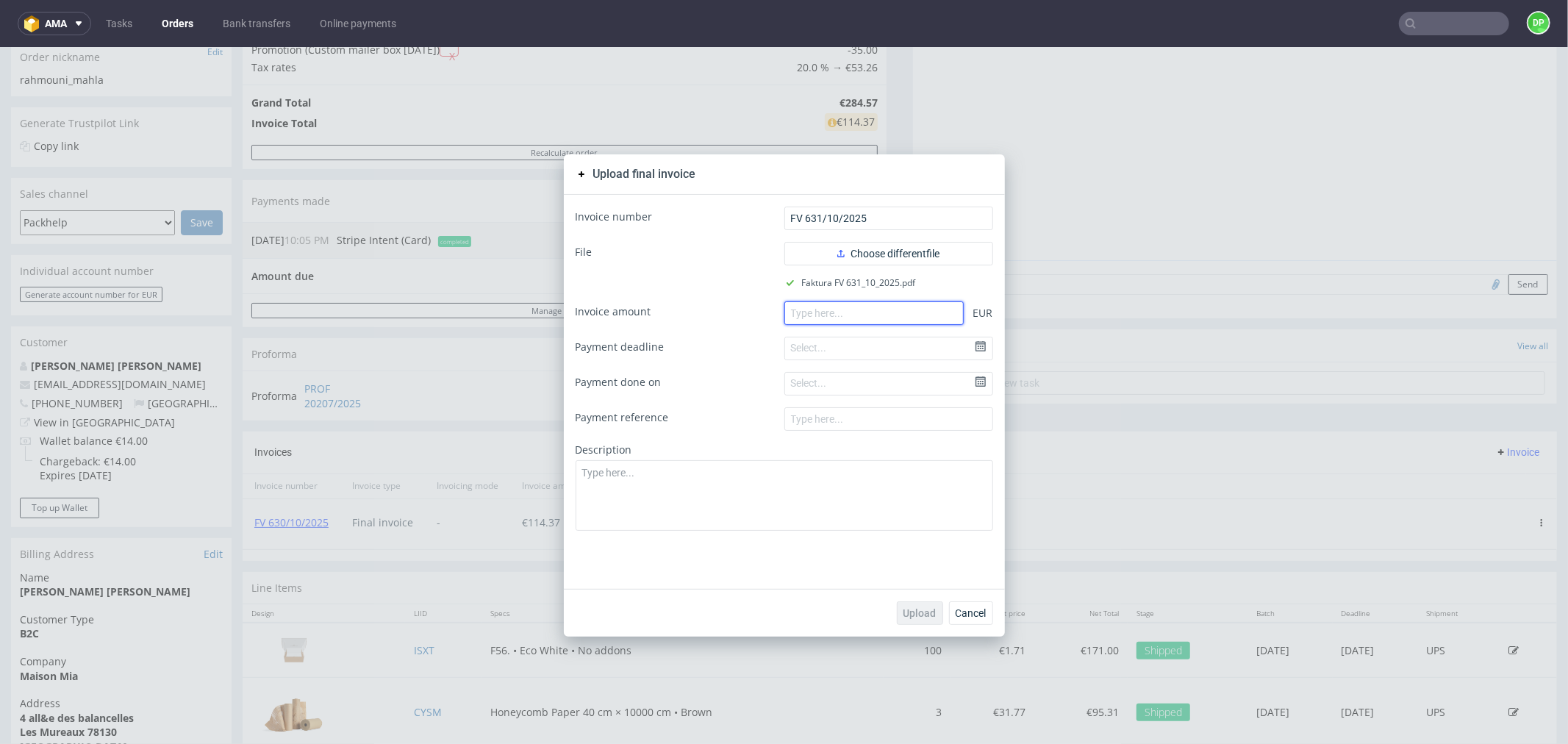
click at [814, 310] on input "number" at bounding box center [874, 312] width 180 height 23
paste input "170.20"
type input "170.20"
click at [913, 603] on button "Upload" at bounding box center [919, 612] width 46 height 23
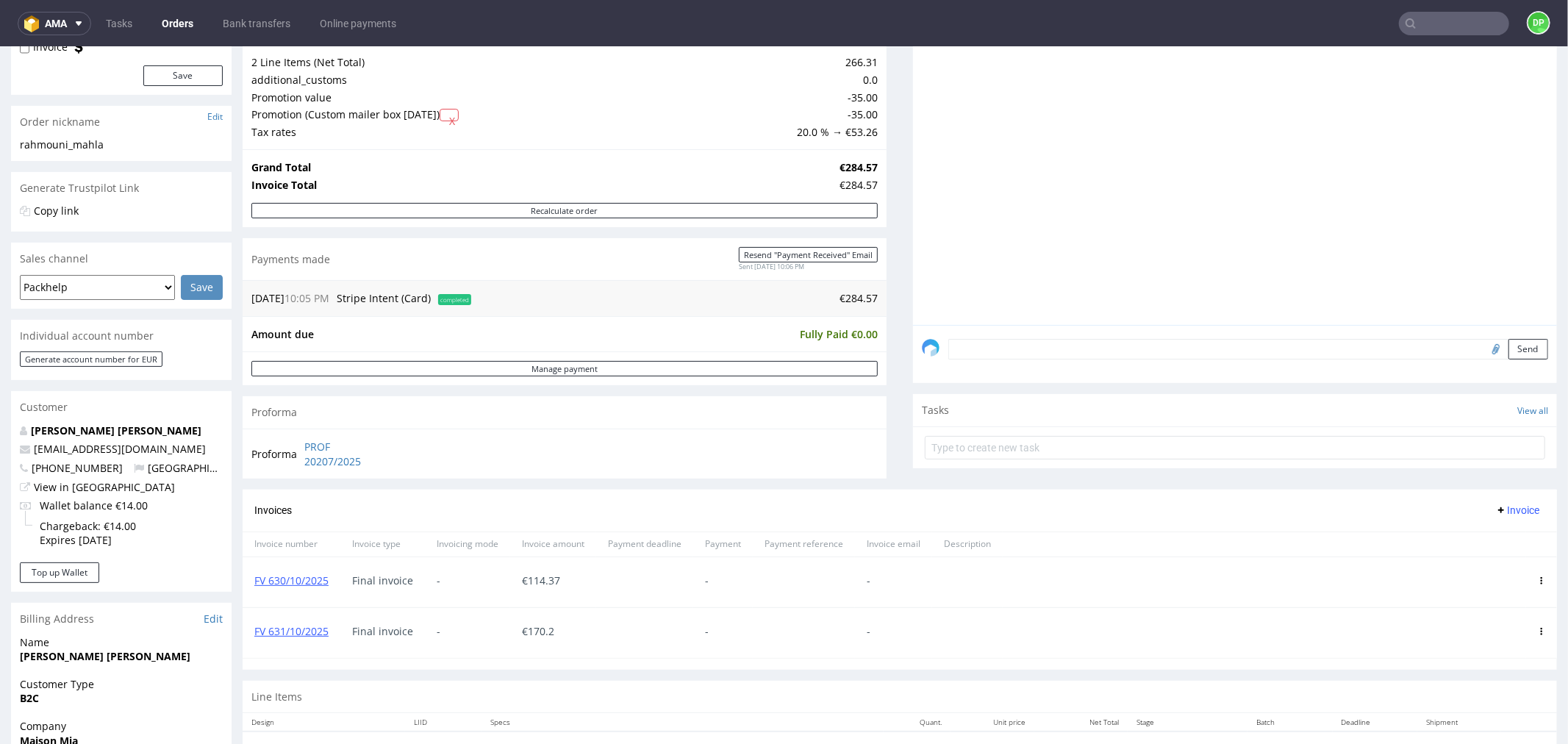
scroll to position [174, 0]
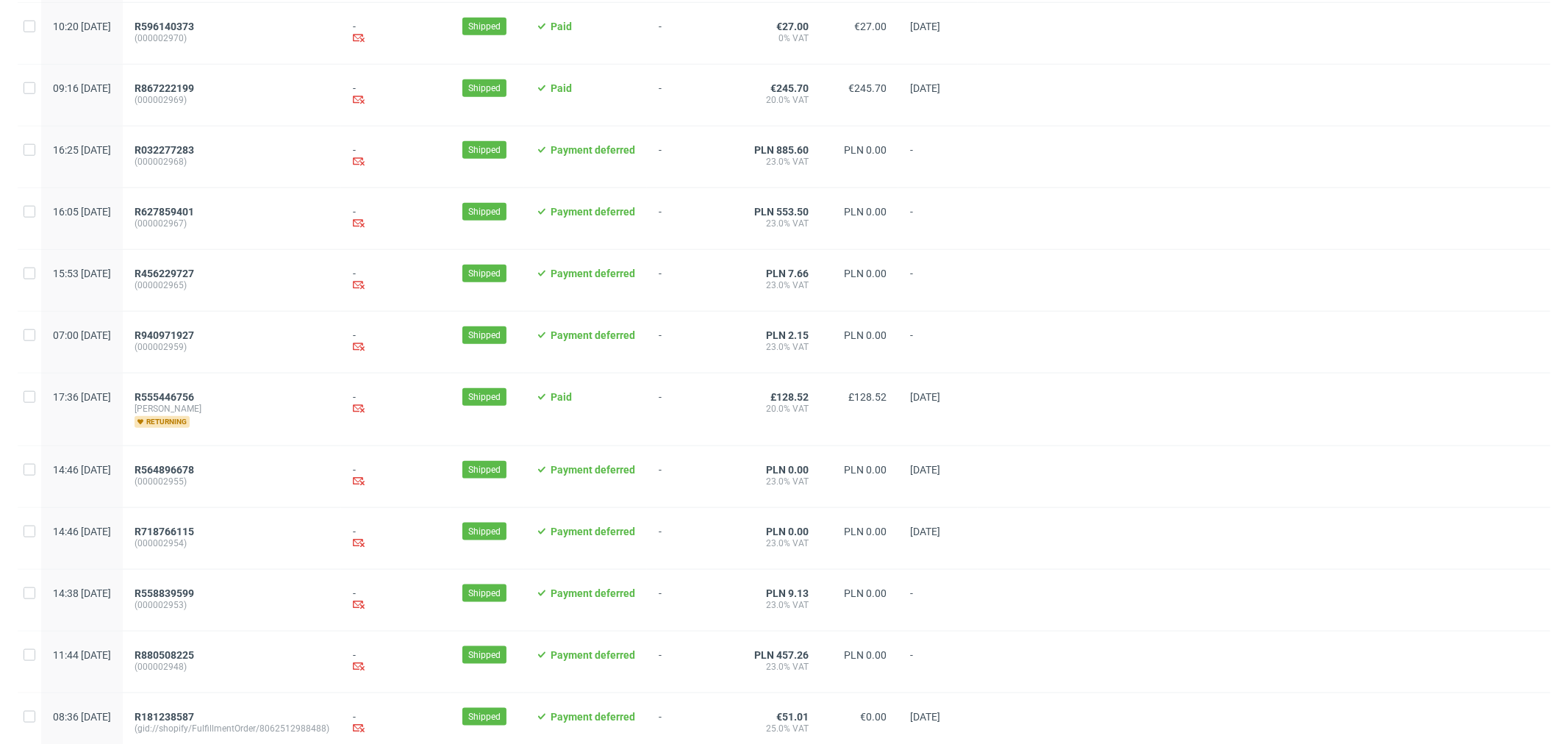
scroll to position [1361, 0]
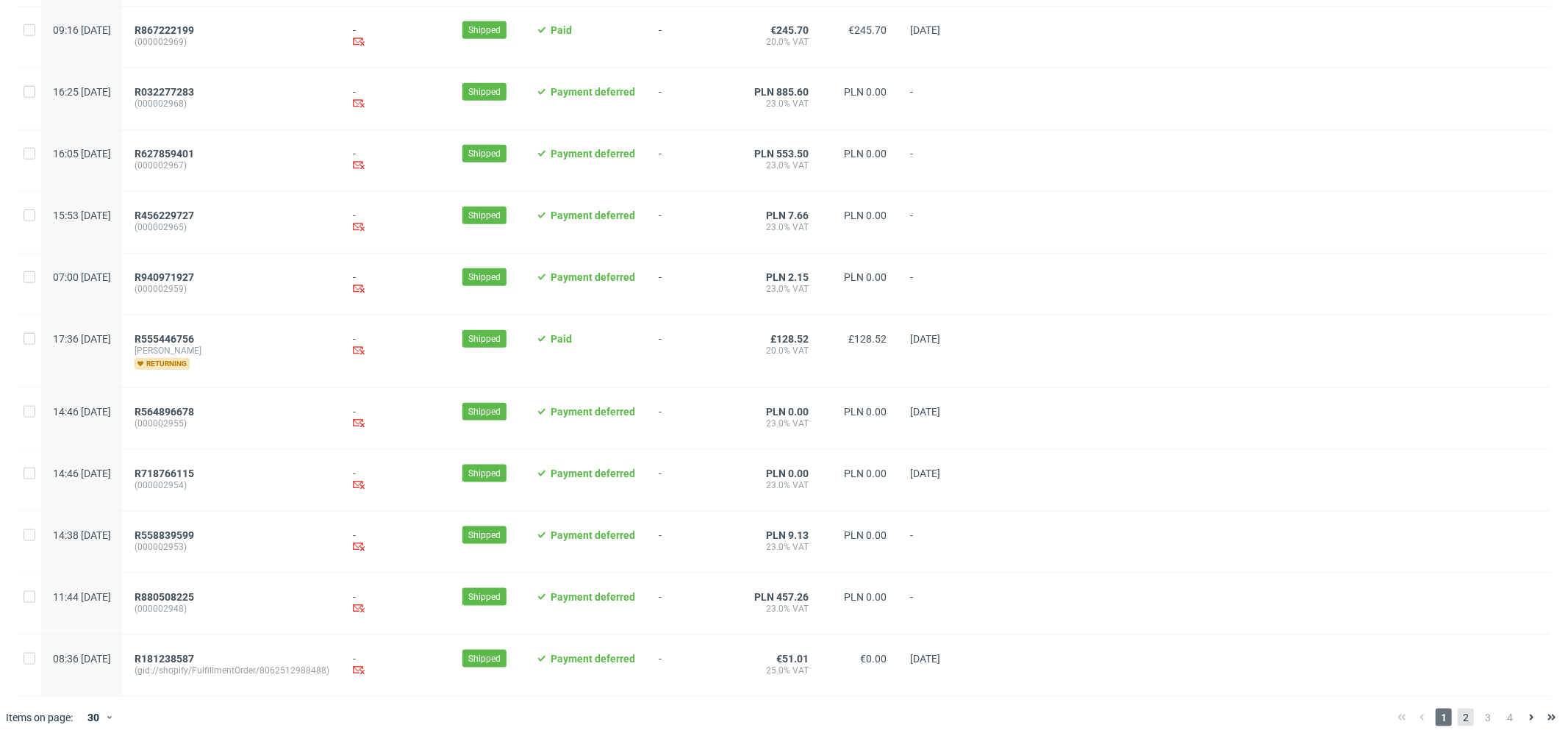
click at [1461, 719] on span "2" at bounding box center [1466, 718] width 16 height 18
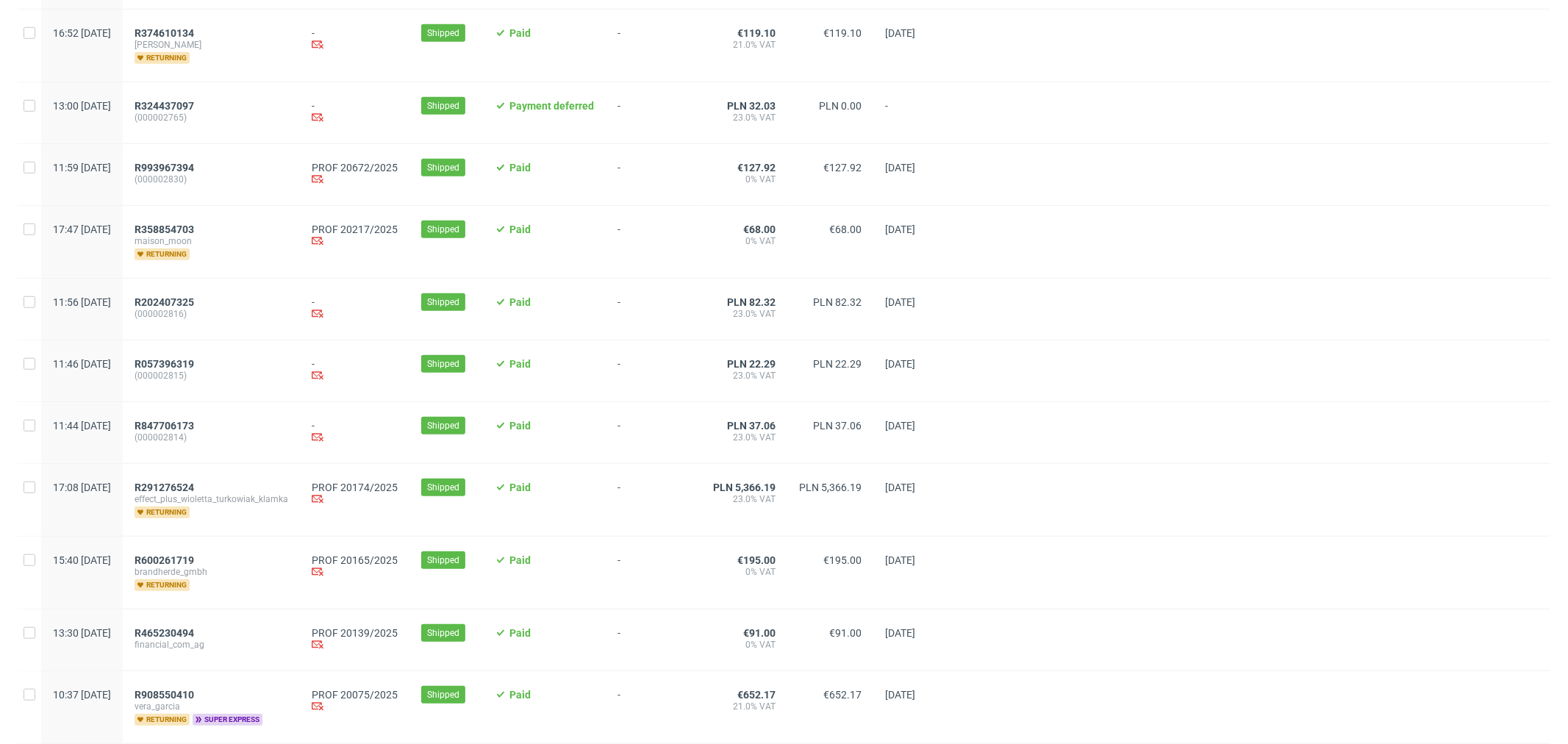
scroll to position [1061, 0]
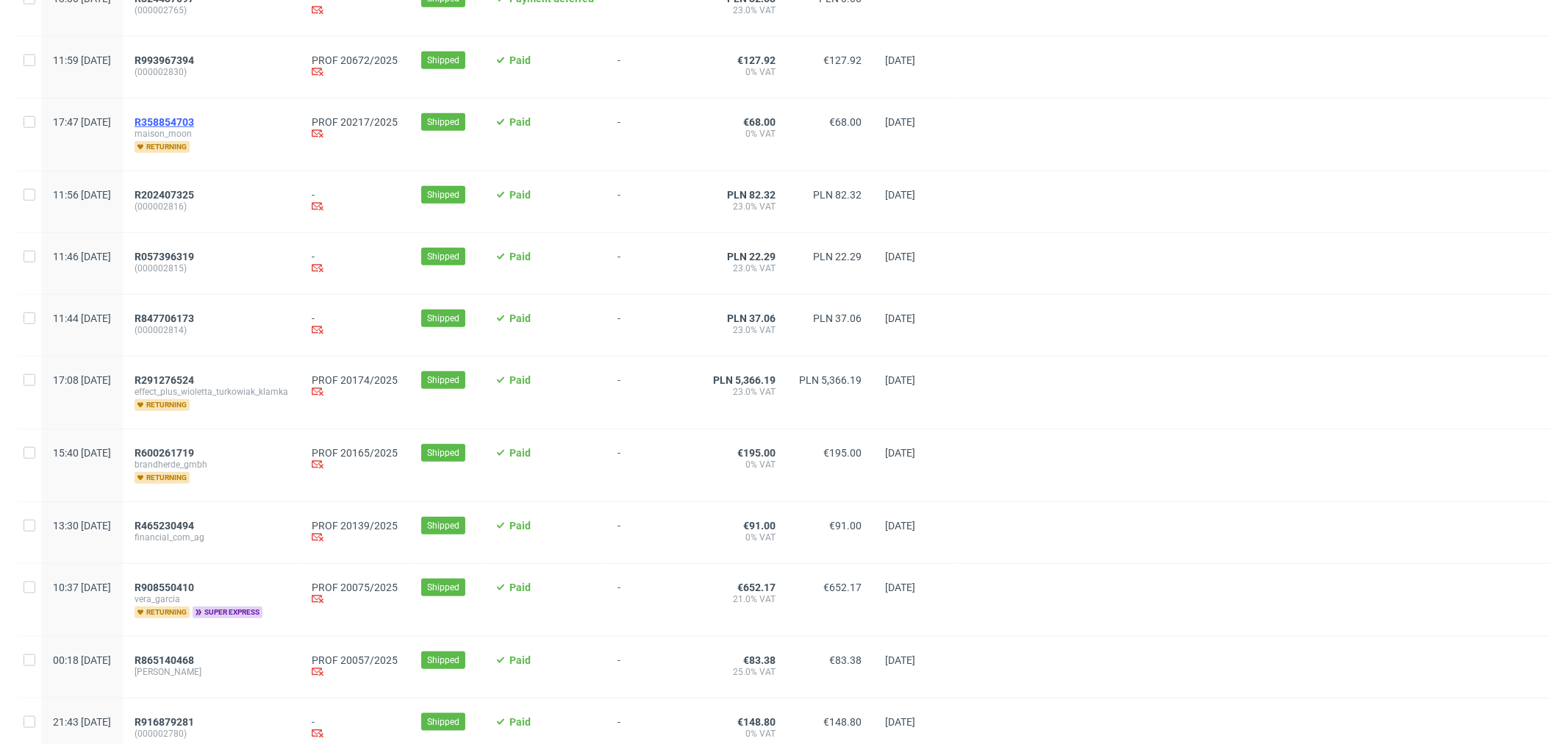
click at [194, 128] on span "R358854703" at bounding box center [164, 122] width 60 height 12
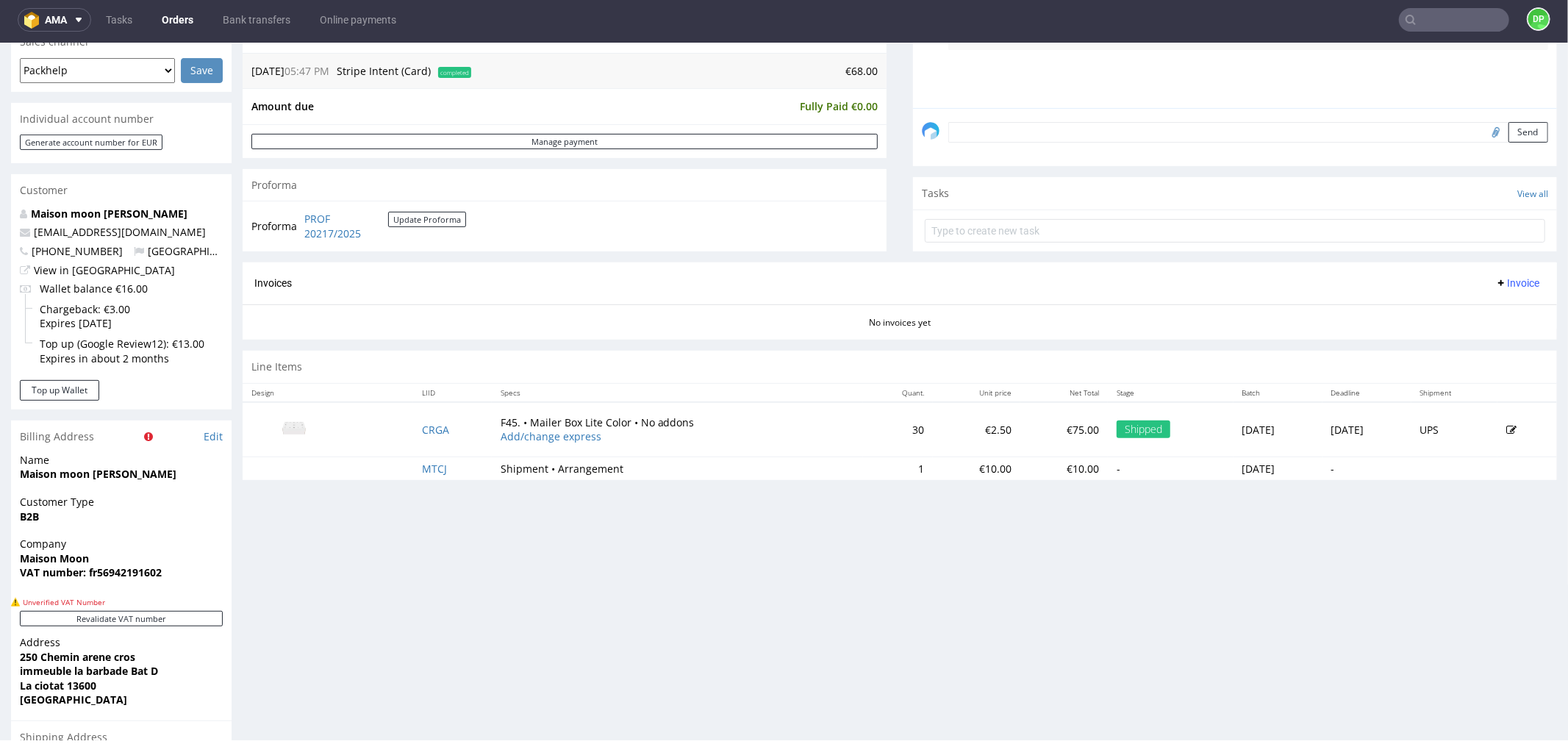
scroll to position [408, 0]
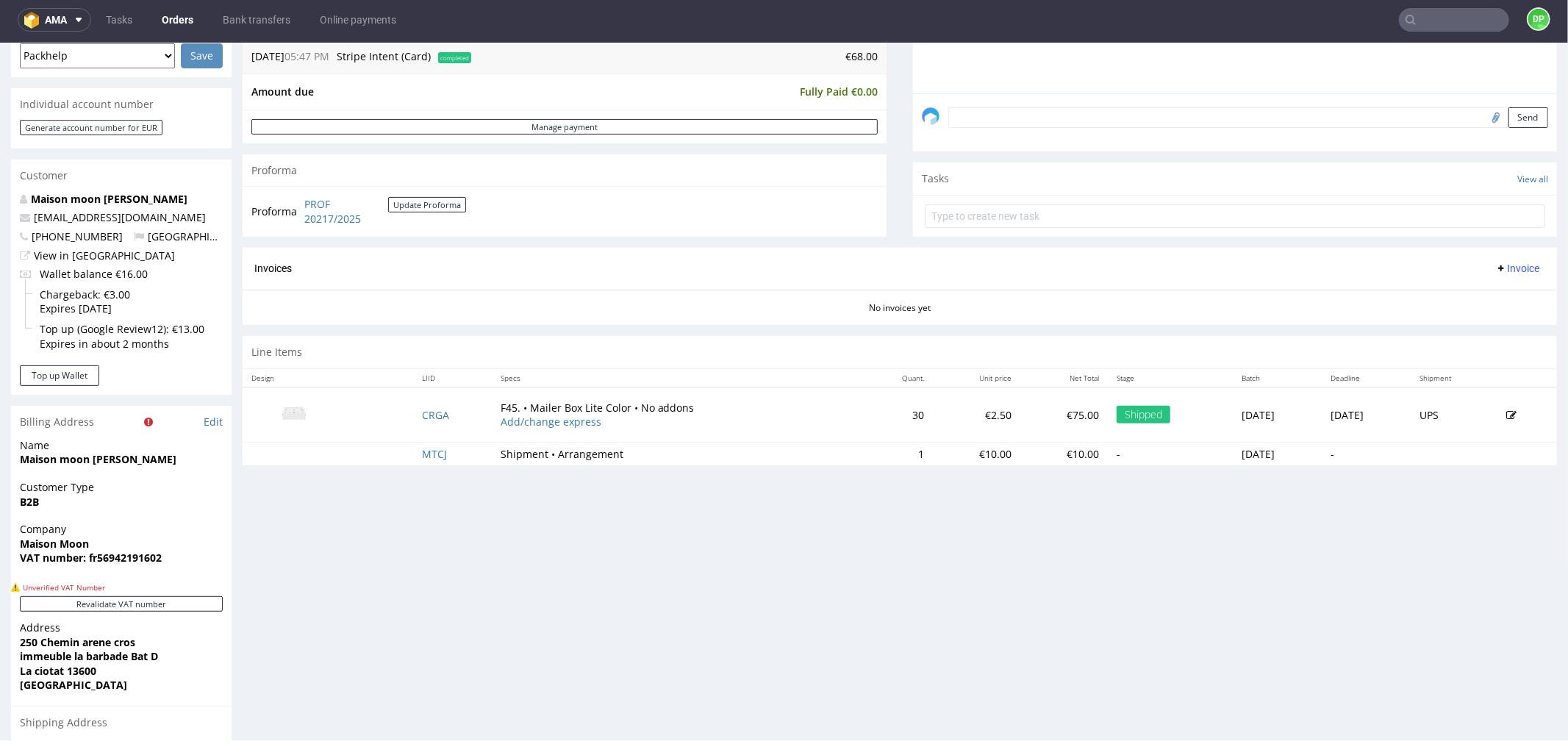
click at [1498, 262] on span "Invoice" at bounding box center [1517, 267] width 44 height 12
click at [1457, 296] on span "Generate" at bounding box center [1492, 299] width 71 height 14
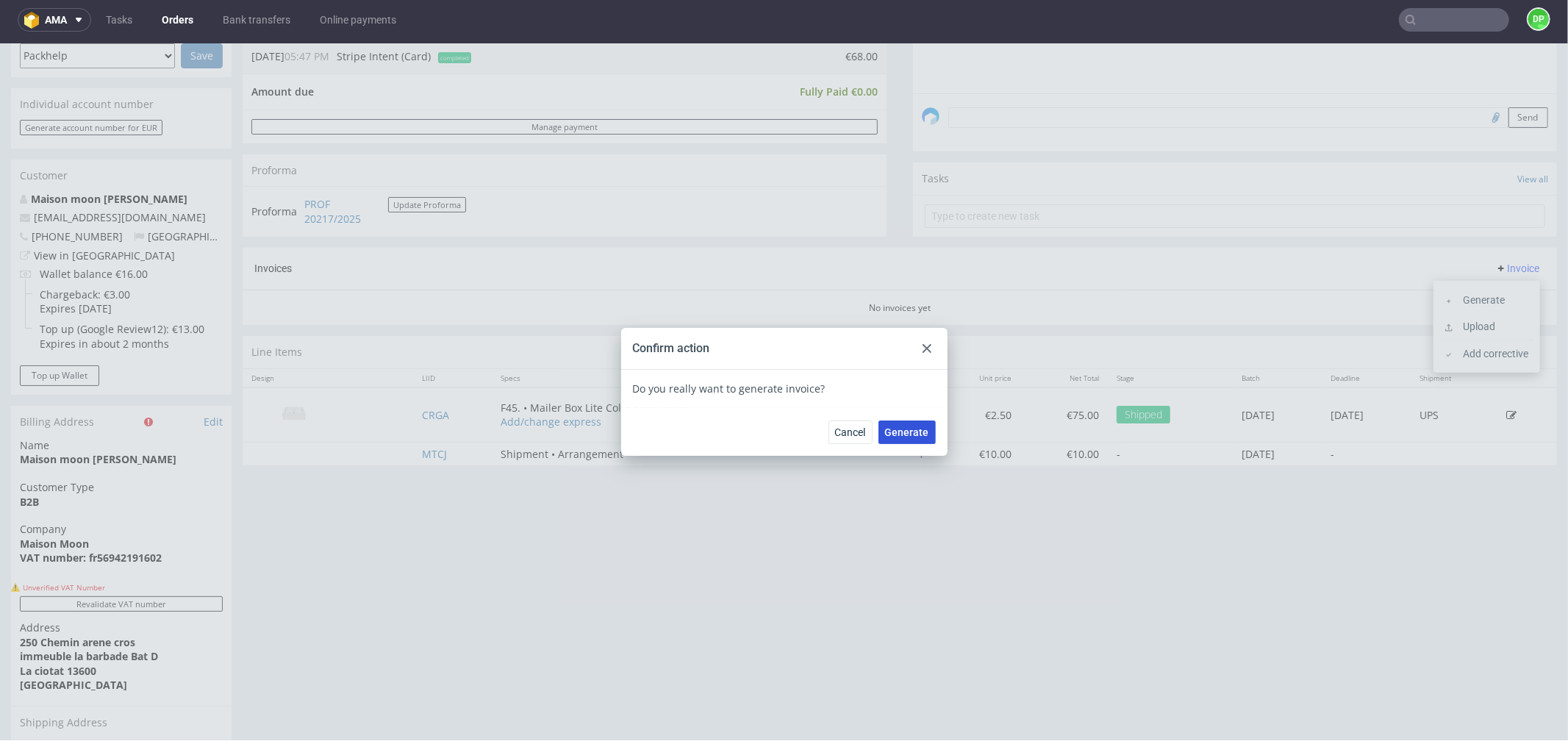
click at [891, 435] on span "Generate" at bounding box center [907, 431] width 44 height 10
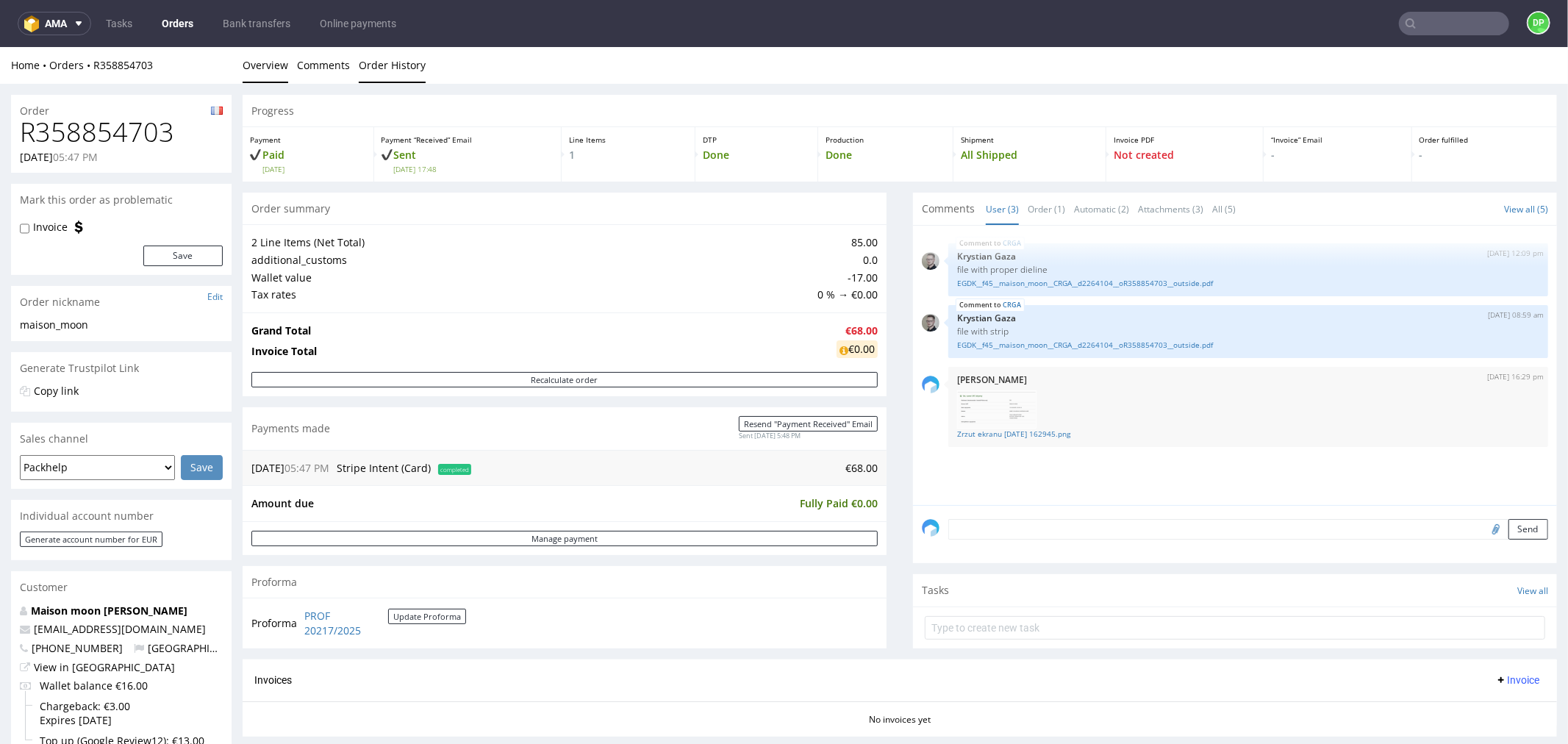
click at [400, 64] on link "Order History" at bounding box center [392, 64] width 67 height 36
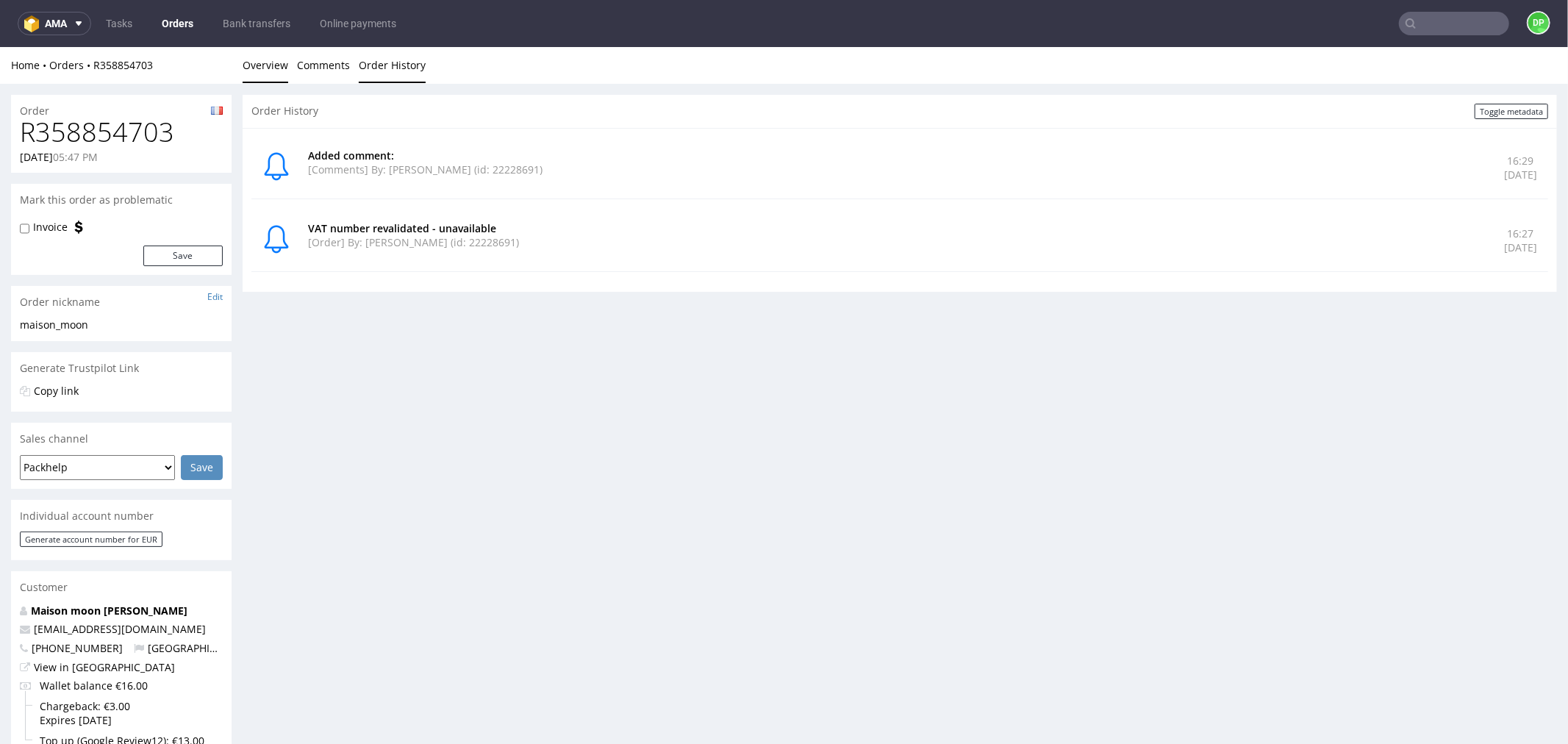
click at [257, 61] on link "Overview" at bounding box center [265, 64] width 46 height 36
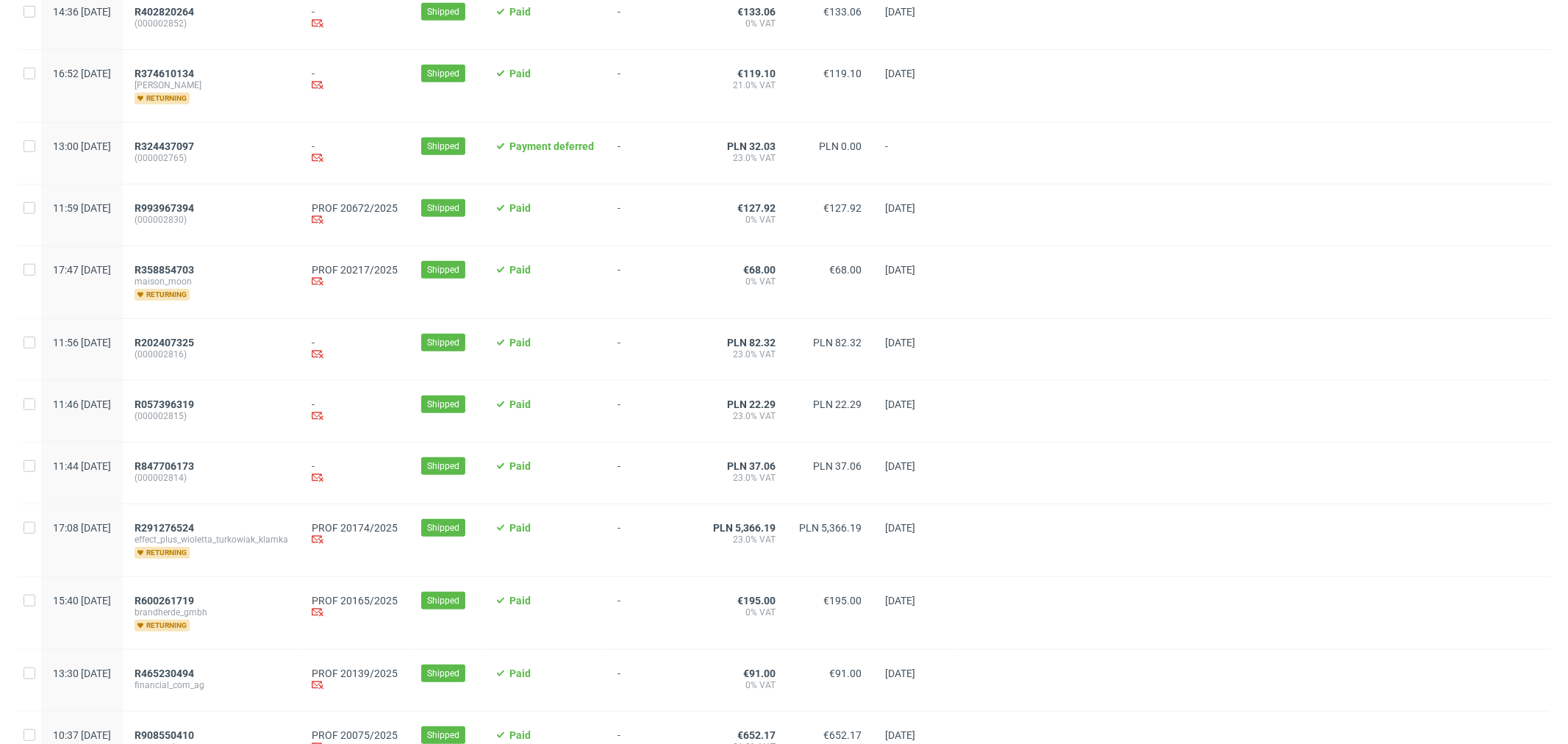
scroll to position [1143, 0]
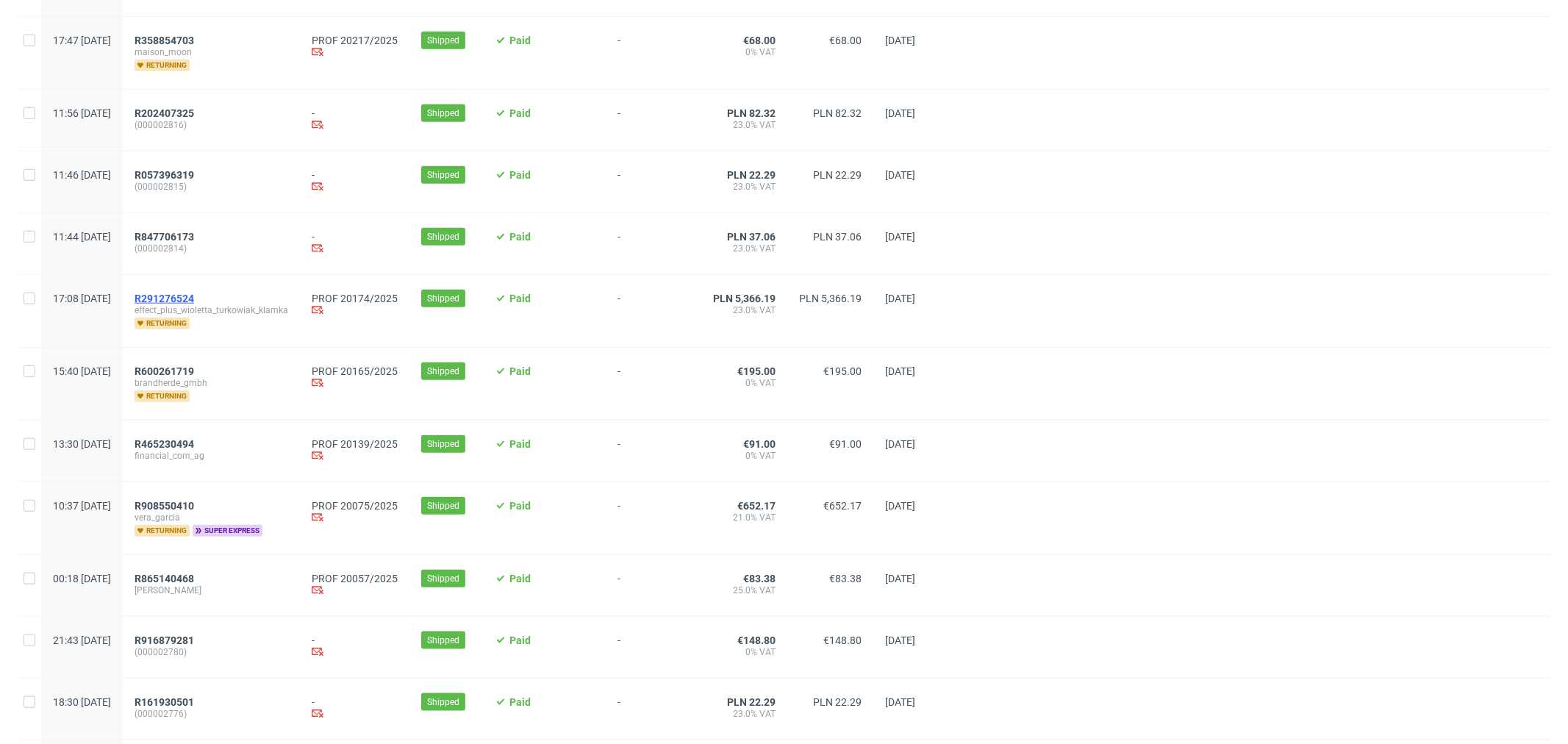
click at [194, 301] on span "R291276524" at bounding box center [164, 298] width 60 height 12
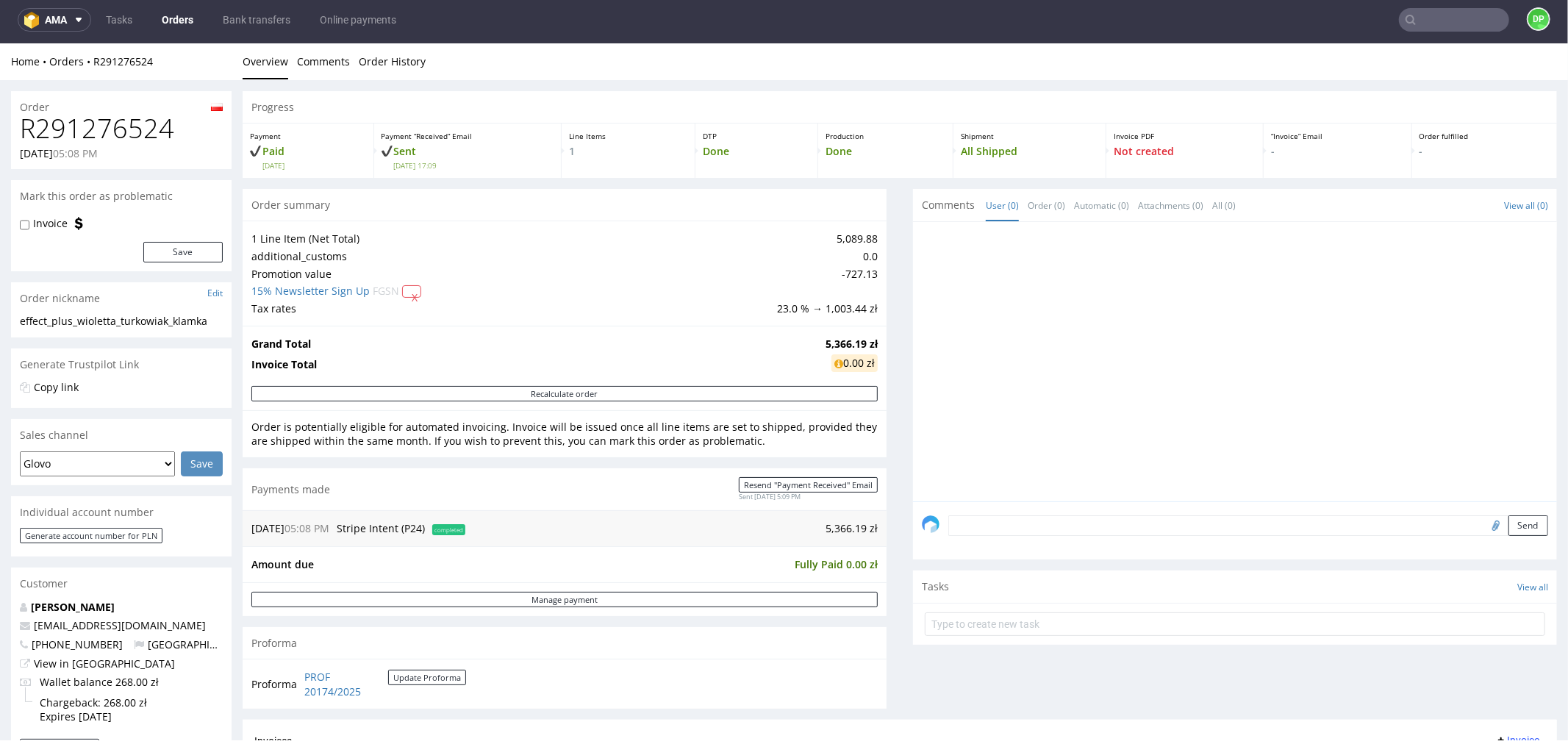
scroll to position [408, 0]
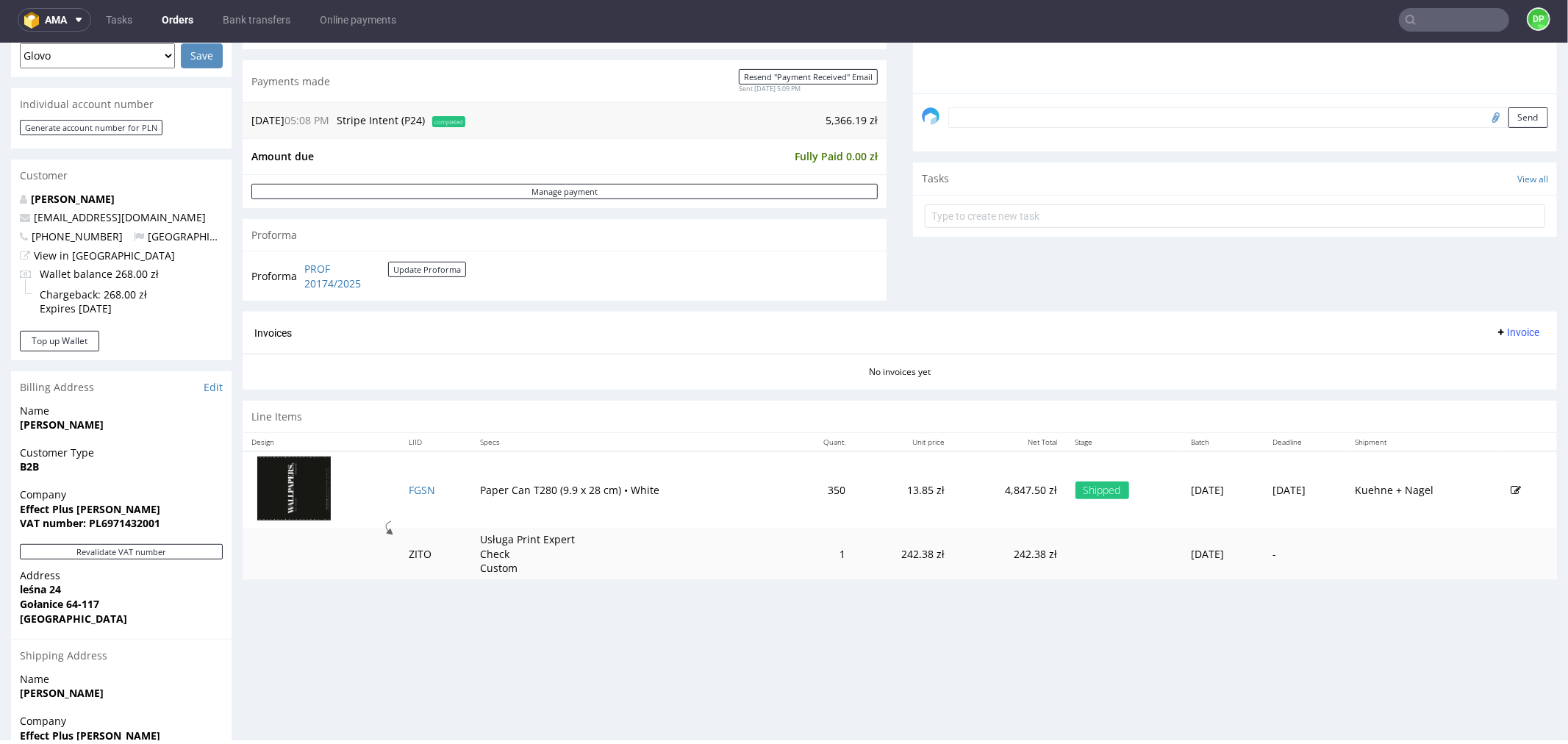
click at [1496, 328] on span "Invoice" at bounding box center [1517, 331] width 44 height 12
click at [1471, 359] on span "Generate" at bounding box center [1492, 363] width 71 height 14
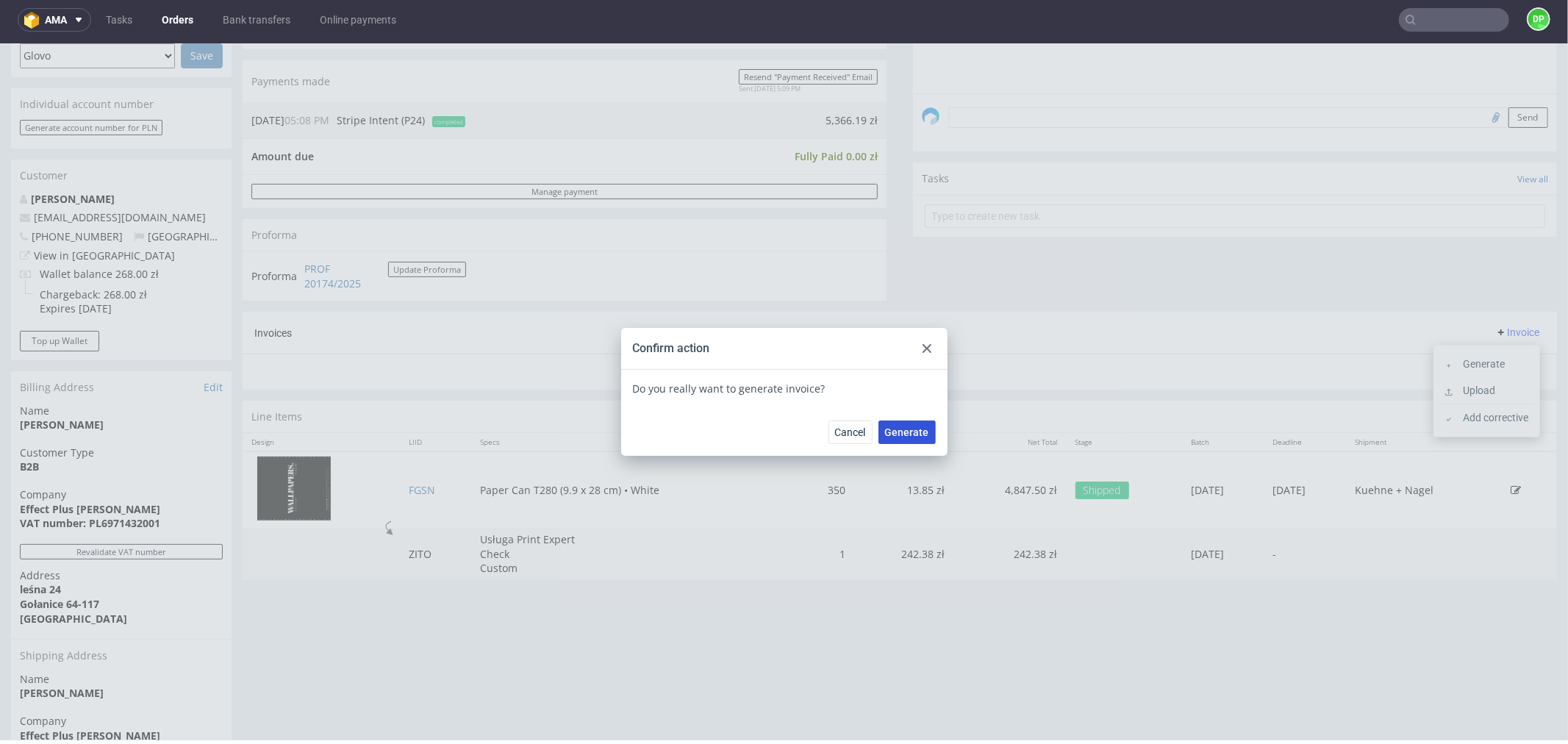
click at [892, 429] on span "Generate" at bounding box center [907, 431] width 44 height 10
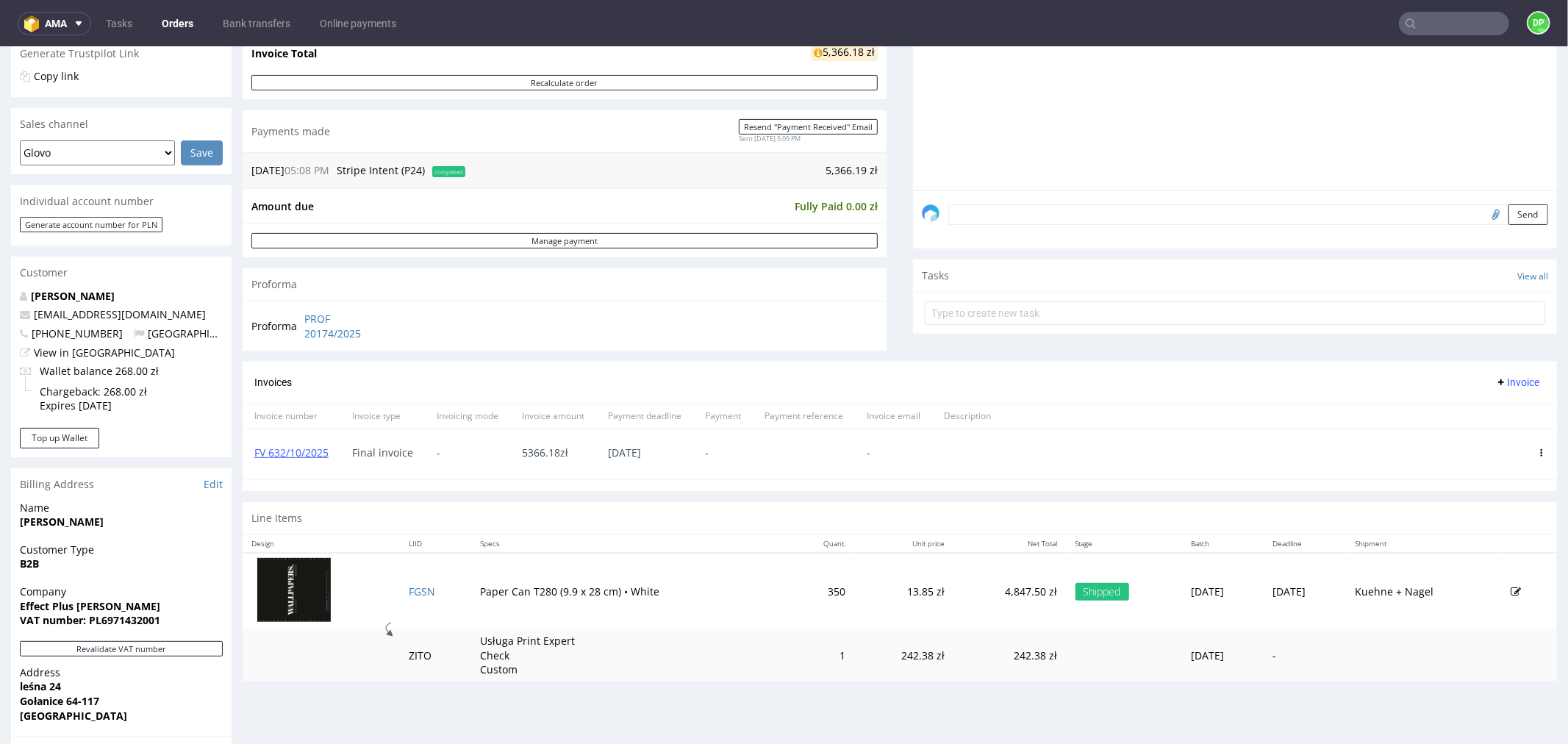
scroll to position [326, 0]
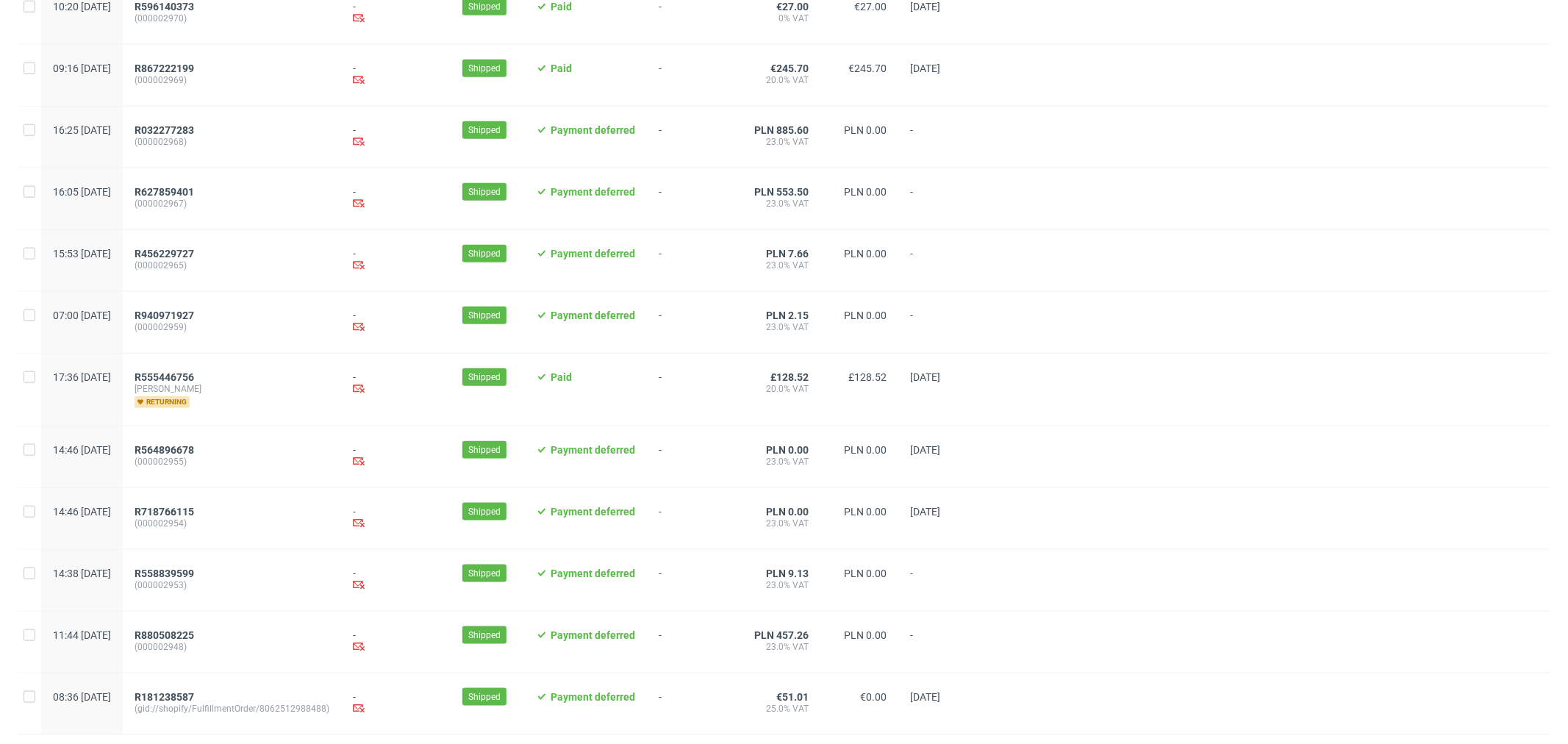
scroll to position [1361, 0]
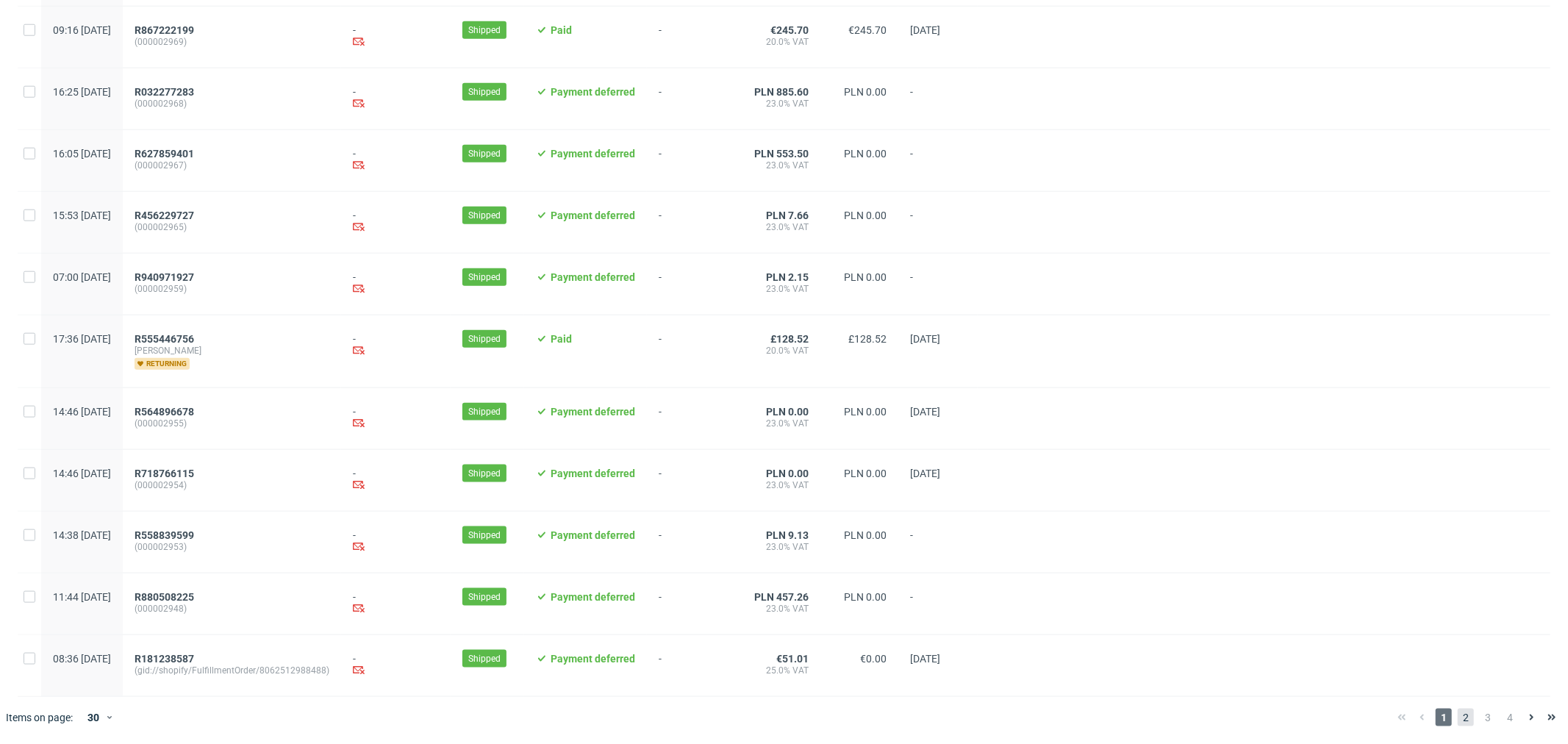
click at [1458, 722] on span "2" at bounding box center [1466, 718] width 16 height 18
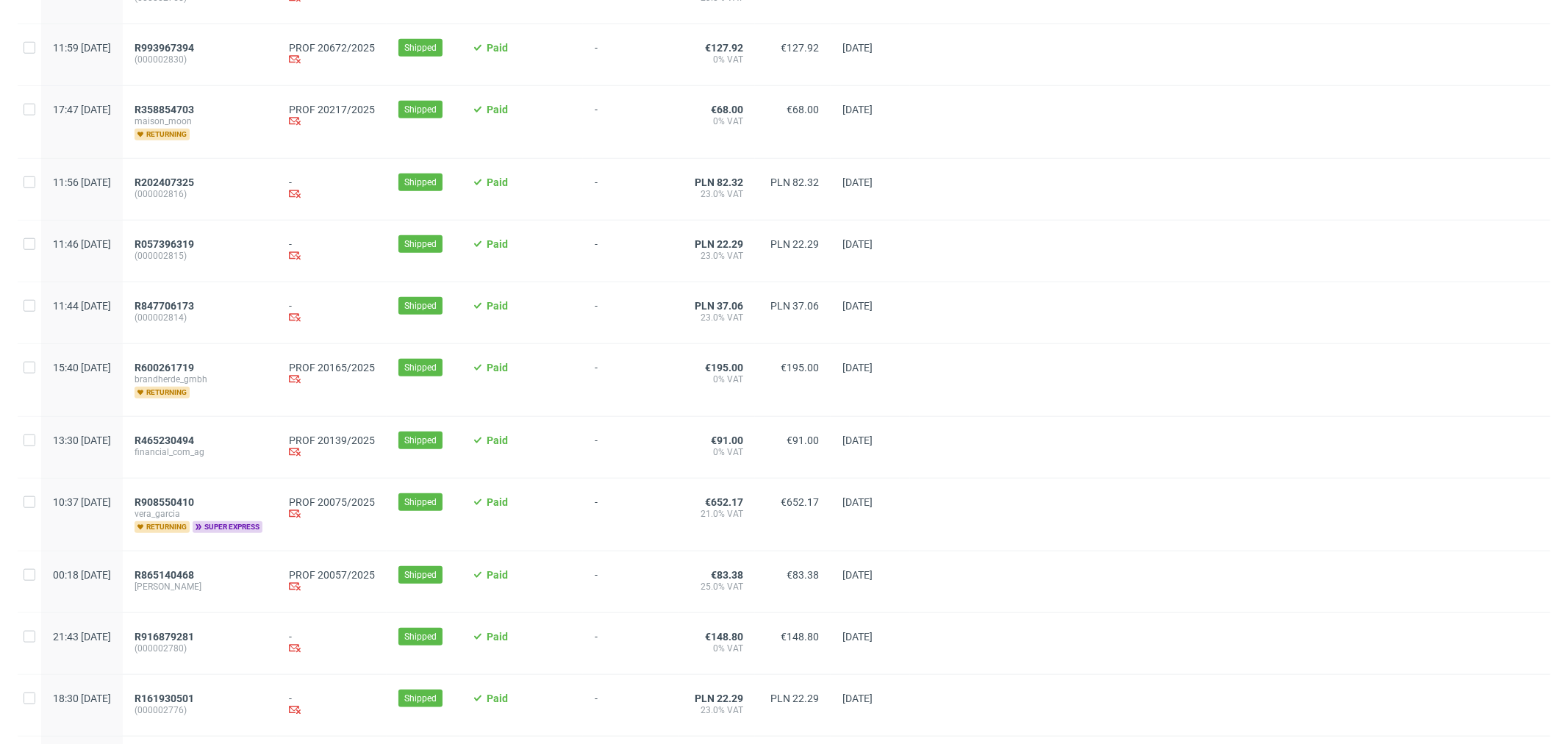
scroll to position [1143, 0]
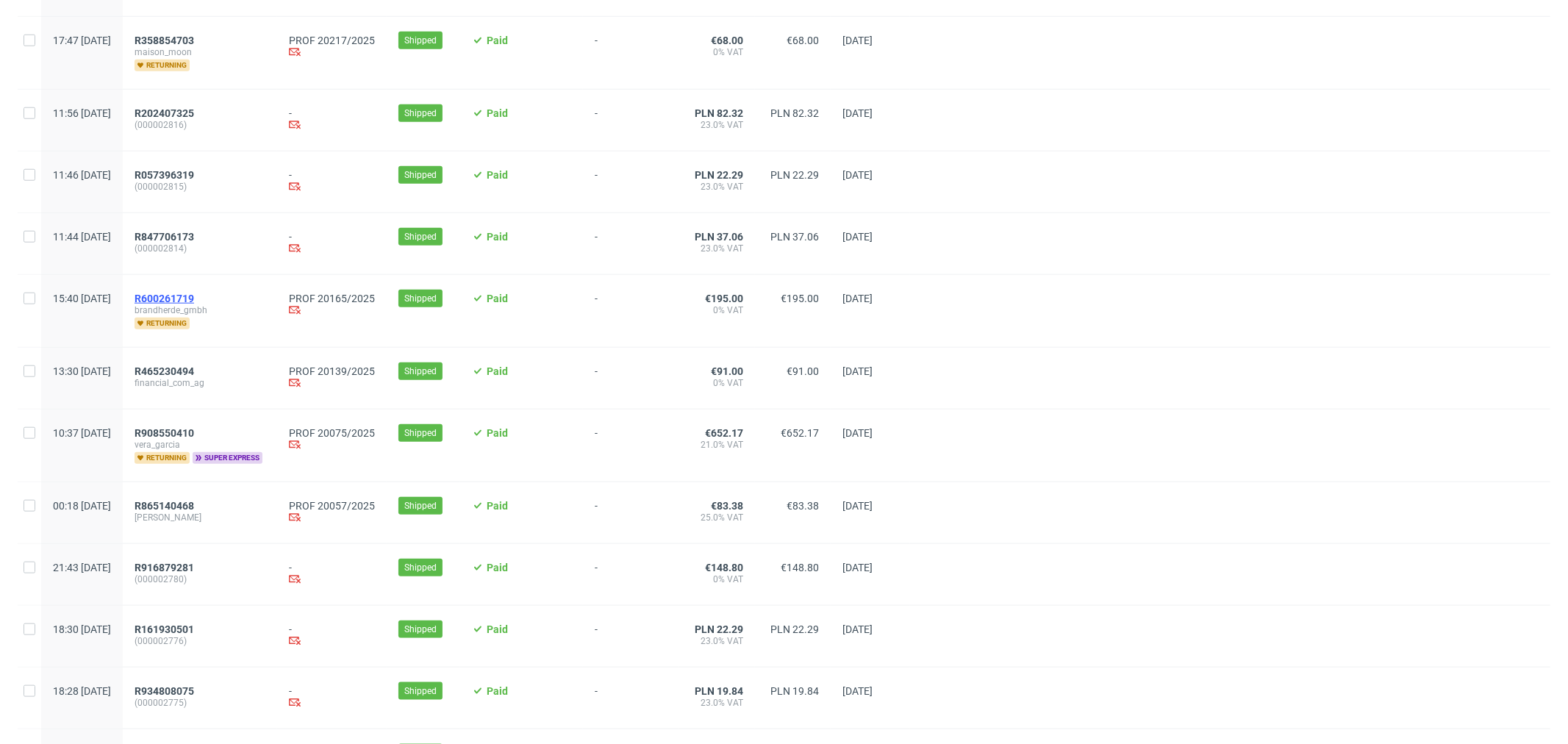
click at [194, 300] on span "R600261719" at bounding box center [164, 298] width 60 height 12
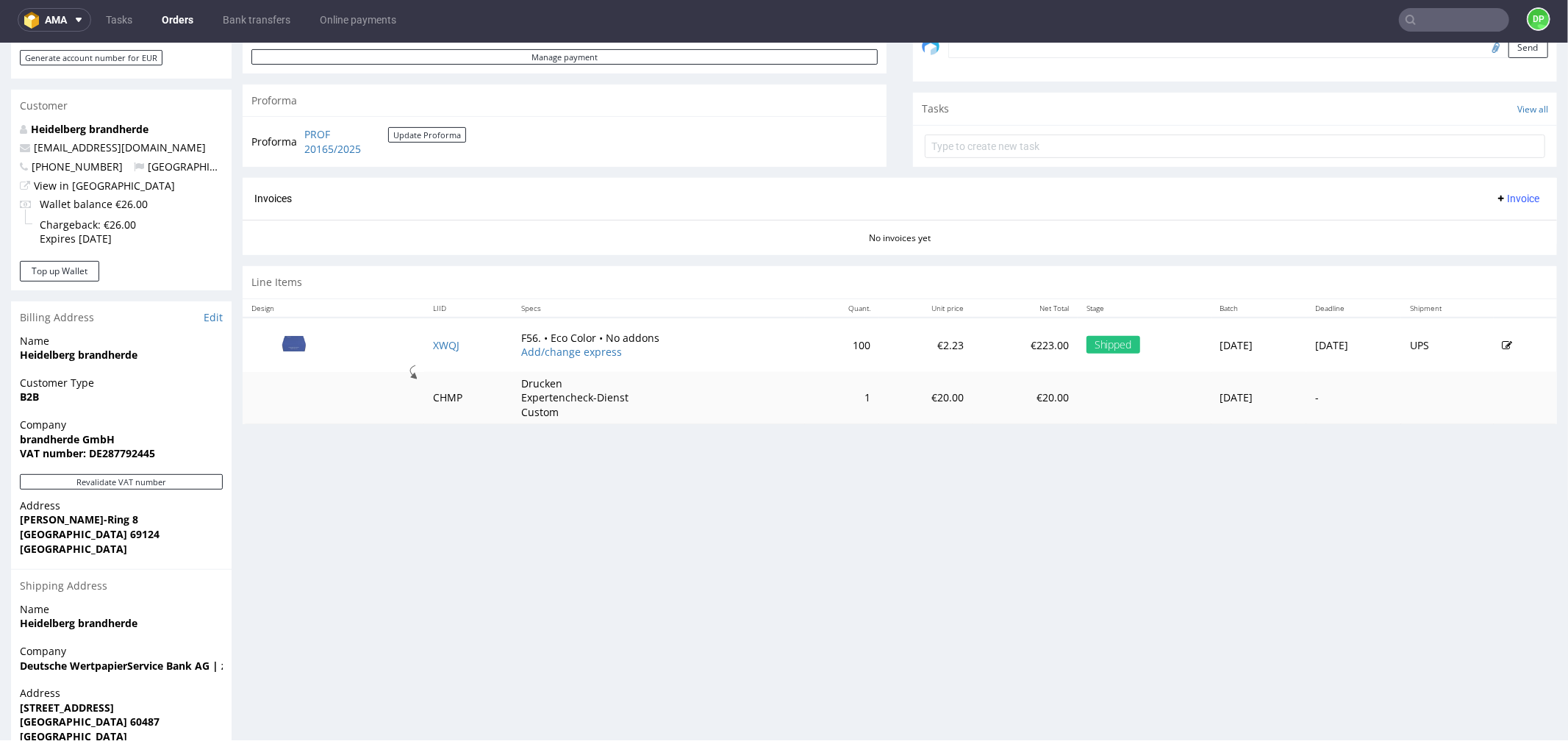
scroll to position [539, 0]
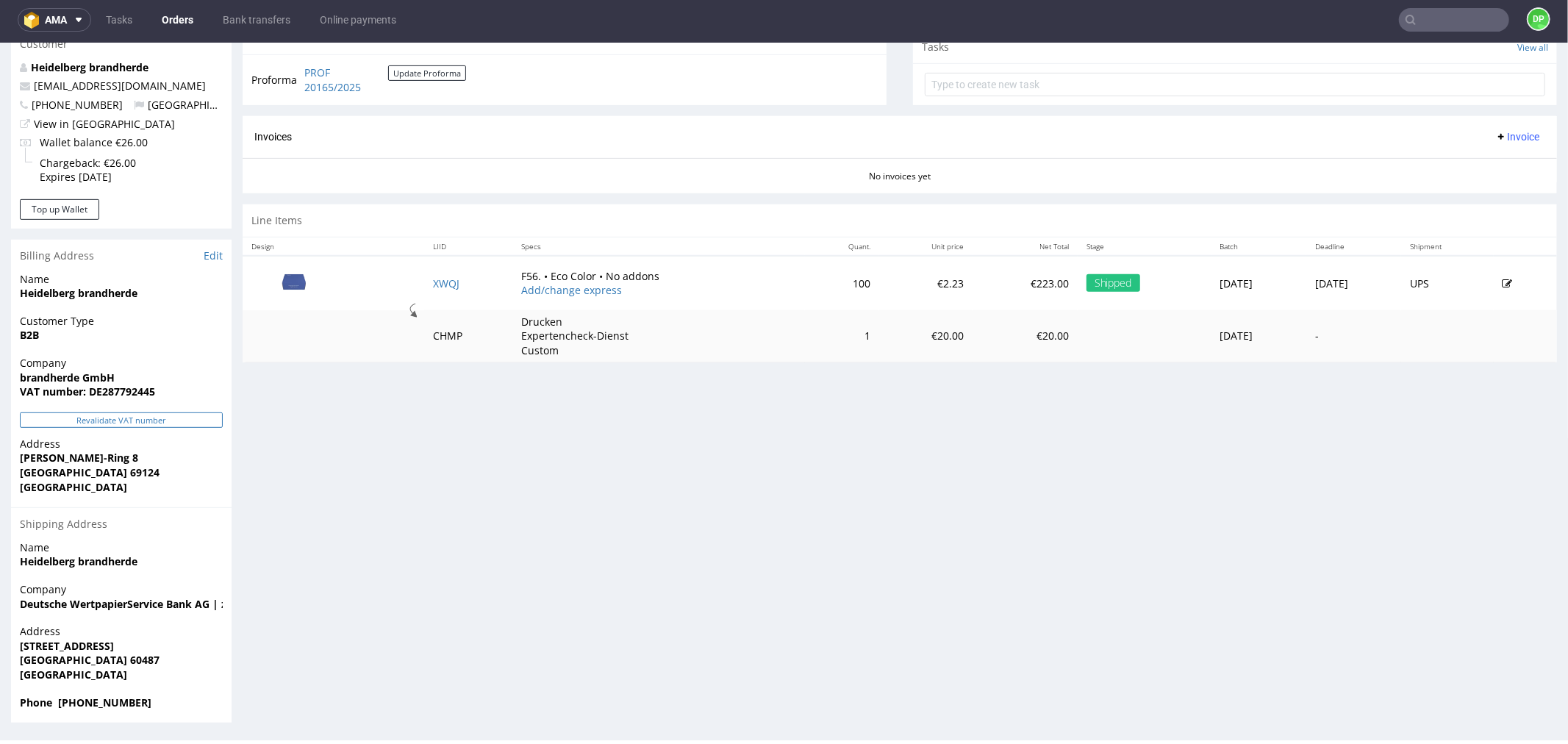
click at [63, 411] on button "Revalidate VAT number" at bounding box center [121, 418] width 203 height 15
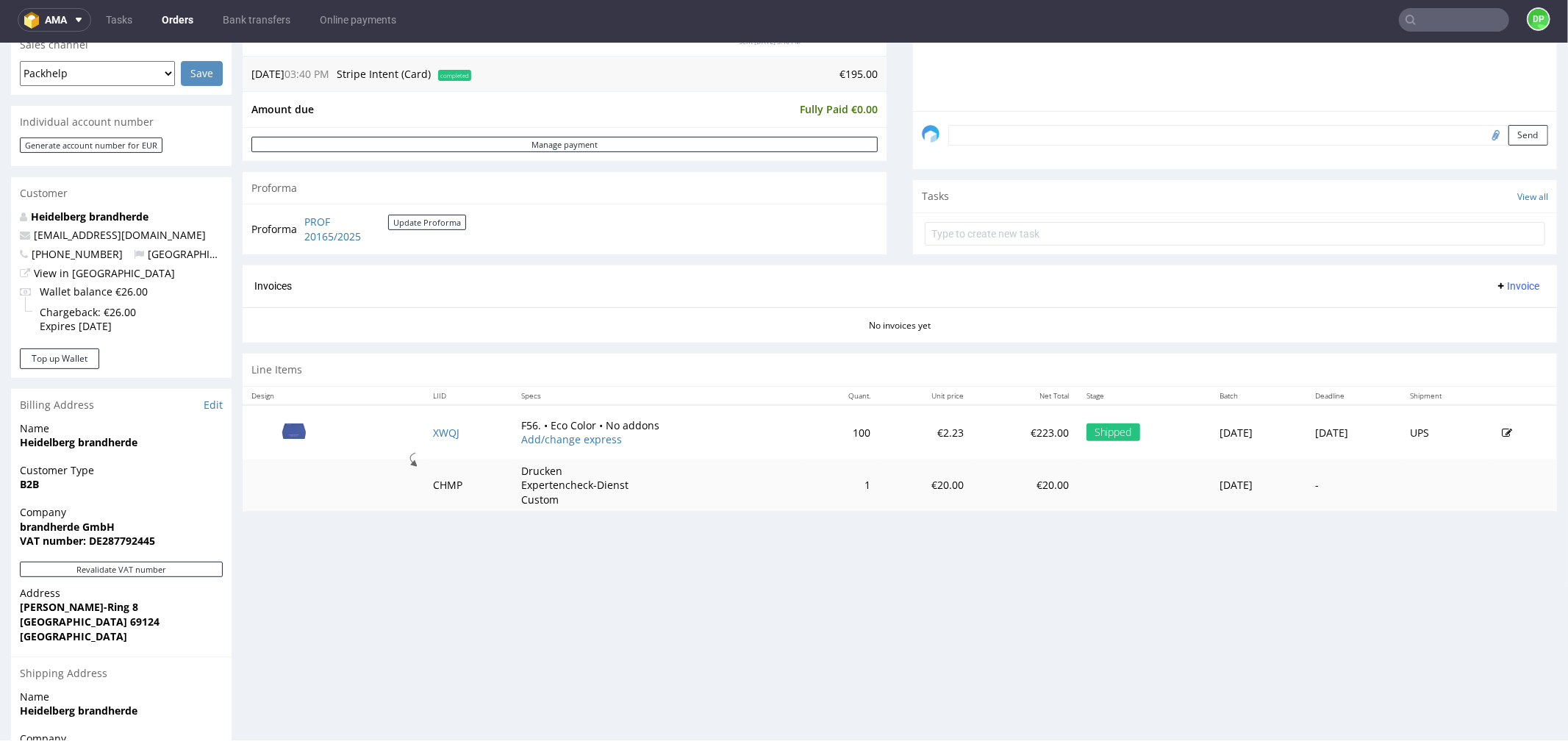
scroll to position [376, 0]
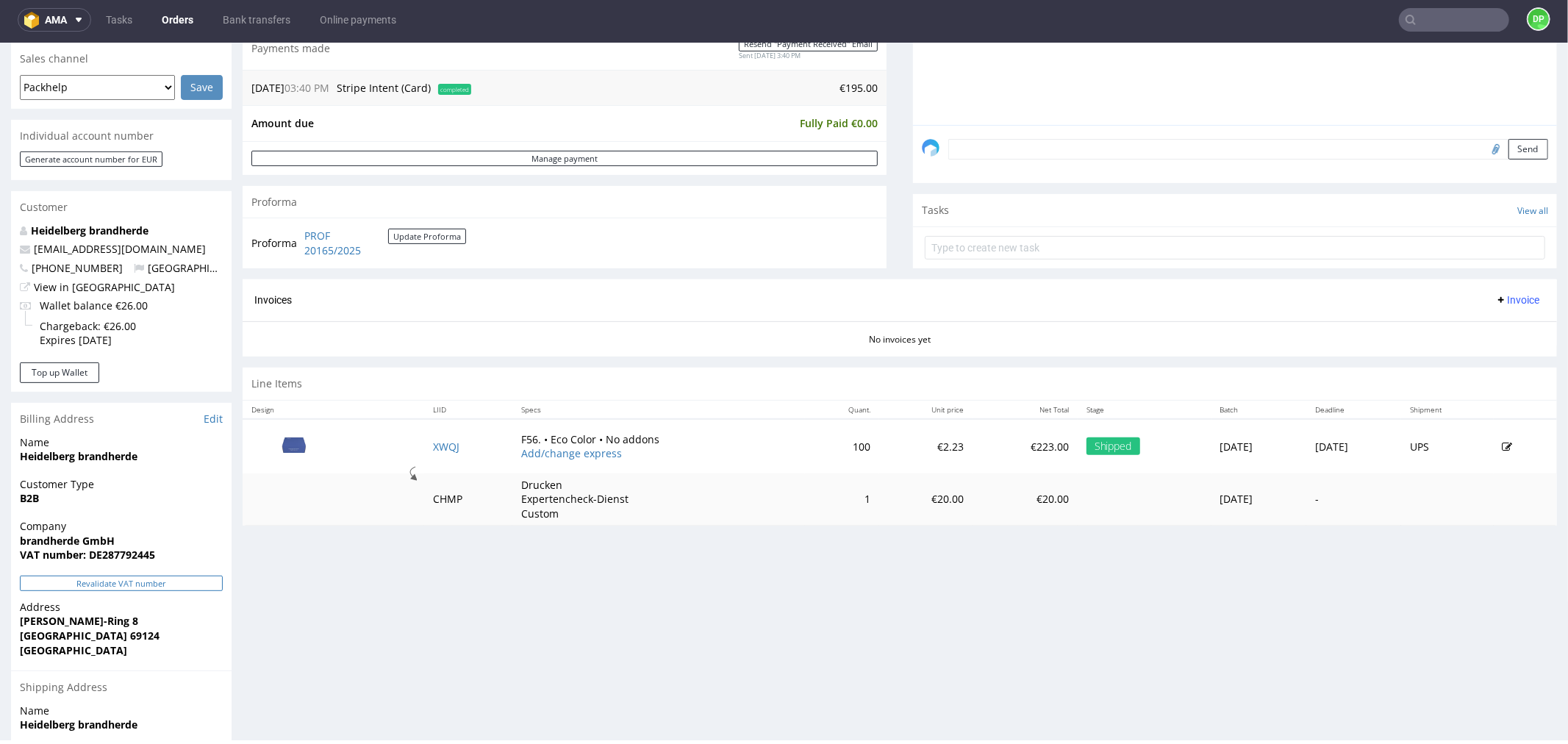
click at [117, 582] on button "Revalidate VAT number" at bounding box center [121, 582] width 203 height 15
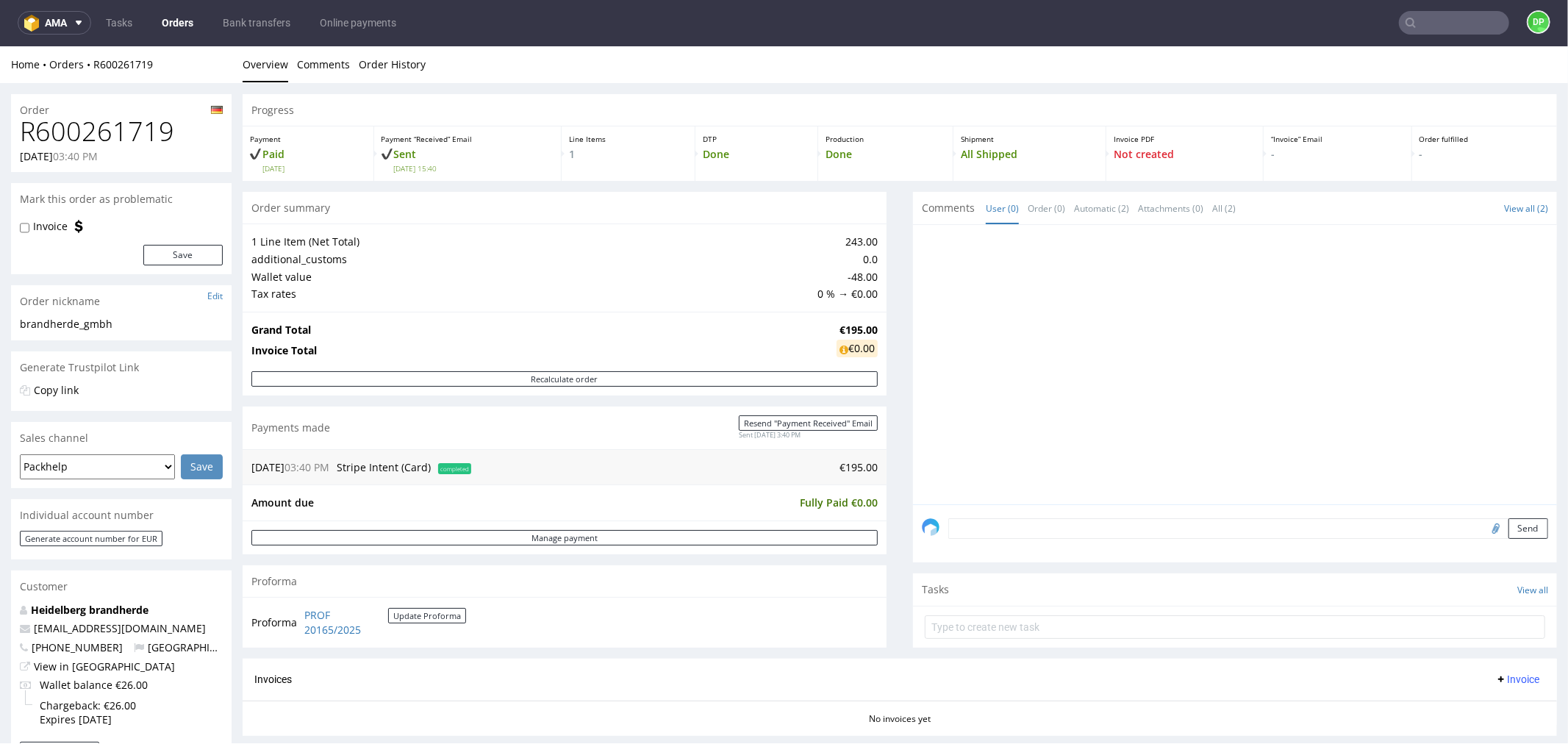
scroll to position [0, 0]
click at [391, 73] on link "Order History" at bounding box center [392, 64] width 67 height 36
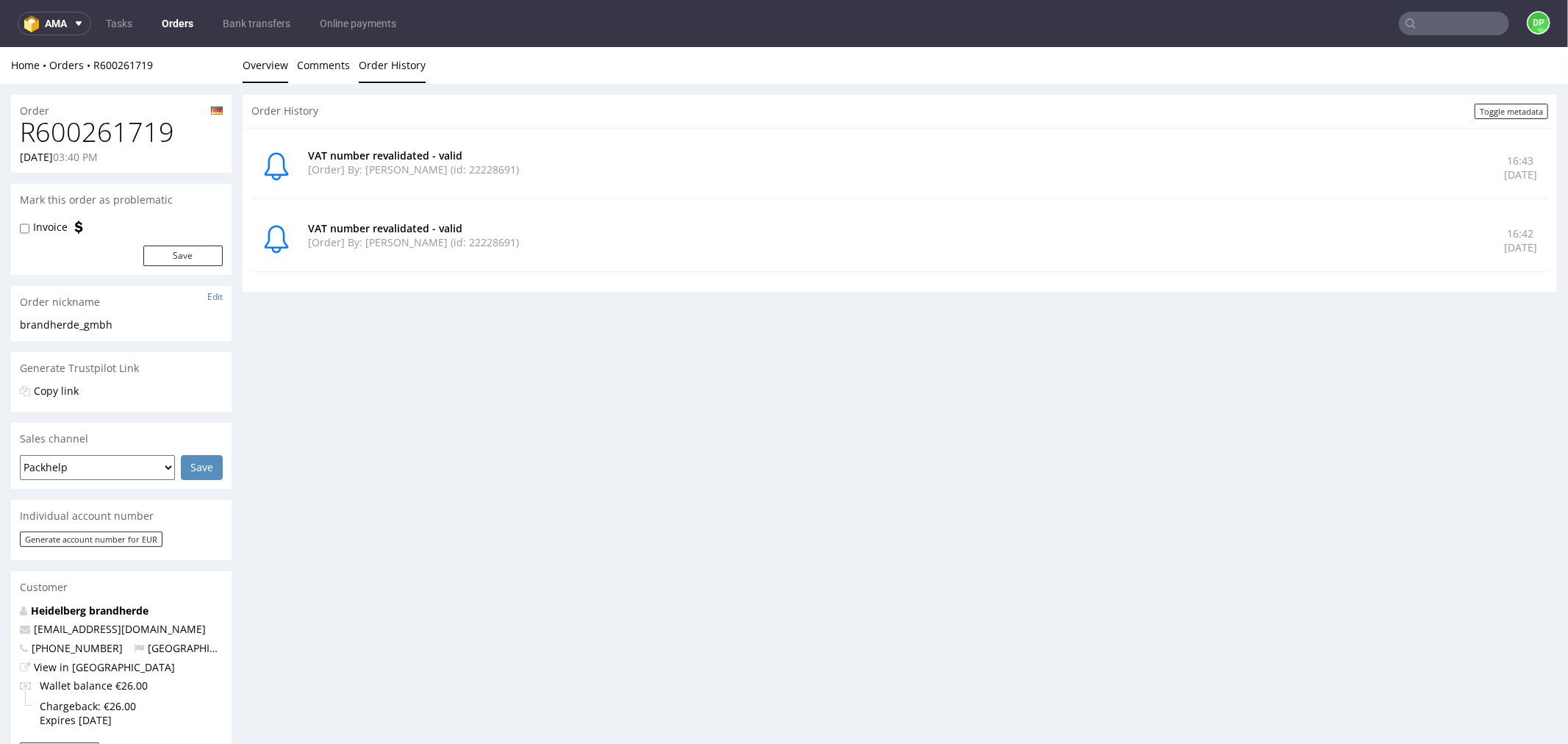
click at [275, 67] on link "Overview" at bounding box center [265, 64] width 46 height 36
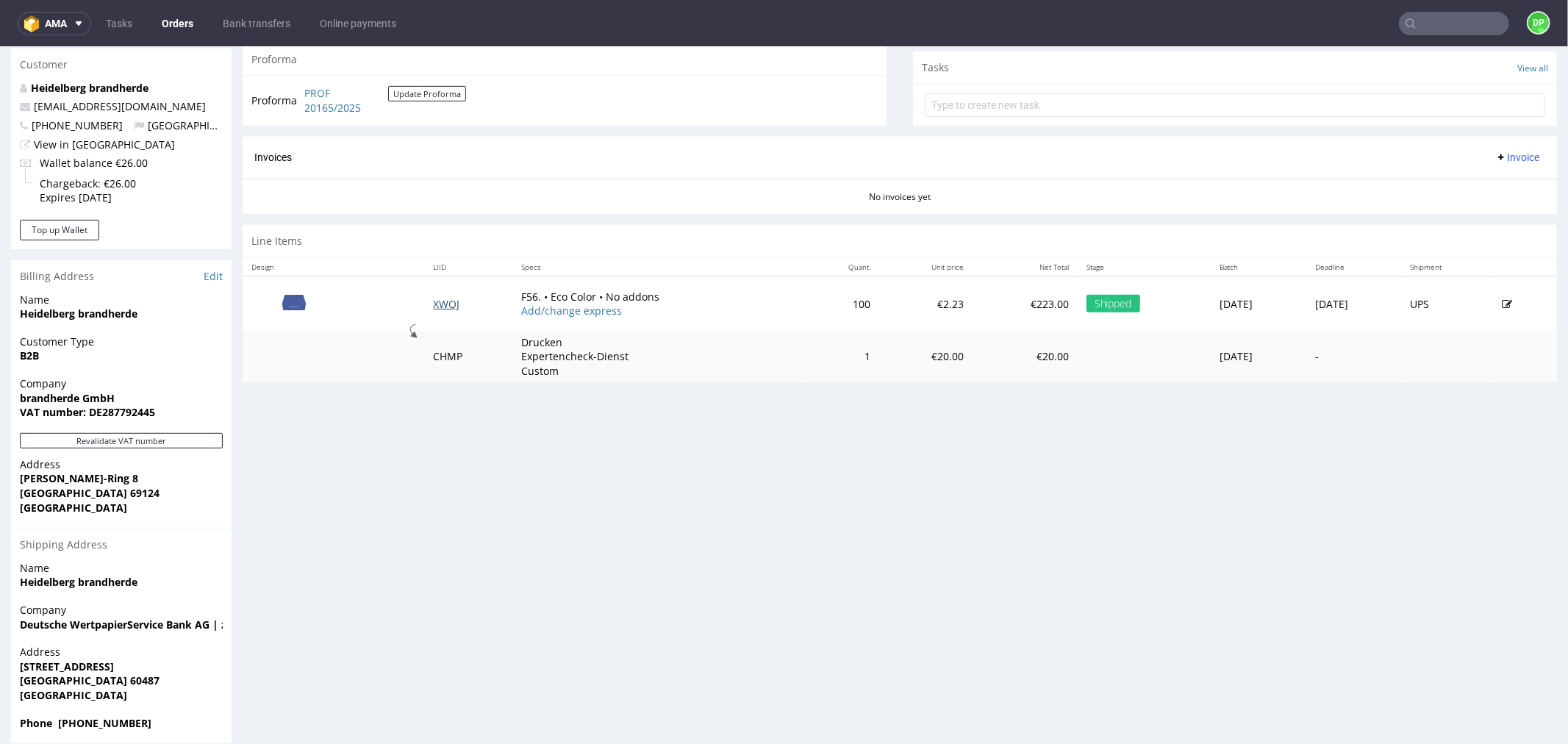
scroll to position [539, 0]
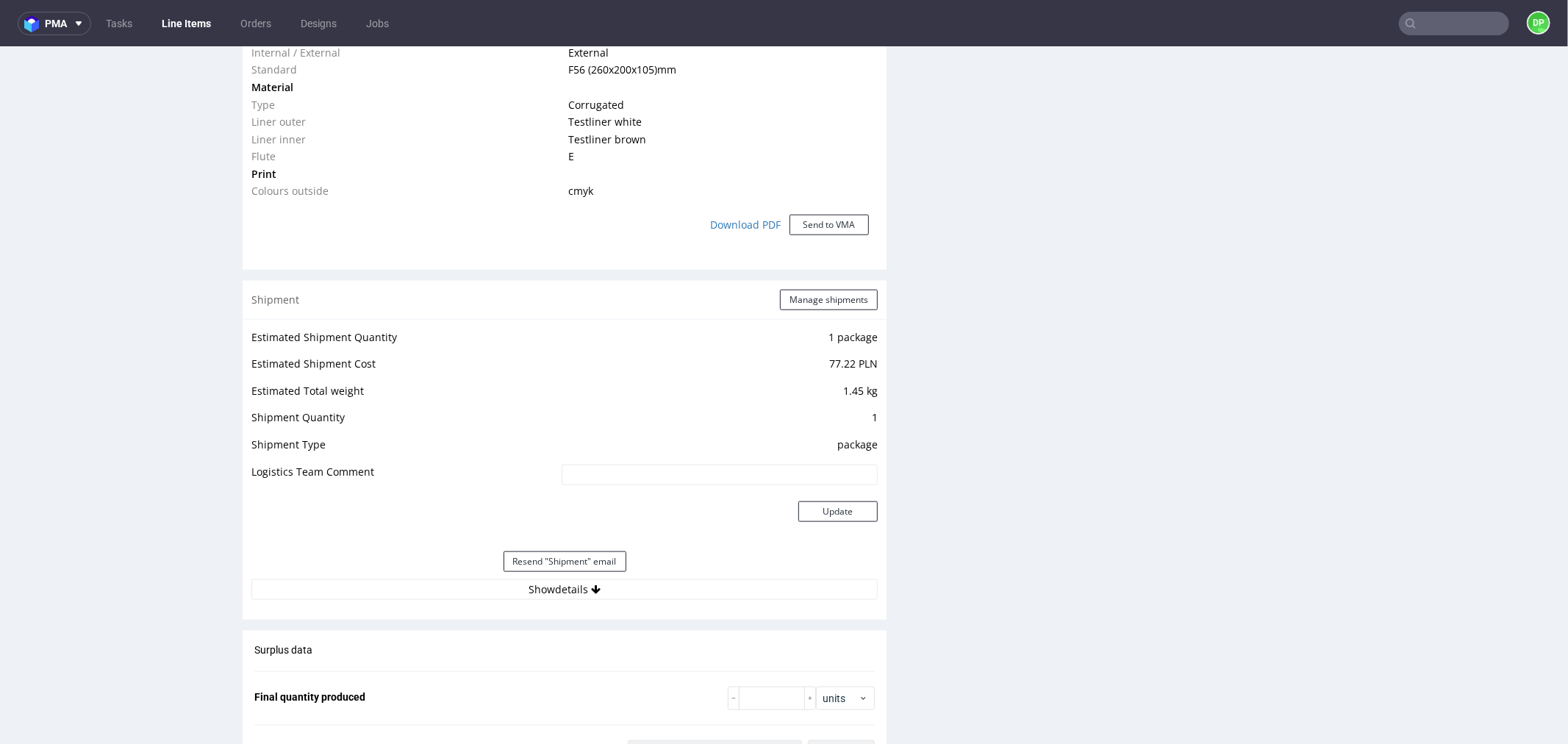
scroll to position [1552, 0]
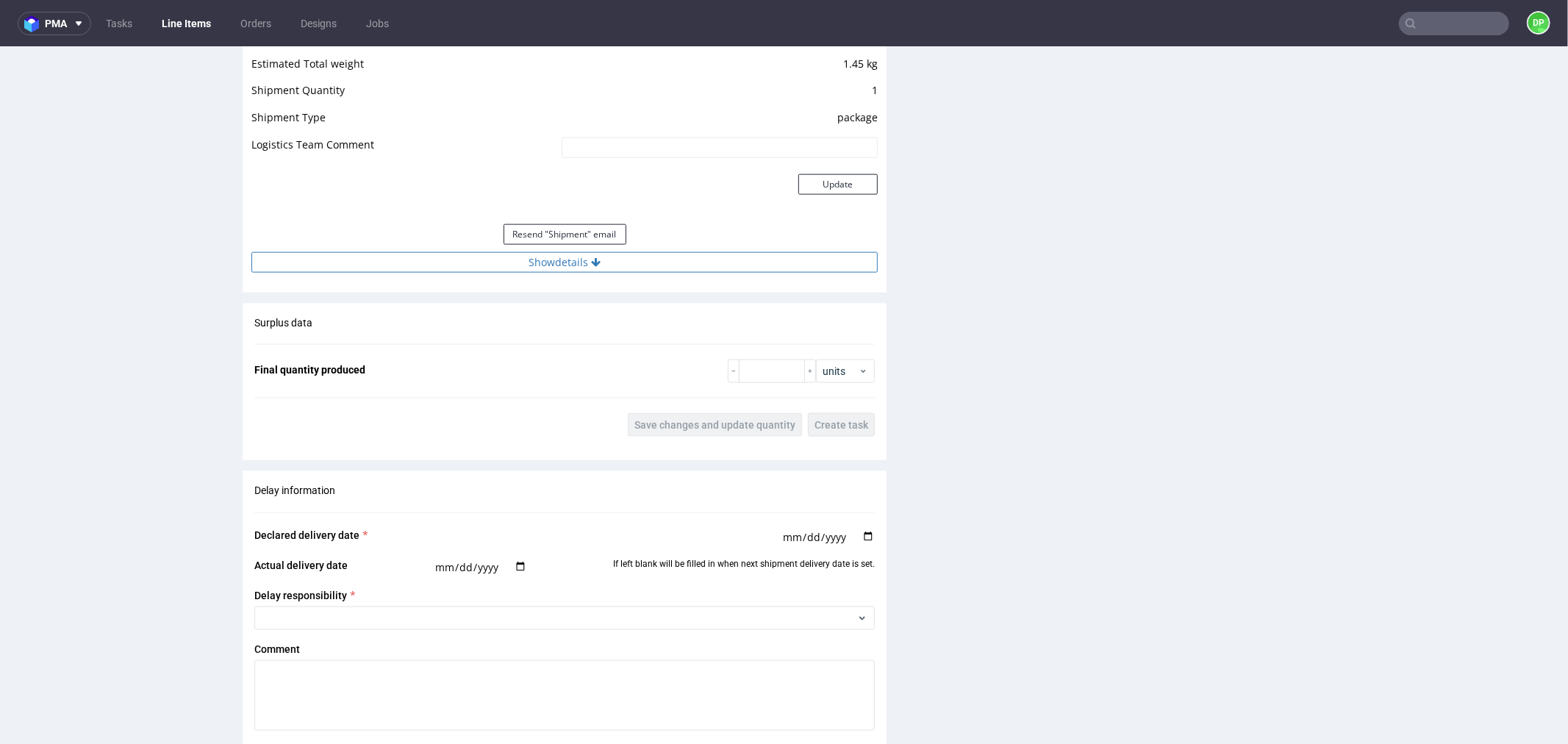
click at [388, 262] on button "Show details" at bounding box center [565, 262] width 626 height 21
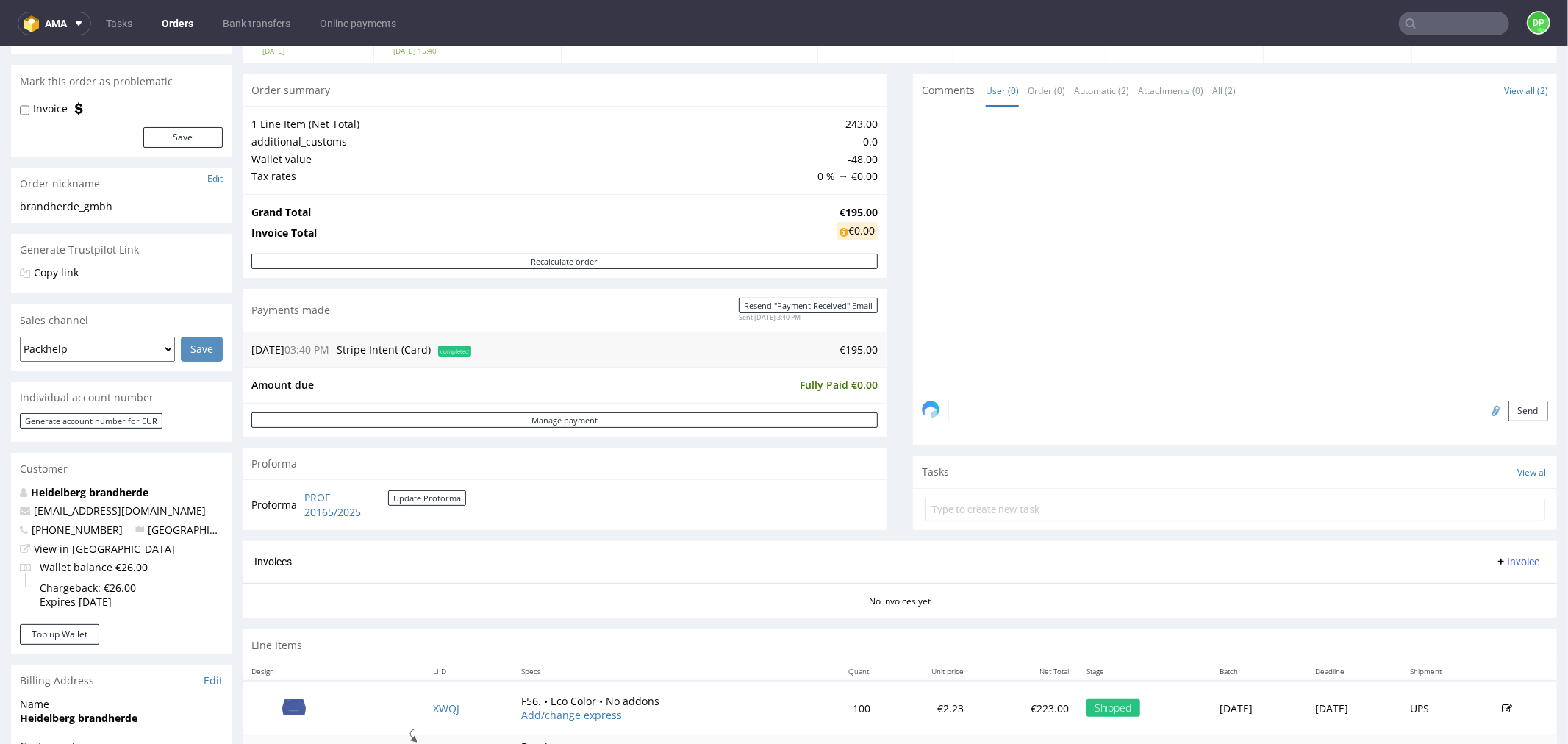
scroll to position [326, 0]
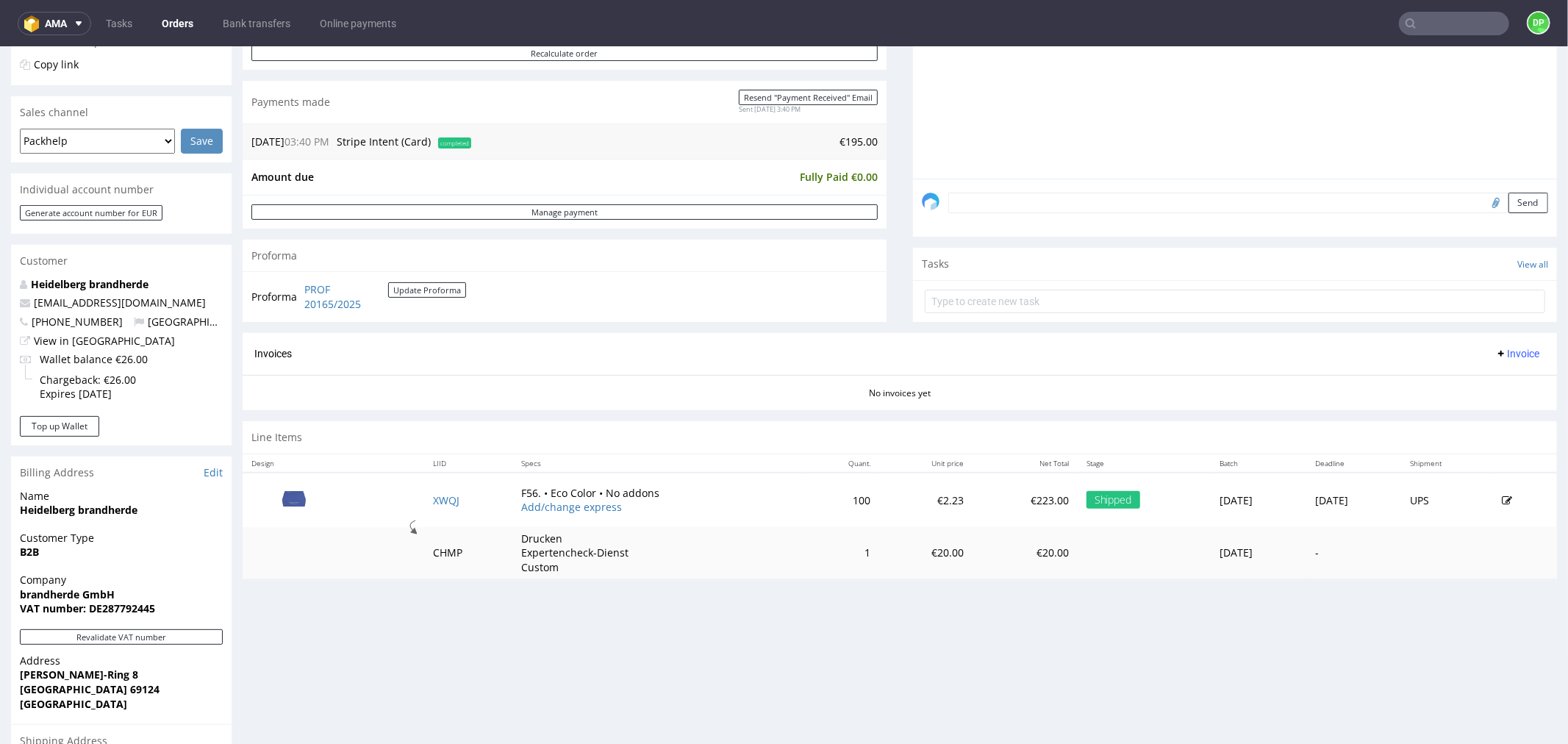
click at [1508, 350] on span "Invoice" at bounding box center [1517, 353] width 44 height 12
click at [1477, 374] on li "Generate" at bounding box center [1487, 384] width 95 height 26
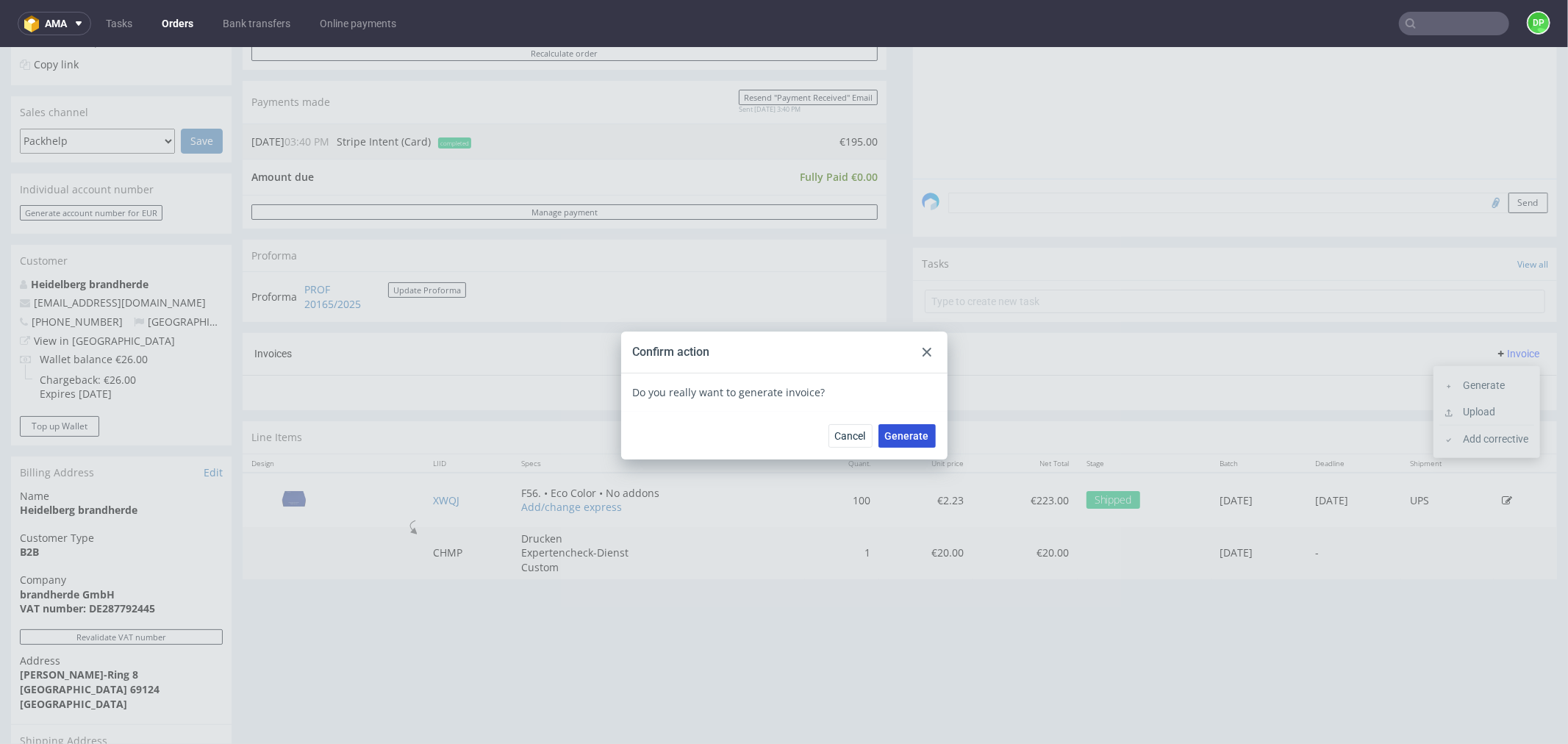
click at [891, 431] on span "Generate" at bounding box center [907, 435] width 44 height 10
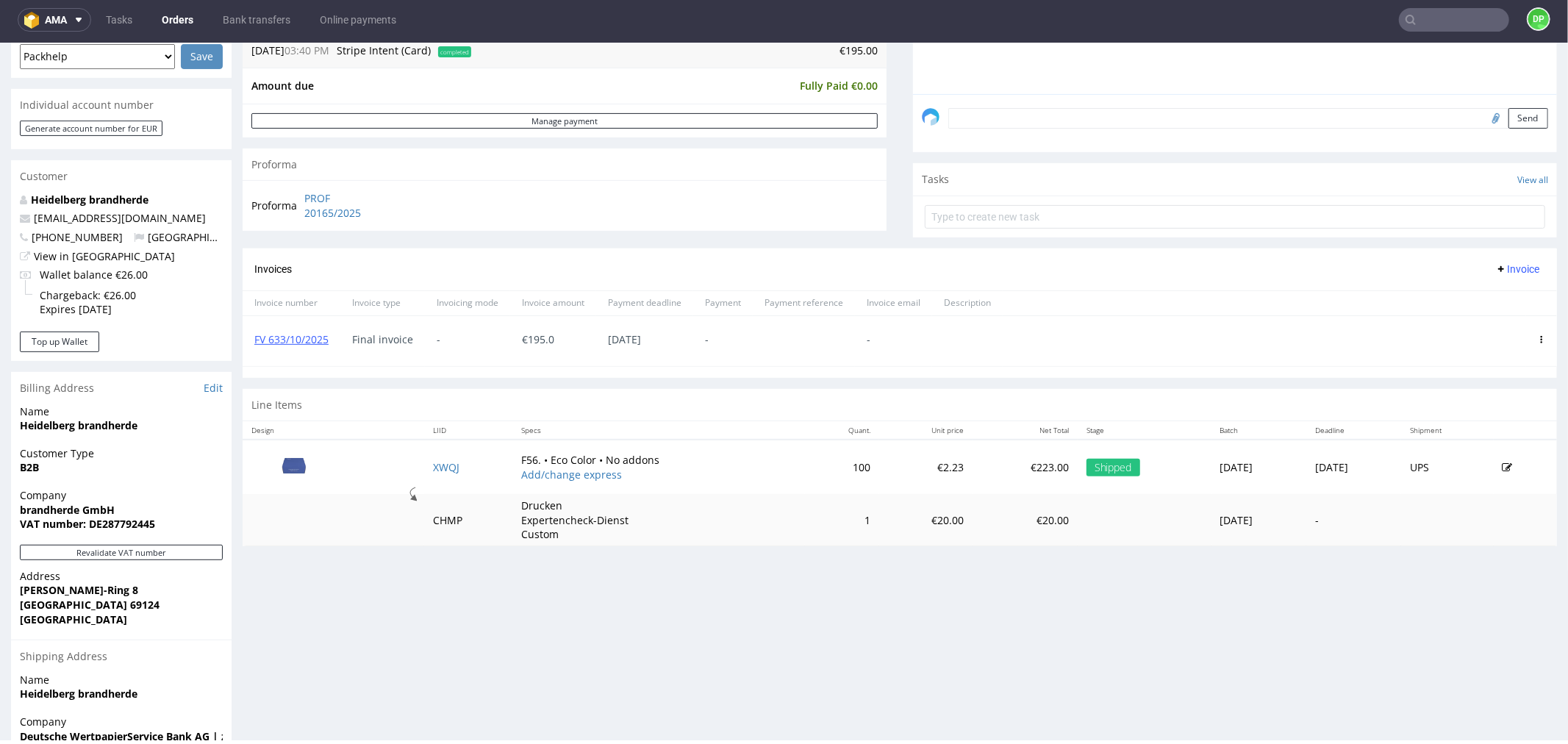
scroll to position [408, 0]
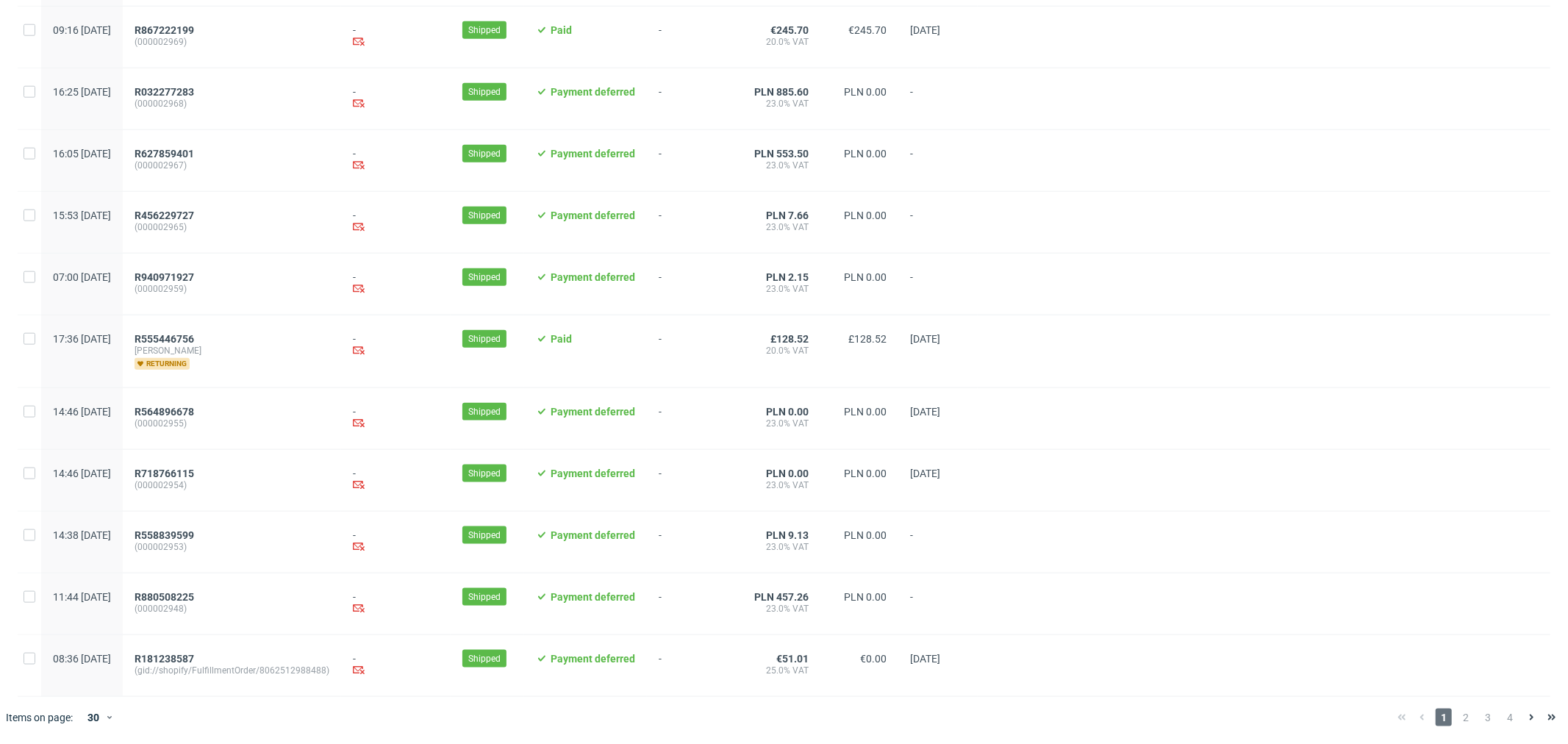
scroll to position [1361, 0]
click at [1461, 719] on span "2" at bounding box center [1466, 718] width 16 height 18
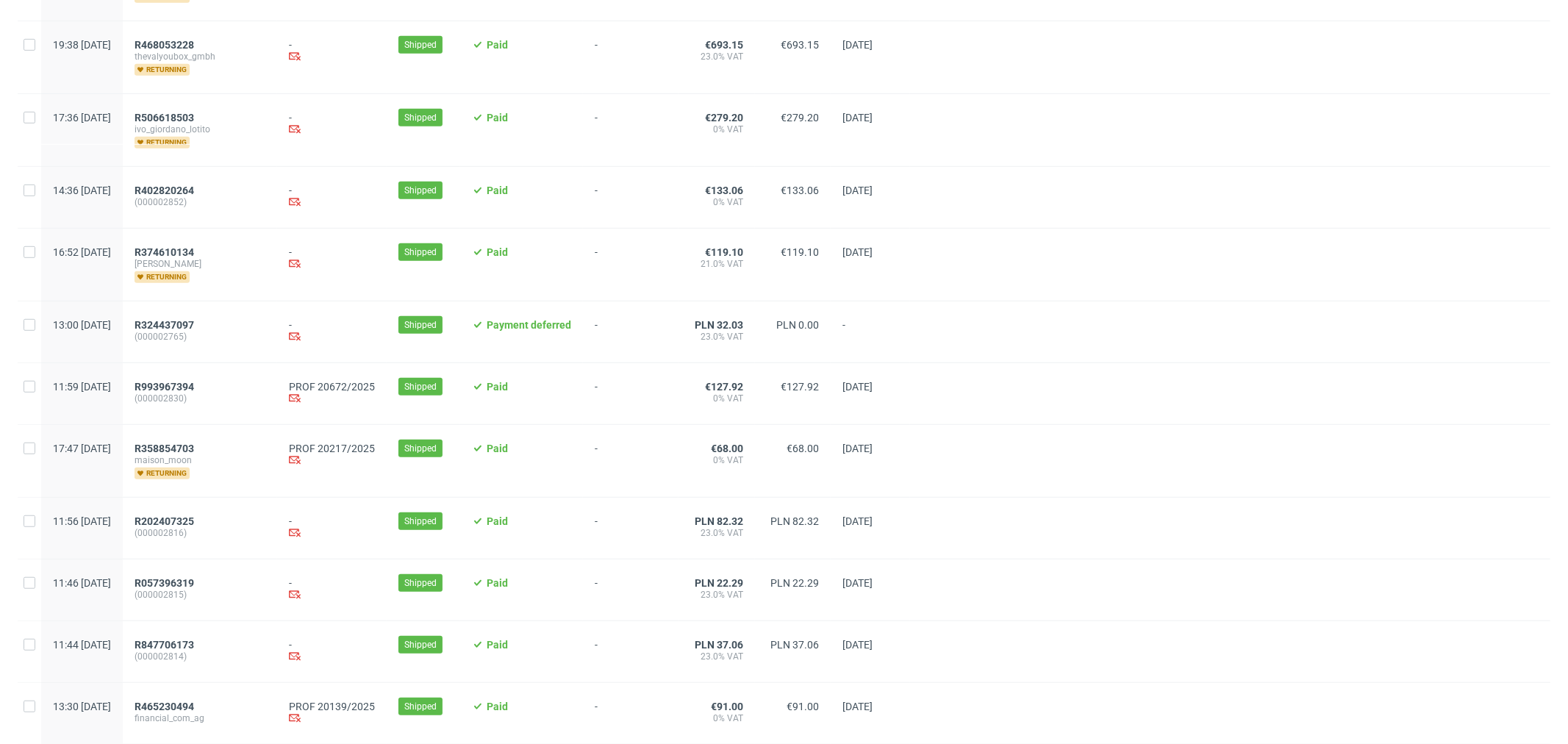
scroll to position [979, 0]
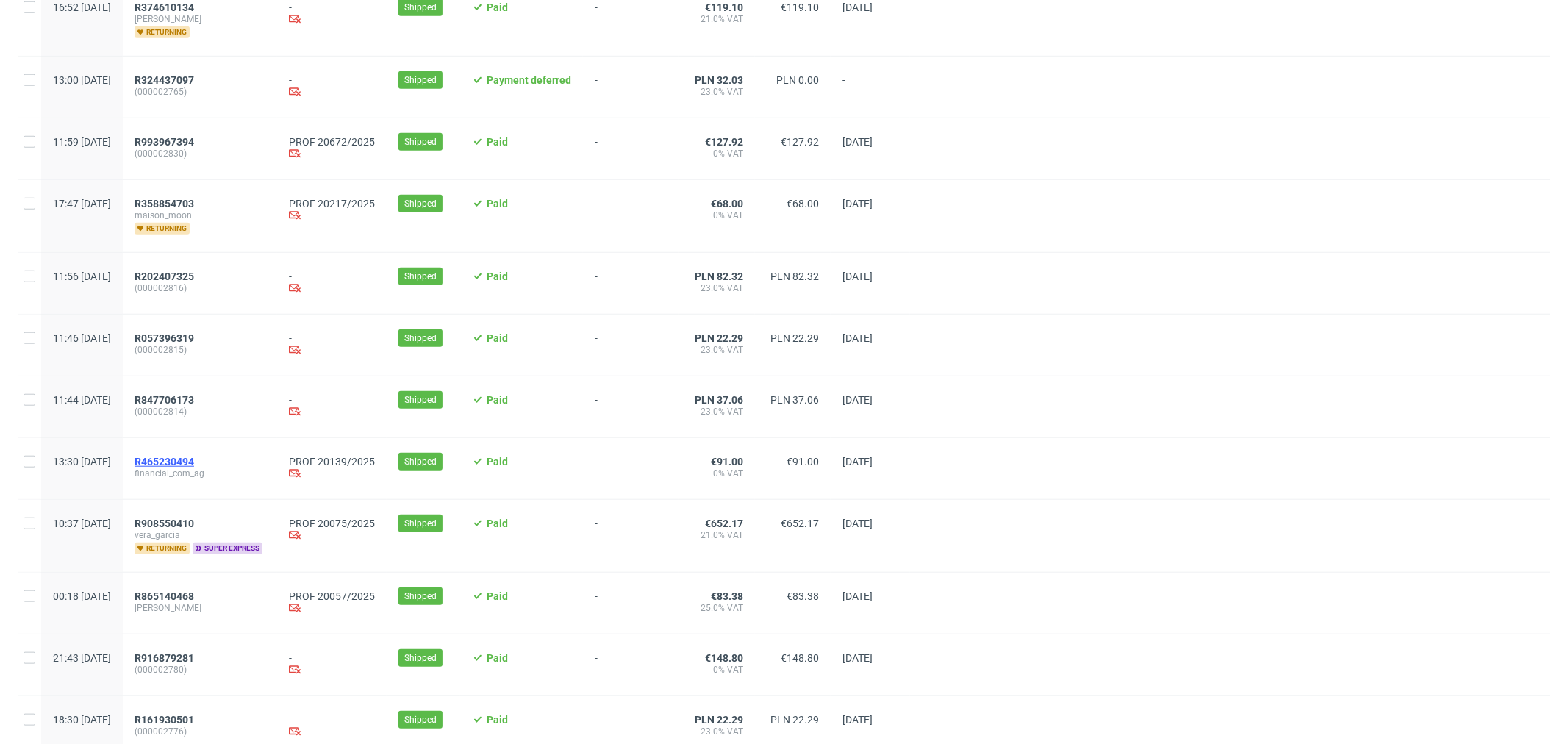
click at [197, 467] on link "R465230494" at bounding box center [165, 461] width 62 height 12
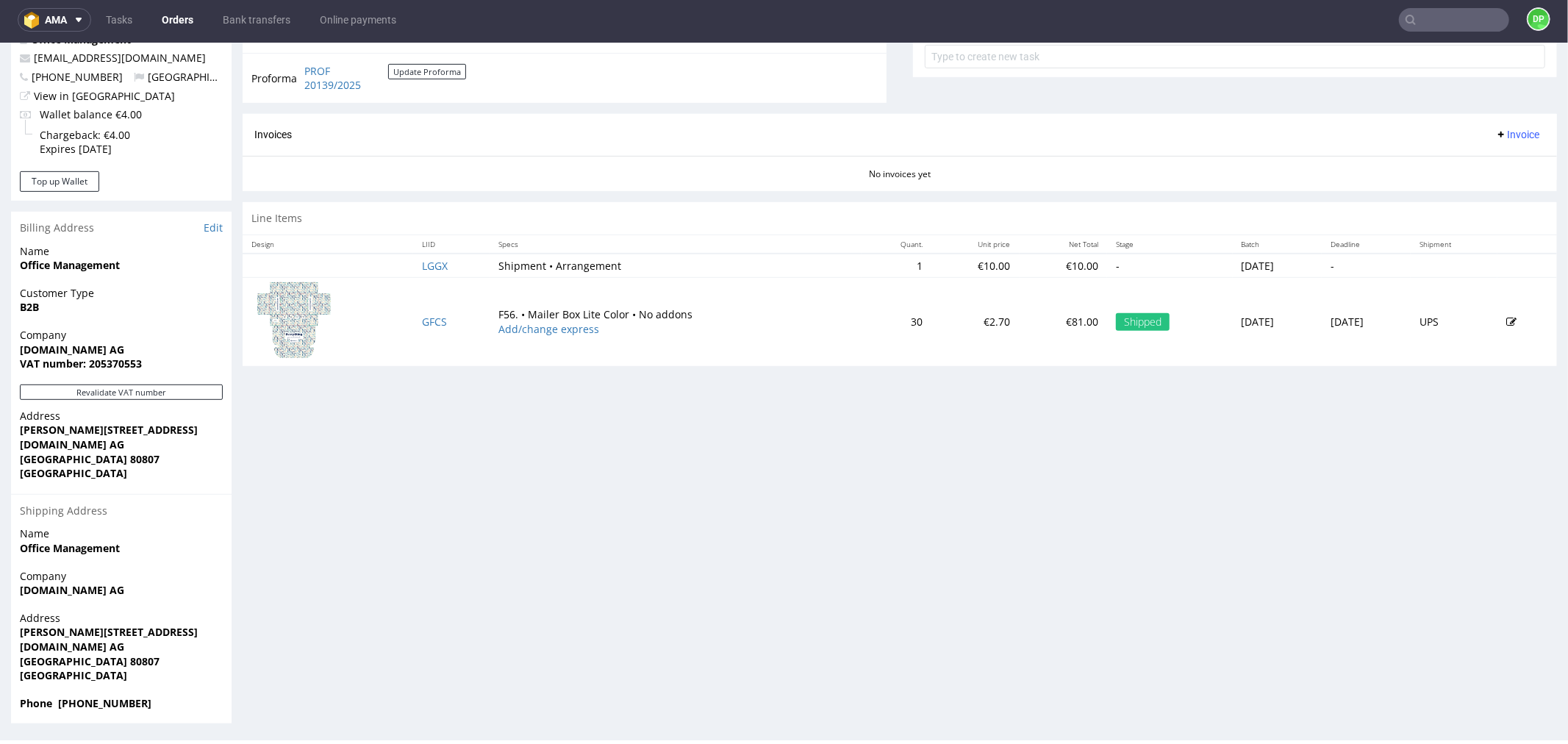
scroll to position [569, 0]
click at [171, 392] on button "Revalidate VAT number" at bounding box center [121, 390] width 203 height 15
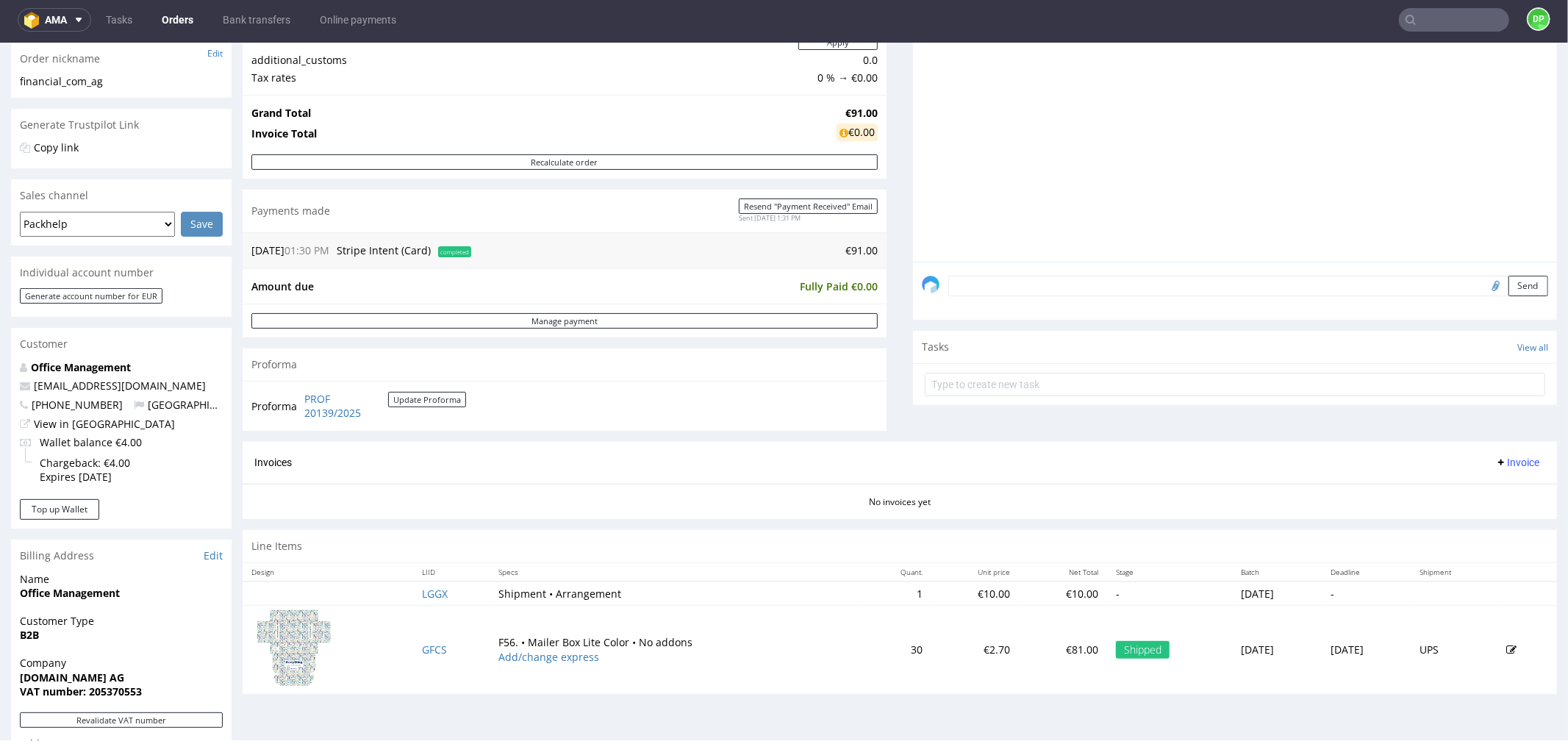
scroll to position [408, 0]
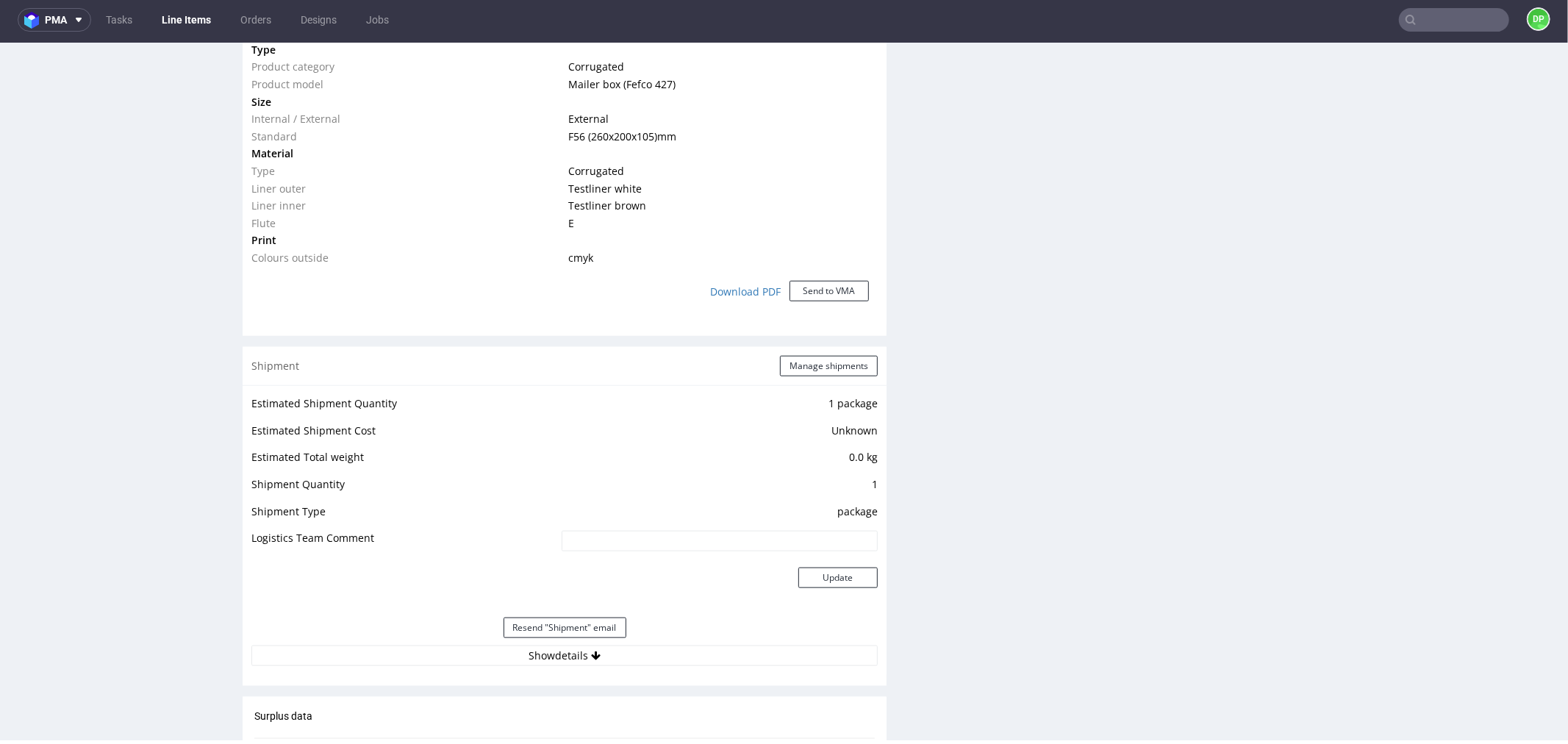
scroll to position [1261, 0]
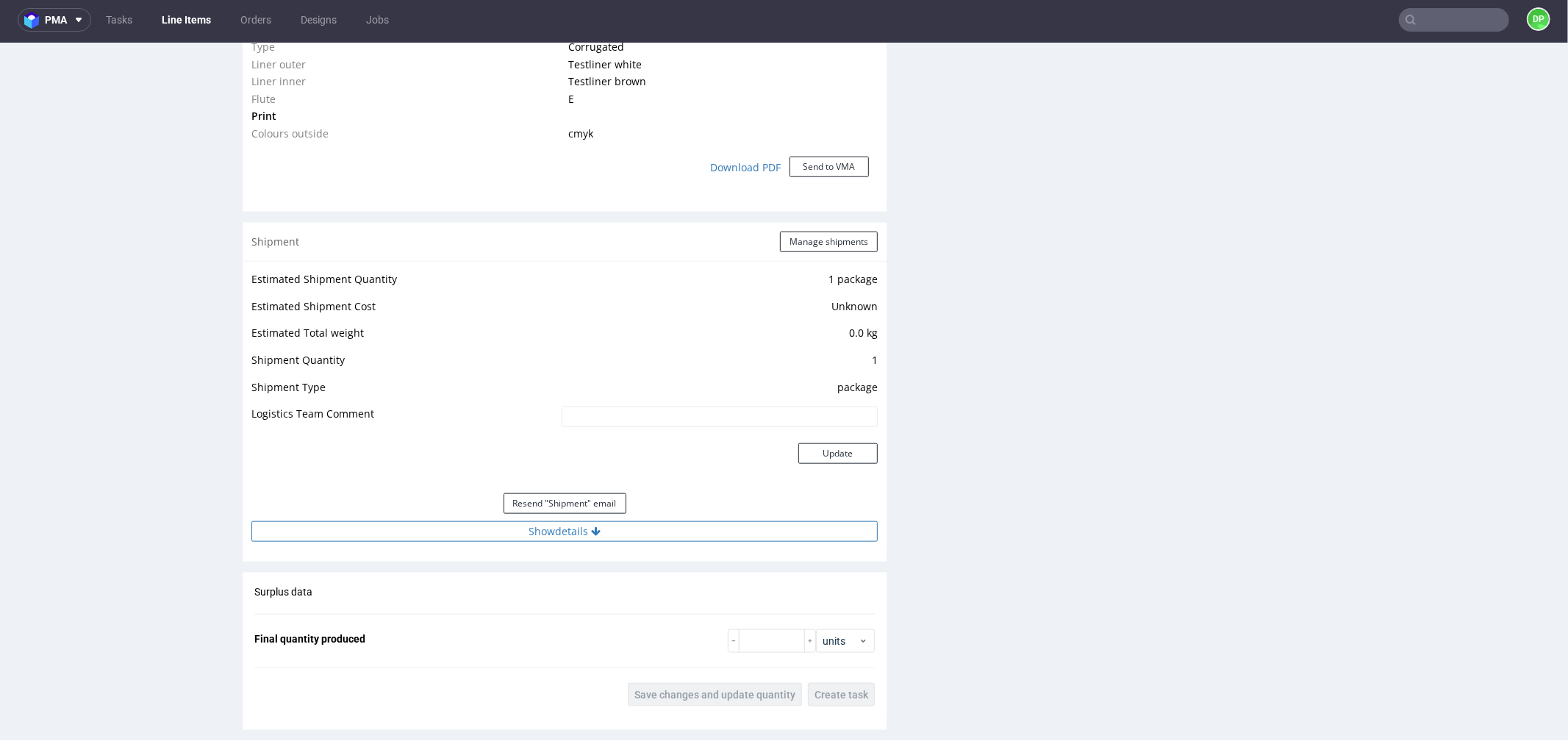
click at [463, 526] on button "Show details" at bounding box center [565, 530] width 626 height 21
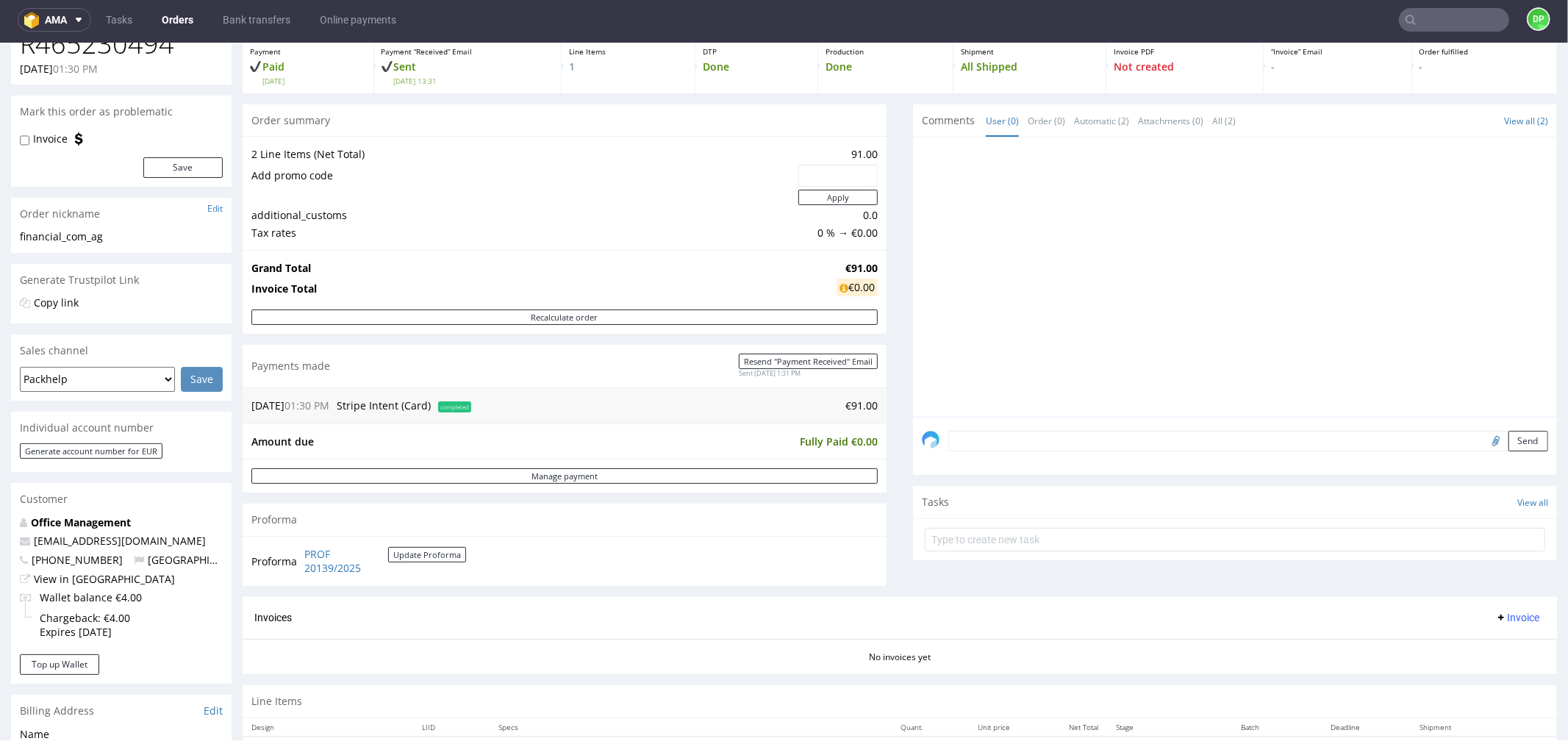
scroll to position [326, 0]
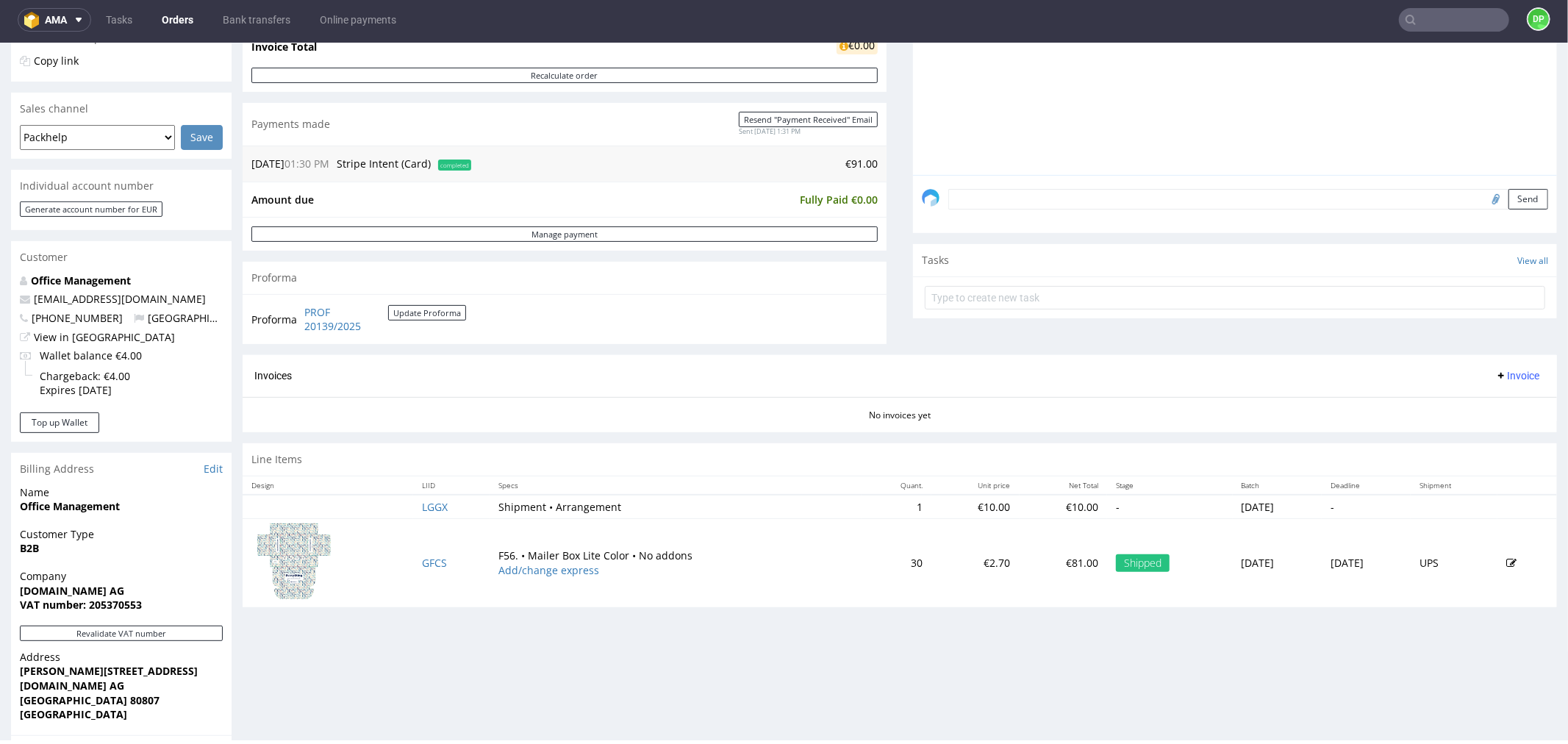
click at [1496, 376] on span "Invoice" at bounding box center [1517, 374] width 44 height 12
click at [1488, 391] on div "Generate Upload Add corrective" at bounding box center [1487, 434] width 106 height 92
click at [1468, 400] on span "Generate" at bounding box center [1492, 407] width 71 height 14
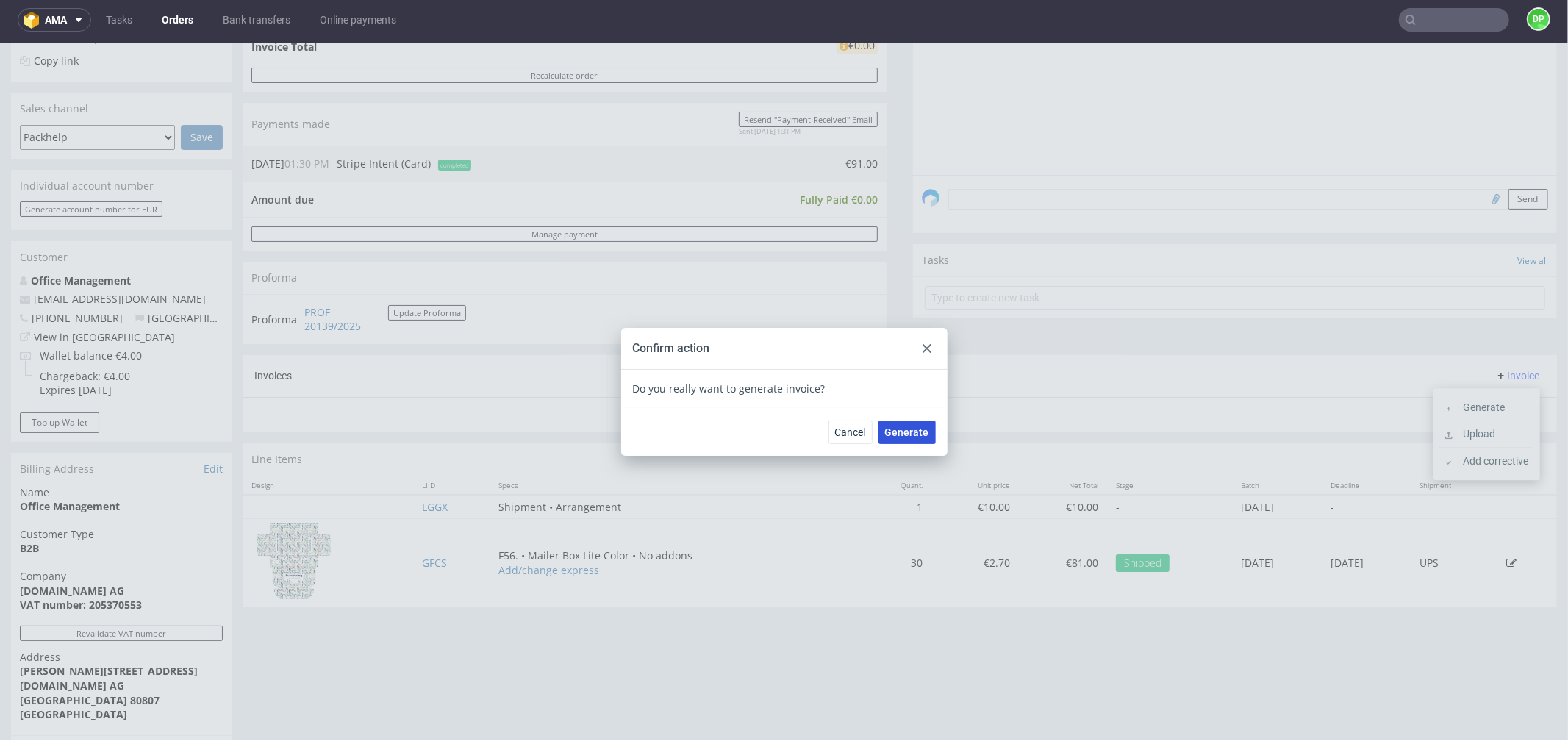
click at [909, 440] on button "Generate" at bounding box center [908, 431] width 58 height 23
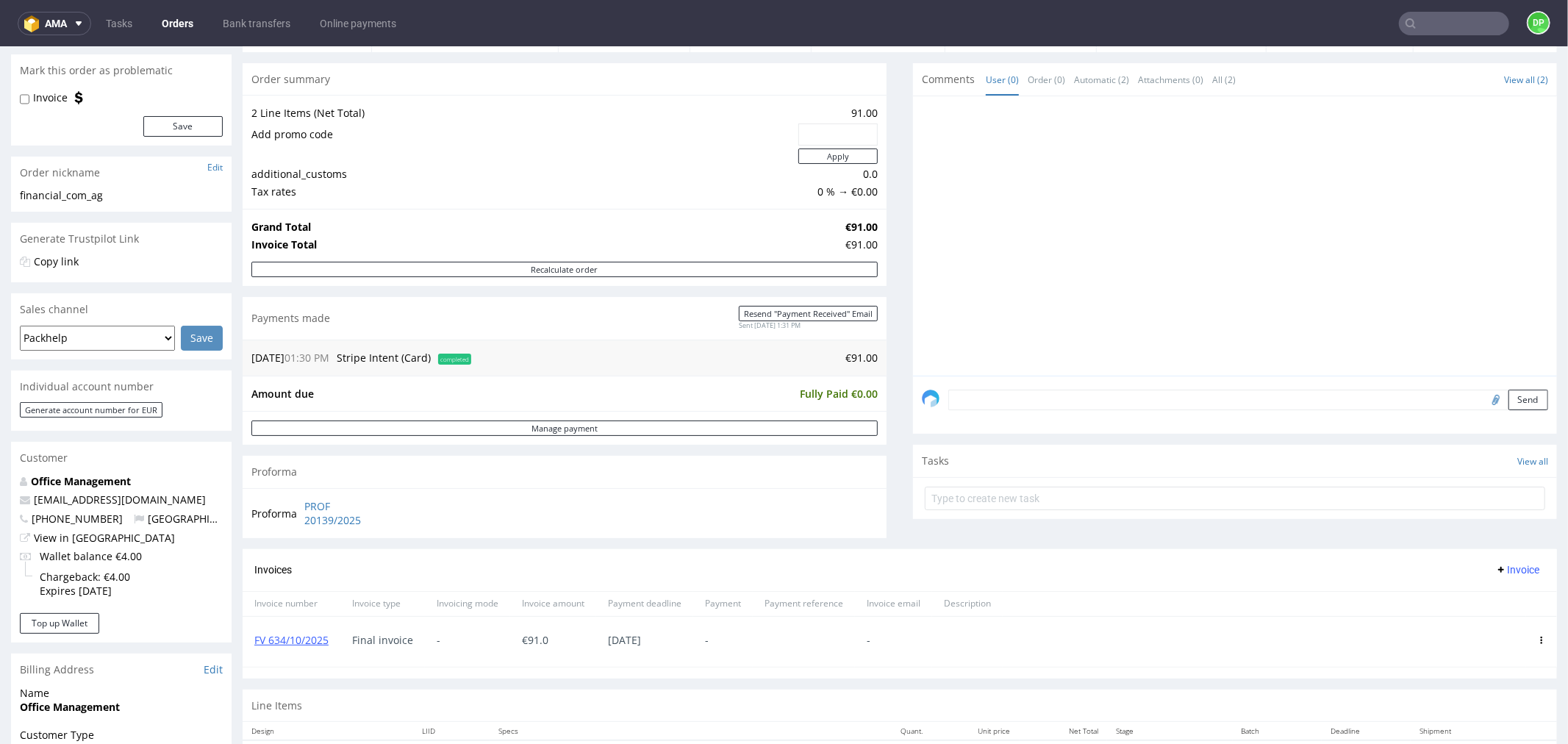
scroll to position [81, 0]
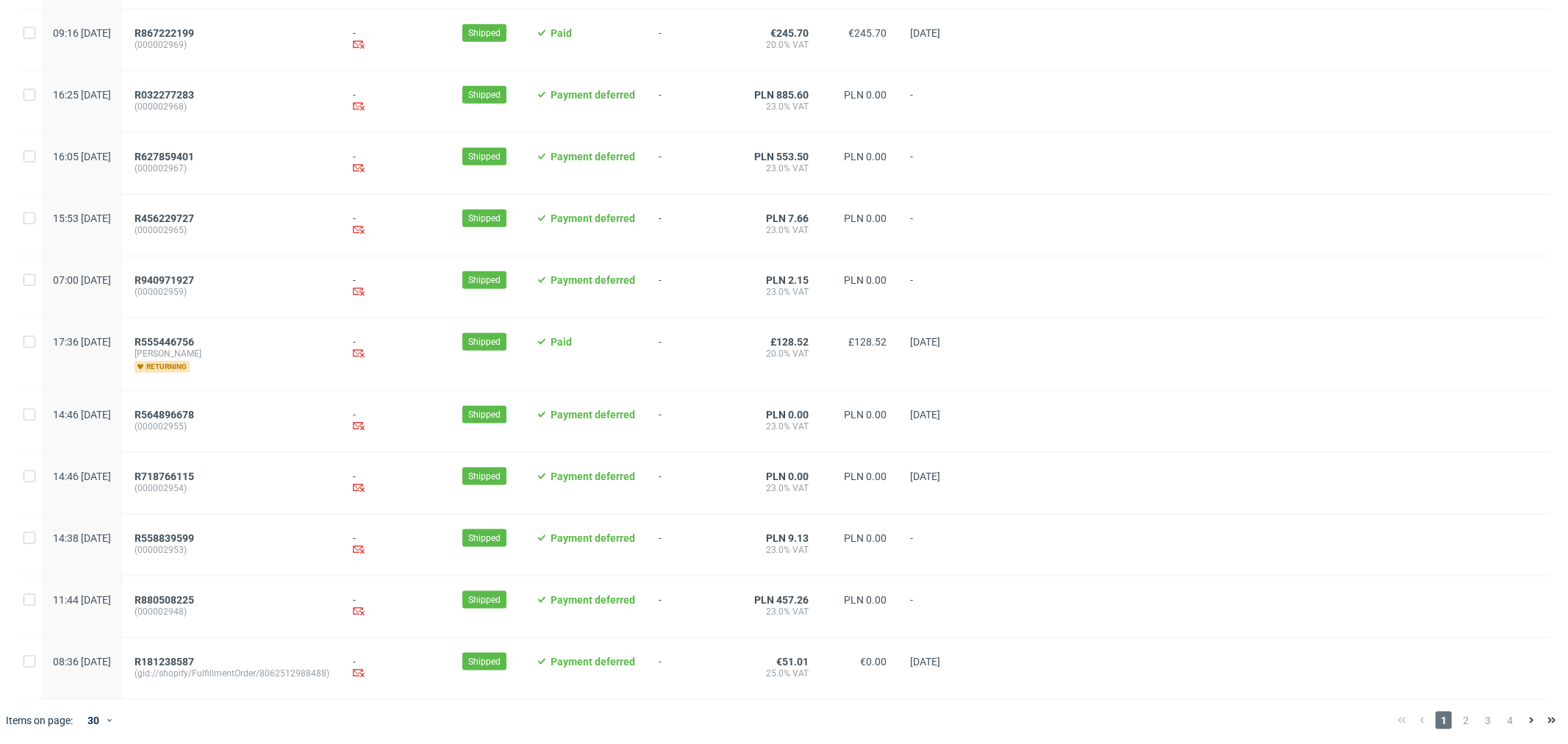
scroll to position [1361, 0]
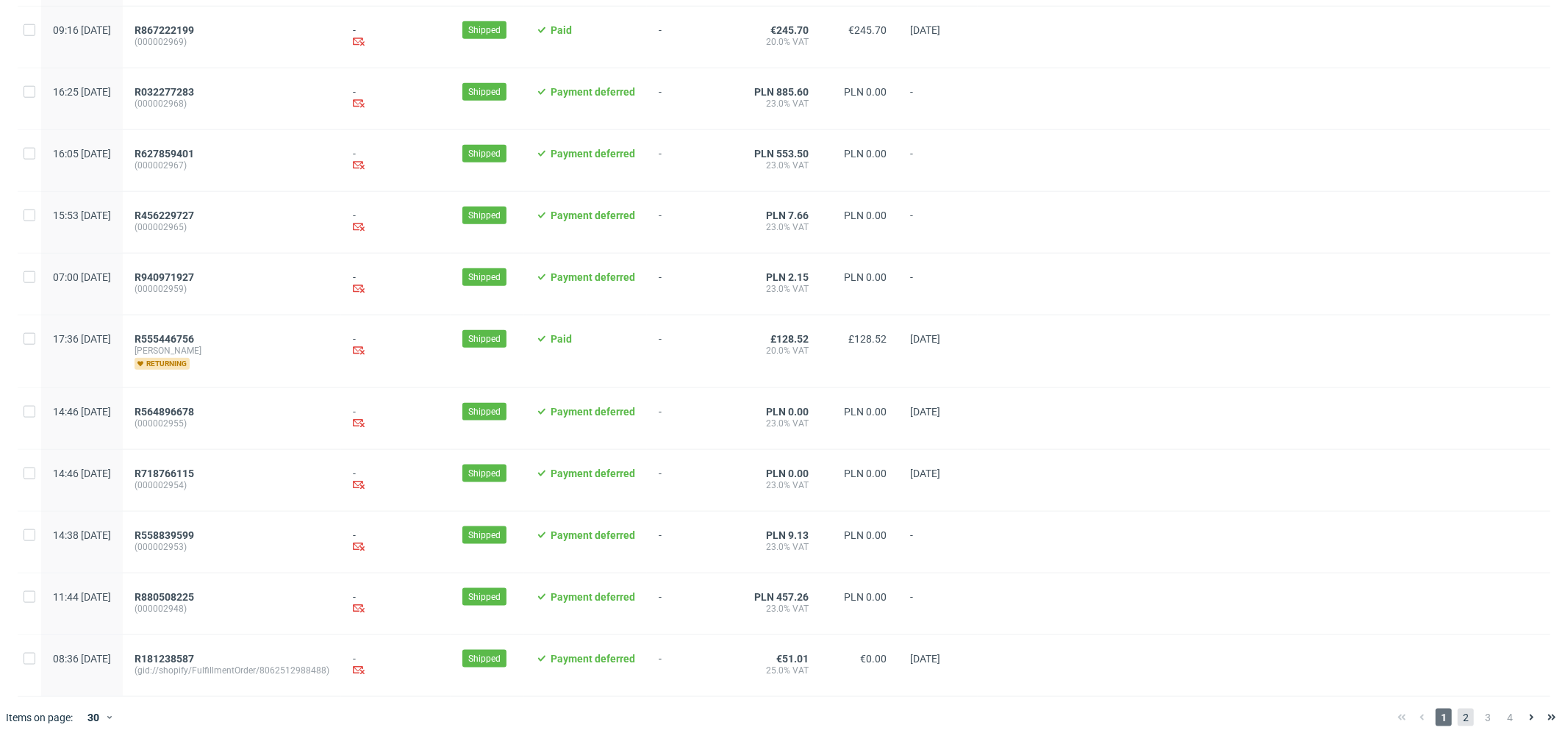
click at [1458, 718] on span "2" at bounding box center [1466, 718] width 16 height 18
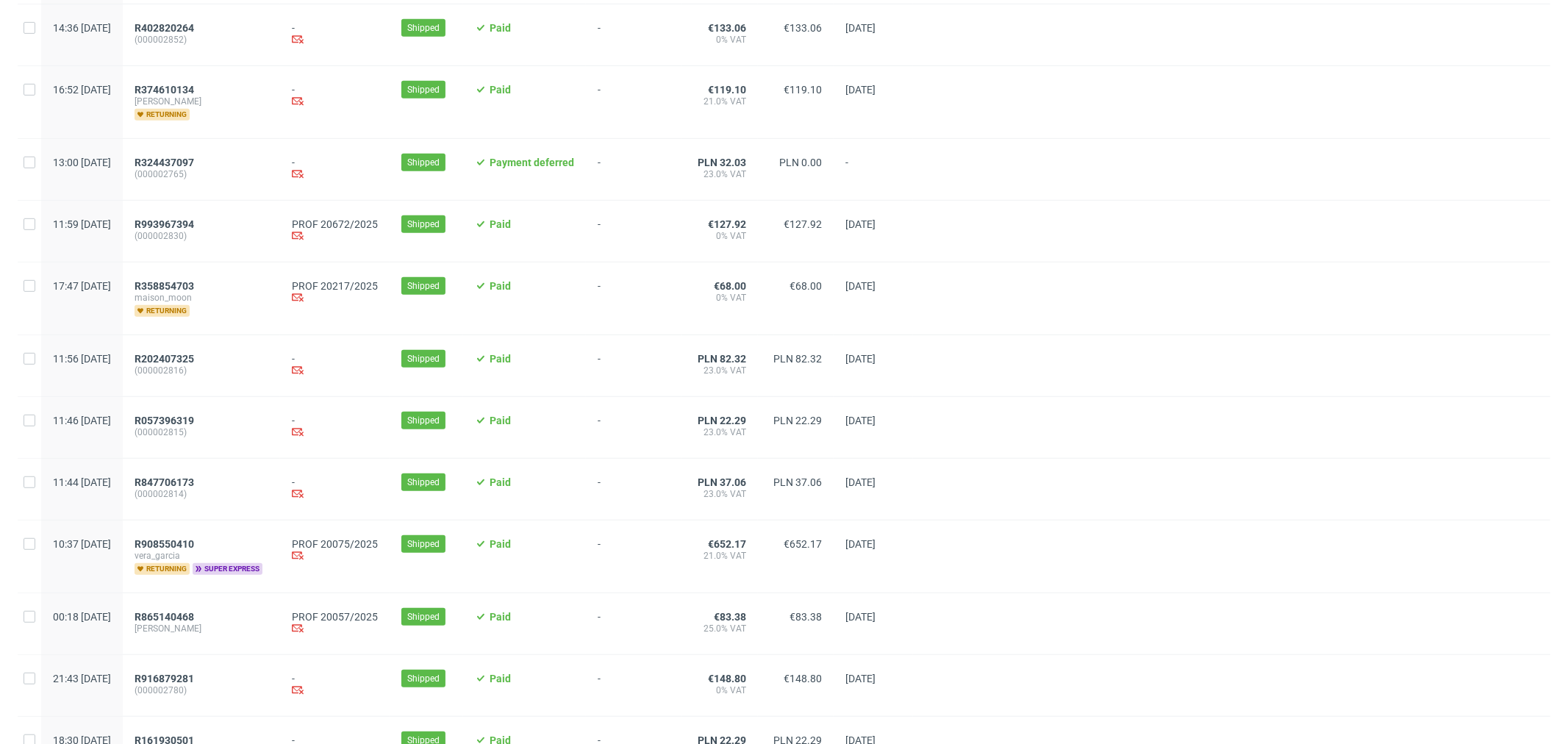
scroll to position [1061, 0]
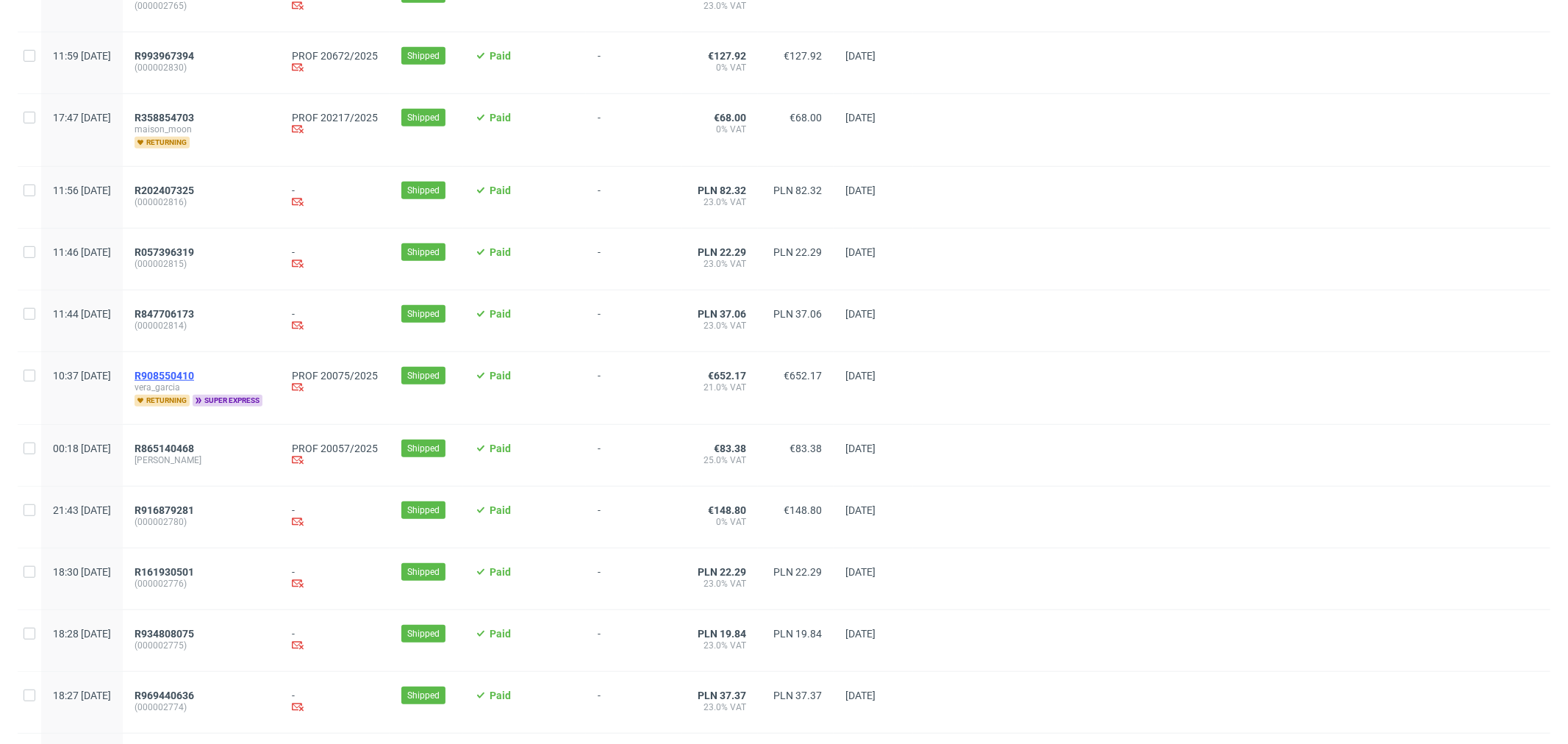
click at [194, 380] on span "R908550410" at bounding box center [164, 375] width 60 height 12
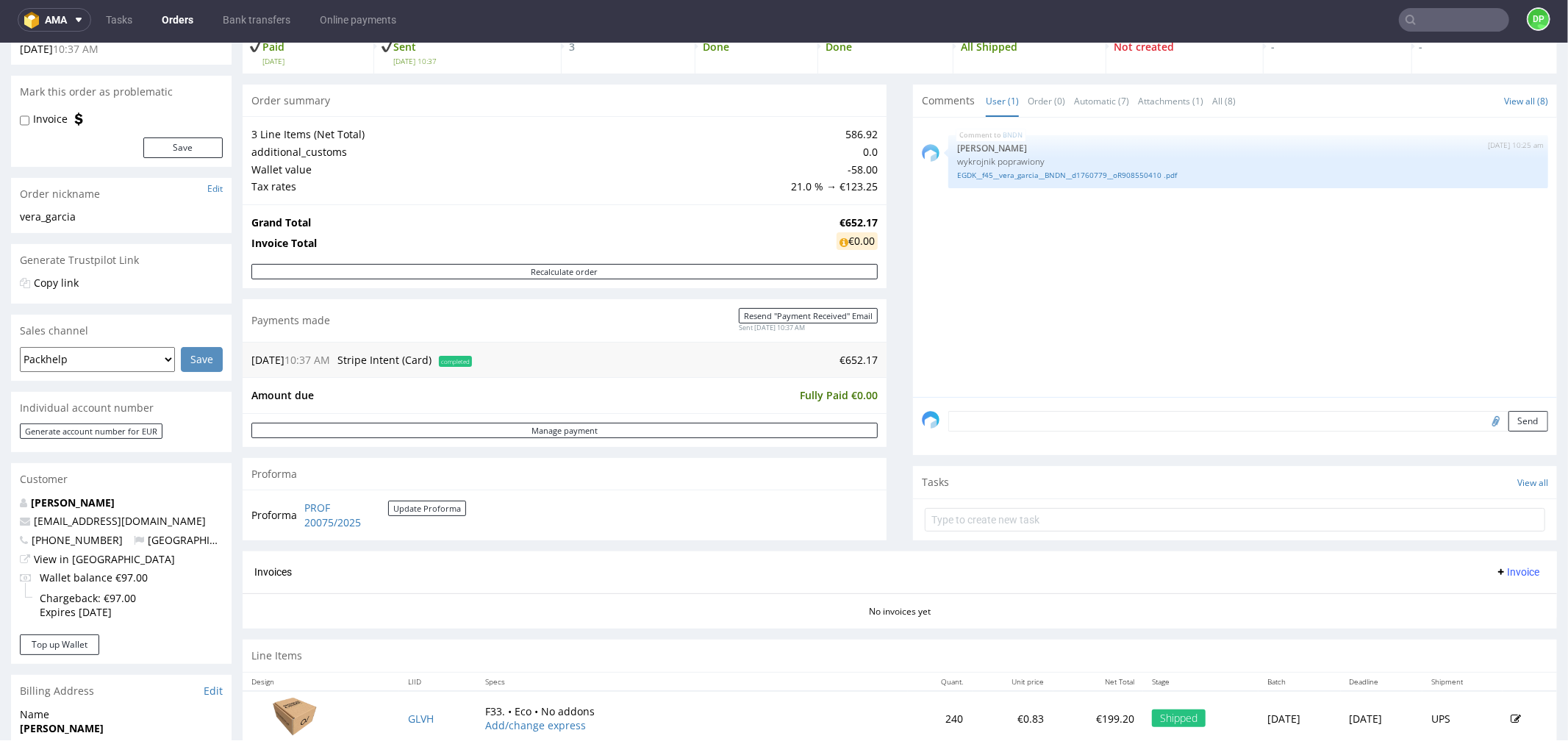
scroll to position [408, 0]
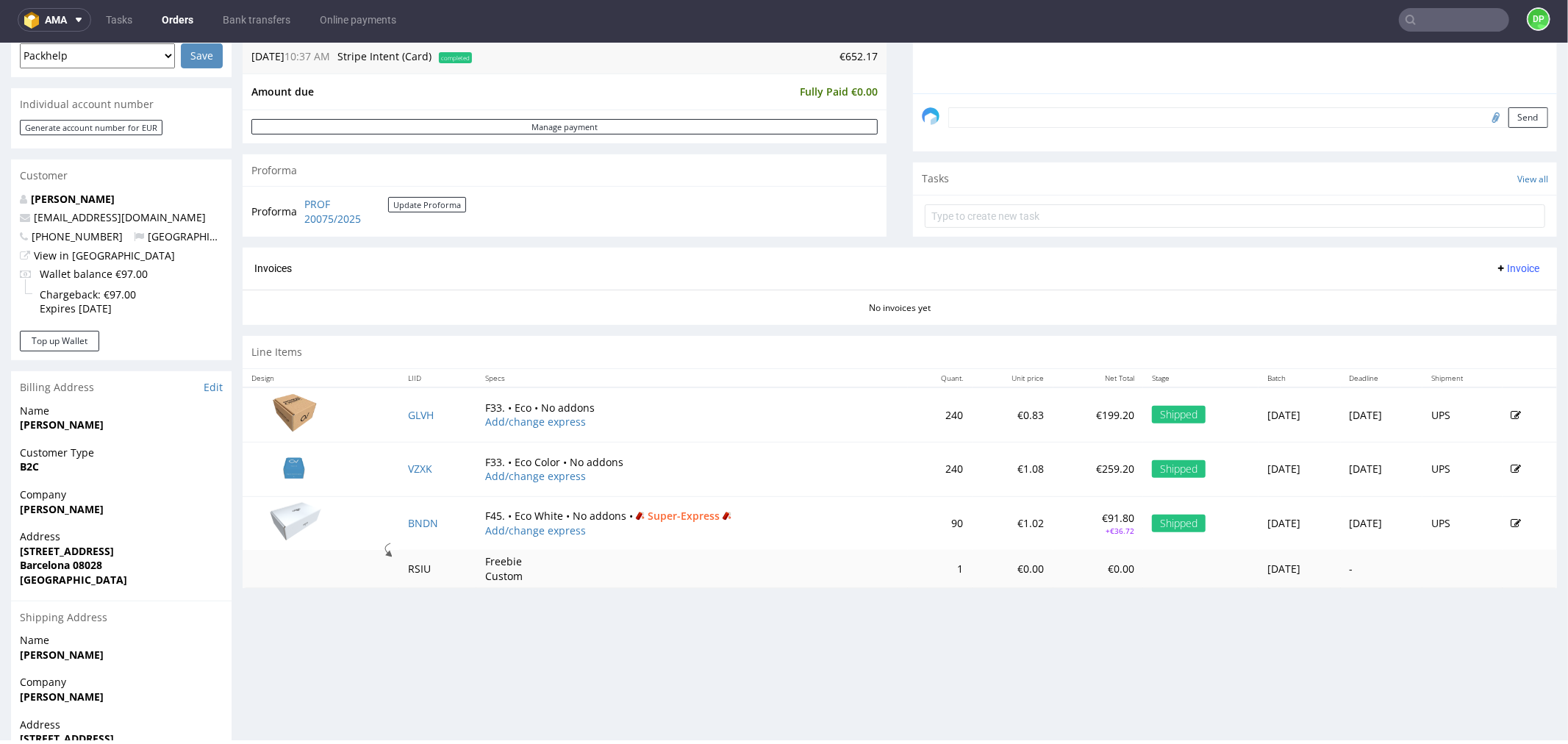
drag, startPoint x: 414, startPoint y: 460, endPoint x: 319, endPoint y: 626, distance: 191.3
click at [319, 626] on div "Progress Payment Paid Fri 19 Sep Payment “Received” Email Sent Fri 19 Sep 10:37…" at bounding box center [899, 249] width 1314 height 1133
drag, startPoint x: 1508, startPoint y: 261, endPoint x: 1500, endPoint y: 264, distance: 8.5
click at [1508, 262] on span "Invoice" at bounding box center [1517, 267] width 44 height 12
click at [1443, 297] on li "Generate" at bounding box center [1487, 299] width 95 height 26
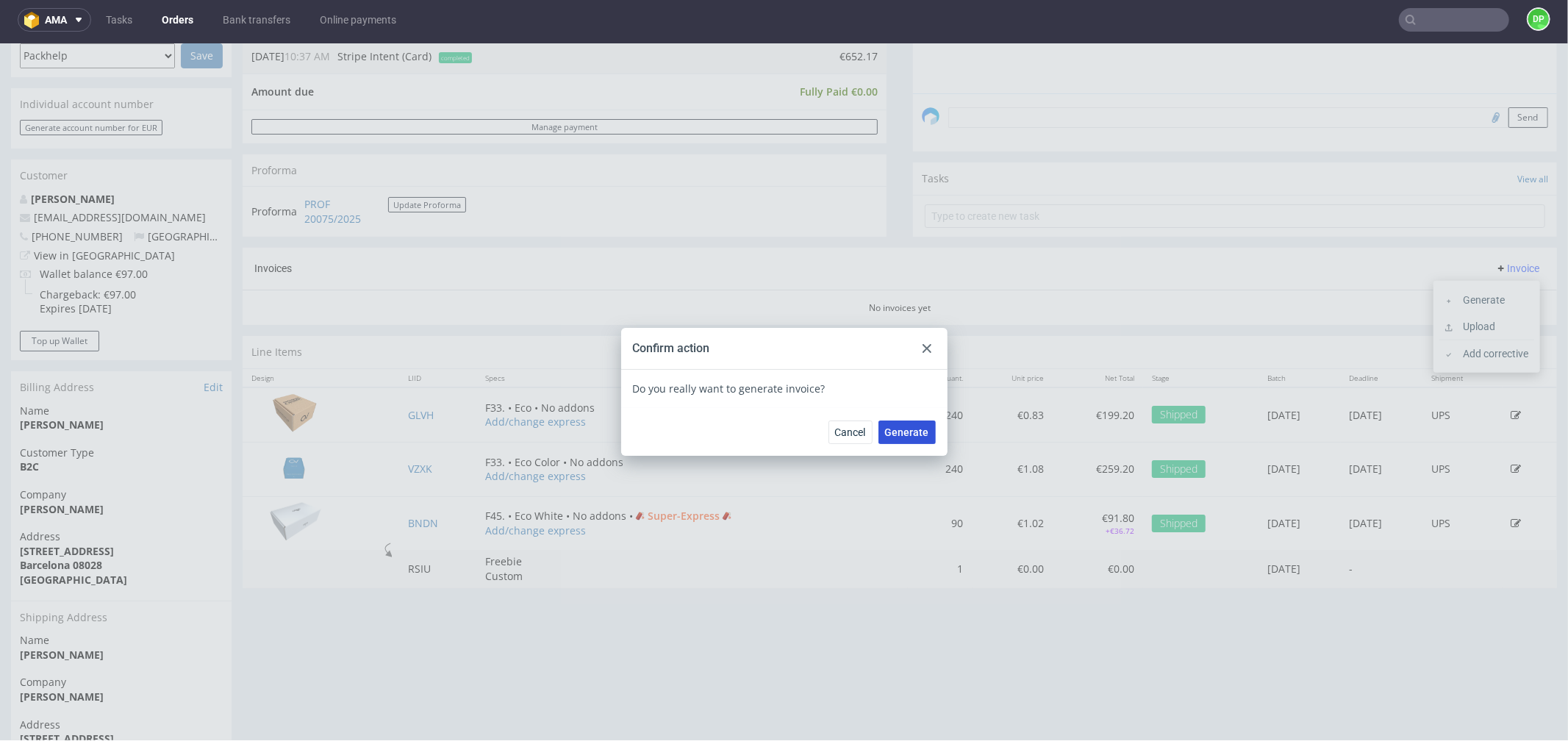
click at [888, 436] on span "Generate" at bounding box center [907, 431] width 44 height 10
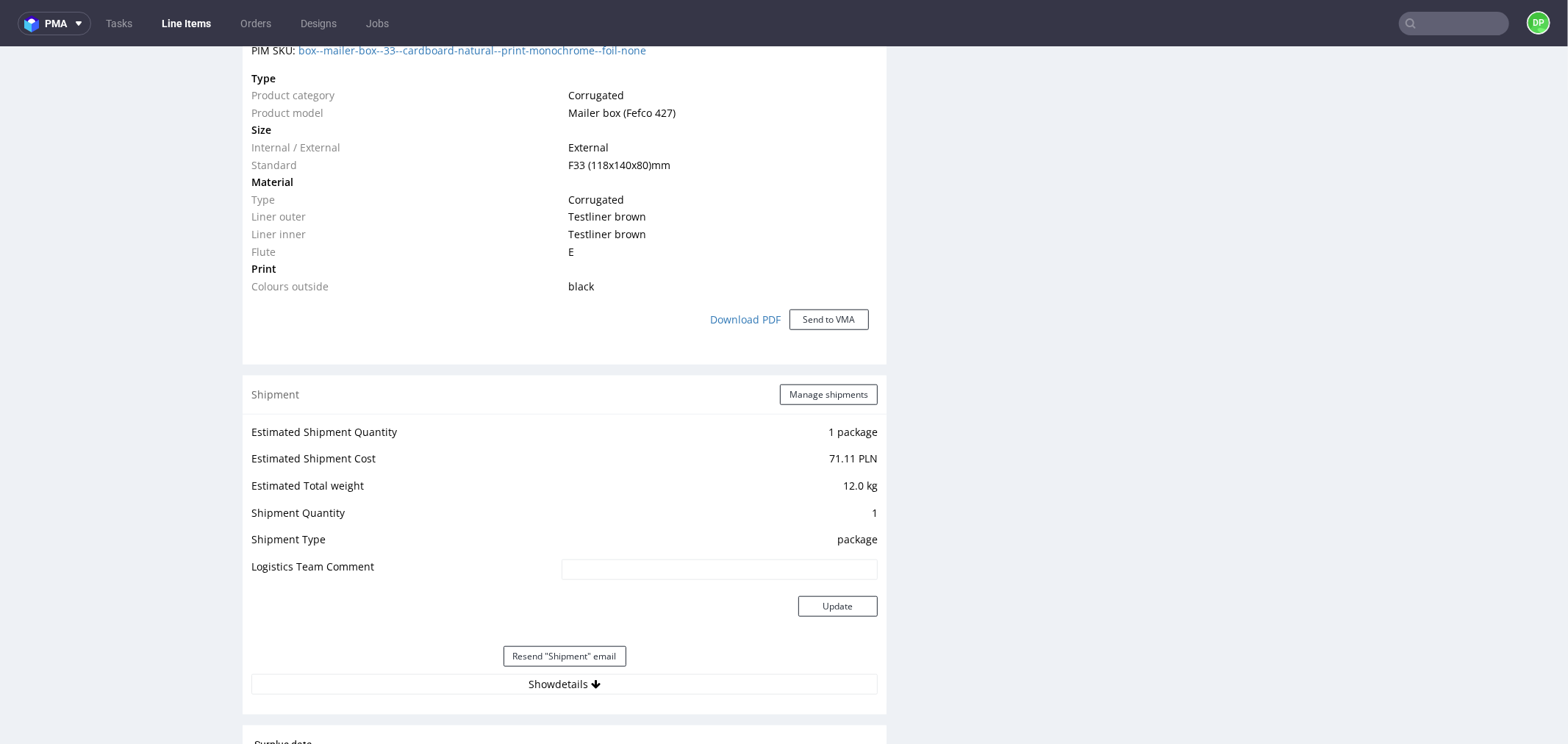
scroll to position [1225, 0]
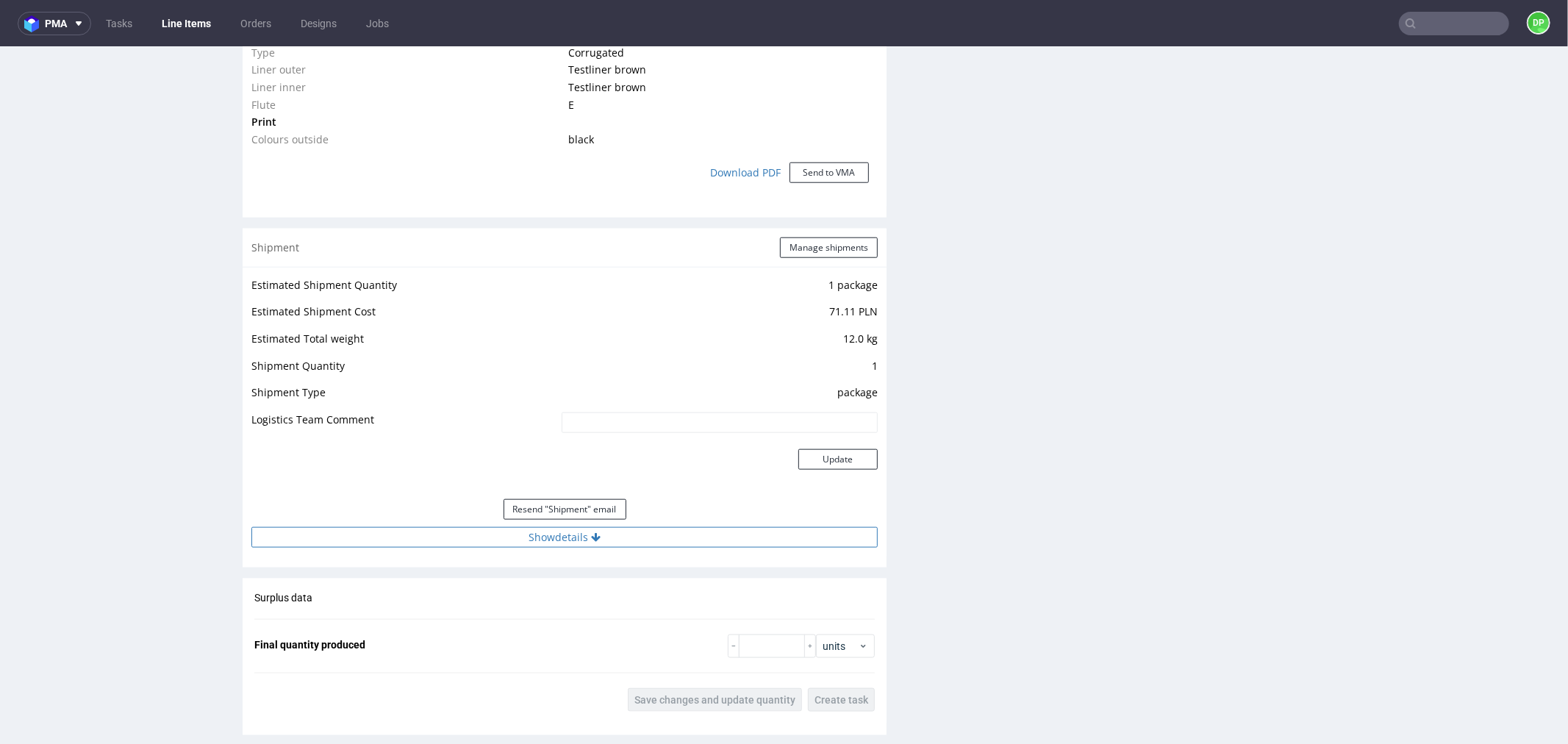
click at [407, 530] on button "Show details" at bounding box center [565, 537] width 626 height 21
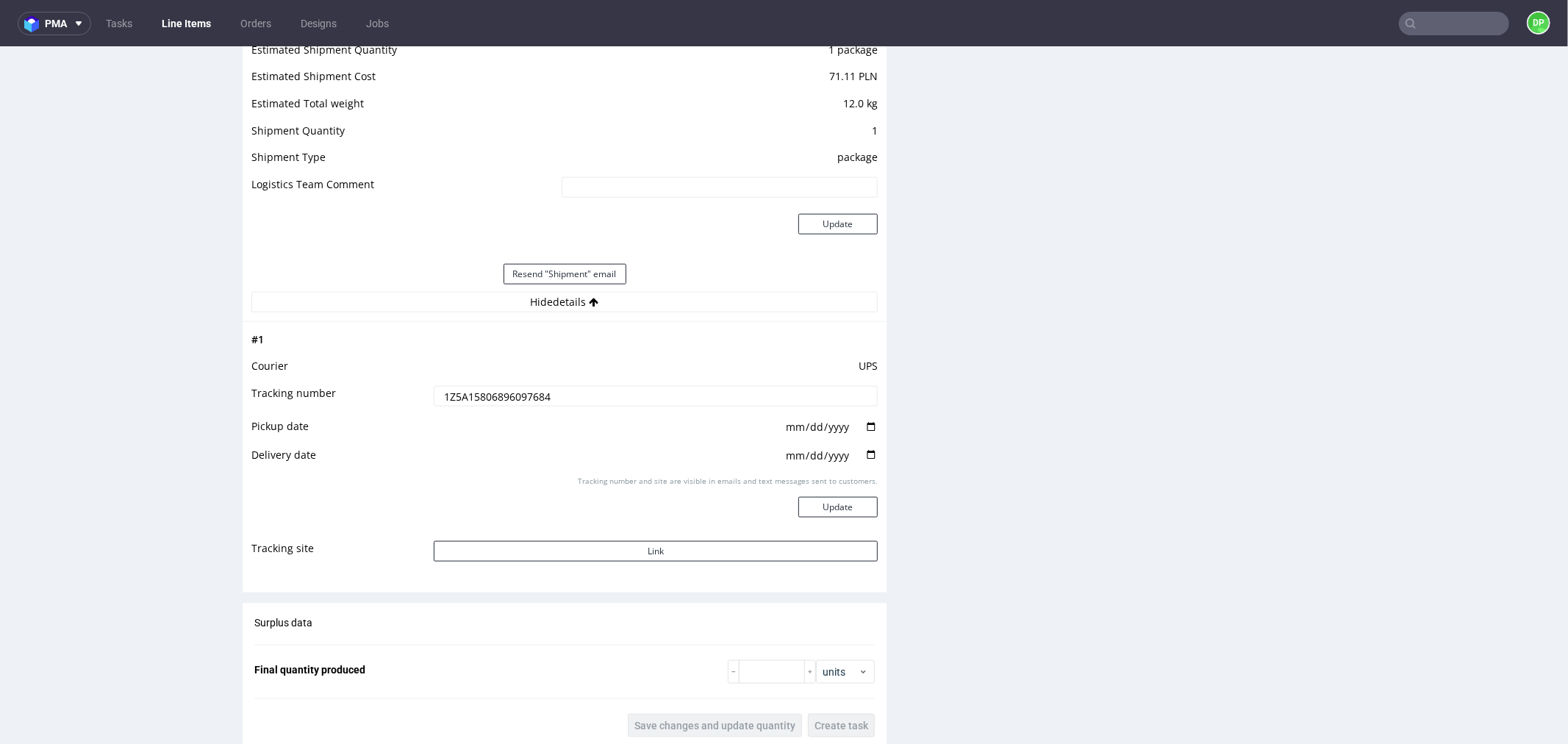
scroll to position [1470, 0]
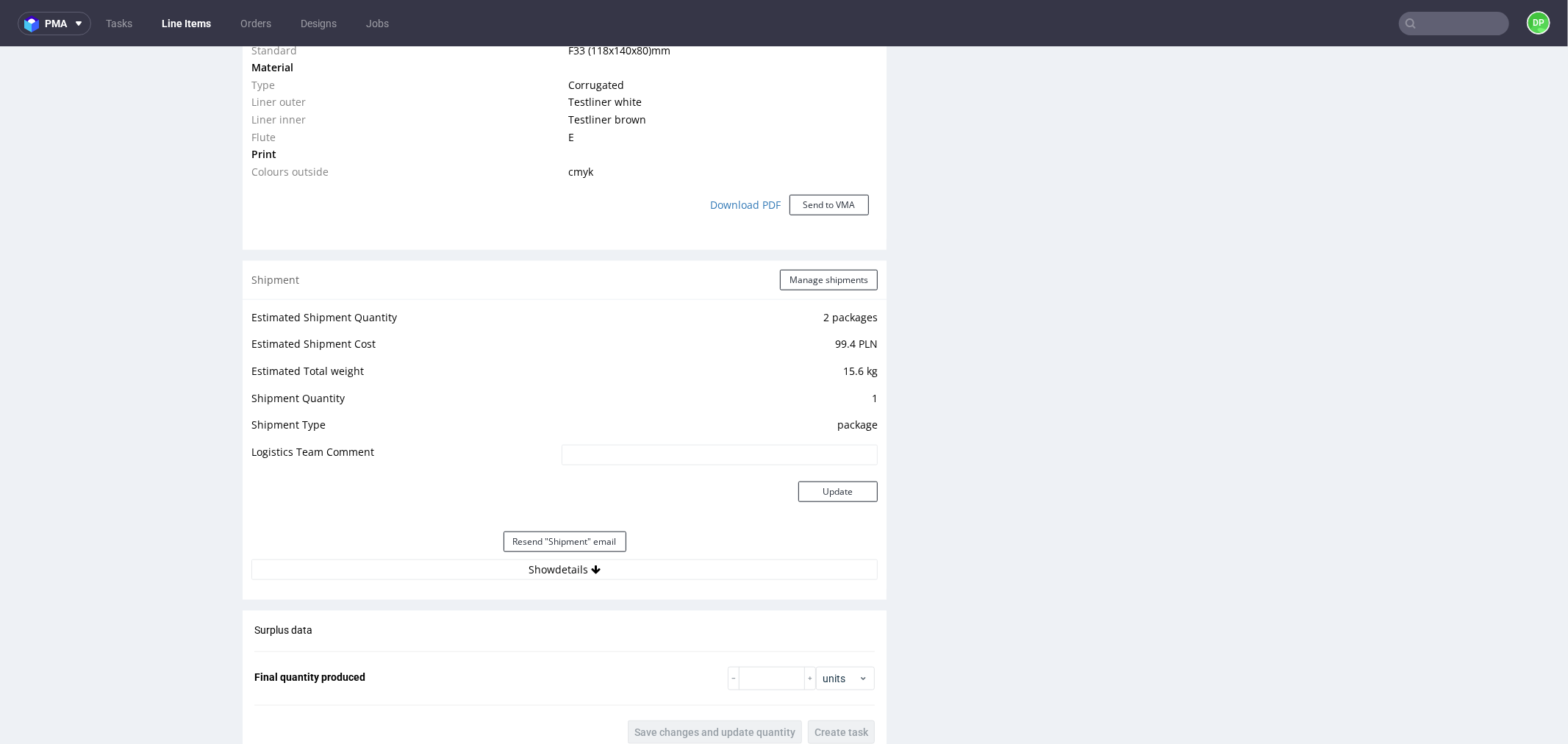
scroll to position [1388, 0]
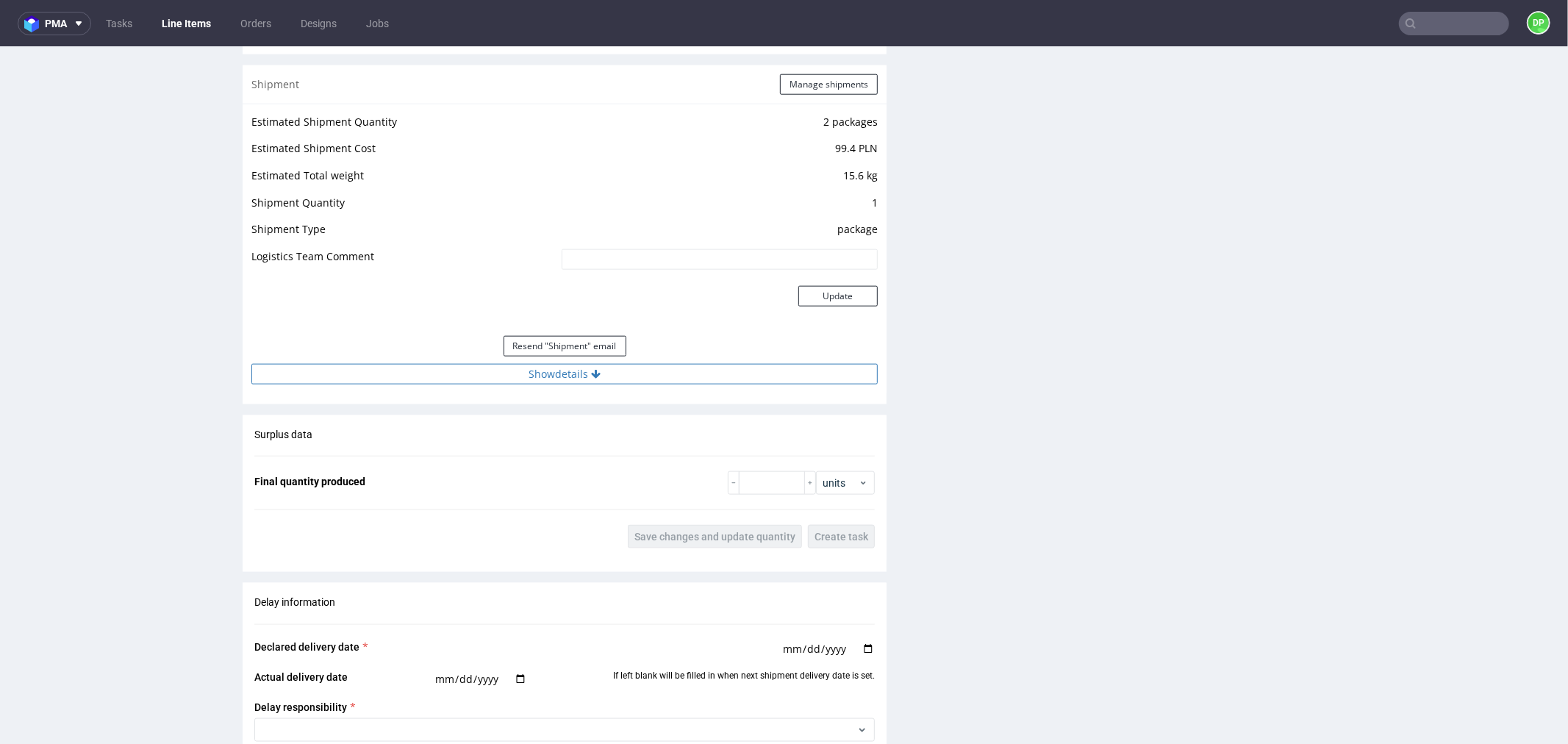
click at [423, 375] on button "Show details" at bounding box center [565, 373] width 626 height 21
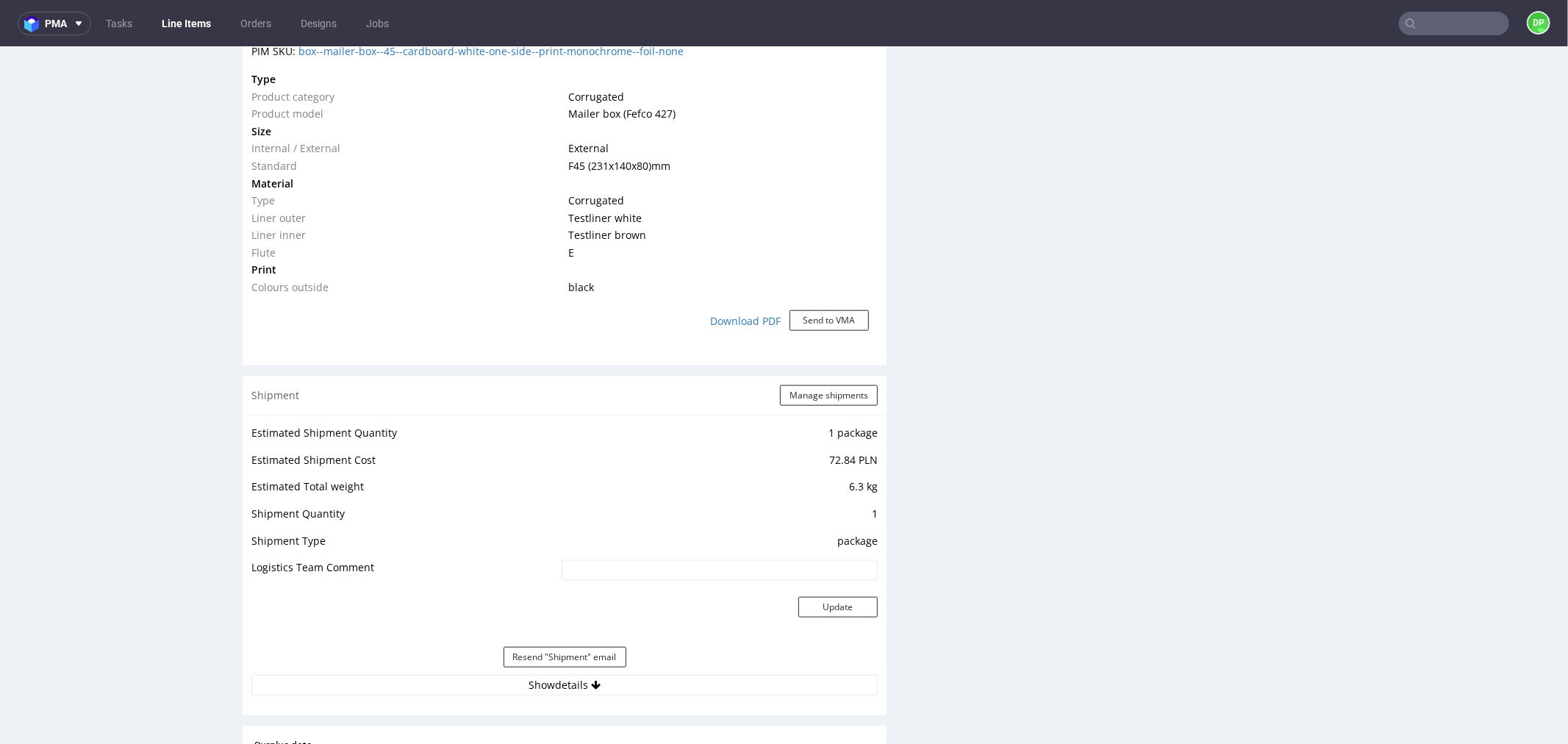
scroll to position [1388, 0]
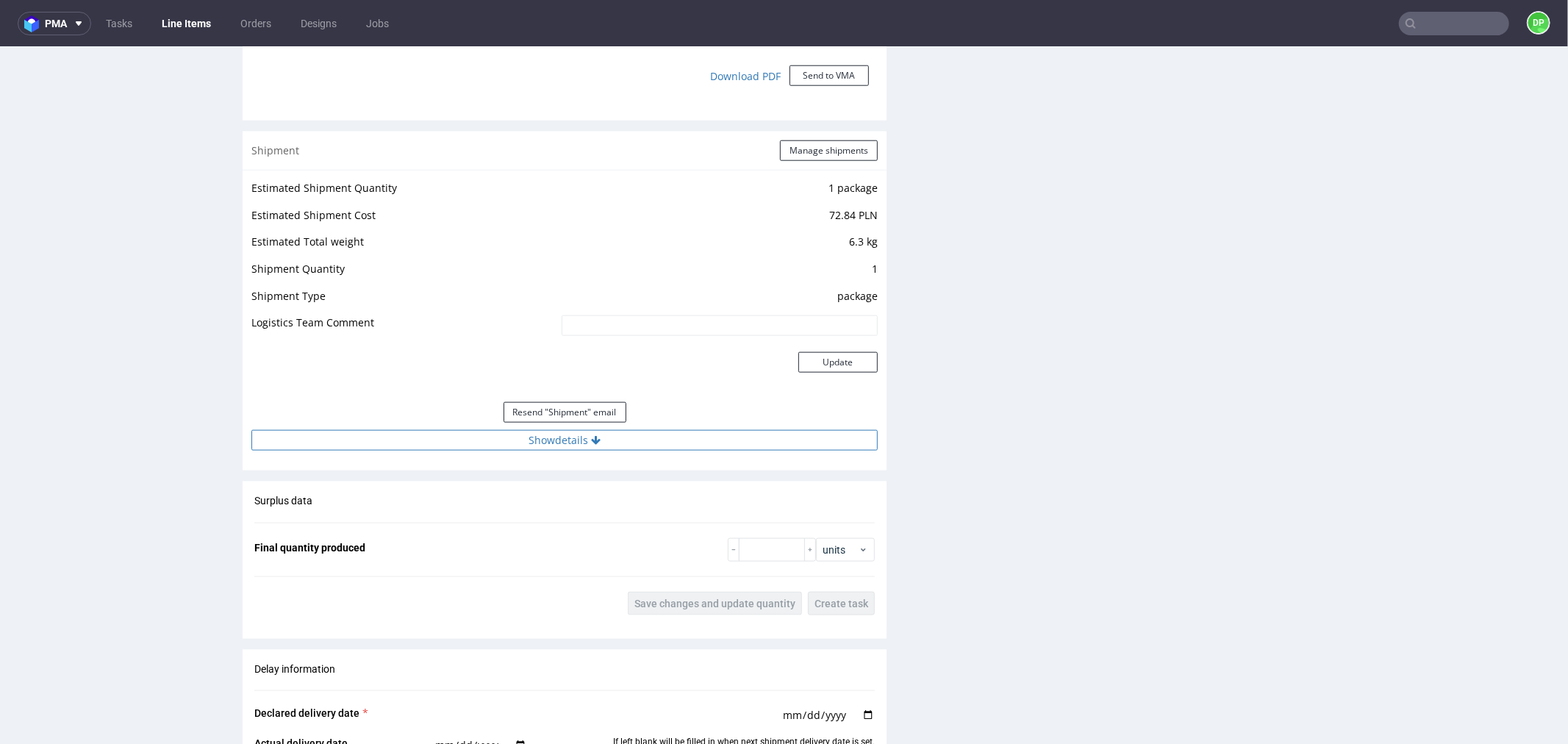
click at [385, 443] on button "Show details" at bounding box center [565, 439] width 626 height 21
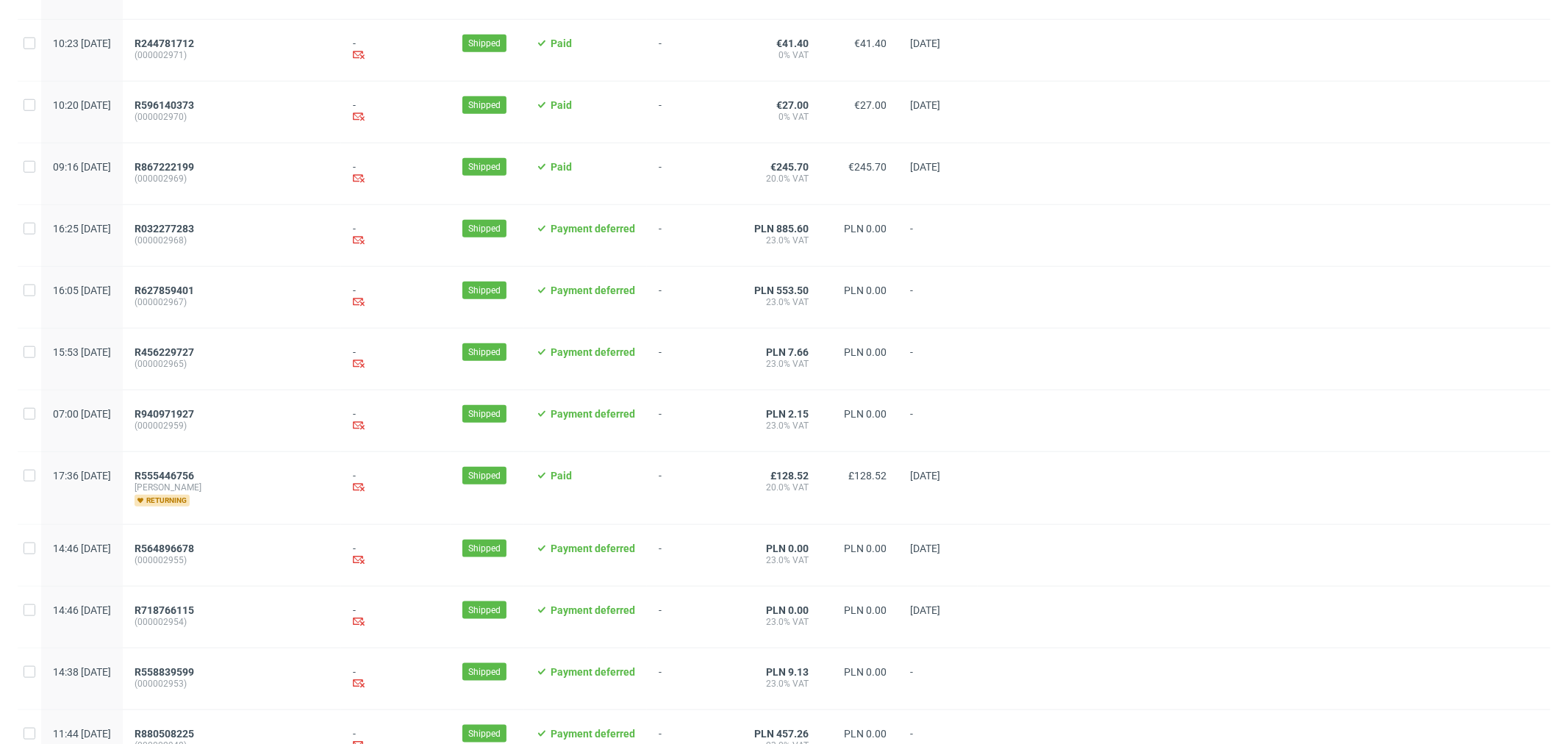
scroll to position [1361, 0]
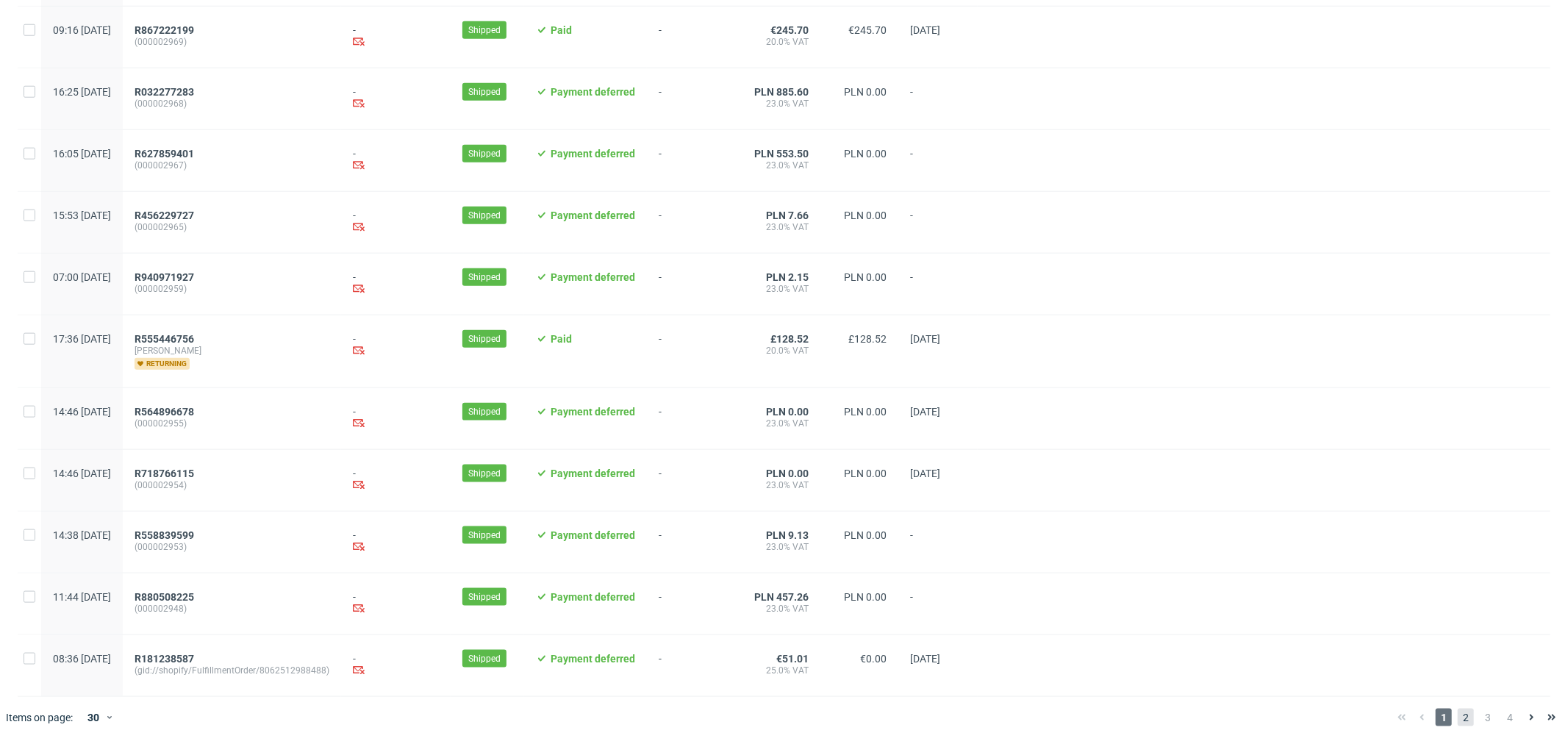
click at [1458, 719] on span "2" at bounding box center [1466, 718] width 16 height 18
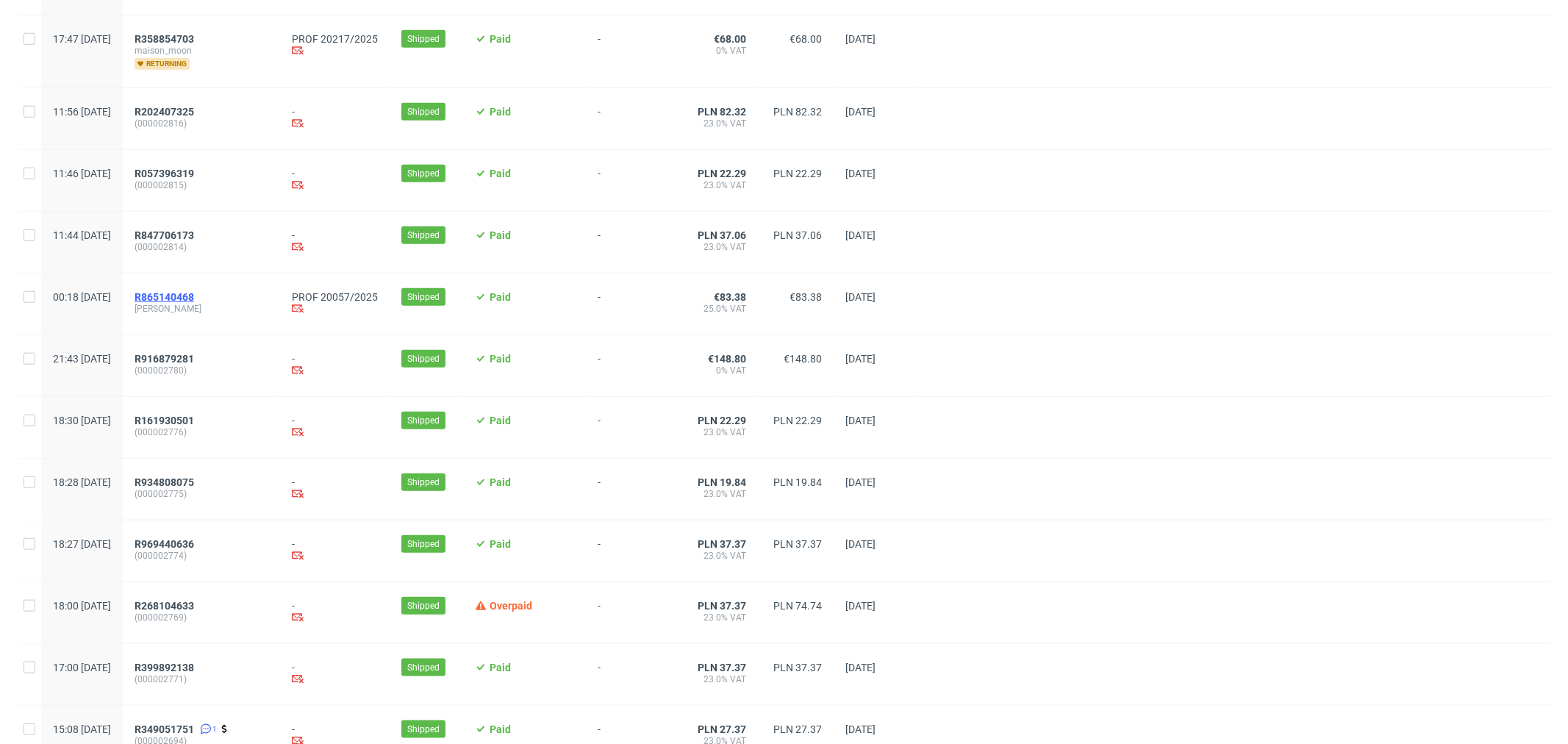
scroll to position [1143, 0]
click at [194, 304] on span "R865140468" at bounding box center [164, 298] width 60 height 12
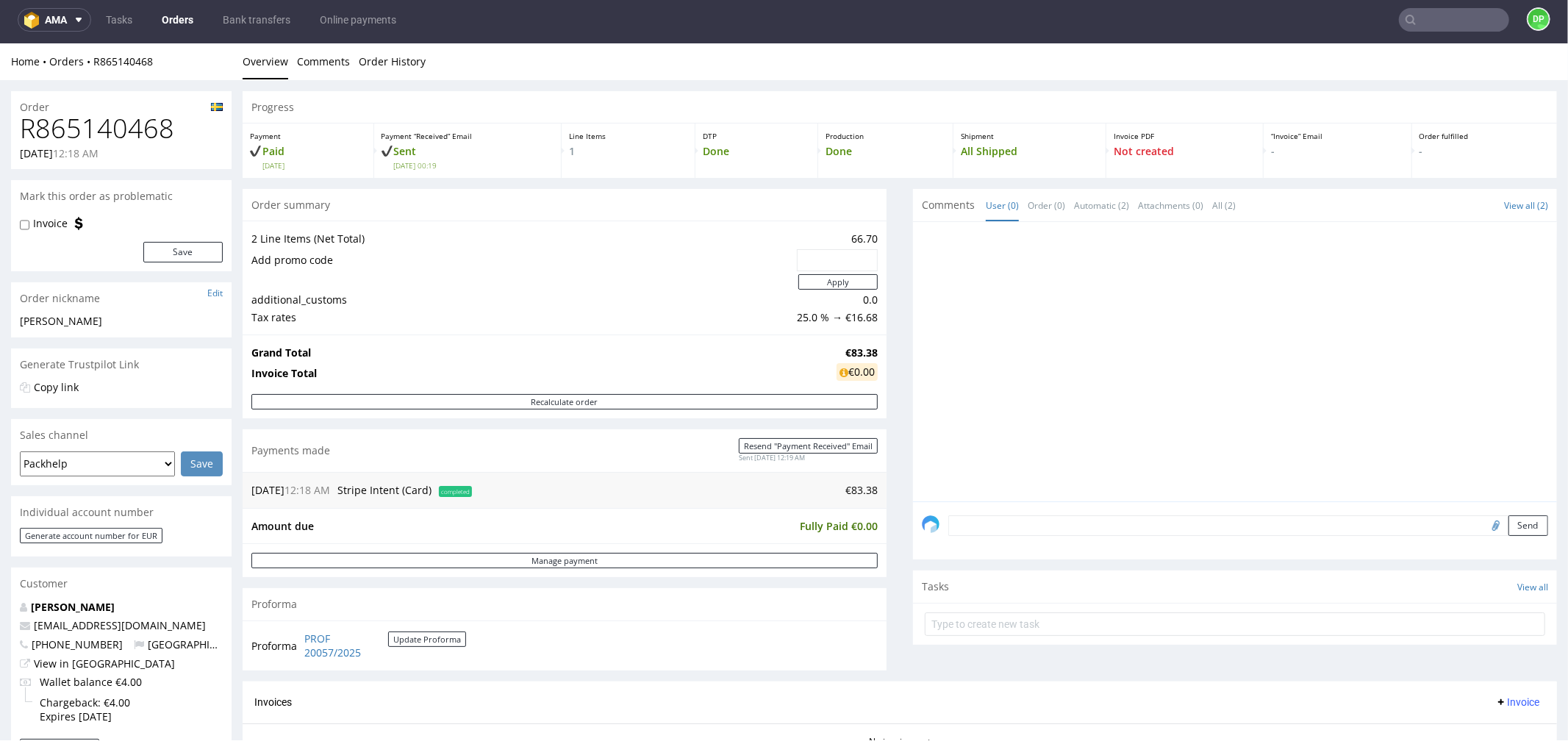
scroll to position [408, 0]
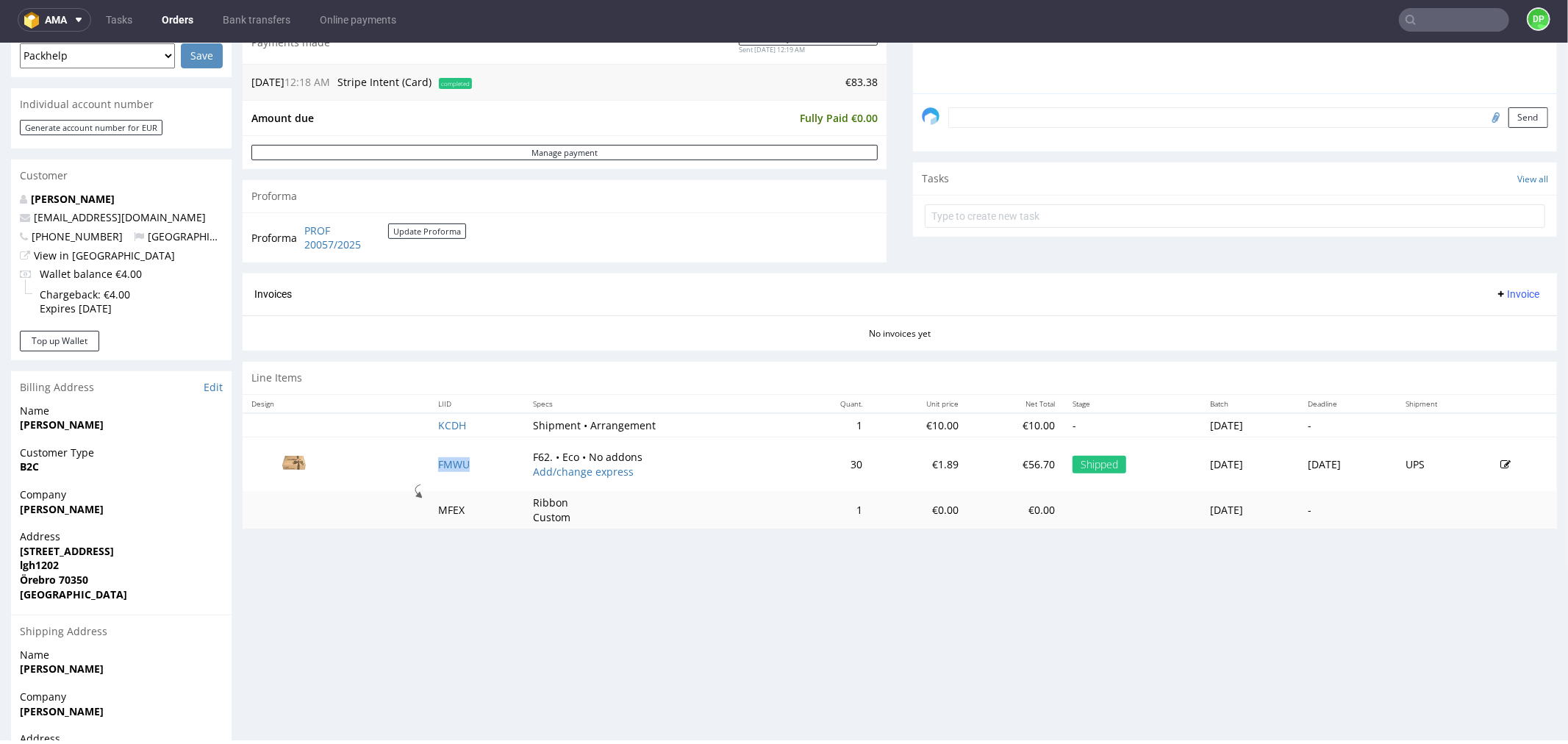
click at [1499, 291] on use at bounding box center [1501, 293] width 6 height 6
click at [1465, 316] on li "Generate" at bounding box center [1487, 325] width 95 height 26
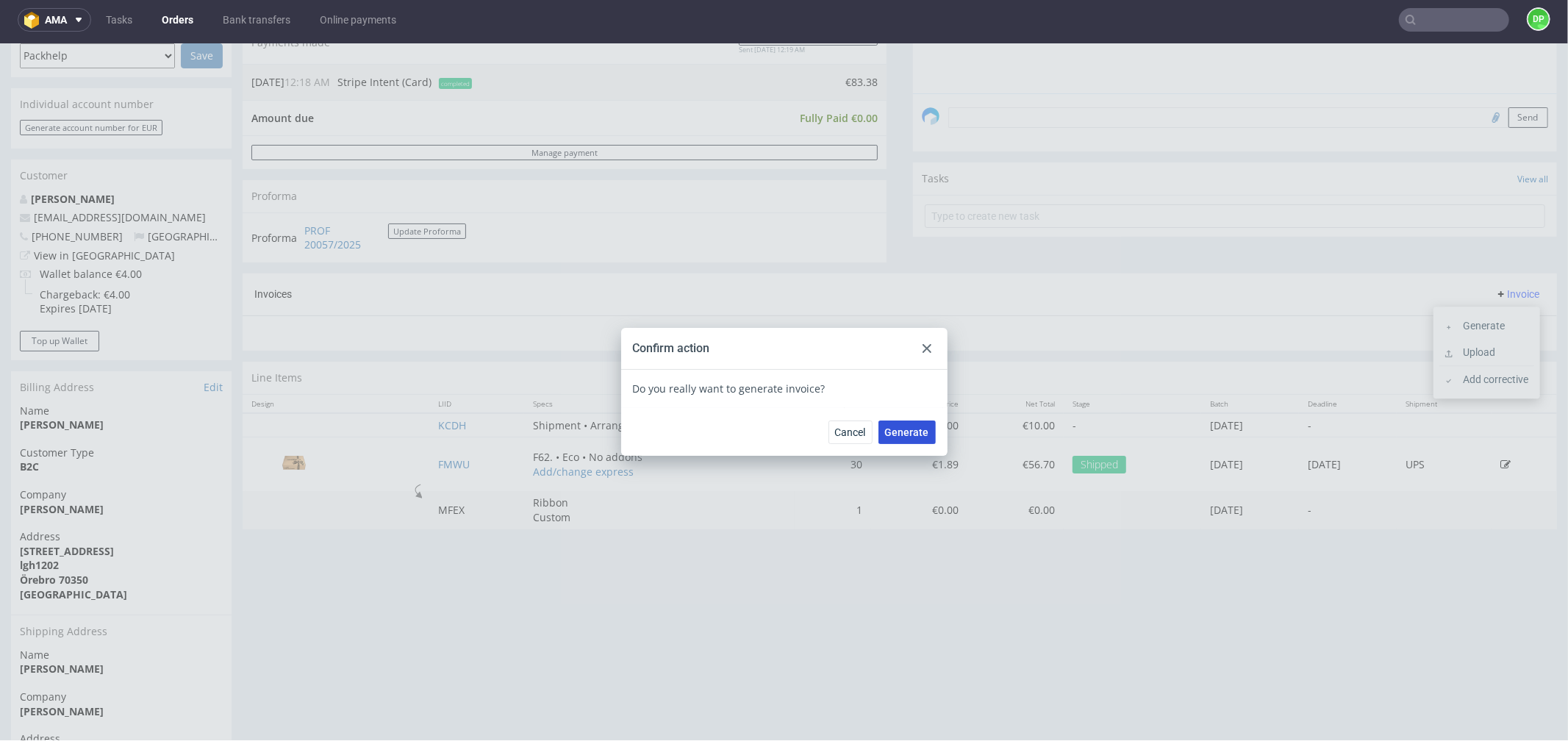
click at [893, 423] on button "Generate" at bounding box center [908, 431] width 58 height 23
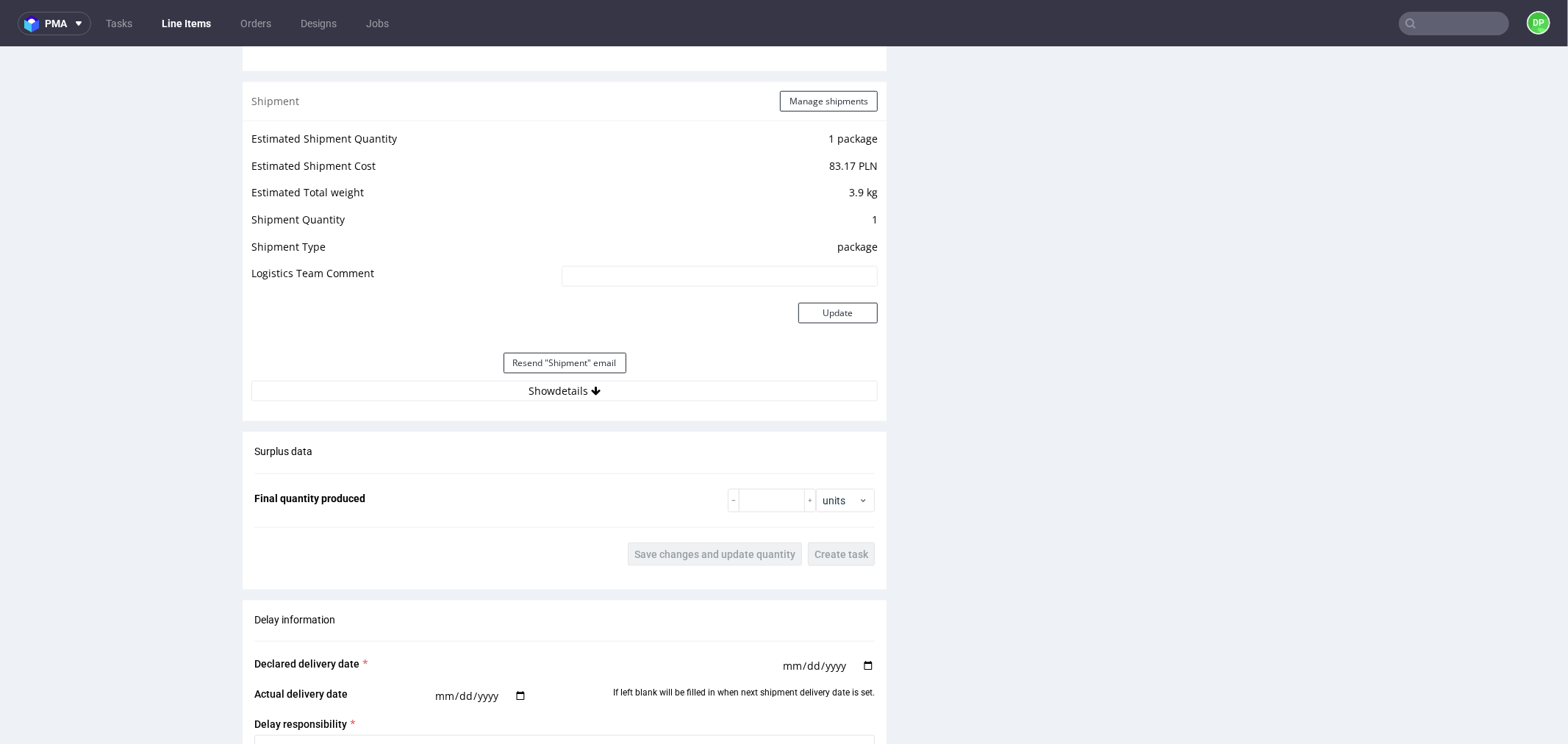
scroll to position [1456, 0]
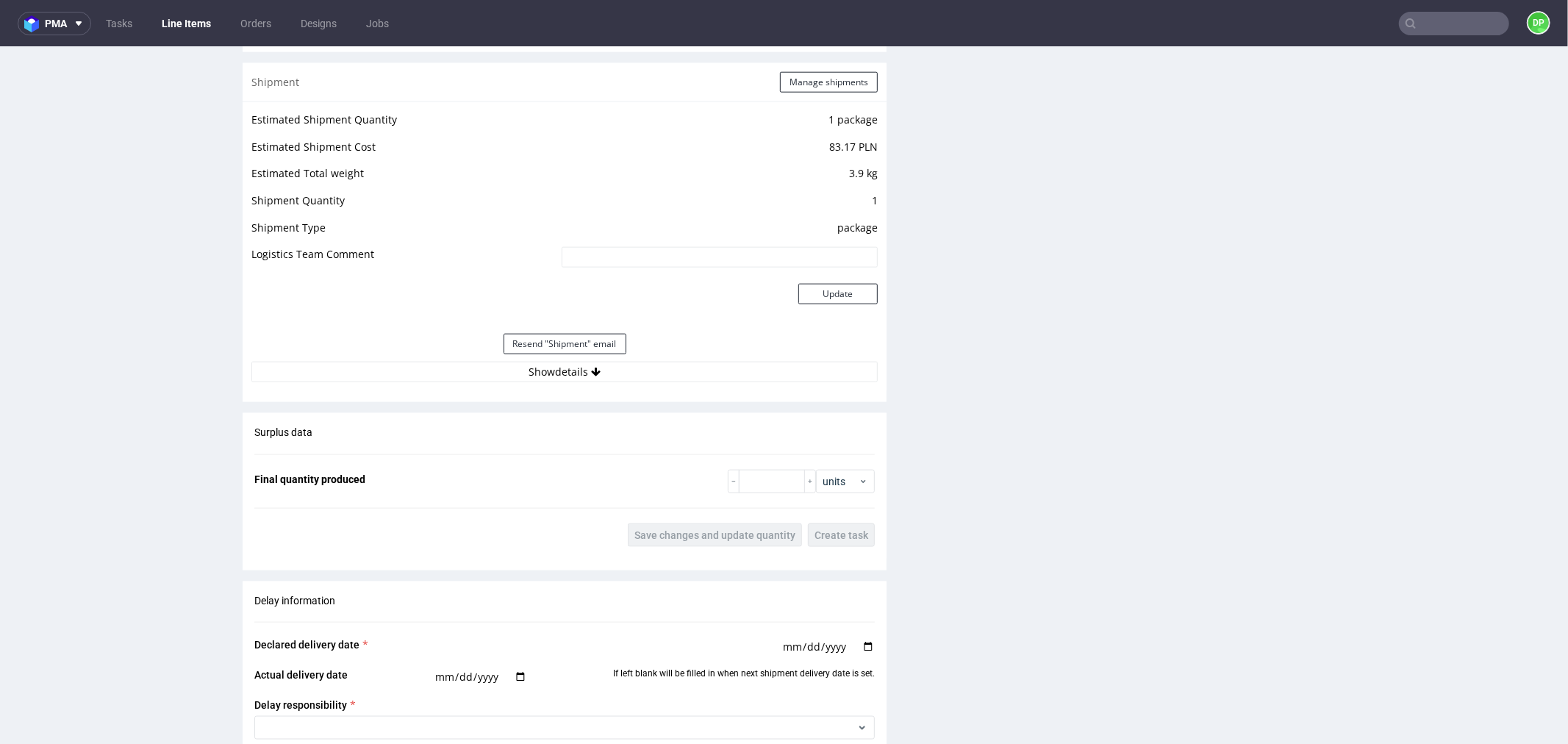
click at [380, 382] on div "Estimated Shipment Quantity 1 package Estimated Shipment Cost 83.17 PLN Estimat…" at bounding box center [565, 245] width 644 height 289
click at [374, 370] on button "Show details" at bounding box center [565, 371] width 626 height 21
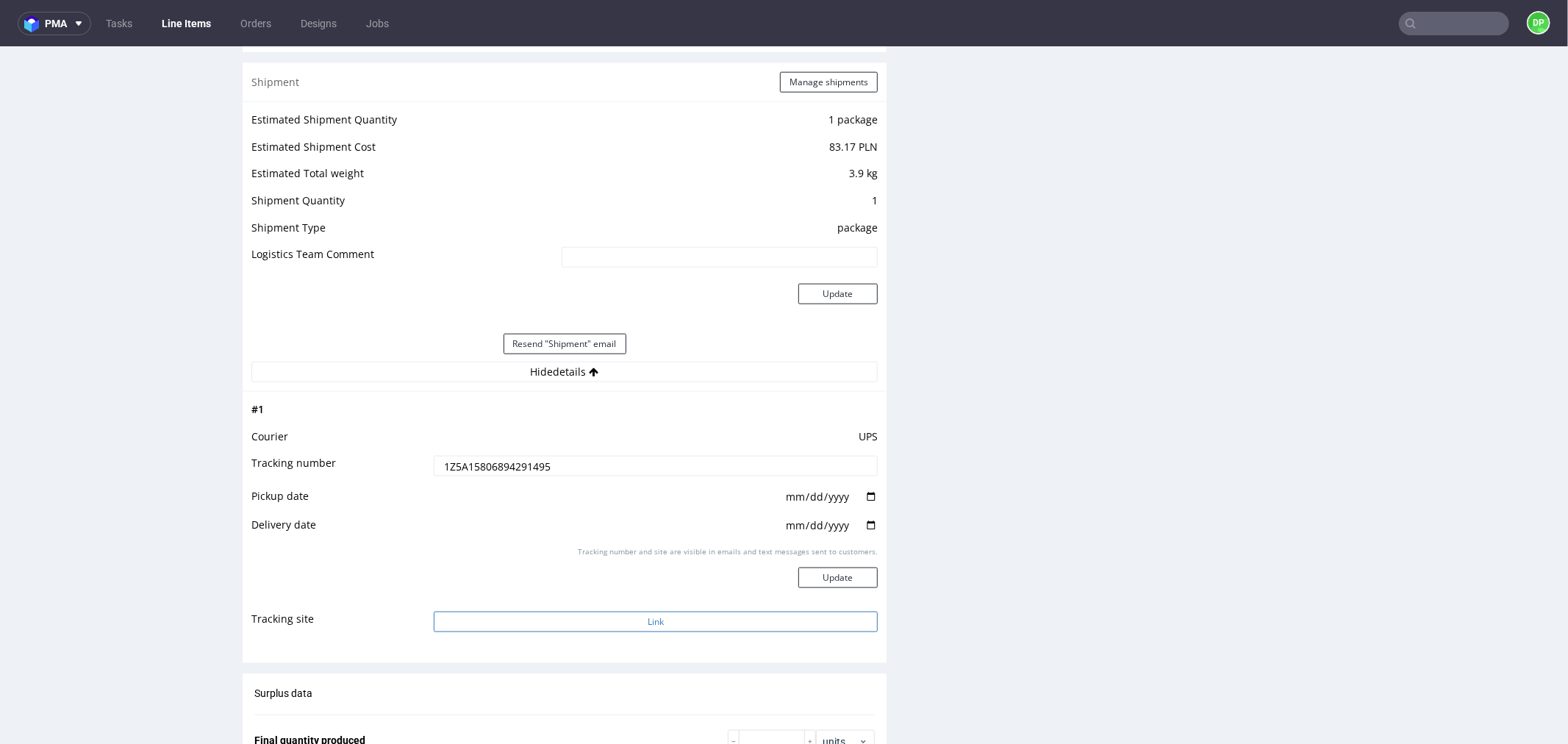
click at [593, 624] on button "Link" at bounding box center [656, 620] width 444 height 21
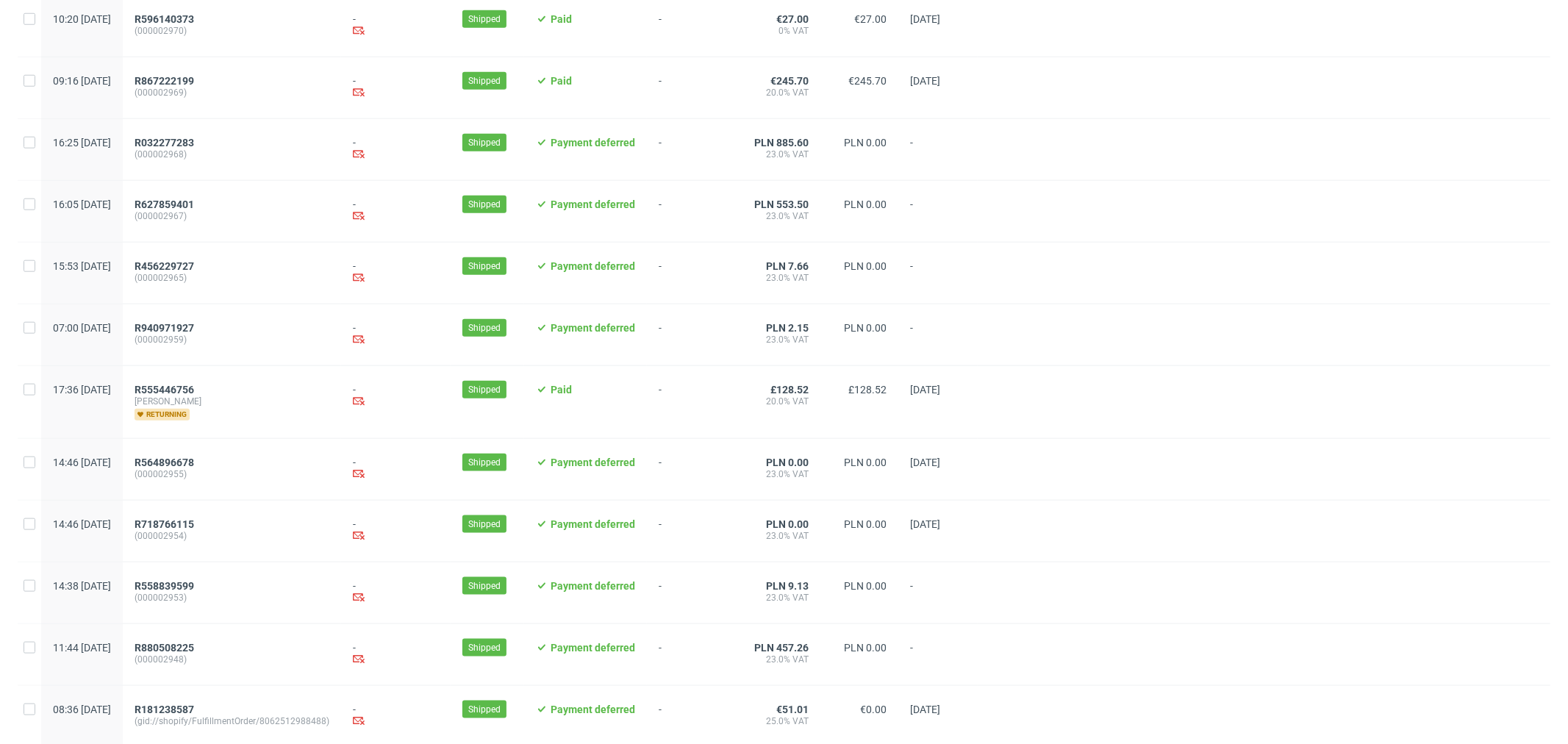
scroll to position [1361, 0]
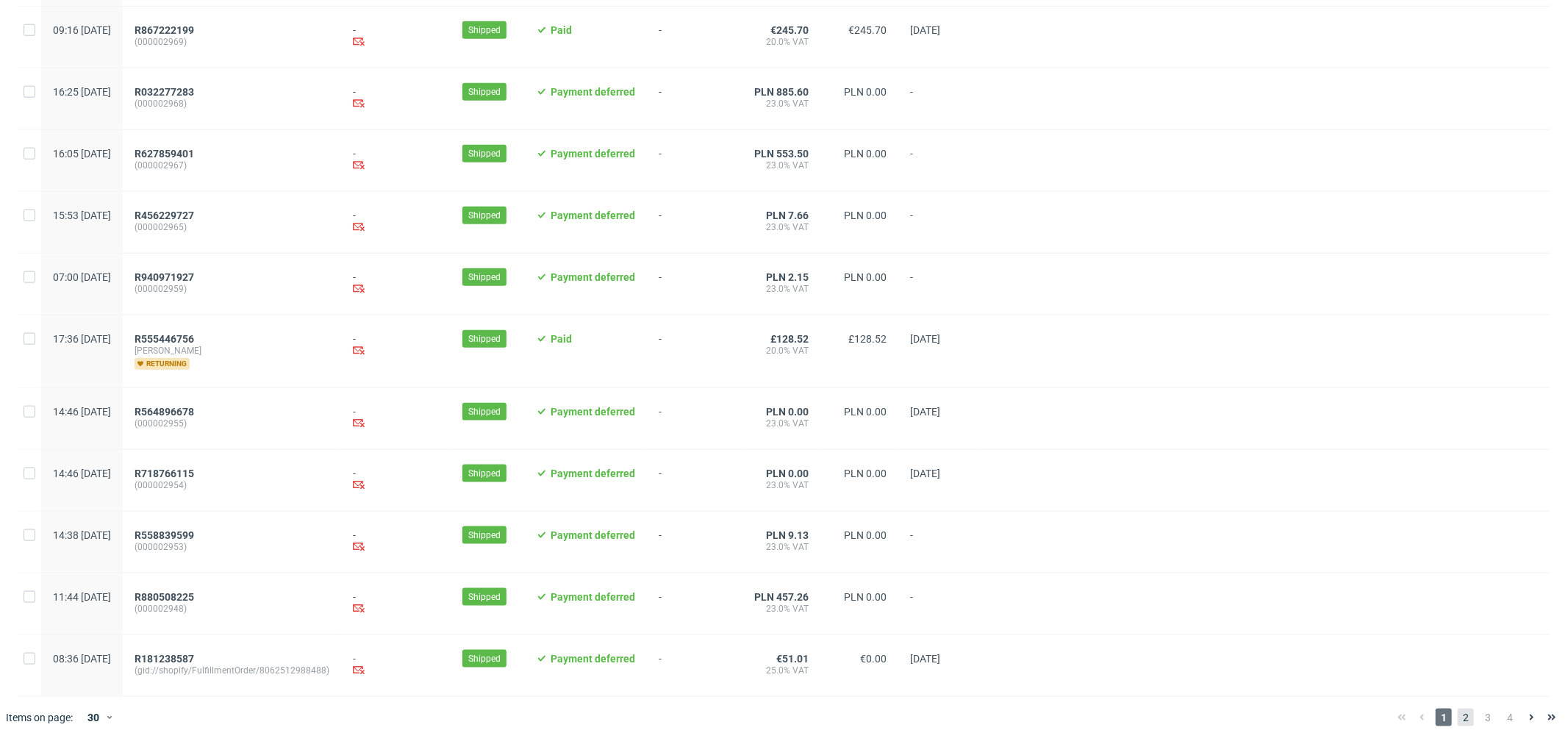
click at [1460, 713] on span "2" at bounding box center [1466, 718] width 16 height 18
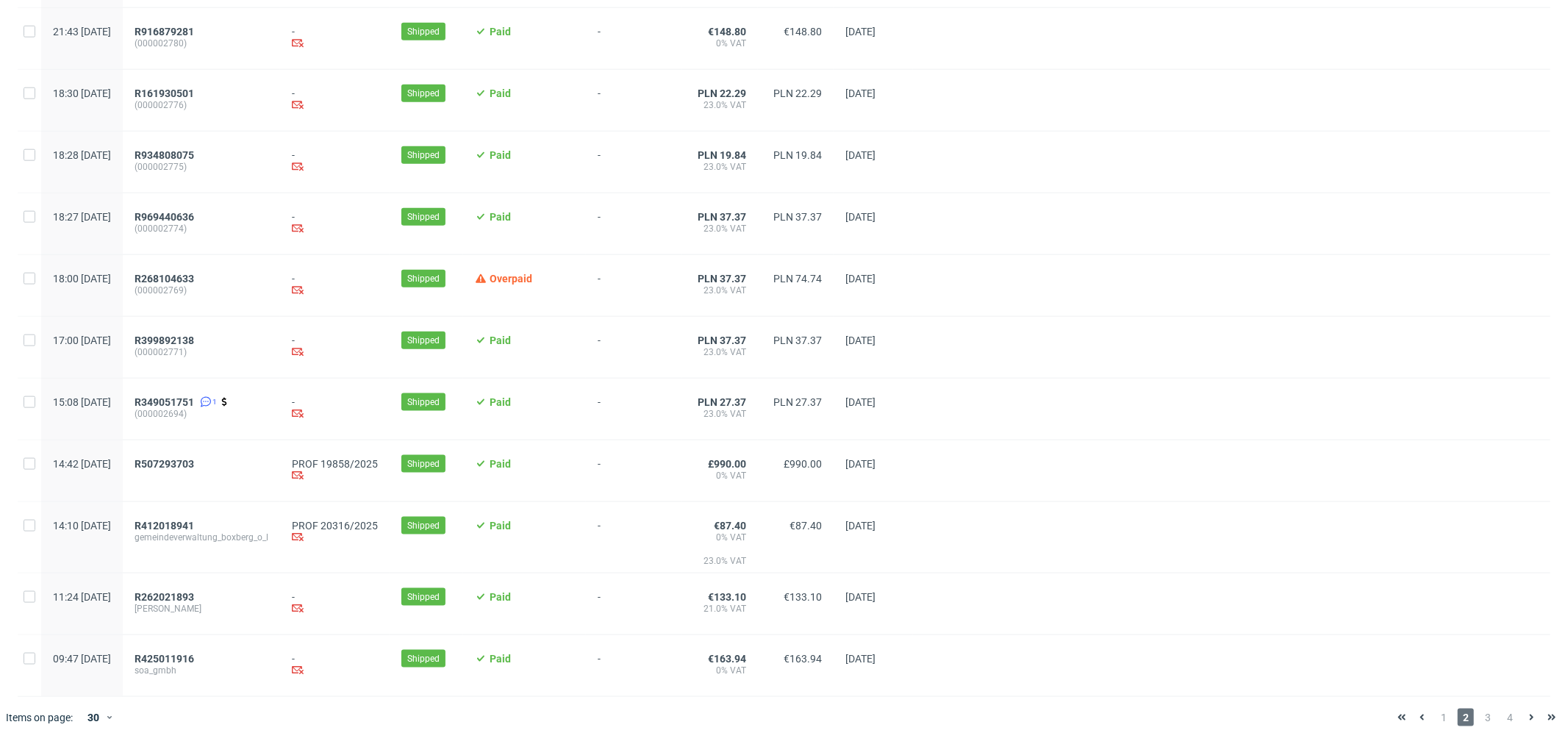
scroll to position [1421, 0]
click at [194, 519] on span "R412018941" at bounding box center [164, 525] width 60 height 12
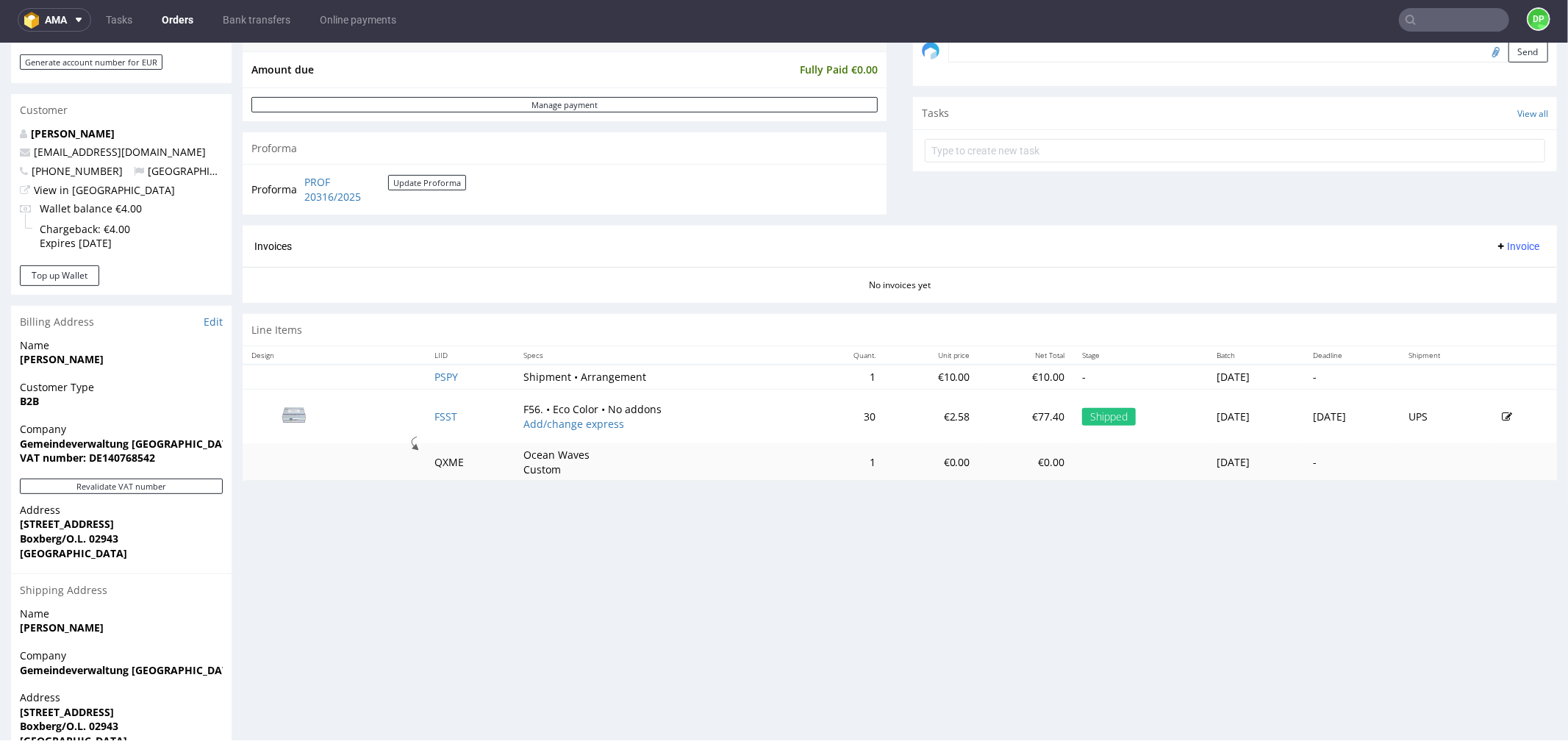
scroll to position [490, 0]
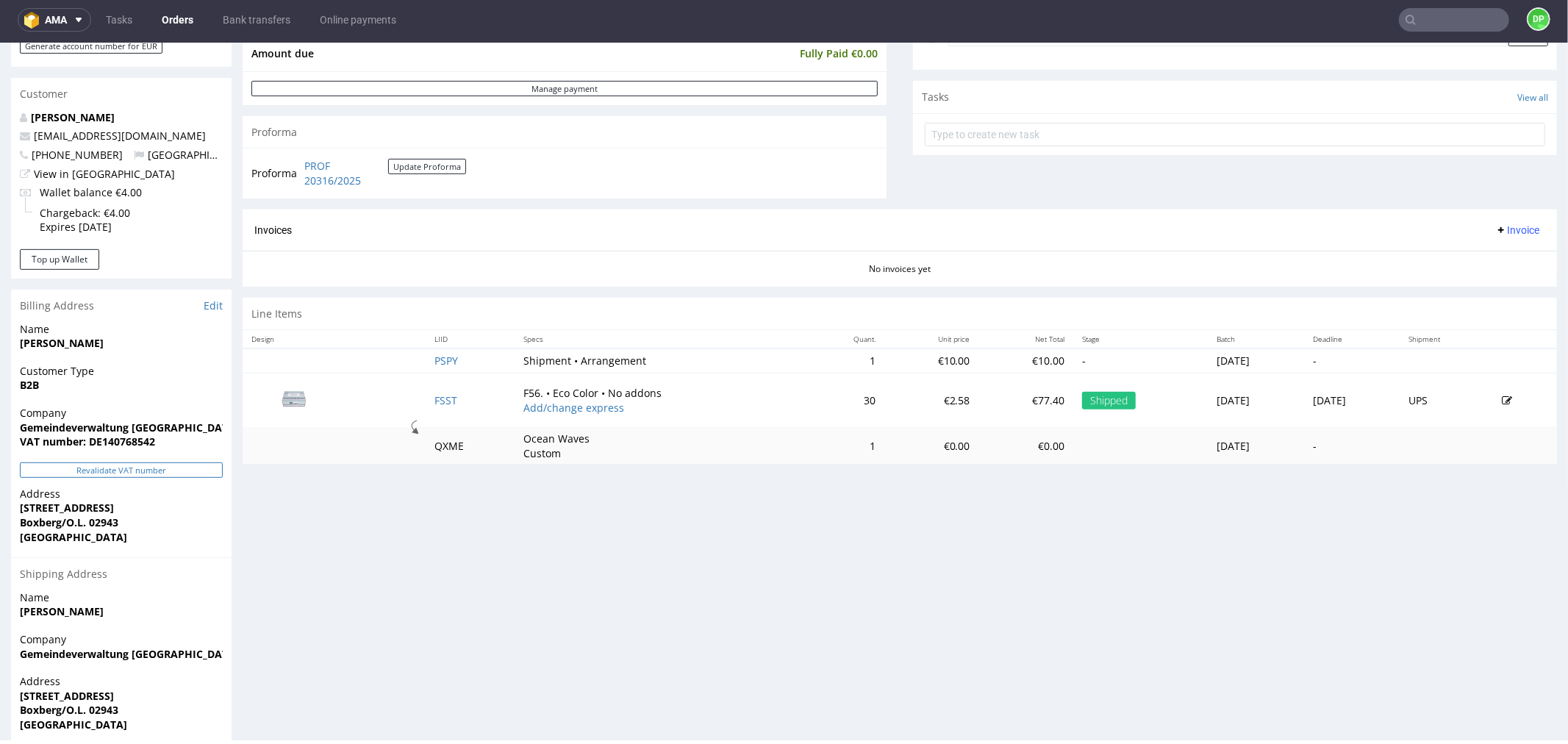
click at [150, 471] on button "Revalidate VAT number" at bounding box center [121, 469] width 203 height 15
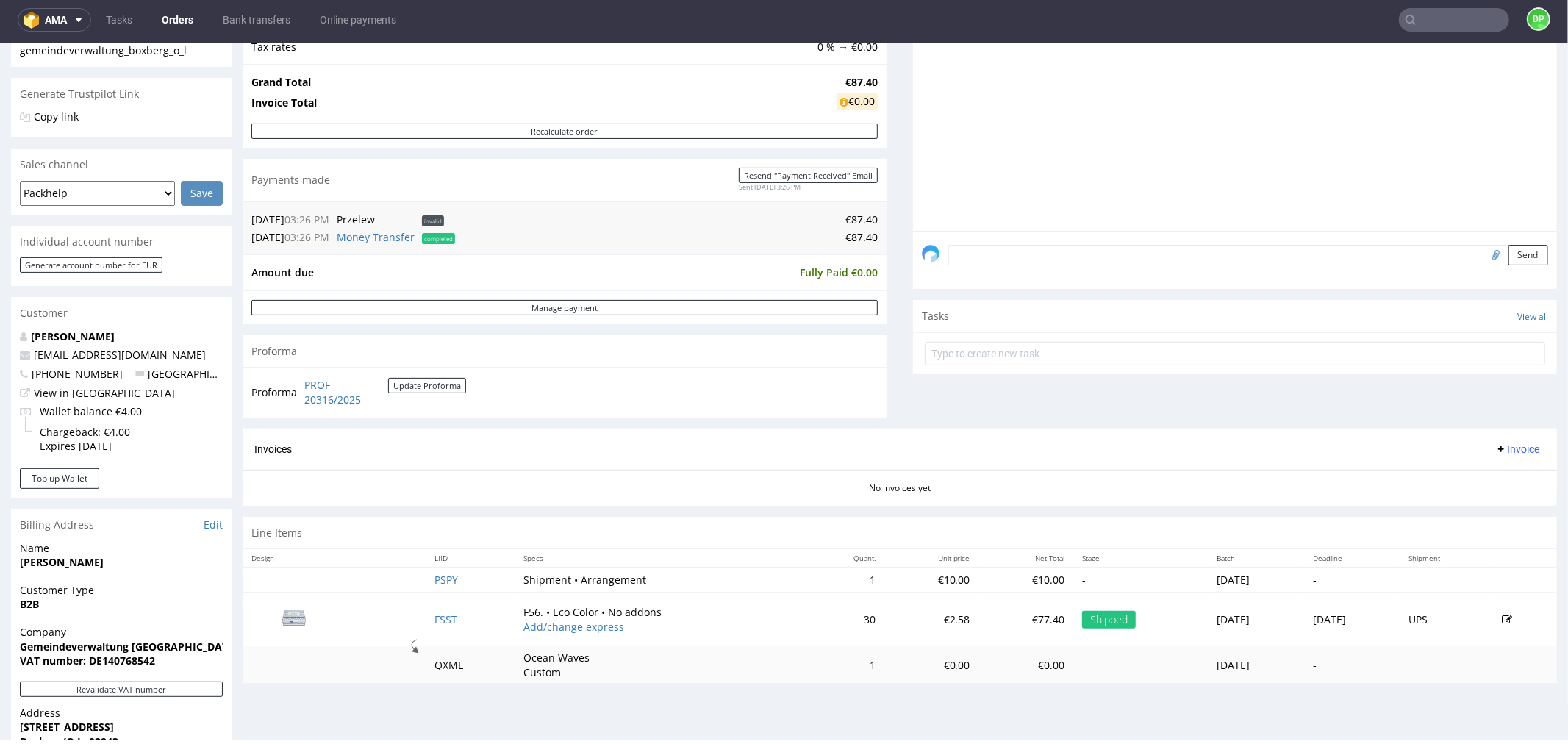
scroll to position [326, 0]
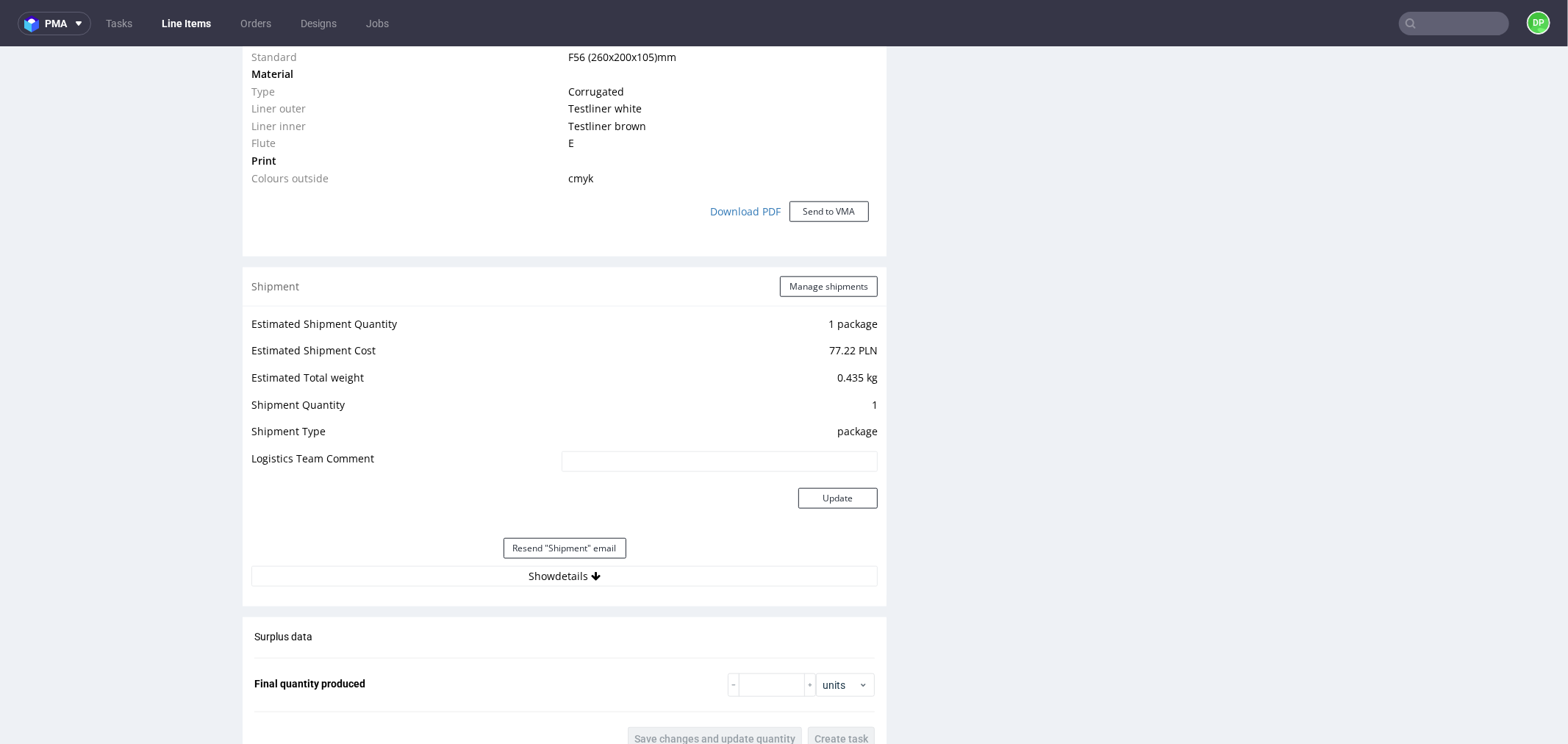
scroll to position [1306, 0]
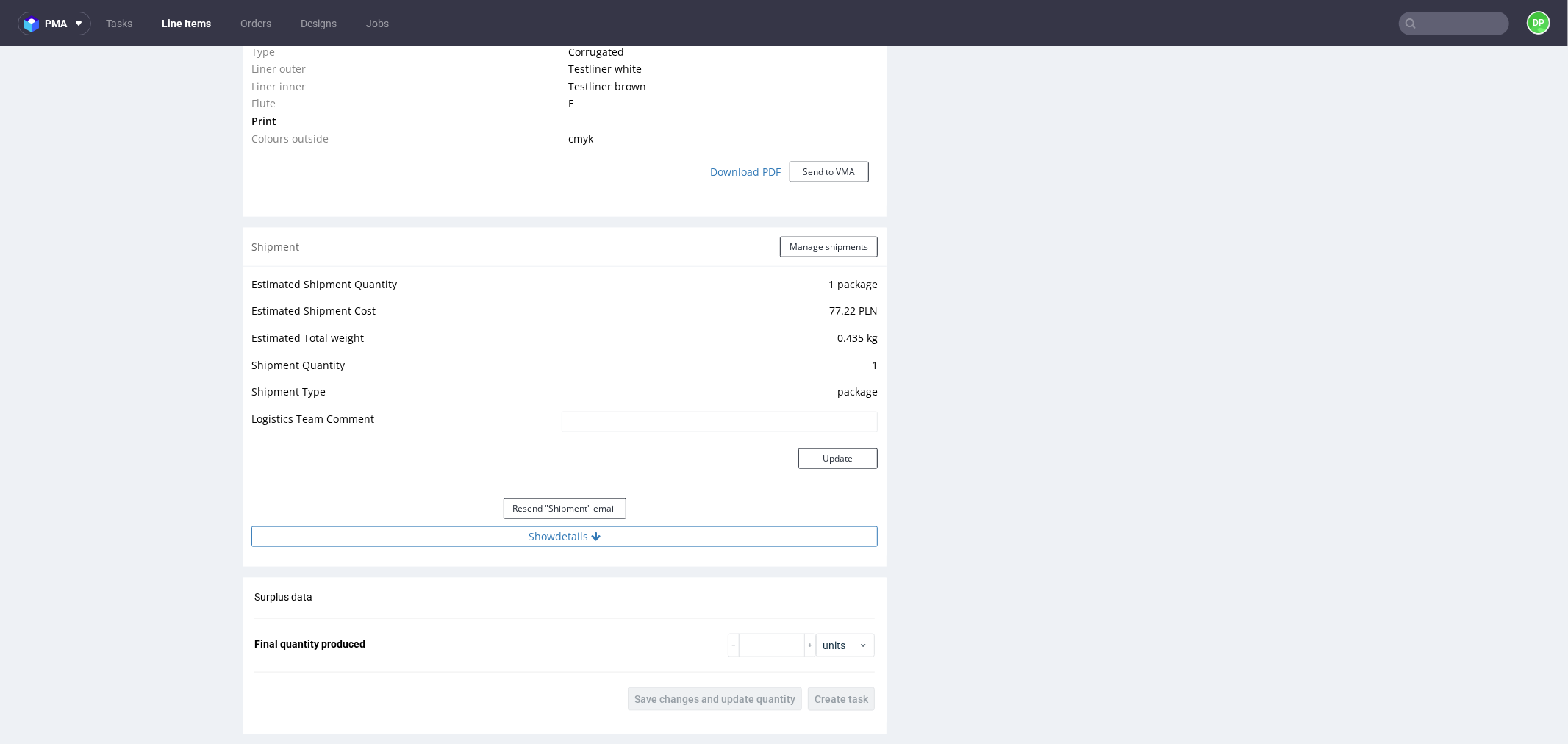
click at [347, 538] on button "Show details" at bounding box center [565, 536] width 626 height 21
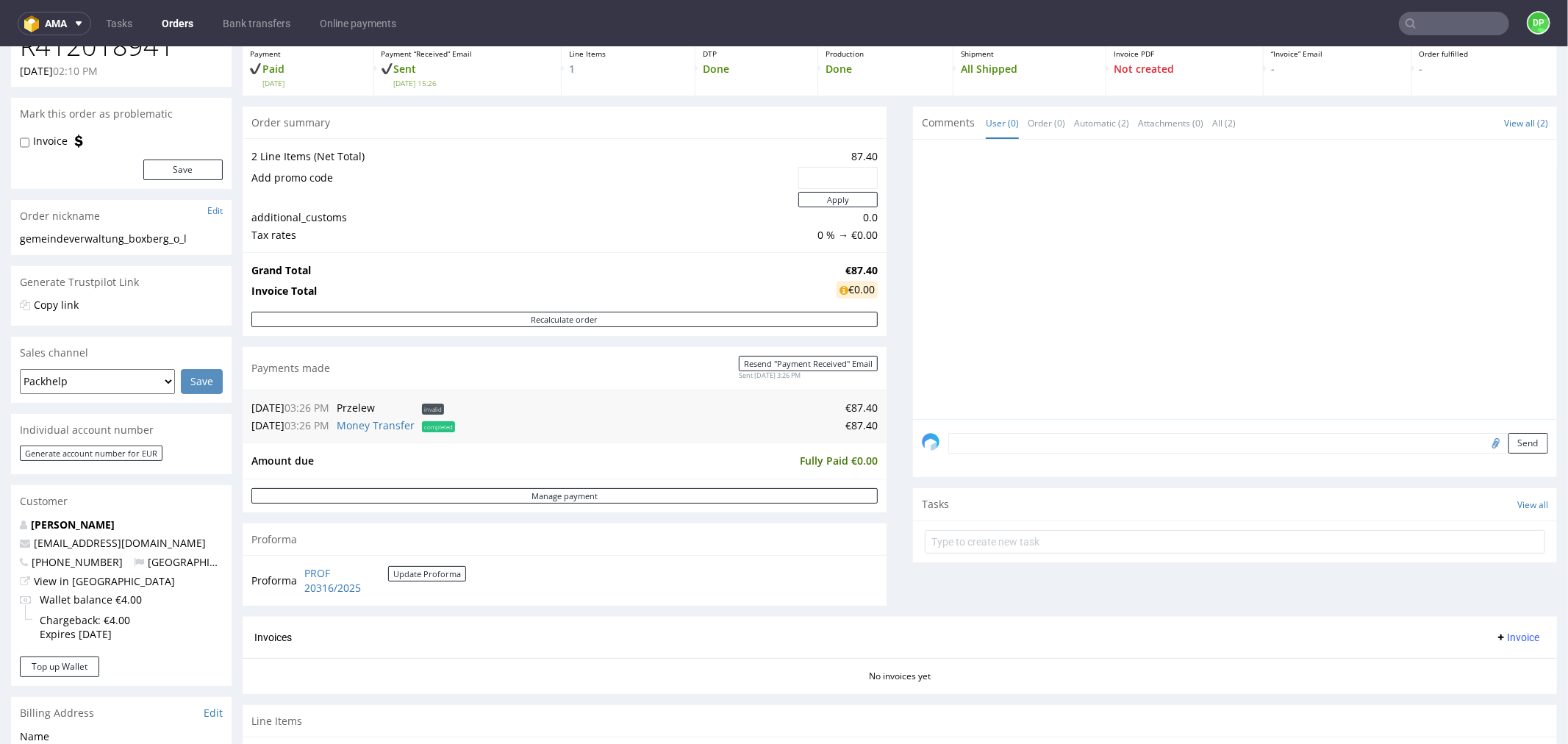
scroll to position [326, 0]
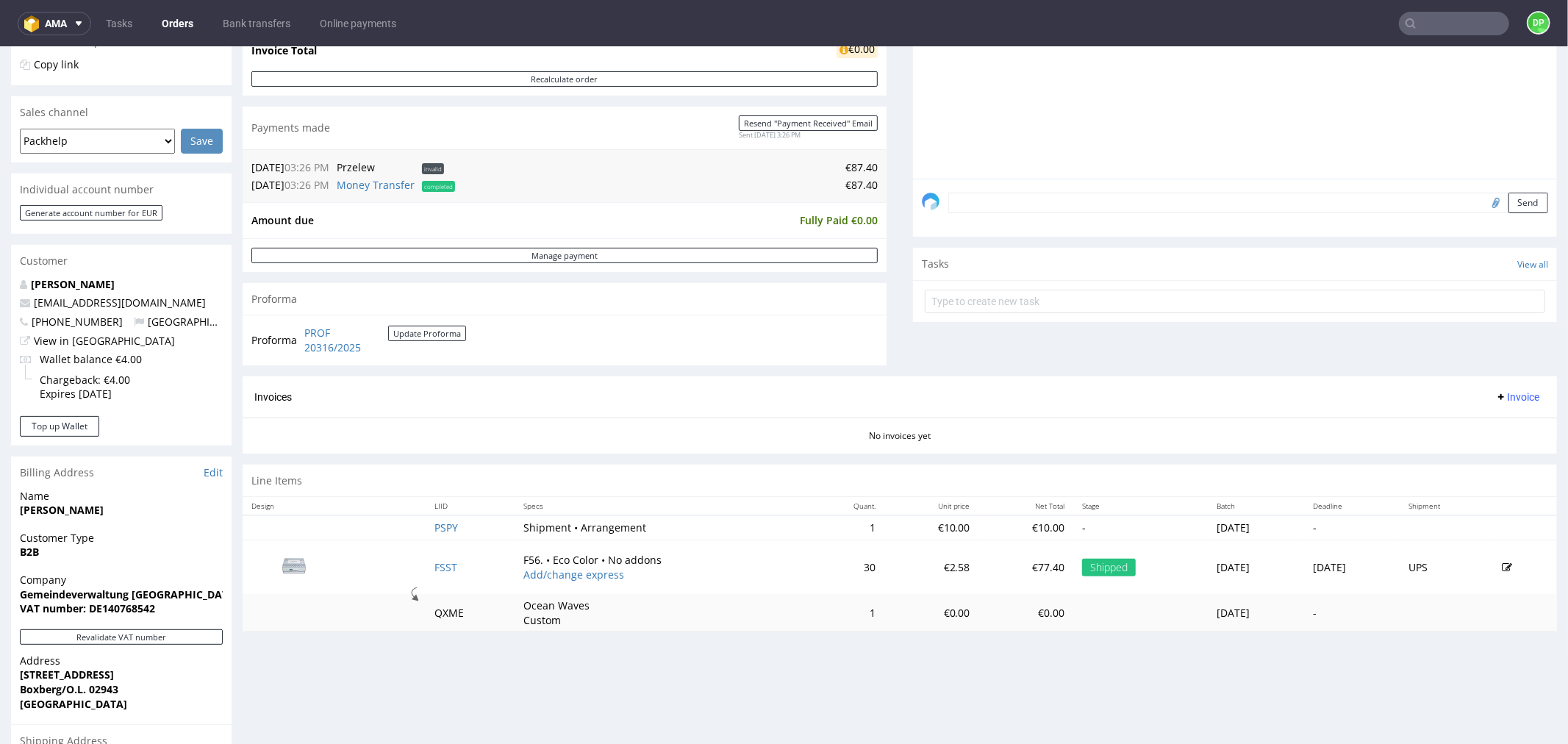
click at [1496, 392] on span "Invoice" at bounding box center [1517, 396] width 44 height 12
drag, startPoint x: 1458, startPoint y: 424, endPoint x: 1128, endPoint y: 450, distance: 331.0
click at [1429, 427] on body "Production Shipped DTP Orders Offers Shipments Transfers 17 Designs Promotions …" at bounding box center [784, 338] width 1568 height 1237
drag, startPoint x: 1184, startPoint y: 423, endPoint x: 1347, endPoint y: 414, distance: 163.2
click at [1185, 423] on div "No invoices yet" at bounding box center [899, 429] width 1314 height 25
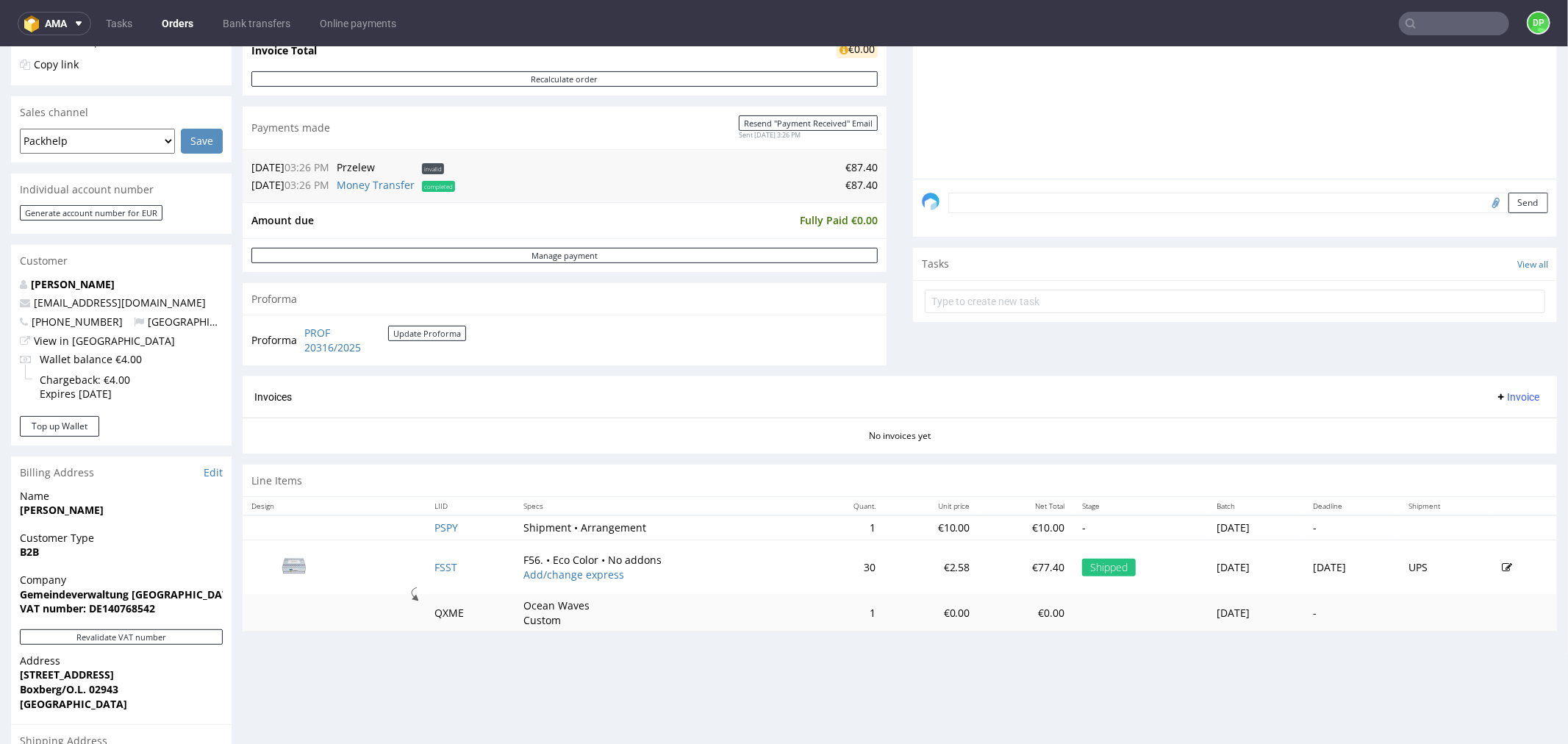
click at [1348, 413] on div "Invoices Invoice" at bounding box center [899, 396] width 1314 height 41
click at [1490, 388] on button "Invoice" at bounding box center [1517, 397] width 56 height 18
click at [1465, 420] on span "Generate" at bounding box center [1492, 427] width 71 height 14
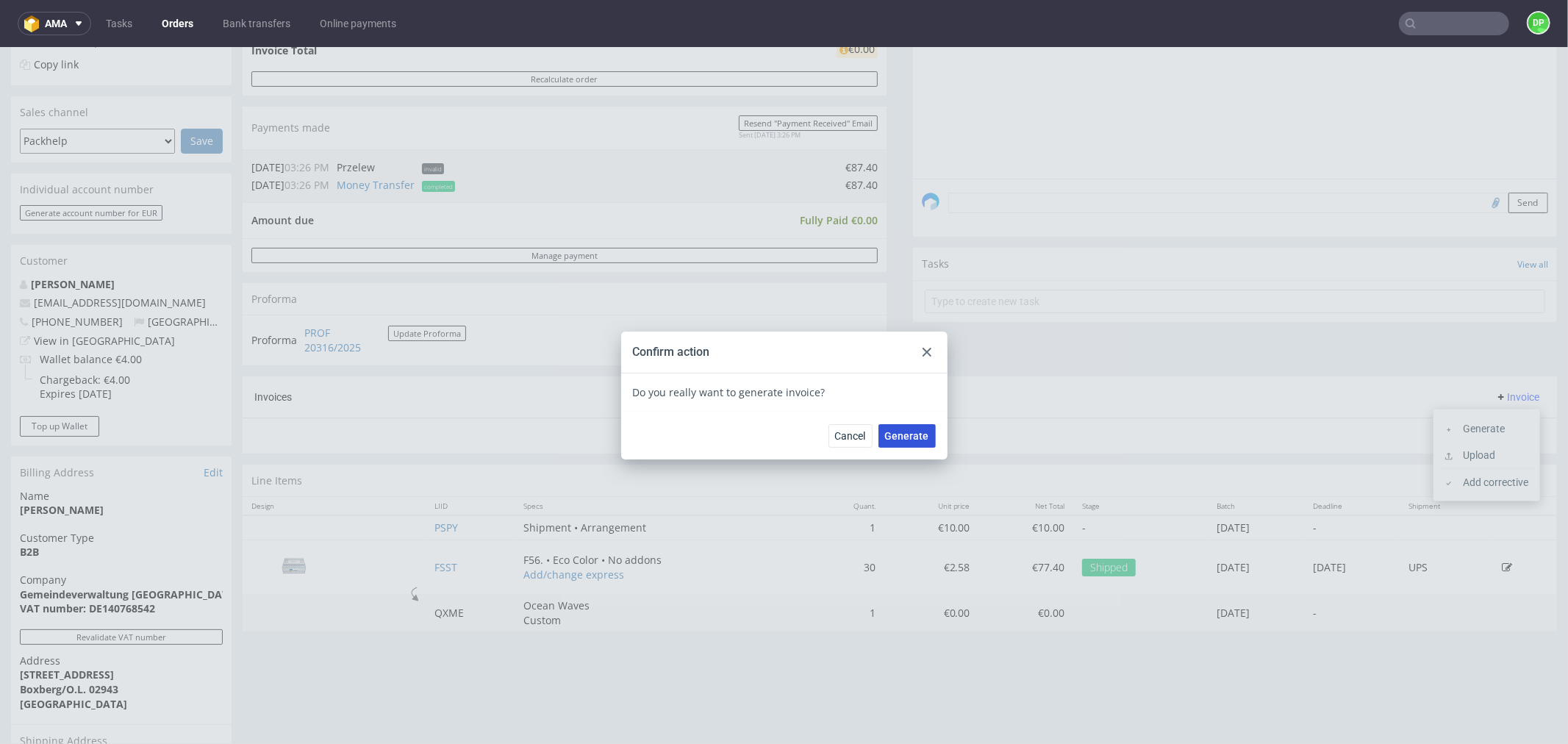
click at [912, 438] on span "Generate" at bounding box center [907, 435] width 44 height 10
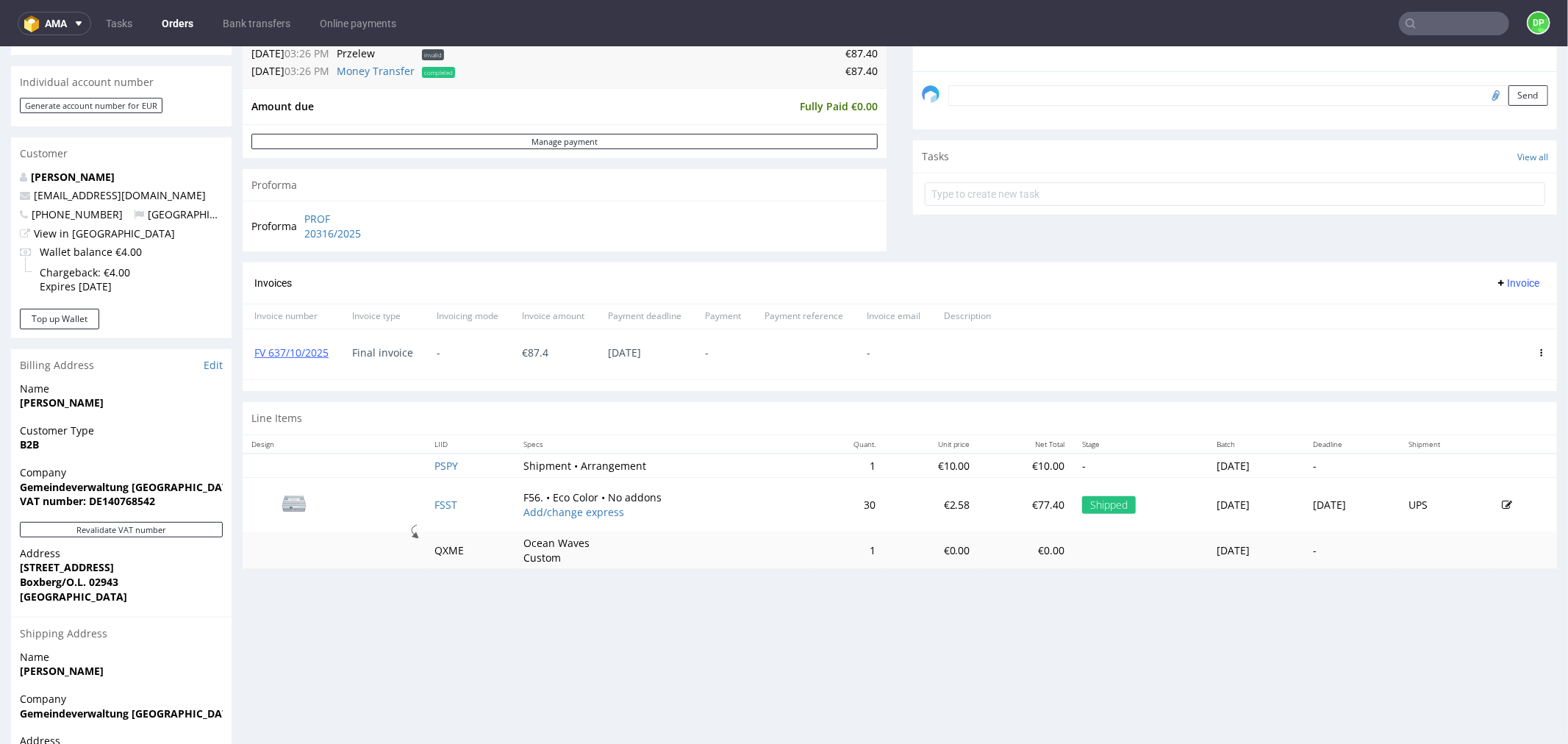
scroll to position [490, 0]
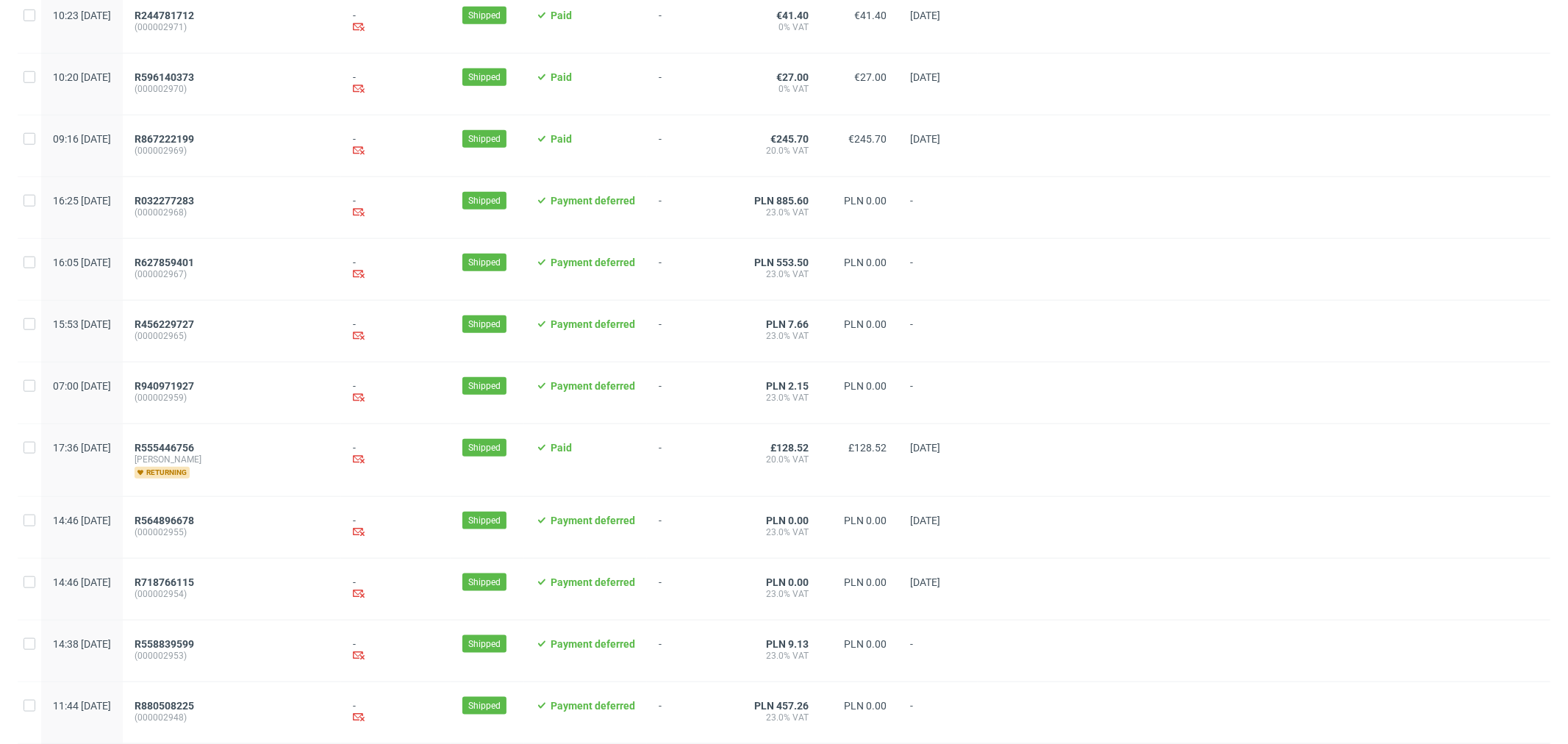
scroll to position [1361, 0]
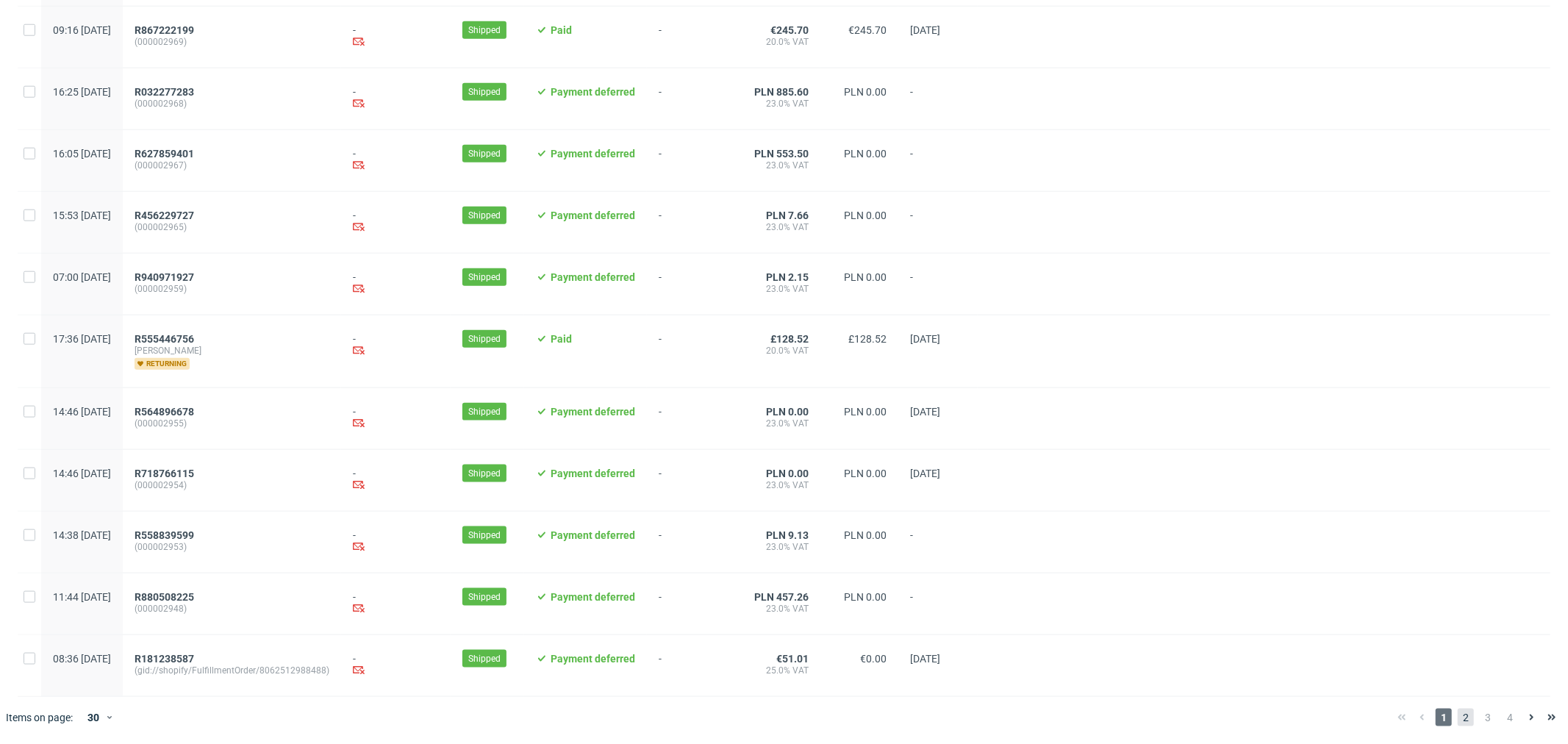
click at [1458, 717] on span "2" at bounding box center [1466, 718] width 16 height 18
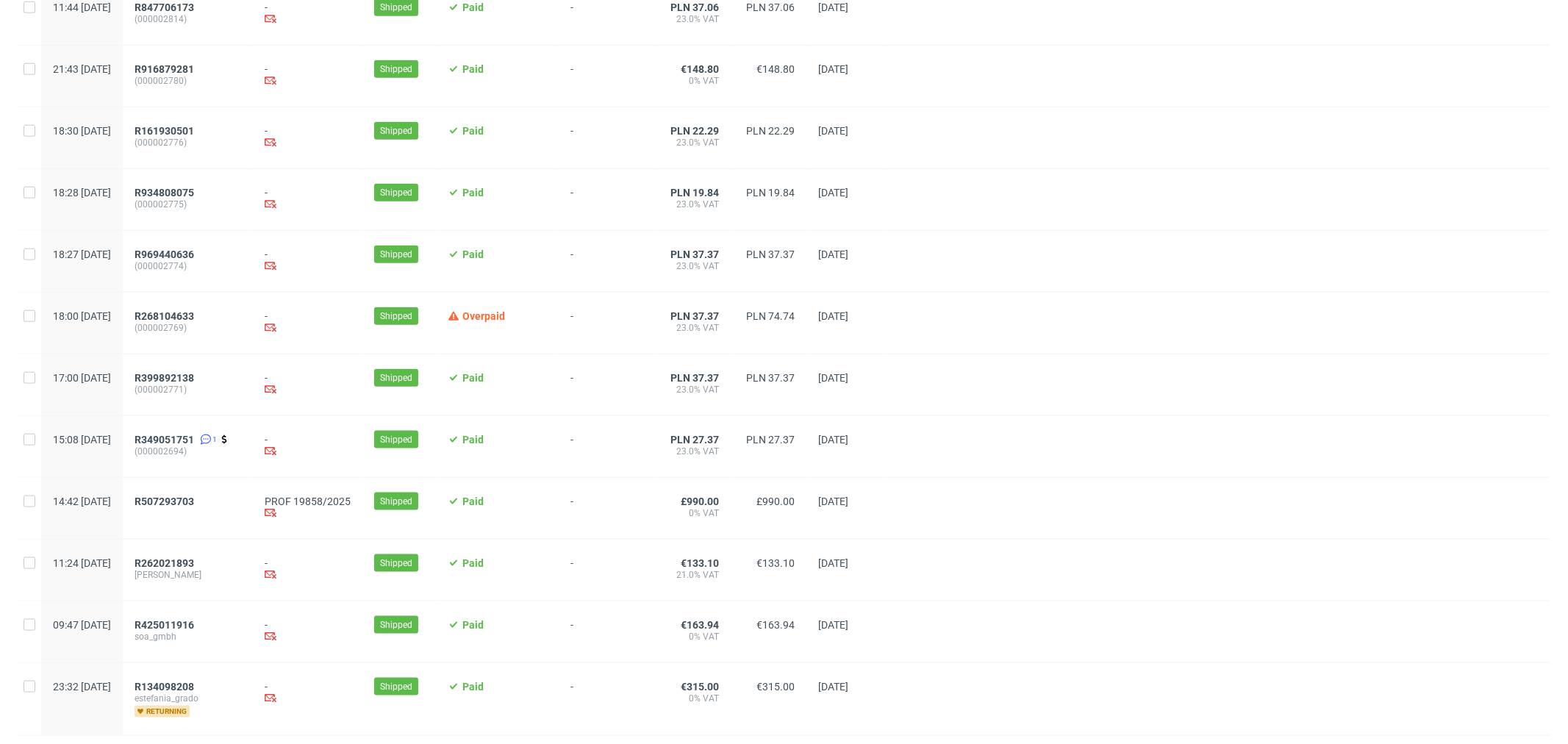
scroll to position [1422, 0]
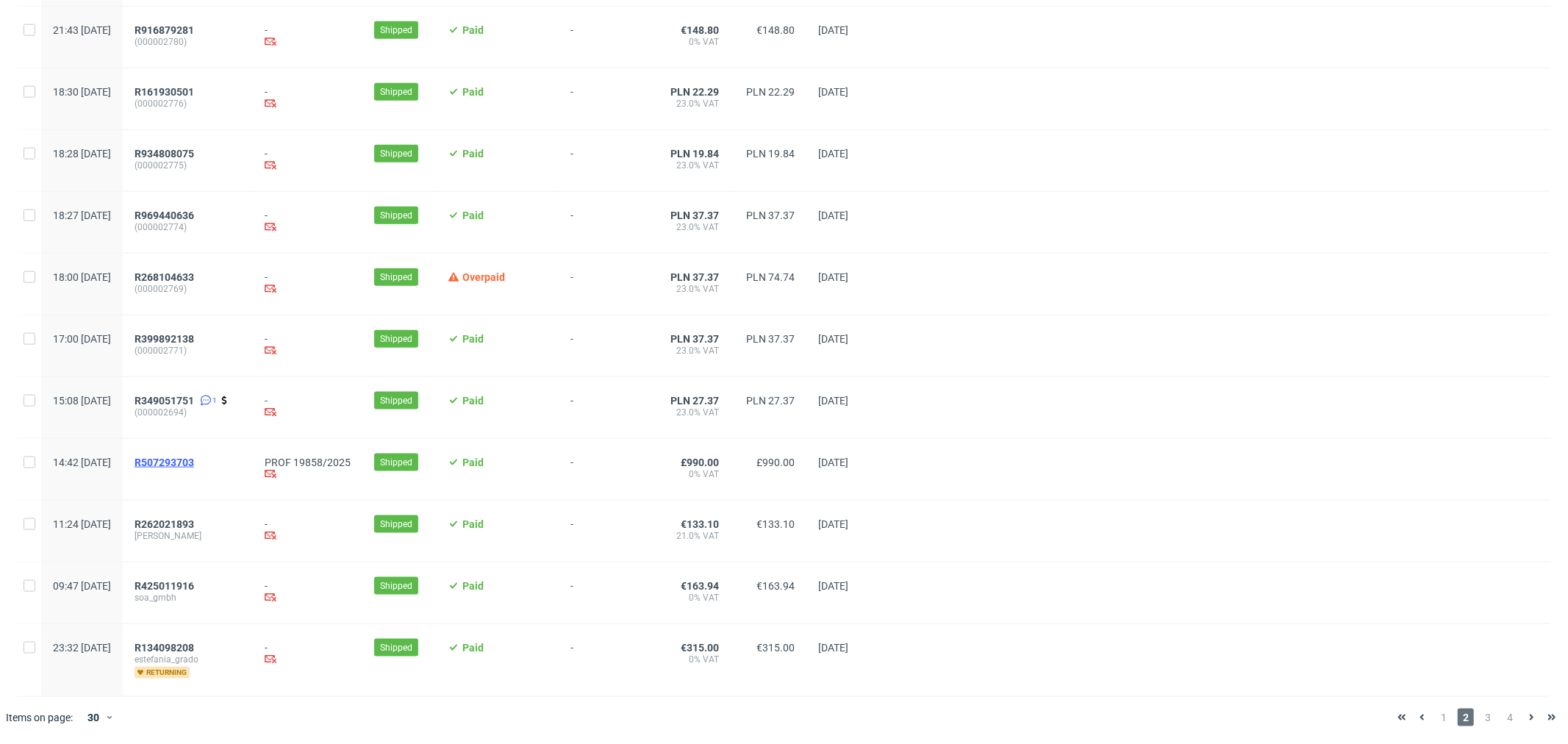
click at [194, 458] on span "R507293703" at bounding box center [164, 462] width 60 height 12
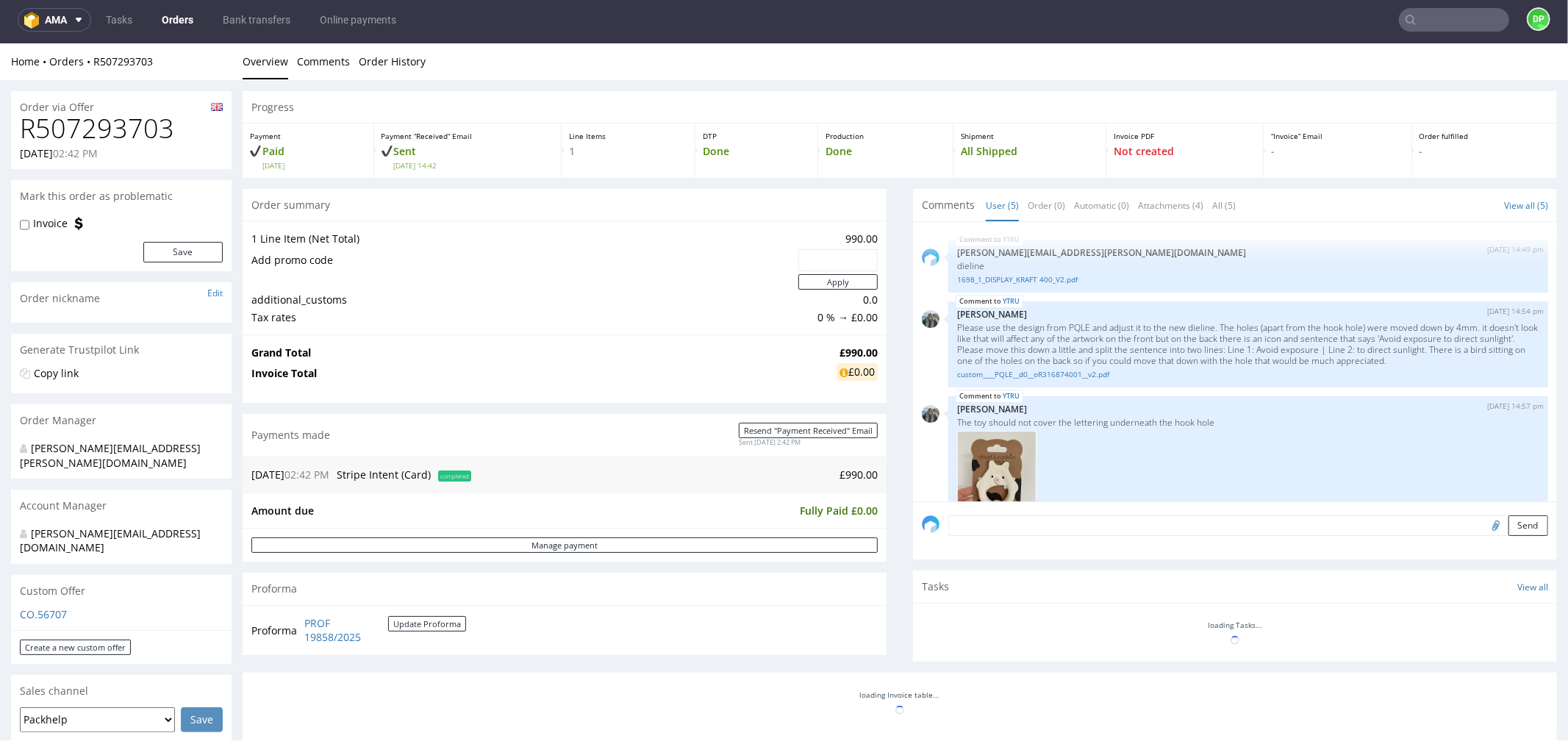
scroll to position [171, 0]
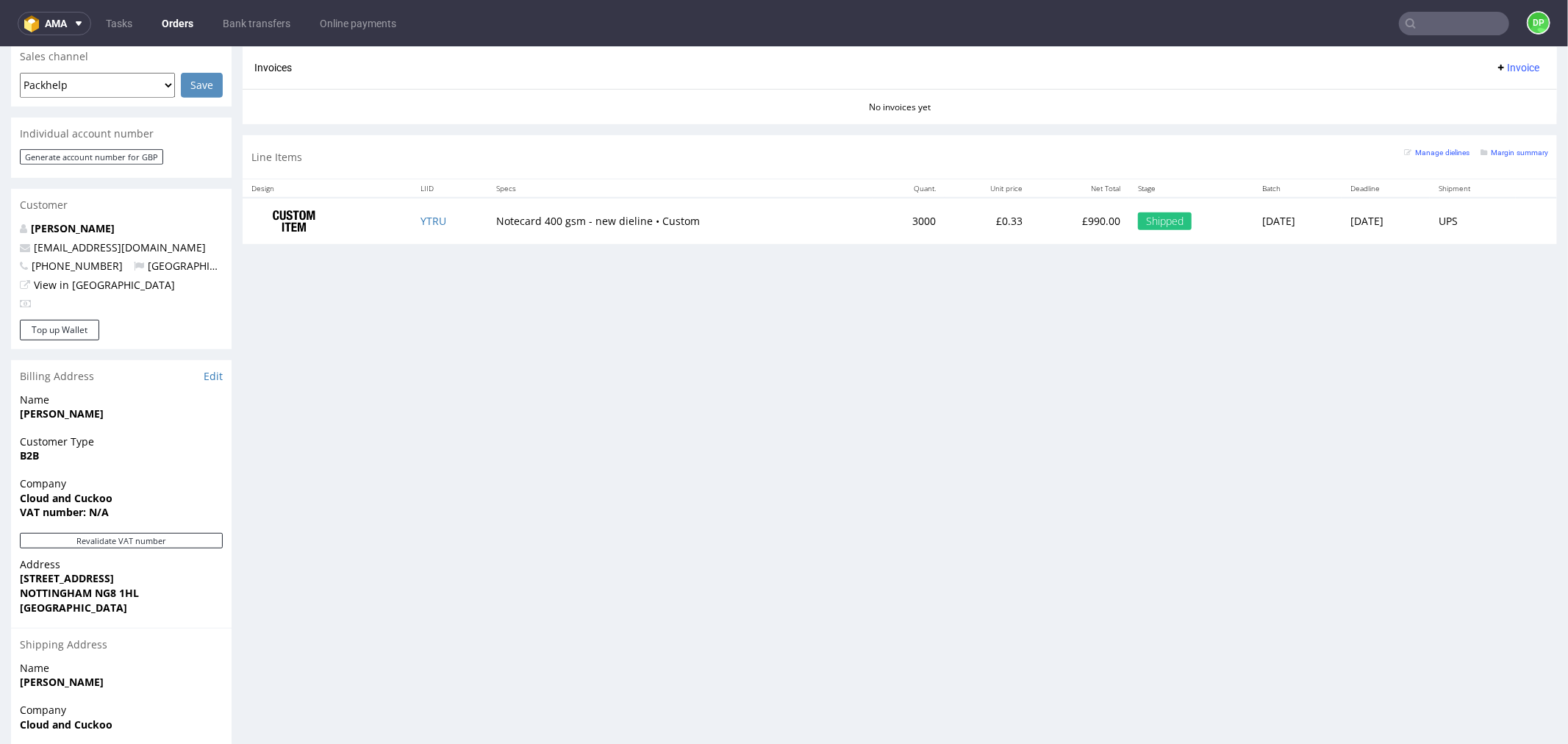
scroll to position [653, 0]
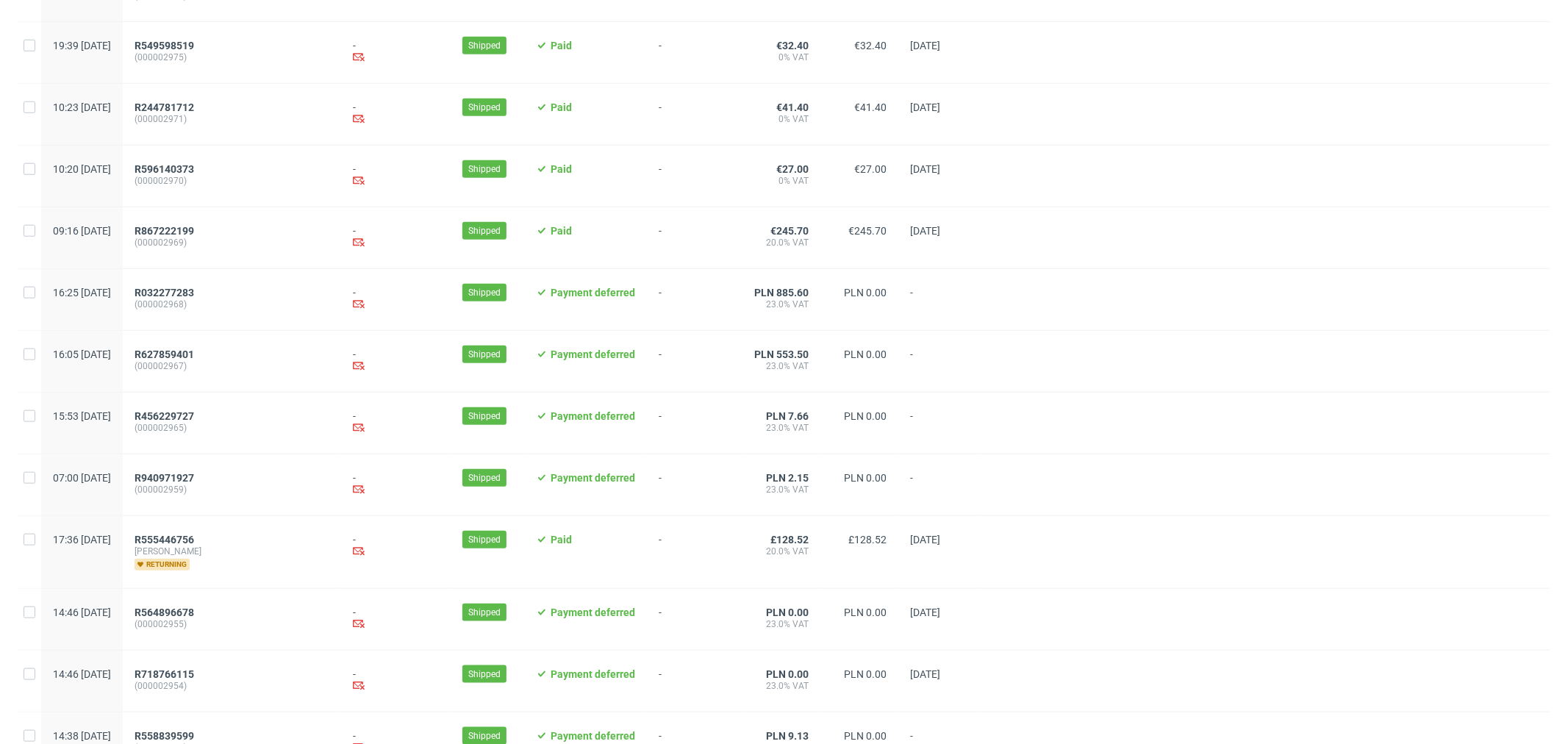
scroll to position [1361, 0]
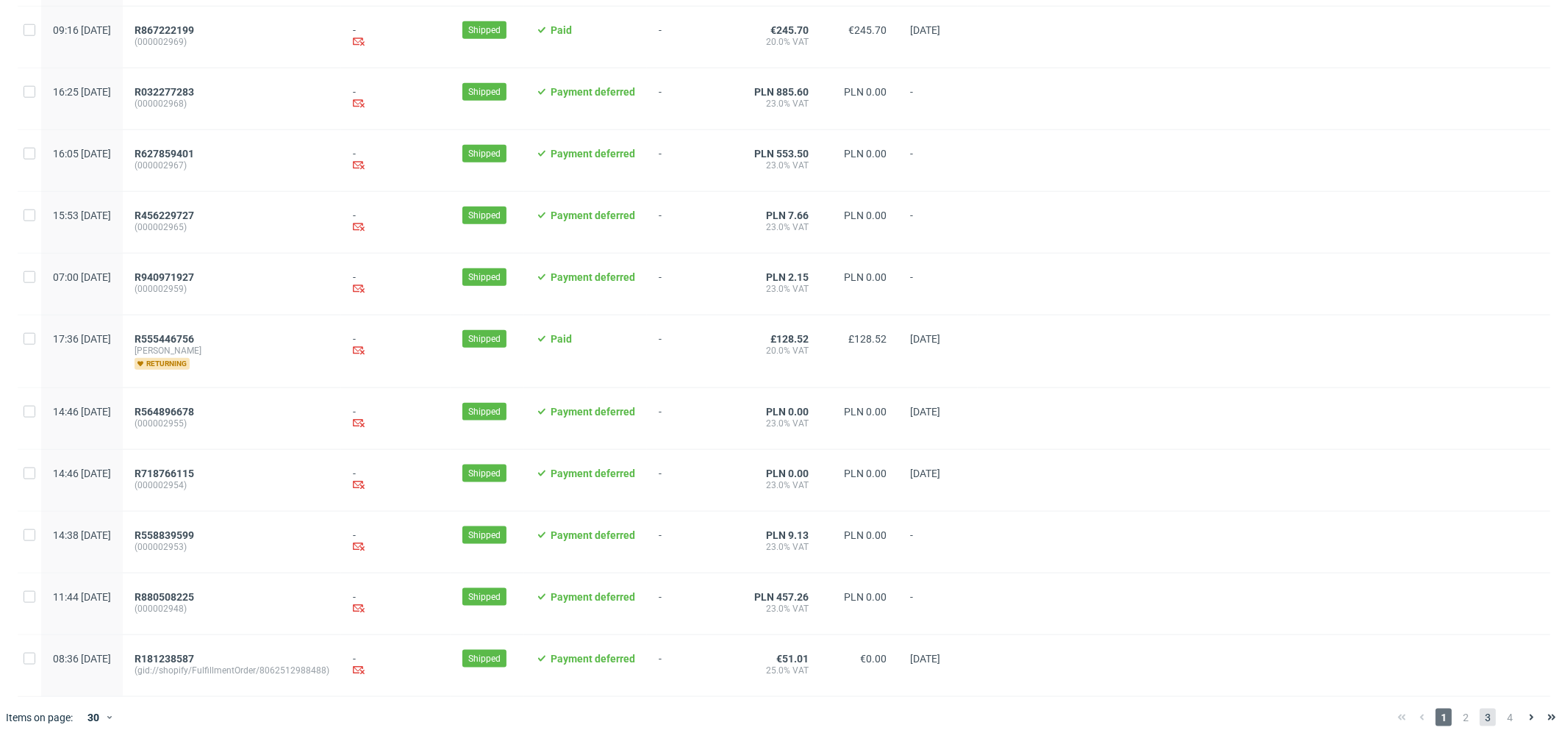
click at [1480, 719] on span "3" at bounding box center [1489, 718] width 16 height 18
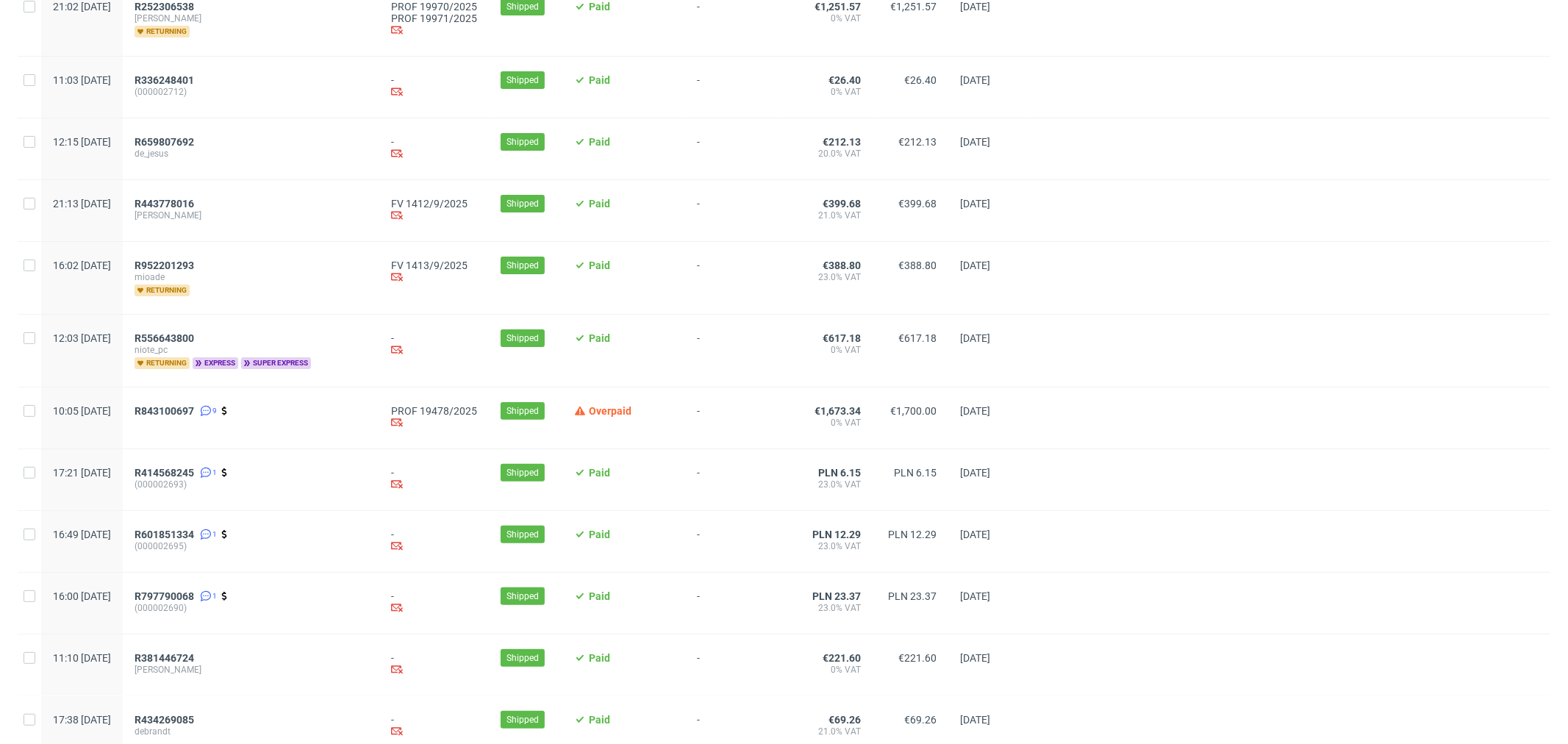
scroll to position [244, 0]
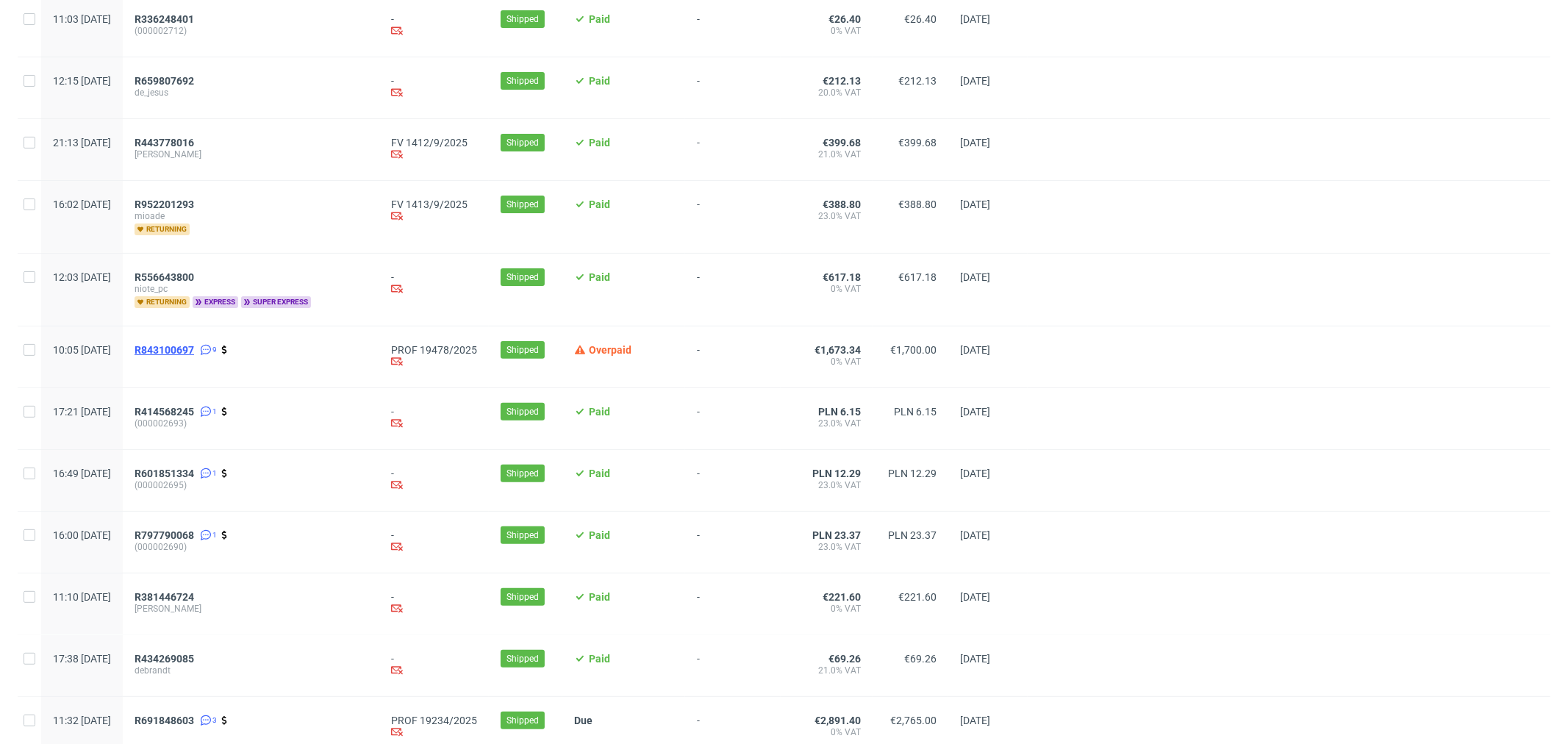
click at [194, 349] on span "R843100697" at bounding box center [164, 349] width 60 height 12
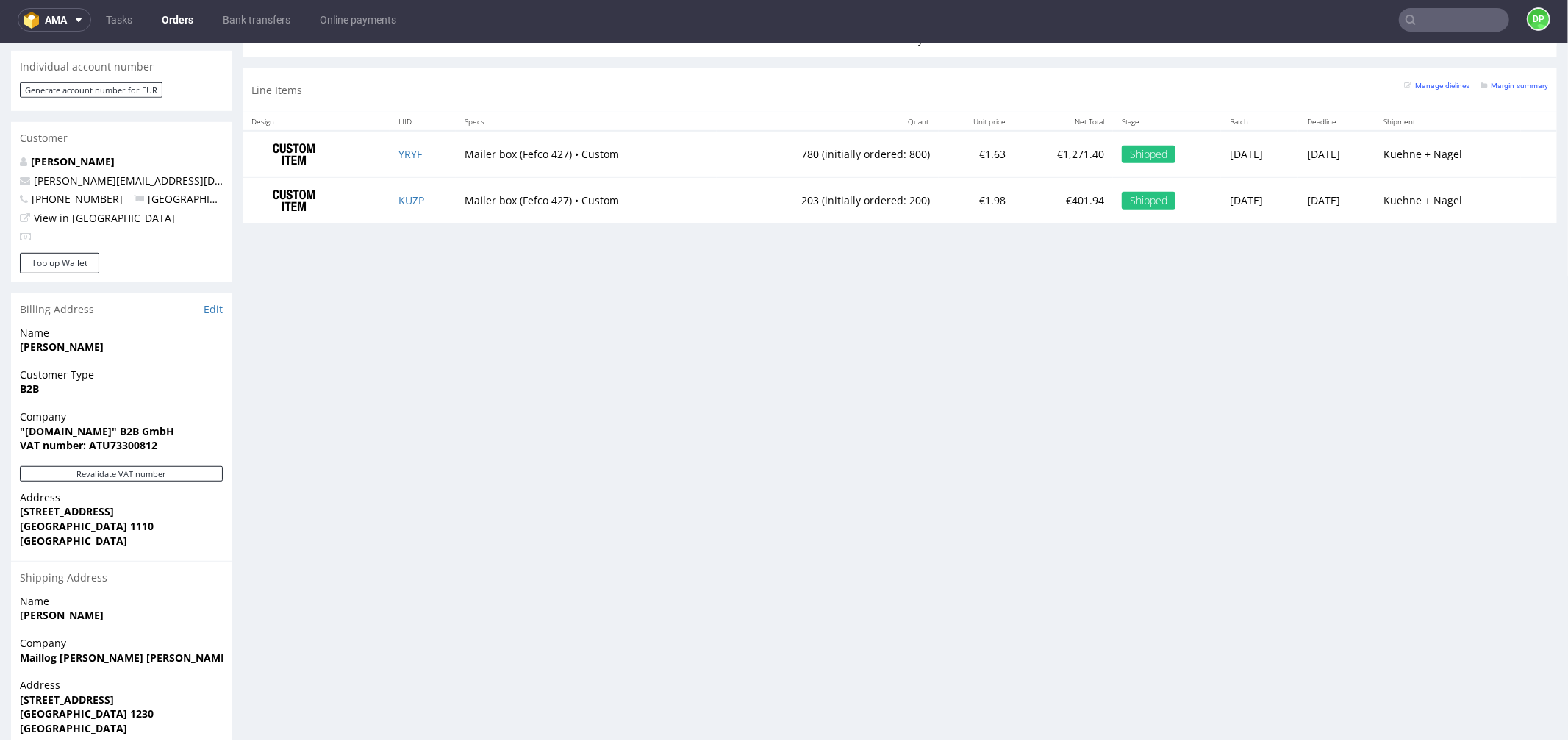
scroll to position [726, 0]
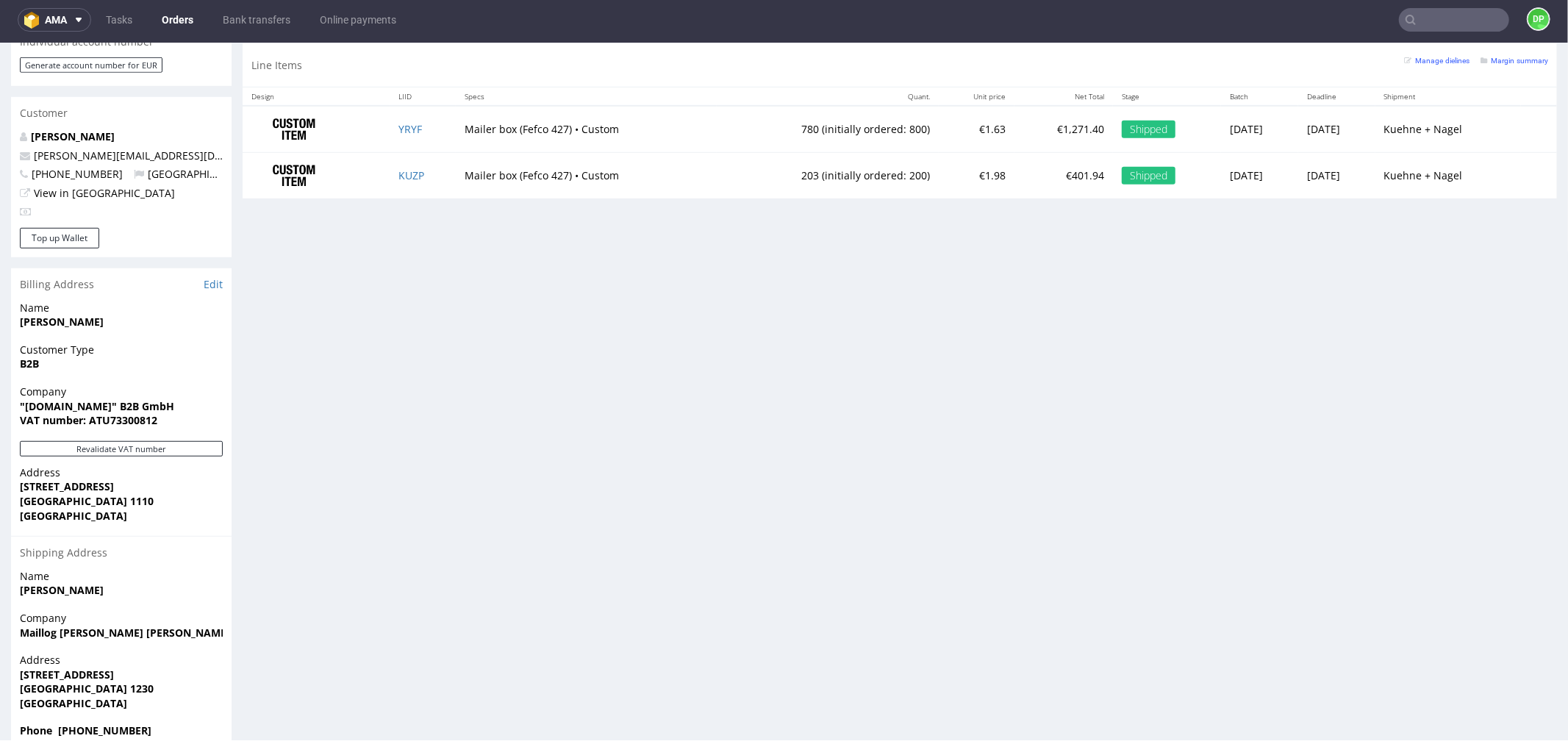
click at [120, 409] on div "Company "bauernladen.at" B2B GmbH VAT number: ATU73300812" at bounding box center [121, 411] width 221 height 57
click at [124, 440] on button "Revalidate VAT number" at bounding box center [121, 447] width 203 height 15
drag, startPoint x: 171, startPoint y: 395, endPoint x: 100, endPoint y: 392, distance: 71.1
click at [100, 412] on span "VAT number: ATU73300812" at bounding box center [121, 419] width 203 height 14
copy strong "U73300812"
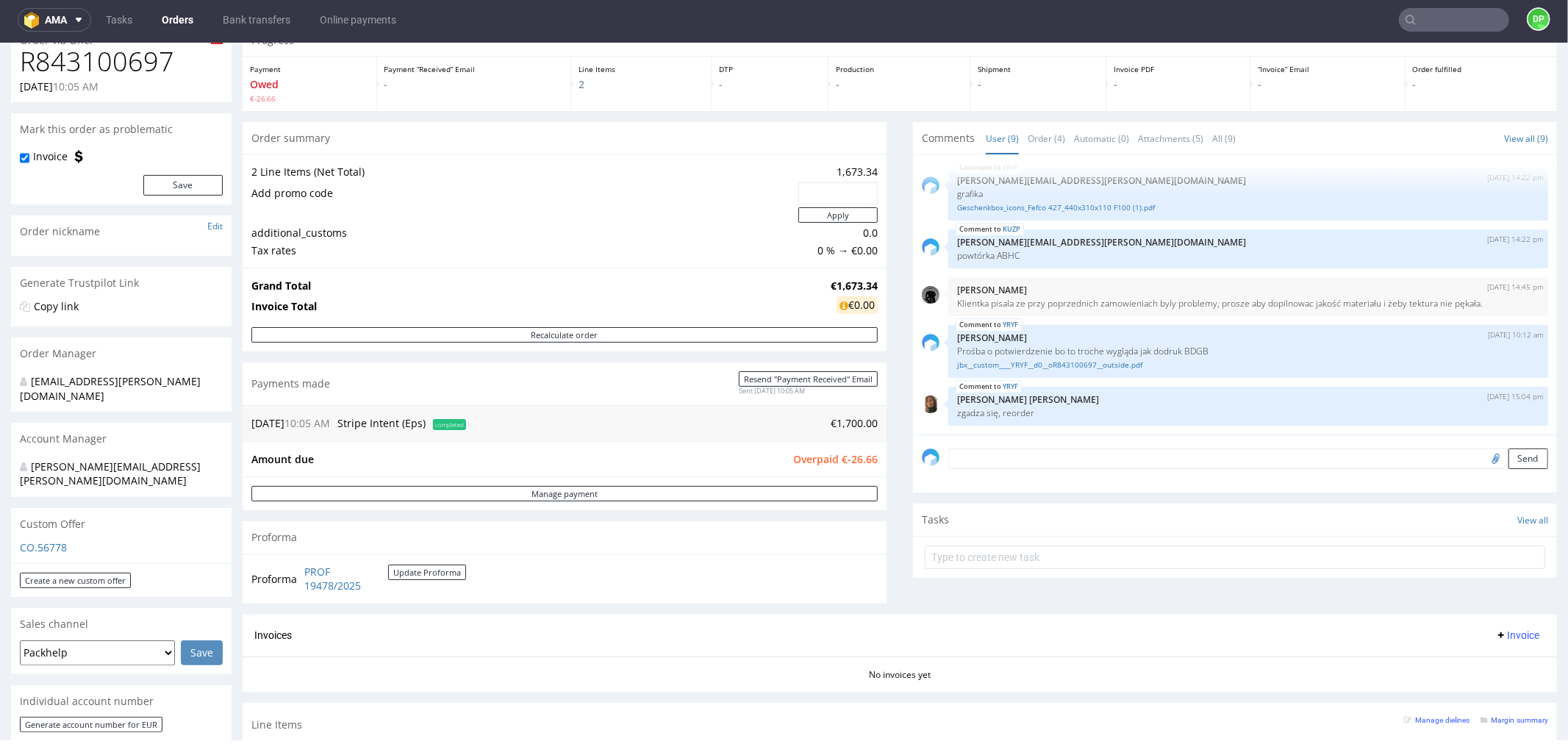
scroll to position [0, 0]
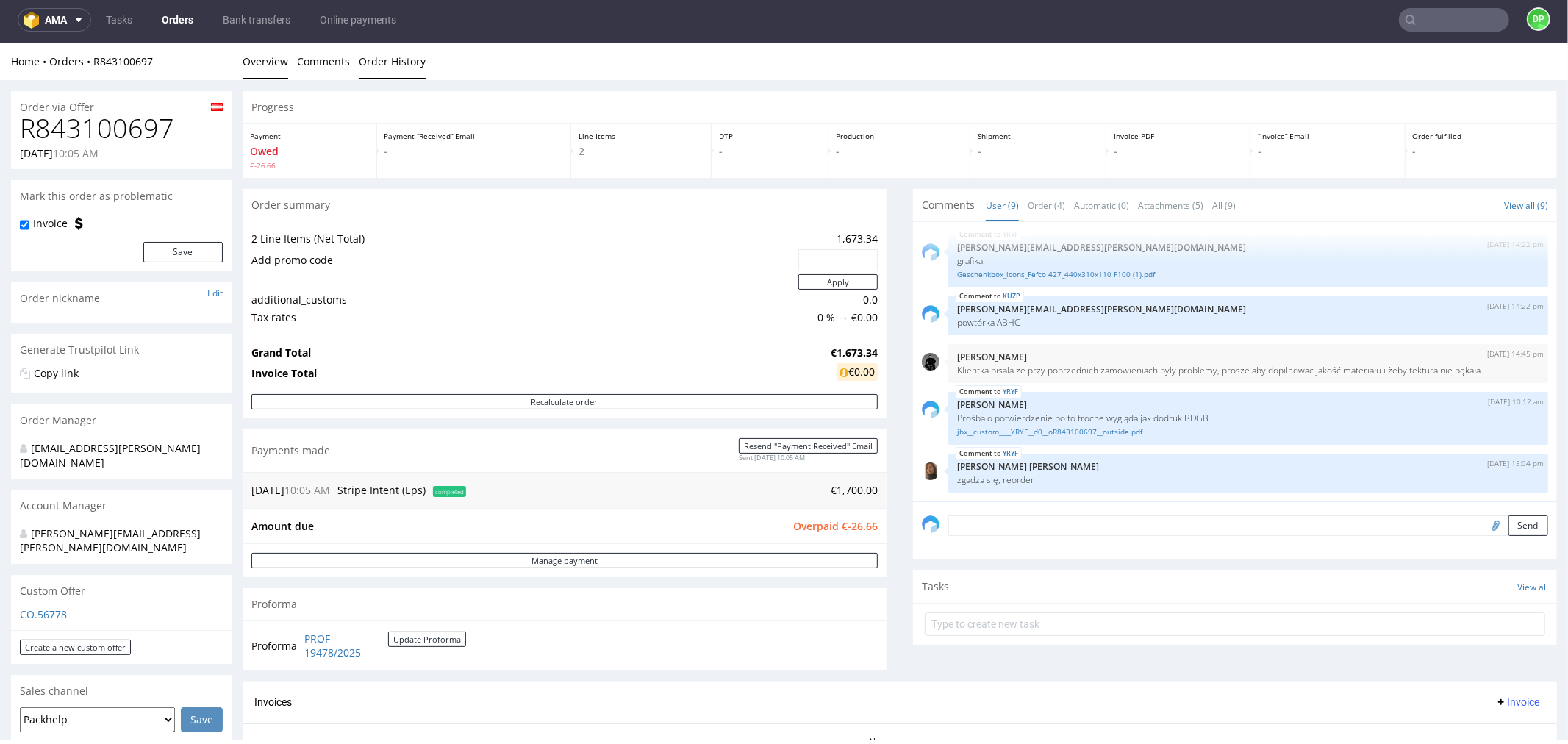
click at [377, 77] on link "Order History" at bounding box center [392, 60] width 67 height 36
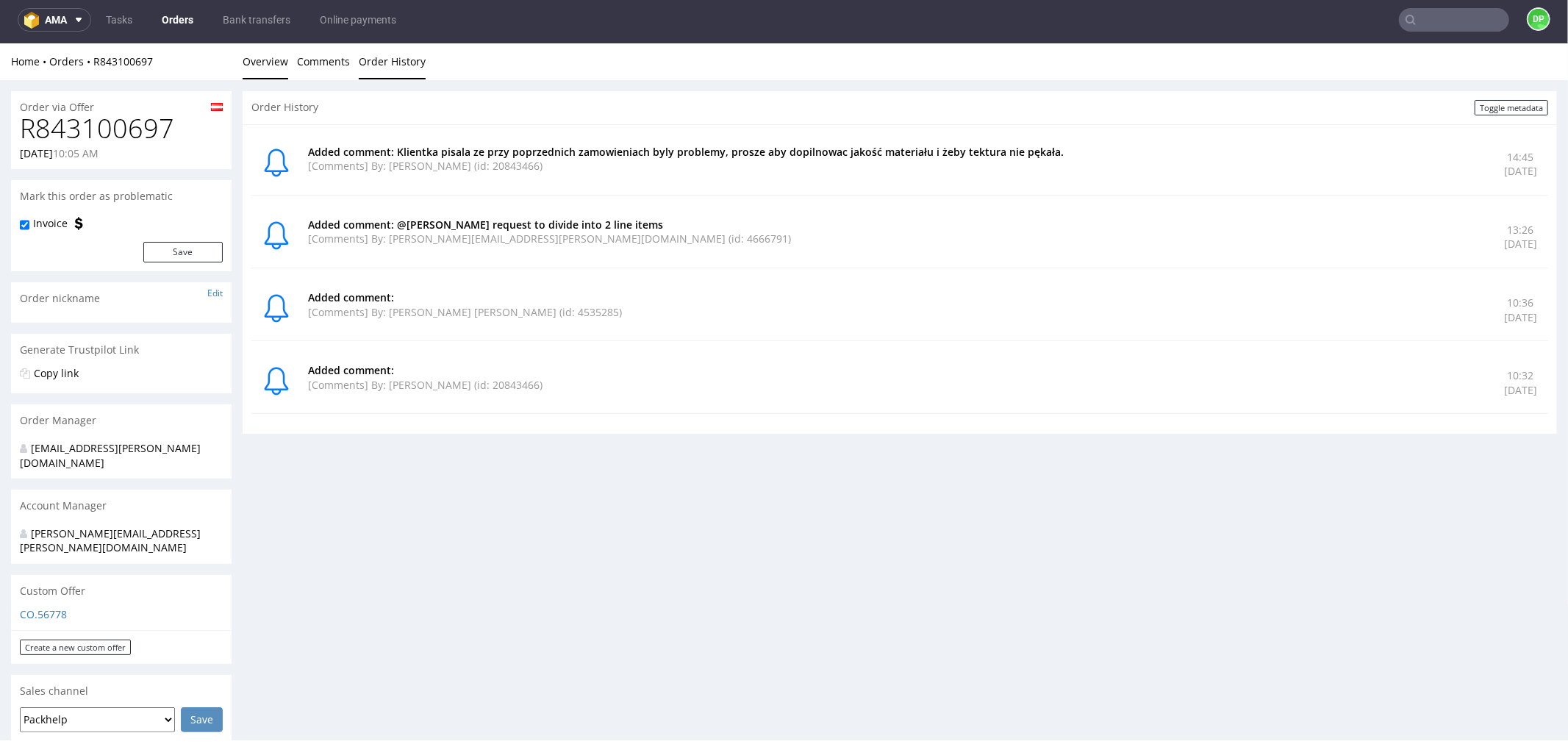
click at [271, 60] on link "Overview" at bounding box center [265, 60] width 46 height 36
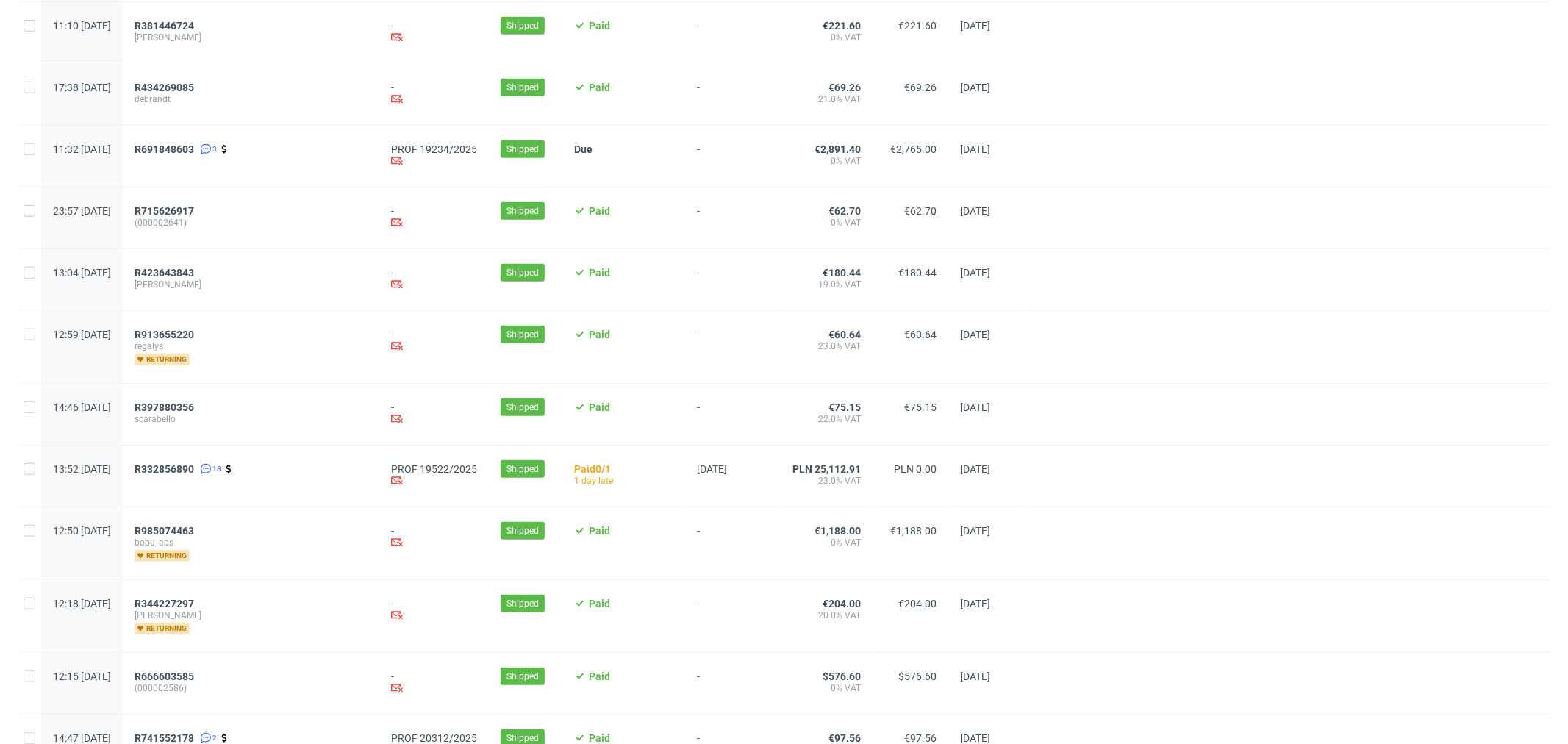
scroll to position [817, 0]
click at [194, 154] on span "R691848603" at bounding box center [164, 148] width 60 height 12
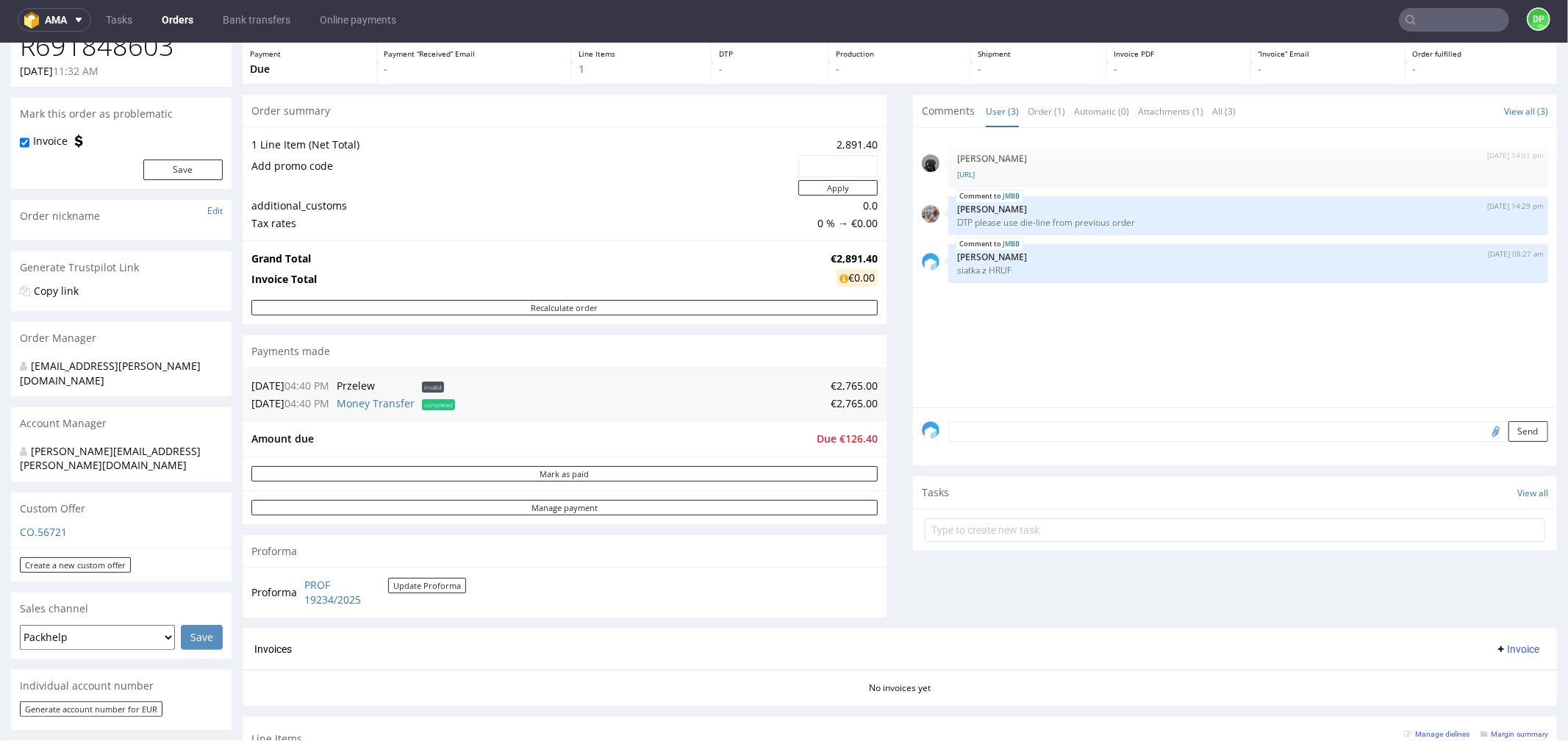
scroll to position [81, 0]
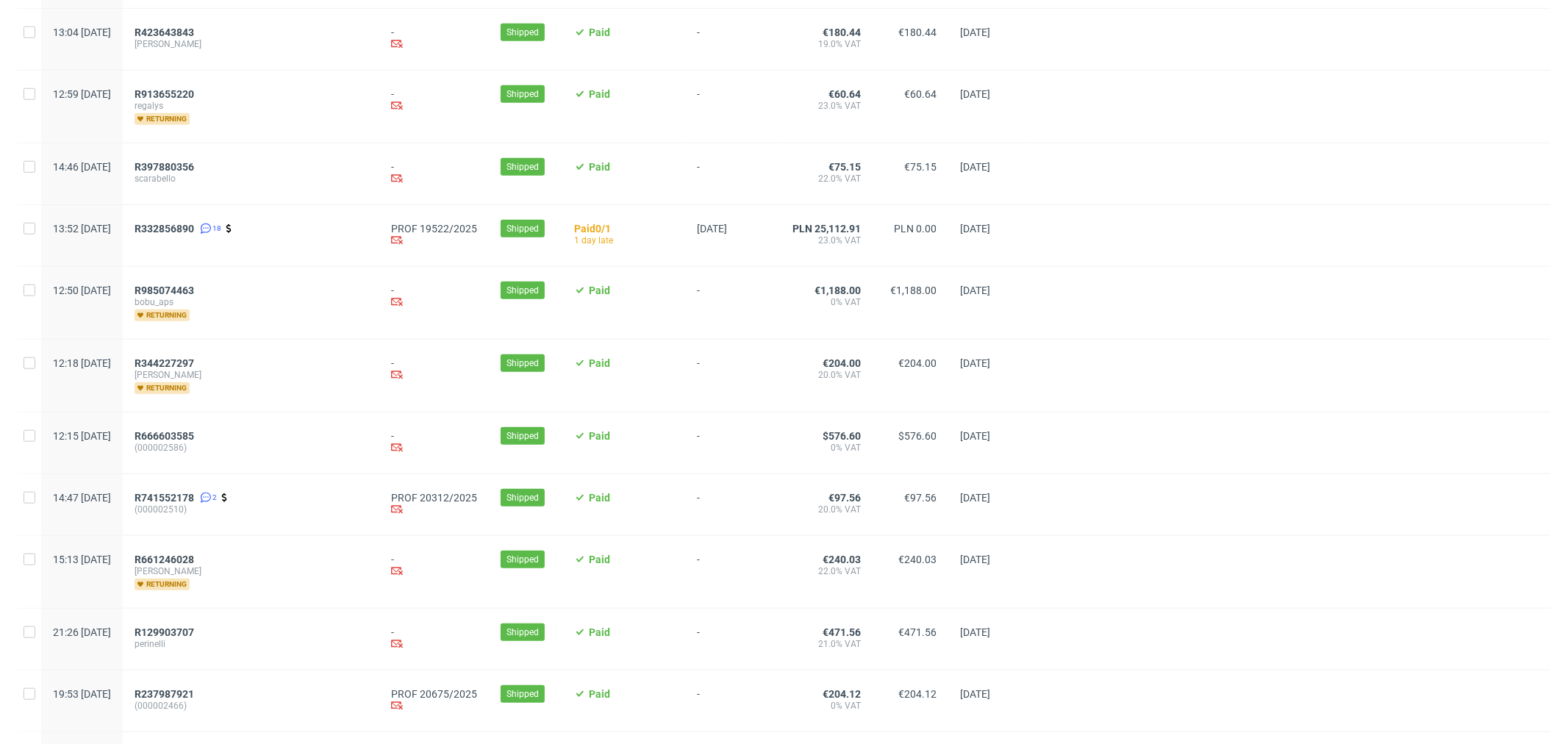
scroll to position [1061, 0]
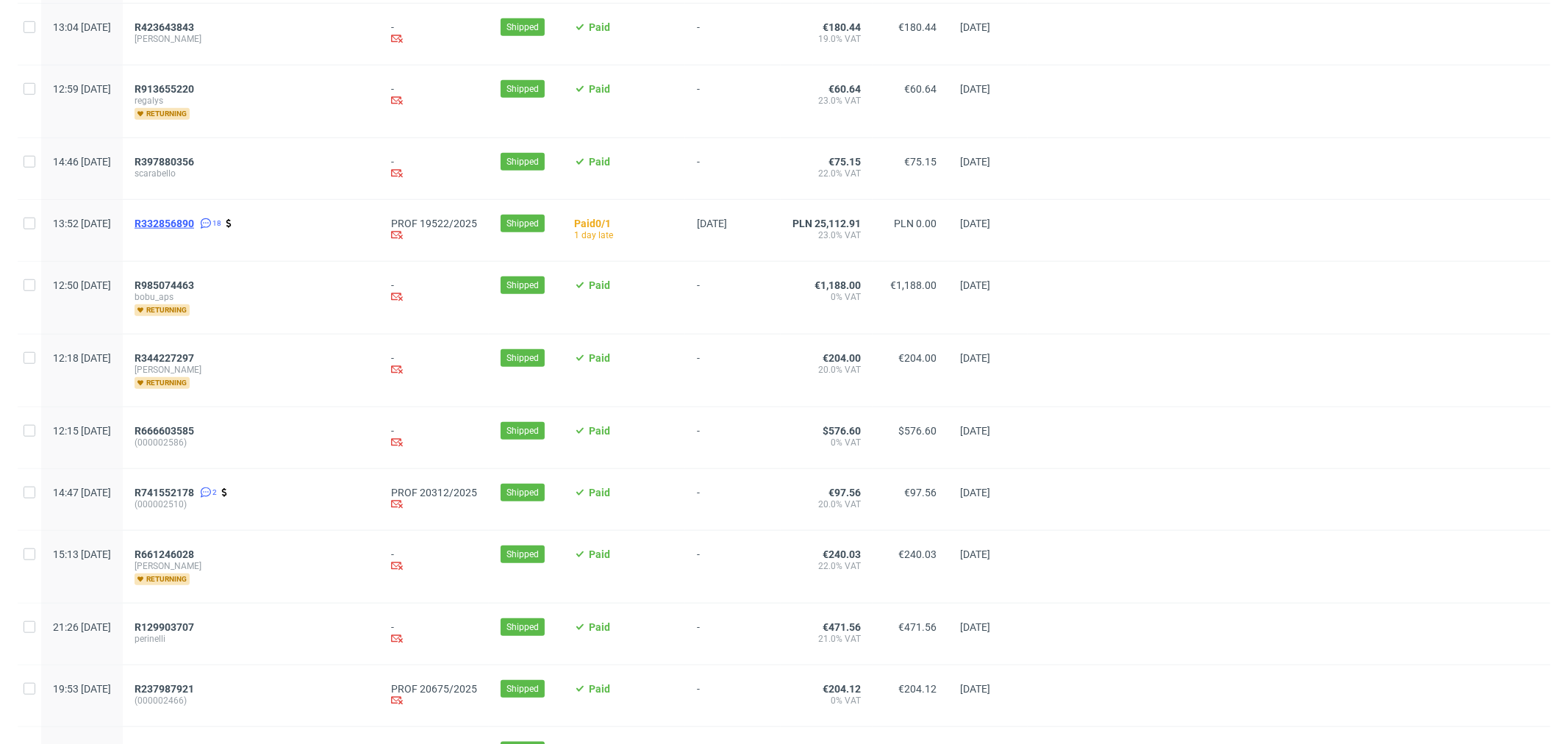
click at [194, 229] on span "R332856890" at bounding box center [164, 223] width 60 height 12
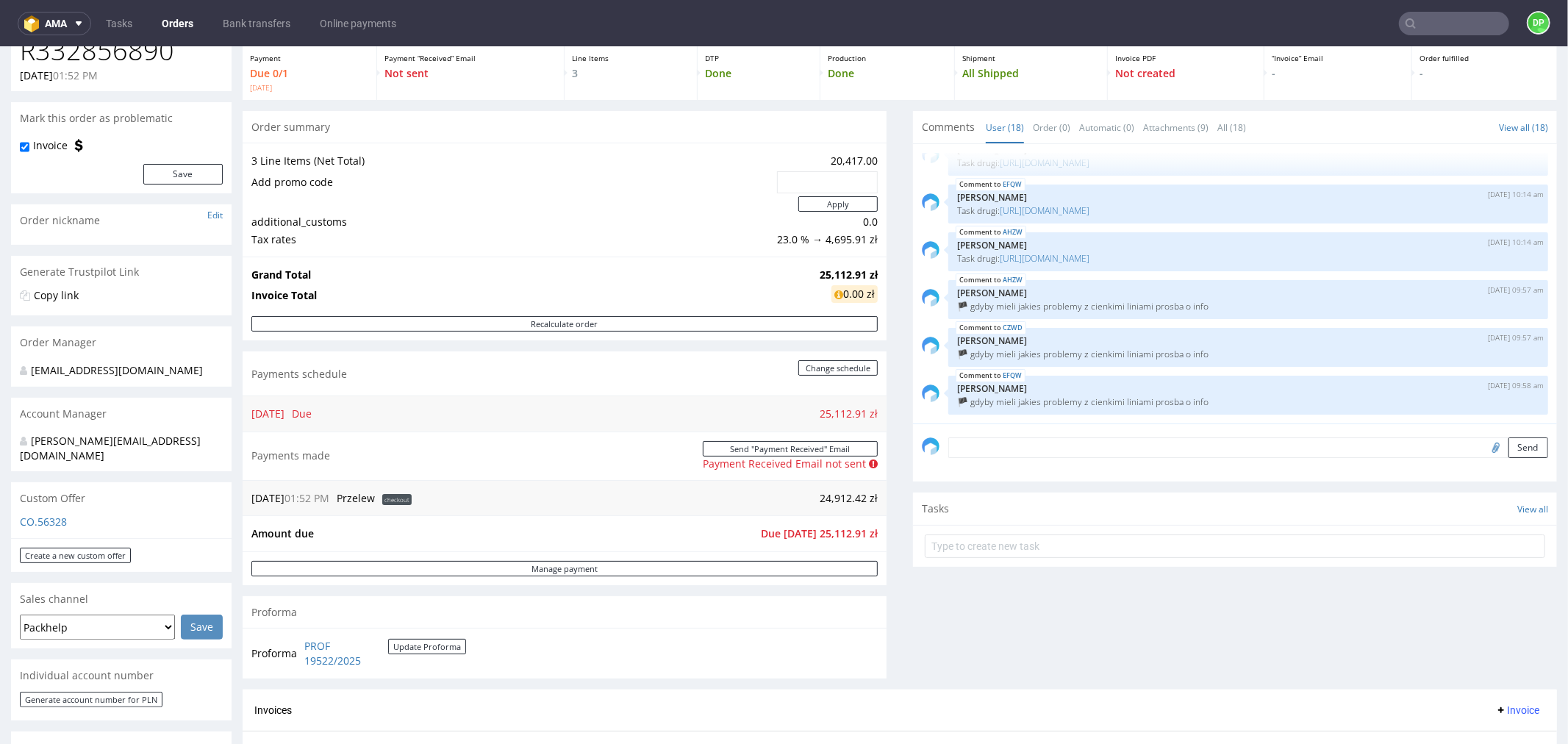
scroll to position [244, 0]
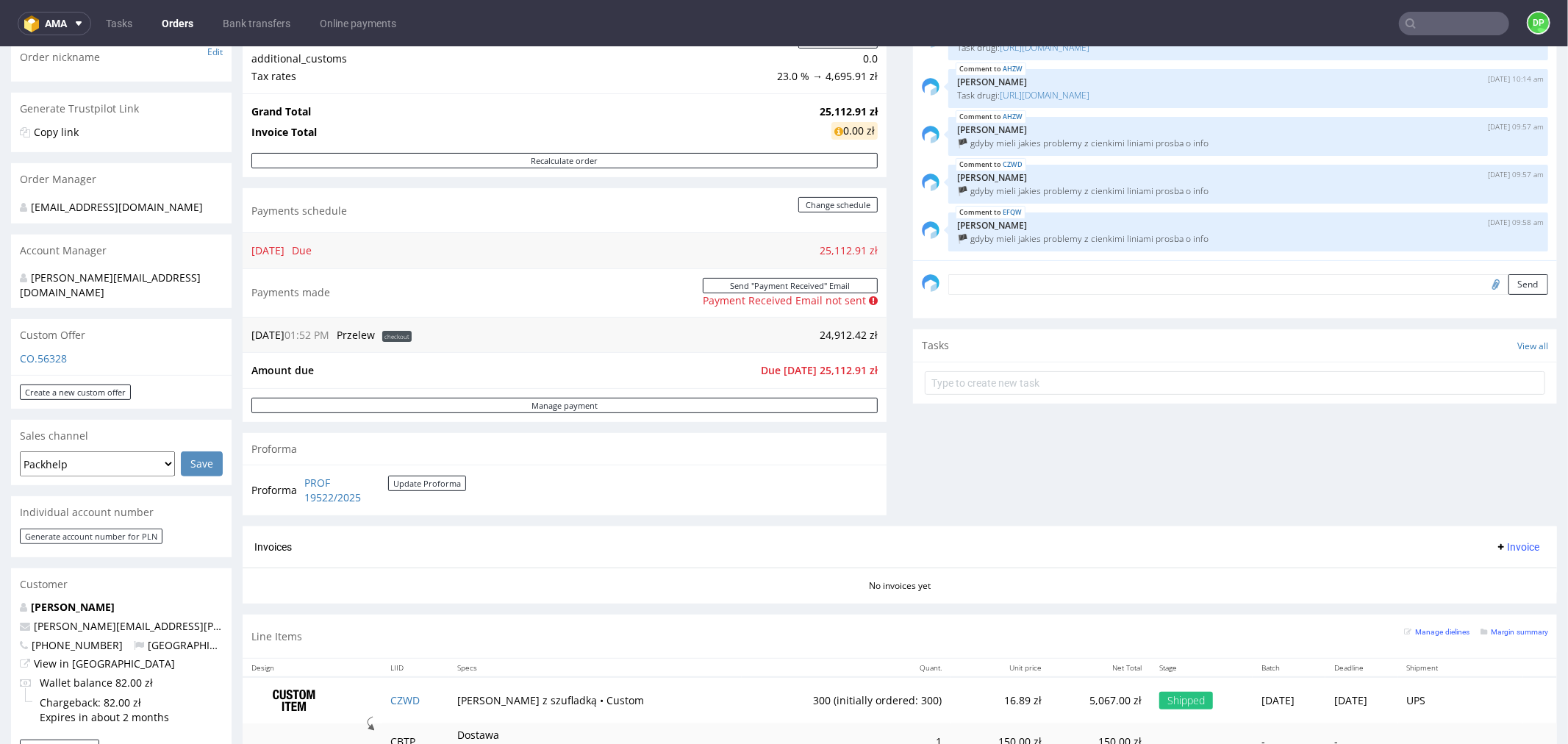
click at [300, 479] on td "PROF 19522/2025 Update Proforma" at bounding box center [383, 489] width 165 height 32
click at [312, 485] on link "PROF 19522/2025" at bounding box center [346, 490] width 84 height 29
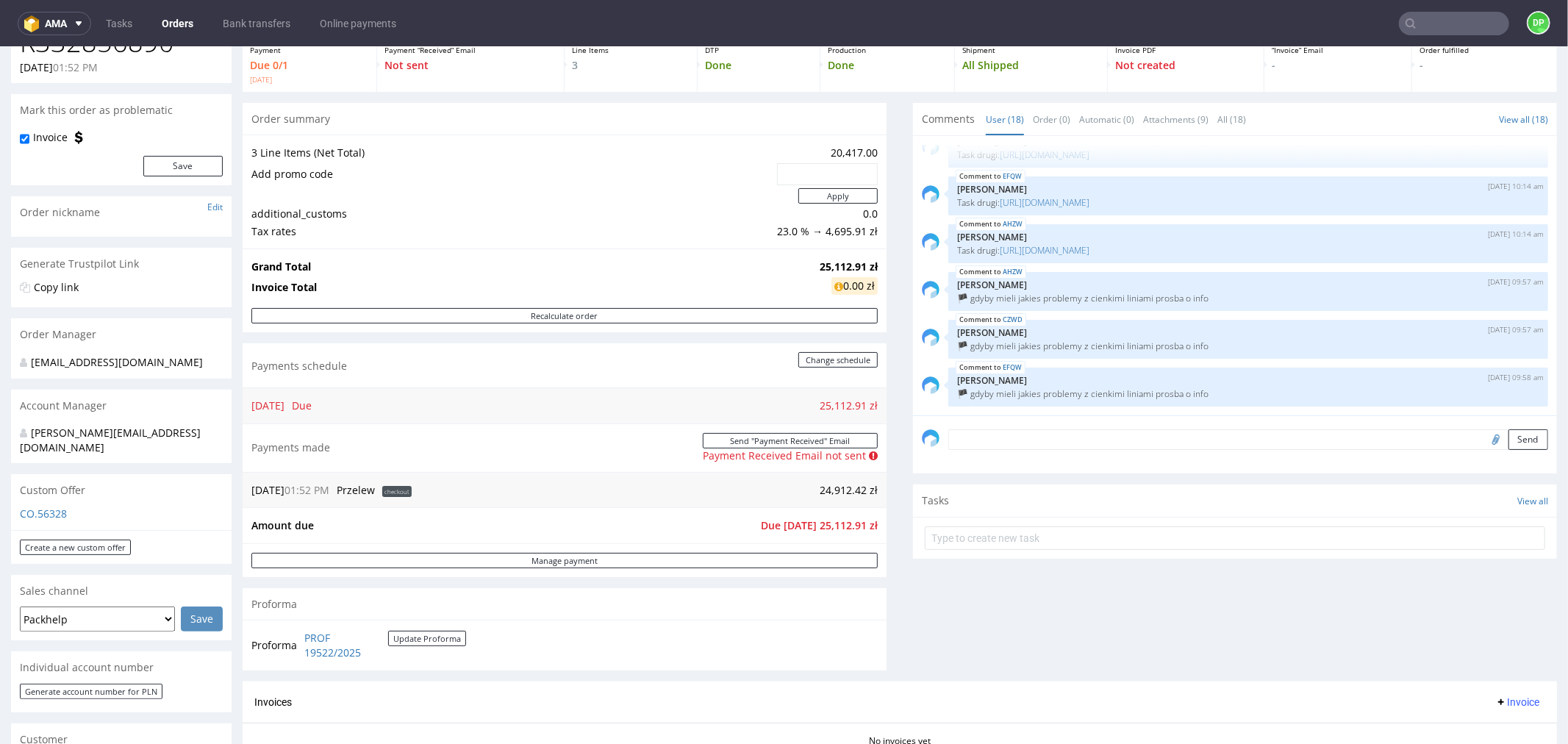
scroll to position [163, 0]
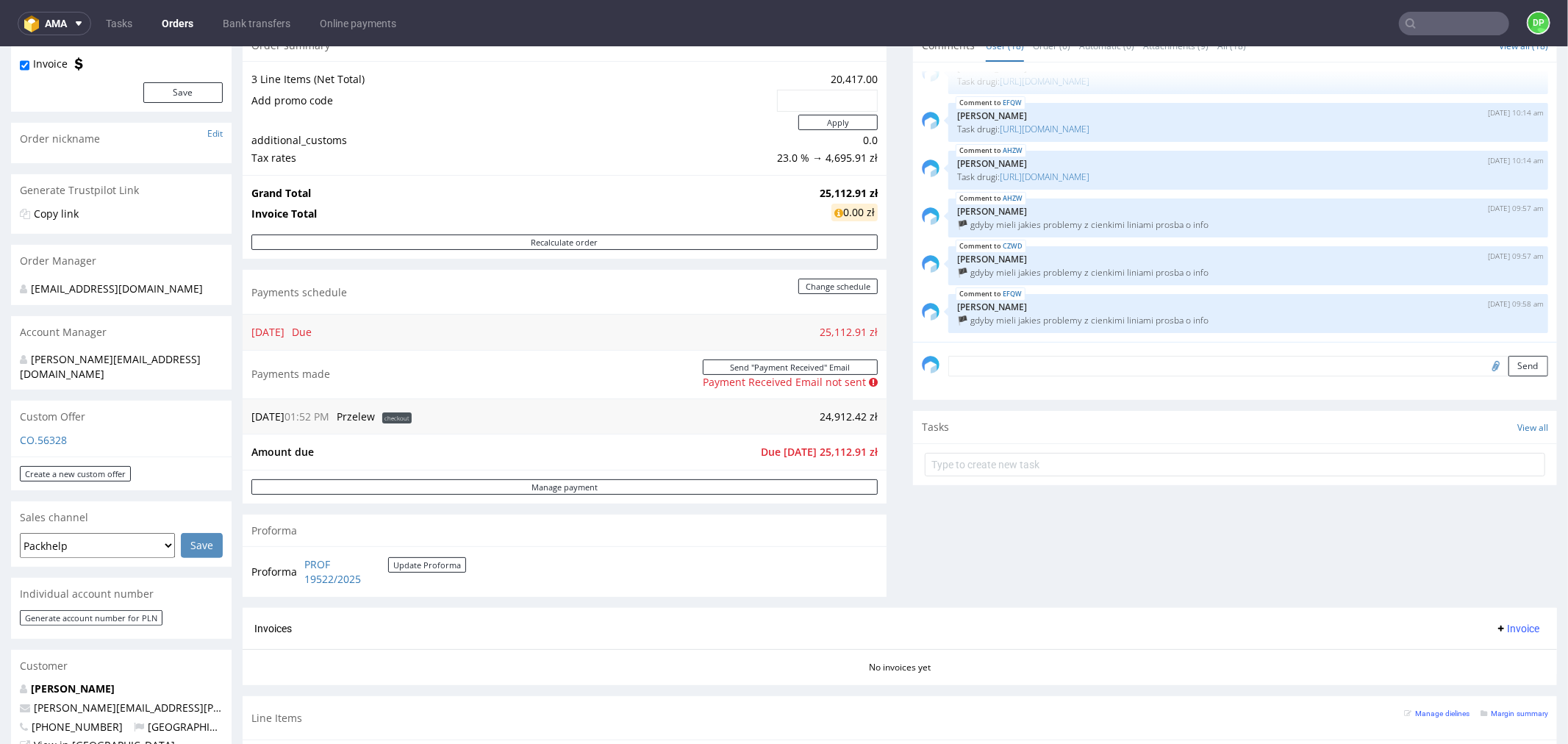
drag, startPoint x: 177, startPoint y: 240, endPoint x: 168, endPoint y: 264, distance: 25.6
drag, startPoint x: 168, startPoint y: 264, endPoint x: 1240, endPoint y: 524, distance: 1103.1
click at [1240, 524] on div "Comments User (18) Order (0) Automatic (0) Attachments (9) All (18) View all (1…" at bounding box center [1235, 317] width 644 height 578
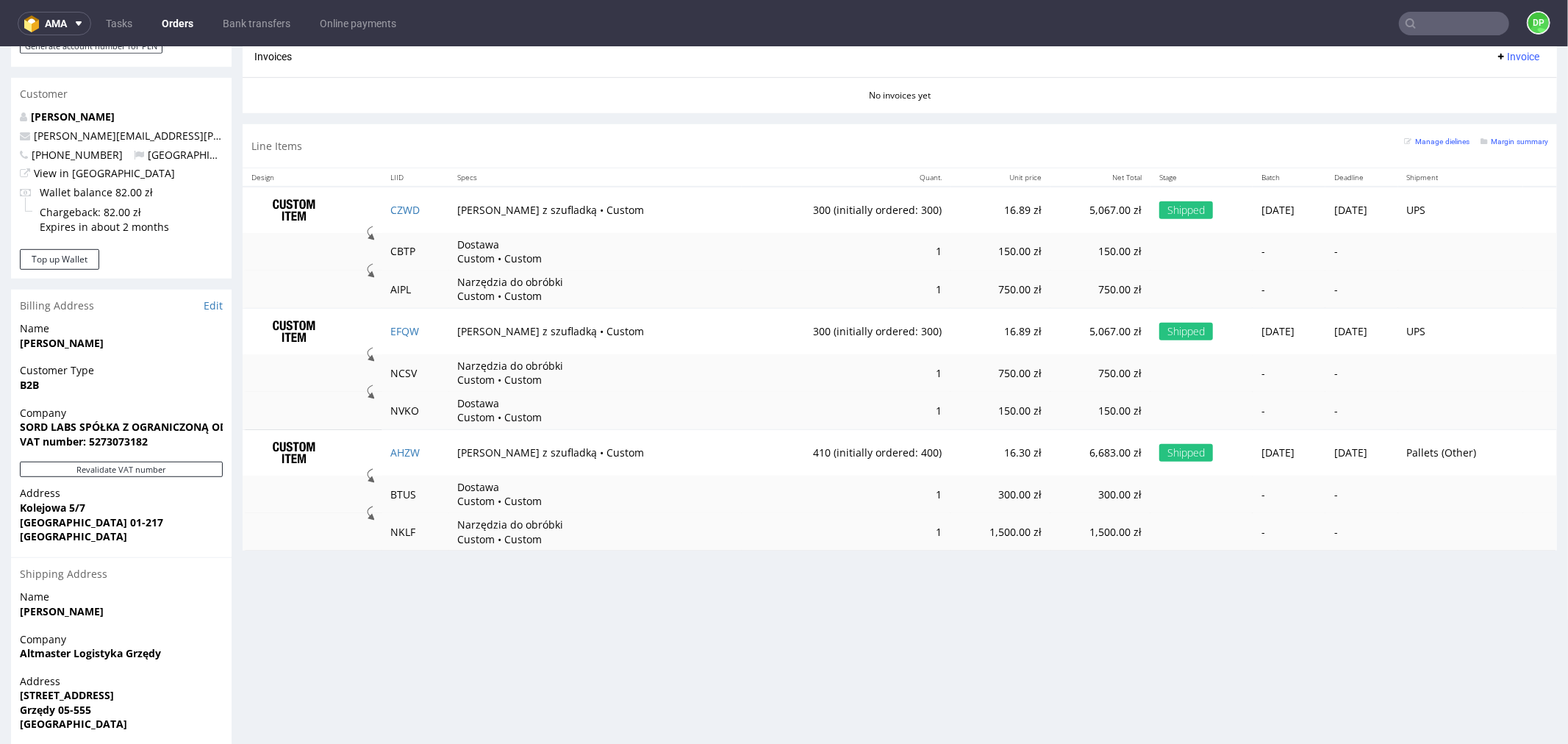
scroll to position [767, 0]
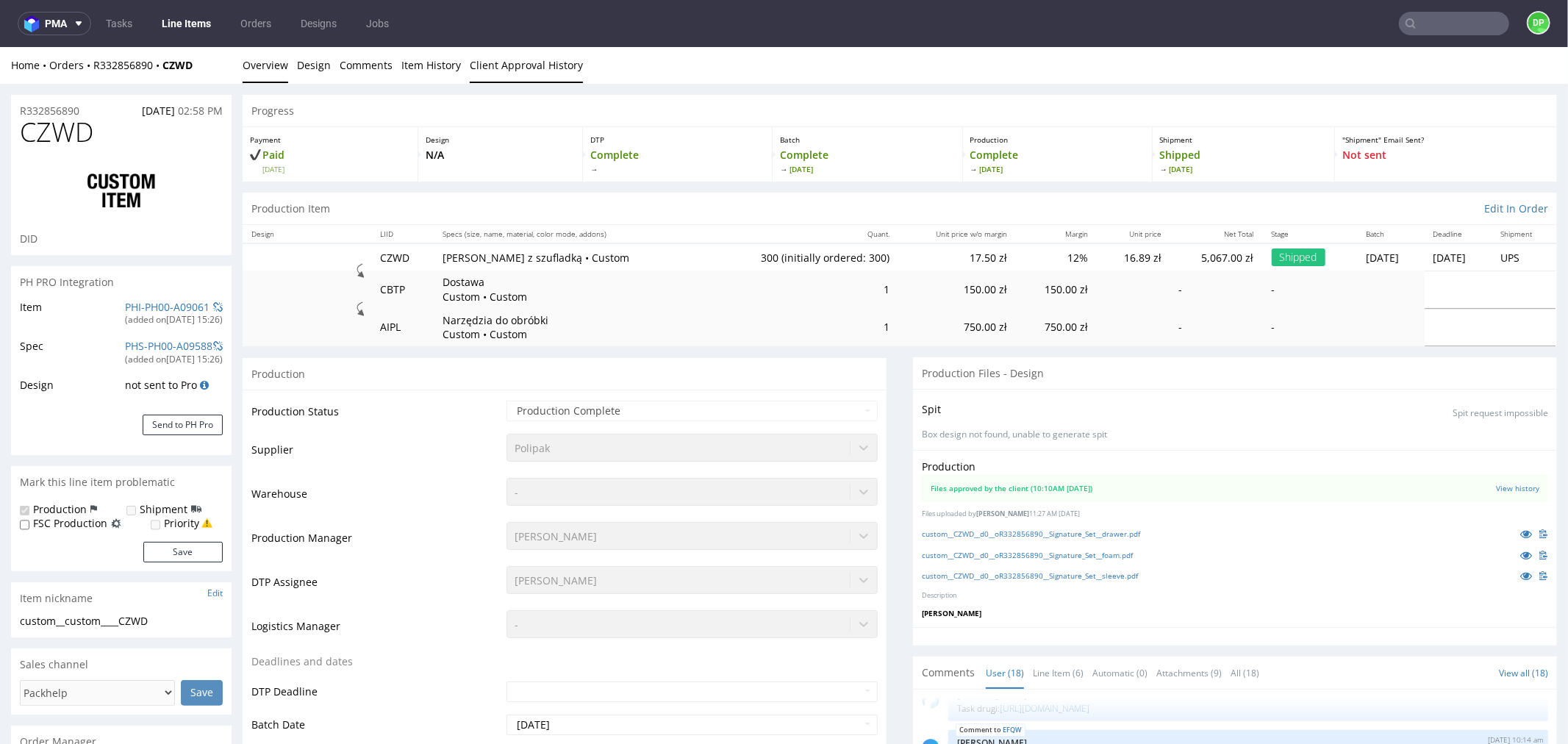
click at [481, 66] on link "Client Approval History" at bounding box center [527, 64] width 114 height 36
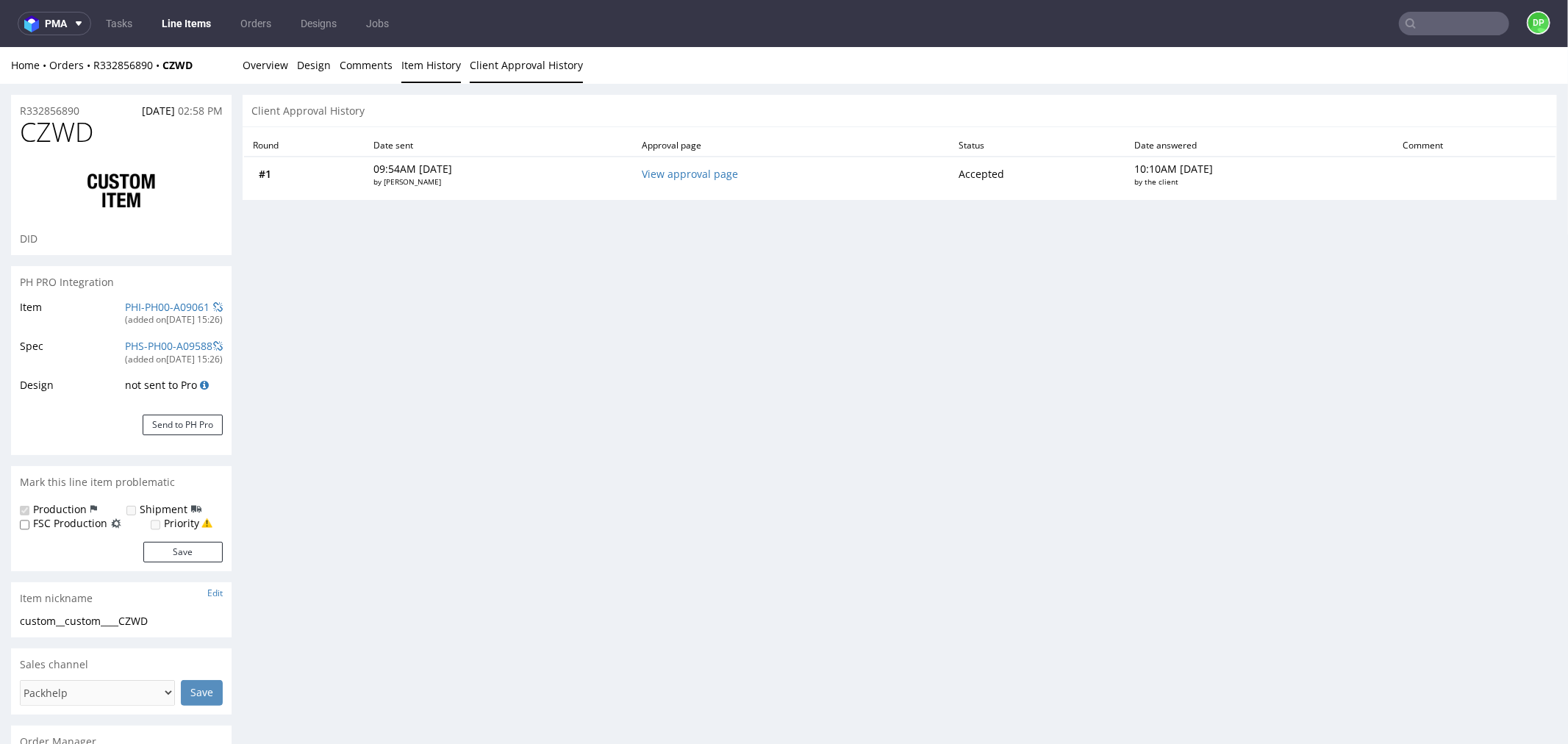
click at [442, 66] on link "Item History" at bounding box center [431, 64] width 60 height 36
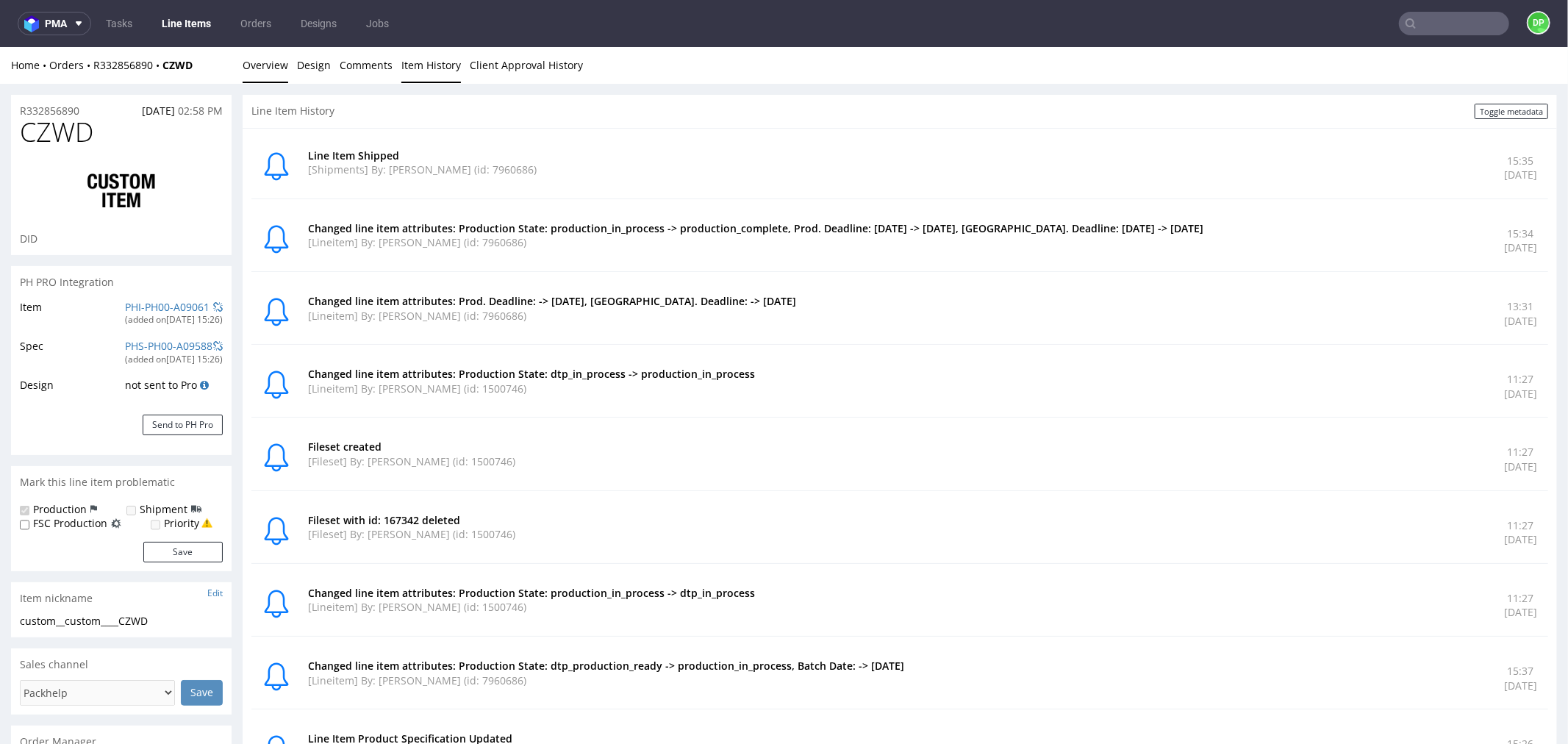
click at [270, 53] on link "Overview" at bounding box center [265, 64] width 46 height 36
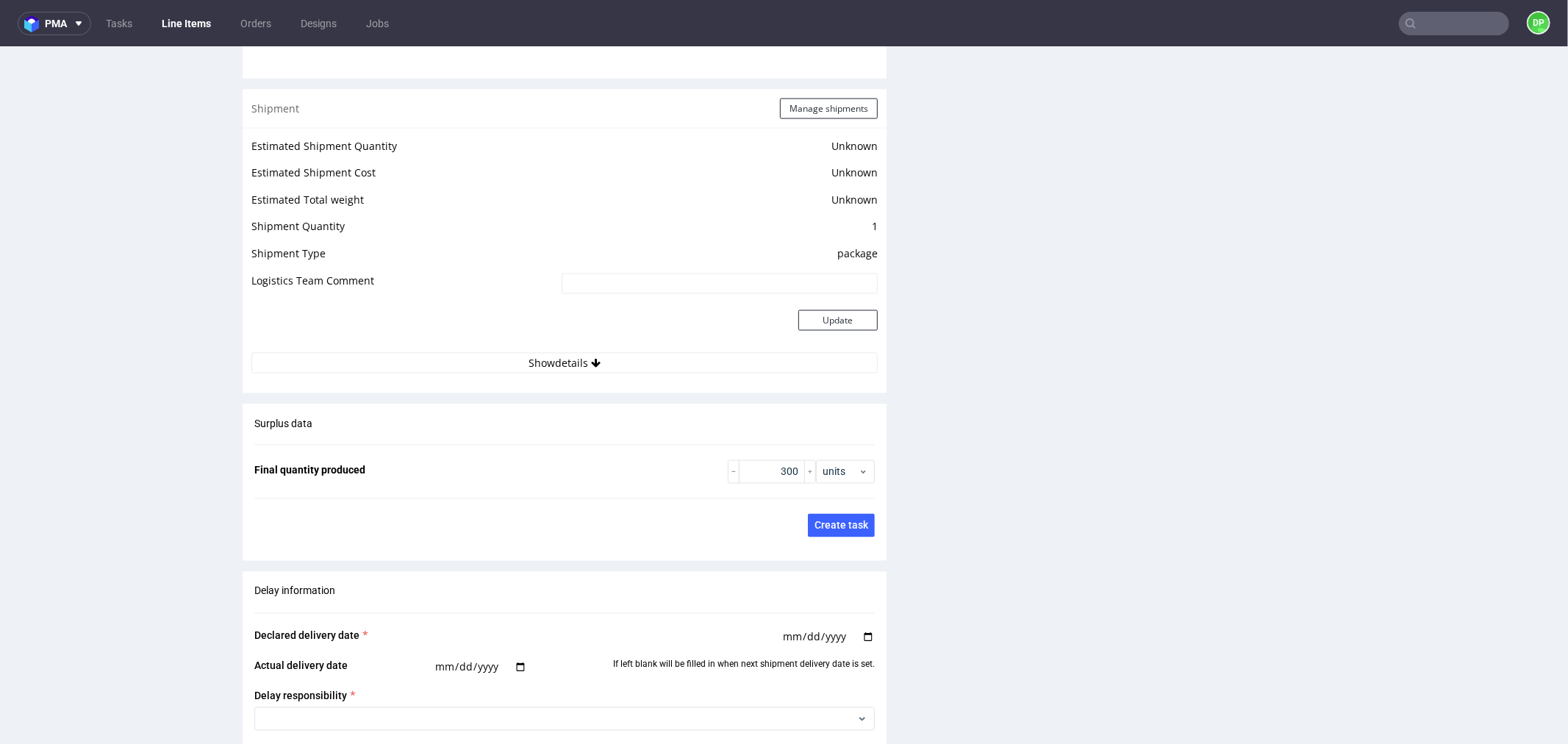
scroll to position [2123, 0]
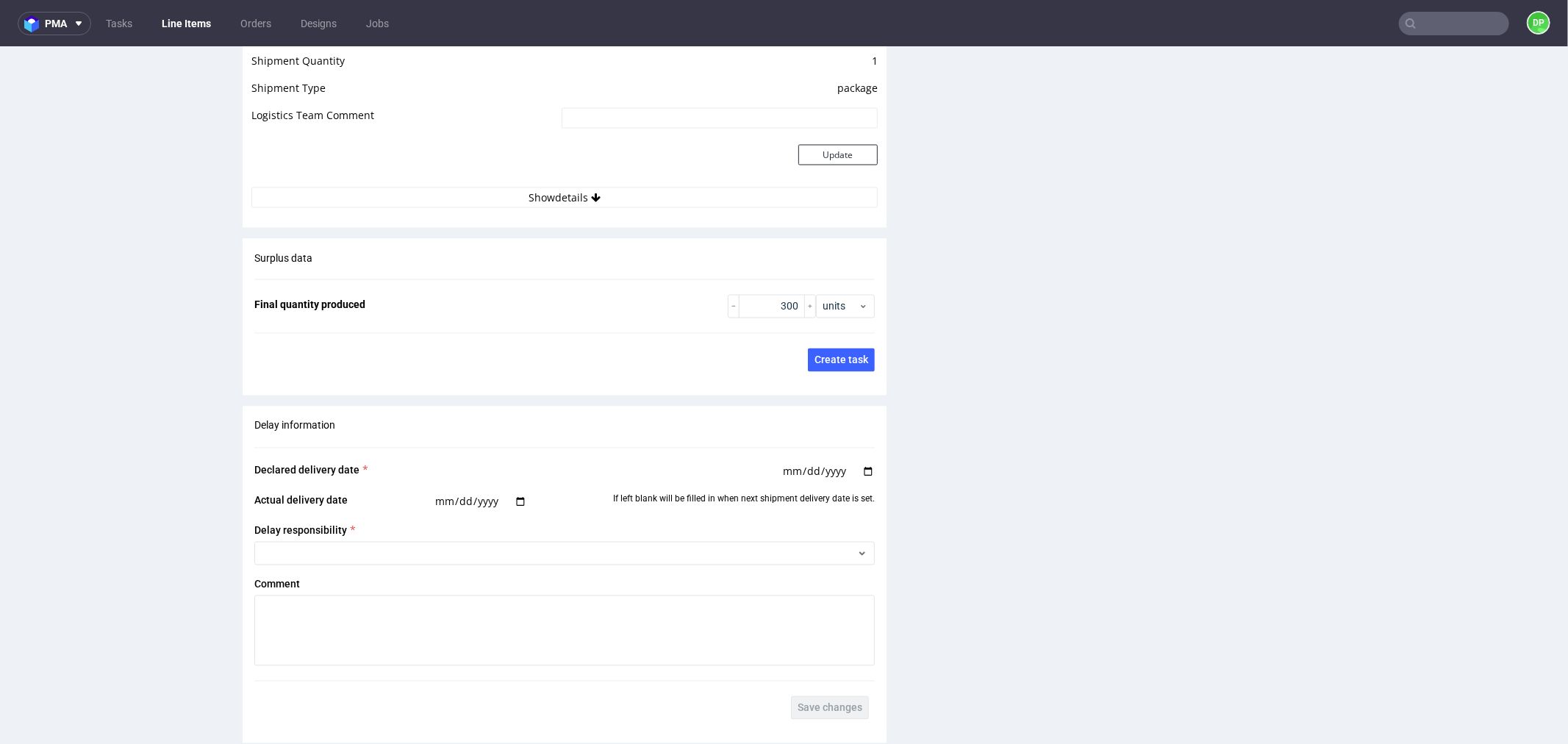
click at [423, 187] on button "Show details" at bounding box center [565, 197] width 626 height 21
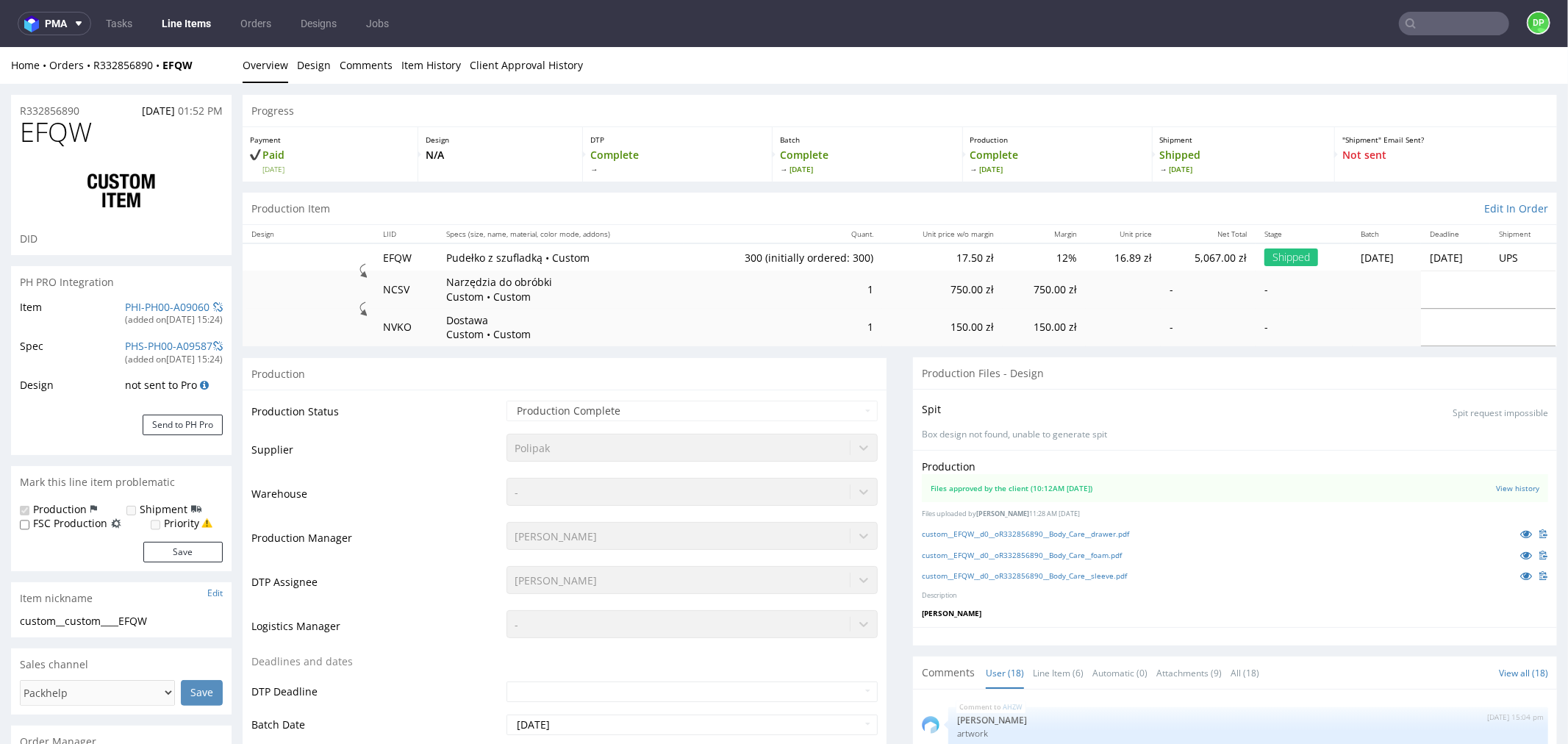
scroll to position [757, 0]
click at [420, 75] on link "Item History" at bounding box center [431, 64] width 60 height 36
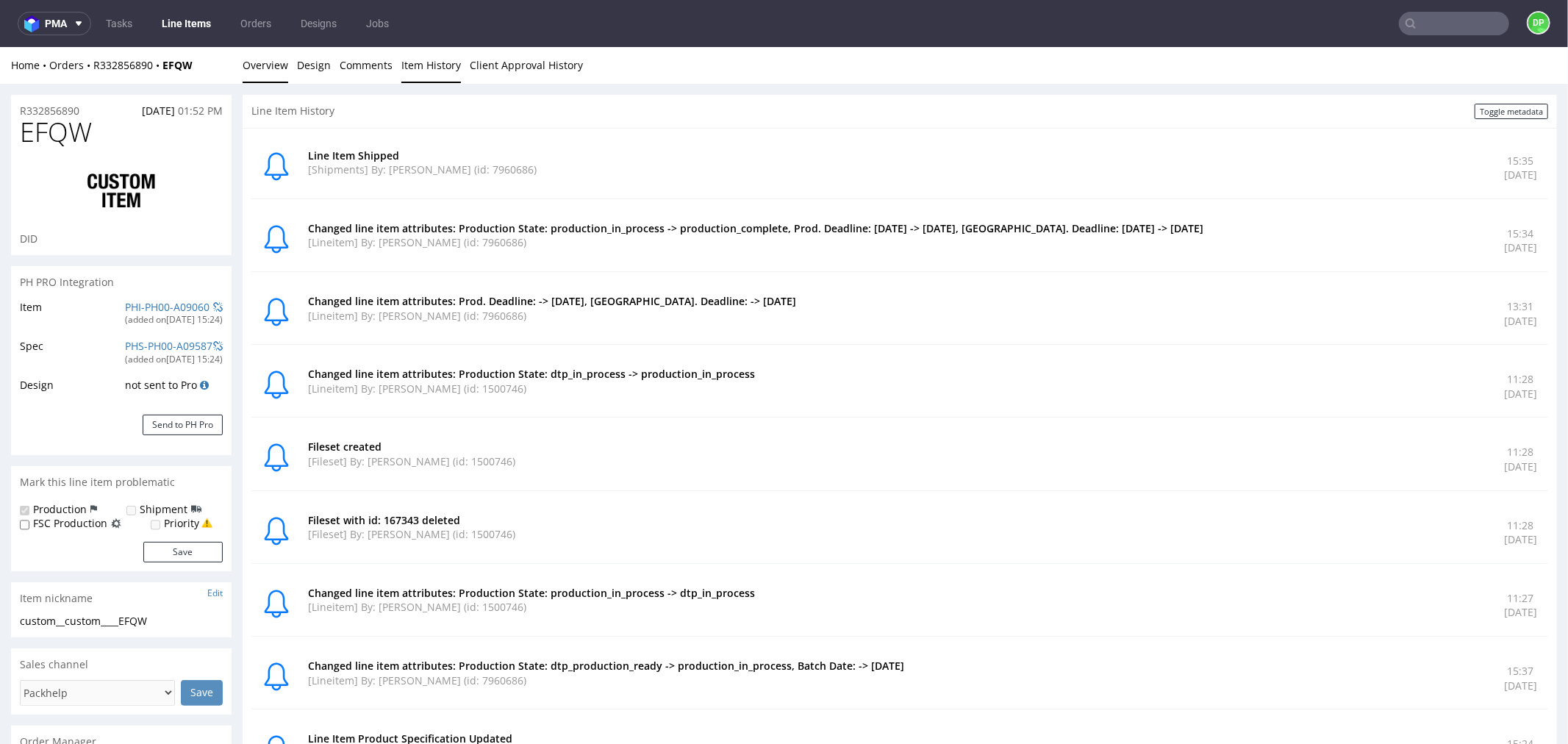
click at [268, 69] on link "Overview" at bounding box center [265, 64] width 46 height 36
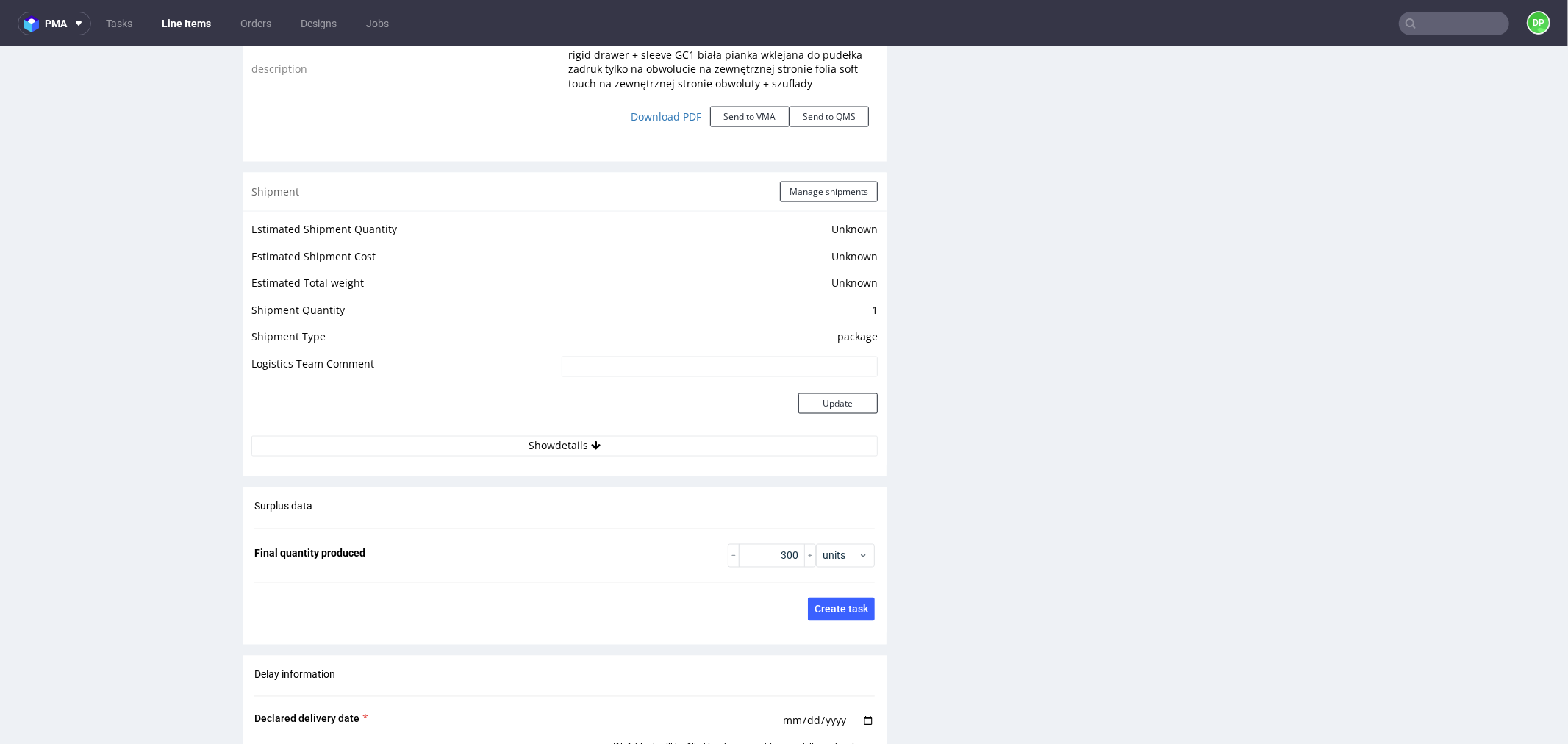
scroll to position [2123, 0]
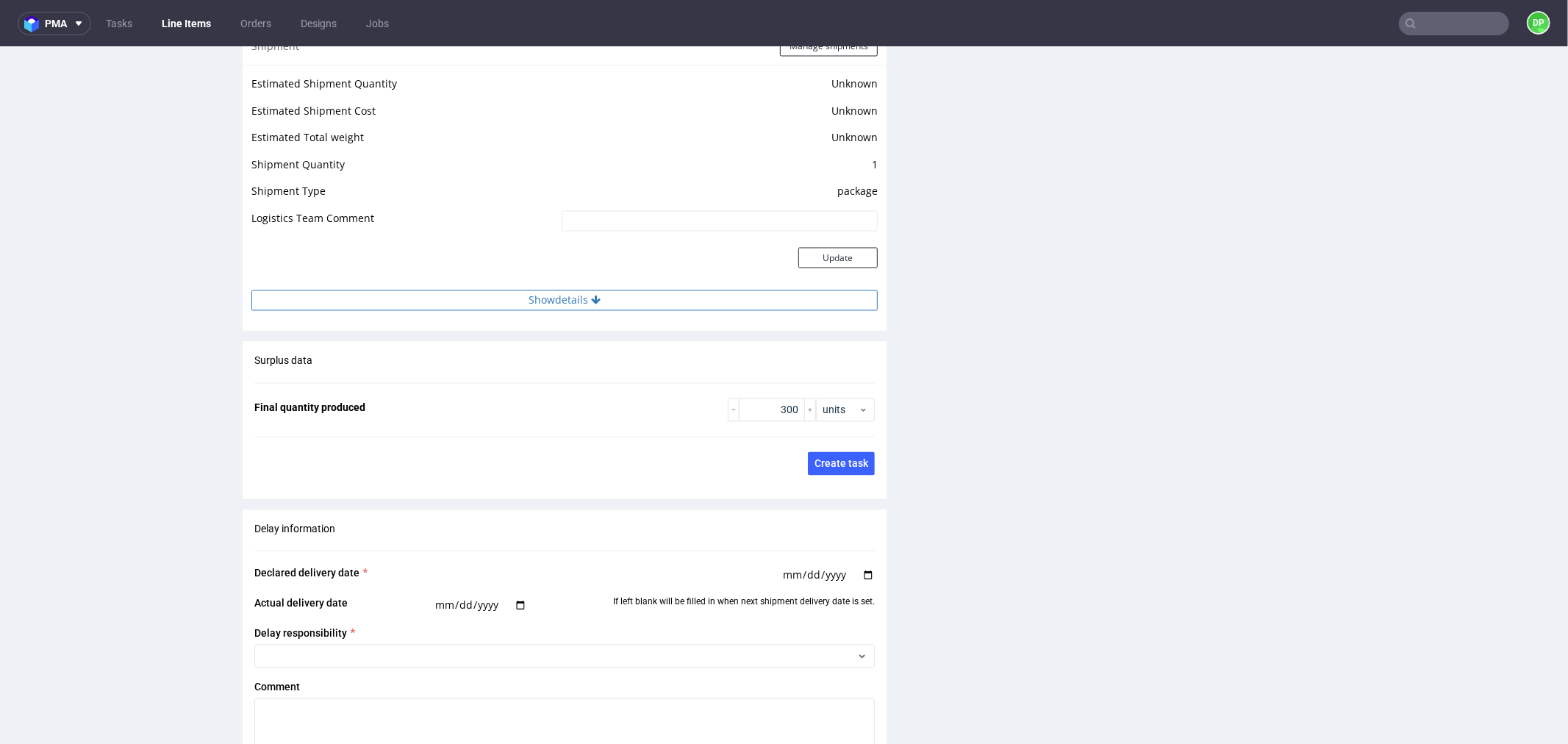
drag, startPoint x: 423, startPoint y: 296, endPoint x: 424, endPoint y: 288, distance: 8.1
click at [423, 295] on button "Show details" at bounding box center [565, 299] width 626 height 21
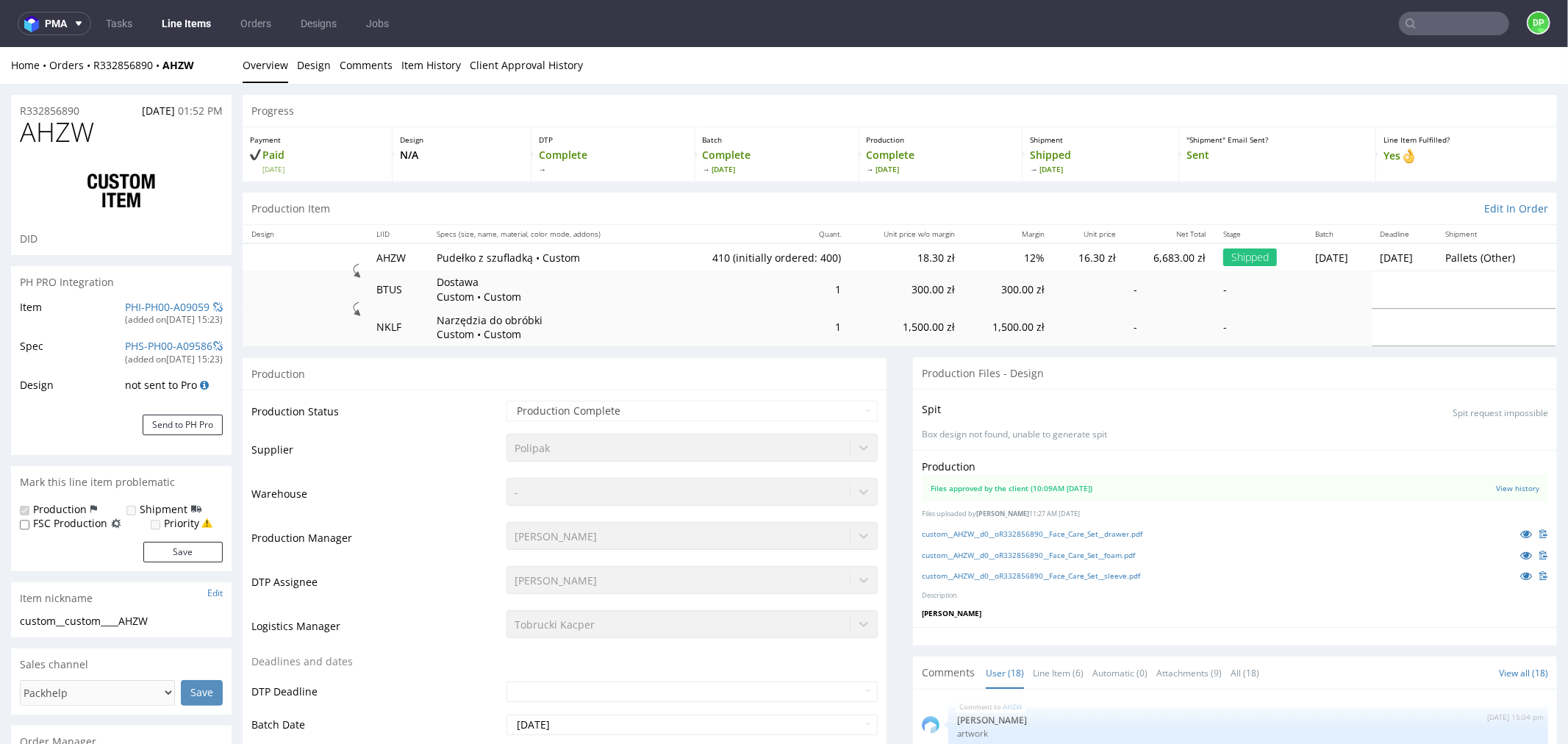
scroll to position [757, 0]
click at [416, 71] on link "Item History" at bounding box center [431, 64] width 60 height 36
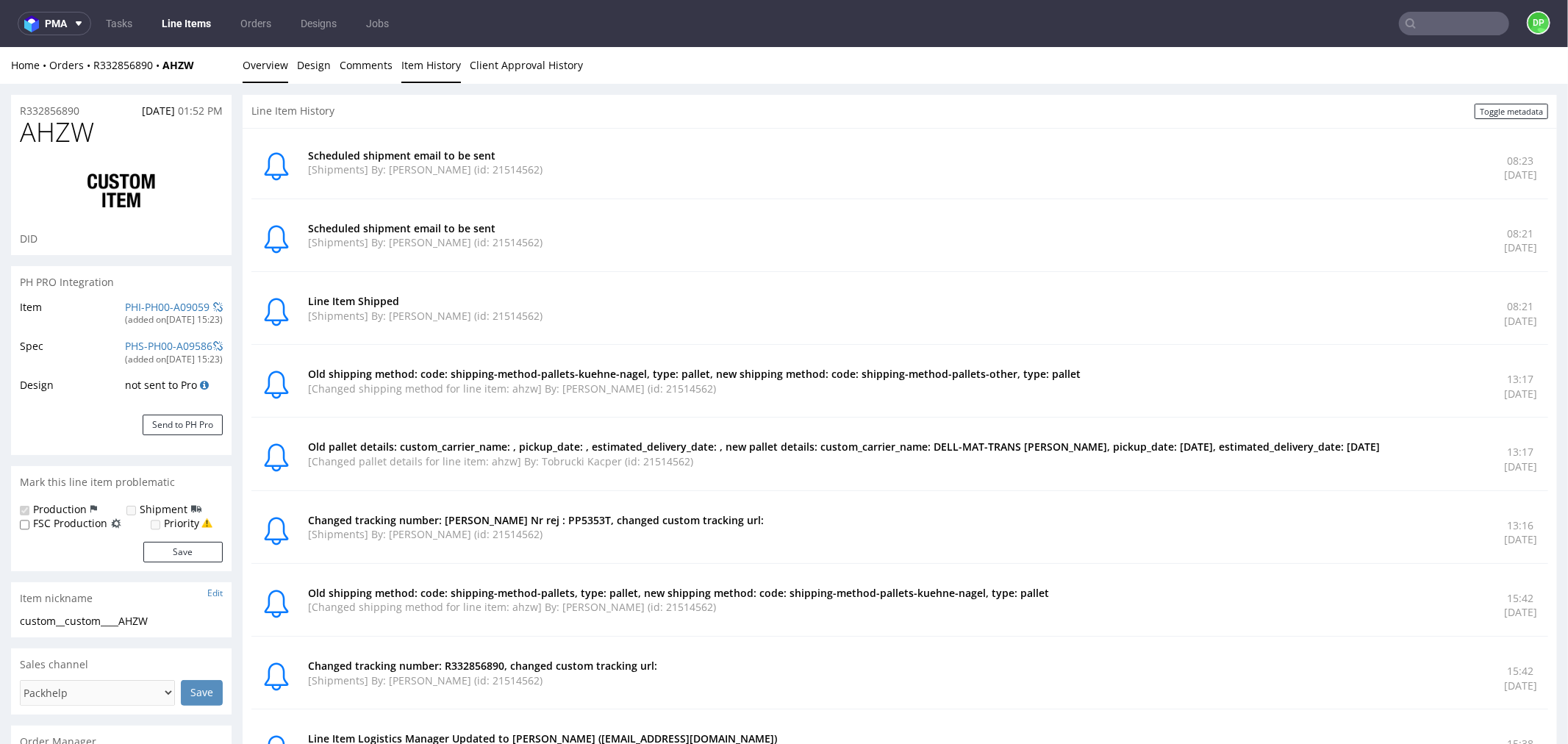
click at [274, 68] on link "Overview" at bounding box center [265, 64] width 46 height 36
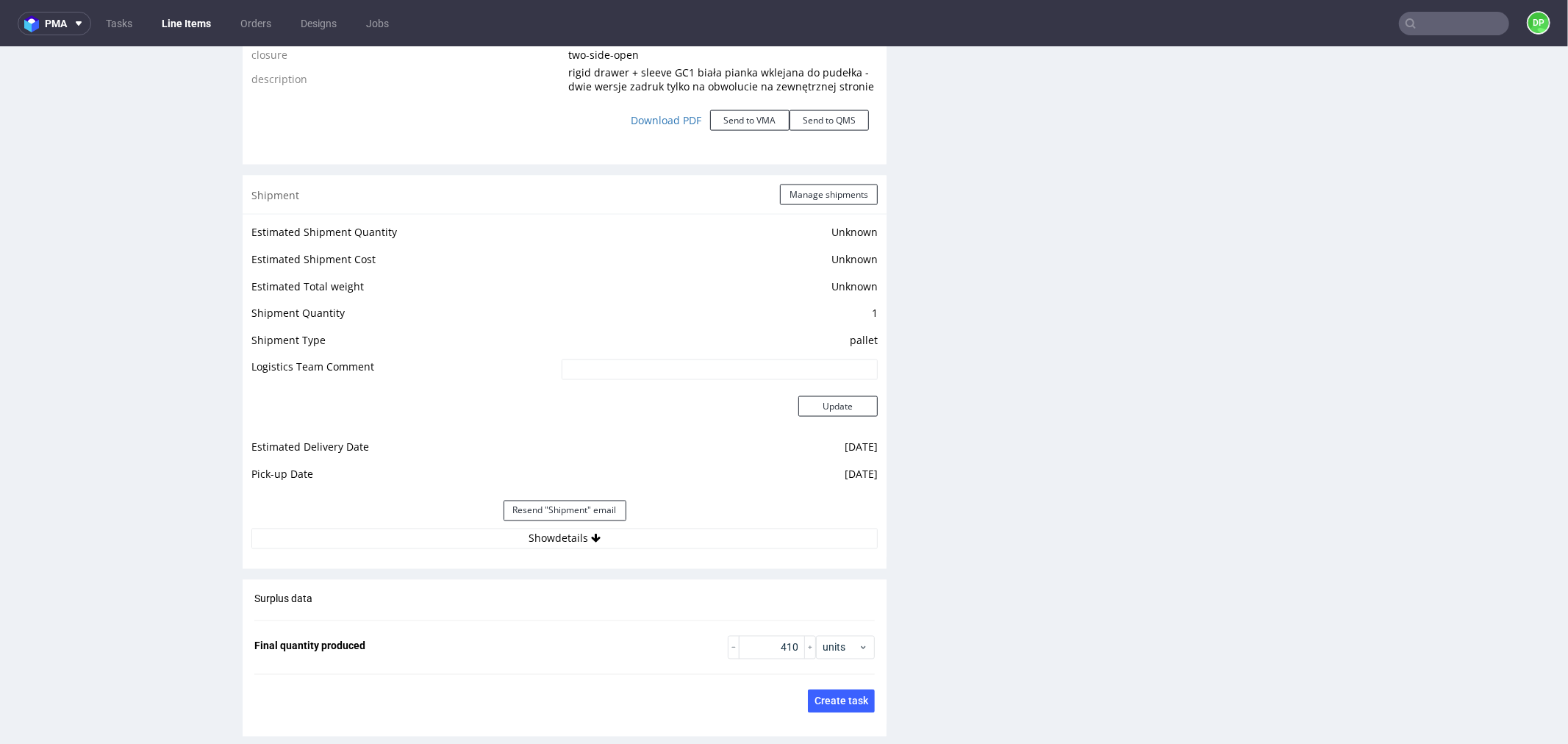
scroll to position [2123, 0]
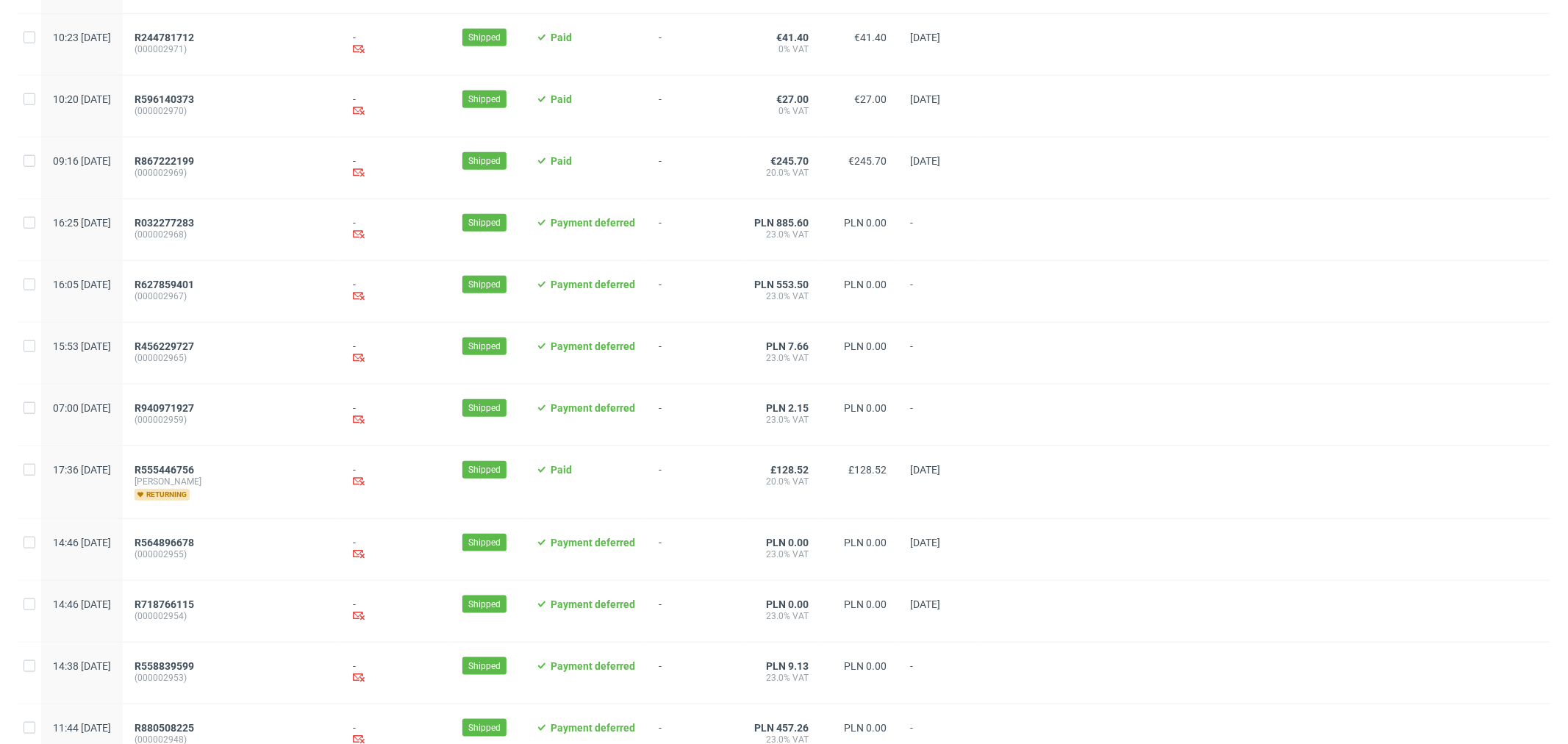
scroll to position [1361, 0]
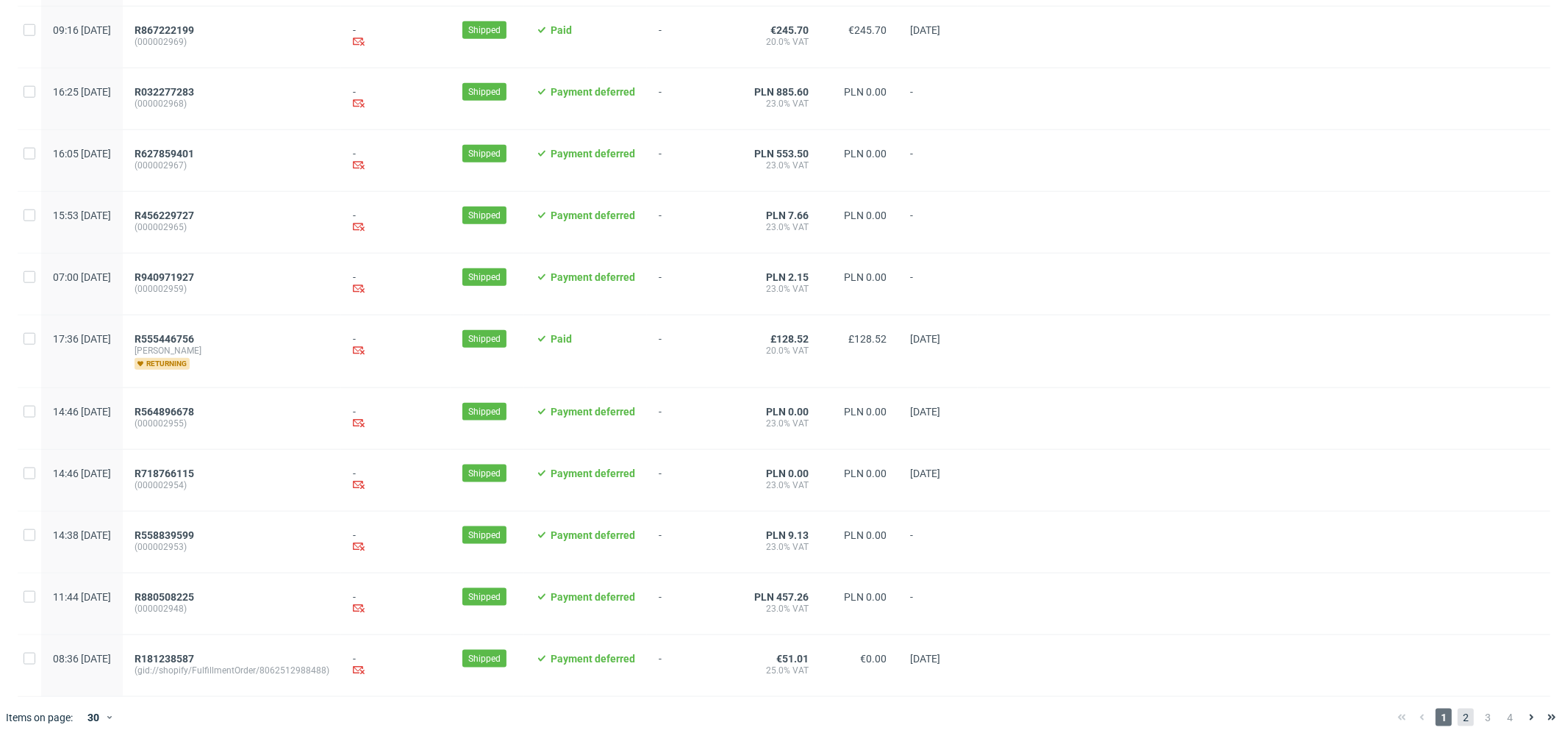
click at [1458, 717] on span "2" at bounding box center [1466, 718] width 16 height 18
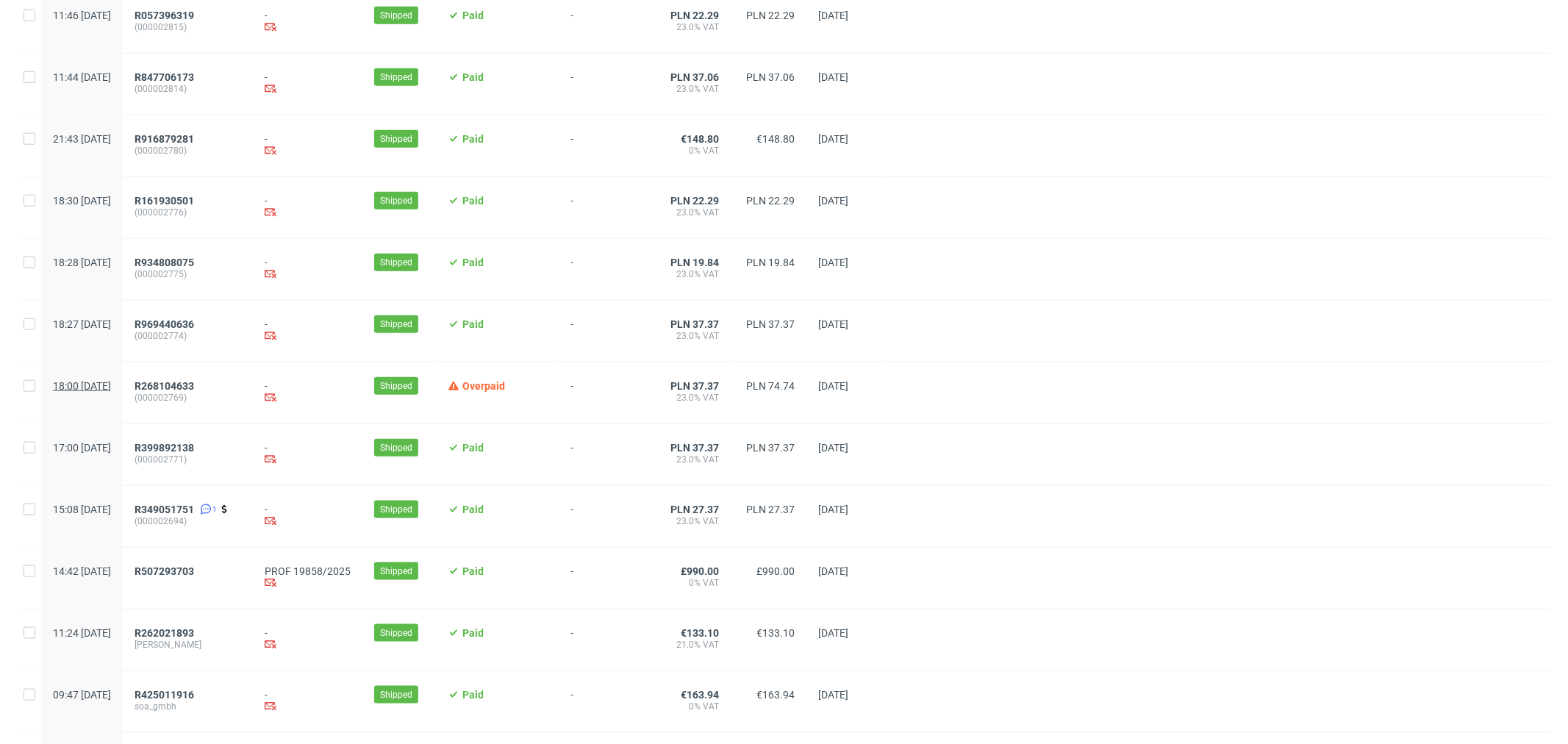
scroll to position [1422, 0]
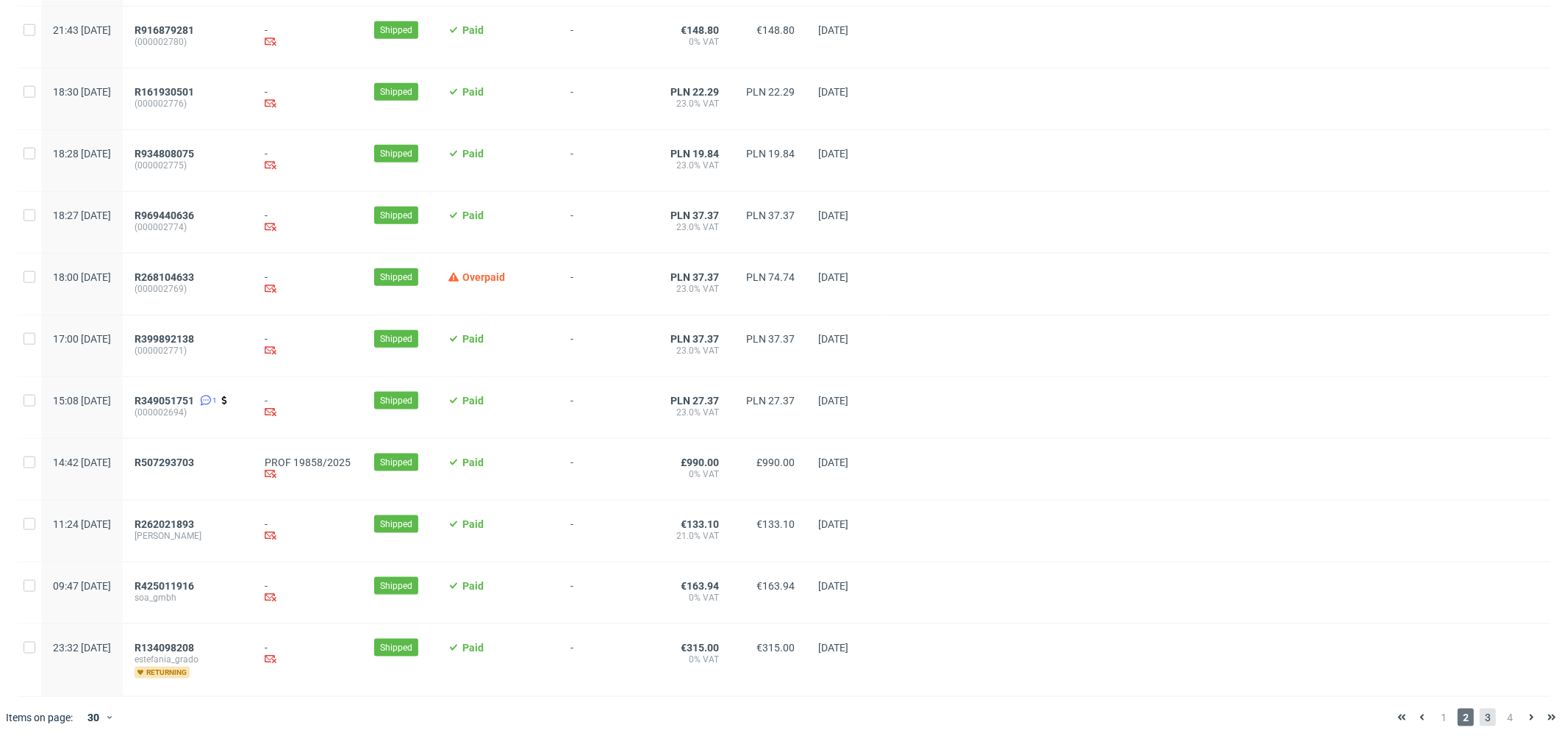
click at [1480, 715] on span "3" at bounding box center [1489, 718] width 16 height 18
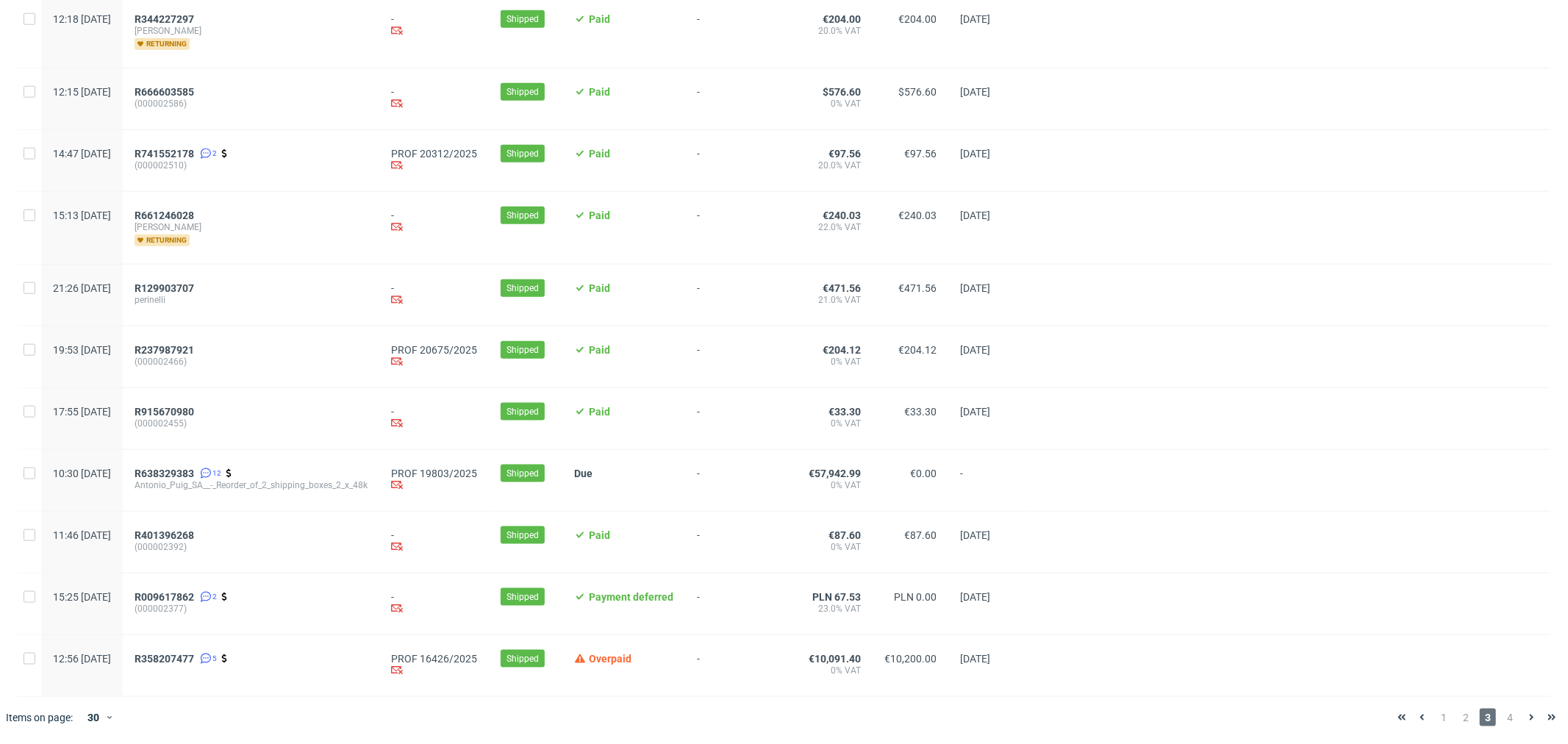
scroll to position [1412, 0]
click at [1502, 723] on span "4" at bounding box center [1510, 718] width 16 height 18
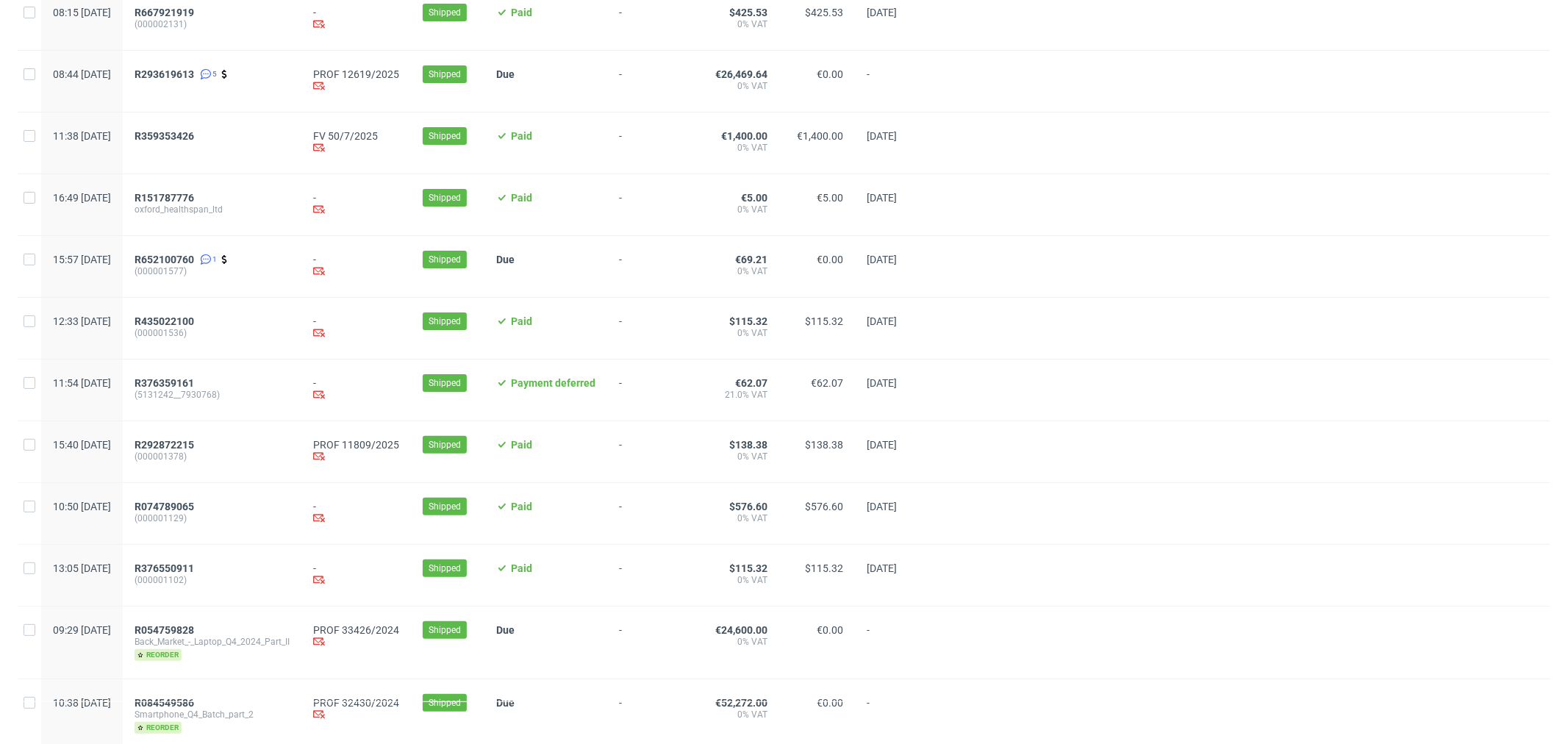
scroll to position [244, 0]
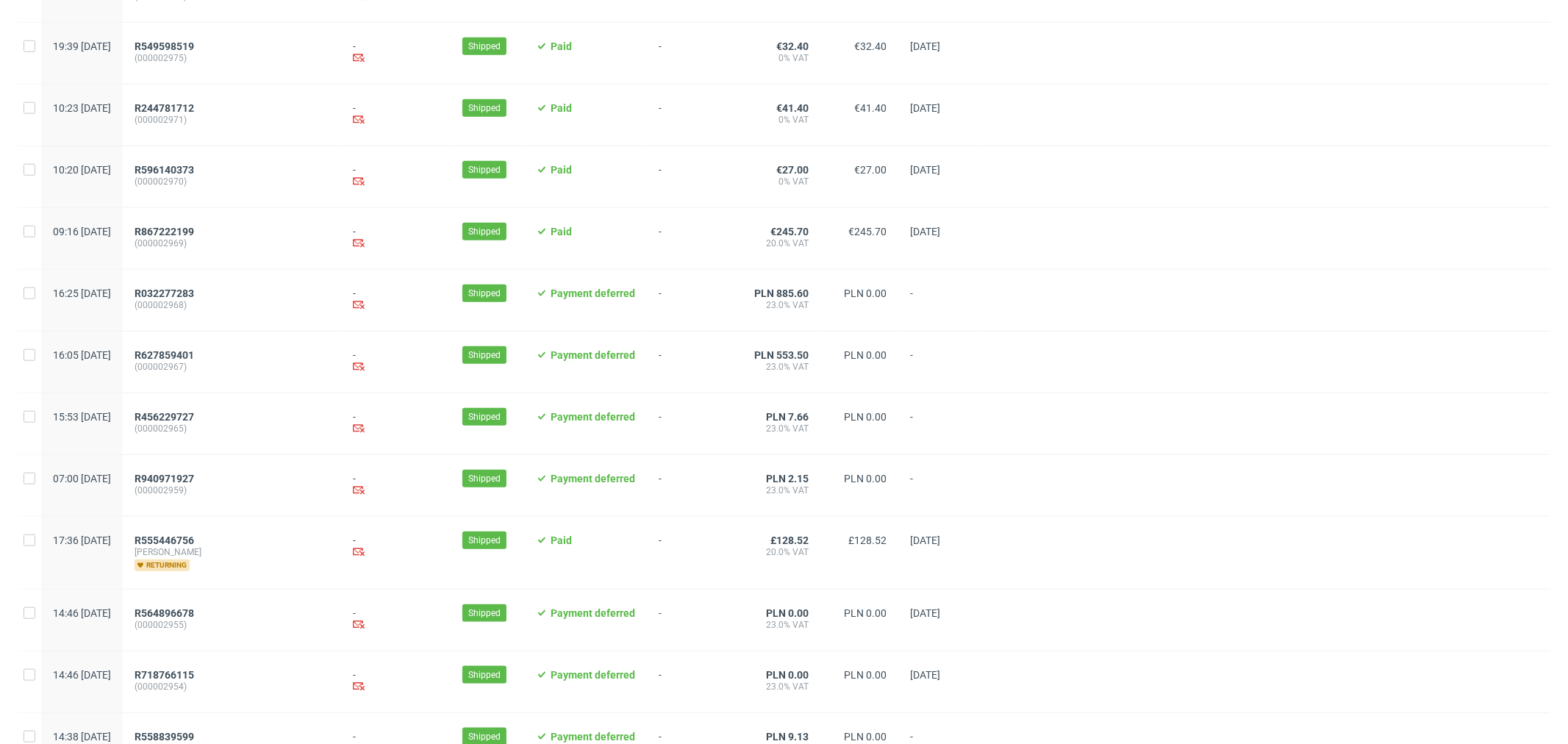
scroll to position [1361, 0]
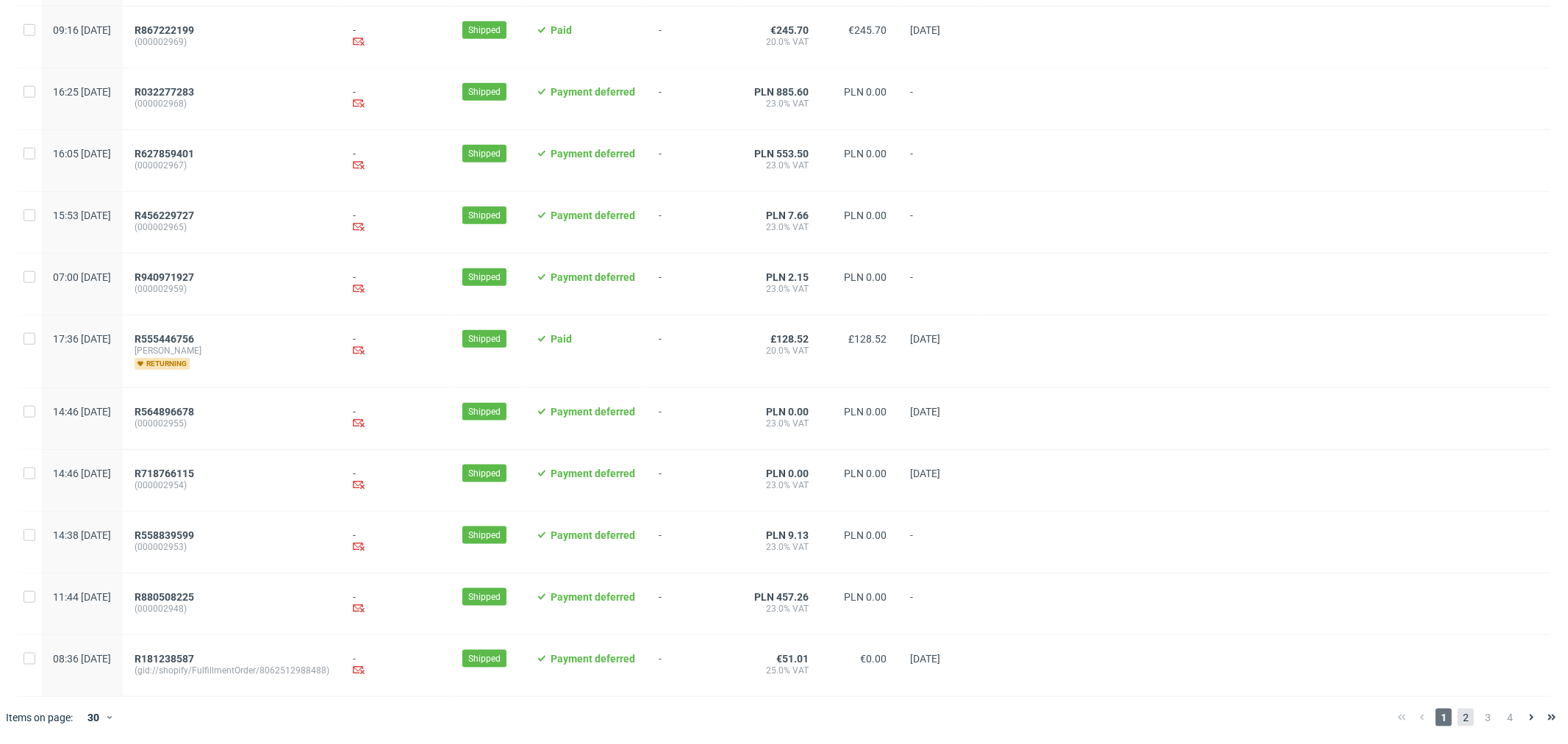
click at [1458, 710] on span "2" at bounding box center [1466, 718] width 16 height 18
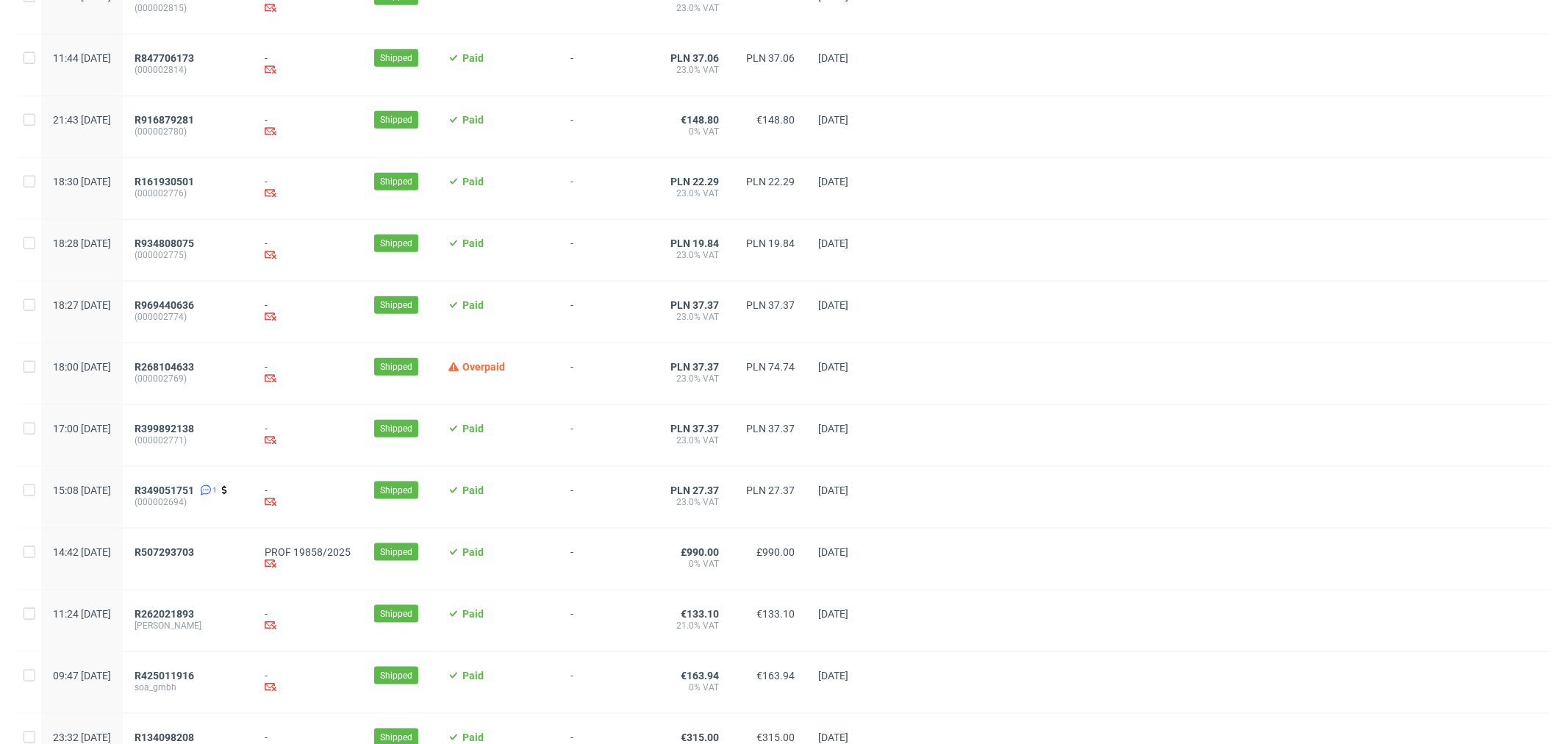
scroll to position [1422, 0]
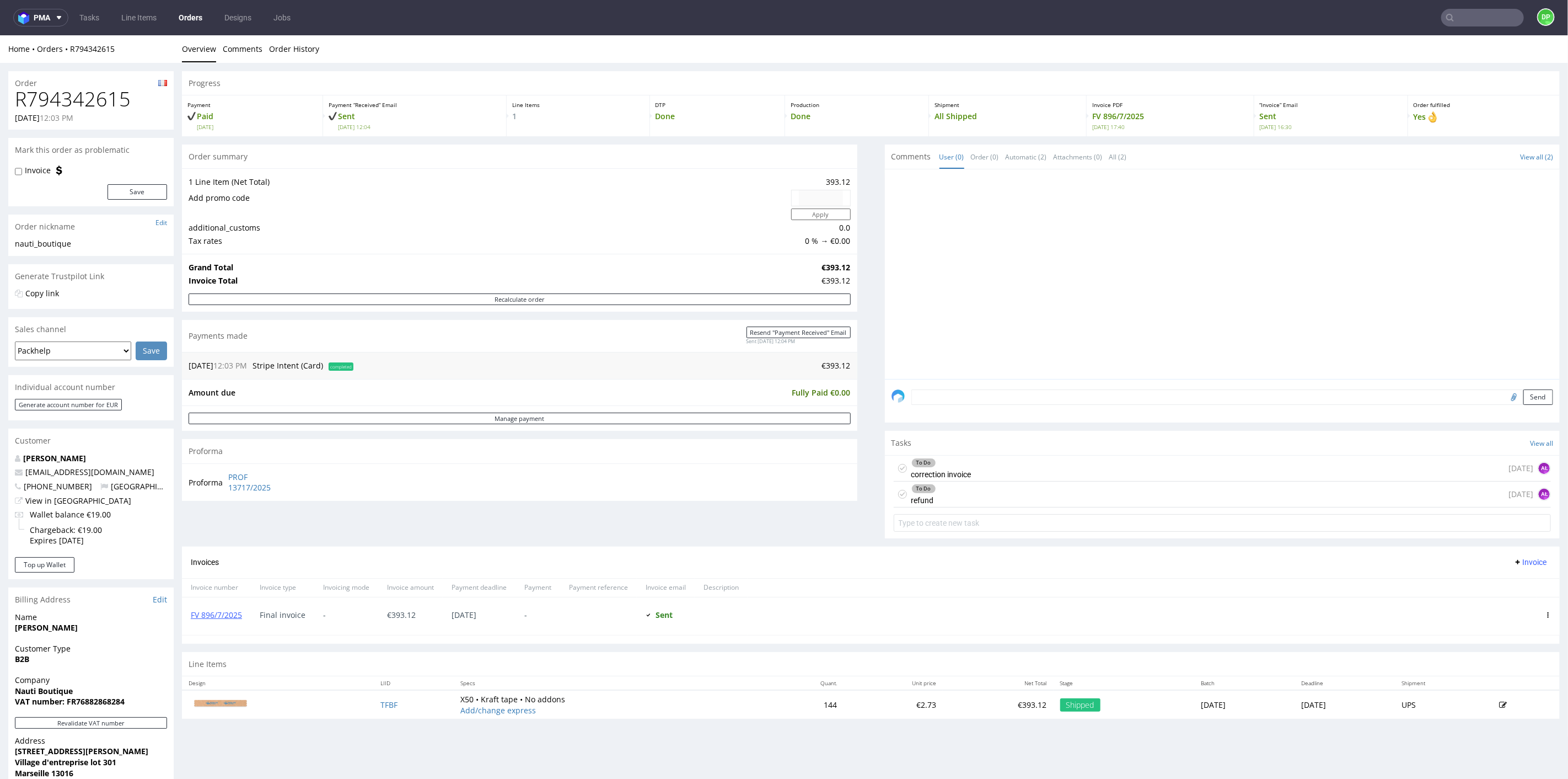
click at [1054, 464] on div "To Do correction invoice today AŁ" at bounding box center [1222, 468] width 658 height 26
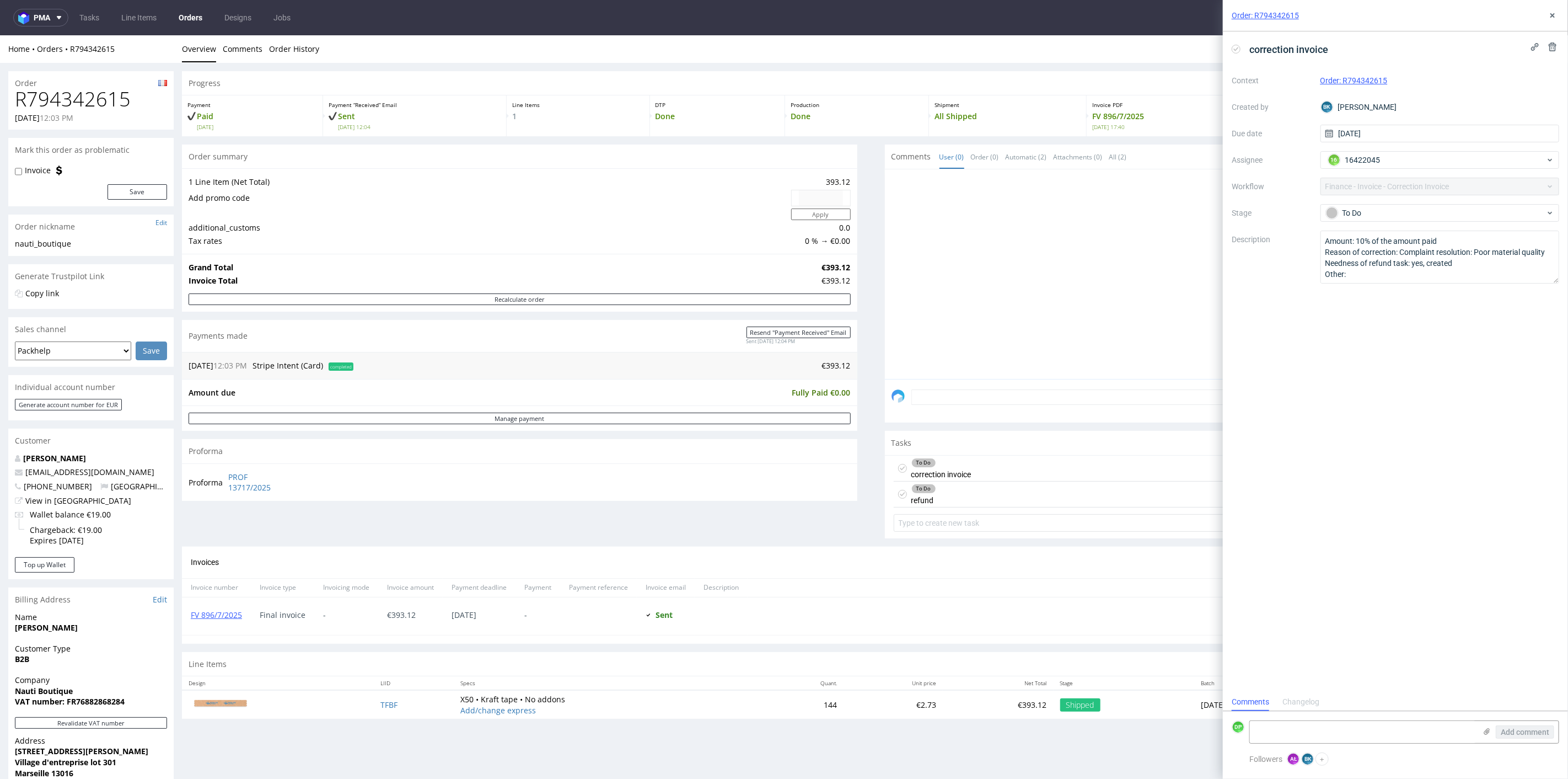
scroll to position [9, 0]
click at [961, 494] on div "To Do refund [DATE] AŁ" at bounding box center [1222, 494] width 658 height 26
drag, startPoint x: 246, startPoint y: 617, endPoint x: 206, endPoint y: 621, distance: 40.2
click at [191, 618] on div "FV 896/7/2025" at bounding box center [216, 615] width 69 height 37
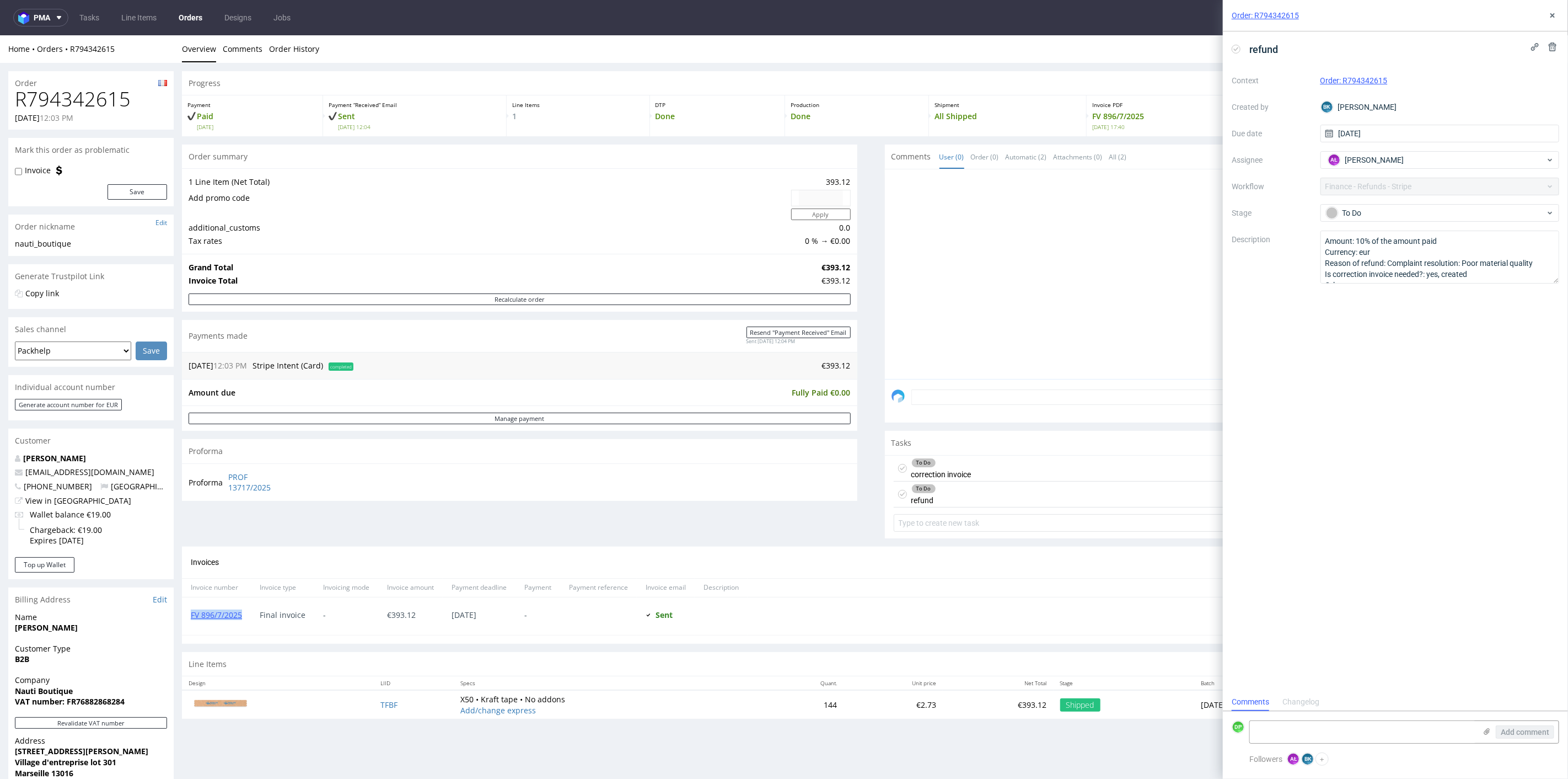
copy link "FV 896/7/2025"
drag, startPoint x: 124, startPoint y: 106, endPoint x: -135, endPoint y: 106, distance: 259.0
click at [0, 106] on html "Production Shipped DTP Orders Offers Shipments Transfers 16 Designs Promotions …" at bounding box center [784, 509] width 1568 height 950
copy h1 "R794342615"
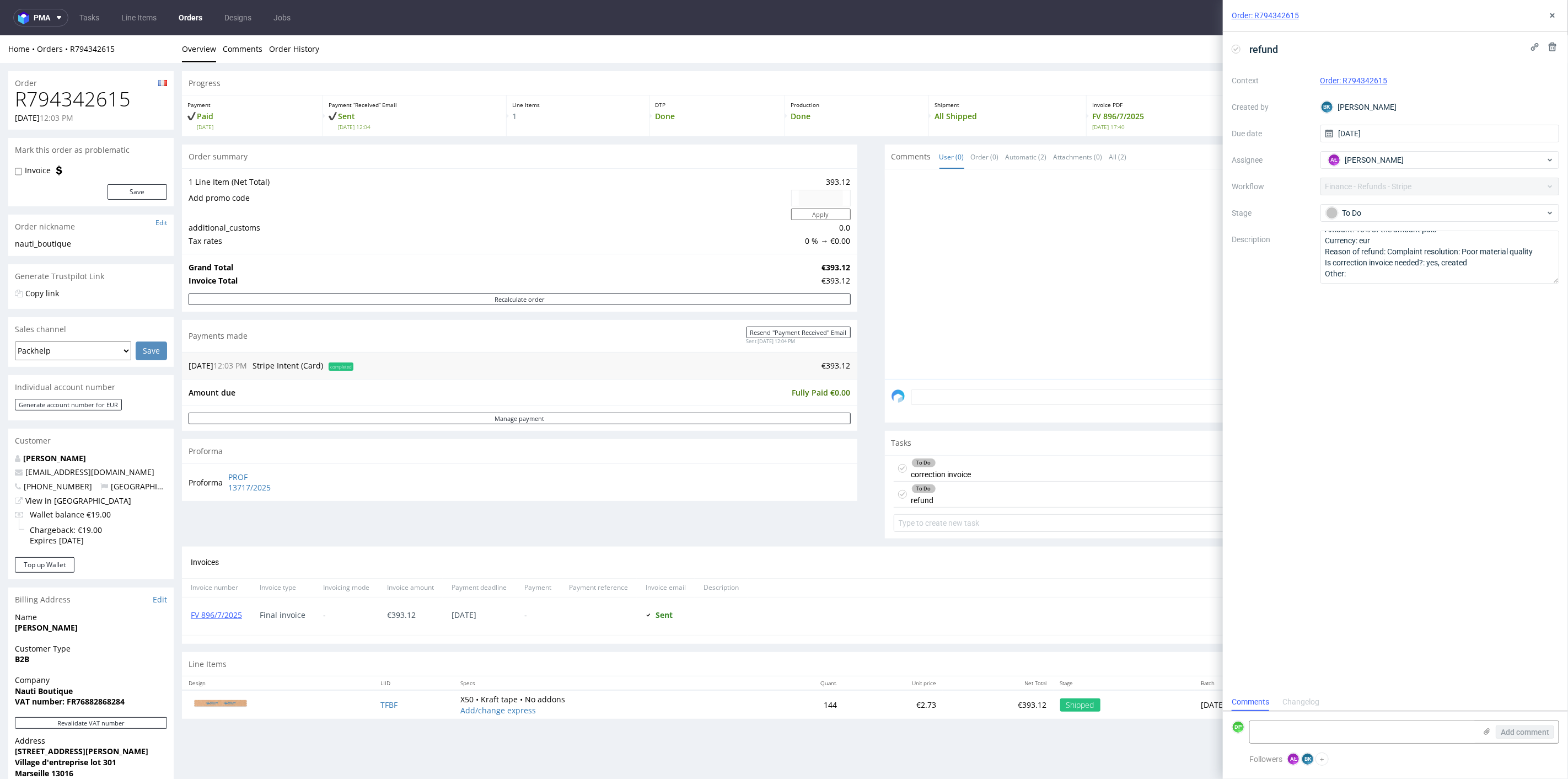
click at [979, 459] on div "To Do correction invoice today AŁ" at bounding box center [1222, 468] width 658 height 26
click at [1311, 734] on textarea at bounding box center [1363, 732] width 226 height 22
paste textarea "FK 658/2025"
type textarea "FK 658/2025"
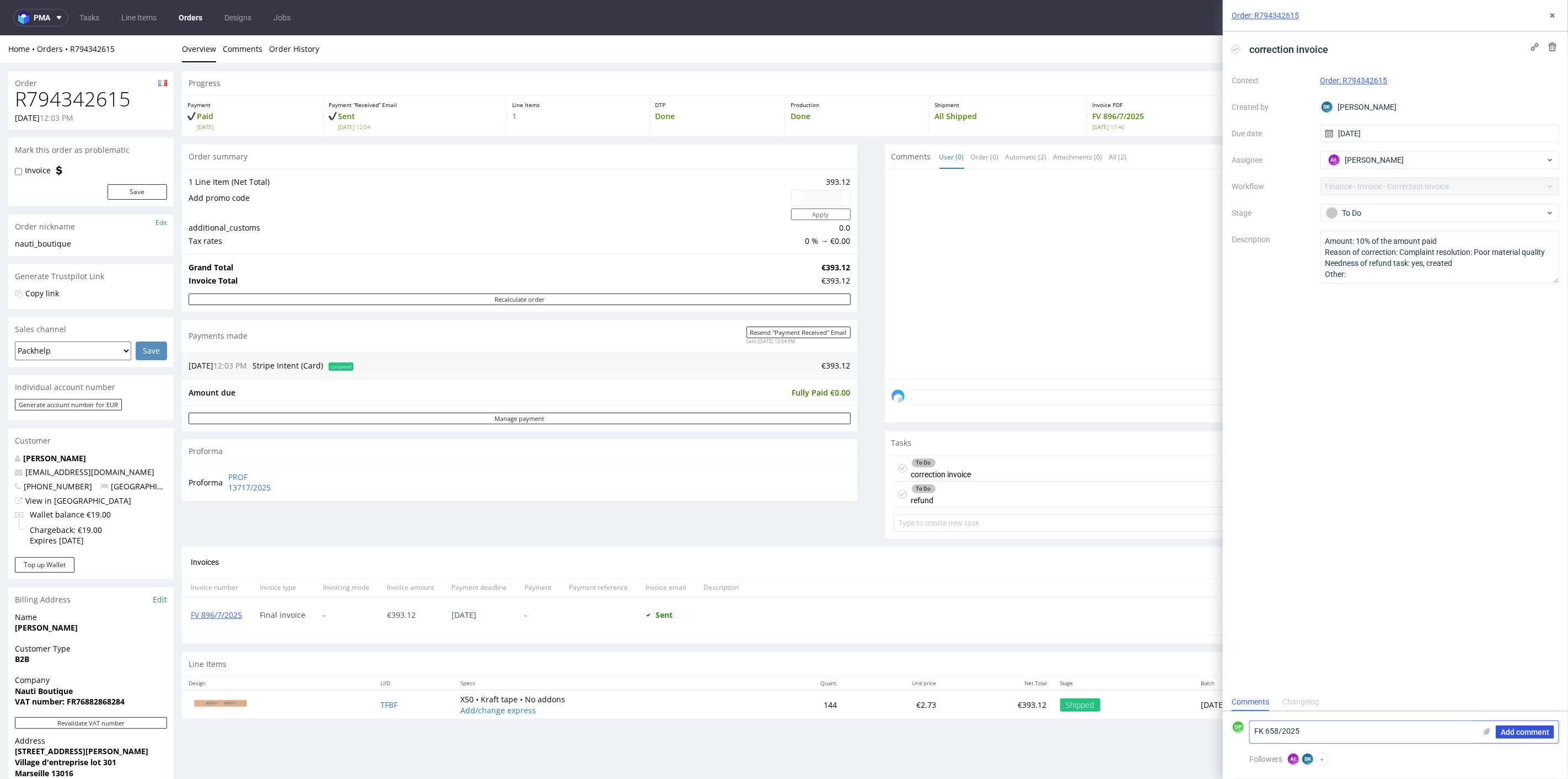
click at [1519, 732] on span "Add comment" at bounding box center [1525, 732] width 49 height 7
click at [1233, 49] on icon at bounding box center [1236, 49] width 9 height 9
click at [1557, 14] on button at bounding box center [1552, 16] width 14 height 14
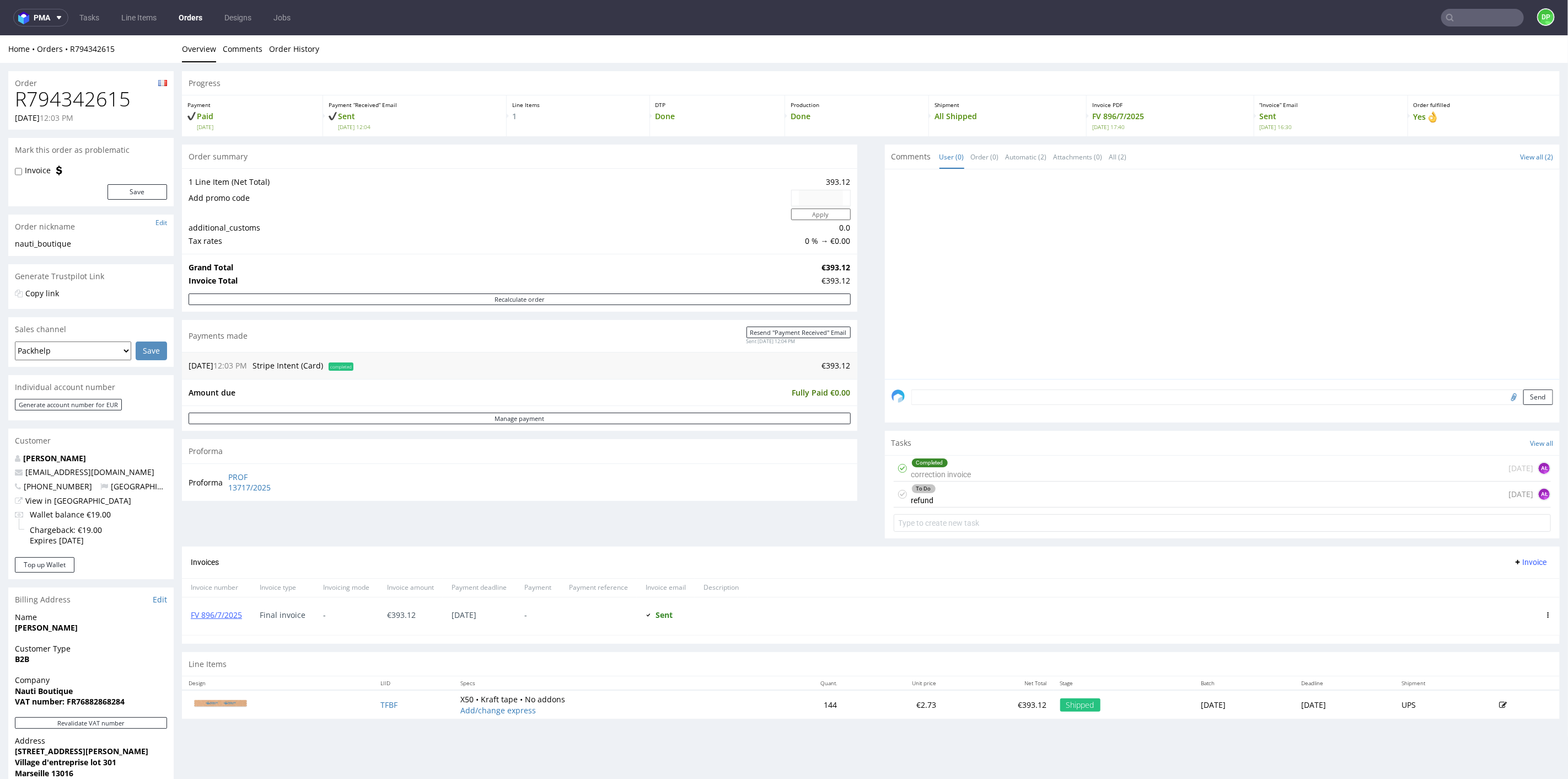
scroll to position [61, 0]
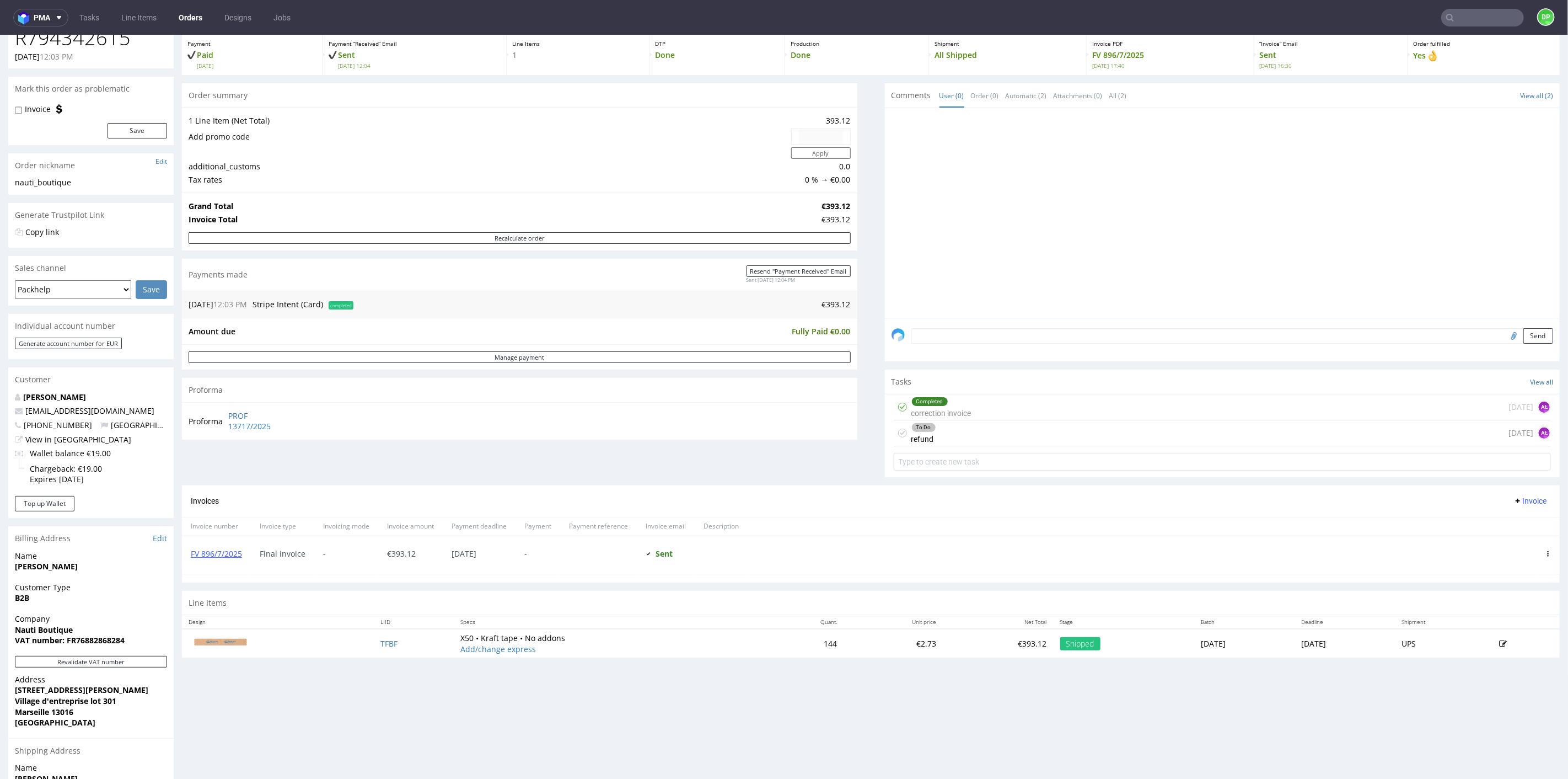
click at [1513, 498] on span "Invoice" at bounding box center [1529, 500] width 33 height 9
click at [1487, 523] on span "Upload" at bounding box center [1511, 522] width 53 height 11
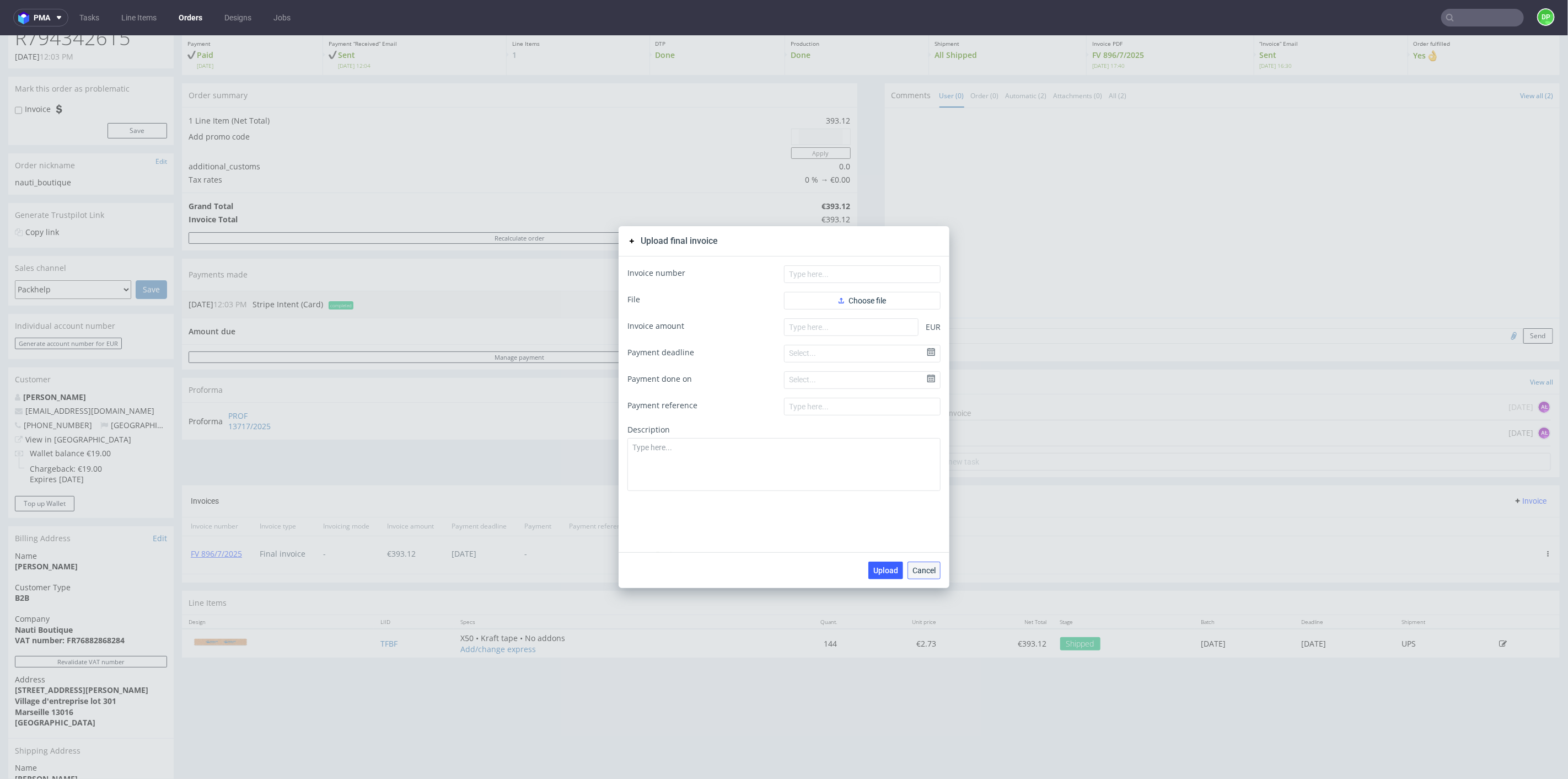
click at [921, 574] on span "Cancel" at bounding box center [924, 569] width 23 height 7
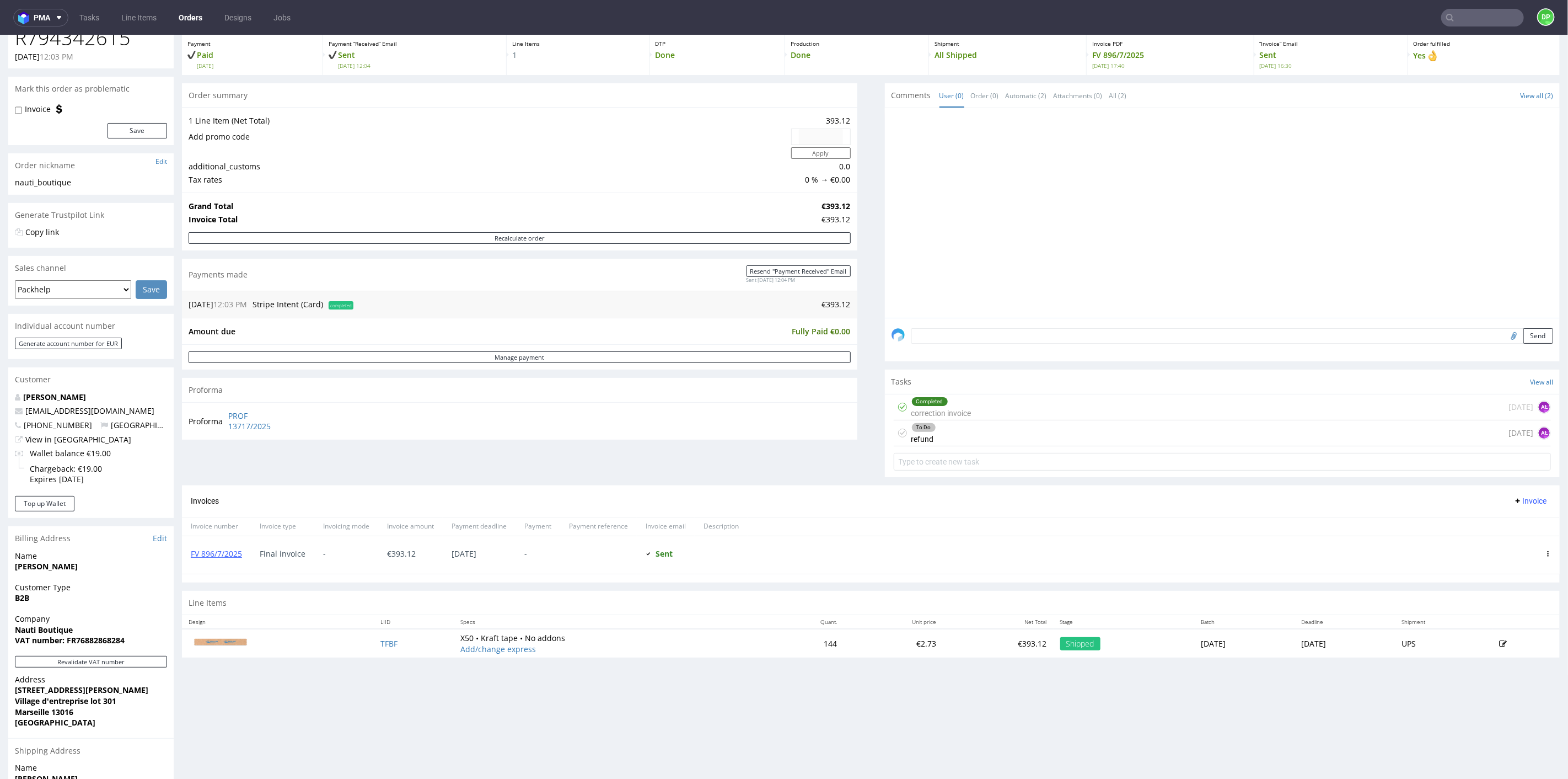
click at [1513, 499] on span "Invoice" at bounding box center [1529, 500] width 33 height 9
click at [1500, 541] on span "Add corrective" at bounding box center [1512, 543] width 55 height 11
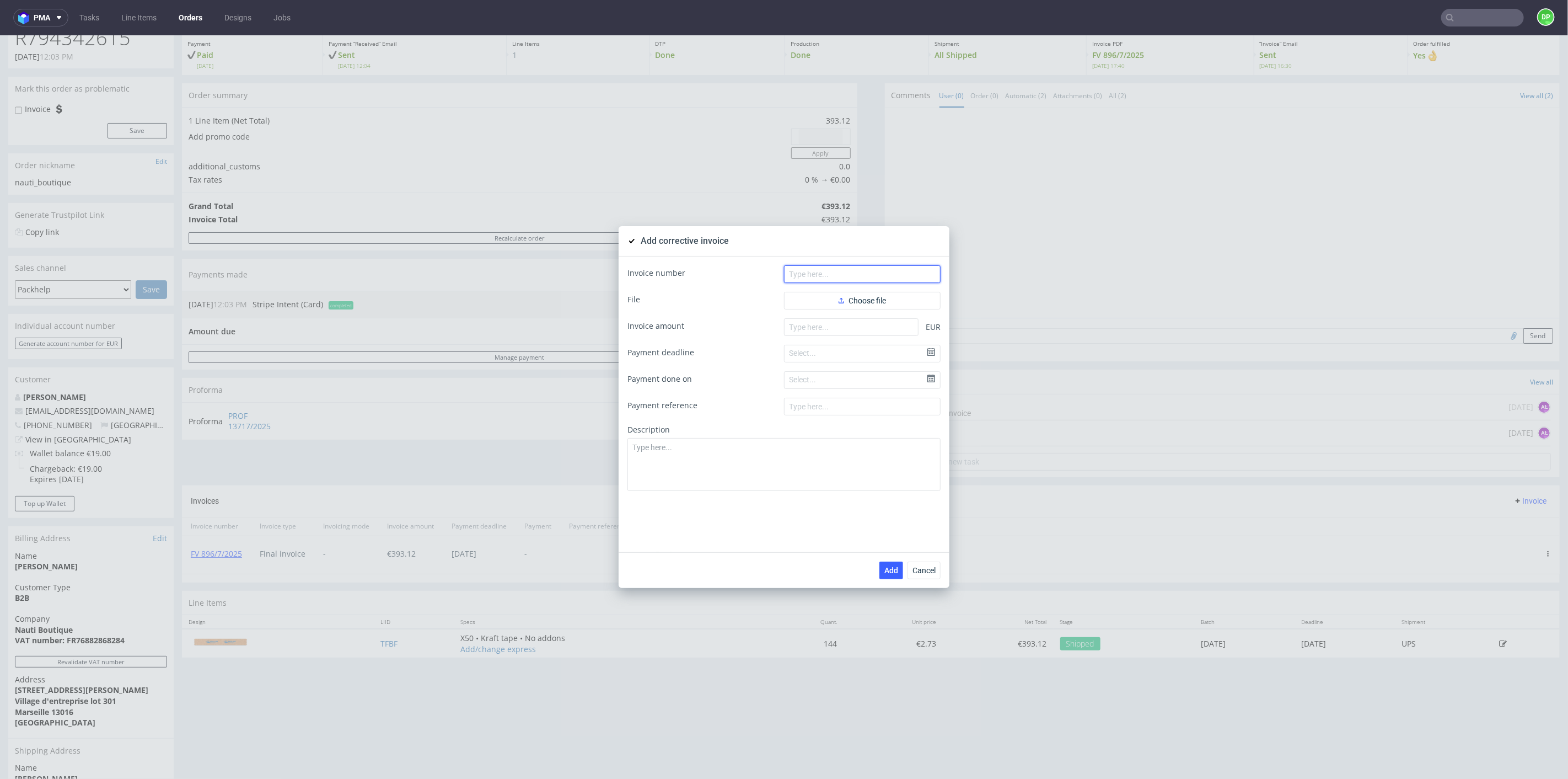
click at [817, 276] on input "text" at bounding box center [862, 273] width 156 height 18
paste input "FK 658/2025"
type input "FK 658/2025"
click at [855, 298] on span "Choose file" at bounding box center [862, 300] width 47 height 7
click at [815, 346] on input "number" at bounding box center [851, 344] width 135 height 18
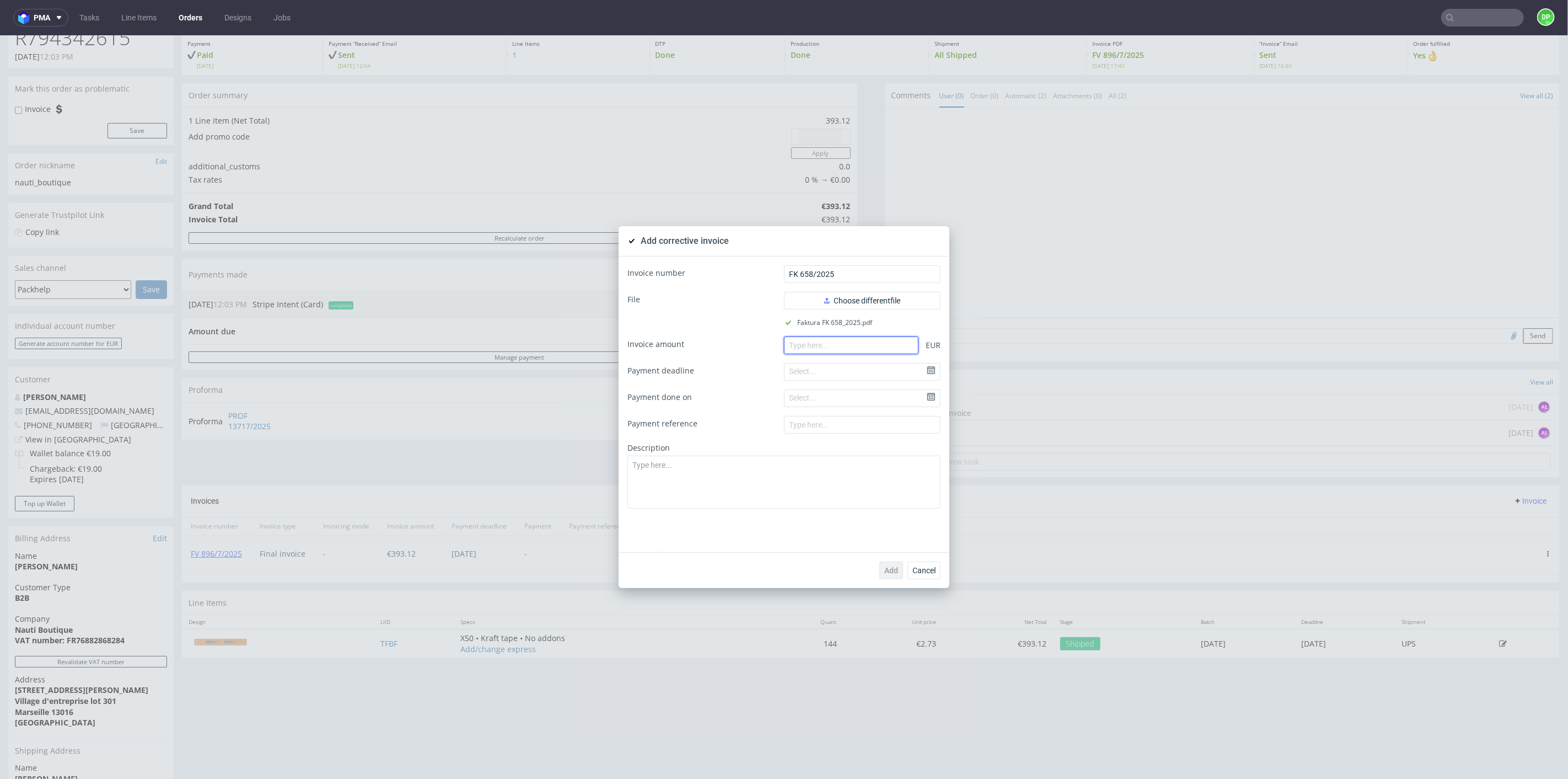
paste input "-39.31"
type input "-39.31"
click at [881, 563] on button "Add" at bounding box center [891, 570] width 24 height 18
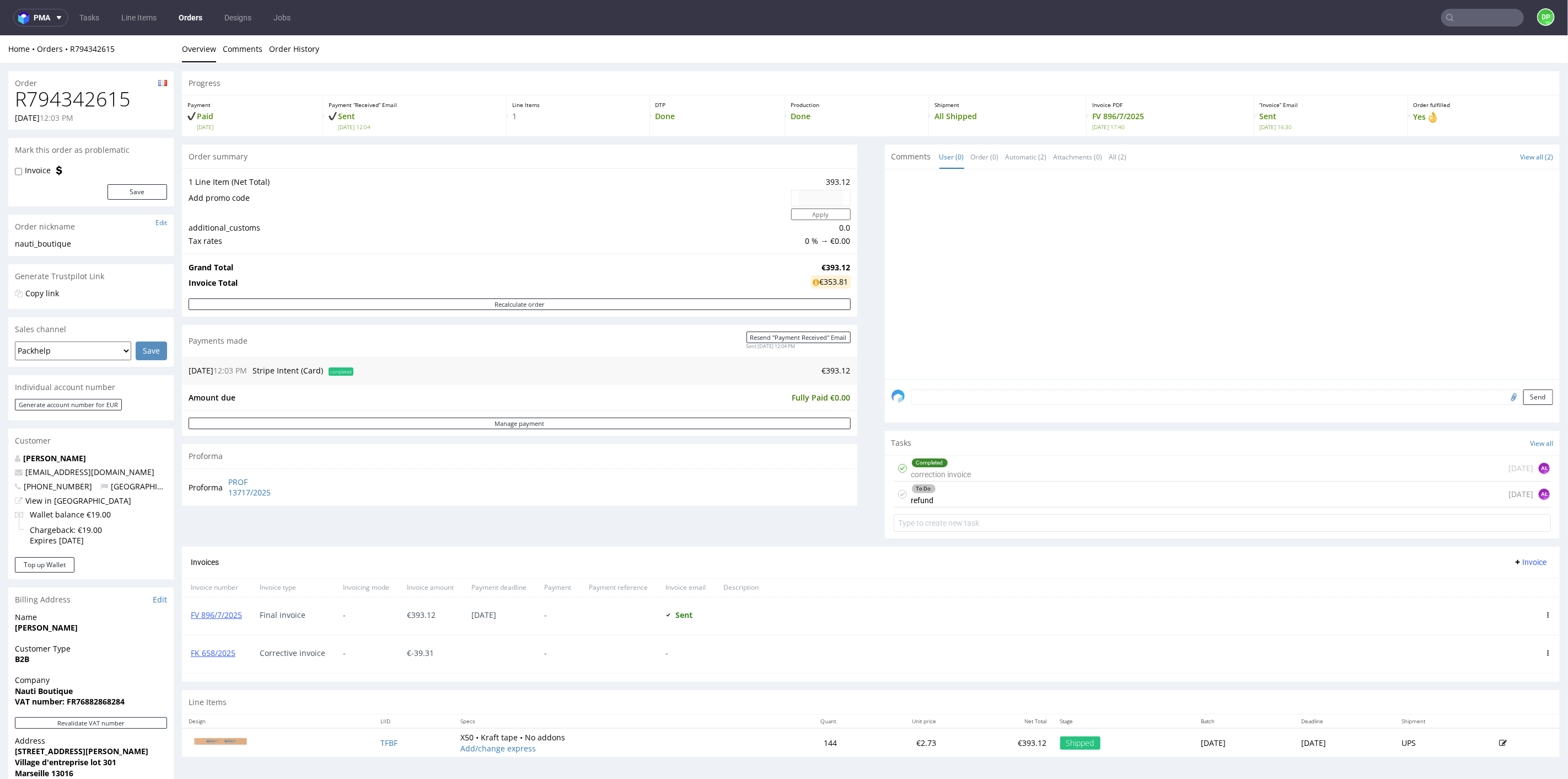
click at [967, 497] on div "To Do refund [DATE] AŁ" at bounding box center [1222, 494] width 658 height 26
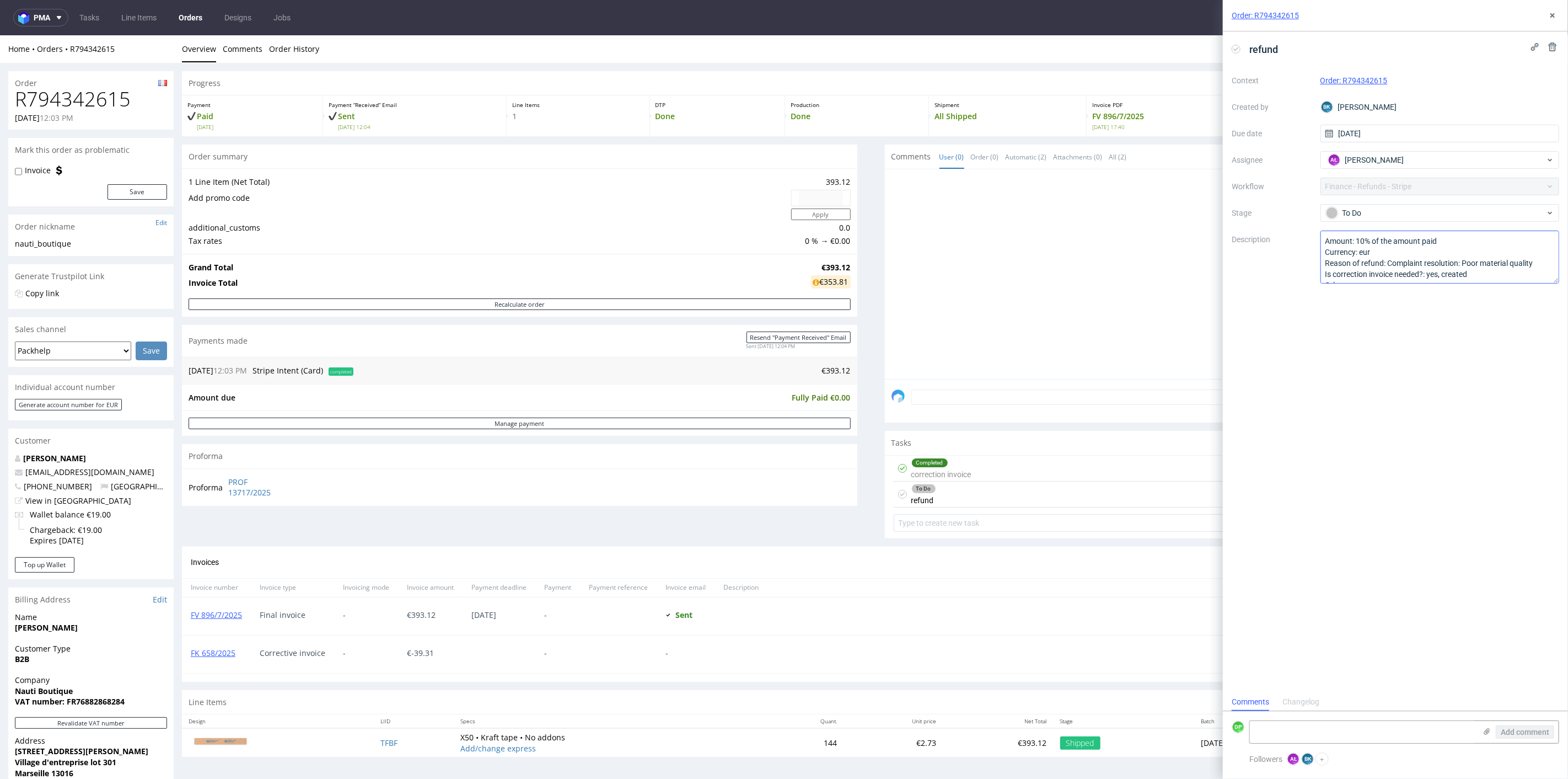
scroll to position [12, 0]
click at [46, 101] on h1 "R794342615" at bounding box center [91, 99] width 152 height 22
copy h1 "R794342615"
click at [1239, 50] on icon at bounding box center [1236, 49] width 9 height 9
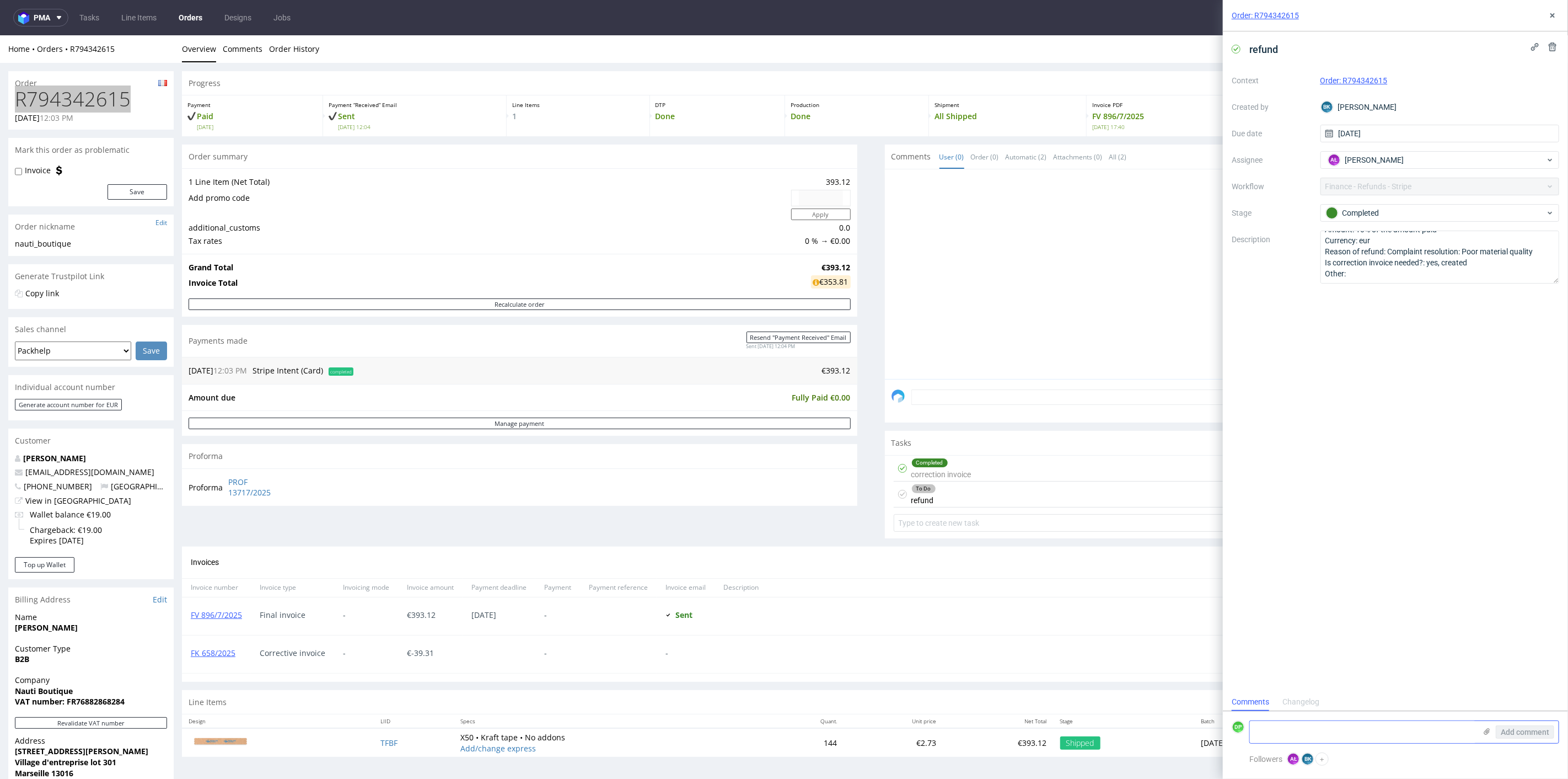
click at [1272, 736] on textarea at bounding box center [1363, 732] width 226 height 22
type textarea "refunded 10.10"
click at [1529, 731] on span "Add comment" at bounding box center [1525, 732] width 49 height 7
click at [1556, 18] on icon at bounding box center [1552, 15] width 9 height 9
